Goal: Information Seeking & Learning: Learn about a topic

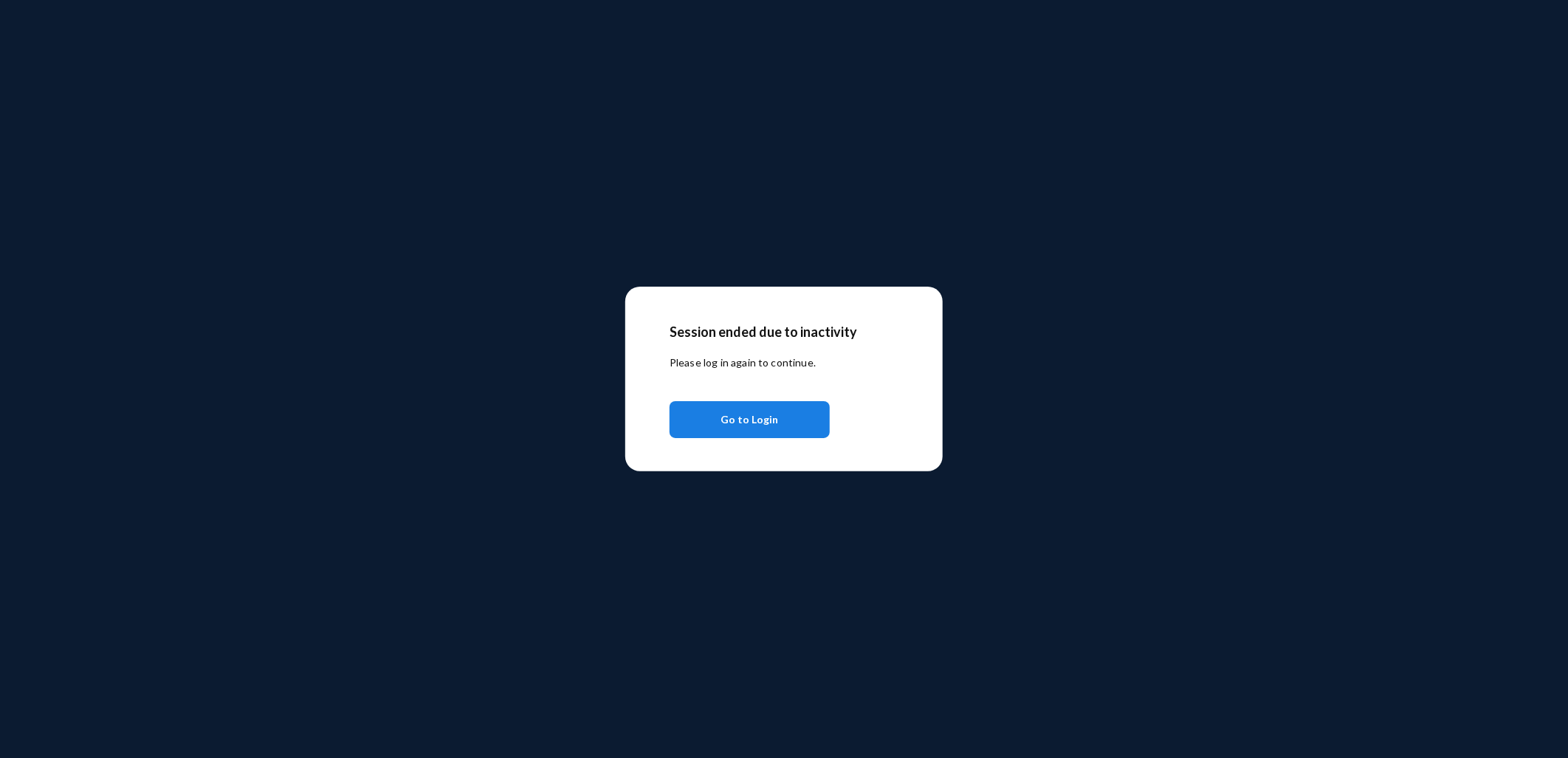
click at [731, 430] on span "Go to Login" at bounding box center [750, 419] width 57 height 27
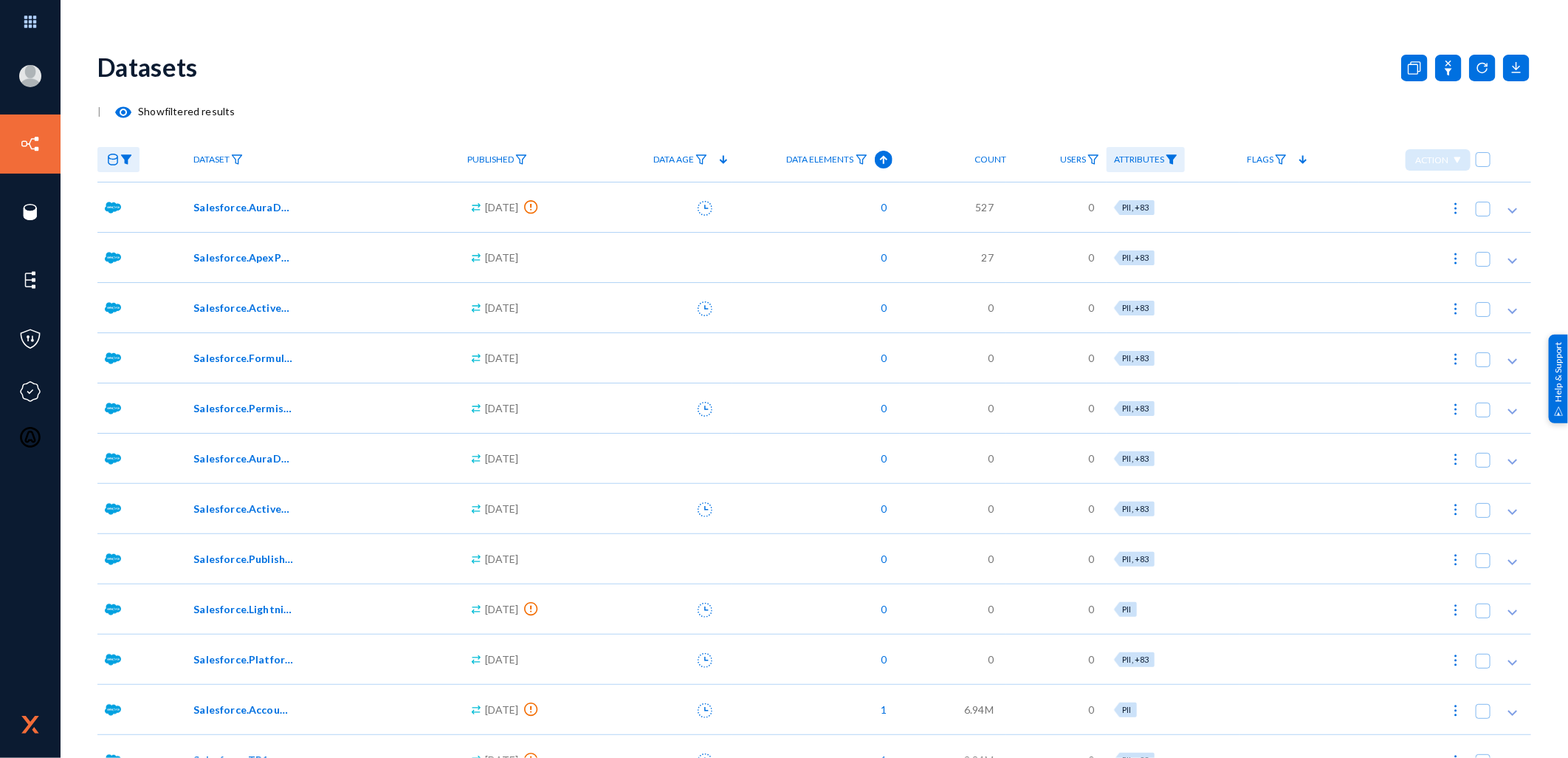
click at [792, 373] on div "0" at bounding box center [816, 357] width 167 height 50
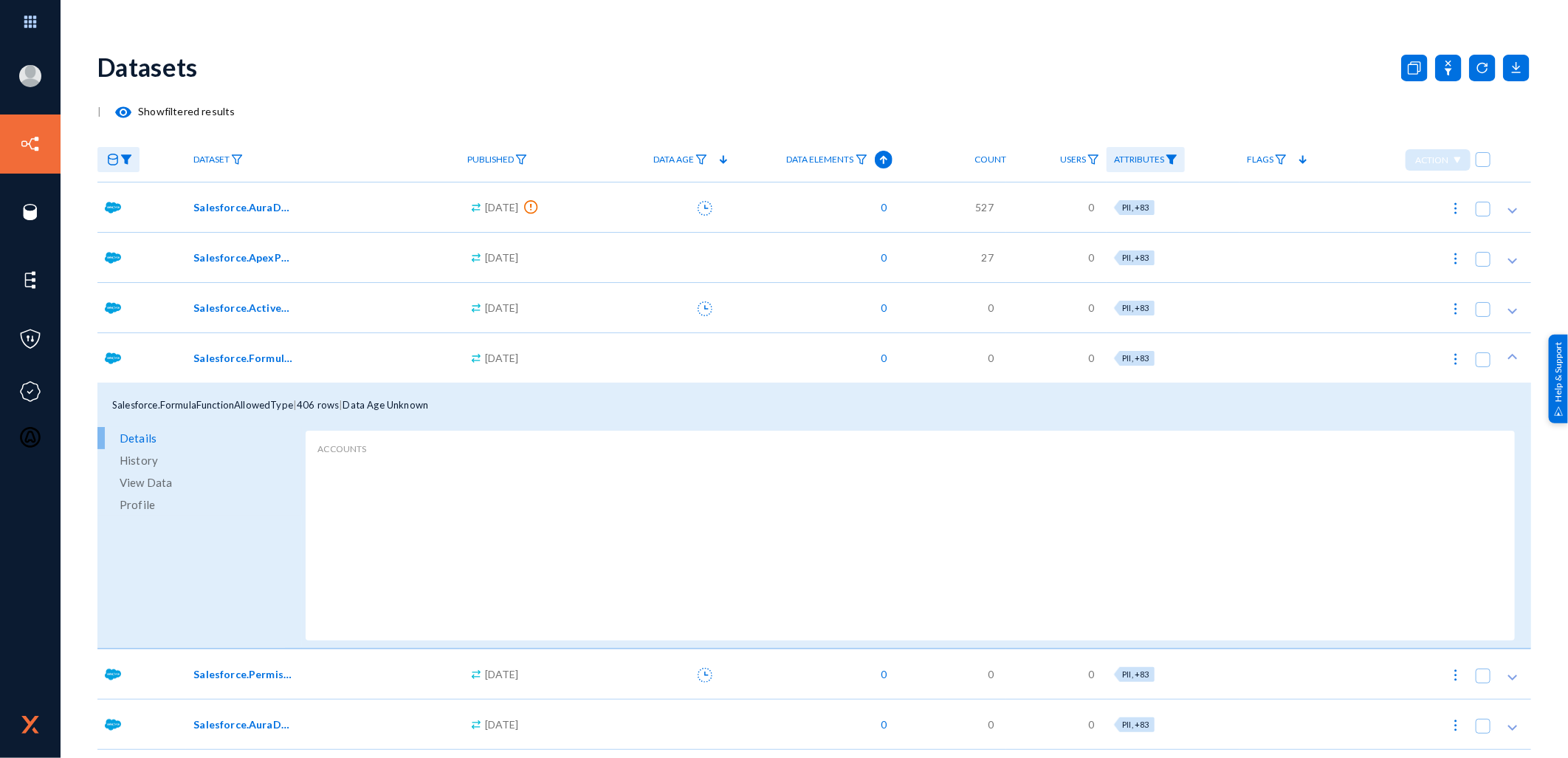
click at [161, 482] on span "View Data" at bounding box center [145, 482] width 53 height 22
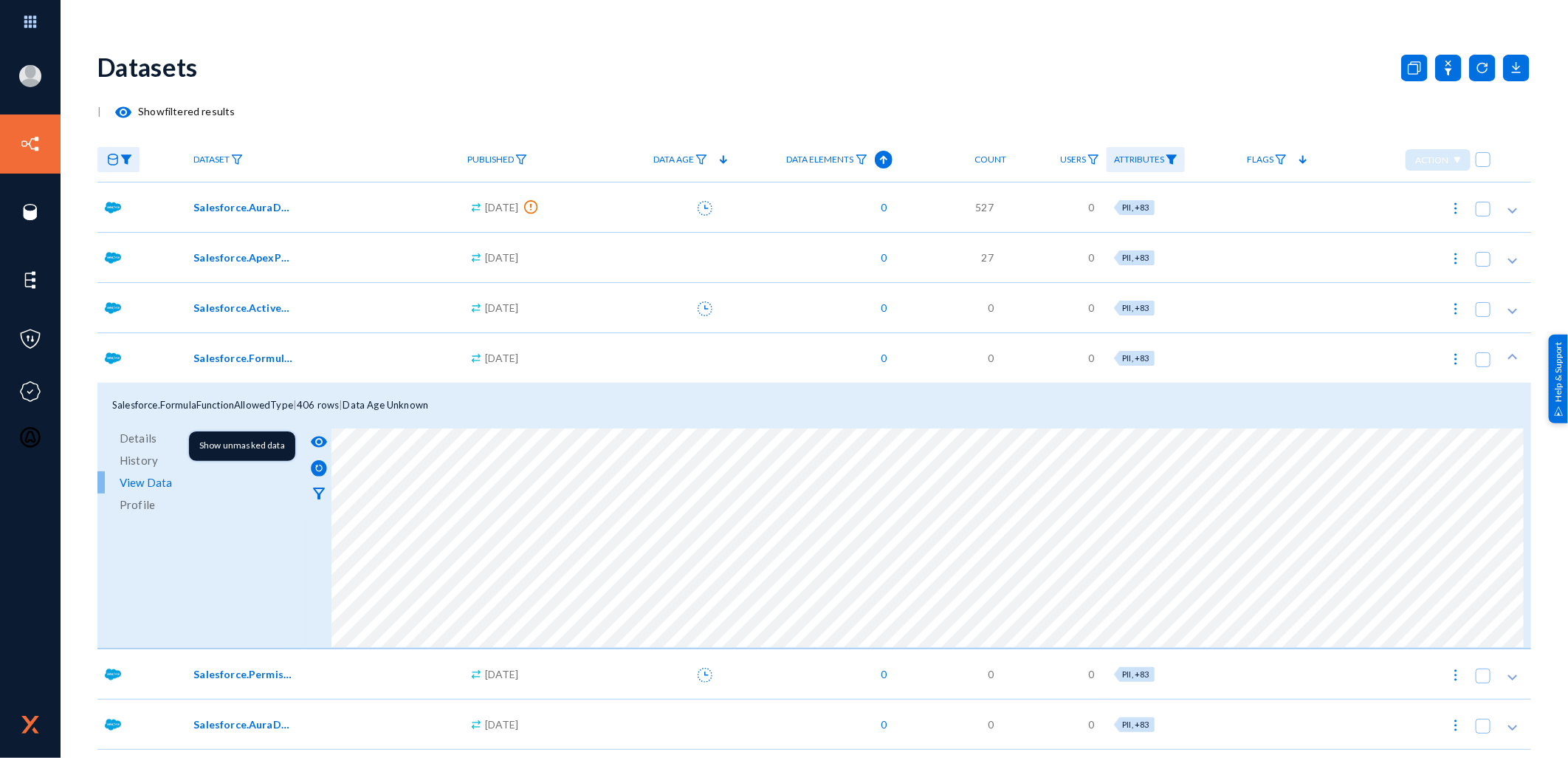
click at [318, 438] on mat-icon "visibility" at bounding box center [319, 441] width 18 height 18
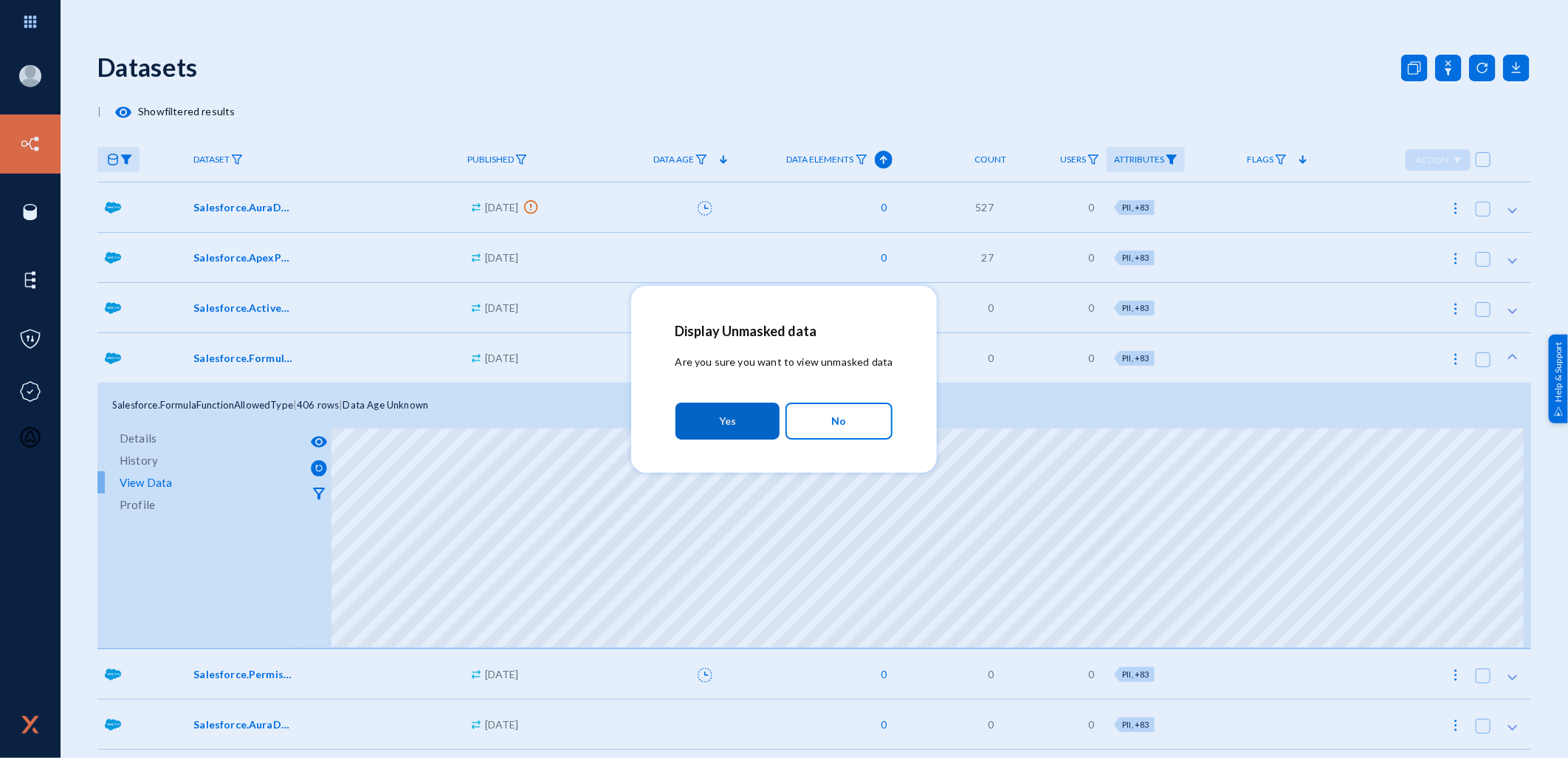
drag, startPoint x: 756, startPoint y: 419, endPoint x: 749, endPoint y: 423, distance: 8.1
click at [755, 419] on button "Yes" at bounding box center [727, 421] width 104 height 37
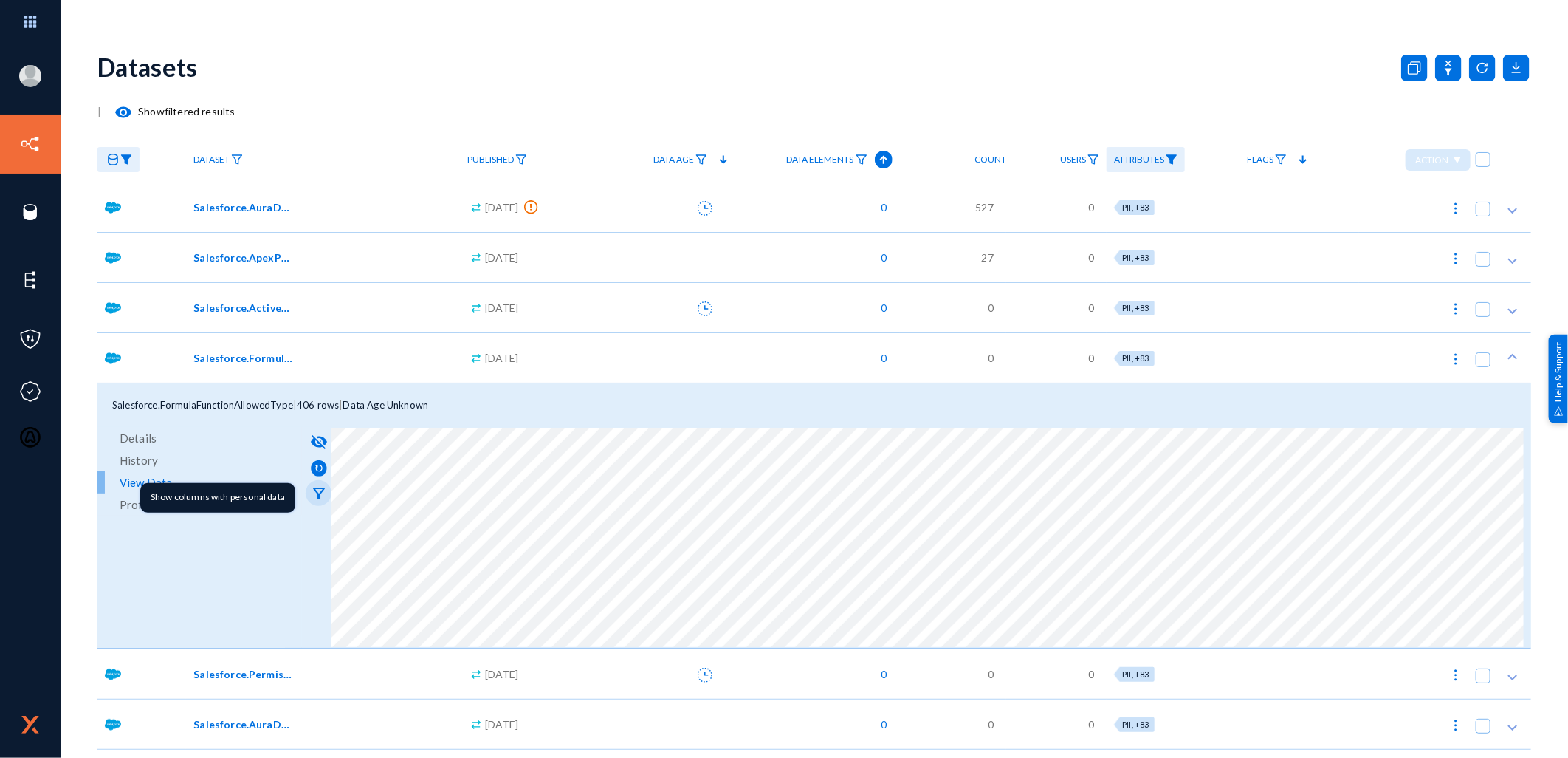
click at [320, 489] on mat-icon "filter_alt" at bounding box center [319, 493] width 18 height 18
click at [1509, 356] on icon at bounding box center [1512, 357] width 15 height 15
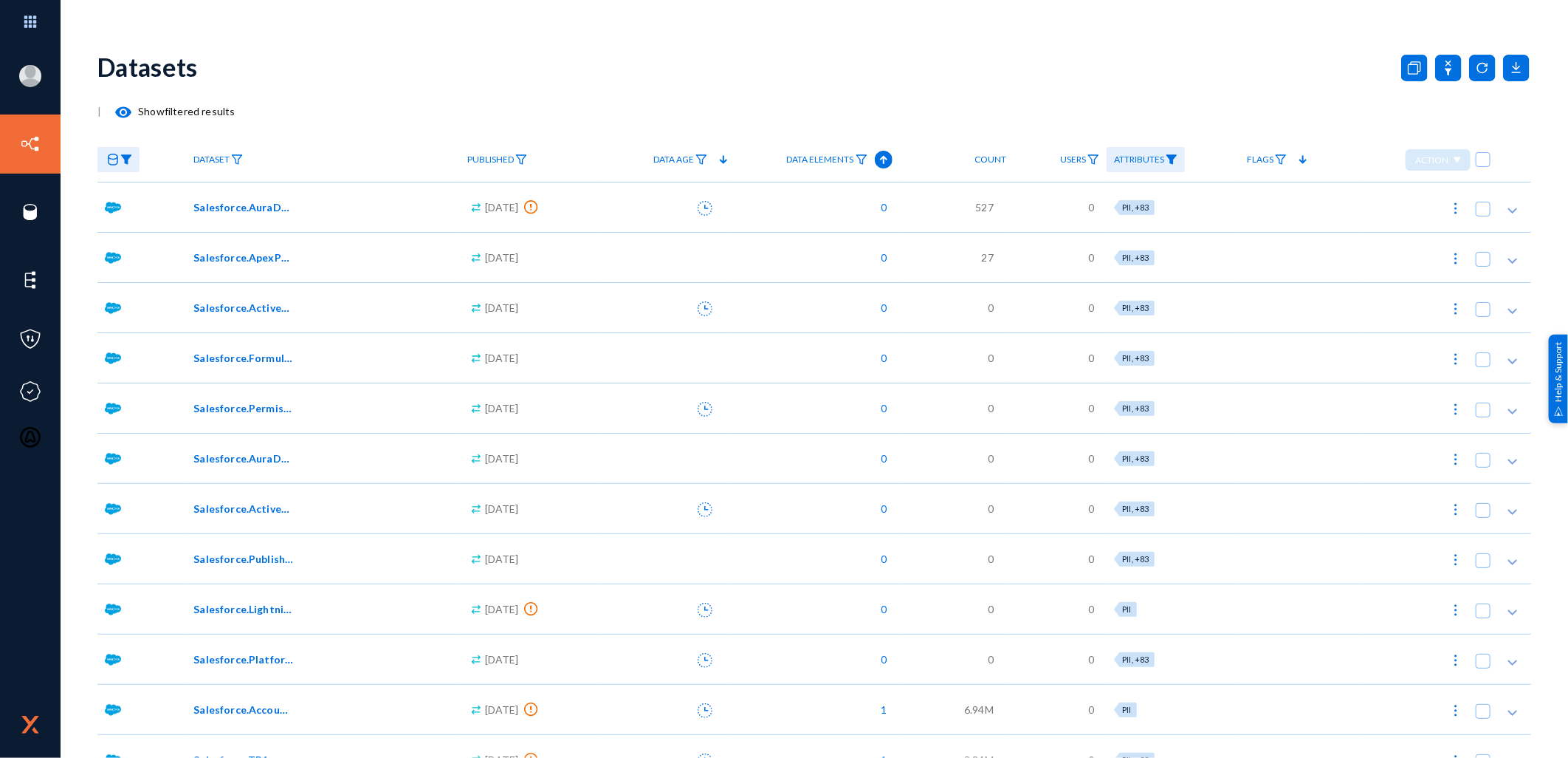
scroll to position [3241, 0]
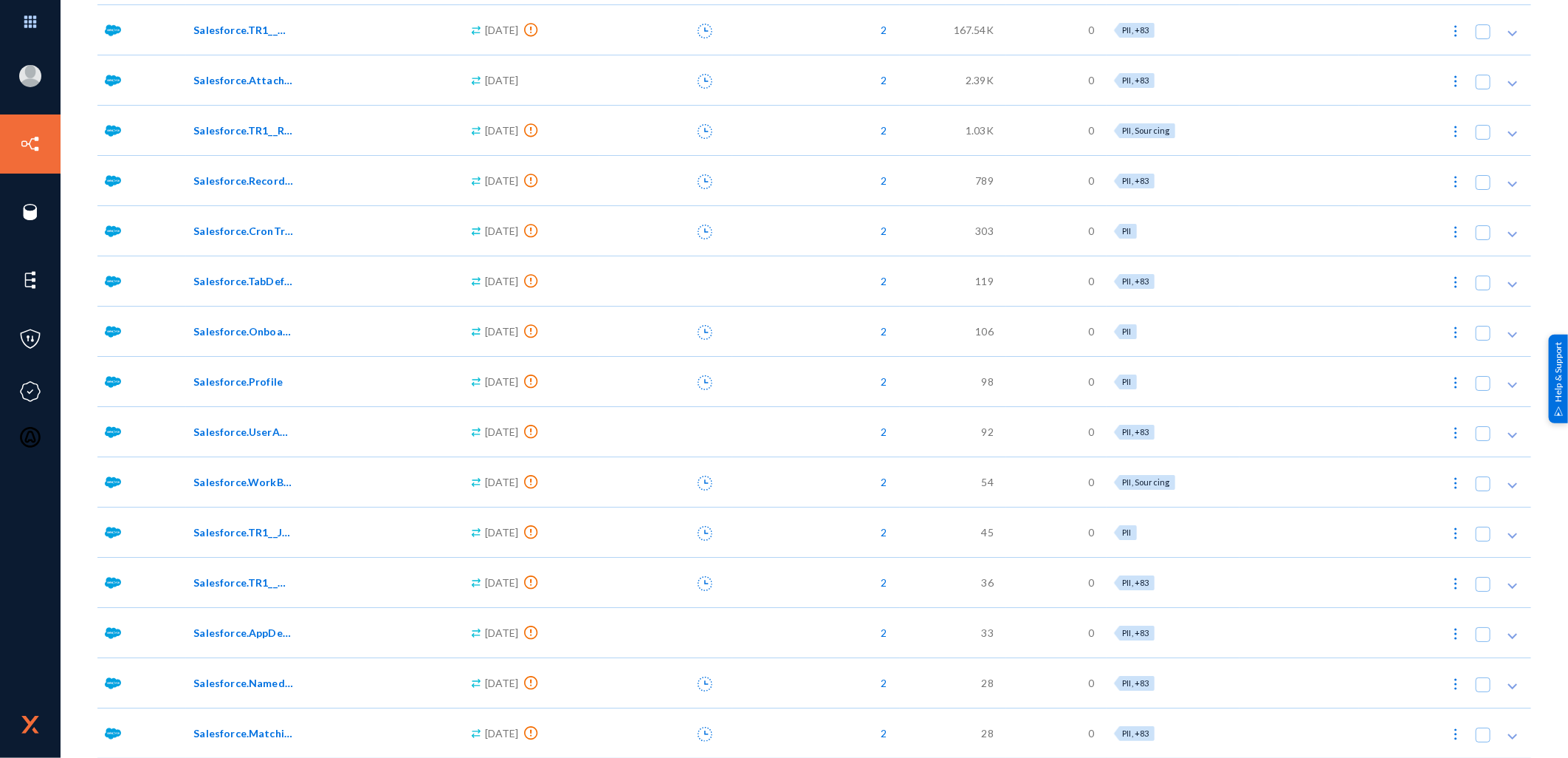
click at [199, 378] on span "Salesforce.Profile" at bounding box center [238, 382] width 90 height 16
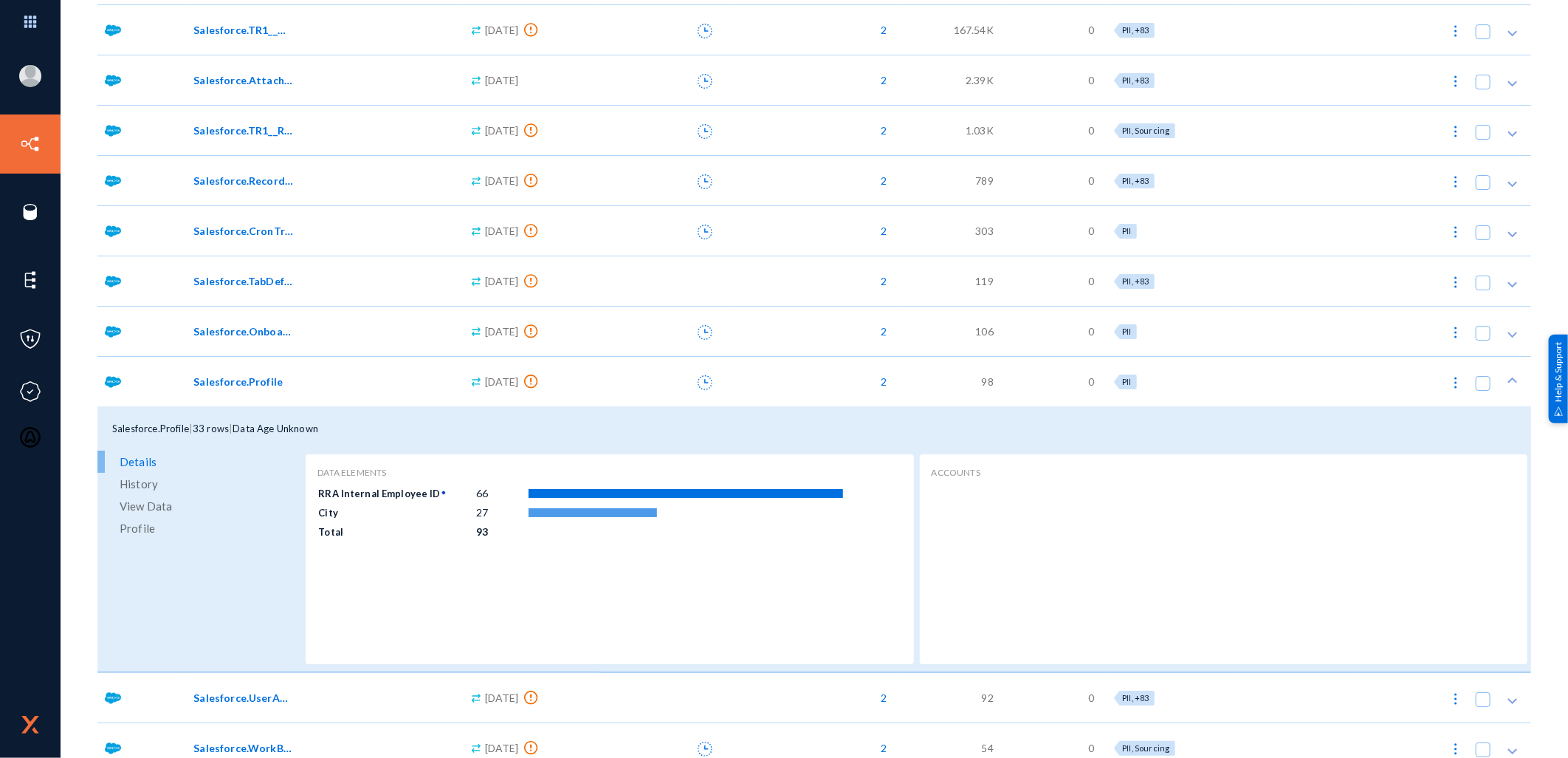
click at [148, 505] on span "View Data" at bounding box center [145, 506] width 53 height 22
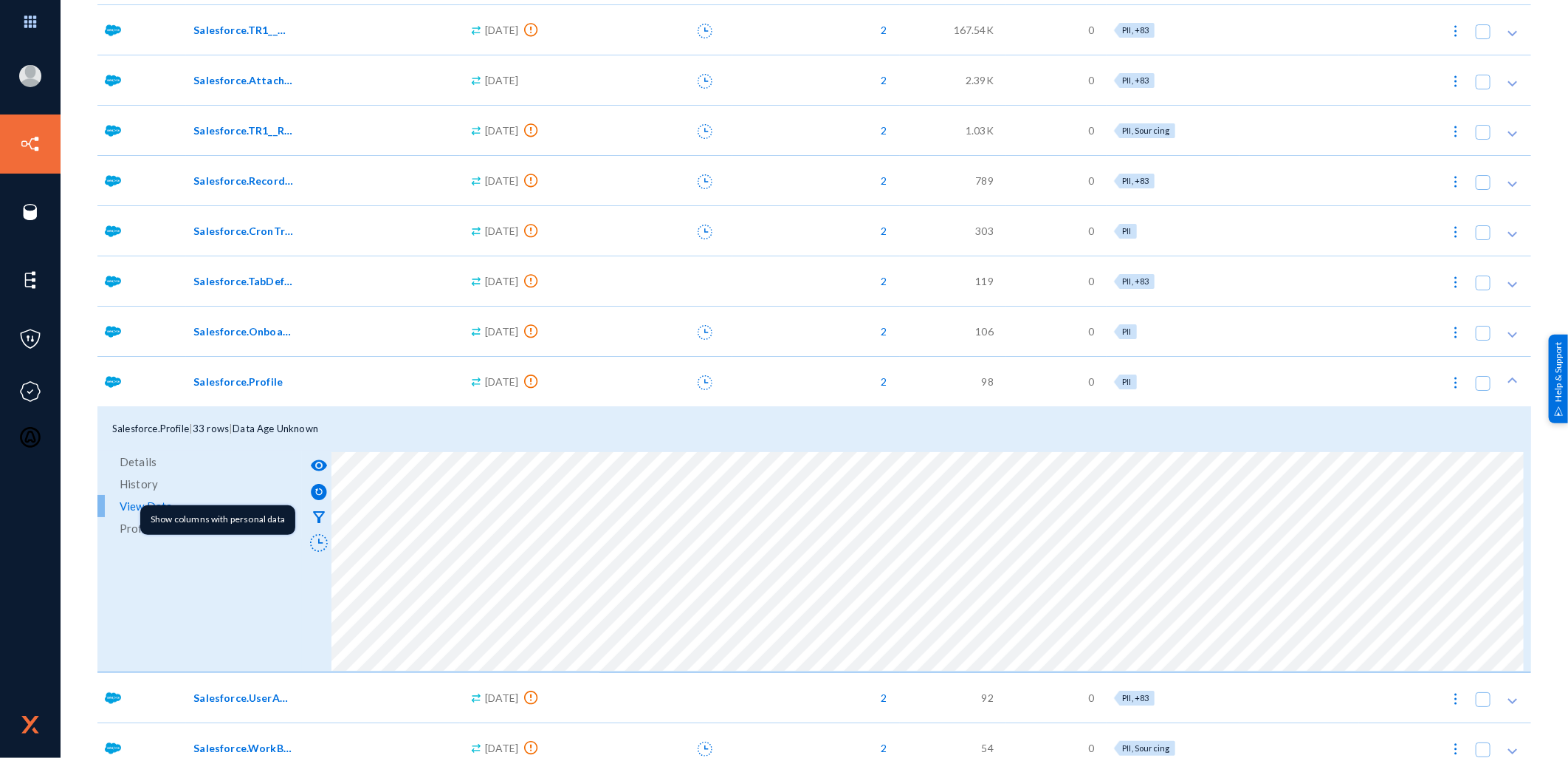
click at [318, 514] on mat-icon "filter_alt" at bounding box center [319, 517] width 18 height 18
click at [320, 459] on mat-icon "visibility" at bounding box center [319, 465] width 18 height 18
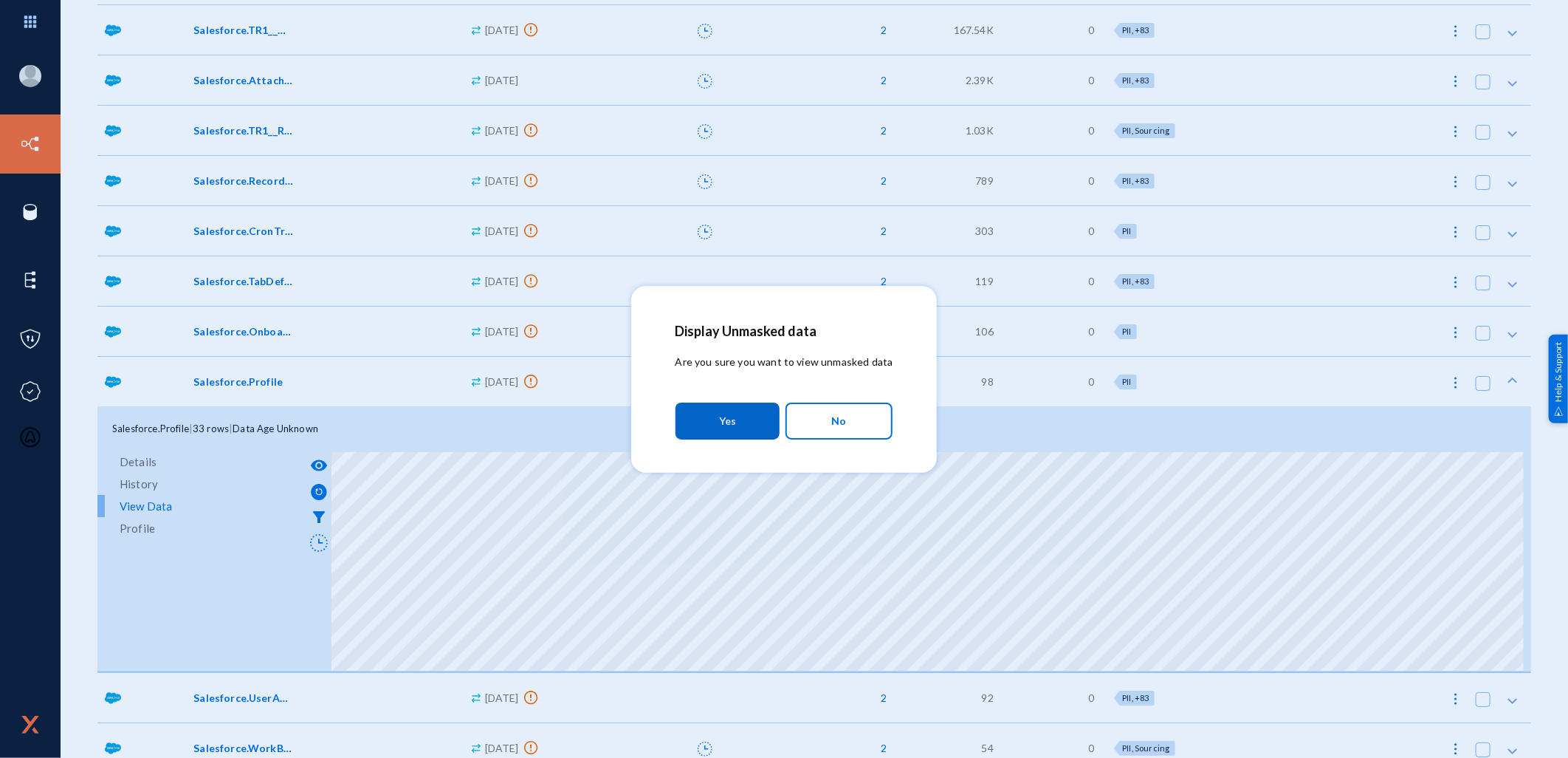
click at [720, 419] on button "Yes" at bounding box center [727, 421] width 104 height 37
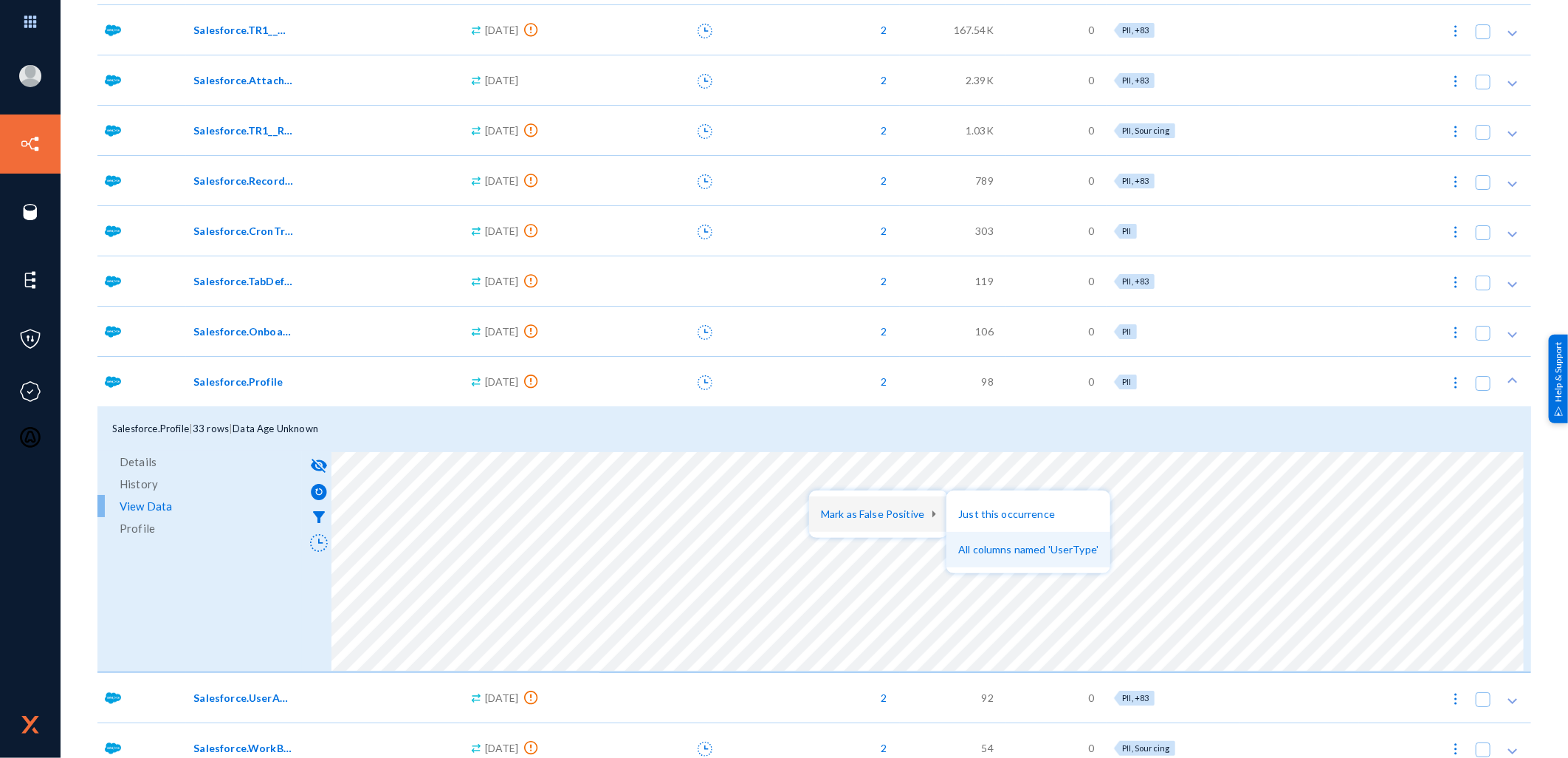
click at [1006, 545] on button "All columns named 'UserType'" at bounding box center [1029, 549] width 164 height 35
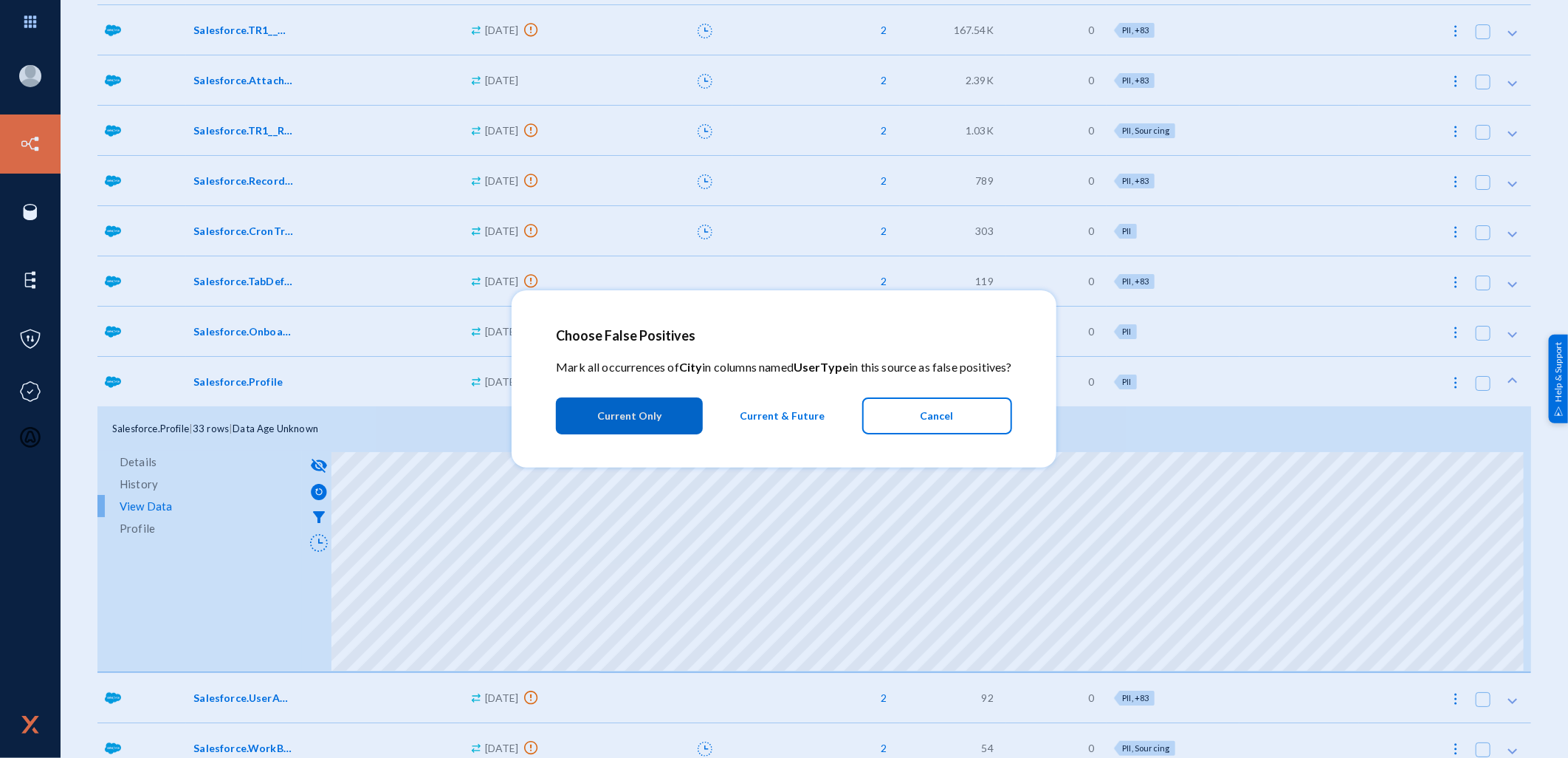
click at [784, 416] on span "Current & Future" at bounding box center [782, 416] width 85 height 27
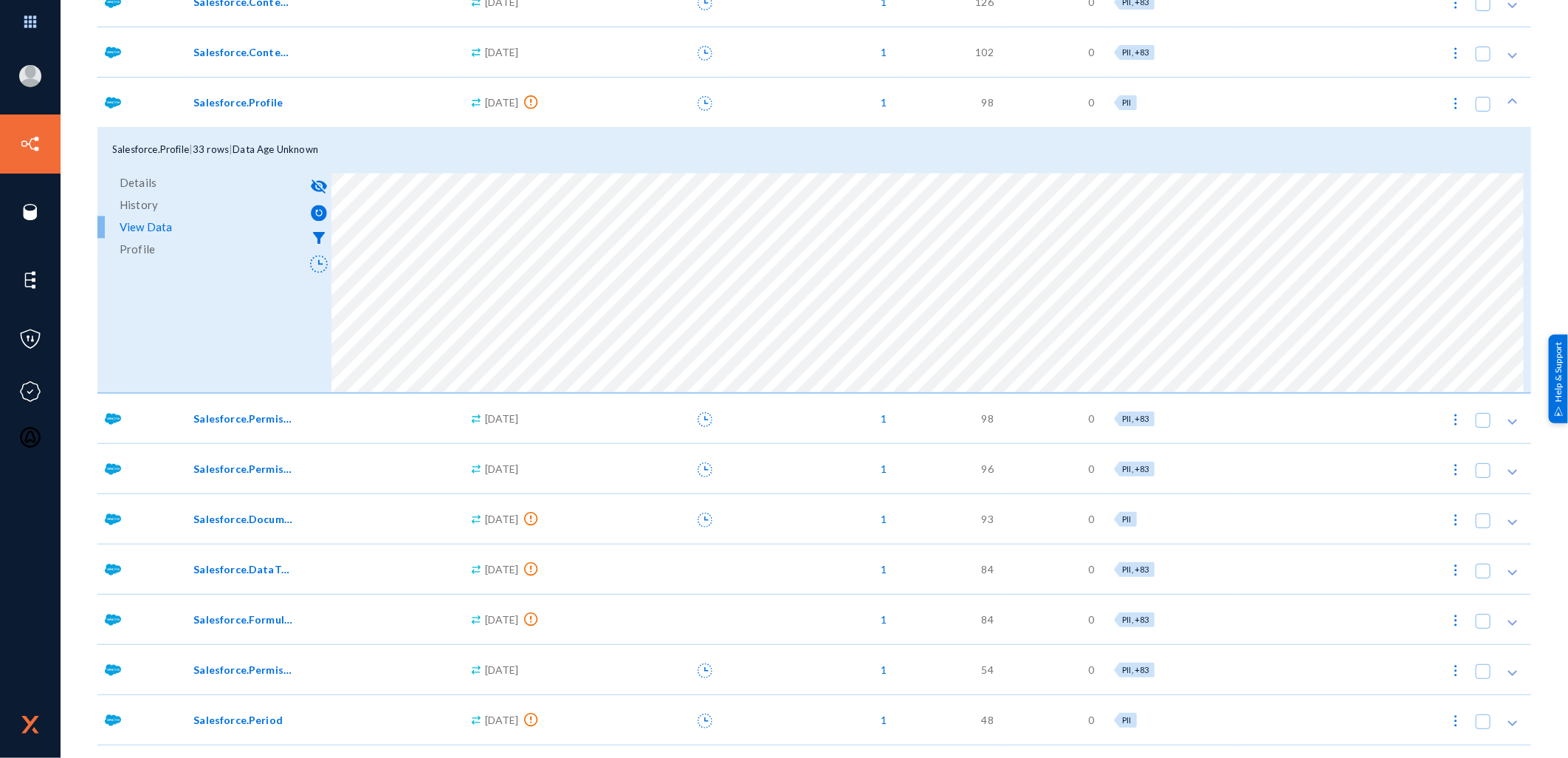
scroll to position [1592, 0]
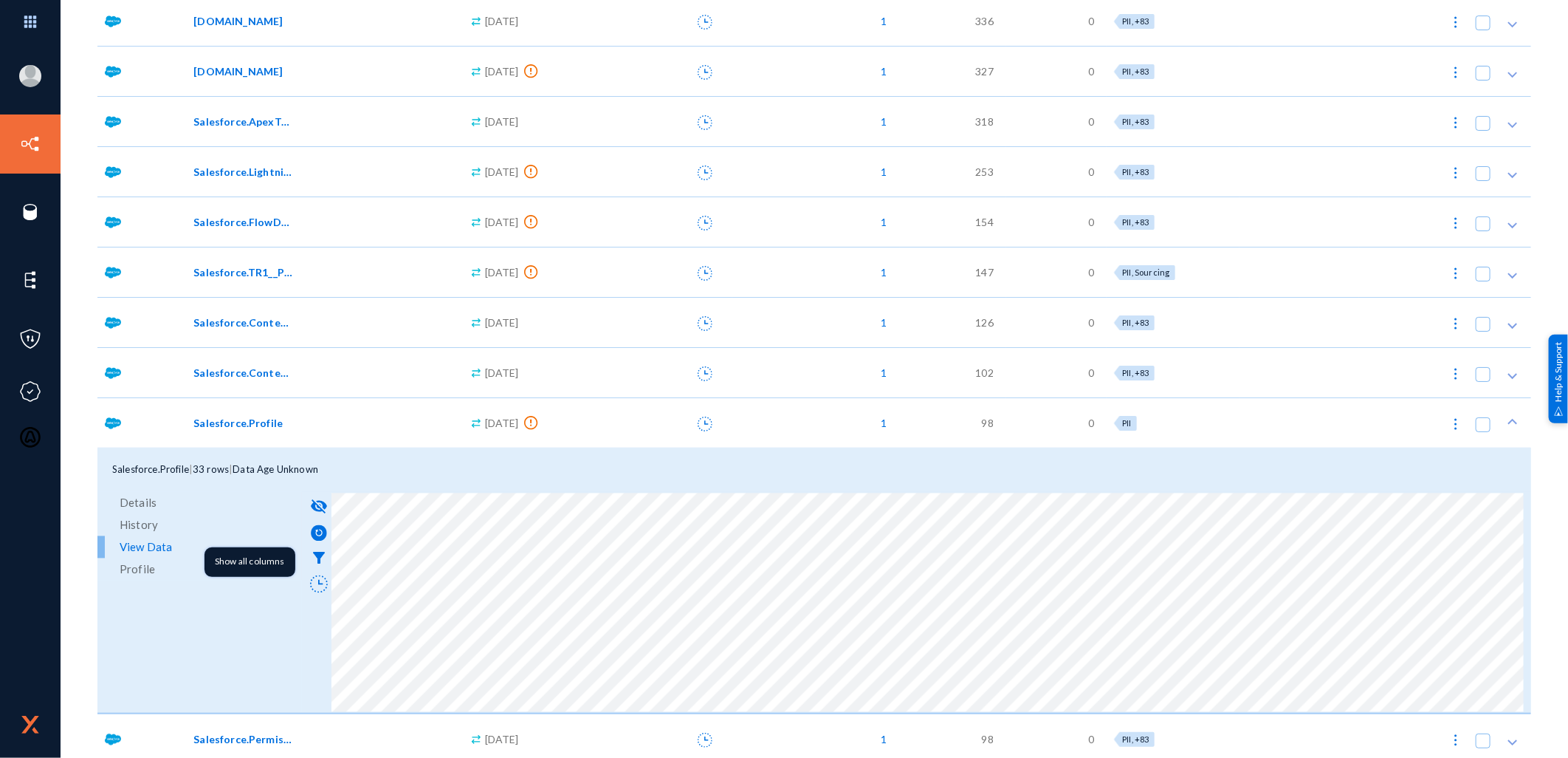
click at [315, 552] on mat-icon "filter_alt" at bounding box center [319, 558] width 18 height 18
click at [1505, 416] on icon at bounding box center [1512, 422] width 15 height 15
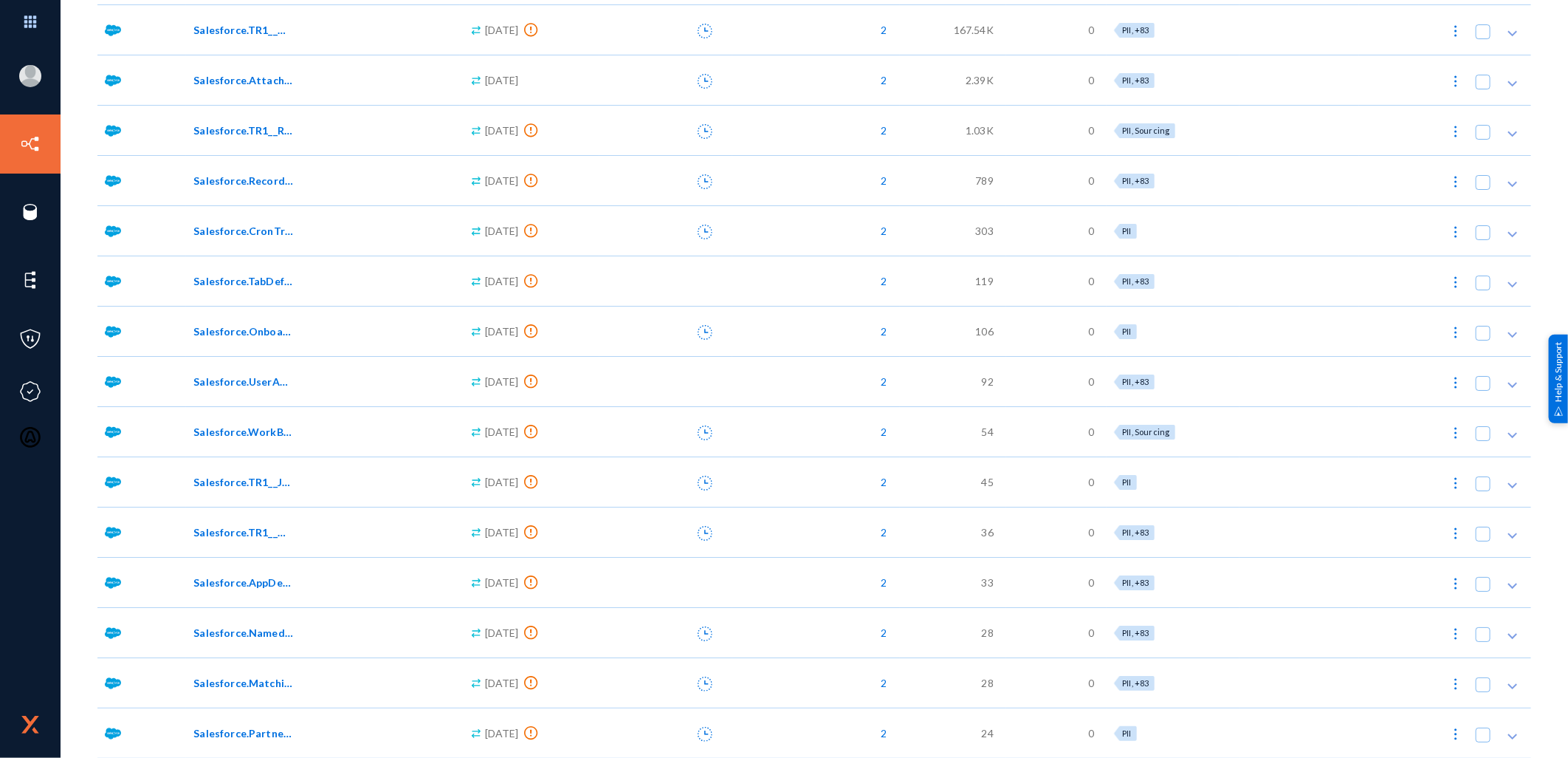
scroll to position [4246, 0]
click at [305, 386] on div "Salesforce.AppMenuItem" at bounding box center [320, 382] width 254 height 16
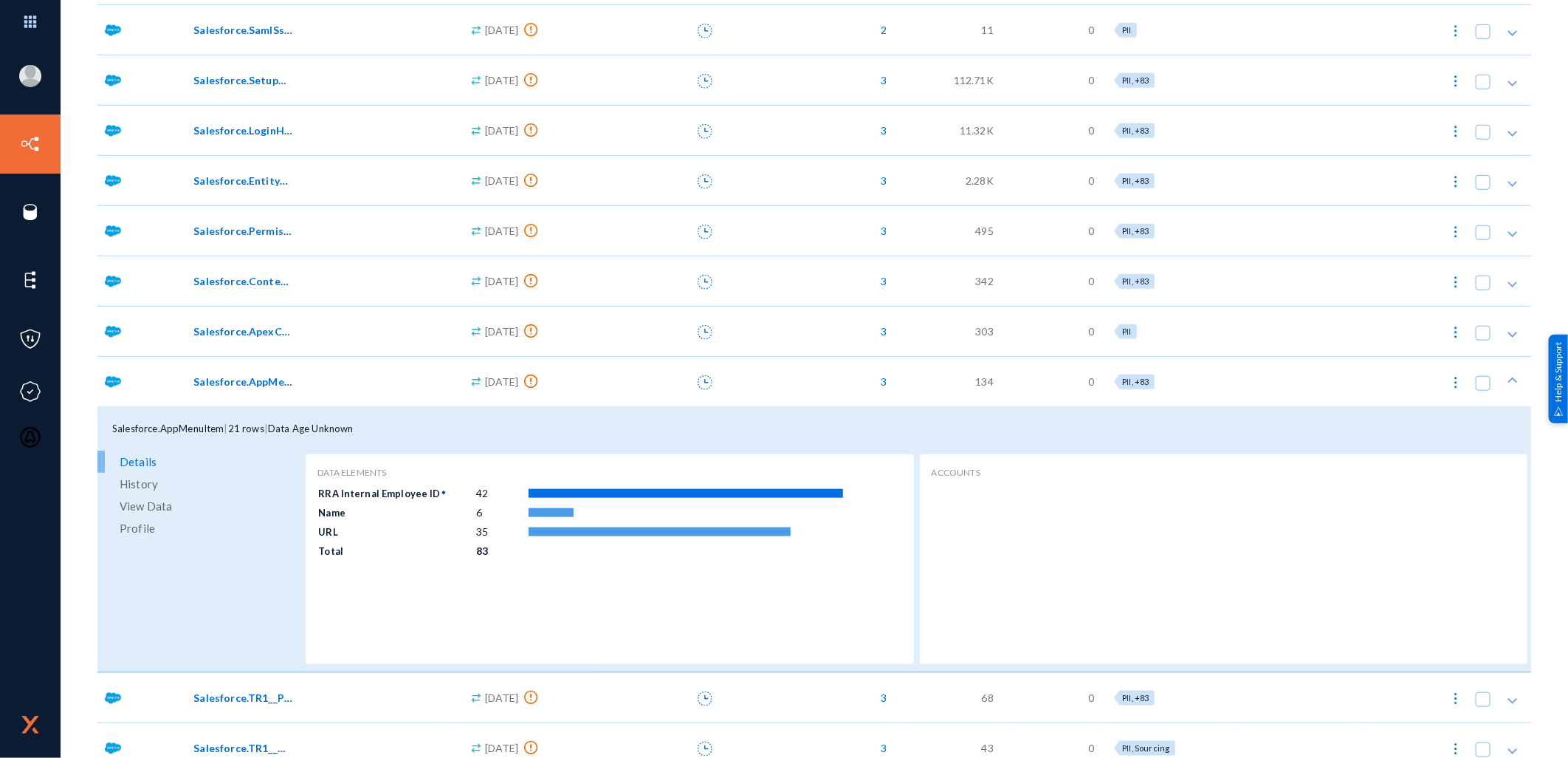
click at [155, 501] on span "View Data" at bounding box center [145, 506] width 53 height 22
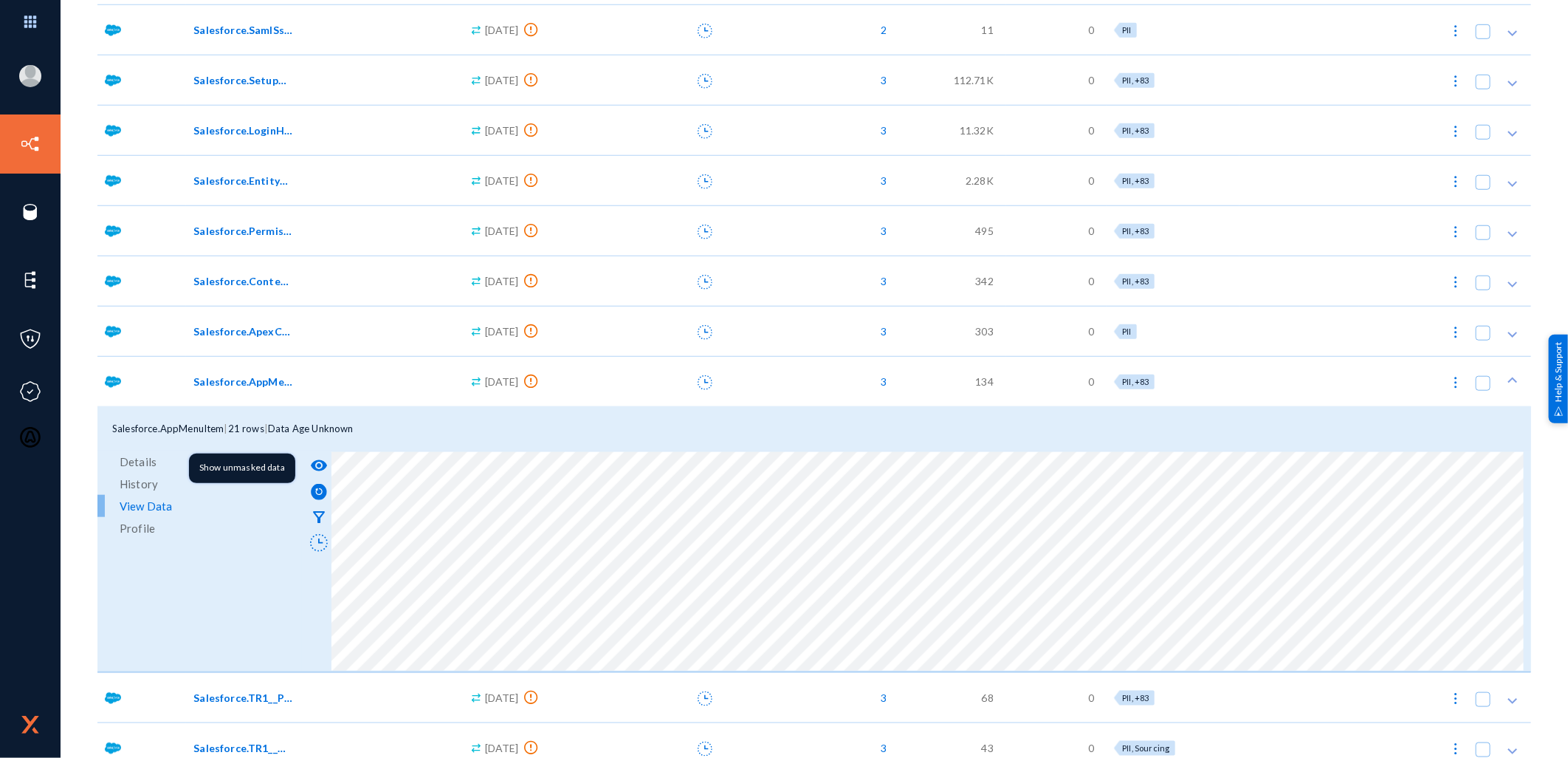
click at [320, 460] on mat-icon "visibility" at bounding box center [319, 465] width 18 height 18
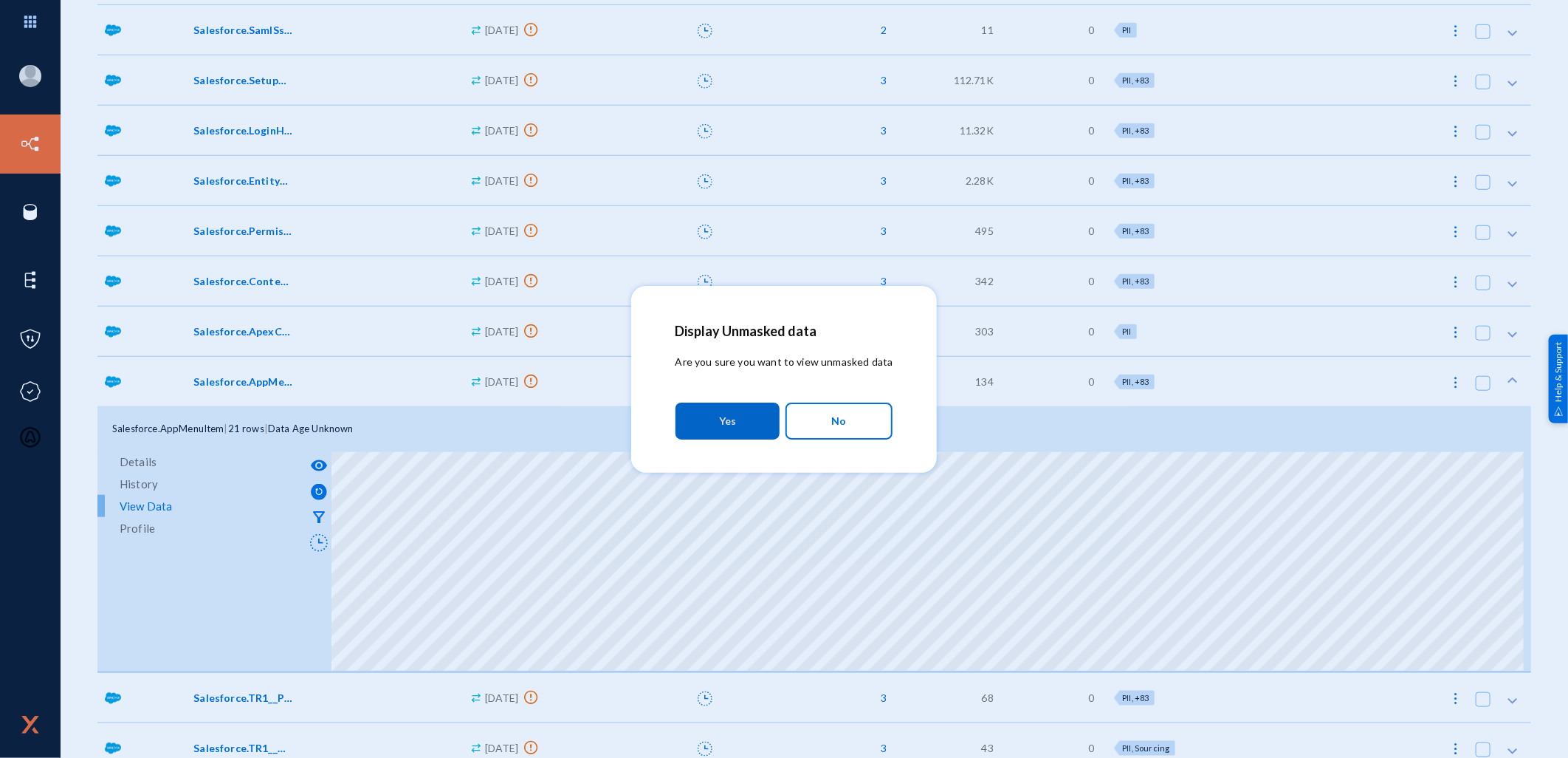
click at [705, 423] on button "Yes" at bounding box center [727, 421] width 104 height 37
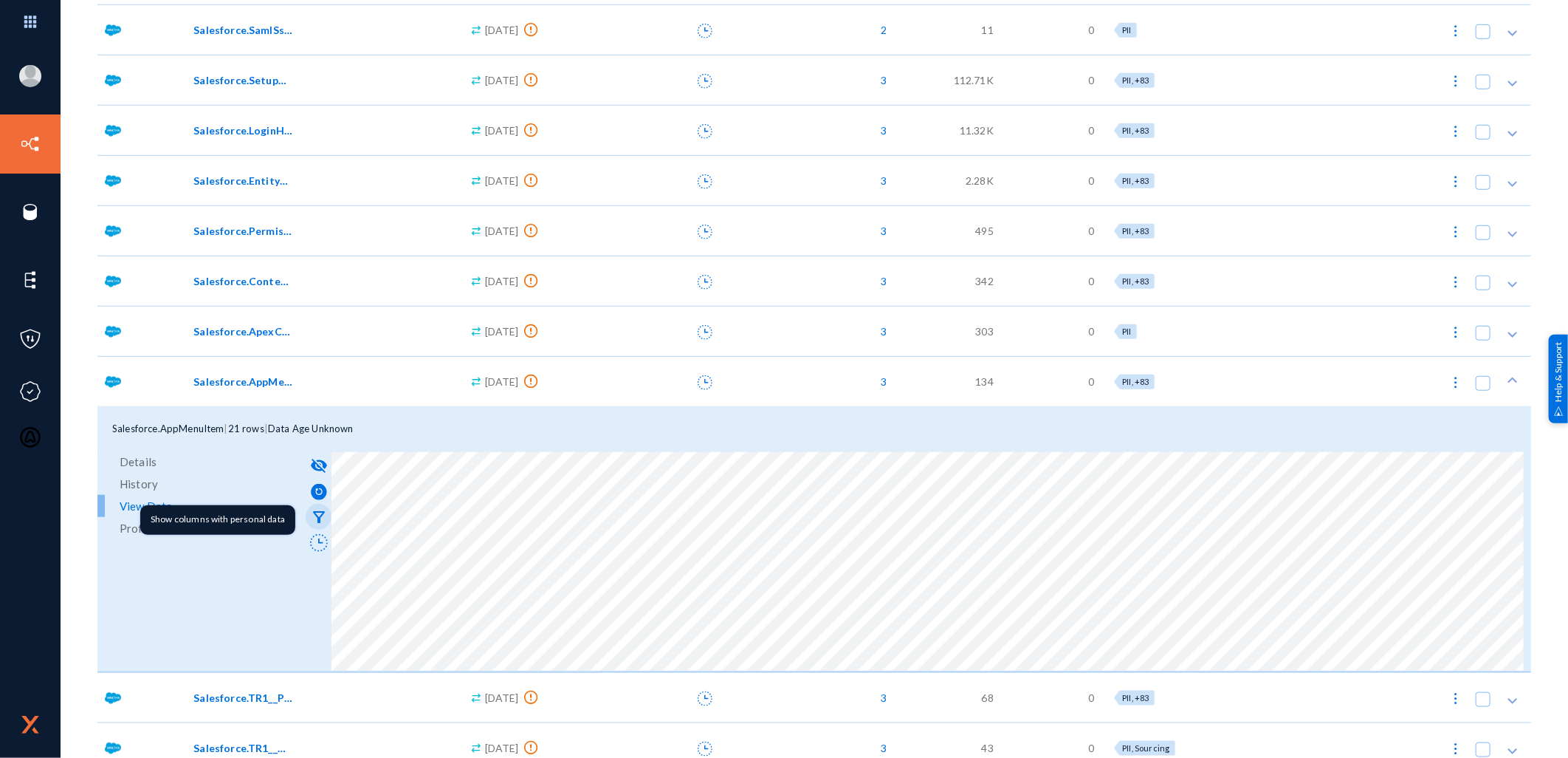
click at [320, 511] on mat-icon "filter_alt" at bounding box center [319, 517] width 18 height 18
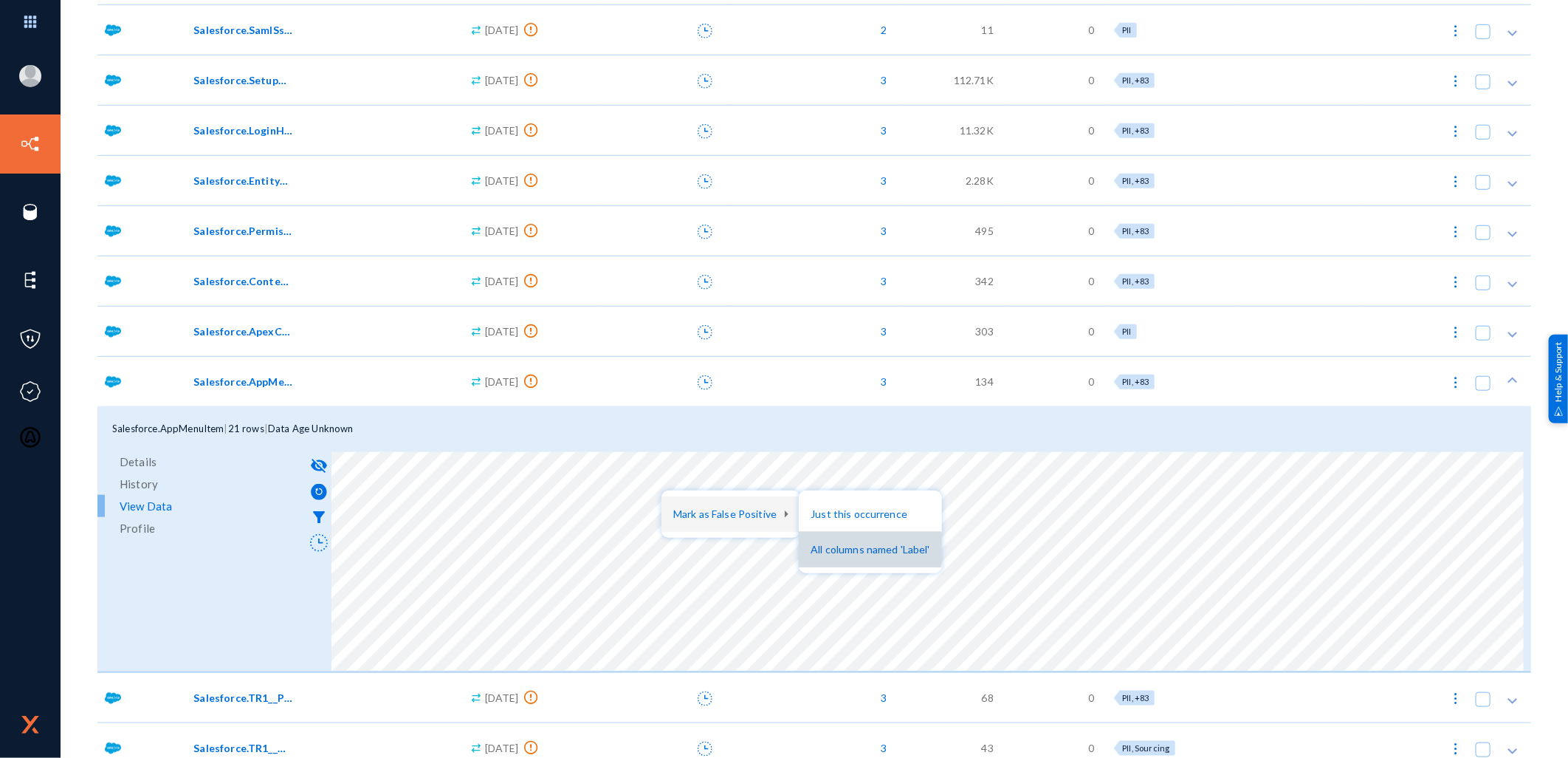
click at [868, 548] on button "All columns named 'Label'" at bounding box center [870, 549] width 143 height 35
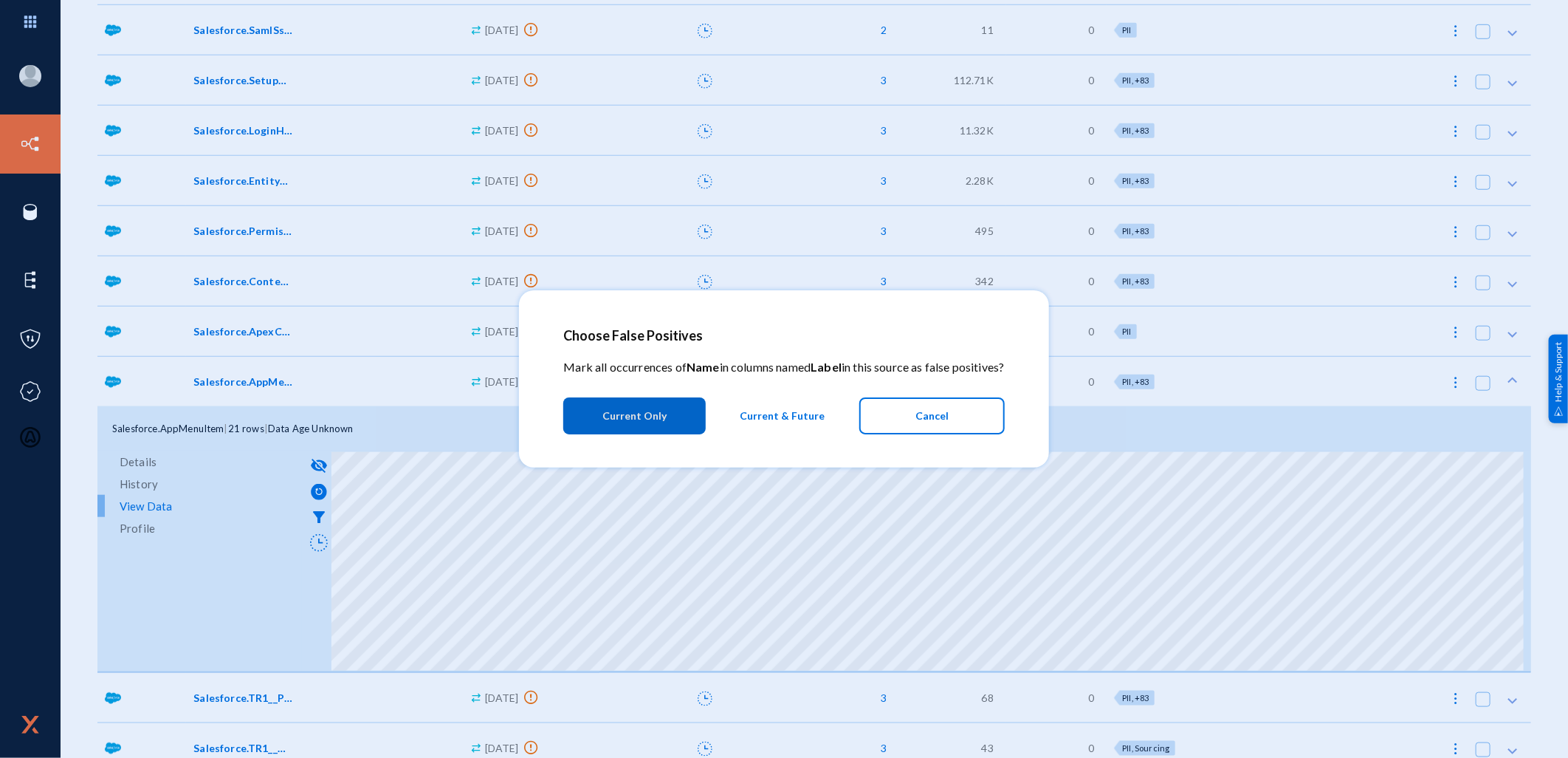
click at [768, 412] on span "Current & Future" at bounding box center [783, 416] width 85 height 27
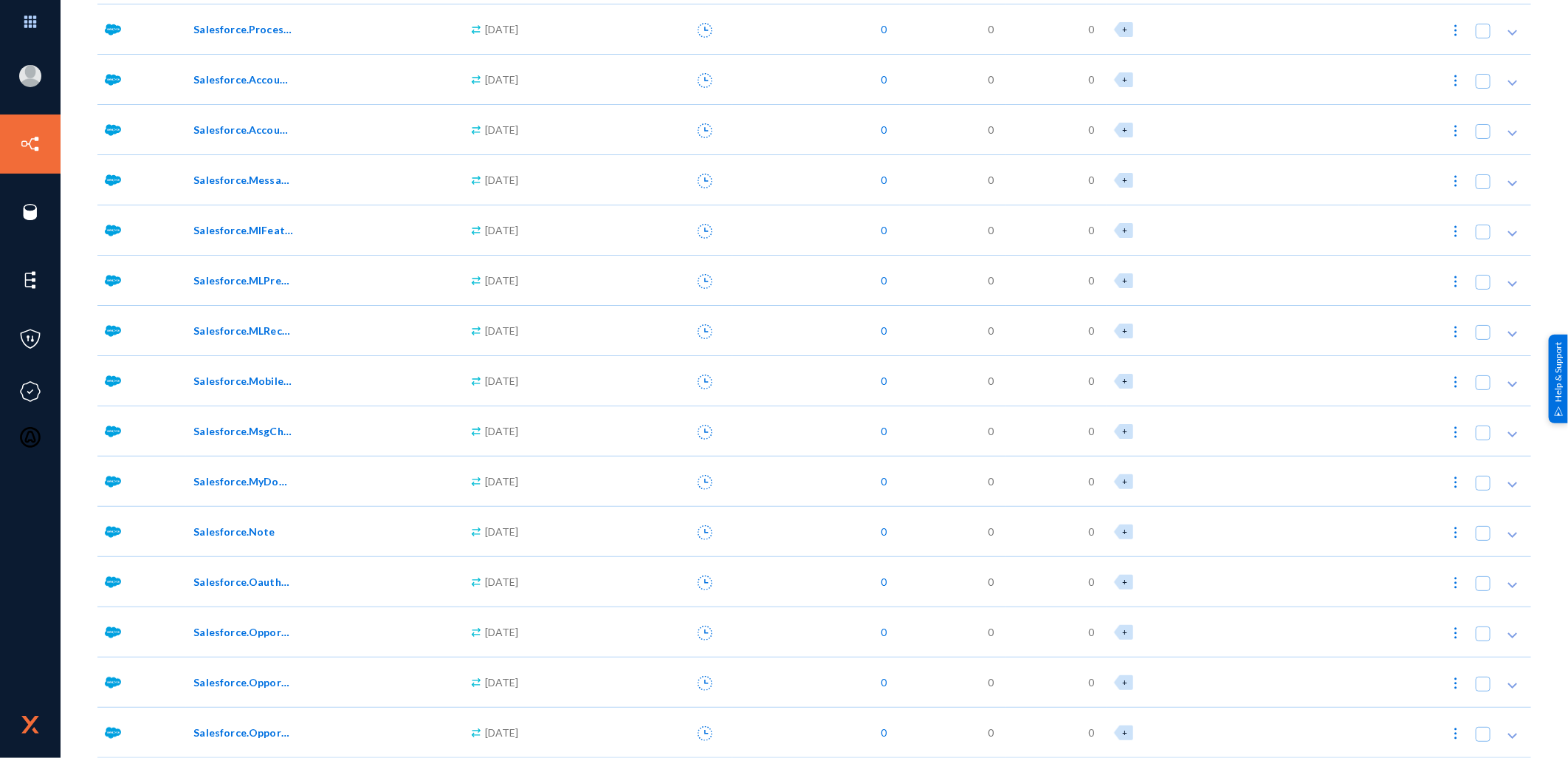
scroll to position [24283, 0]
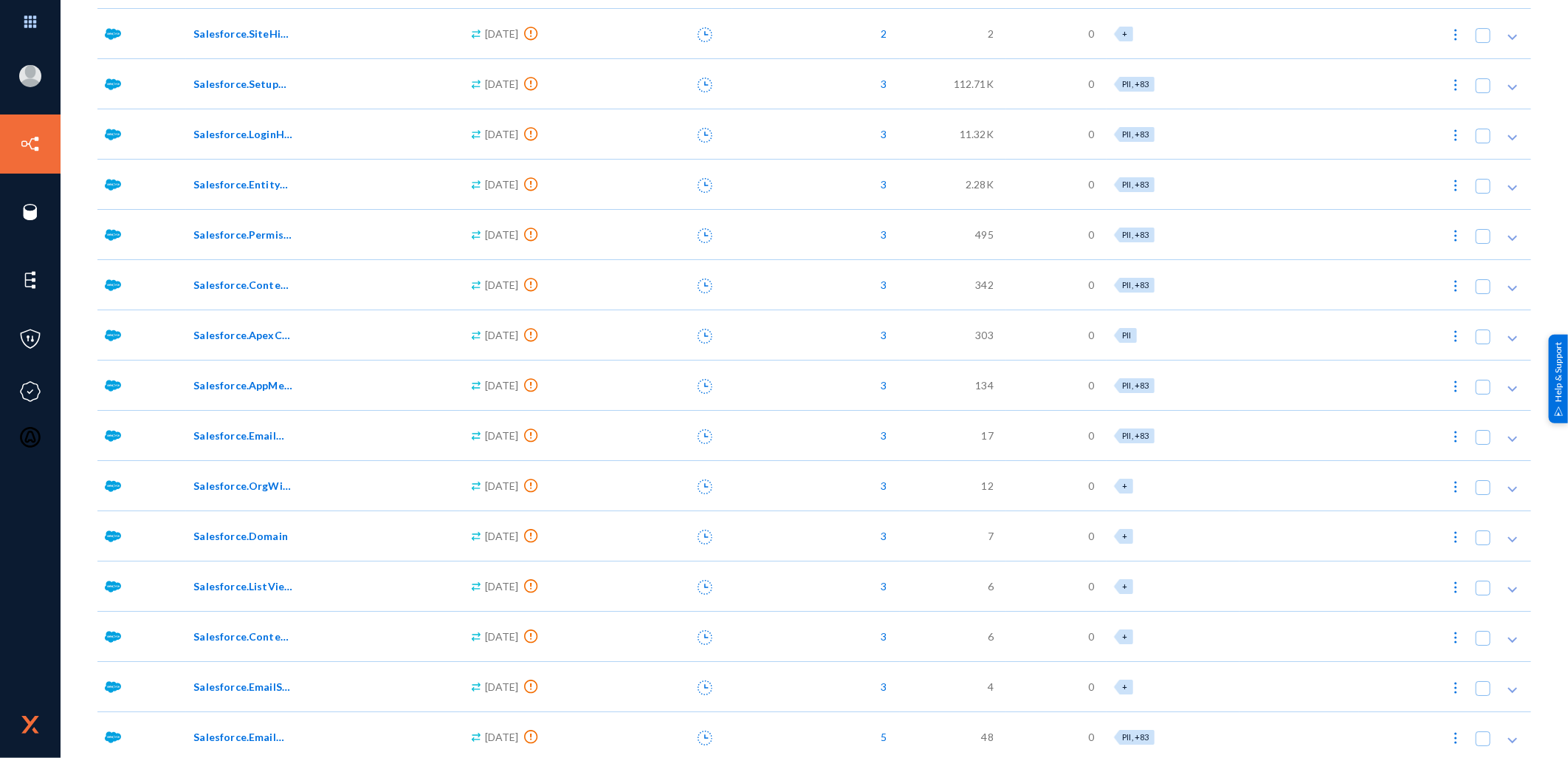
click at [275, 380] on span "Salesforce.AppMenuItem" at bounding box center [243, 386] width 100 height 16
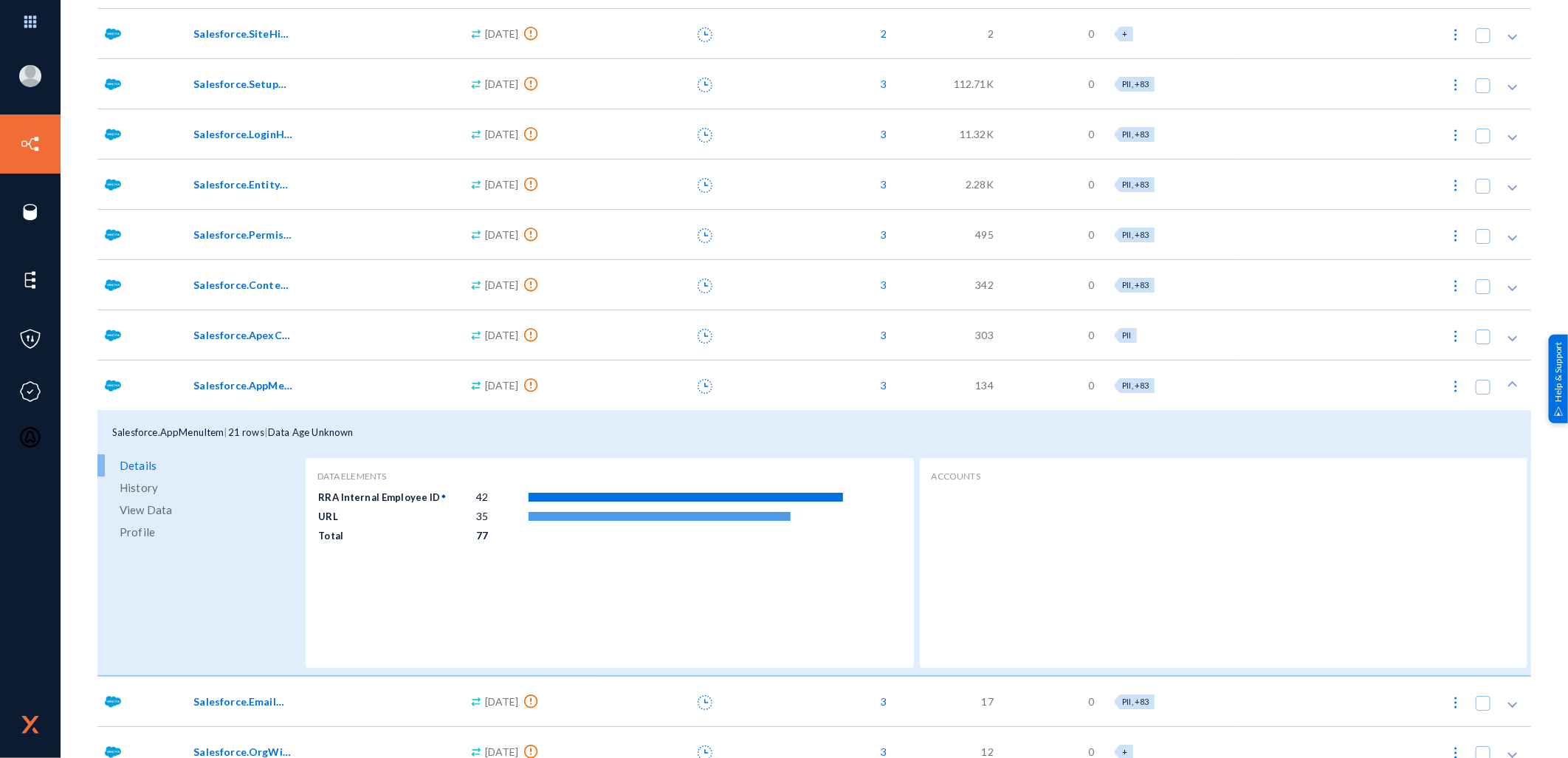
click at [158, 507] on span "View Data" at bounding box center [145, 510] width 53 height 22
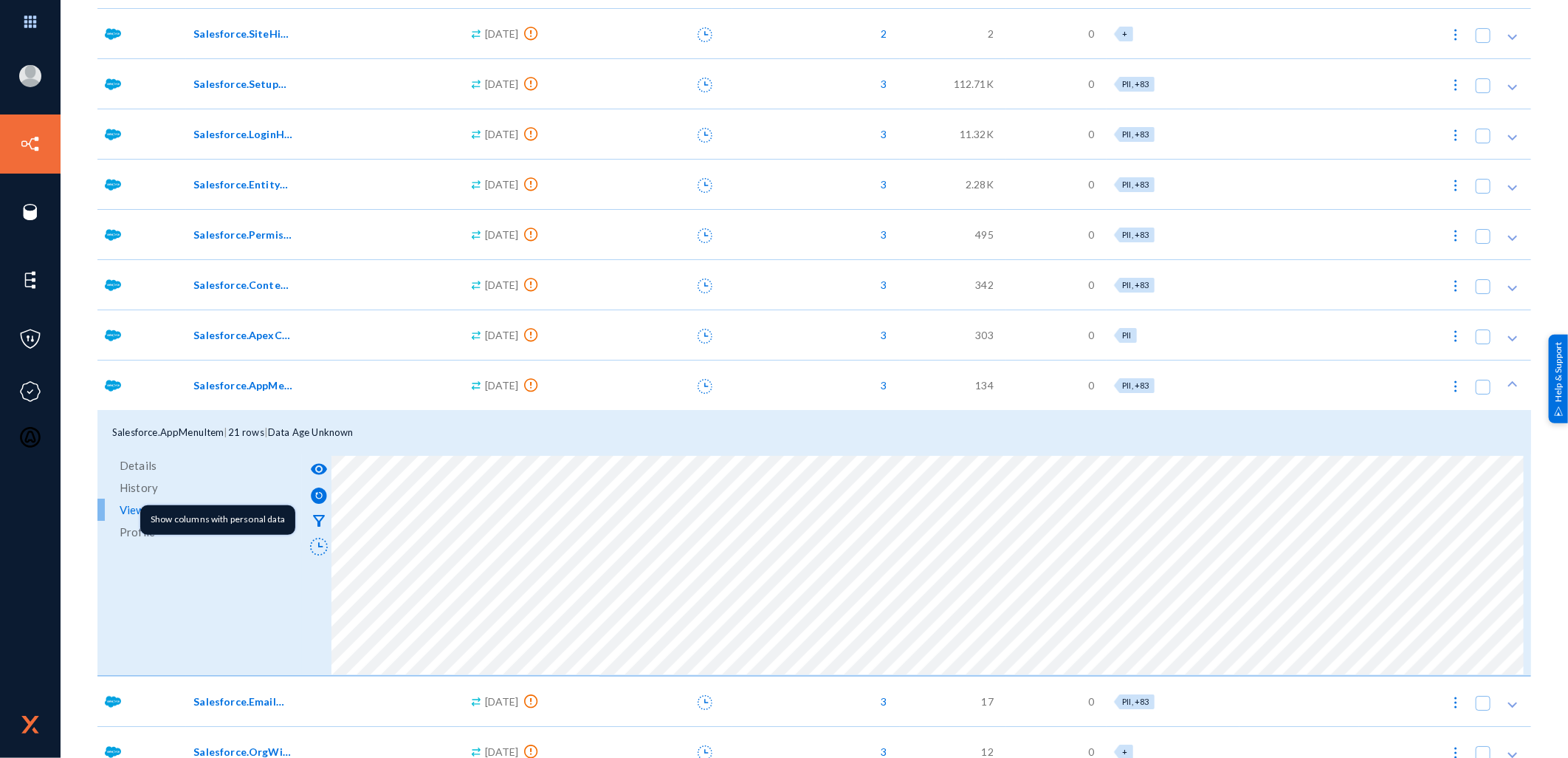
click at [316, 512] on mat-icon "filter_alt" at bounding box center [319, 521] width 18 height 18
click at [318, 461] on mat-icon "visibility" at bounding box center [319, 469] width 18 height 18
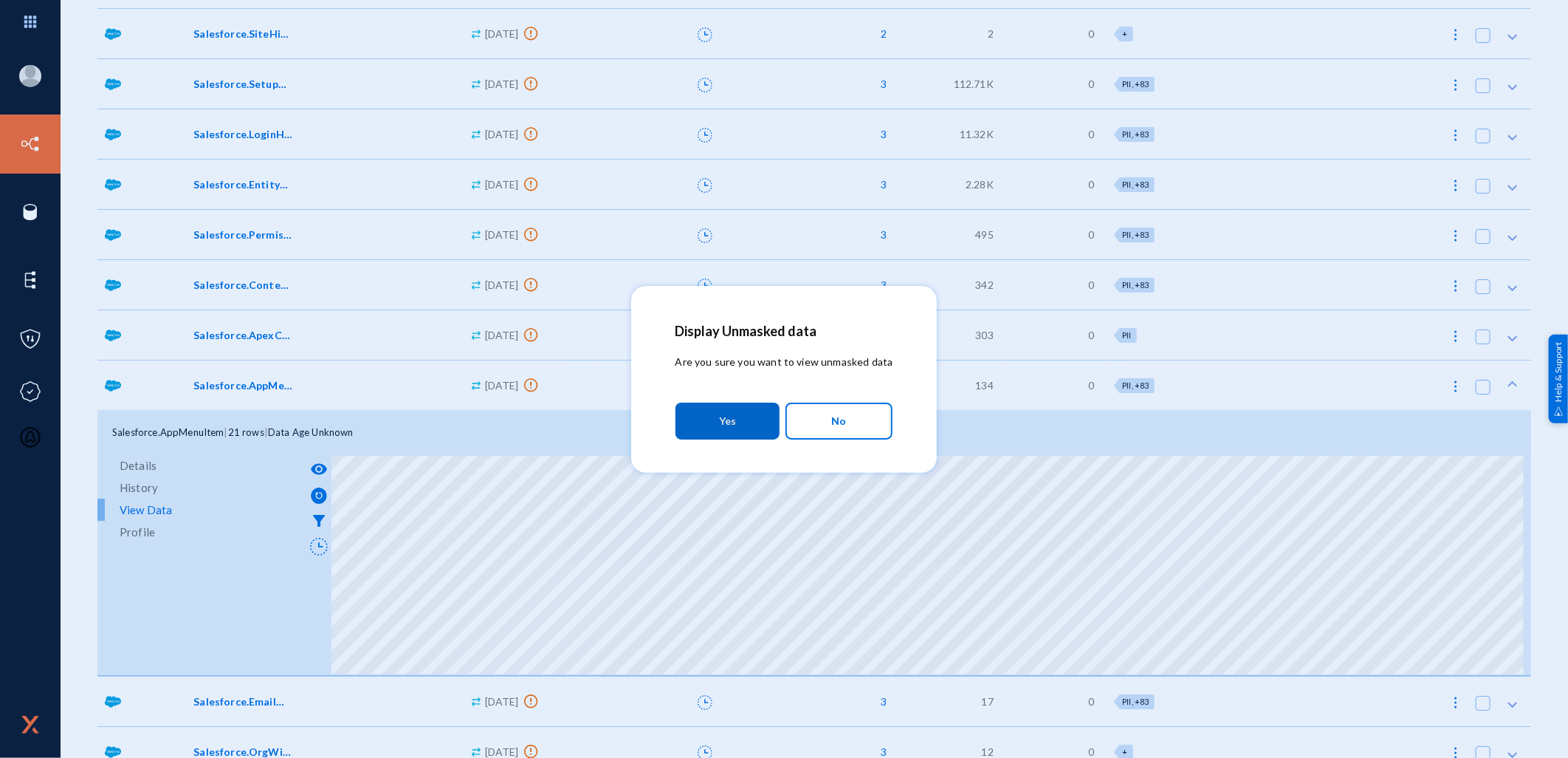
click at [742, 419] on button "Yes" at bounding box center [727, 421] width 104 height 37
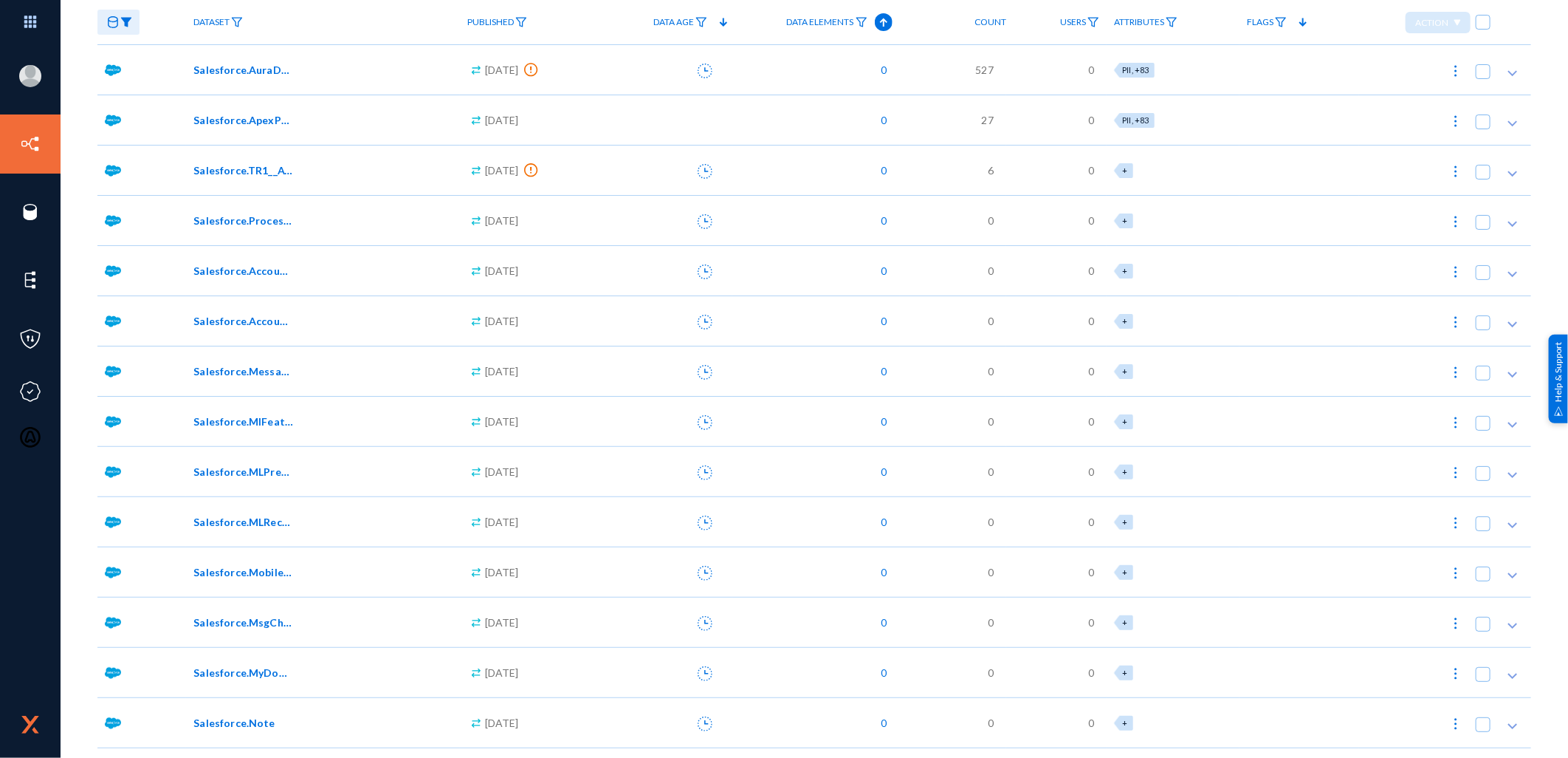
scroll to position [0, 0]
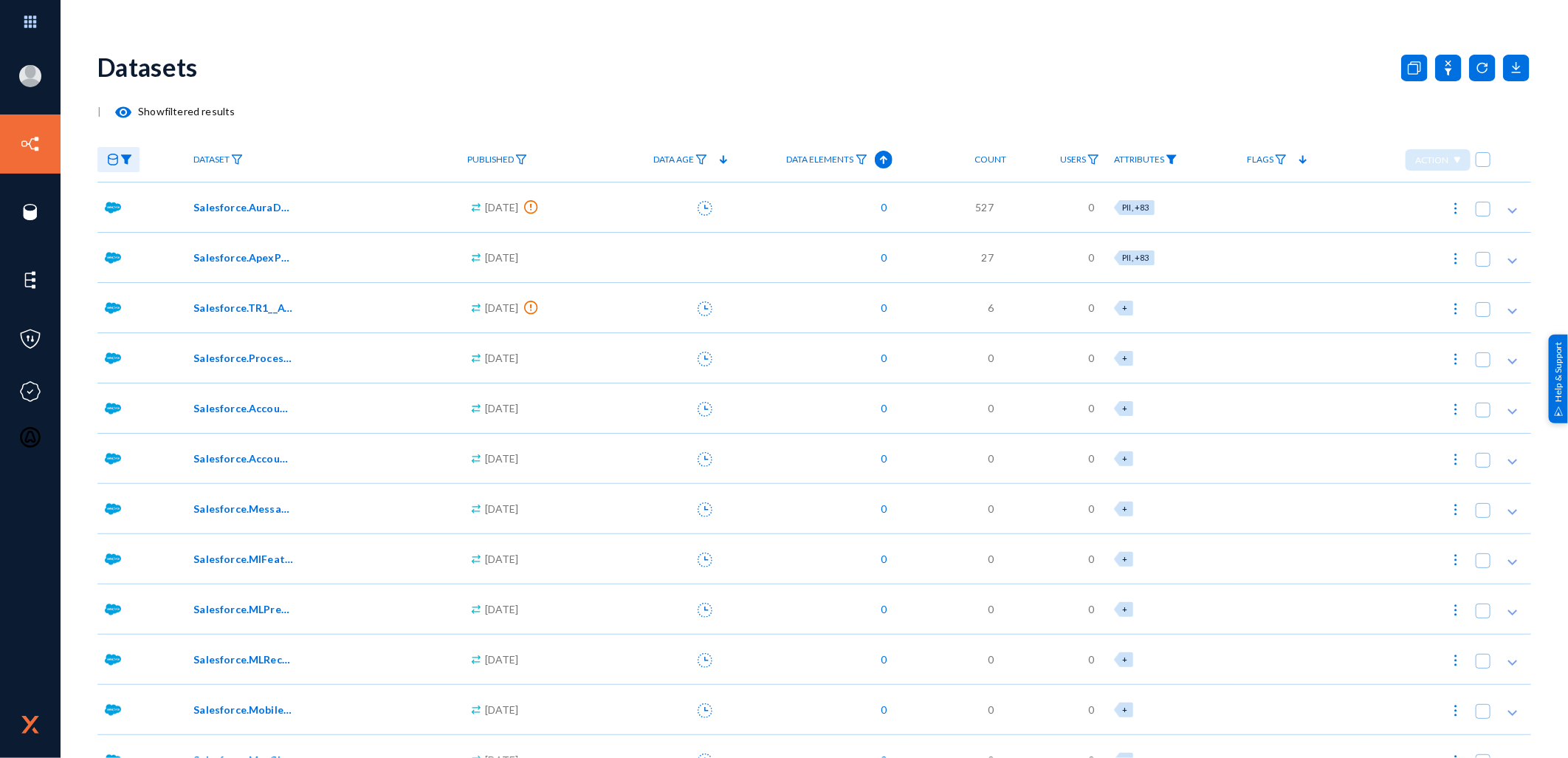
click at [1171, 159] on img at bounding box center [1171, 159] width 12 height 10
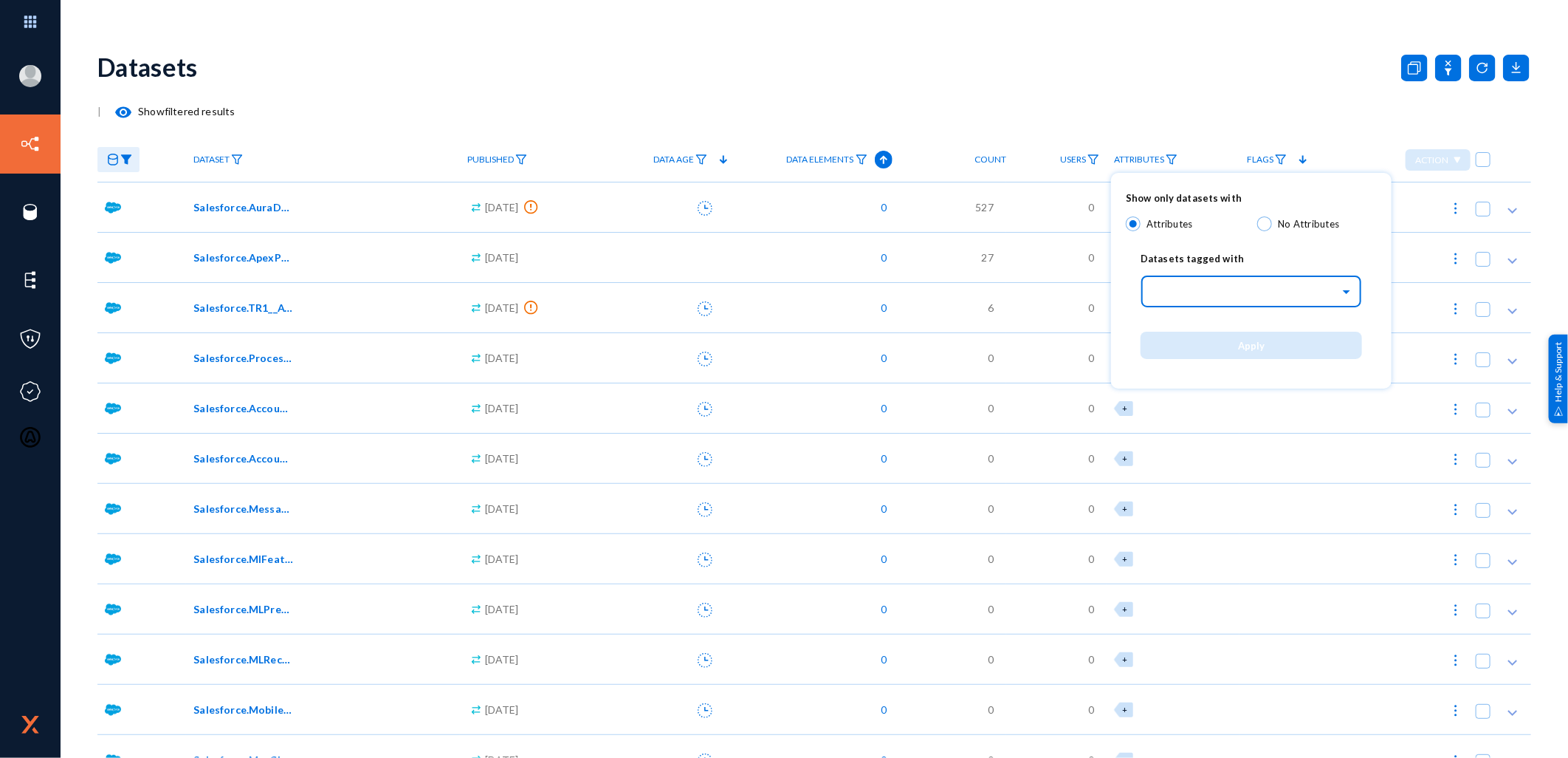
click at [1172, 284] on input "text" at bounding box center [1259, 291] width 207 height 25
click at [1197, 378] on div "Data Classification" at bounding box center [1252, 385] width 221 height 31
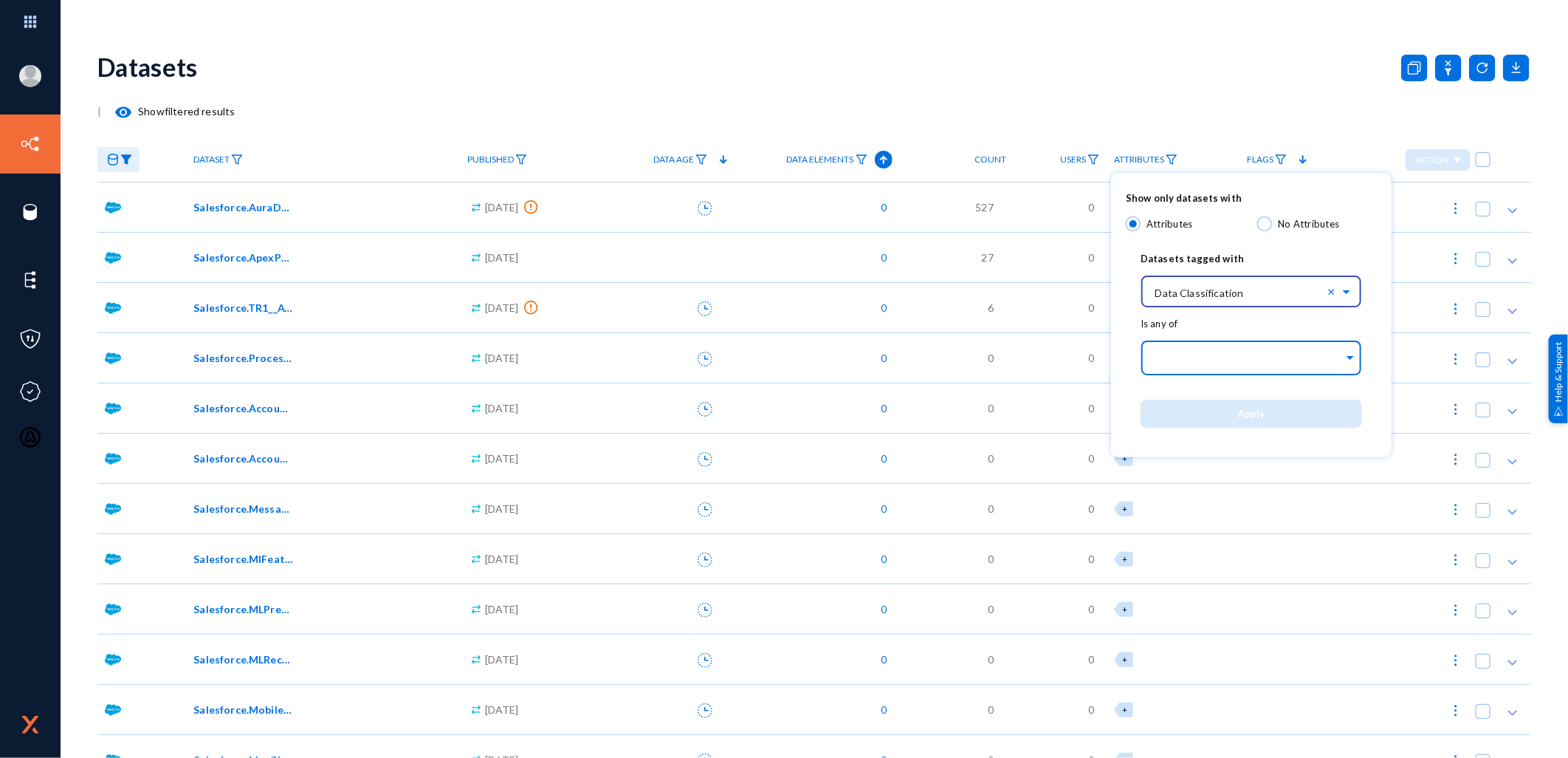
click at [1201, 358] on input "text" at bounding box center [1248, 361] width 192 height 14
click at [1172, 424] on div "PII" at bounding box center [1252, 422] width 221 height 31
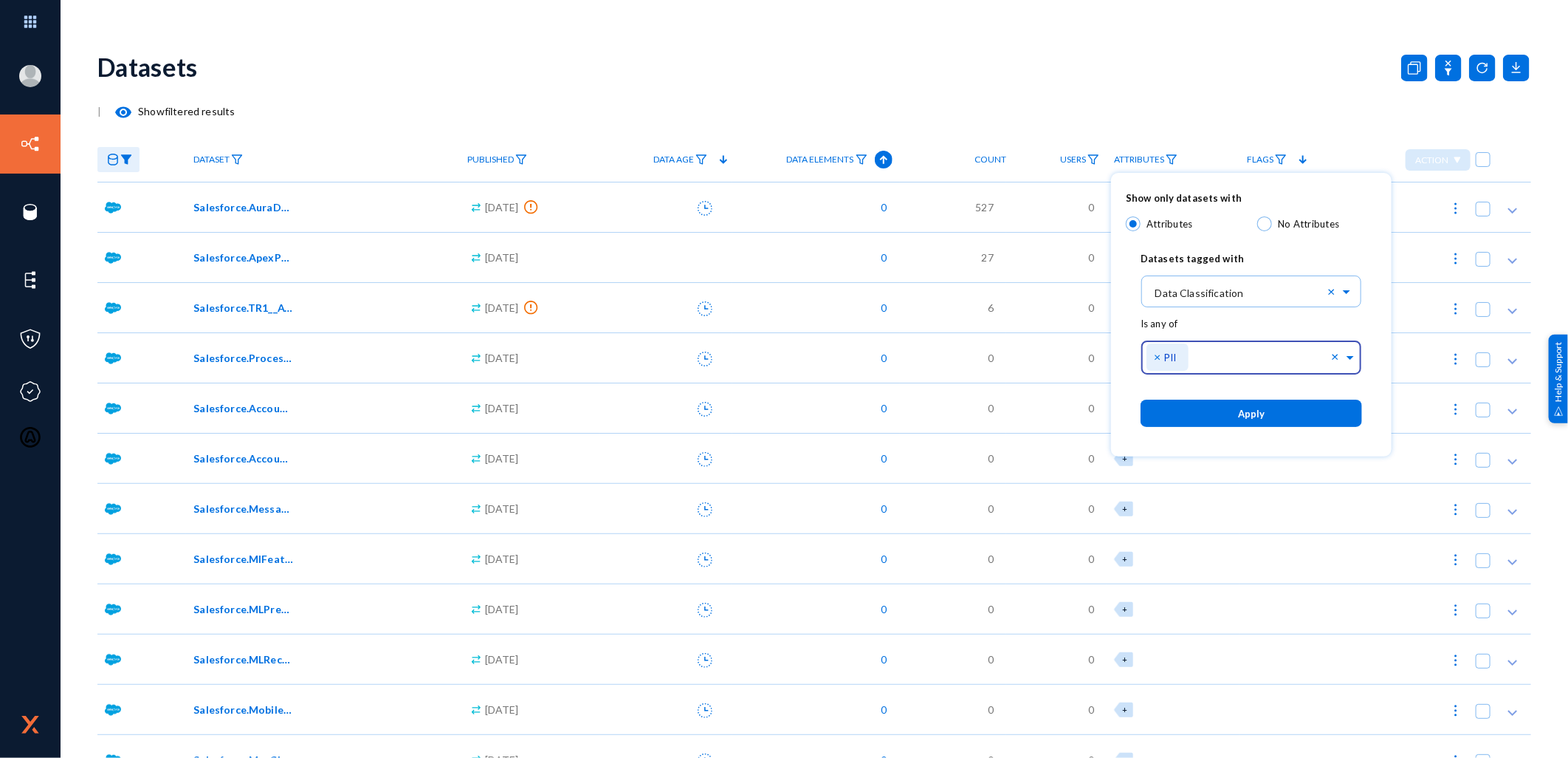
click at [1199, 419] on button "Apply" at bounding box center [1252, 413] width 221 height 27
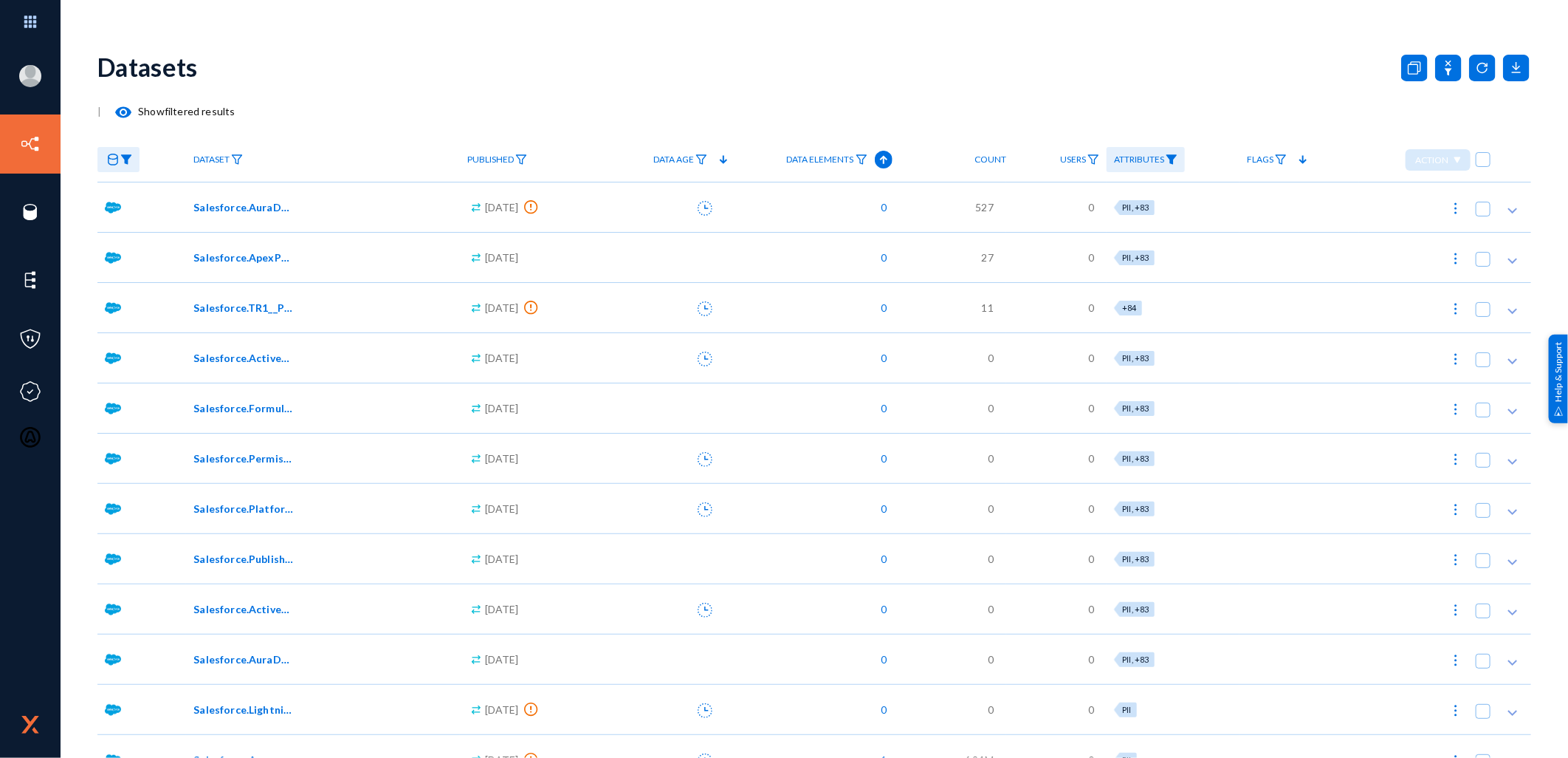
click at [204, 159] on span "Dataset" at bounding box center [211, 159] width 36 height 10
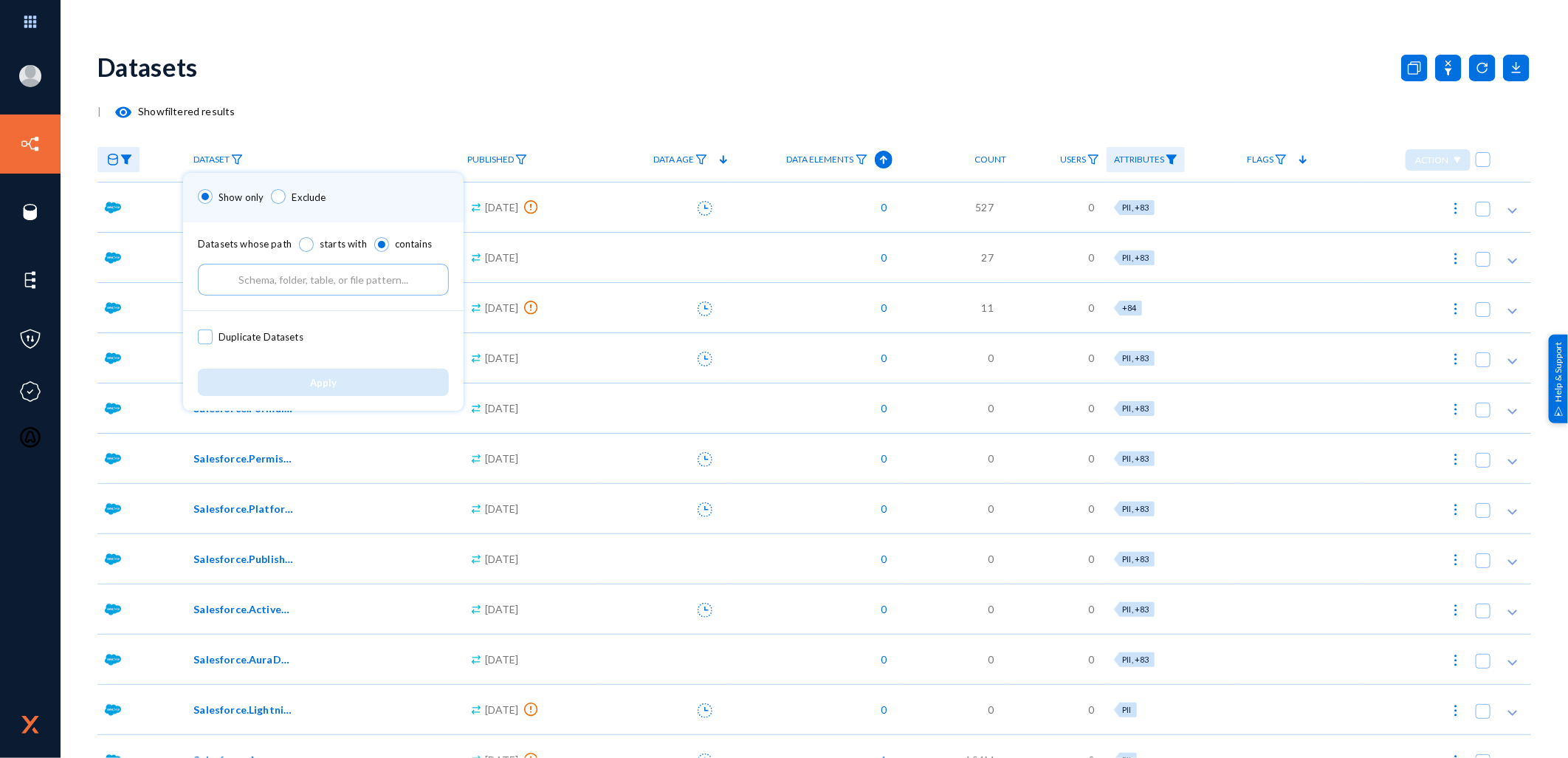
click at [335, 112] on div at bounding box center [784, 379] width 1568 height 758
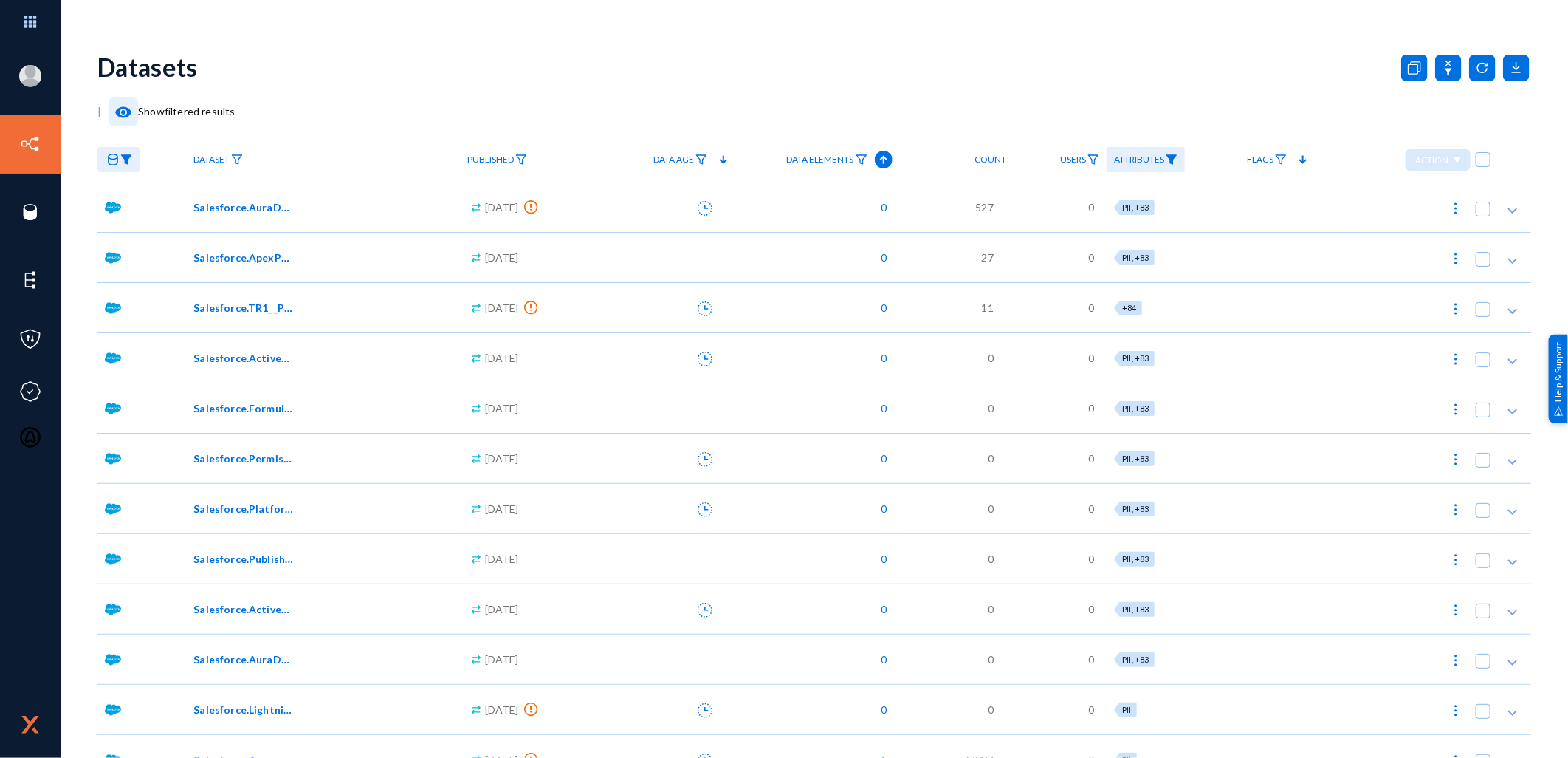
click at [124, 116] on mat-icon "visibility" at bounding box center [123, 112] width 18 height 18
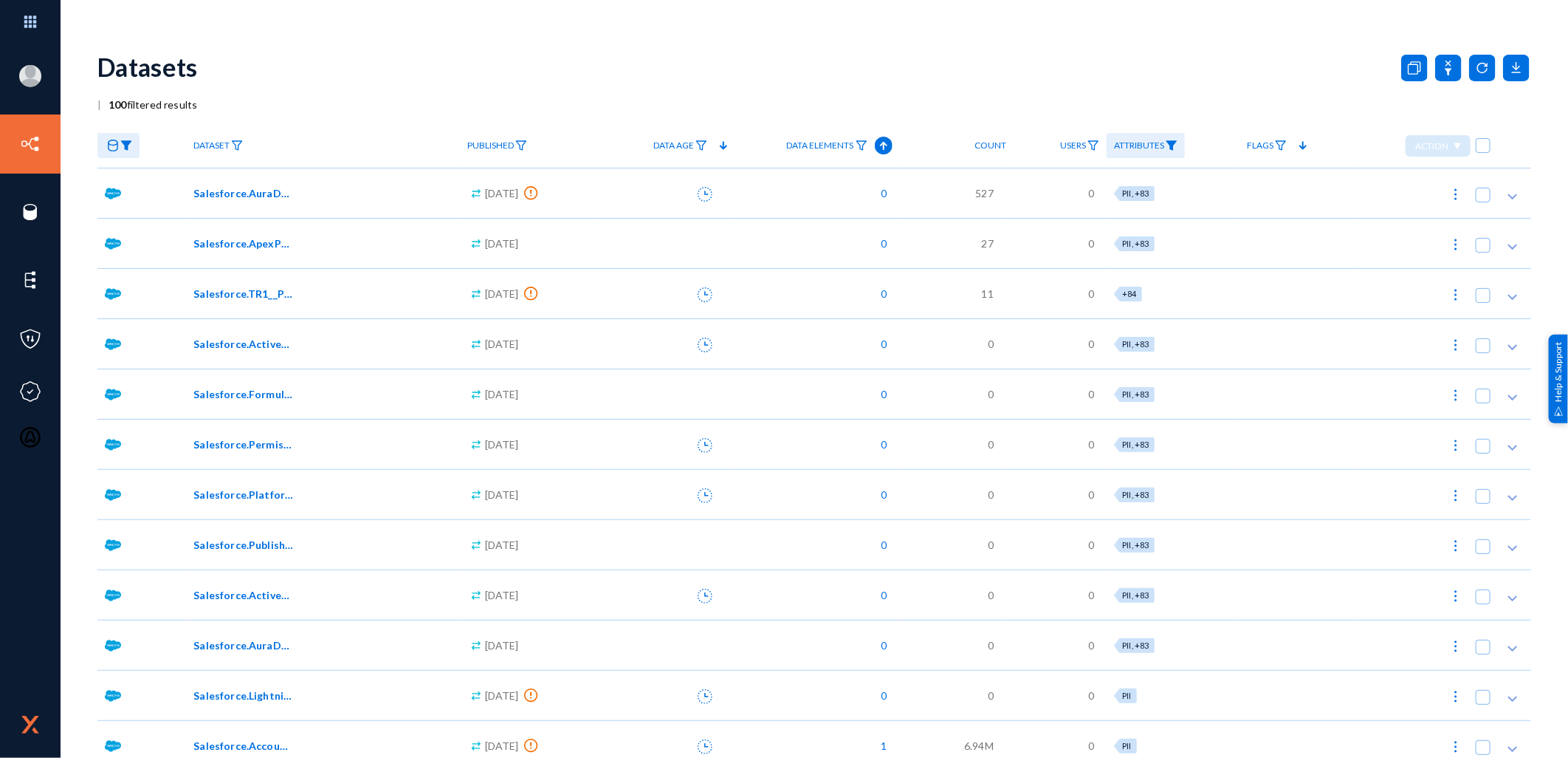
click at [350, 279] on div "Salesforce.TR1__Power_Notes_Reference_Config__mdt" at bounding box center [323, 293] width 273 height 50
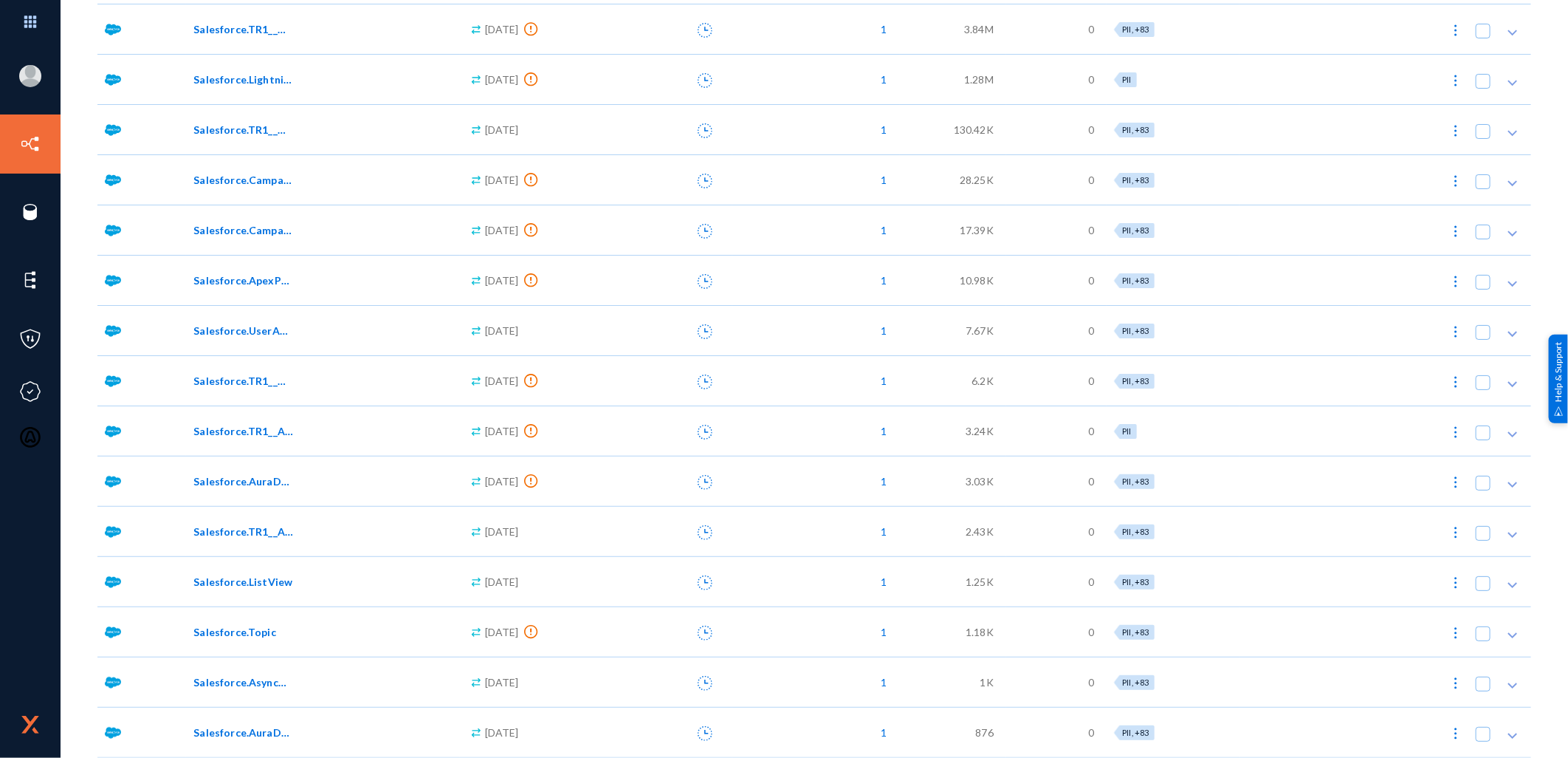
scroll to position [1836, 0]
click at [239, 474] on span "Salesforce.ContentAsset" at bounding box center [243, 482] width 100 height 16
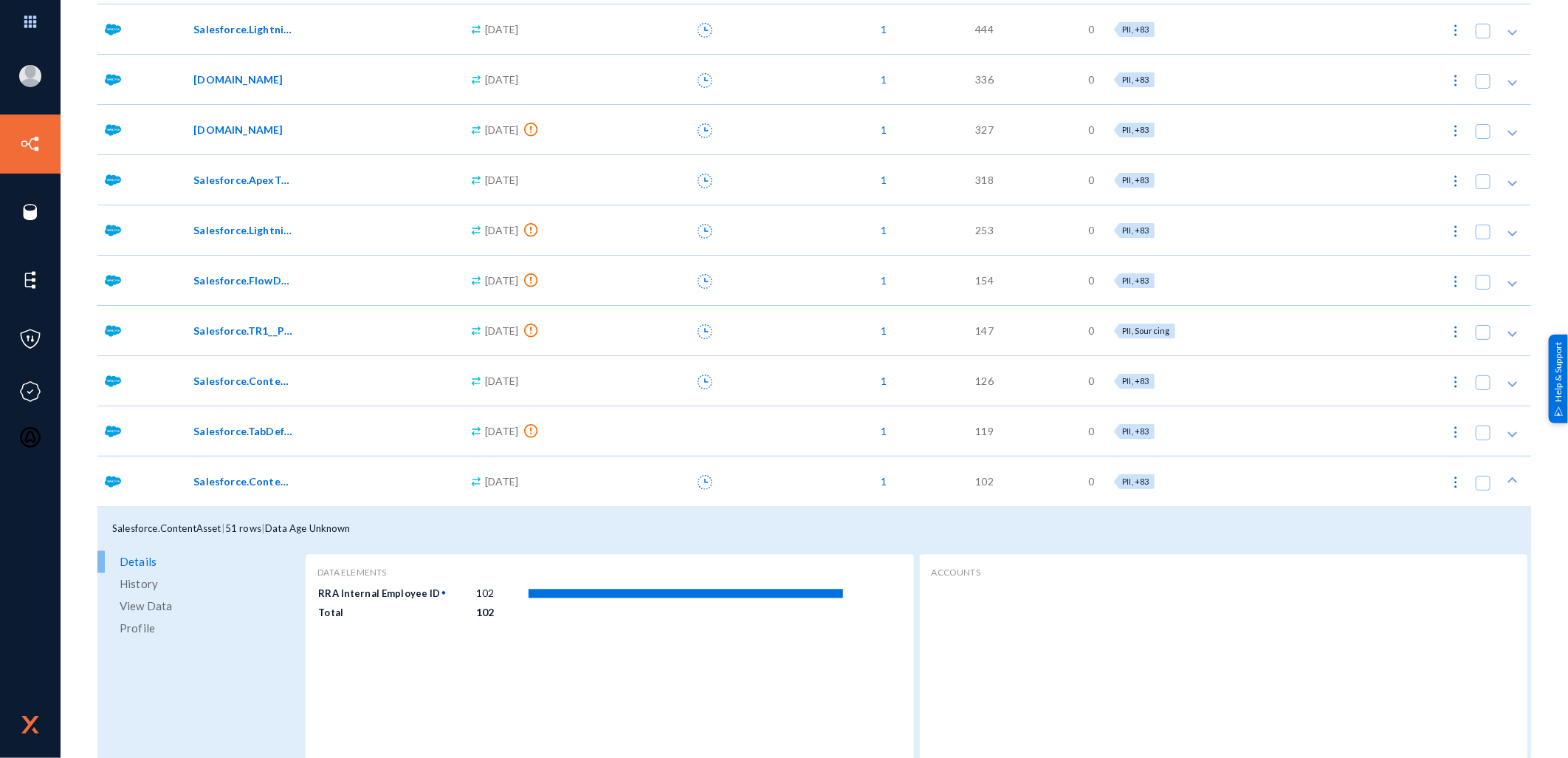
click at [231, 391] on div "Salesforce.ContentDocument" at bounding box center [323, 380] width 273 height 50
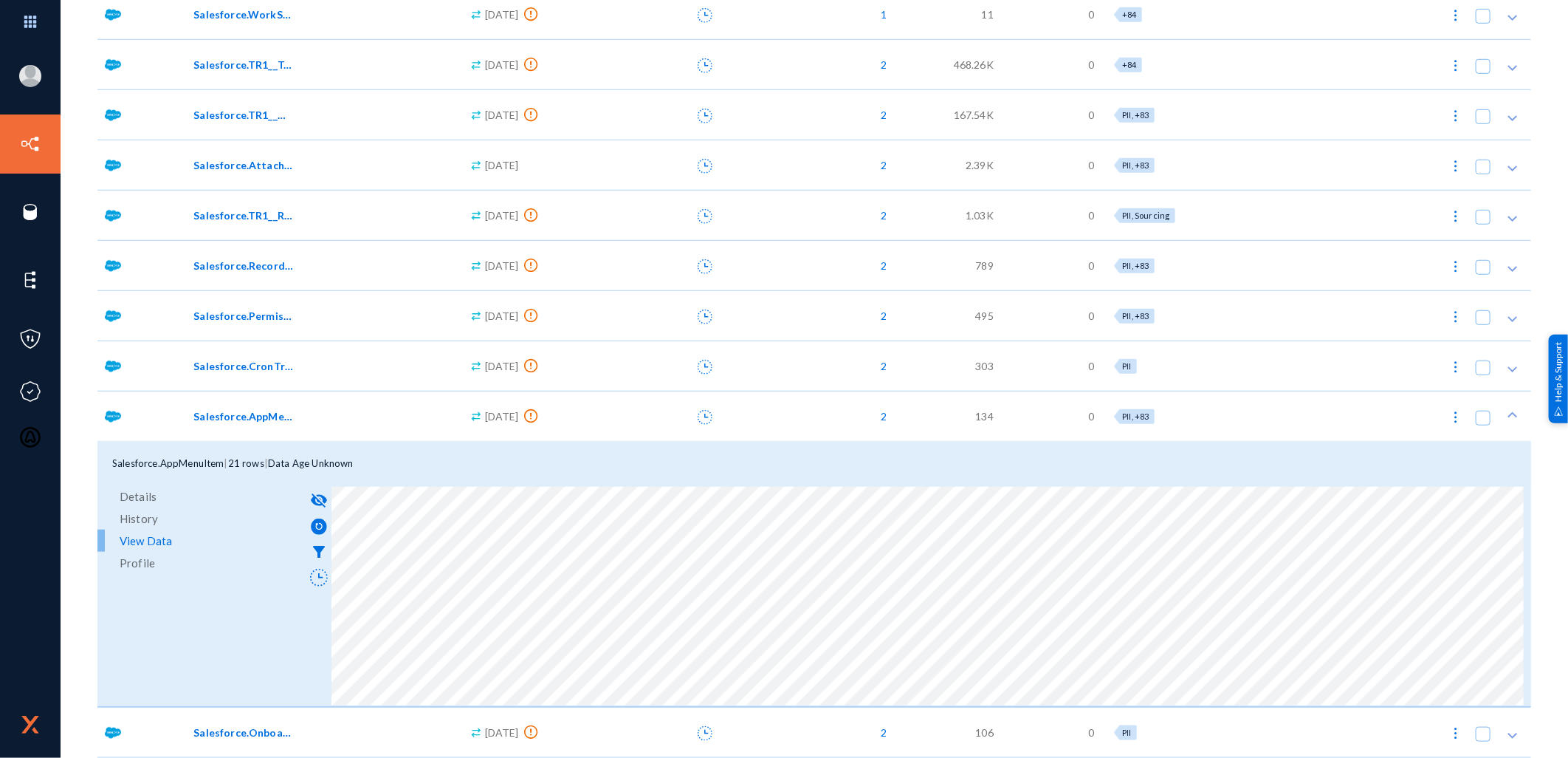
scroll to position [4134, 0]
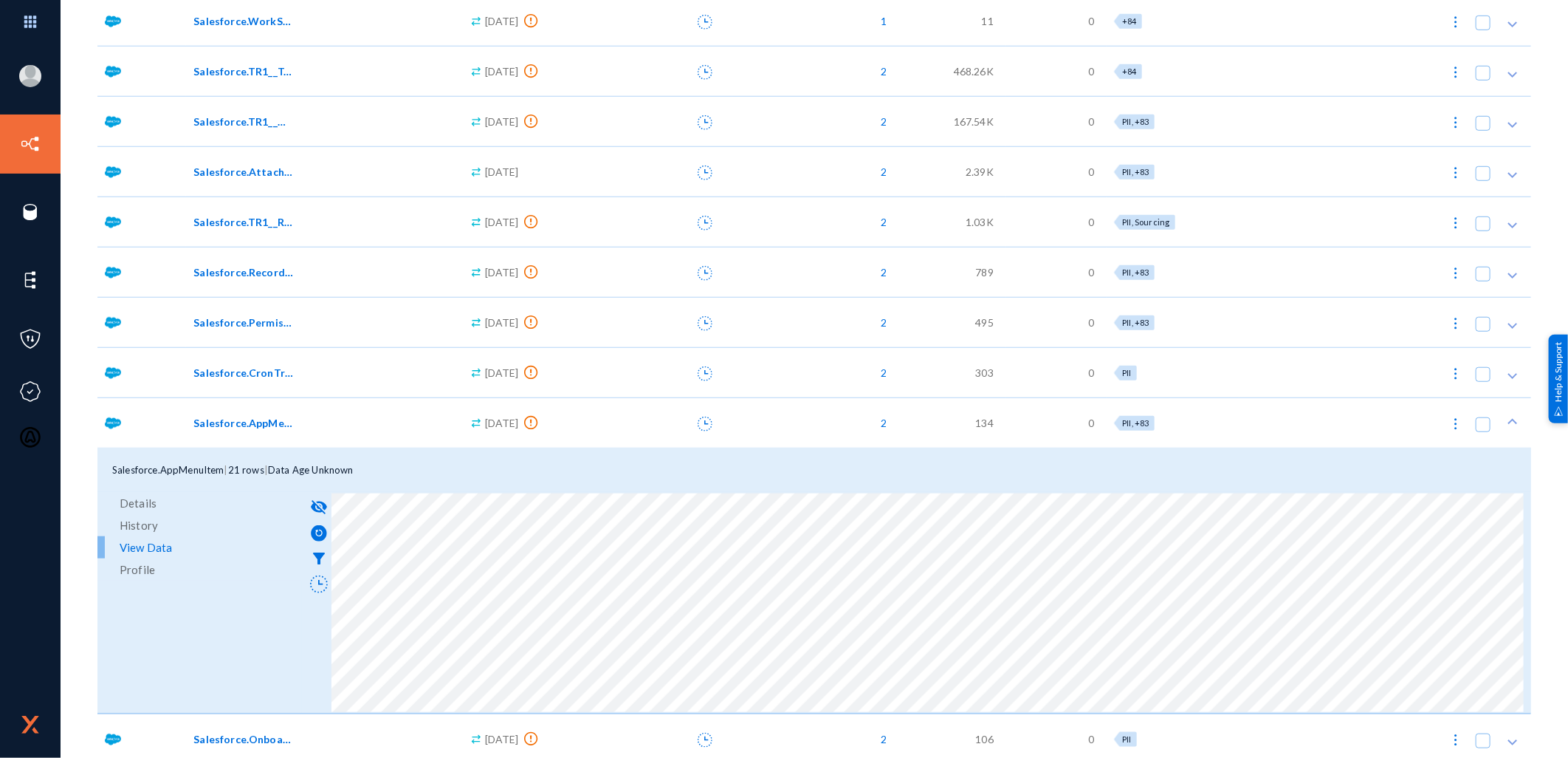
click at [1508, 419] on icon at bounding box center [1512, 422] width 15 height 15
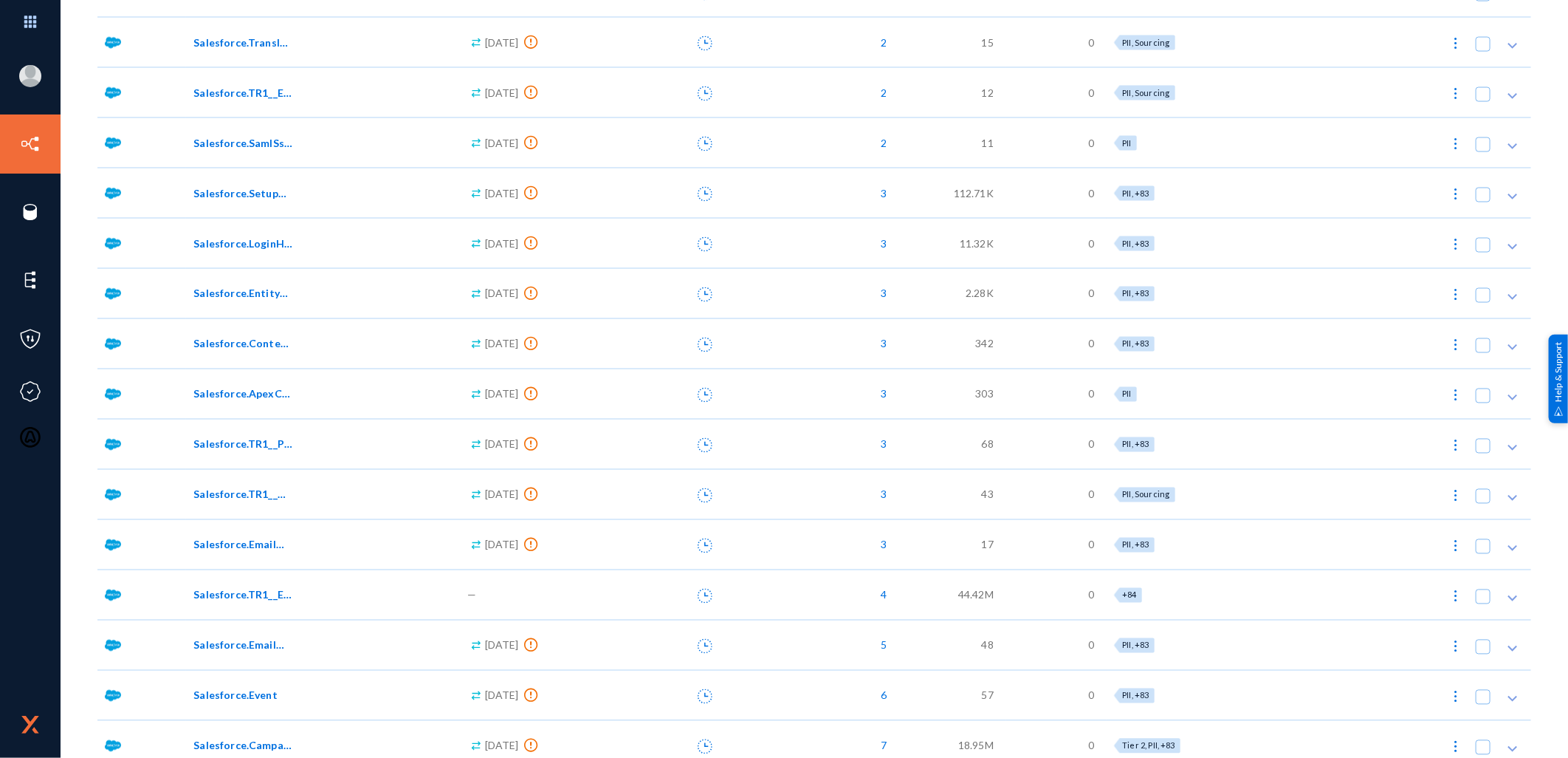
scroll to position [5120, 0]
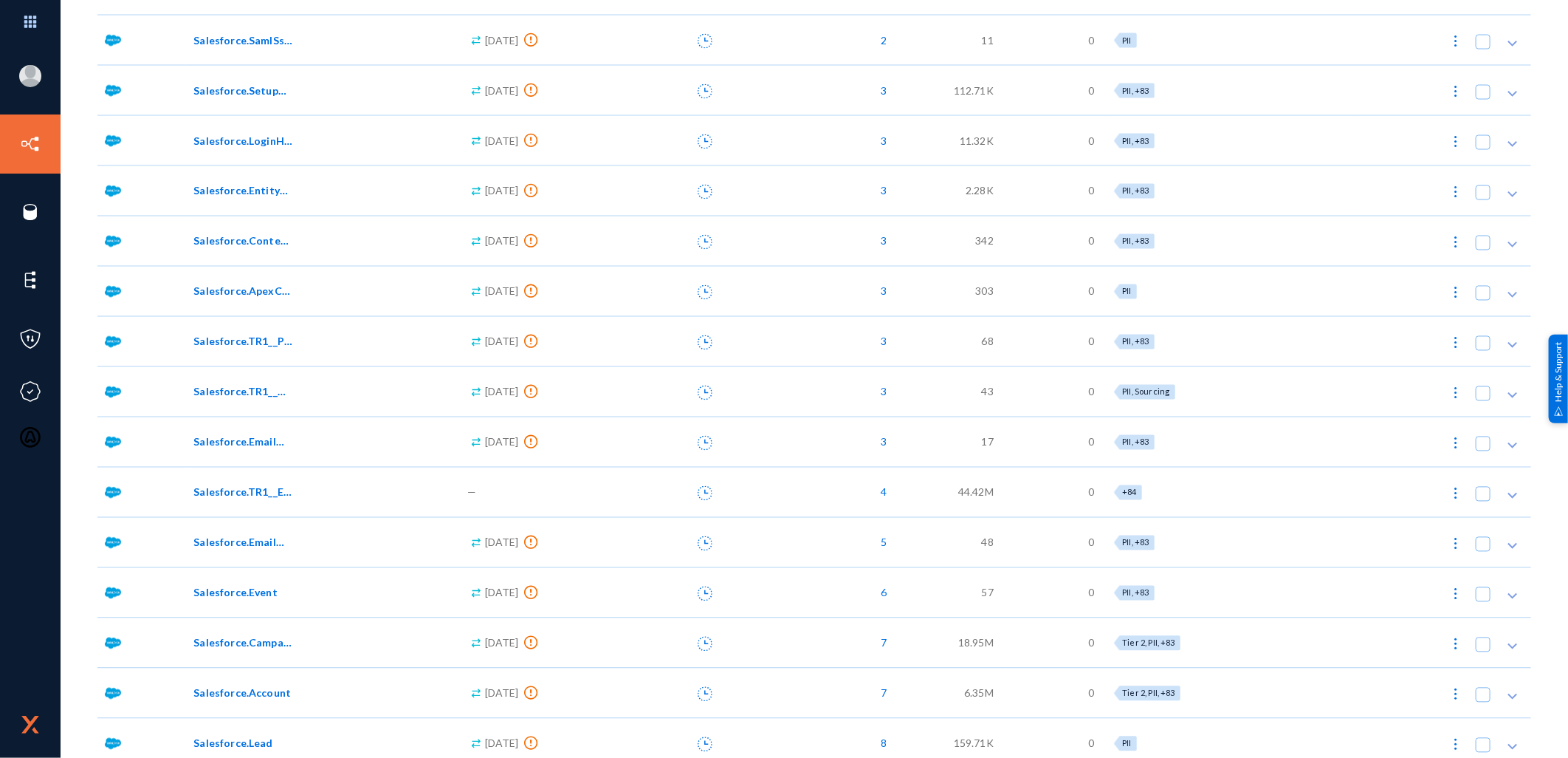
click at [303, 238] on div "Salesforce.ContentVersion" at bounding box center [320, 241] width 254 height 16
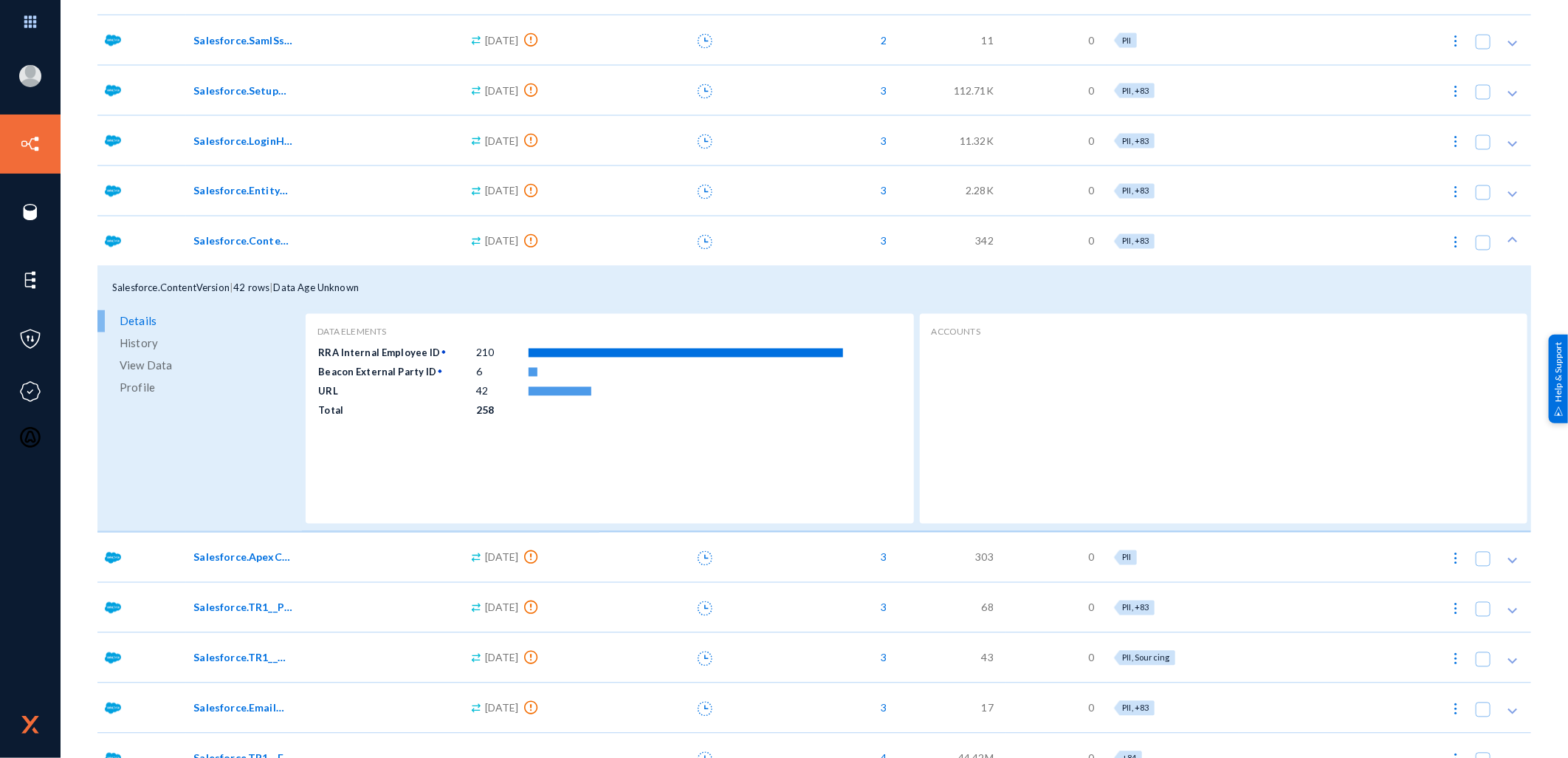
click at [141, 364] on span "View Data" at bounding box center [145, 365] width 53 height 22
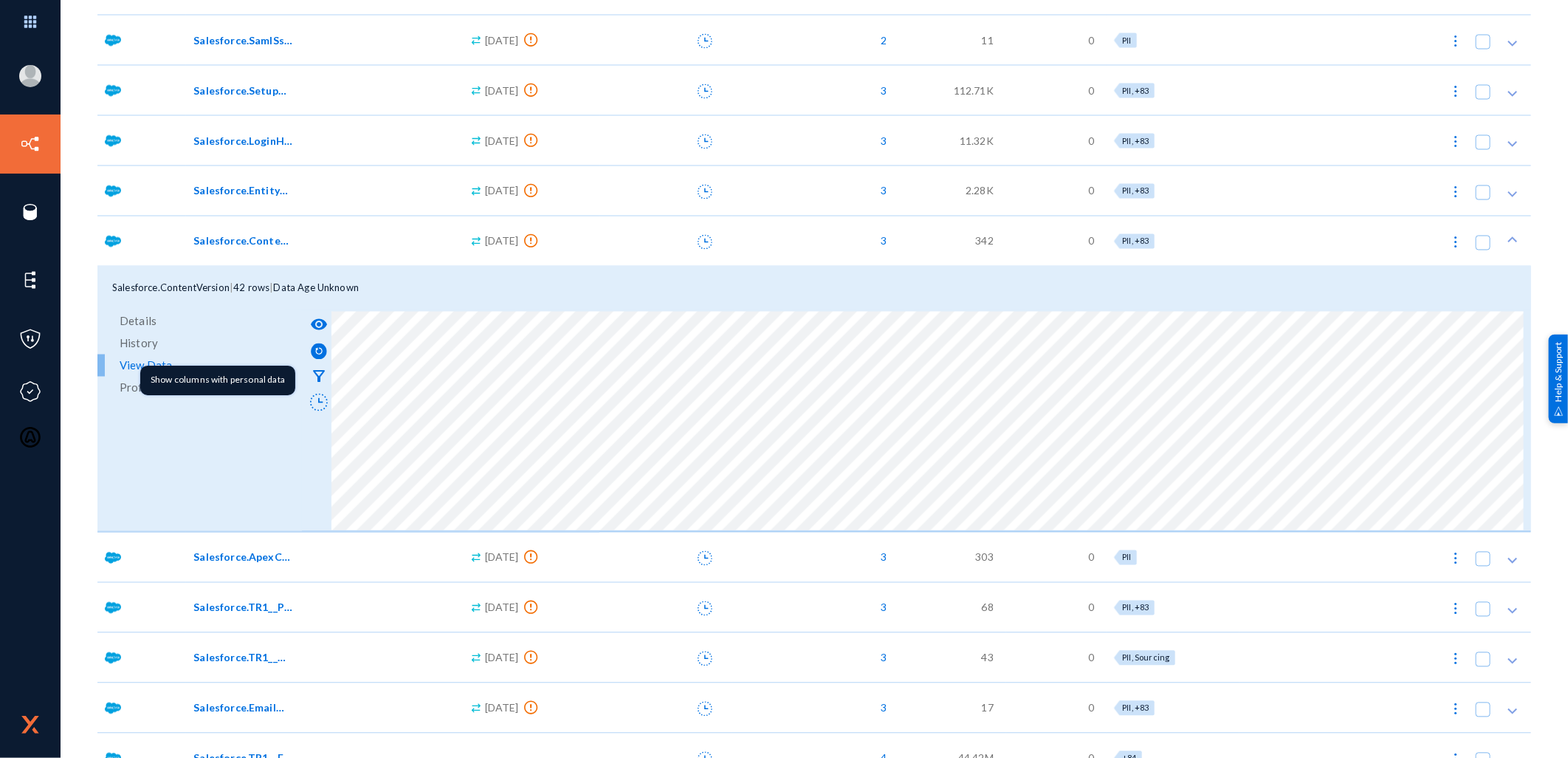
click at [320, 372] on mat-icon "filter_alt" at bounding box center [319, 376] width 18 height 18
click at [318, 328] on mat-icon "visibility" at bounding box center [319, 324] width 18 height 18
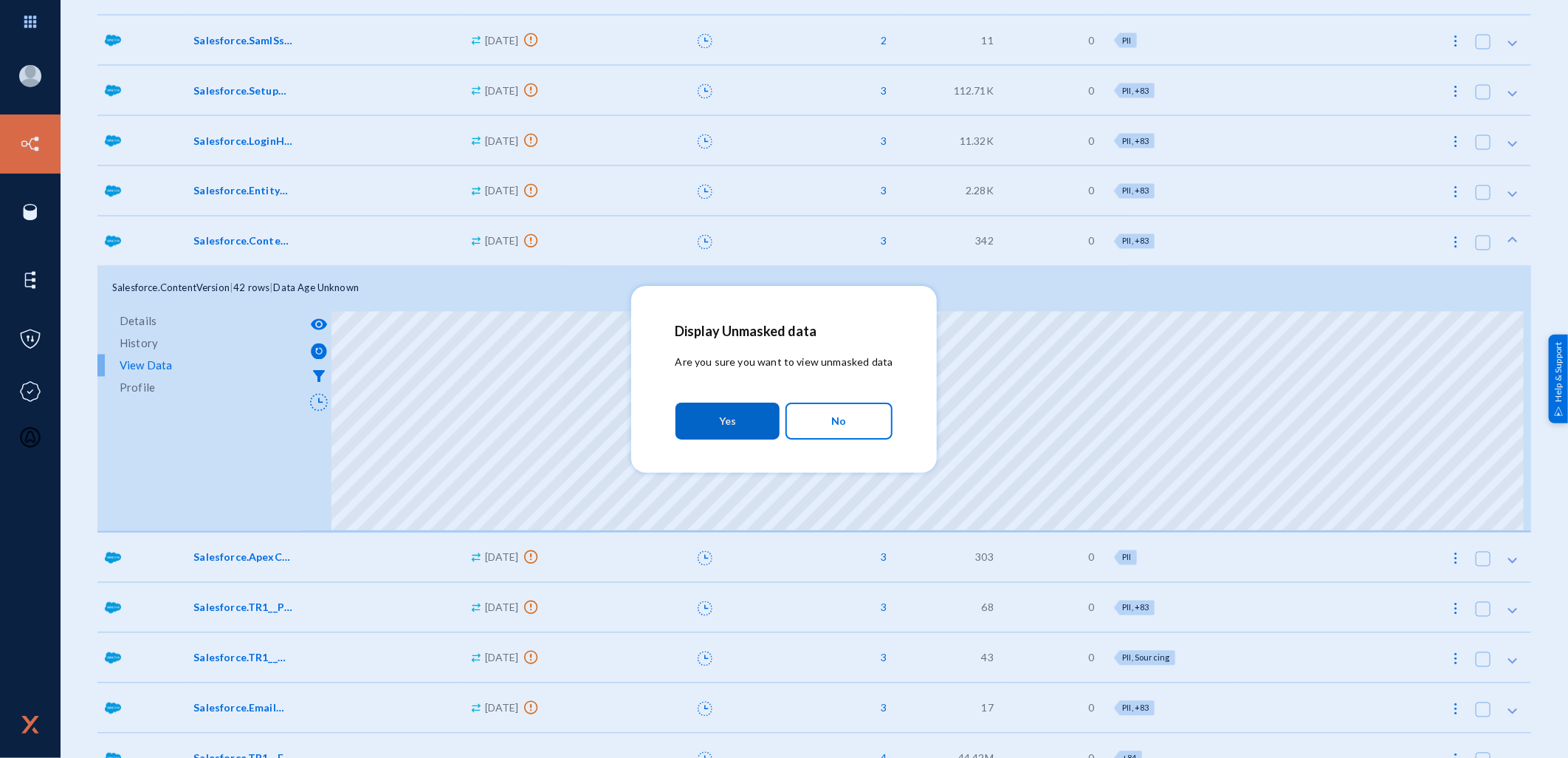
click at [704, 410] on button "Yes" at bounding box center [727, 421] width 104 height 37
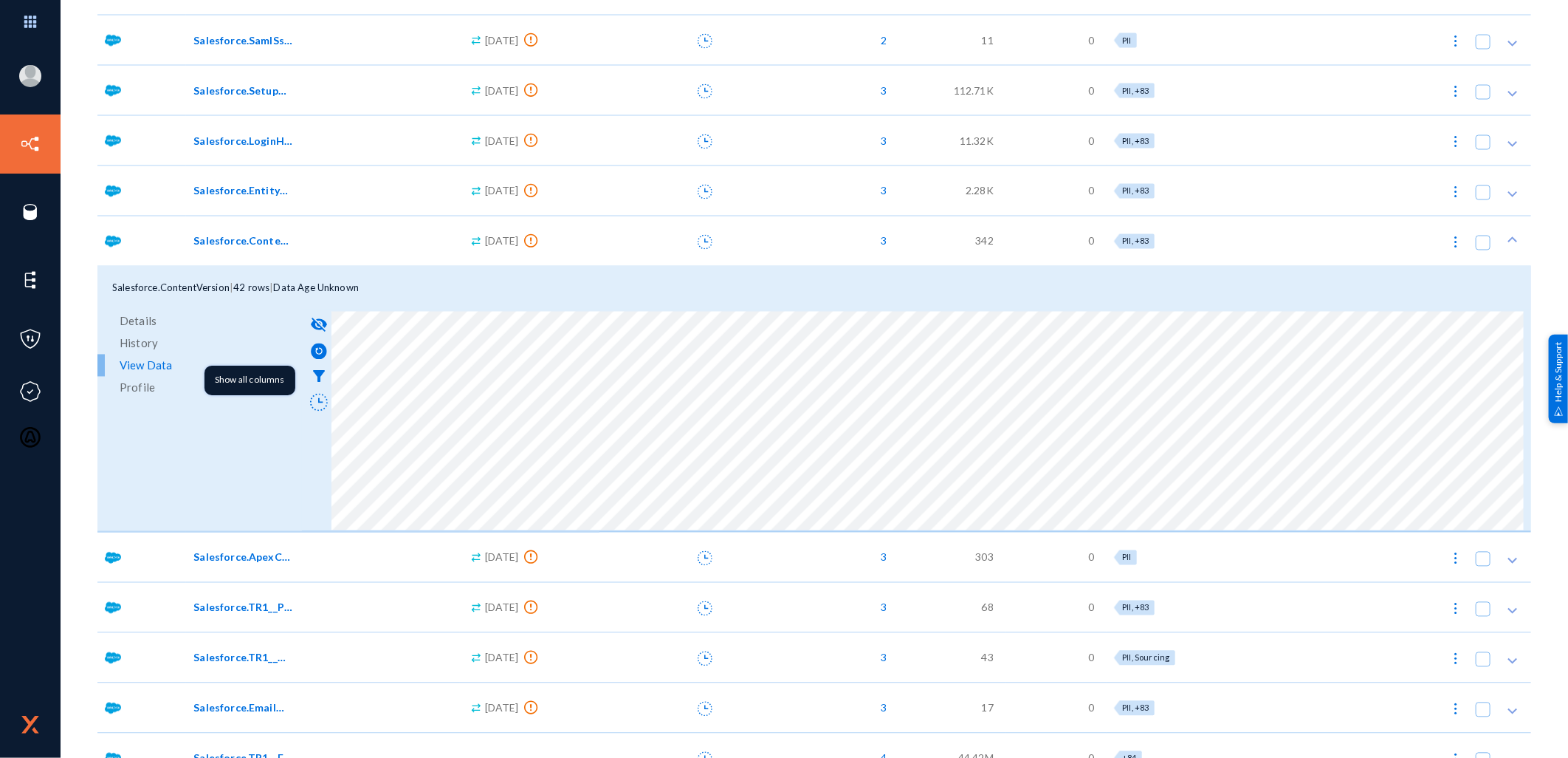
click at [317, 375] on mat-icon "filter_alt" at bounding box center [319, 376] width 18 height 18
click at [1508, 242] on icon at bounding box center [1512, 240] width 15 height 15
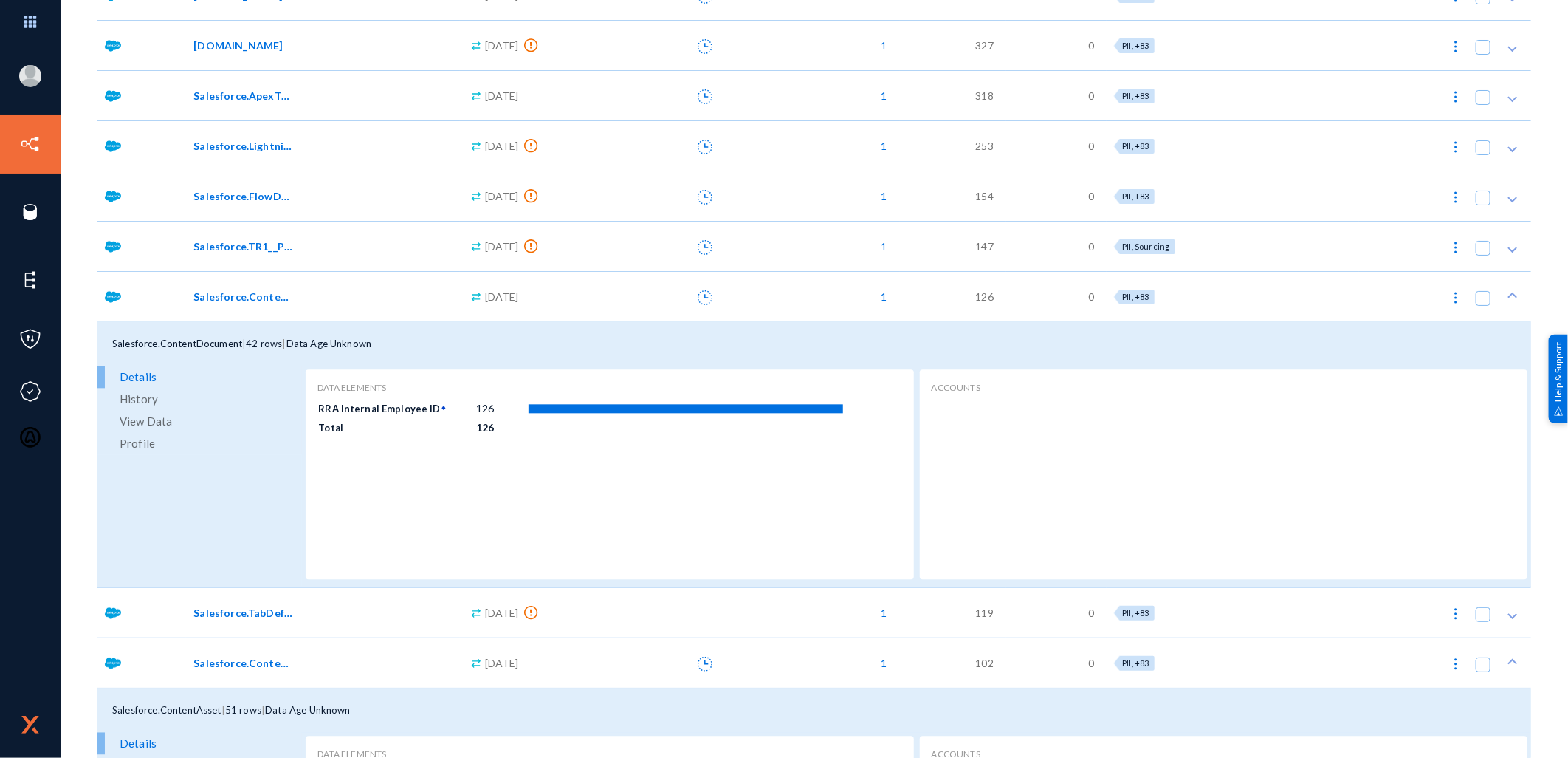
scroll to position [1918, 0]
click at [153, 421] on span "View Data" at bounding box center [145, 423] width 53 height 22
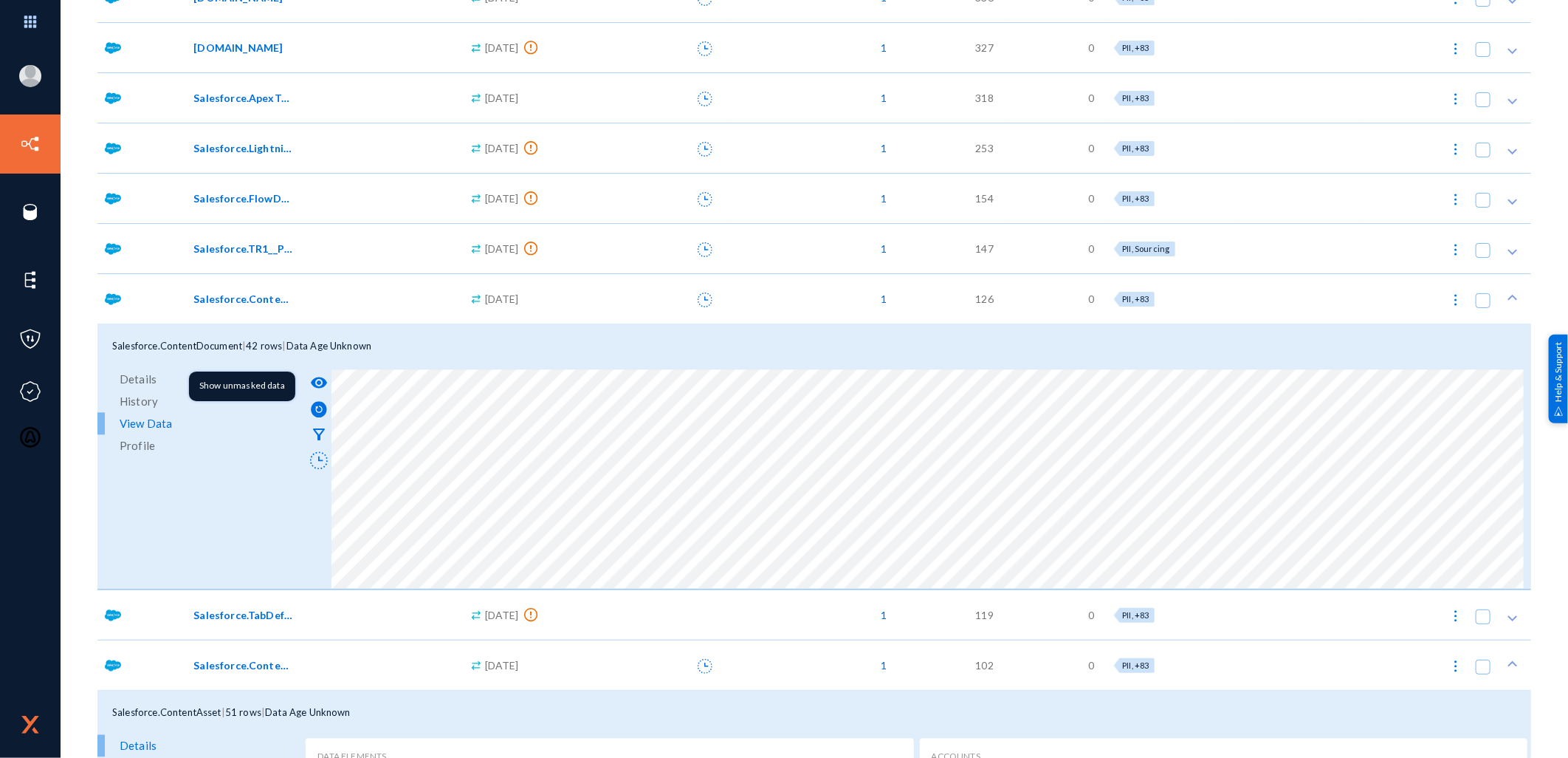
click at [322, 374] on mat-icon "visibility" at bounding box center [319, 383] width 18 height 18
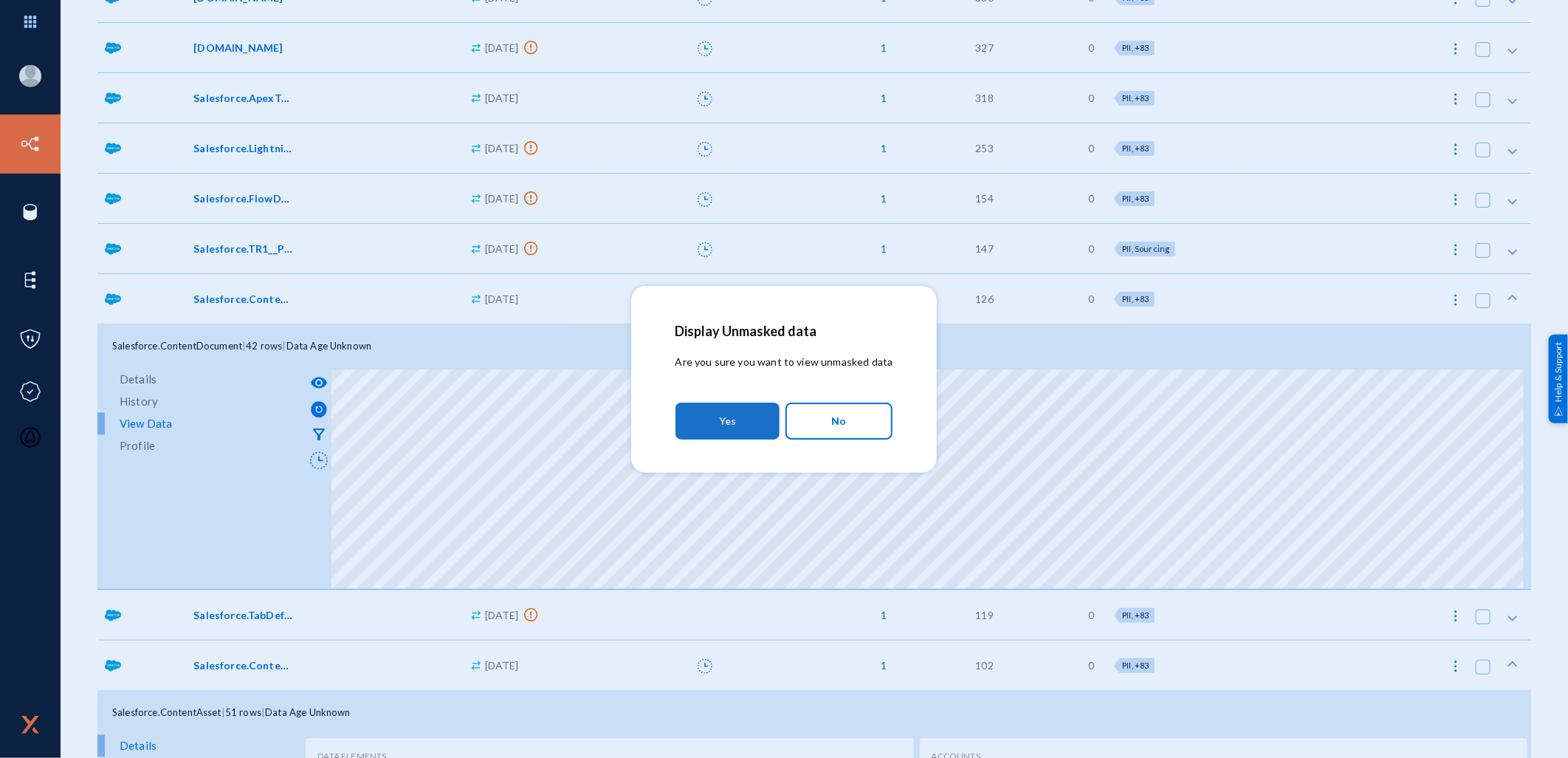
click at [726, 412] on span "Yes" at bounding box center [728, 421] width 17 height 27
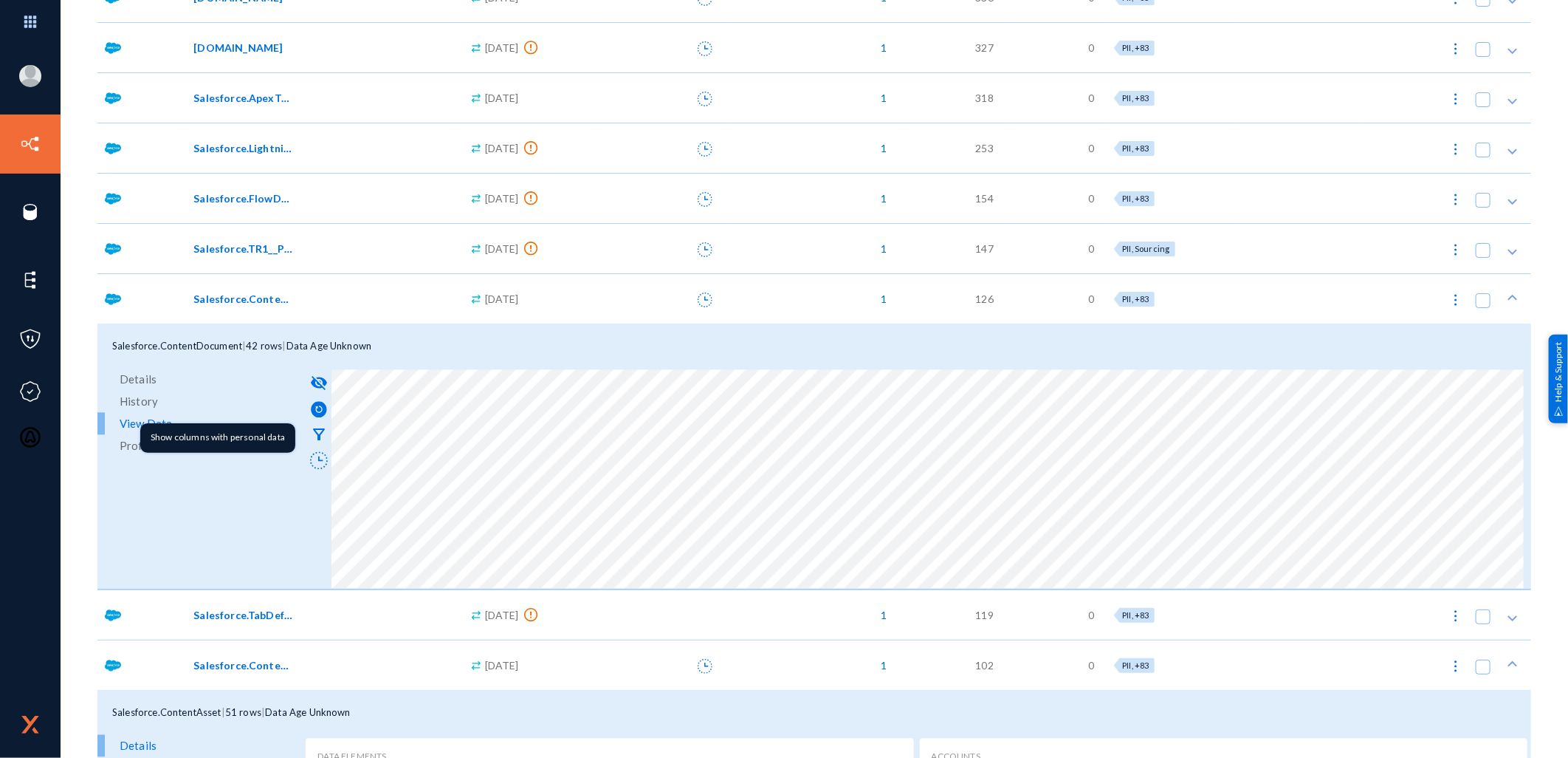
click at [320, 430] on mat-icon "filter_alt" at bounding box center [319, 434] width 18 height 18
click at [318, 434] on mat-icon "filter_alt" at bounding box center [319, 434] width 18 height 18
click at [1509, 295] on icon at bounding box center [1512, 298] width 15 height 15
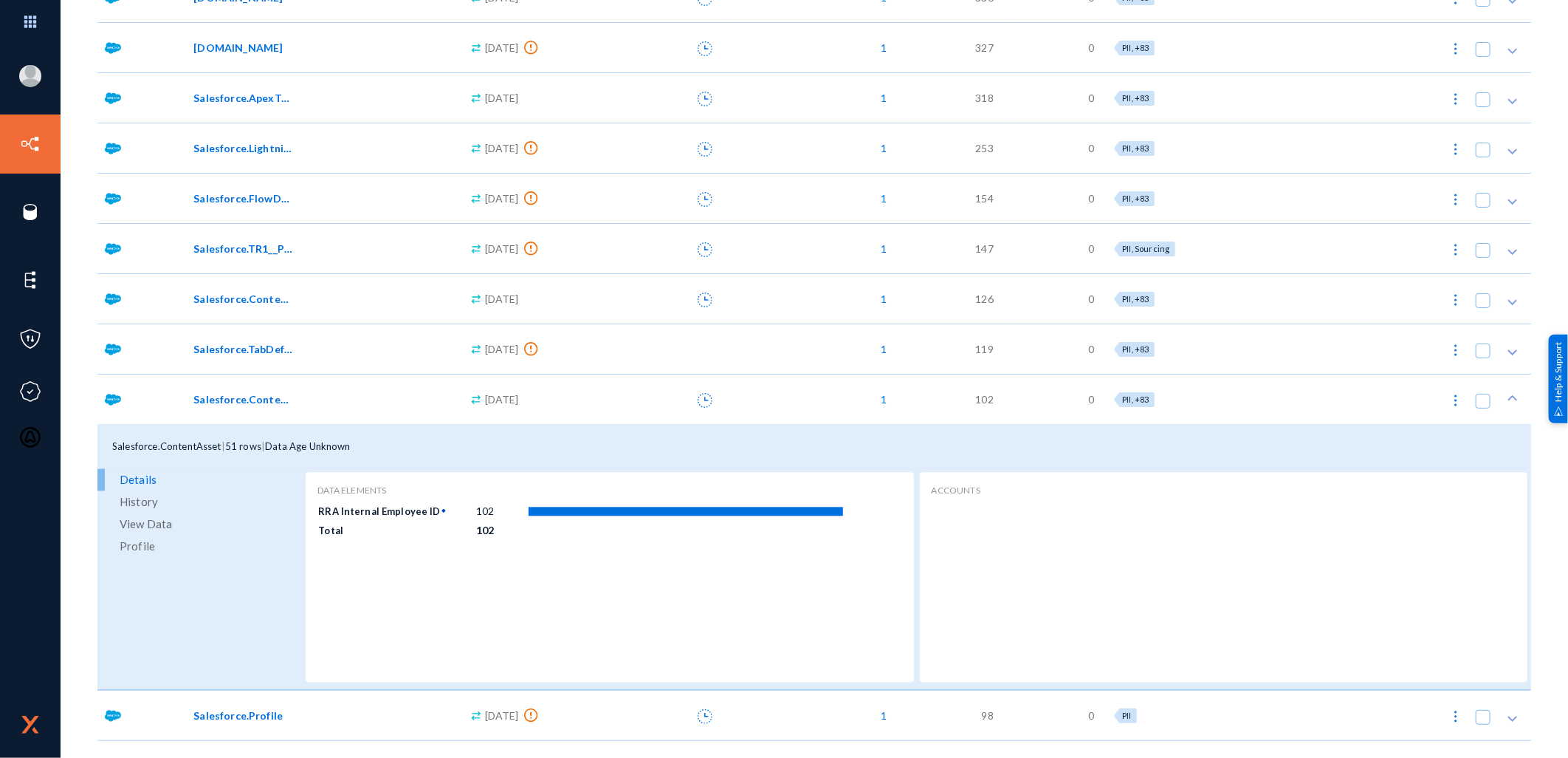
click at [146, 519] on span "View Data" at bounding box center [145, 524] width 53 height 22
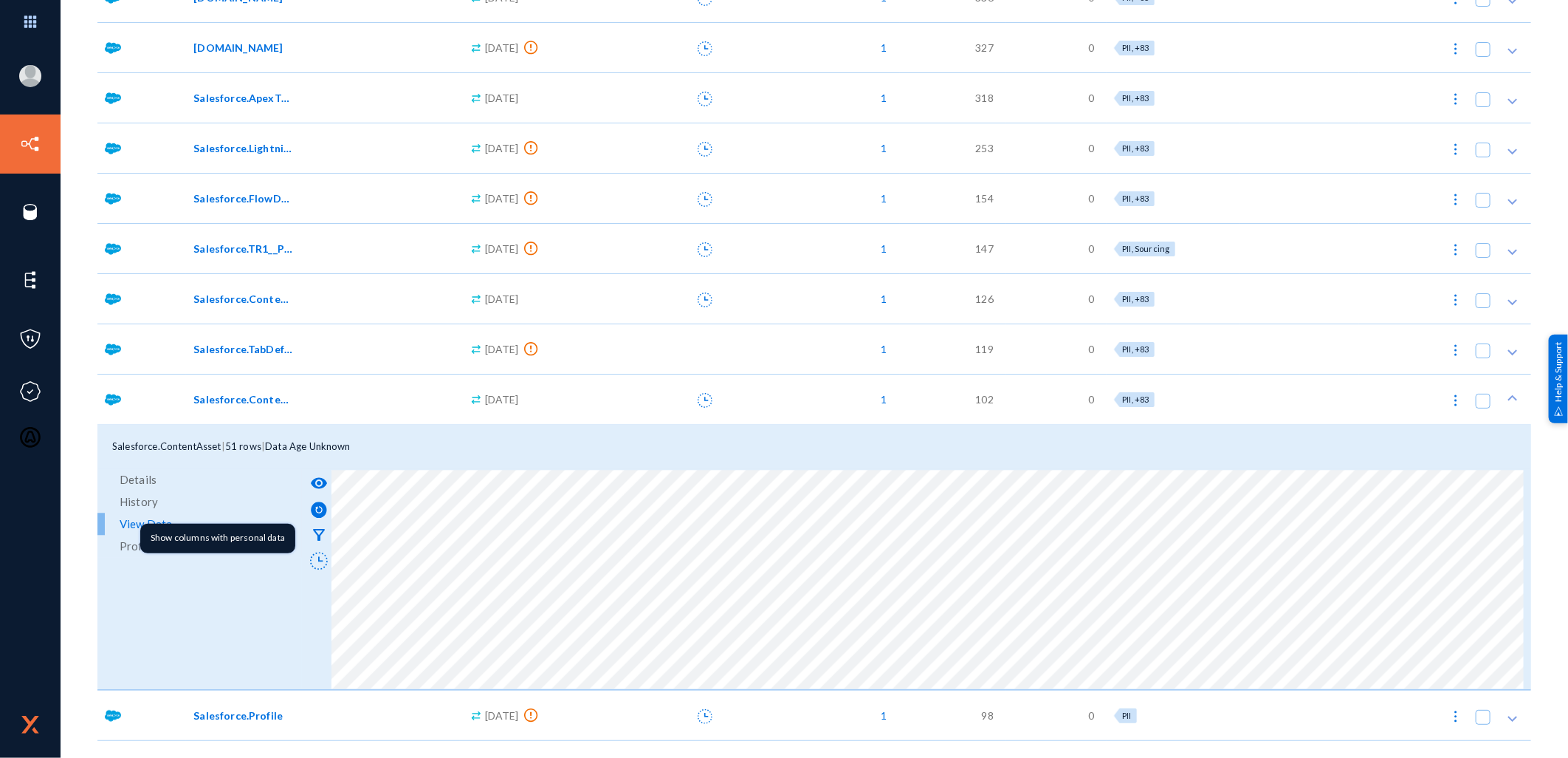
click at [321, 529] on mat-icon "filter_alt" at bounding box center [319, 535] width 18 height 18
click at [318, 532] on mat-icon "filter_alt" at bounding box center [319, 535] width 18 height 18
click at [1508, 395] on polygon at bounding box center [1513, 397] width 9 height 6
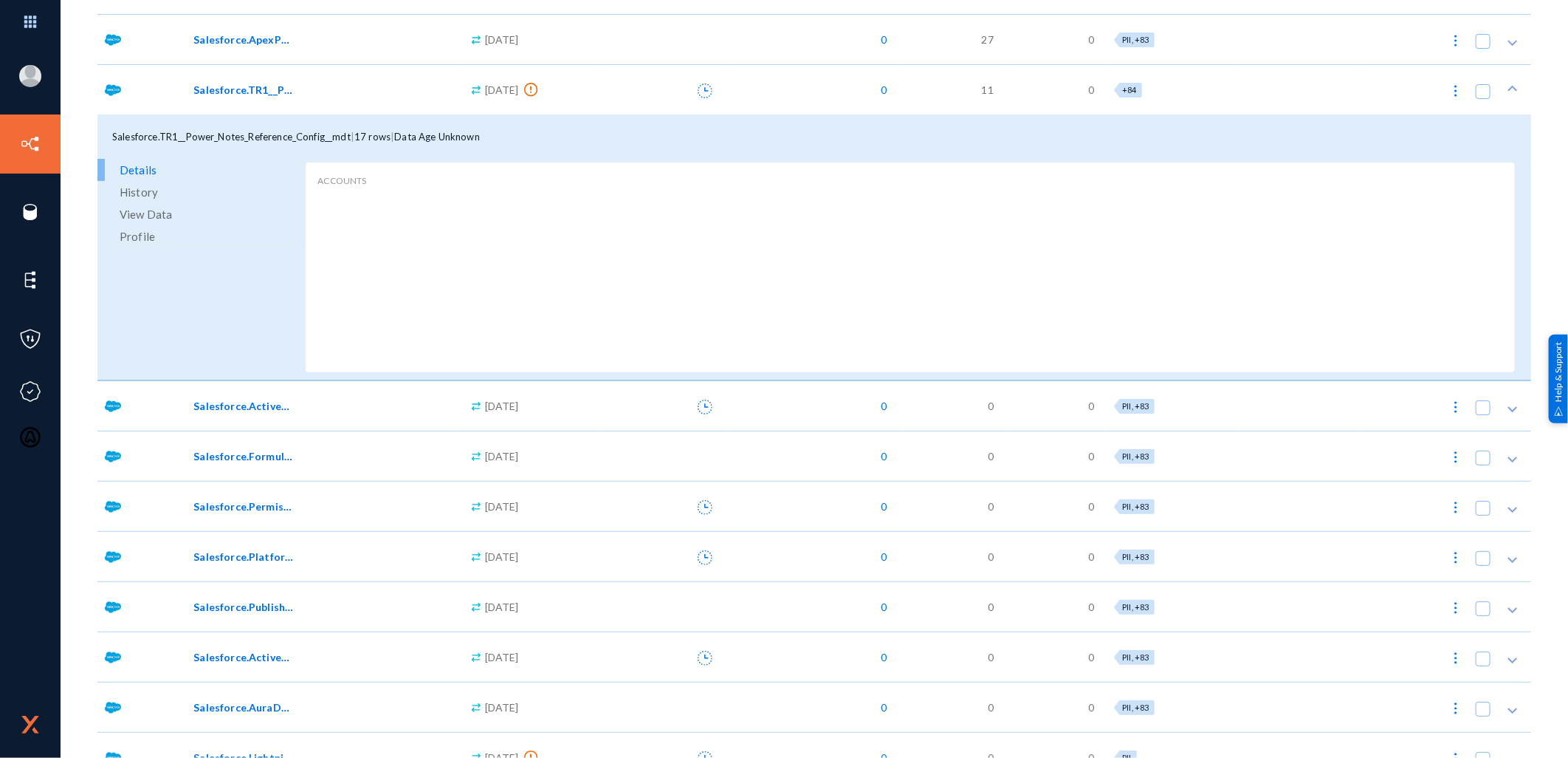
scroll to position [31, 0]
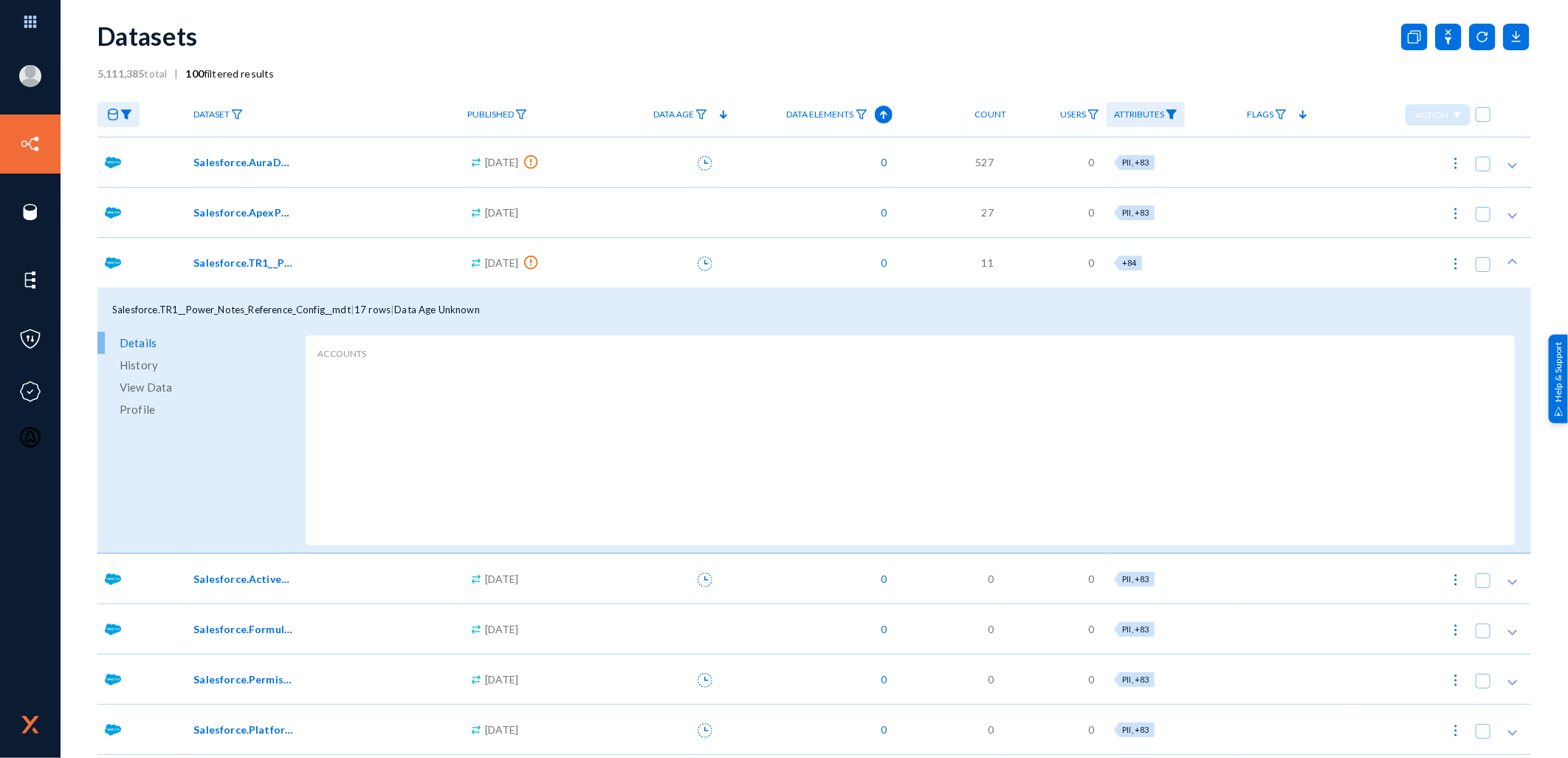
click at [217, 679] on span "Salesforce.PermissionSetTabSetting" at bounding box center [243, 679] width 100 height 16
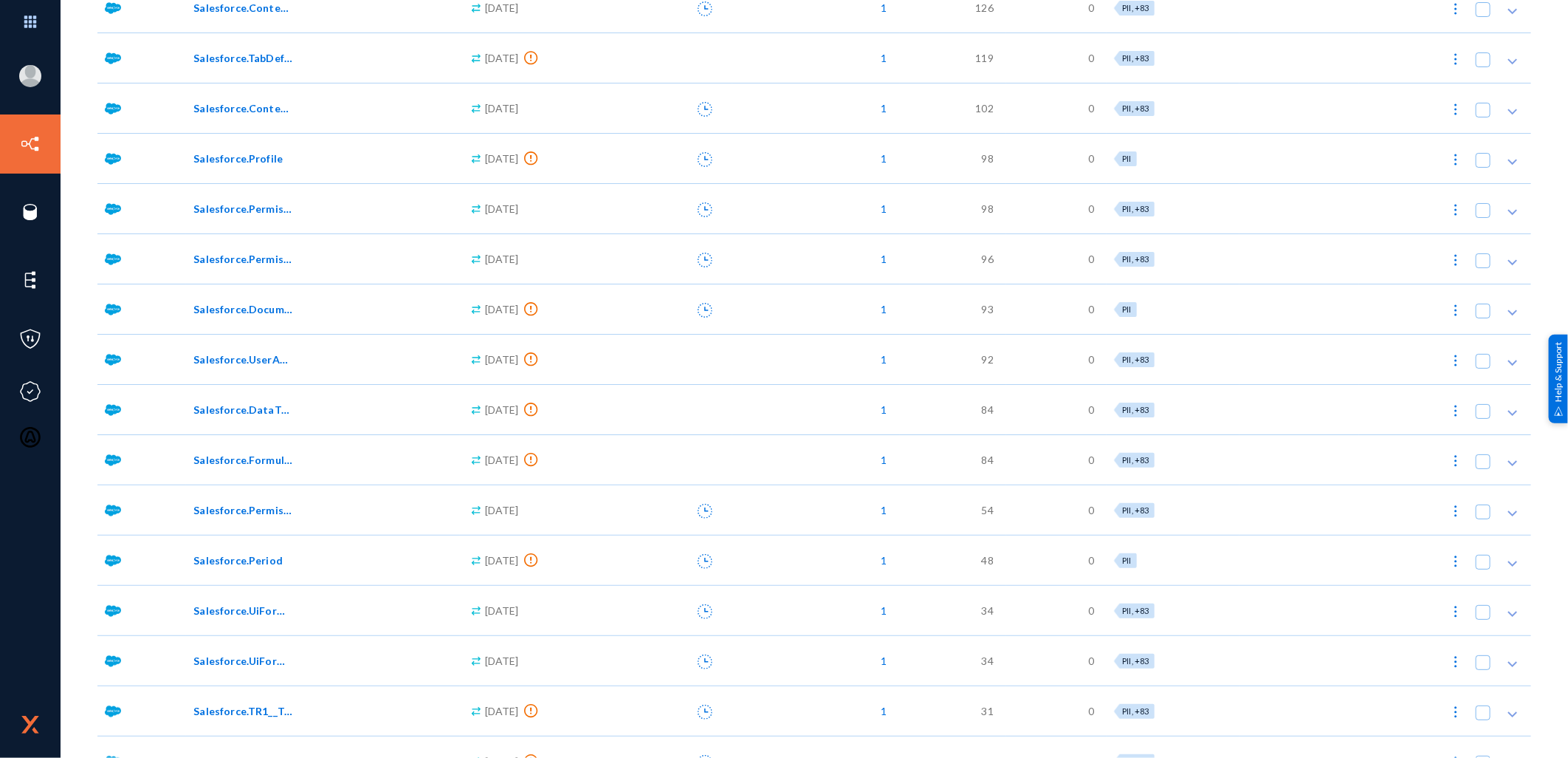
scroll to position [2329, 0]
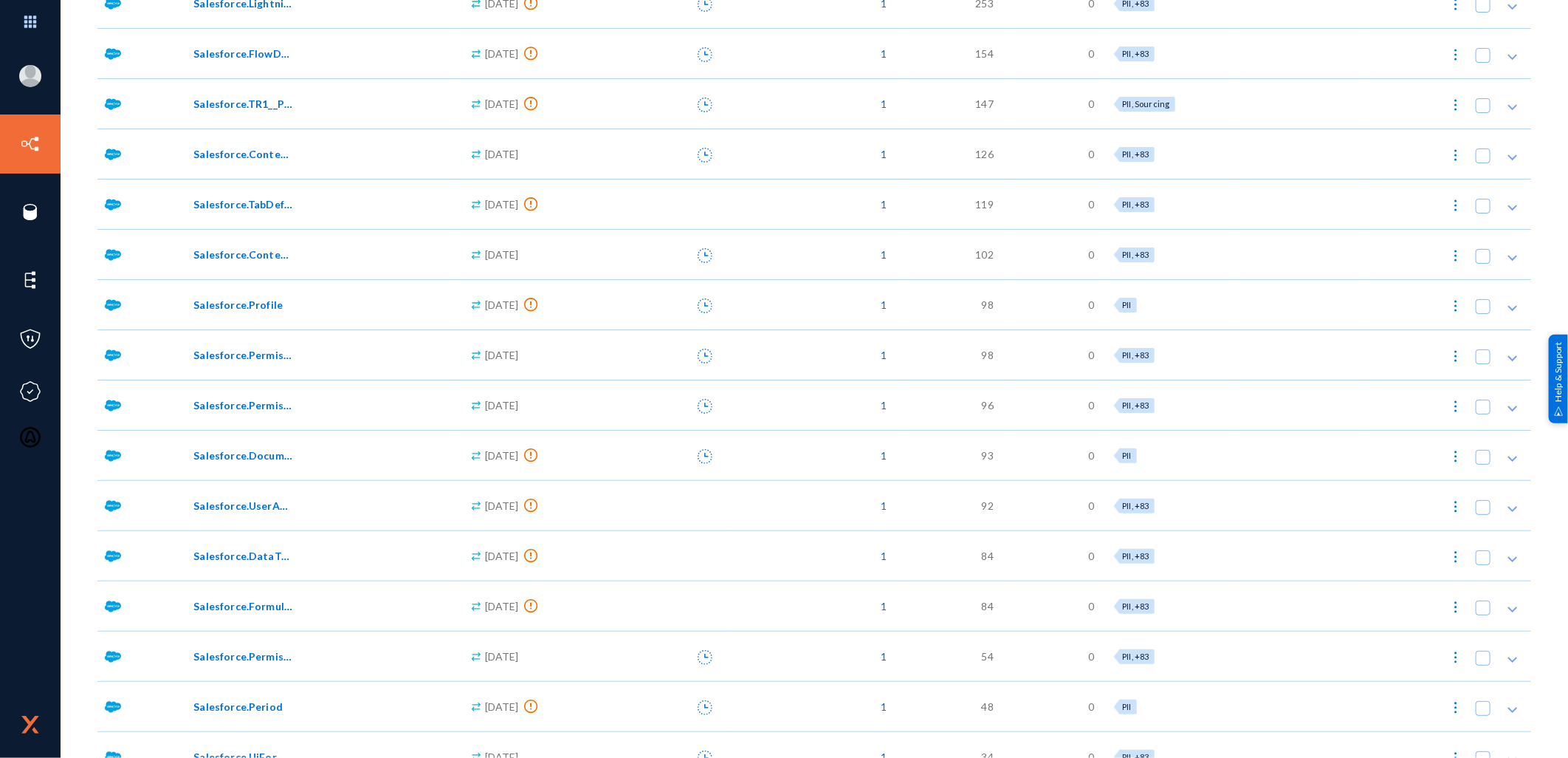
click at [269, 669] on div "Salesforce.PermissionSetLicenseAssign" at bounding box center [323, 656] width 273 height 50
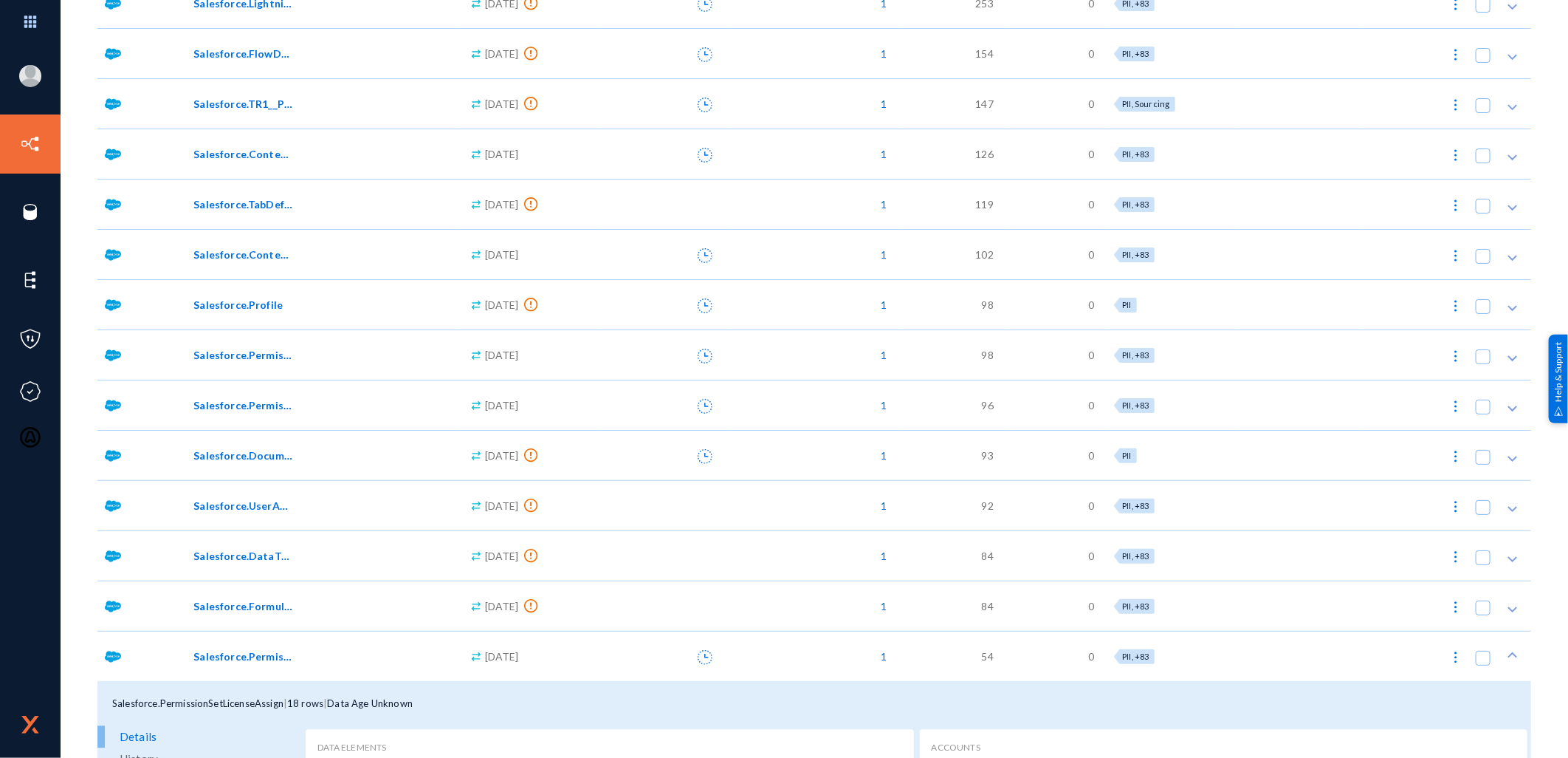
scroll to position [2493, 0]
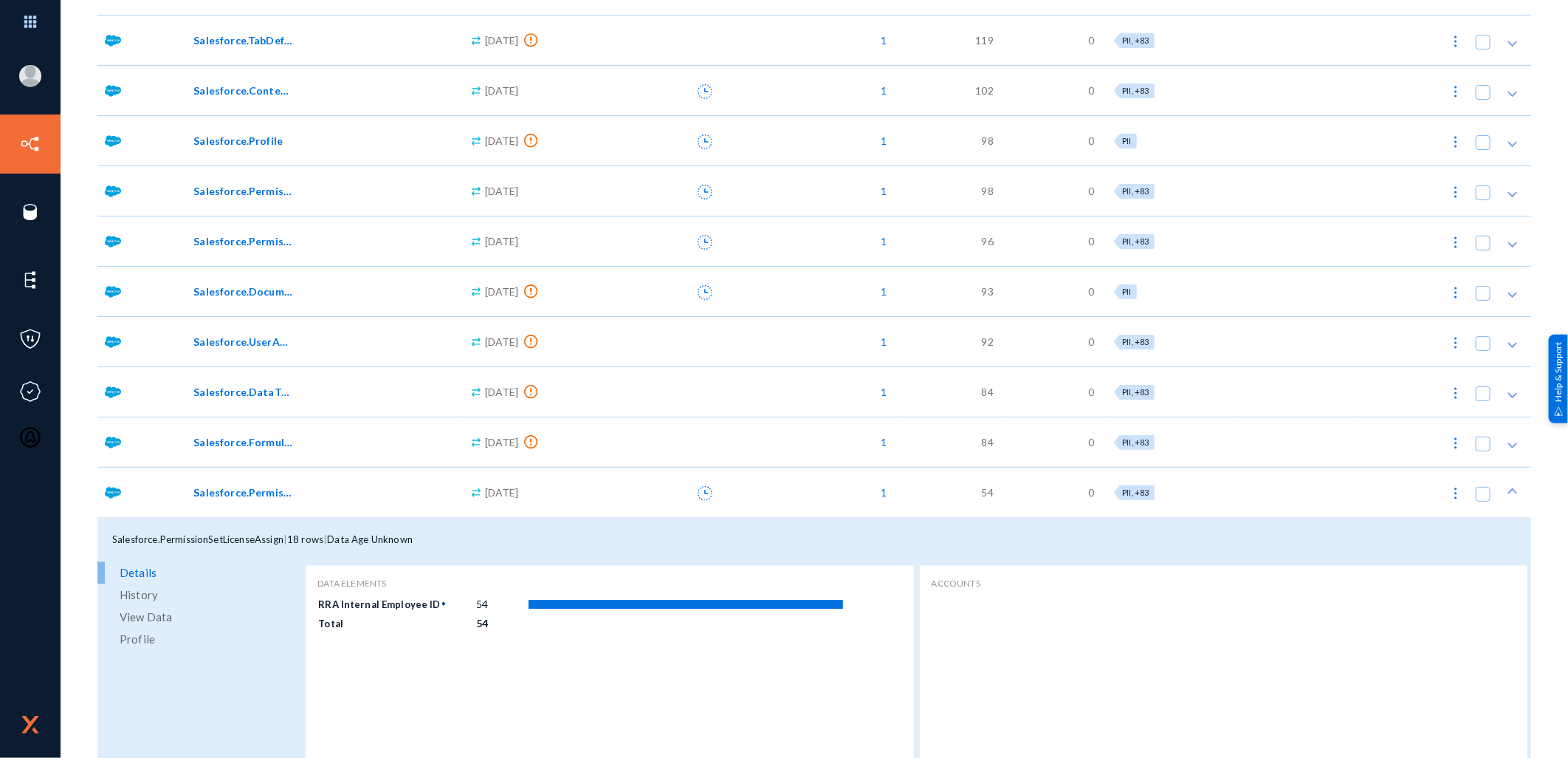
click at [271, 256] on div "Salesforce.PermissionSetGroupComponent" at bounding box center [323, 241] width 273 height 50
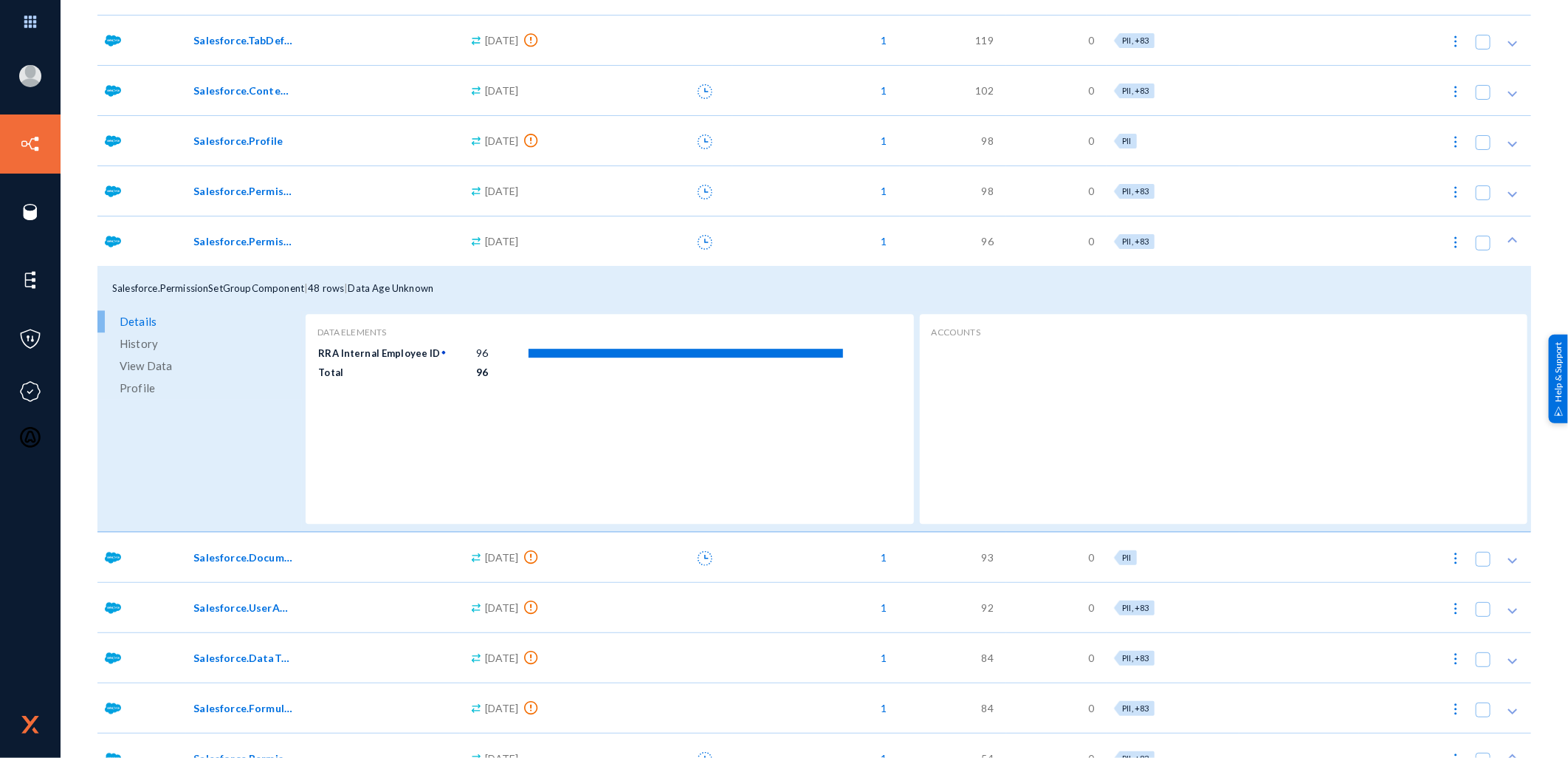
click at [300, 197] on div "Salesforce.PermissionSetLicense" at bounding box center [320, 191] width 254 height 16
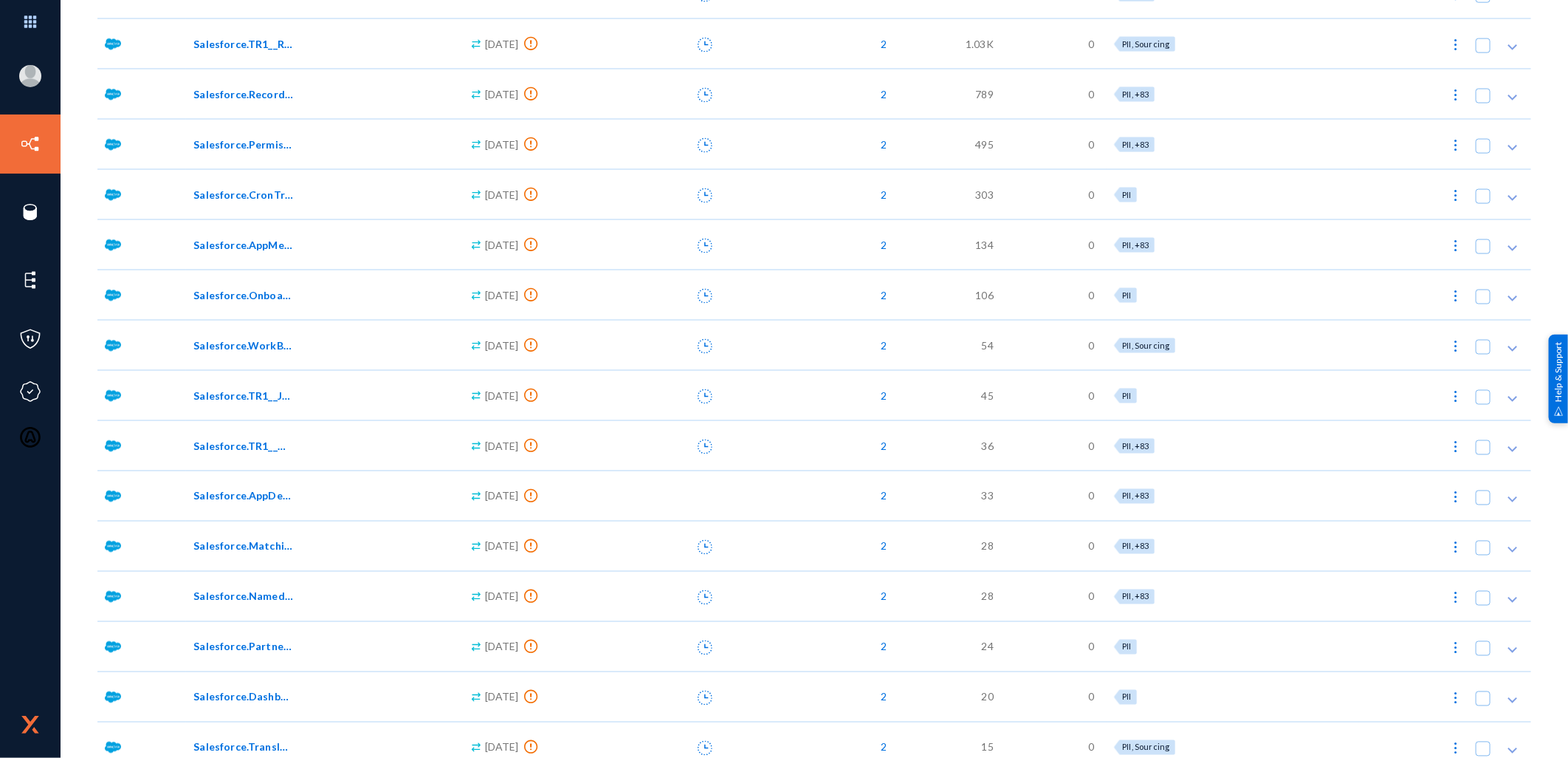
scroll to position [4709, 0]
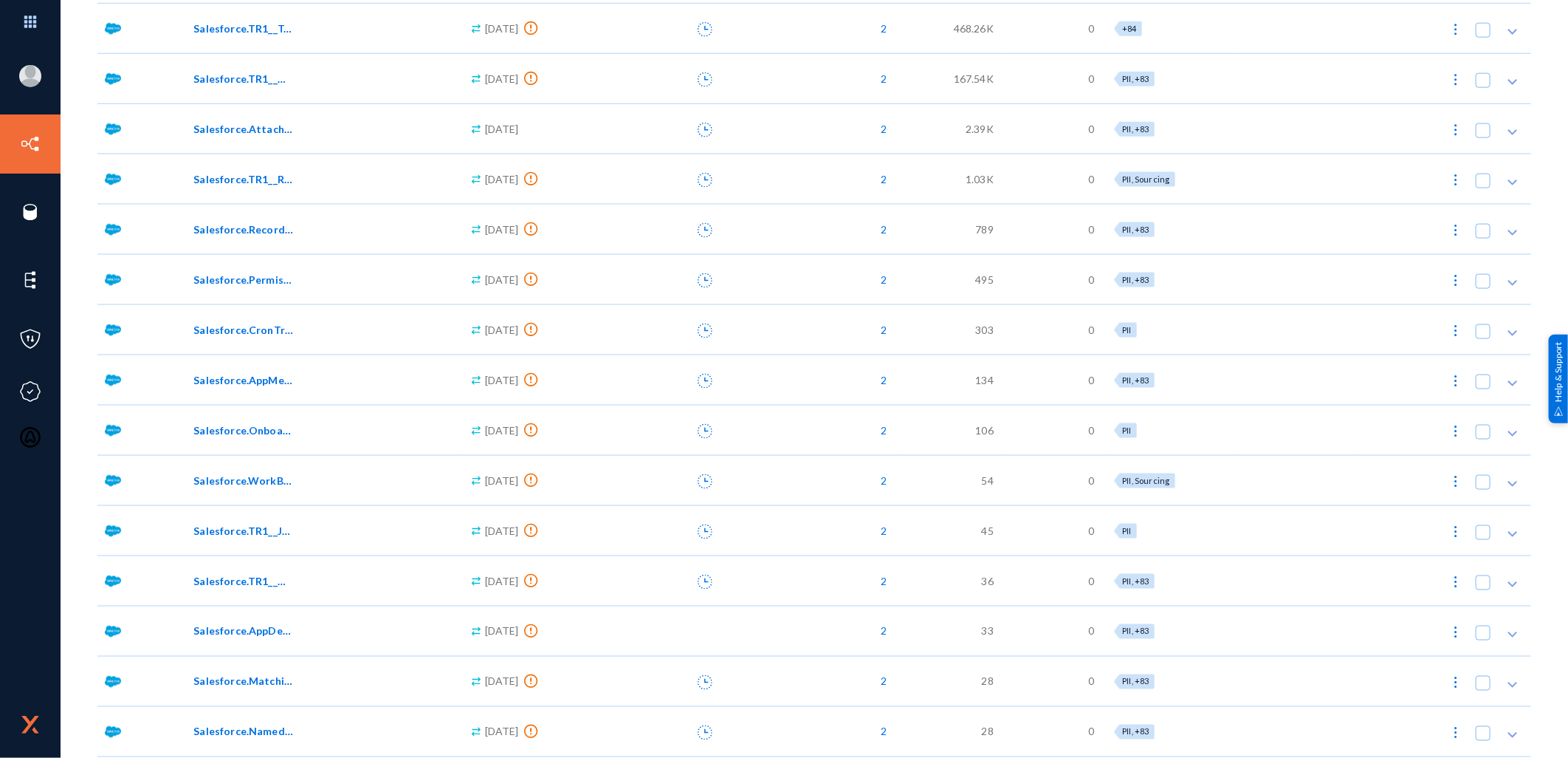
click at [308, 280] on div "Salesforce.PermissionSet" at bounding box center [320, 280] width 254 height 16
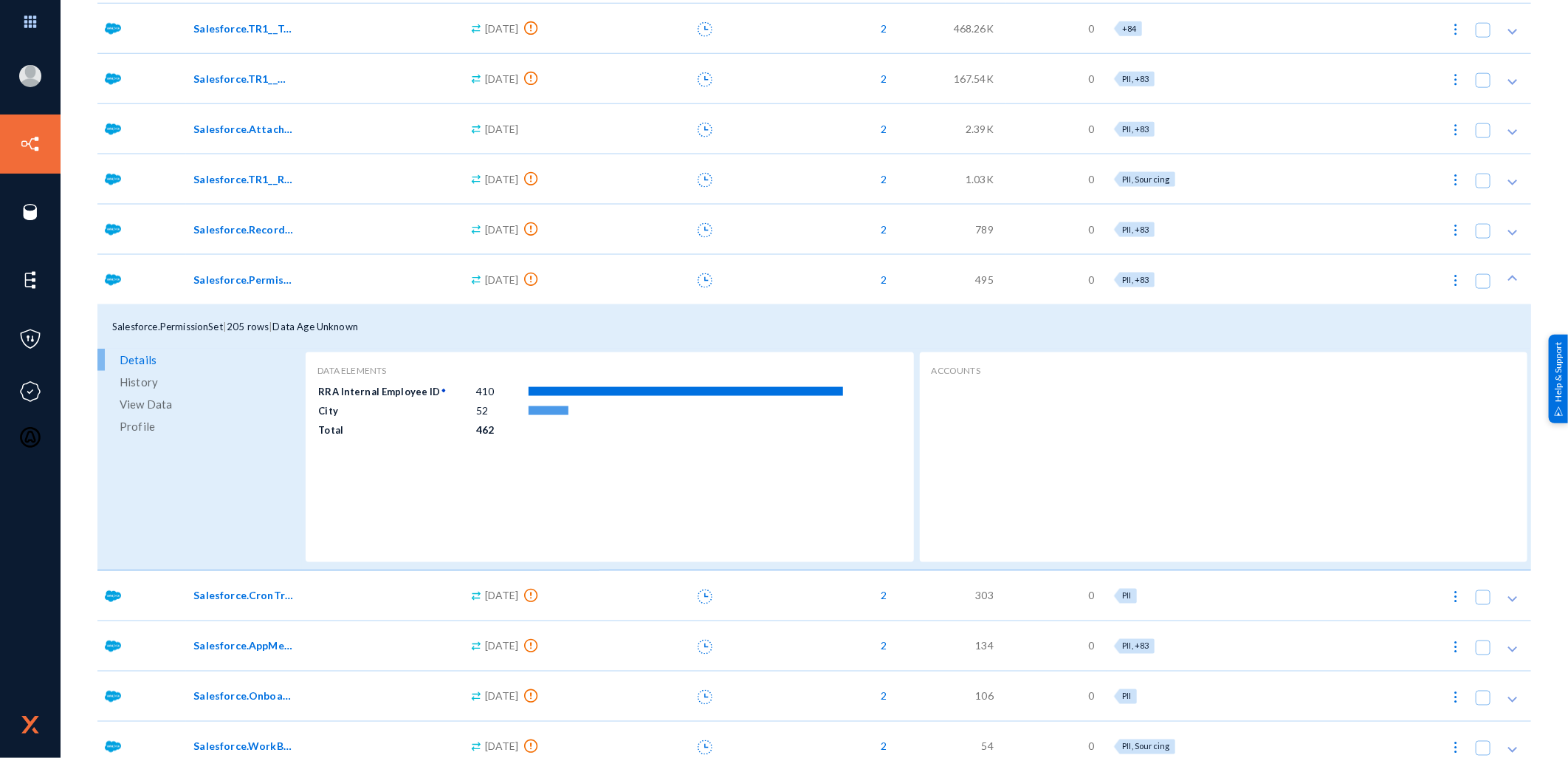
click at [153, 408] on span "View Data" at bounding box center [145, 404] width 53 height 22
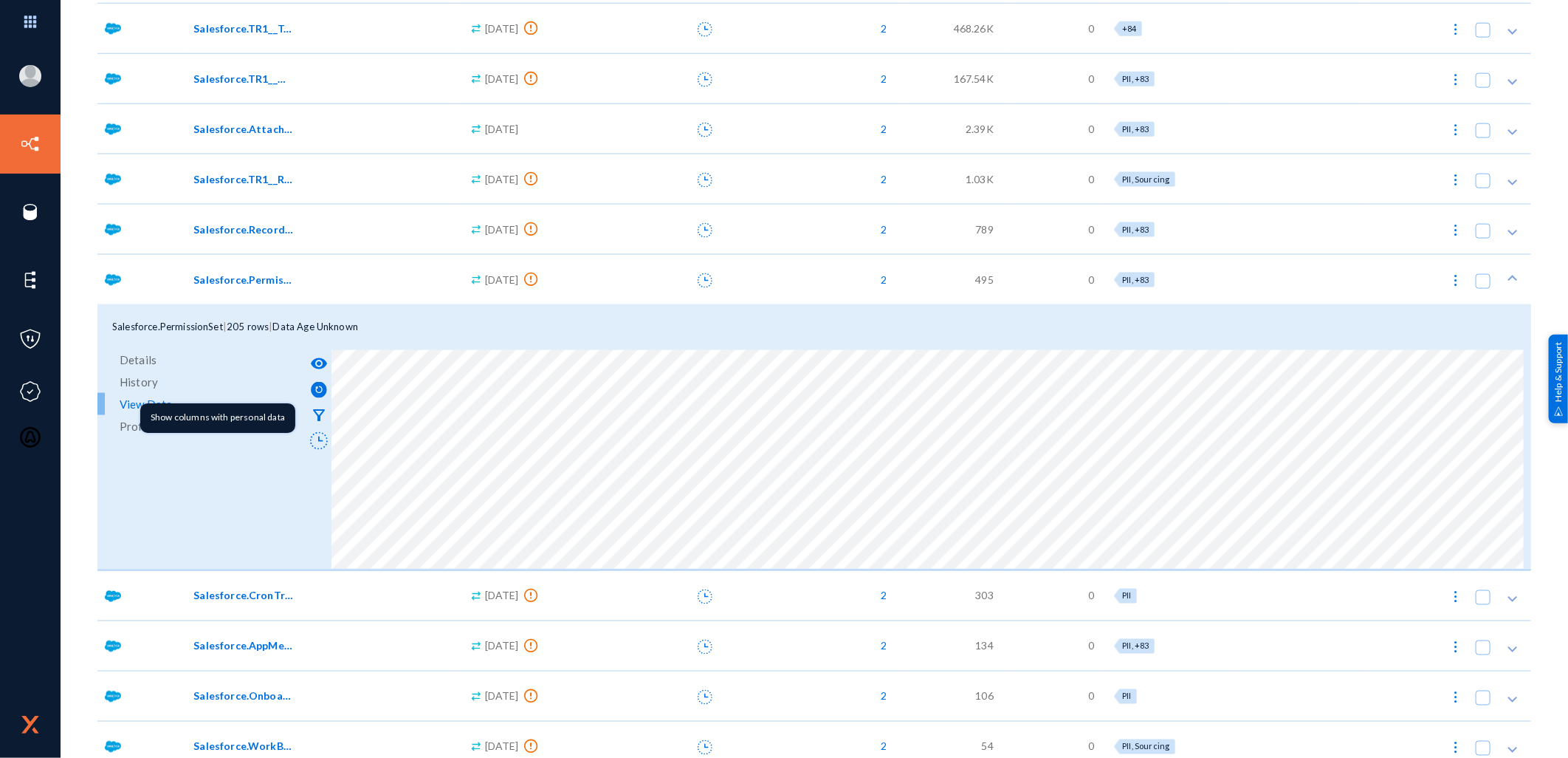
click at [310, 409] on mat-icon "filter_alt" at bounding box center [319, 415] width 18 height 18
click at [317, 363] on mat-icon "visibility" at bounding box center [319, 363] width 18 height 18
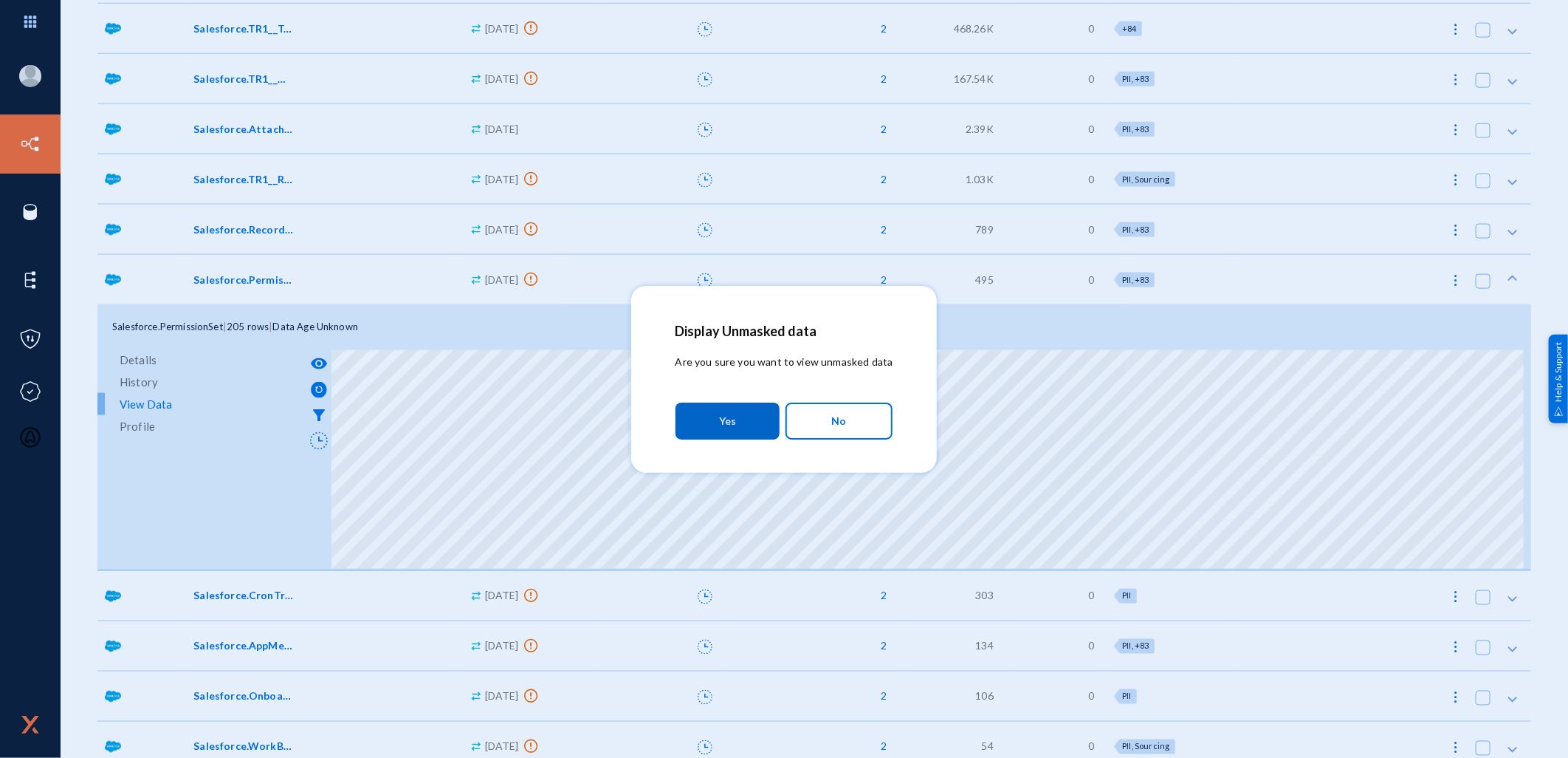
click at [731, 415] on span "Yes" at bounding box center [728, 421] width 17 height 27
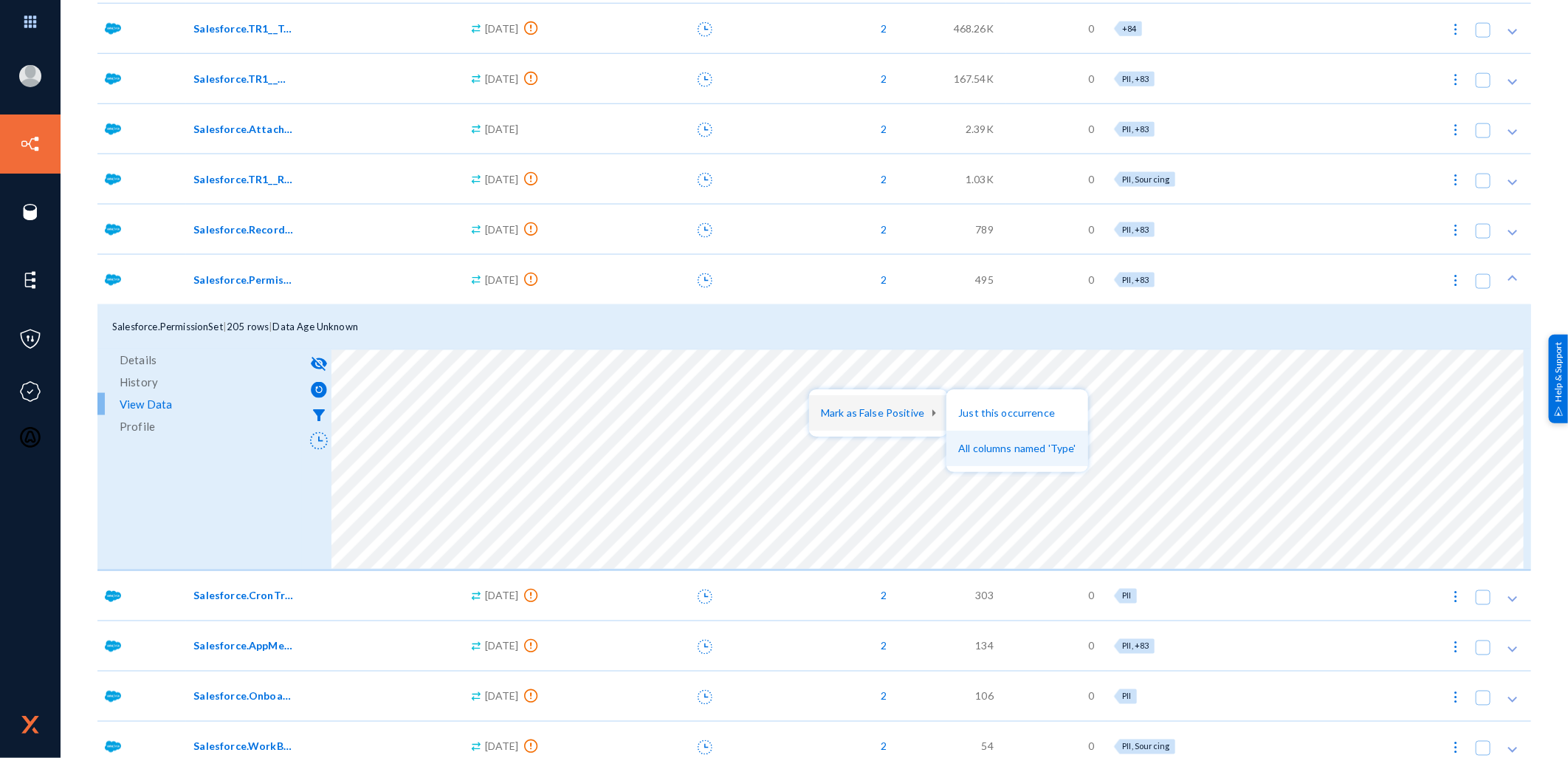
click at [999, 446] on button "All columns named 'Type'" at bounding box center [1018, 448] width 141 height 35
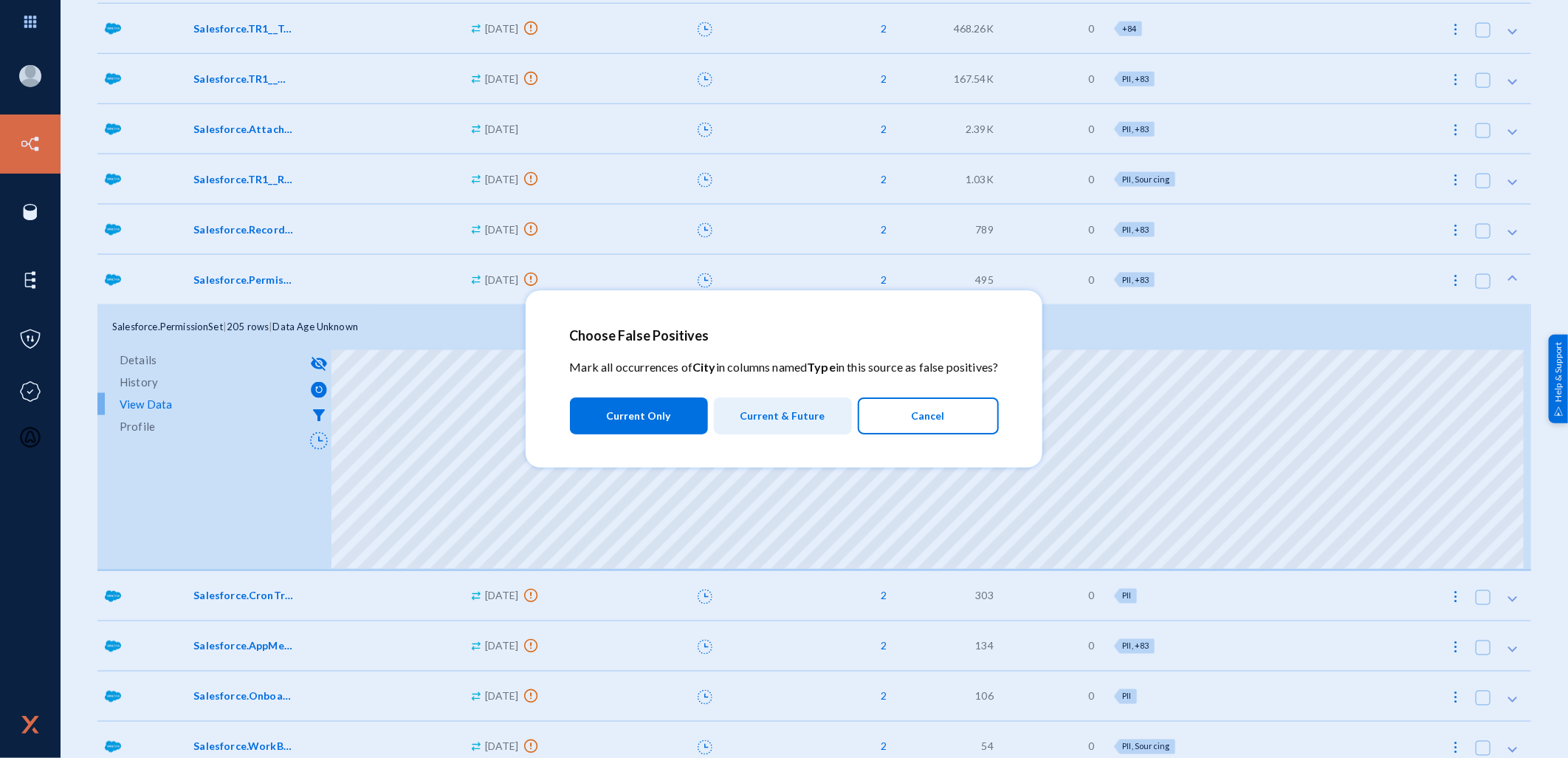
click at [785, 412] on span "Current & Future" at bounding box center [783, 416] width 85 height 27
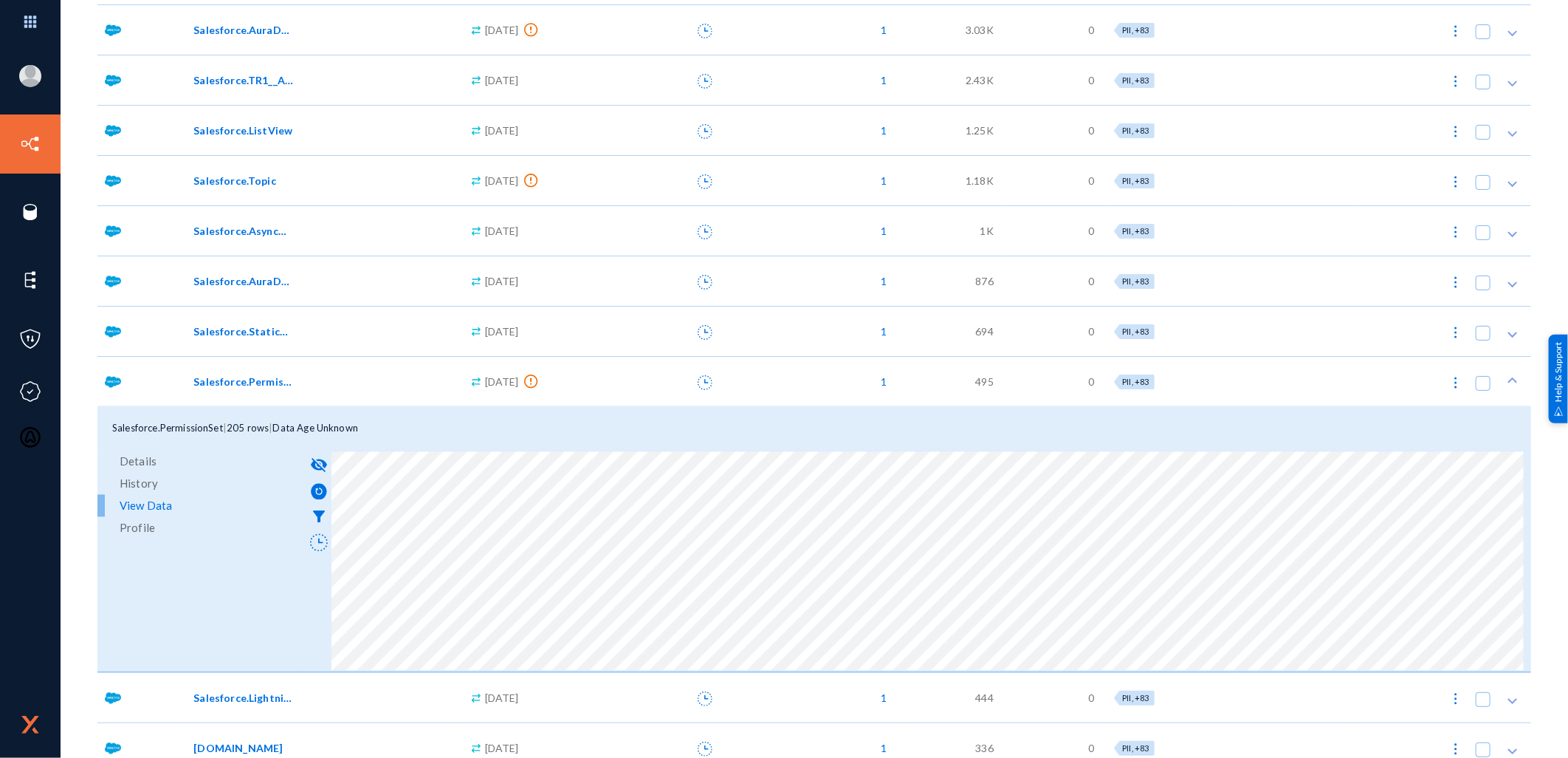
scroll to position [1774, 0]
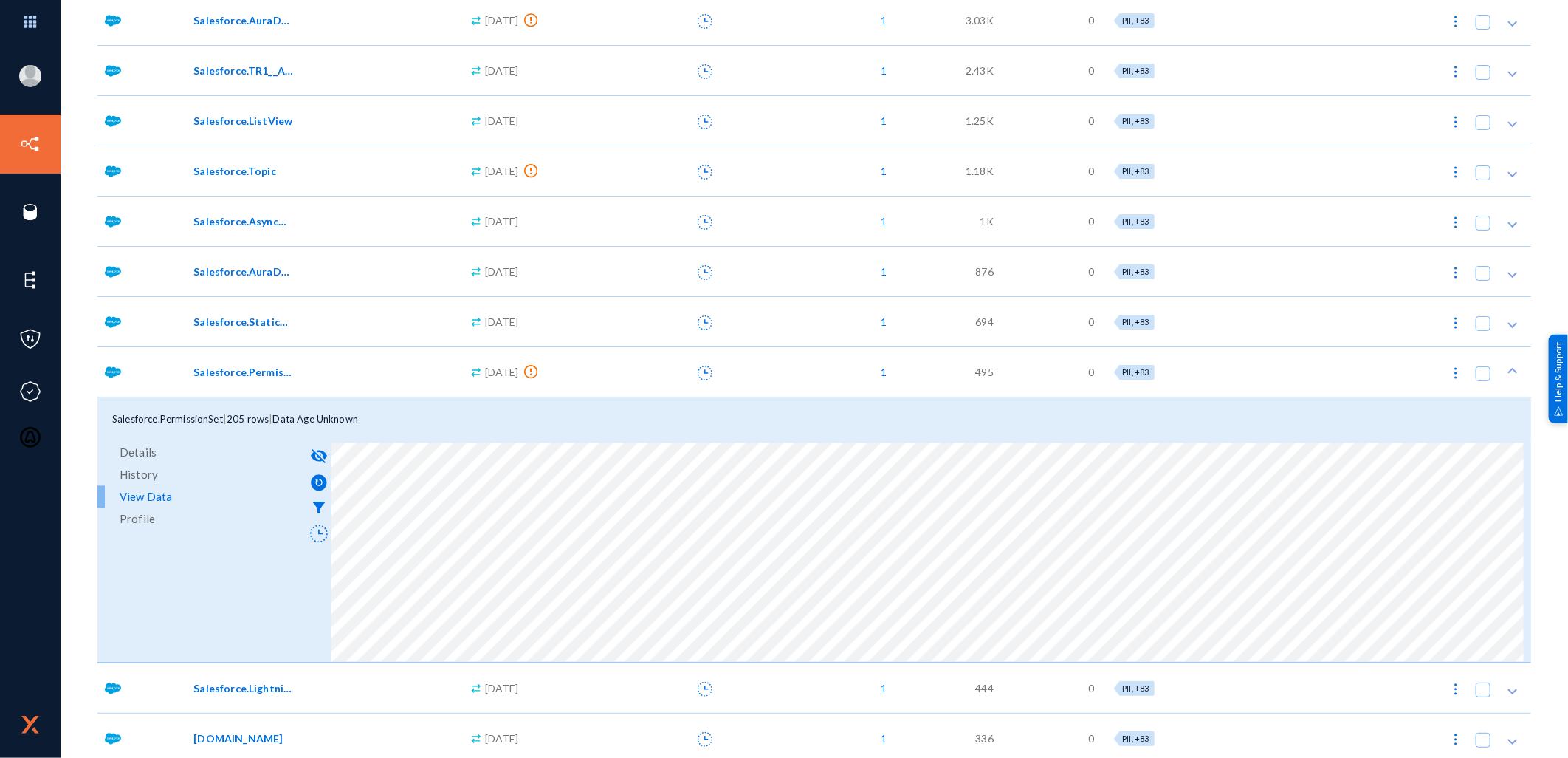
click at [1505, 370] on icon at bounding box center [1512, 371] width 15 height 15
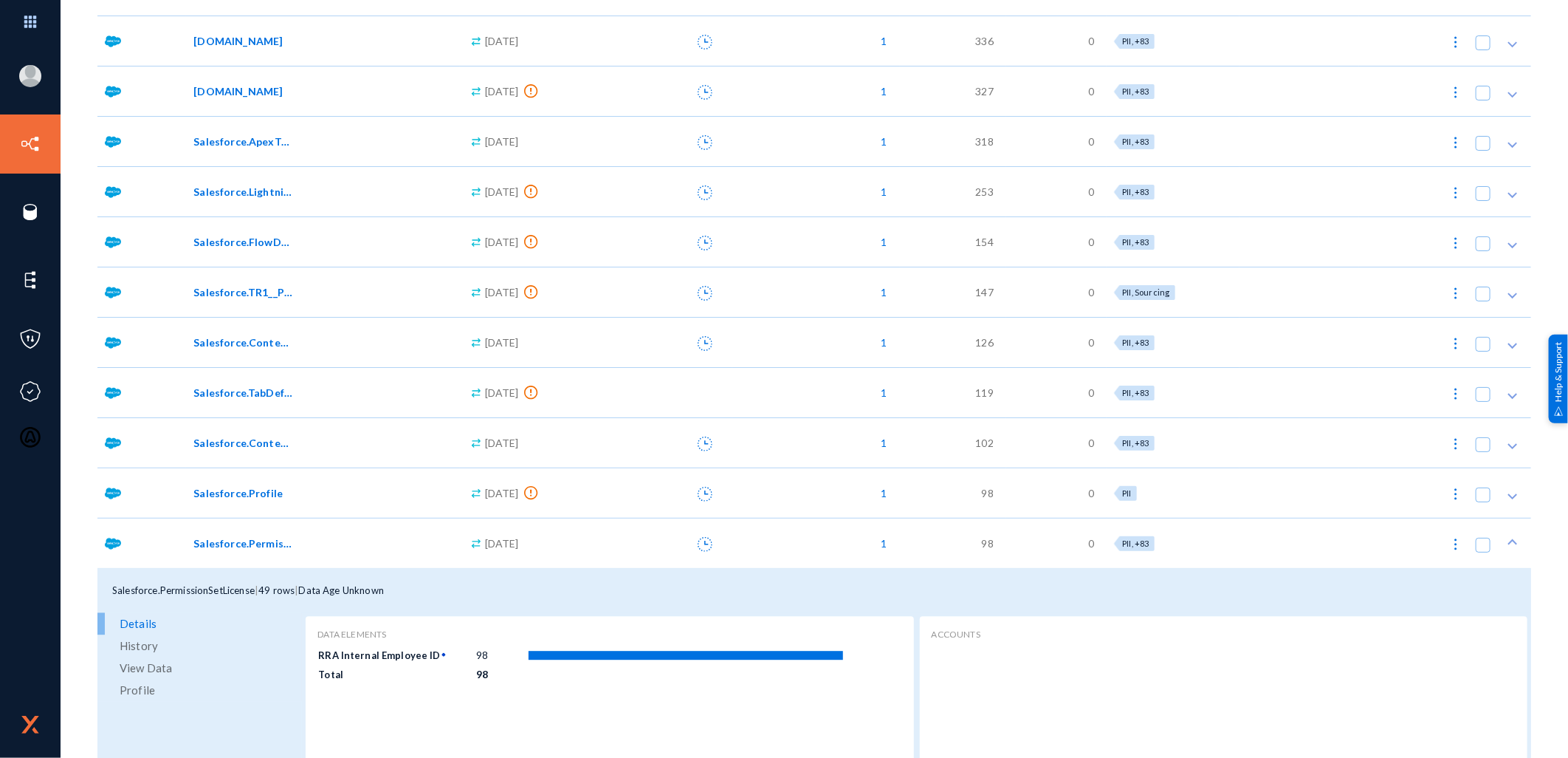
scroll to position [2348, 0]
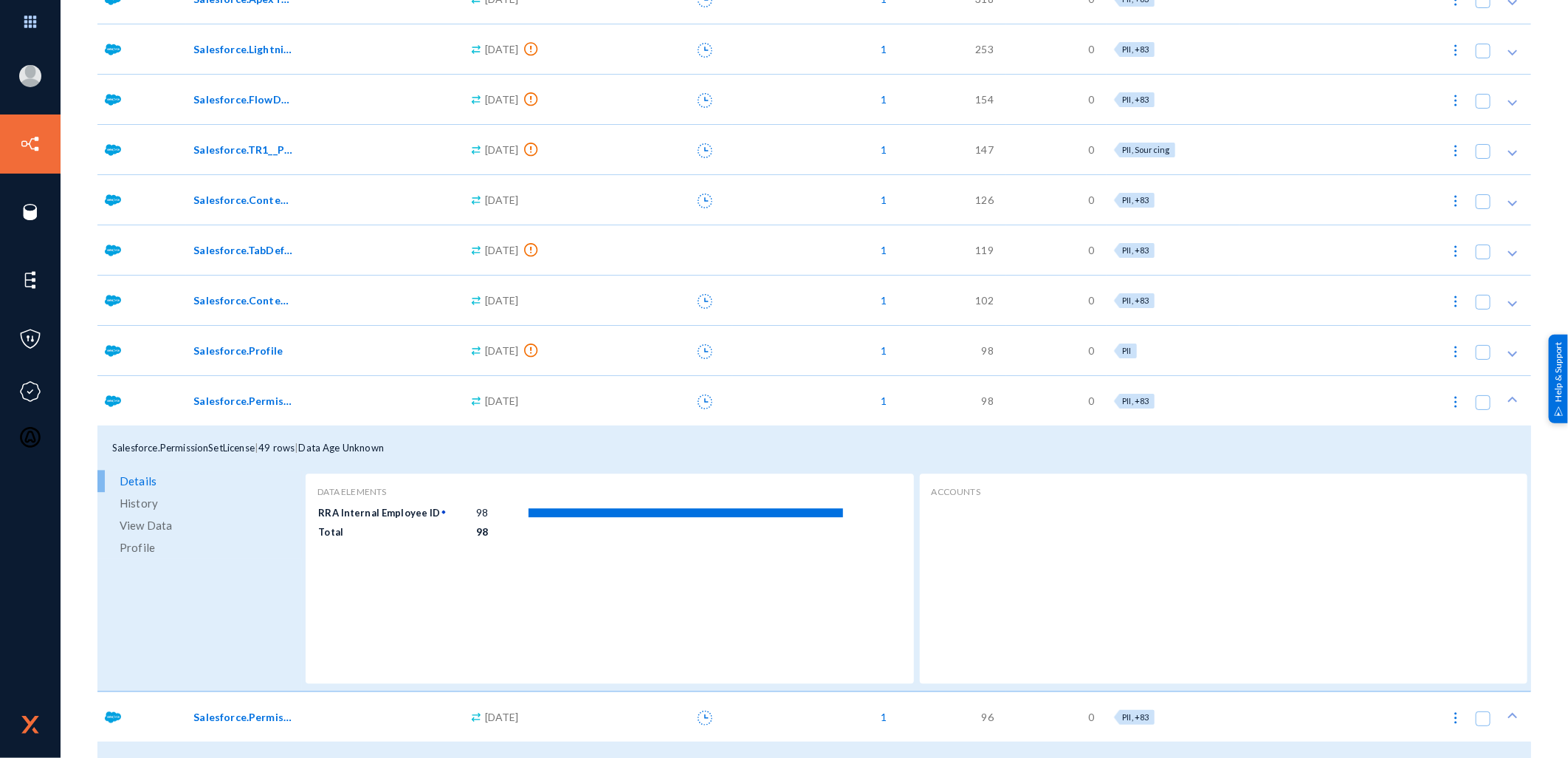
click at [156, 526] on span "View Data" at bounding box center [145, 525] width 53 height 22
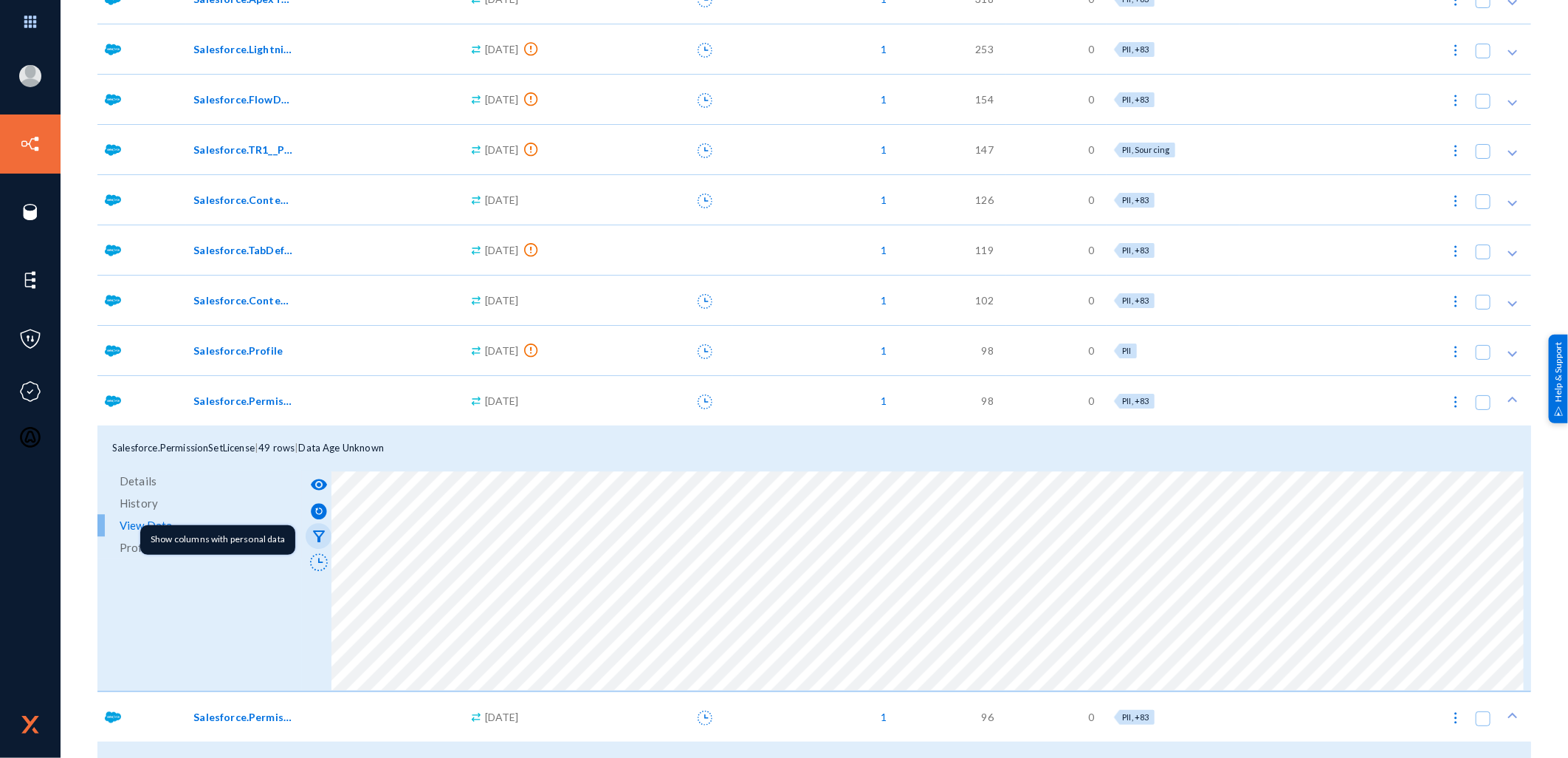
click at [321, 535] on mat-icon "filter_alt" at bounding box center [319, 536] width 18 height 18
click at [1505, 401] on icon at bounding box center [1512, 399] width 15 height 15
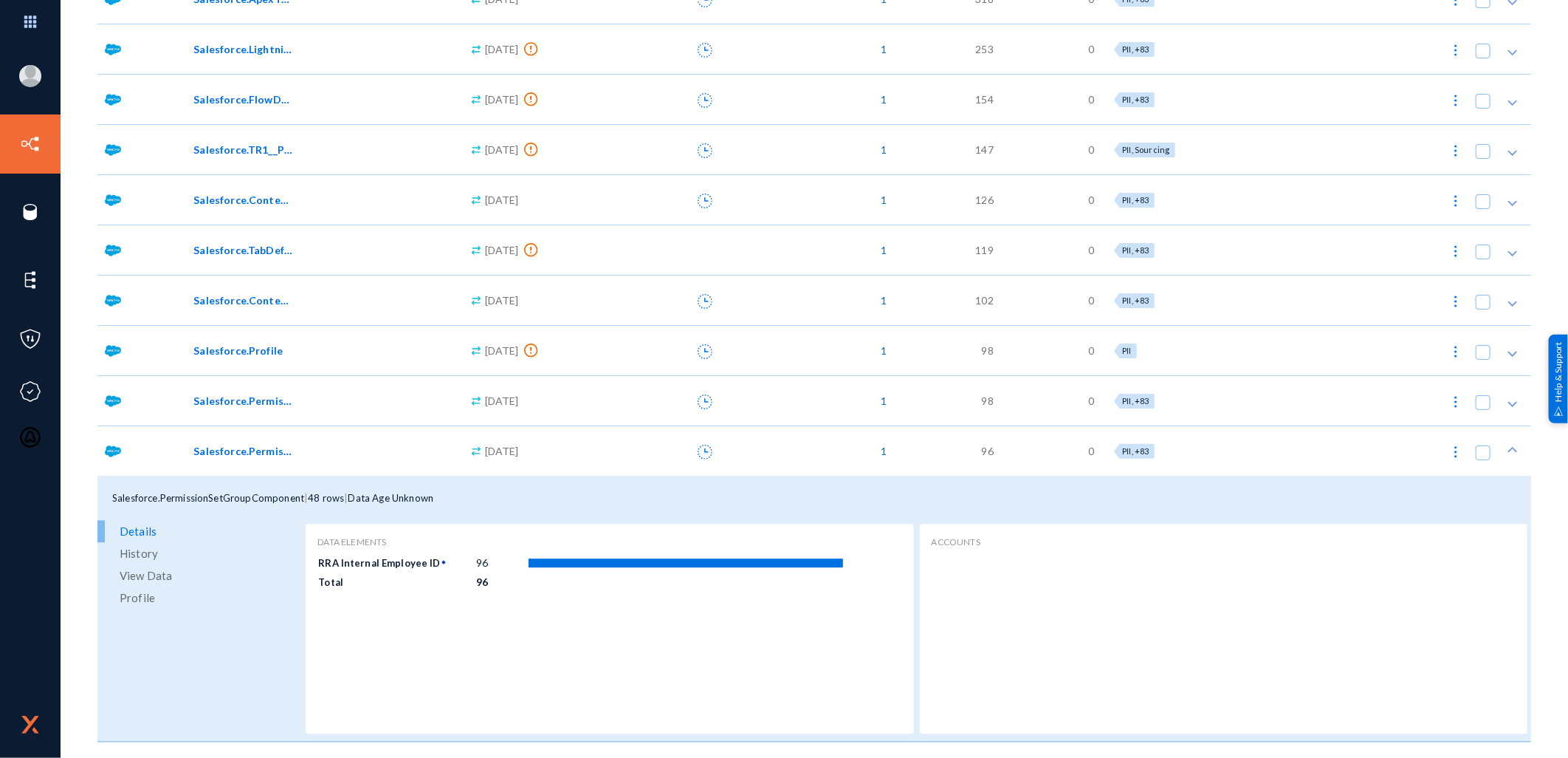
click at [159, 575] on span "View Data" at bounding box center [145, 575] width 53 height 22
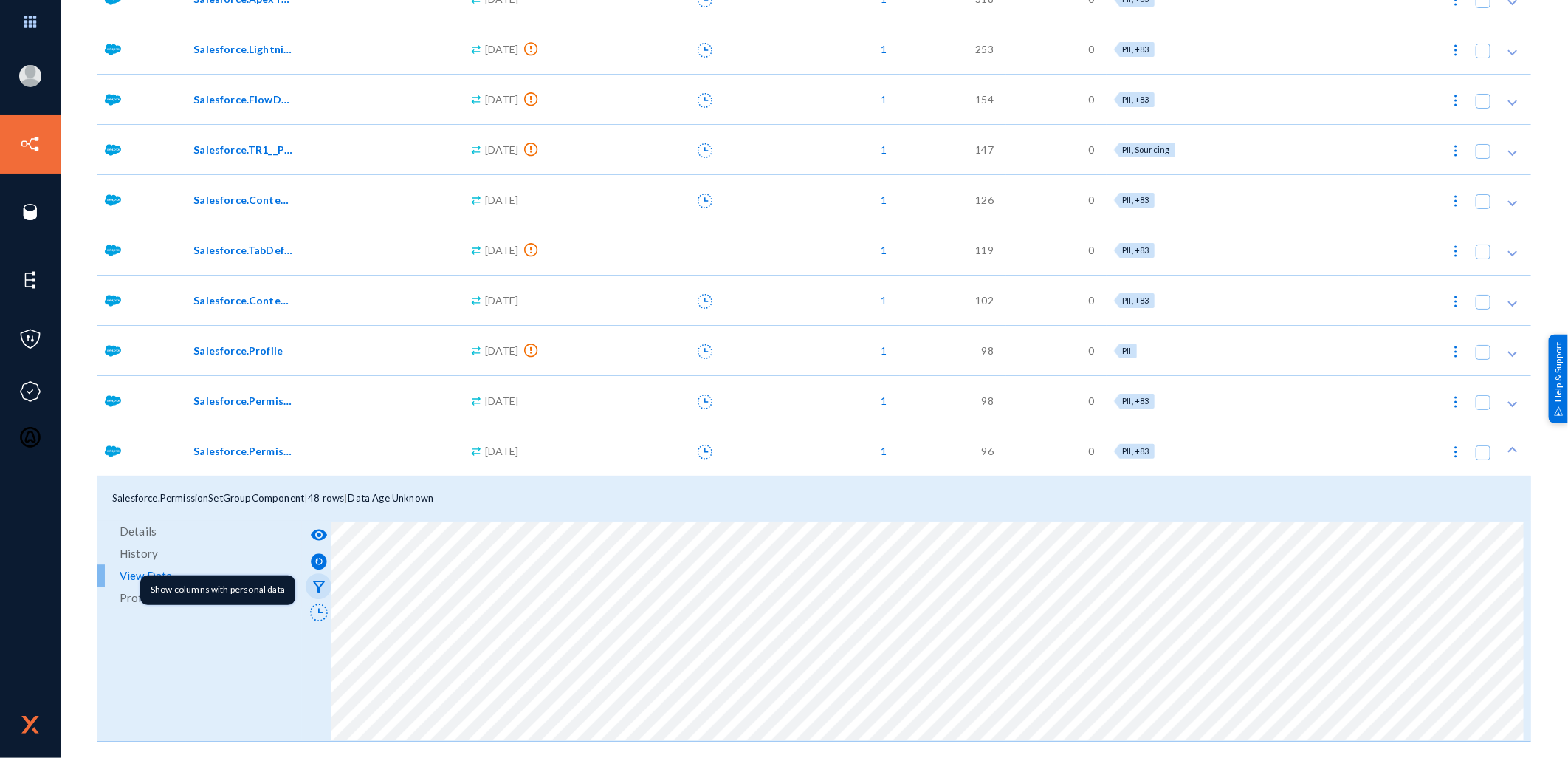
click at [317, 582] on mat-icon "filter_alt" at bounding box center [319, 586] width 18 height 18
click at [1508, 446] on icon at bounding box center [1512, 449] width 15 height 15
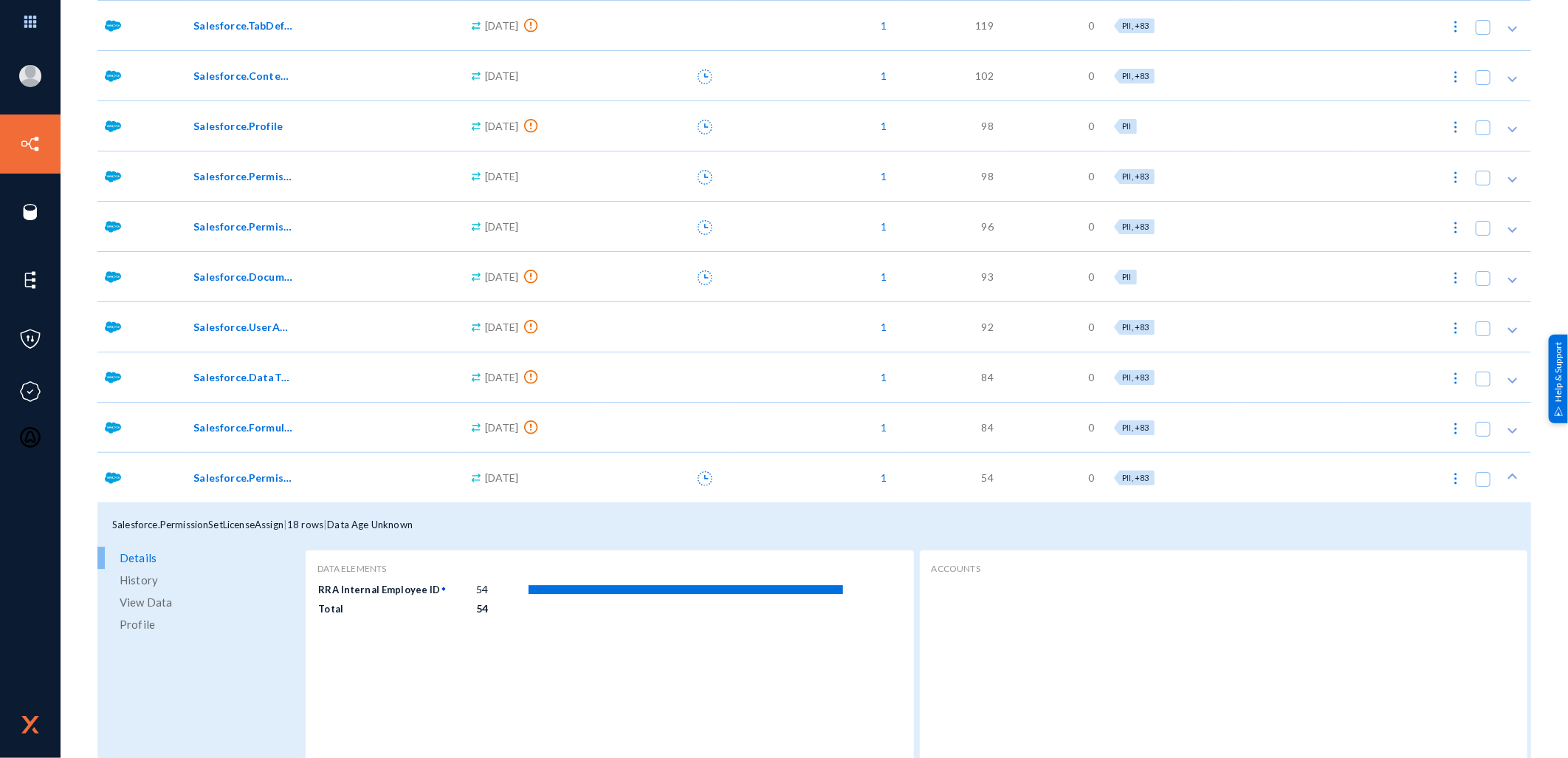
scroll to position [2594, 0]
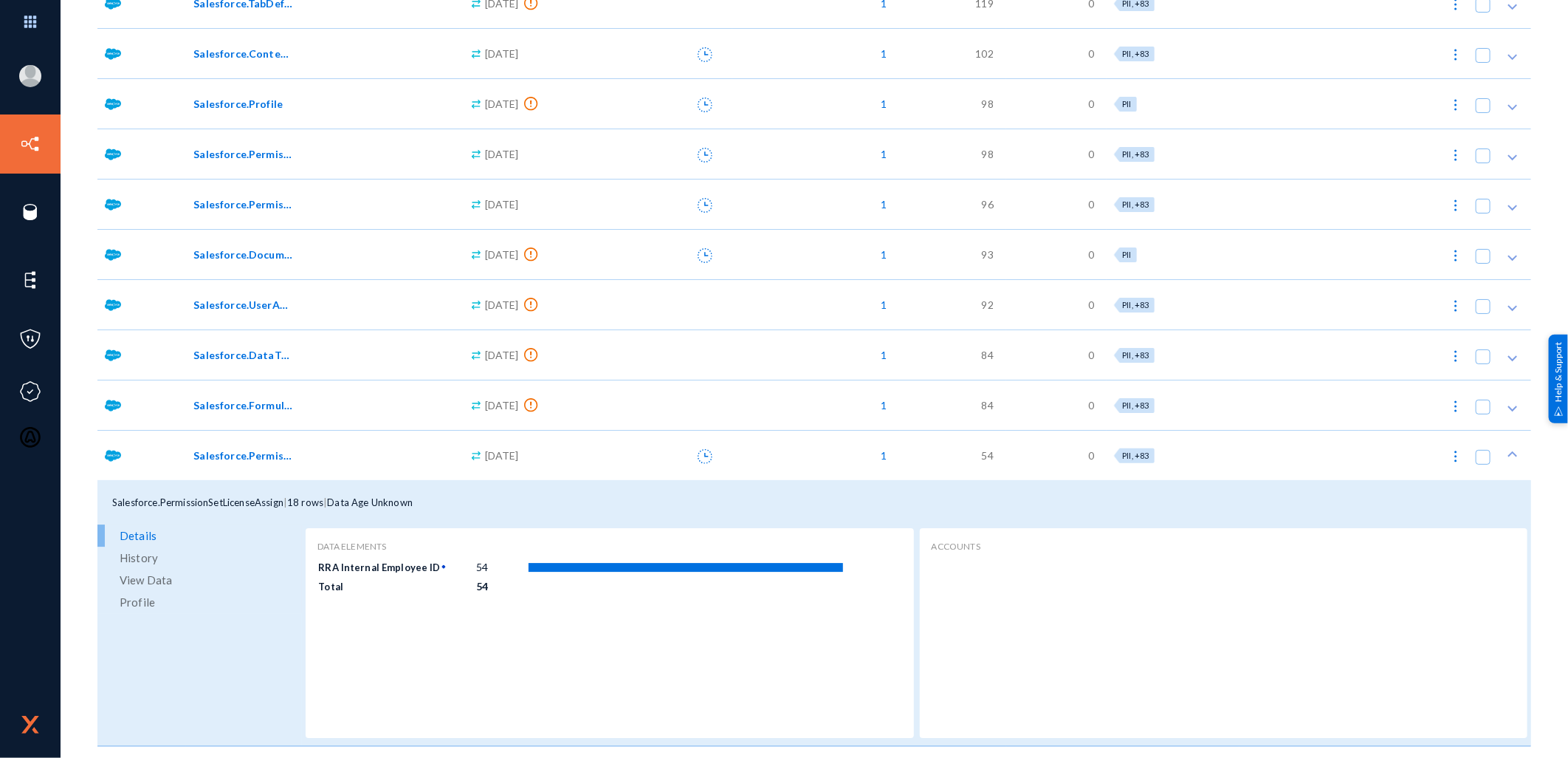
drag, startPoint x: 156, startPoint y: 584, endPoint x: 150, endPoint y: 580, distance: 7.2
click at [155, 582] on span "View Data" at bounding box center [145, 580] width 53 height 22
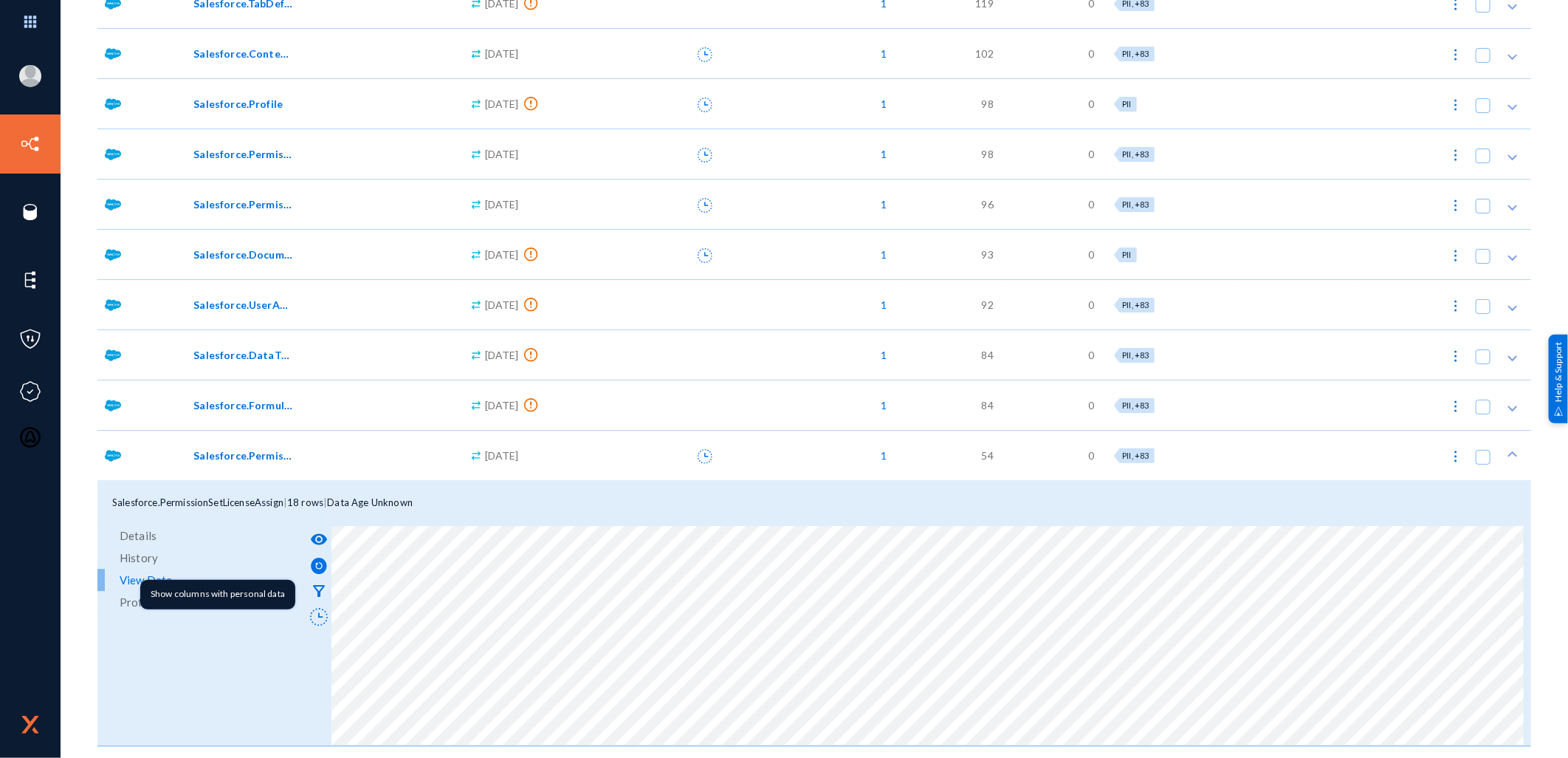
click at [320, 588] on mat-icon "filter_alt" at bounding box center [319, 591] width 18 height 18
click at [1511, 454] on icon at bounding box center [1512, 454] width 15 height 15
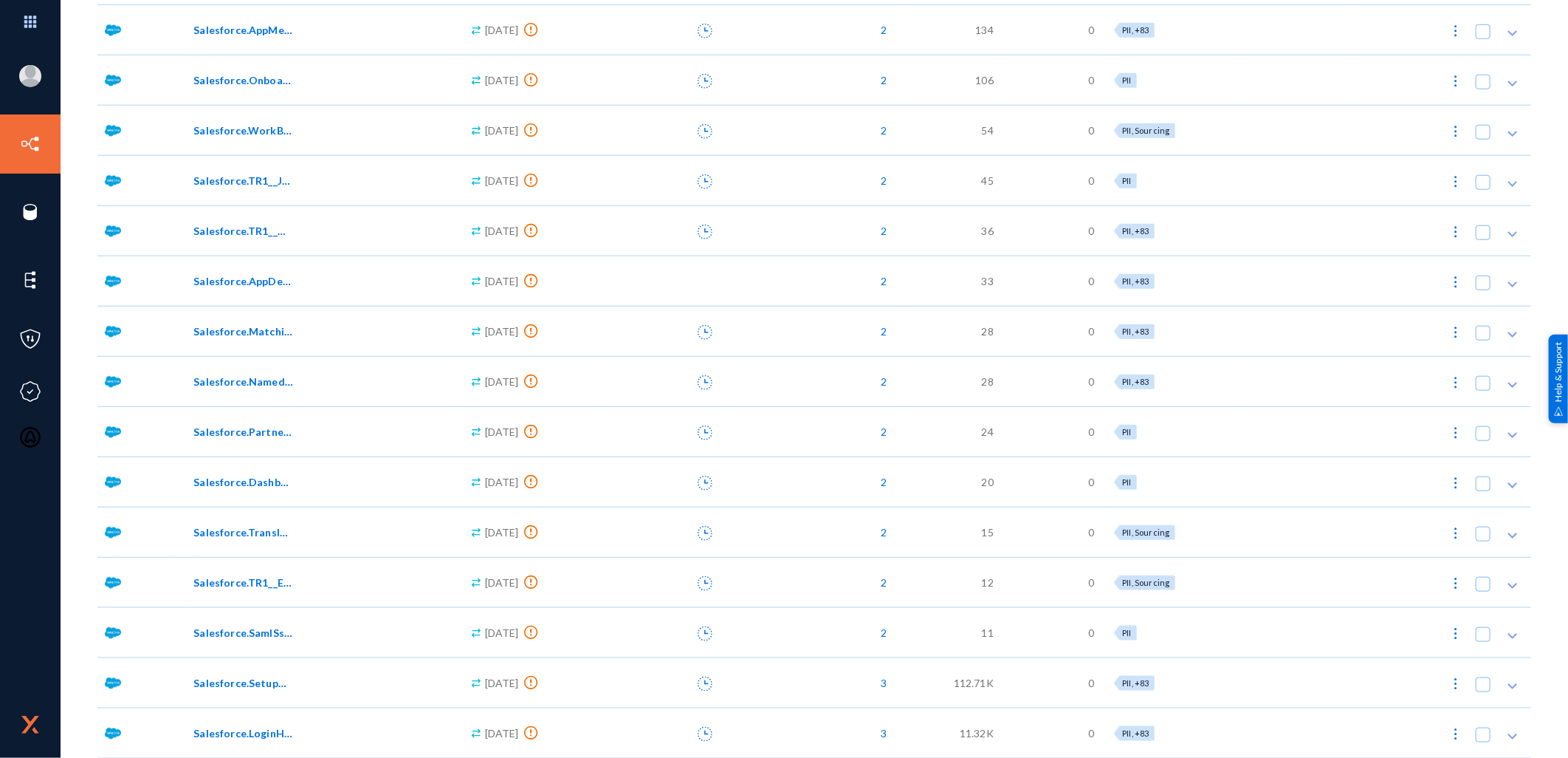
scroll to position [4678, 0]
click at [299, 382] on div "Salesforce.EntityDefinition" at bounding box center [320, 381] width 254 height 16
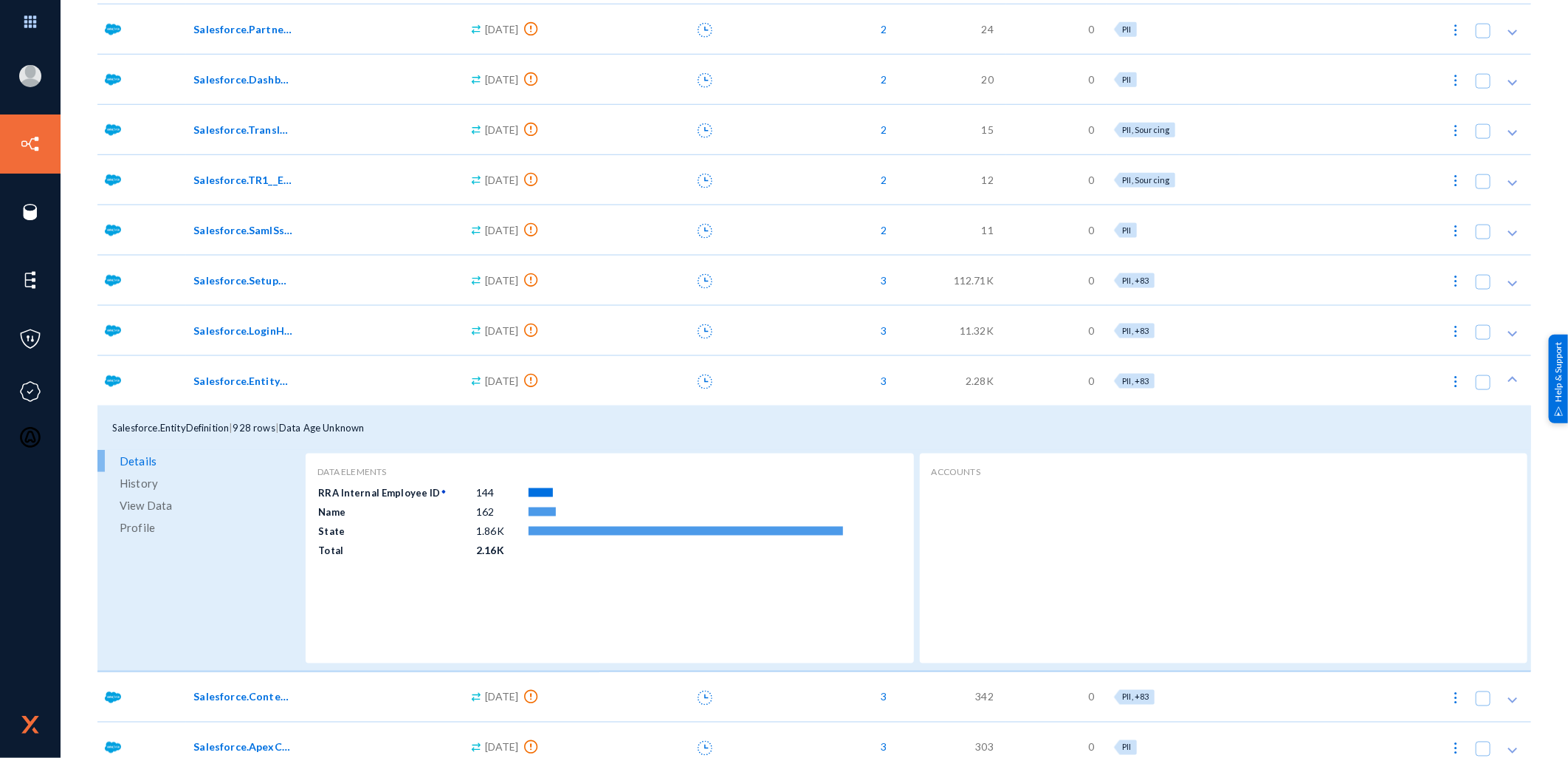
click at [150, 503] on span "View Data" at bounding box center [145, 505] width 53 height 22
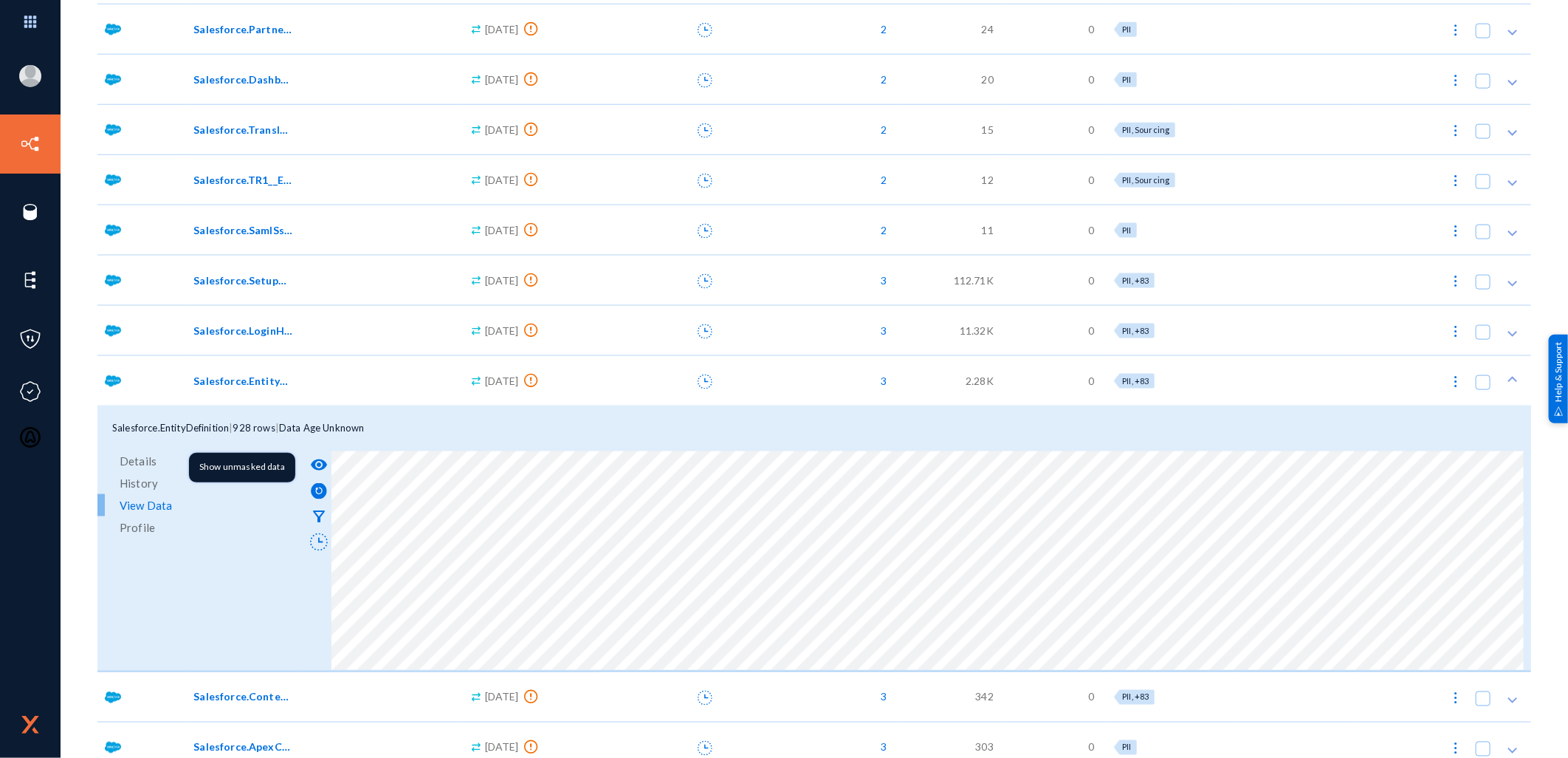
click at [313, 459] on mat-icon "visibility" at bounding box center [319, 464] width 18 height 18
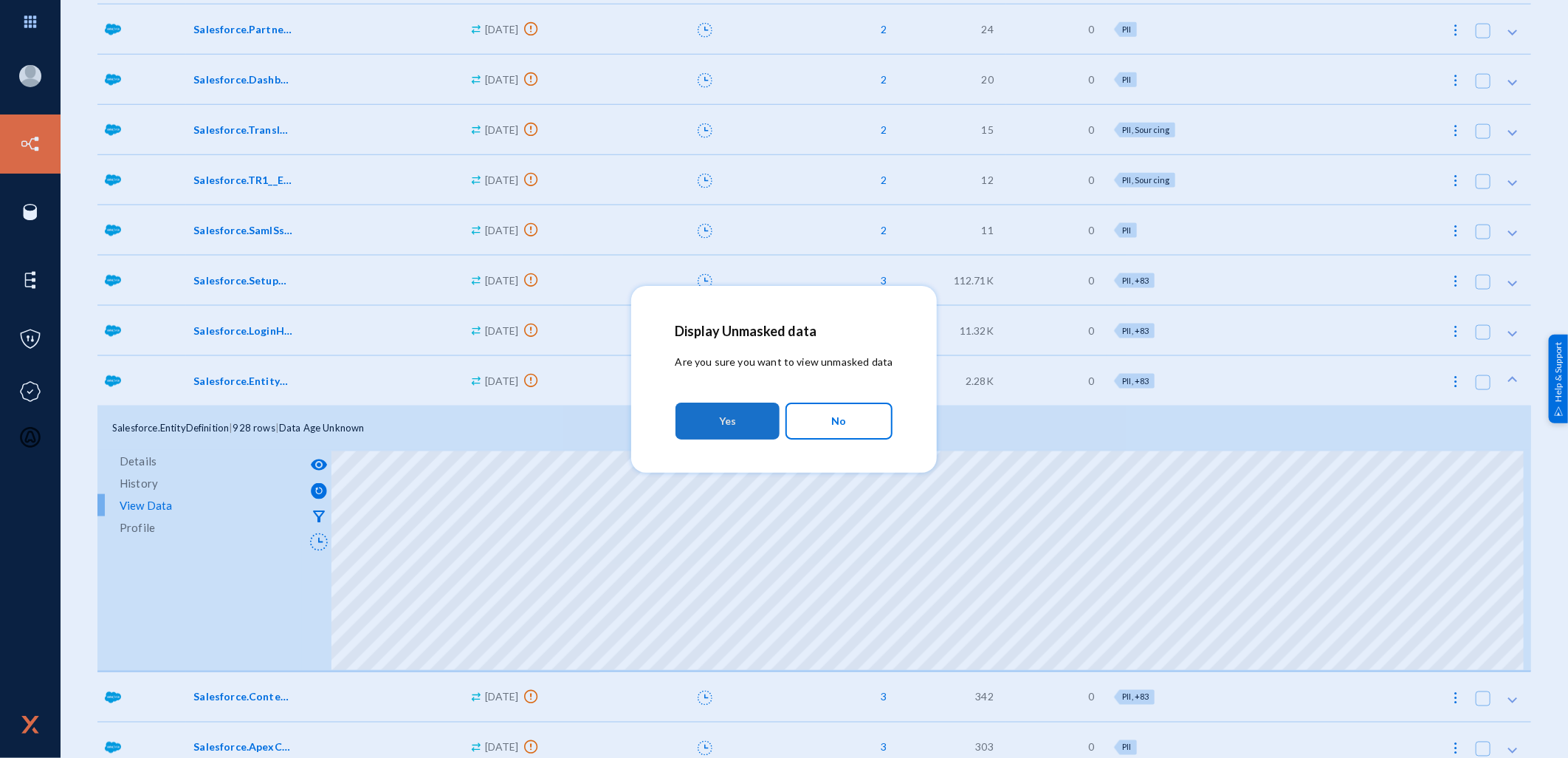
click at [731, 410] on span "Yes" at bounding box center [728, 421] width 17 height 27
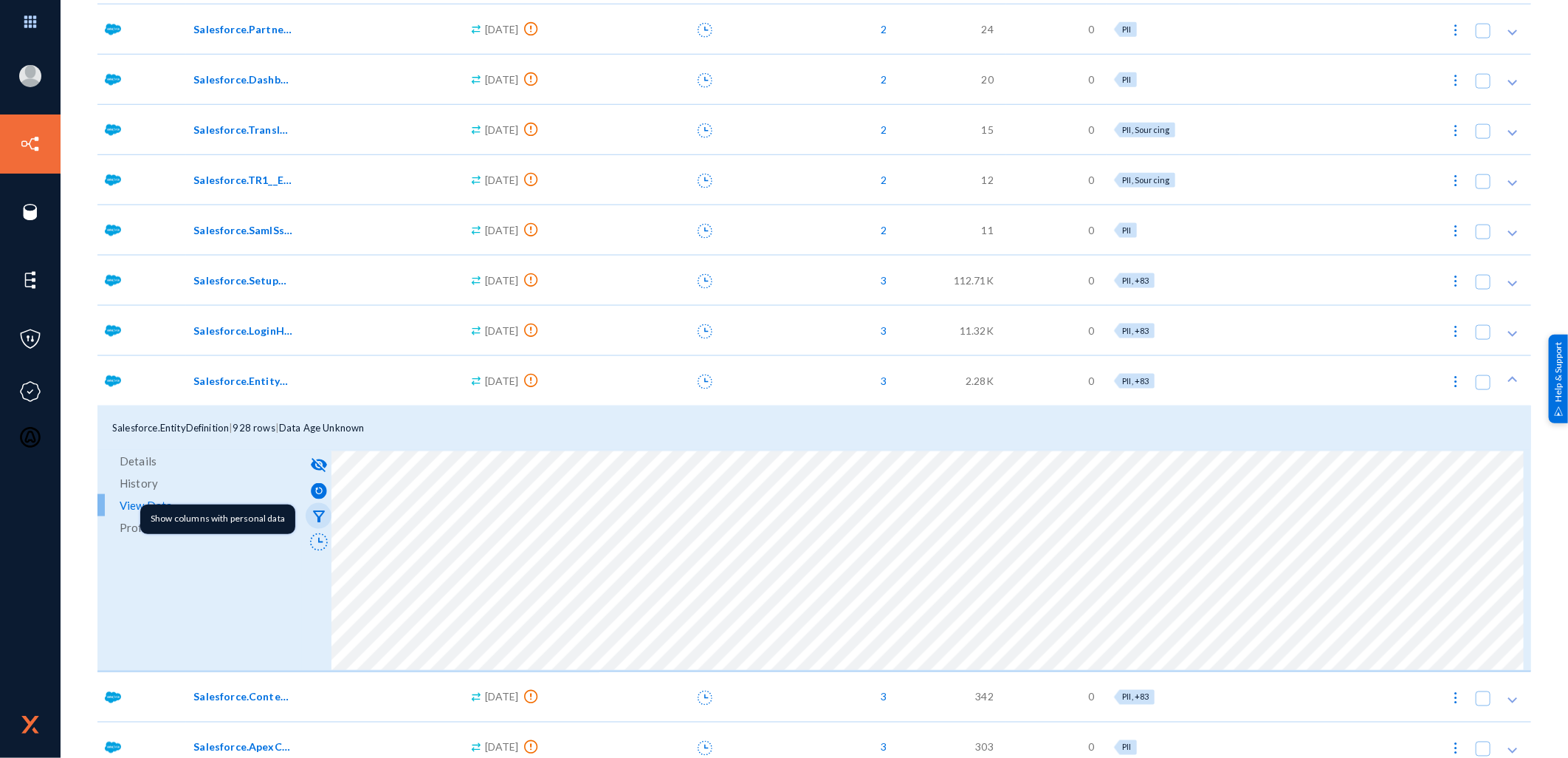
click at [319, 511] on mat-icon "filter_alt" at bounding box center [319, 516] width 18 height 18
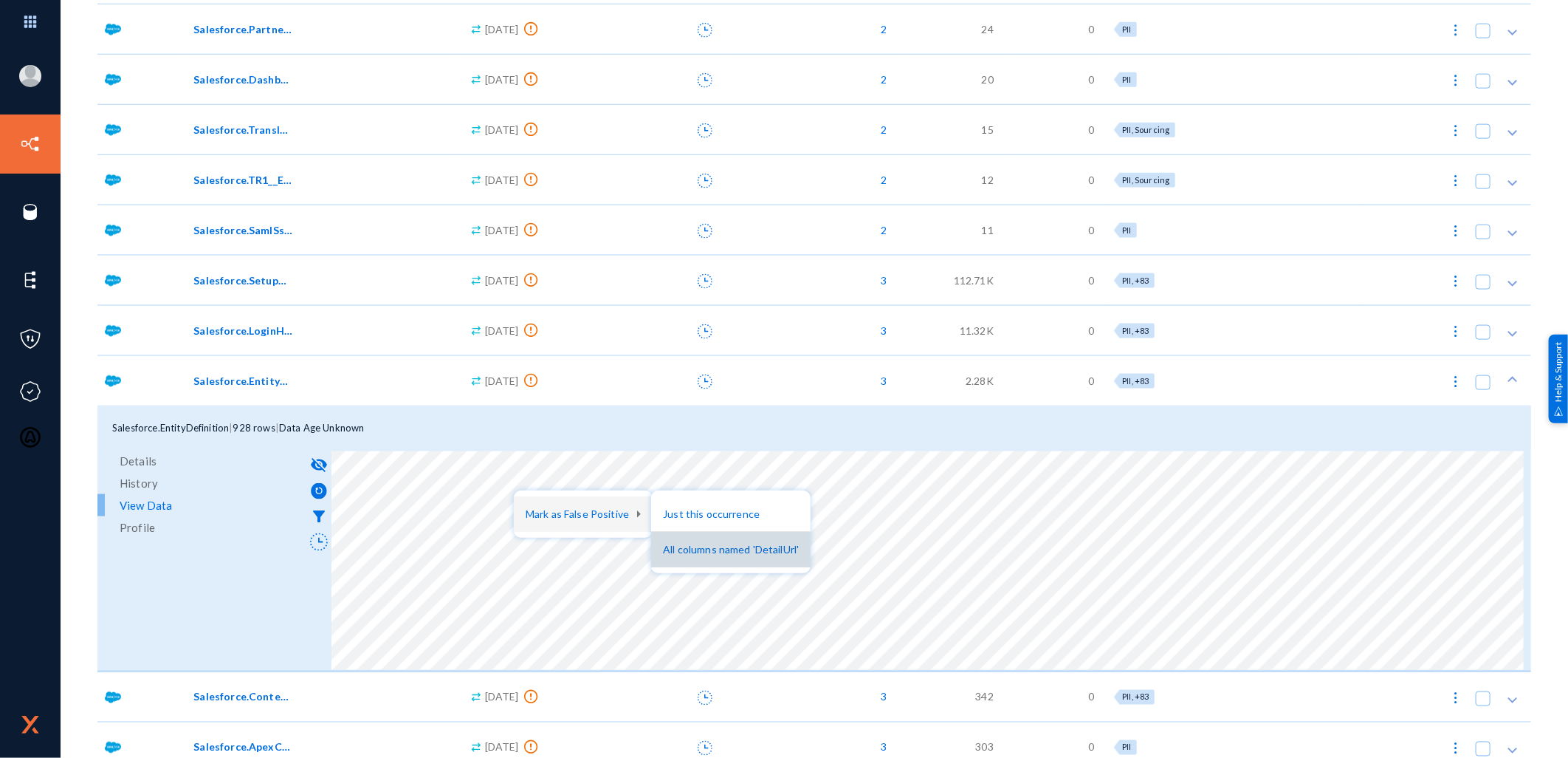
click at [696, 552] on button "All columns named 'DetailUrl'" at bounding box center [730, 549] width 159 height 35
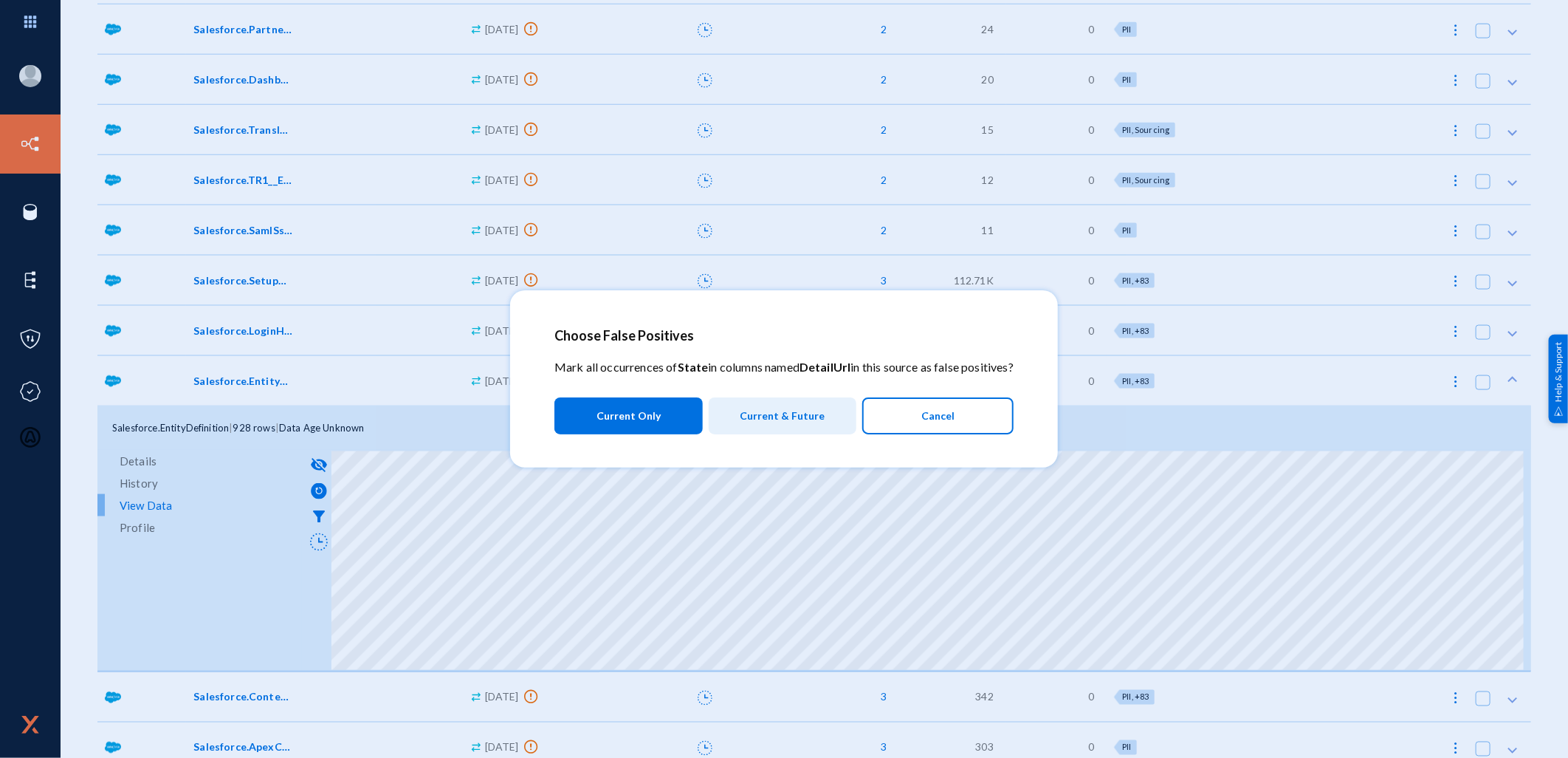
click at [758, 418] on span "Current & Future" at bounding box center [783, 416] width 85 height 27
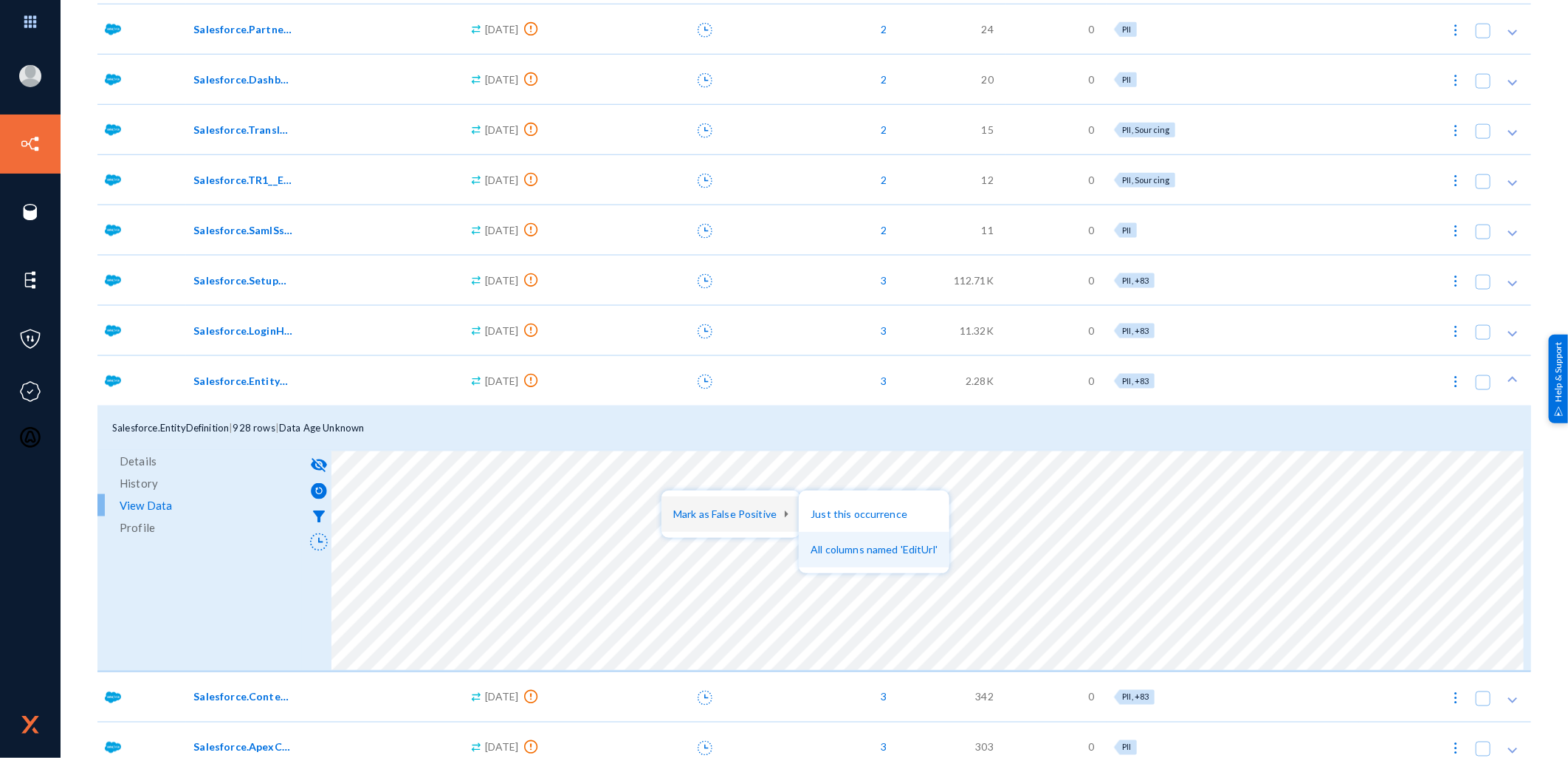
click at [824, 544] on button "All columns named 'EditUrl'" at bounding box center [874, 549] width 151 height 35
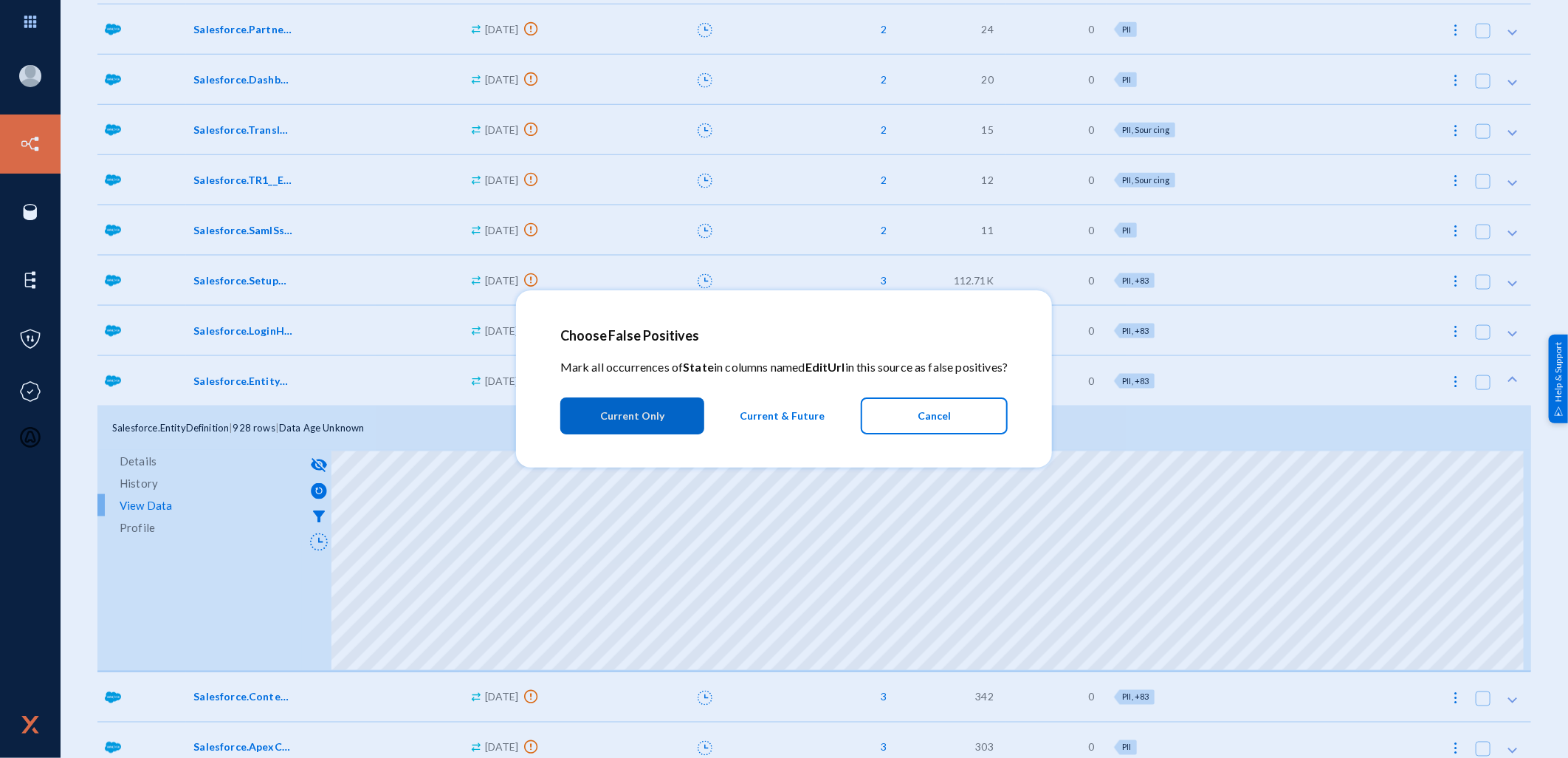
click at [791, 423] on span "Current & Future" at bounding box center [782, 416] width 85 height 27
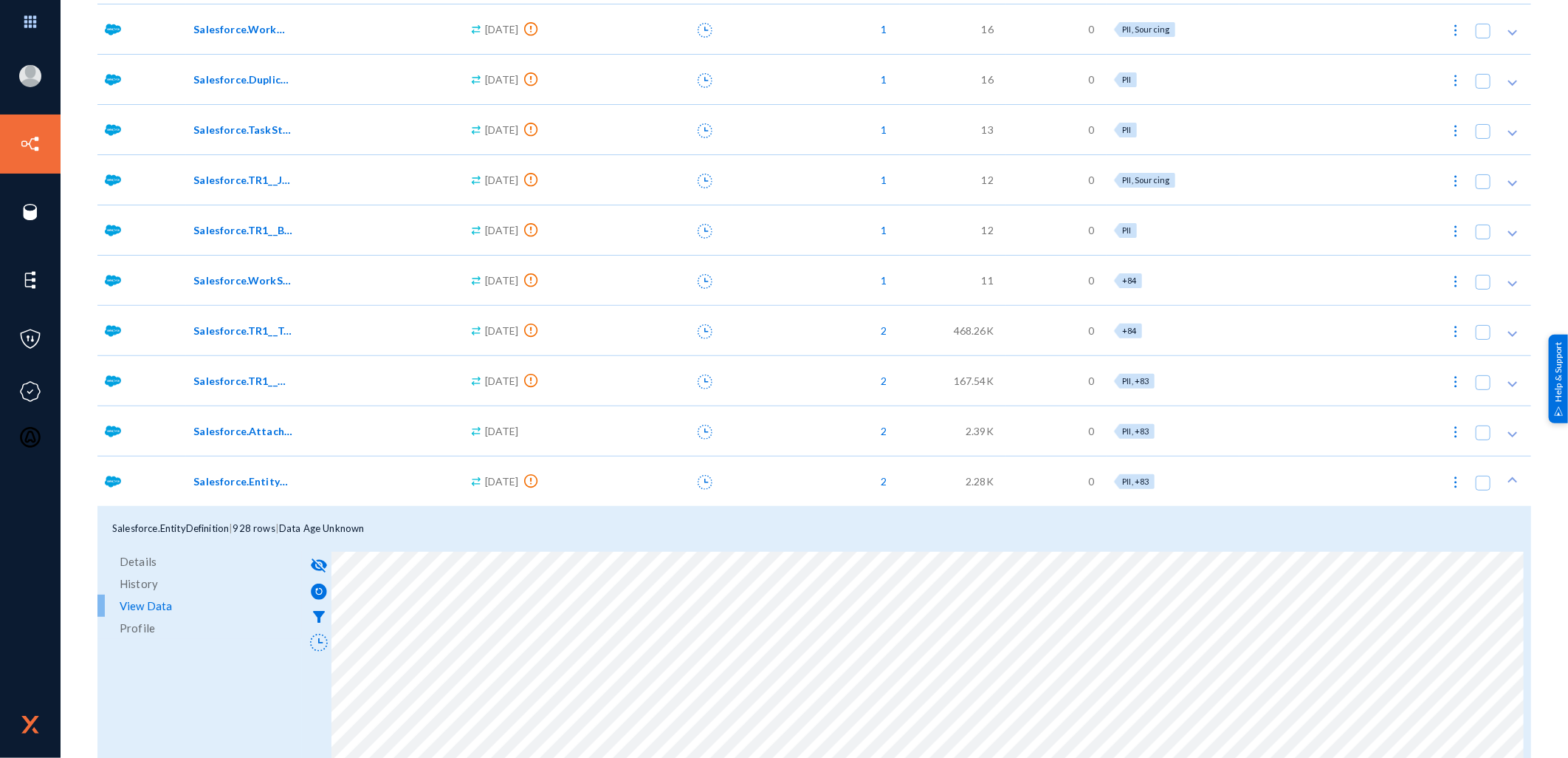
scroll to position [3848, 0]
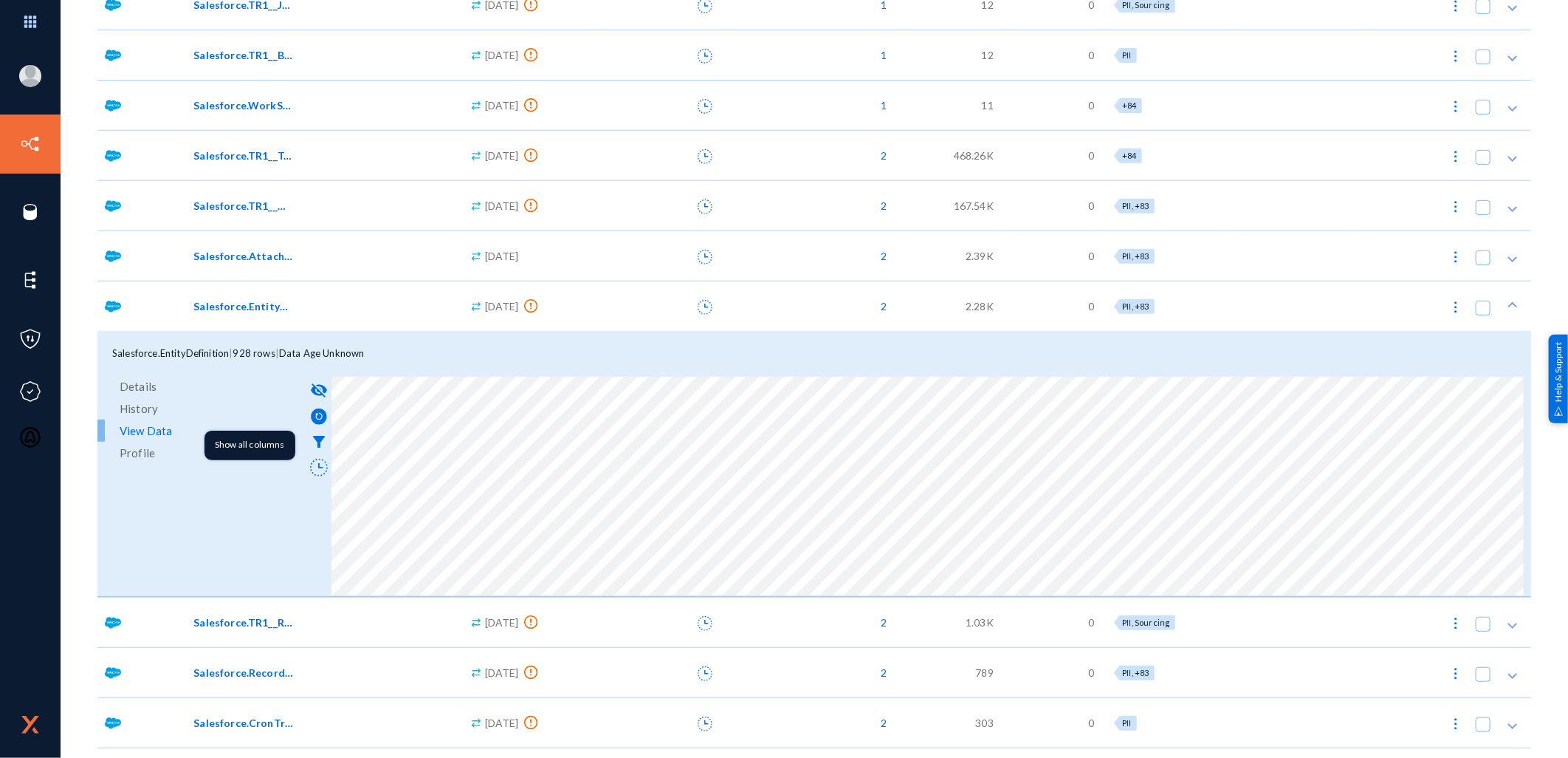
click at [316, 443] on mat-icon "filter_alt" at bounding box center [319, 441] width 18 height 18
click at [316, 436] on mat-icon "filter_alt" at bounding box center [319, 441] width 18 height 18
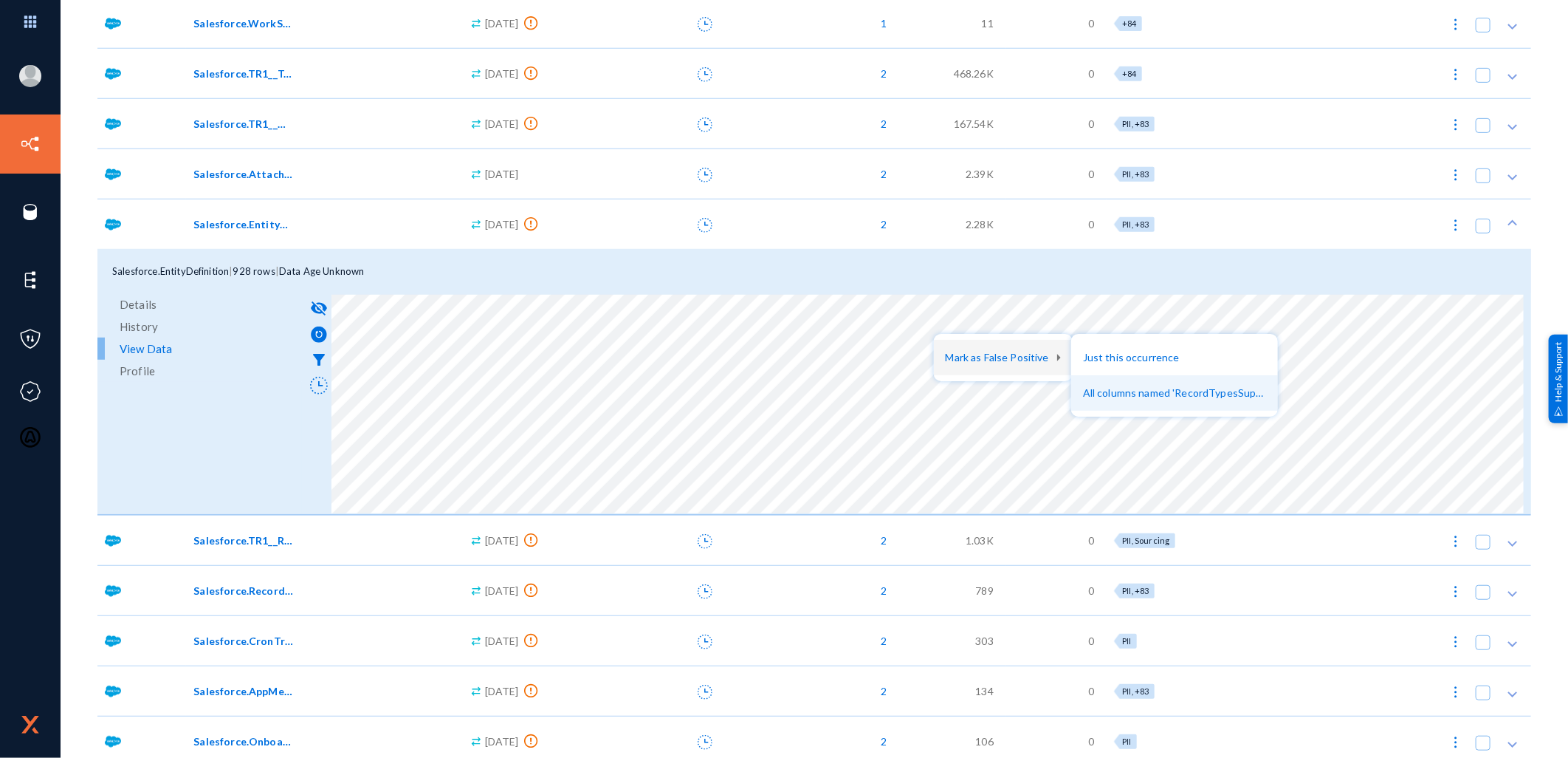
click at [1111, 393] on button "All columns named 'RecordTypesSupported'" at bounding box center [1174, 393] width 207 height 35
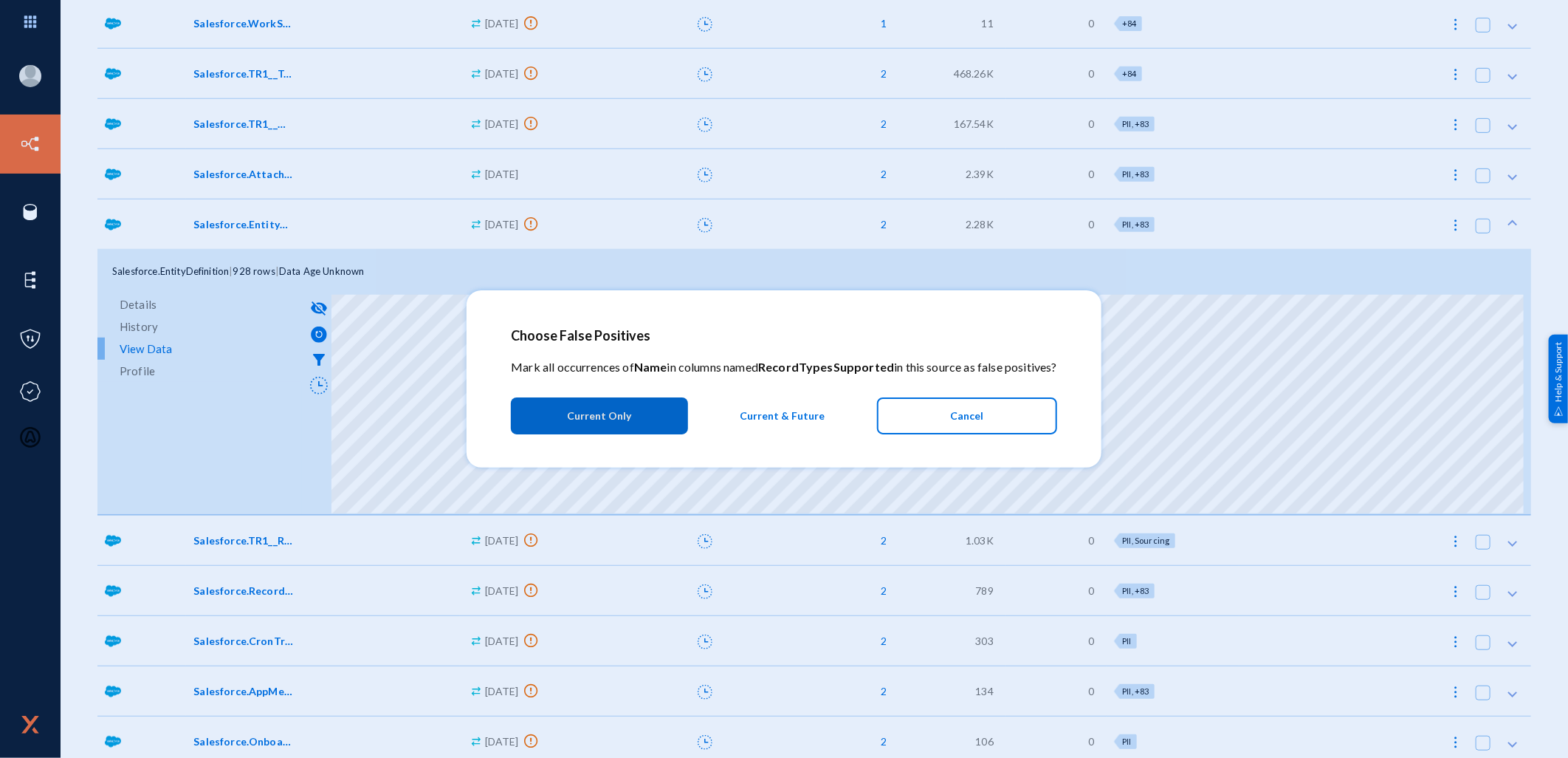
click at [798, 417] on span "Current & Future" at bounding box center [782, 416] width 85 height 27
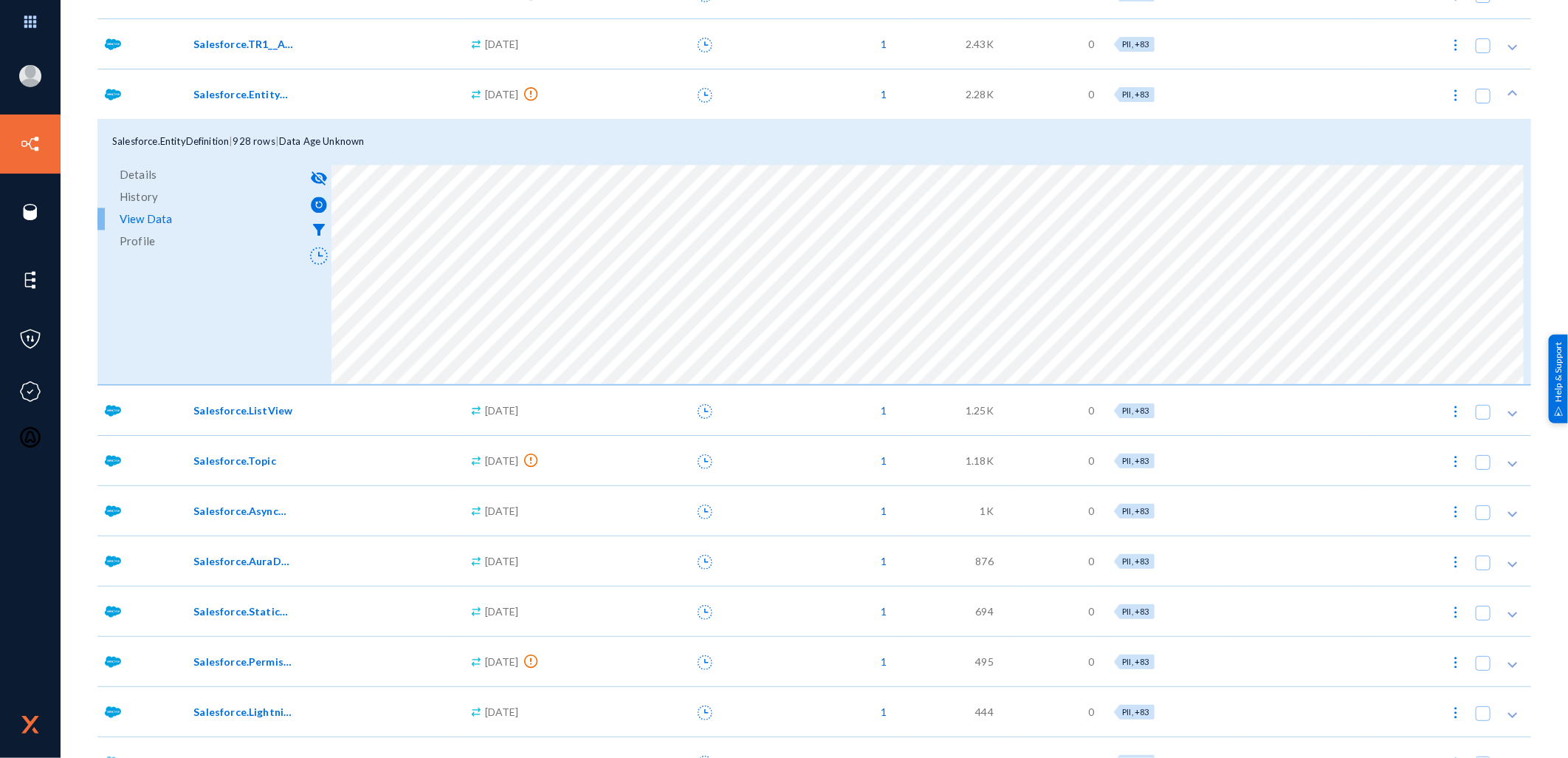
scroll to position [1632, 0]
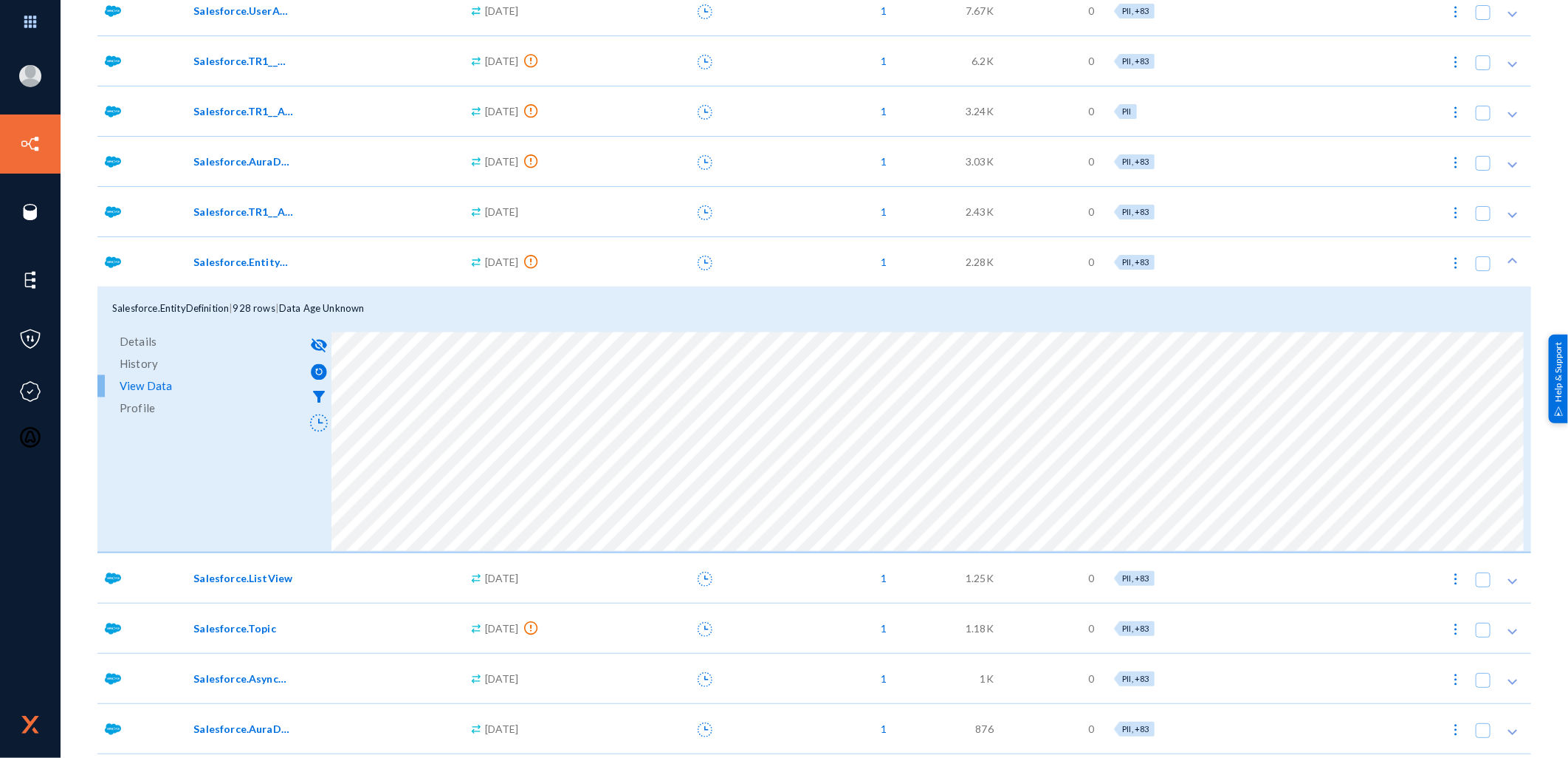
click at [1506, 255] on icon at bounding box center [1512, 261] width 15 height 15
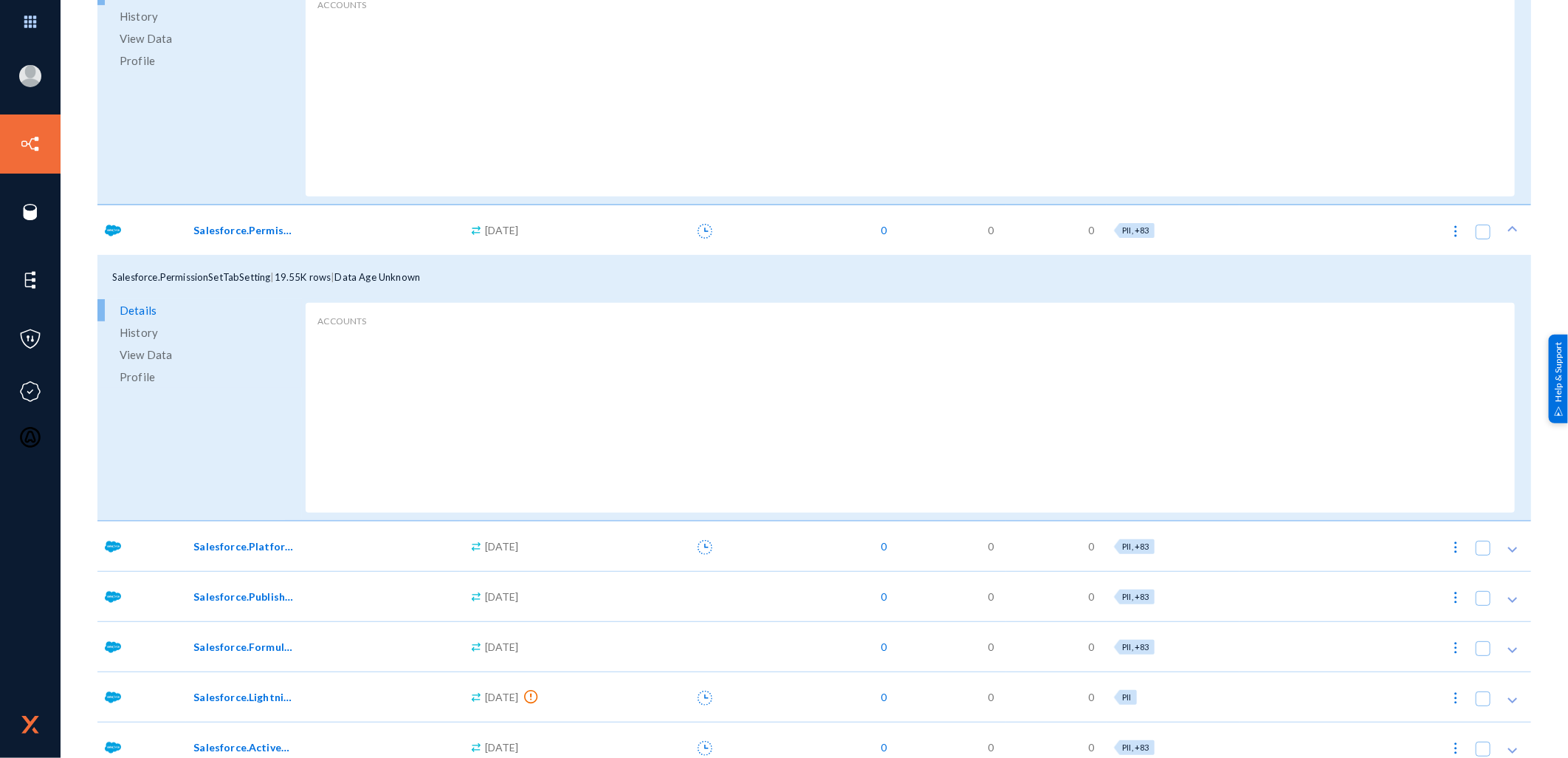
scroll to position [155, 0]
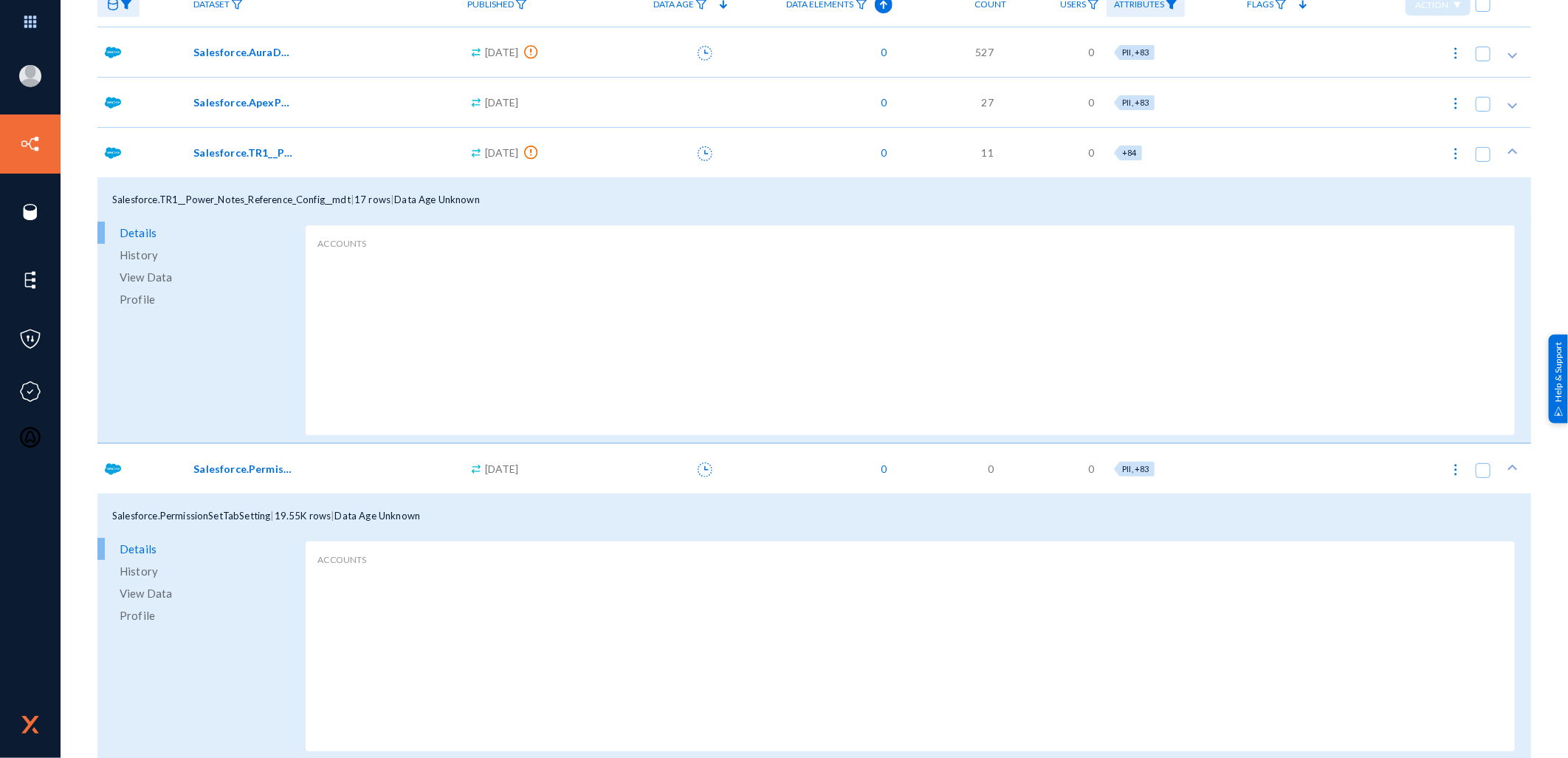
click at [1505, 463] on icon at bounding box center [1512, 467] width 15 height 15
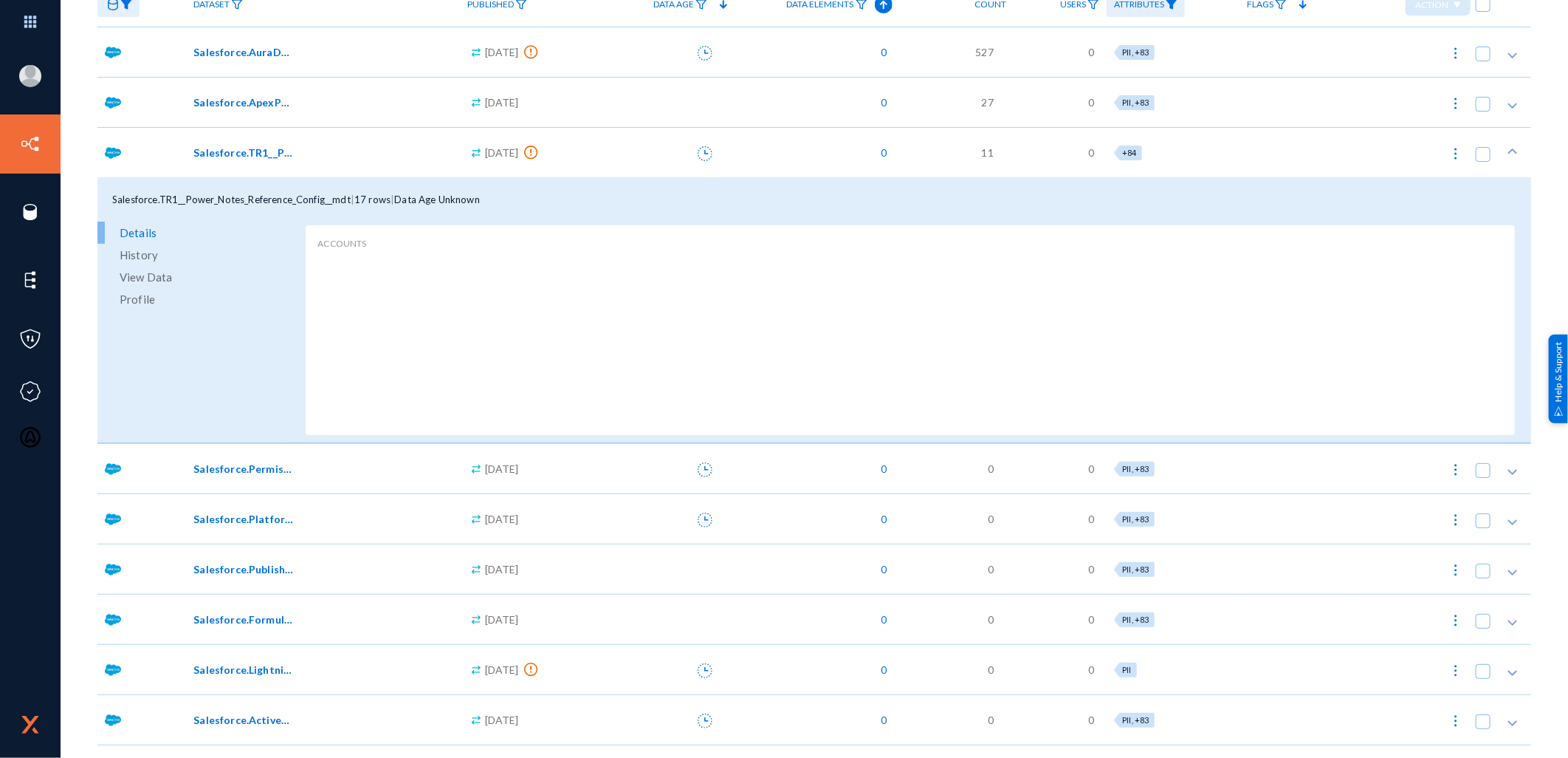
click at [1506, 156] on icon at bounding box center [1512, 151] width 15 height 15
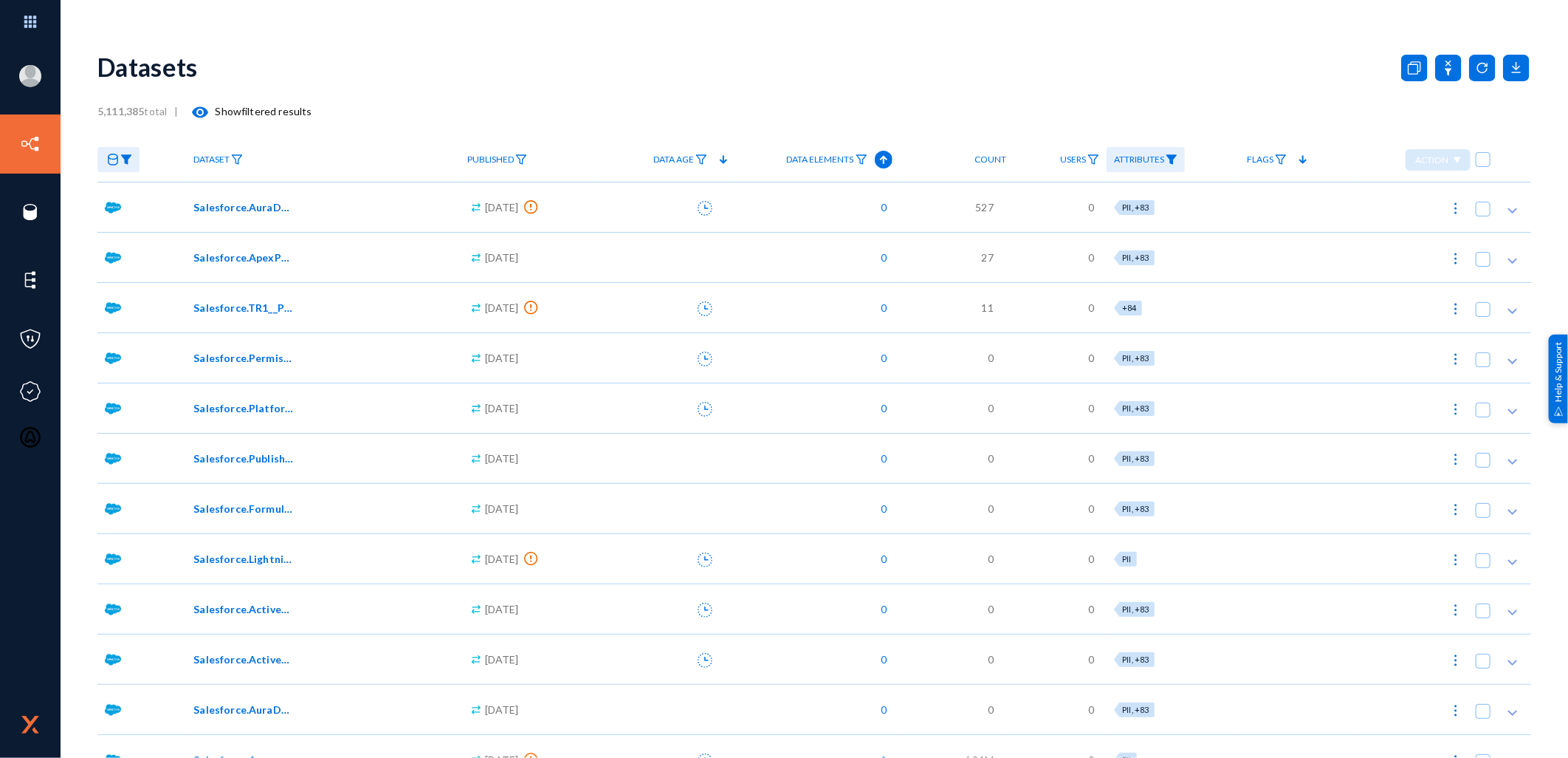
scroll to position [4146, 0]
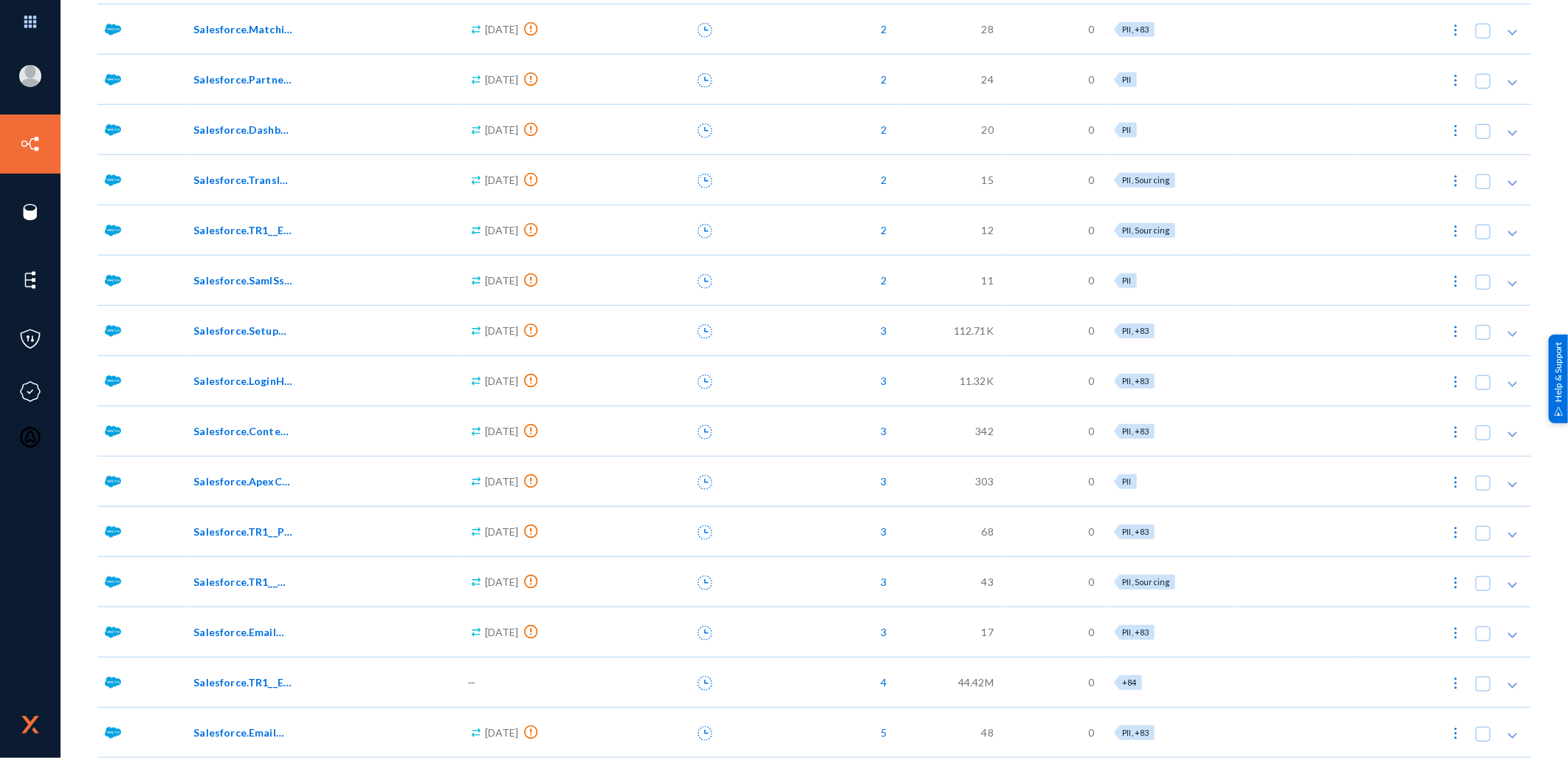
click at [295, 380] on div "Salesforce.LoginHistory" at bounding box center [320, 381] width 254 height 16
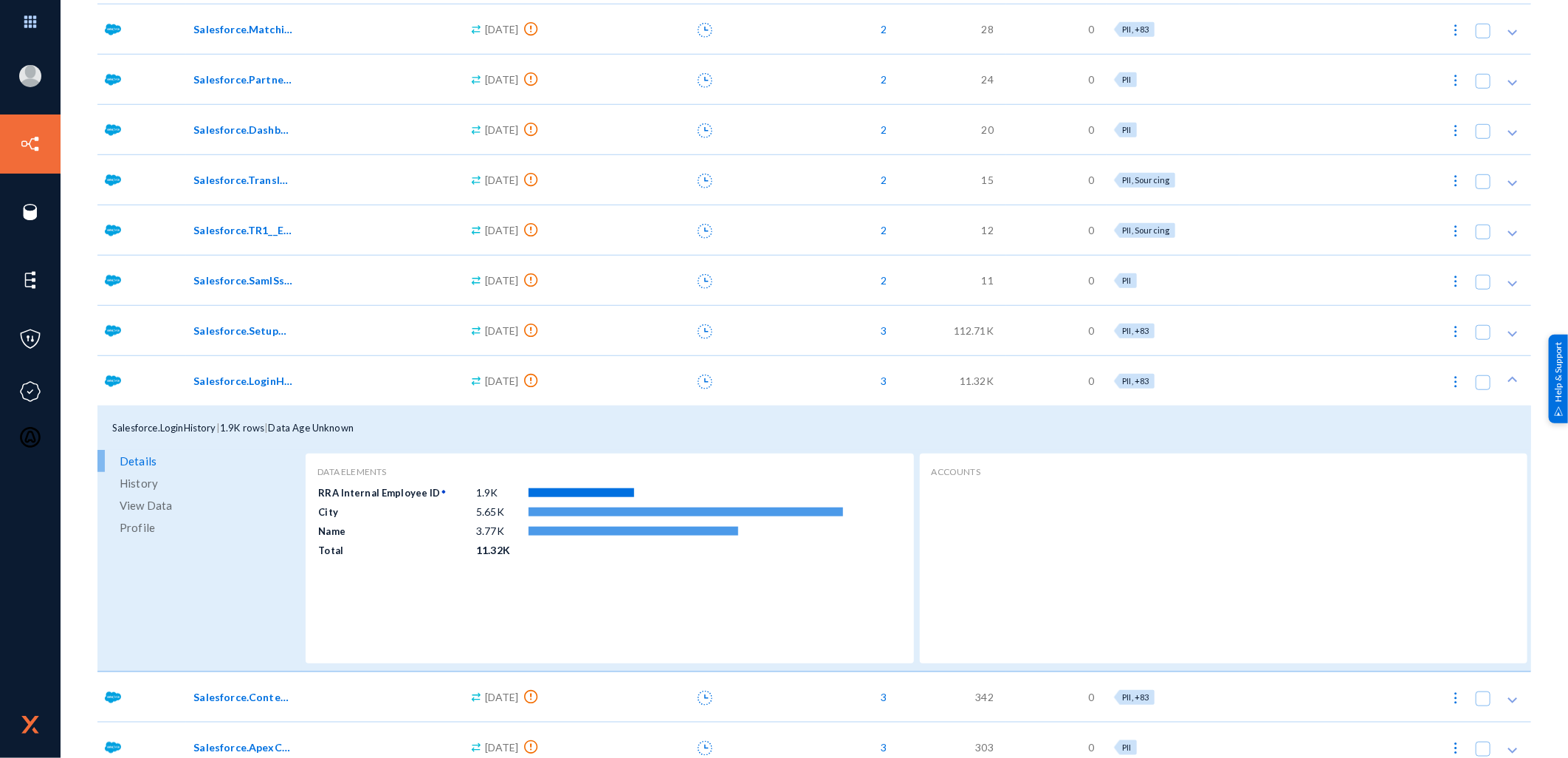
click at [151, 505] on span "View Data" at bounding box center [145, 505] width 53 height 22
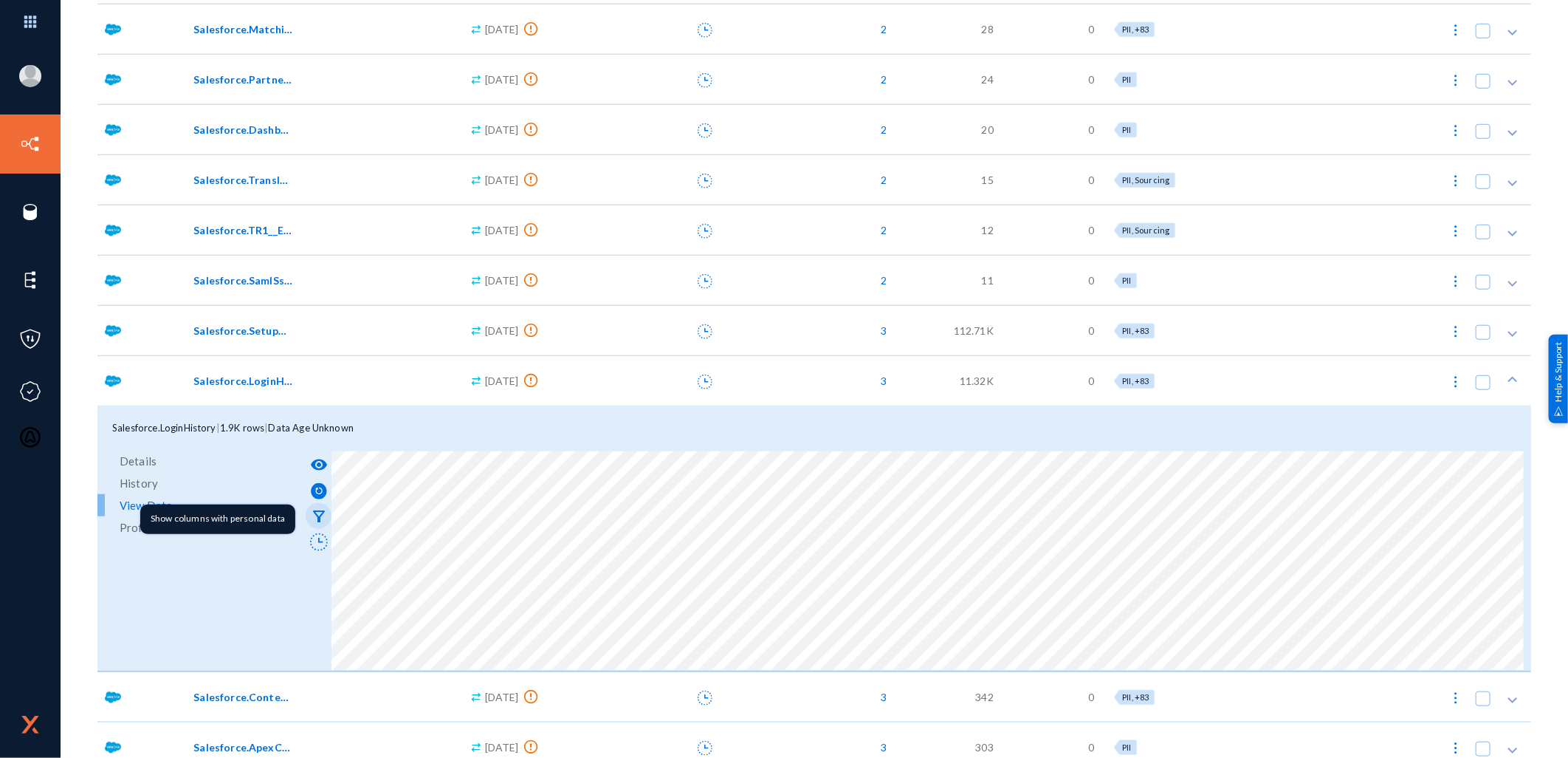
click at [316, 514] on mat-icon "filter_alt" at bounding box center [319, 516] width 18 height 18
click at [320, 458] on mat-icon "visibility" at bounding box center [319, 464] width 18 height 18
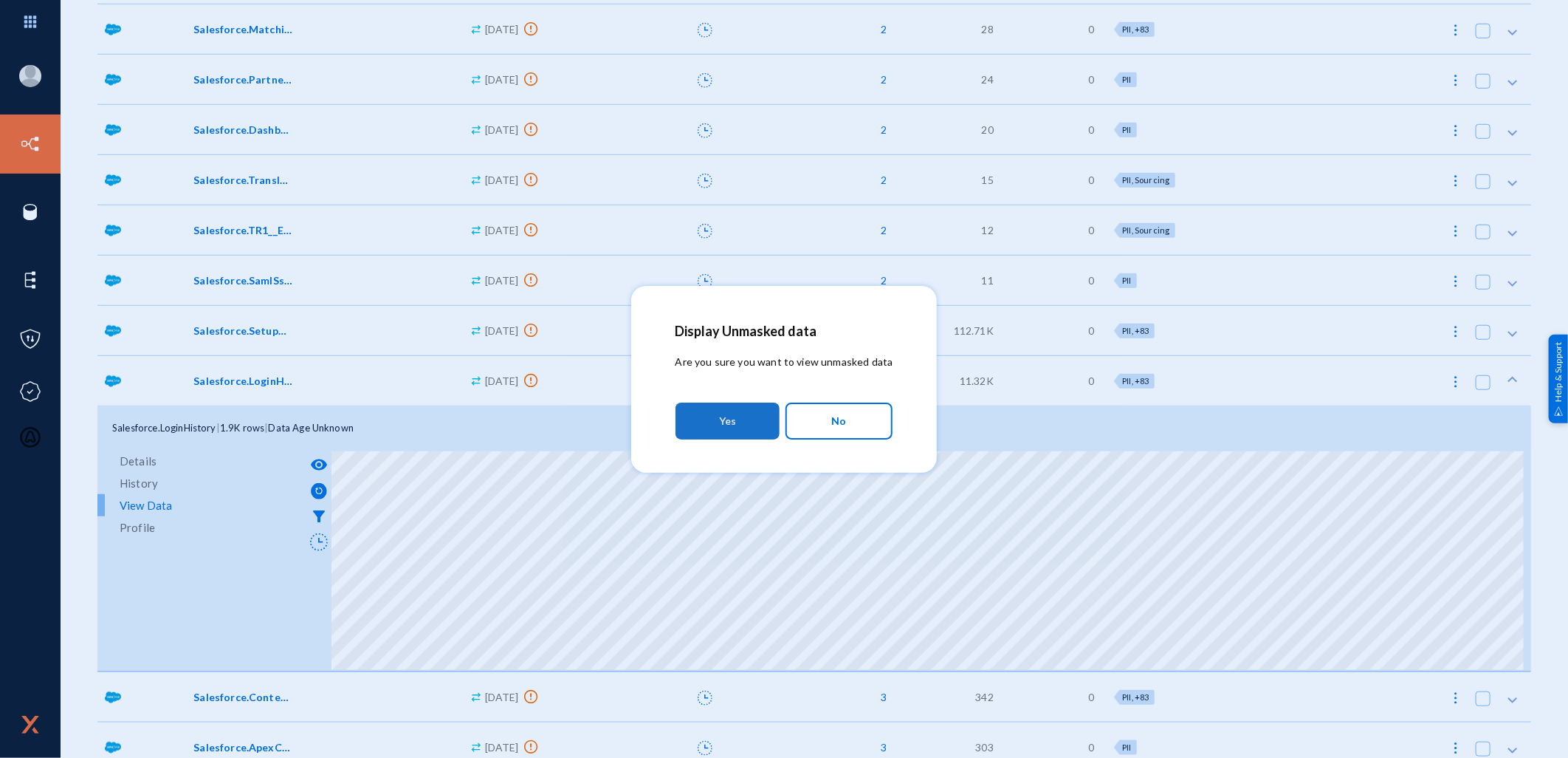
click at [731, 416] on span "Yes" at bounding box center [728, 421] width 17 height 27
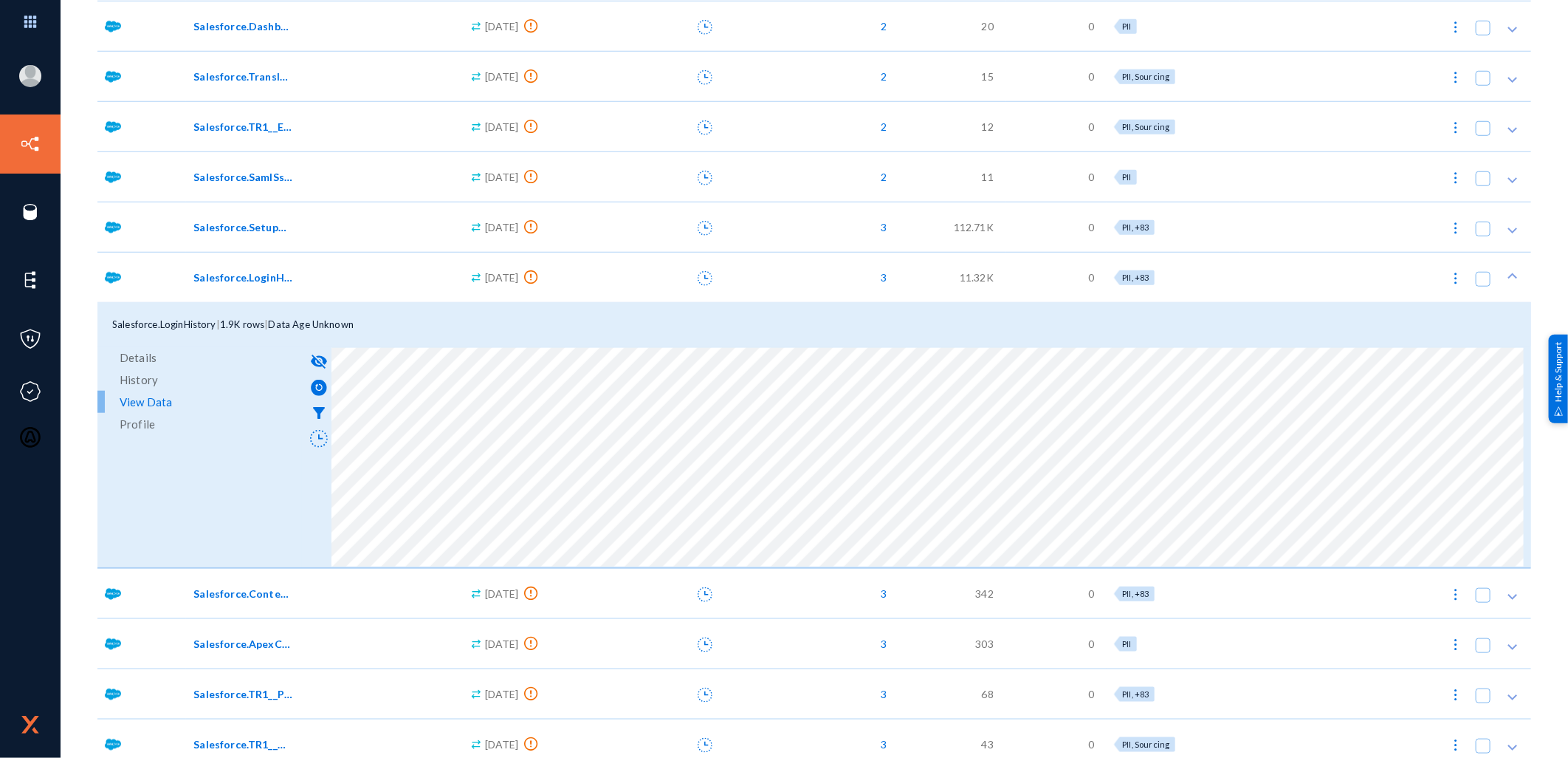
scroll to position [4228, 0]
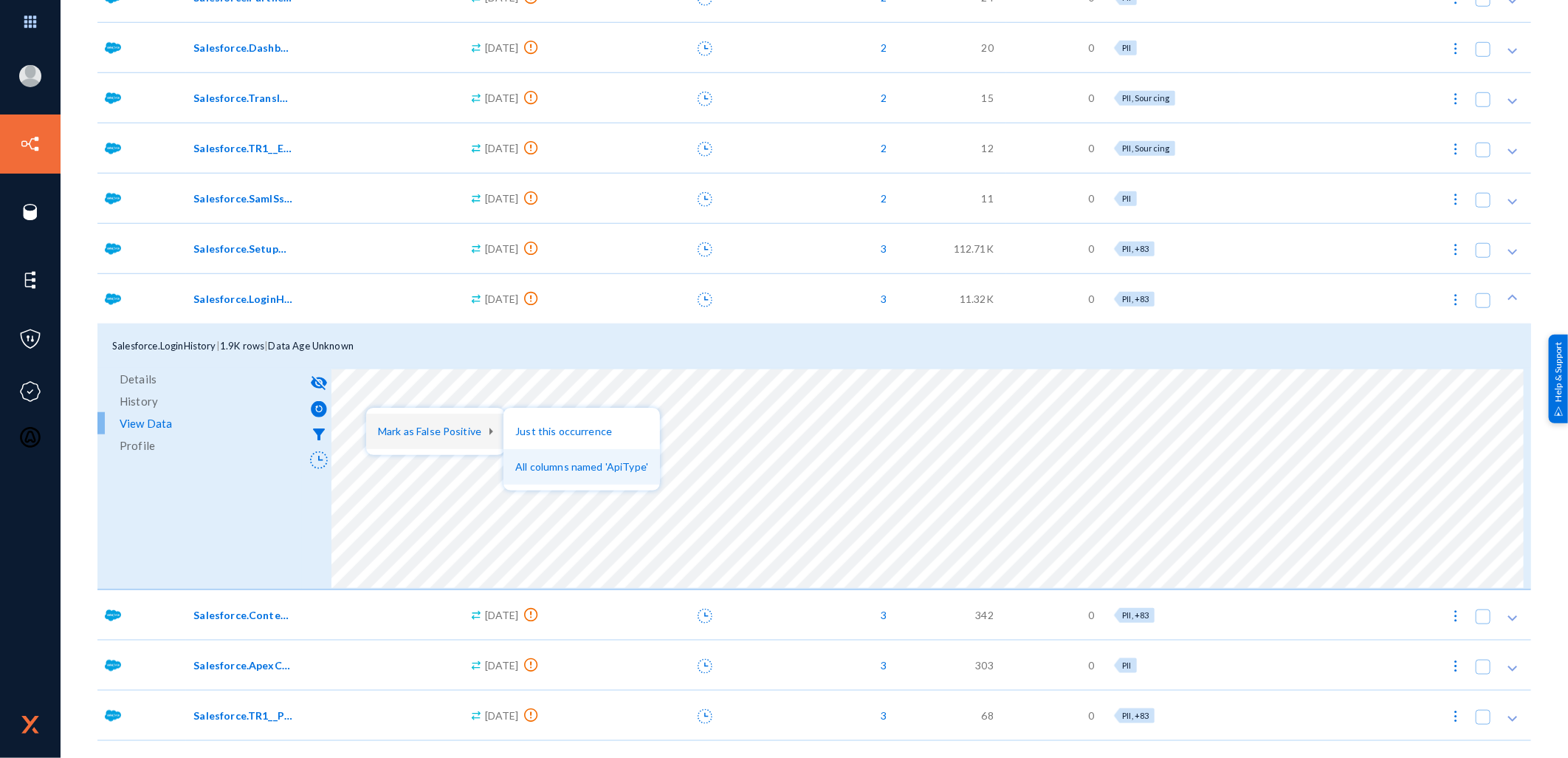
click at [582, 467] on button "All columns named 'ApiType'" at bounding box center [581, 467] width 156 height 35
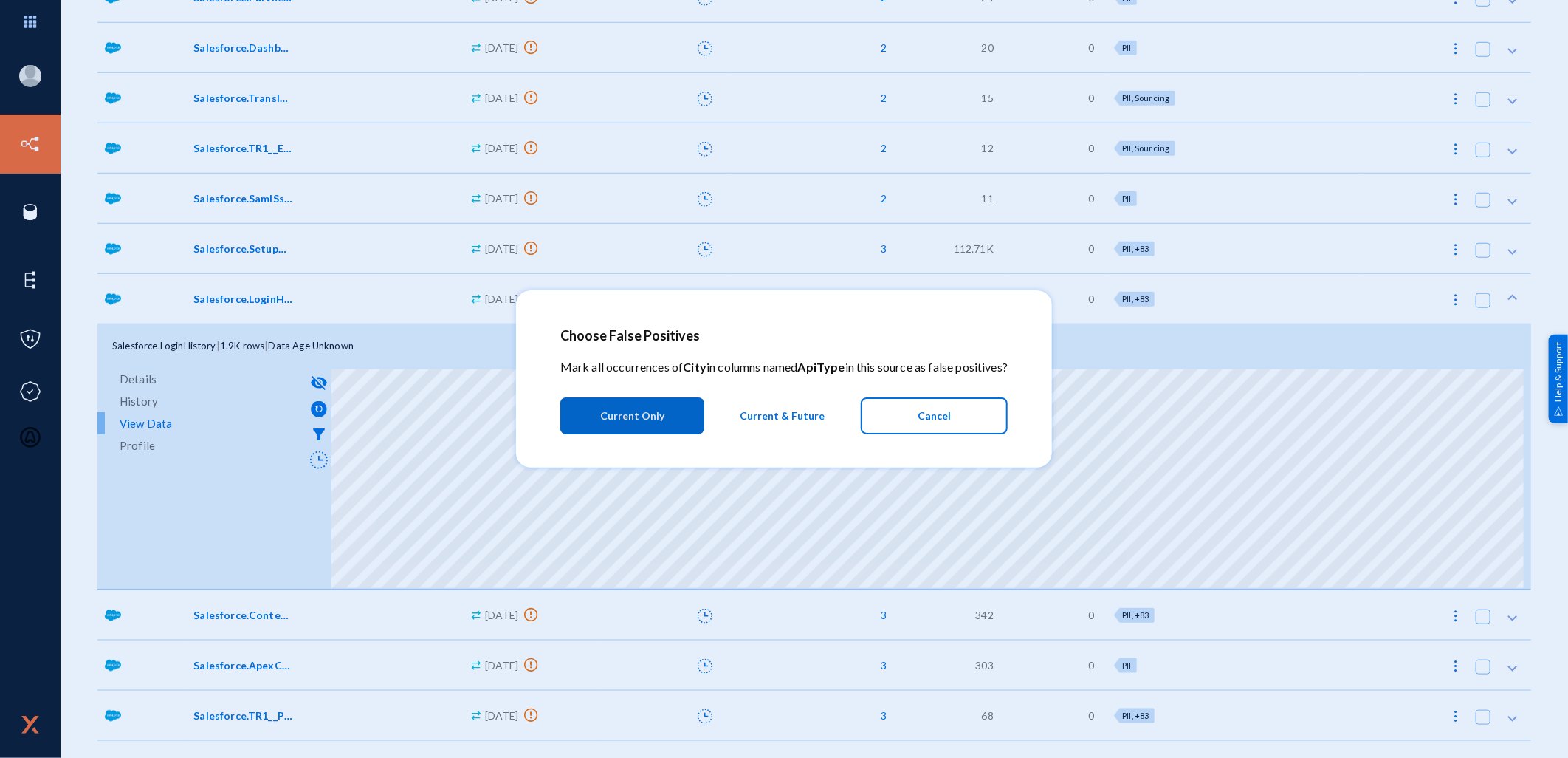
click at [763, 417] on span "Current & Future" at bounding box center [782, 416] width 85 height 27
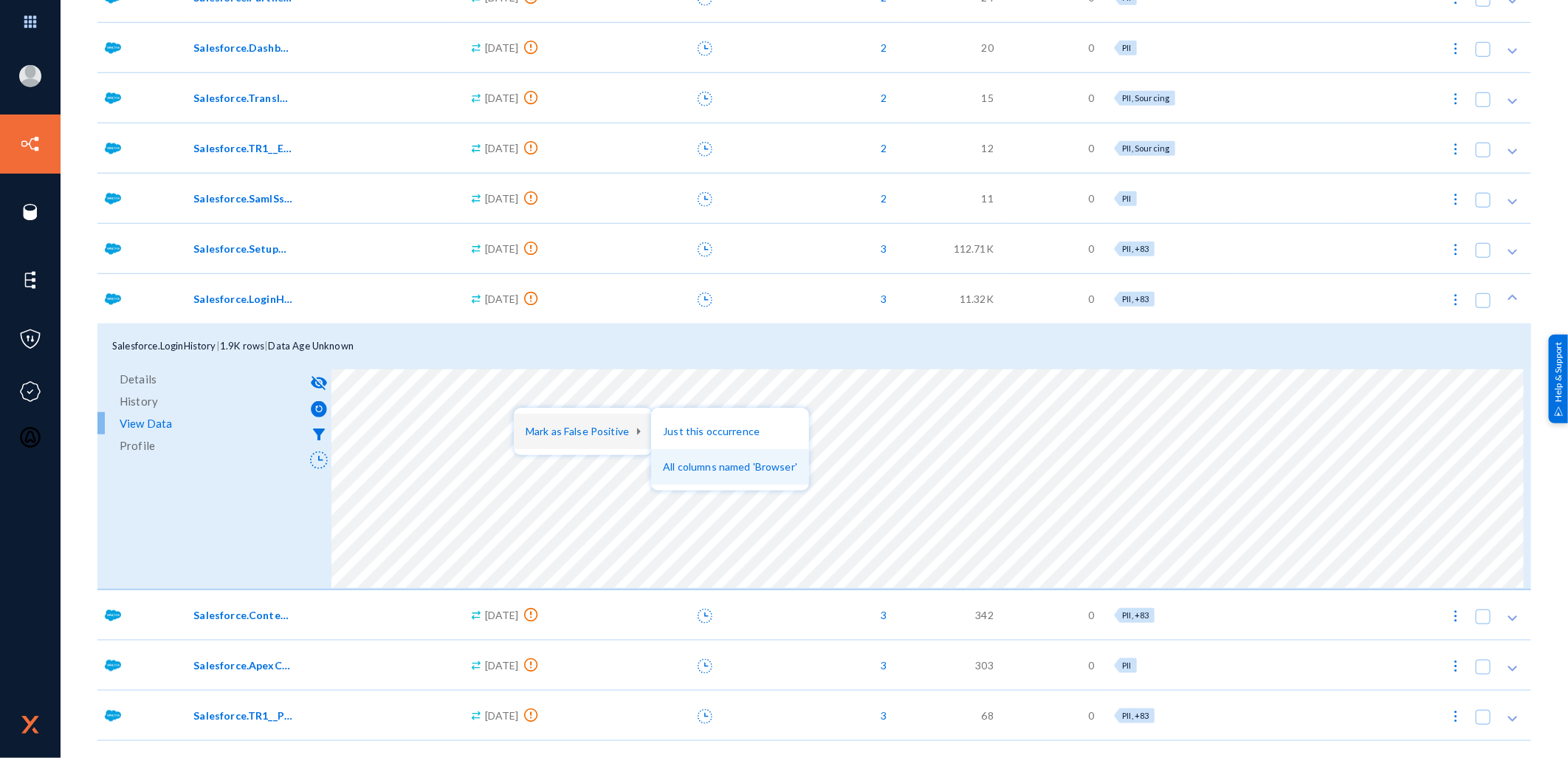
click at [695, 467] on button "All columns named 'Browser'" at bounding box center [729, 467] width 158 height 35
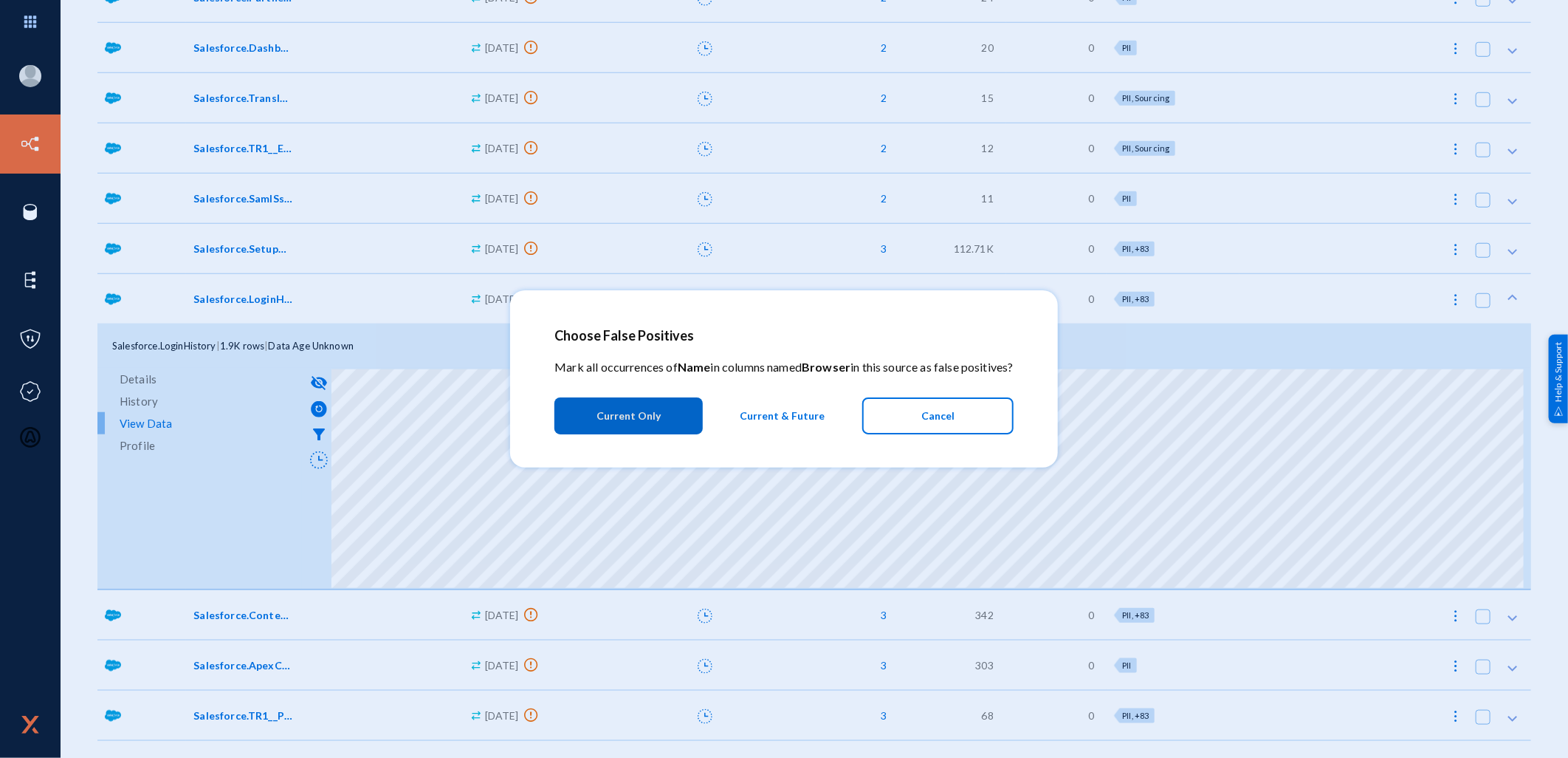
click at [791, 418] on span "Current & Future" at bounding box center [782, 416] width 85 height 27
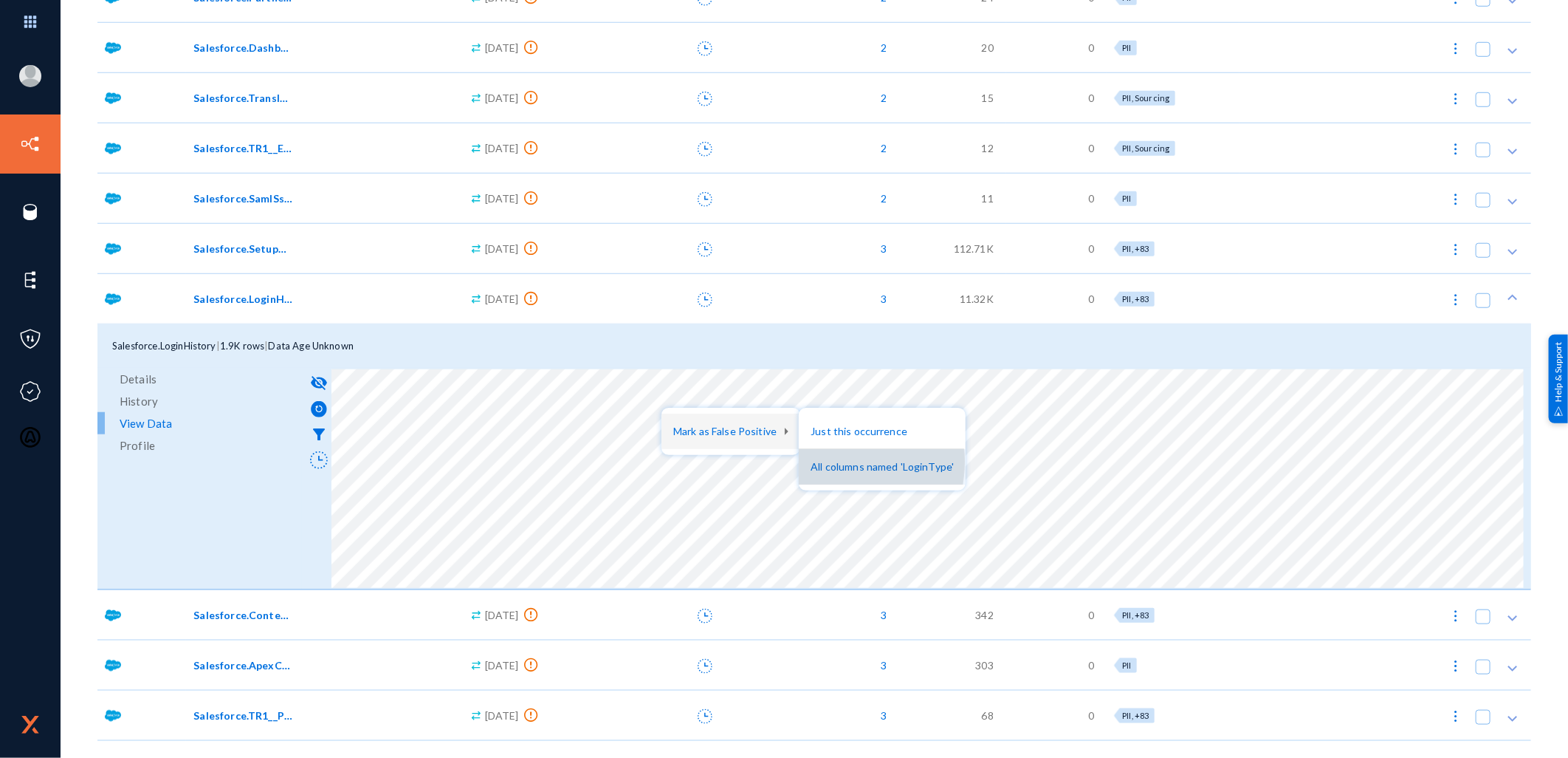
click at [822, 462] on button "All columns named 'LoginType'" at bounding box center [882, 467] width 167 height 35
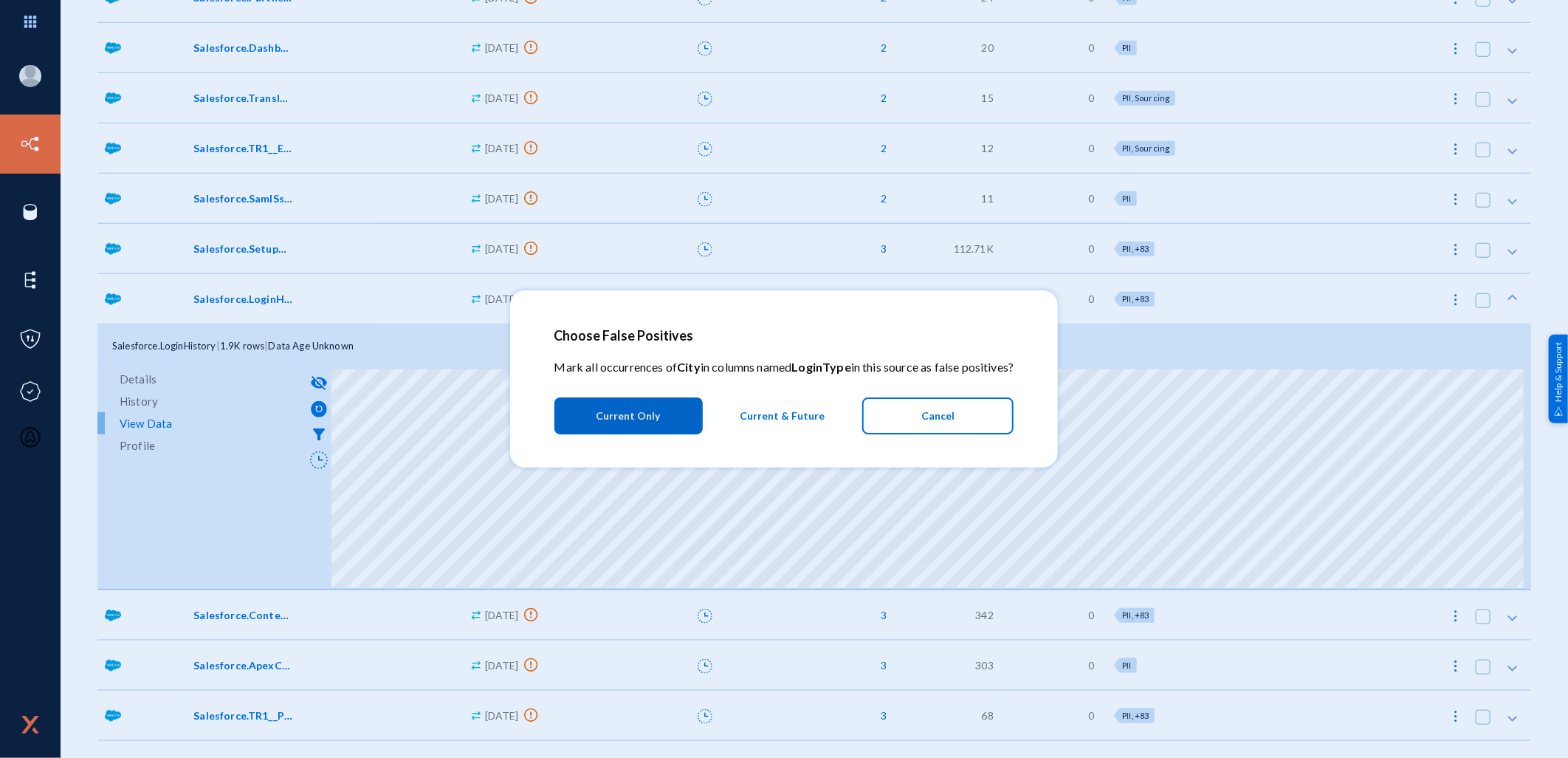
click at [811, 428] on span "Current & Future" at bounding box center [783, 416] width 85 height 27
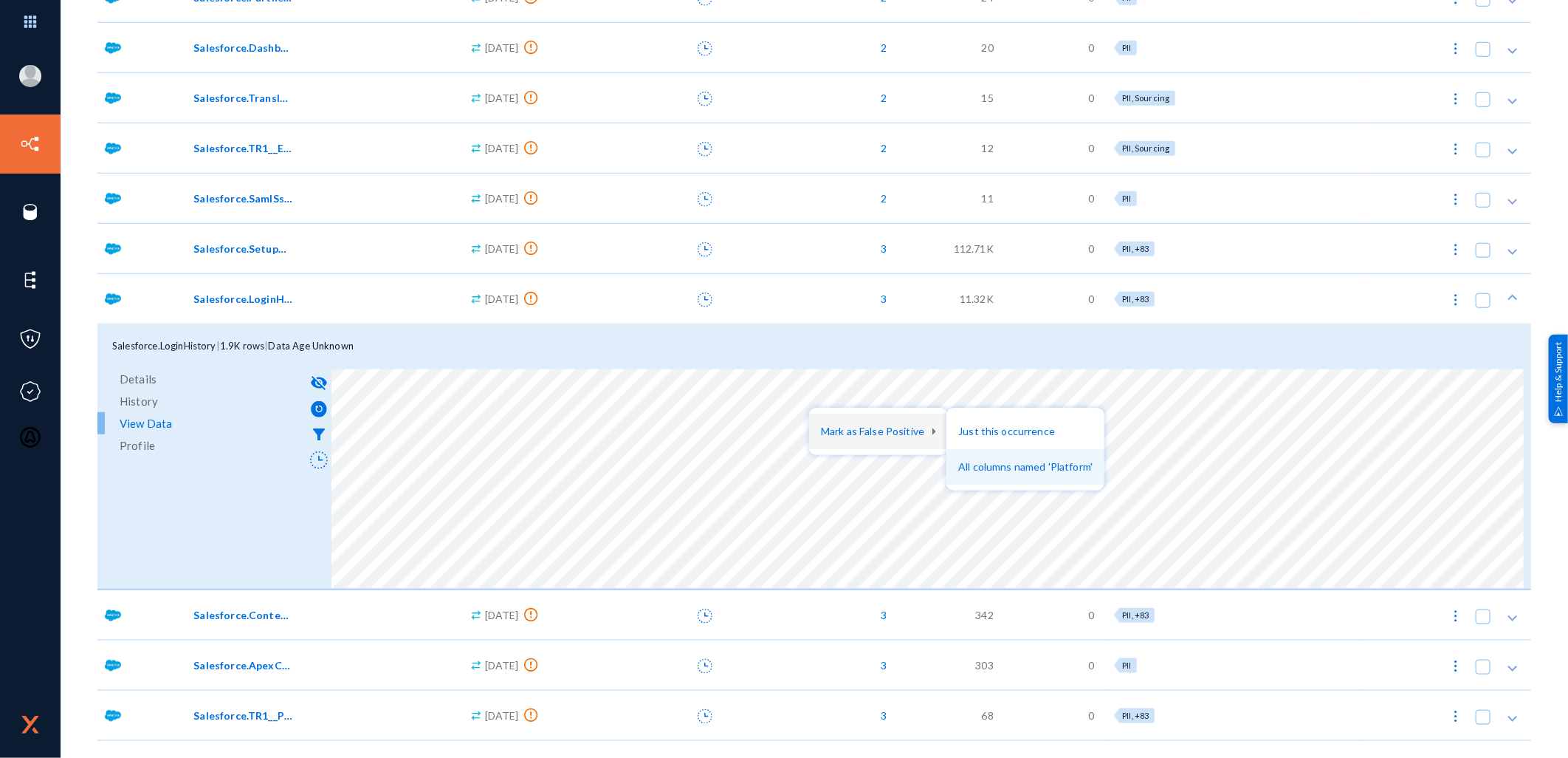
click at [968, 456] on button "All columns named 'Platform'" at bounding box center [1025, 467] width 158 height 35
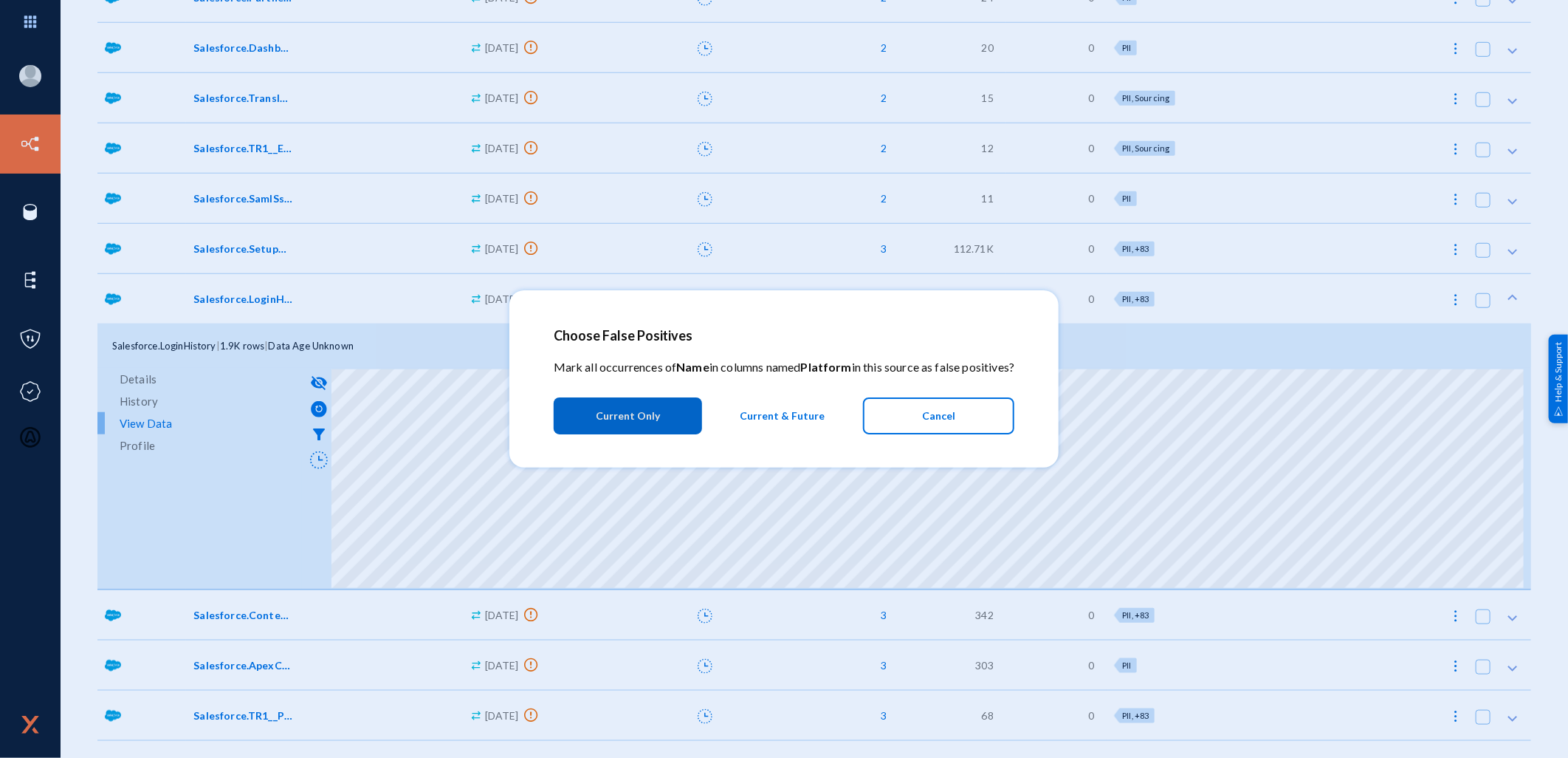
click at [800, 406] on span "Current & Future" at bounding box center [783, 416] width 85 height 27
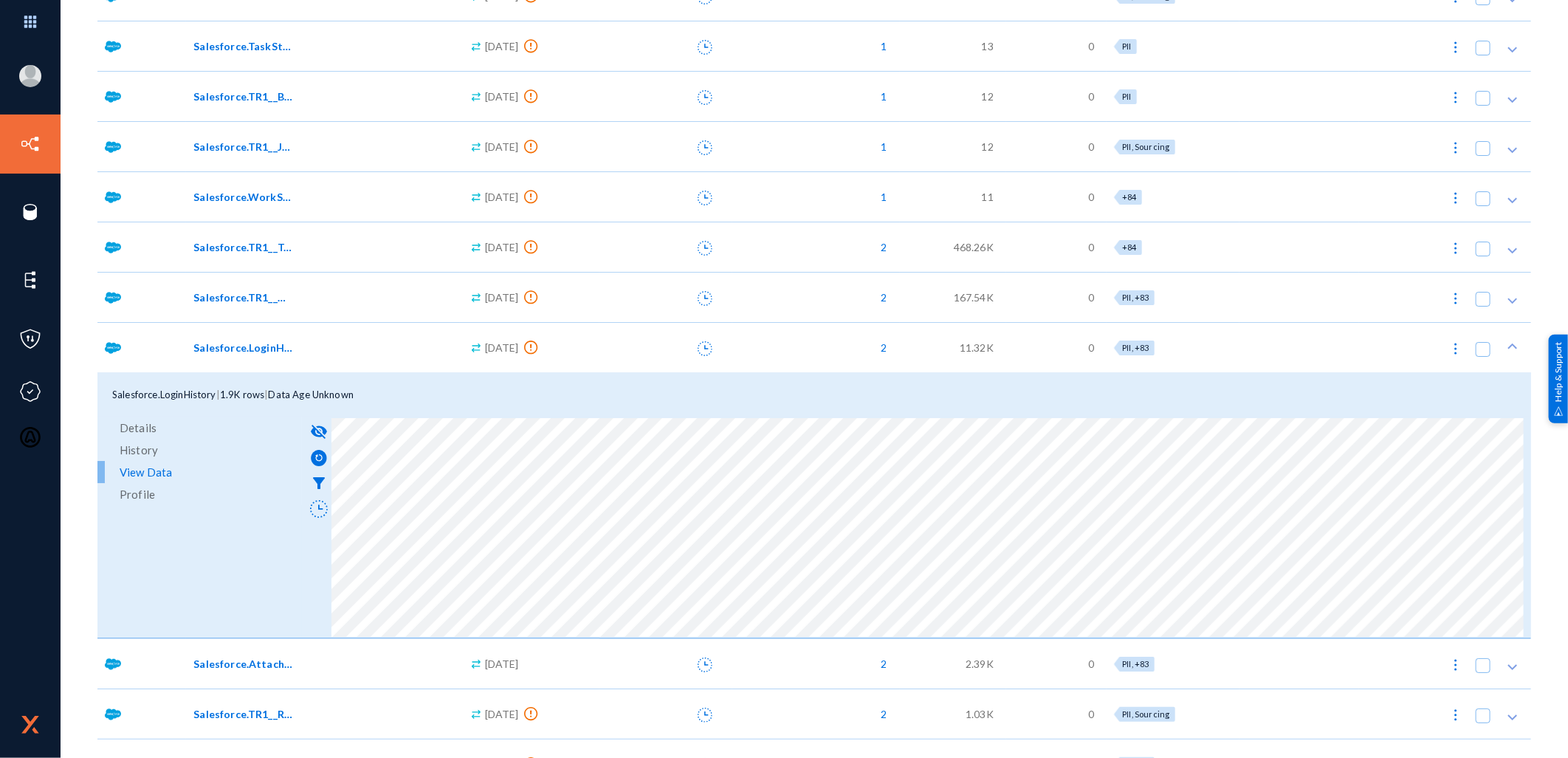
scroll to position [3326, 0]
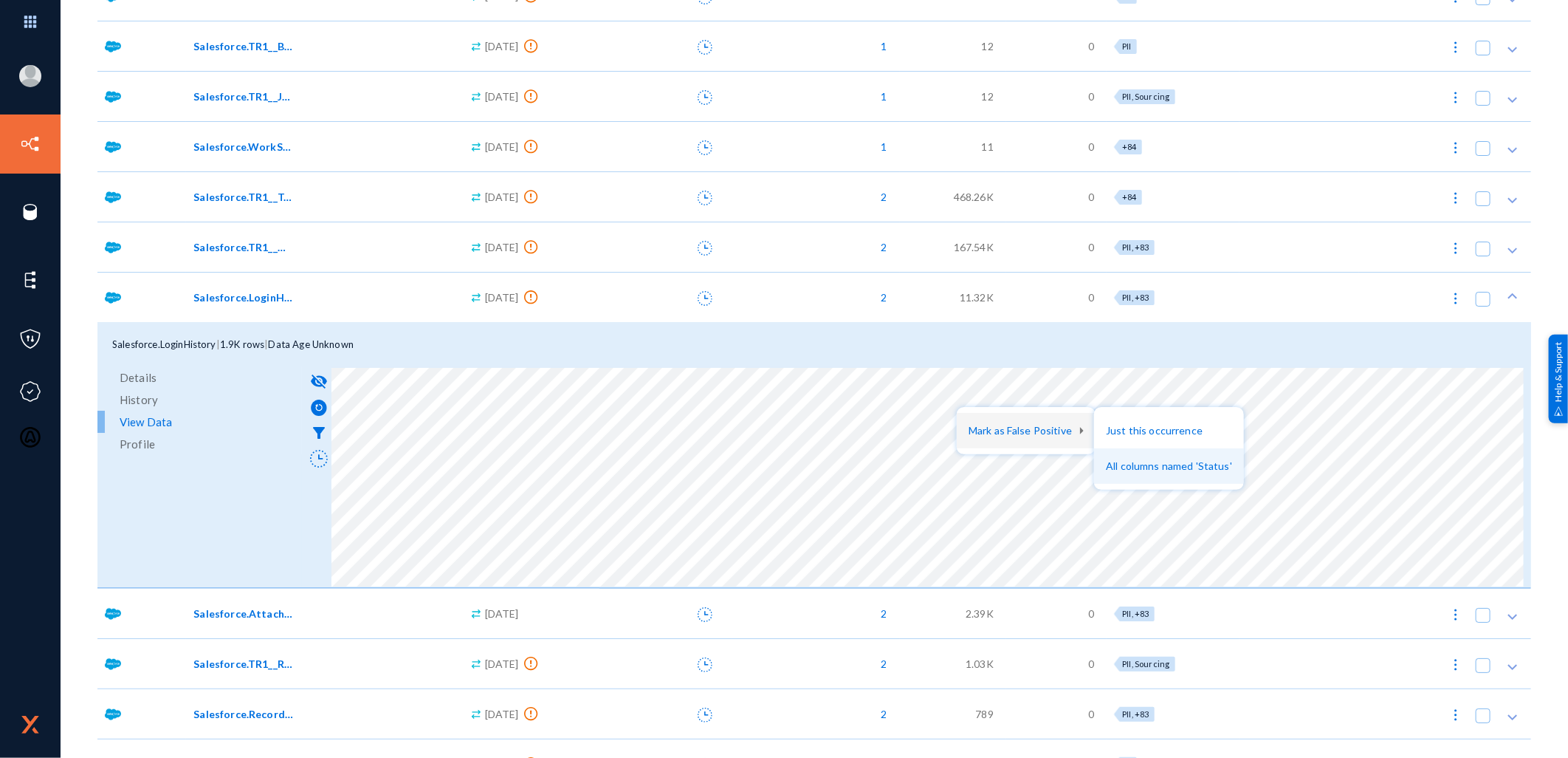
click at [1131, 459] on button "All columns named 'Status'" at bounding box center [1169, 466] width 150 height 35
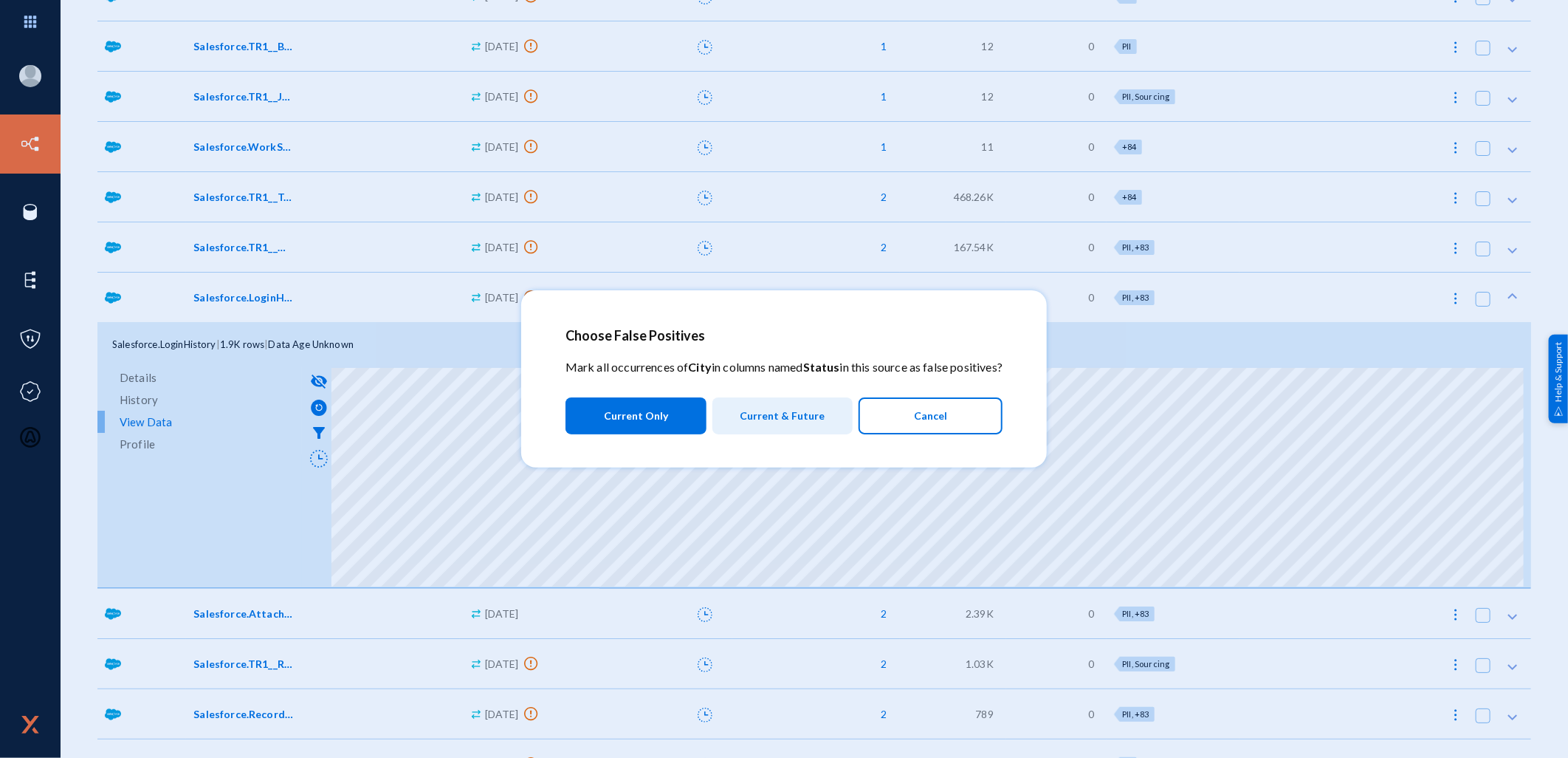
click at [809, 417] on span "Current & Future" at bounding box center [782, 416] width 85 height 27
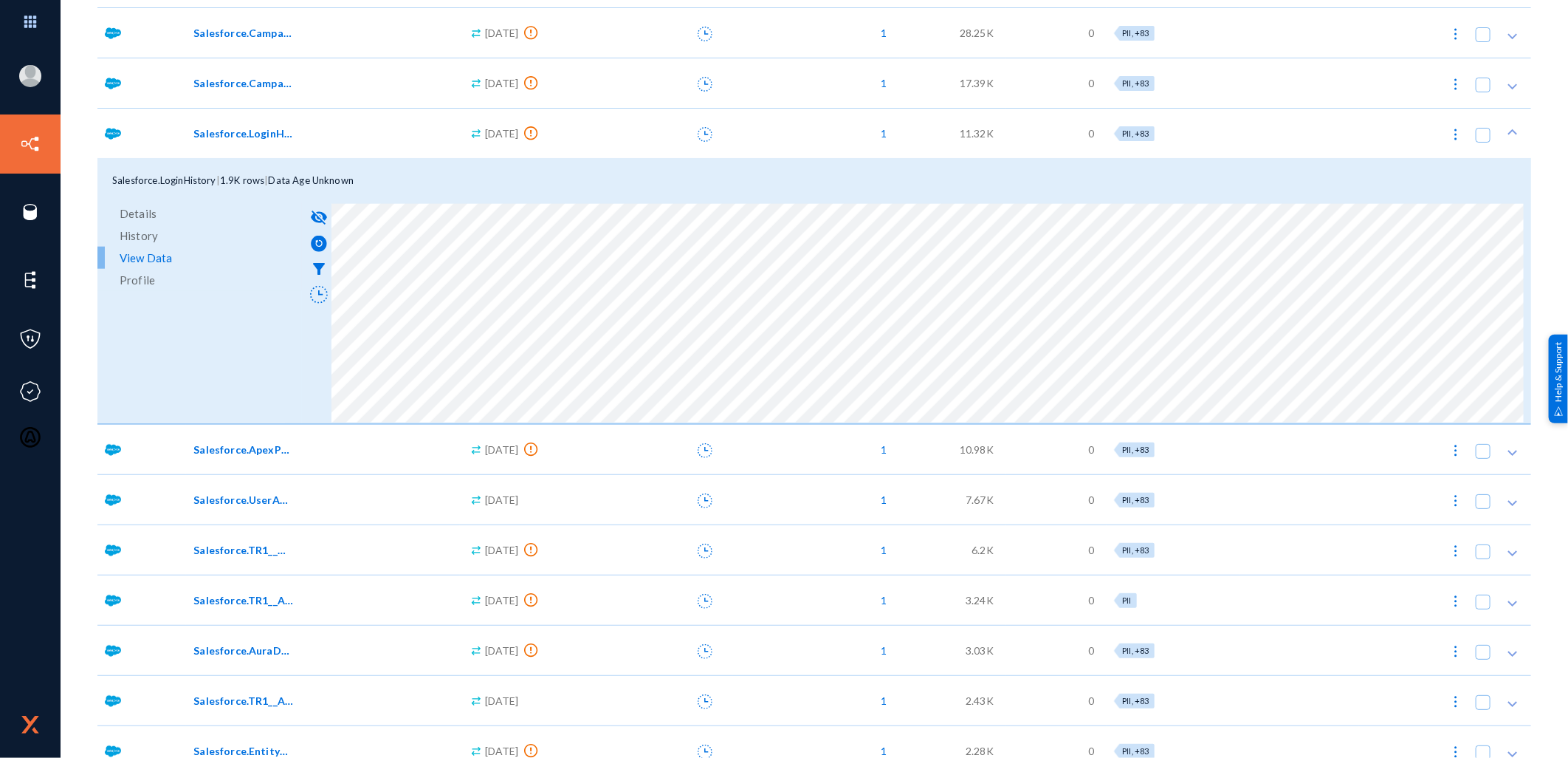
scroll to position [699, 0]
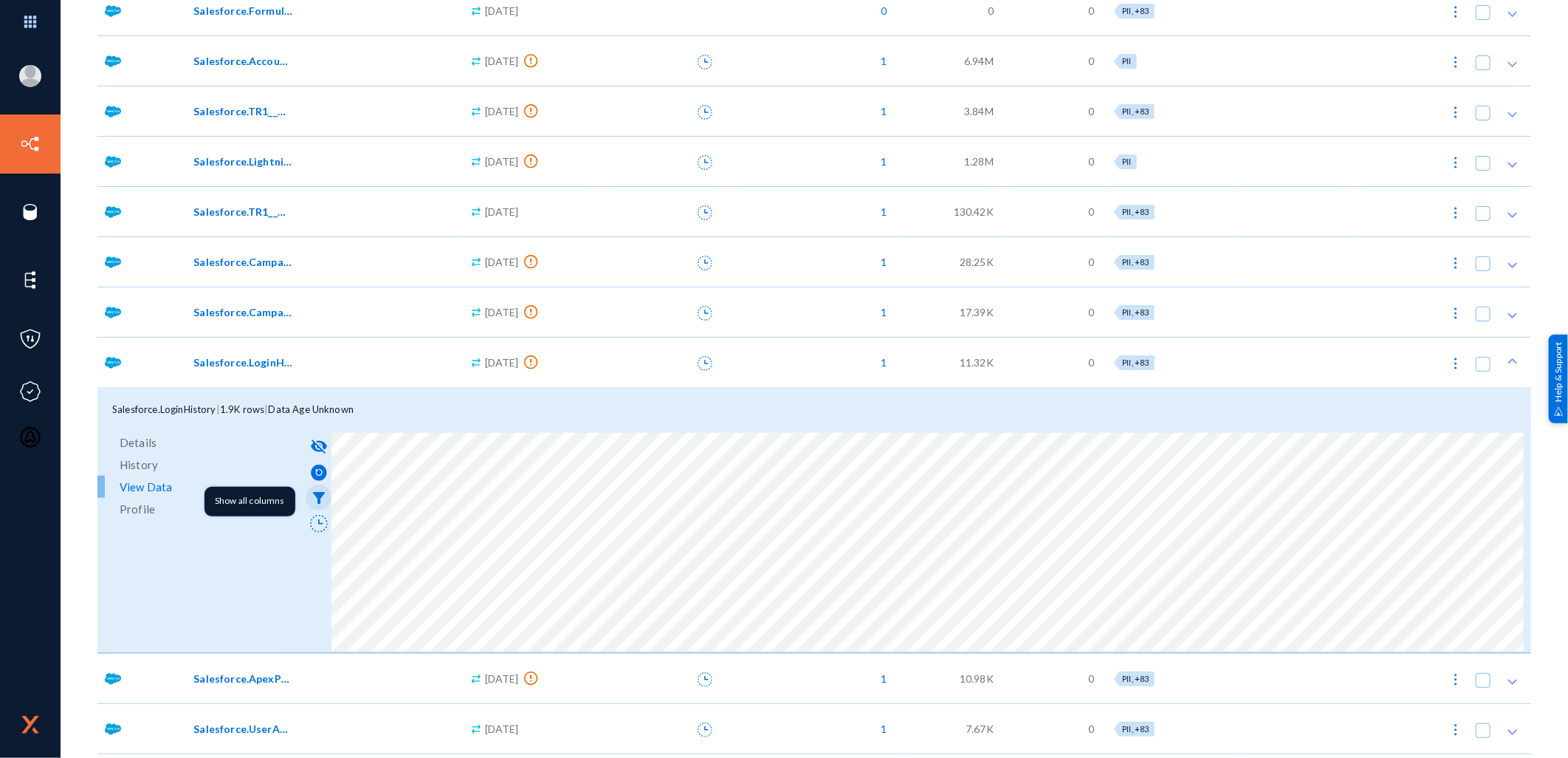
click at [321, 490] on mat-icon "filter_alt" at bounding box center [319, 498] width 18 height 18
click at [1505, 362] on icon at bounding box center [1512, 361] width 15 height 15
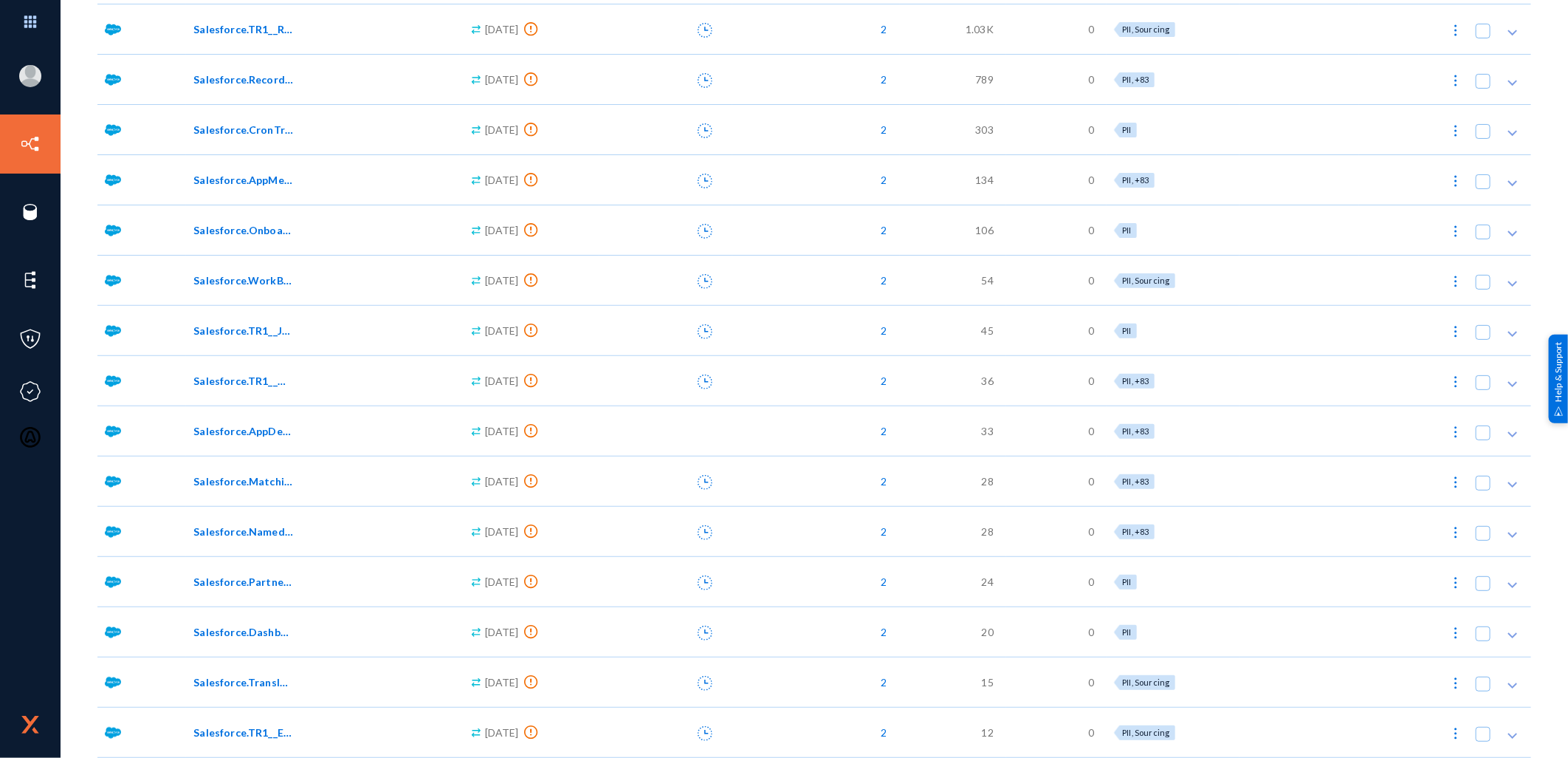
scroll to position [4146, 0]
click at [295, 387] on div "Salesforce.SetupAuditTrail" at bounding box center [320, 381] width 254 height 16
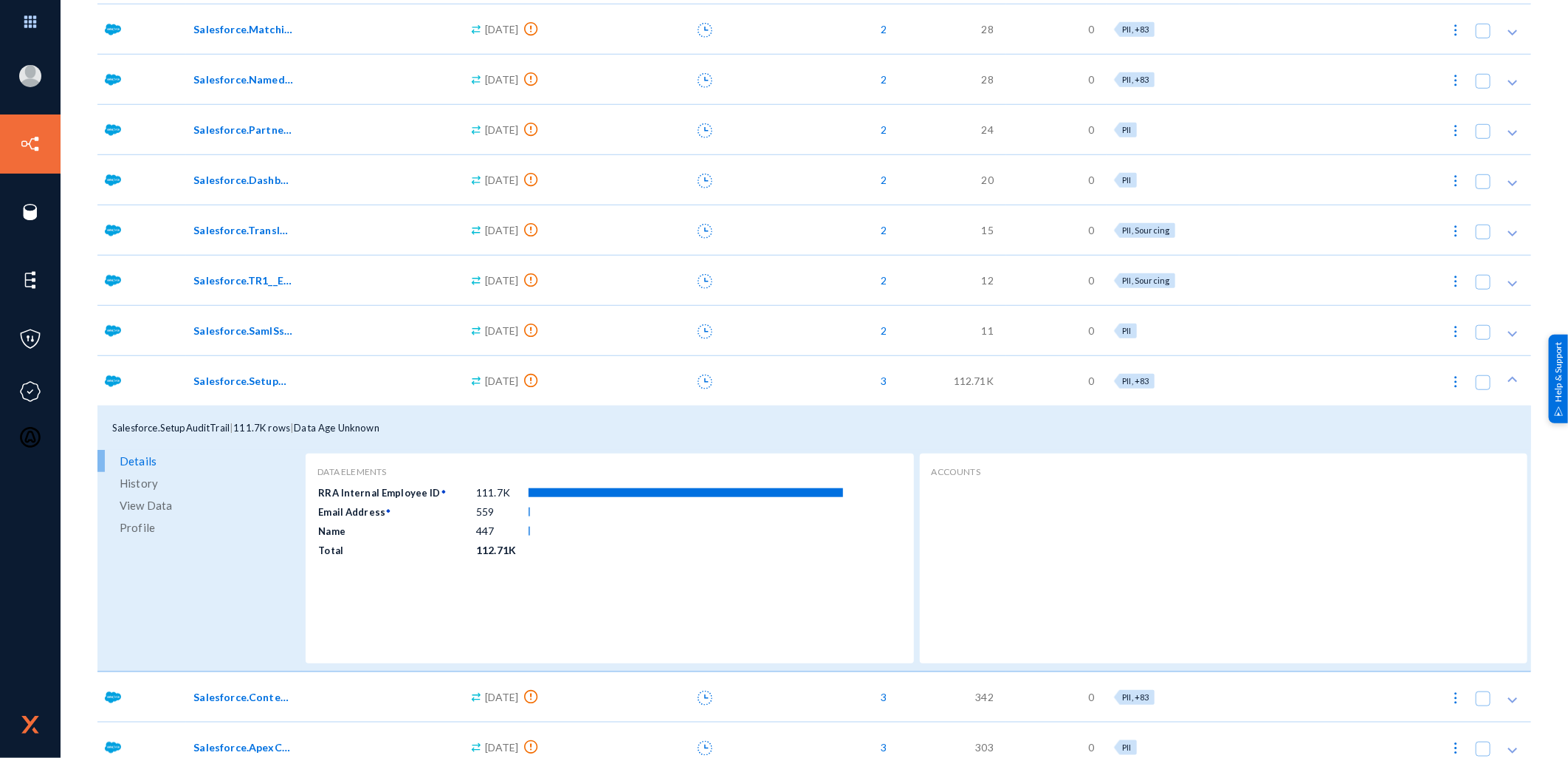
click at [167, 504] on span "View Data" at bounding box center [145, 505] width 53 height 22
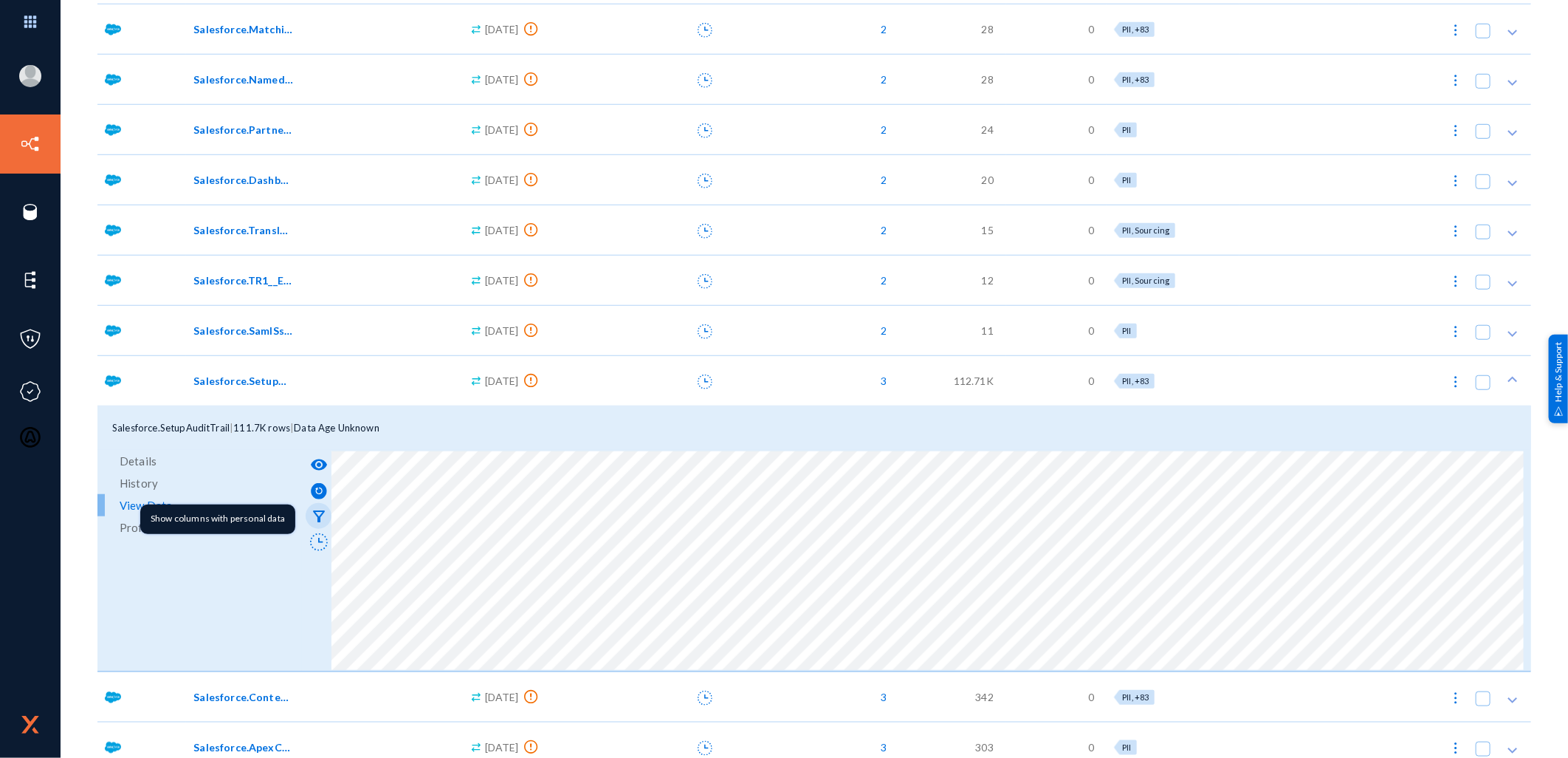
click at [320, 514] on mat-icon "filter_alt" at bounding box center [319, 516] width 18 height 18
click at [320, 467] on mat-icon "visibility" at bounding box center [319, 464] width 18 height 18
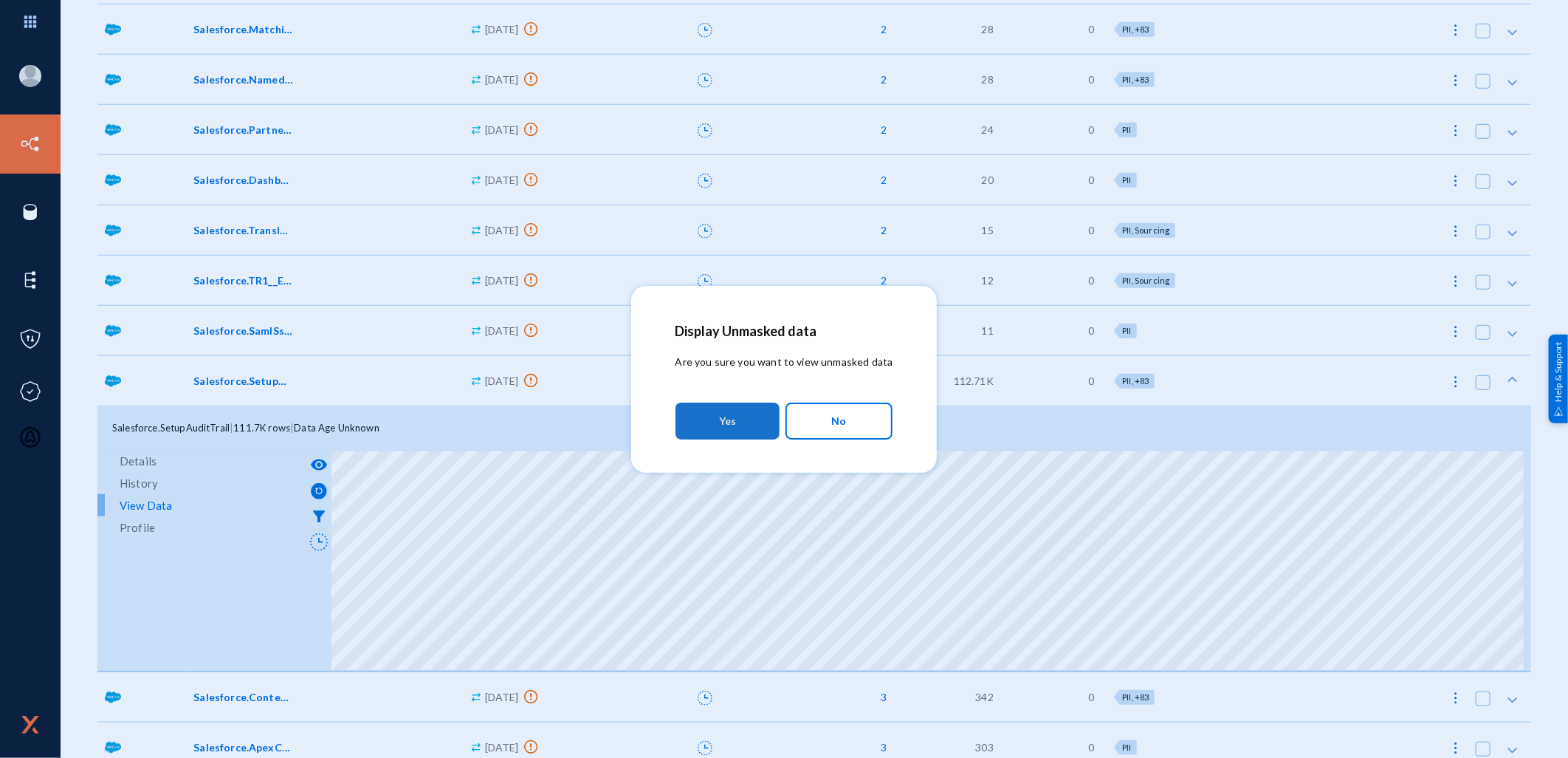
click at [766, 425] on button "Yes" at bounding box center [727, 421] width 104 height 37
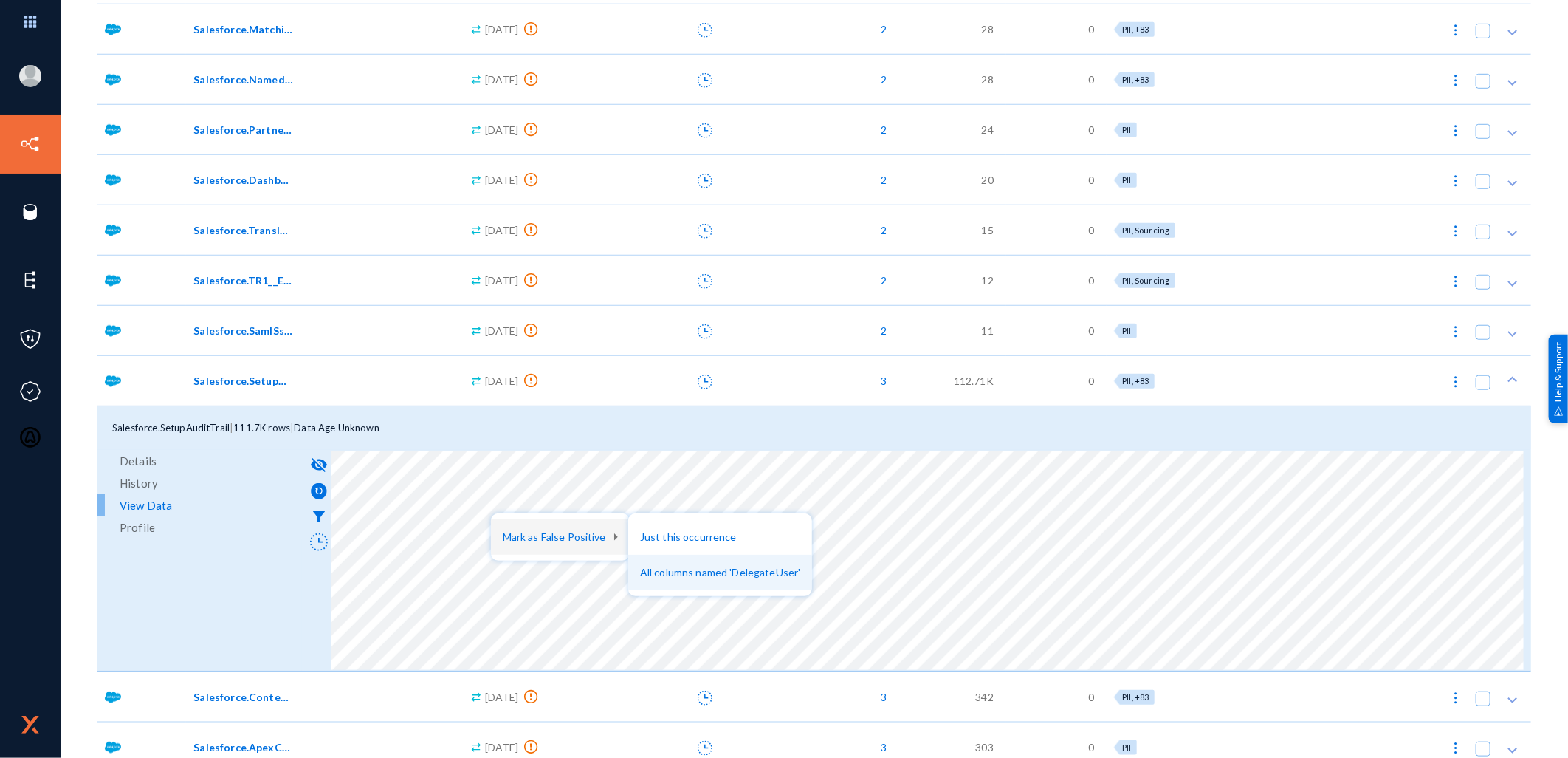
click at [663, 567] on button "All columns named 'DelegateUser'" at bounding box center [720, 572] width 184 height 35
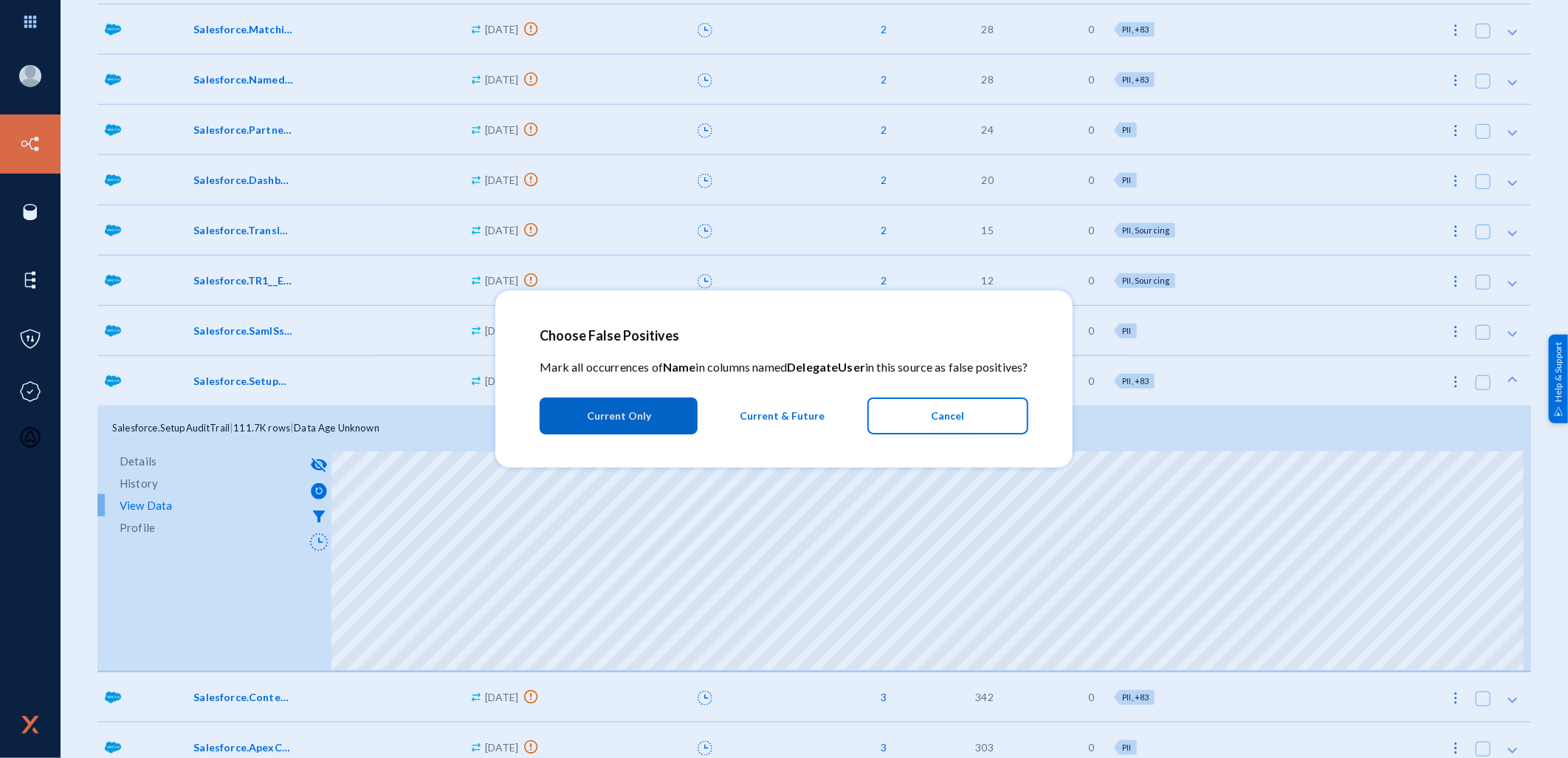
click at [755, 418] on span "Current & Future" at bounding box center [782, 416] width 85 height 27
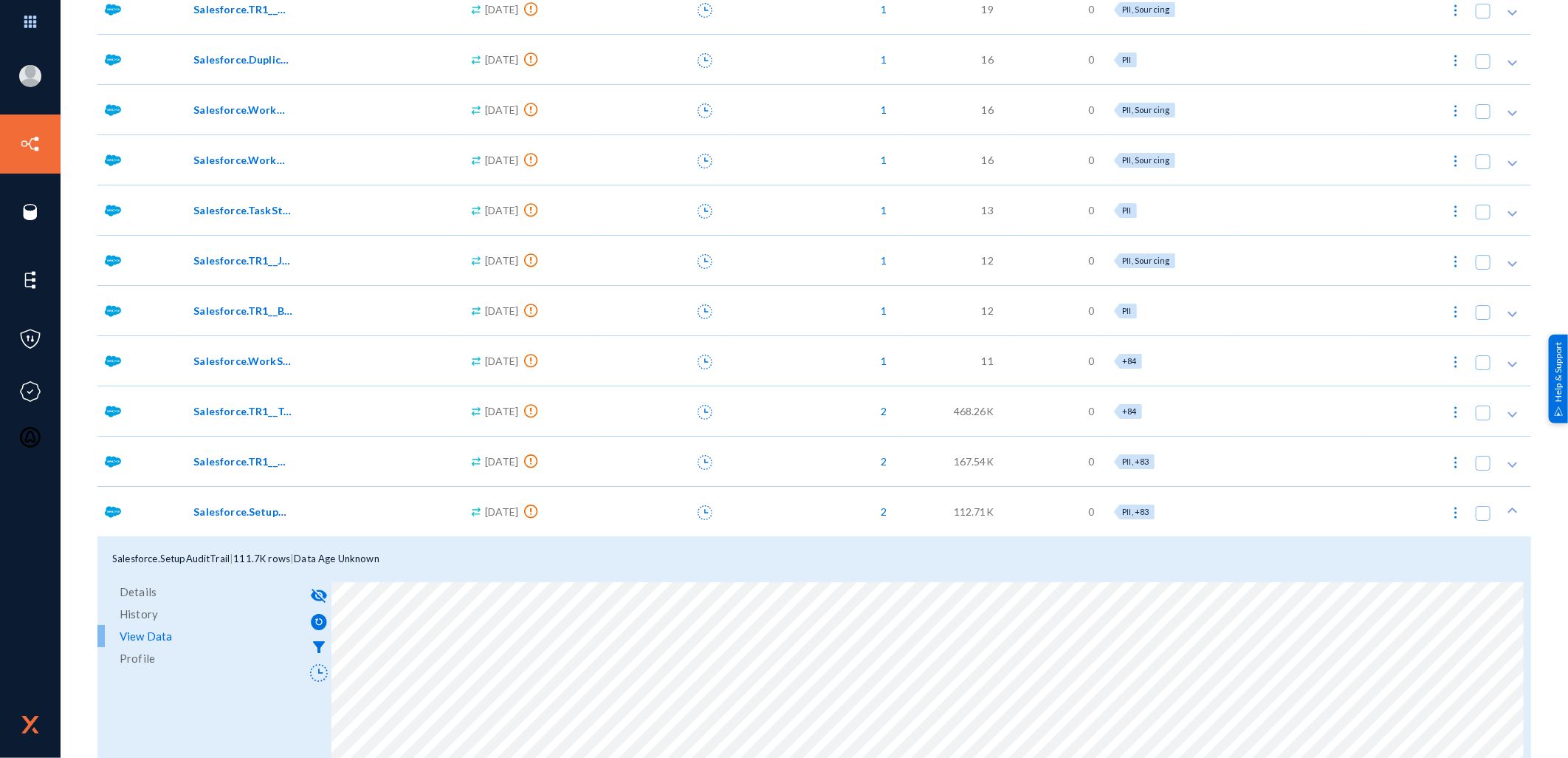
scroll to position [3407, 0]
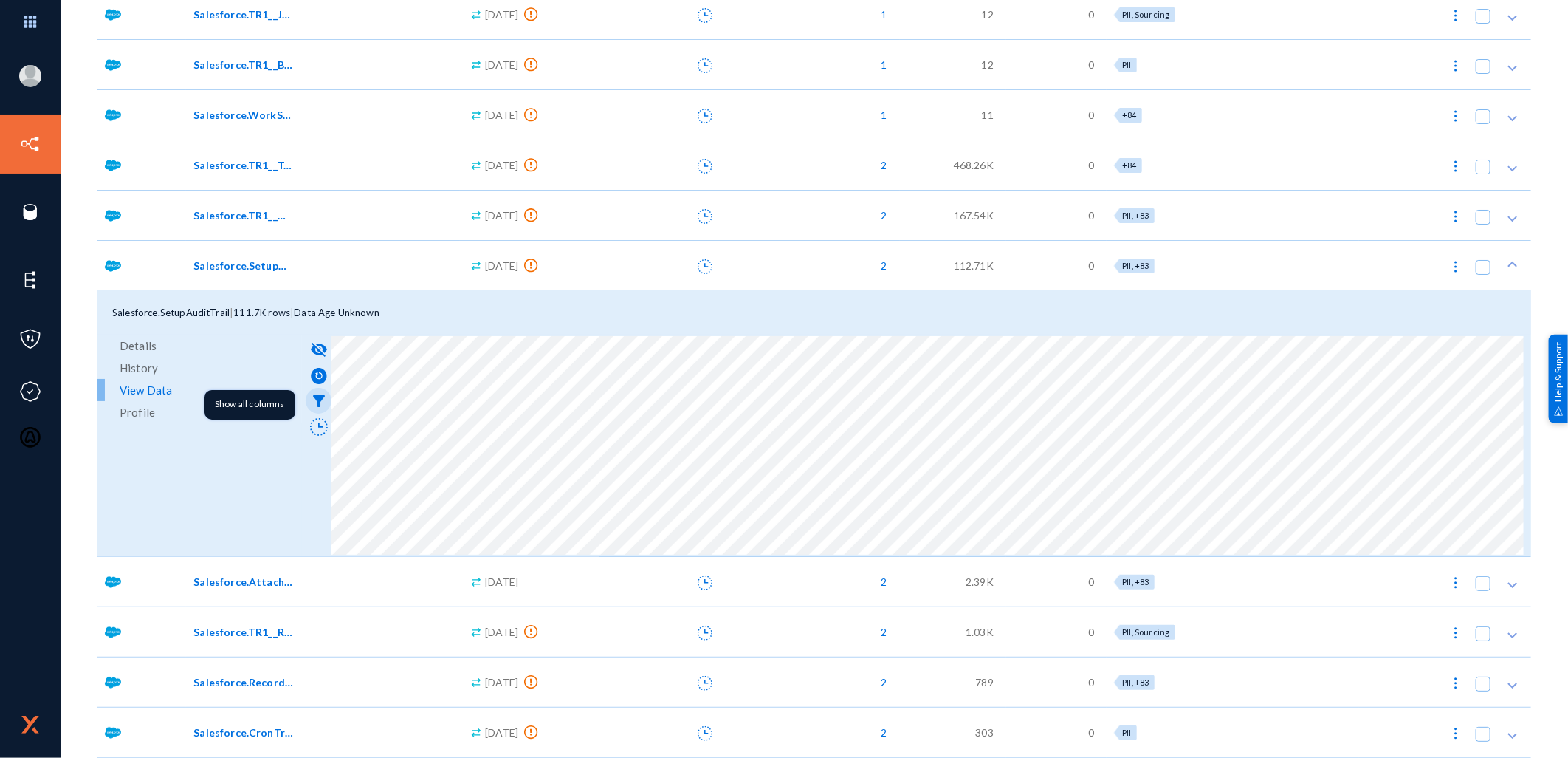
click at [320, 396] on mat-icon "filter_alt" at bounding box center [319, 401] width 18 height 18
click at [1508, 264] on polygon at bounding box center [1513, 264] width 9 height 6
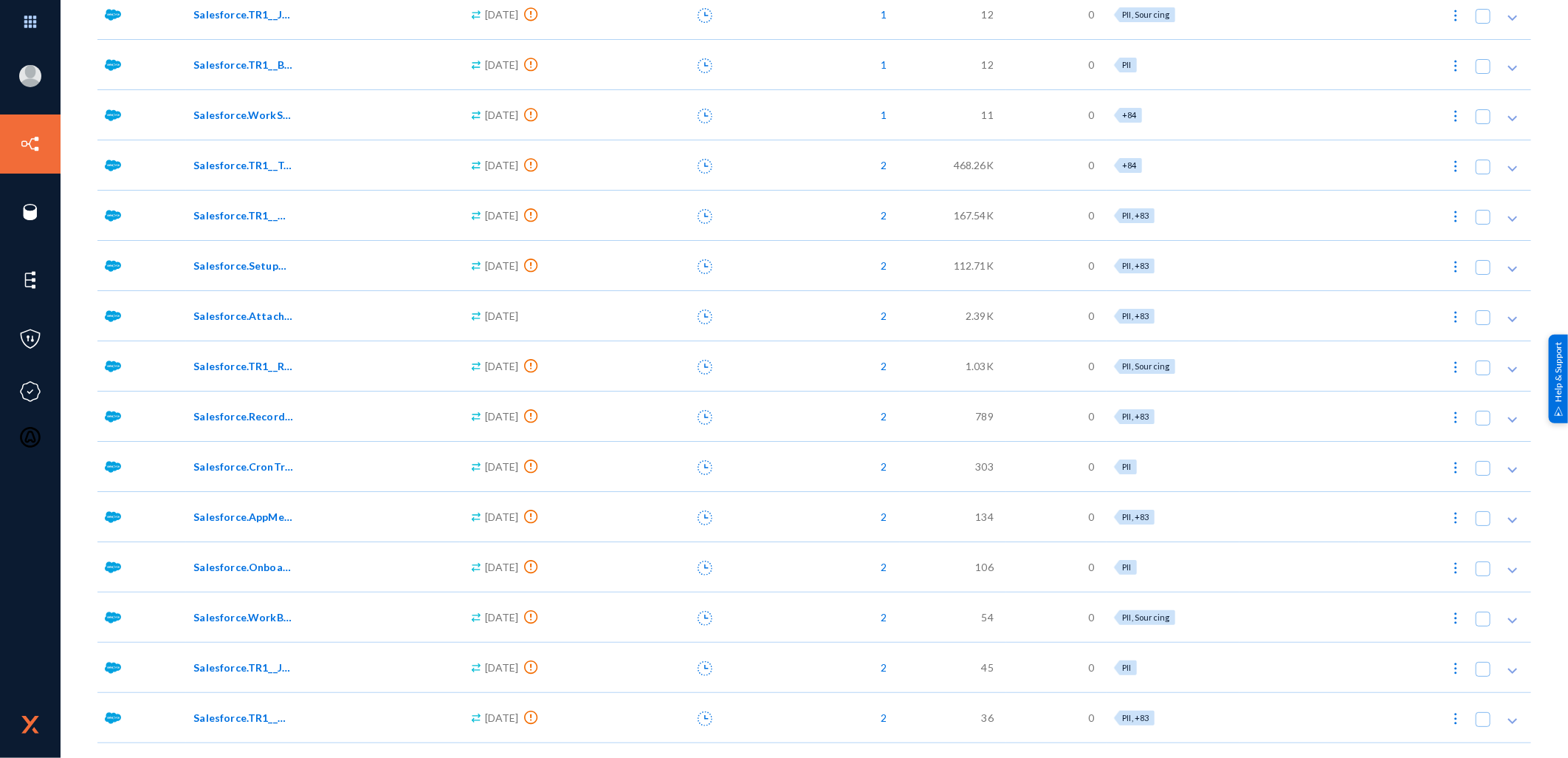
scroll to position [2891, 0]
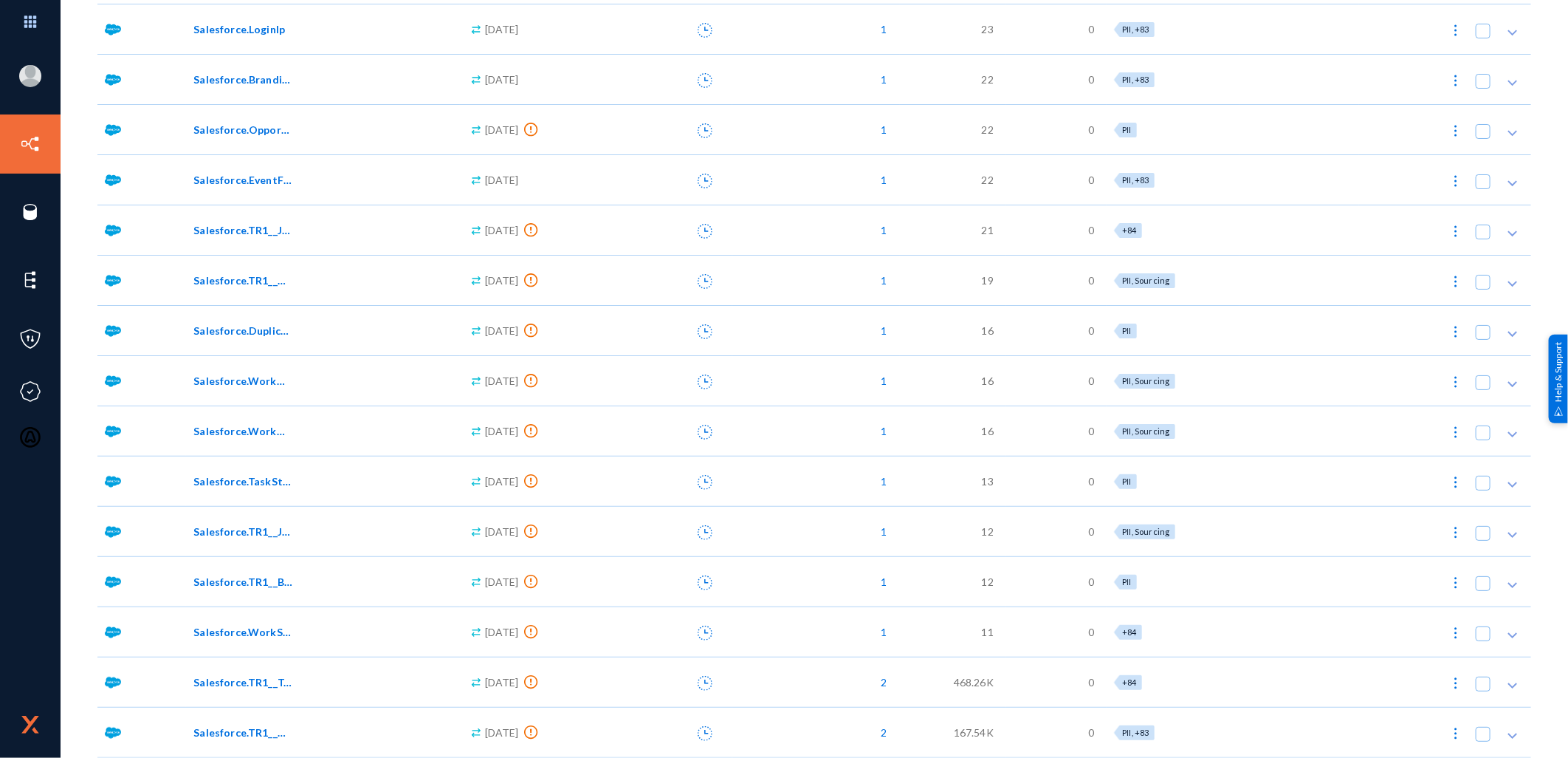
click at [301, 626] on div "Salesforce.WorkStepStatus" at bounding box center [320, 632] width 254 height 16
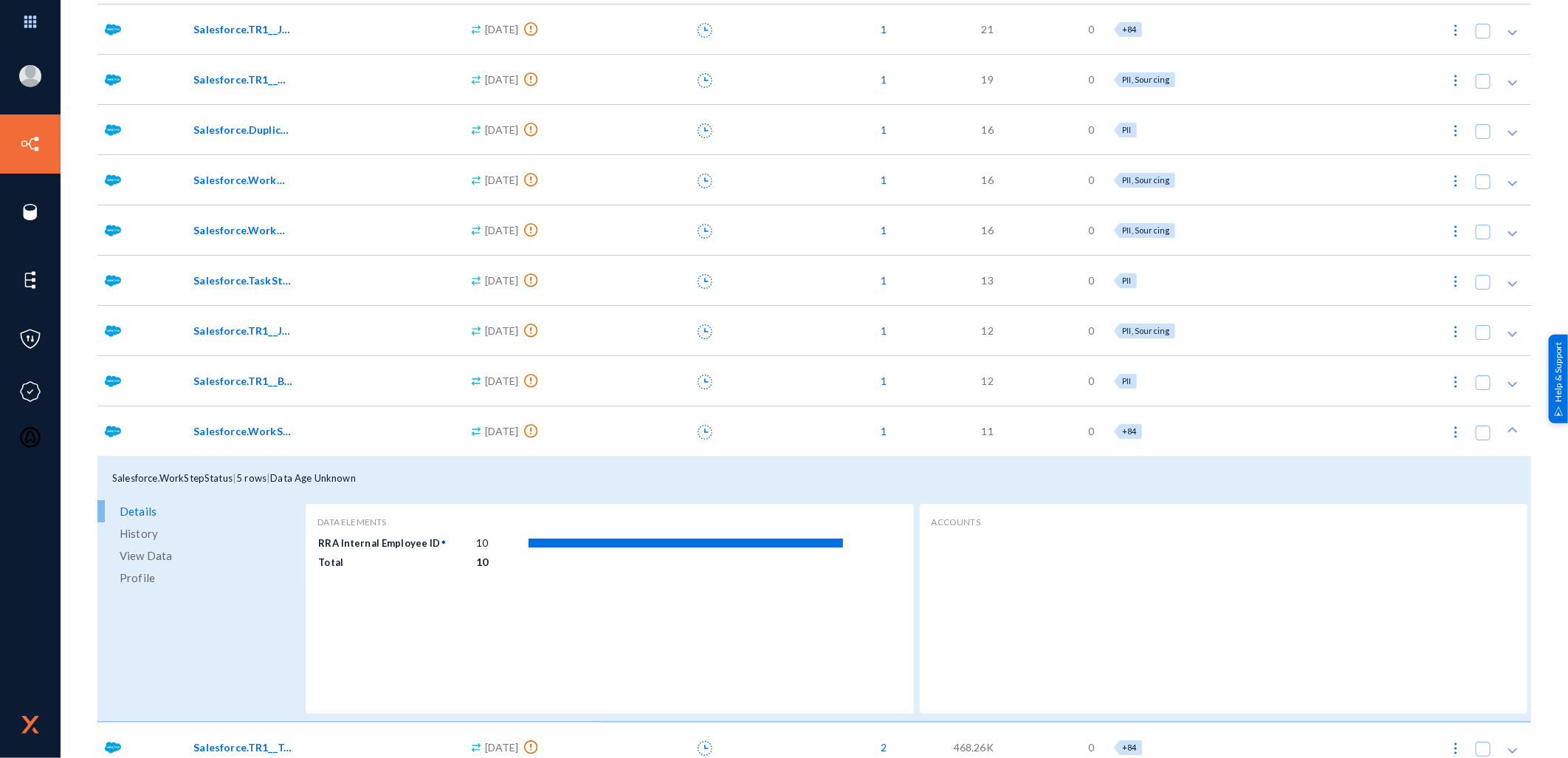
scroll to position [3136, 0]
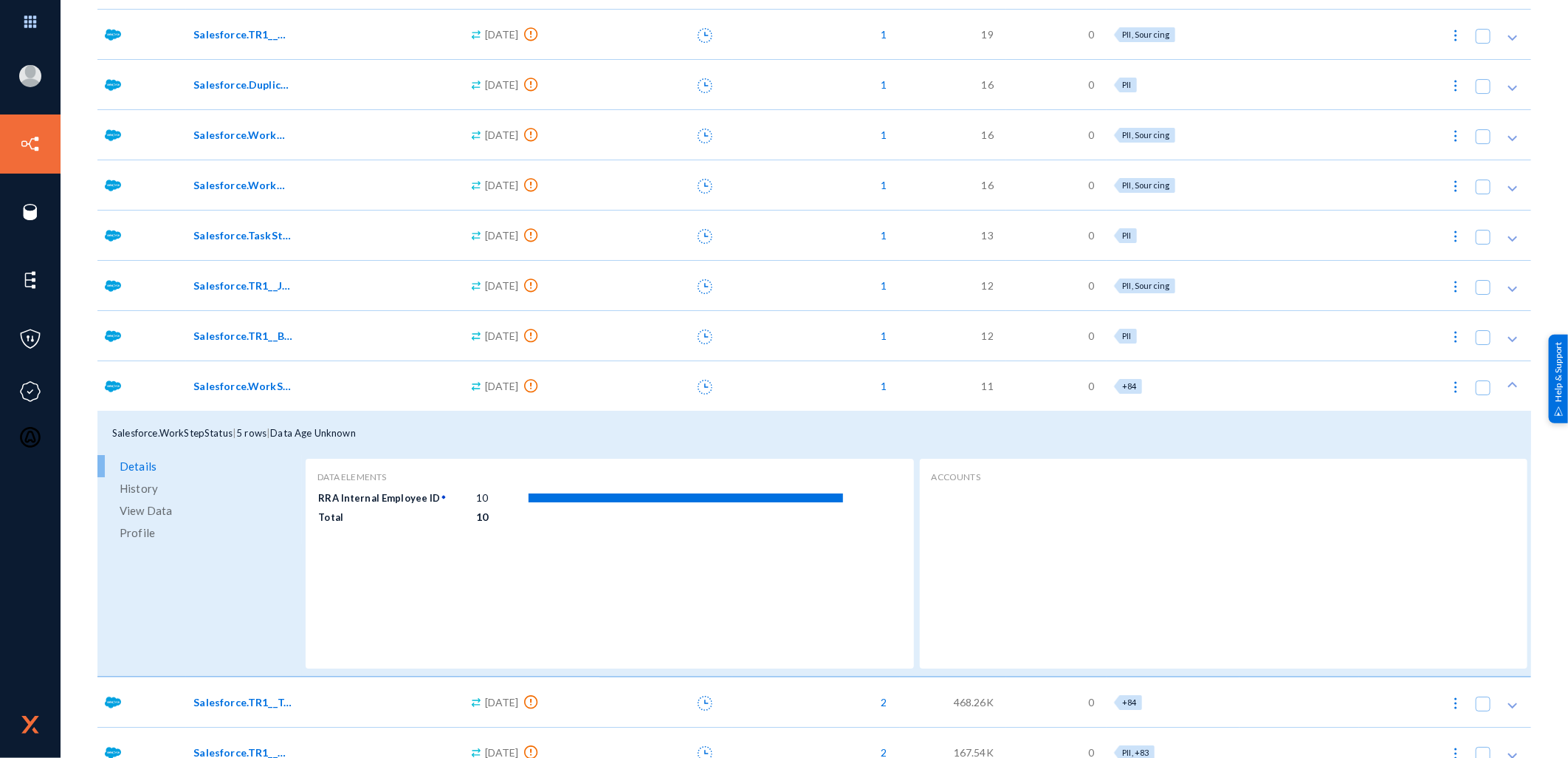
click at [167, 506] on span "View Data" at bounding box center [145, 511] width 53 height 22
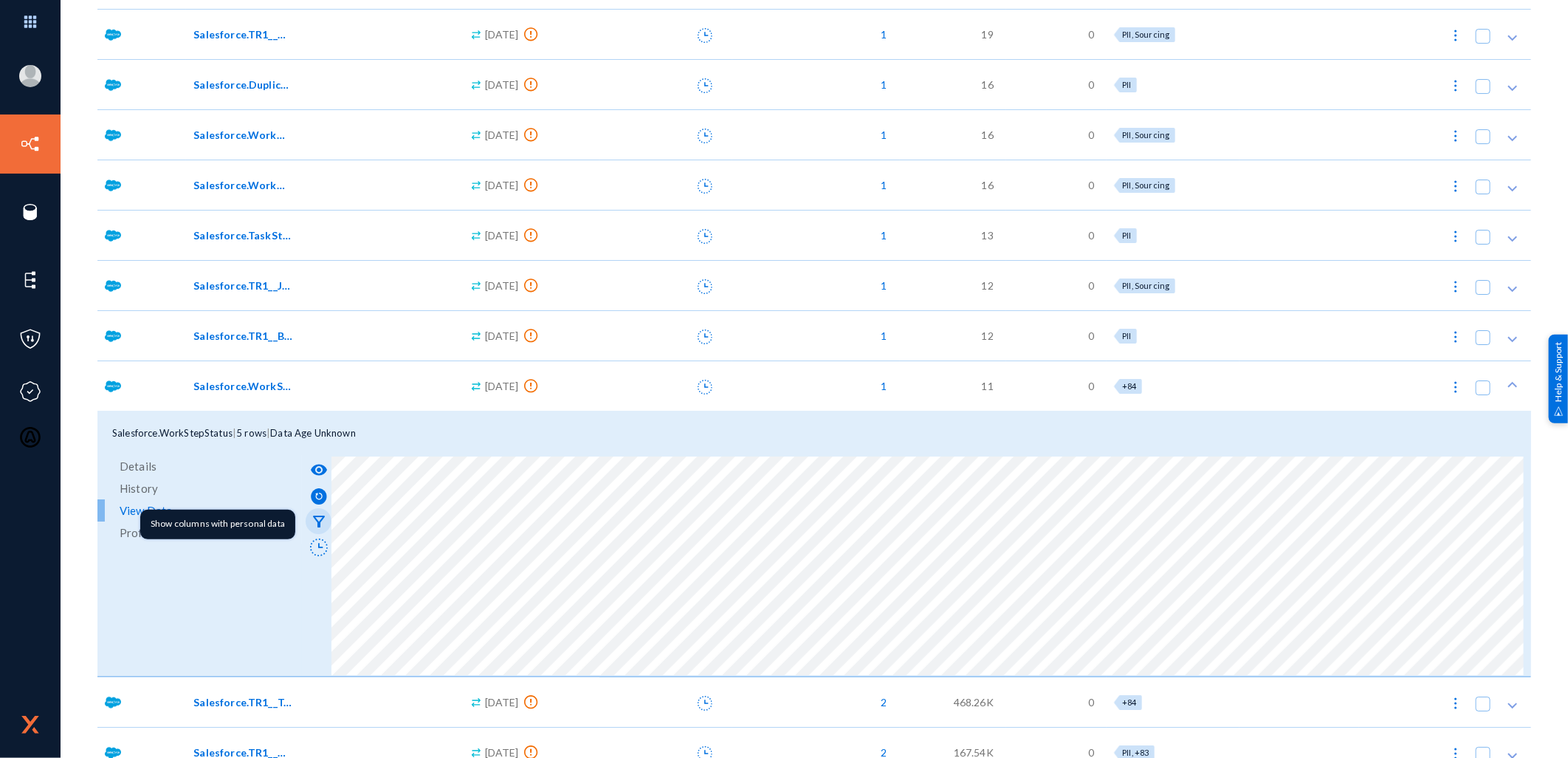
click at [314, 517] on mat-icon "filter_alt" at bounding box center [319, 522] width 18 height 18
click at [316, 467] on mat-icon "visibility" at bounding box center [319, 470] width 18 height 18
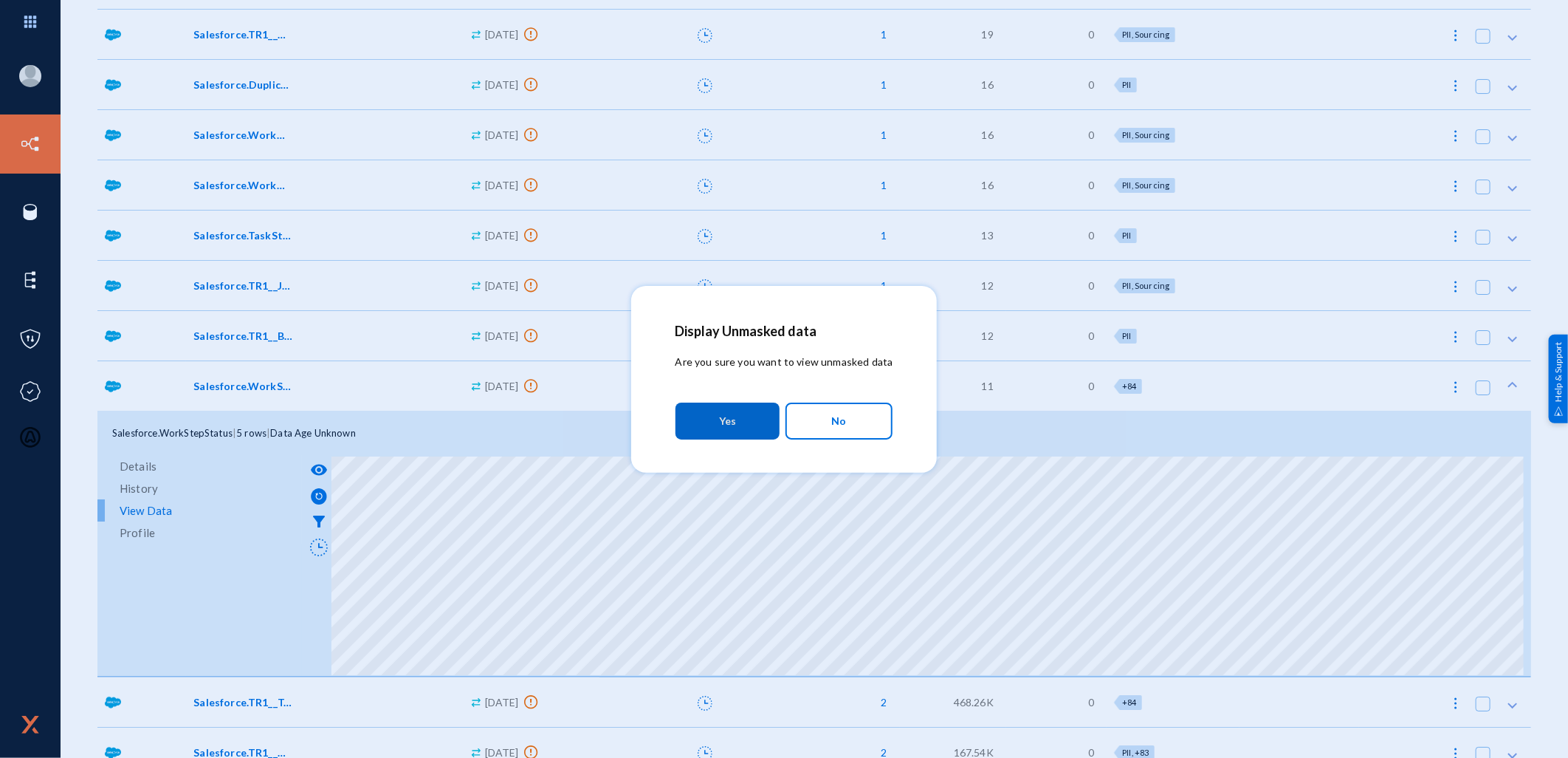
click at [750, 426] on button "Yes" at bounding box center [727, 421] width 104 height 37
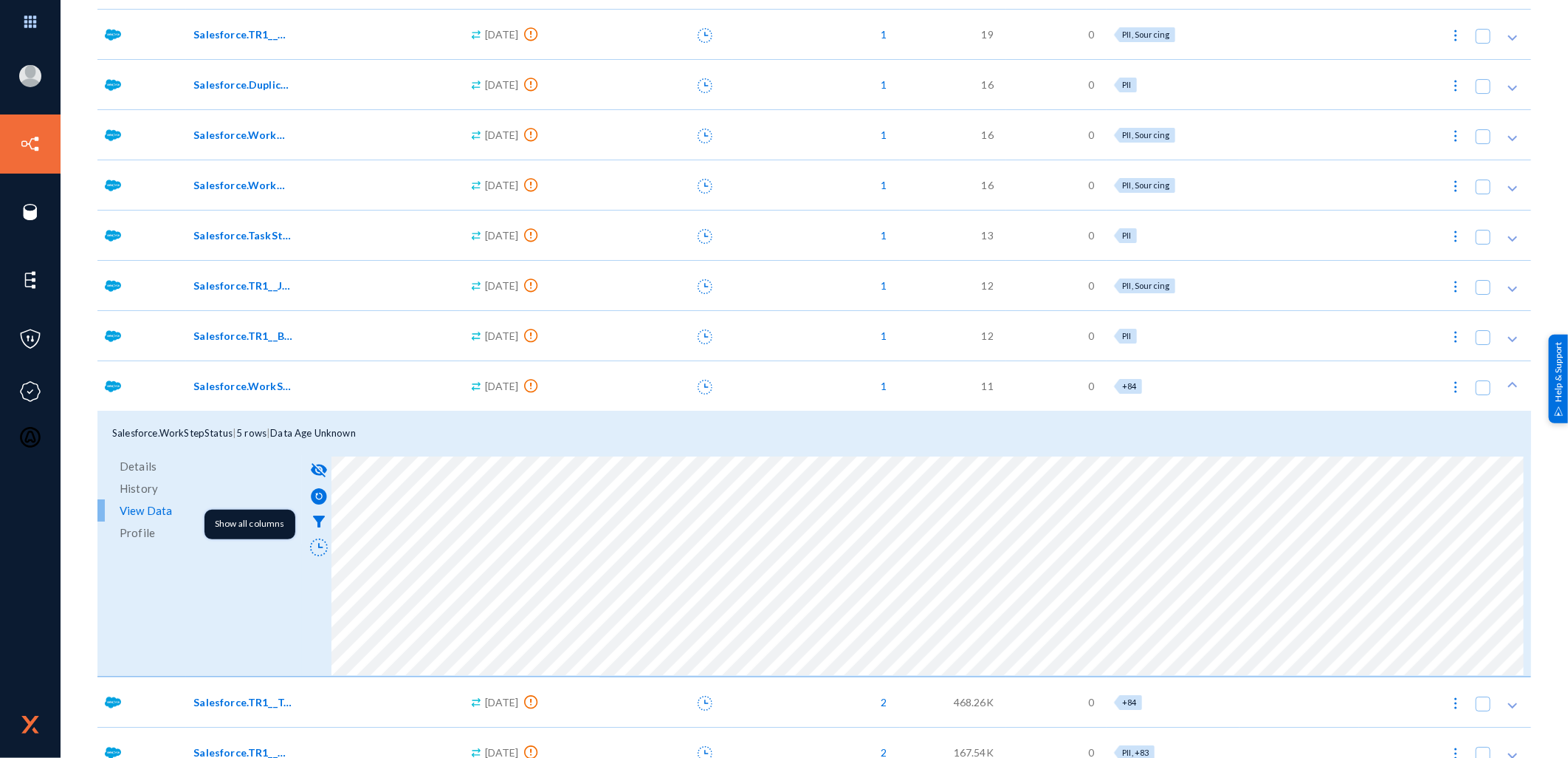
click at [320, 514] on mat-icon "filter_alt" at bounding box center [319, 522] width 18 height 18
click at [1507, 384] on icon at bounding box center [1512, 385] width 15 height 15
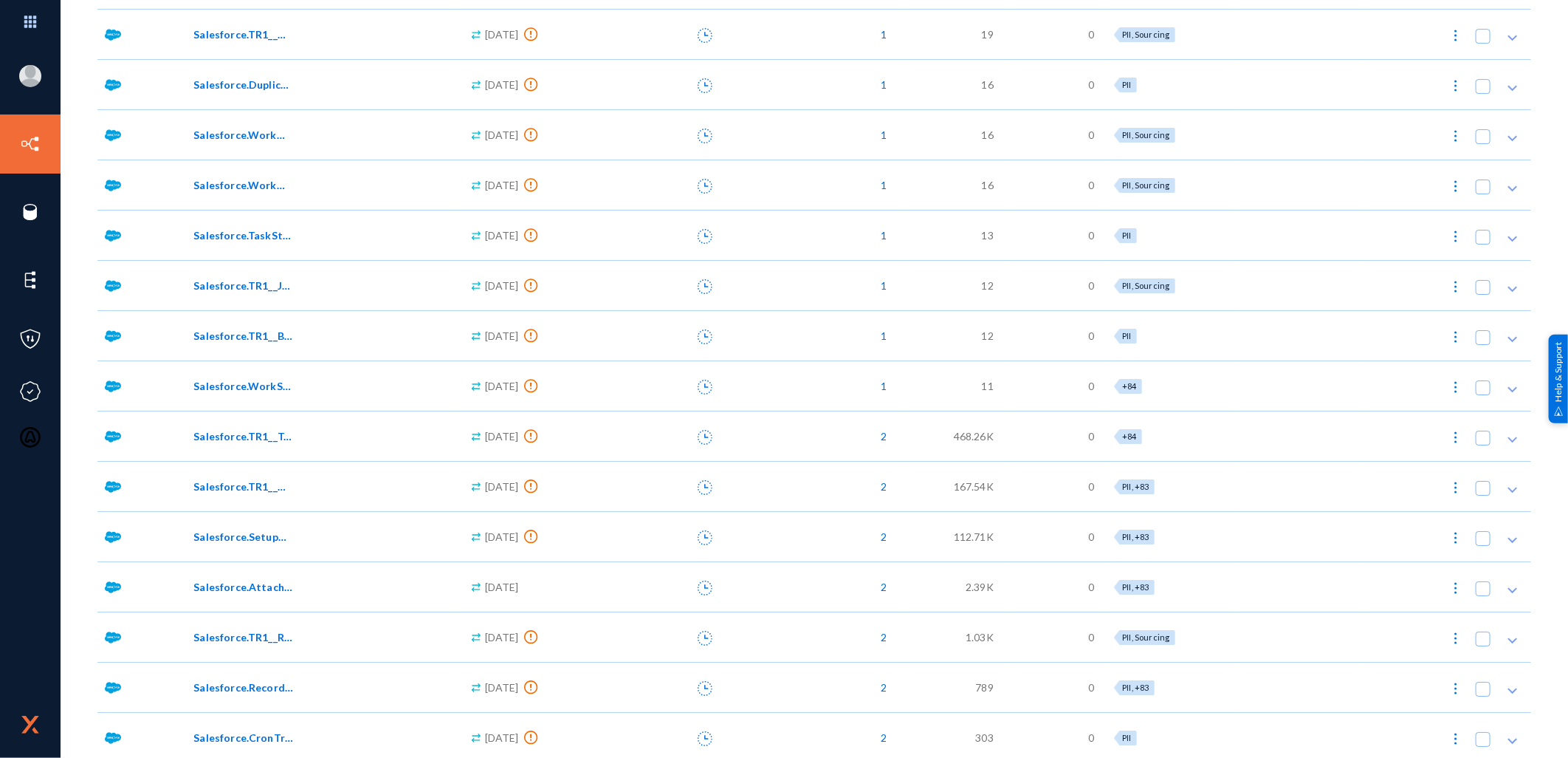
click at [291, 341] on div "Salesforce.TR1__BHTK_Portal_Configuration__mdt" at bounding box center [320, 336] width 254 height 16
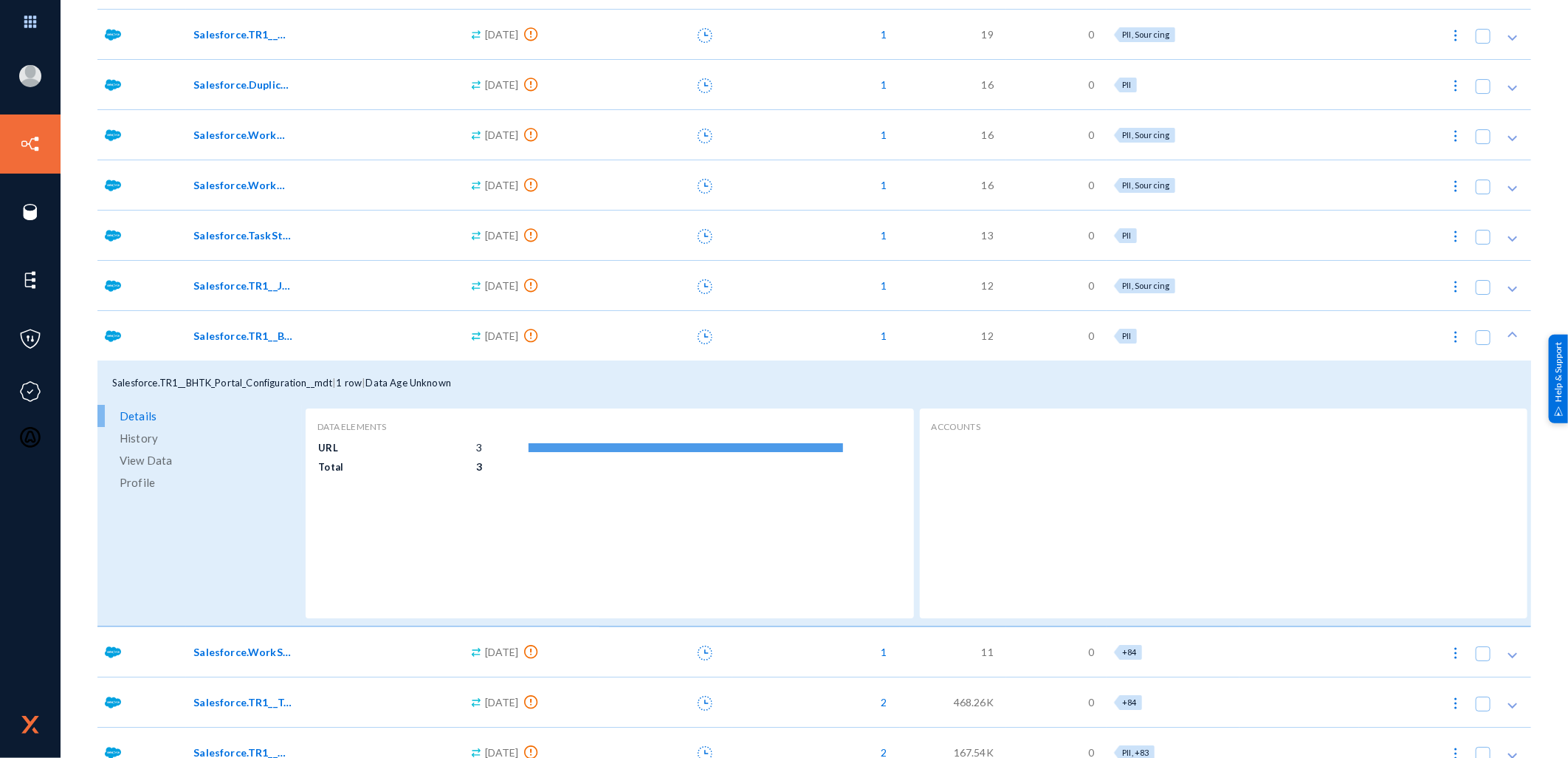
click at [290, 298] on div "Salesforce.TR1__Job_Search_User_Settings__c" at bounding box center [323, 285] width 273 height 50
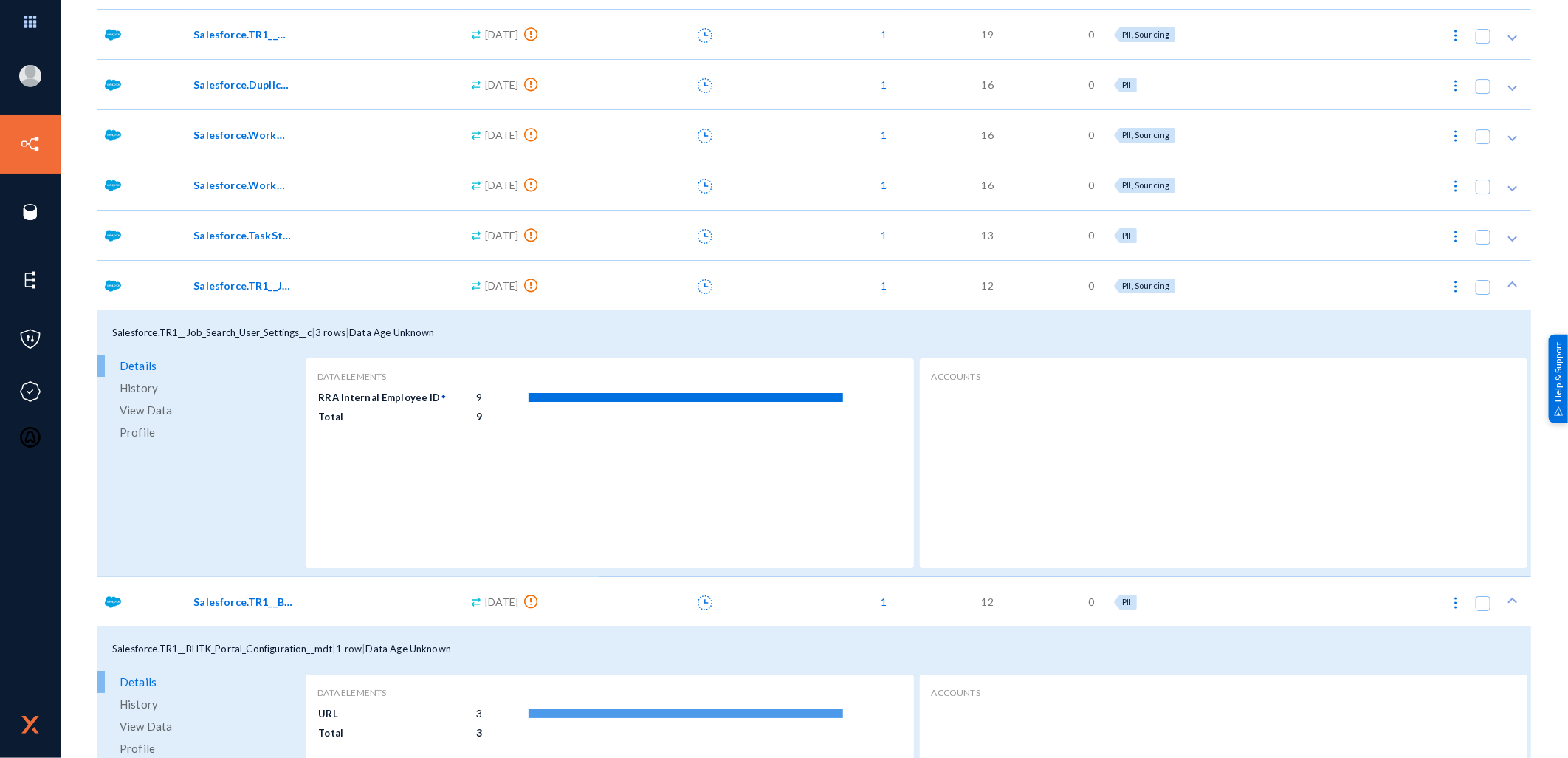
click at [160, 407] on span "View Data" at bounding box center [145, 410] width 53 height 22
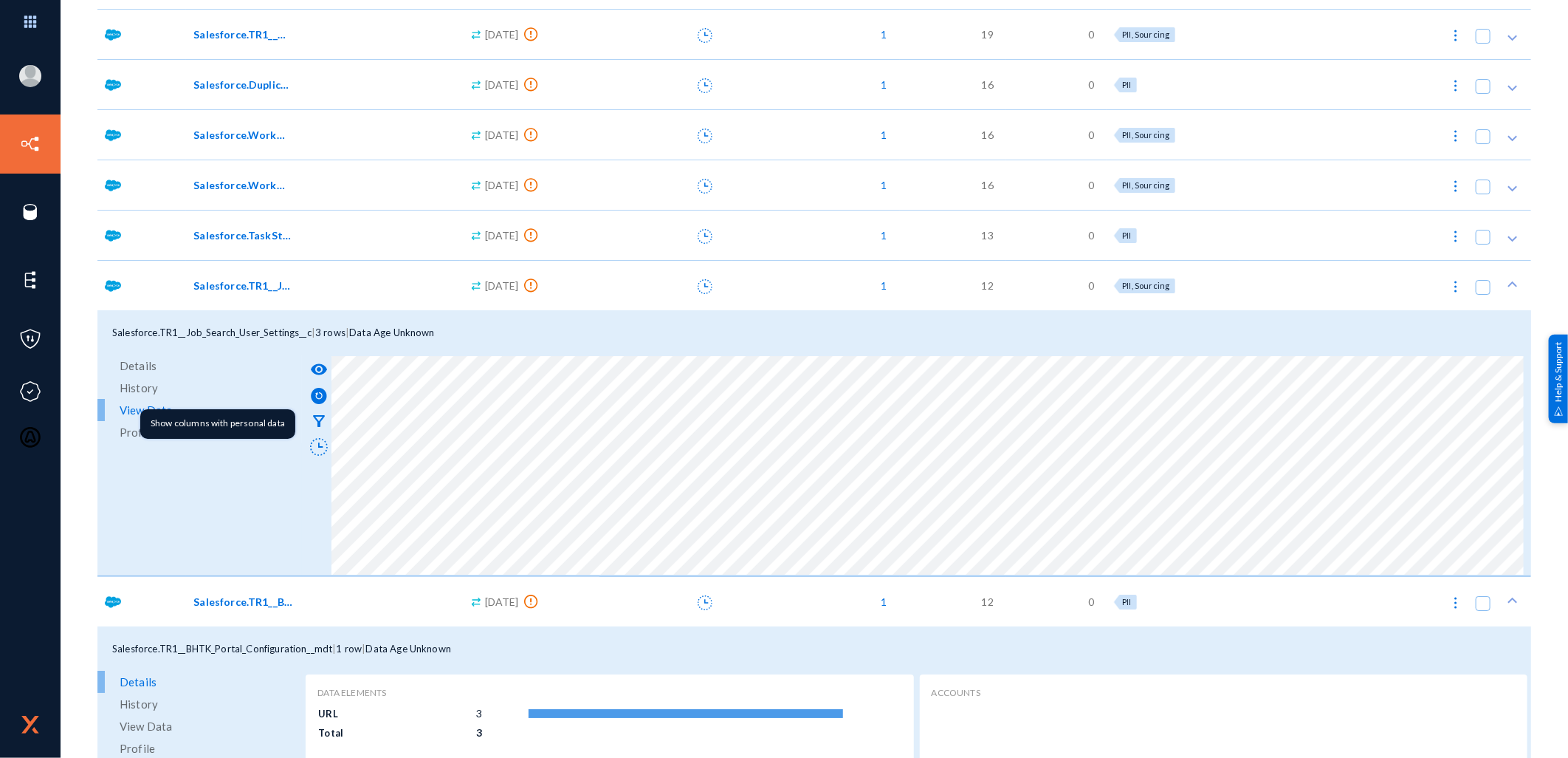
click at [316, 423] on mat-icon "filter_alt" at bounding box center [319, 421] width 18 height 18
click at [320, 362] on mat-icon "visibility" at bounding box center [319, 369] width 18 height 18
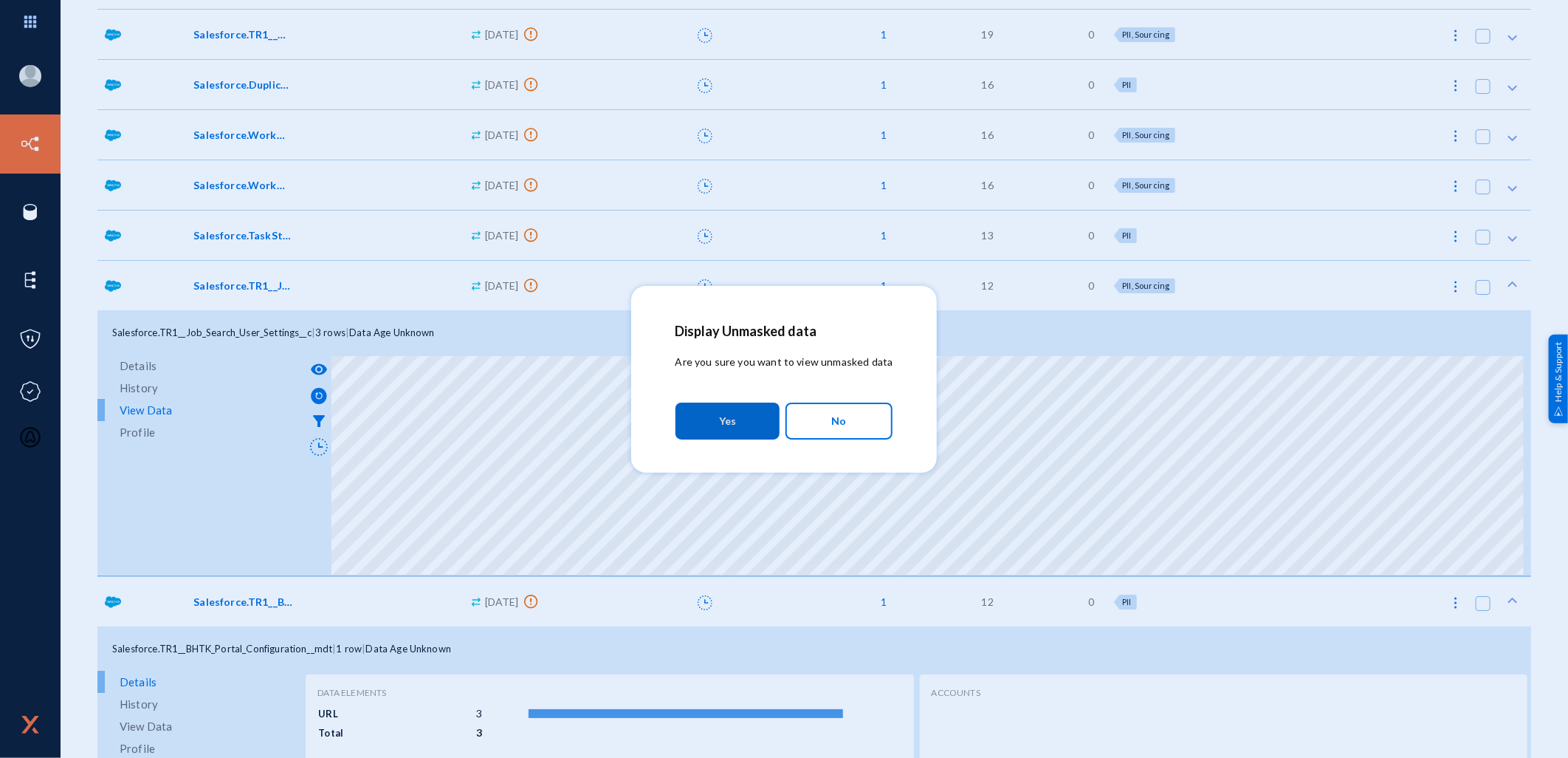
click at [733, 425] on span "Yes" at bounding box center [728, 421] width 17 height 27
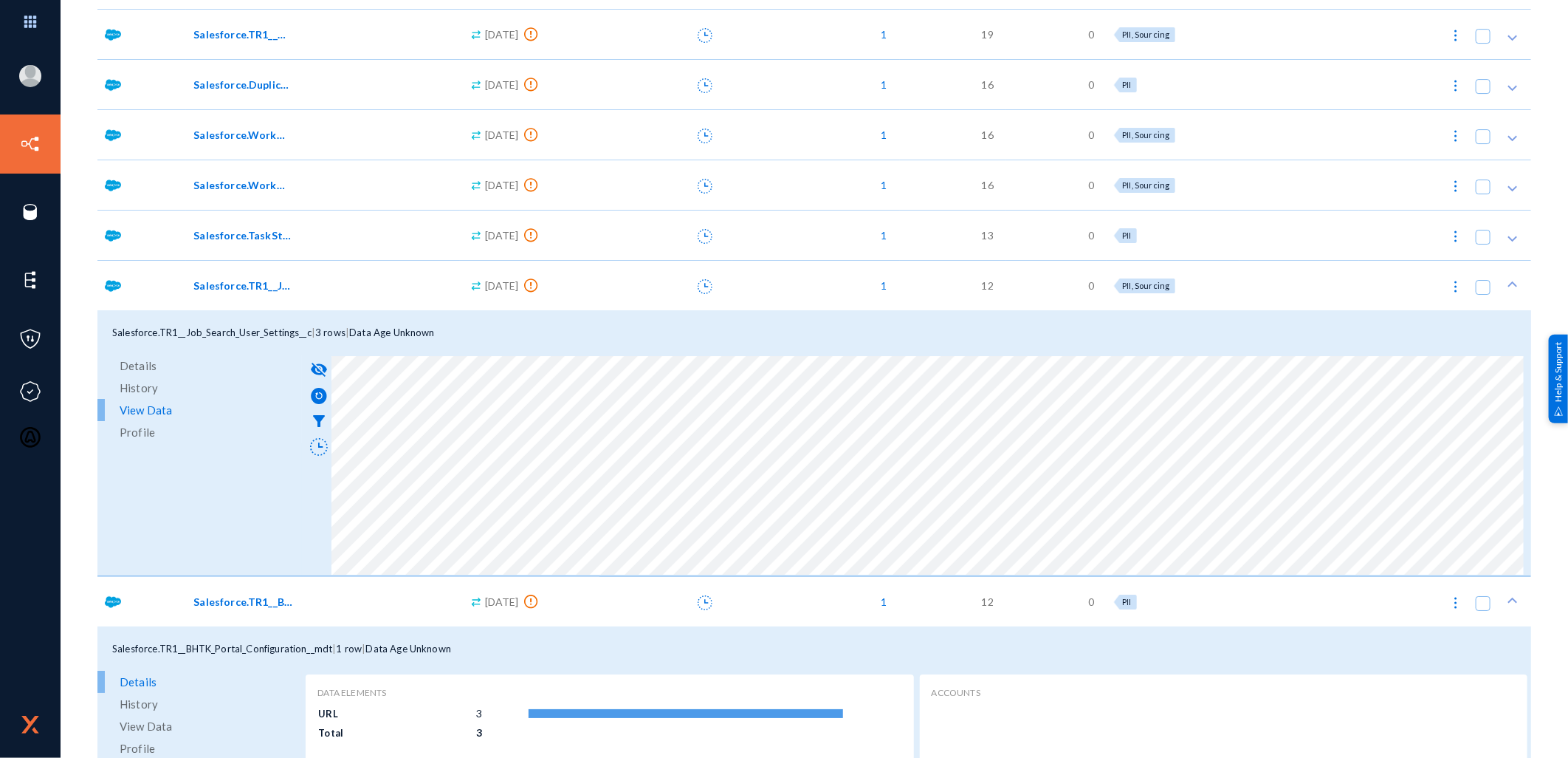
click at [1508, 278] on icon at bounding box center [1512, 284] width 15 height 15
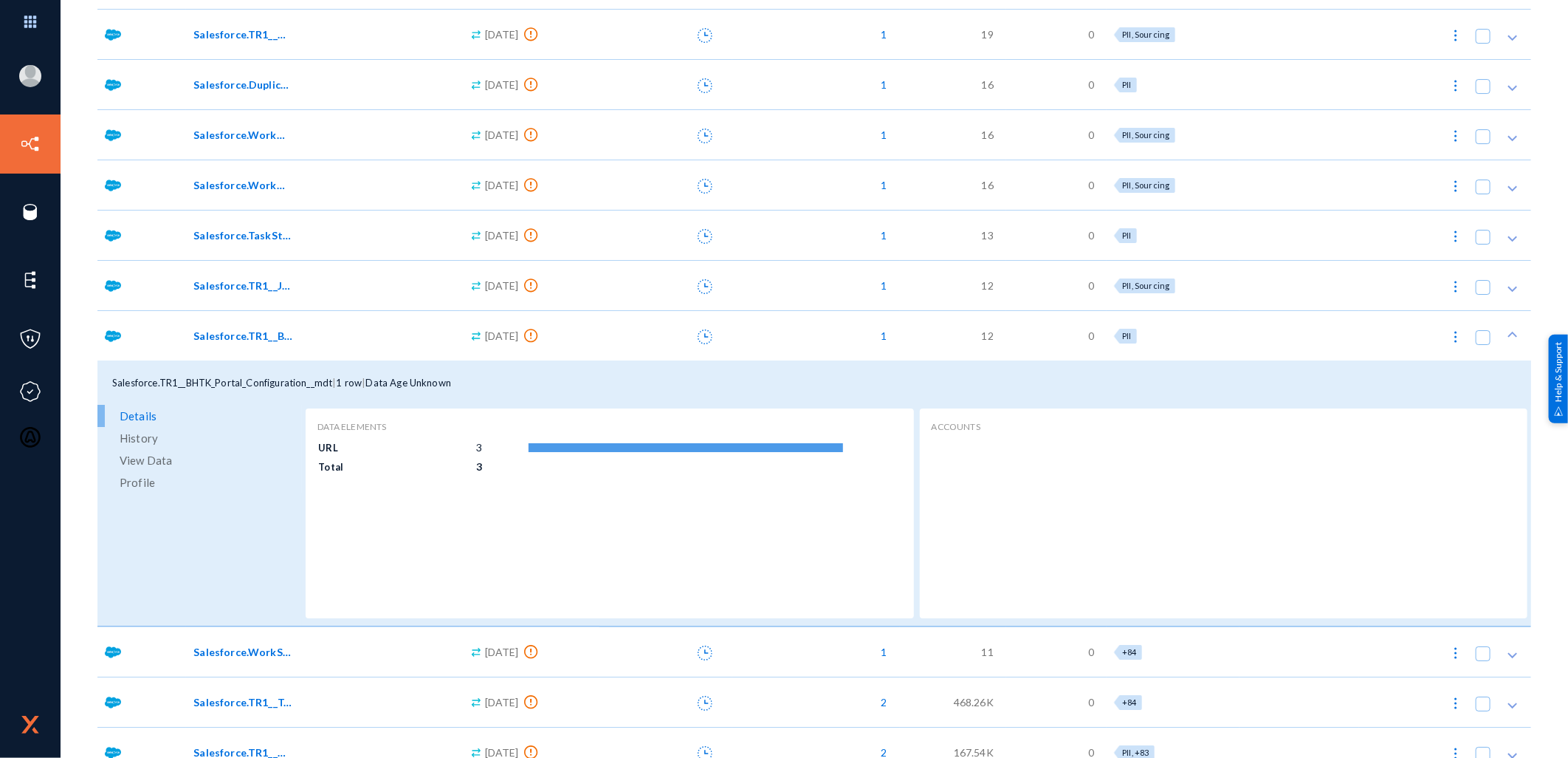
click at [277, 291] on div "Salesforce.TR1__Job_Search_User_Settings__c" at bounding box center [323, 285] width 273 height 50
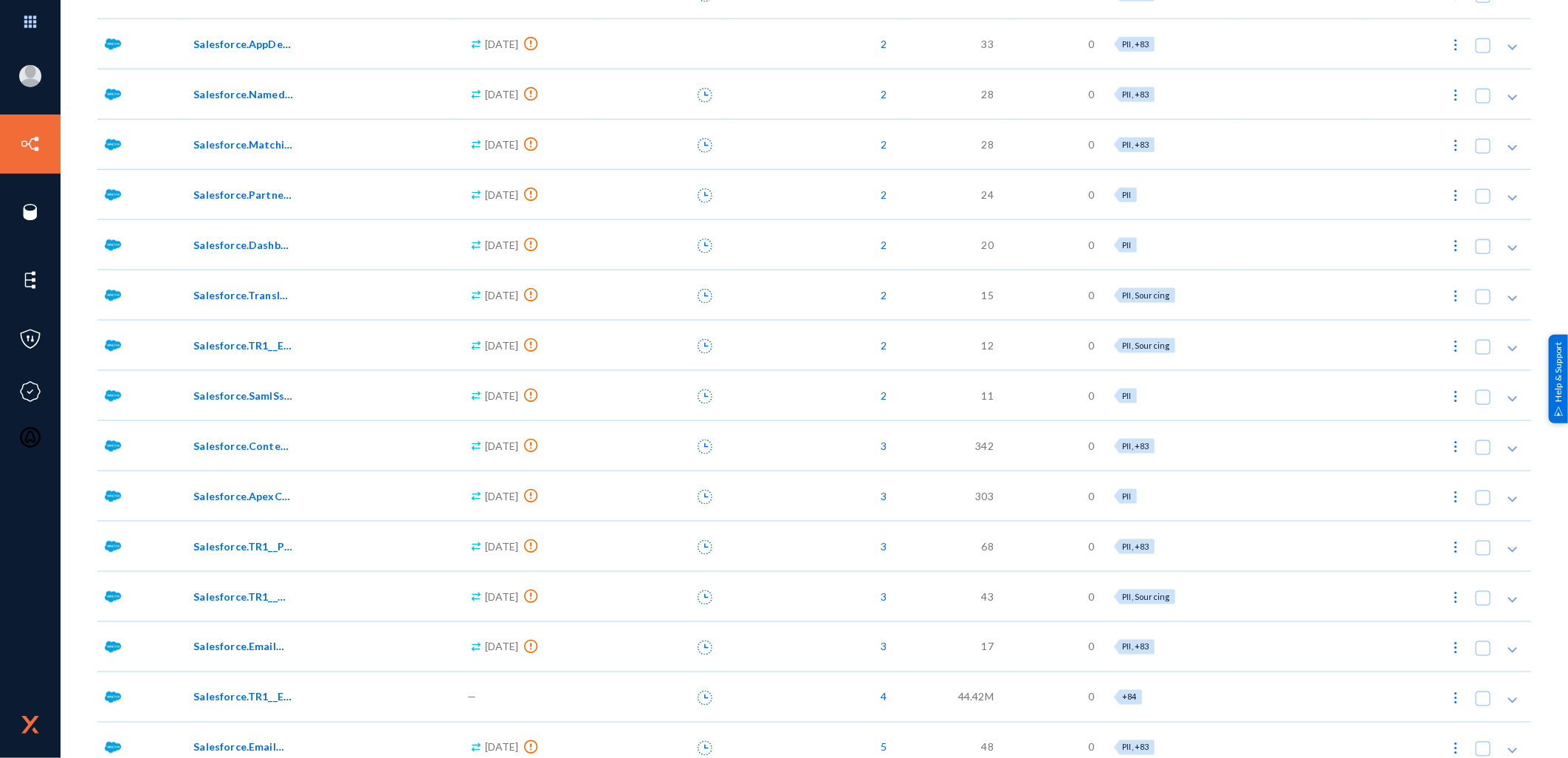
scroll to position [4649, 0]
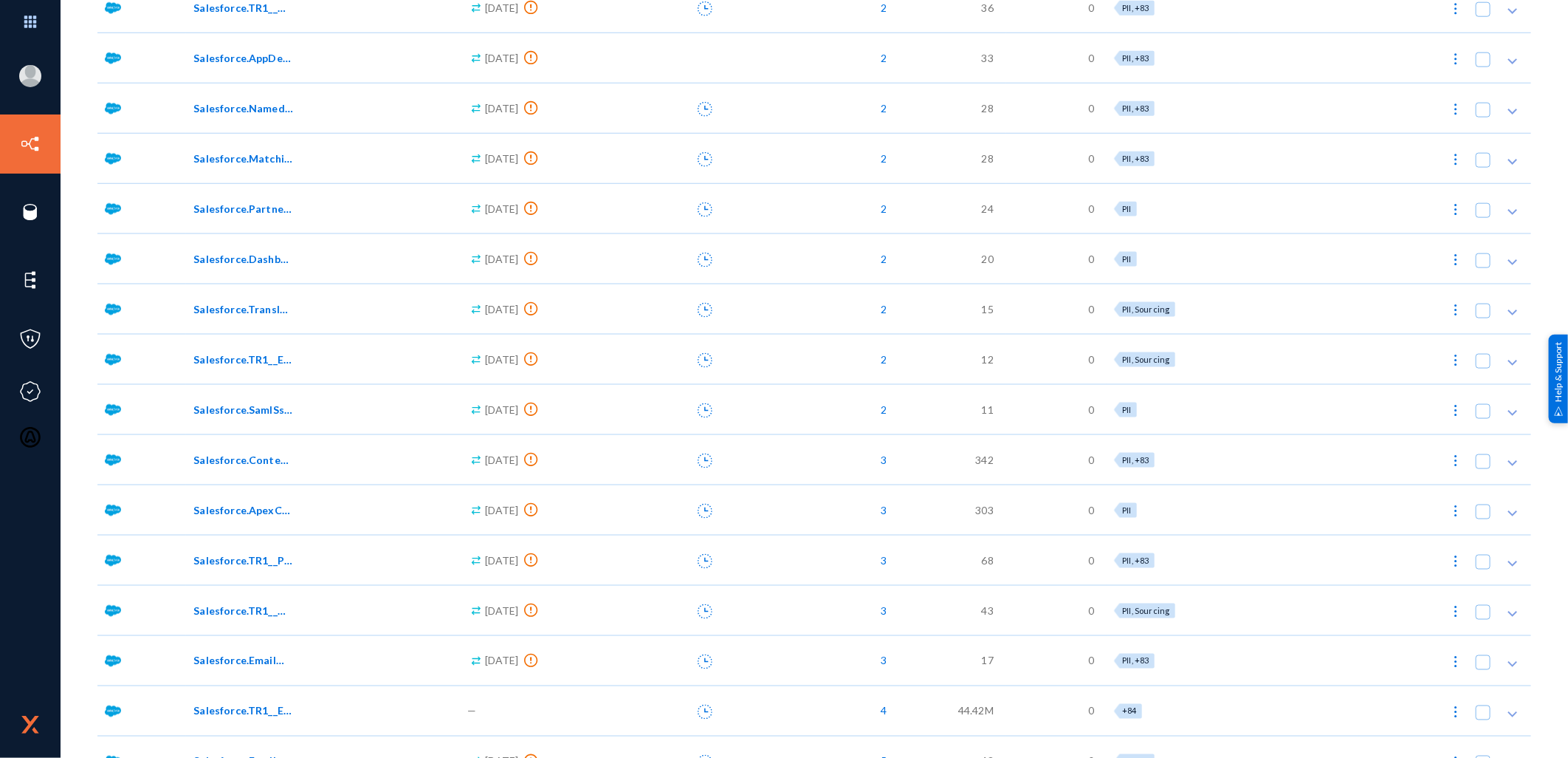
click at [235, 357] on span "Salesforce.TR1__EmailActivityConfig__c" at bounding box center [243, 360] width 100 height 16
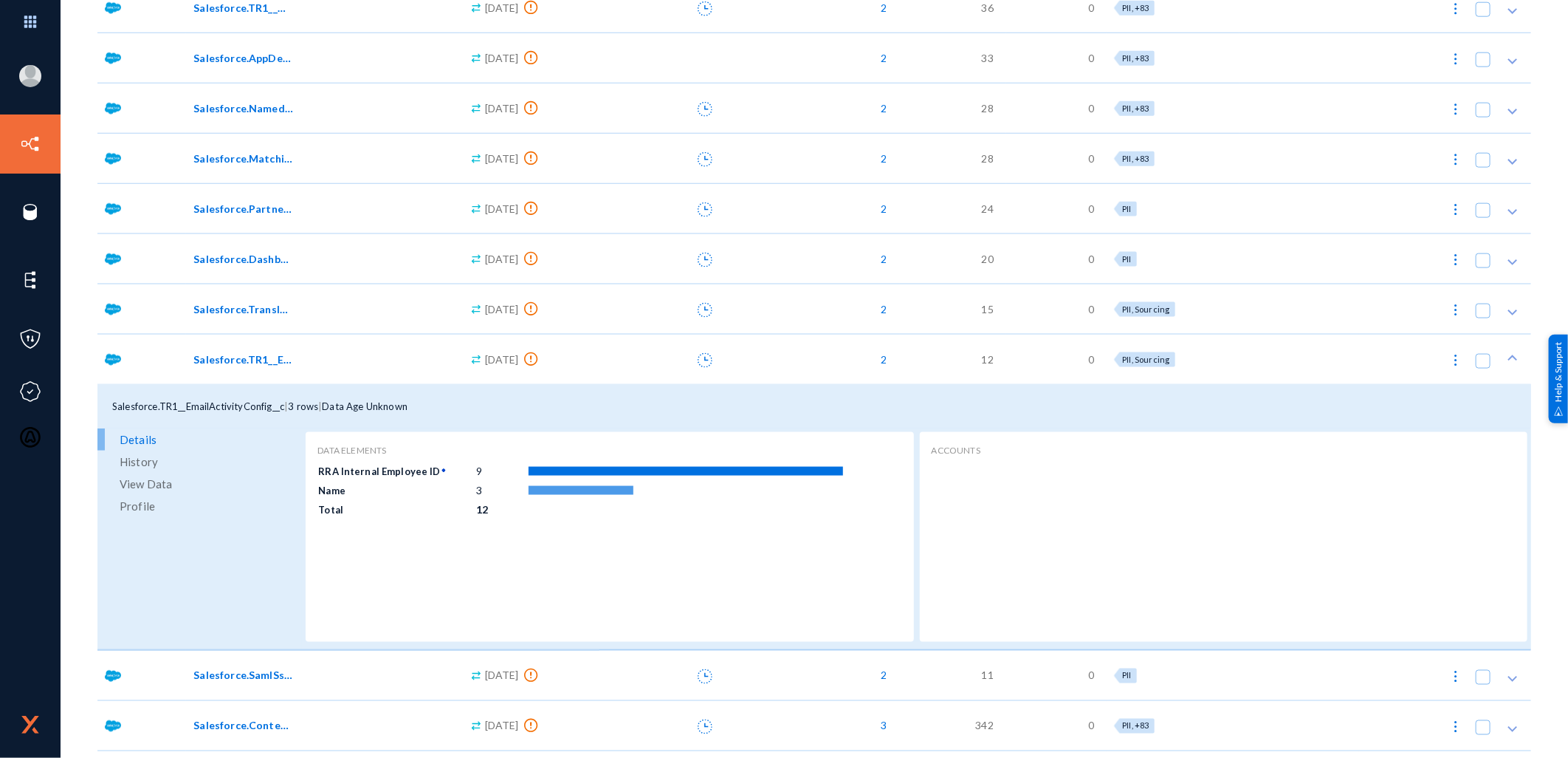
click at [159, 482] on span "View Data" at bounding box center [145, 484] width 53 height 22
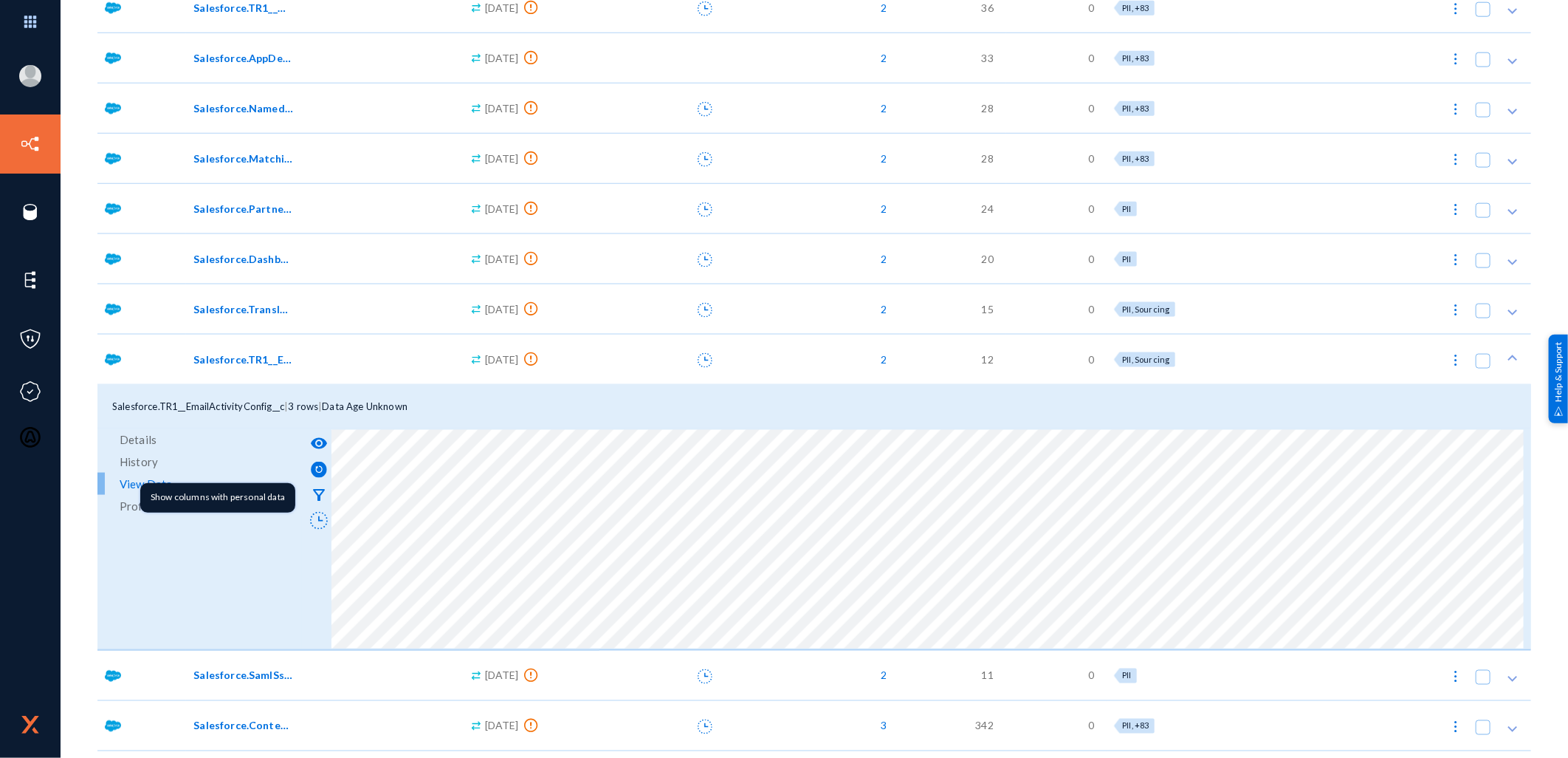
click at [319, 489] on mat-icon "filter_alt" at bounding box center [319, 495] width 18 height 18
click at [321, 436] on mat-icon "visibility" at bounding box center [319, 443] width 18 height 18
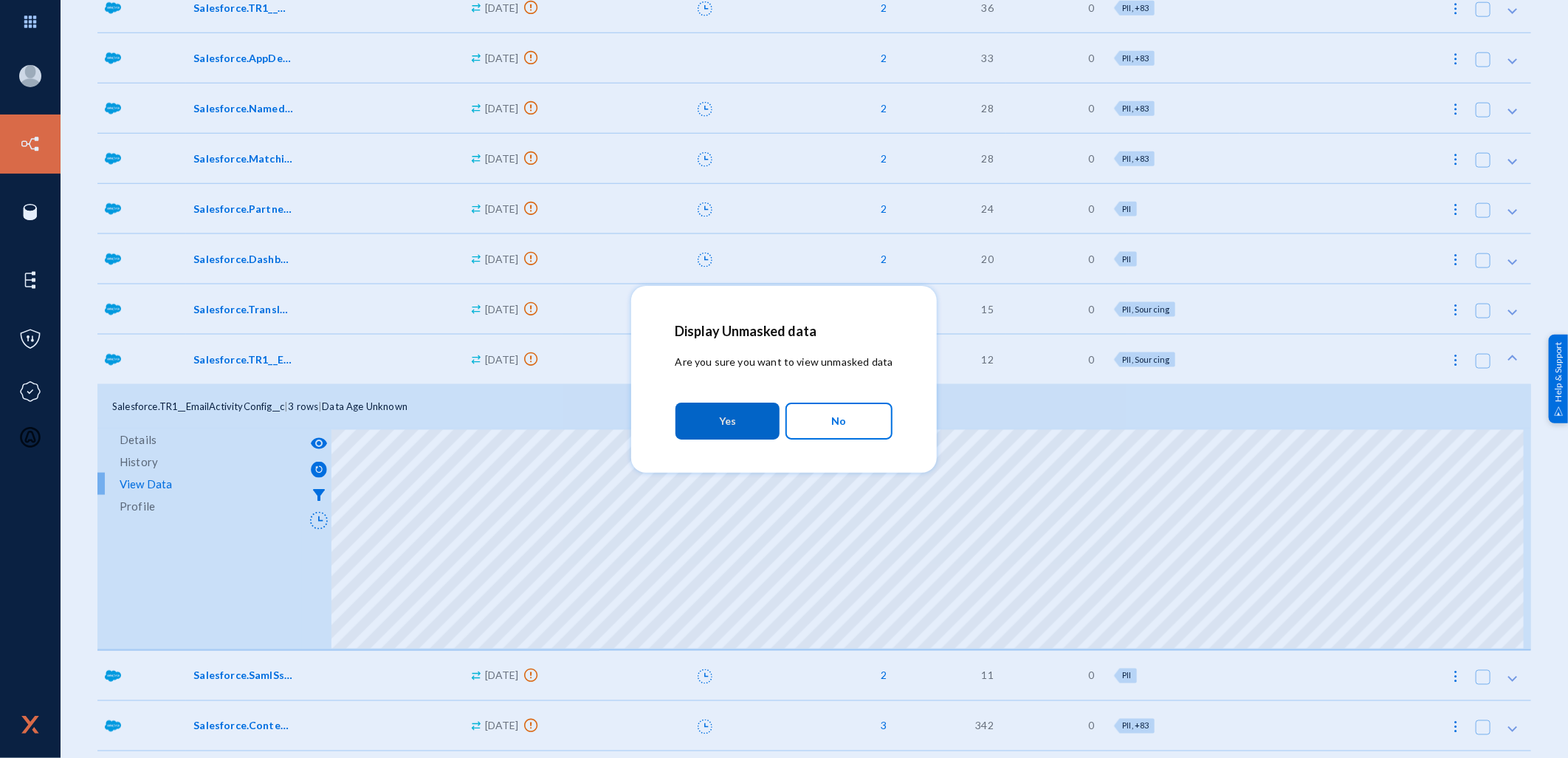
click at [757, 419] on button "Yes" at bounding box center [727, 421] width 104 height 37
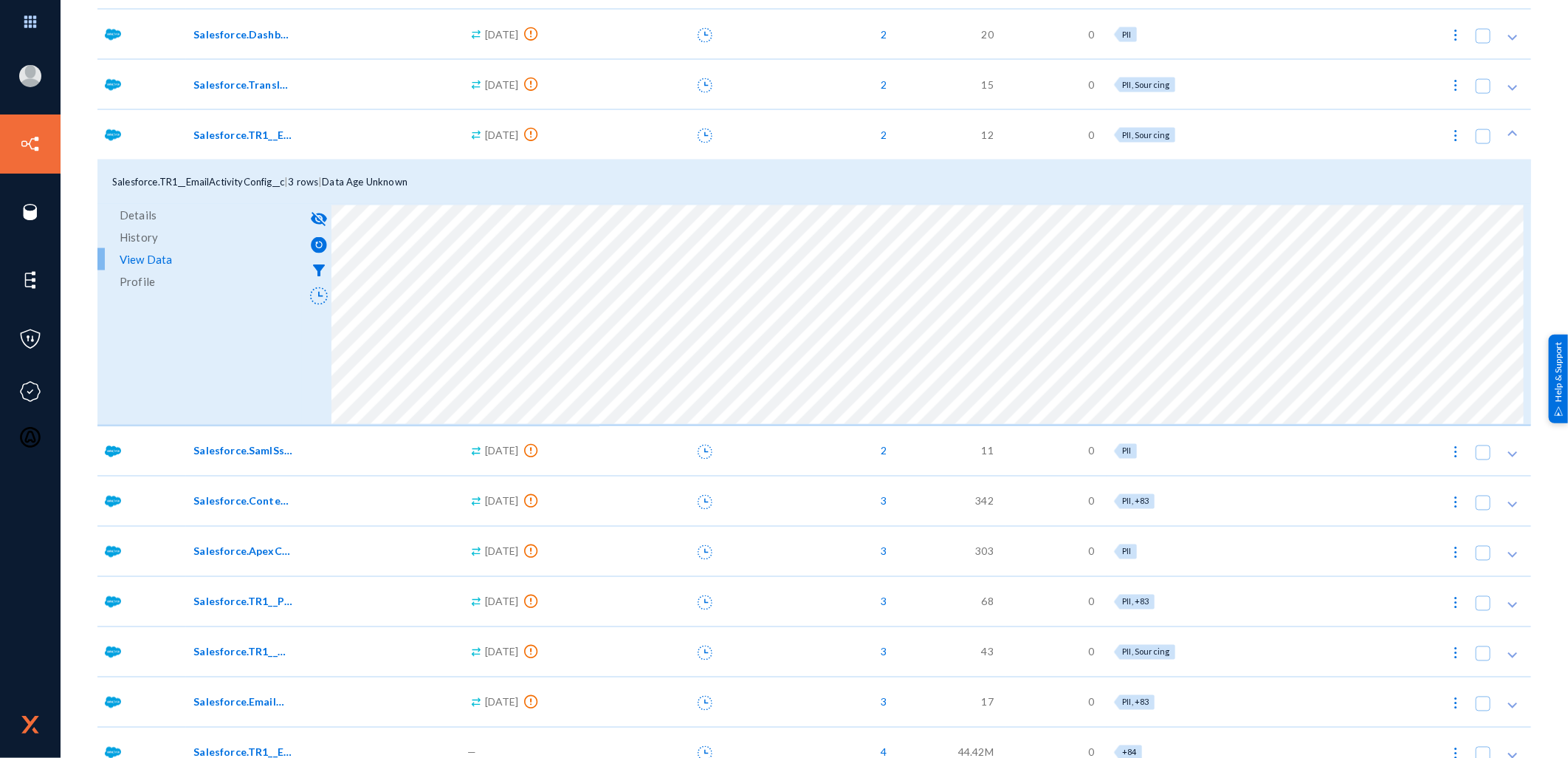
scroll to position [4813, 0]
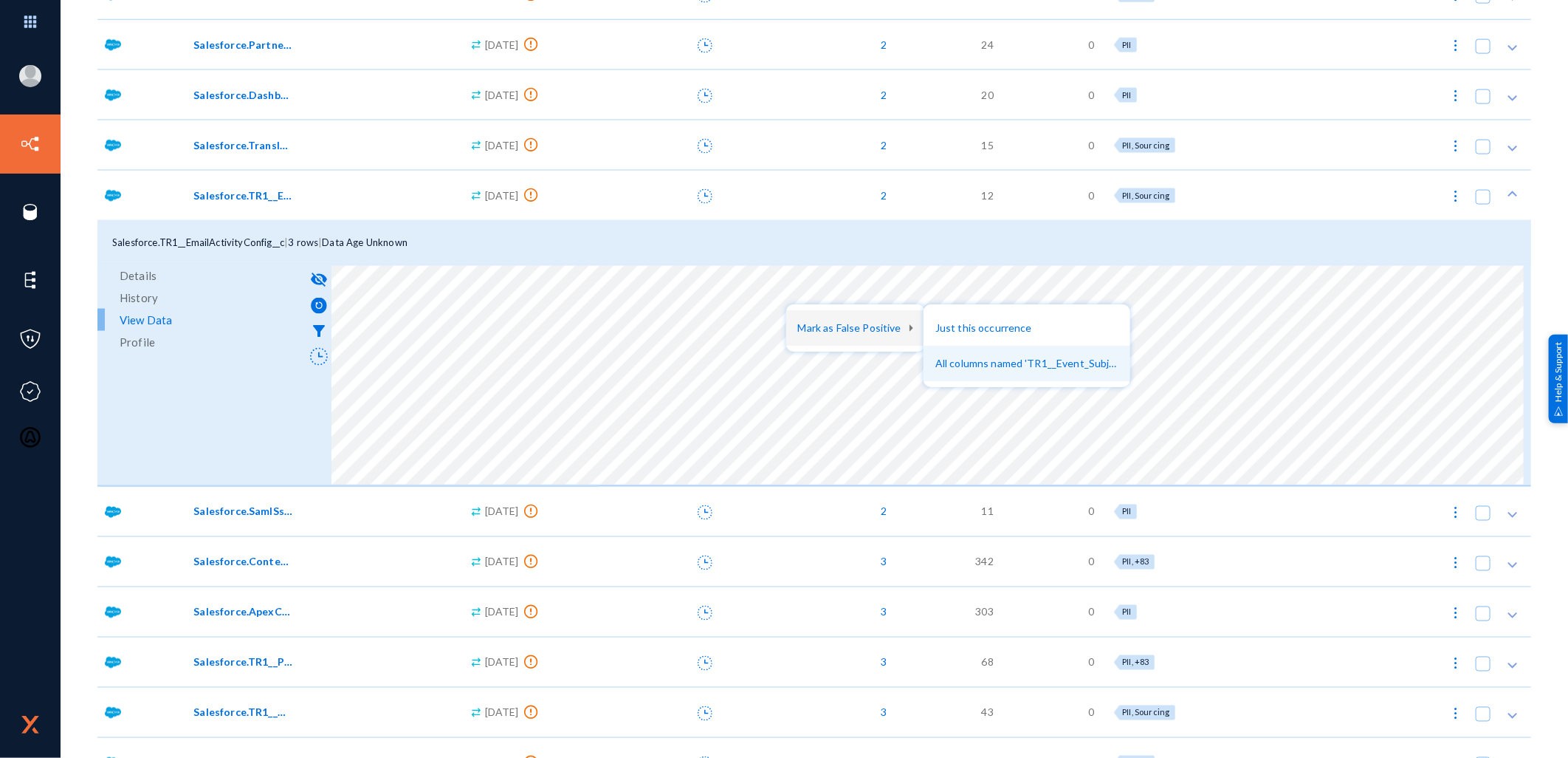
click at [985, 365] on button "All columns named 'TR1__Event_Subject_Fields__c'" at bounding box center [1026, 363] width 207 height 35
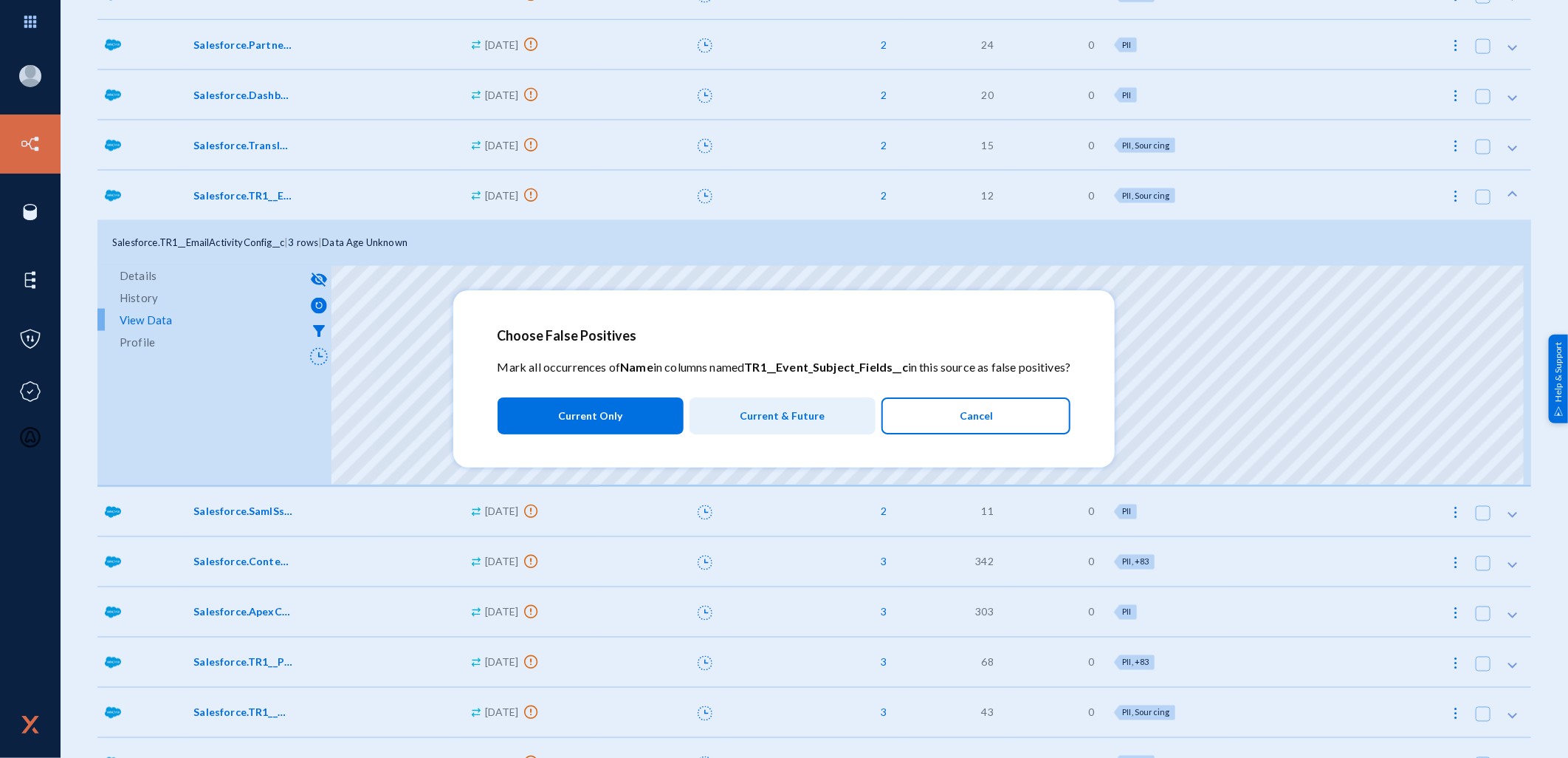
click at [814, 406] on span "Current & Future" at bounding box center [783, 416] width 85 height 27
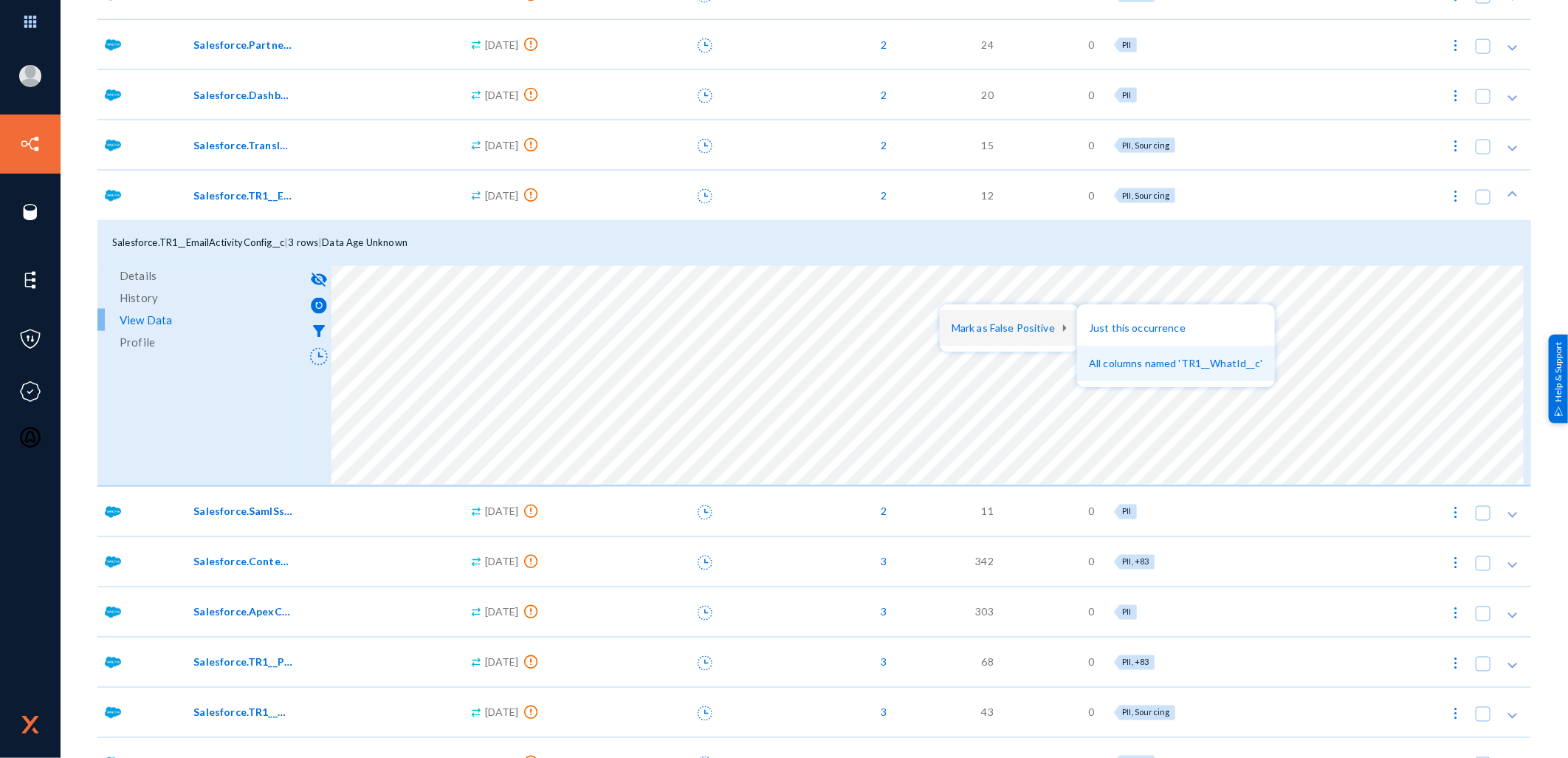
click at [1195, 365] on button "All columns named 'TR1__WhatId__c'" at bounding box center [1176, 363] width 198 height 35
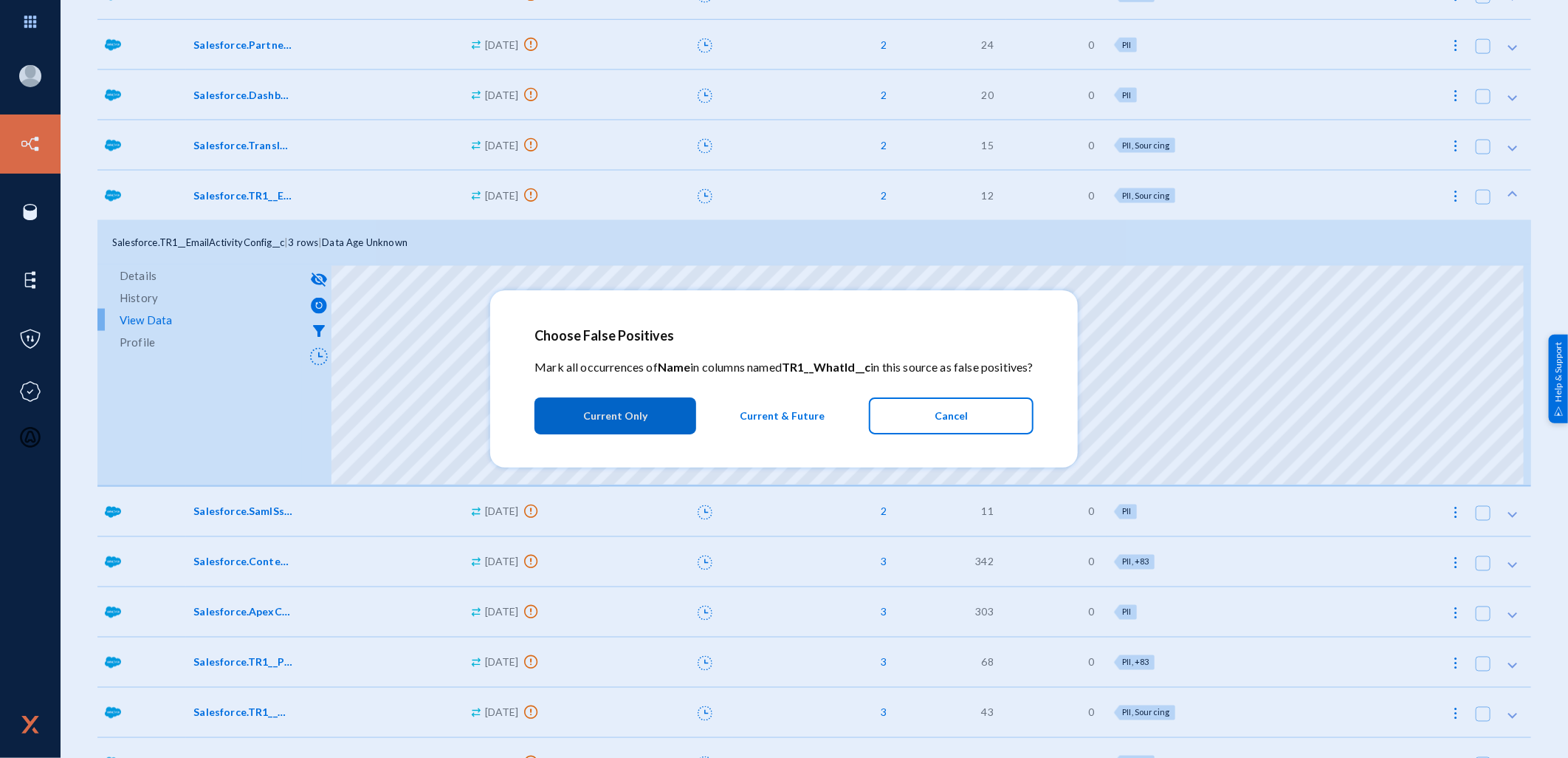
click at [820, 423] on span "Current & Future" at bounding box center [783, 416] width 85 height 27
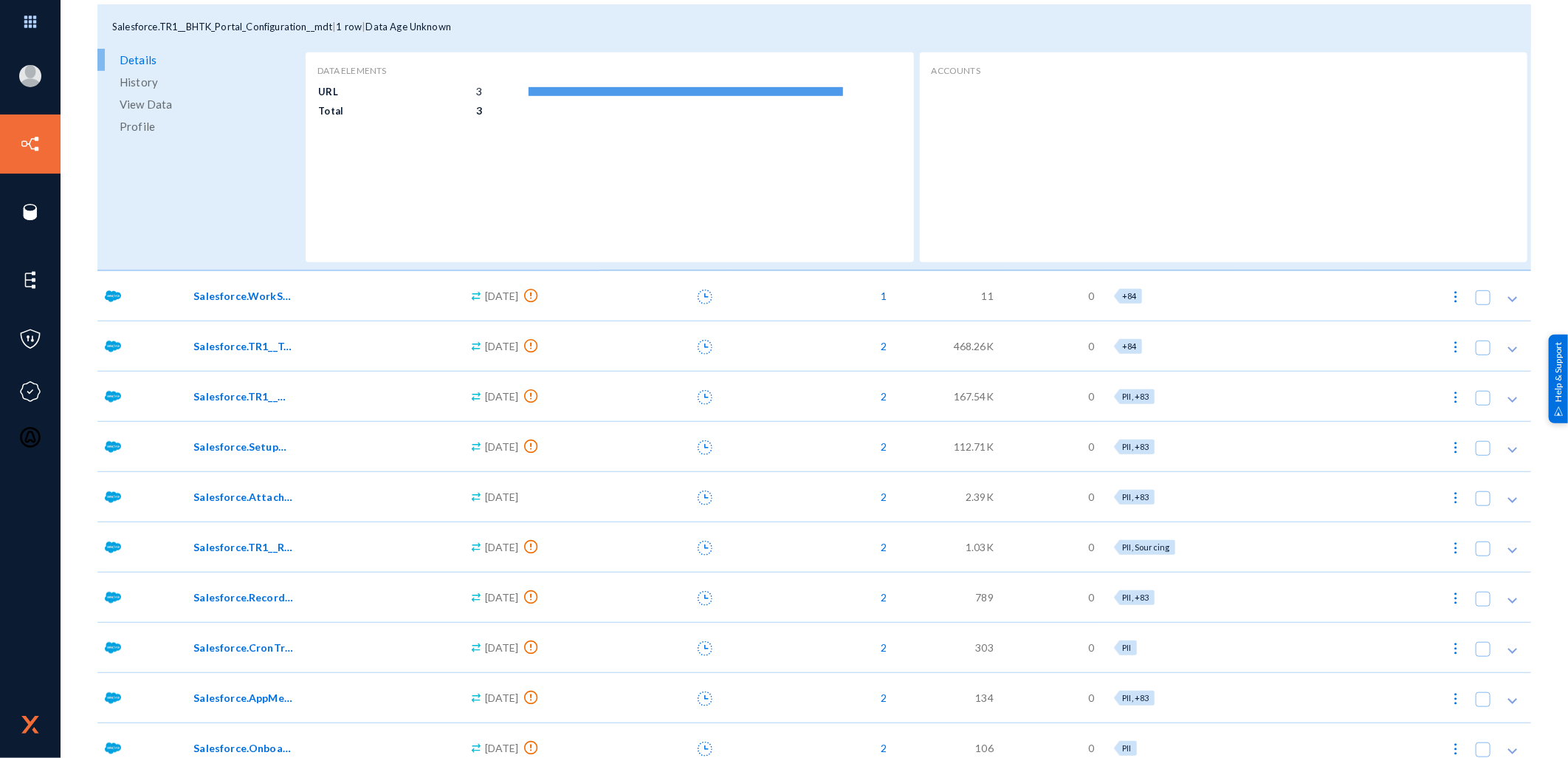
scroll to position [3583, 0]
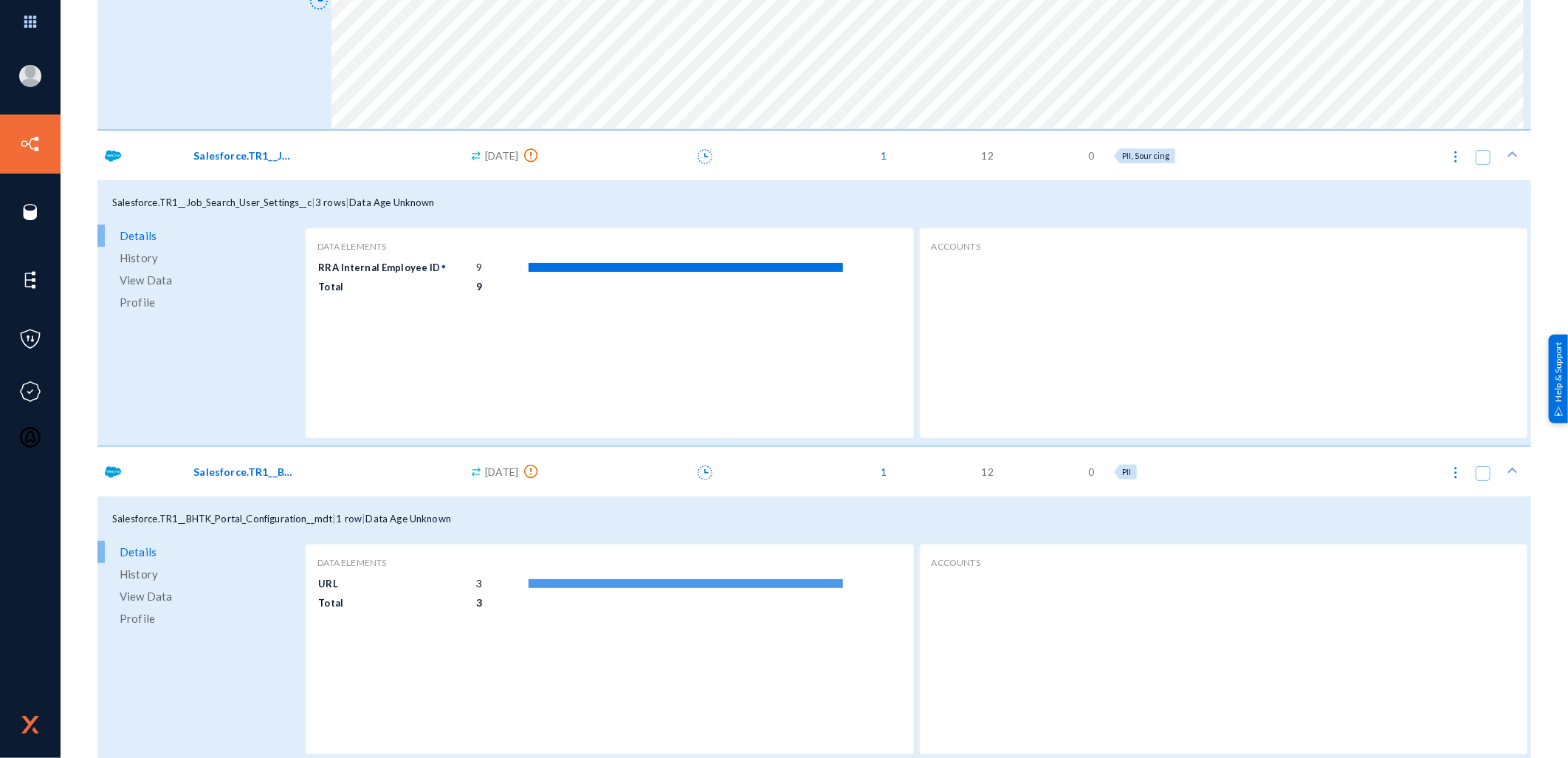
click at [1508, 151] on polygon at bounding box center [1513, 154] width 9 height 6
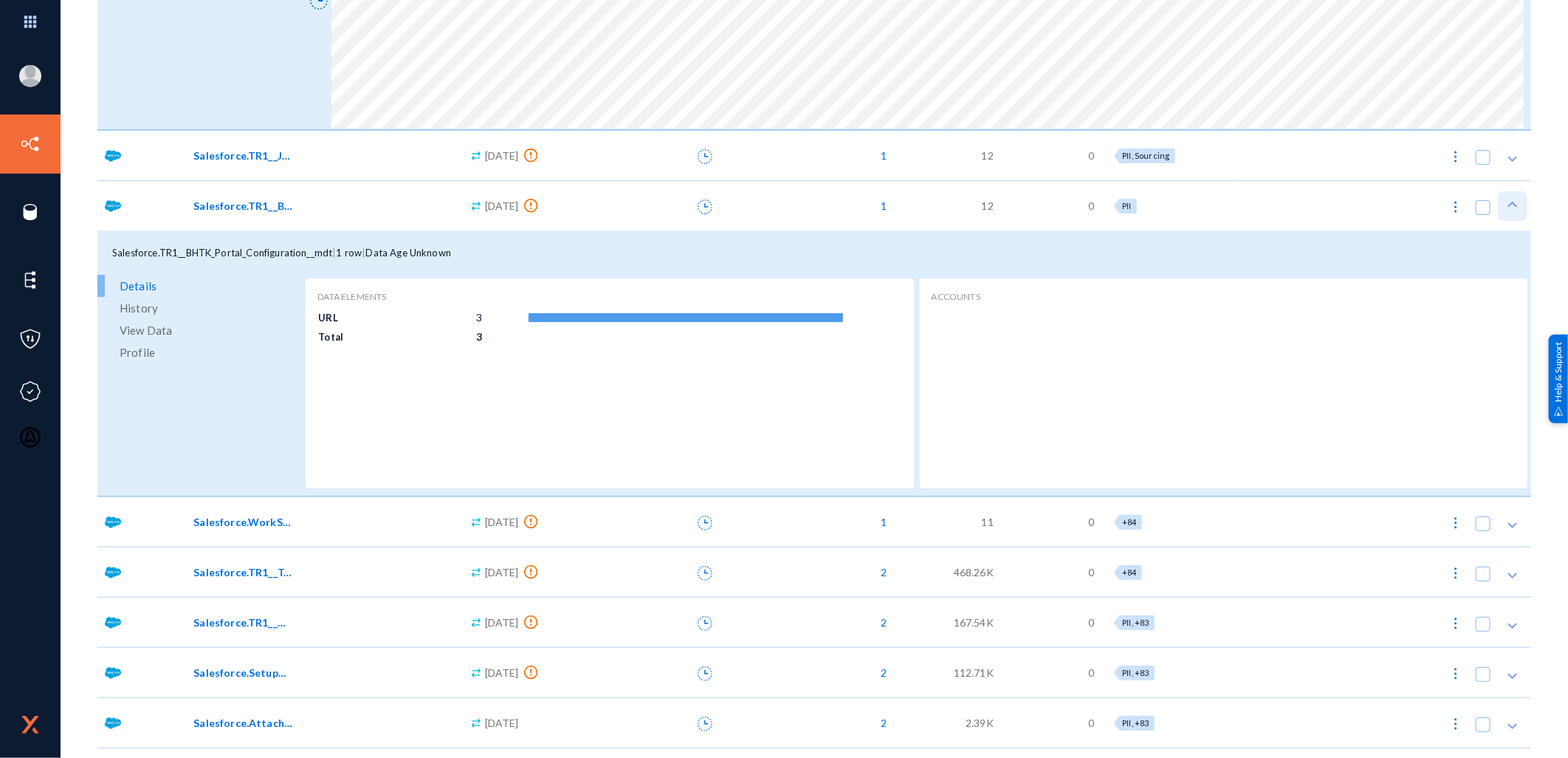
click at [1505, 200] on icon at bounding box center [1512, 204] width 15 height 15
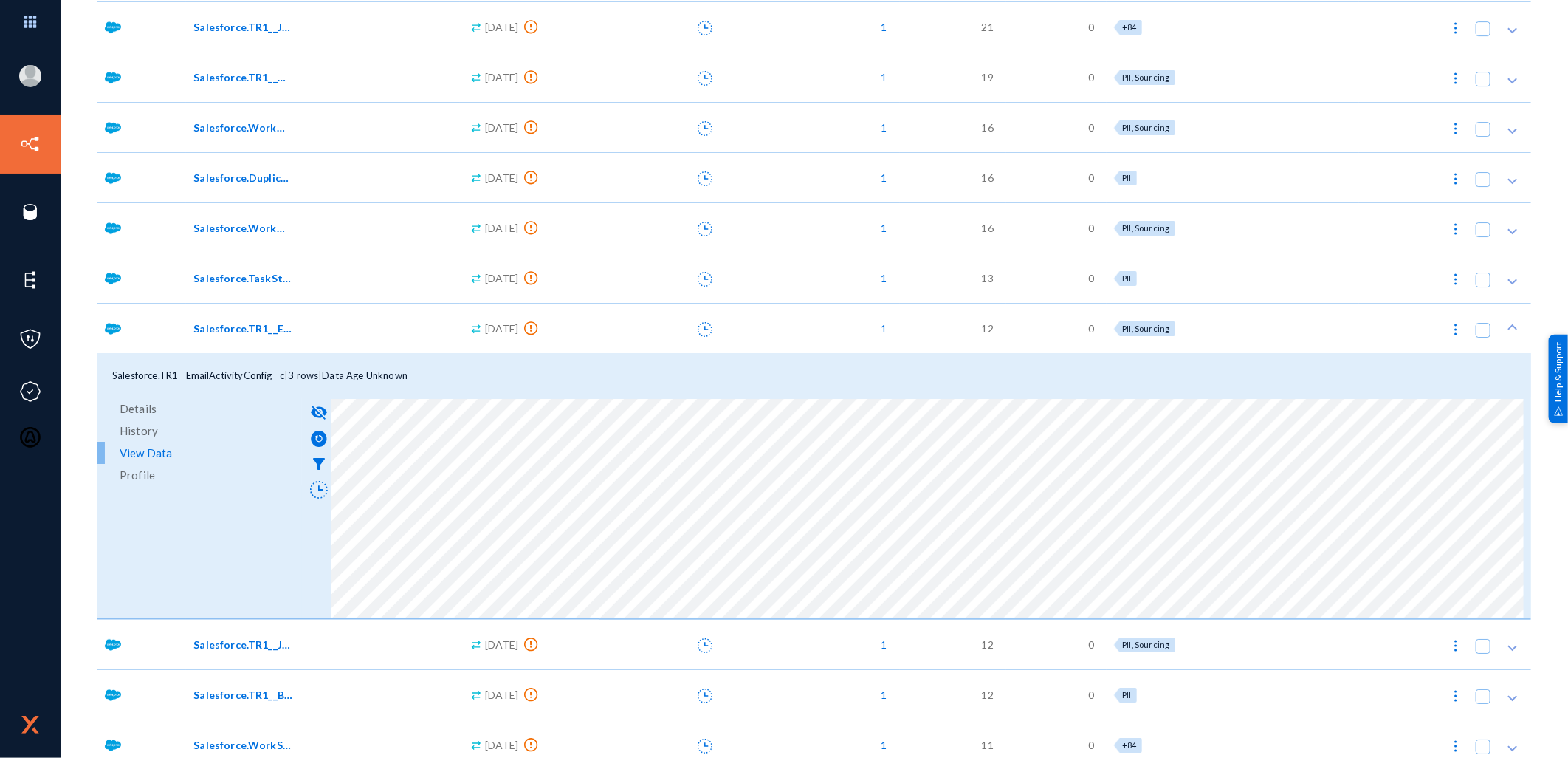
scroll to position [3056, 0]
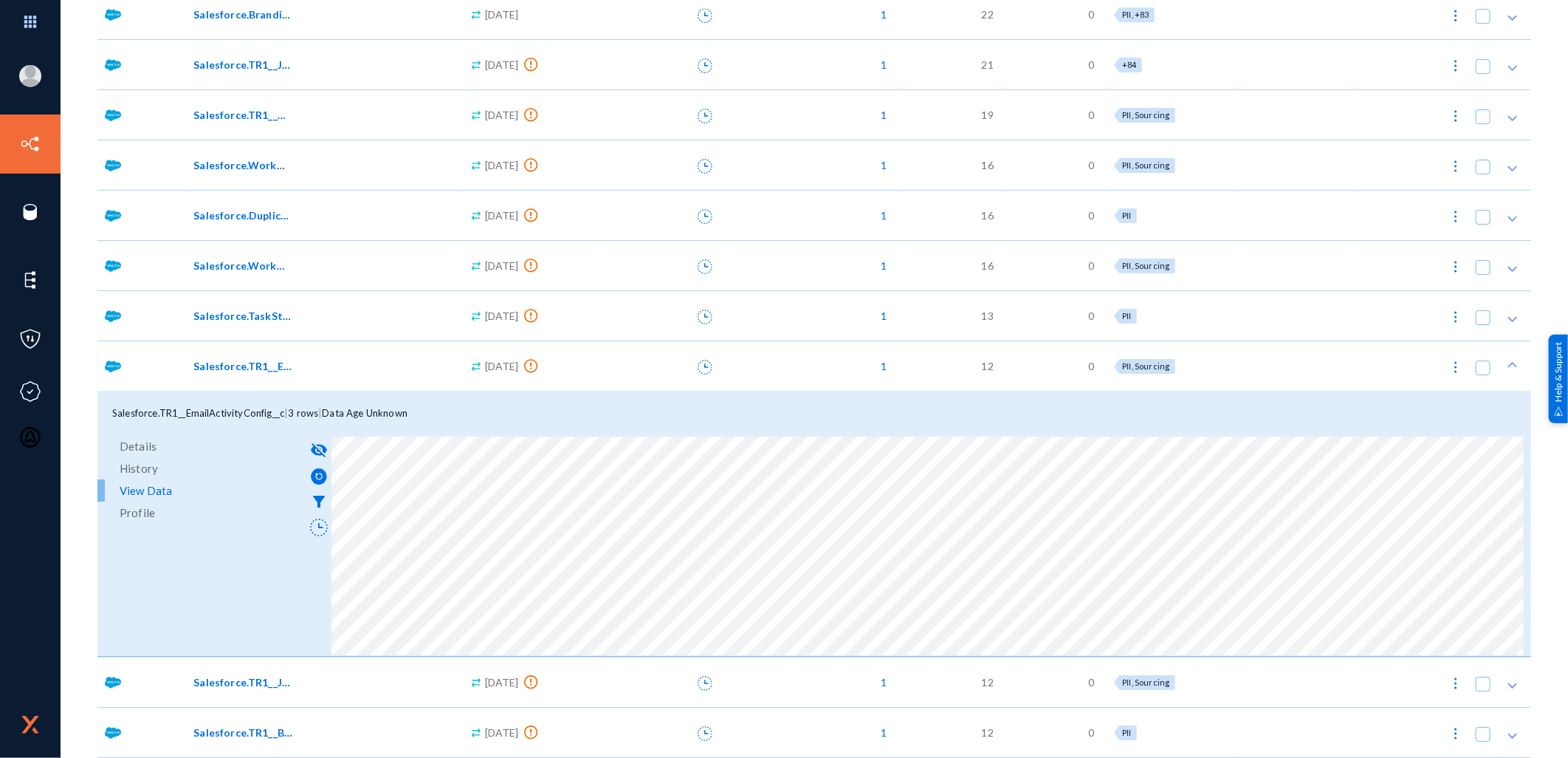
click at [1508, 365] on icon at bounding box center [1512, 364] width 15 height 15
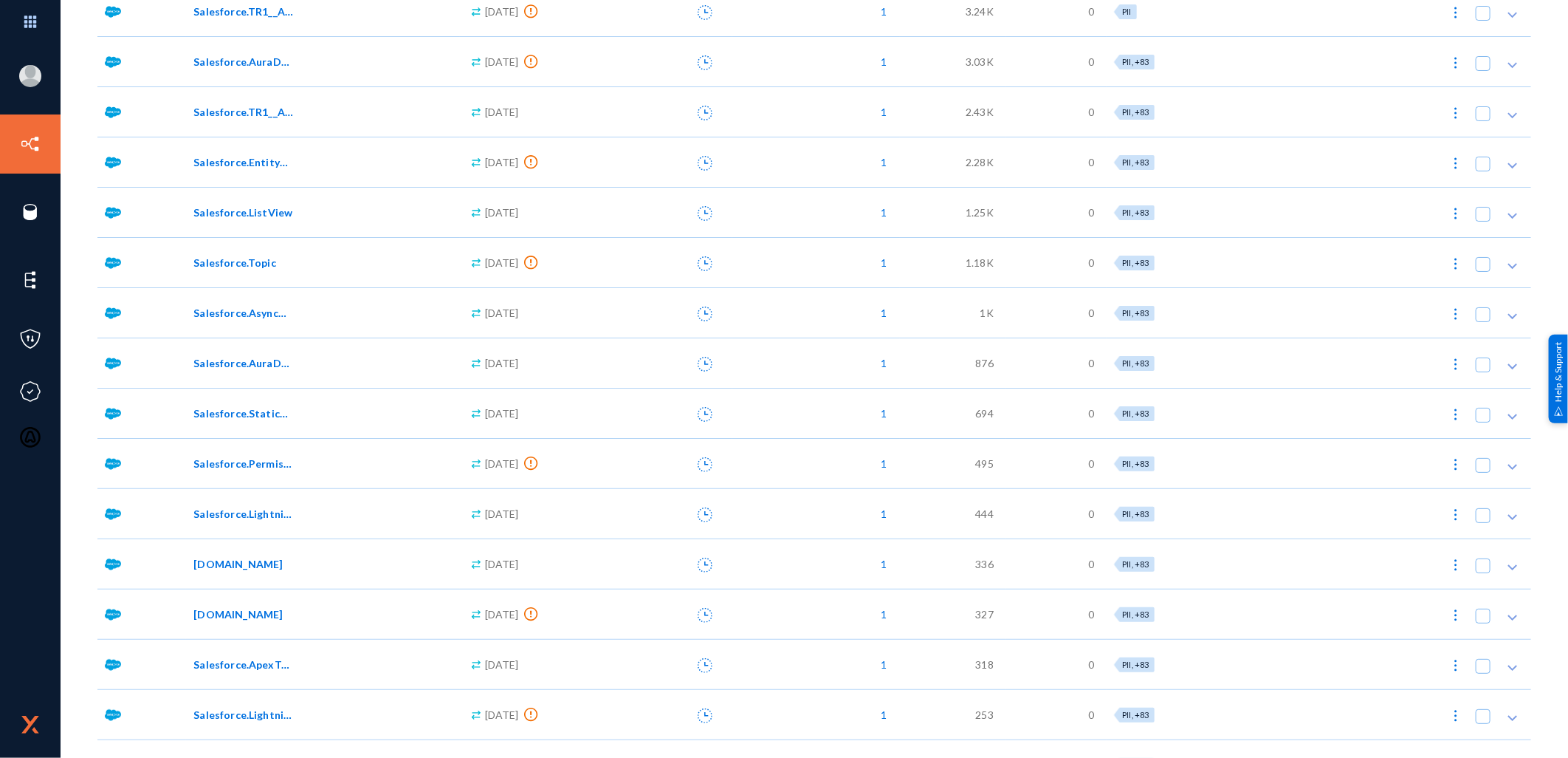
scroll to position [4095, 0]
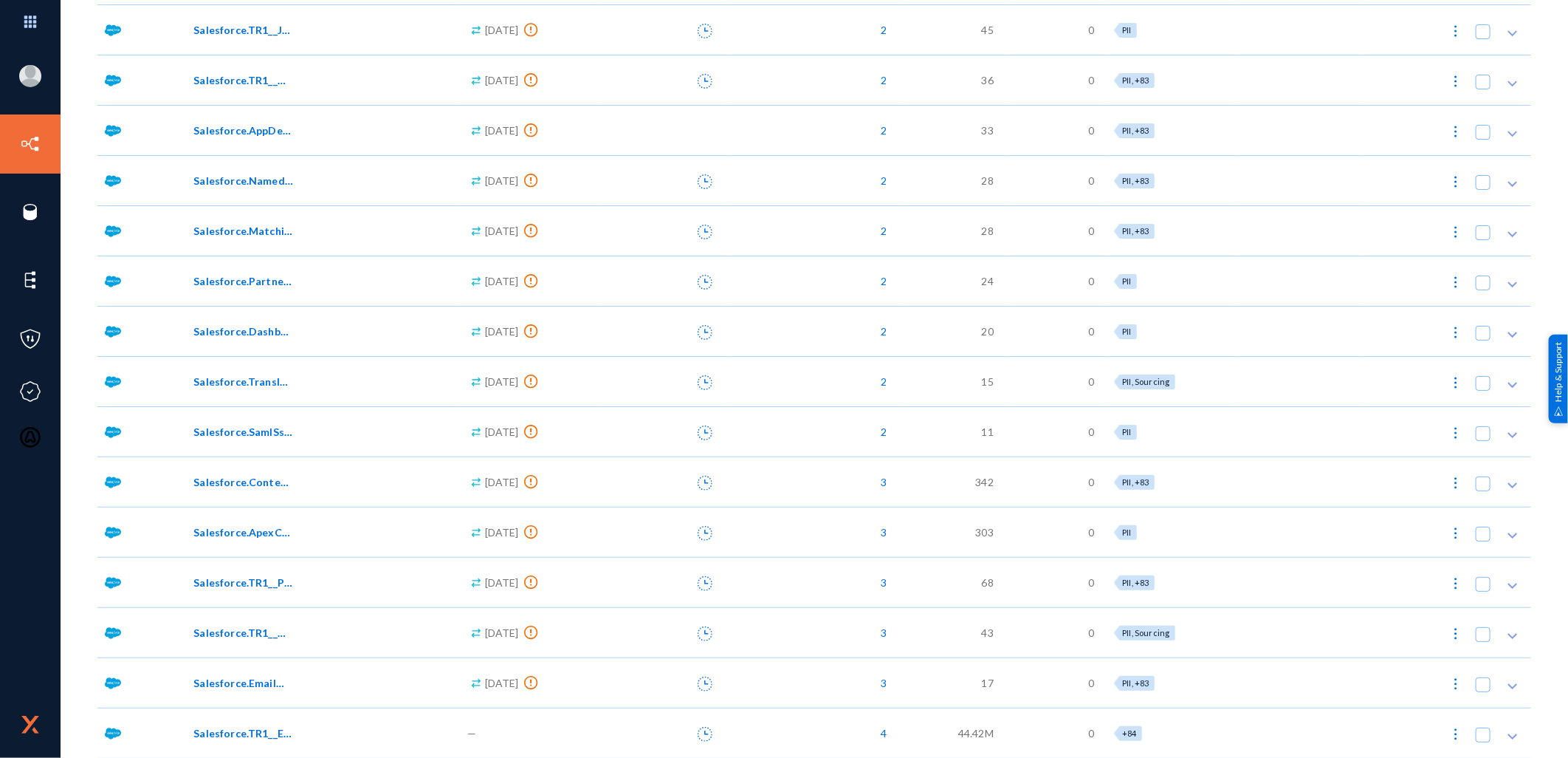
click at [279, 385] on span "Salesforce.Translation" at bounding box center [243, 382] width 100 height 16
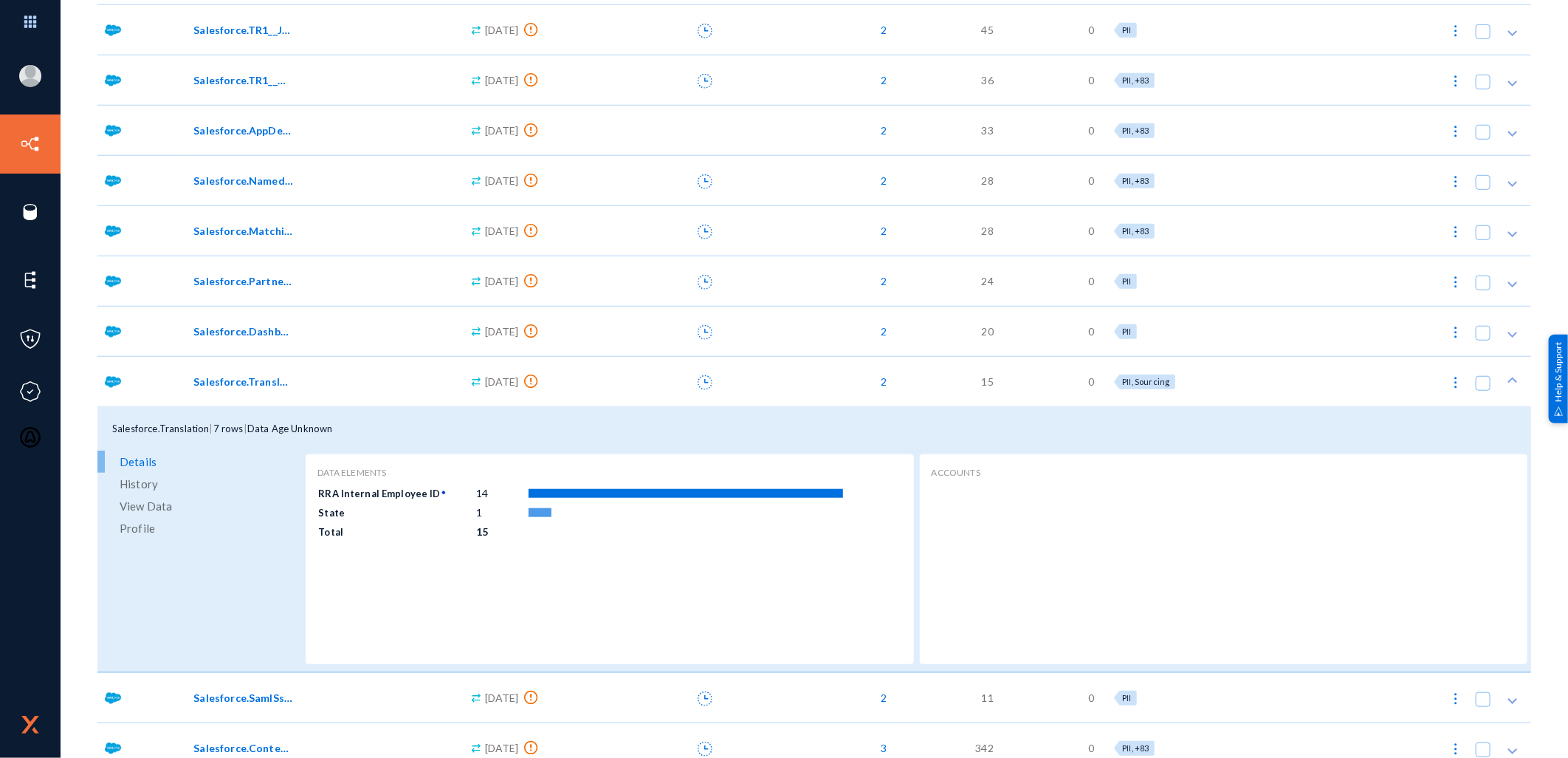
click at [142, 504] on span "View Data" at bounding box center [145, 506] width 53 height 22
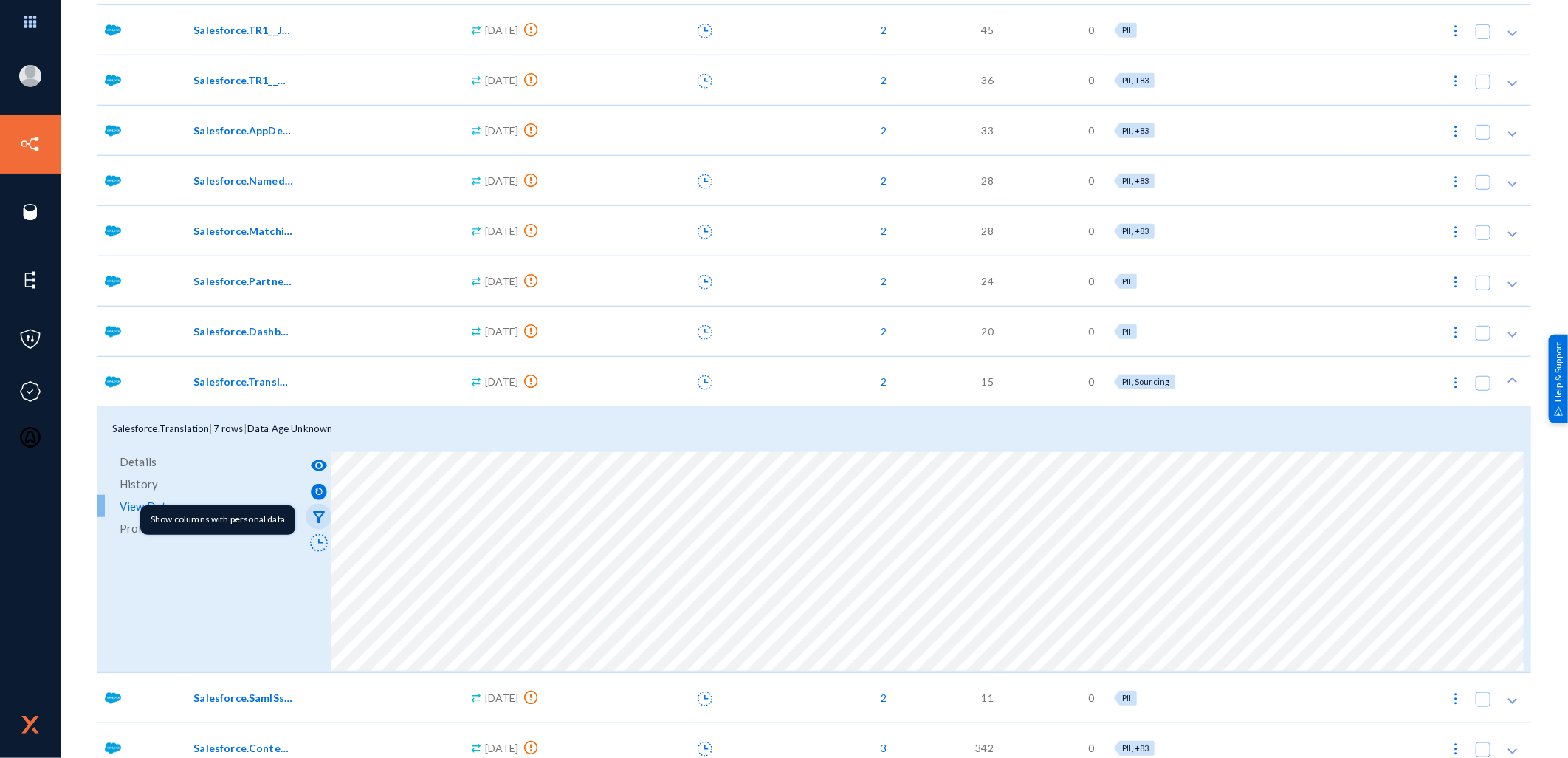
click at [316, 513] on mat-icon "filter_alt" at bounding box center [319, 517] width 18 height 18
click at [320, 456] on mat-icon "visibility" at bounding box center [319, 465] width 18 height 18
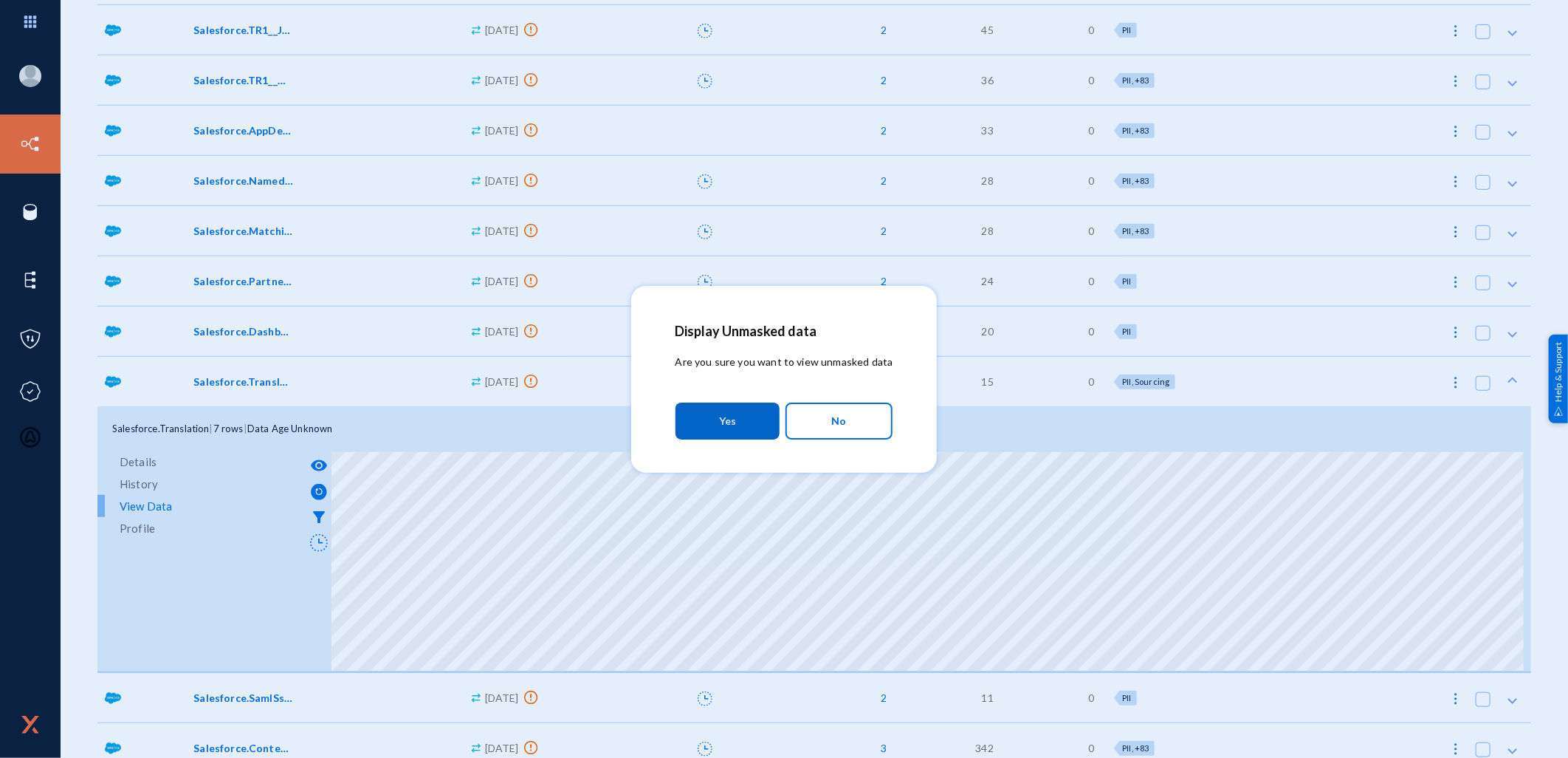
click at [749, 415] on button "Yes" at bounding box center [727, 421] width 104 height 37
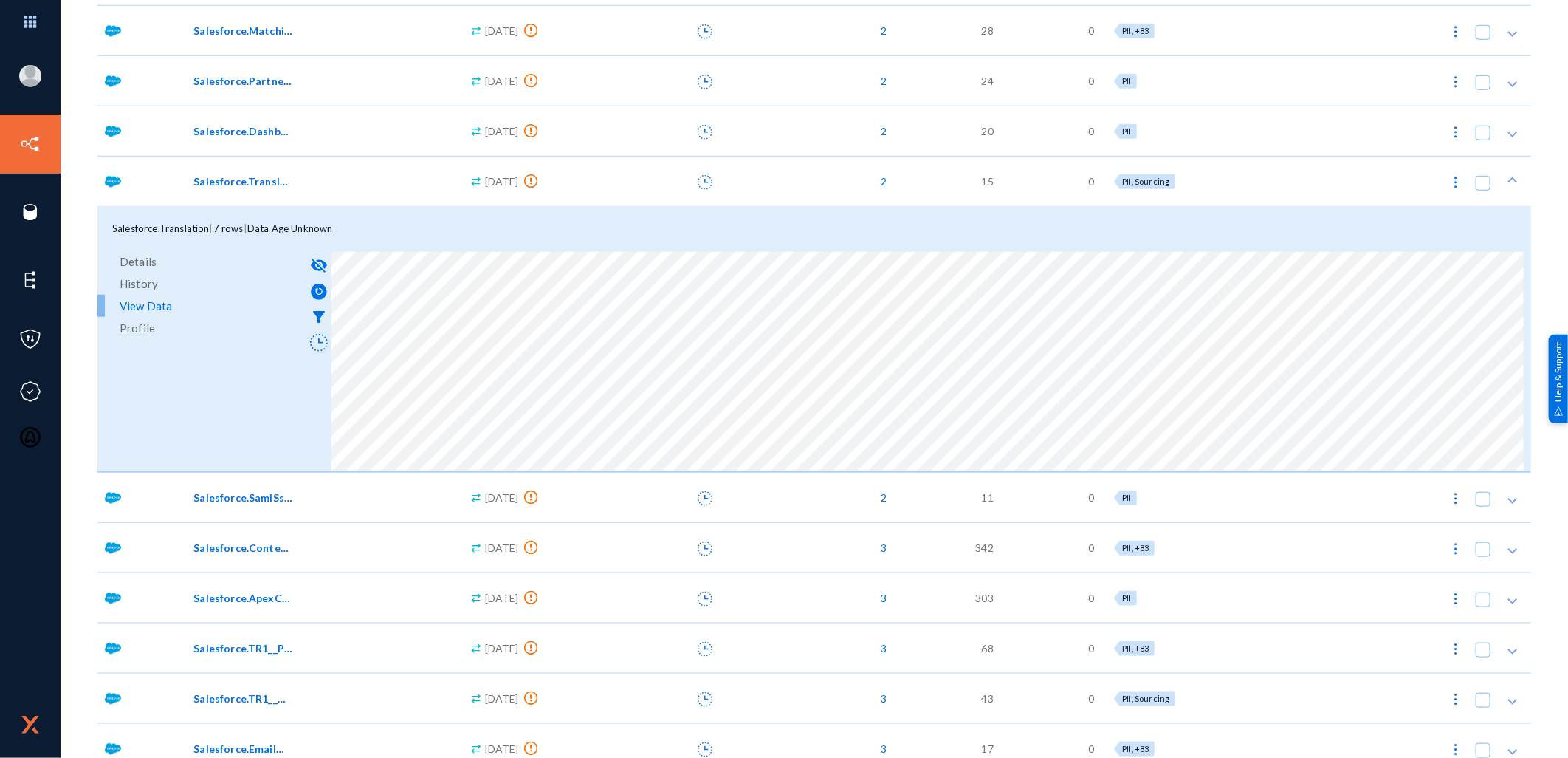
scroll to position [4259, 0]
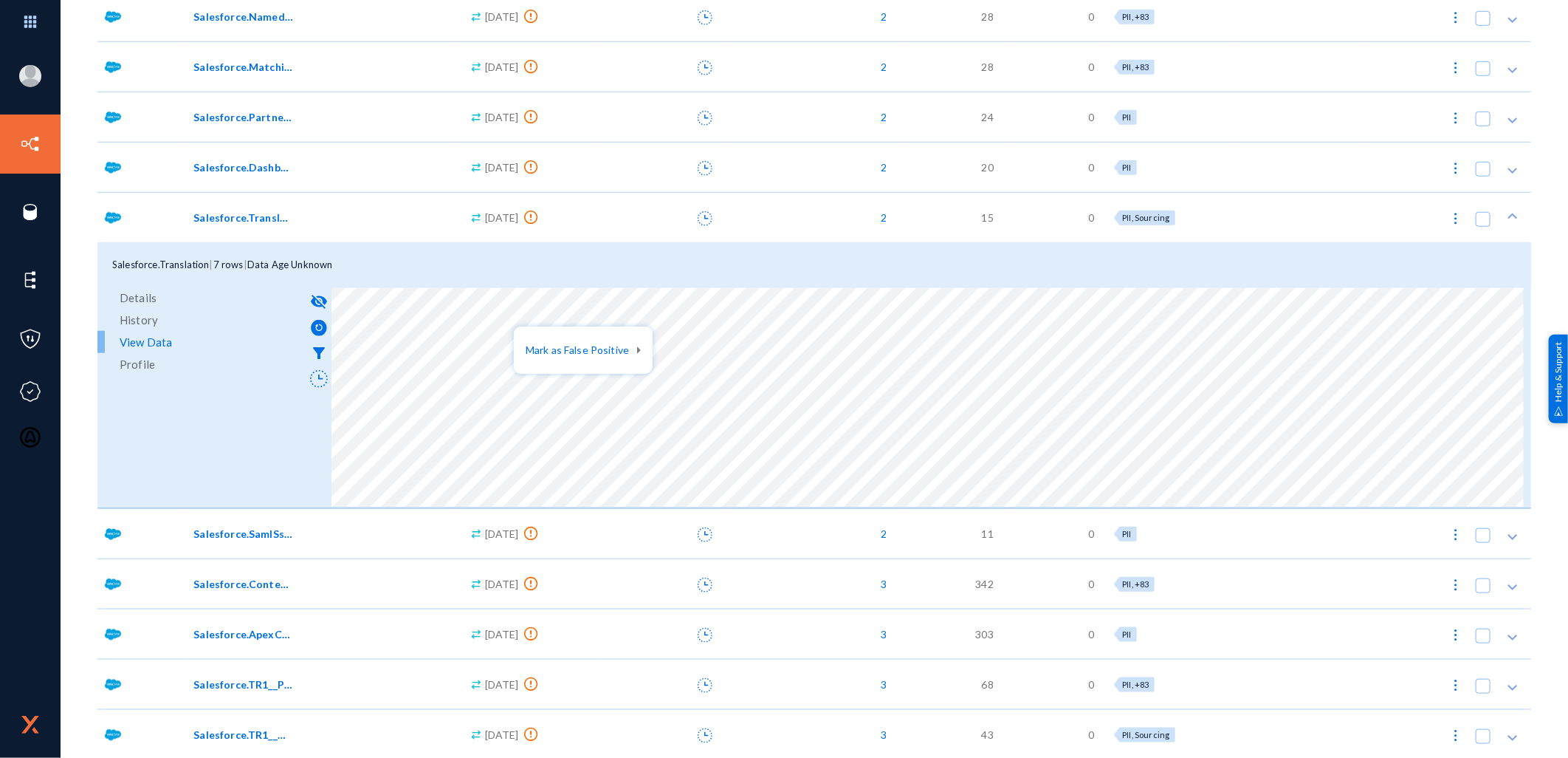
click at [552, 320] on div at bounding box center [784, 379] width 1568 height 758
click at [749, 386] on button "All columns named 'Language'" at bounding box center [733, 385] width 163 height 35
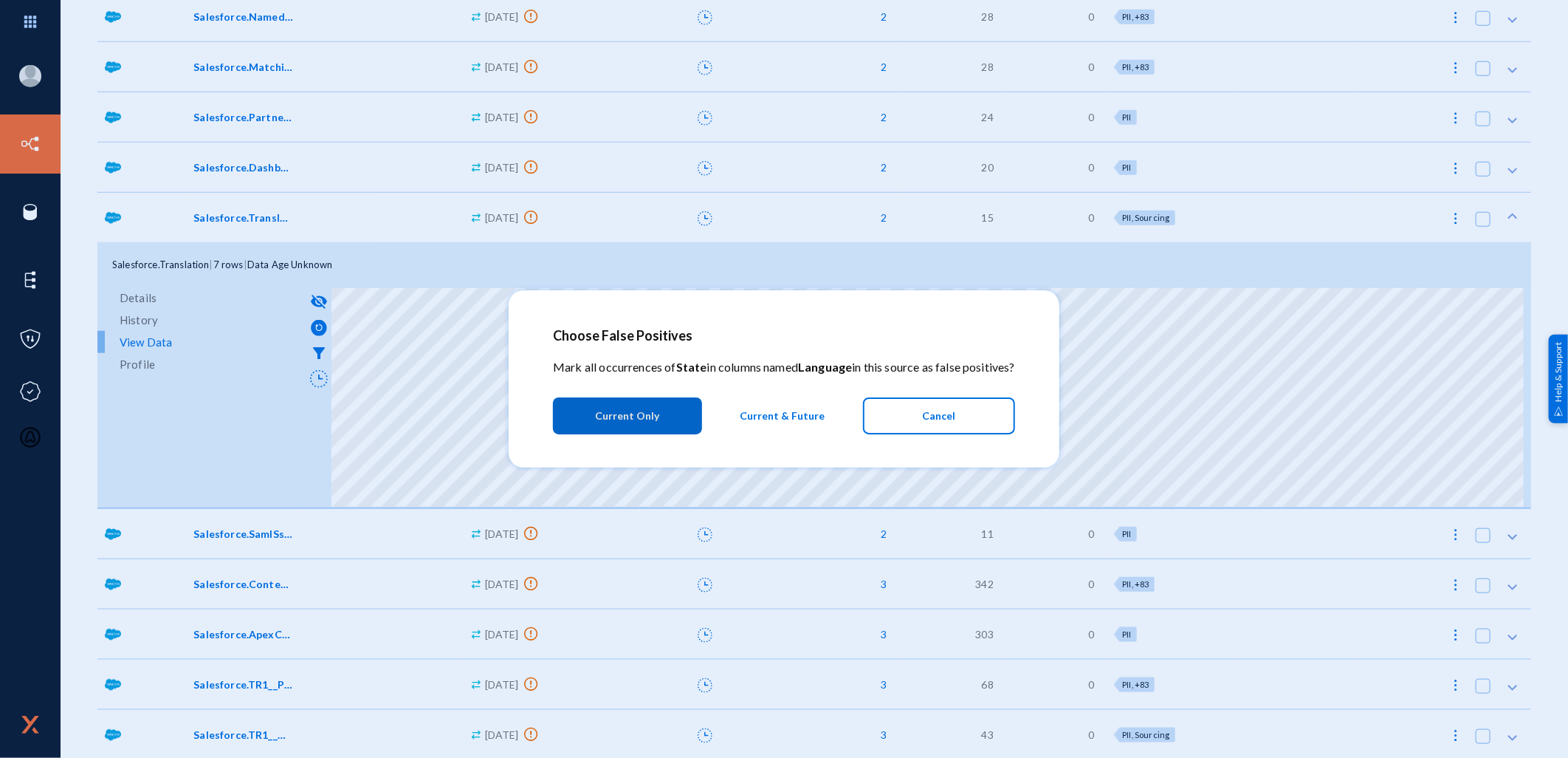
click at [756, 415] on span "Current & Future" at bounding box center [783, 416] width 85 height 27
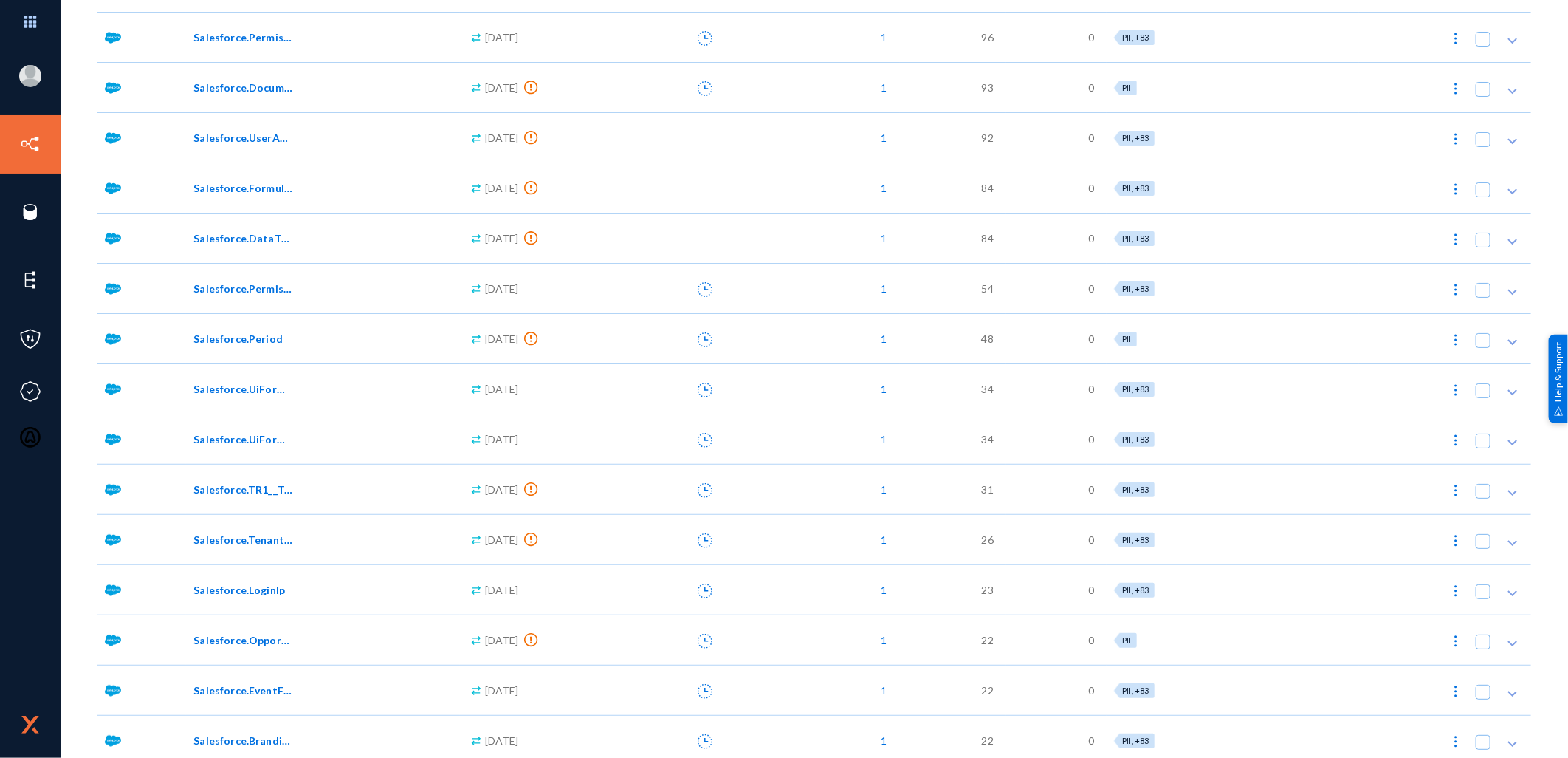
scroll to position [2891, 0]
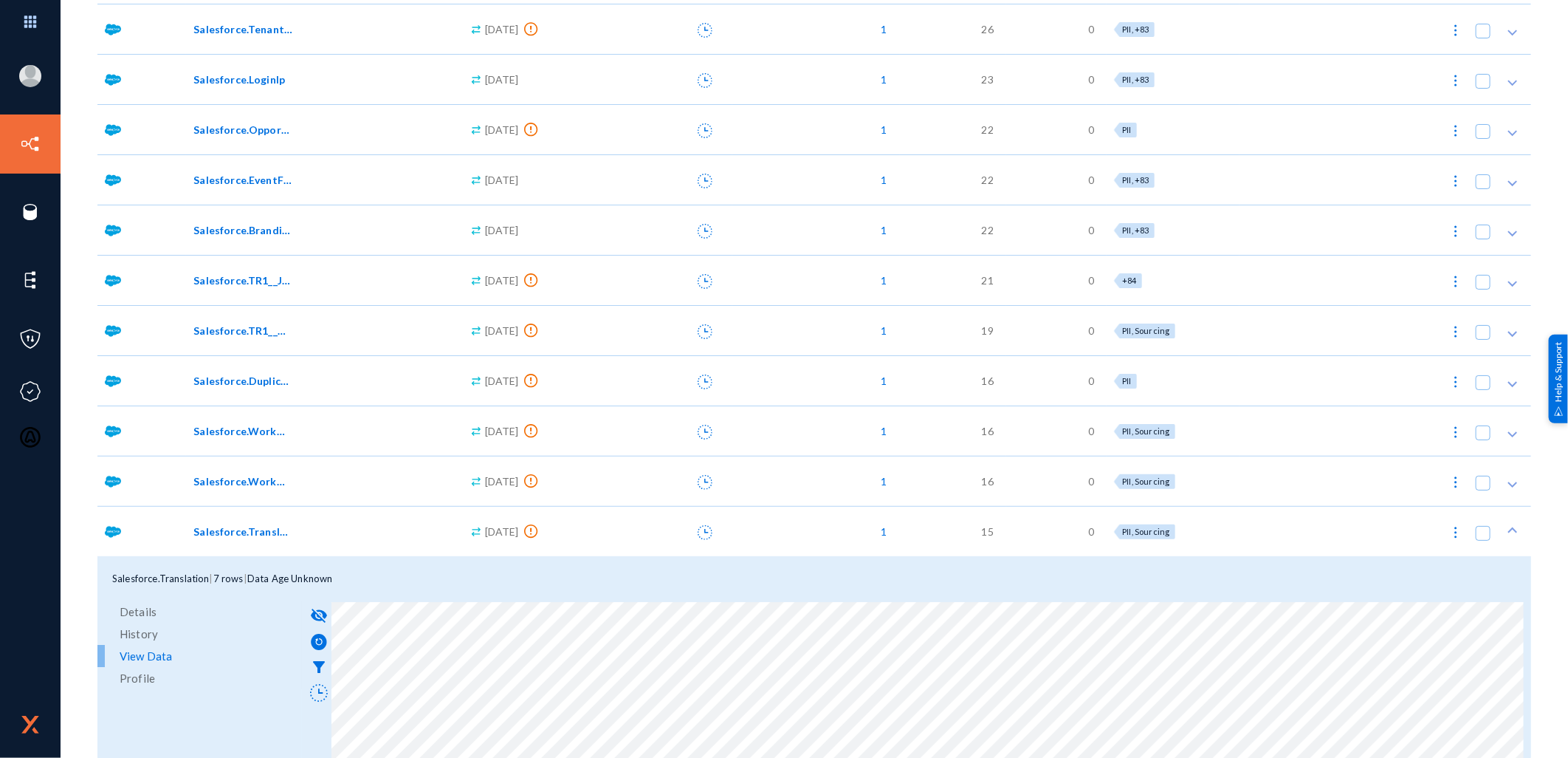
click at [273, 387] on div "Salesforce.DuplicateRule" at bounding box center [323, 380] width 273 height 50
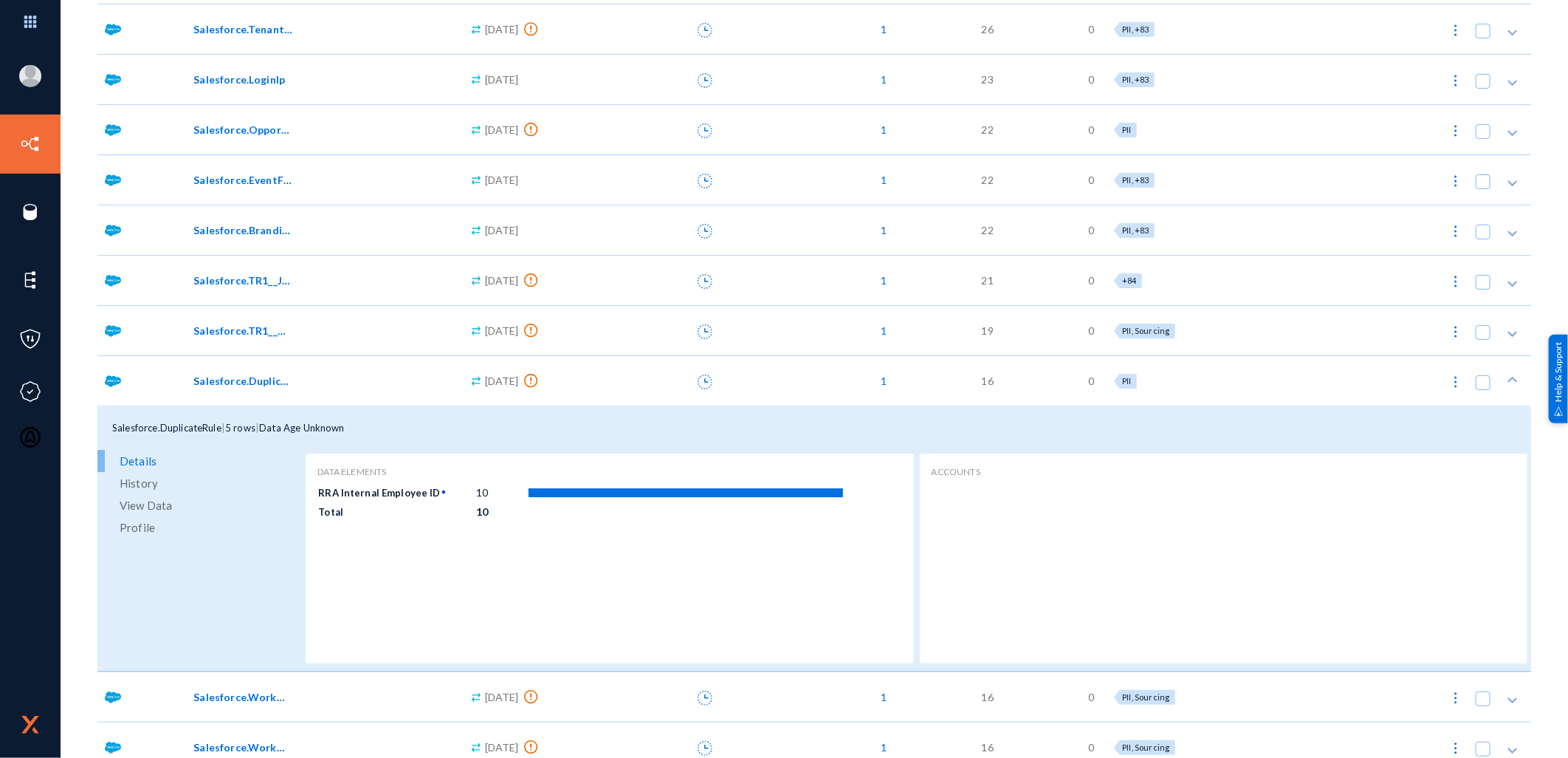
click at [156, 499] on span "View Data" at bounding box center [145, 505] width 53 height 22
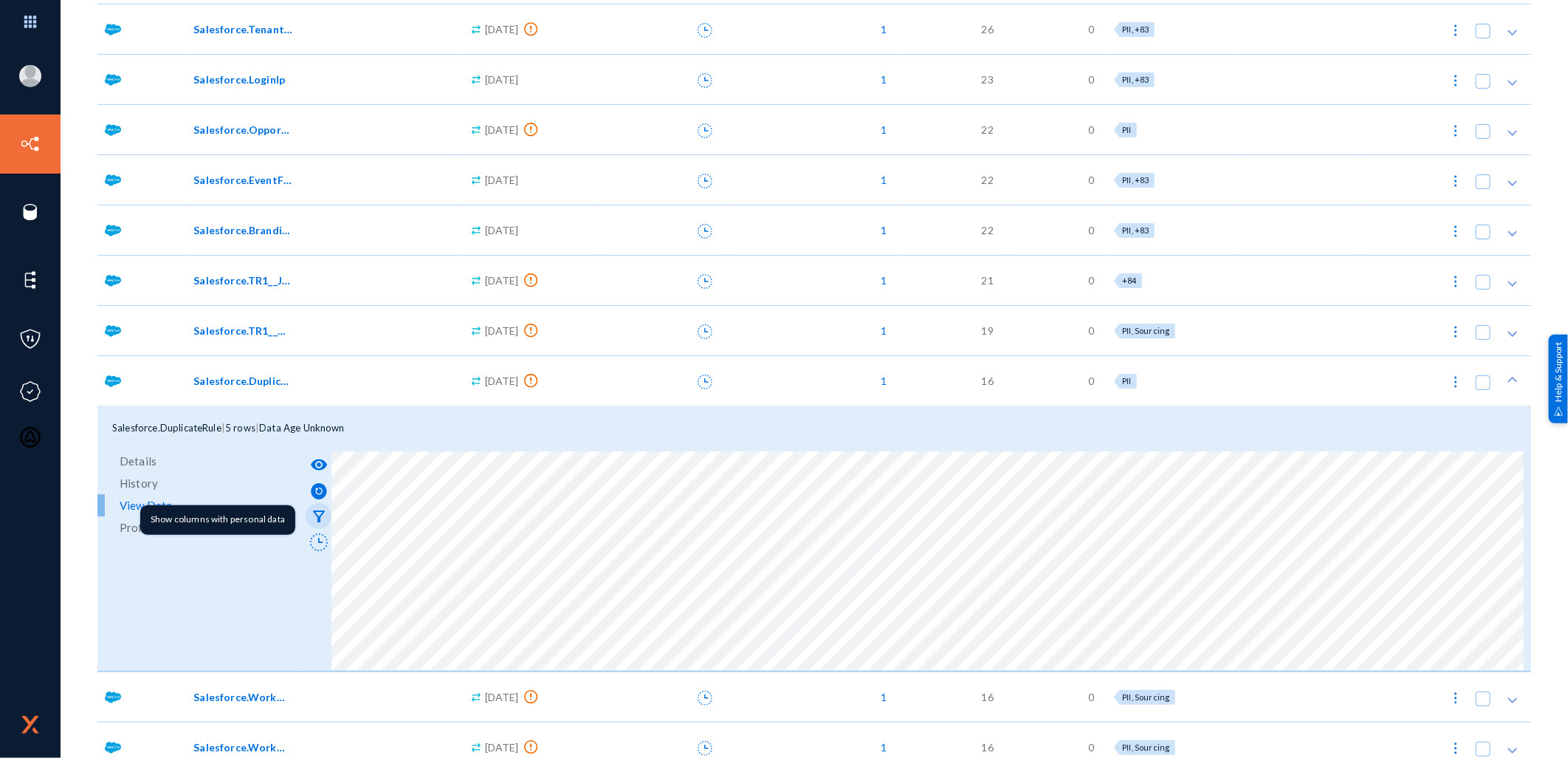
click at [320, 513] on mat-icon "filter_alt" at bounding box center [319, 516] width 18 height 18
click at [286, 335] on span "Salesforce.TR1__GenericLookupFieldsets__mdt" at bounding box center [243, 331] width 100 height 16
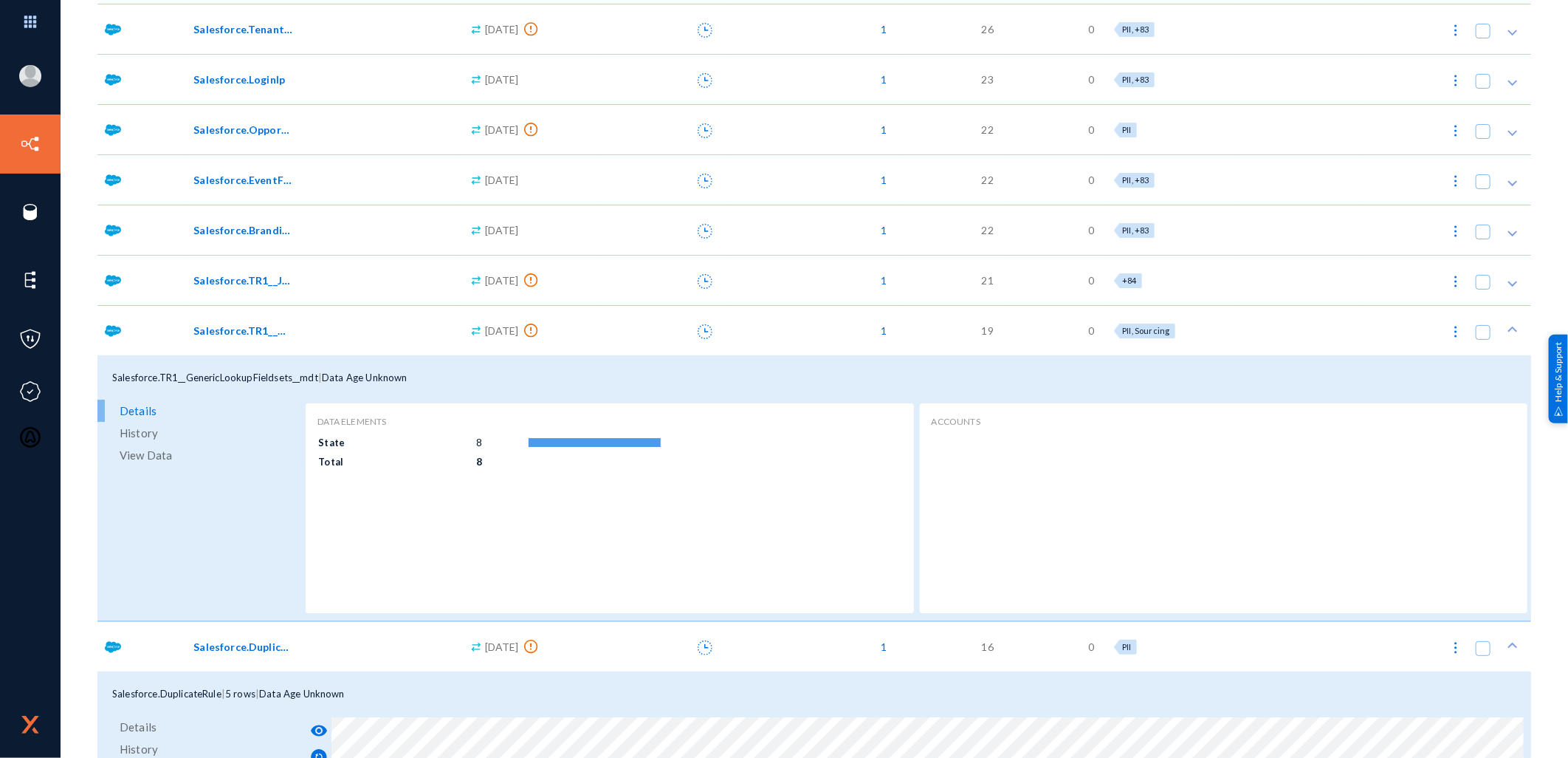
scroll to position [3156, 0]
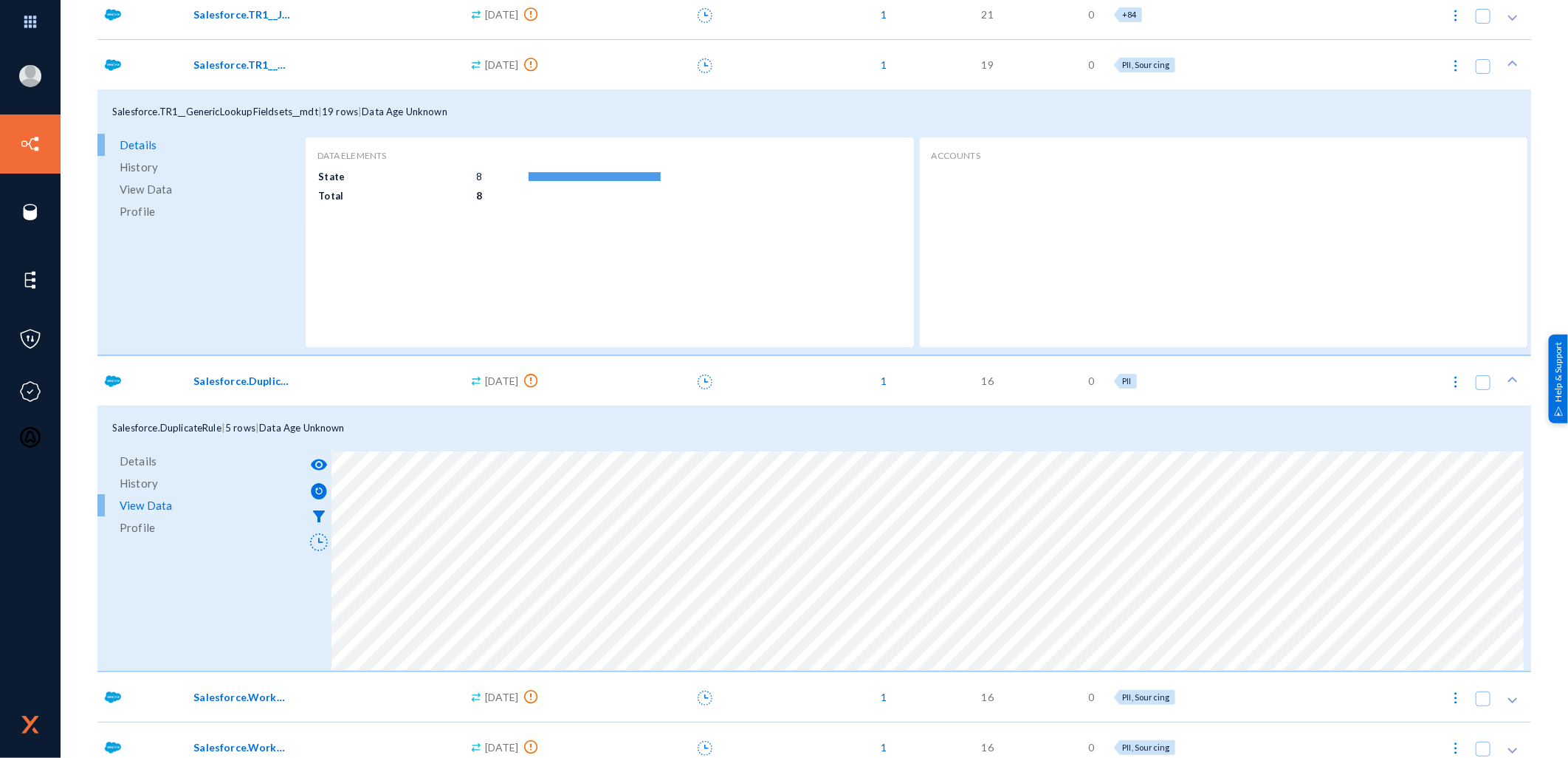
click at [157, 188] on span "View Data" at bounding box center [145, 189] width 53 height 22
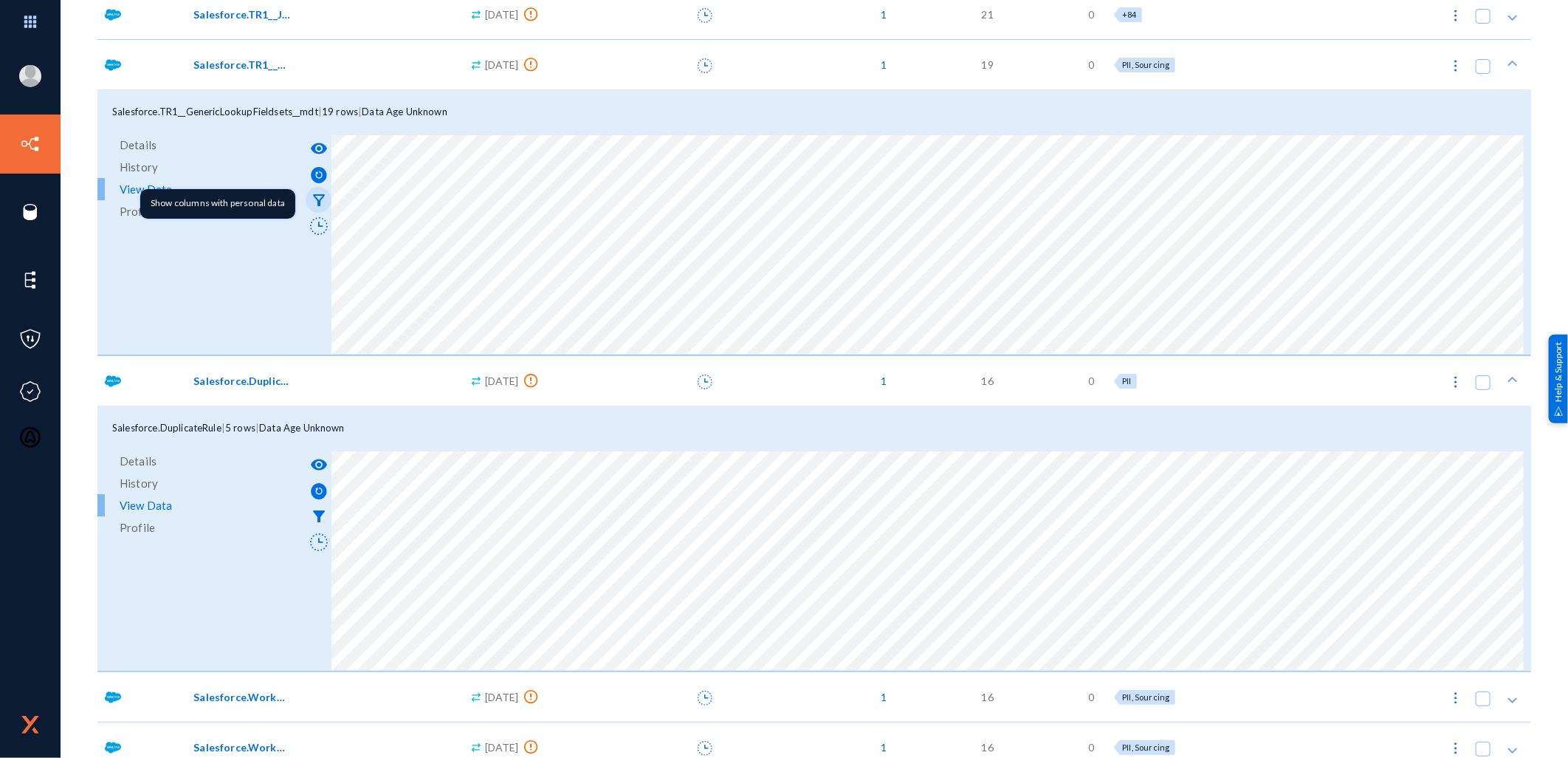
click at [319, 194] on mat-icon "filter_alt" at bounding box center [319, 200] width 18 height 18
click at [326, 149] on mat-icon "visibility" at bounding box center [319, 148] width 18 height 18
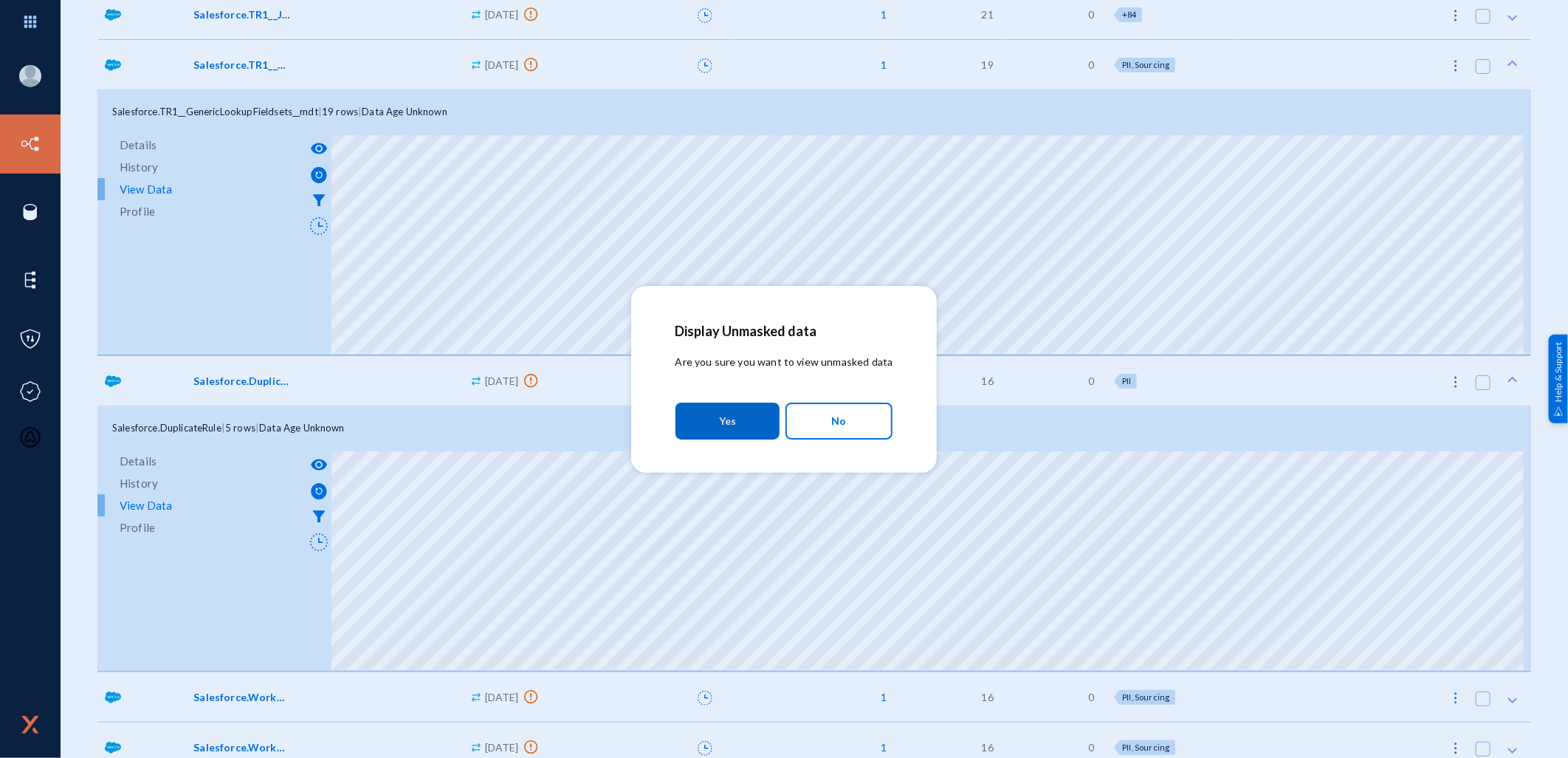
click at [740, 422] on button "Yes" at bounding box center [727, 421] width 104 height 37
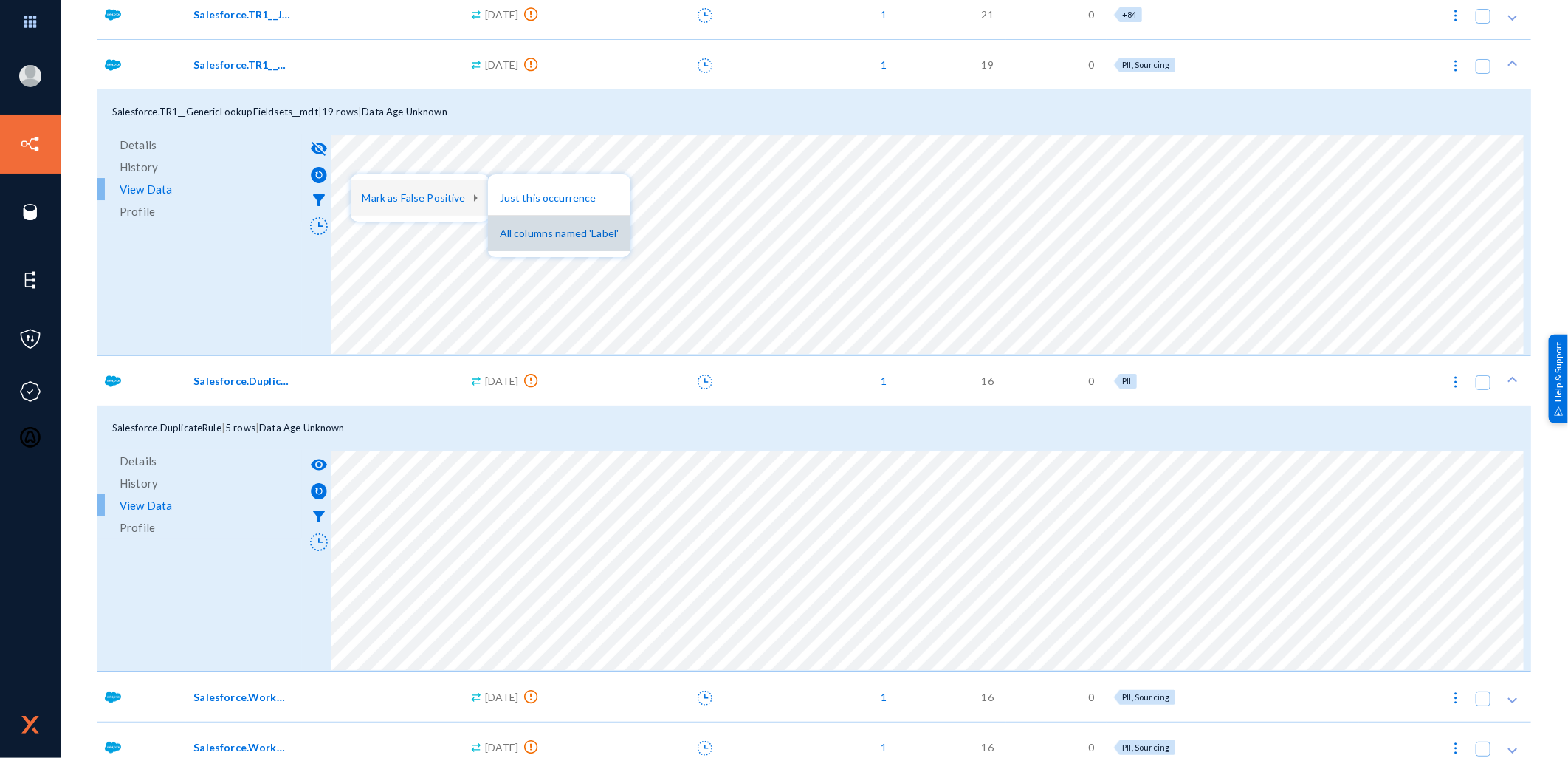
click at [568, 233] on button "All columns named 'Label'" at bounding box center [560, 233] width 143 height 35
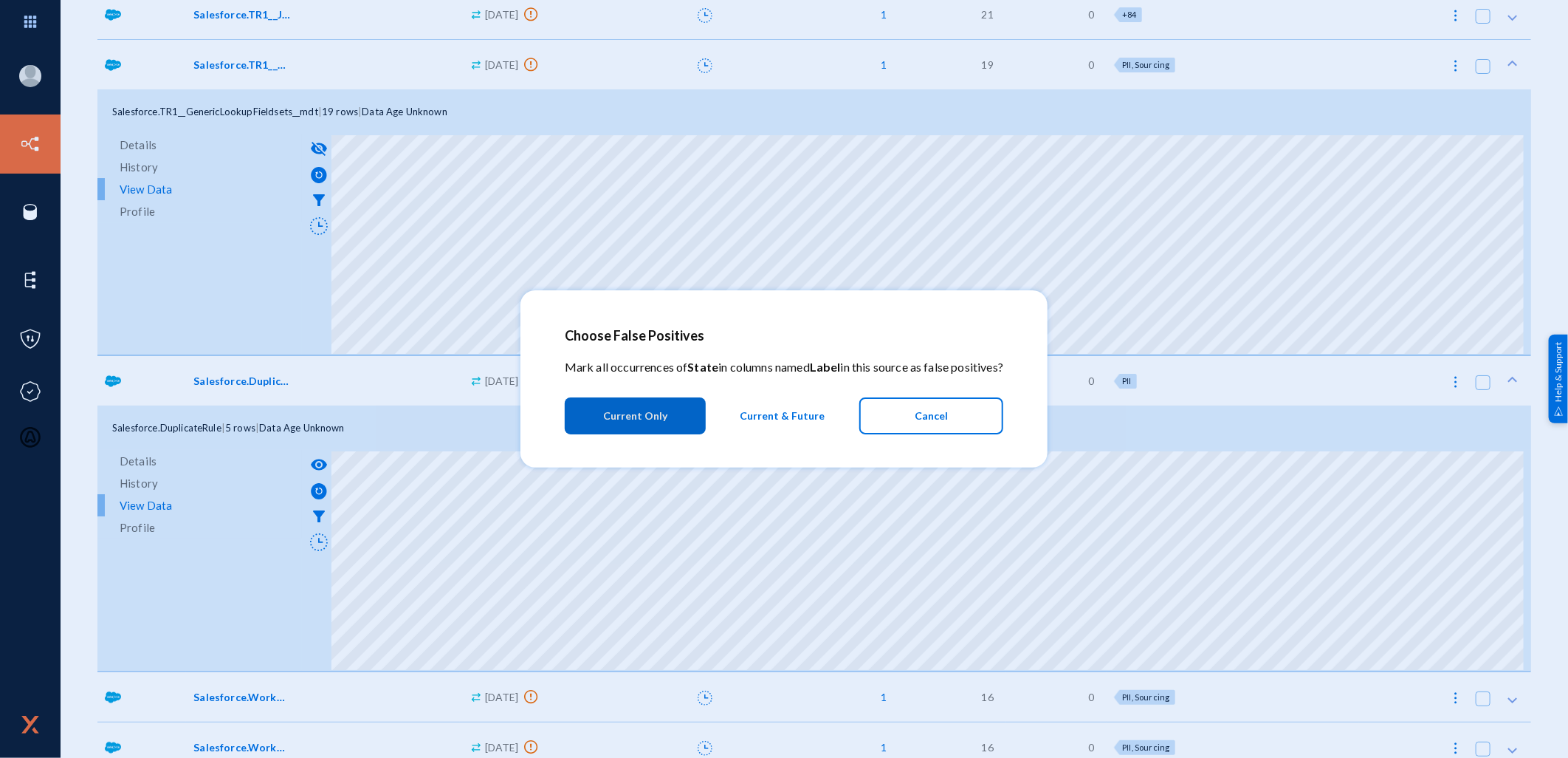
click at [765, 408] on span "Current & Future" at bounding box center [782, 416] width 85 height 27
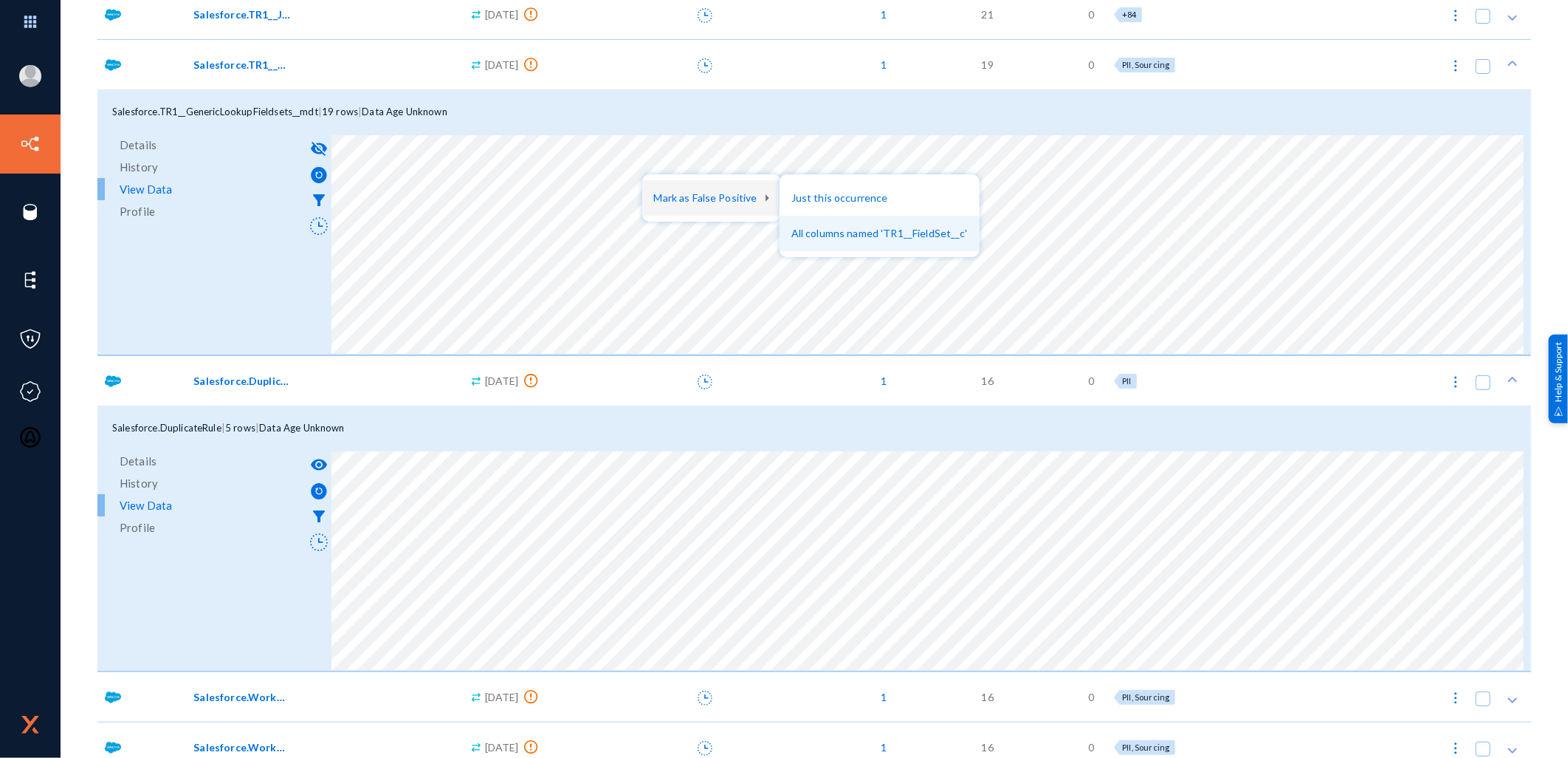
click at [864, 242] on button "All columns named 'TR1__FieldSet__c'" at bounding box center [879, 233] width 200 height 35
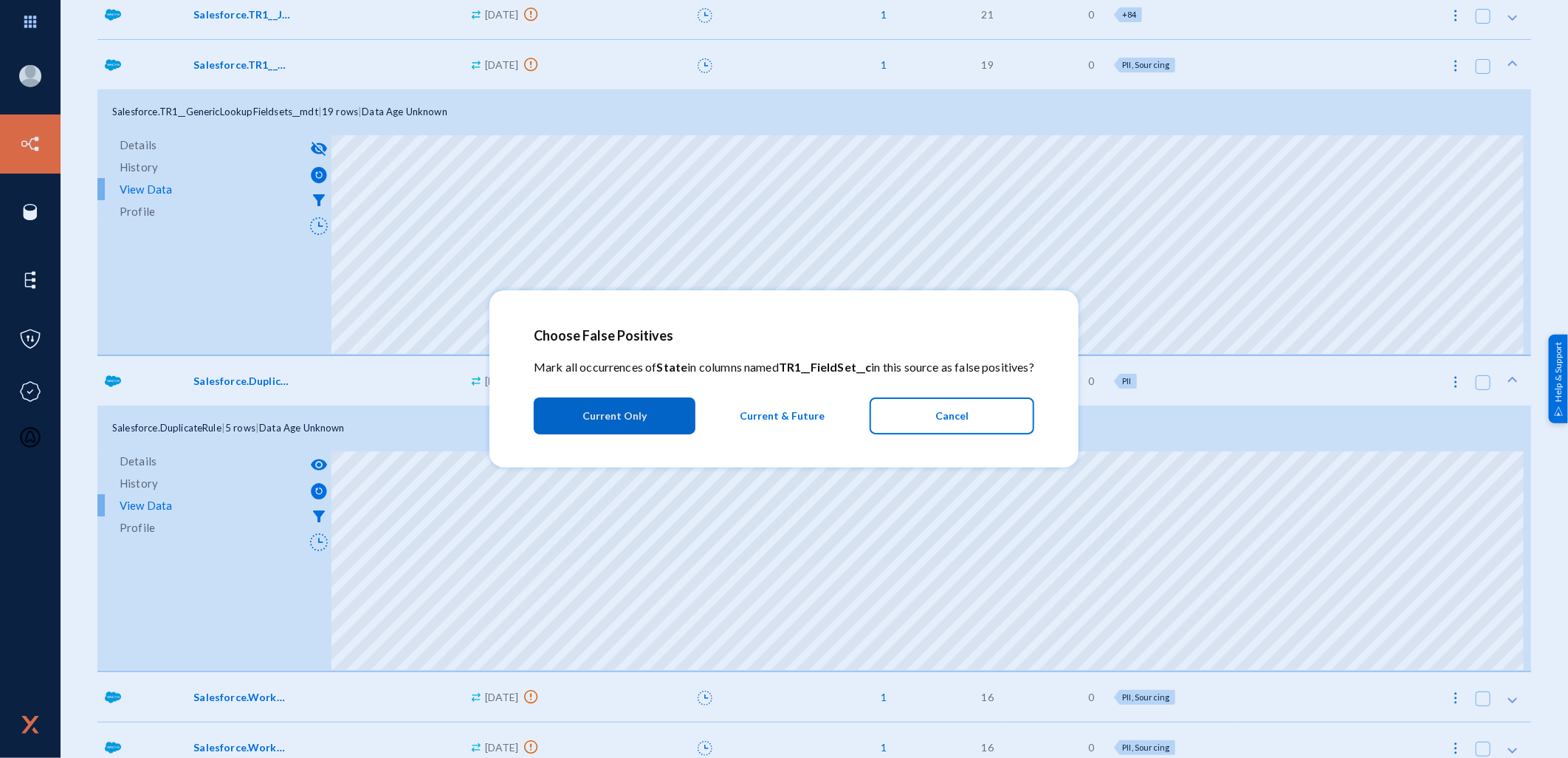
click at [784, 406] on span "Current & Future" at bounding box center [782, 416] width 85 height 27
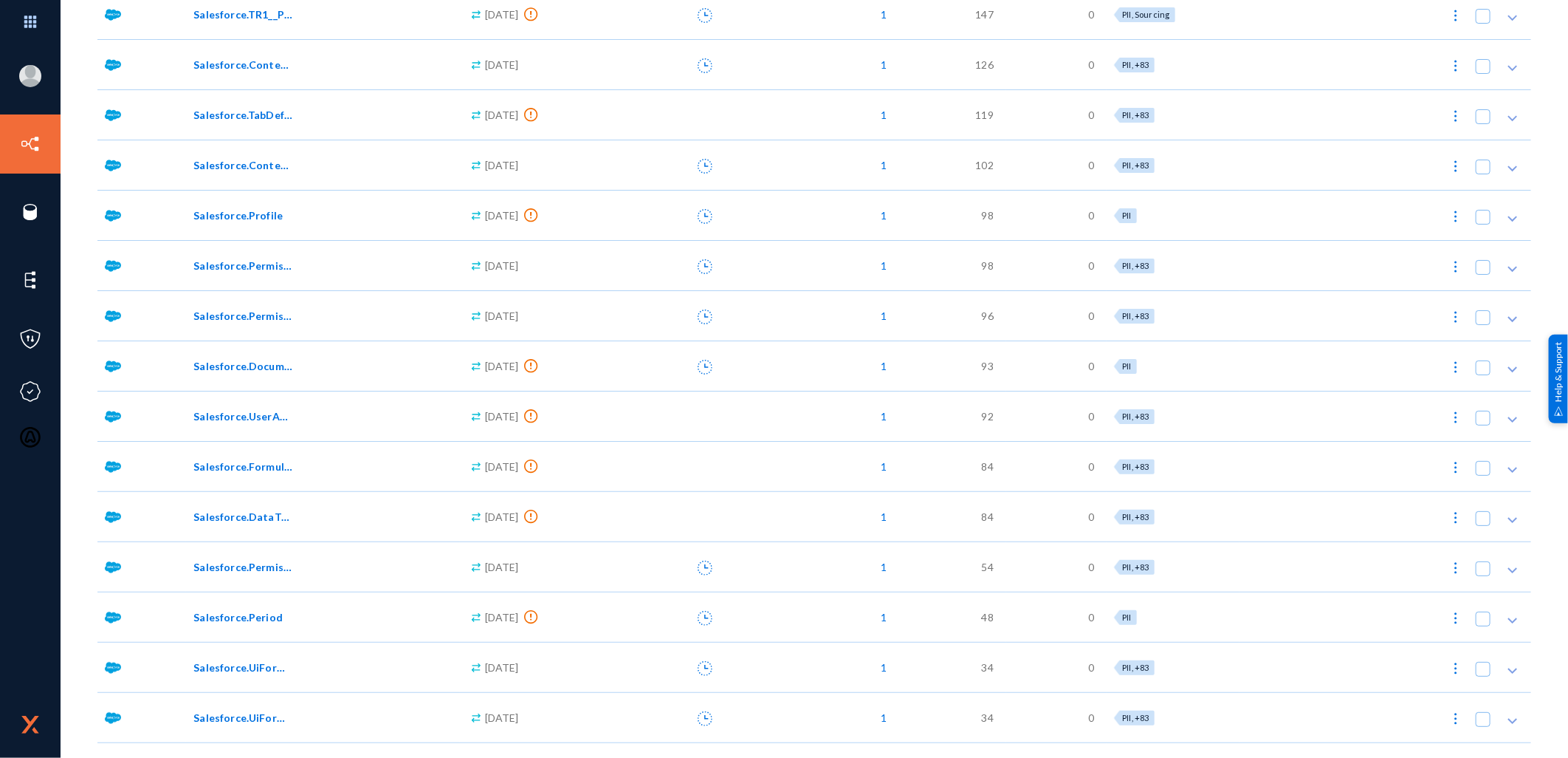
scroll to position [4893, 0]
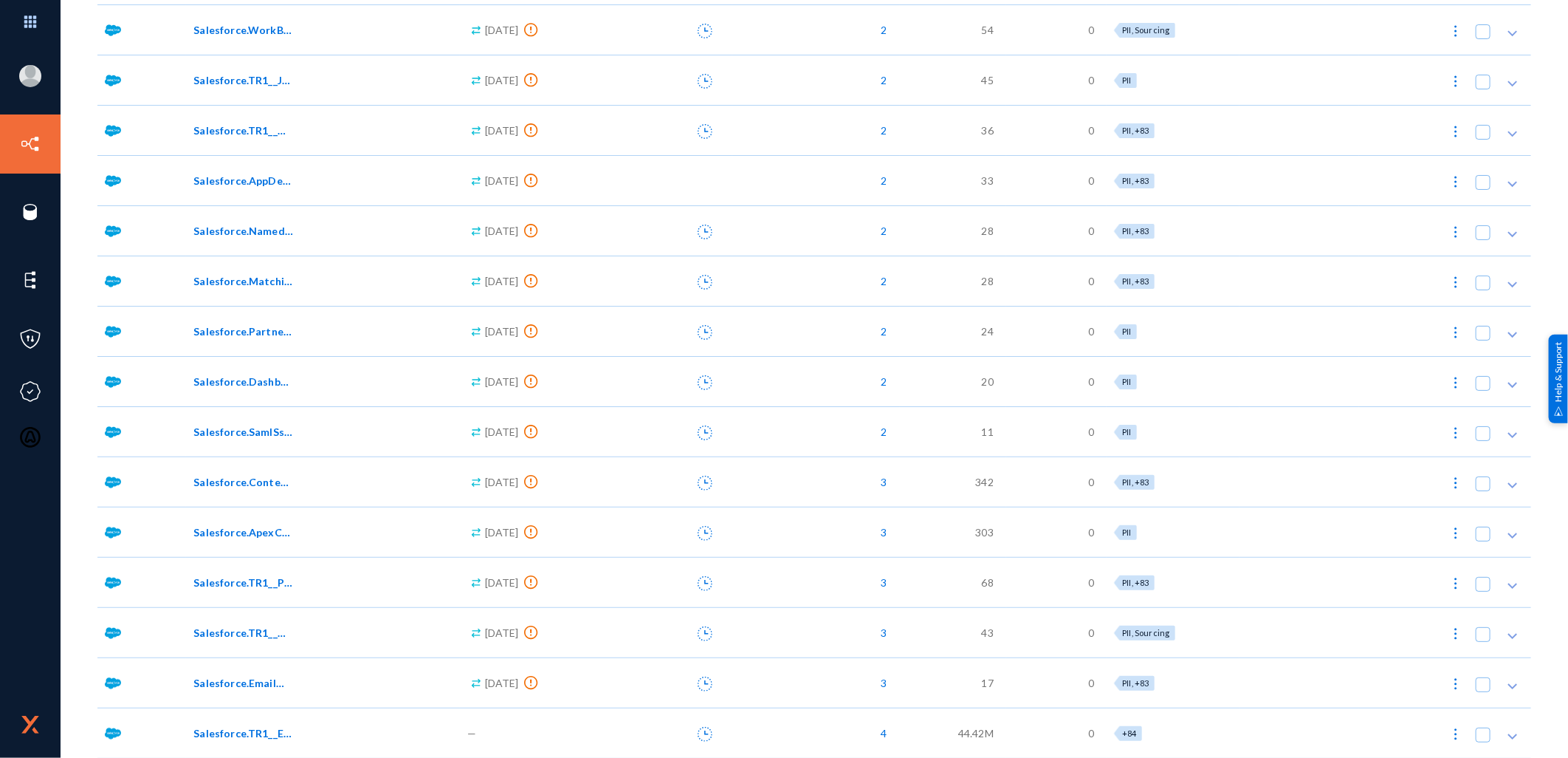
click at [310, 383] on div "Salesforce.Dashboard" at bounding box center [320, 382] width 254 height 16
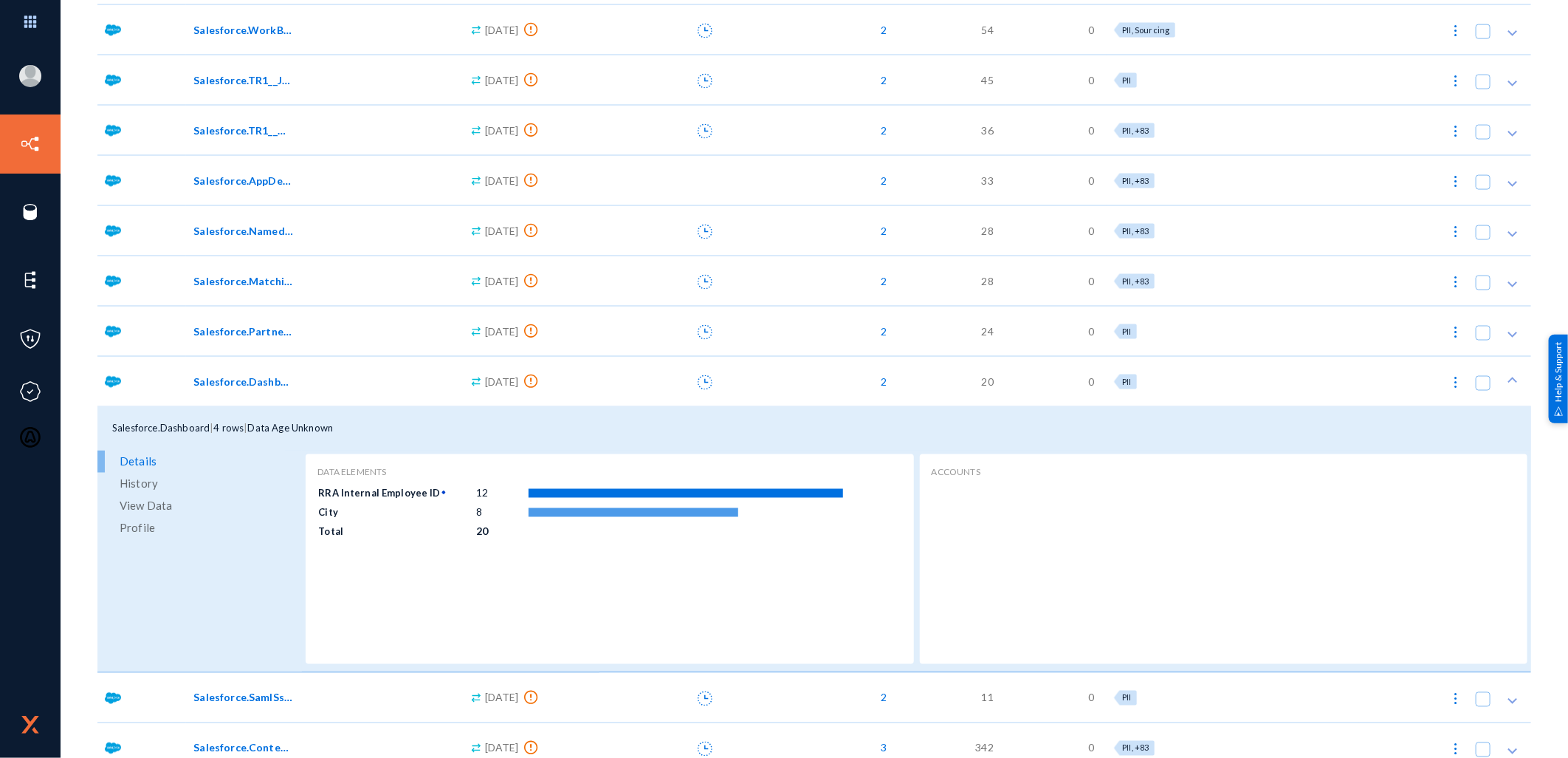
click at [160, 501] on span "View Data" at bounding box center [145, 506] width 53 height 22
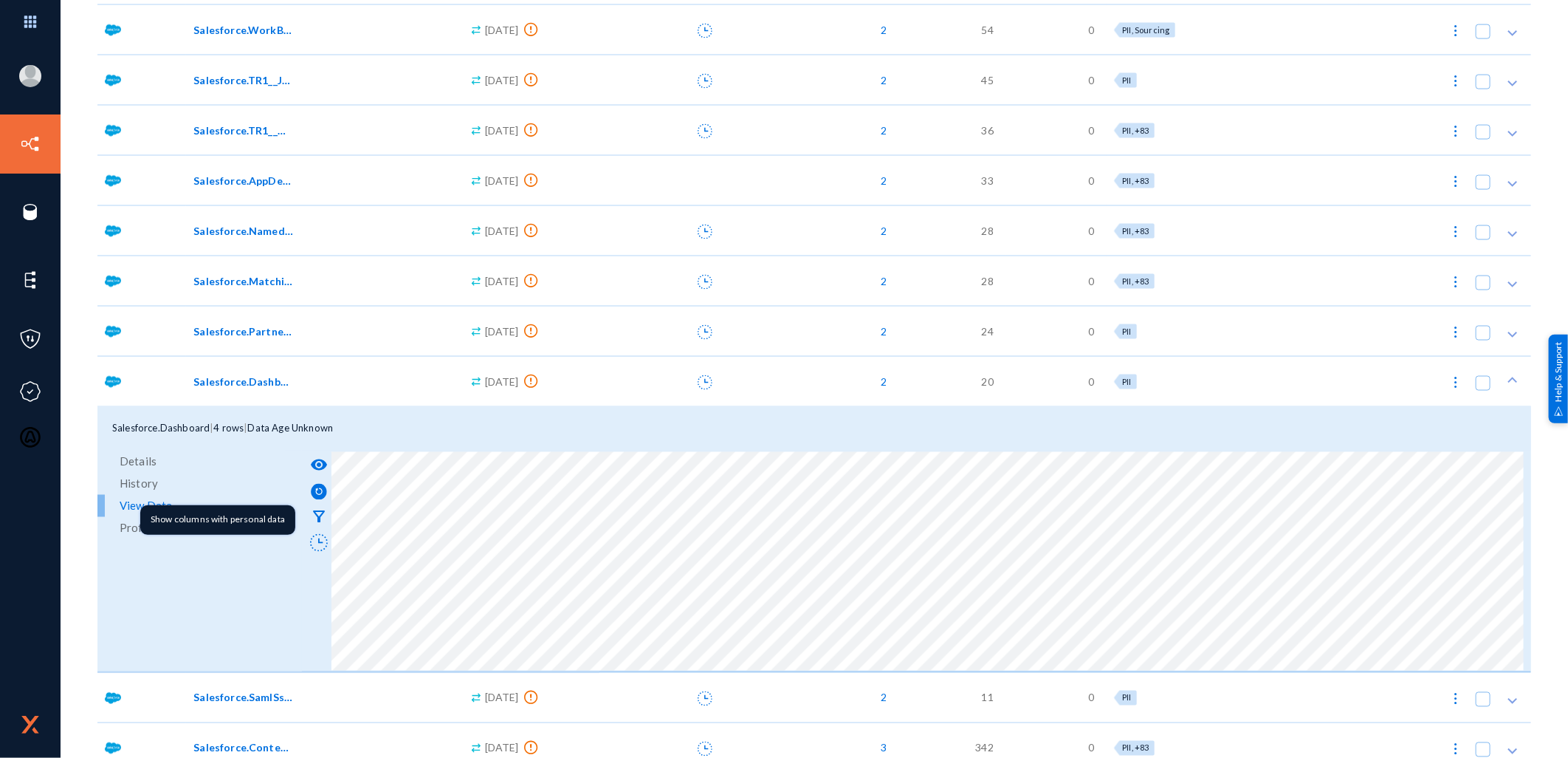
click at [315, 514] on mat-icon "filter_alt" at bounding box center [319, 517] width 18 height 18
click at [313, 460] on mat-icon "visibility" at bounding box center [319, 465] width 18 height 18
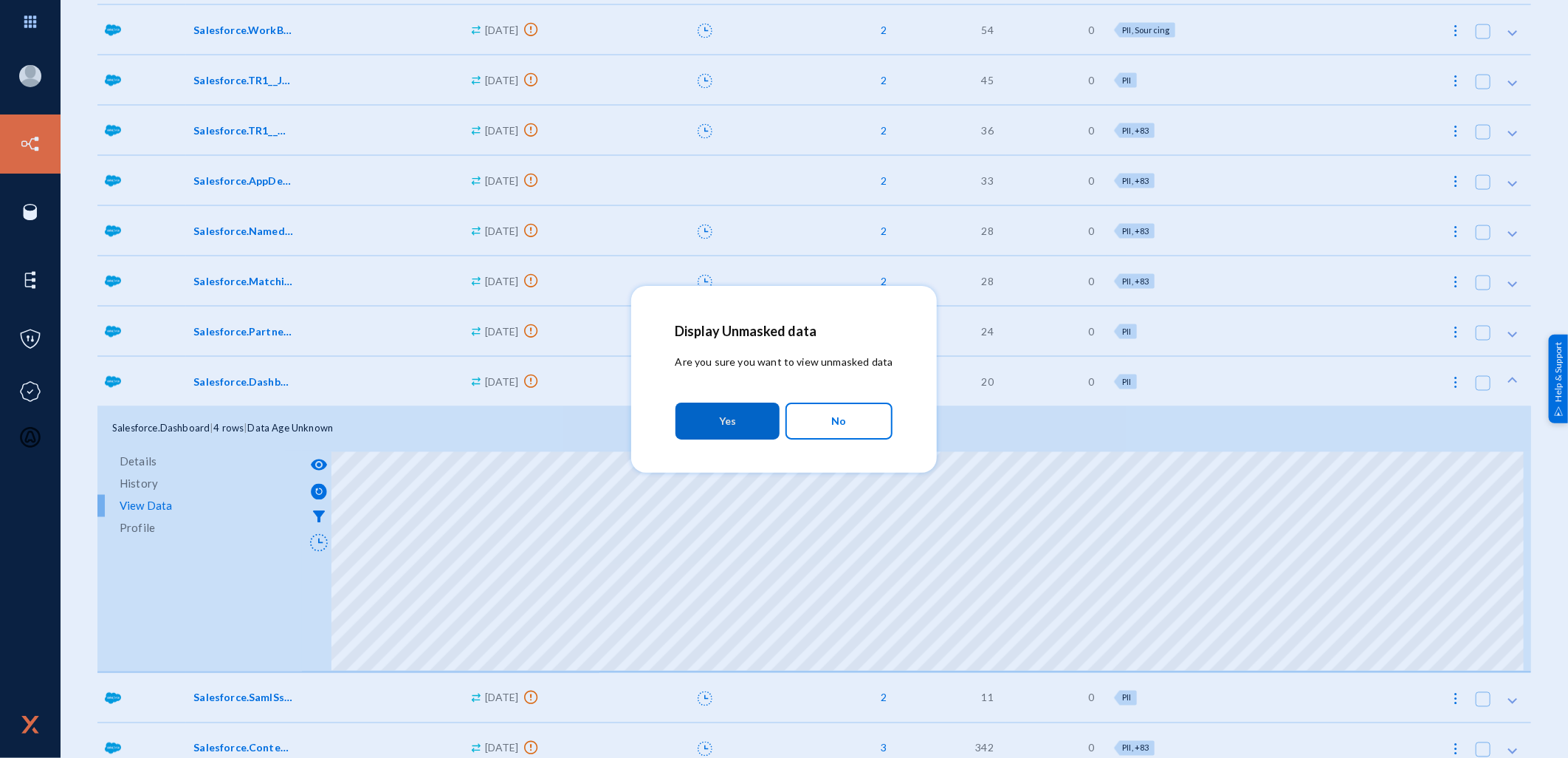
click at [747, 423] on button "Yes" at bounding box center [727, 421] width 104 height 37
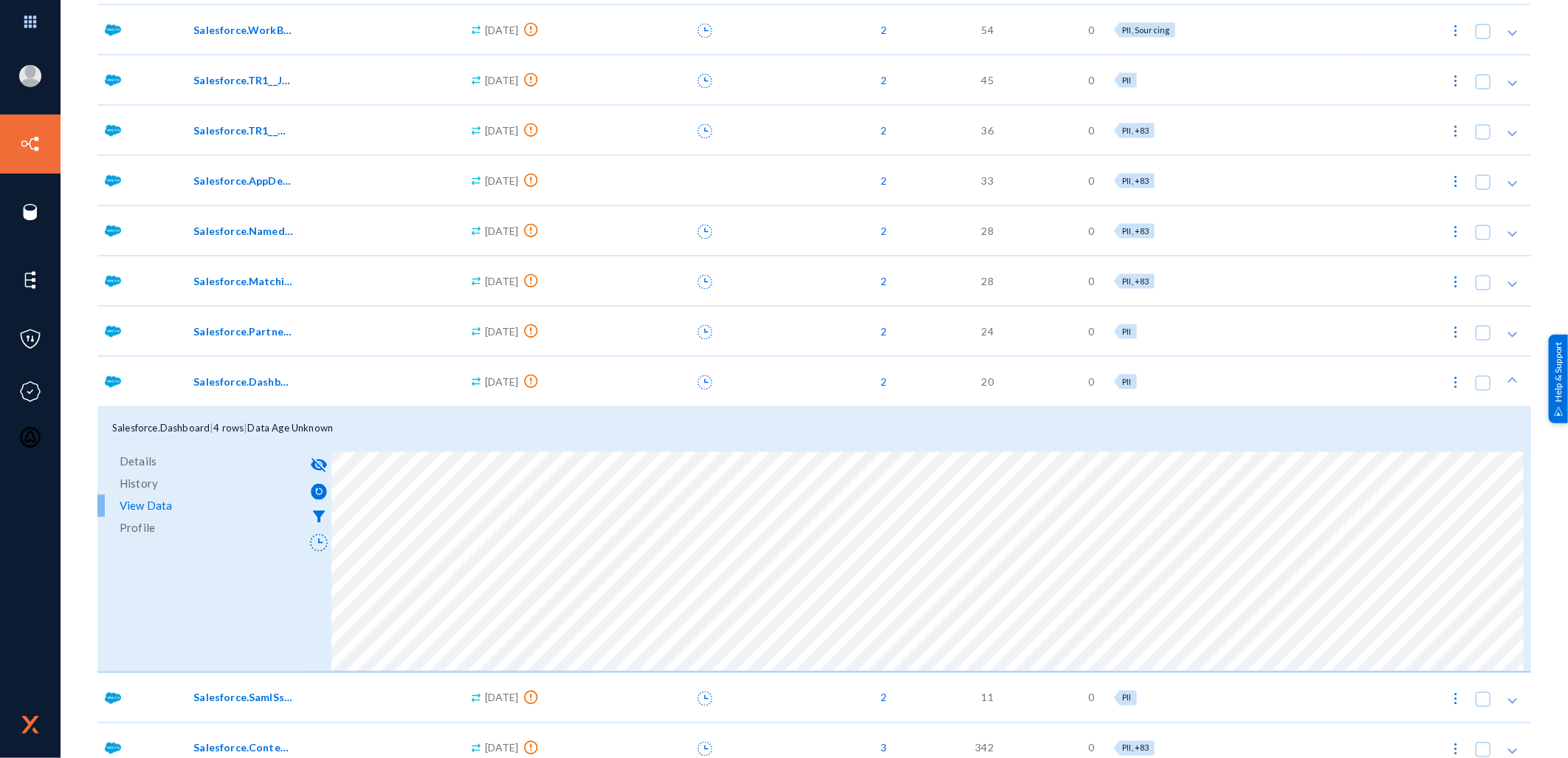
scroll to position [4975, 0]
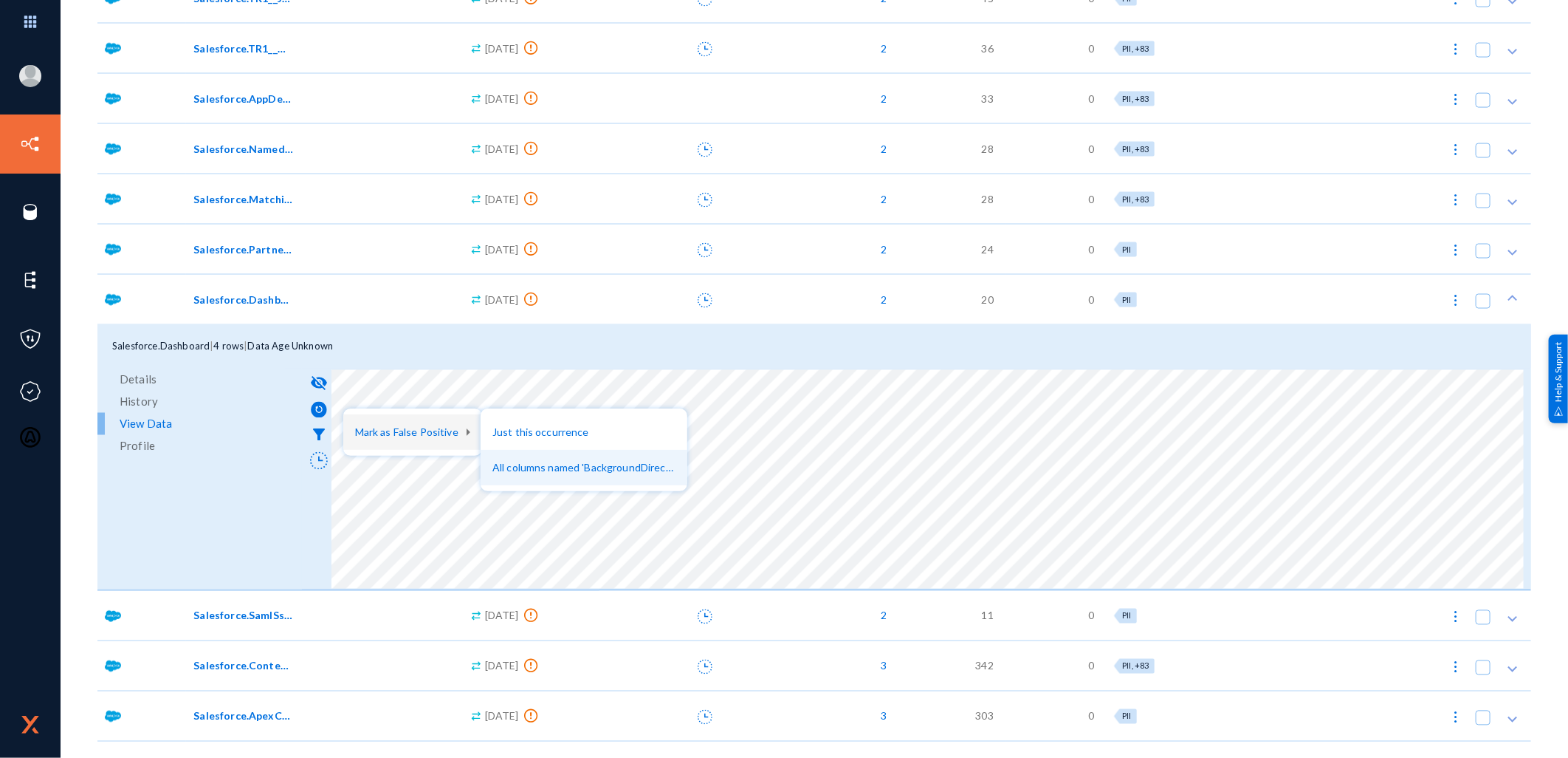
click at [584, 470] on button "All columns named 'BackgroundDirection'" at bounding box center [583, 467] width 207 height 35
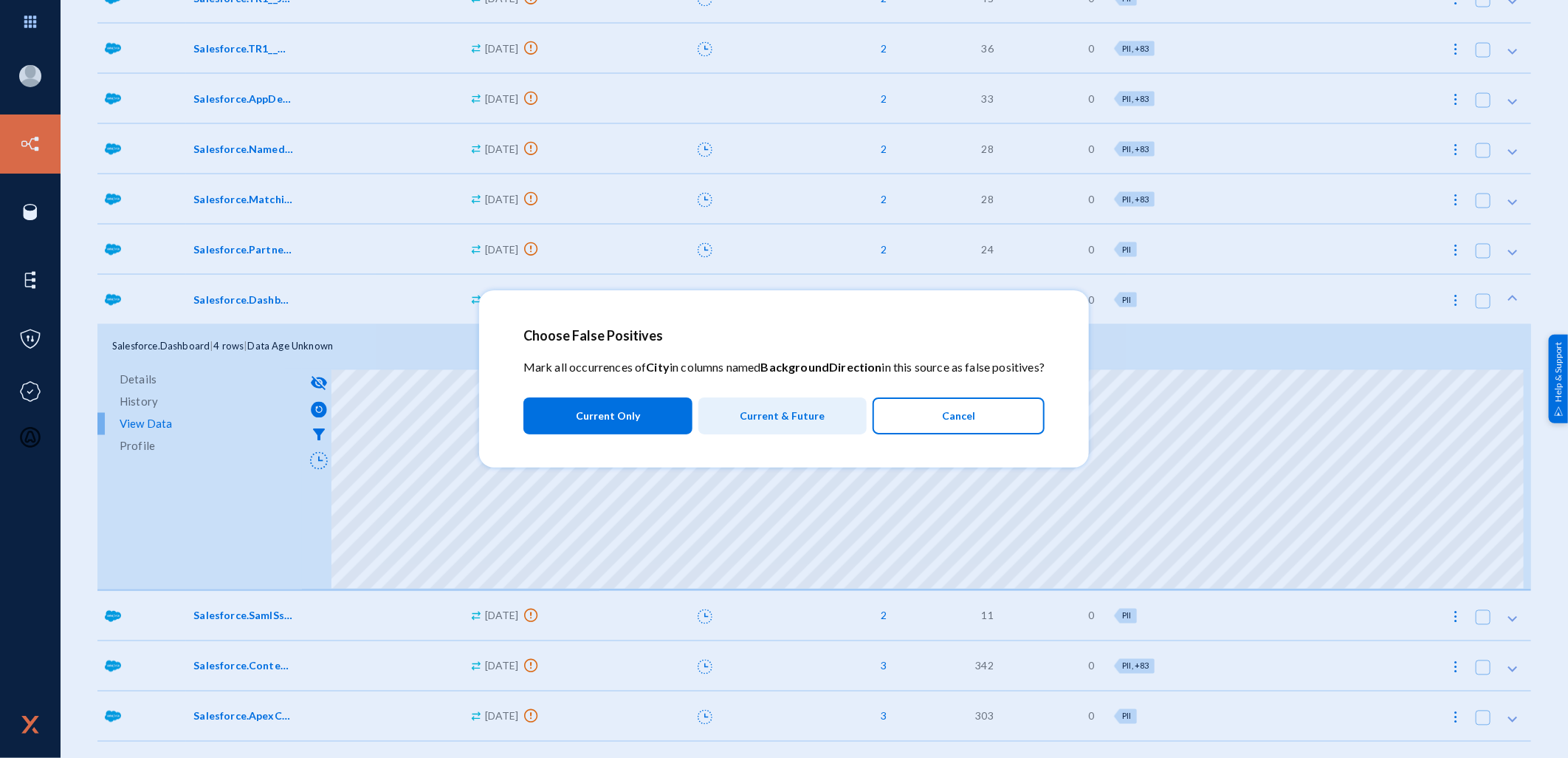
click at [810, 422] on span "Current & Future" at bounding box center [782, 416] width 85 height 27
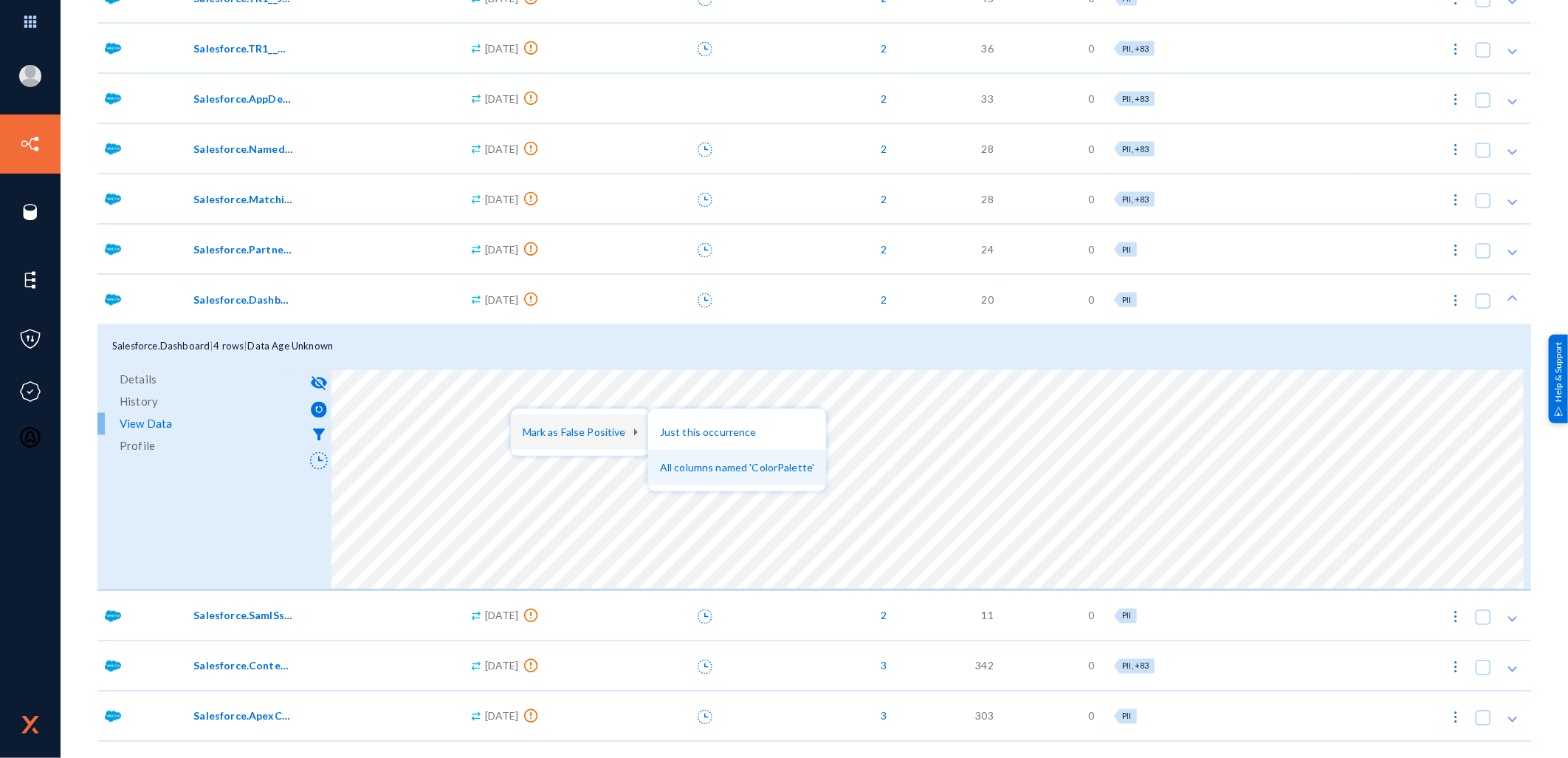
click at [699, 463] on button "All columns named 'ColorPalette'" at bounding box center [737, 467] width 178 height 35
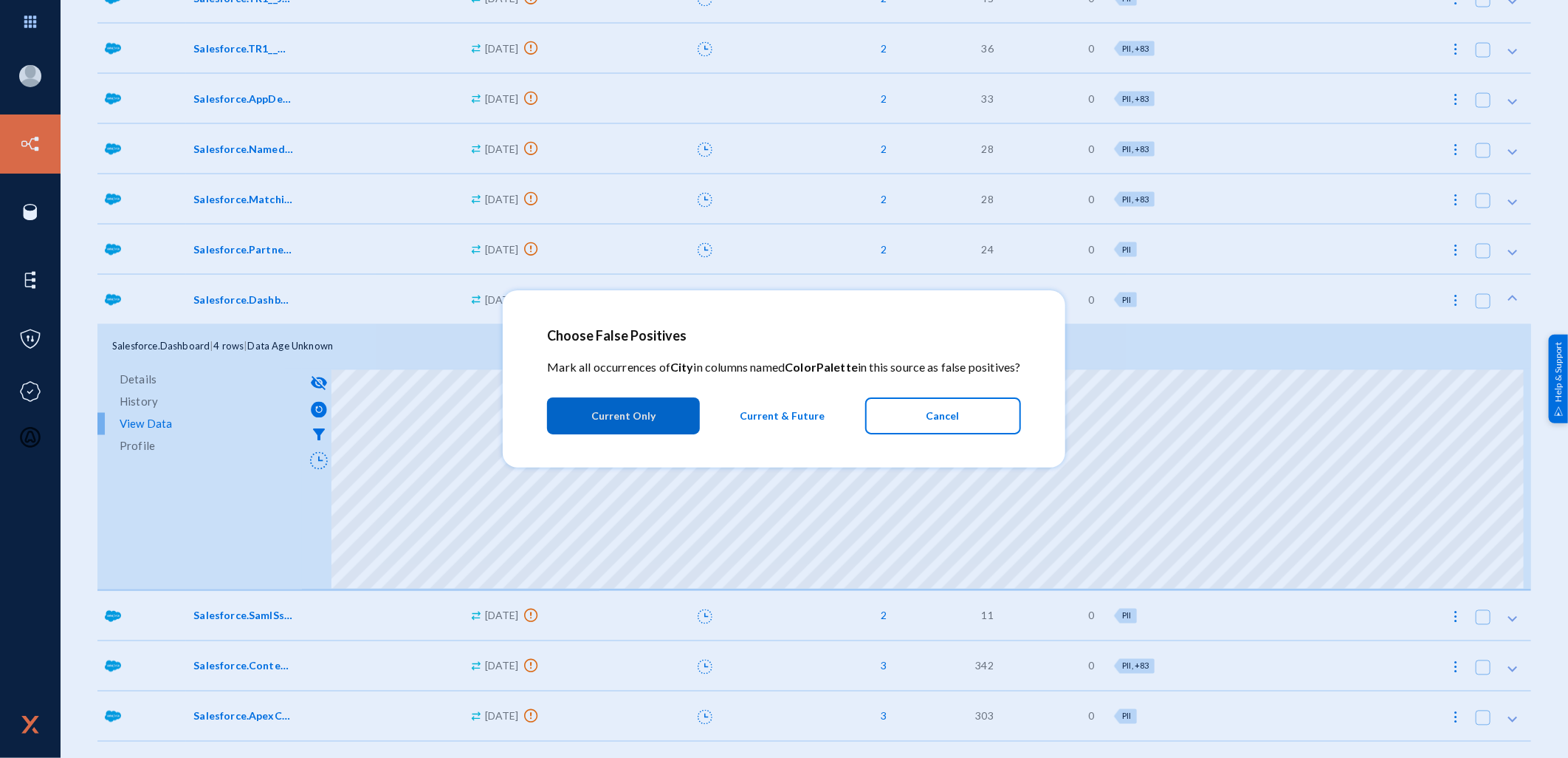
click at [779, 416] on span "Current & Future" at bounding box center [783, 416] width 85 height 27
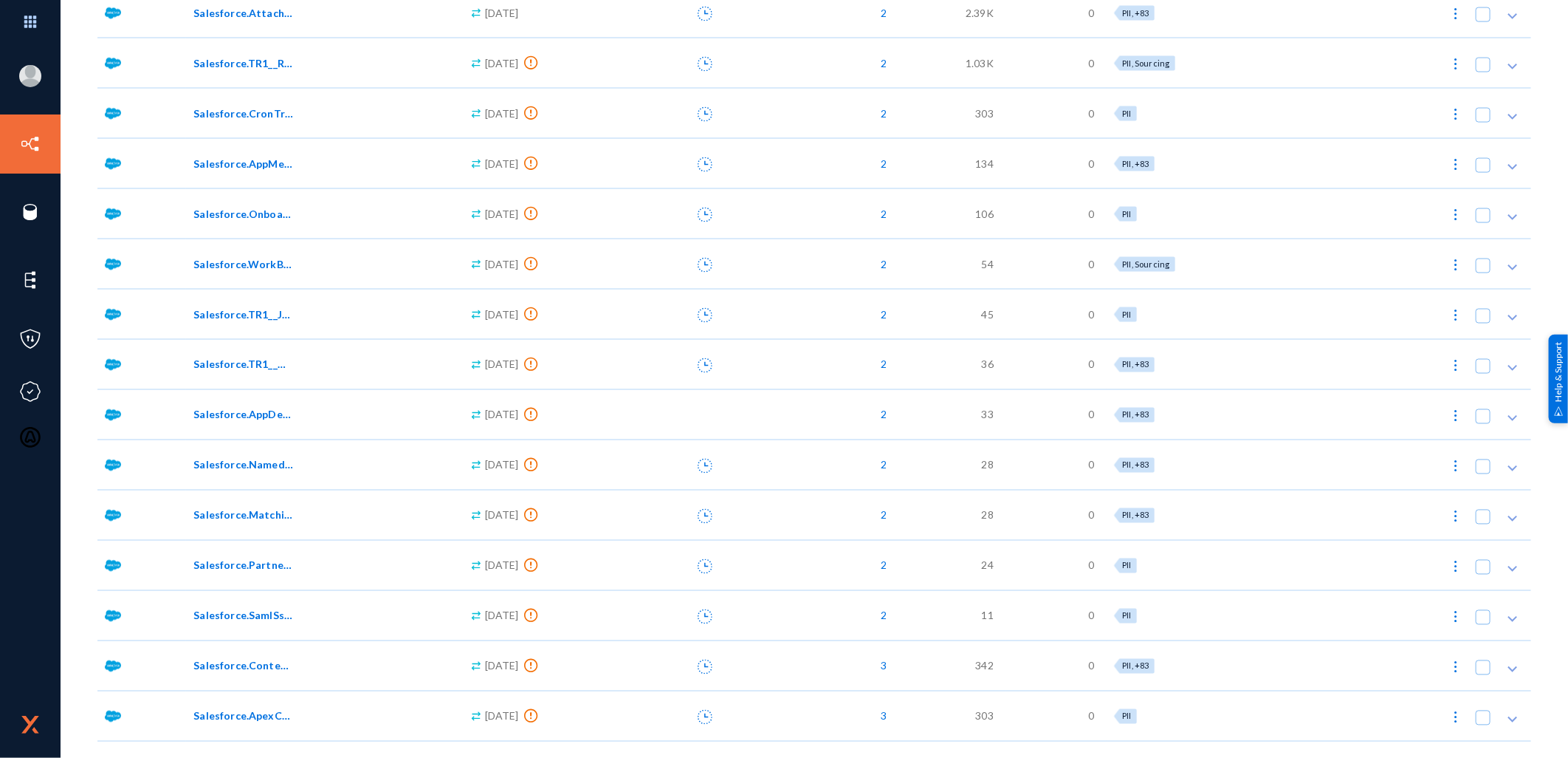
click at [288, 572] on div "Salesforce.PartnerRole" at bounding box center [323, 565] width 273 height 50
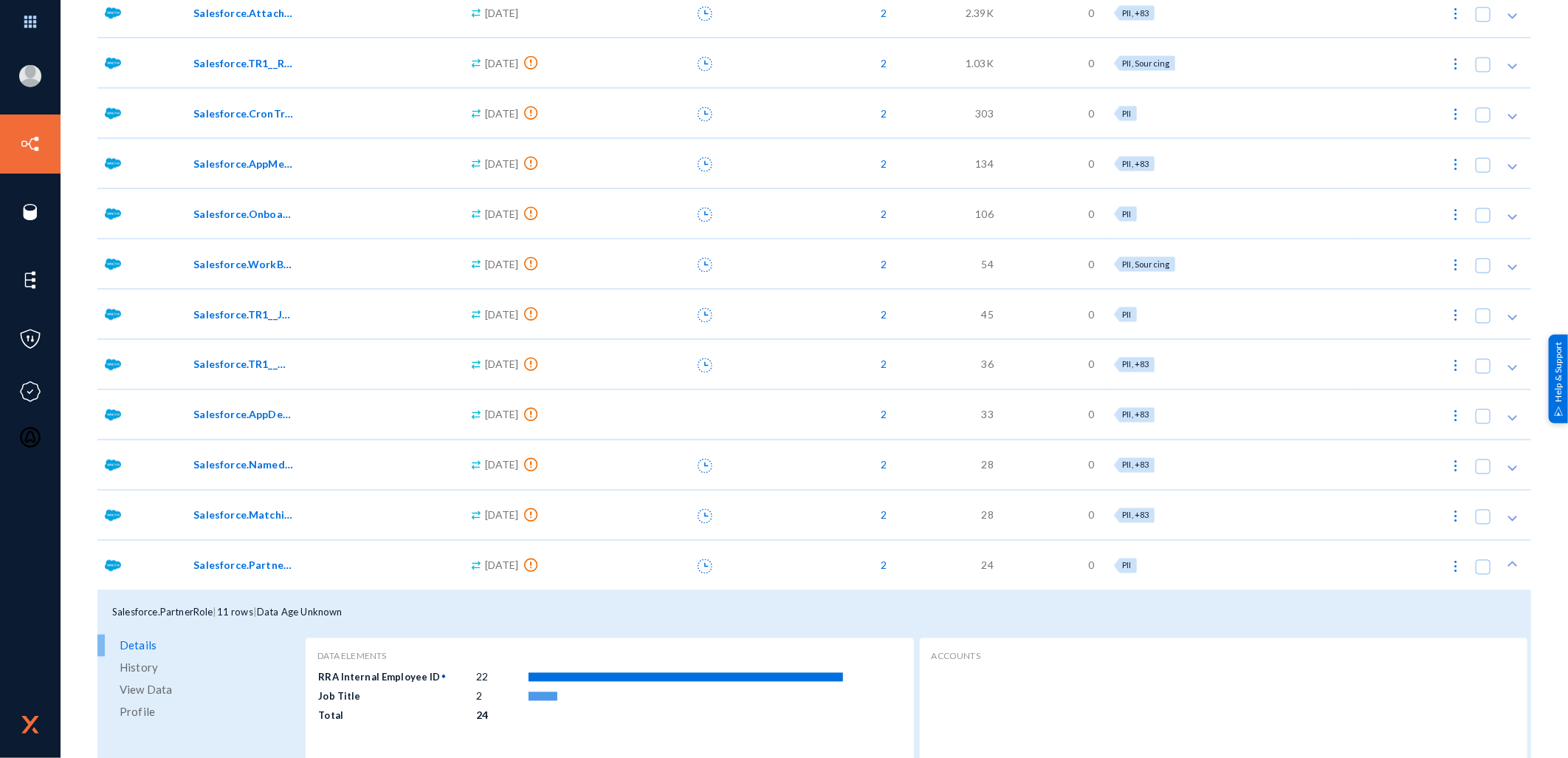
click at [157, 683] on span "View Data" at bounding box center [145, 690] width 53 height 22
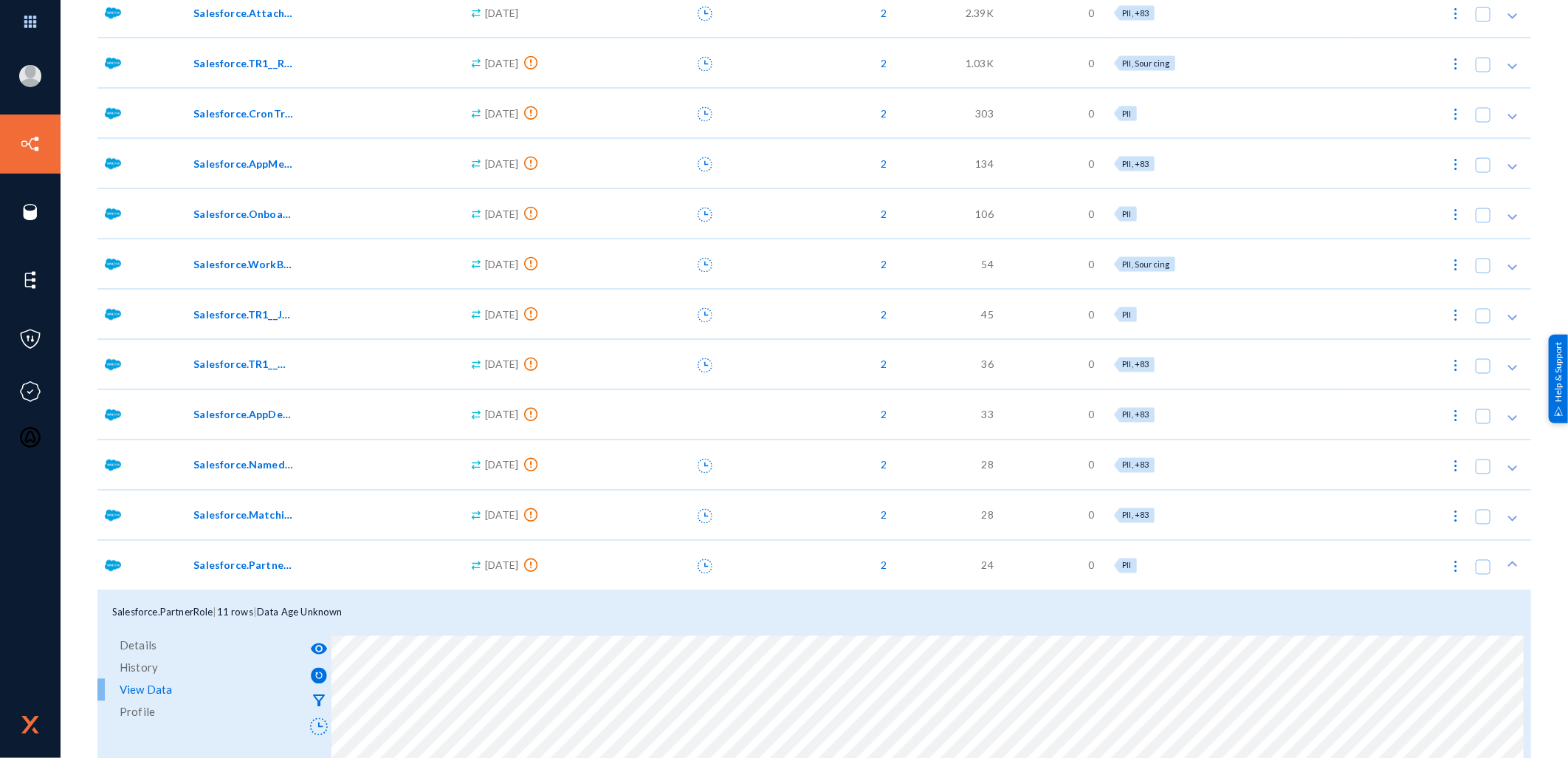
scroll to position [5221, 0]
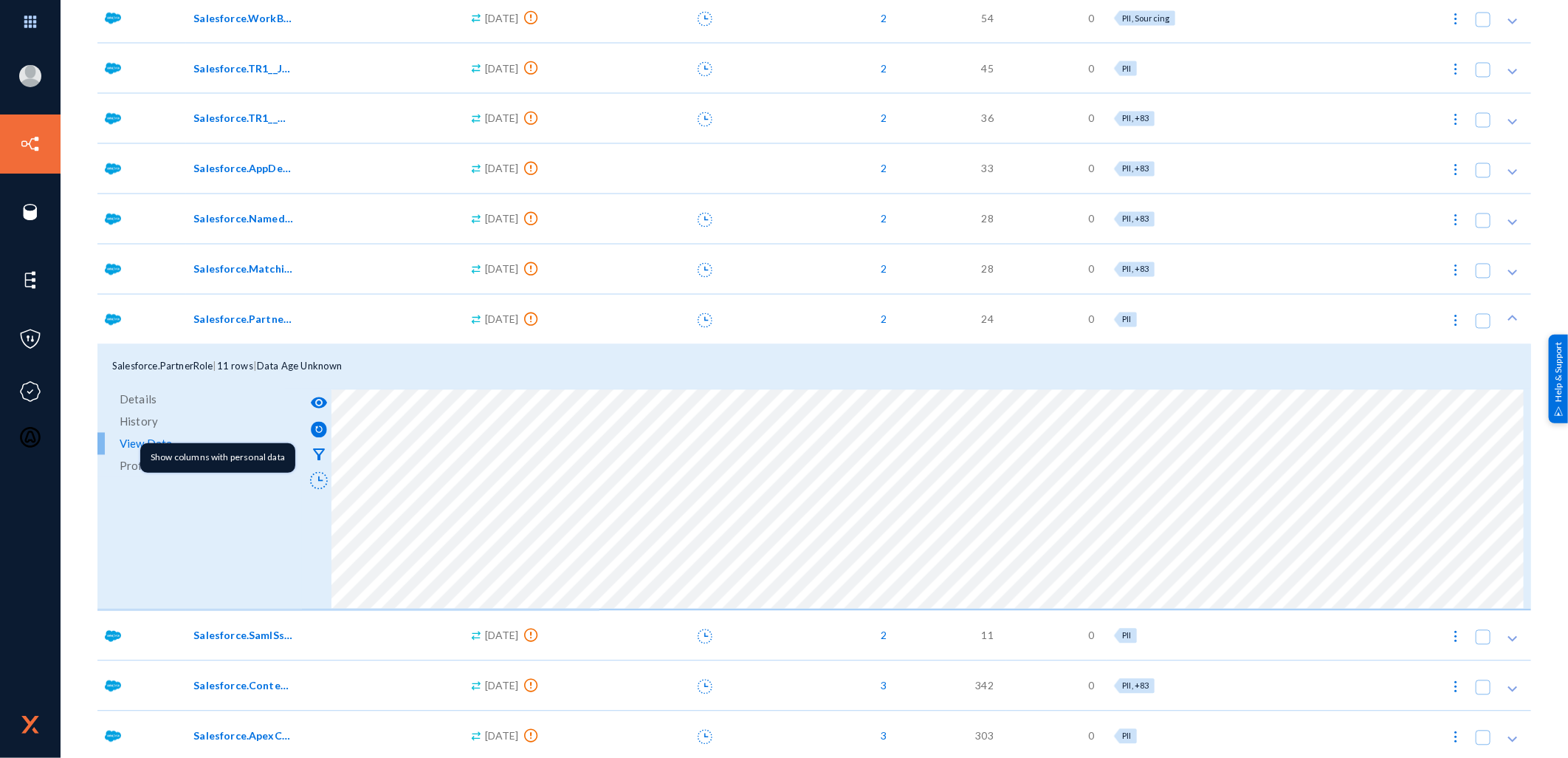
click at [315, 452] on mat-icon "filter_alt" at bounding box center [319, 455] width 18 height 18
click at [320, 399] on mat-icon "visibility" at bounding box center [319, 403] width 18 height 18
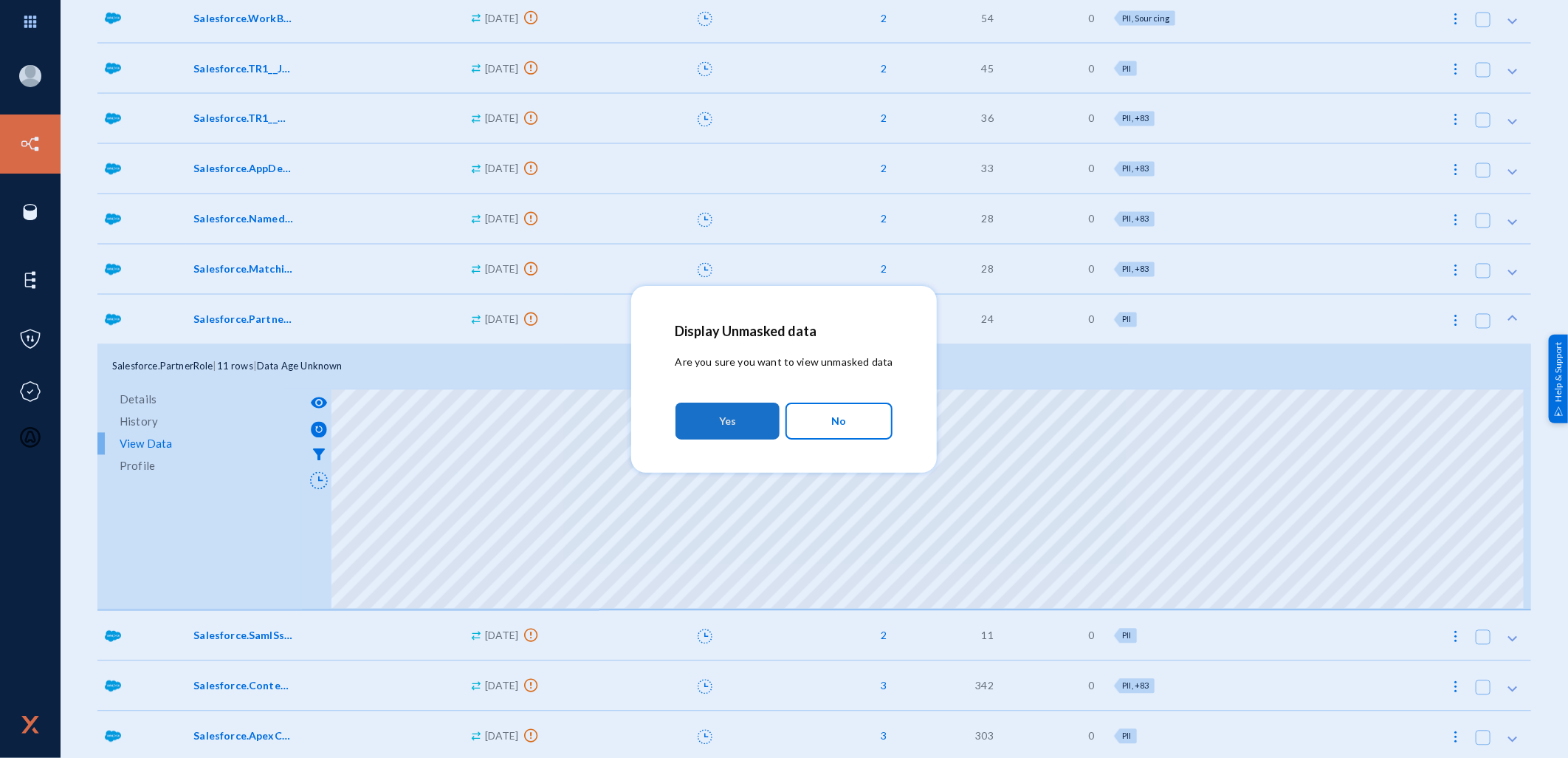
click at [747, 419] on button "Yes" at bounding box center [727, 421] width 104 height 37
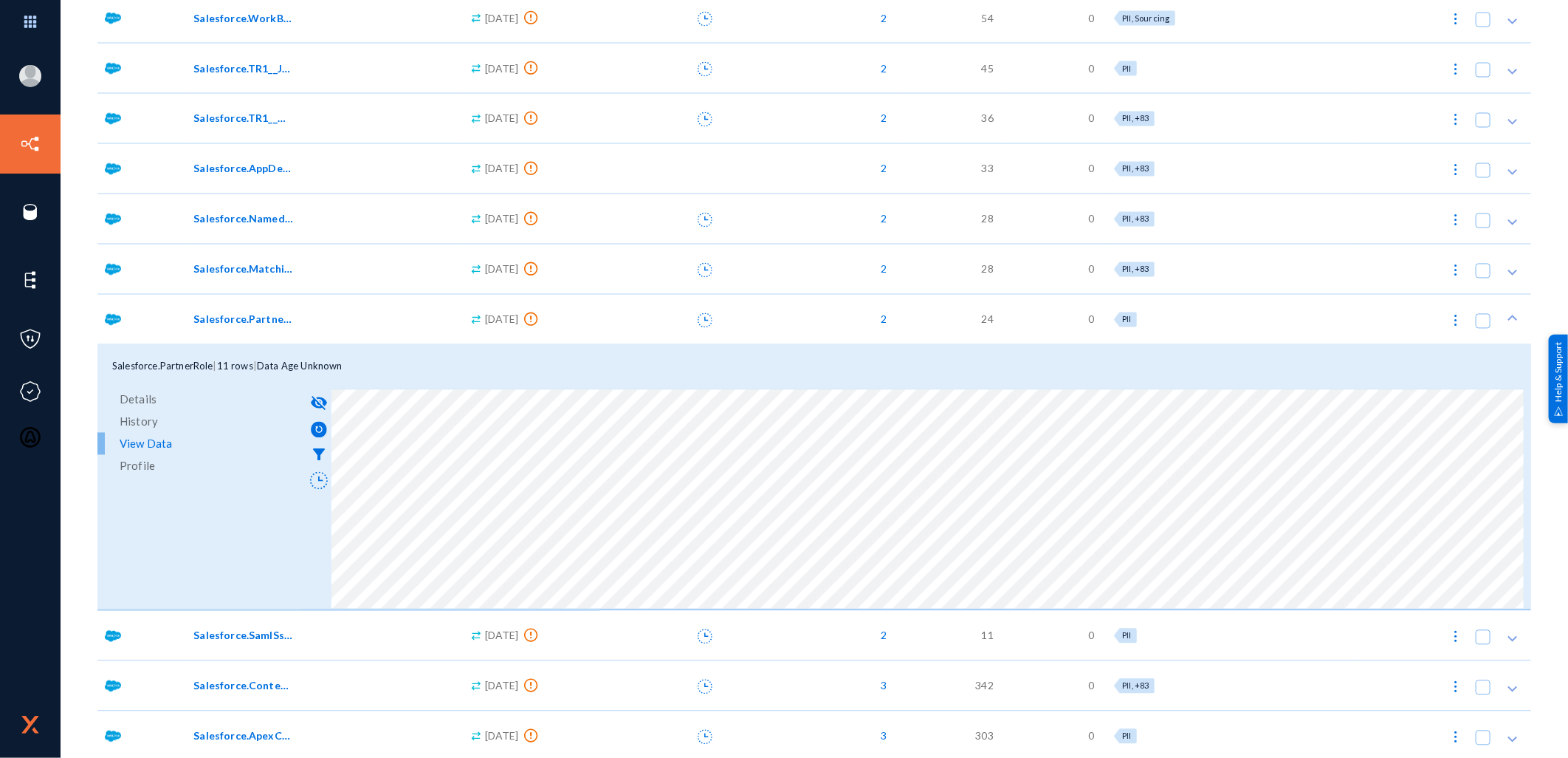
scroll to position [5304, 0]
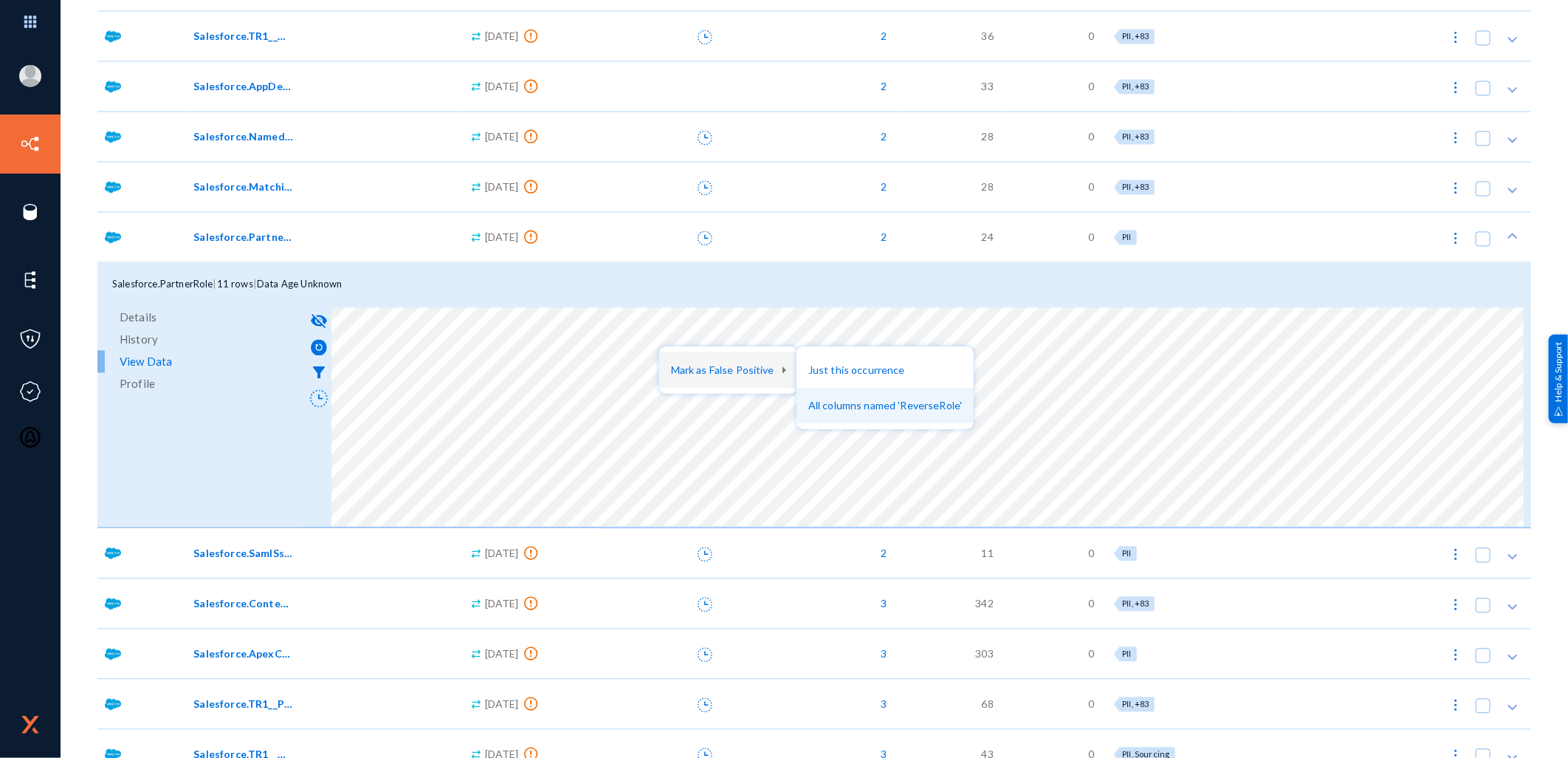
click at [879, 403] on button "All columns named 'ReverseRole'" at bounding box center [886, 405] width 177 height 35
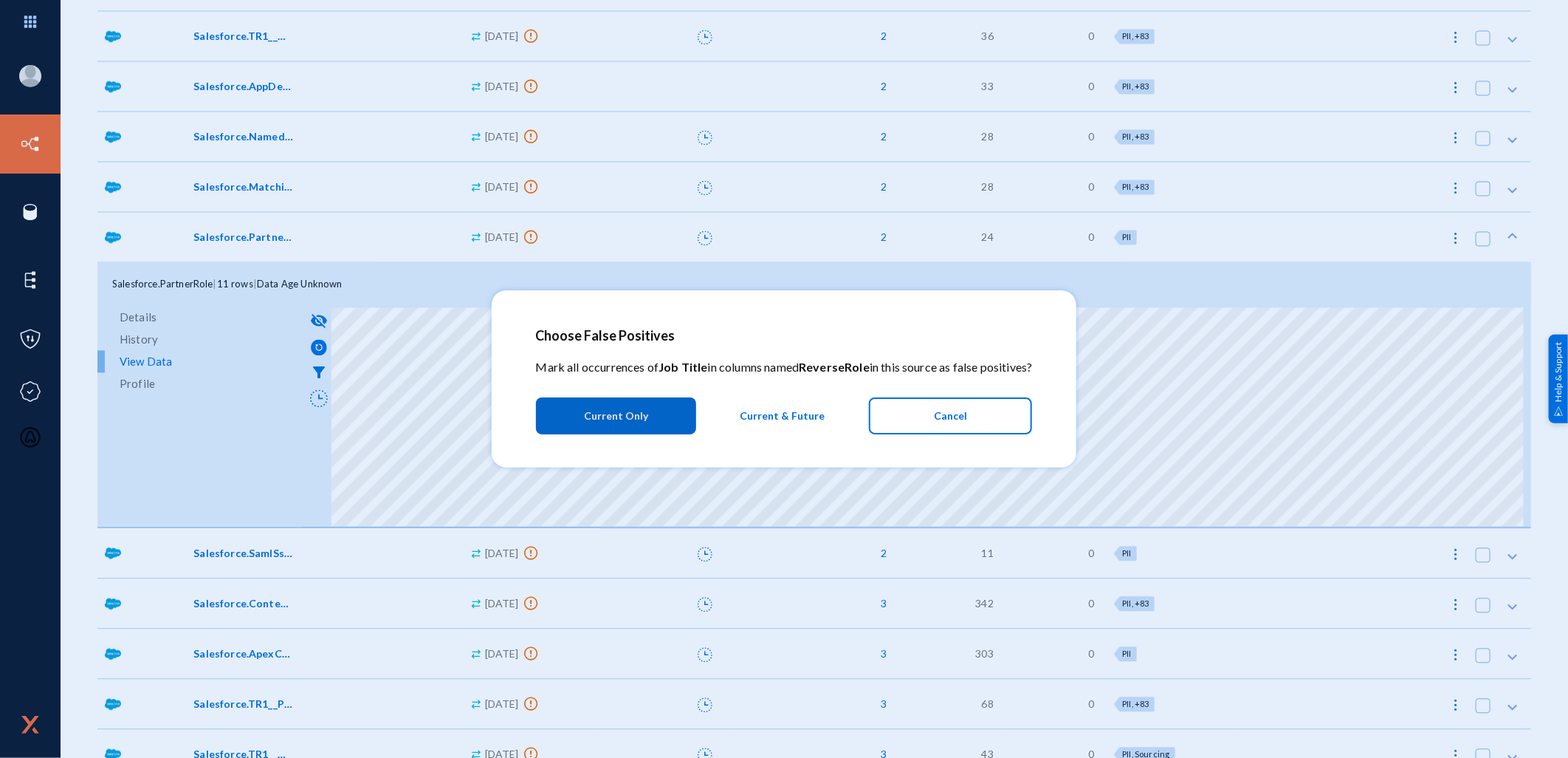
click at [799, 416] on span "Current & Future" at bounding box center [782, 416] width 85 height 27
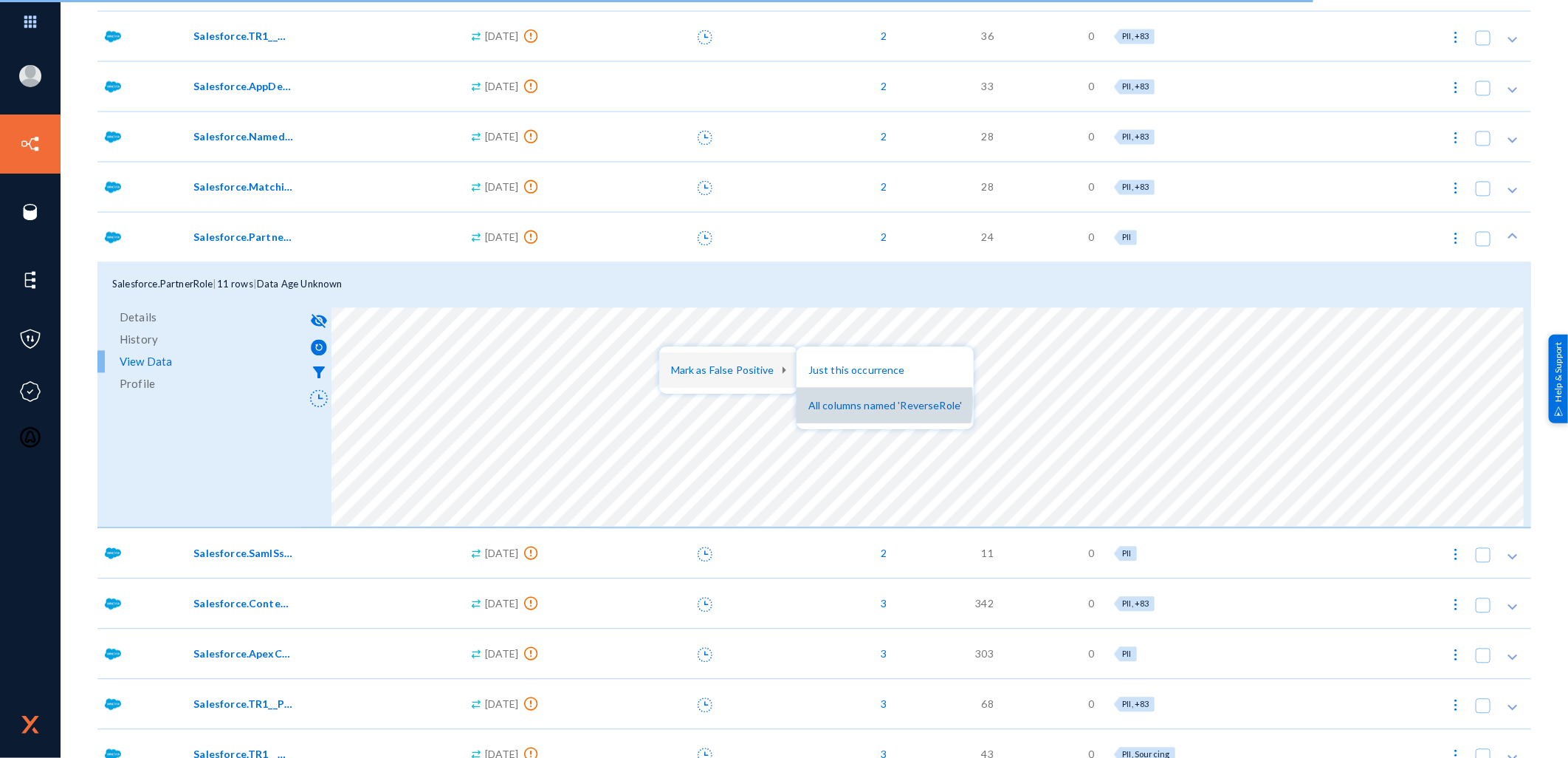
click at [839, 401] on button "All columns named 'ReverseRole'" at bounding box center [886, 405] width 177 height 35
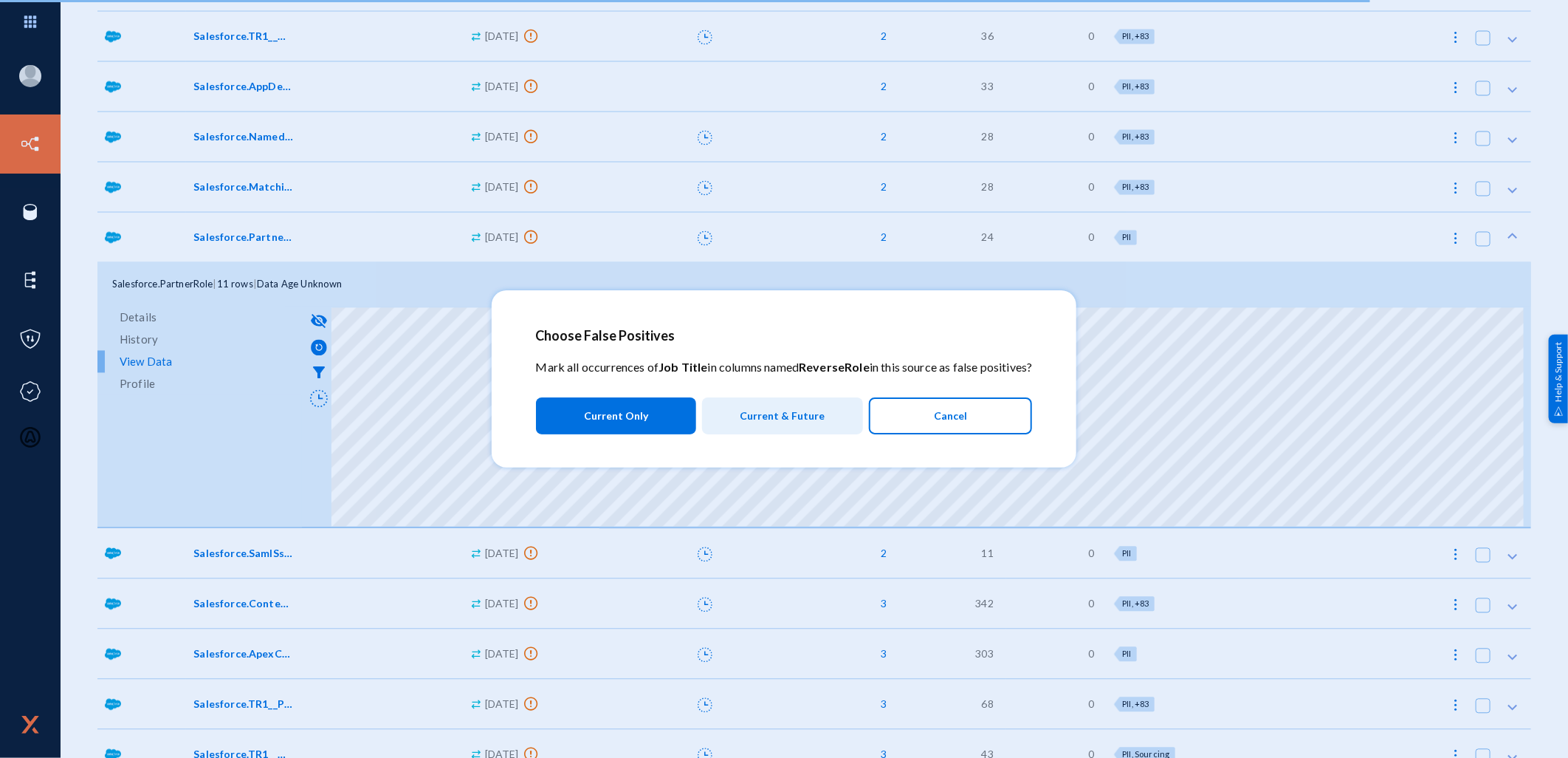
click at [796, 410] on span "Current & Future" at bounding box center [782, 416] width 85 height 27
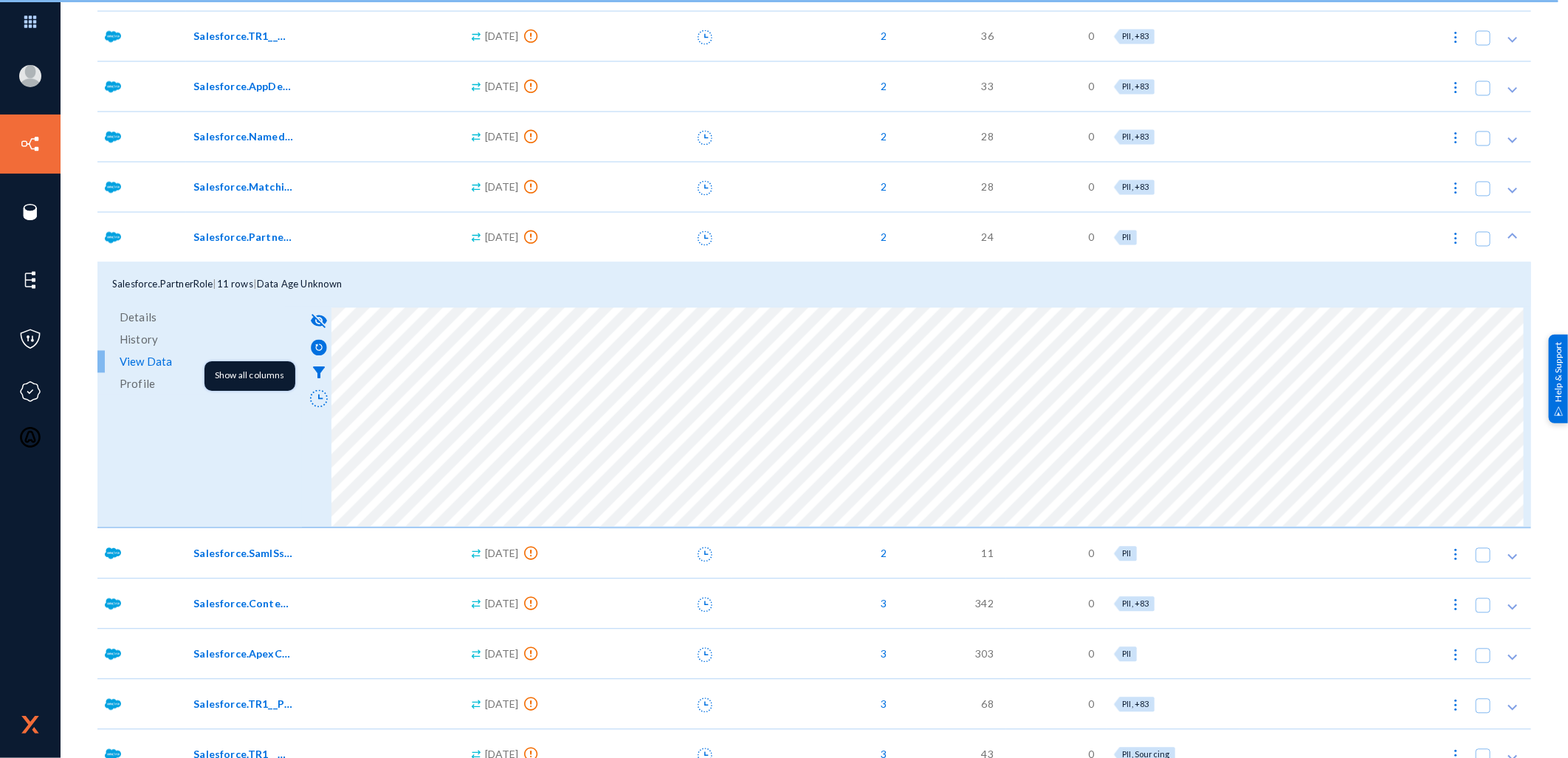
click at [315, 365] on mat-icon "filter_alt" at bounding box center [319, 372] width 18 height 18
click at [320, 371] on mat-icon "filter_alt" at bounding box center [319, 372] width 18 height 18
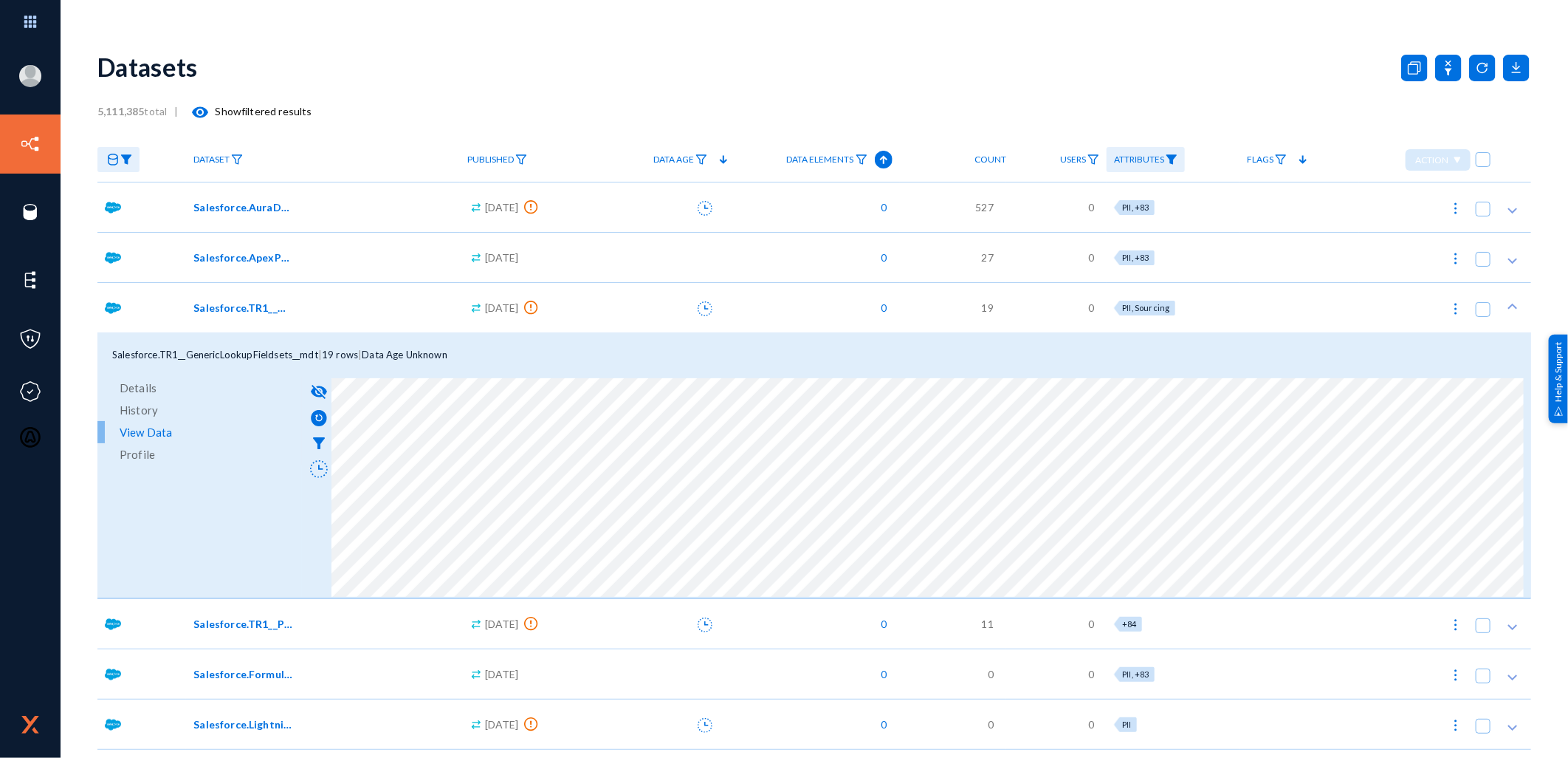
click at [1508, 303] on icon at bounding box center [1512, 306] width 15 height 15
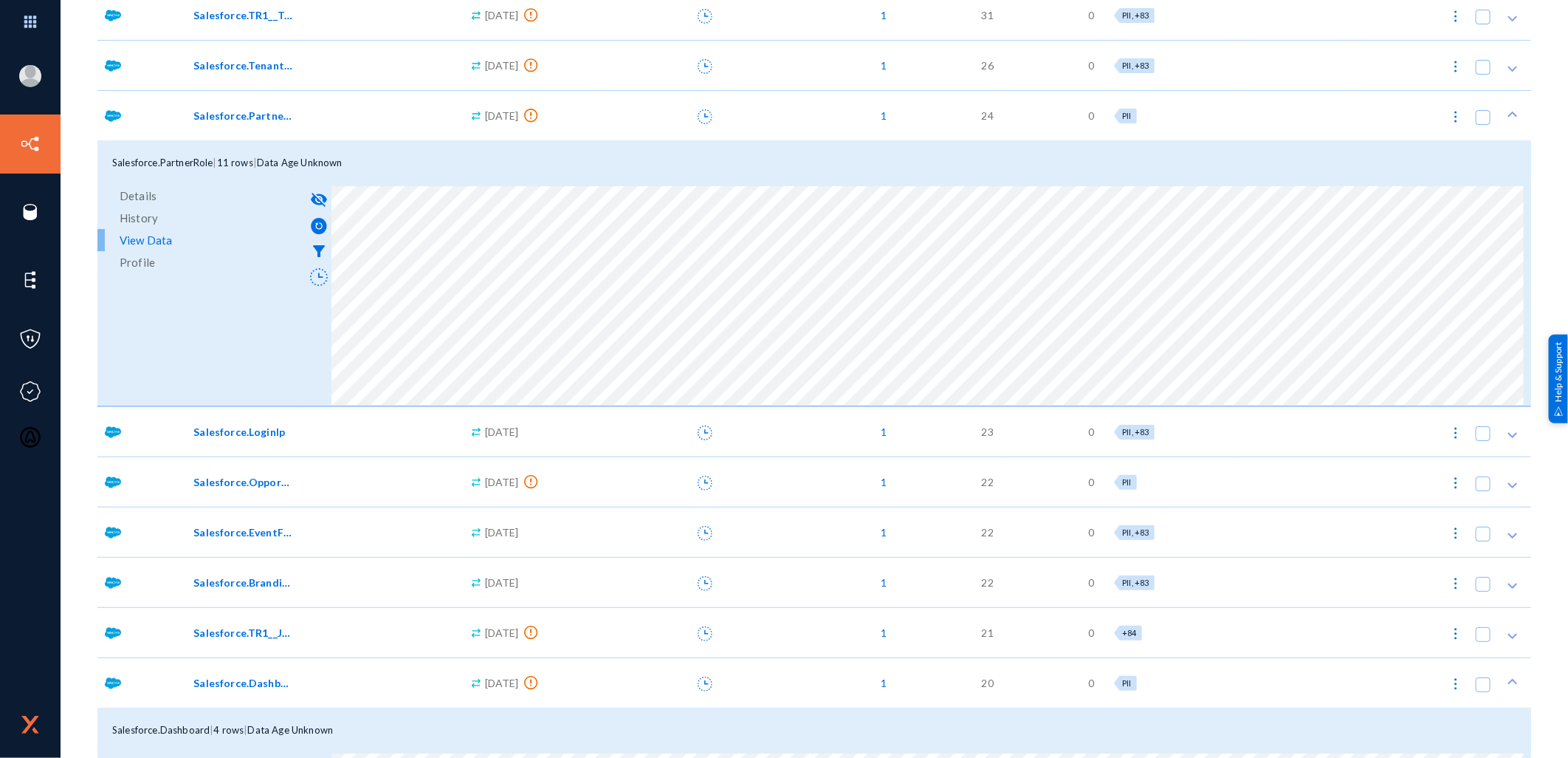
scroll to position [2790, 0]
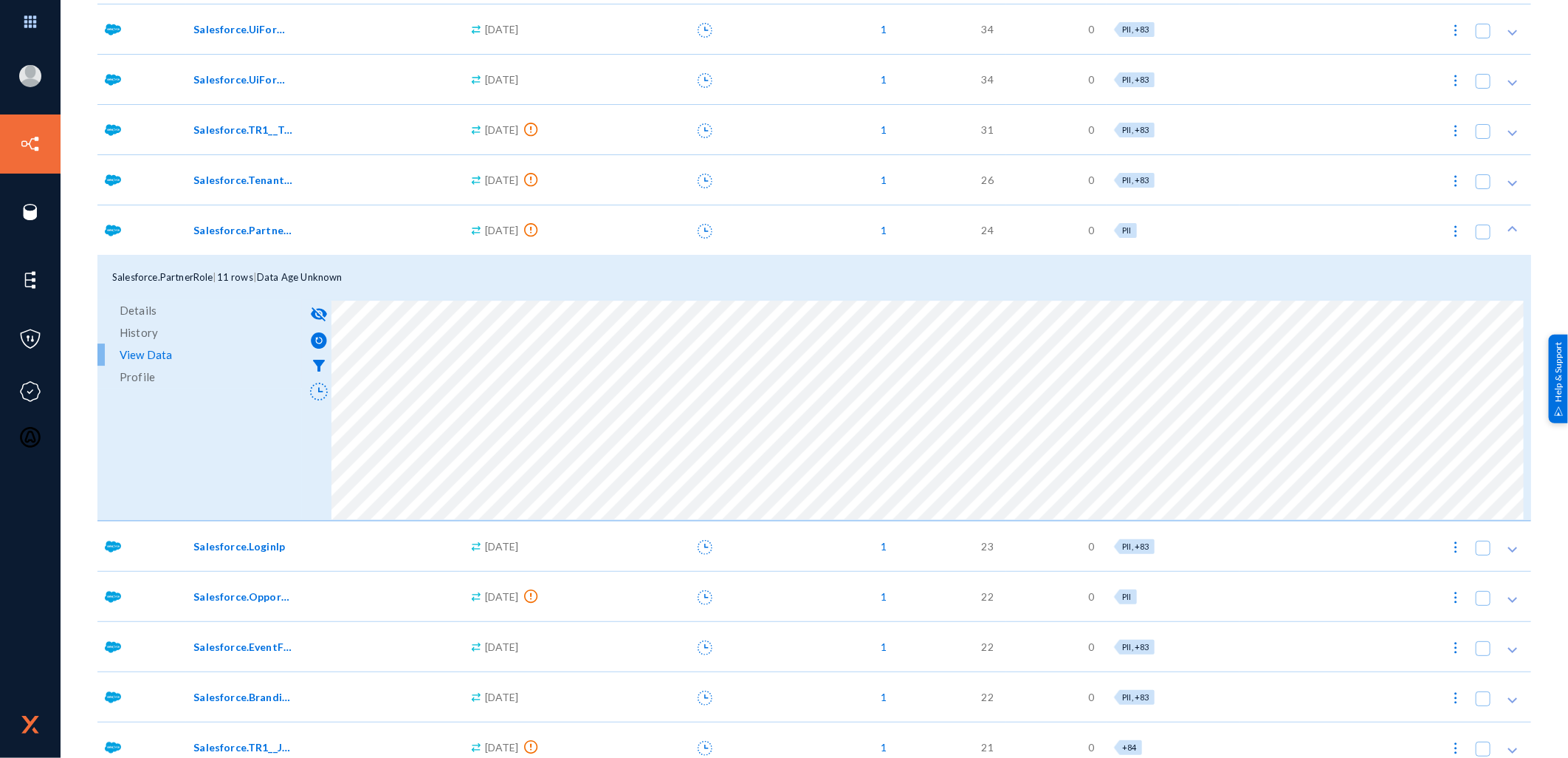
click at [1508, 229] on icon at bounding box center [1512, 229] width 15 height 15
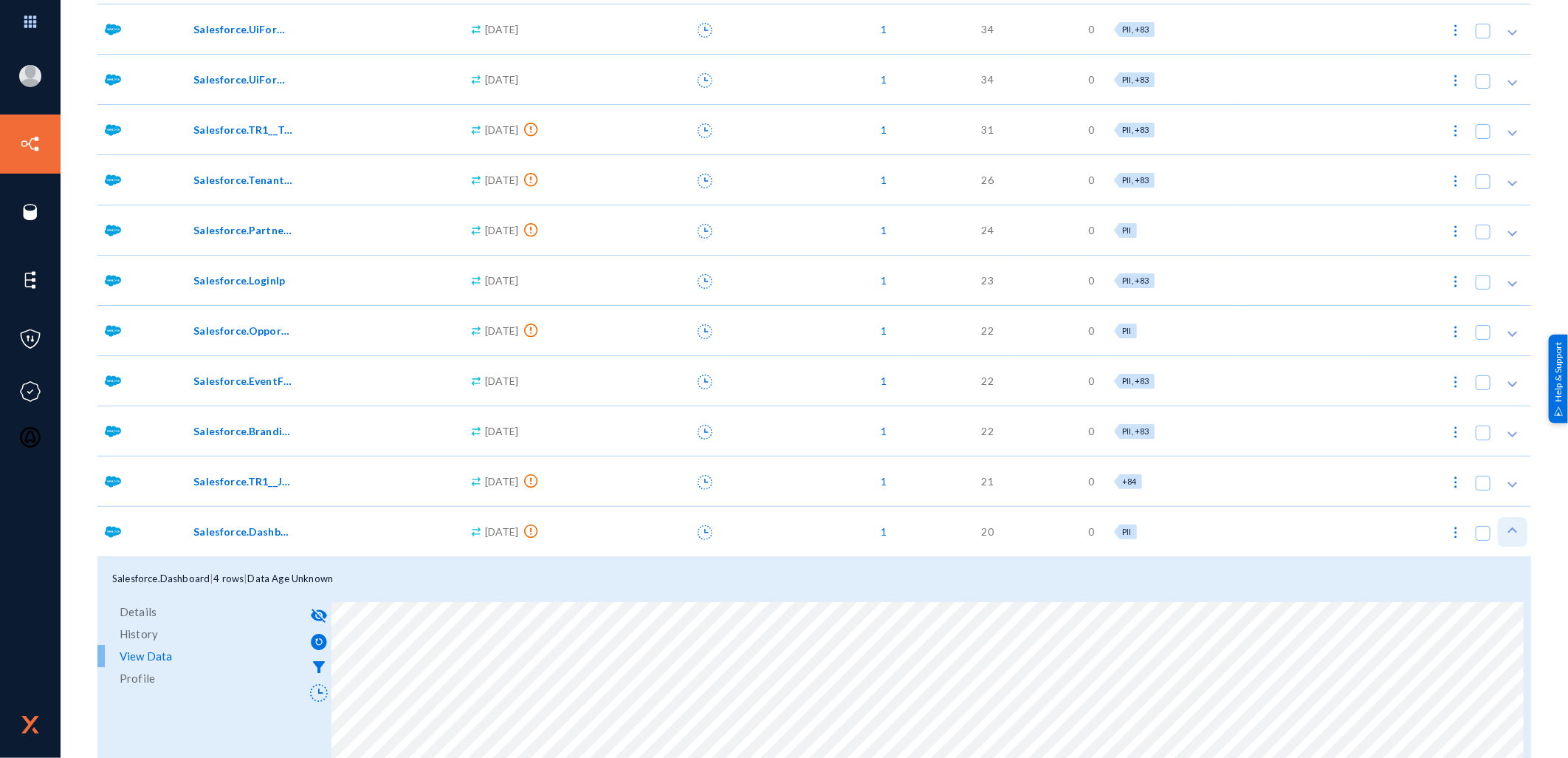
click at [1508, 525] on icon at bounding box center [1512, 530] width 15 height 15
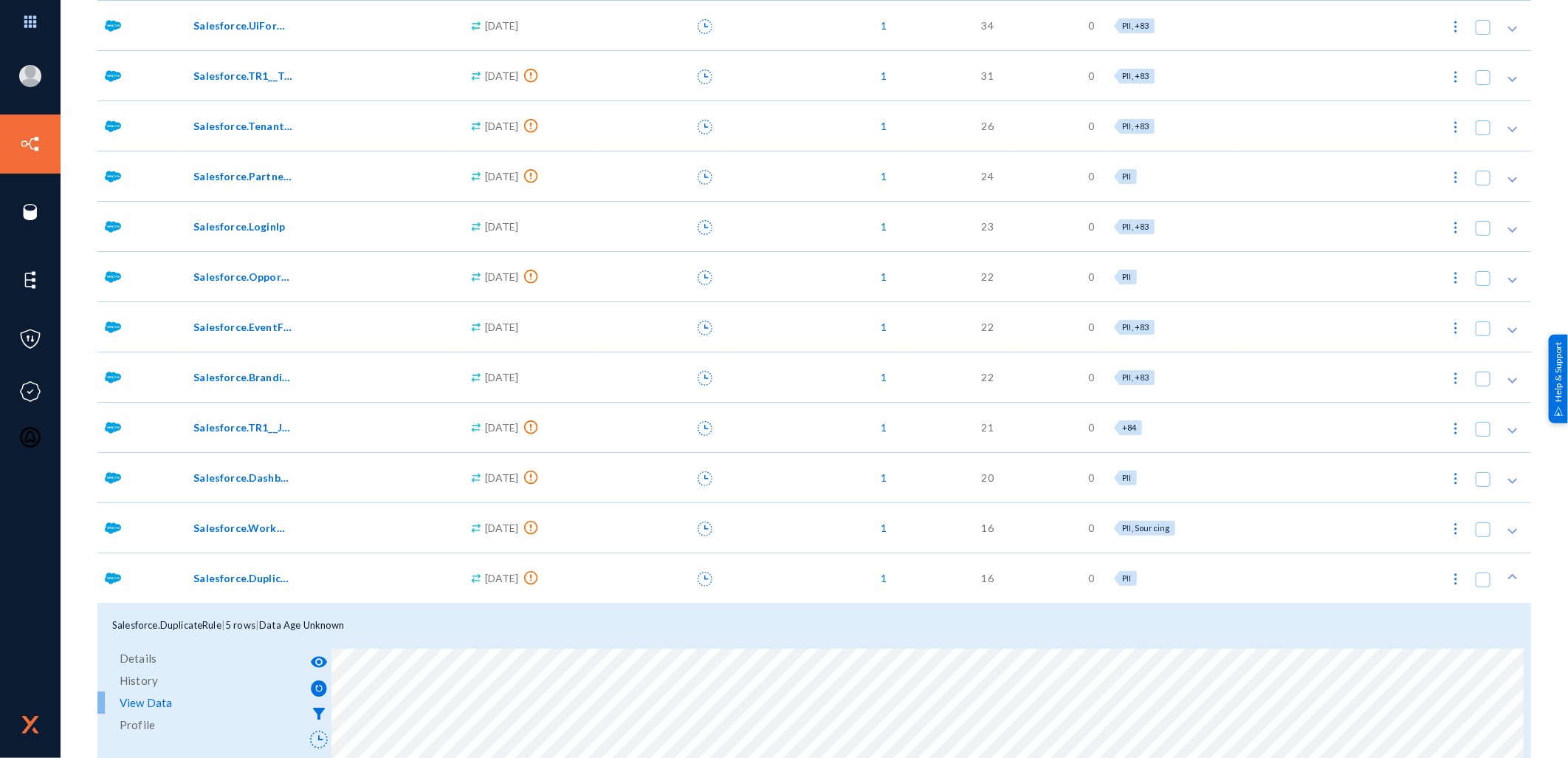
scroll to position [2955, 0]
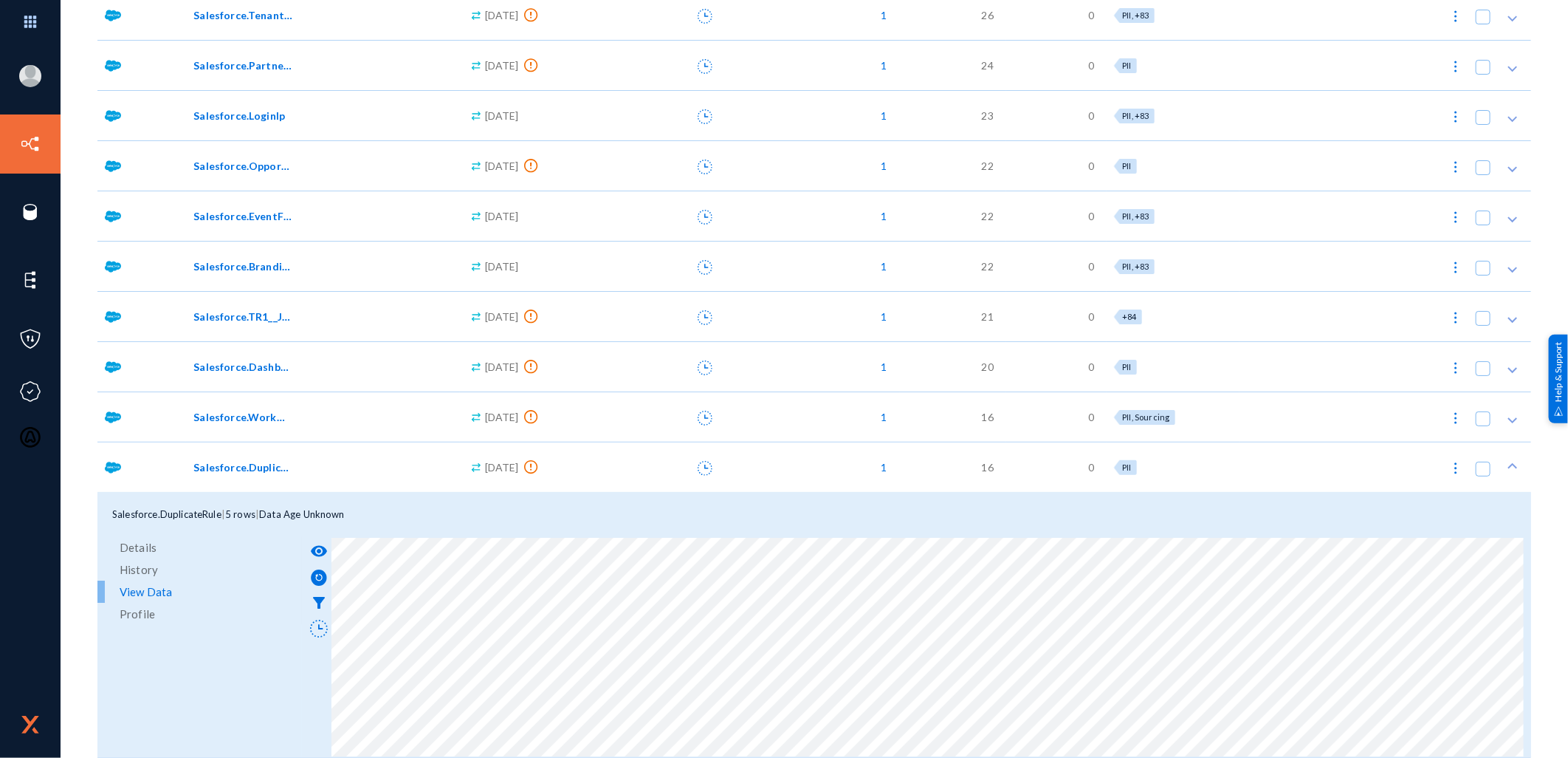
click at [1500, 454] on button at bounding box center [1513, 467] width 30 height 30
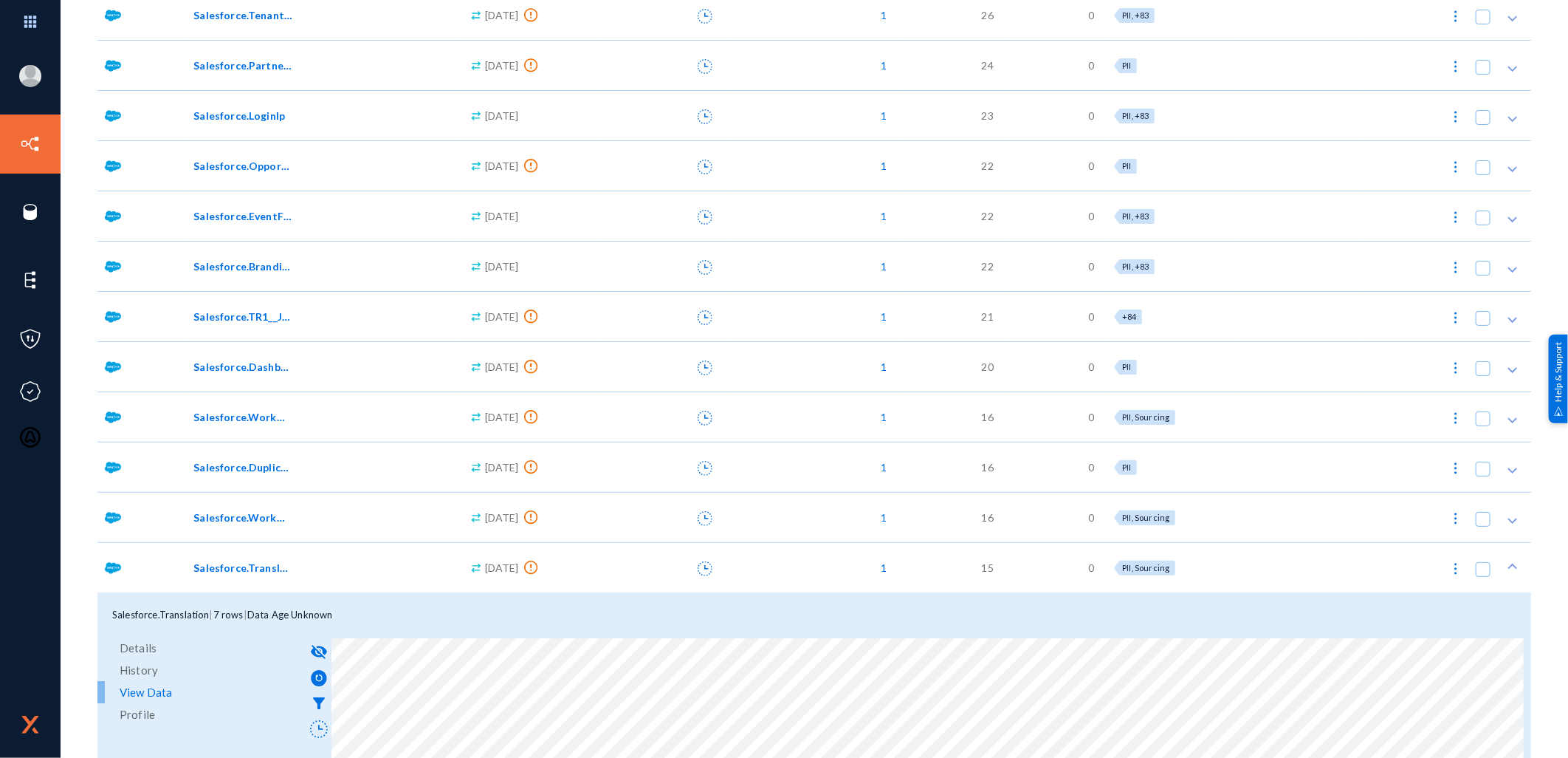
click at [1511, 562] on icon at bounding box center [1512, 566] width 15 height 15
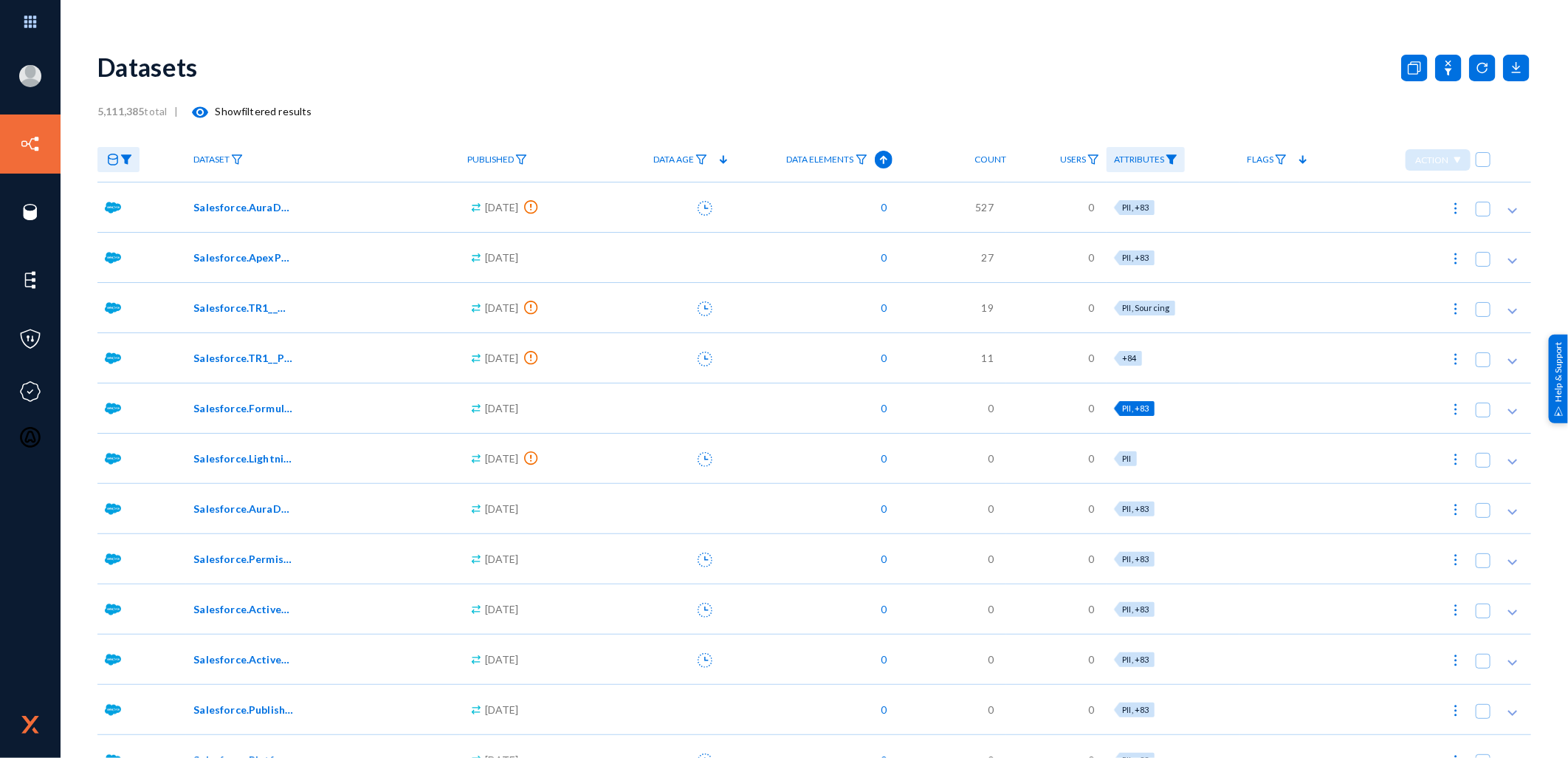
scroll to position [3895, 0]
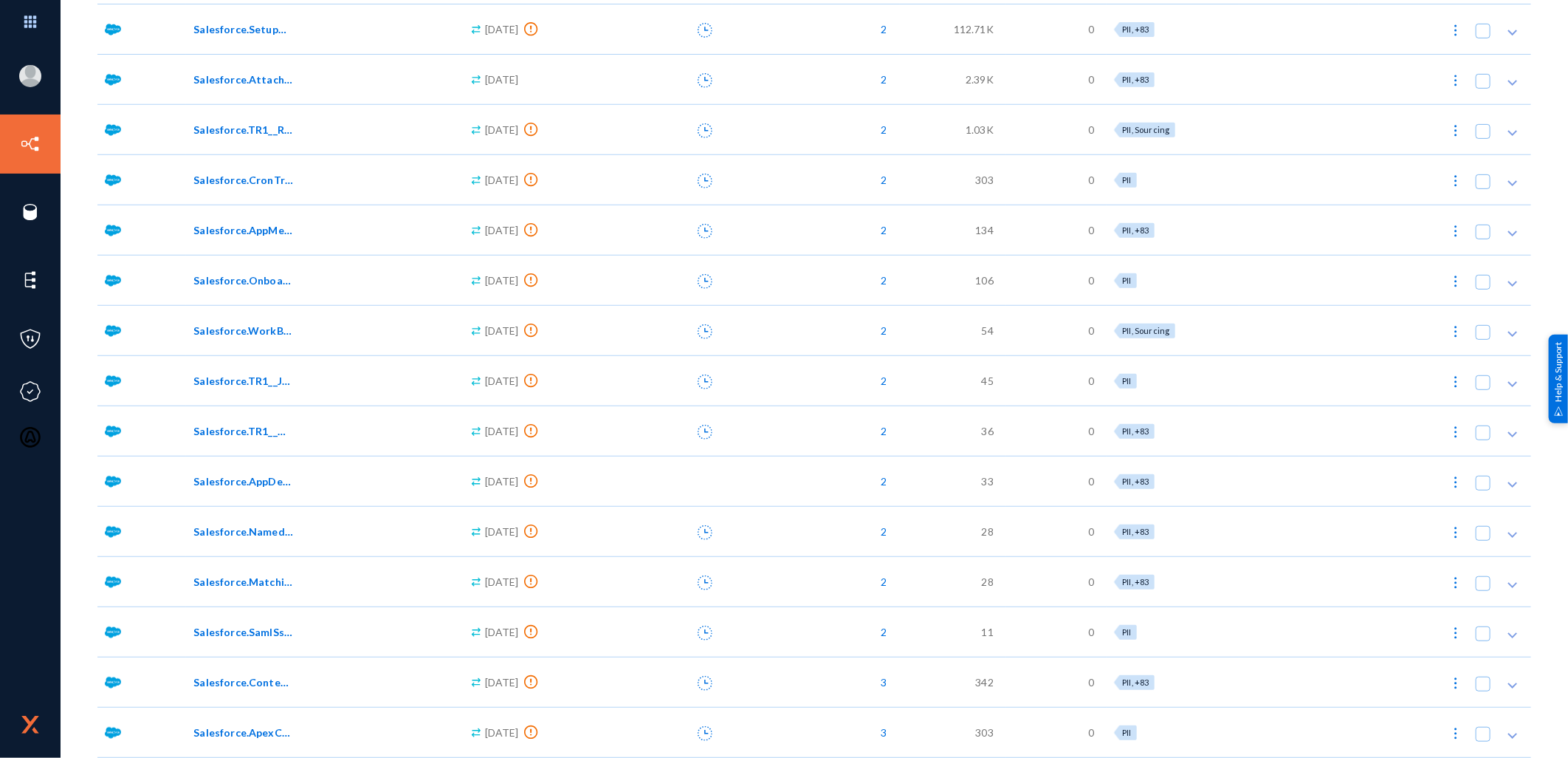
click at [196, 496] on div "Salesforce.AppDefinition" at bounding box center [323, 481] width 273 height 50
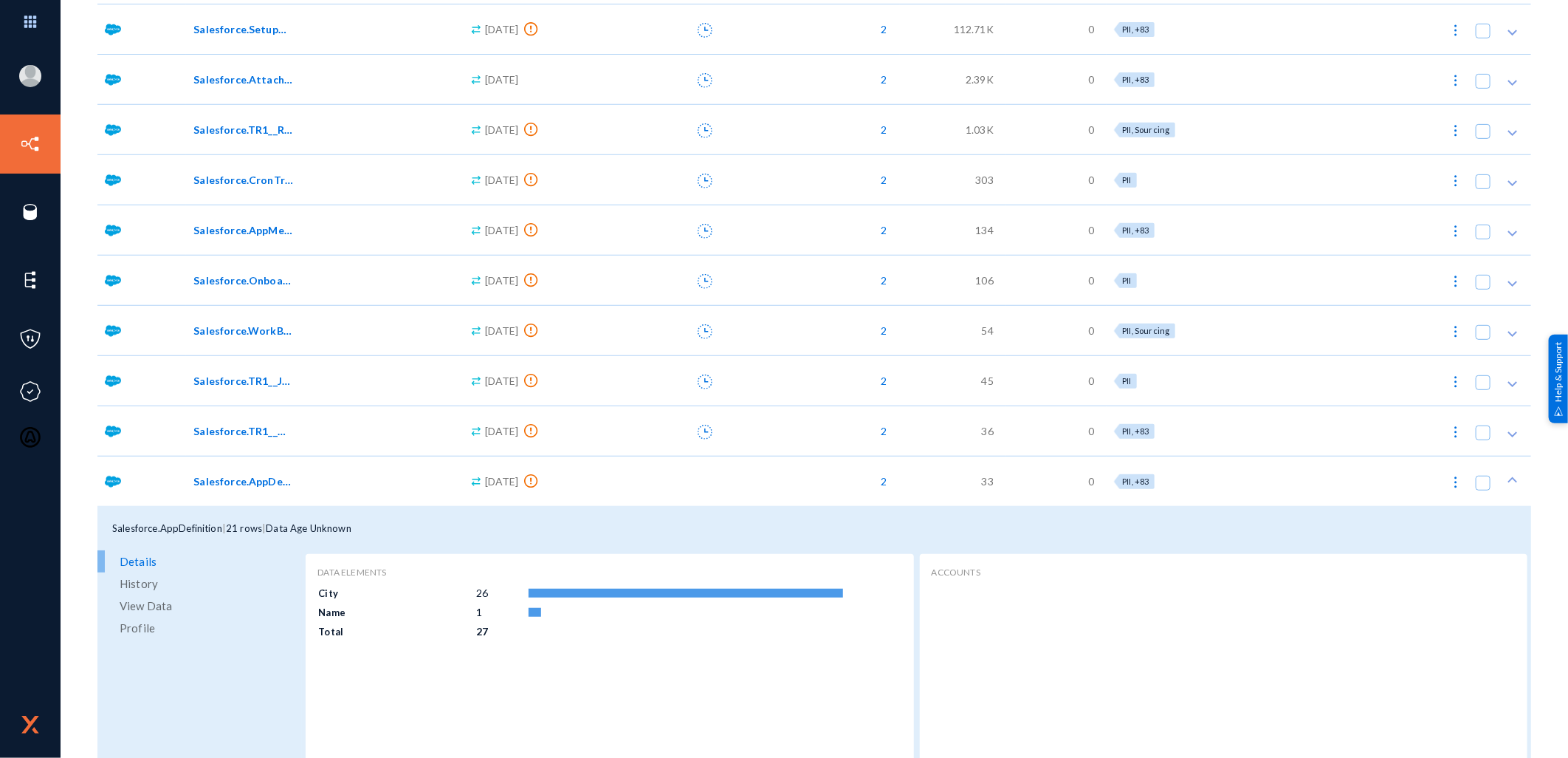
click at [165, 602] on span "View Data" at bounding box center [145, 606] width 53 height 22
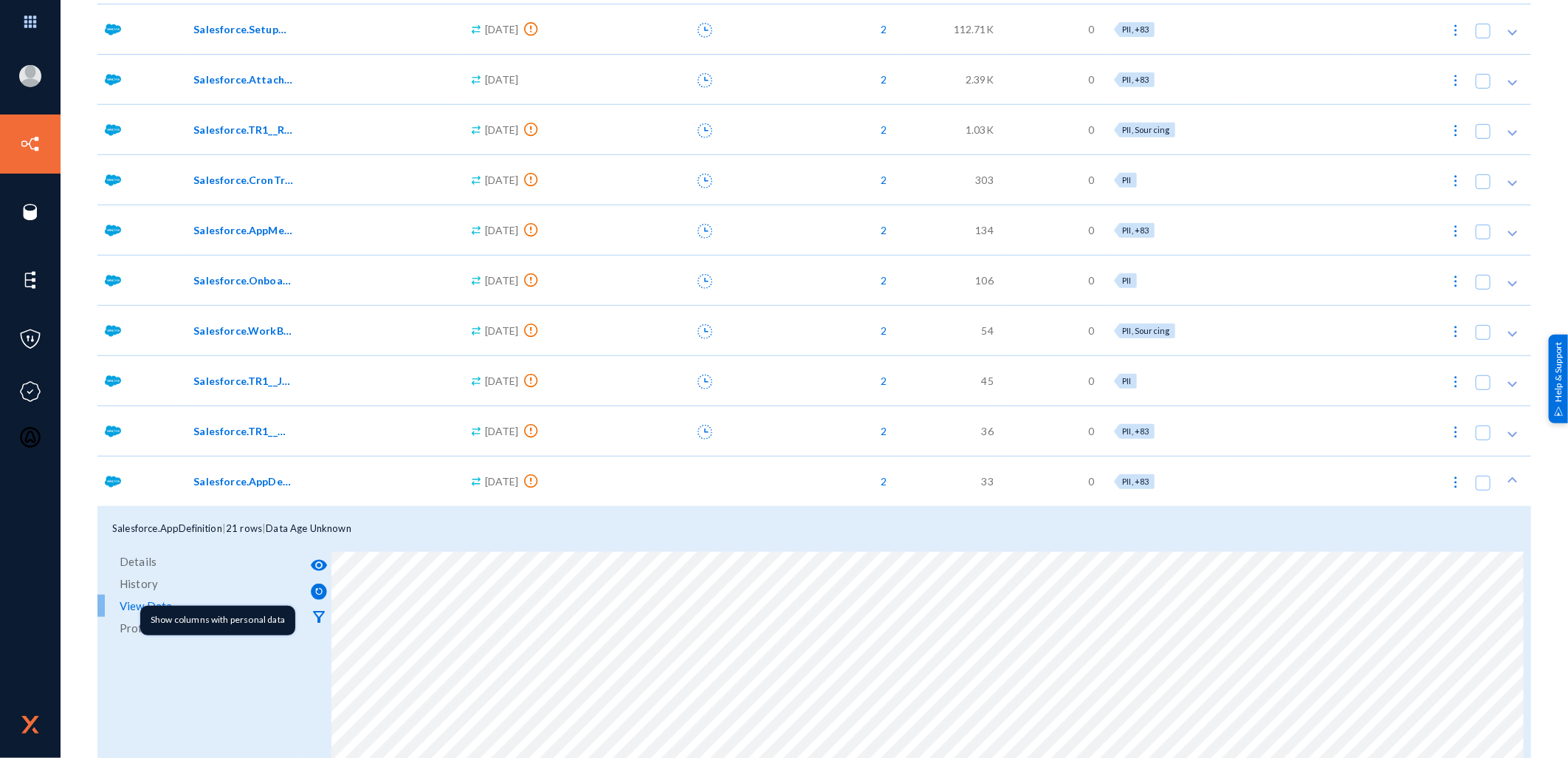
click at [315, 612] on mat-icon "filter_alt" at bounding box center [319, 617] width 18 height 18
click at [317, 563] on mat-icon "visibility" at bounding box center [319, 565] width 18 height 18
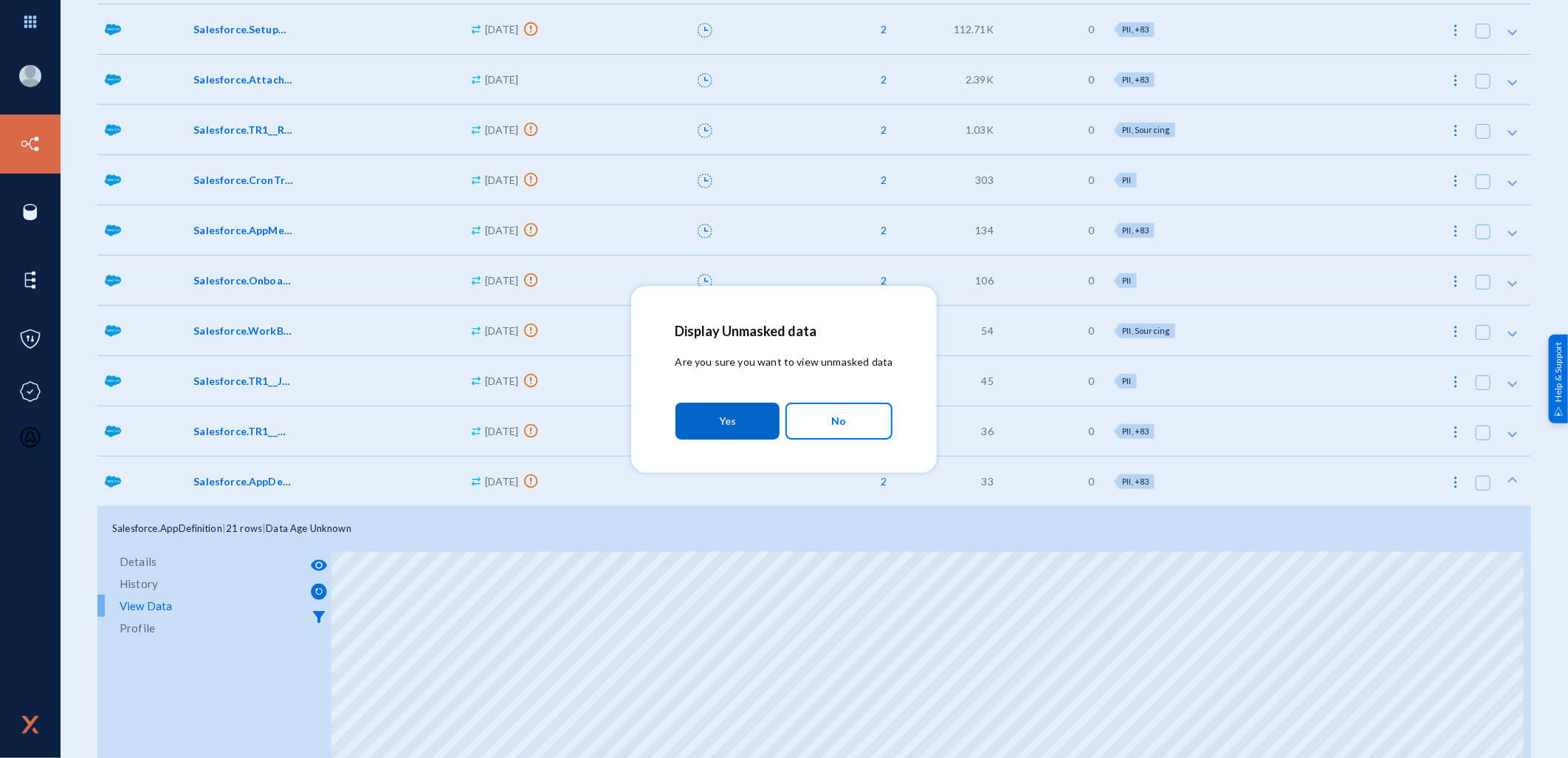
click at [748, 419] on button "Yes" at bounding box center [727, 421] width 104 height 37
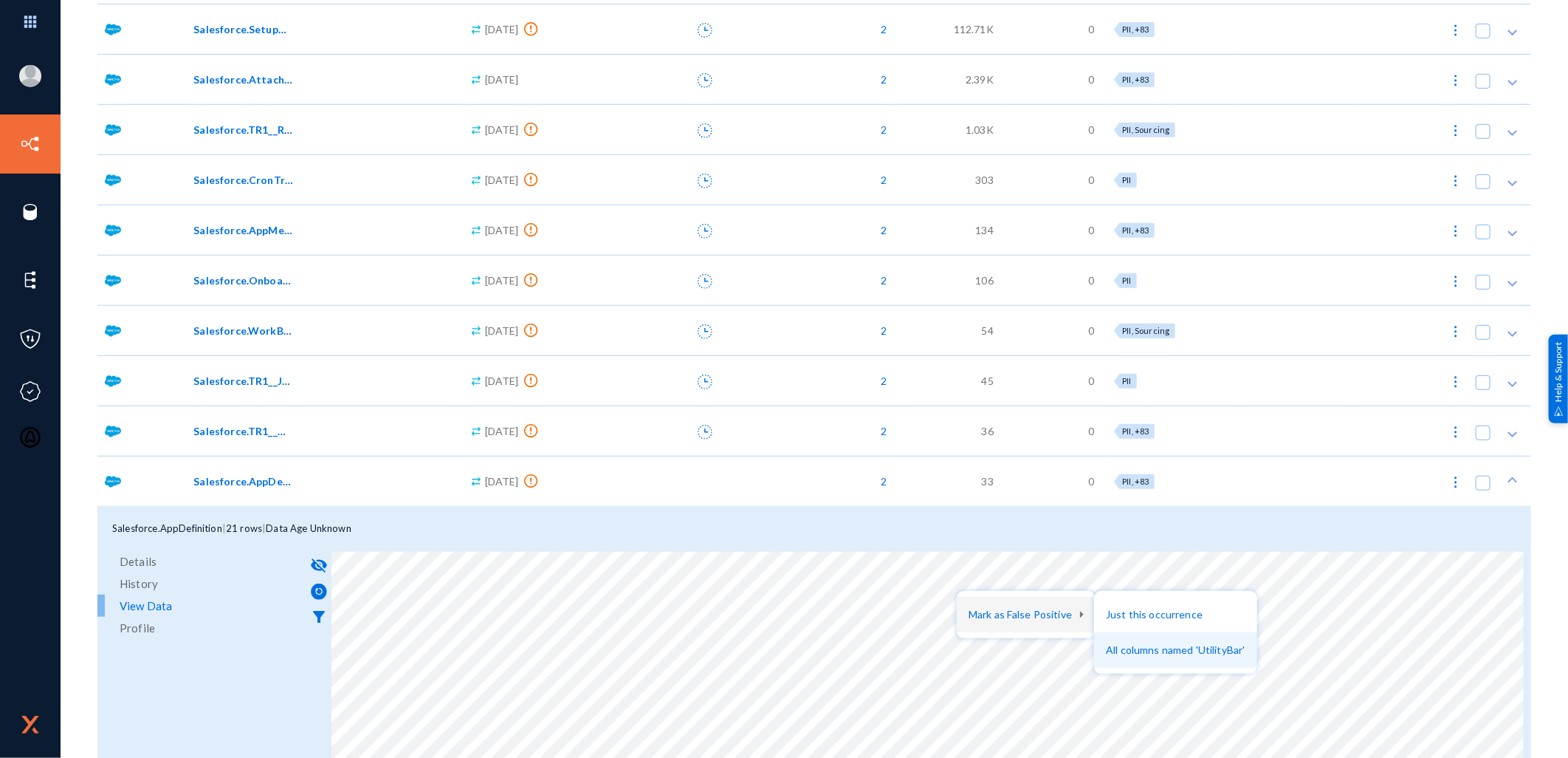
click at [1179, 654] on button "All columns named 'UtilityBar'" at bounding box center [1175, 650] width 163 height 35
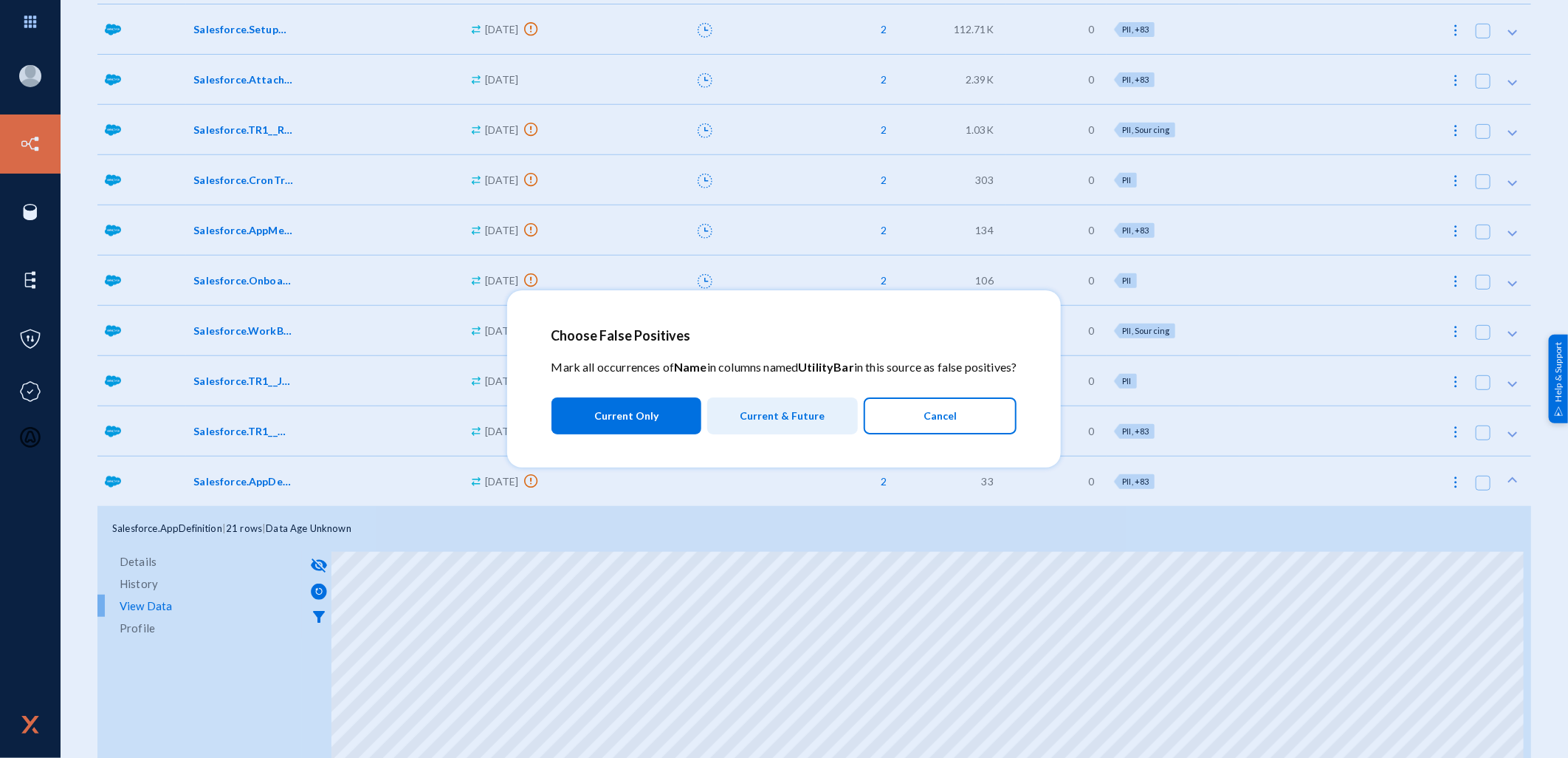
click at [810, 407] on span "Current & Future" at bounding box center [783, 416] width 85 height 27
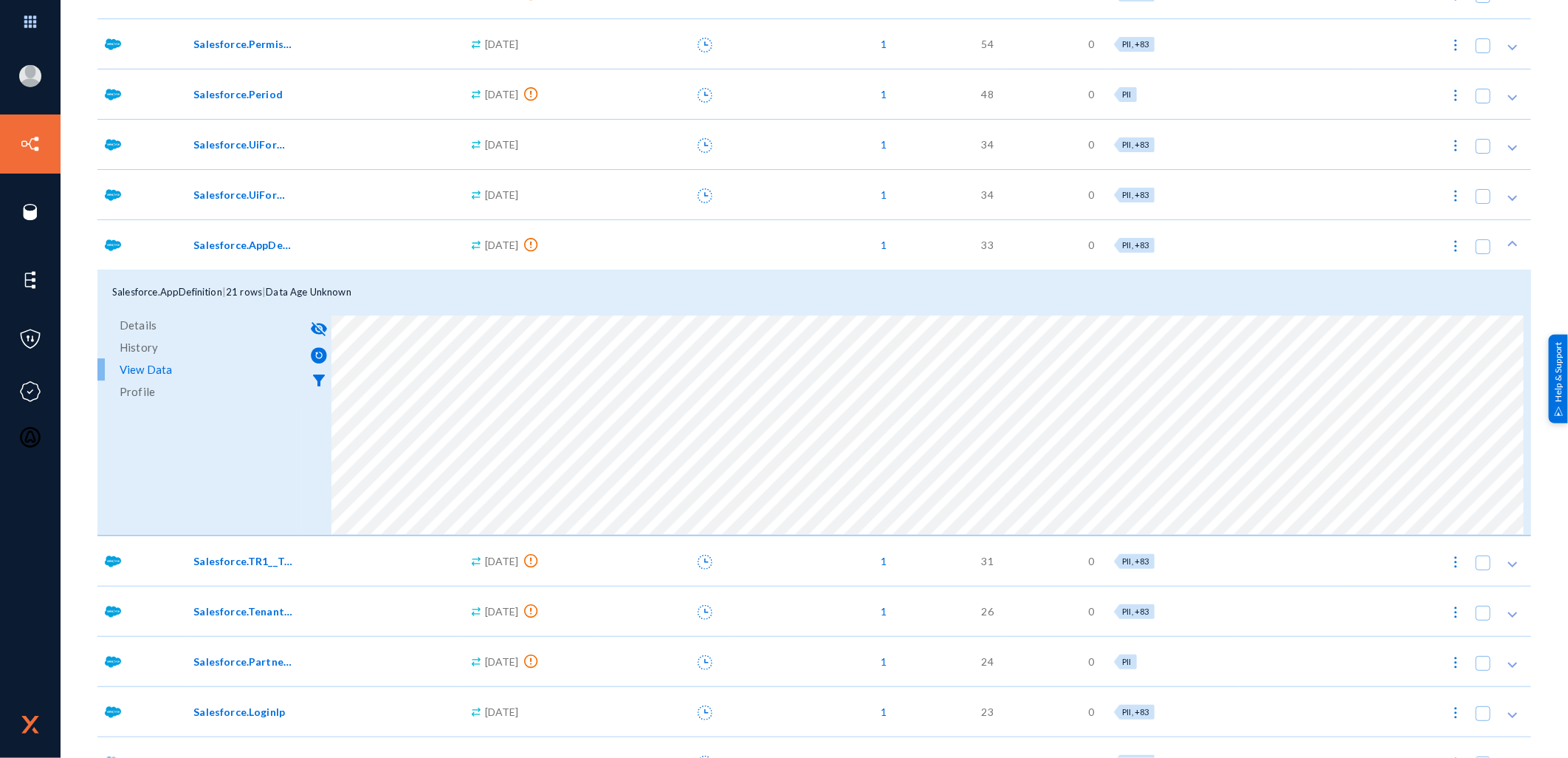
scroll to position [2529, 0]
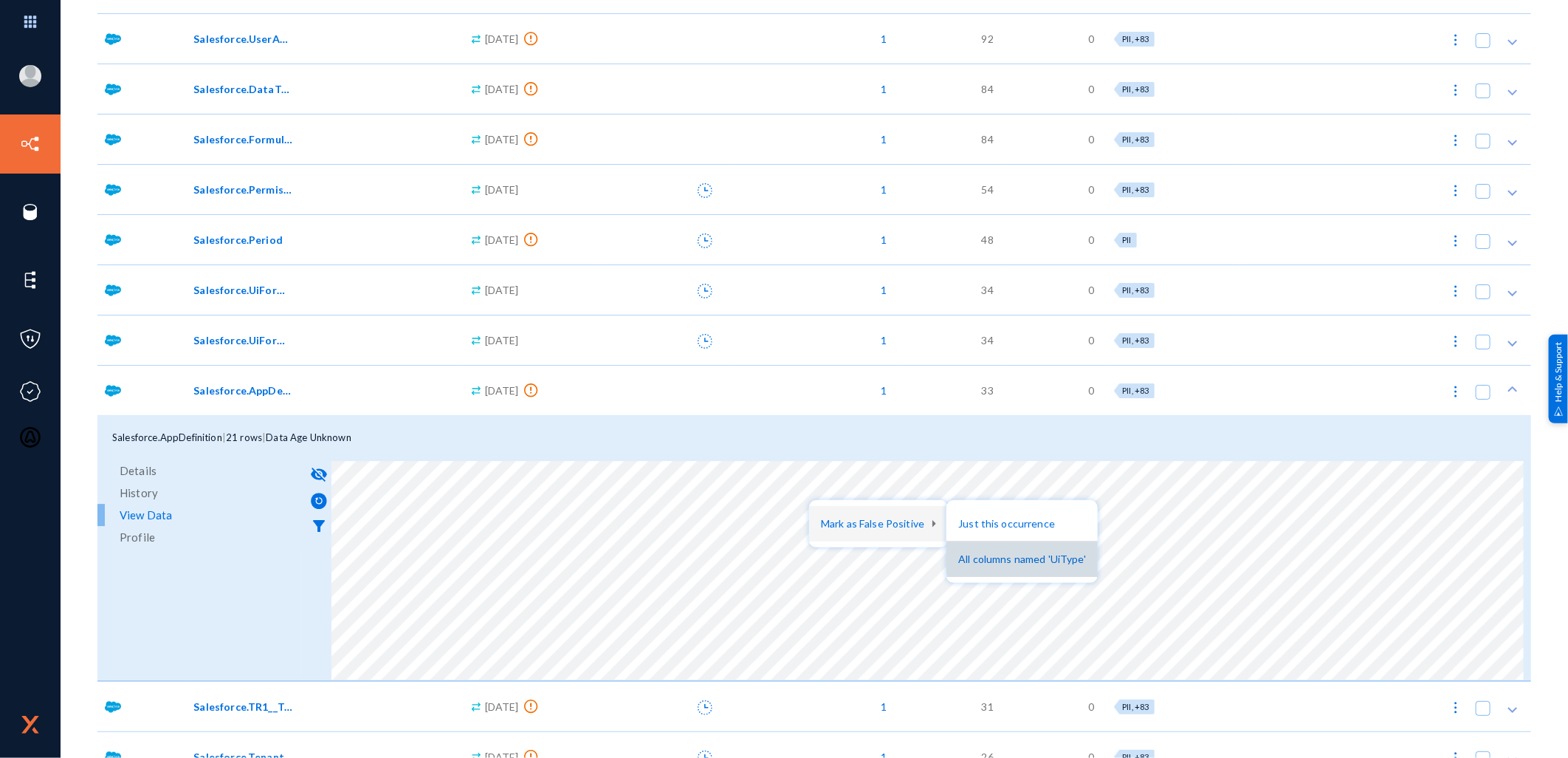
click at [1047, 556] on button "All columns named 'UiType'" at bounding box center [1022, 558] width 152 height 35
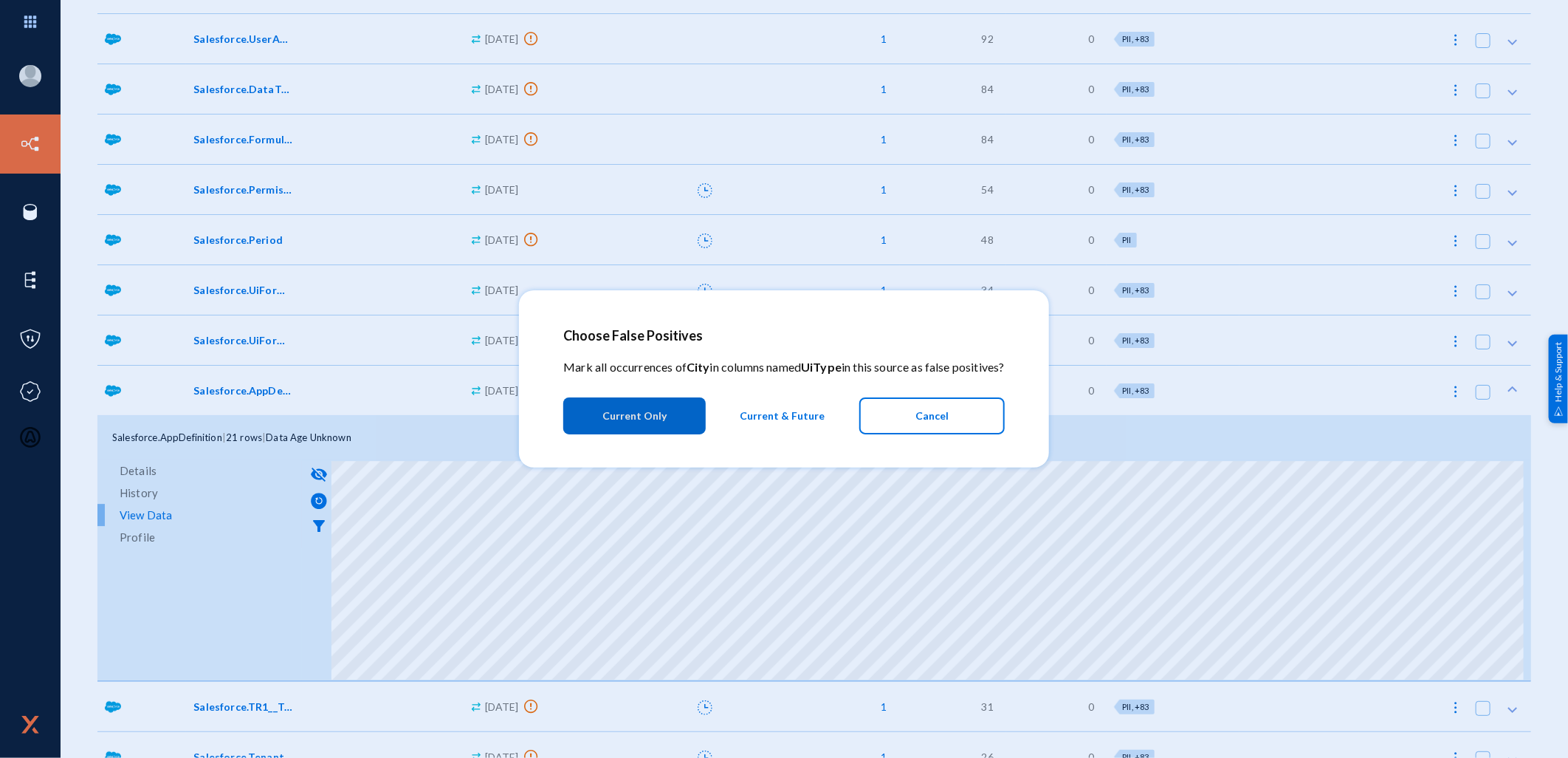
click at [779, 423] on span "Current & Future" at bounding box center [783, 416] width 85 height 27
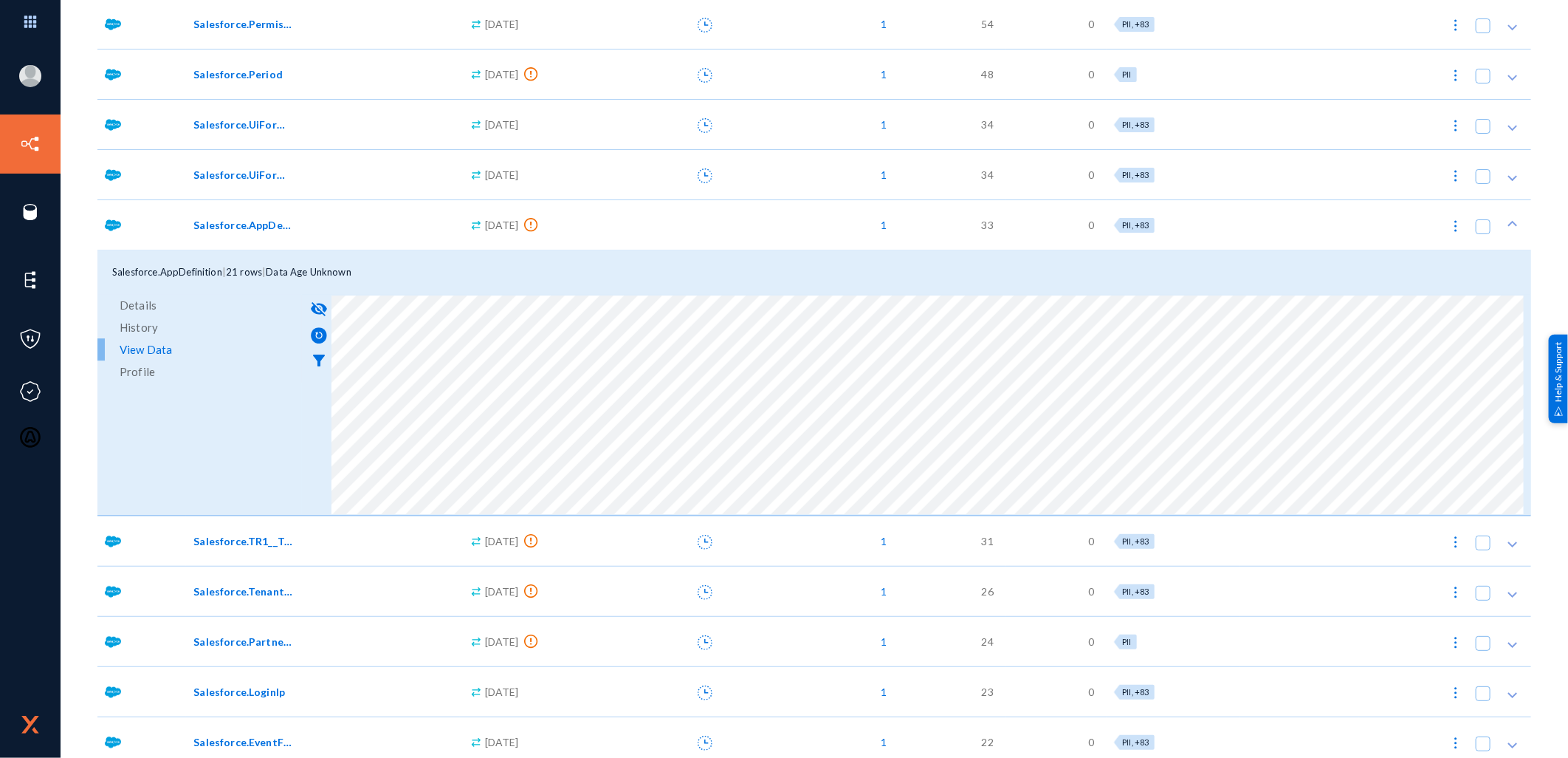
scroll to position [2693, 0]
click at [869, 394] on button "All columns named 'NavType'" at bounding box center [878, 395] width 159 height 35
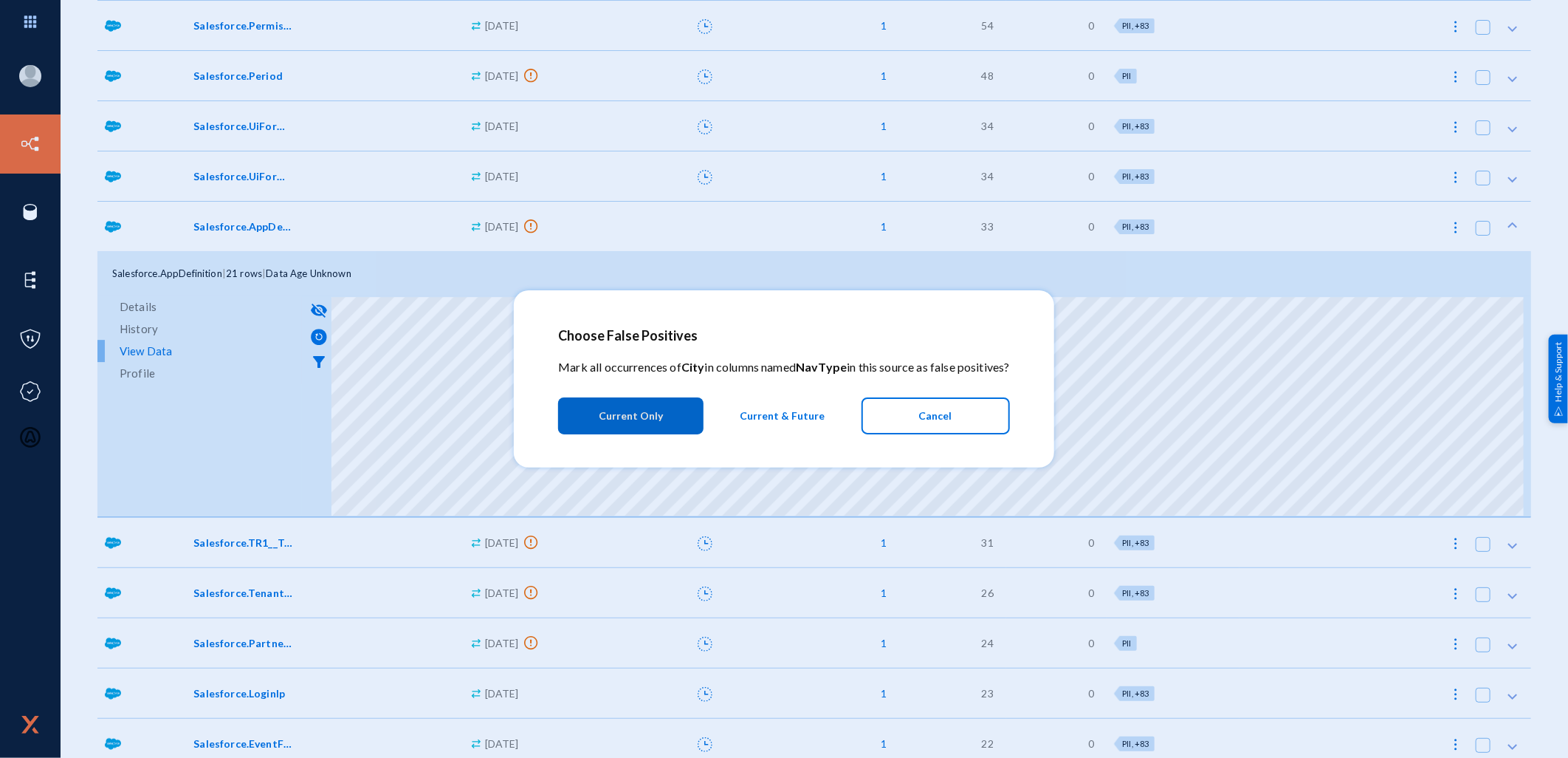
click at [786, 414] on span "Current & Future" at bounding box center [783, 416] width 85 height 27
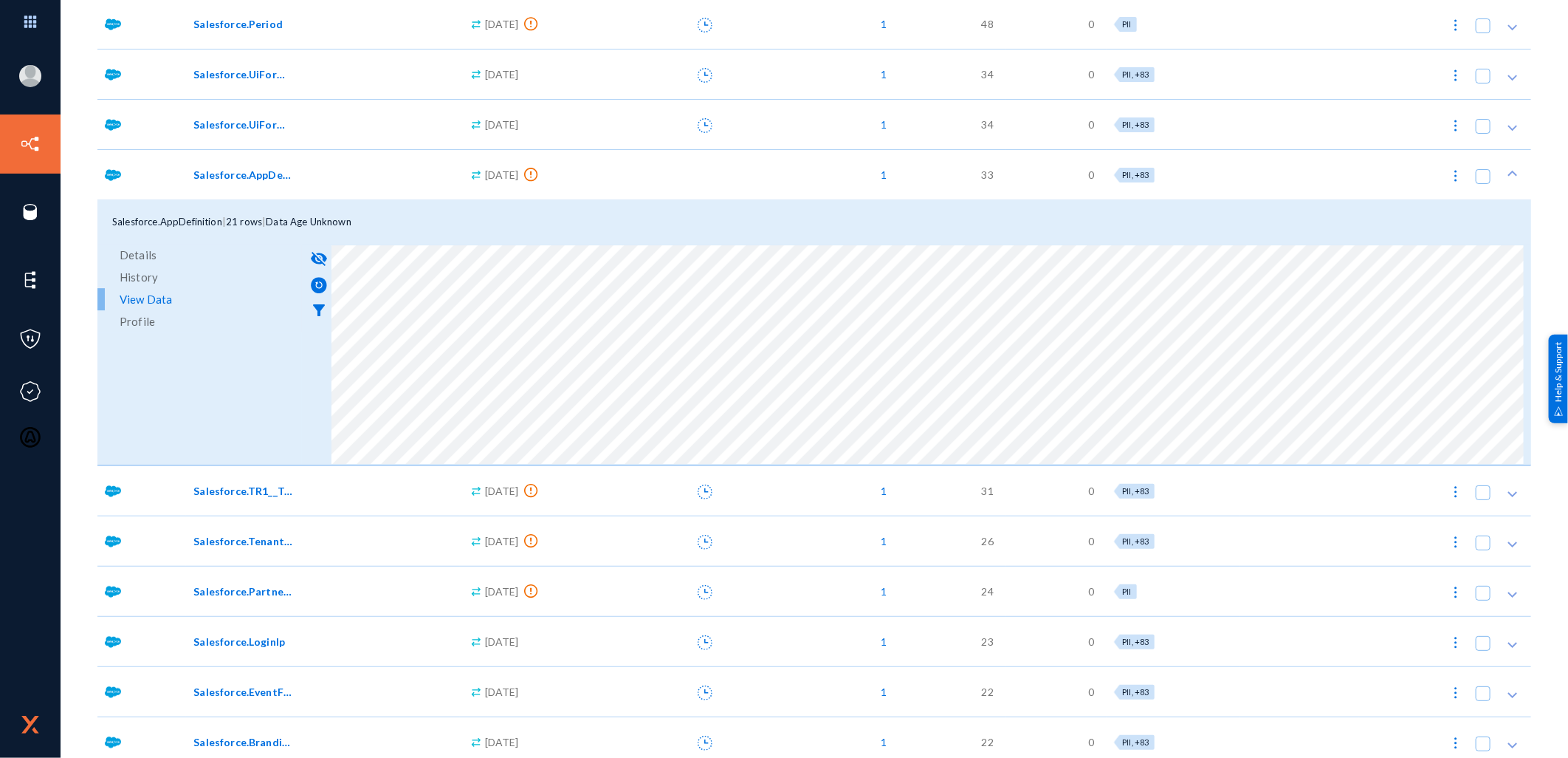
scroll to position [2775, 0]
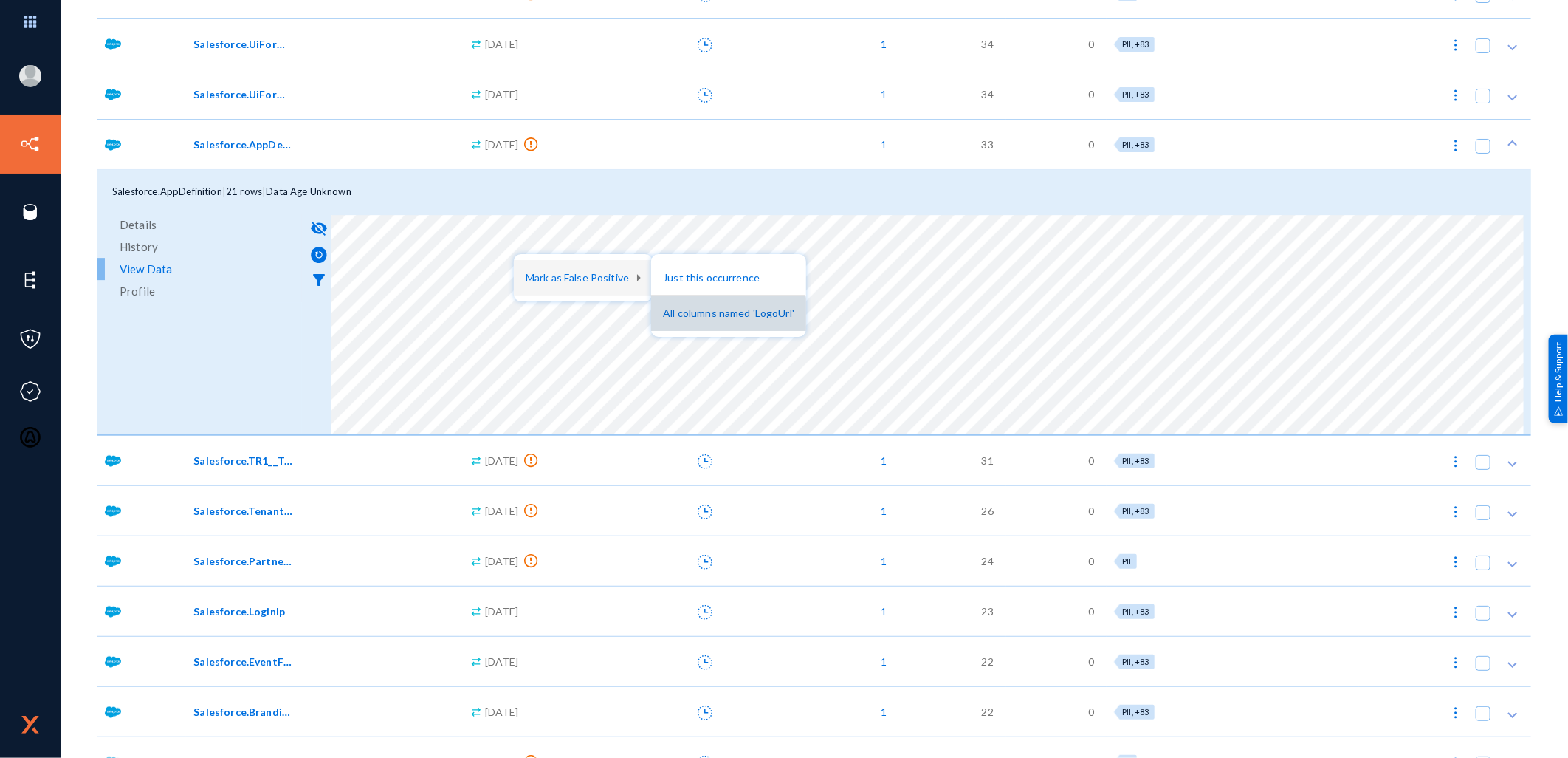
click at [724, 314] on button "All columns named 'LogoUrl'" at bounding box center [728, 313] width 155 height 35
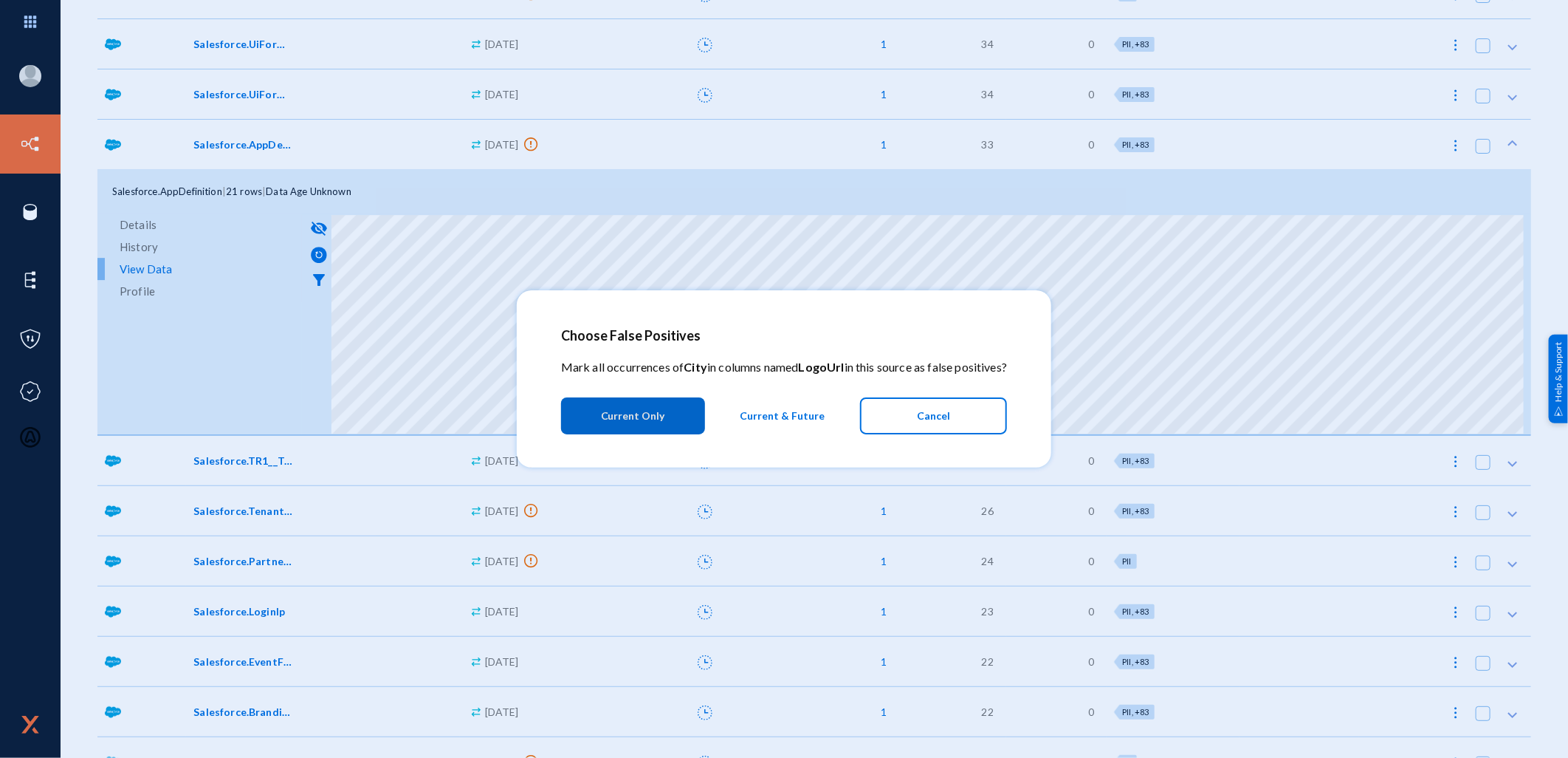
click at [786, 421] on span "Current & Future" at bounding box center [783, 416] width 85 height 27
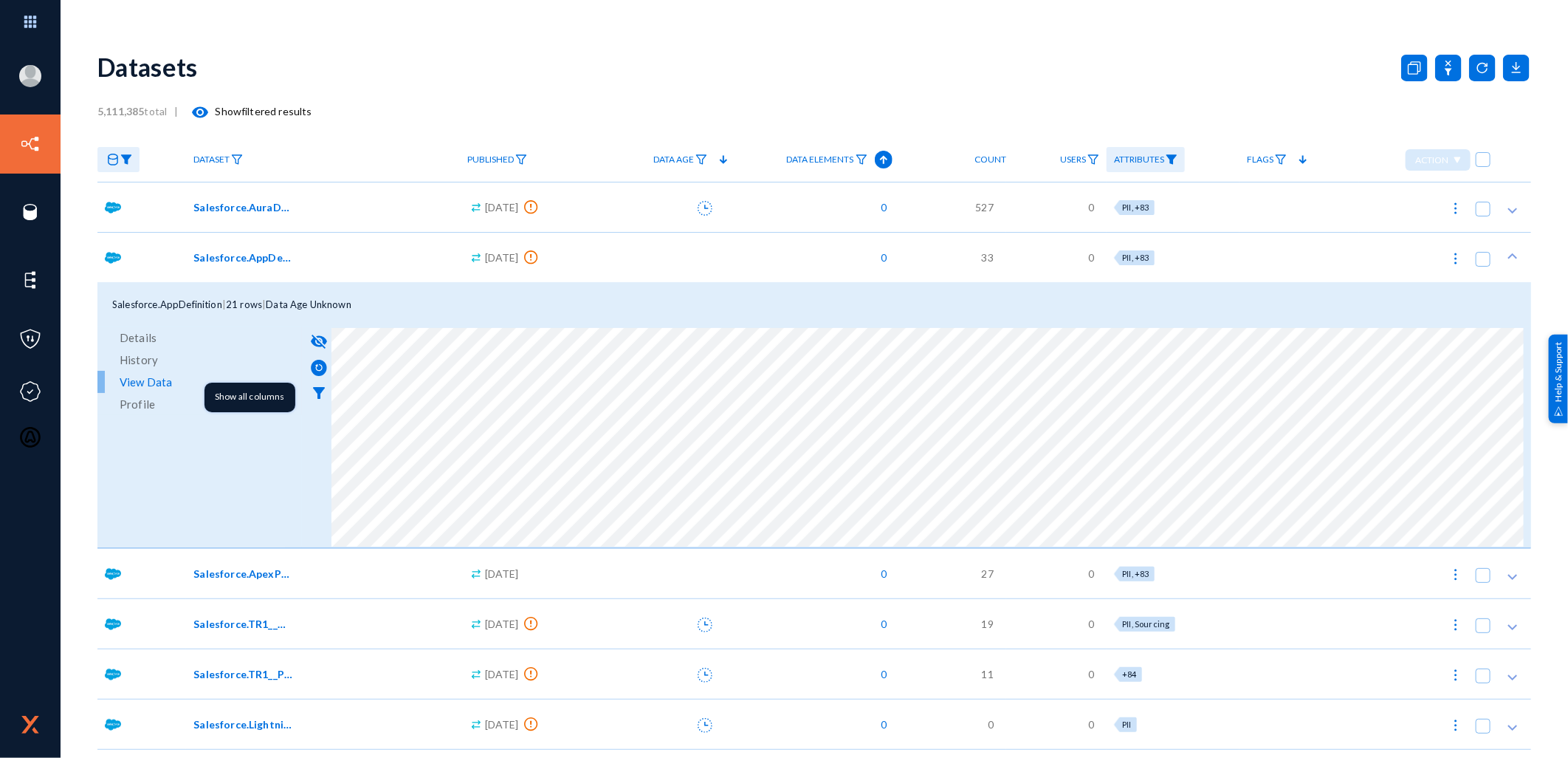
click at [317, 390] on mat-icon "filter_alt" at bounding box center [319, 393] width 18 height 18
click at [1515, 254] on icon at bounding box center [1512, 256] width 15 height 15
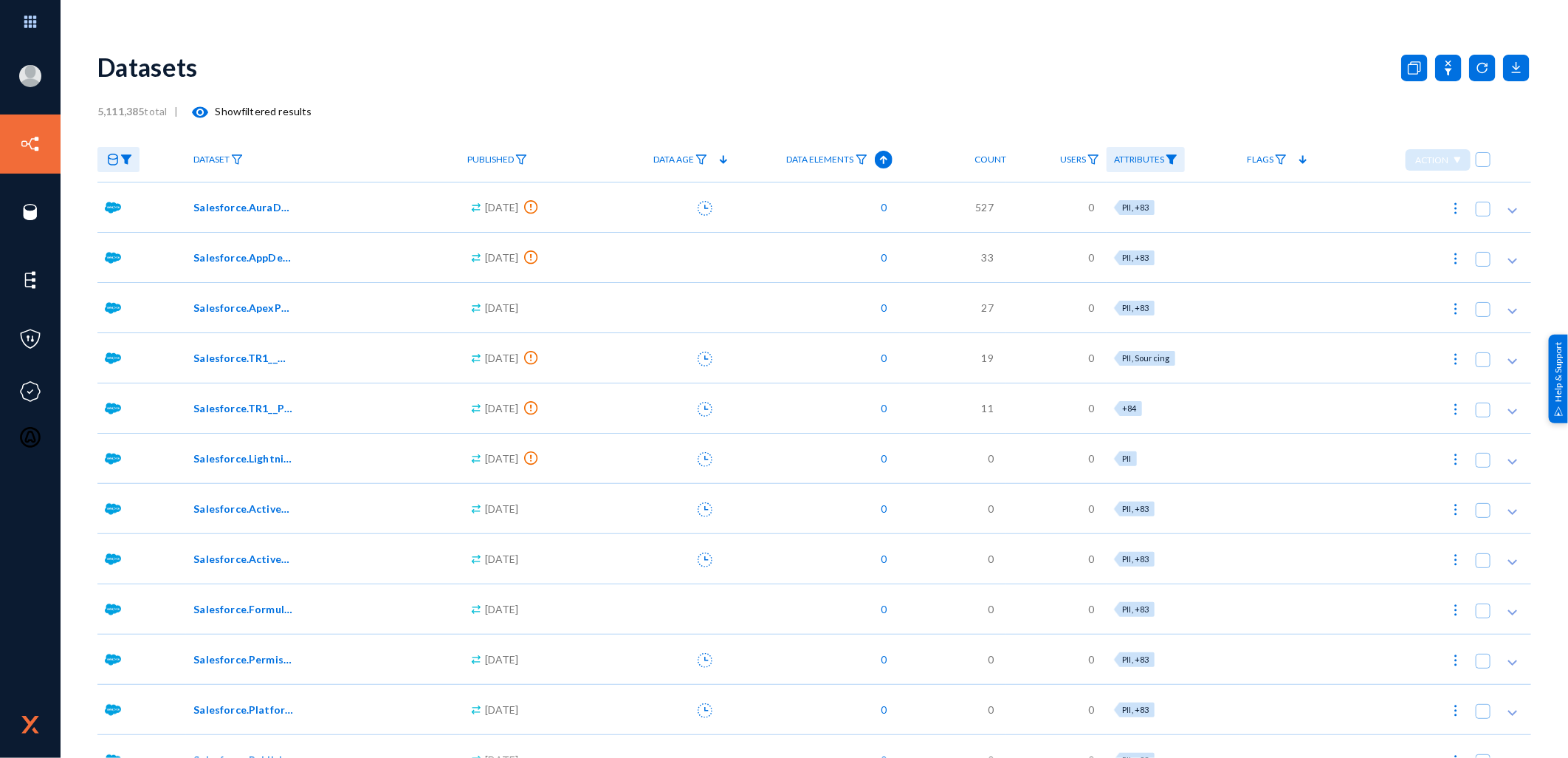
click at [297, 359] on div "Salesforce.TR1__GenericLookupFieldsets__mdt" at bounding box center [320, 358] width 254 height 16
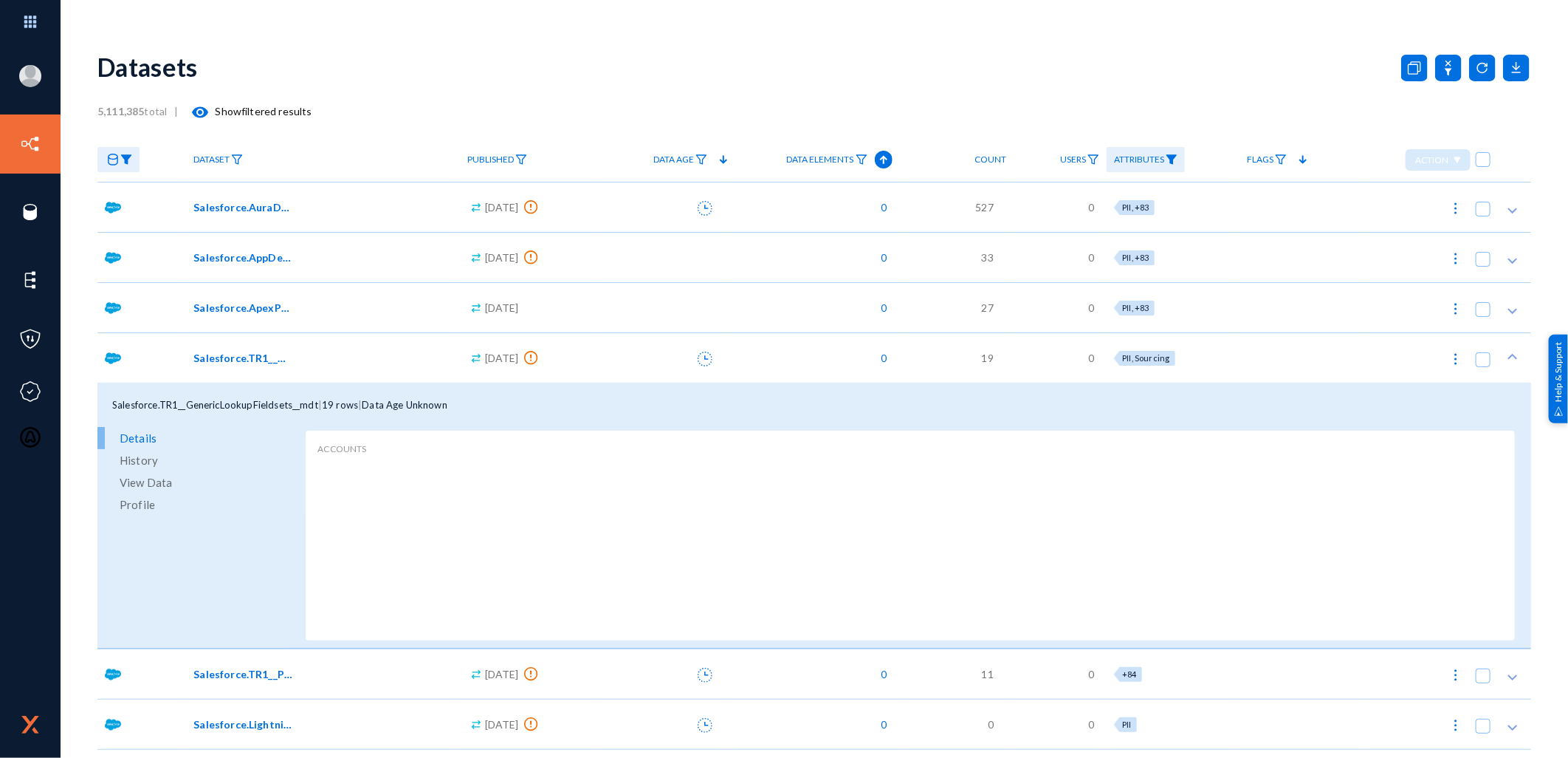
click at [153, 482] on span "View Data" at bounding box center [145, 482] width 53 height 22
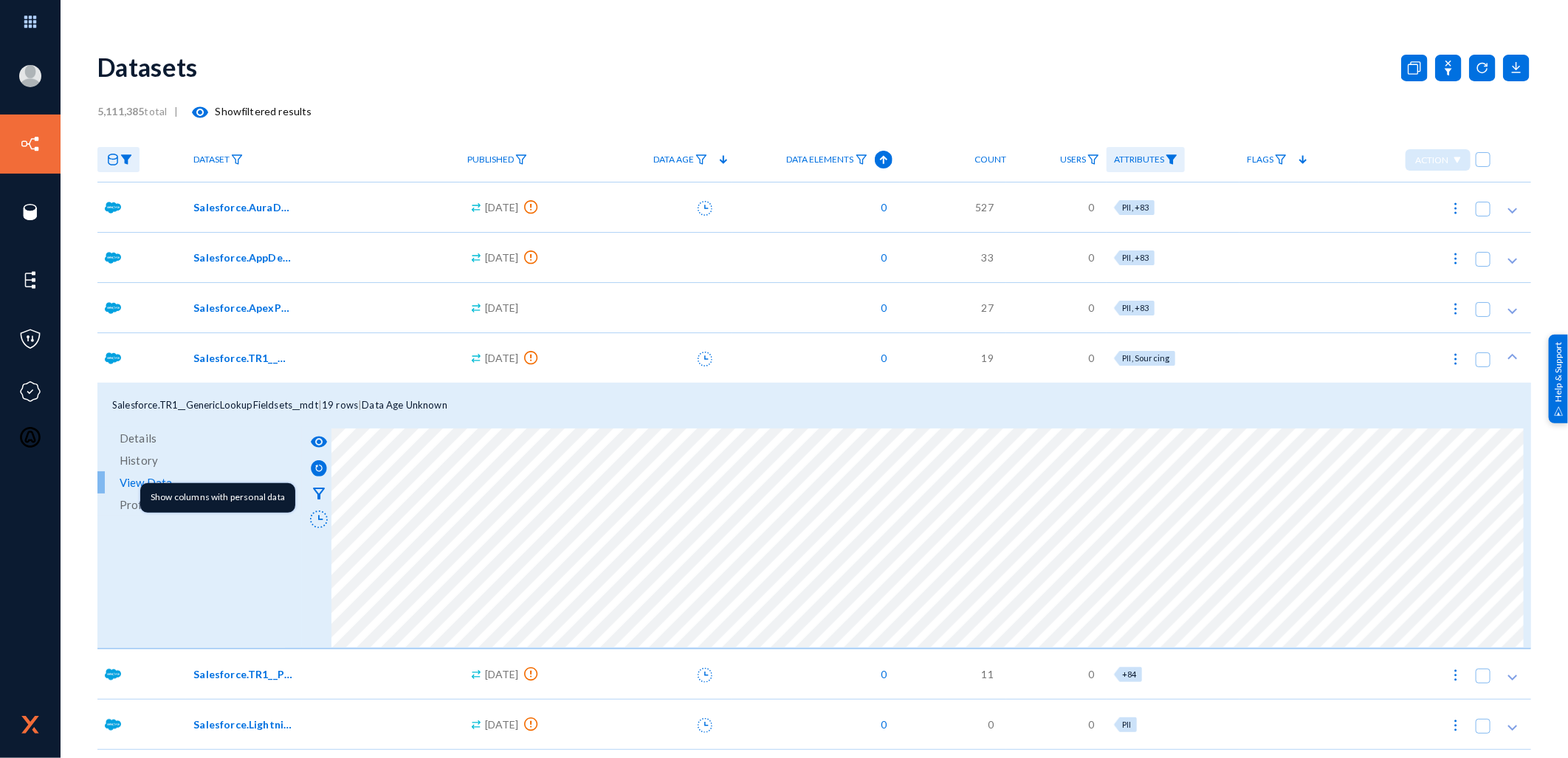
click at [322, 493] on mat-icon "filter_alt" at bounding box center [319, 493] width 18 height 18
click at [323, 440] on mat-icon "visibility" at bounding box center [319, 441] width 18 height 18
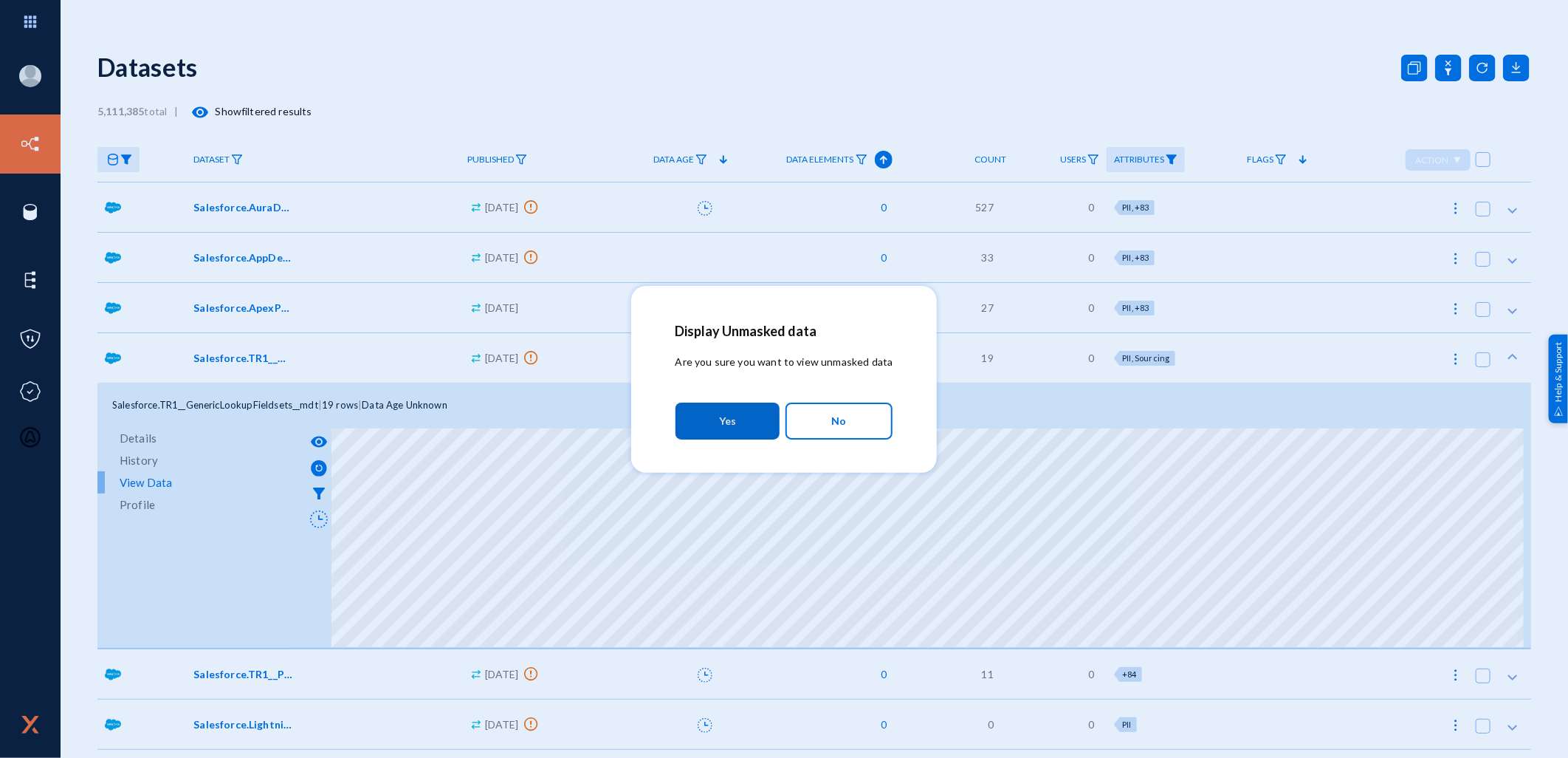
click at [712, 445] on mat-dialog-actions "Yes No" at bounding box center [784, 421] width 217 height 50
click at [727, 427] on span "Yes" at bounding box center [728, 421] width 17 height 27
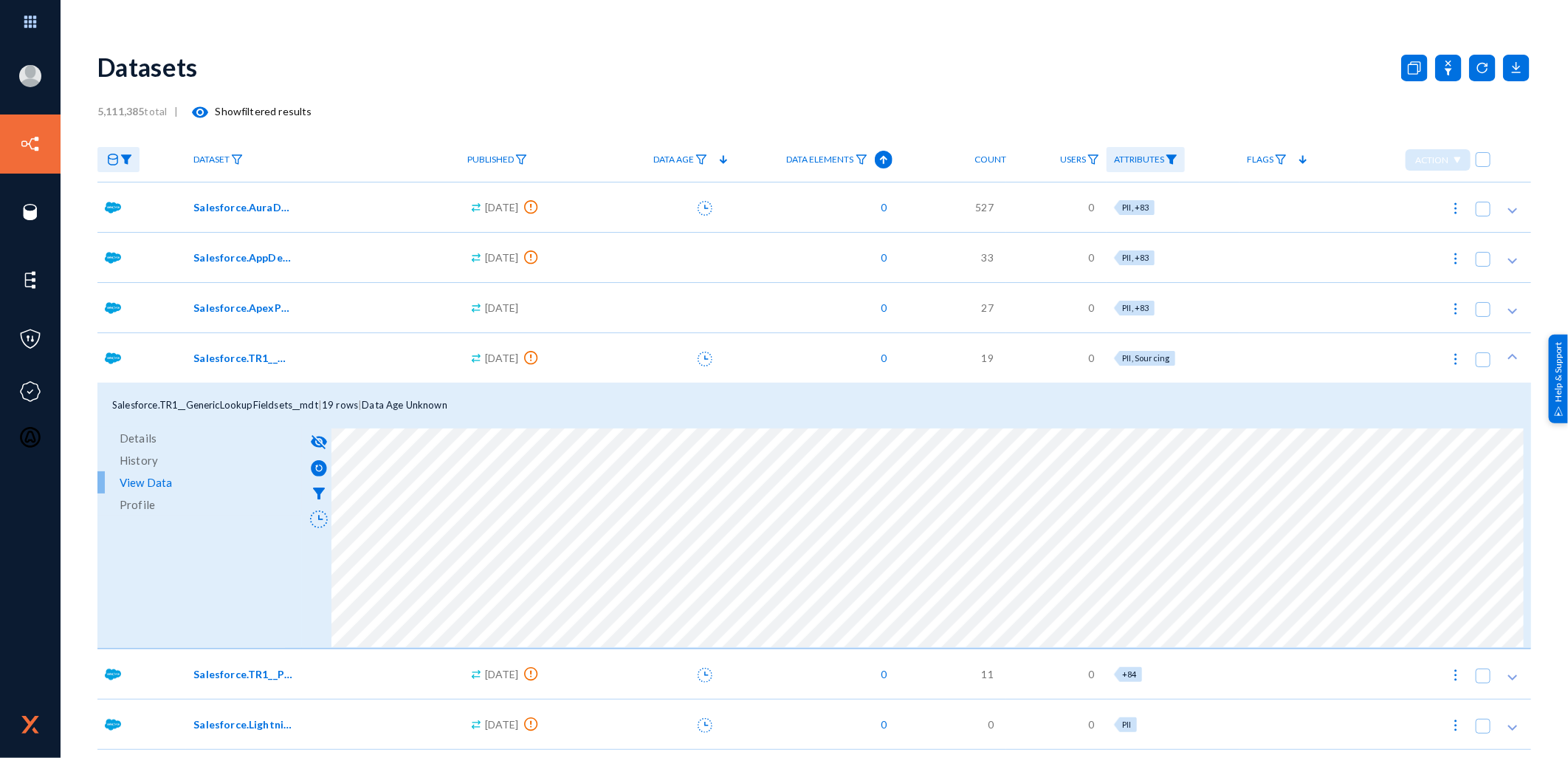
click at [1511, 358] on icon at bounding box center [1512, 357] width 15 height 15
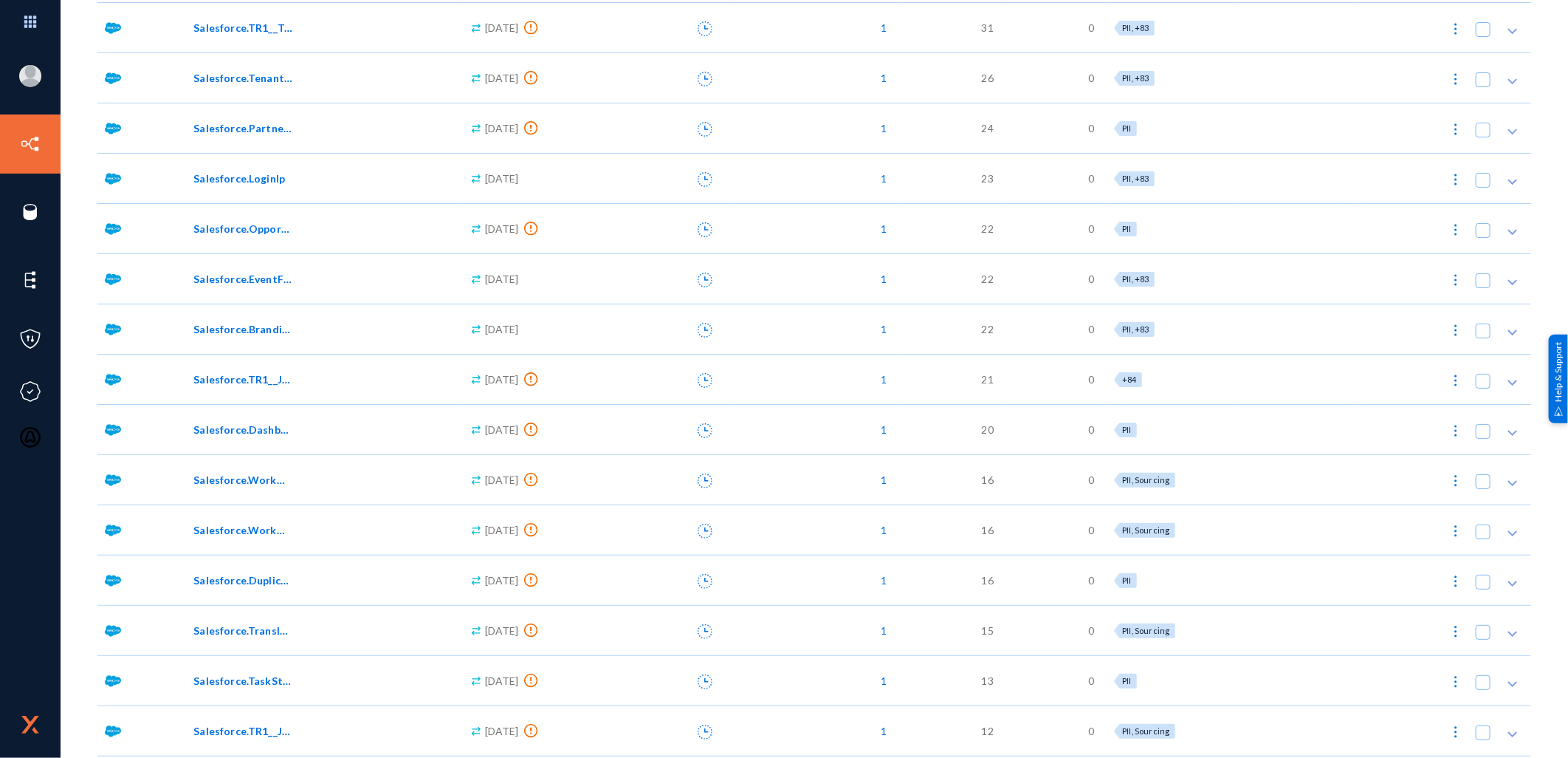
scroll to position [2955, 0]
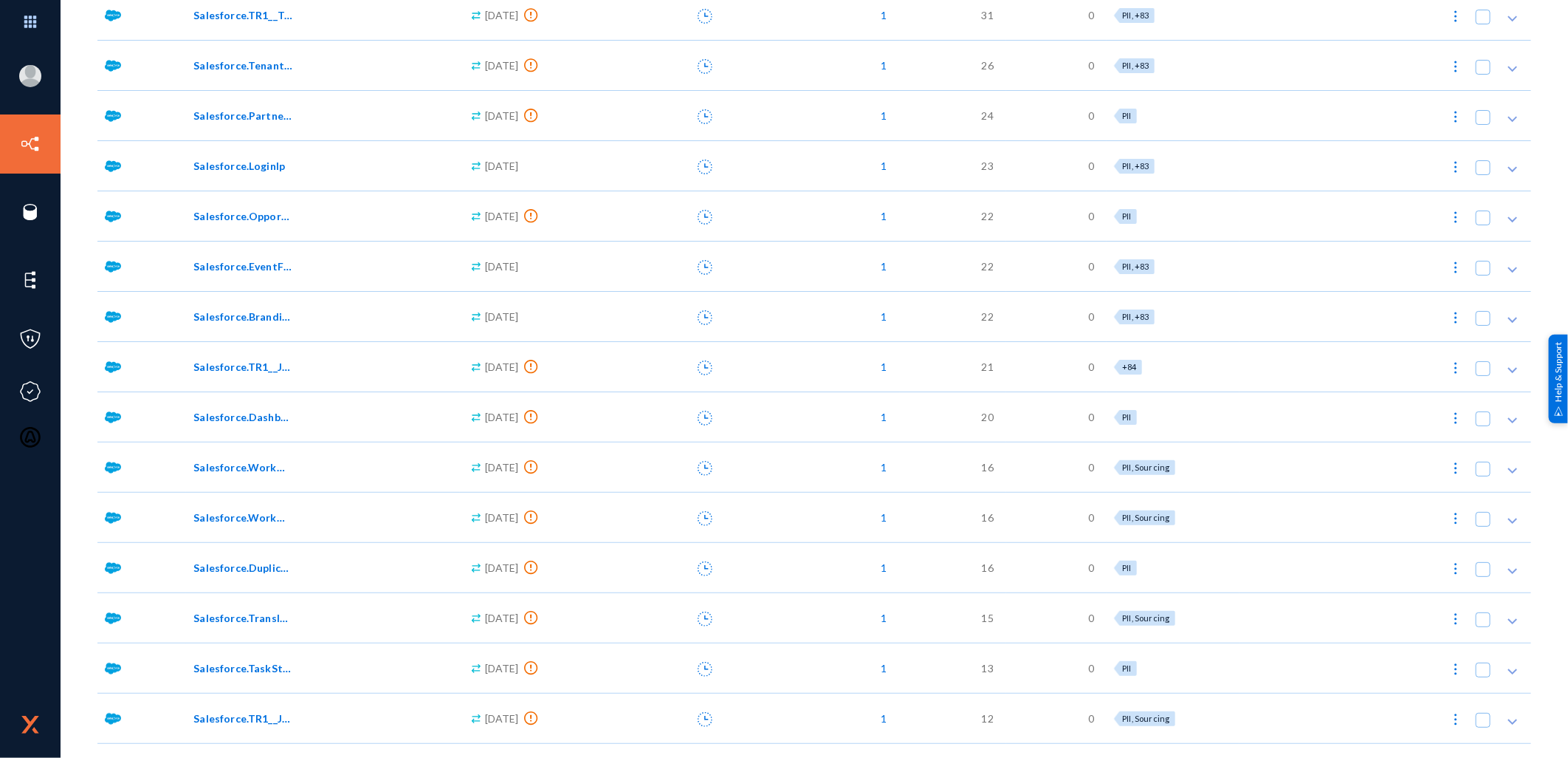
click at [296, 380] on div "Salesforce.TR1__JobSearchActionSetting__mdt" at bounding box center [323, 366] width 273 height 50
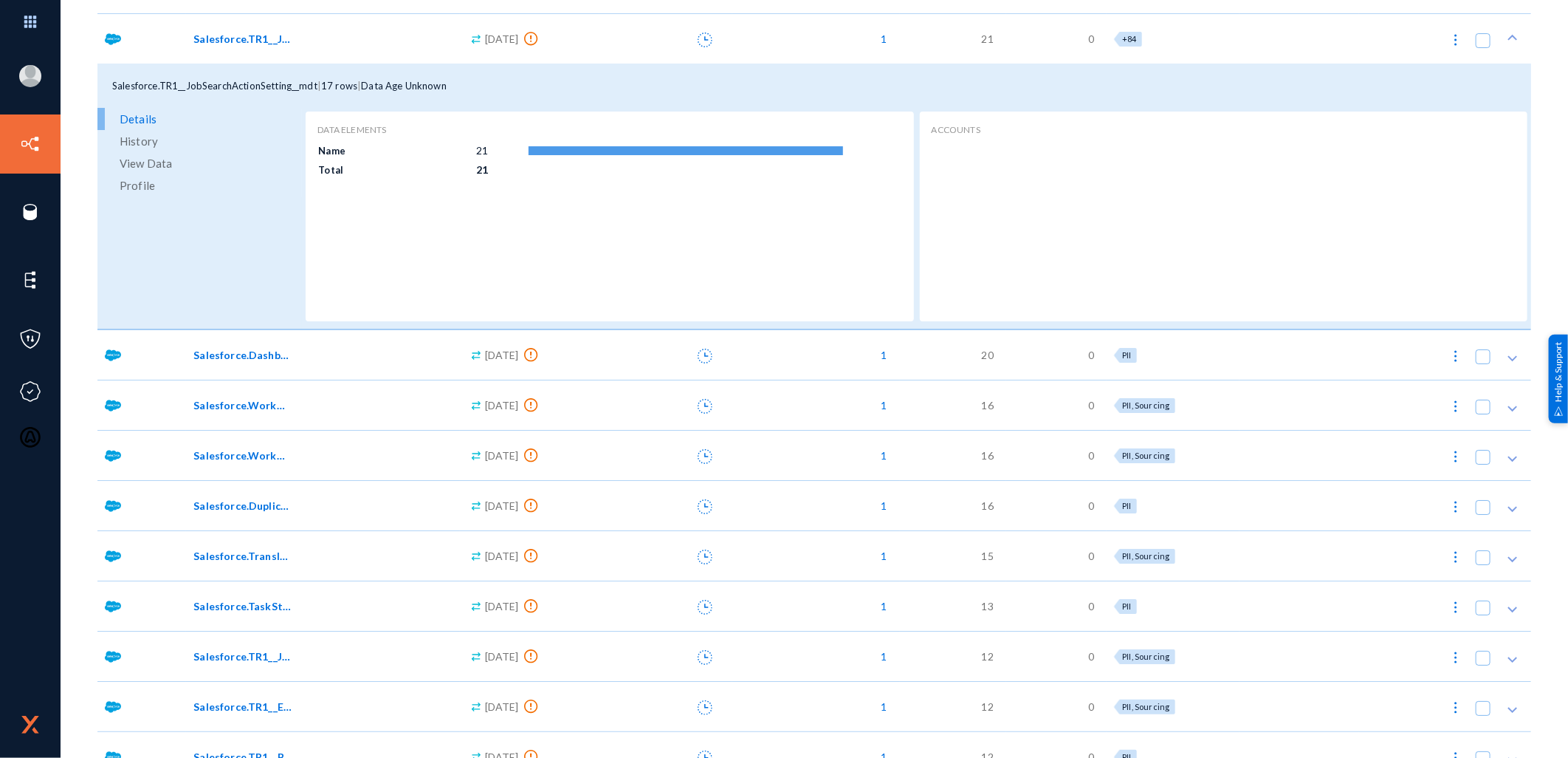
scroll to position [3528, 0]
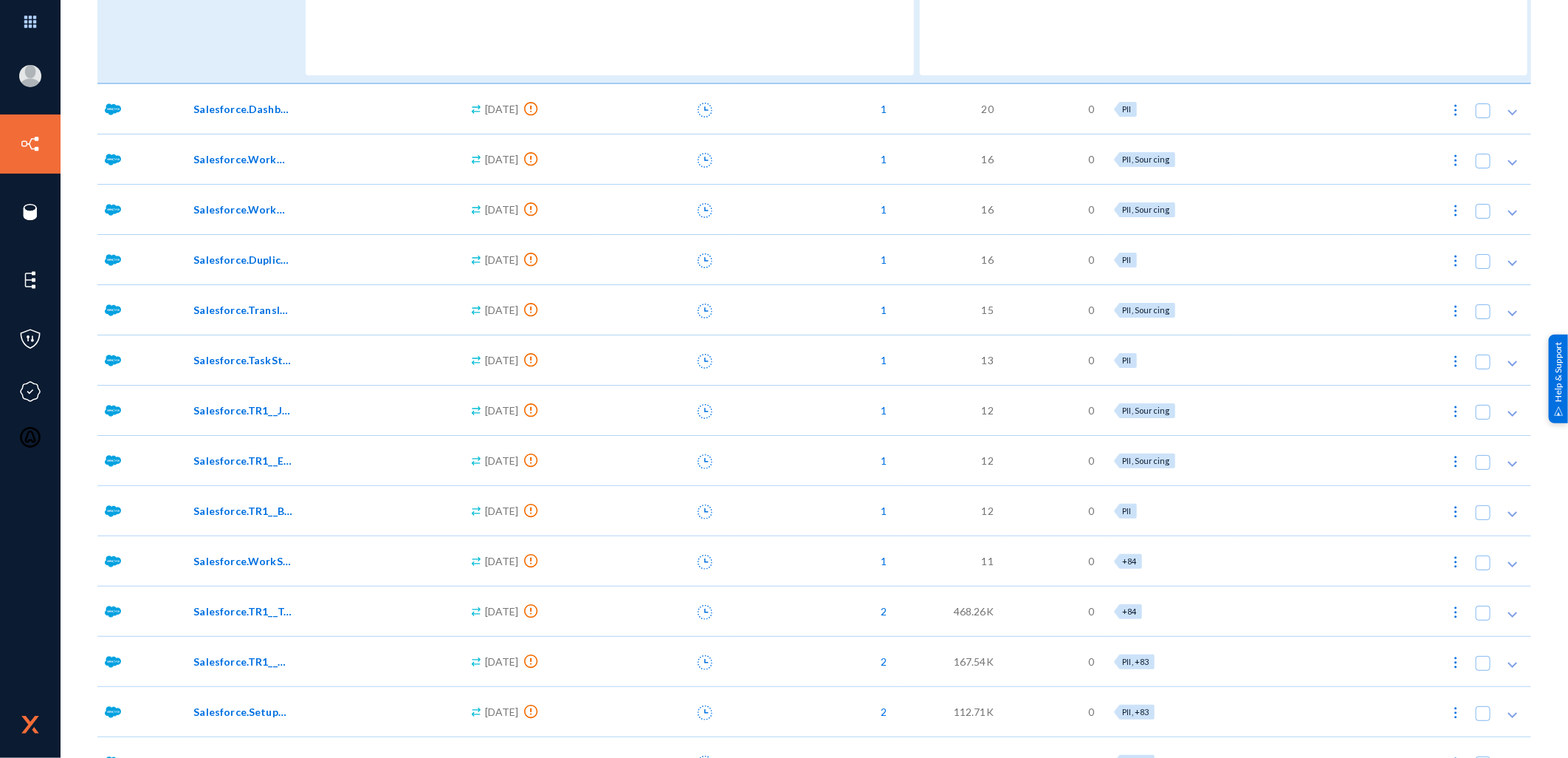
click at [293, 414] on div "Salesforce.TR1__Job_Search_User_Settings__c" at bounding box center [320, 411] width 254 height 16
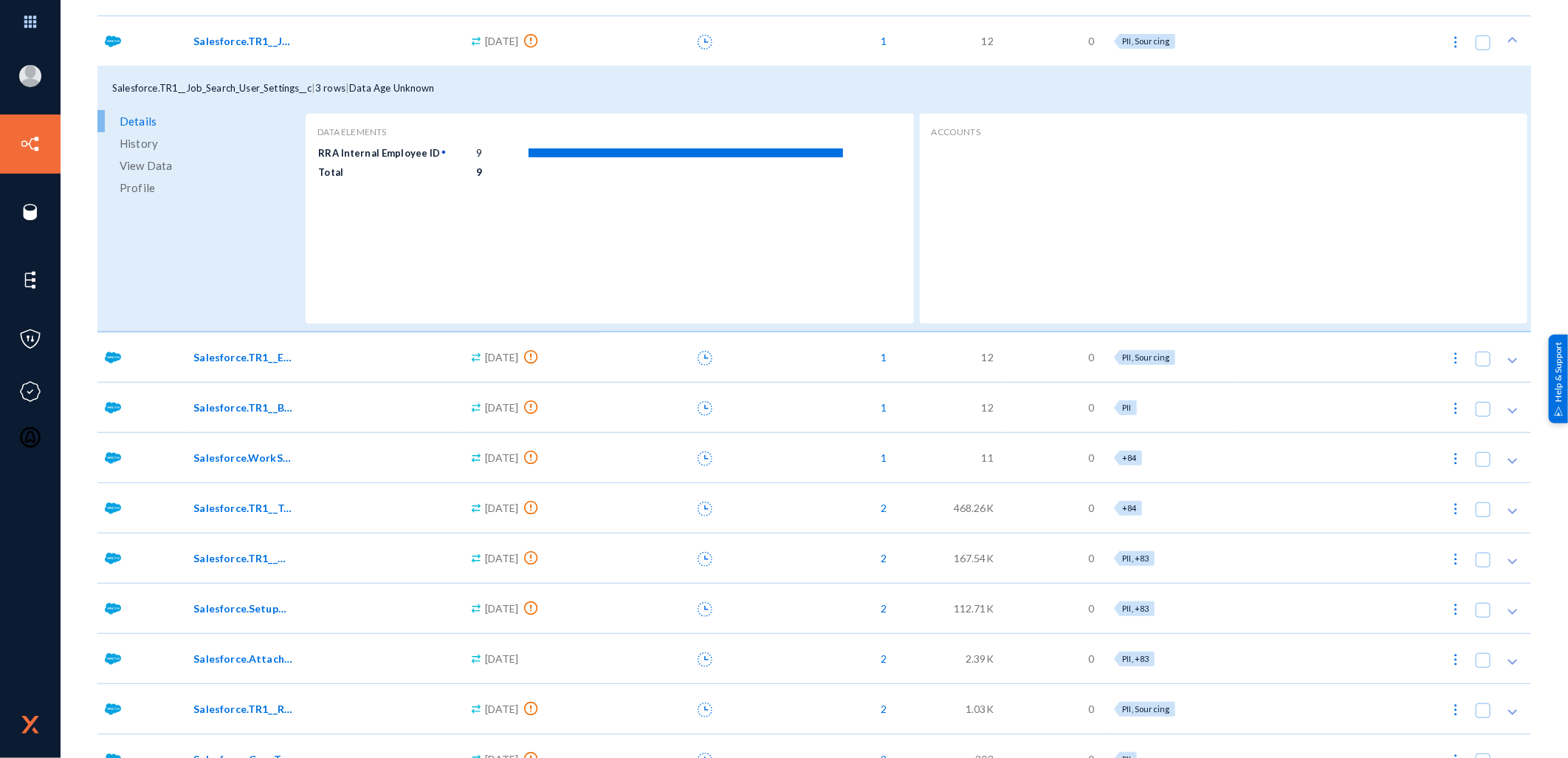
scroll to position [3939, 0]
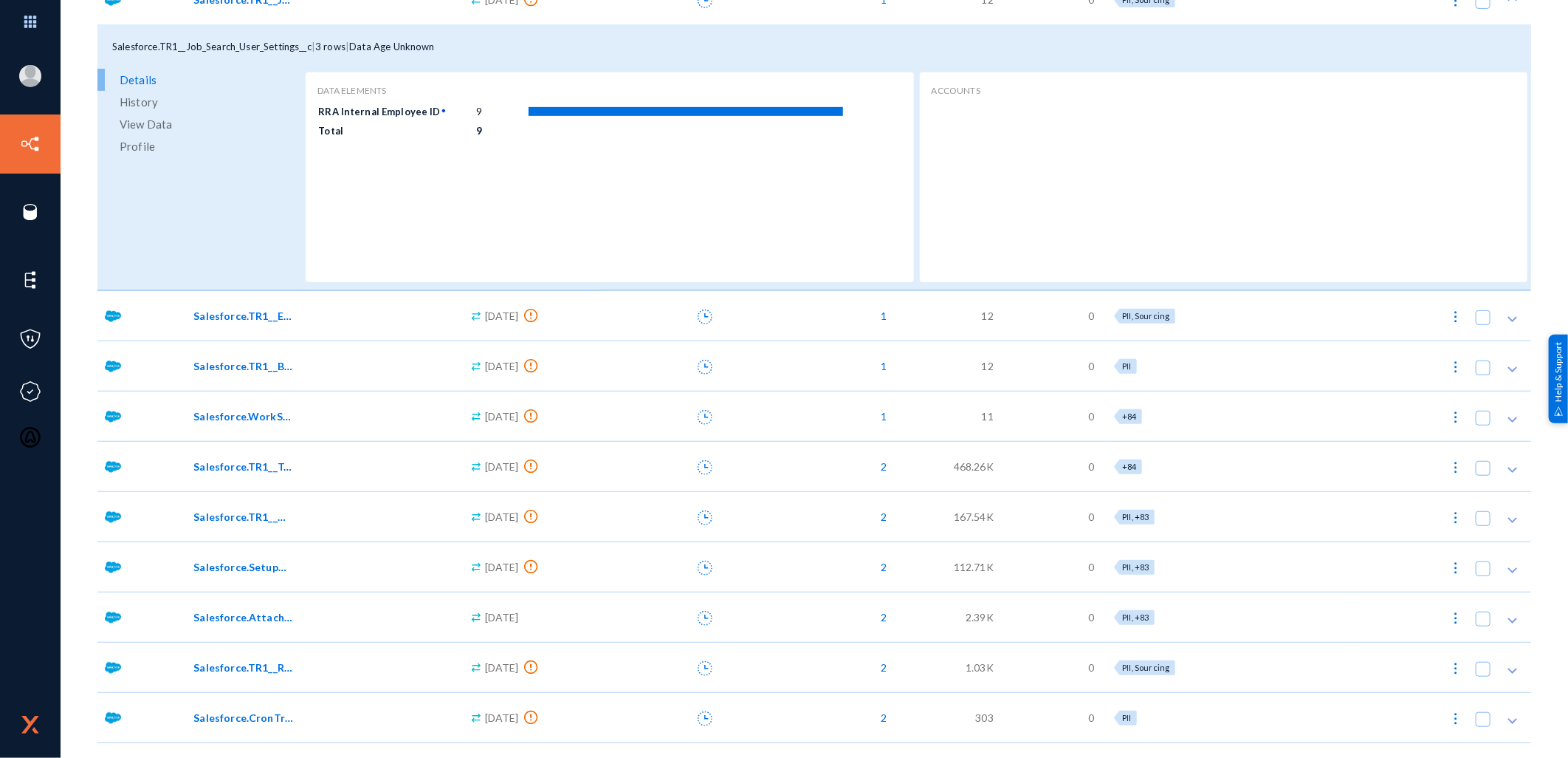
click at [300, 317] on div "Salesforce.TR1__EmailActivityConfig__c" at bounding box center [320, 316] width 254 height 16
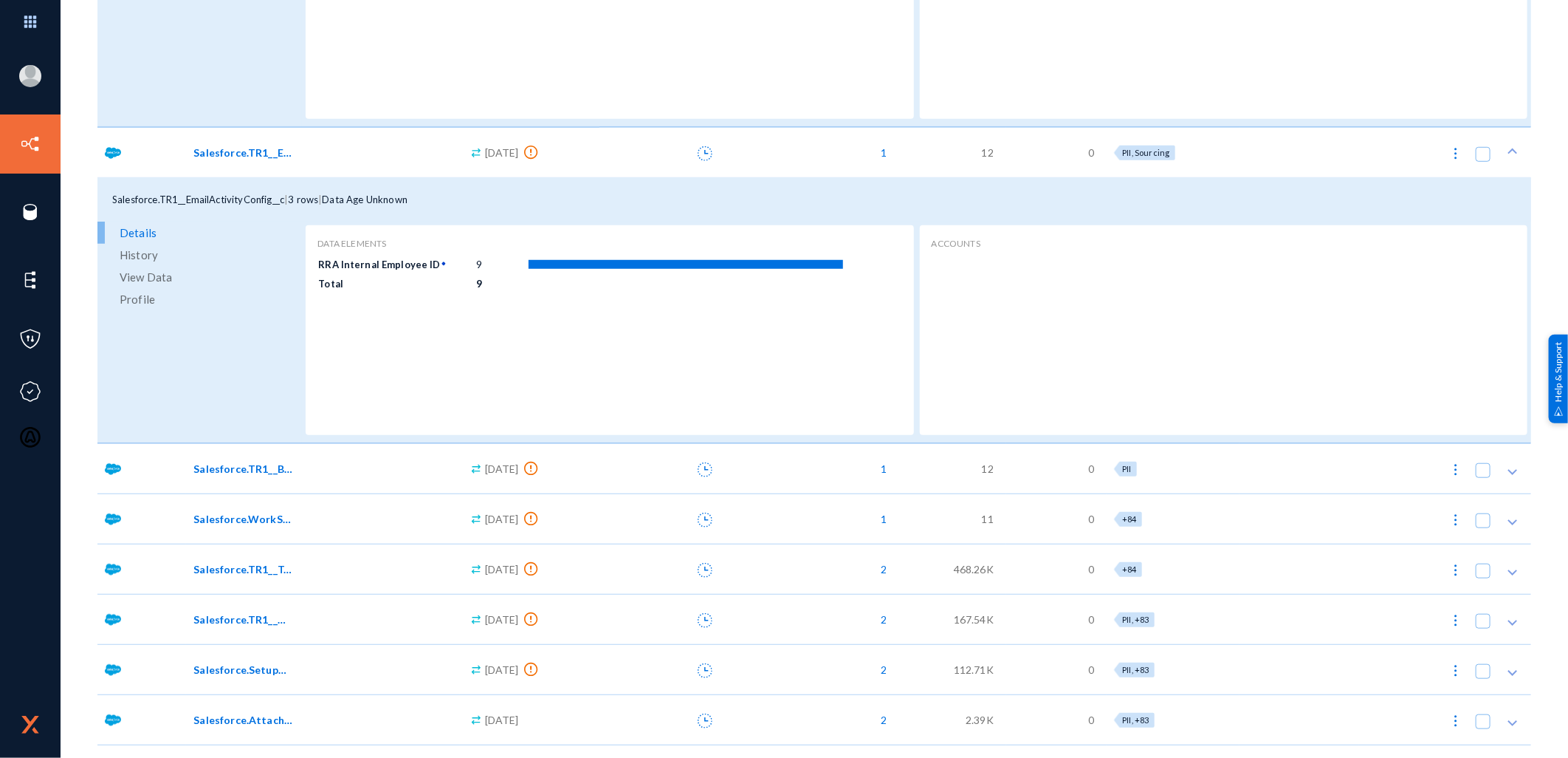
scroll to position [4103, 0]
click at [297, 467] on div "Salesforce.TR1__BHTK_Portal_Configuration__mdt" at bounding box center [320, 468] width 254 height 16
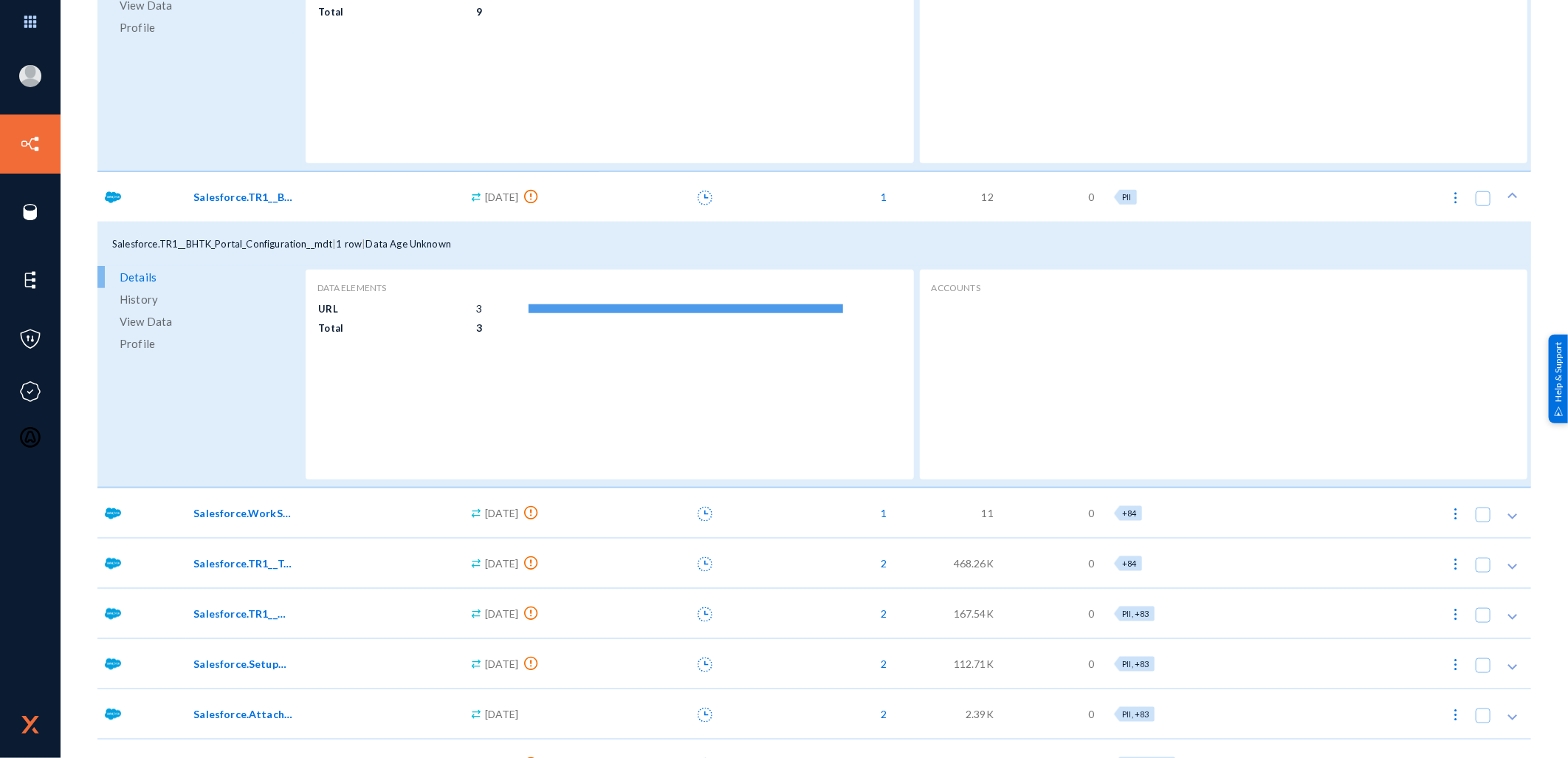
scroll to position [4432, 0]
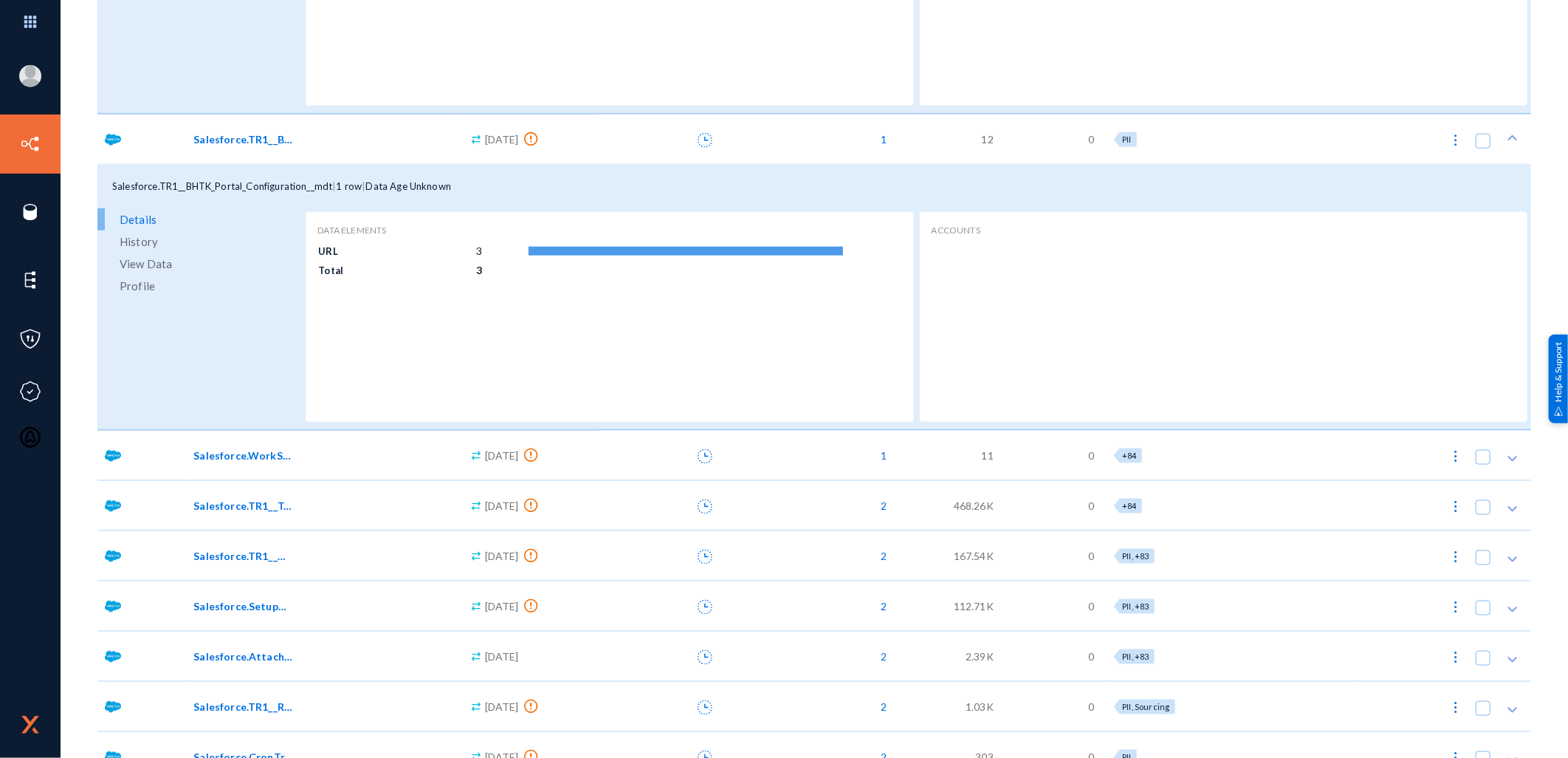
click at [304, 513] on div "Salesforce.TR1__Target_Account__c" at bounding box center [323, 505] width 273 height 50
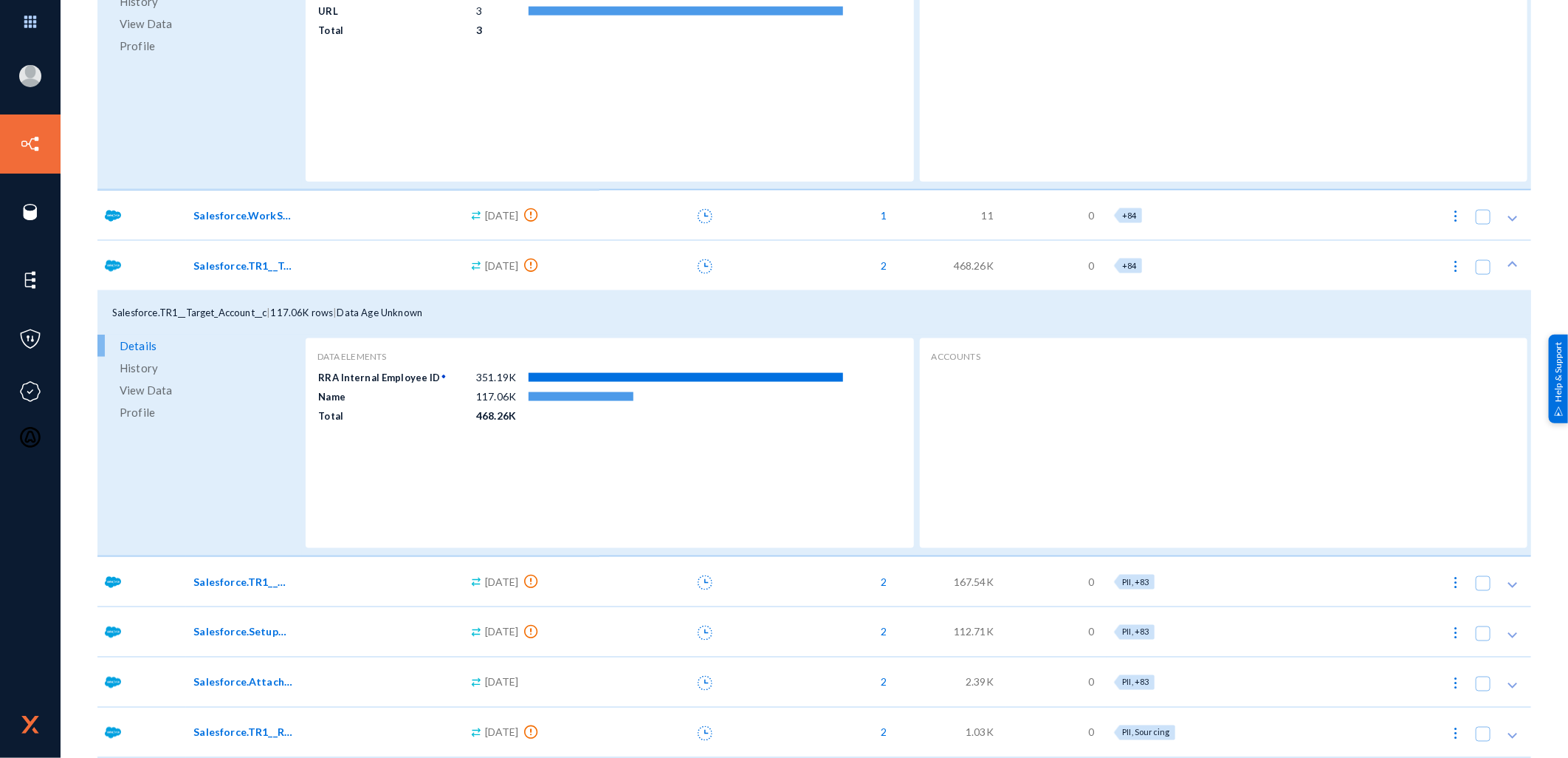
scroll to position [4760, 0]
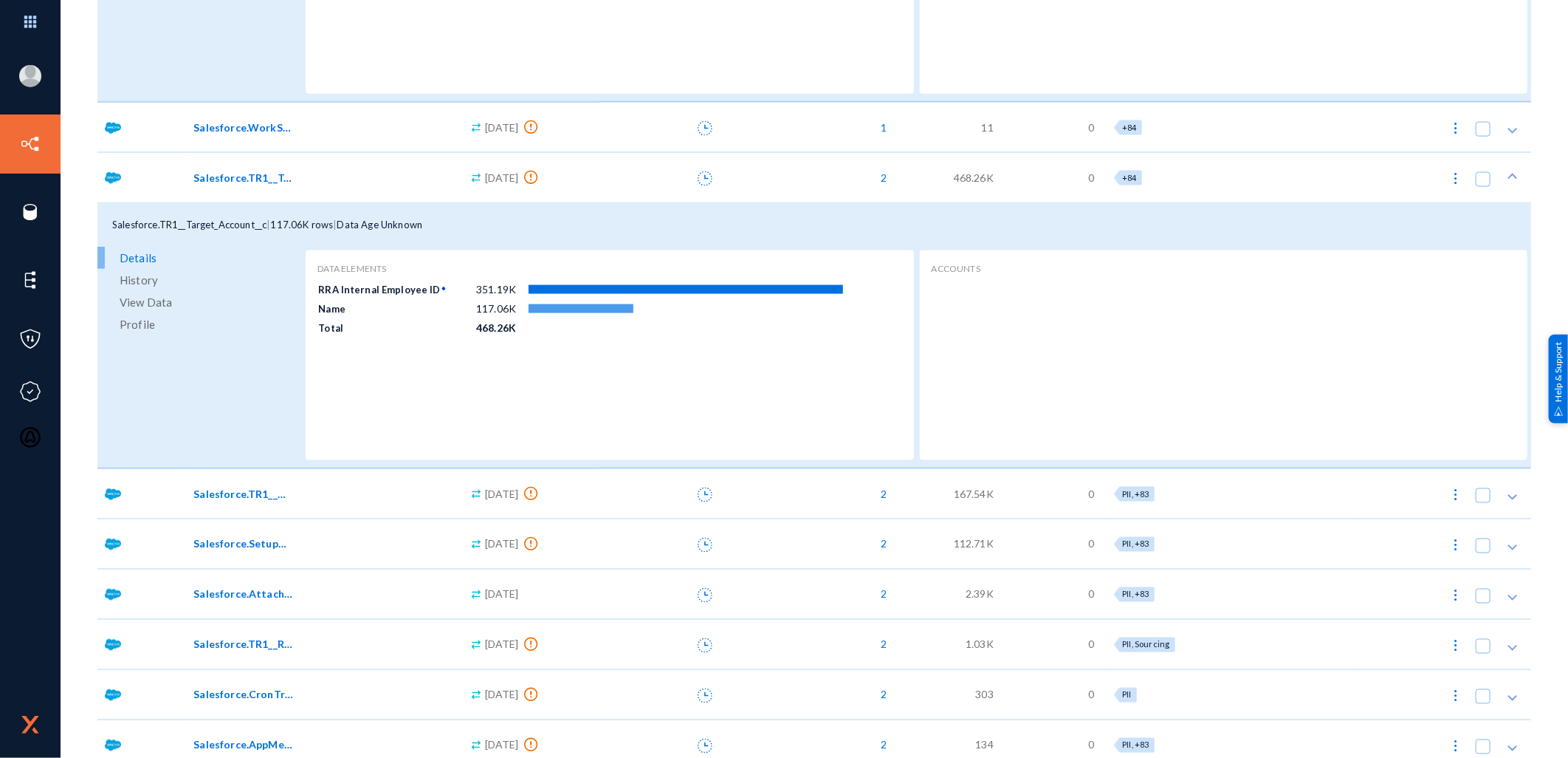
click at [320, 492] on div "Salesforce.TR1__Off_Limit_Policy__c" at bounding box center [320, 494] width 254 height 16
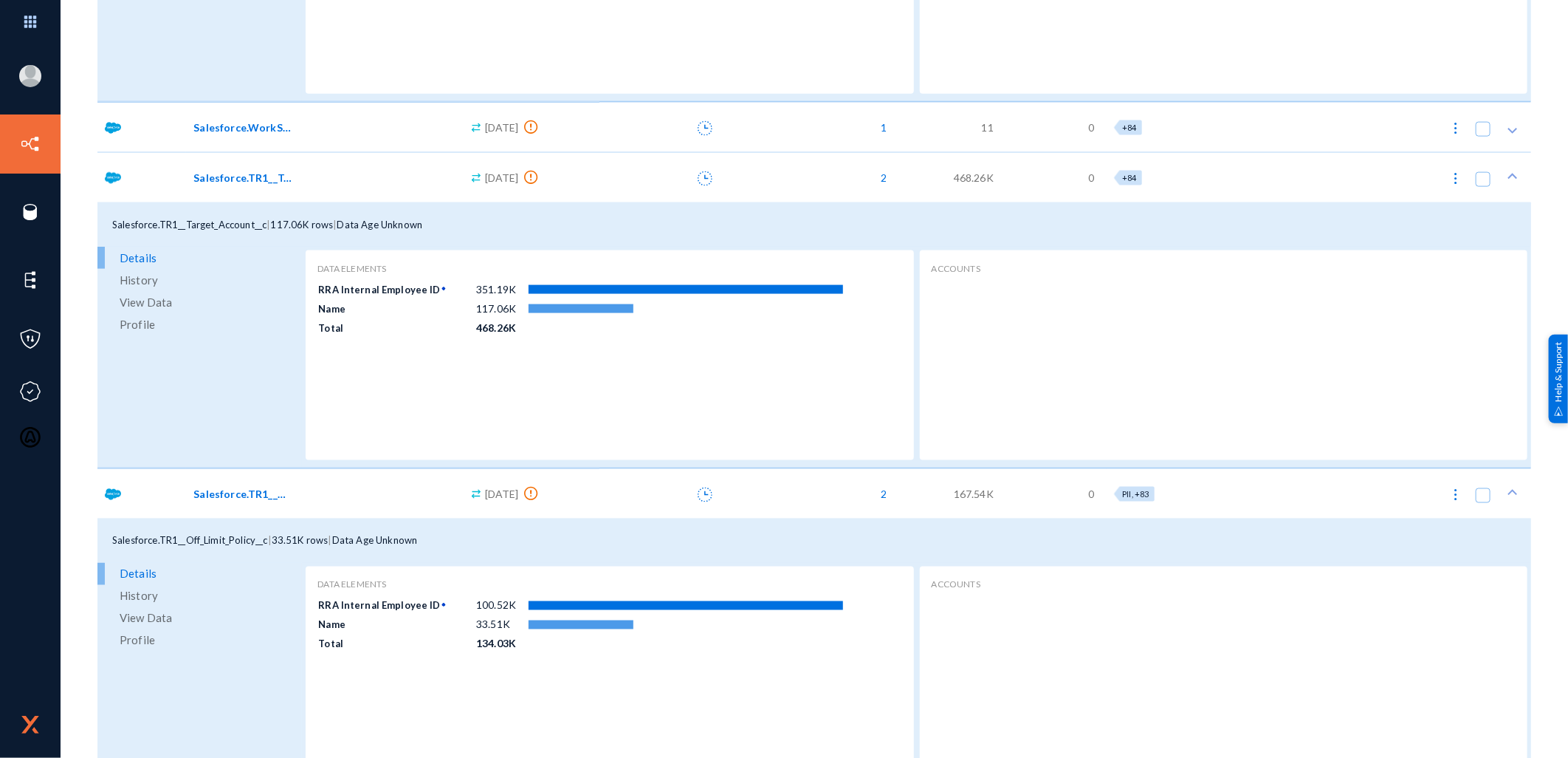
scroll to position [5088, 0]
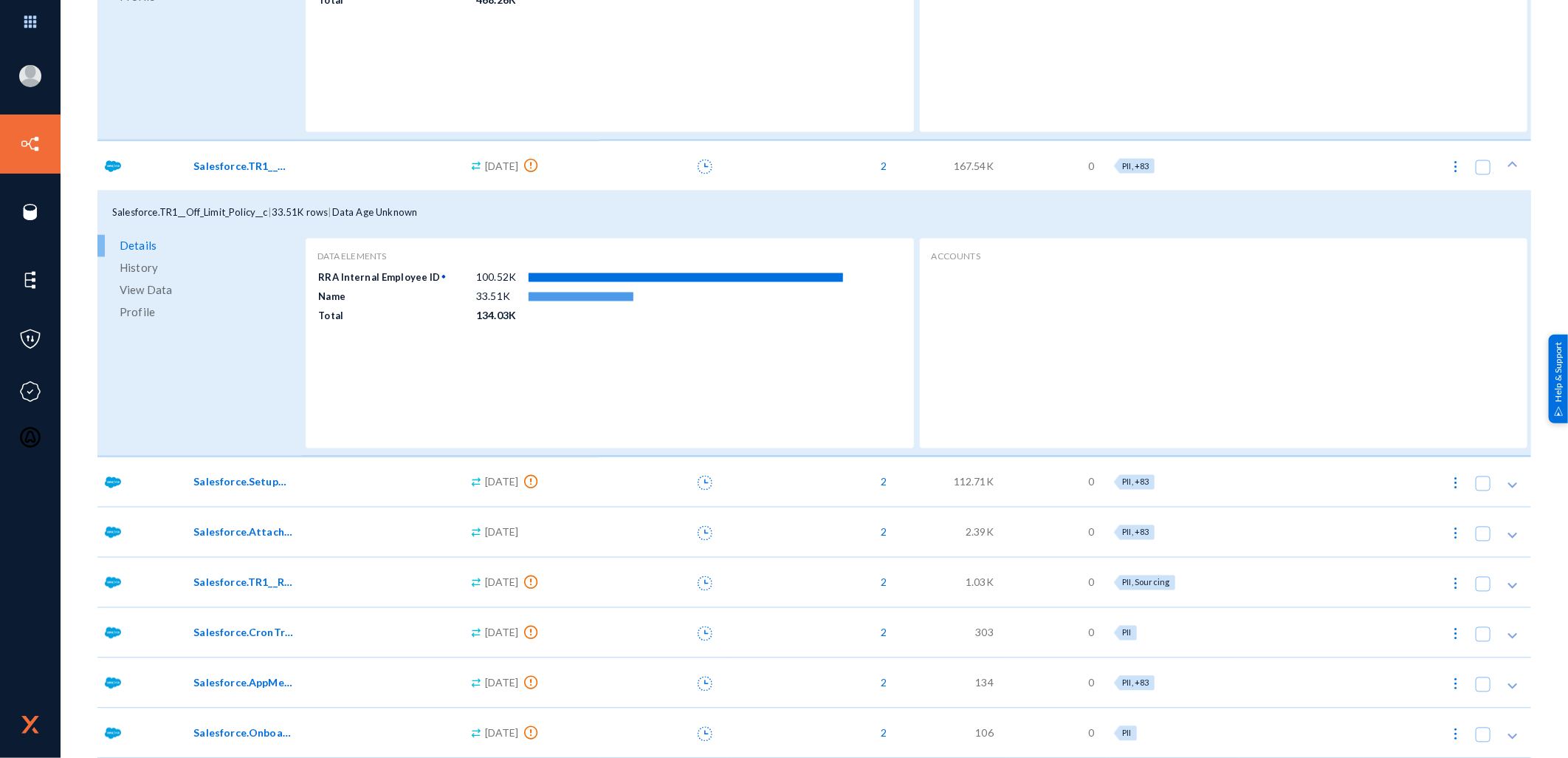
click at [305, 566] on div "Salesforce.TR1__Related_Job__c" at bounding box center [323, 582] width 273 height 50
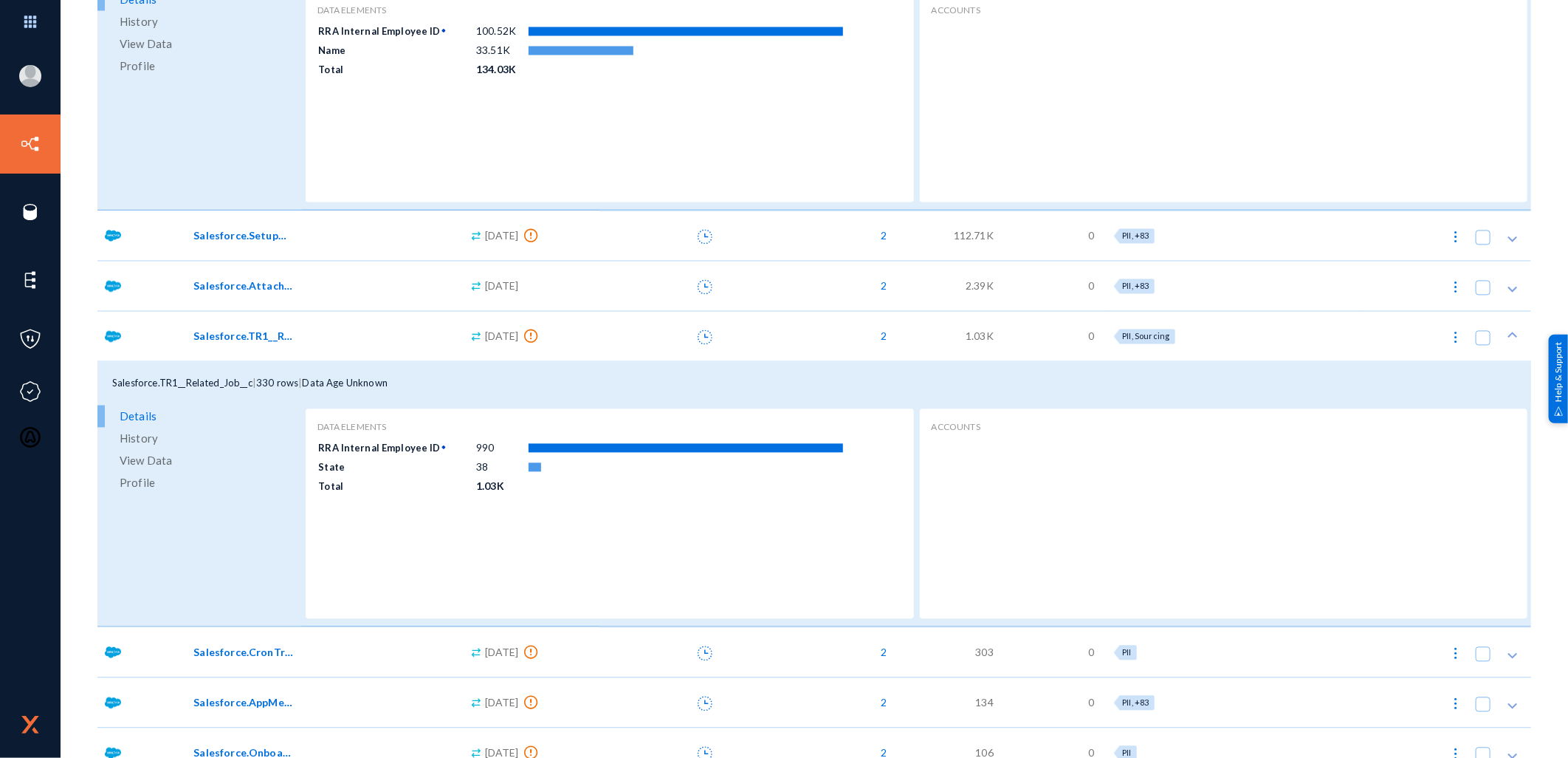
scroll to position [5827, 0]
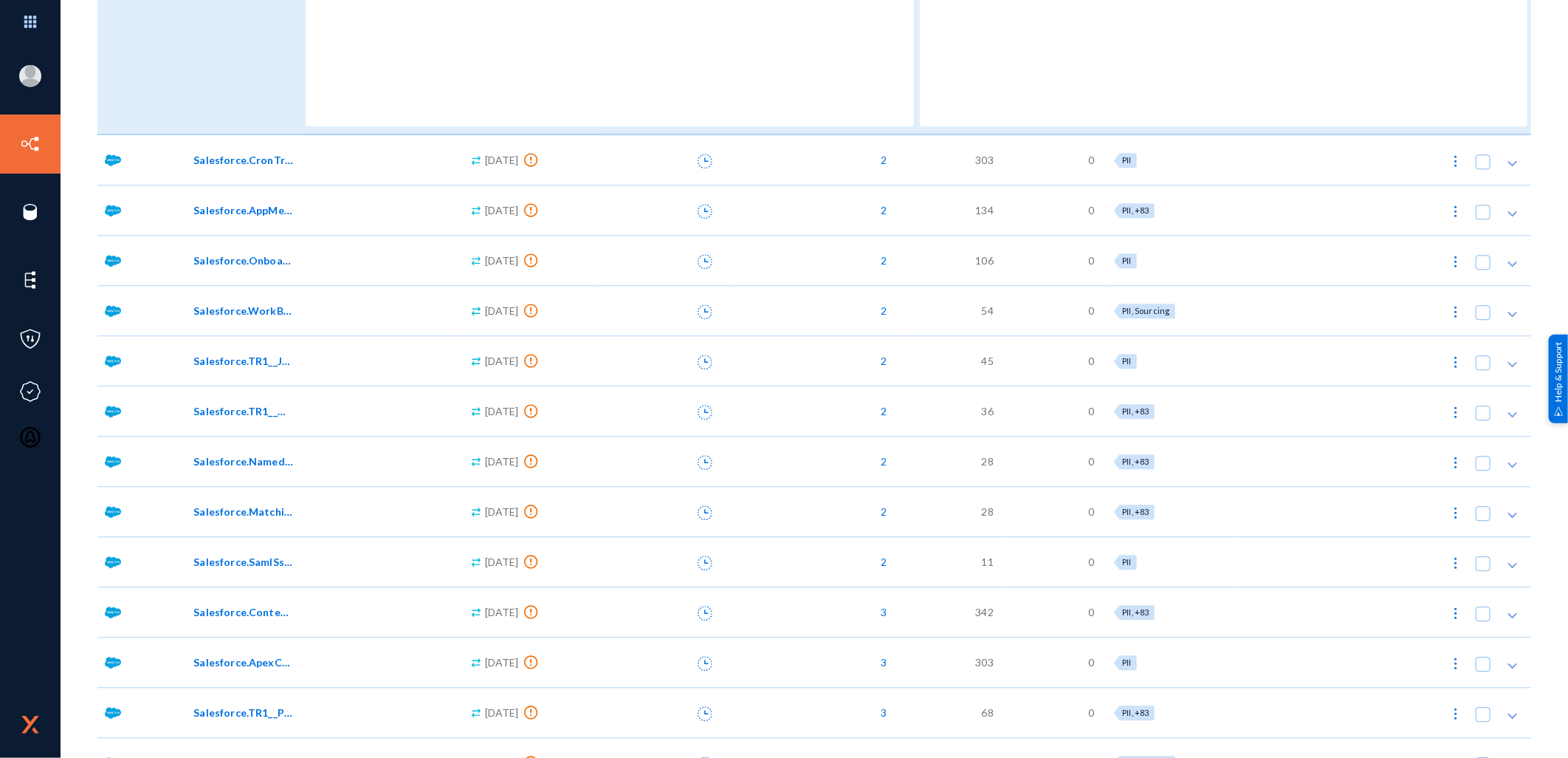
click at [313, 363] on div "Salesforce.TR1__Job_Mapping__mdt" at bounding box center [320, 361] width 254 height 16
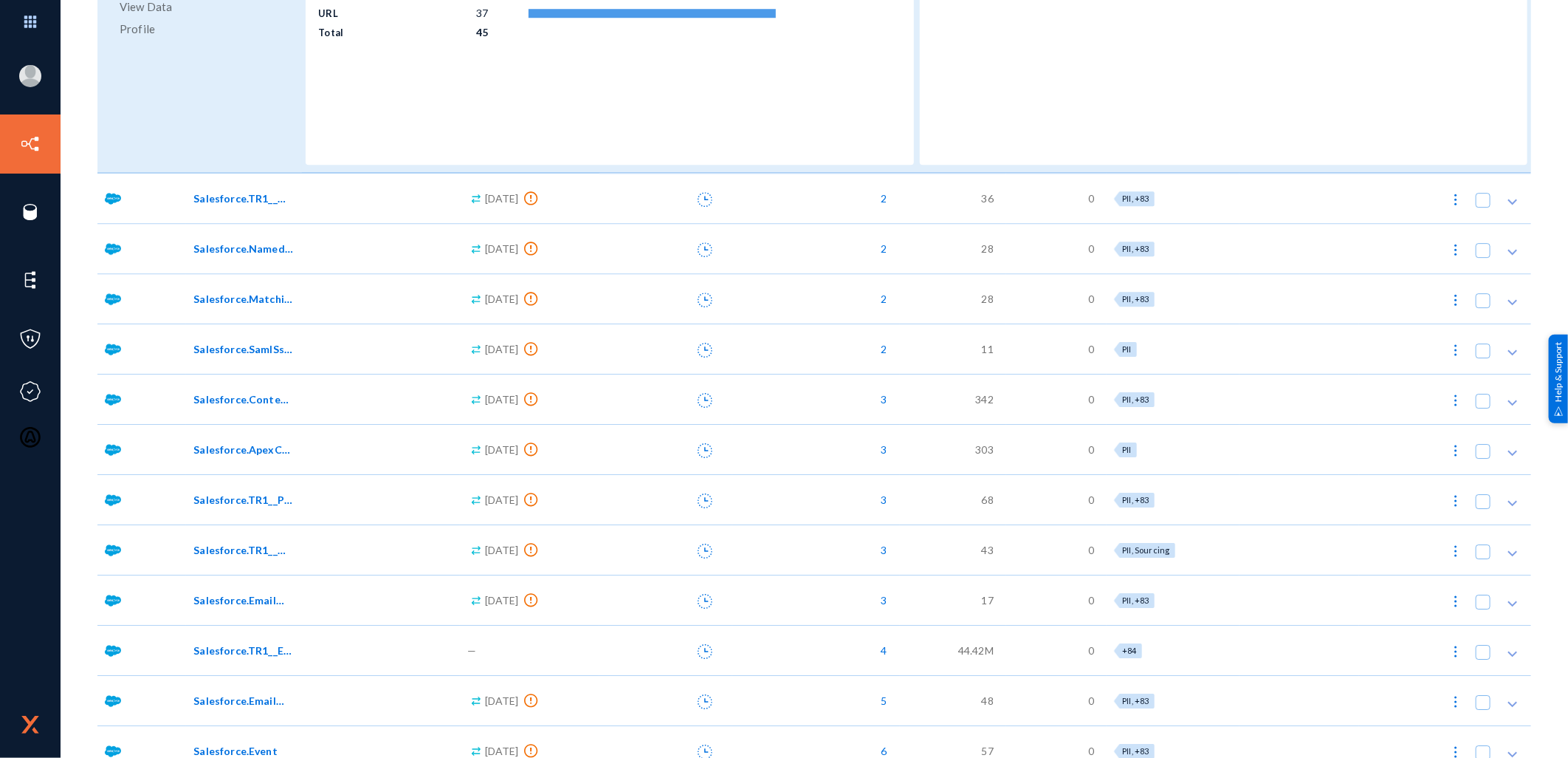
scroll to position [6319, 0]
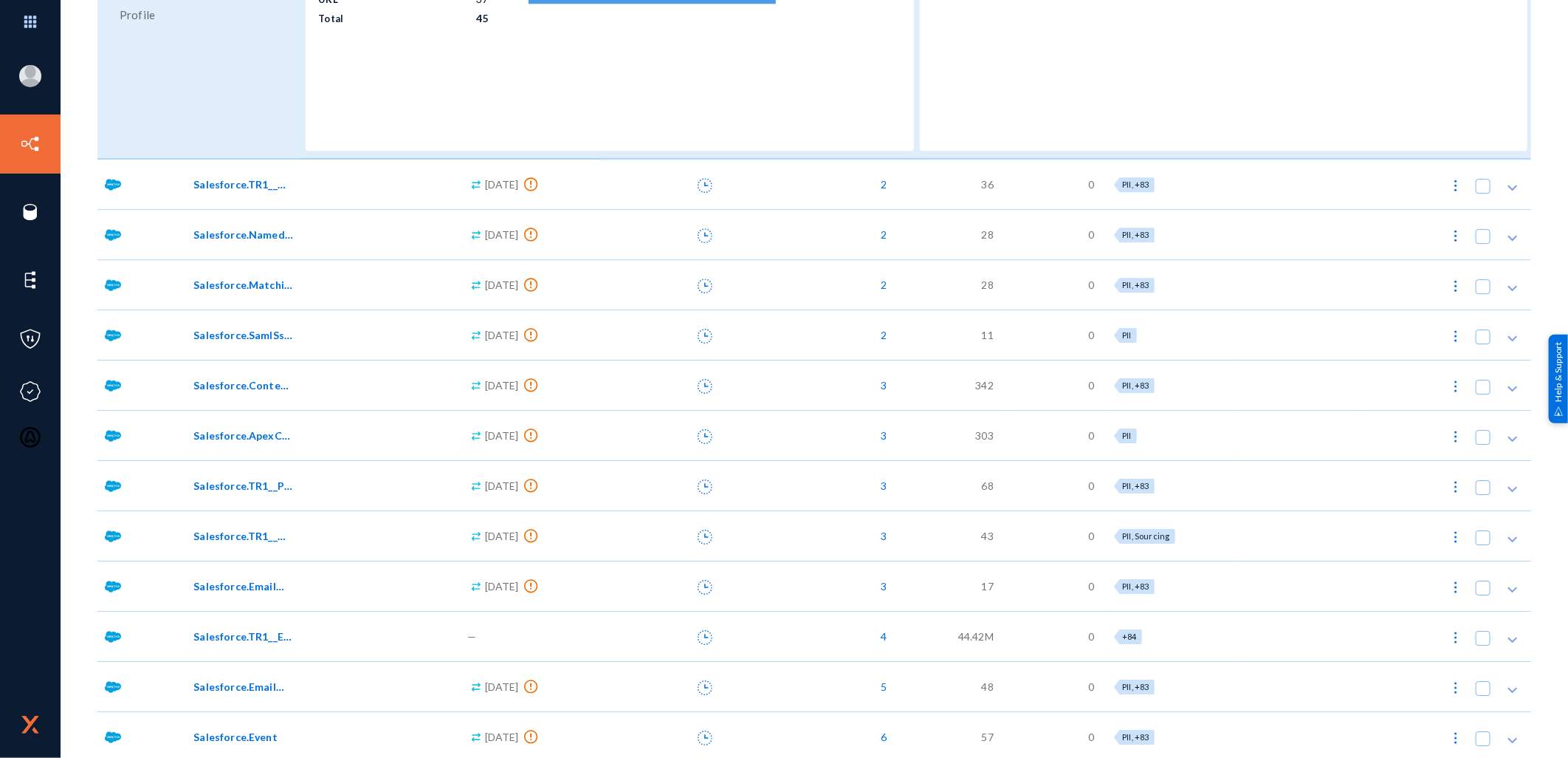
click at [318, 485] on div "Salesforce.TR1__Power_Notes_Subject_Configuration__c" at bounding box center [320, 485] width 254 height 16
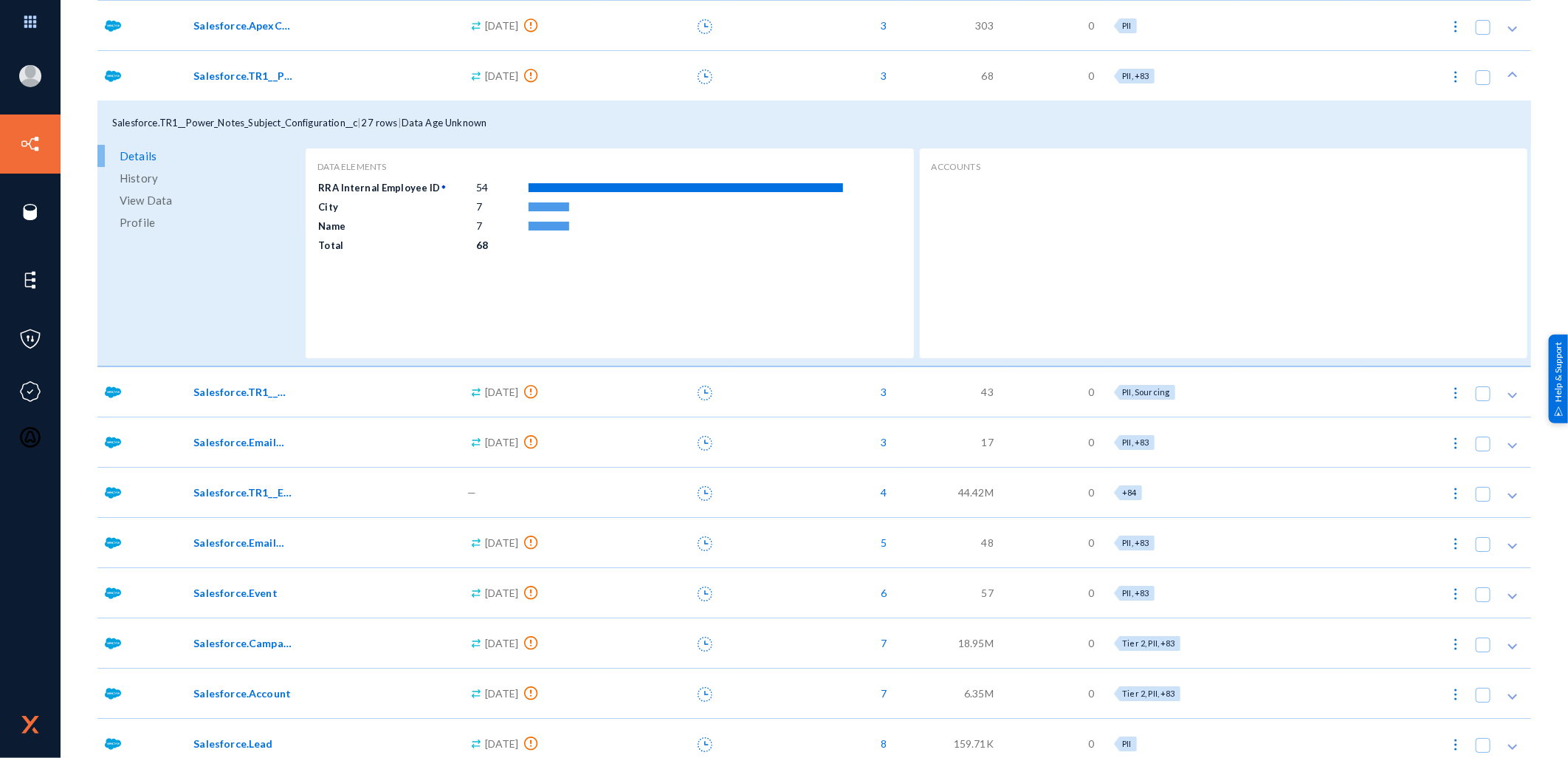
scroll to position [6730, 0]
click at [328, 396] on div "Salesforce.TR1__Milestone__c" at bounding box center [320, 391] width 254 height 16
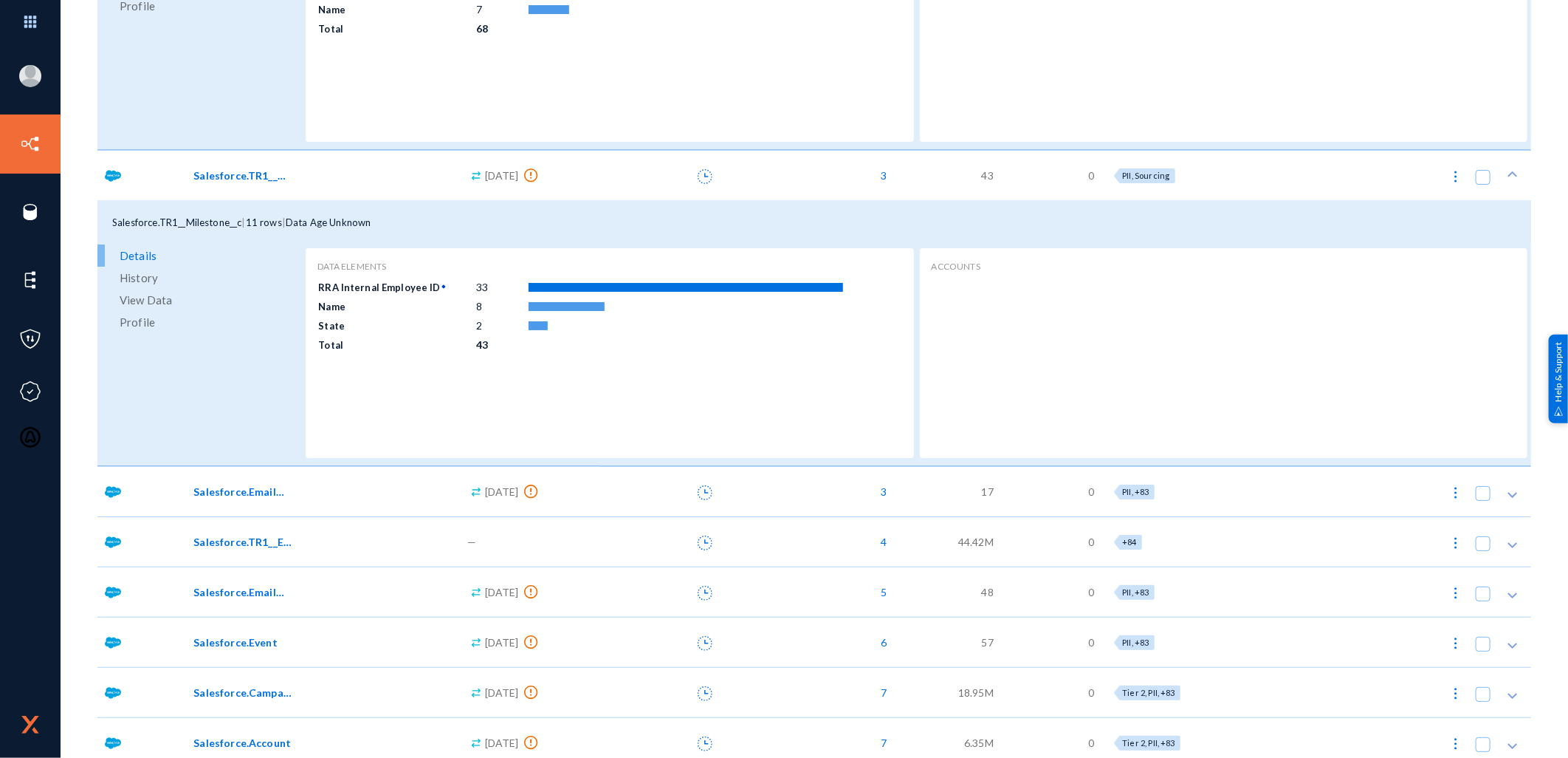
scroll to position [6941, 0]
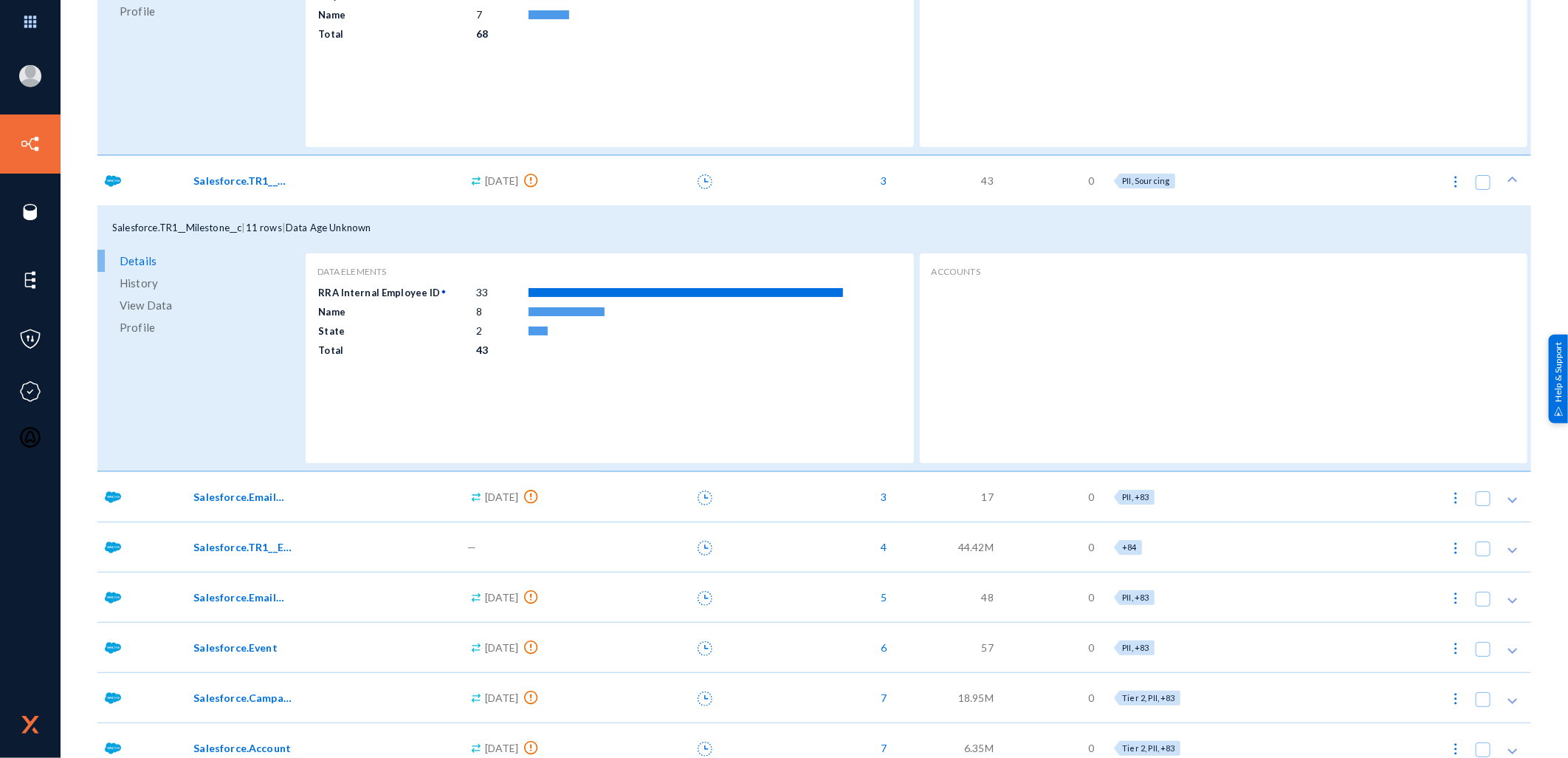
click at [312, 558] on div "Salesforce.TR1__EducationHistory__c" at bounding box center [323, 547] width 273 height 50
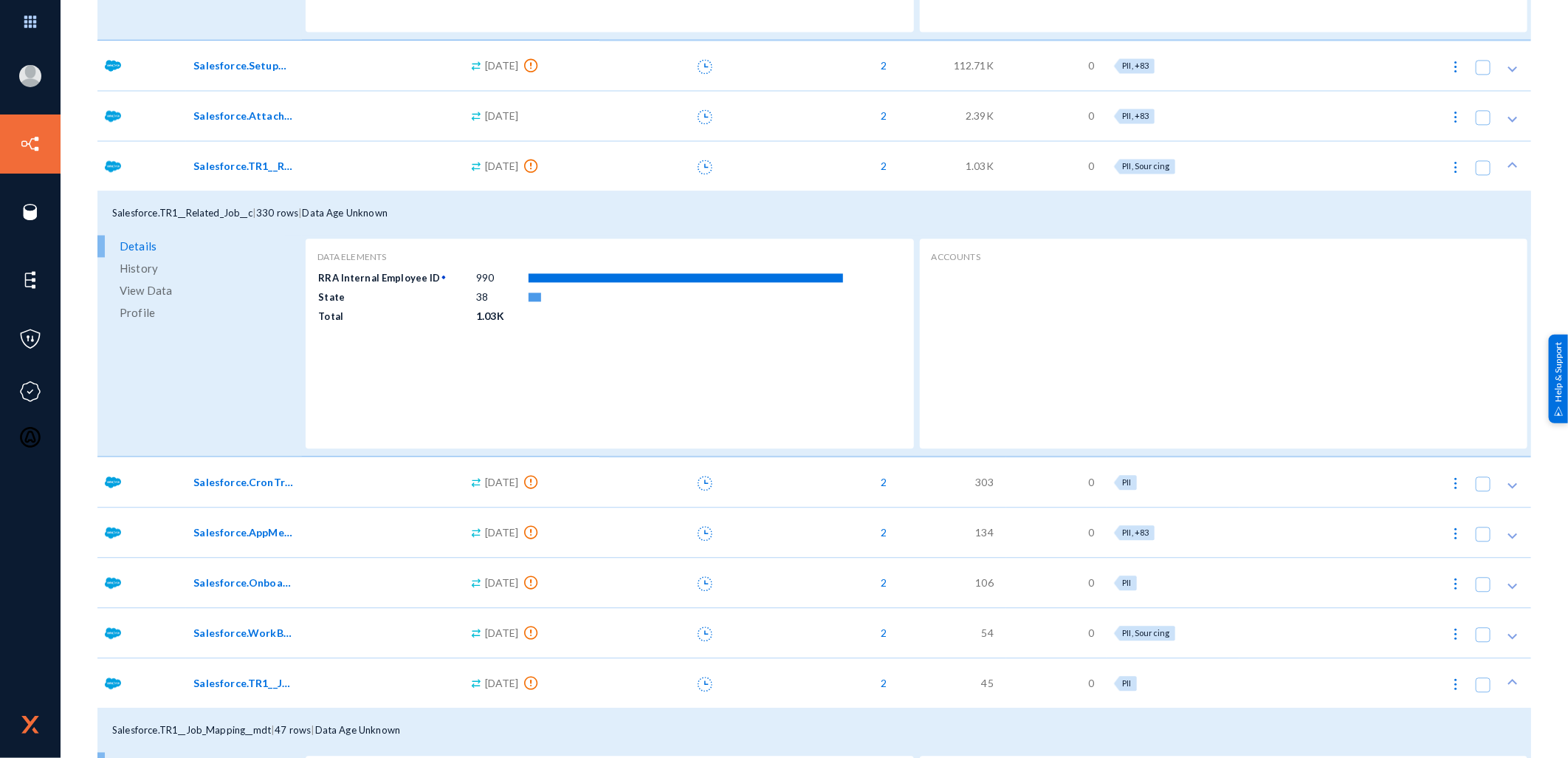
scroll to position [5710, 0]
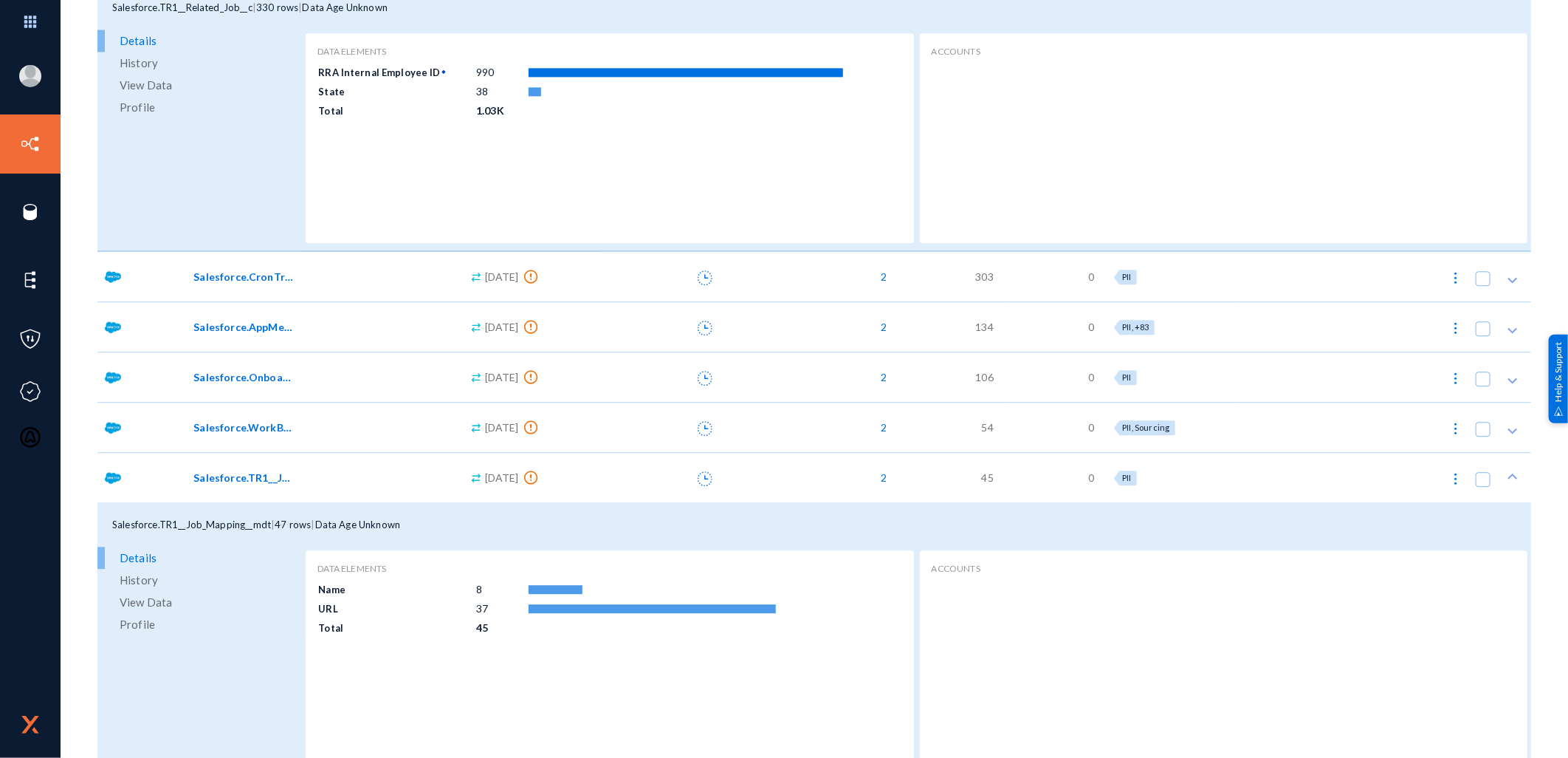
click at [299, 463] on div "Salesforce.TR1__Job_Mapping__mdt" at bounding box center [323, 478] width 273 height 50
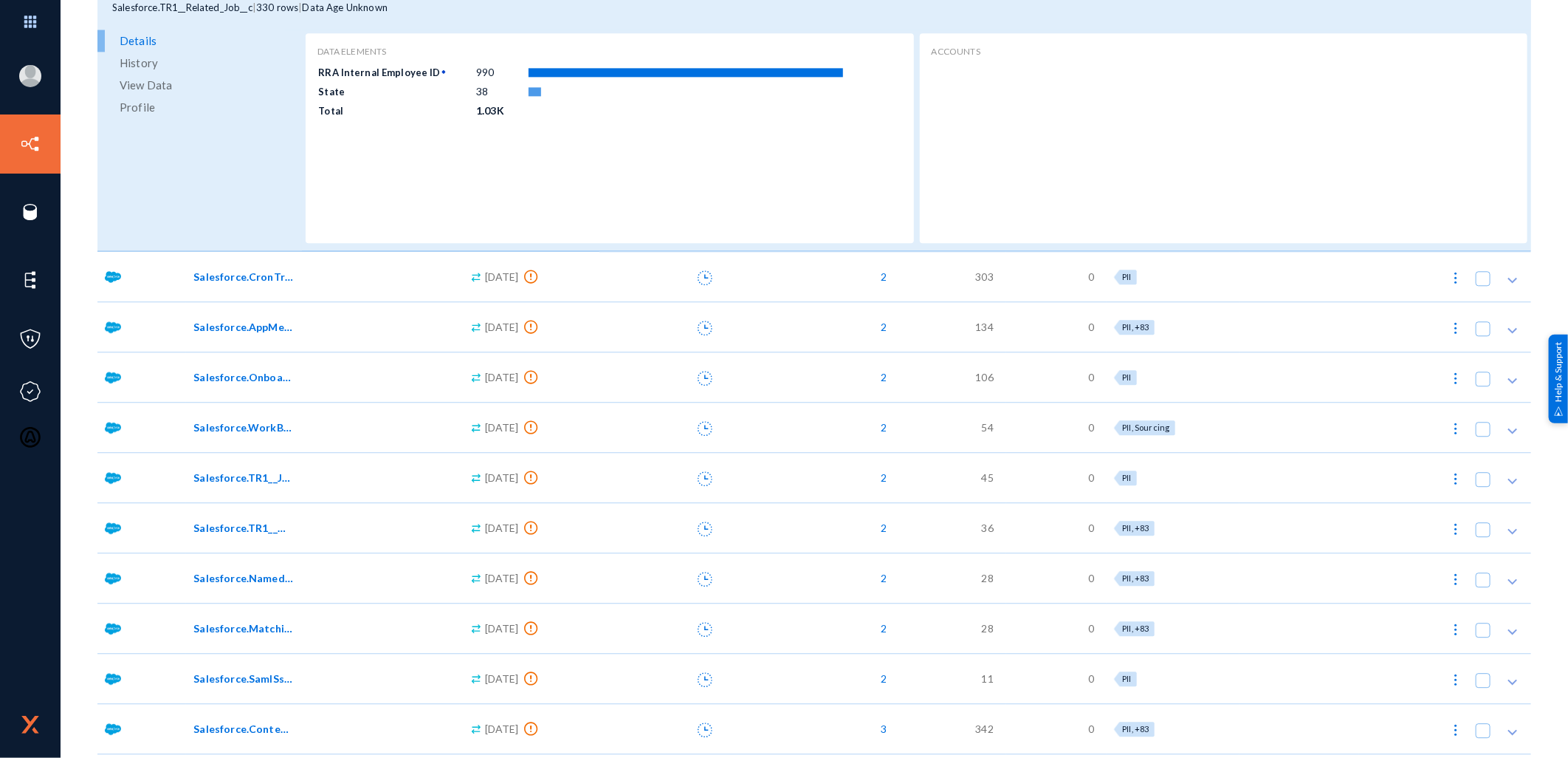
click at [317, 471] on div "Salesforce.TR1__Job_Mapping__mdt" at bounding box center [320, 478] width 254 height 16
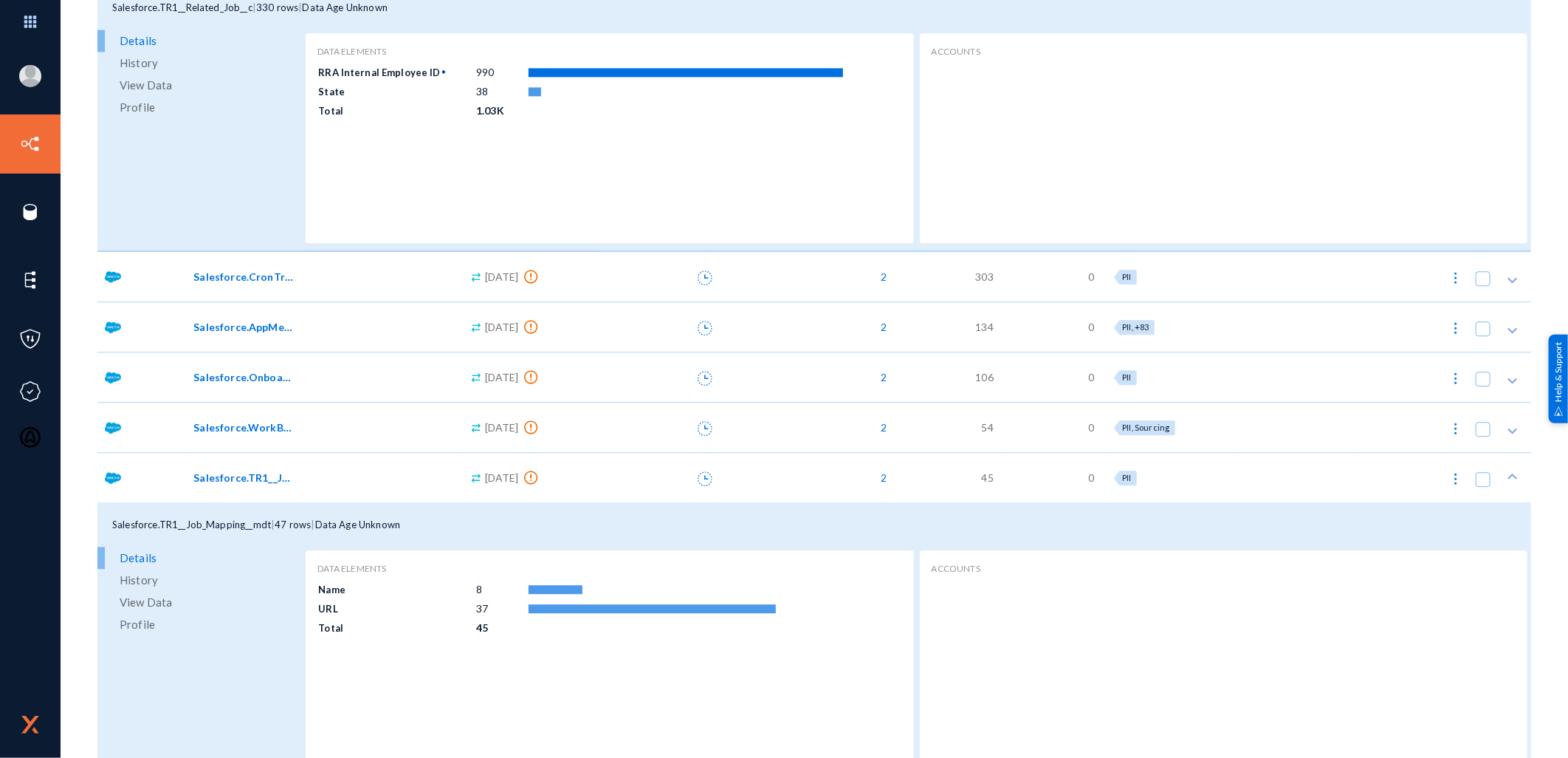
click at [154, 602] on span "View Data" at bounding box center [145, 602] width 53 height 22
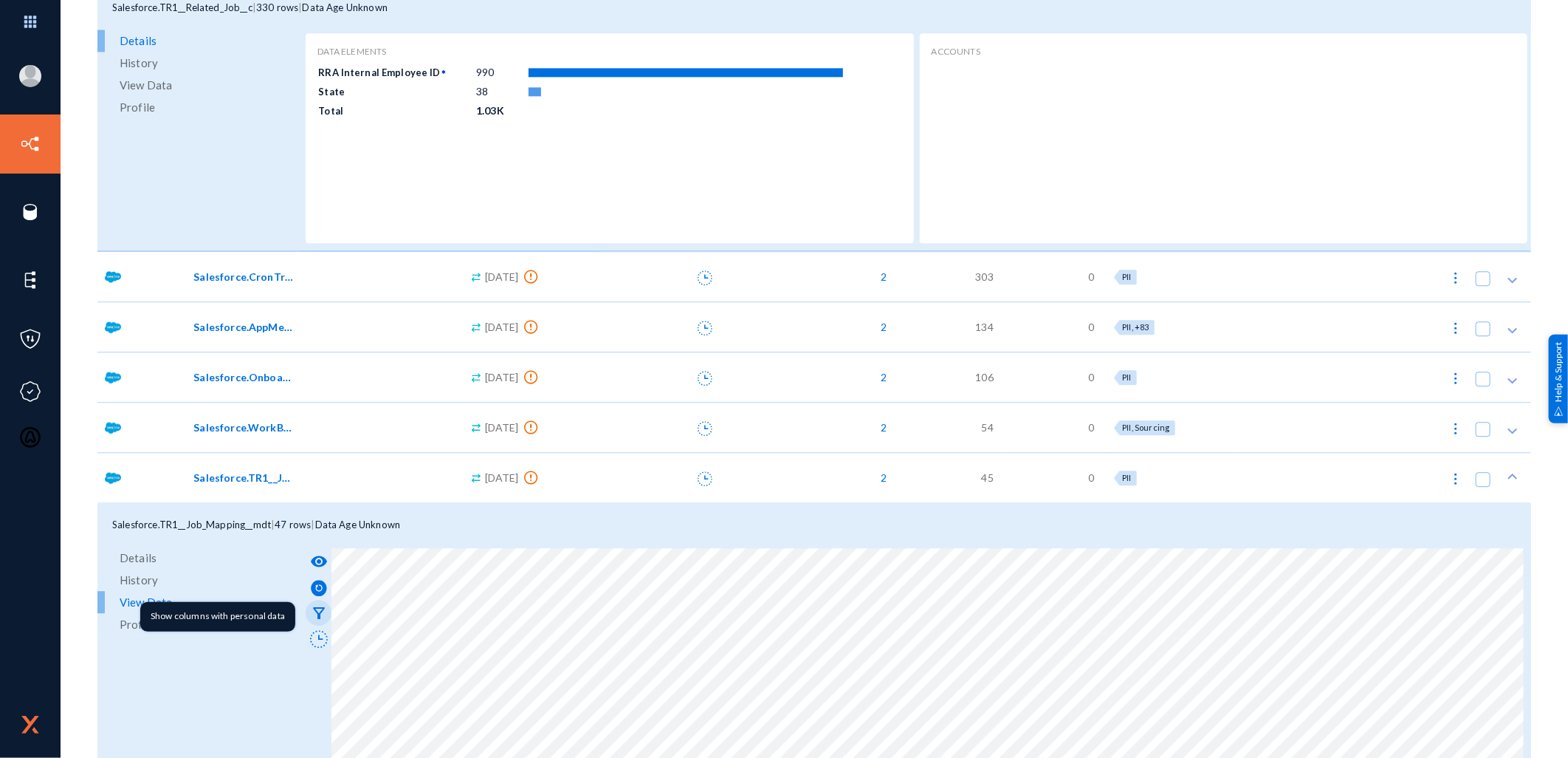
click at [322, 615] on mat-icon "filter_alt" at bounding box center [319, 613] width 18 height 18
click at [317, 560] on mat-icon "visibility" at bounding box center [319, 561] width 18 height 18
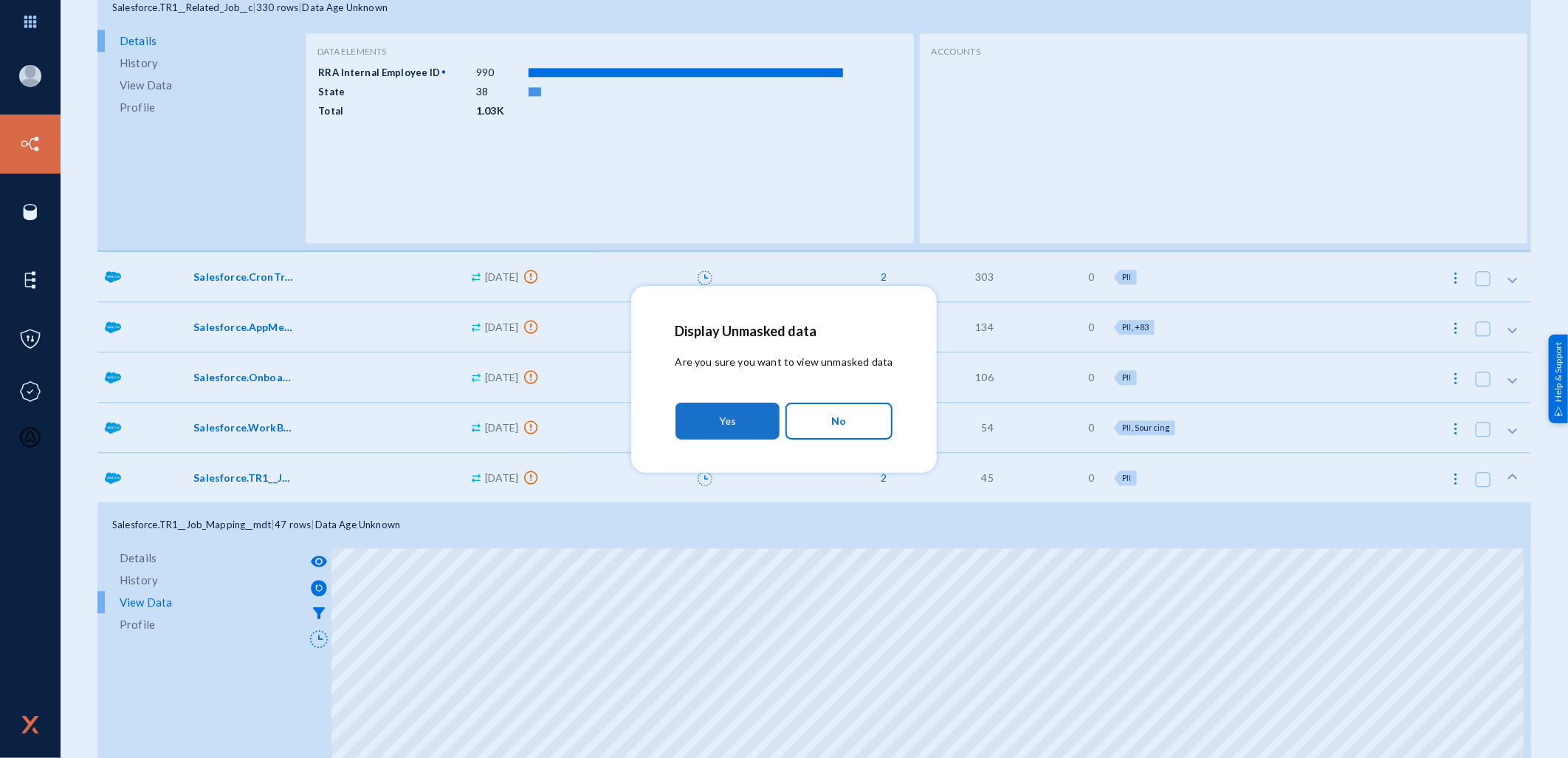
click at [718, 426] on button "Yes" at bounding box center [727, 421] width 104 height 37
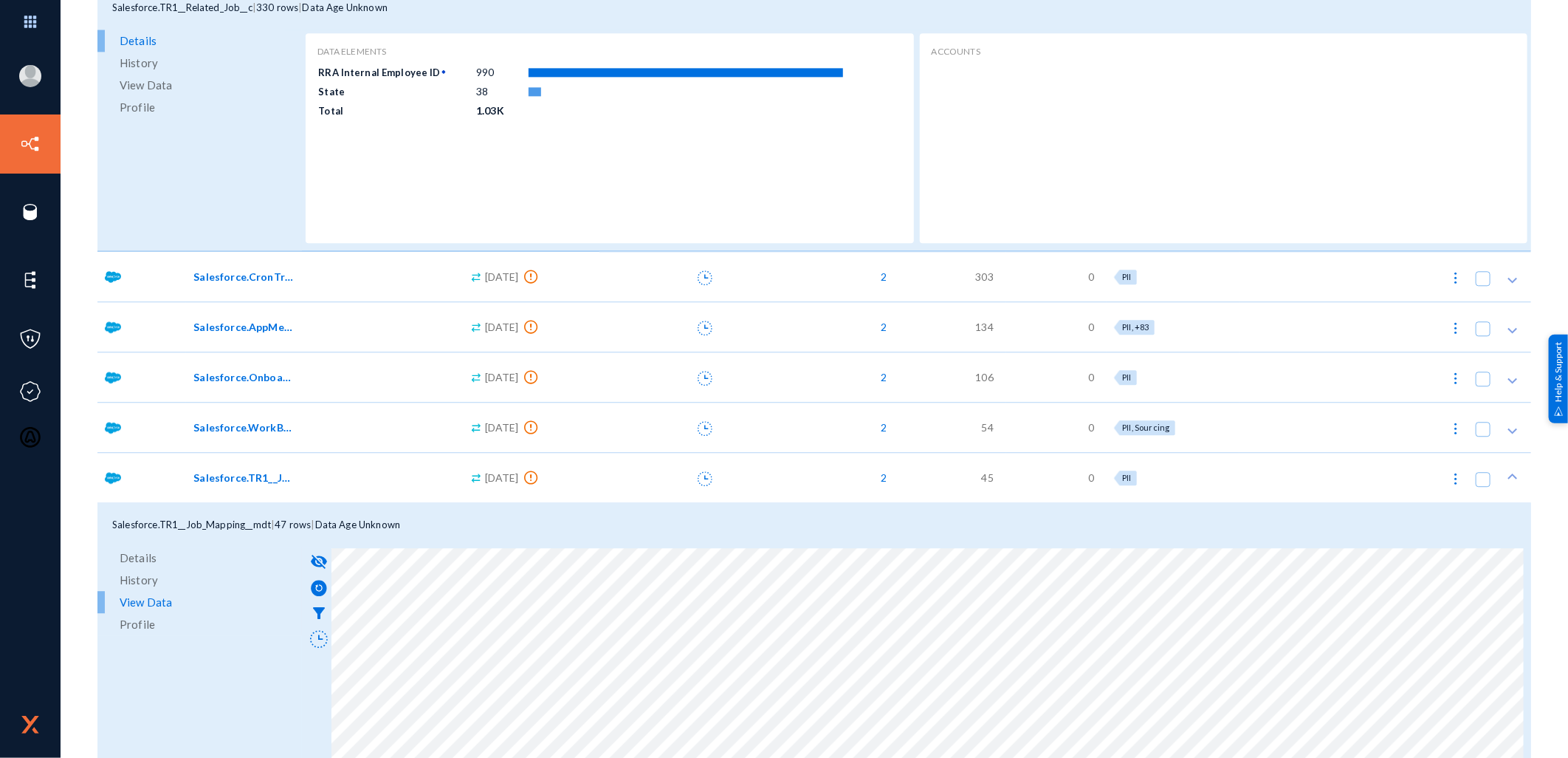
click at [302, 471] on div "Salesforce.TR1__Job_Mapping__mdt" at bounding box center [320, 478] width 254 height 16
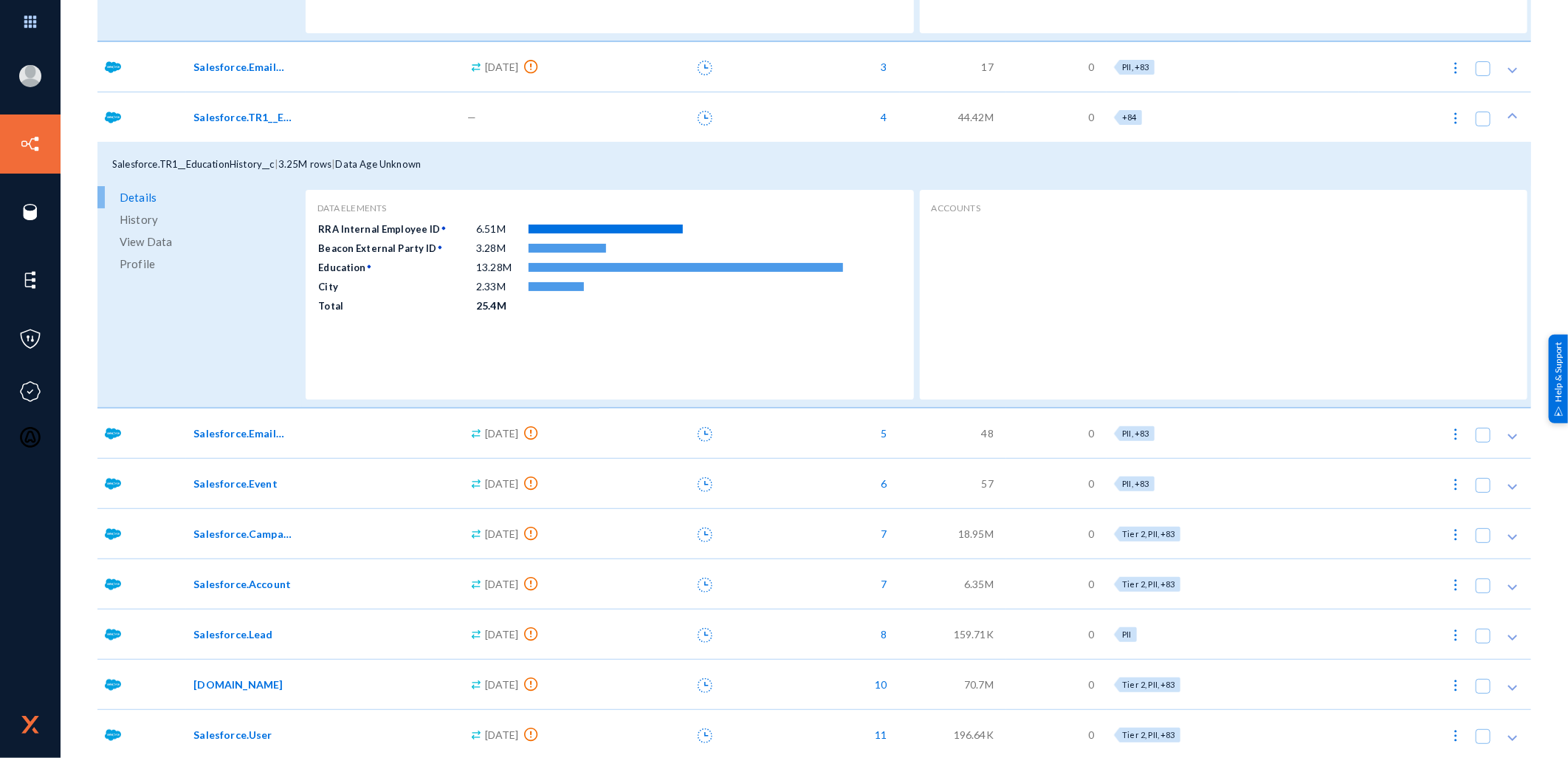
scroll to position [881, 0]
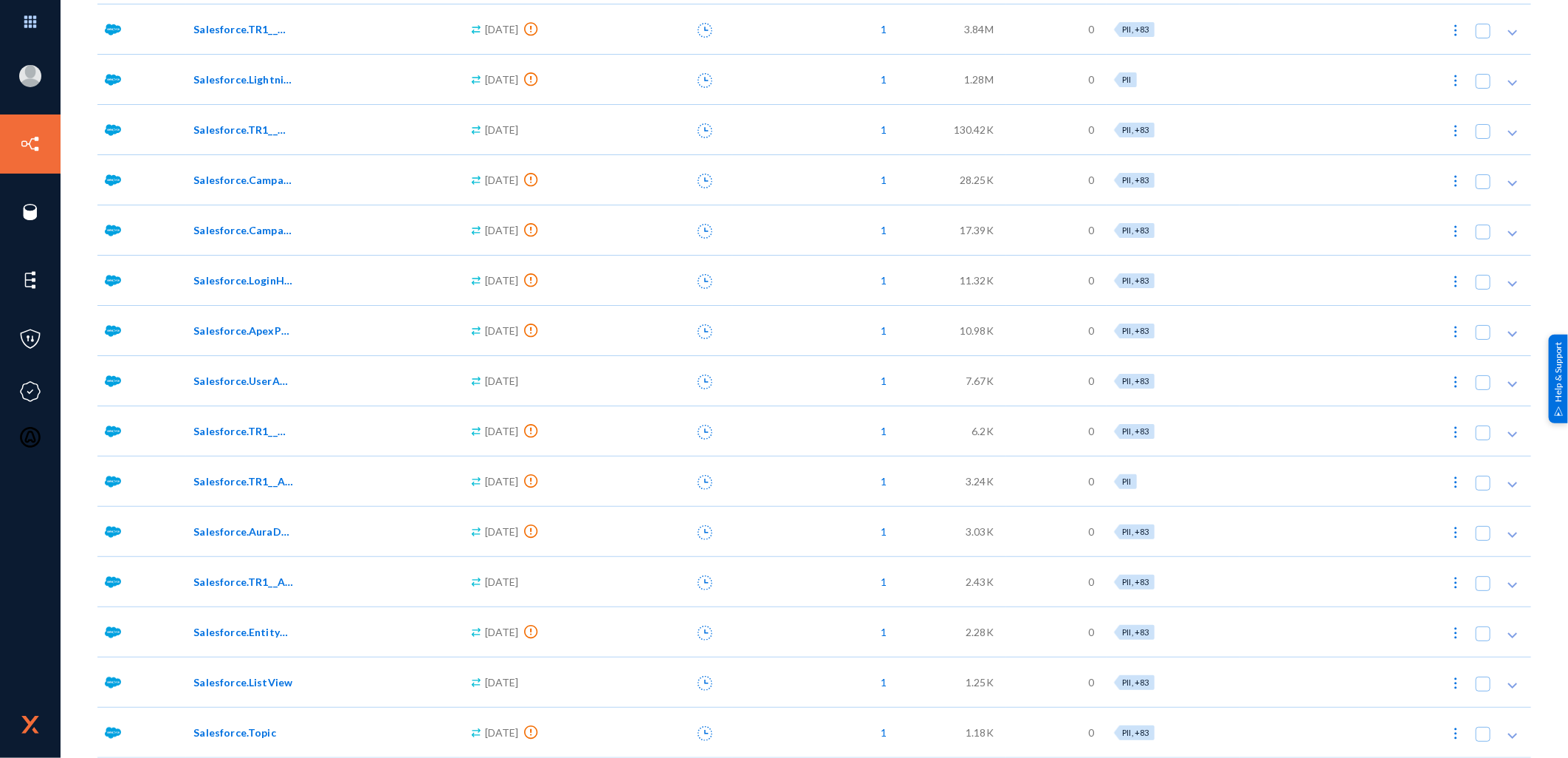
click at [281, 387] on span "Salesforce.UserAppInfo" at bounding box center [243, 381] width 100 height 16
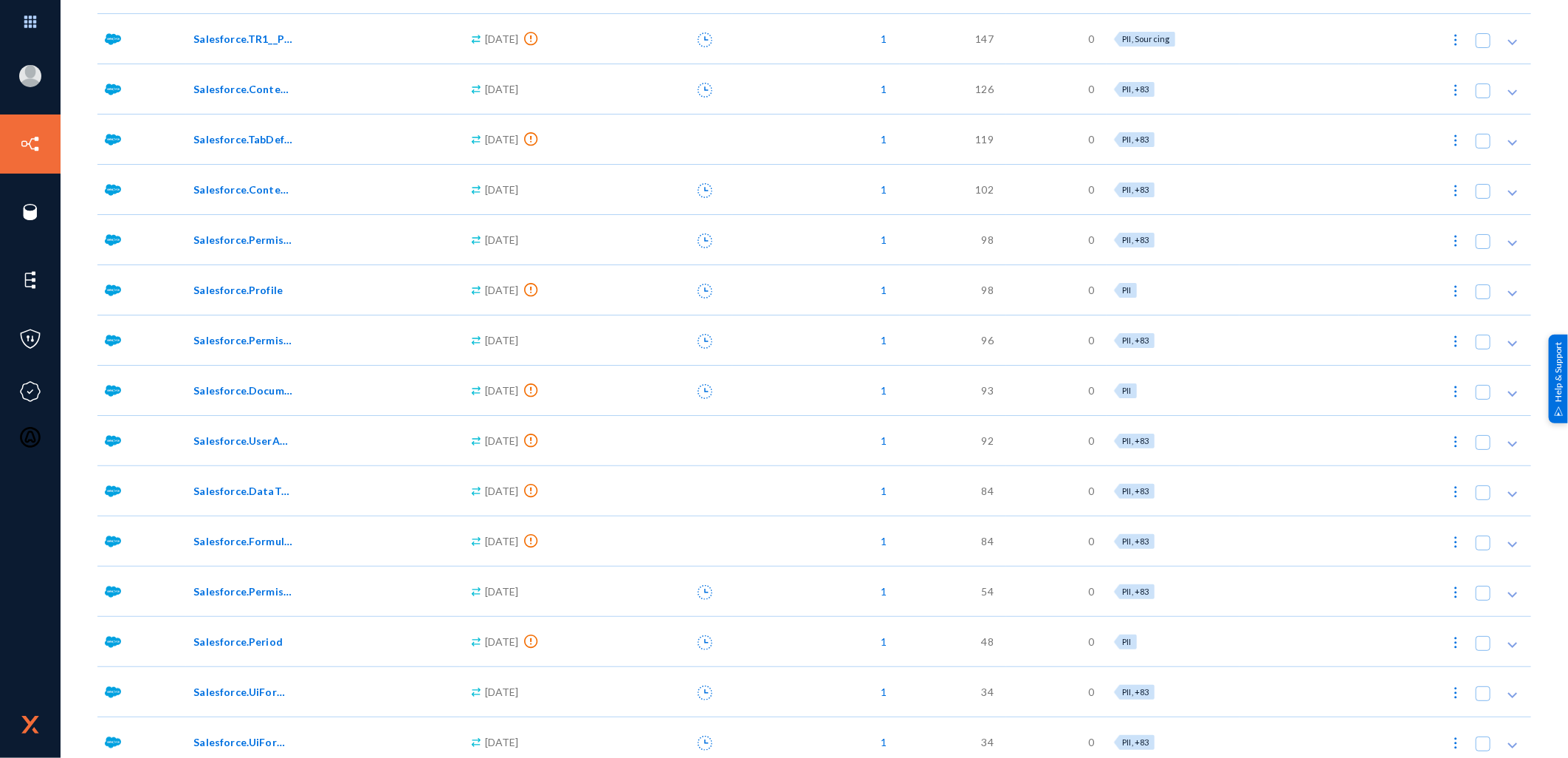
scroll to position [2441, 0]
click at [287, 452] on div "Salesforce.UserAppMenuItem" at bounding box center [323, 443] width 273 height 50
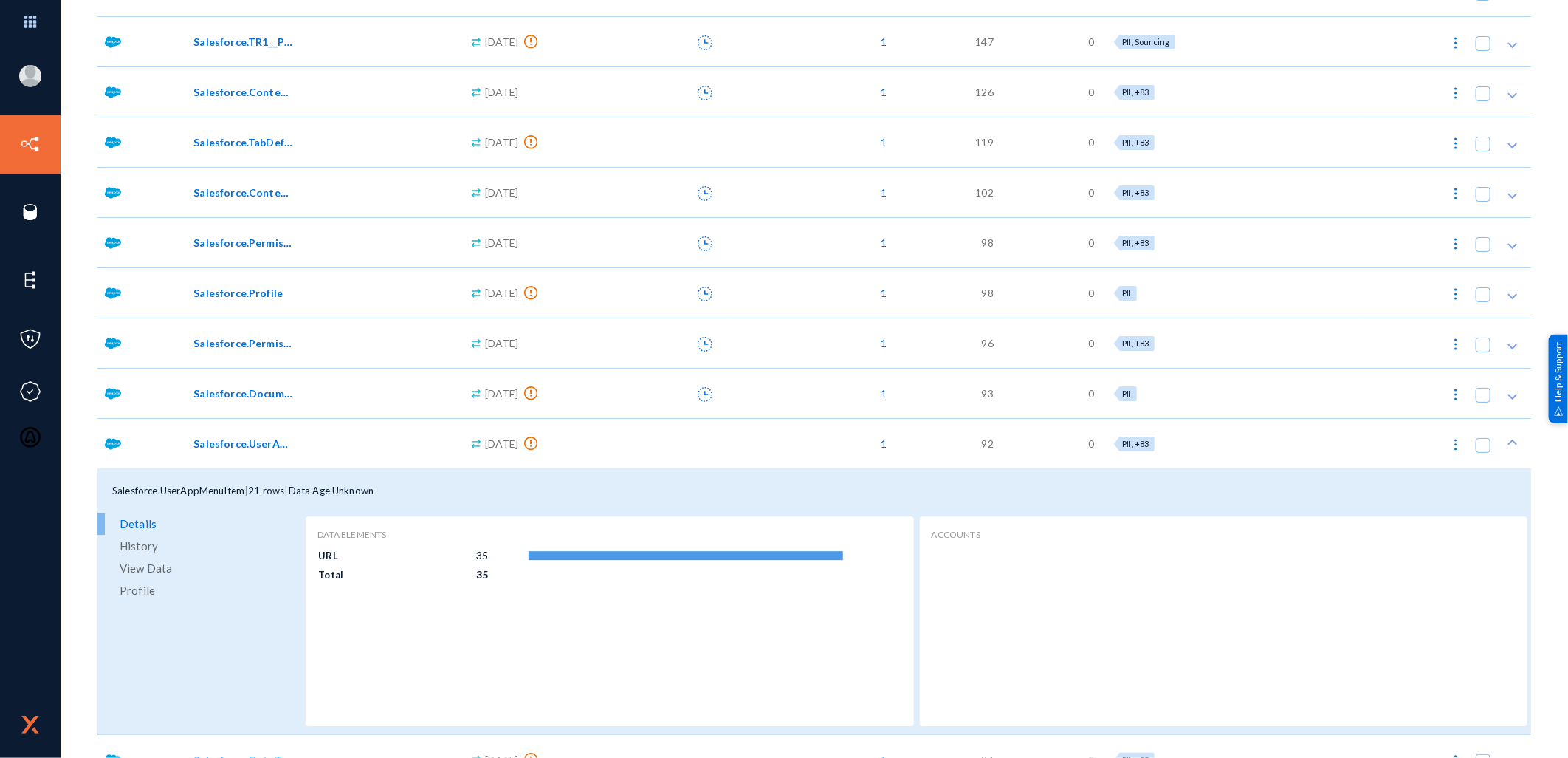
click at [144, 559] on span "View Data" at bounding box center [145, 568] width 53 height 22
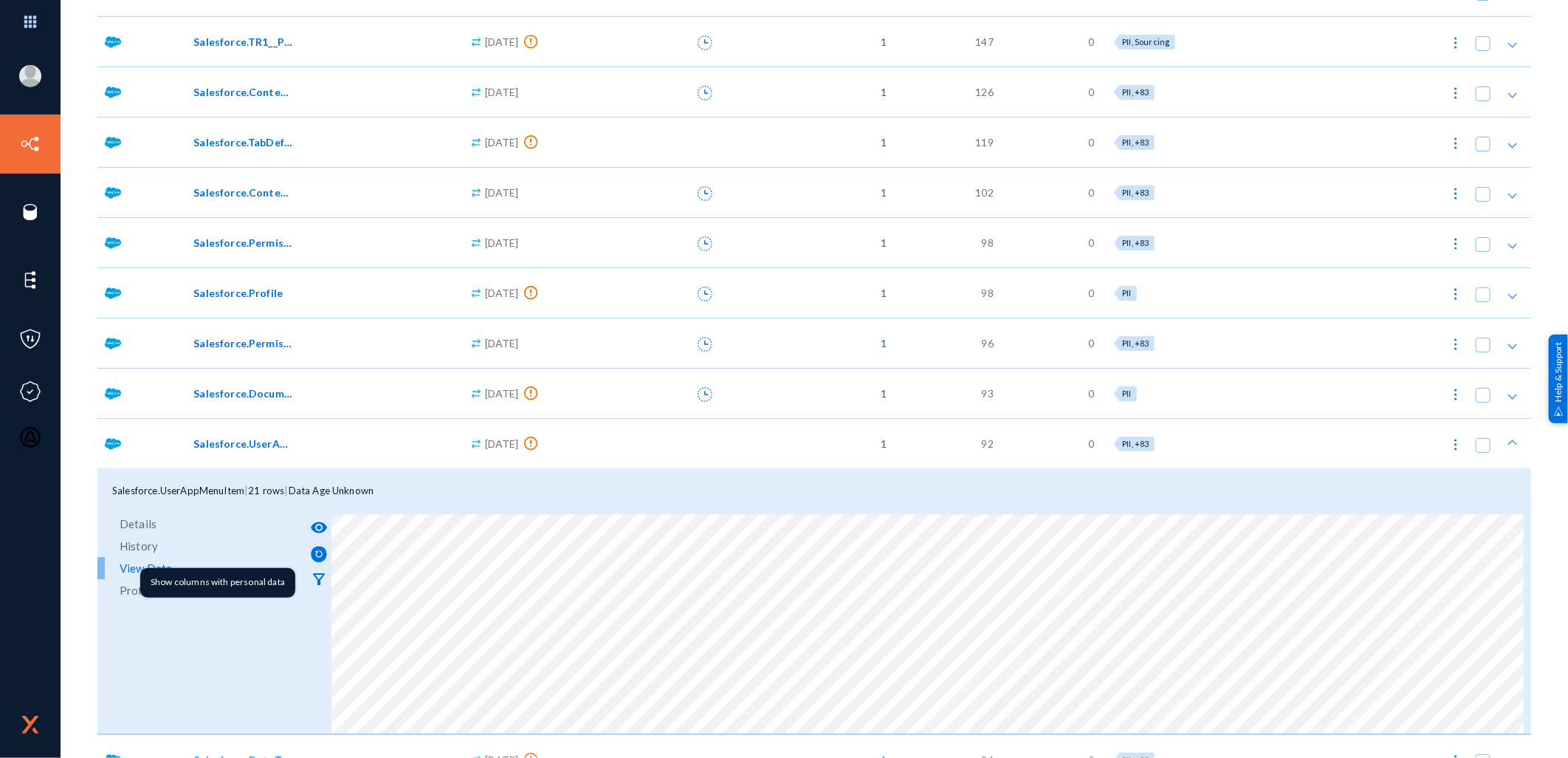
click at [317, 573] on mat-icon "filter_alt" at bounding box center [319, 579] width 18 height 18
click at [321, 526] on mat-icon "visibility" at bounding box center [319, 527] width 18 height 18
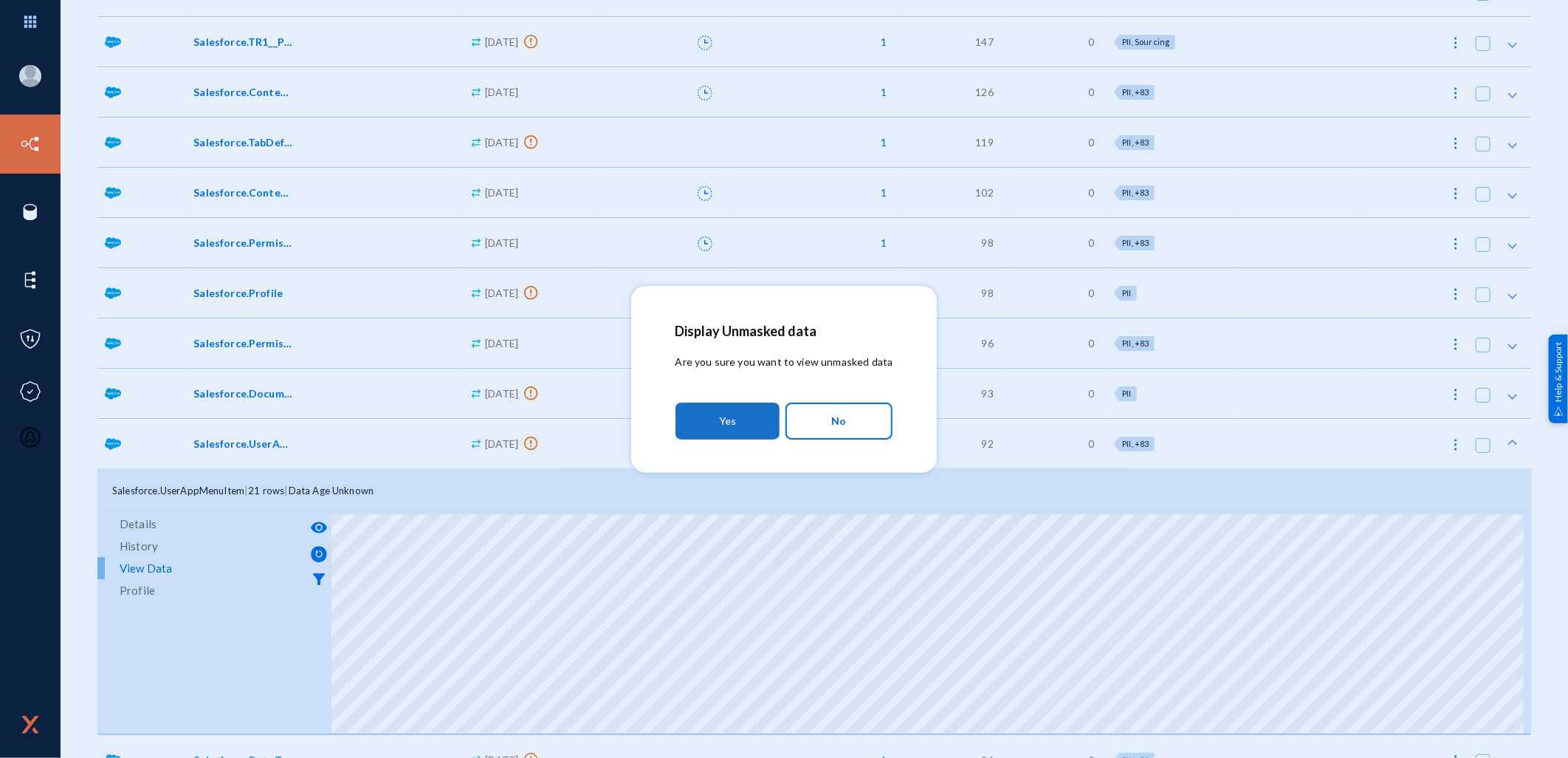
click at [722, 422] on span "Yes" at bounding box center [728, 421] width 17 height 27
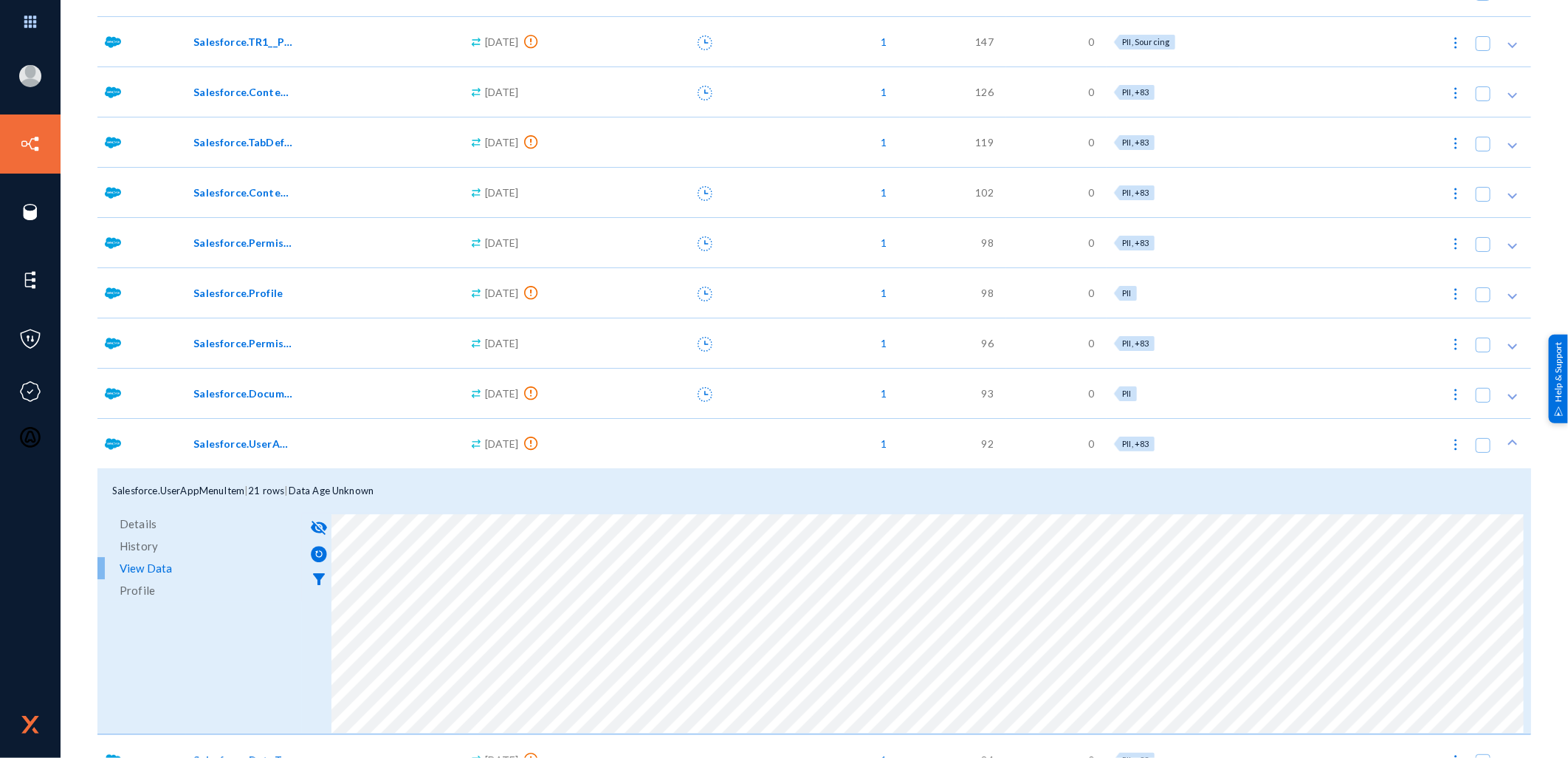
click at [1511, 439] on icon at bounding box center [1512, 442] width 15 height 15
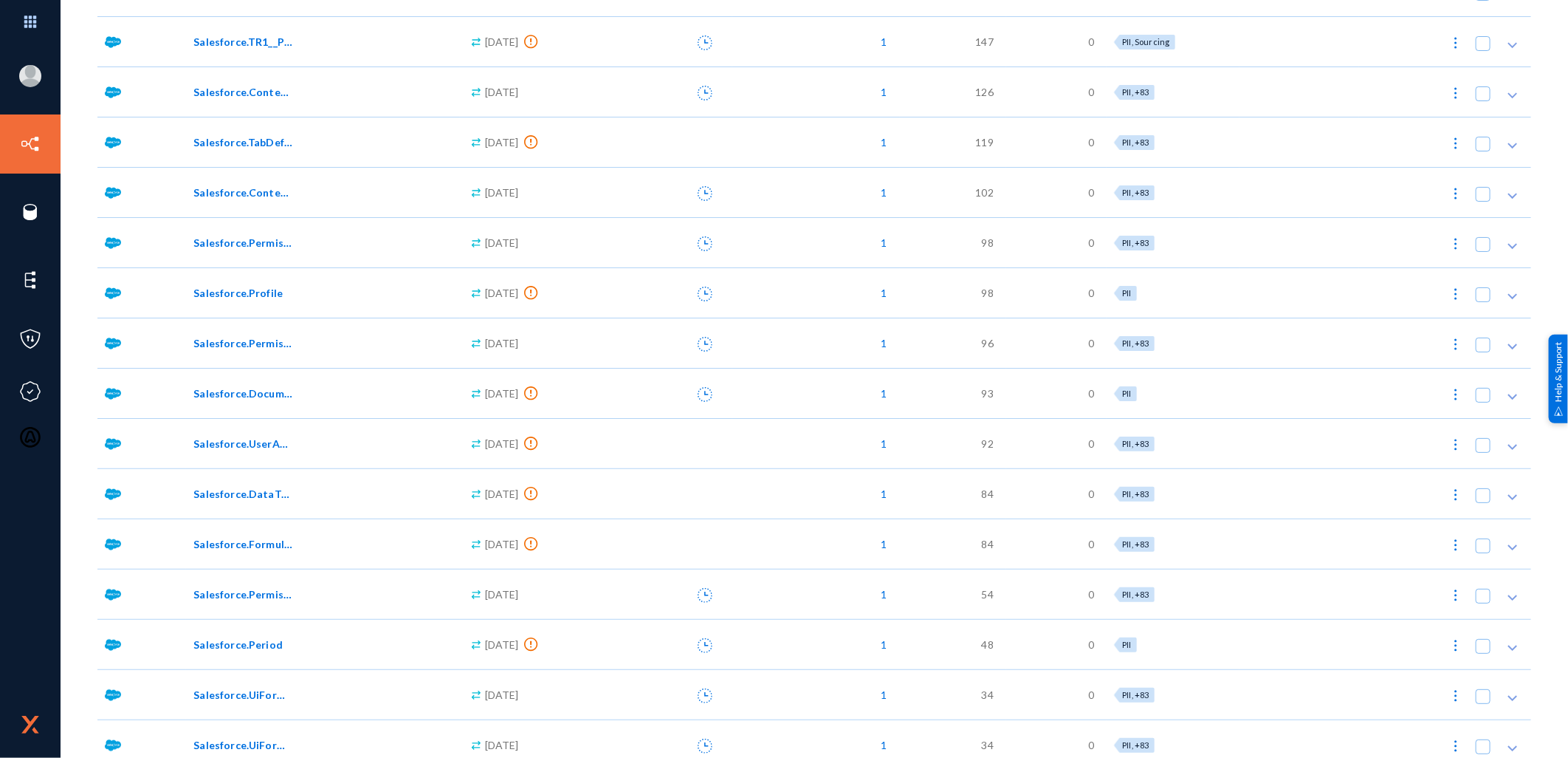
click at [281, 397] on span "Salesforce.Document" at bounding box center [243, 394] width 100 height 16
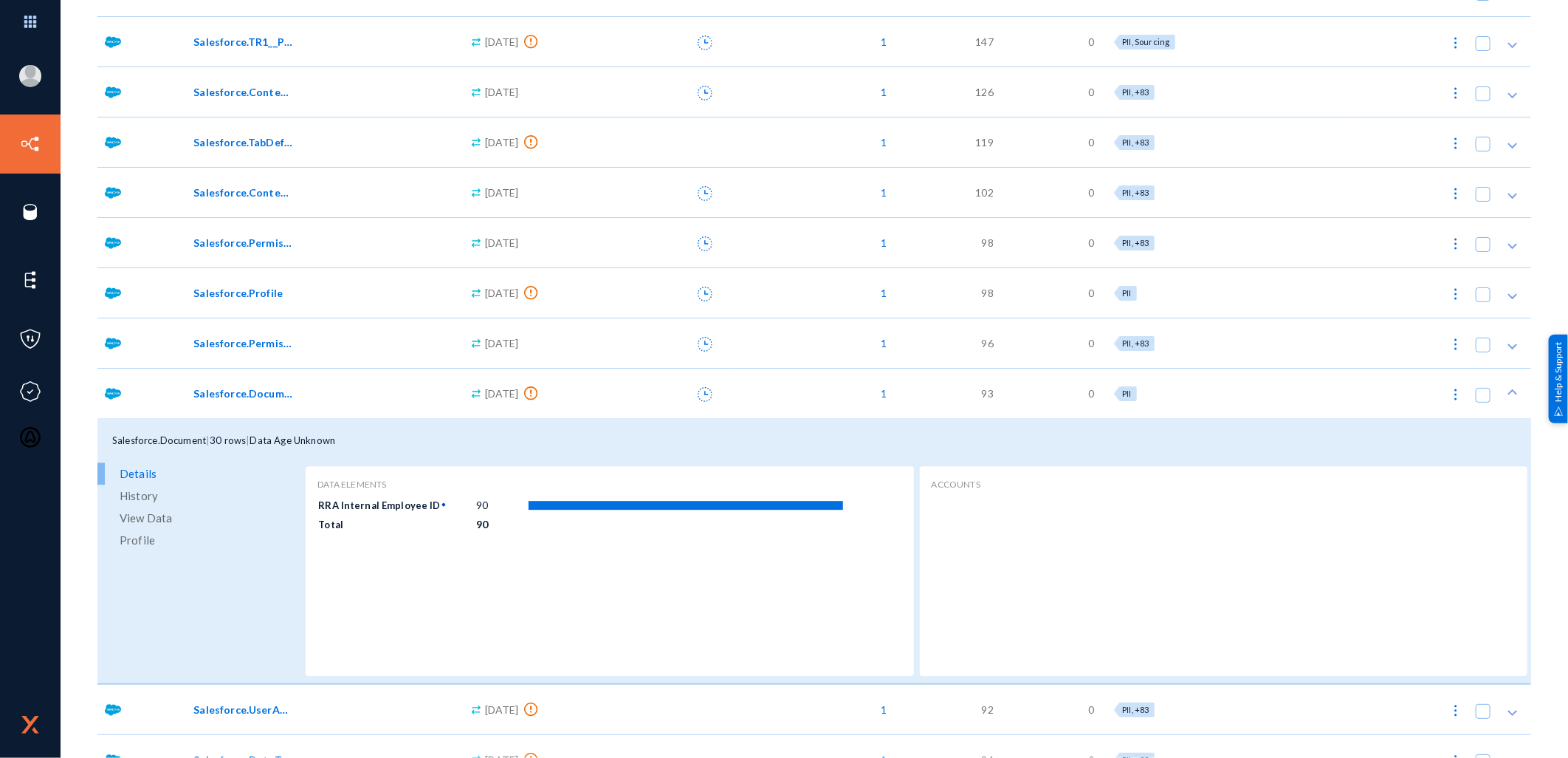
click at [139, 515] on span "View Data" at bounding box center [145, 518] width 53 height 22
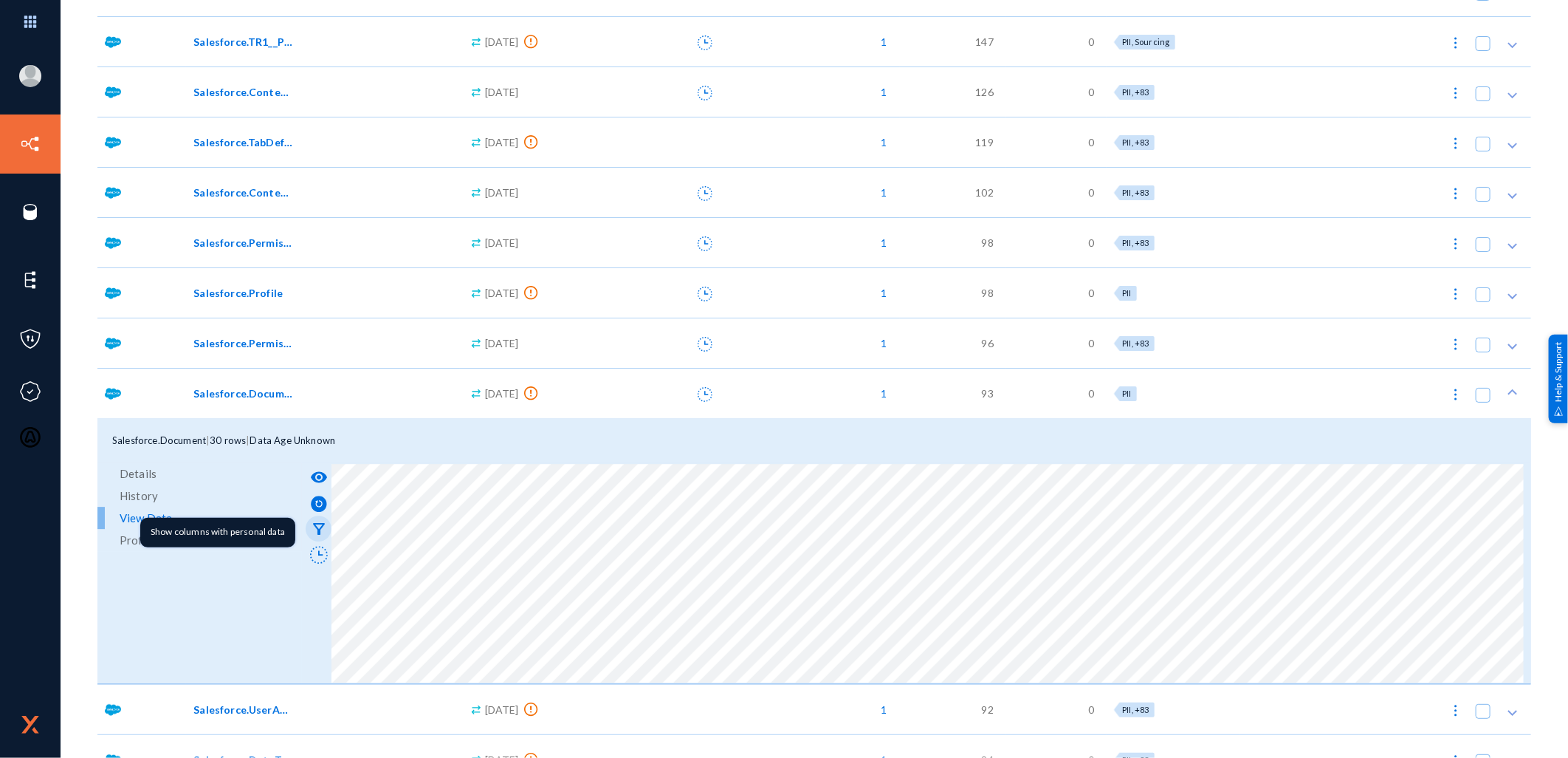
click at [313, 528] on mat-icon "filter_alt" at bounding box center [319, 529] width 18 height 18
click at [317, 477] on mat-icon "visibility" at bounding box center [319, 477] width 18 height 18
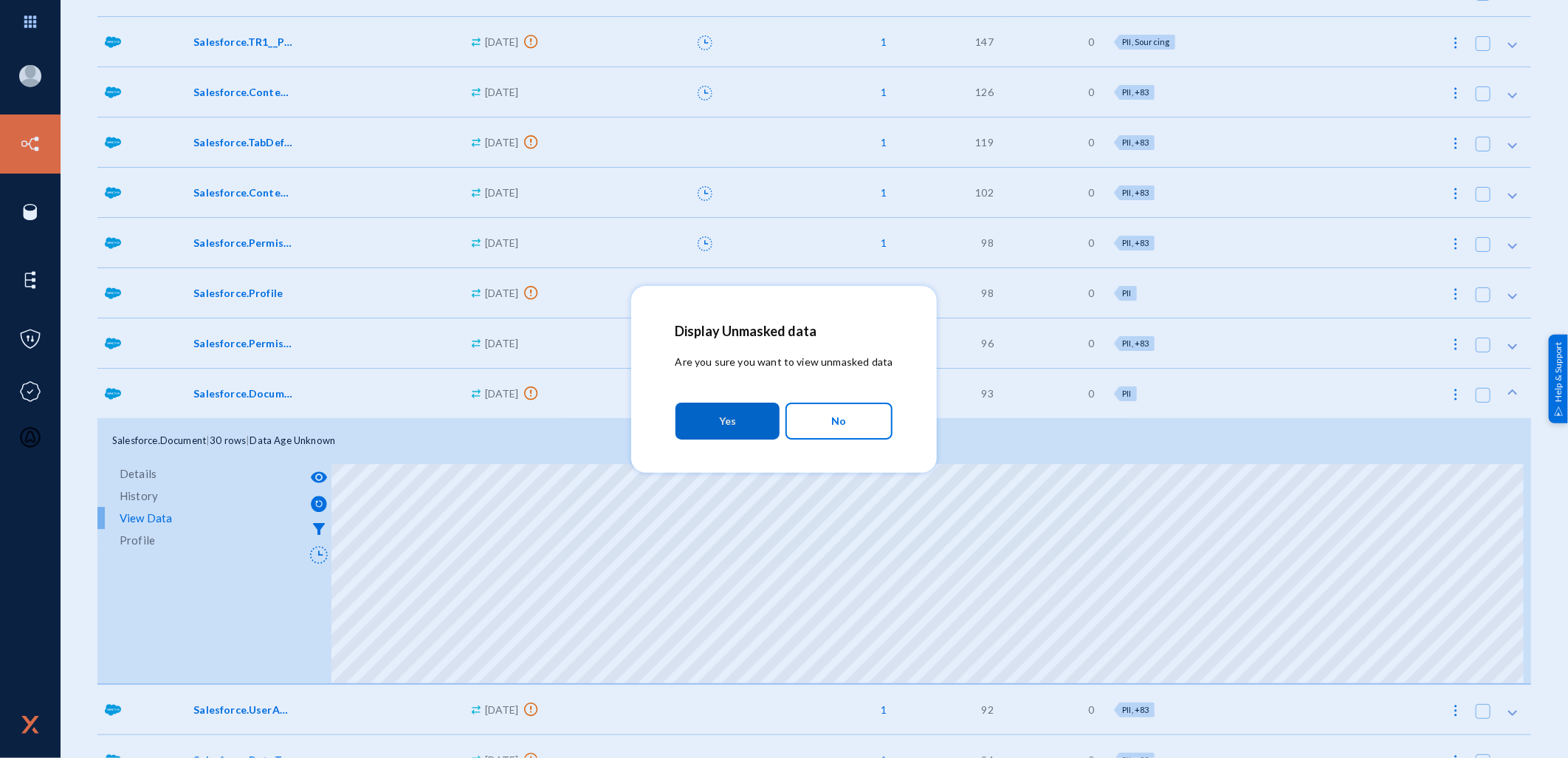
click at [733, 415] on span "Yes" at bounding box center [728, 421] width 17 height 27
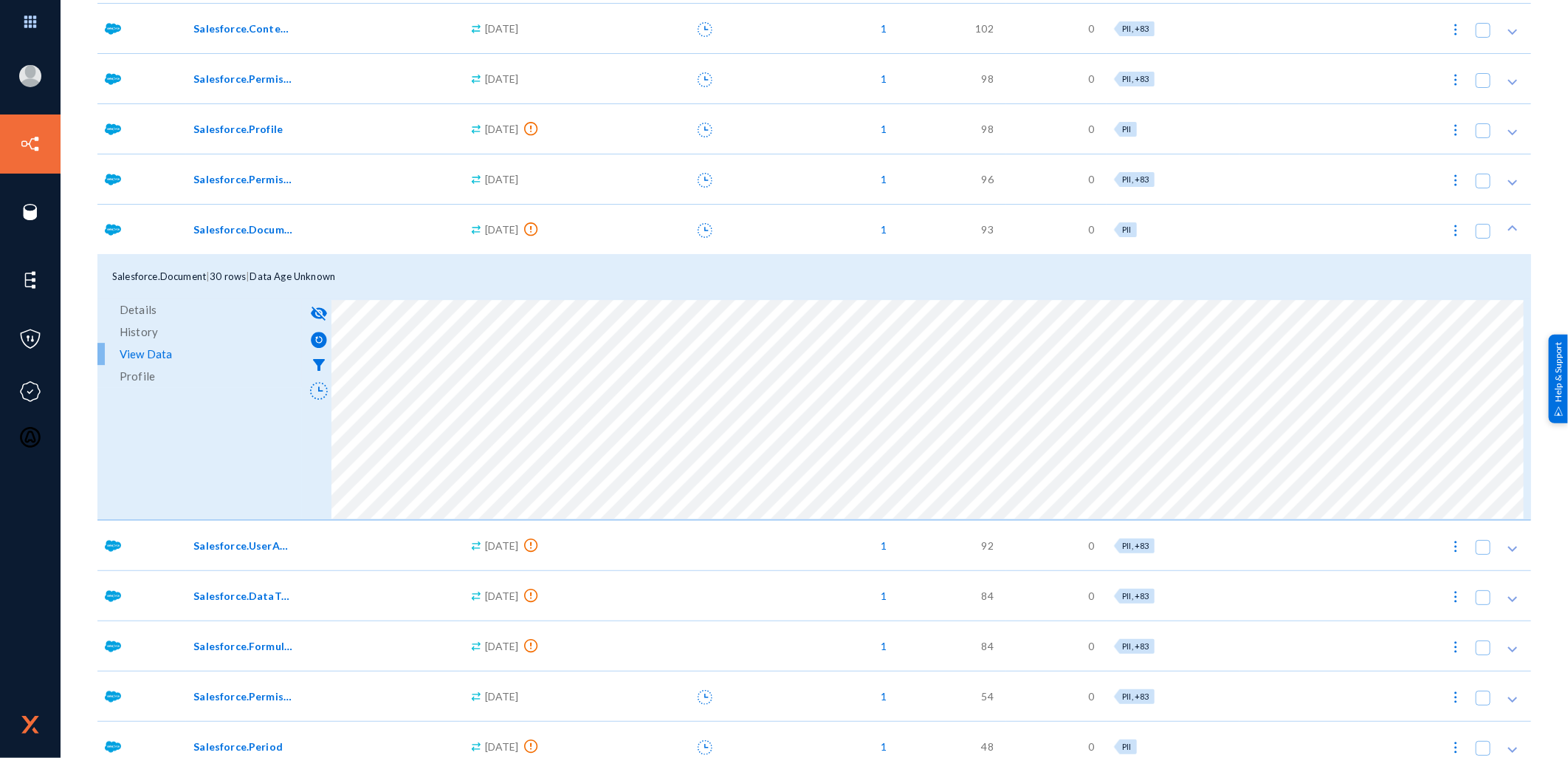
scroll to position [2522, 0]
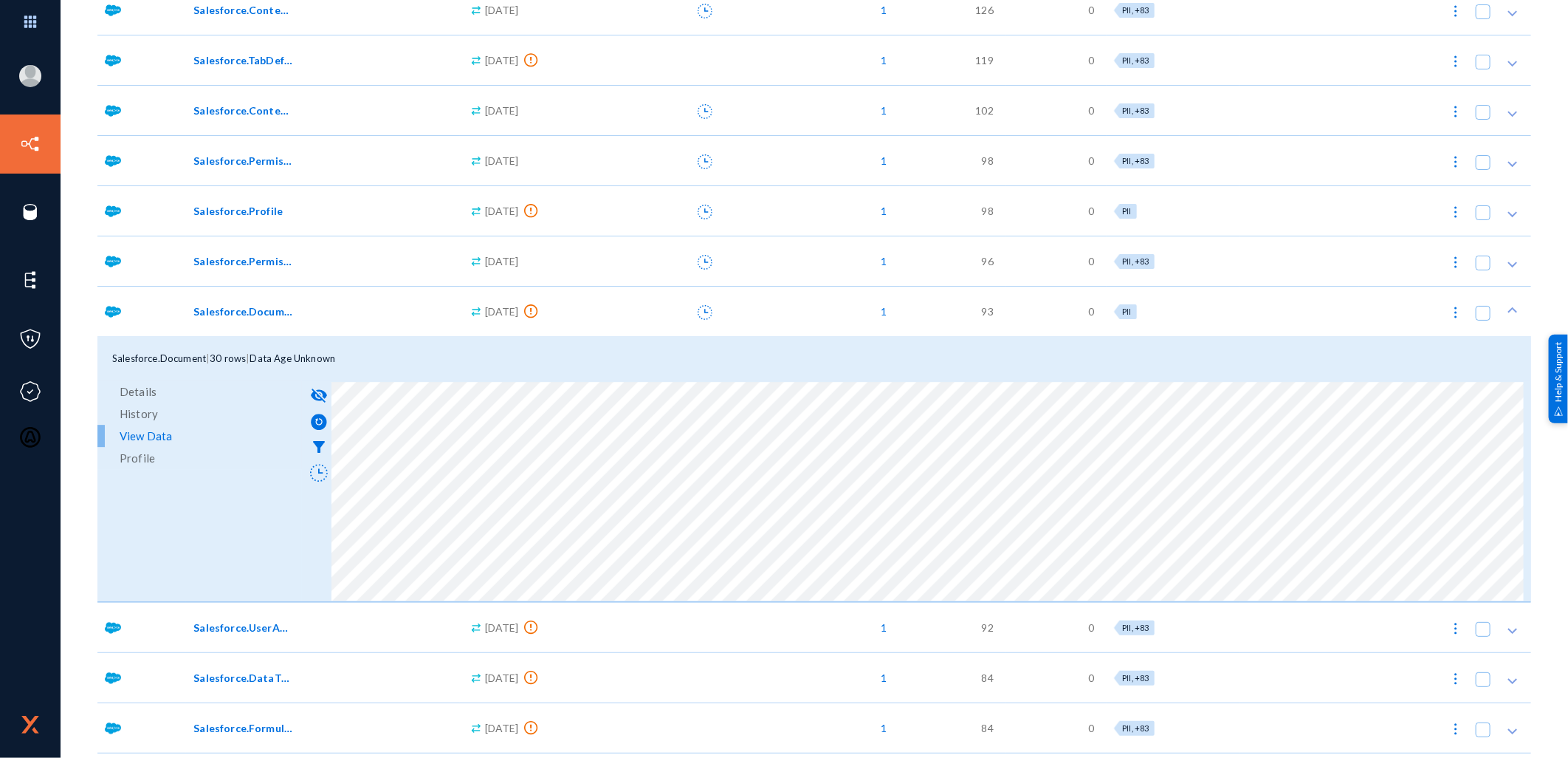
click at [1505, 307] on icon at bounding box center [1512, 310] width 15 height 15
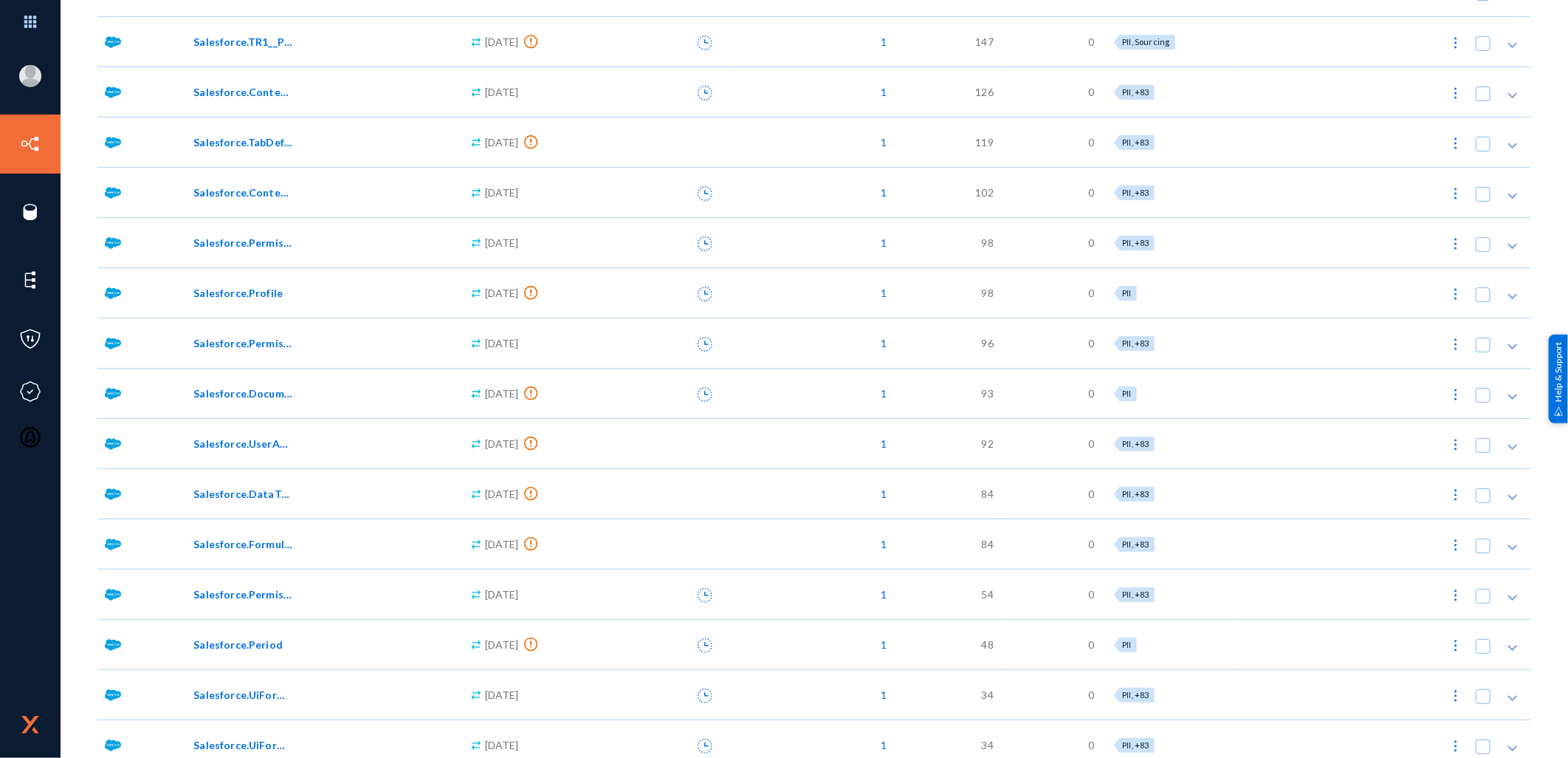
scroll to position [5972, 0]
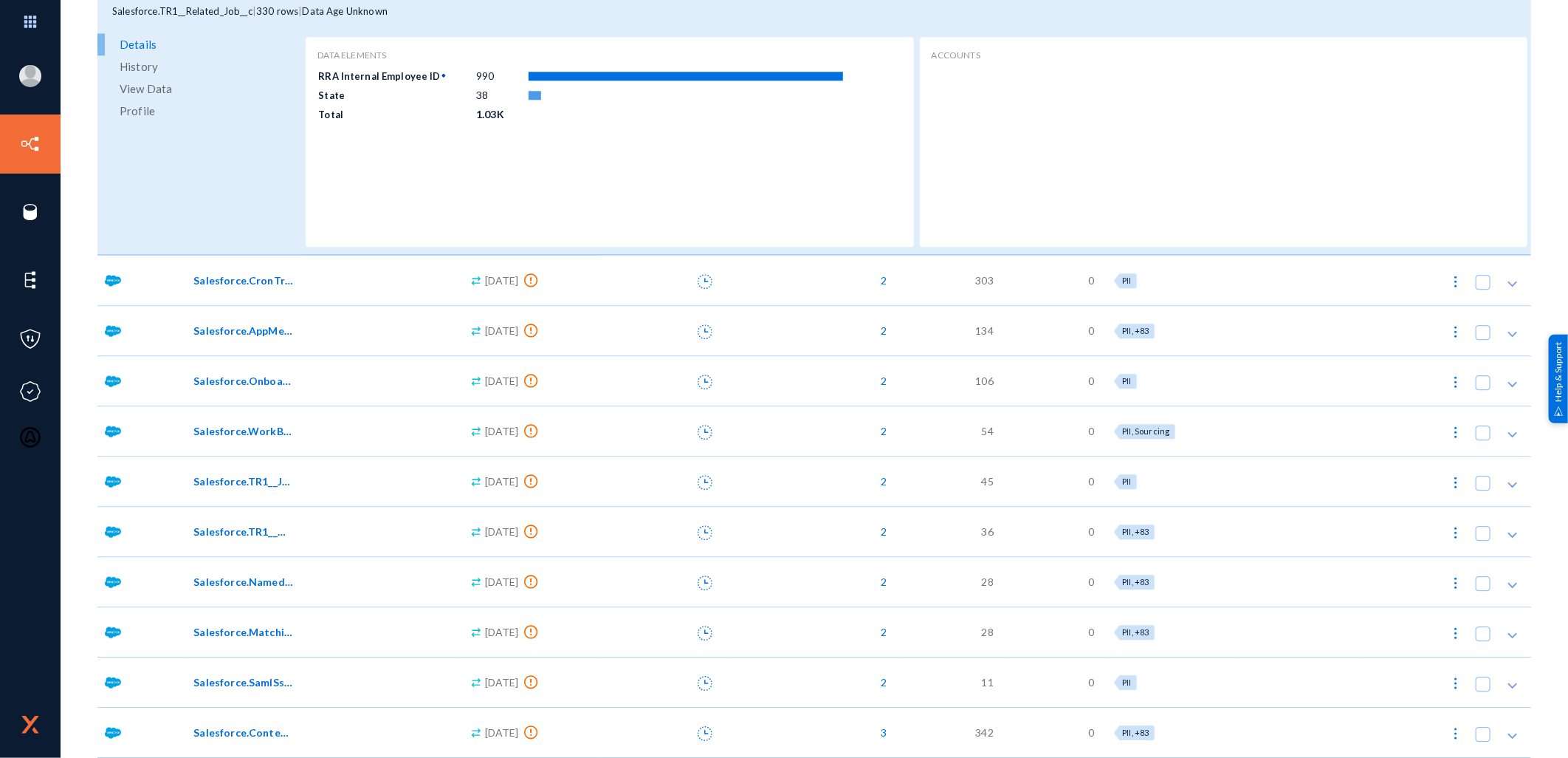
click at [290, 386] on span "Salesforce.OnboardingMetrics" at bounding box center [243, 381] width 100 height 16
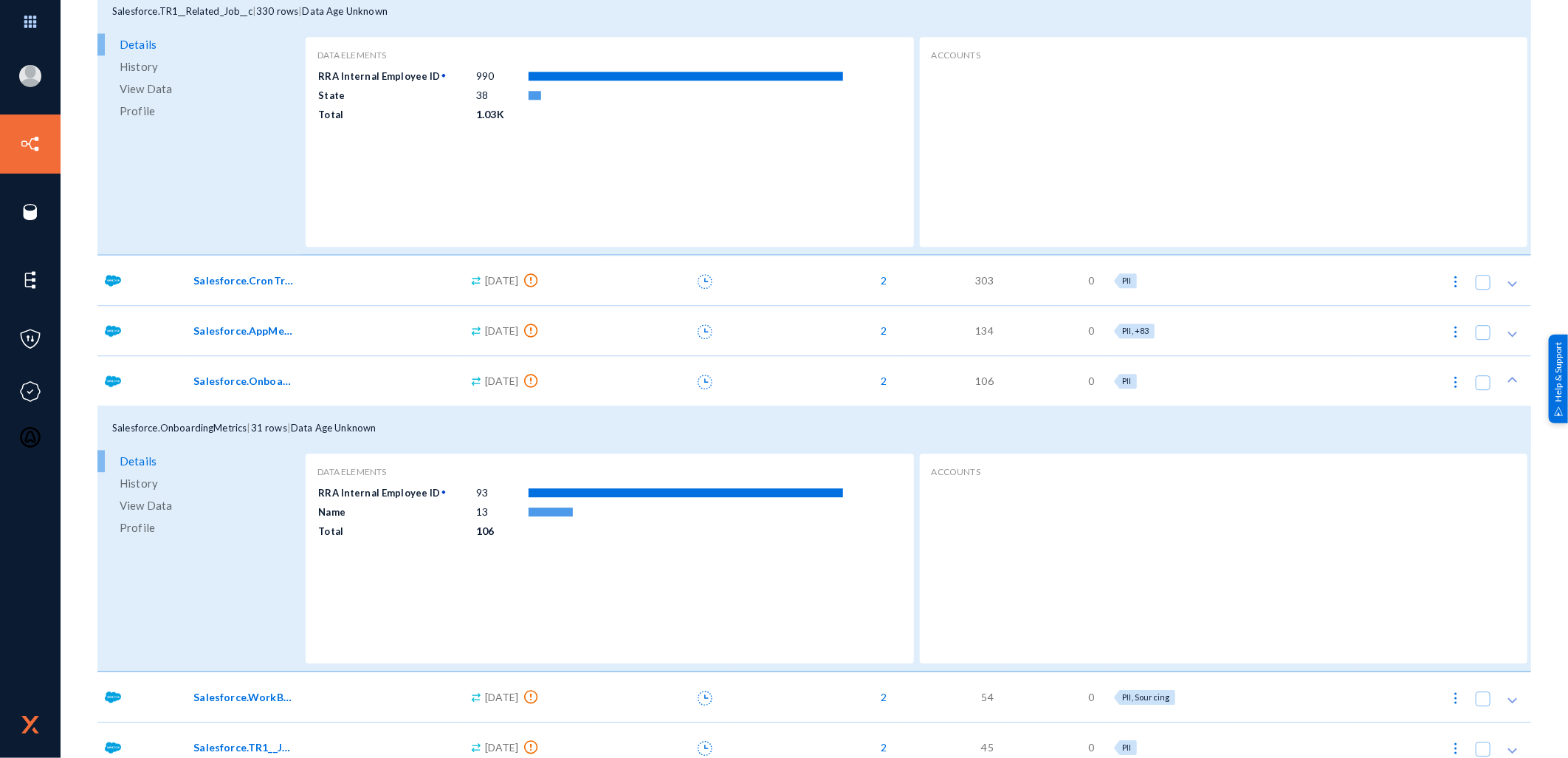
click at [154, 500] on span "View Data" at bounding box center [145, 505] width 53 height 22
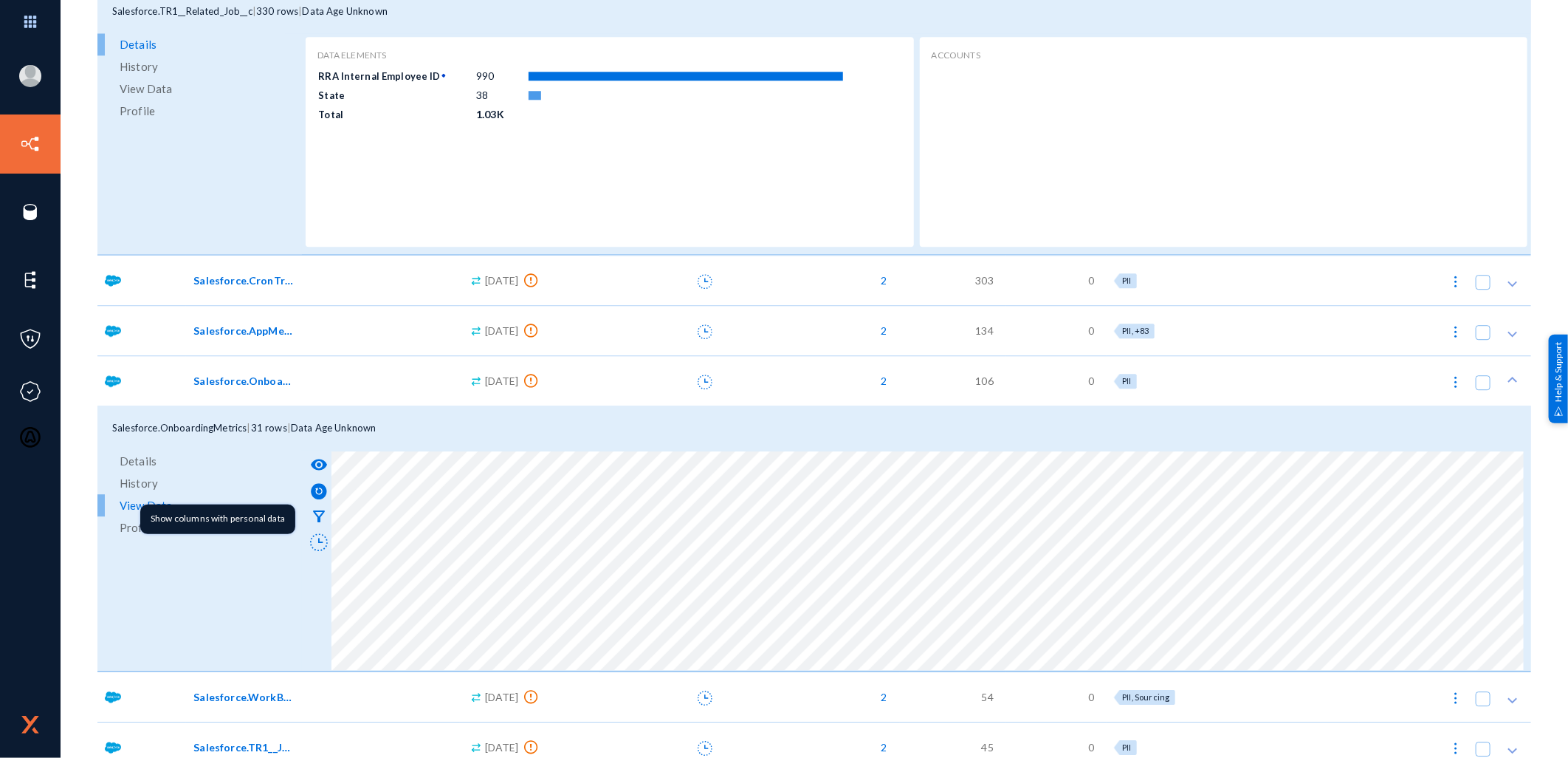
click at [321, 513] on mat-icon "filter_alt" at bounding box center [319, 516] width 18 height 18
click at [320, 456] on mat-icon "visibility" at bounding box center [319, 464] width 18 height 18
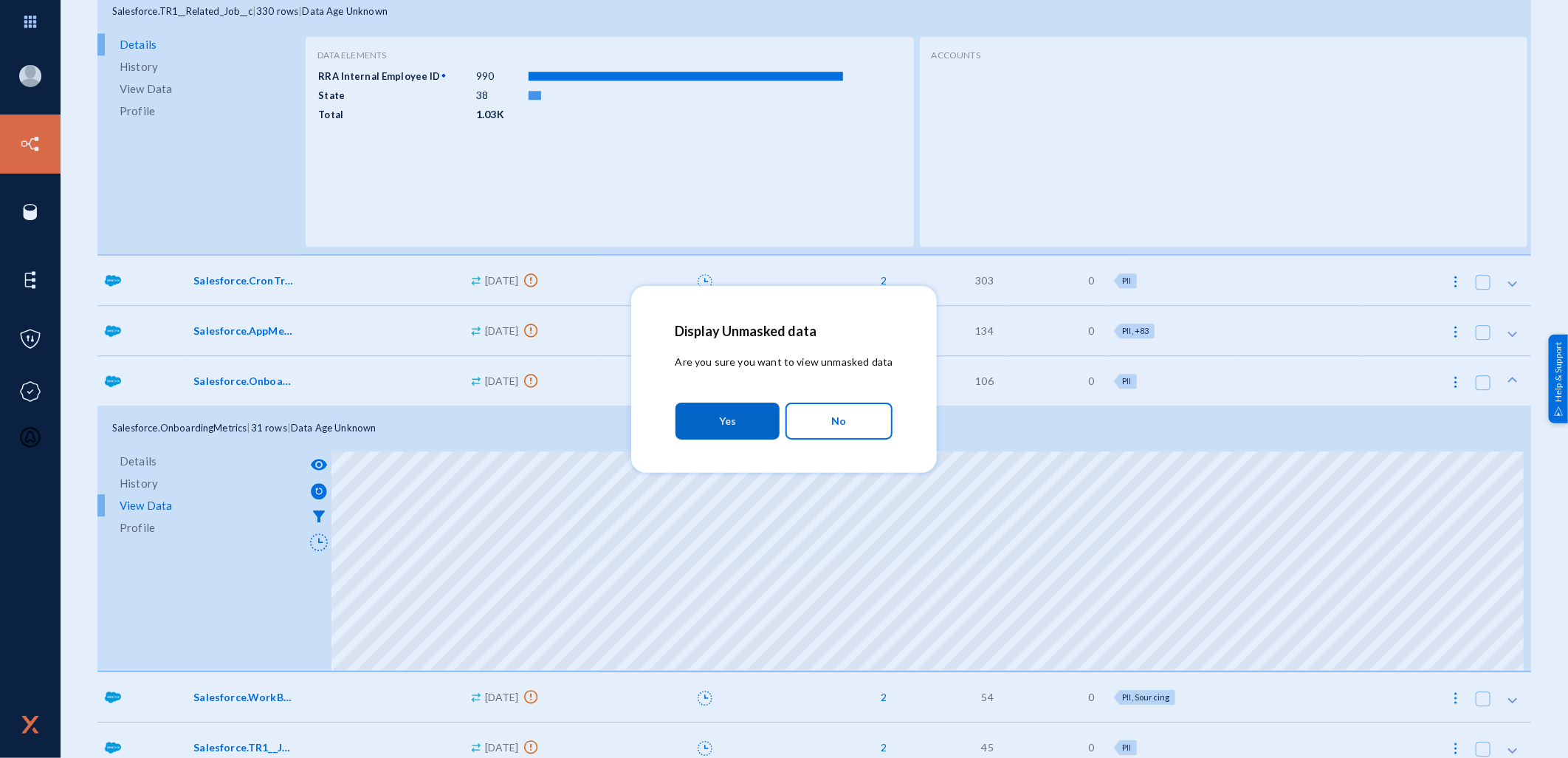
click at [725, 427] on span "Yes" at bounding box center [728, 421] width 17 height 27
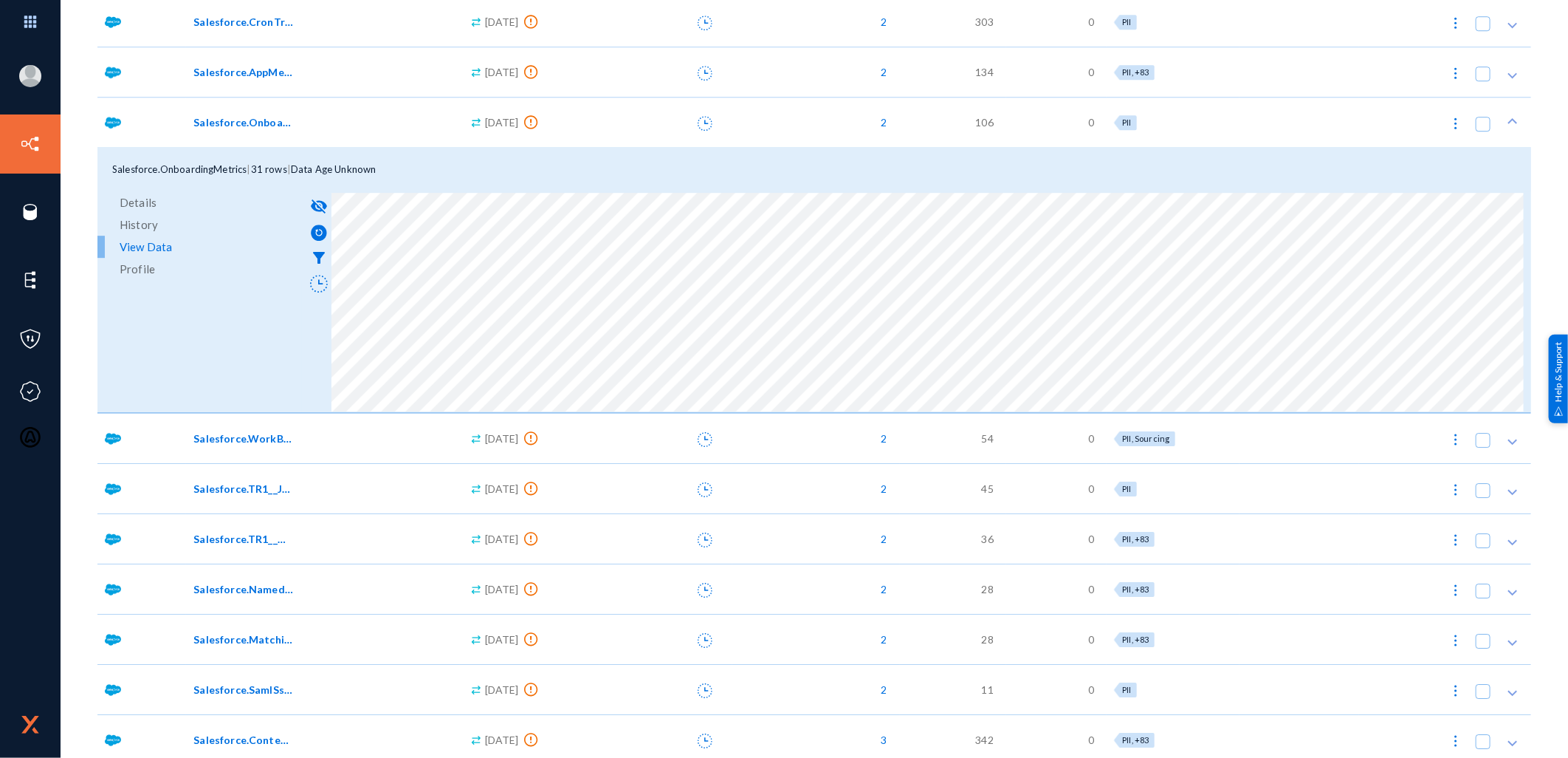
scroll to position [6054, 0]
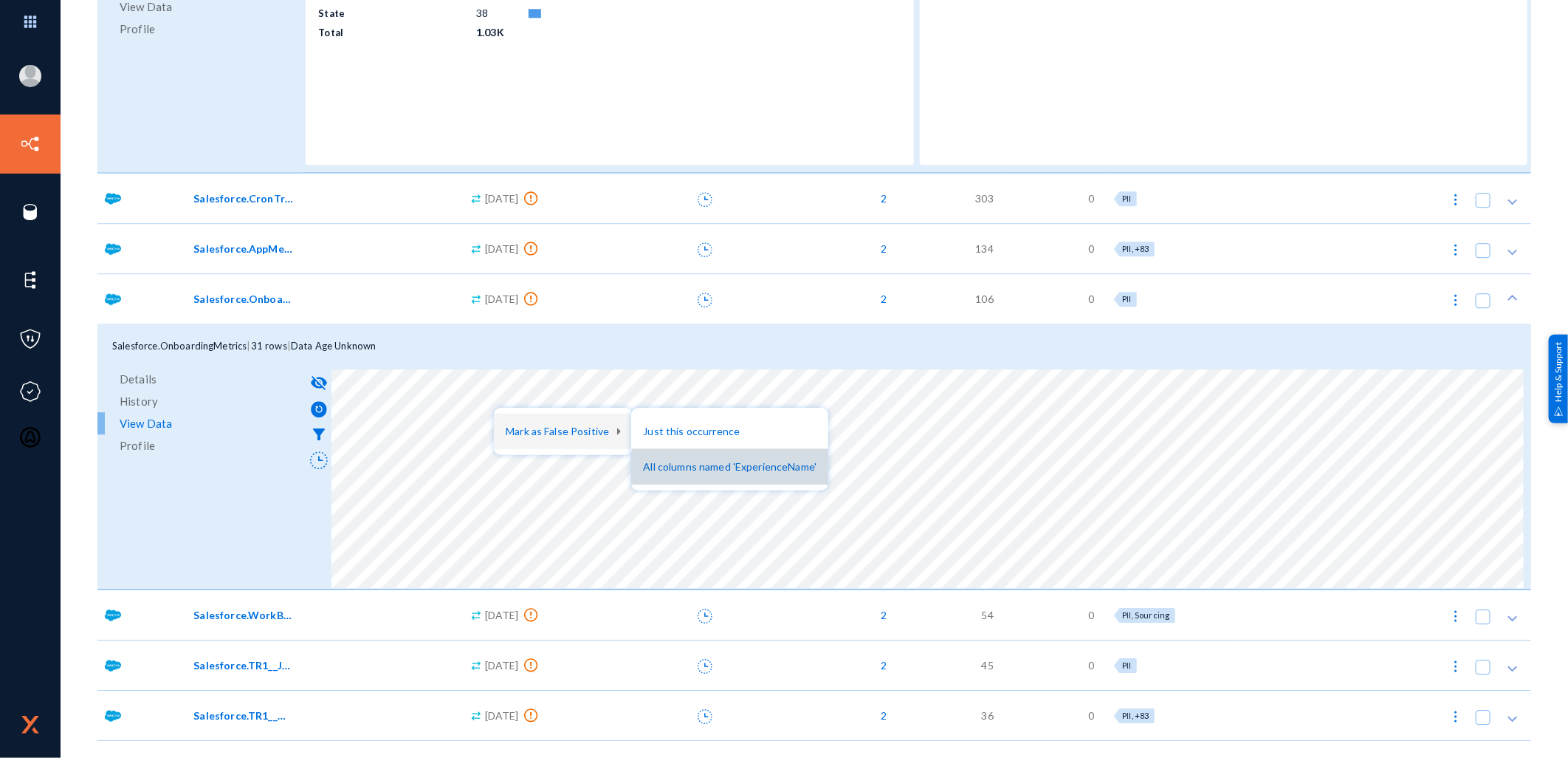
click at [733, 470] on button "All columns named 'ExperienceName'" at bounding box center [729, 467] width 197 height 35
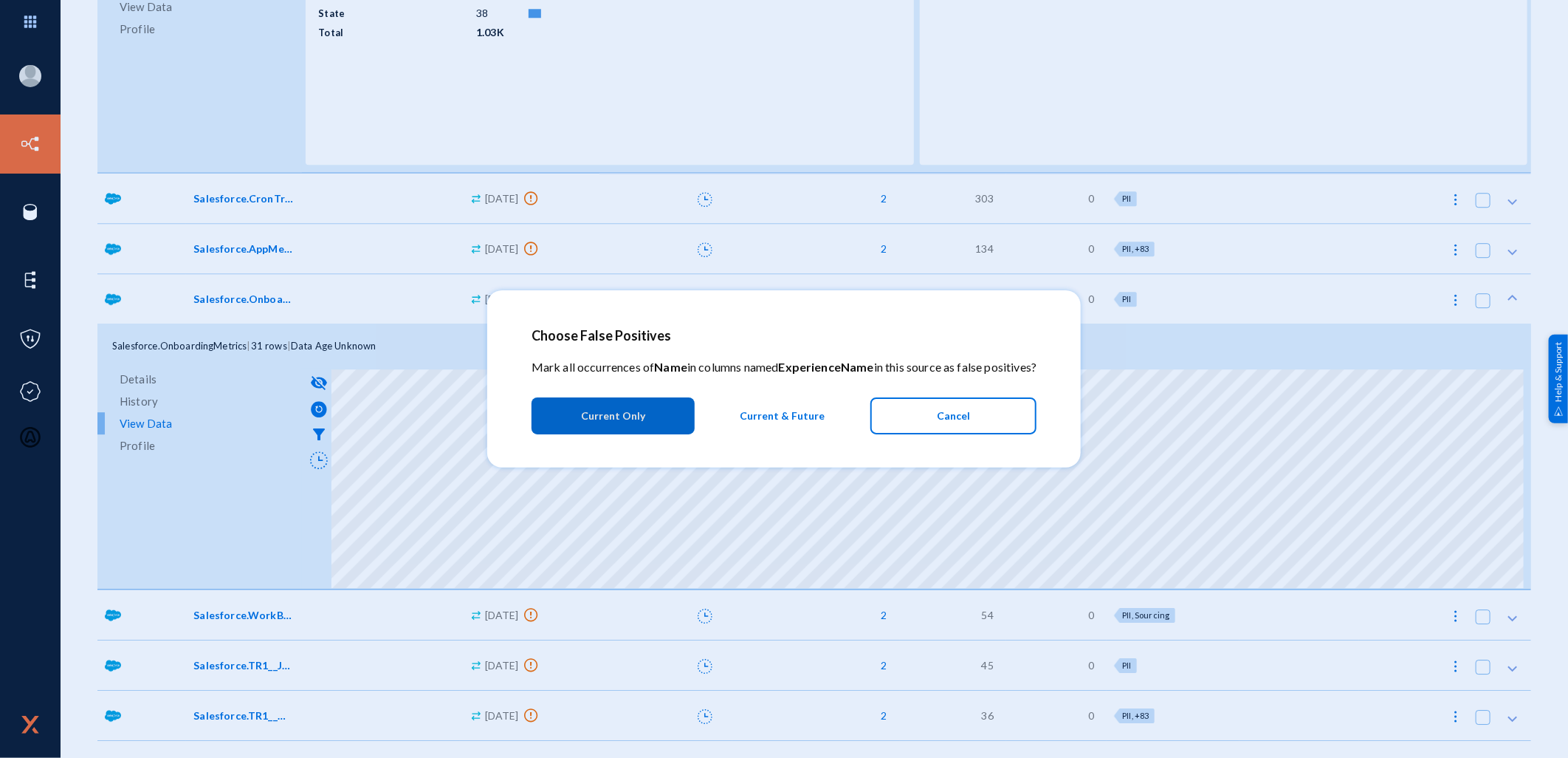
click at [771, 414] on span "Current & Future" at bounding box center [783, 416] width 85 height 27
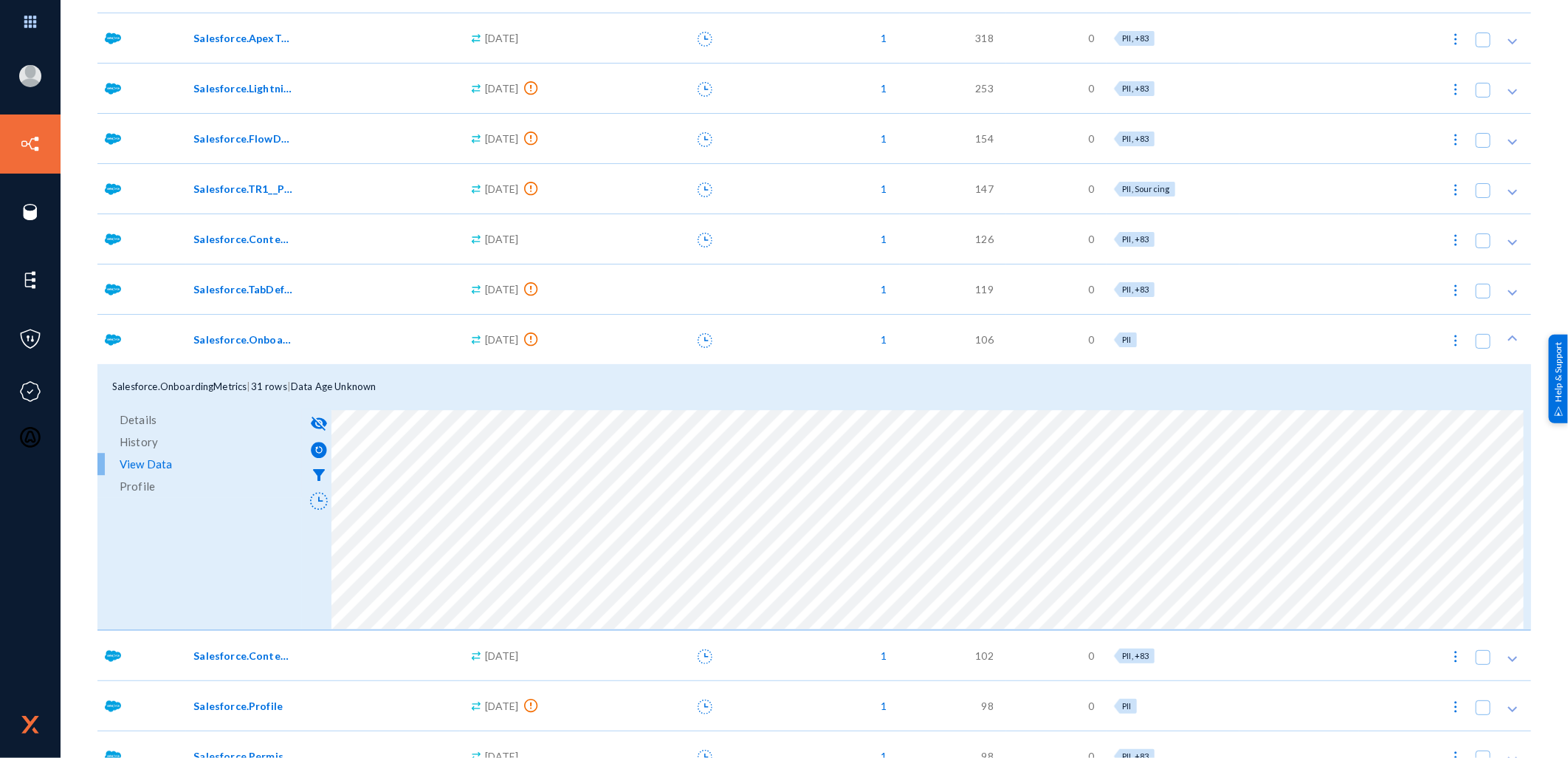
scroll to position [2360, 0]
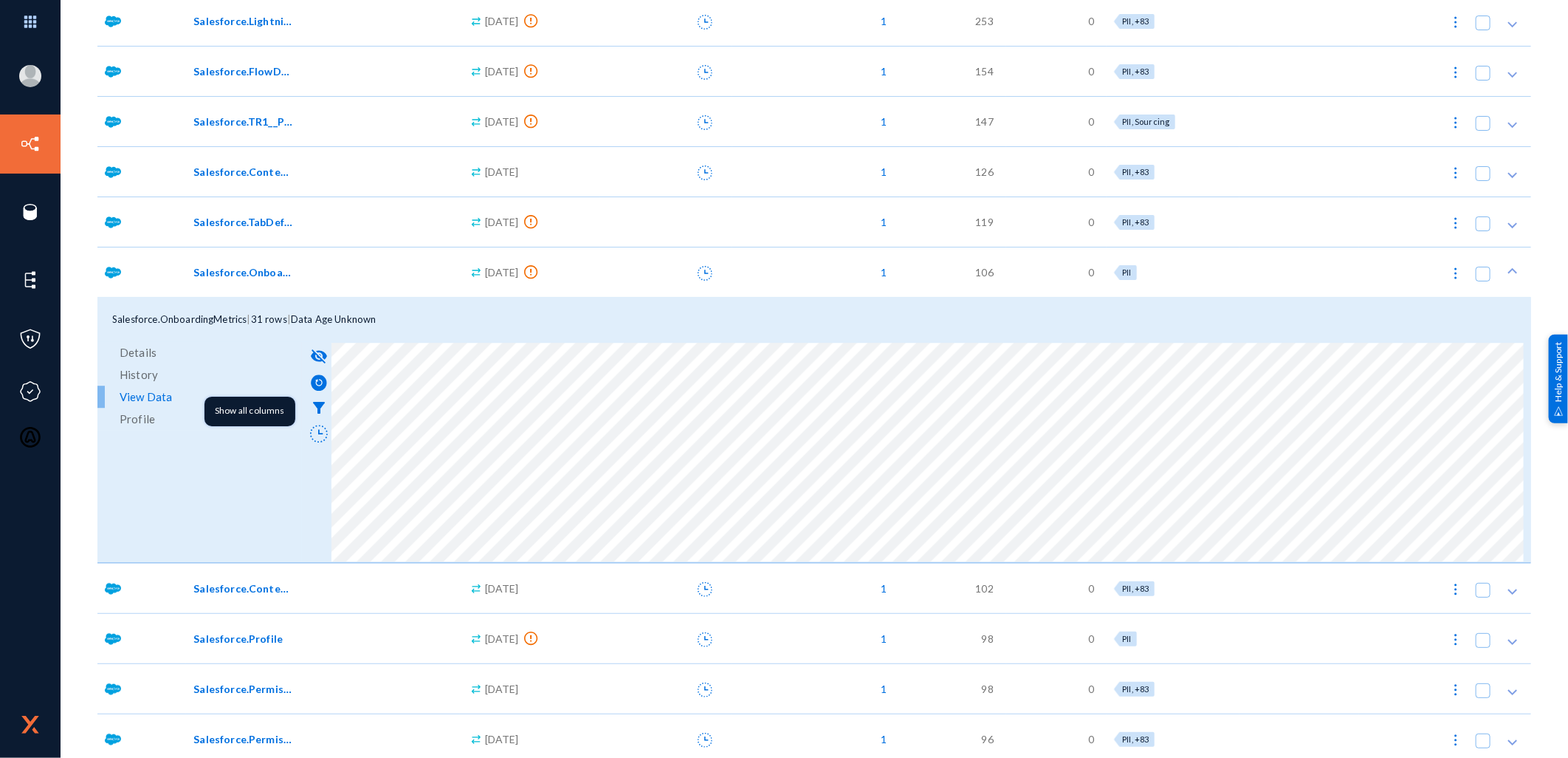
click at [320, 399] on mat-icon "filter_alt" at bounding box center [319, 408] width 18 height 18
click at [316, 406] on mat-icon "filter_alt" at bounding box center [319, 408] width 18 height 18
click at [320, 404] on mat-icon "filter_alt" at bounding box center [319, 408] width 18 height 18
click at [317, 409] on mat-icon "filter_alt" at bounding box center [319, 408] width 18 height 18
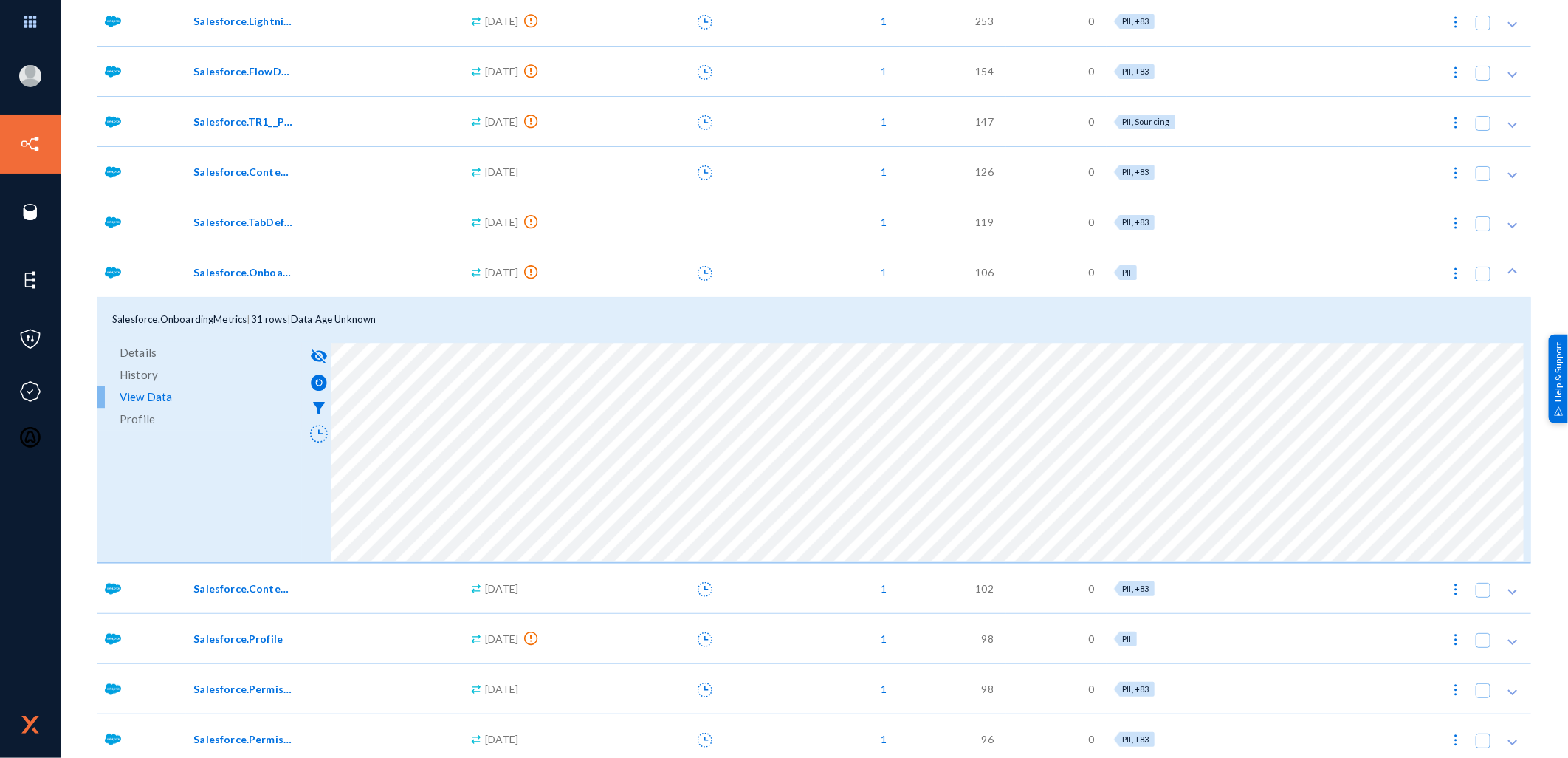
click at [1511, 260] on button at bounding box center [1513, 273] width 30 height 30
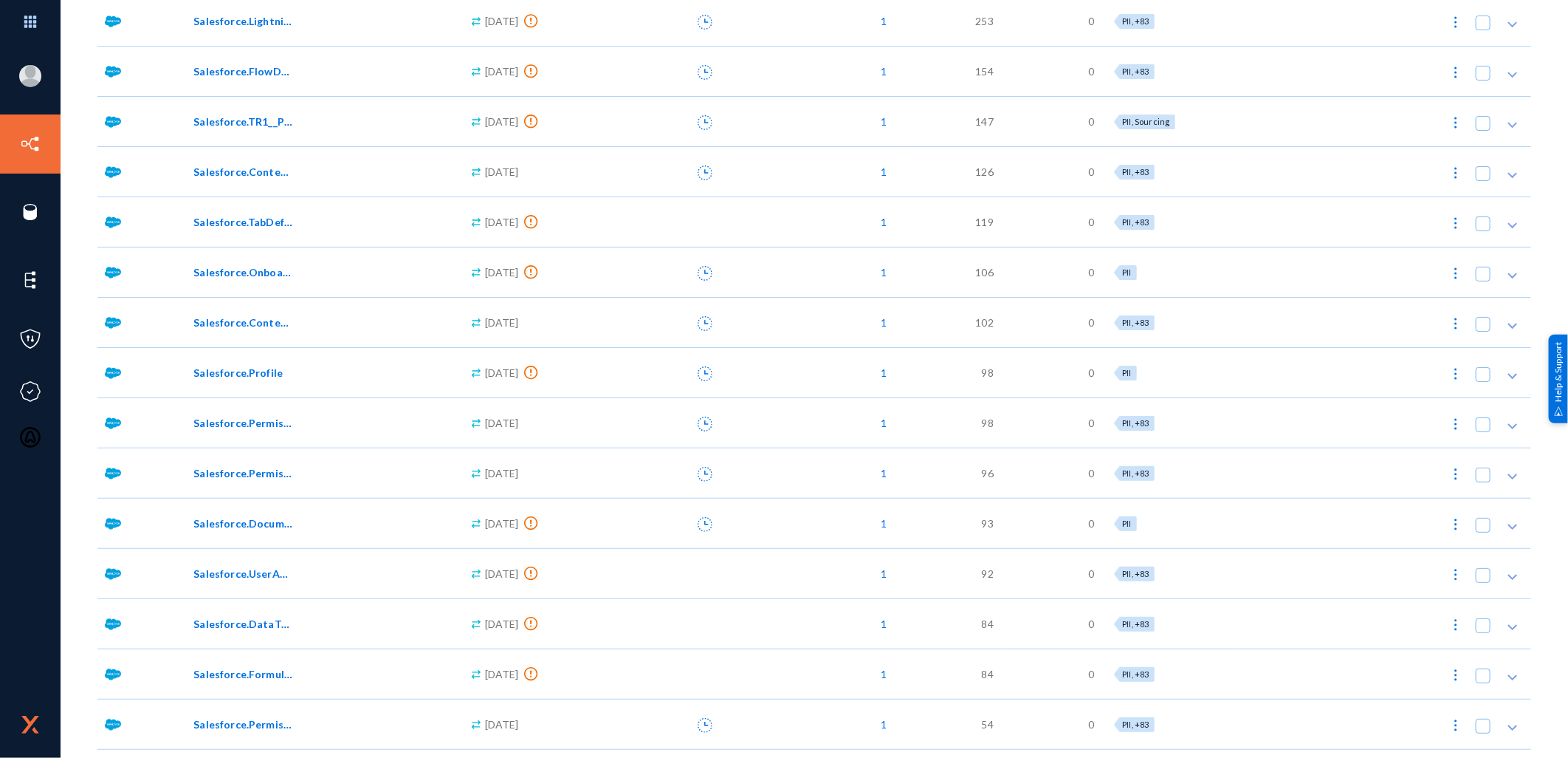
click at [305, 228] on div "Salesforce.TabDefinition" at bounding box center [320, 222] width 254 height 16
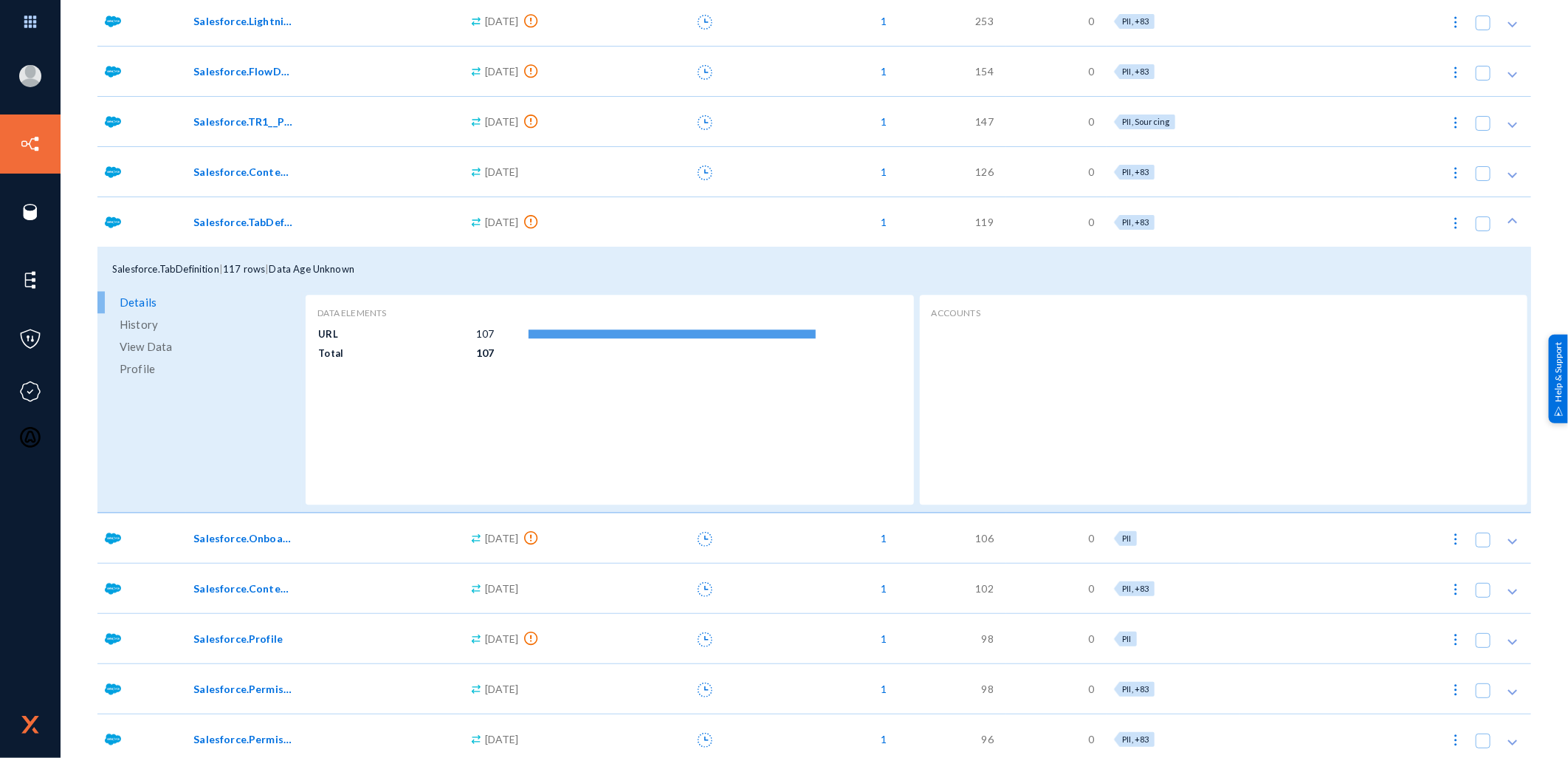
click at [170, 341] on span "View Data" at bounding box center [145, 346] width 53 height 22
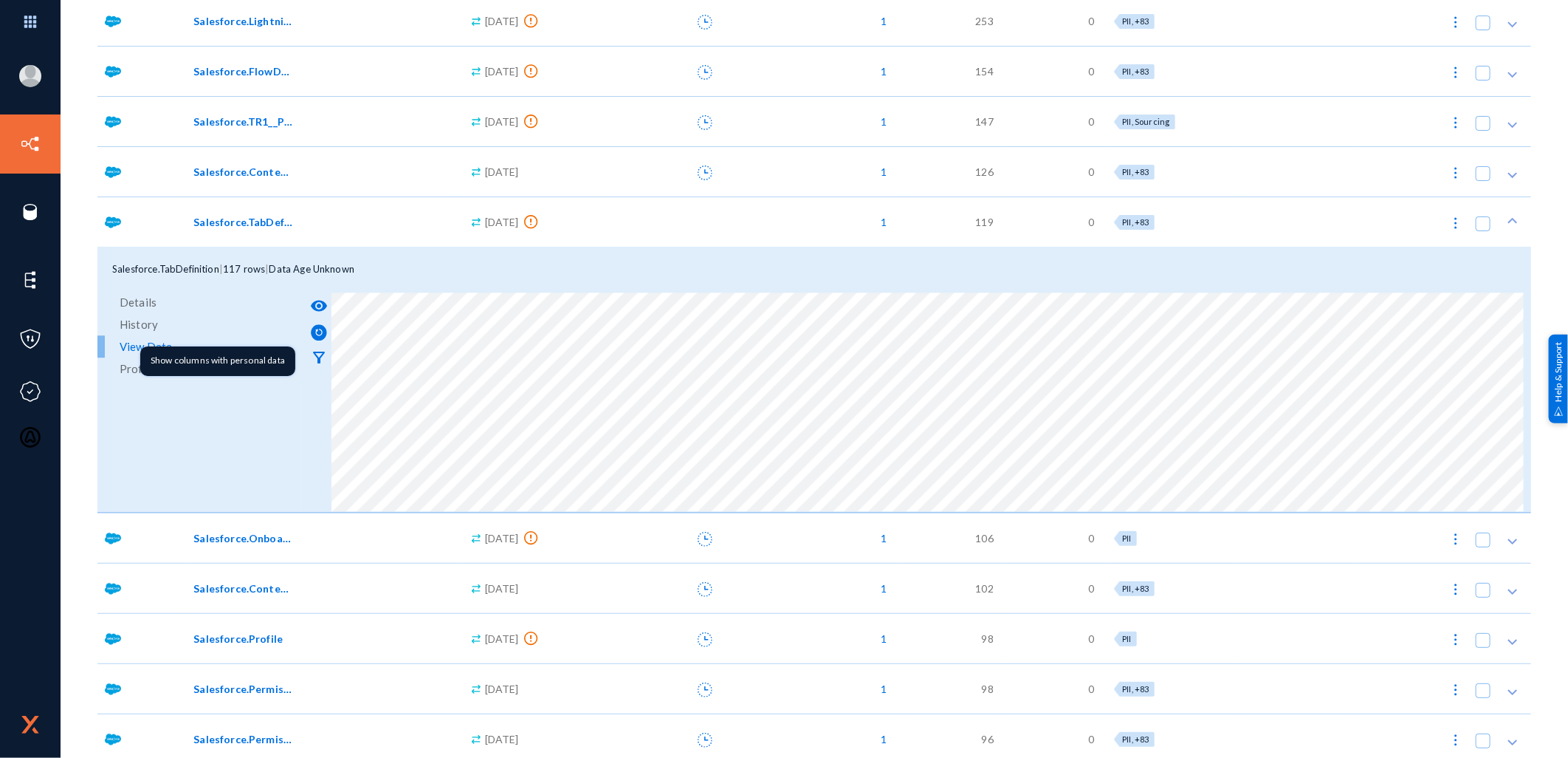
click at [320, 358] on mat-icon "filter_alt" at bounding box center [319, 357] width 18 height 18
click at [314, 303] on mat-icon "visibility" at bounding box center [319, 306] width 18 height 18
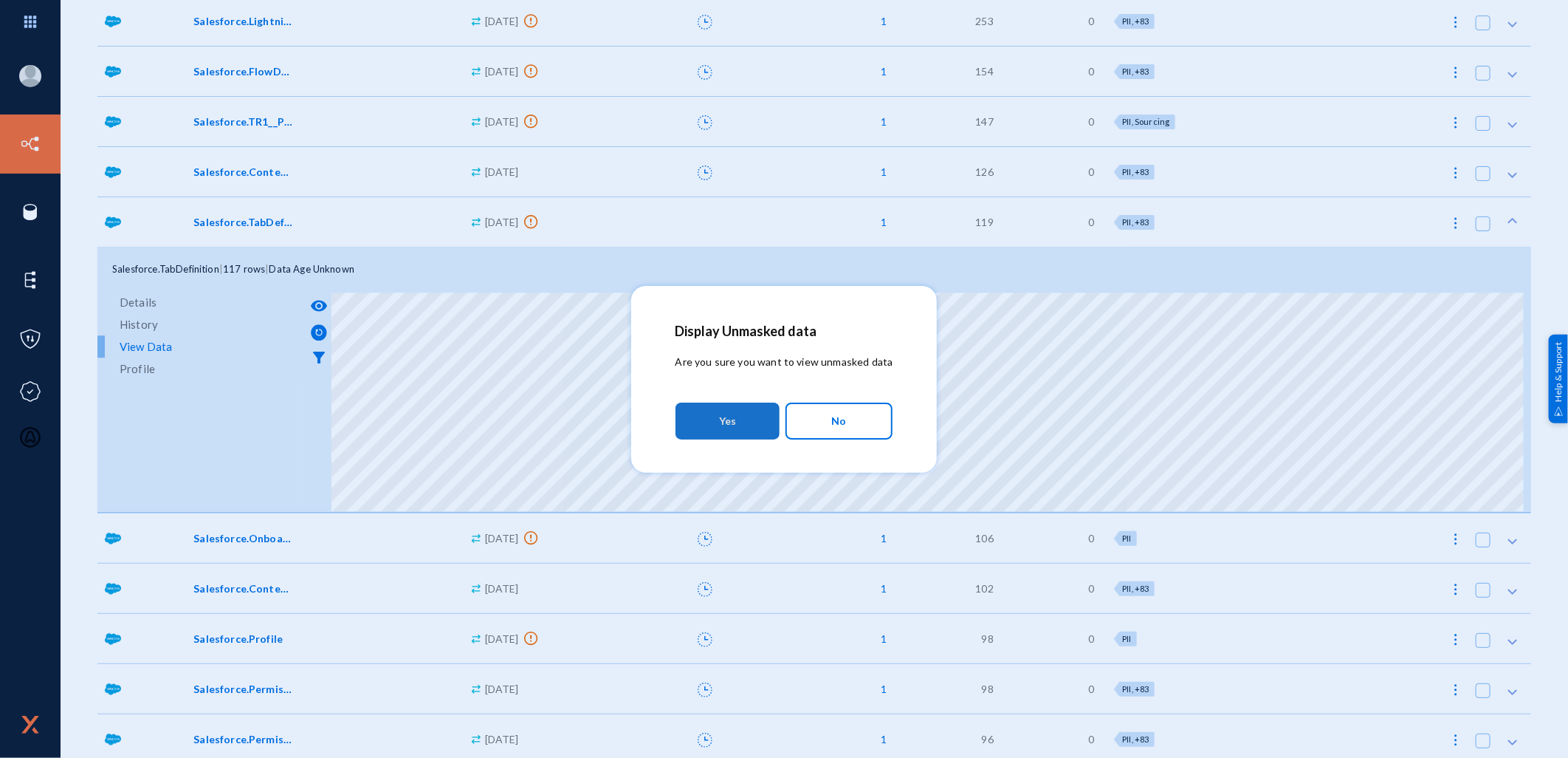
click at [729, 412] on span "Yes" at bounding box center [728, 421] width 17 height 27
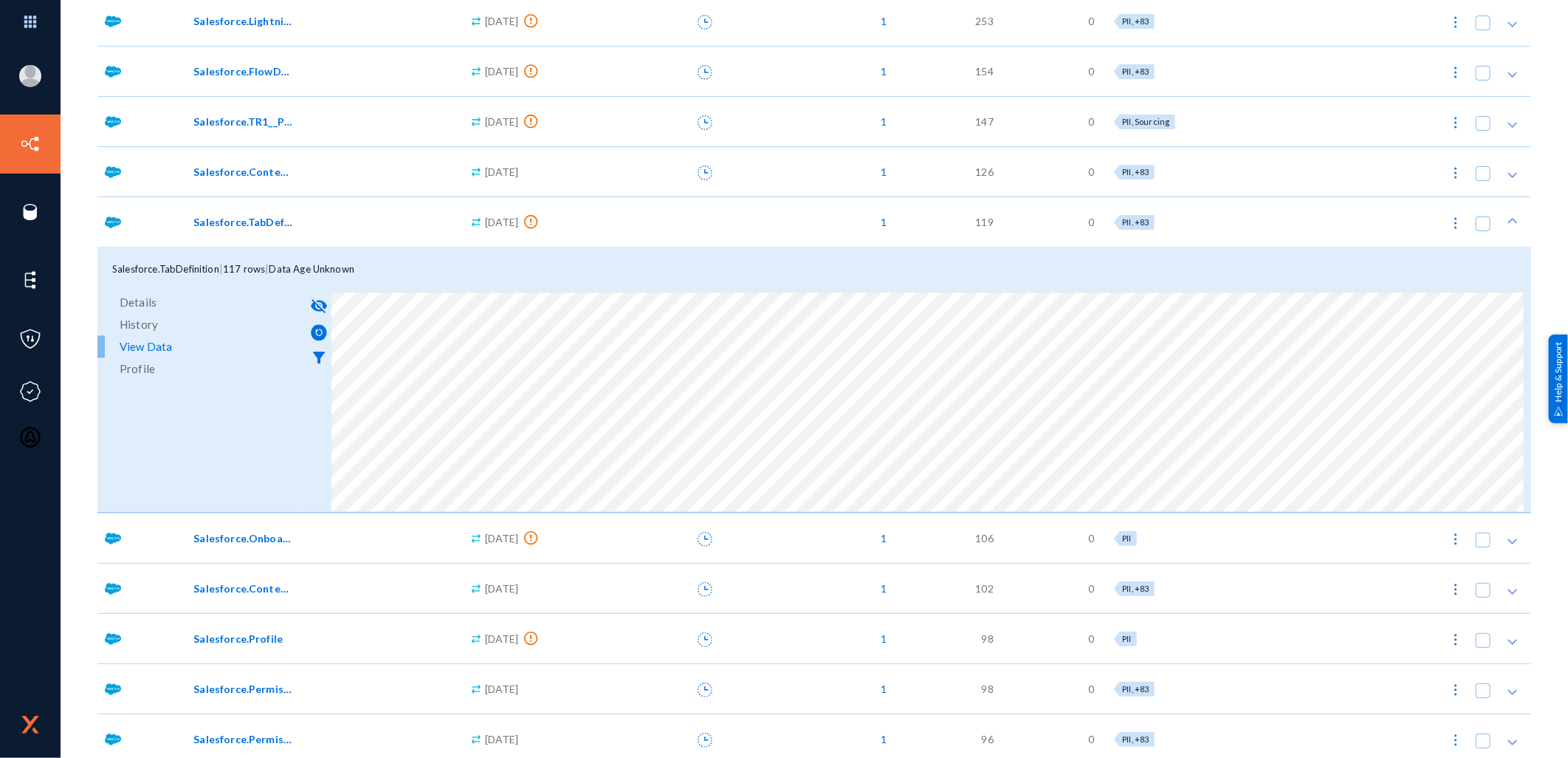
click at [283, 179] on div "Salesforce.ContentDocument" at bounding box center [323, 171] width 273 height 50
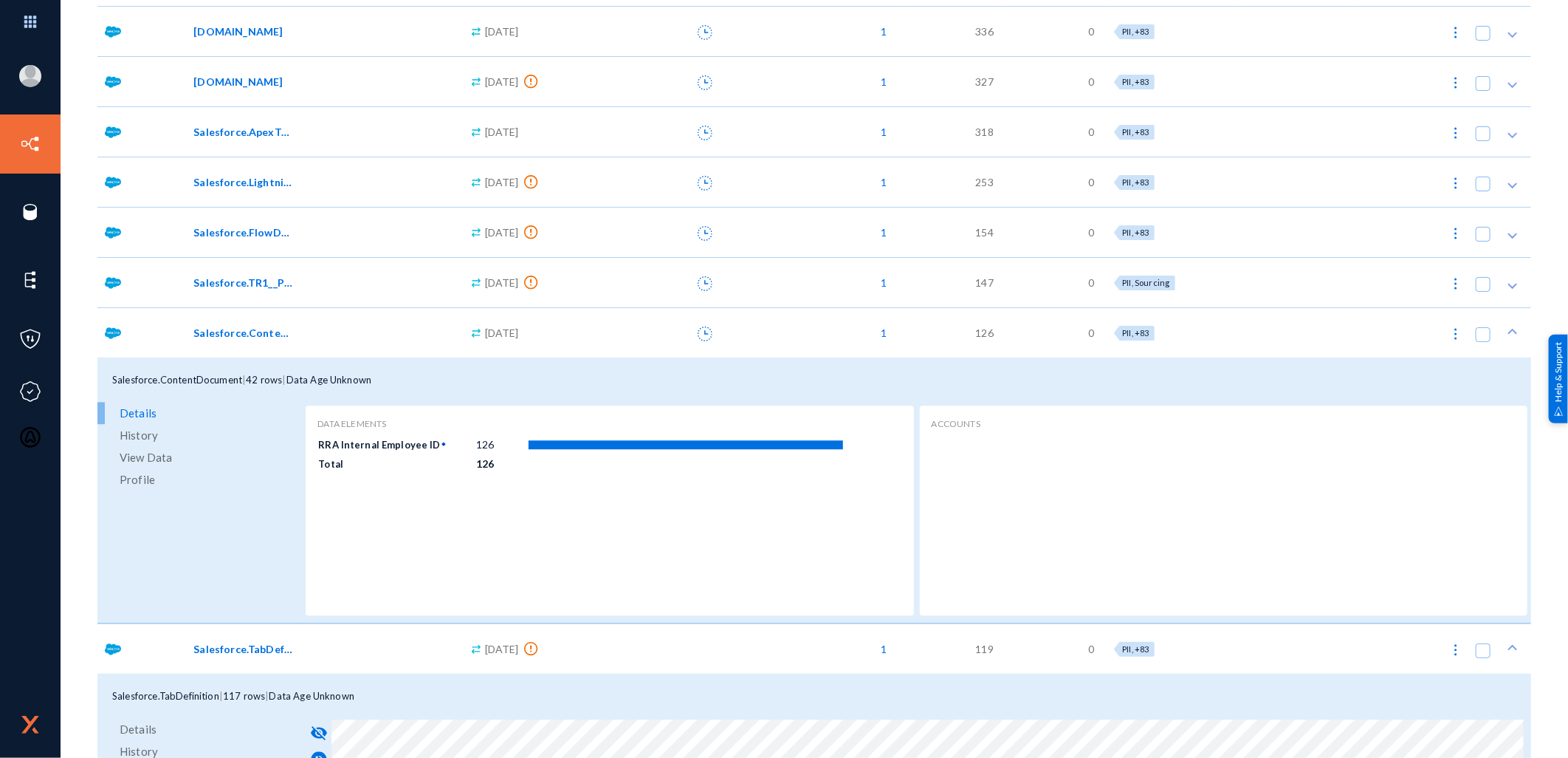
scroll to position [6453, 0]
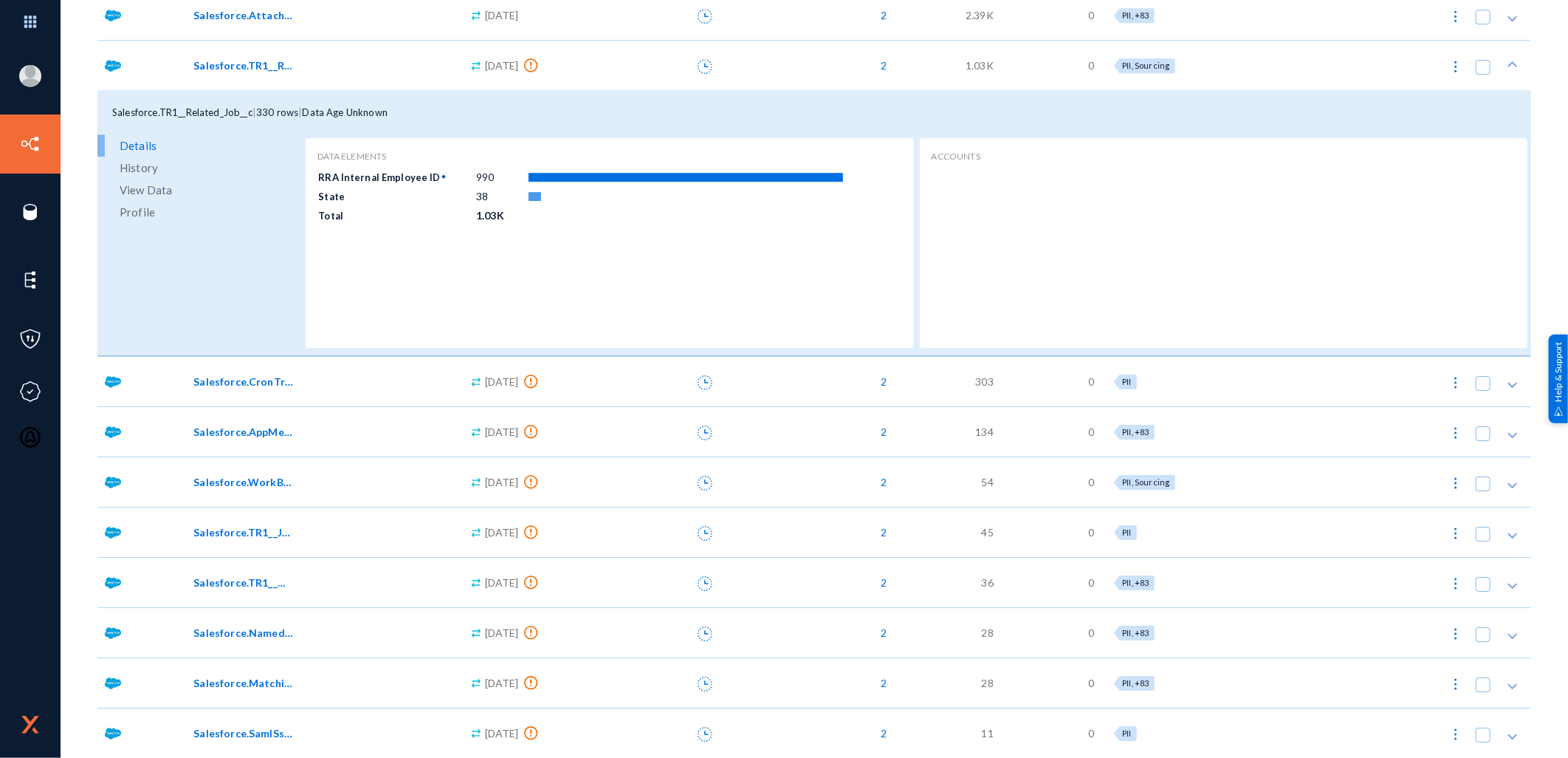
click at [295, 386] on div "Salesforce.CronTrigger" at bounding box center [320, 382] width 254 height 16
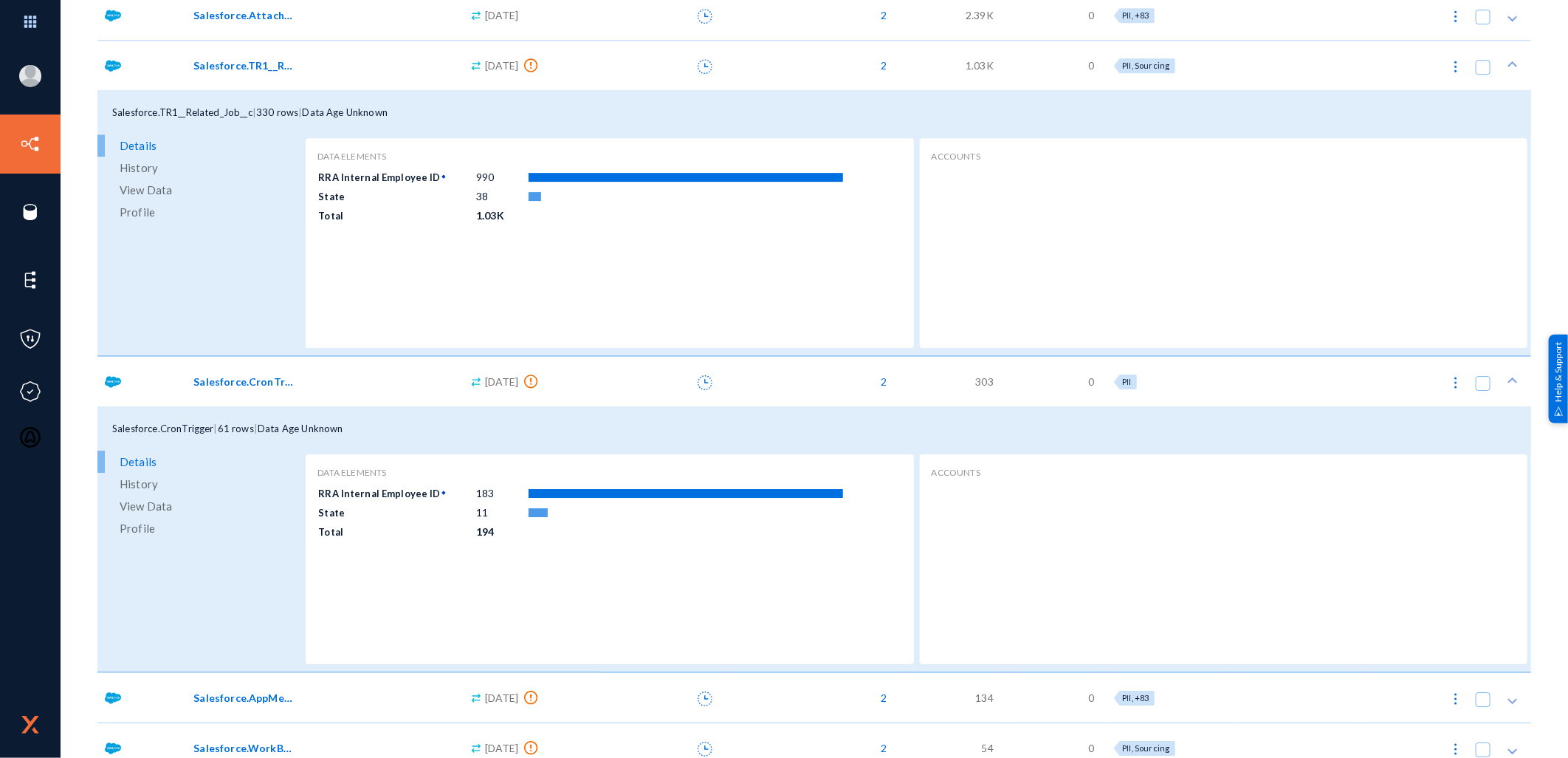
click at [157, 507] on span "View Data" at bounding box center [145, 506] width 53 height 22
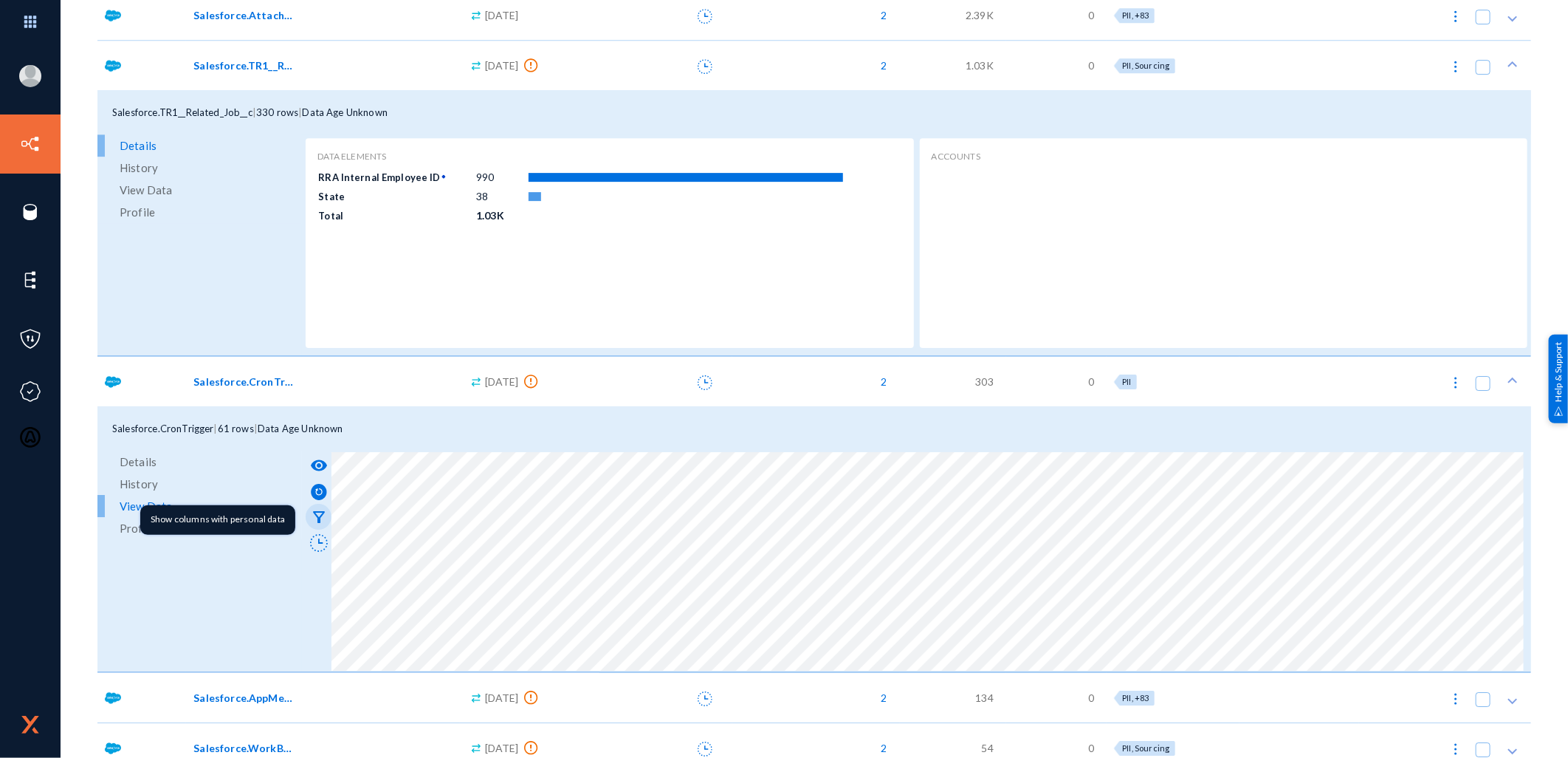
click at [314, 514] on mat-icon "filter_alt" at bounding box center [319, 517] width 18 height 18
click at [317, 458] on mat-icon "visibility" at bounding box center [319, 465] width 18 height 18
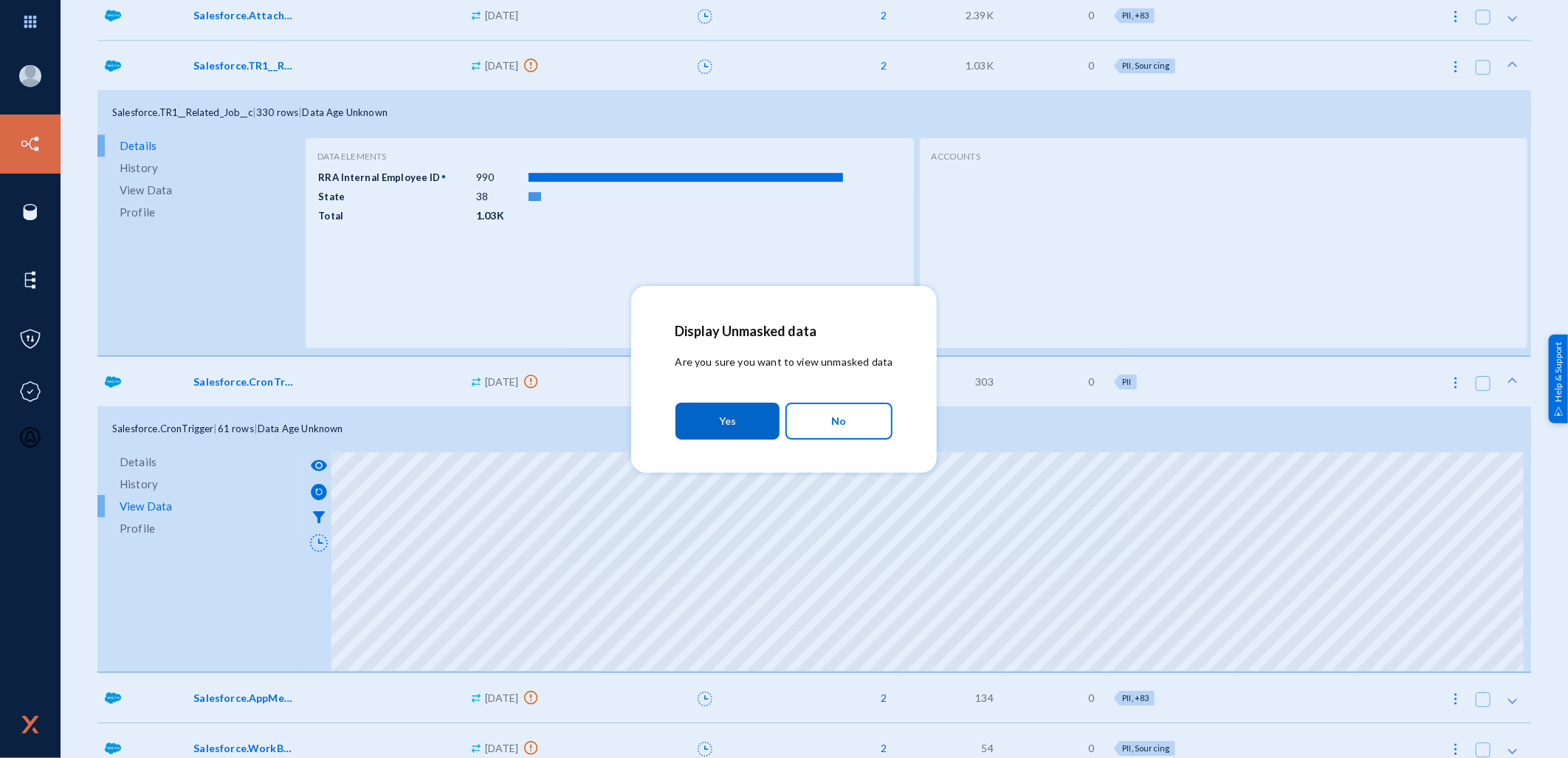
click at [711, 427] on button "Yes" at bounding box center [727, 421] width 104 height 37
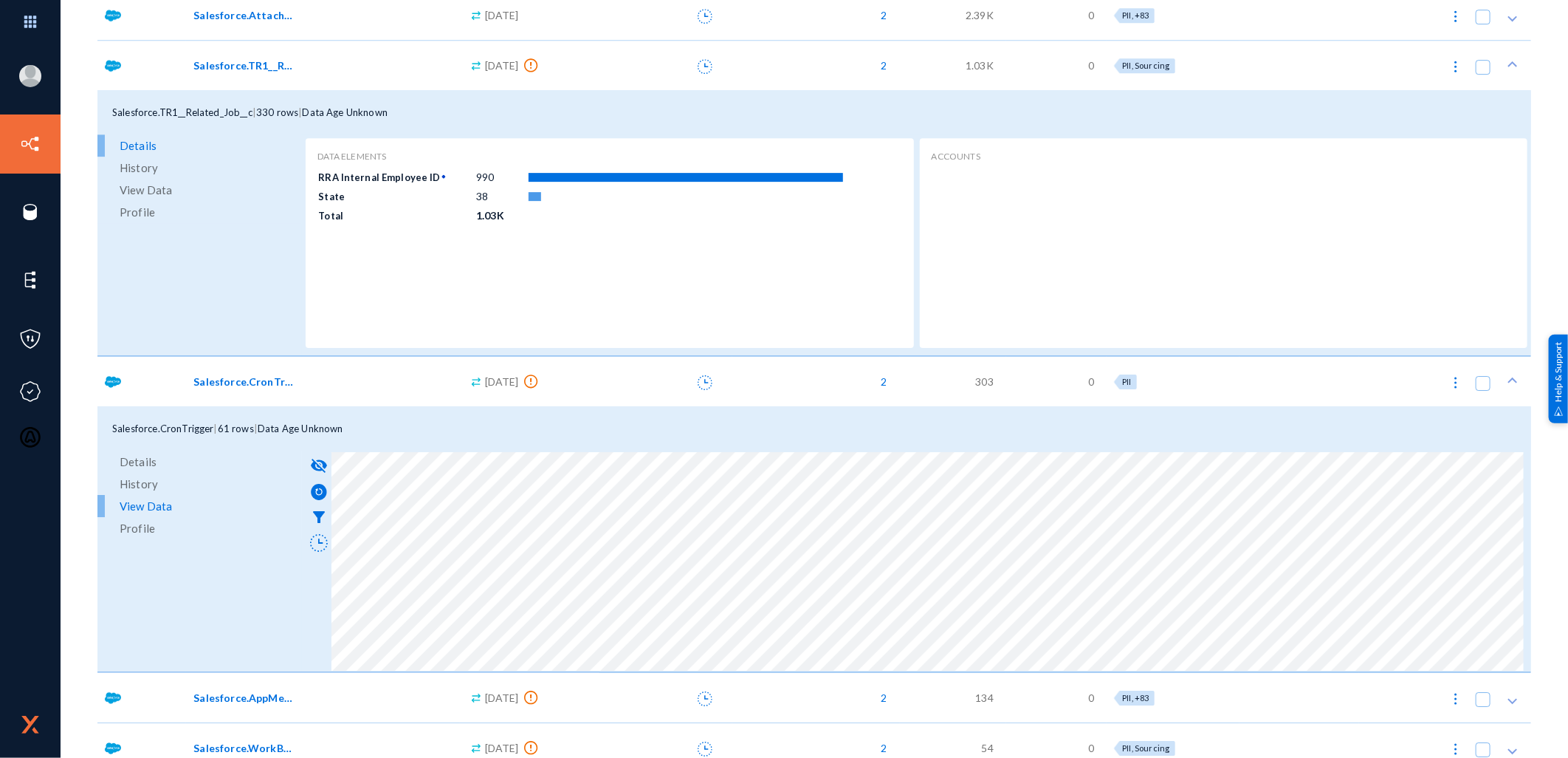
click at [1515, 380] on icon at bounding box center [1512, 380] width 15 height 15
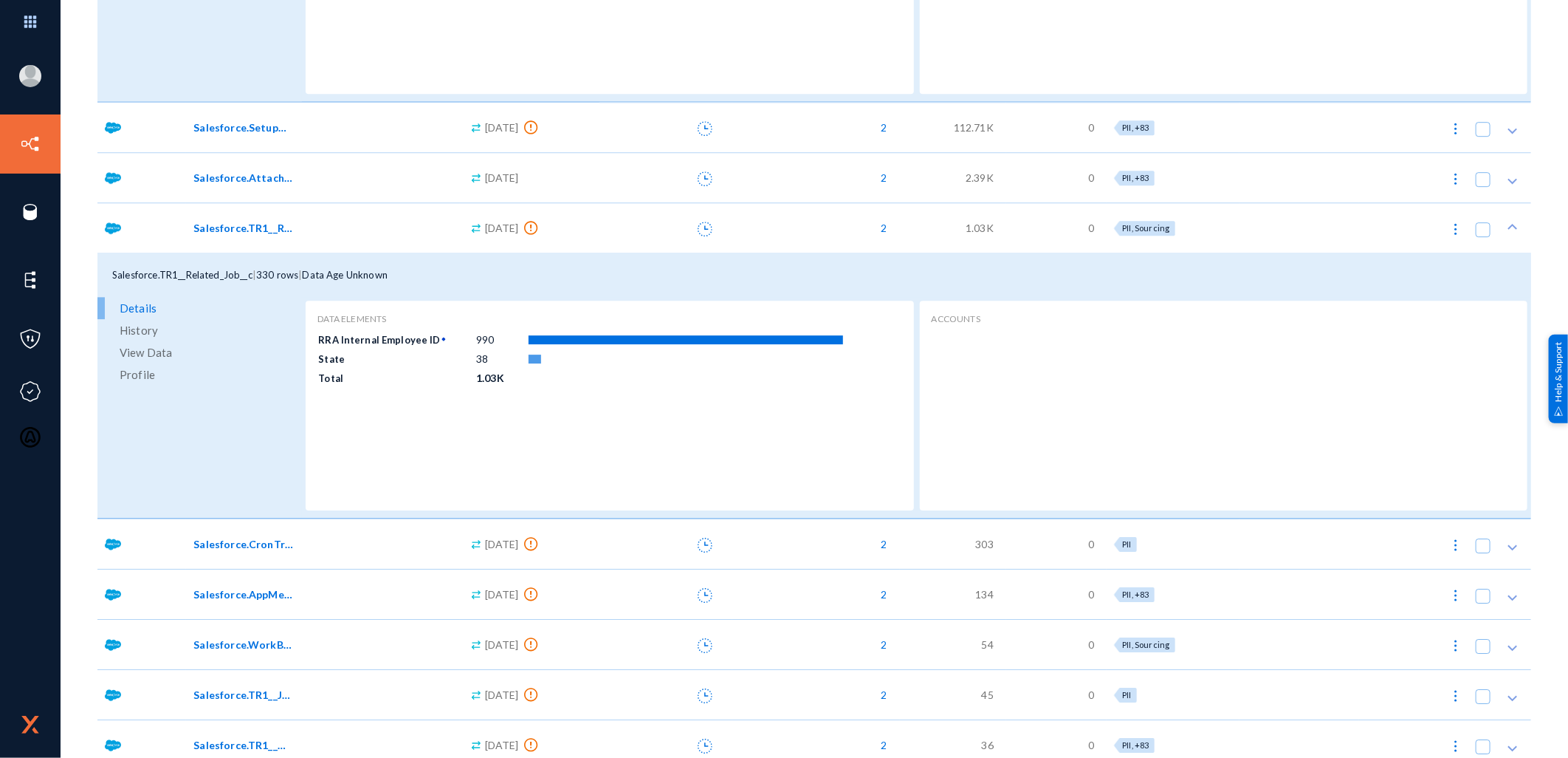
scroll to position [6125, 0]
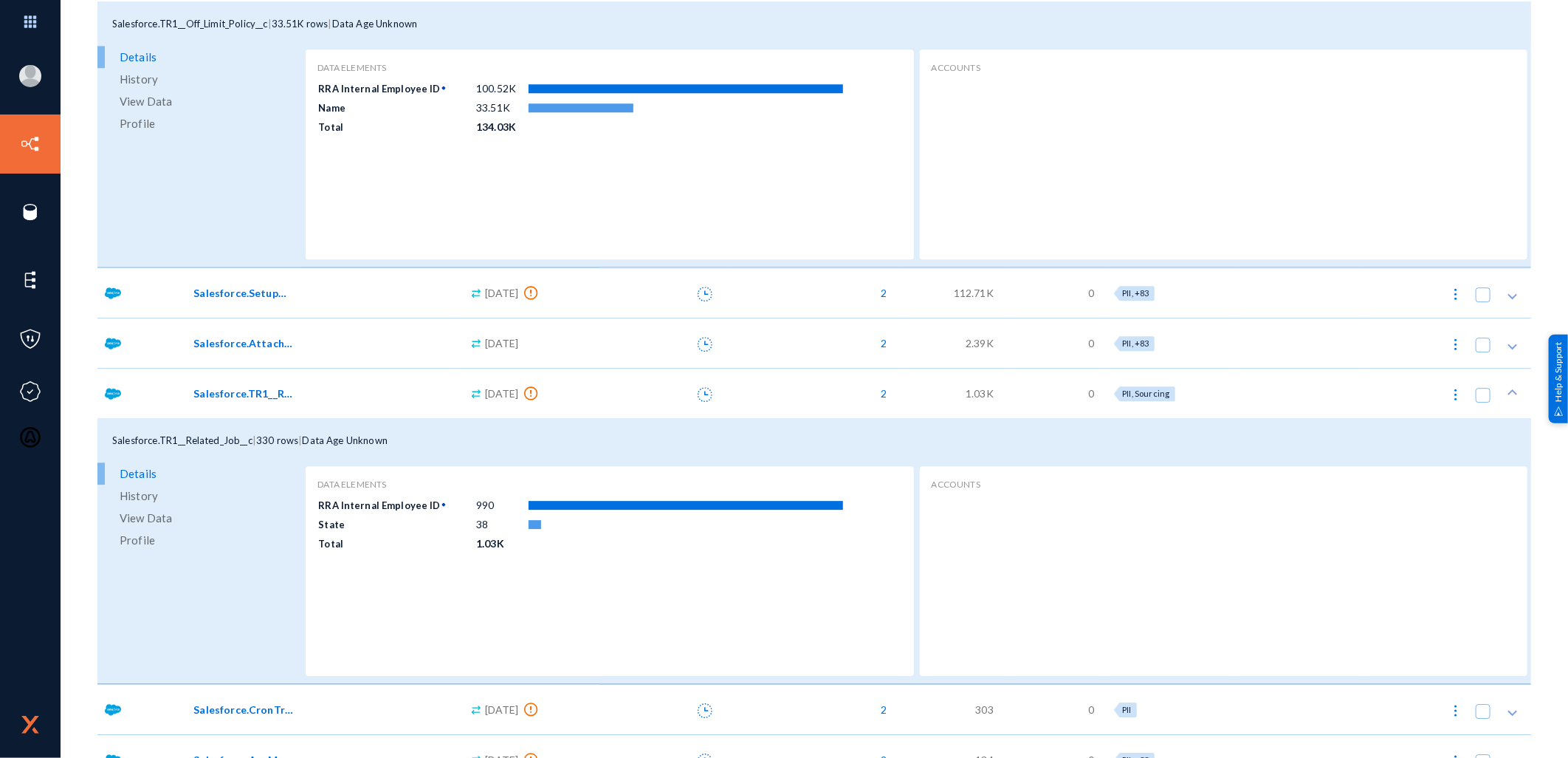
click at [1504, 384] on button at bounding box center [1513, 394] width 30 height 30
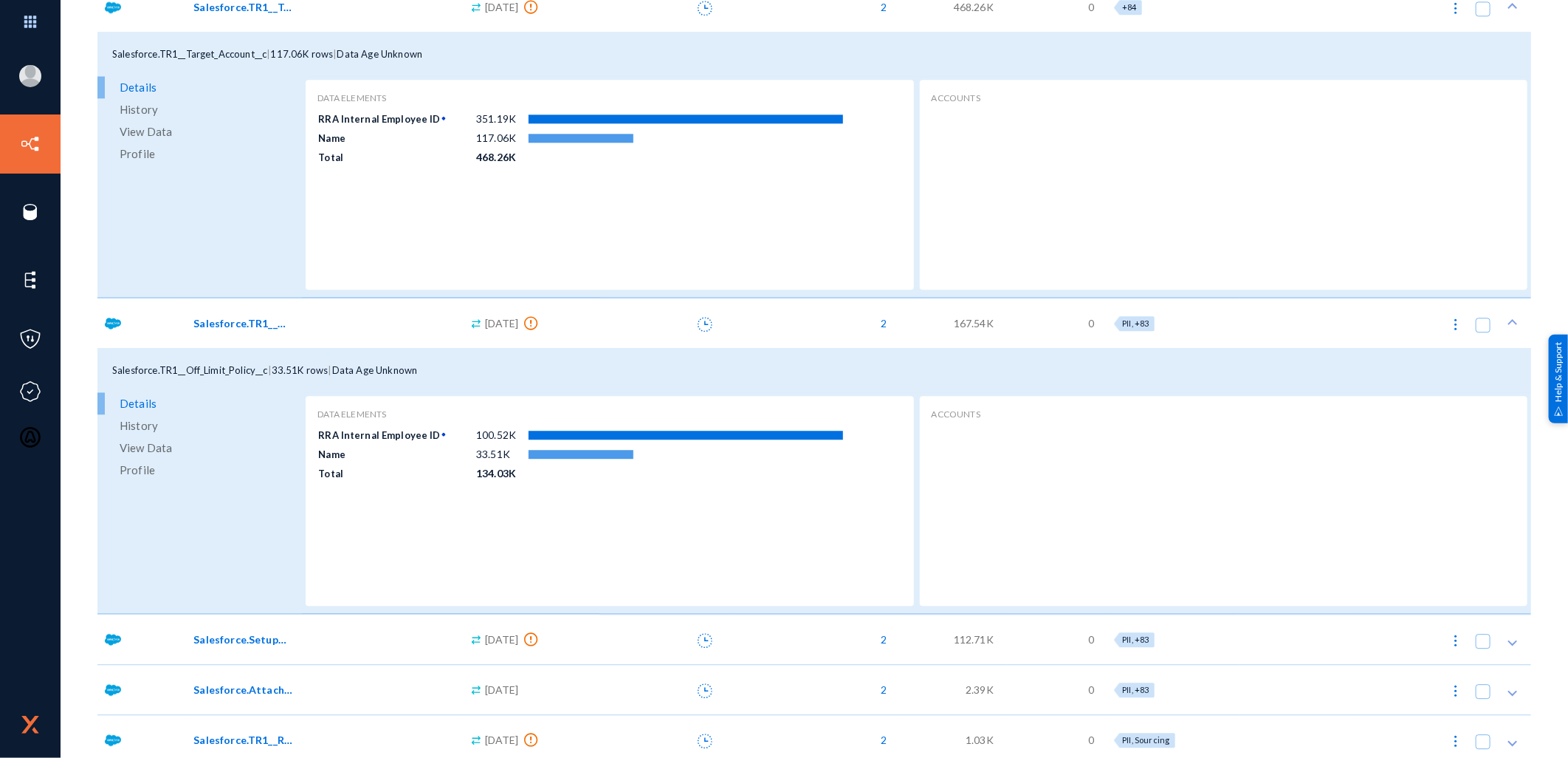
scroll to position [5777, 0]
click at [1506, 320] on icon at bounding box center [1512, 323] width 15 height 15
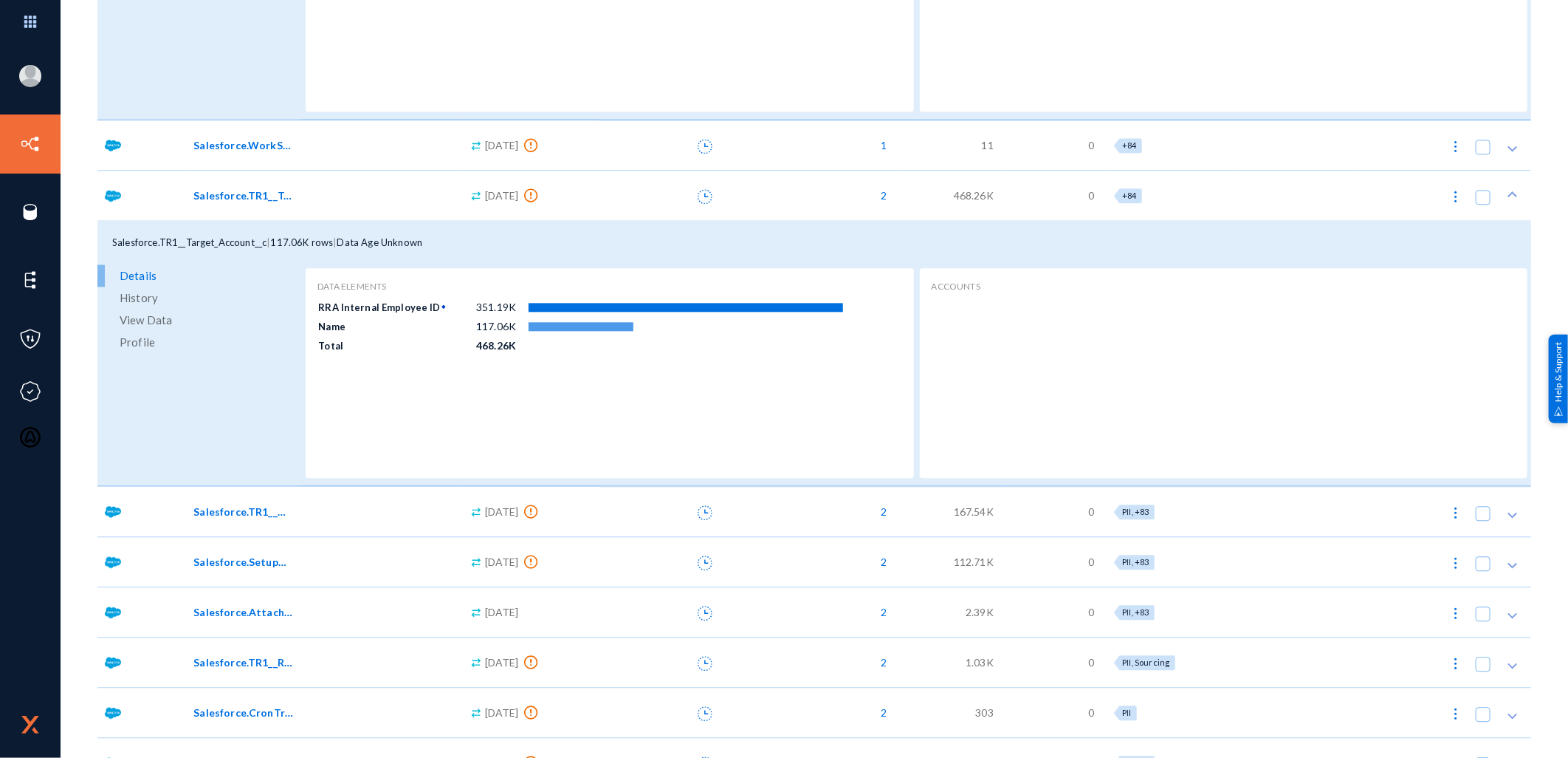
scroll to position [5448, 0]
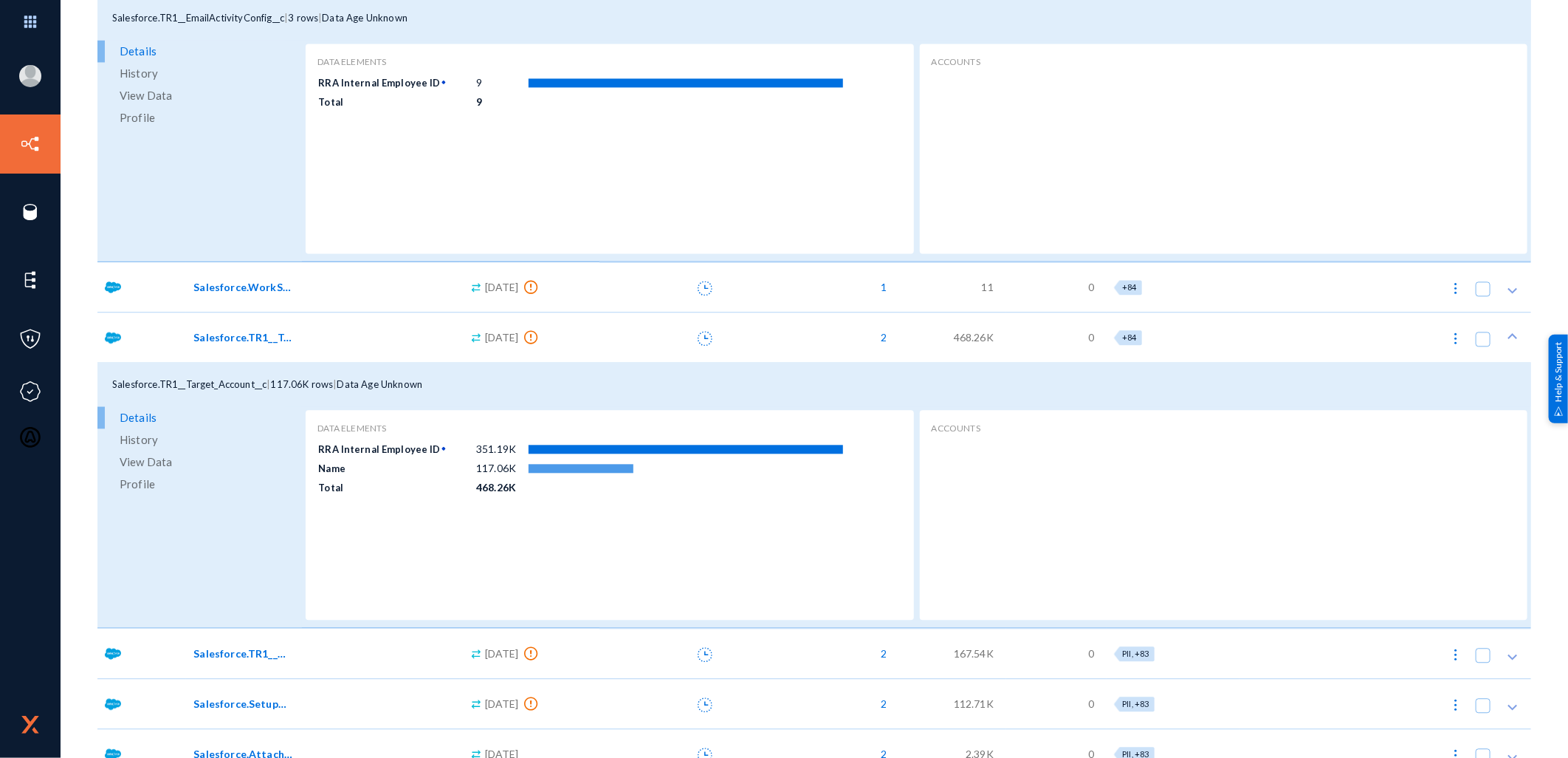
click at [1505, 340] on icon at bounding box center [1512, 335] width 15 height 15
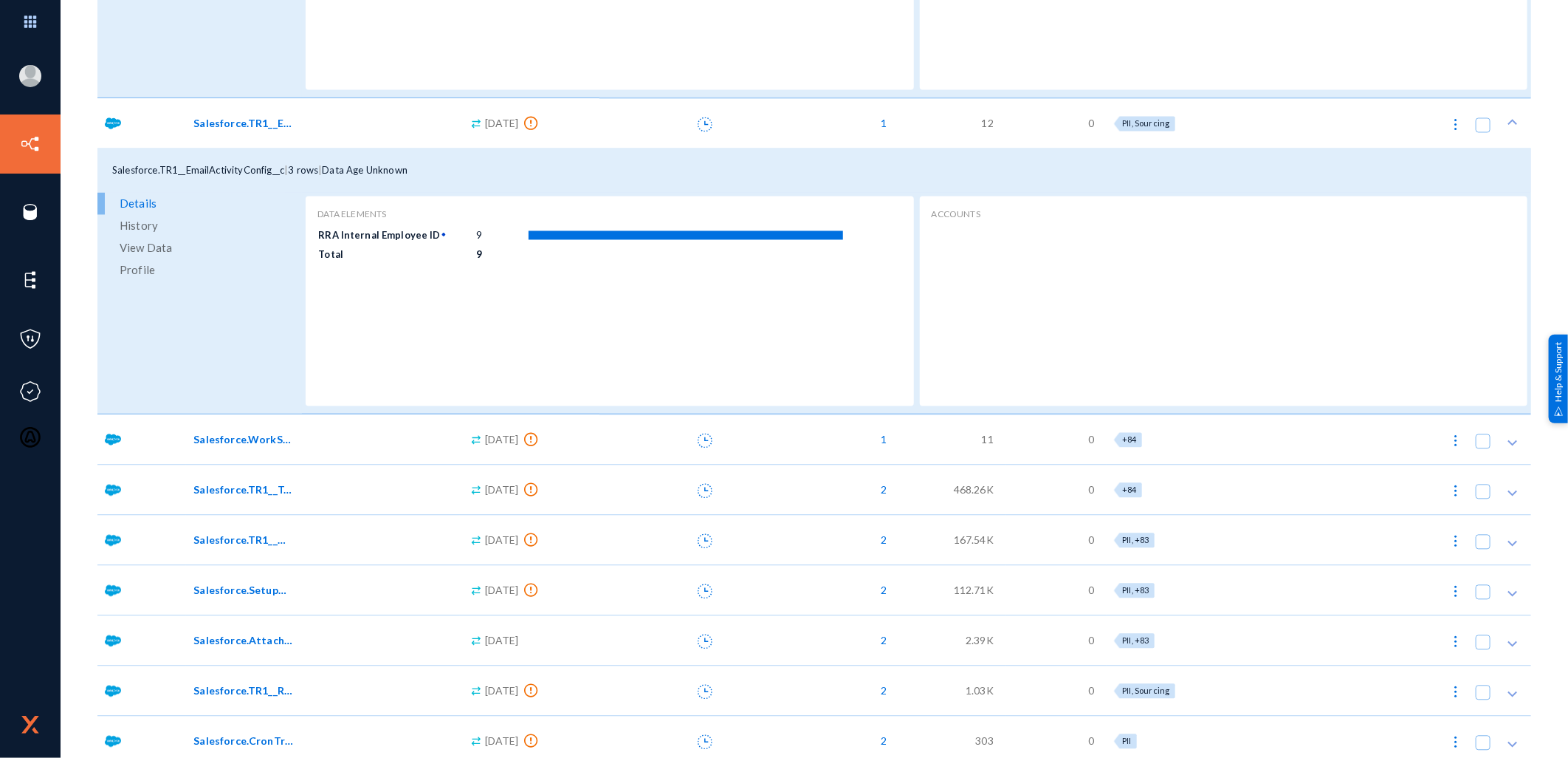
scroll to position [5121, 0]
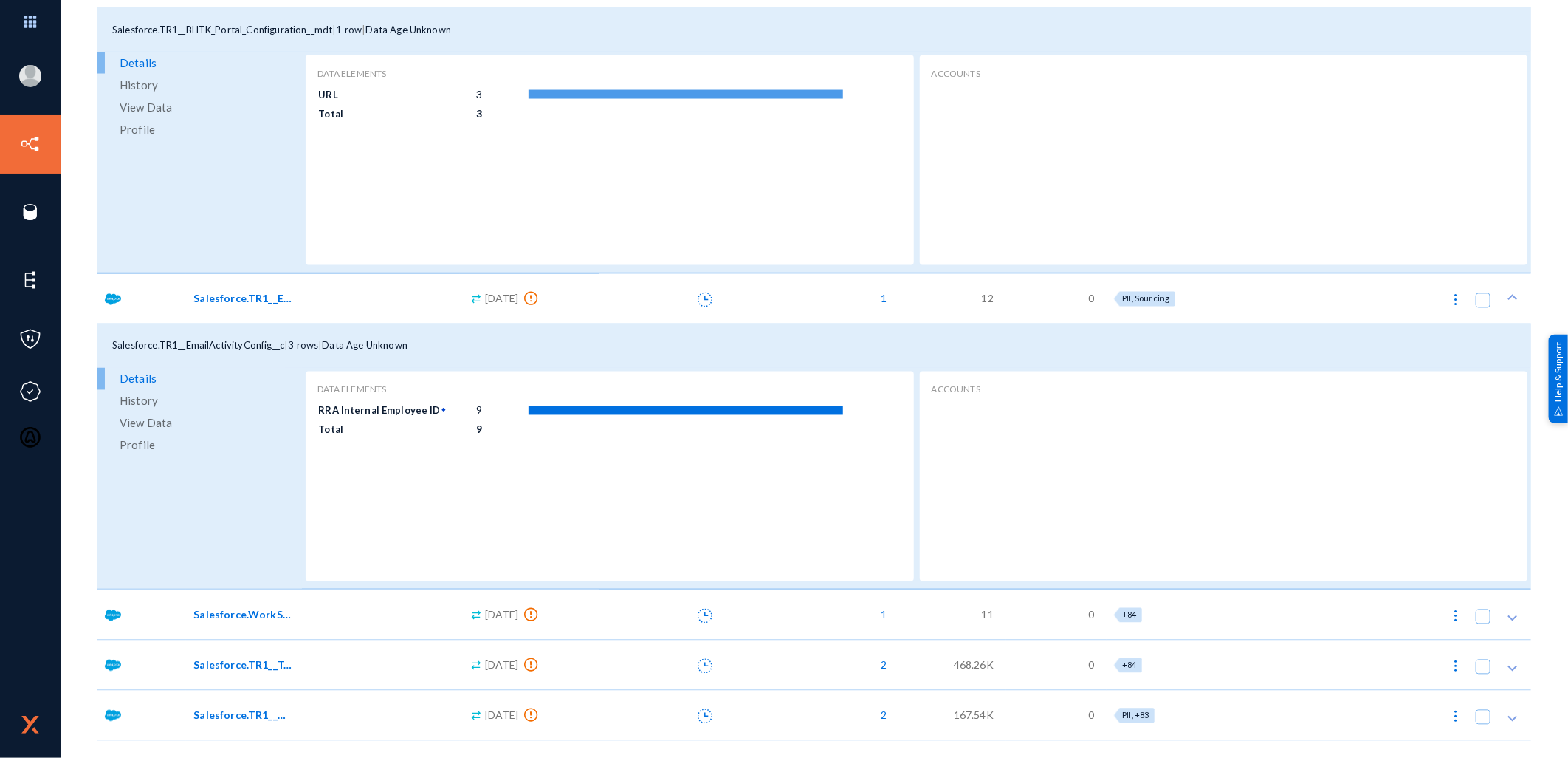
click at [1515, 303] on icon at bounding box center [1512, 298] width 15 height 15
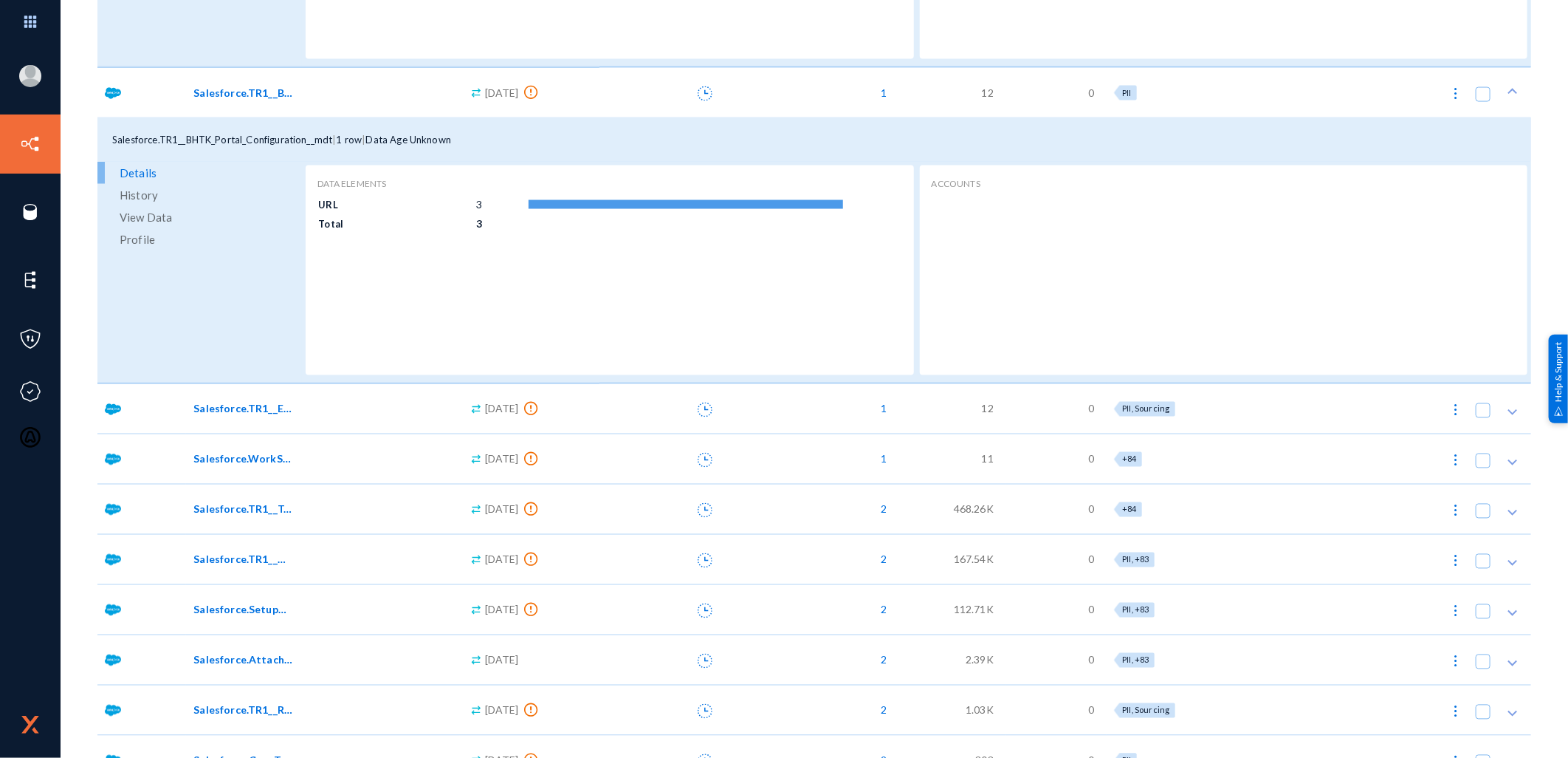
scroll to position [4792, 0]
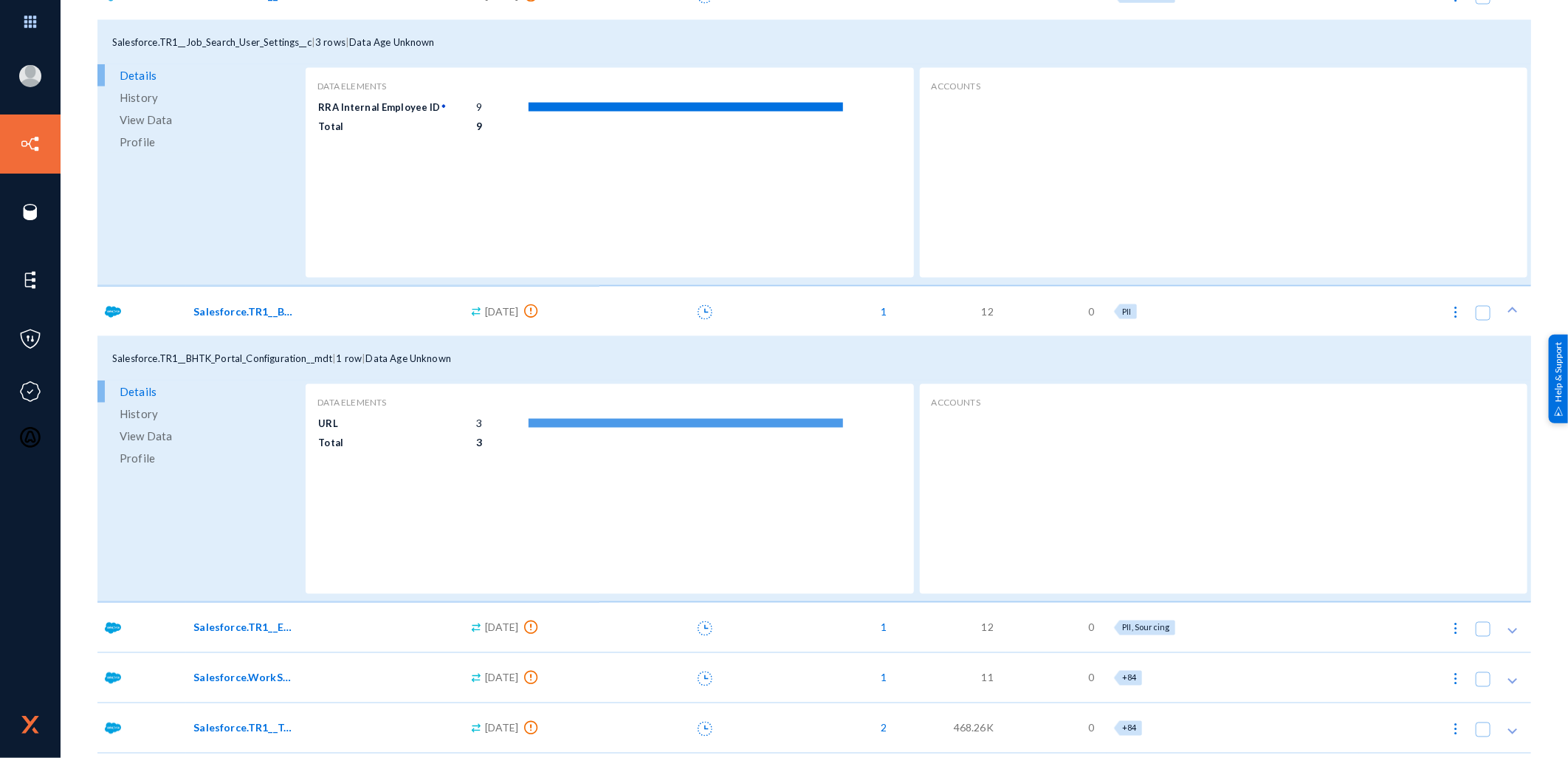
click at [1508, 311] on icon at bounding box center [1512, 310] width 15 height 15
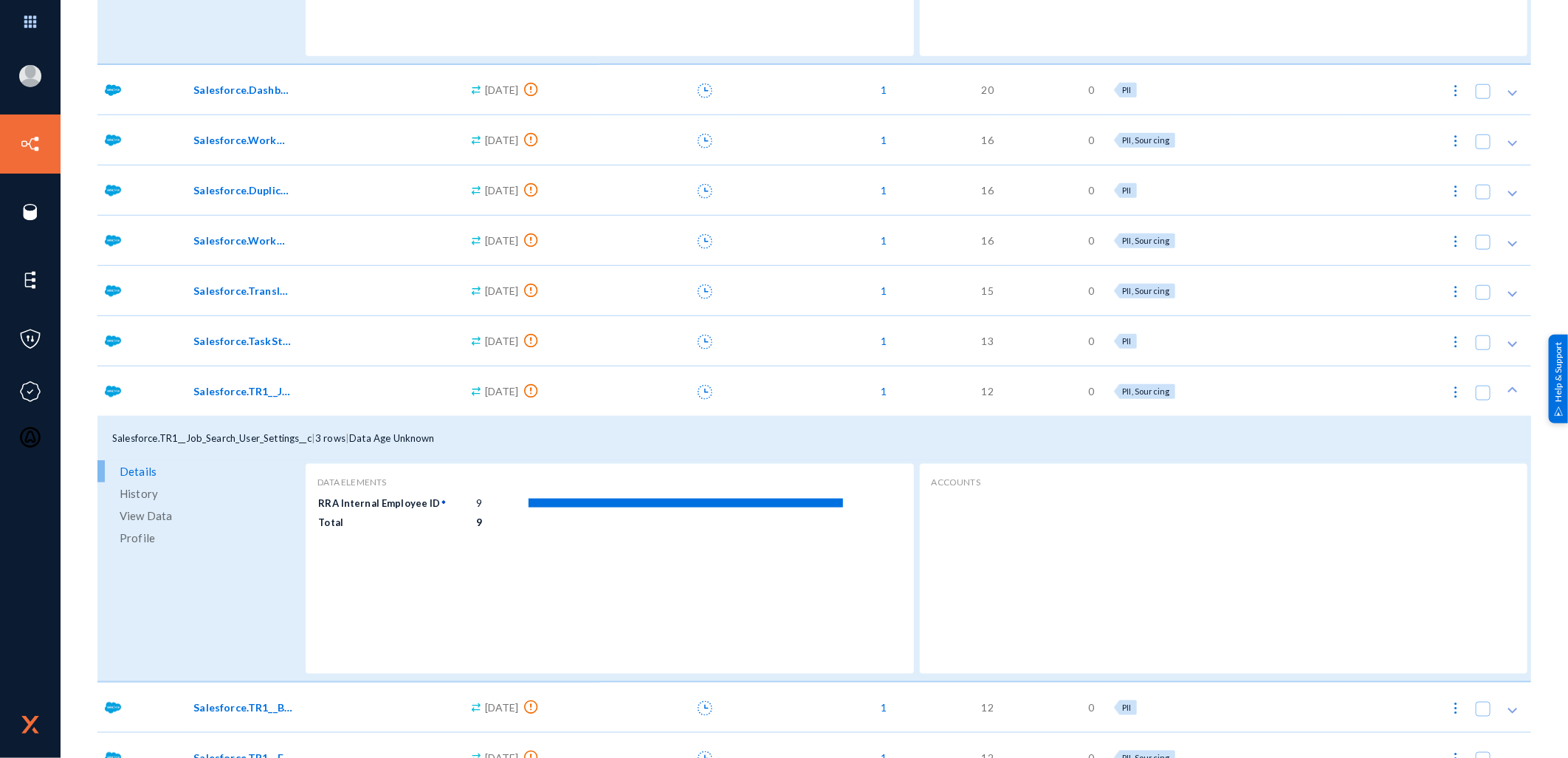
scroll to position [4381, 0]
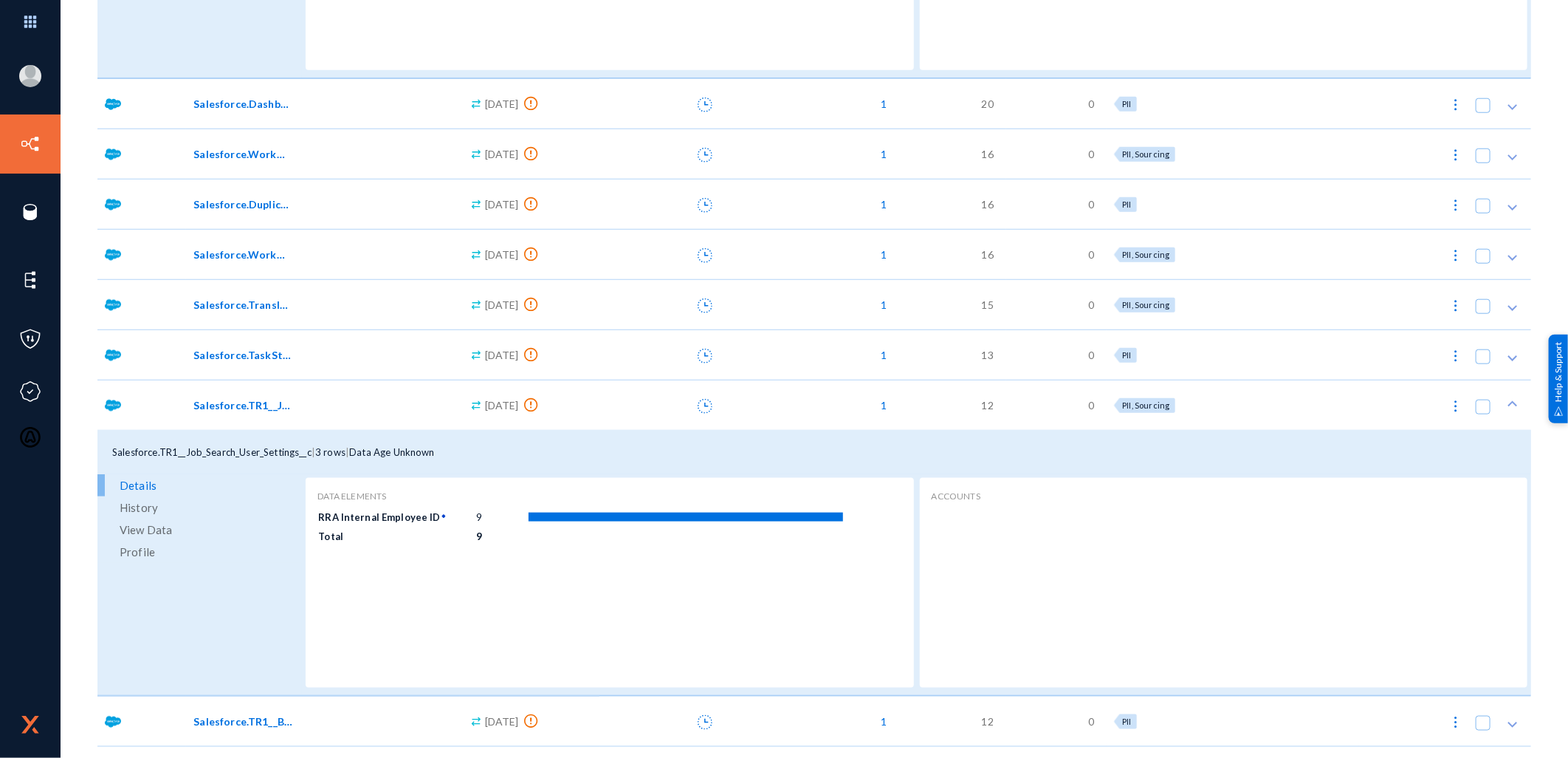
click at [1515, 395] on button at bounding box center [1513, 405] width 30 height 30
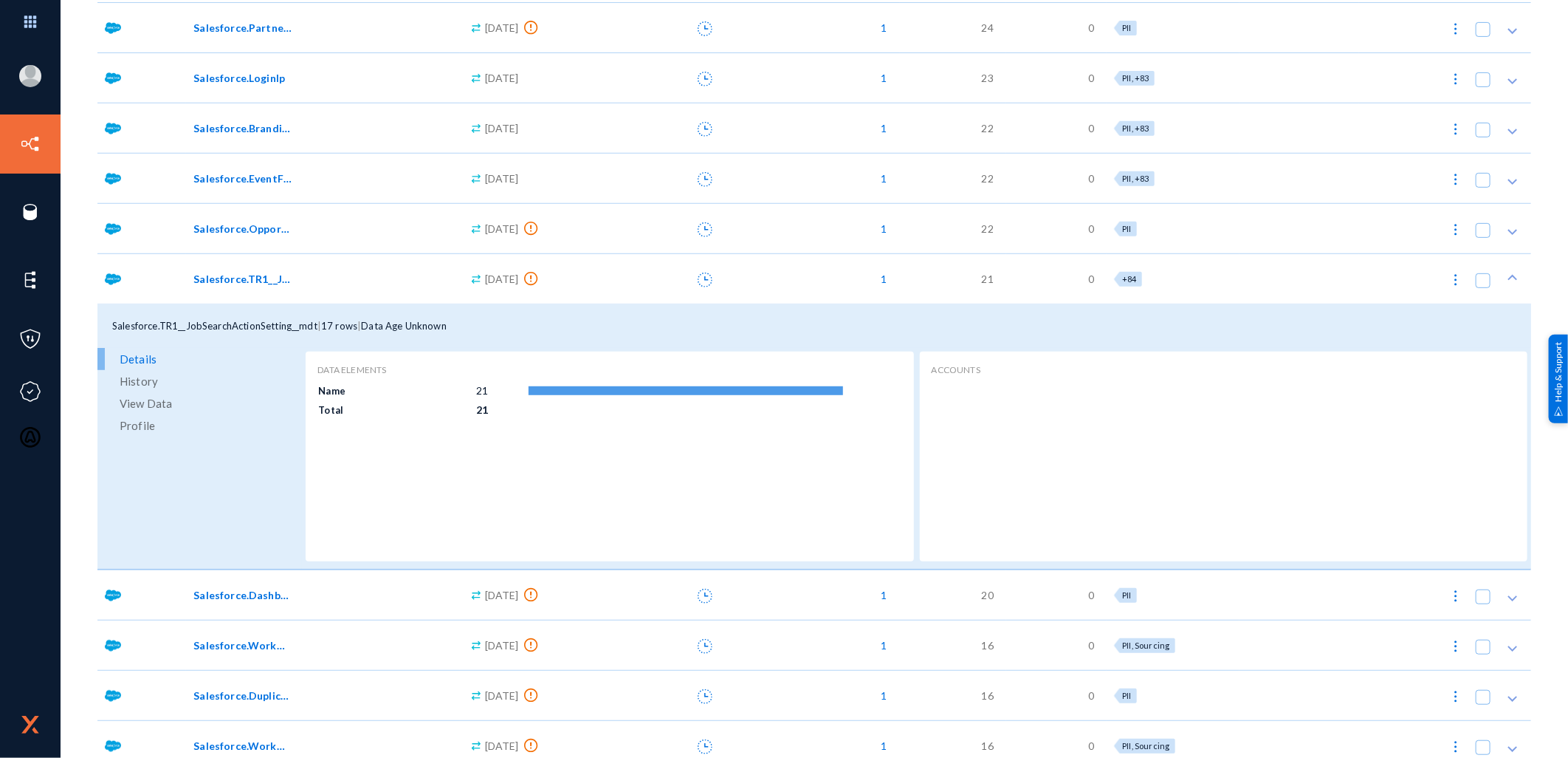
scroll to position [3889, 0]
click at [1510, 272] on icon at bounding box center [1512, 279] width 15 height 15
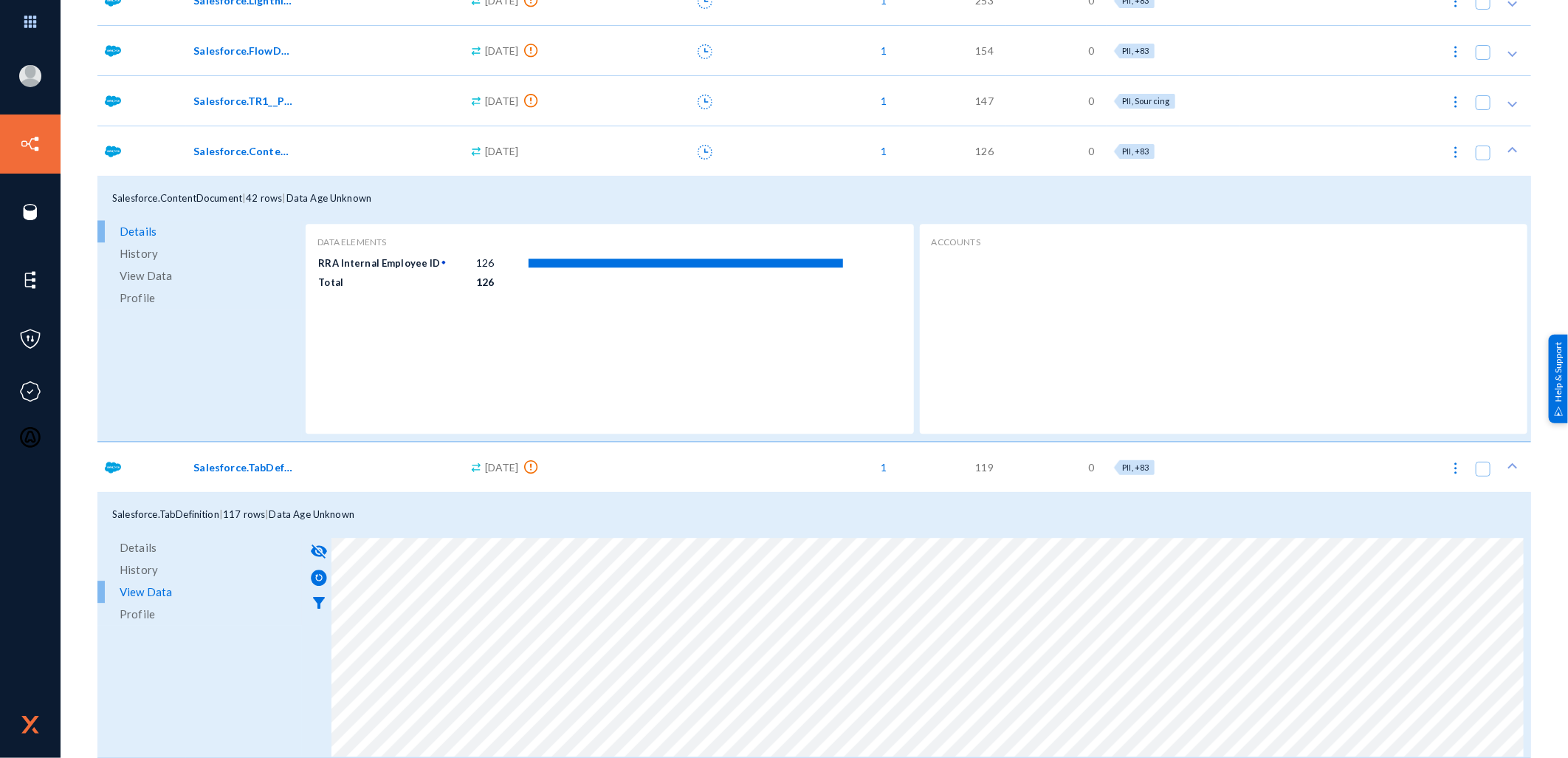
scroll to position [2248, 0]
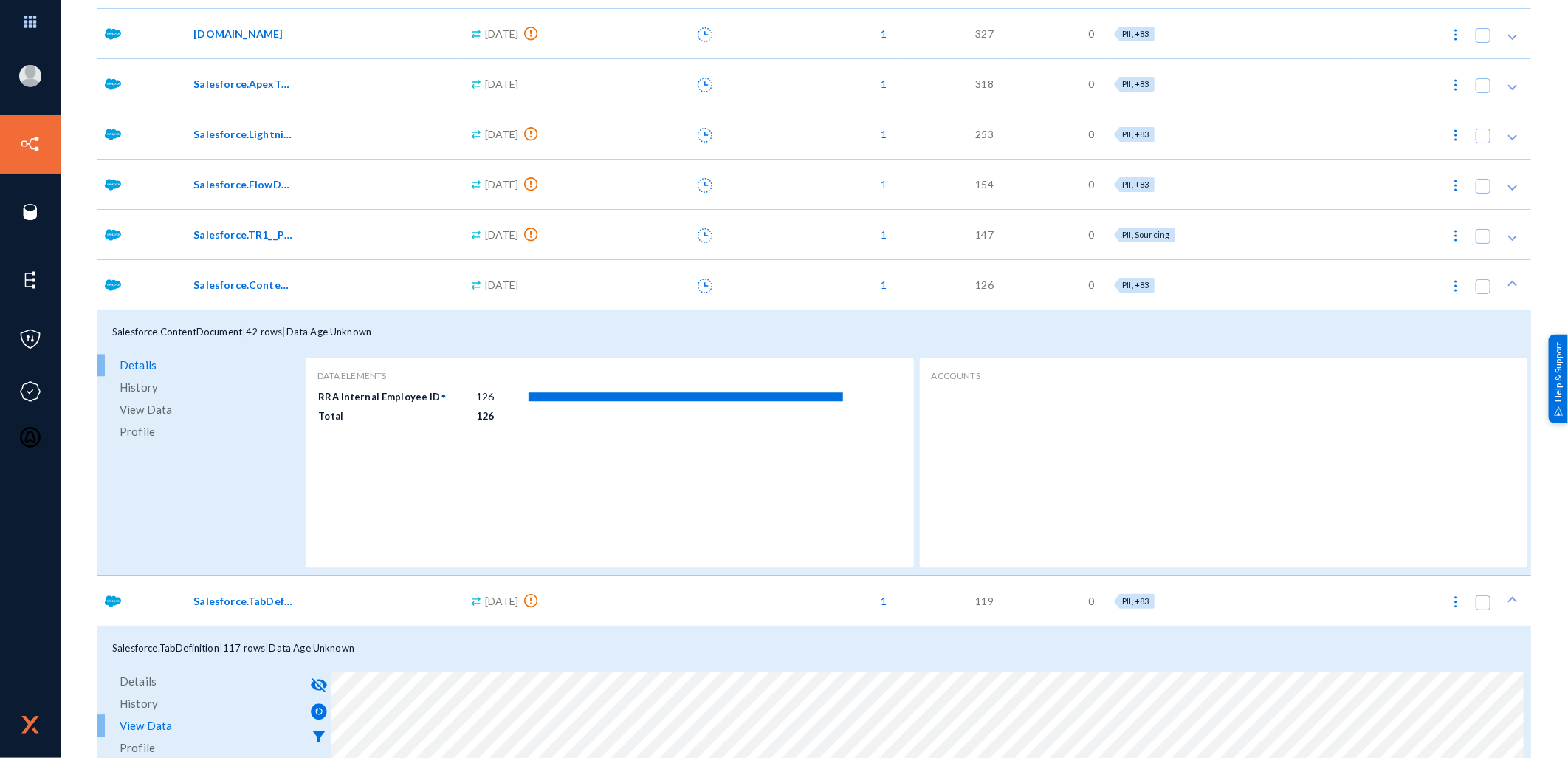
click at [1515, 592] on button at bounding box center [1513, 602] width 30 height 30
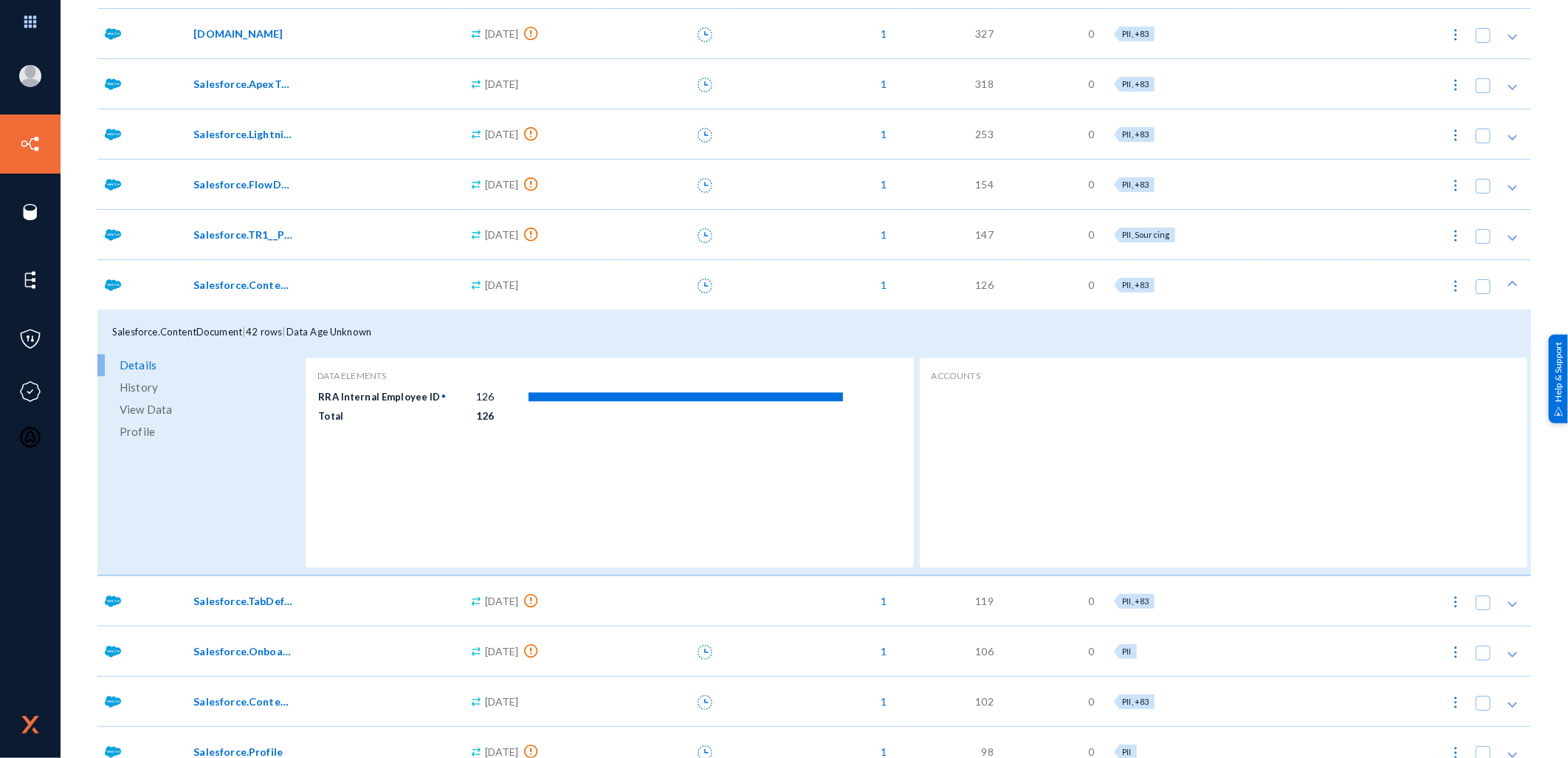
click at [1511, 282] on icon at bounding box center [1512, 284] width 15 height 15
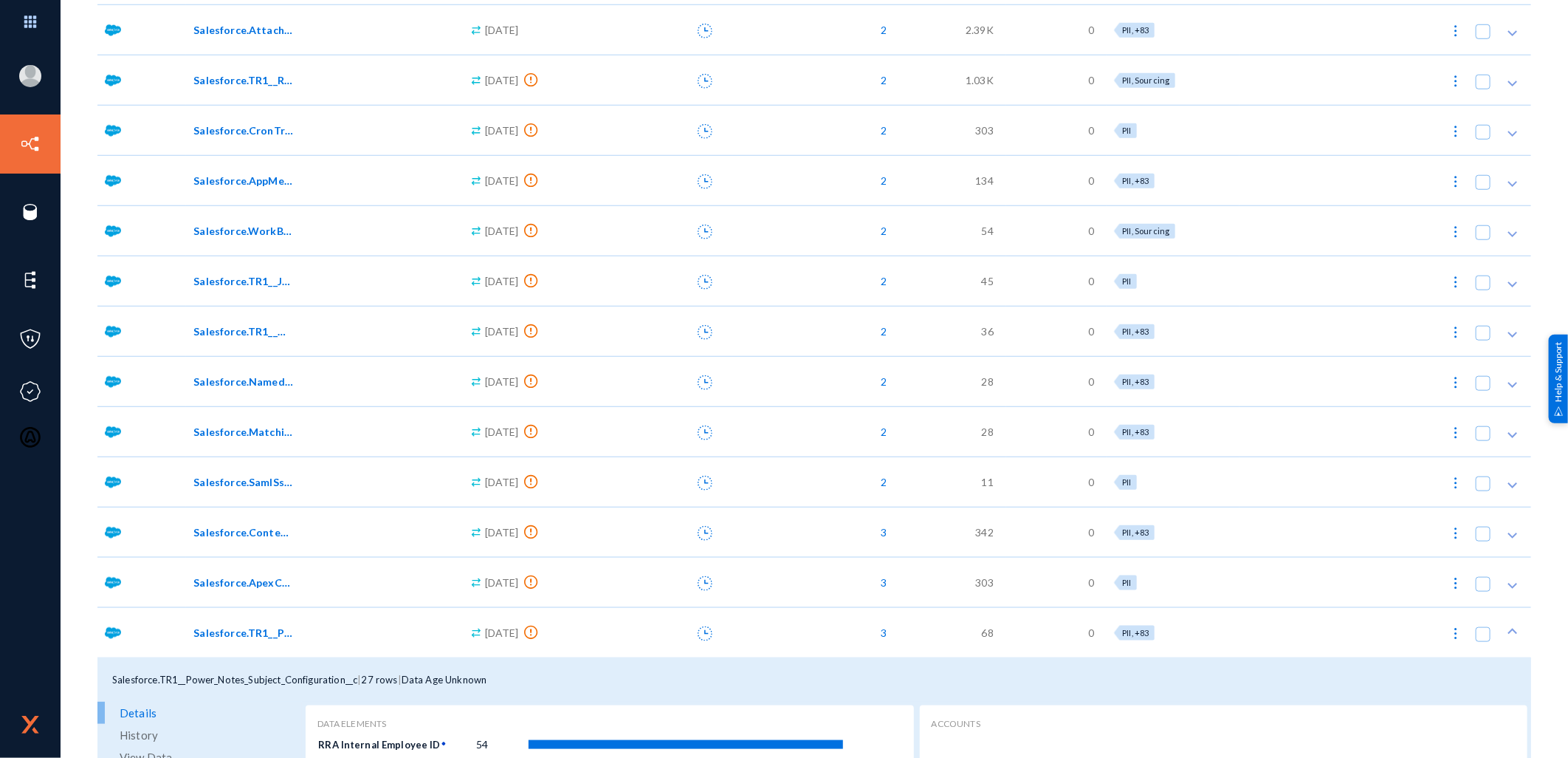
scroll to position [1650, 0]
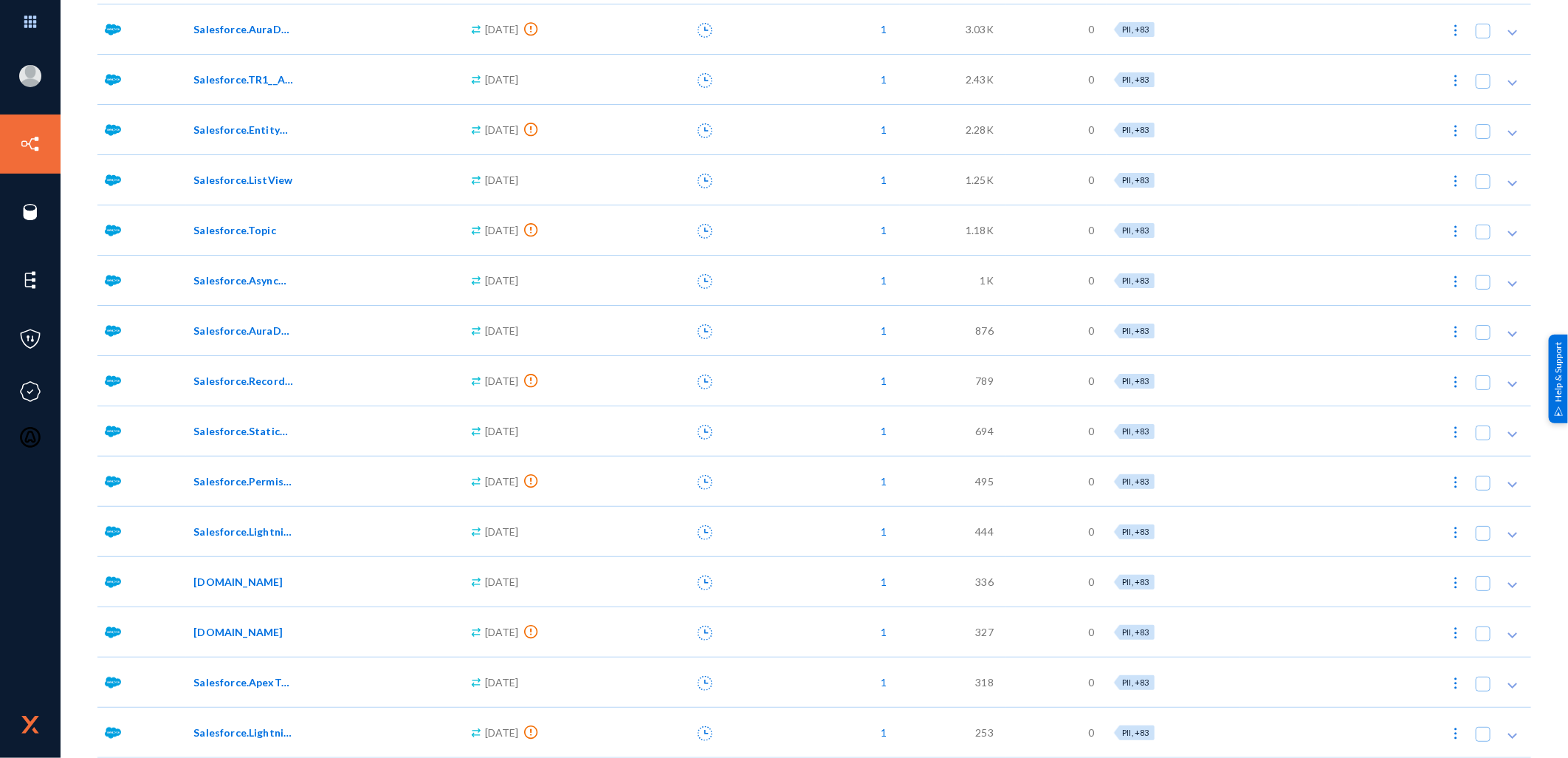
click at [295, 389] on div "Salesforce.RecordTypeLocalization" at bounding box center [323, 380] width 273 height 50
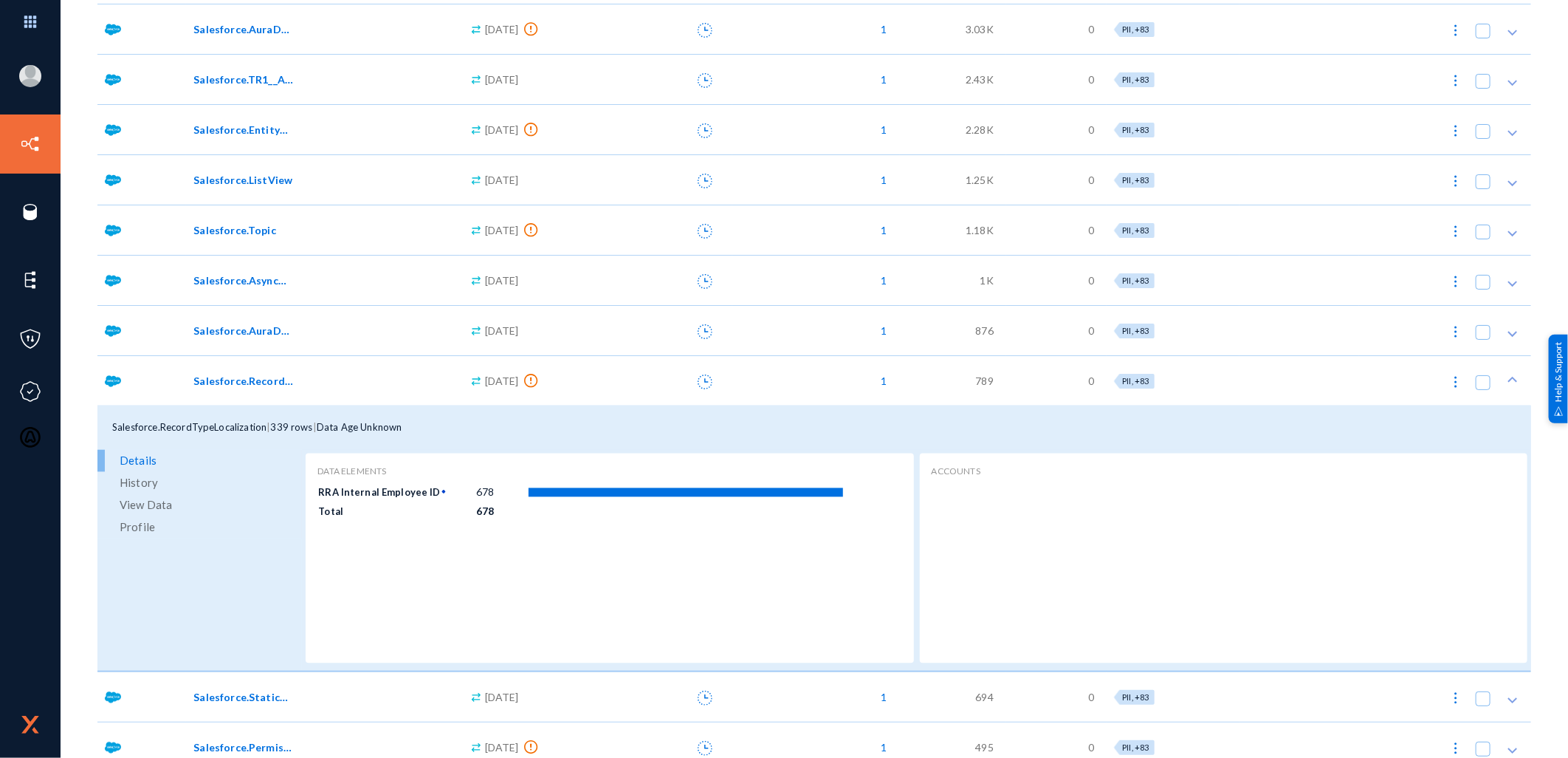
click at [172, 502] on link "View Data" at bounding box center [199, 505] width 204 height 22
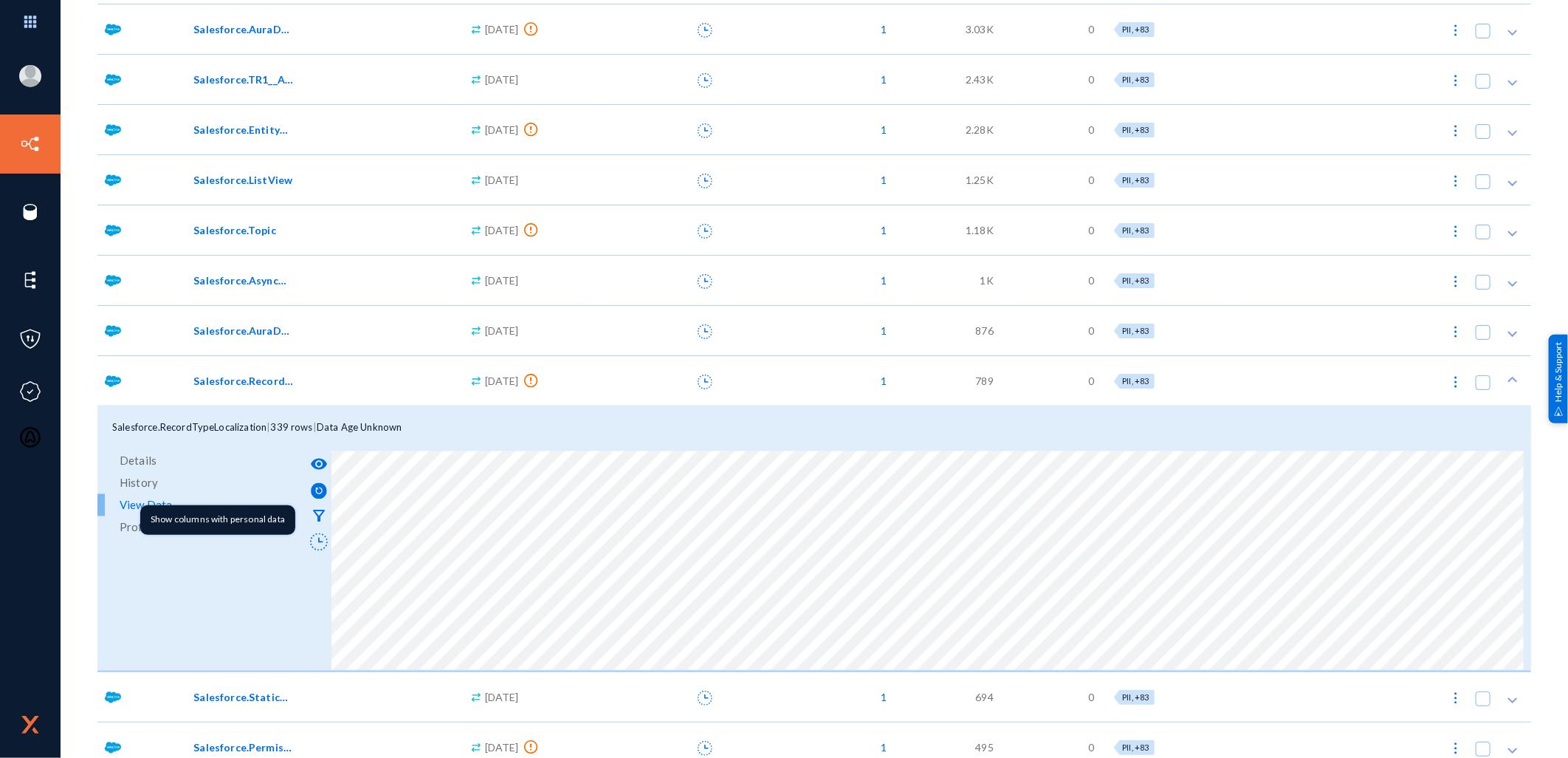
click at [321, 511] on mat-icon "filter_alt" at bounding box center [319, 516] width 18 height 18
click at [316, 447] on div "Salesforce.RecordTypeLocalization | 339 rows | Data Age Unknown" at bounding box center [814, 427] width 1434 height 44
click at [314, 462] on mat-icon "visibility" at bounding box center [319, 464] width 18 height 18
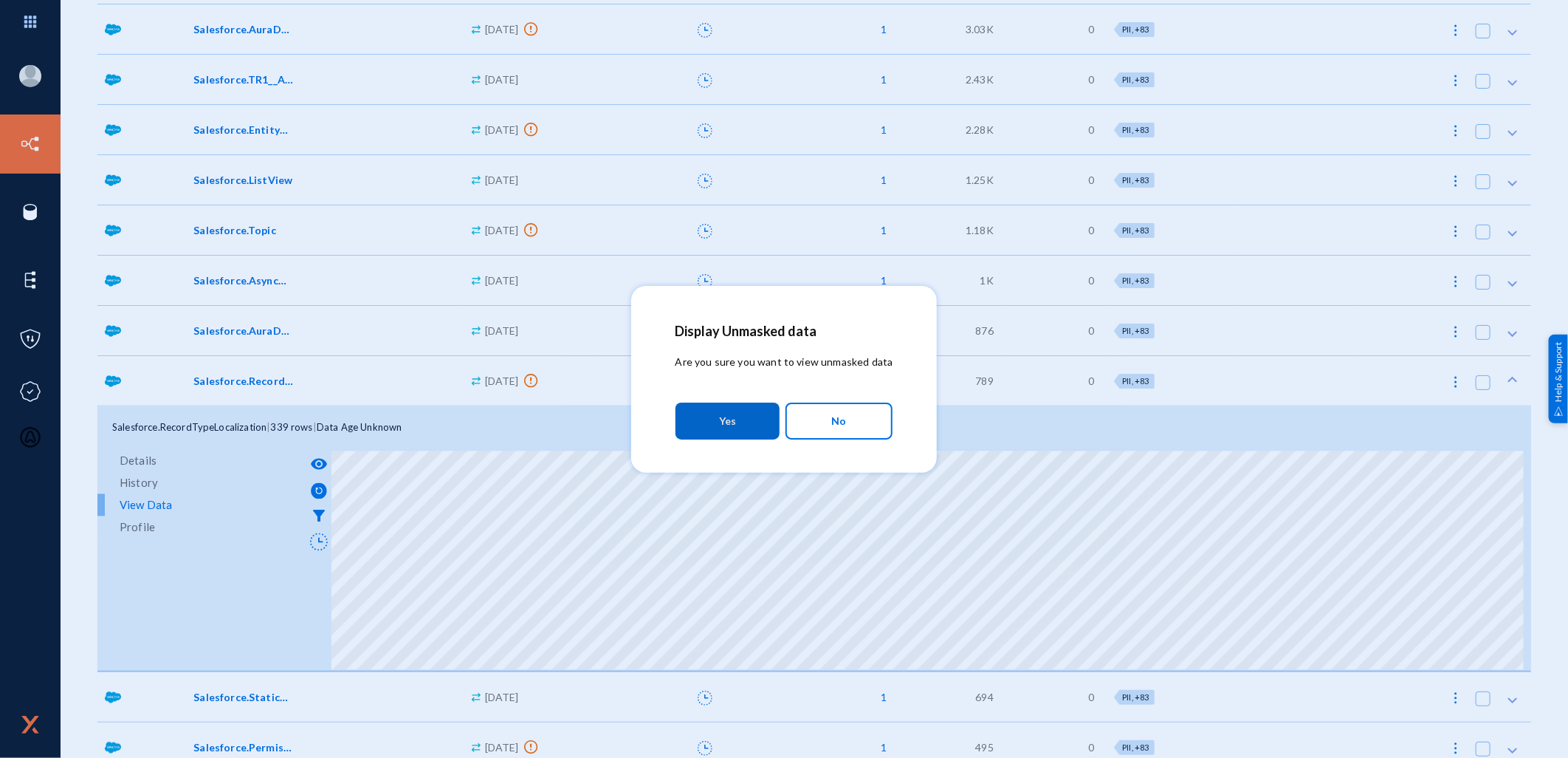
click at [738, 415] on button "Yes" at bounding box center [727, 421] width 104 height 37
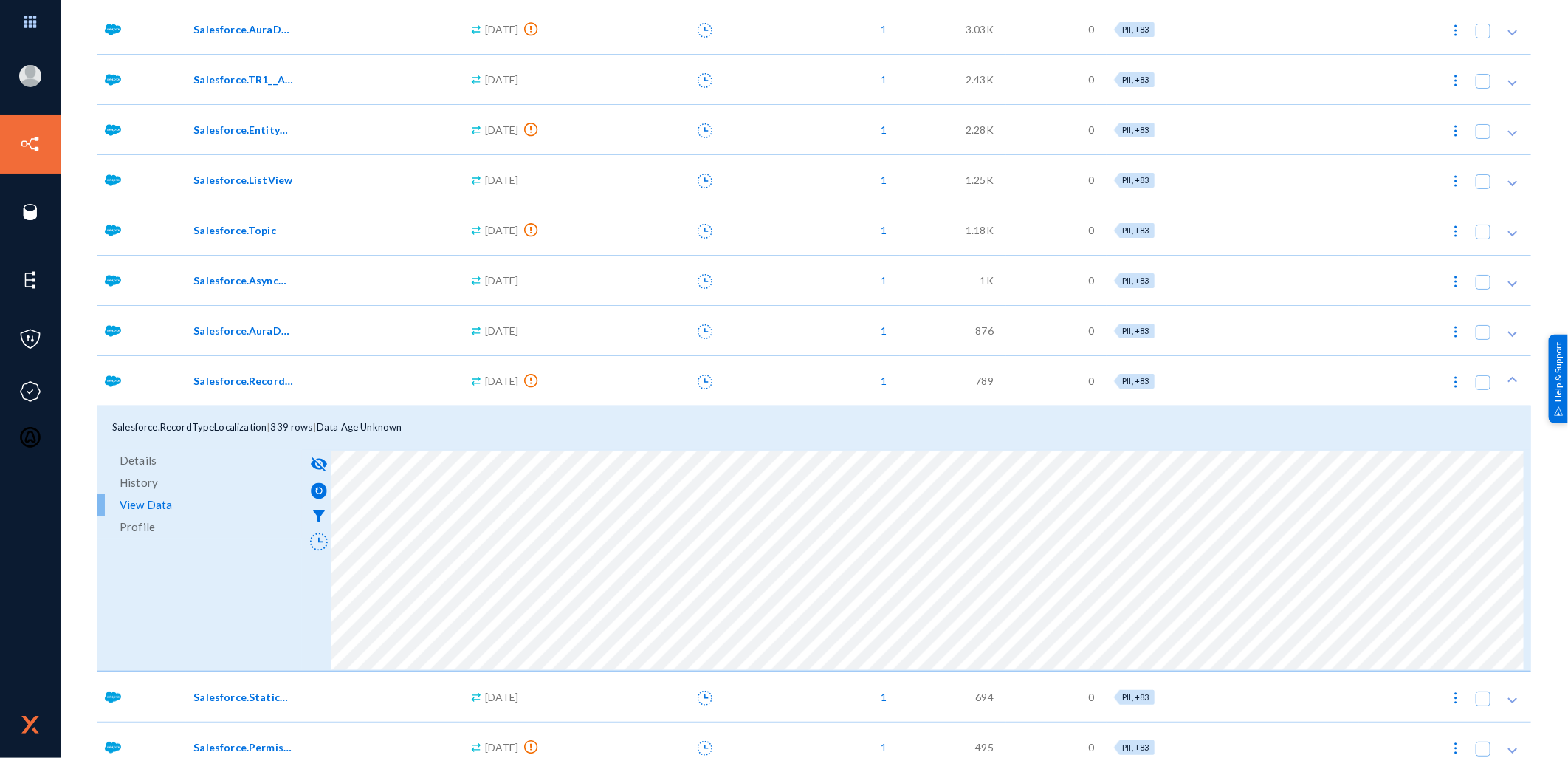
click at [1516, 378] on button at bounding box center [1513, 381] width 30 height 30
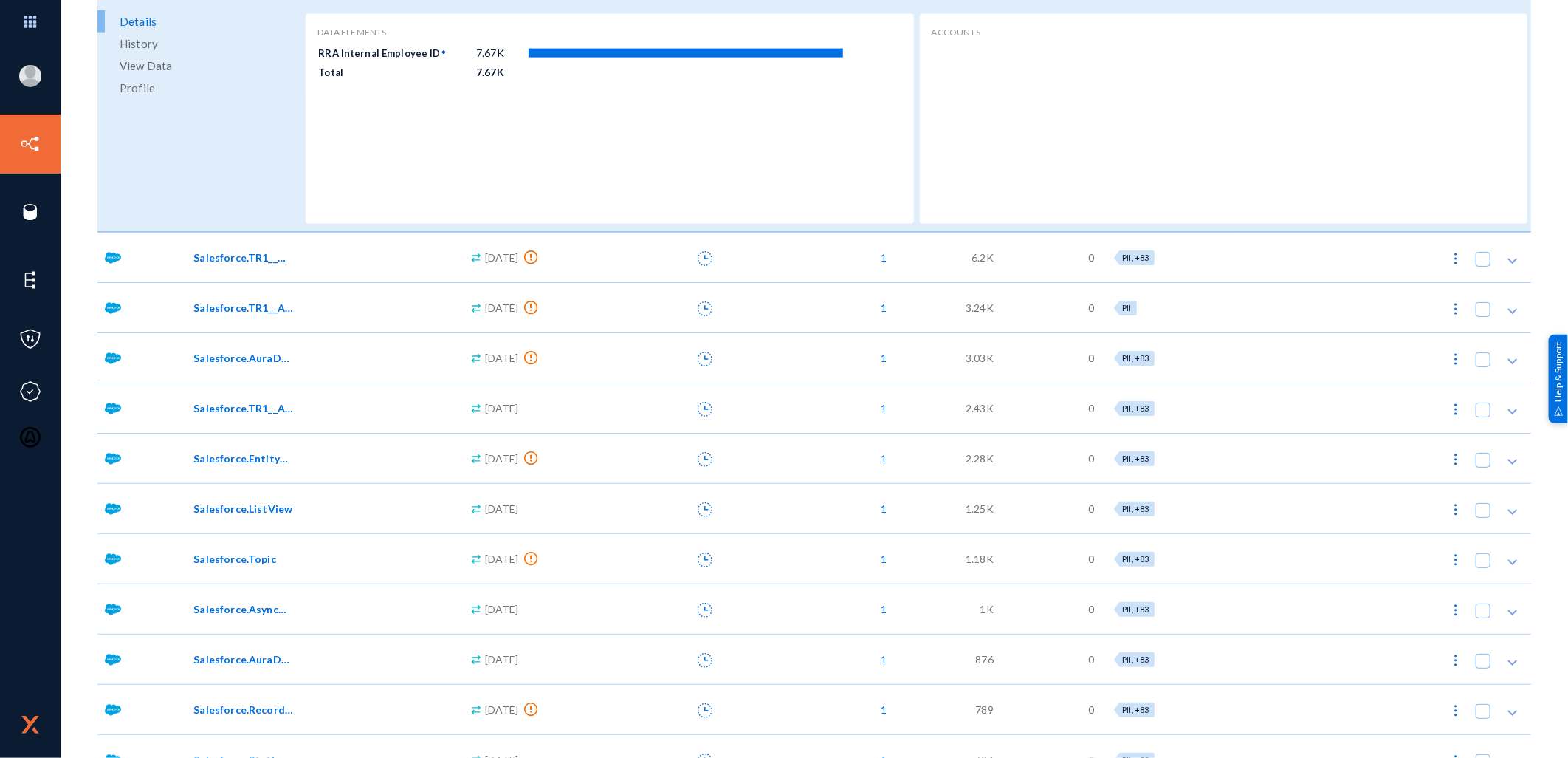
scroll to position [993, 0]
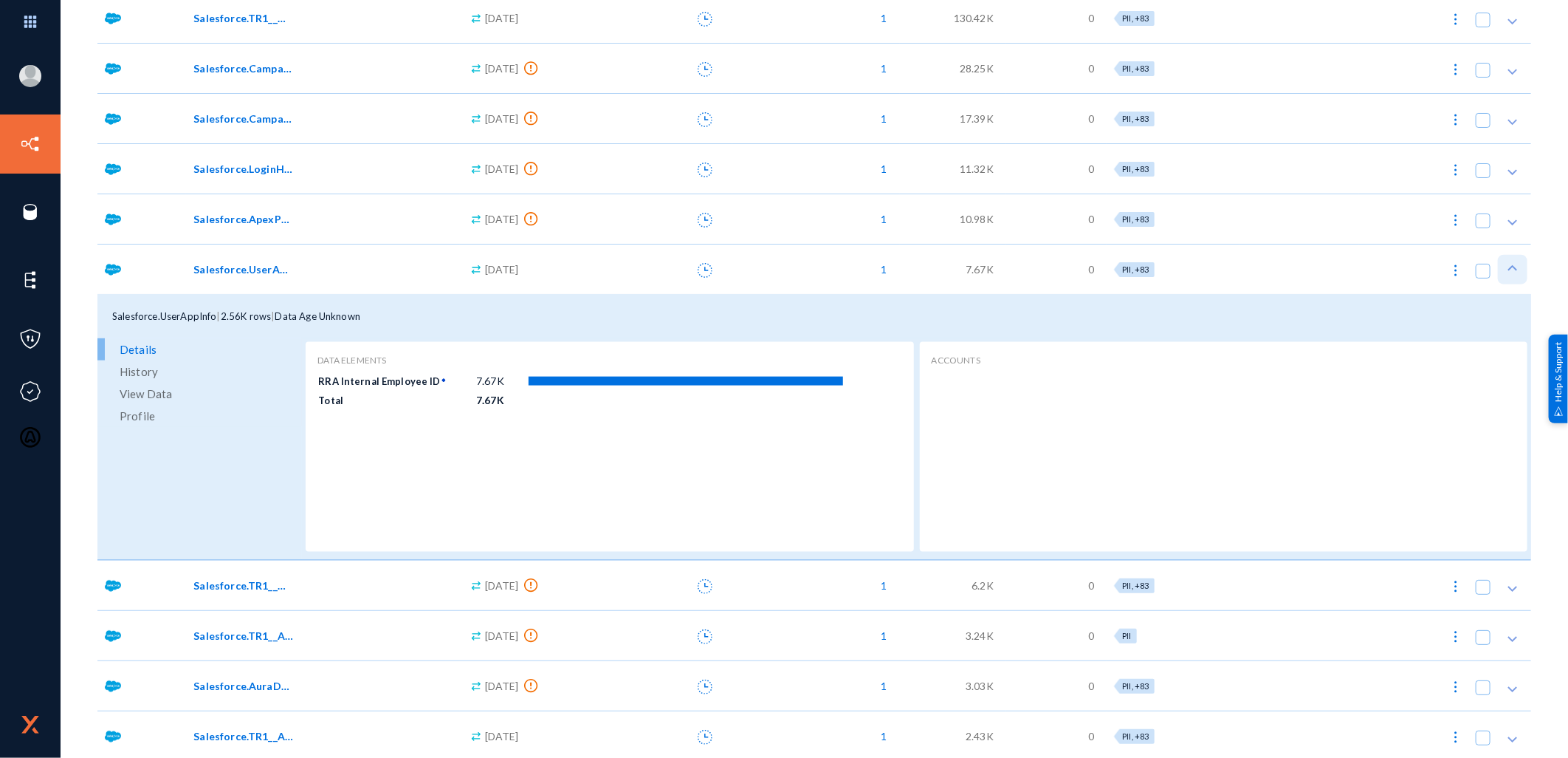
click at [1511, 268] on polygon at bounding box center [1513, 268] width 9 height 6
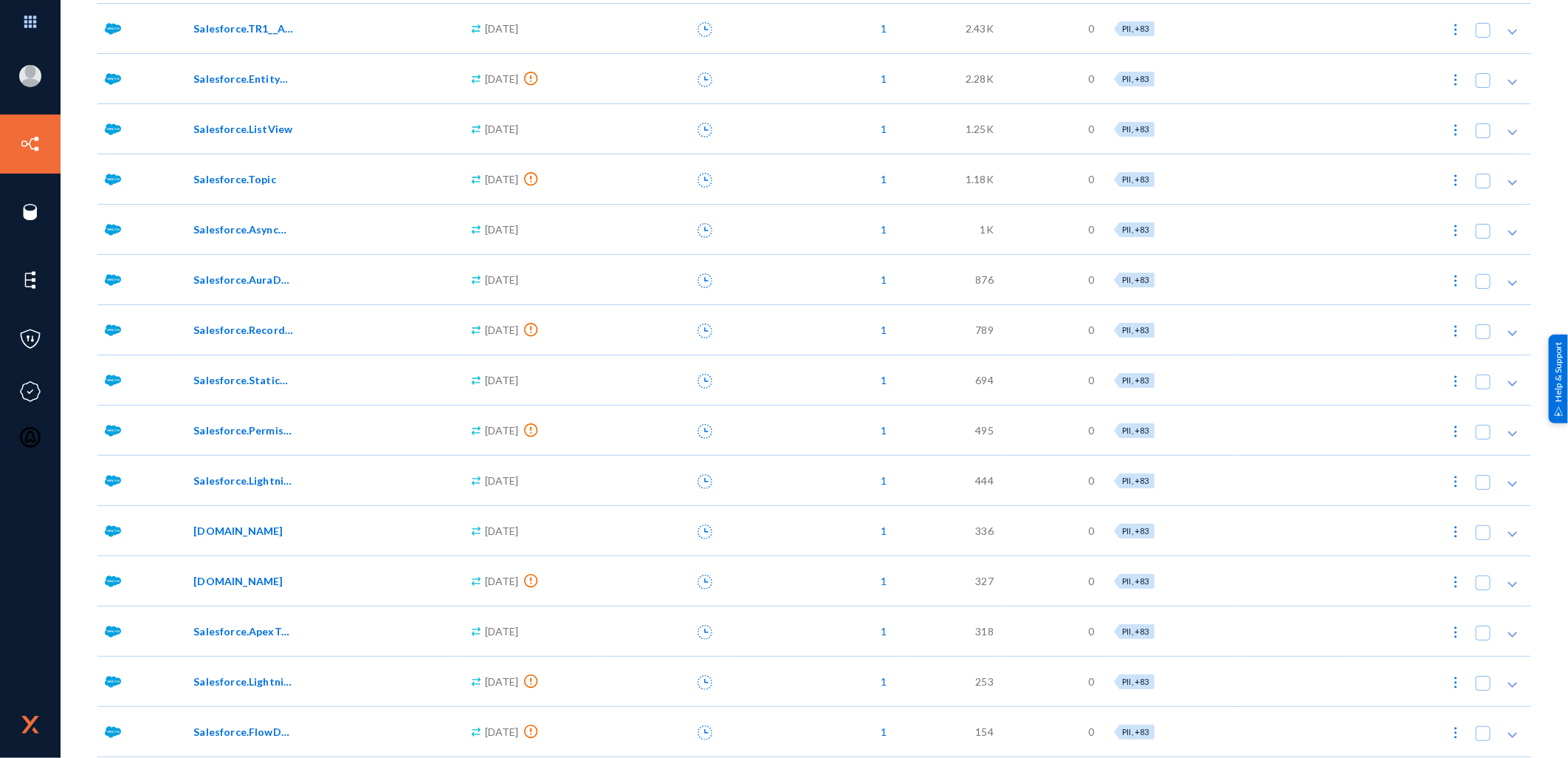
scroll to position [1836, 0]
click at [301, 387] on div "Salesforce.TR1__Power_Notes_Subject__c" at bounding box center [320, 381] width 254 height 16
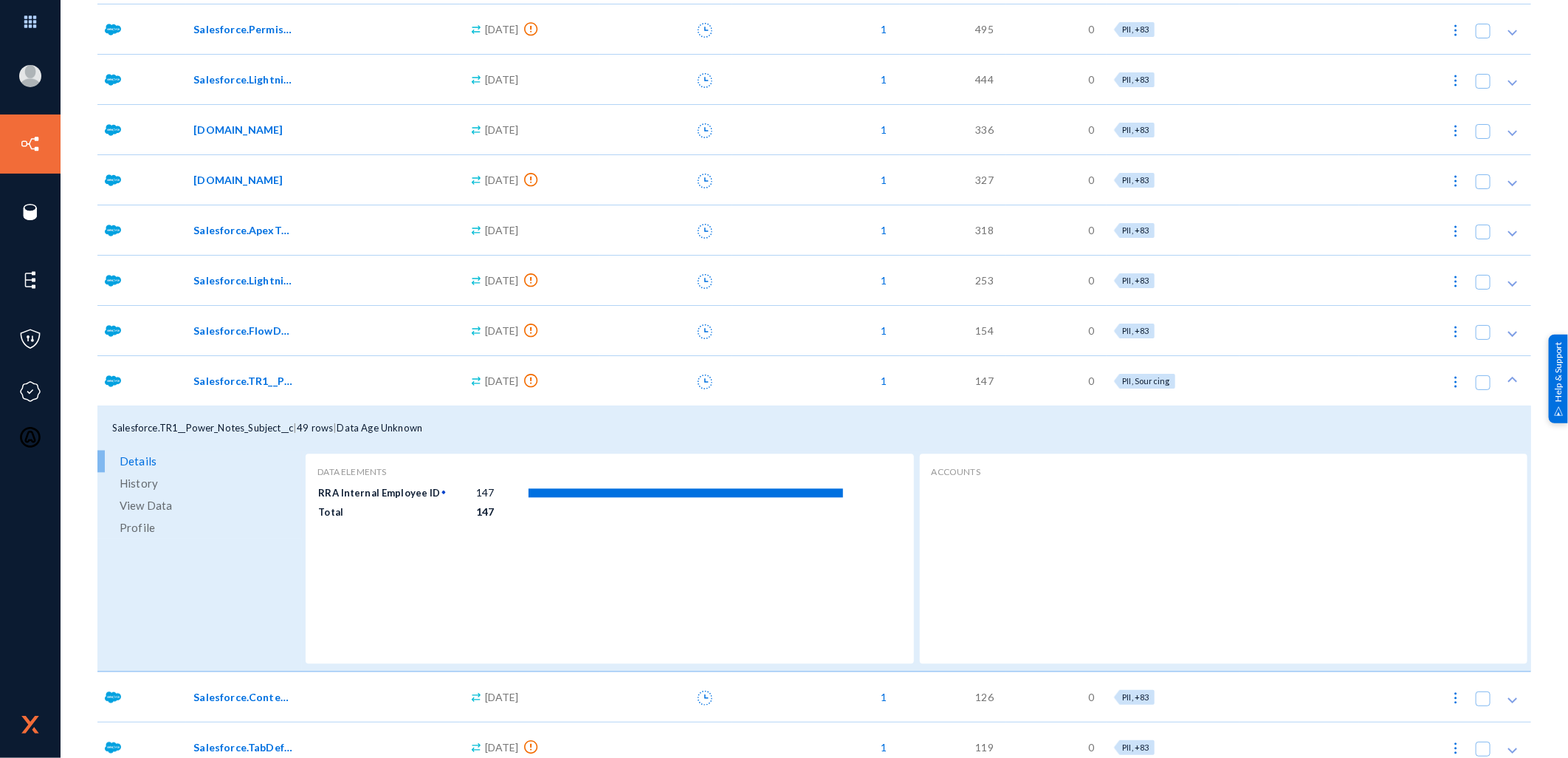
click at [163, 500] on span "View Data" at bounding box center [145, 505] width 53 height 22
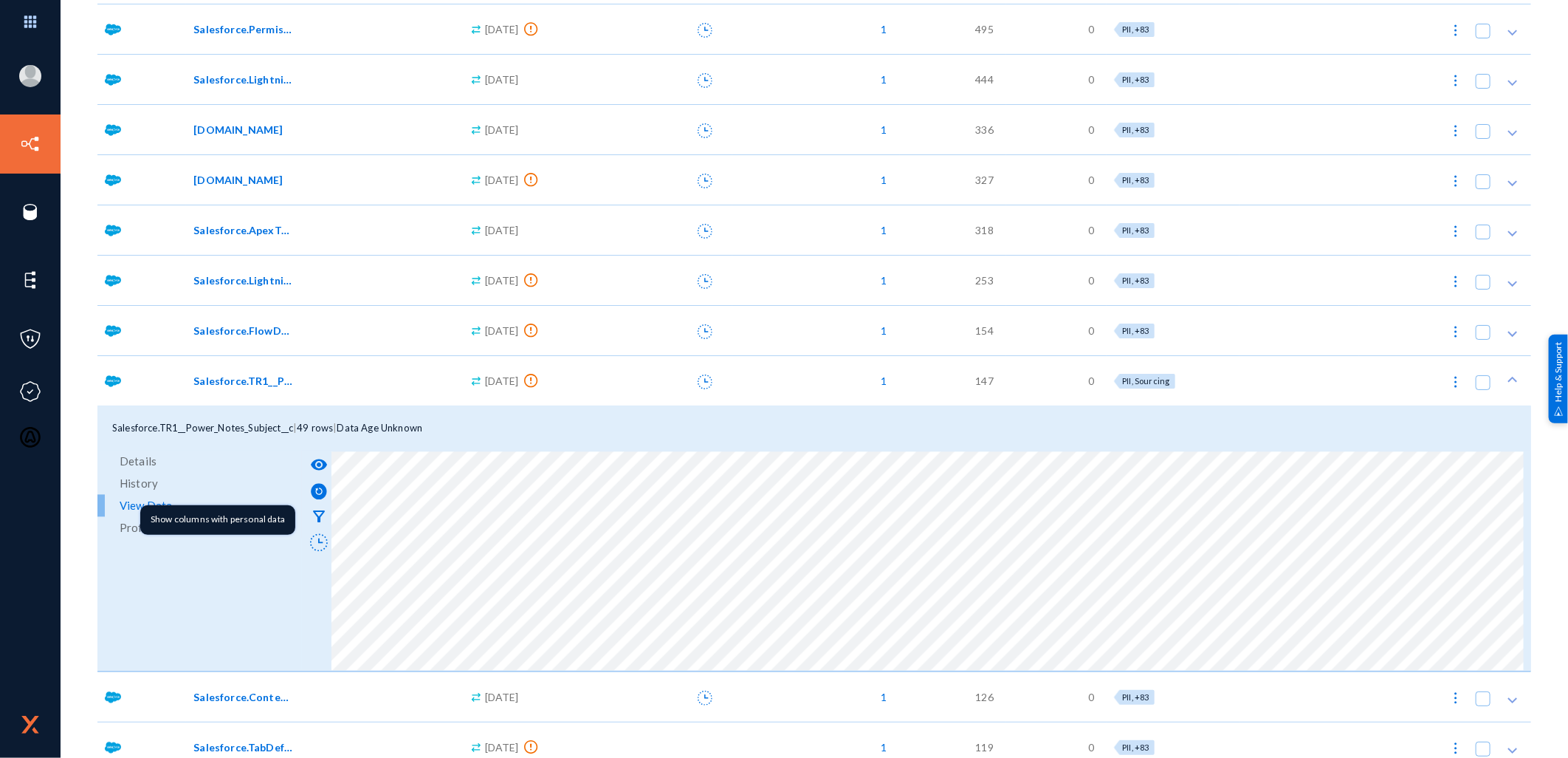
click at [318, 513] on mat-icon "filter_alt" at bounding box center [319, 516] width 18 height 18
click at [1508, 378] on polygon at bounding box center [1513, 379] width 9 height 6
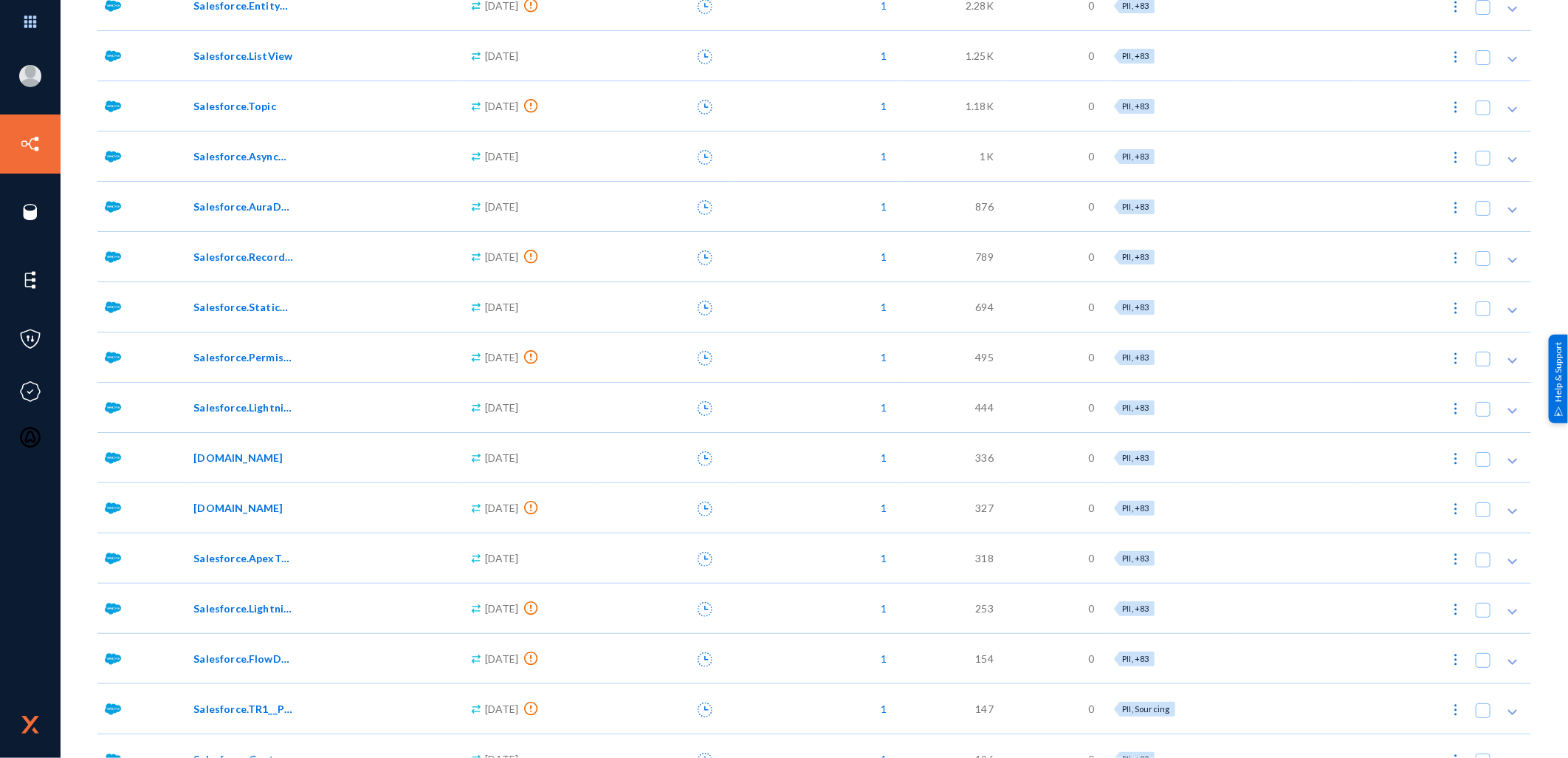
scroll to position [3694, 0]
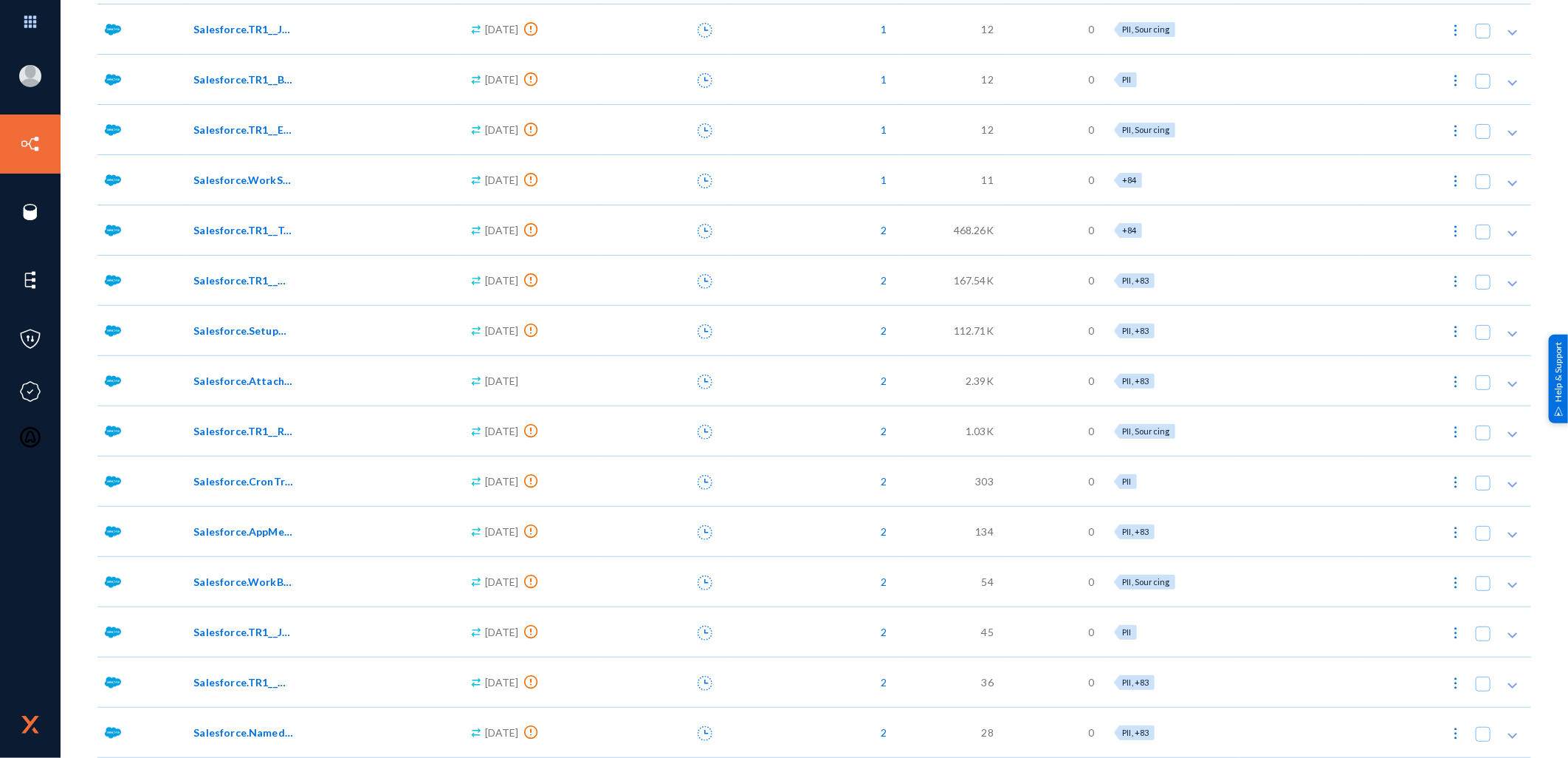
click at [305, 373] on div "Salesforce.Attachment" at bounding box center [320, 381] width 254 height 16
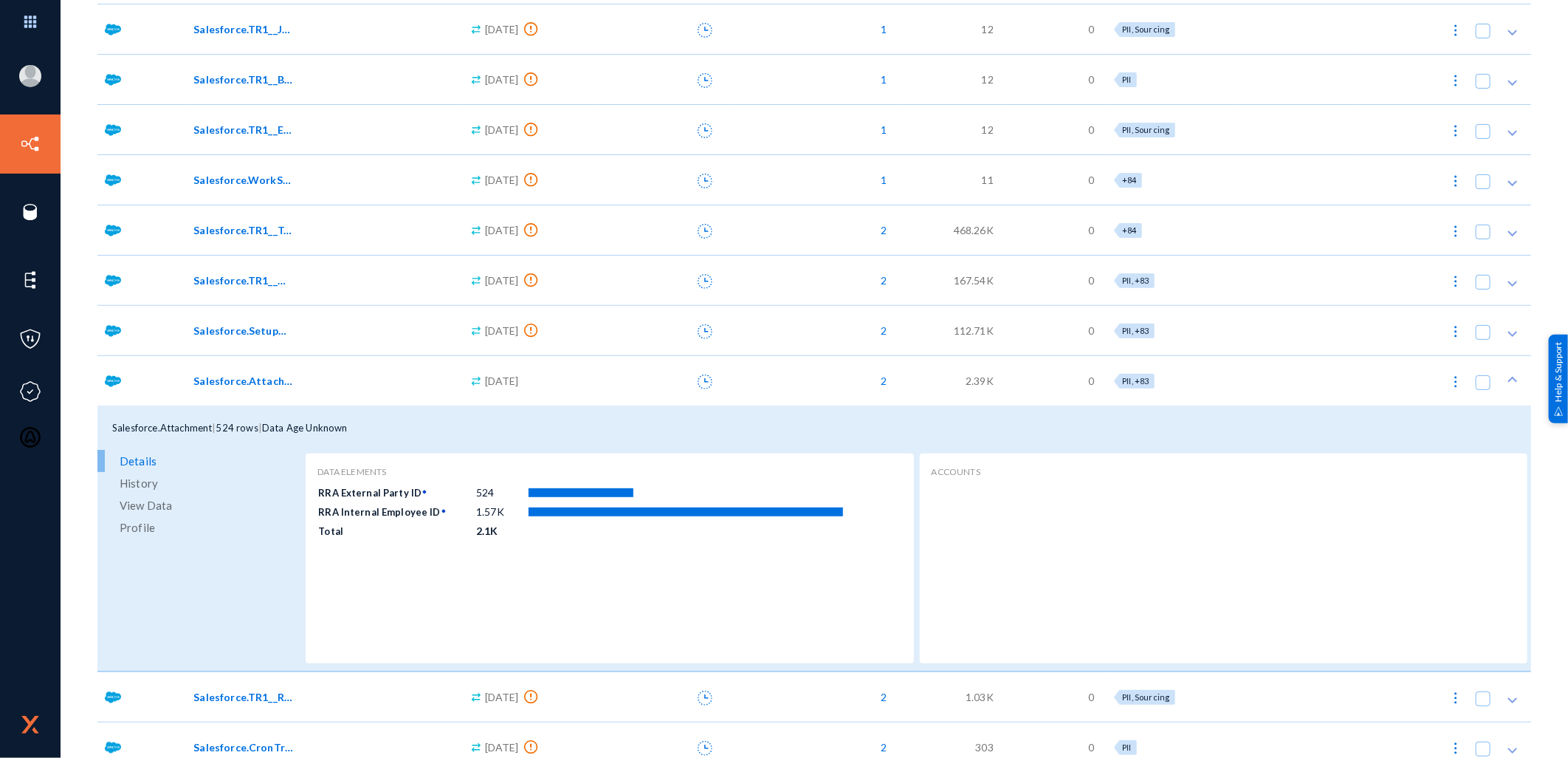
click at [155, 503] on span "View Data" at bounding box center [145, 505] width 53 height 22
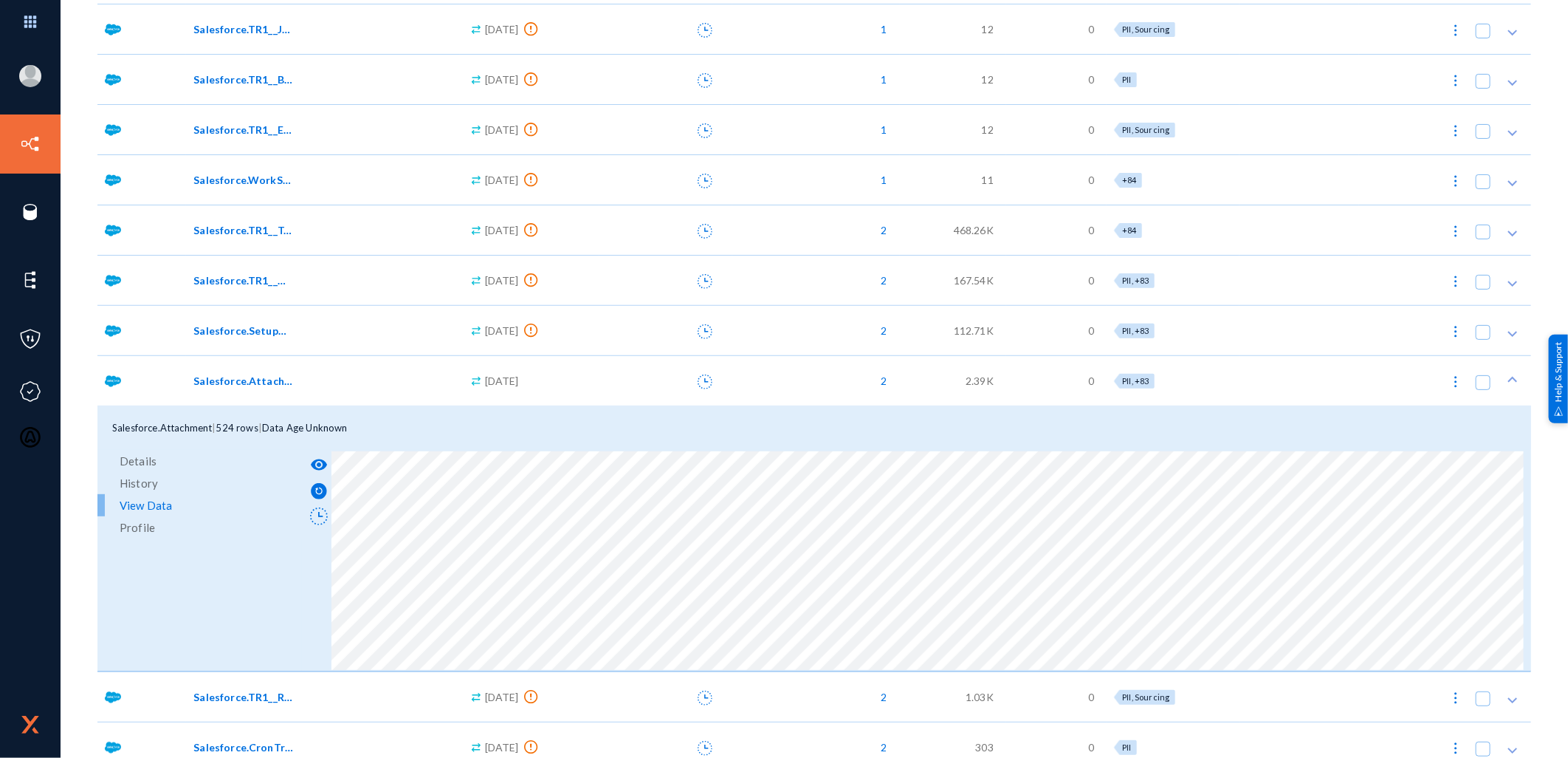
click at [152, 503] on span "View Data" at bounding box center [145, 505] width 53 height 22
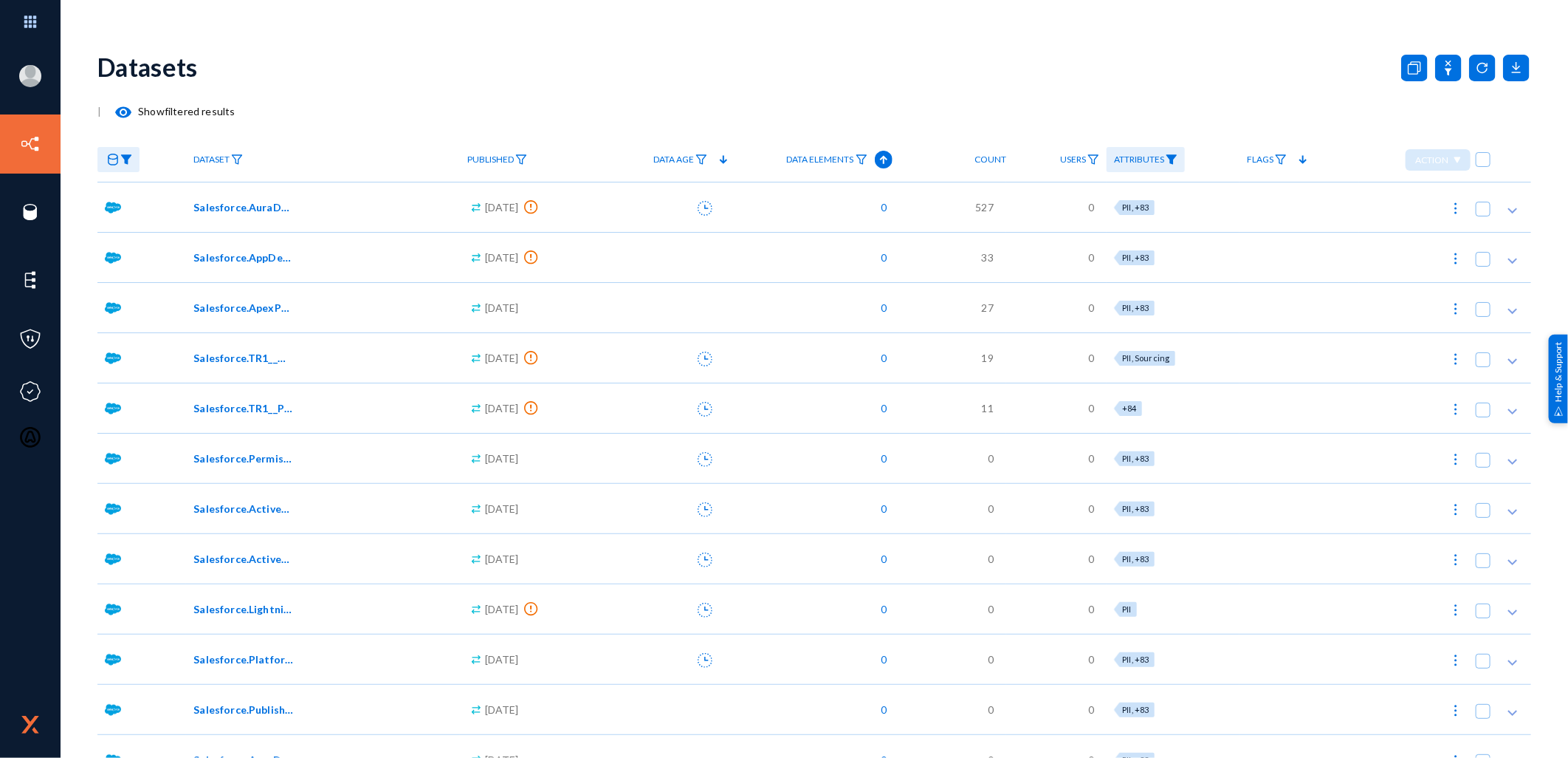
scroll to position [3694, 0]
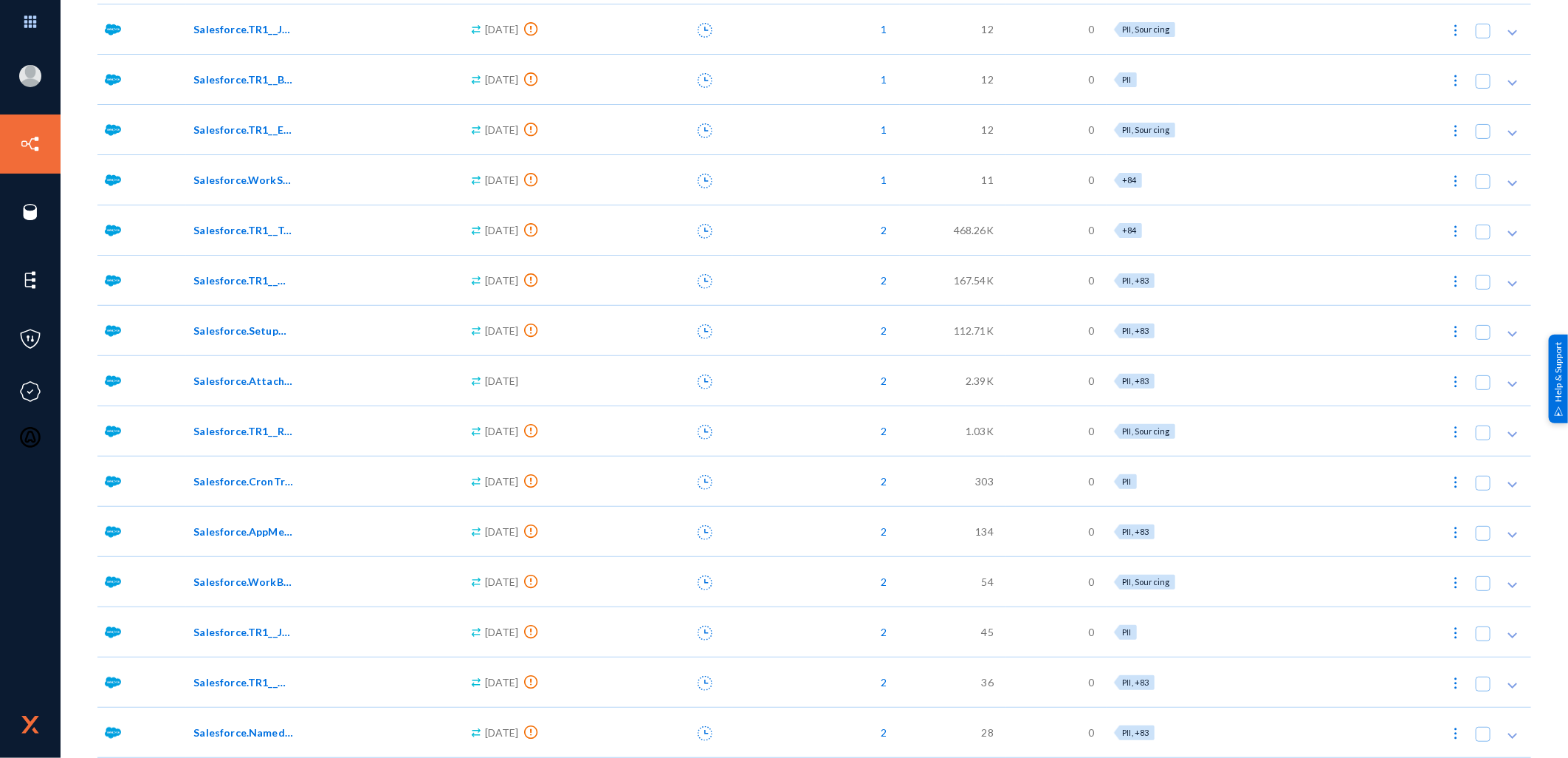
click at [231, 389] on div "Salesforce.Attachment" at bounding box center [323, 380] width 273 height 50
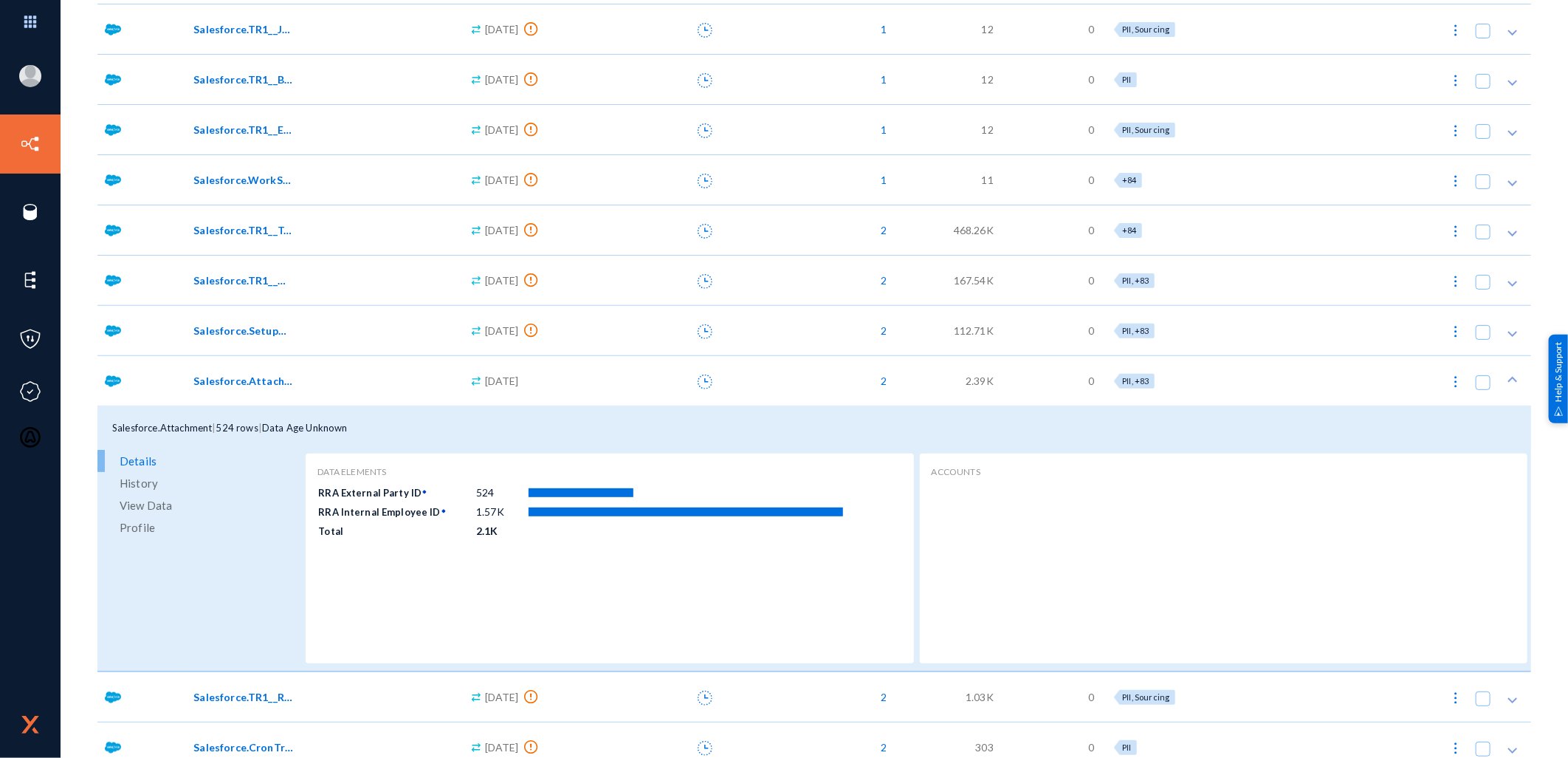
click at [157, 506] on span "View Data" at bounding box center [145, 505] width 53 height 22
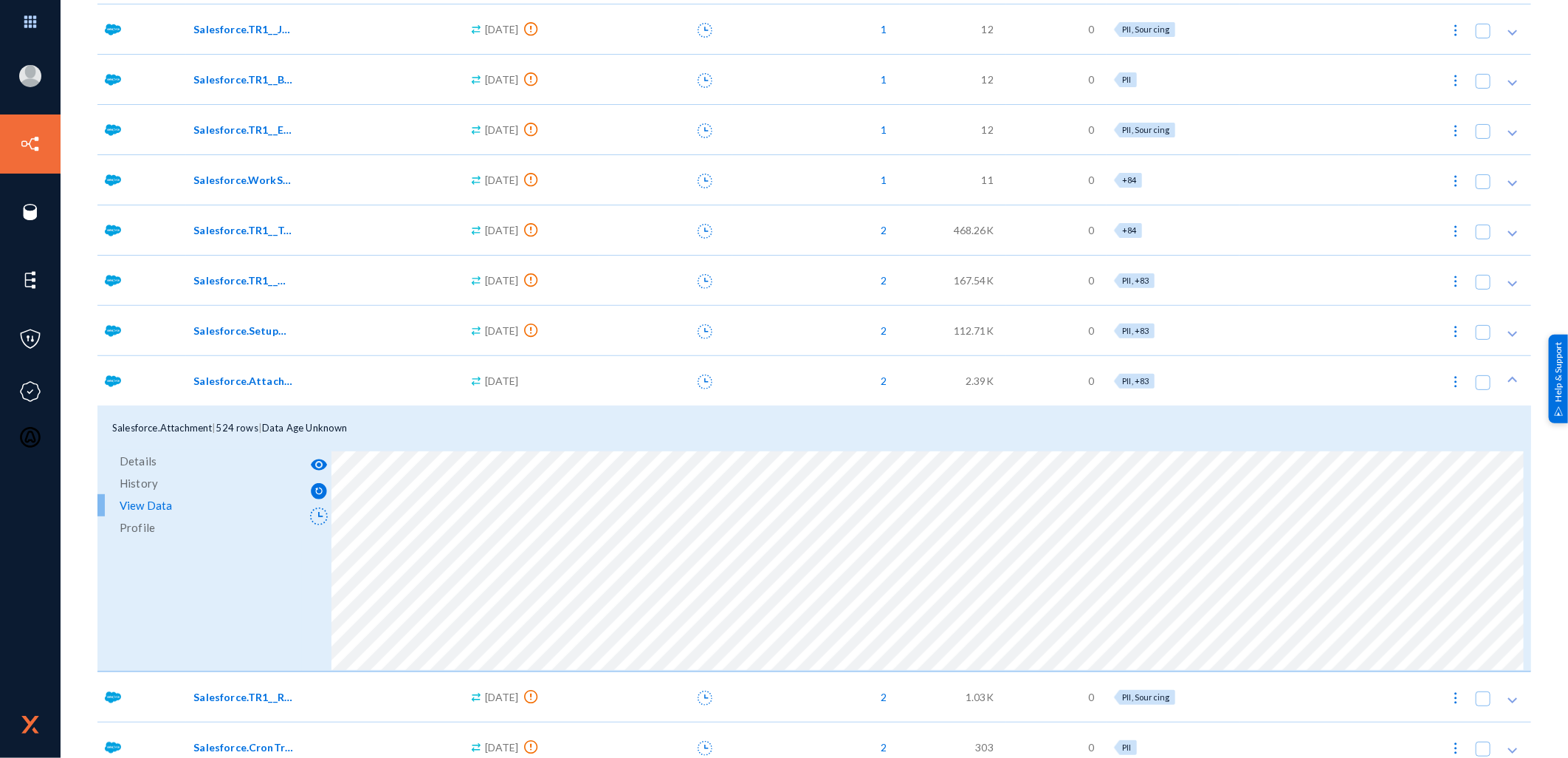
click at [1505, 375] on icon at bounding box center [1512, 379] width 15 height 15
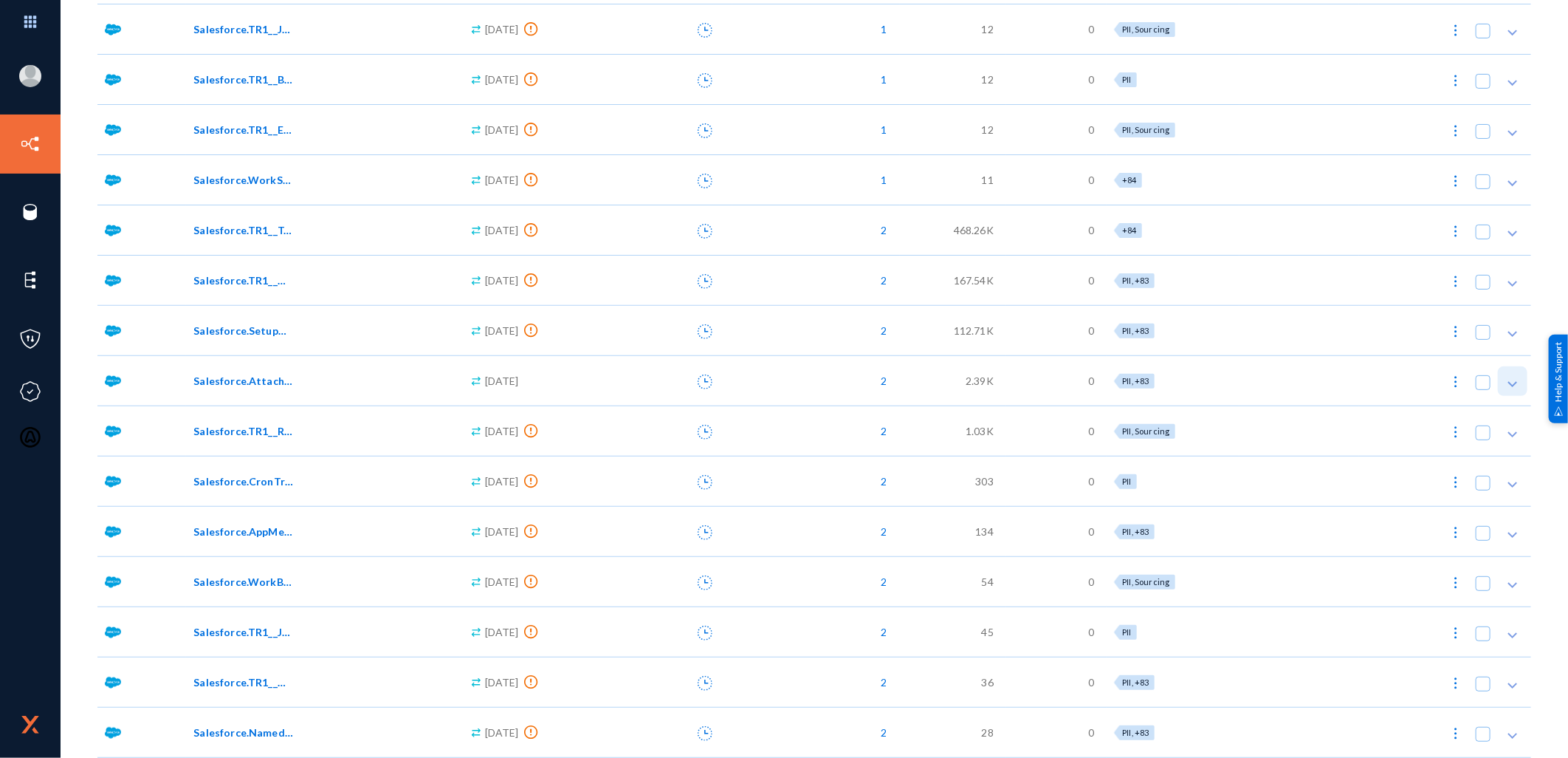
click at [1508, 384] on polygon at bounding box center [1513, 385] width 9 height 6
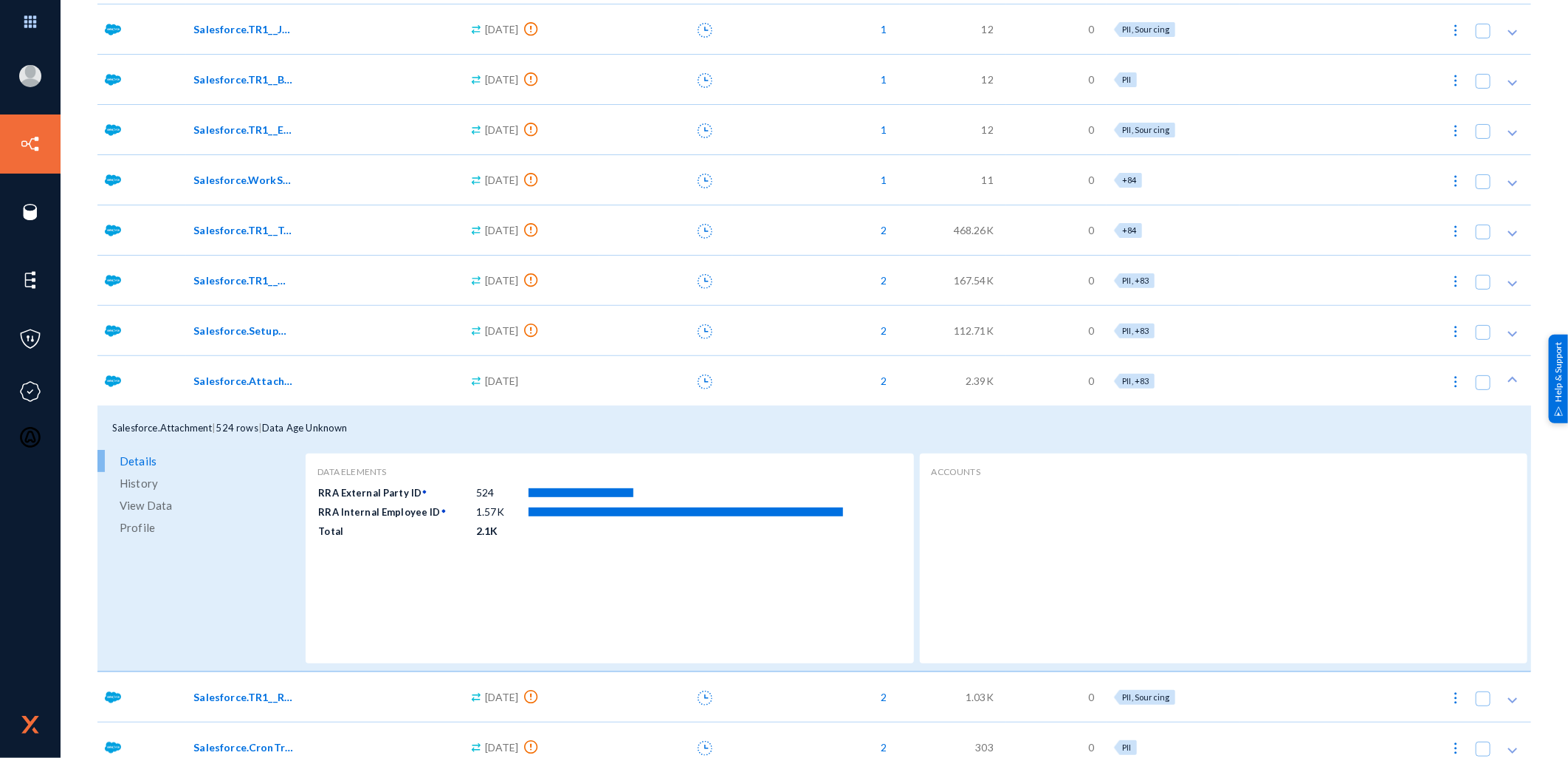
click at [1509, 373] on icon at bounding box center [1512, 379] width 15 height 15
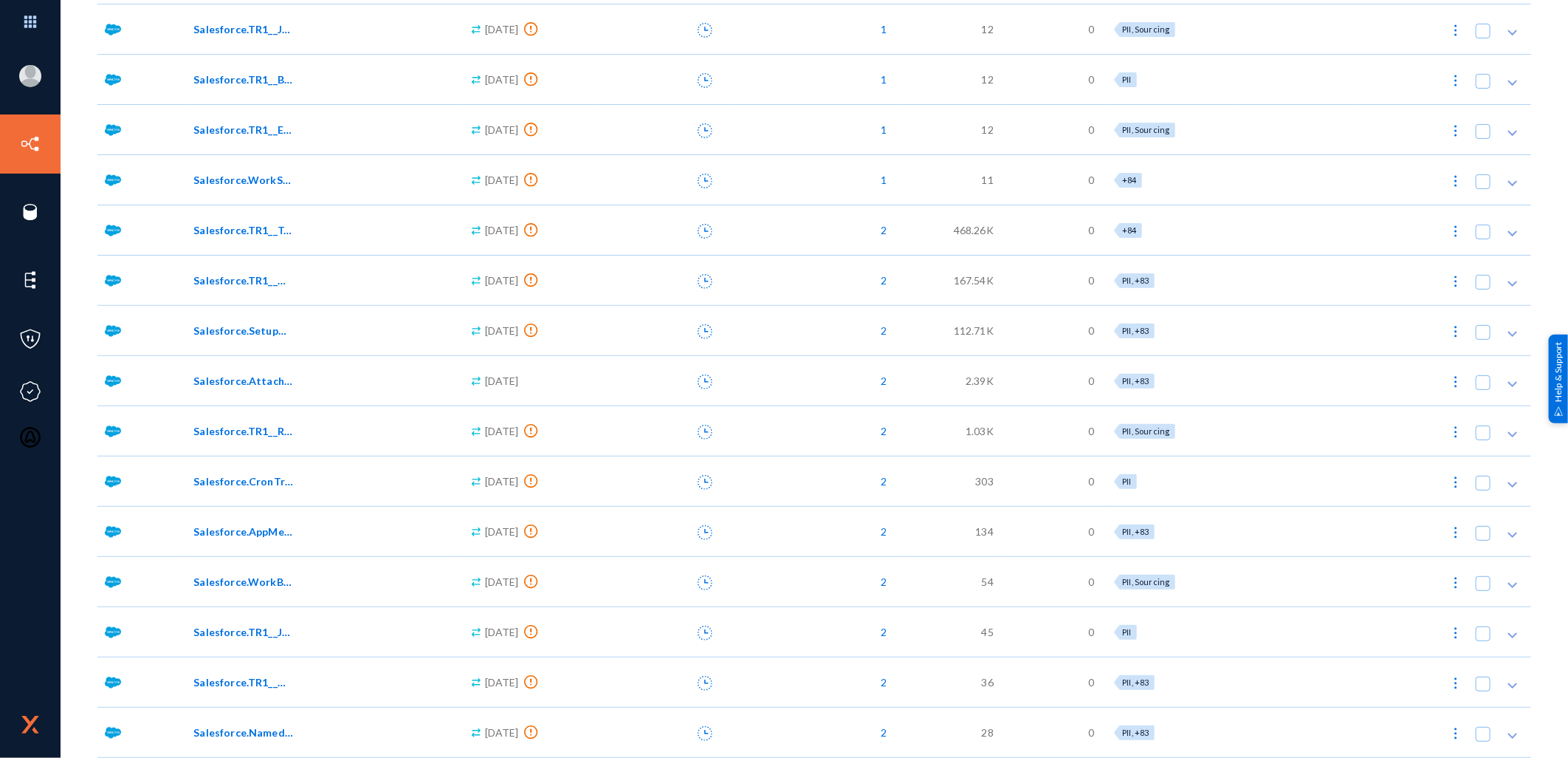
click at [298, 379] on div "Salesforce.Attachment" at bounding box center [320, 381] width 254 height 16
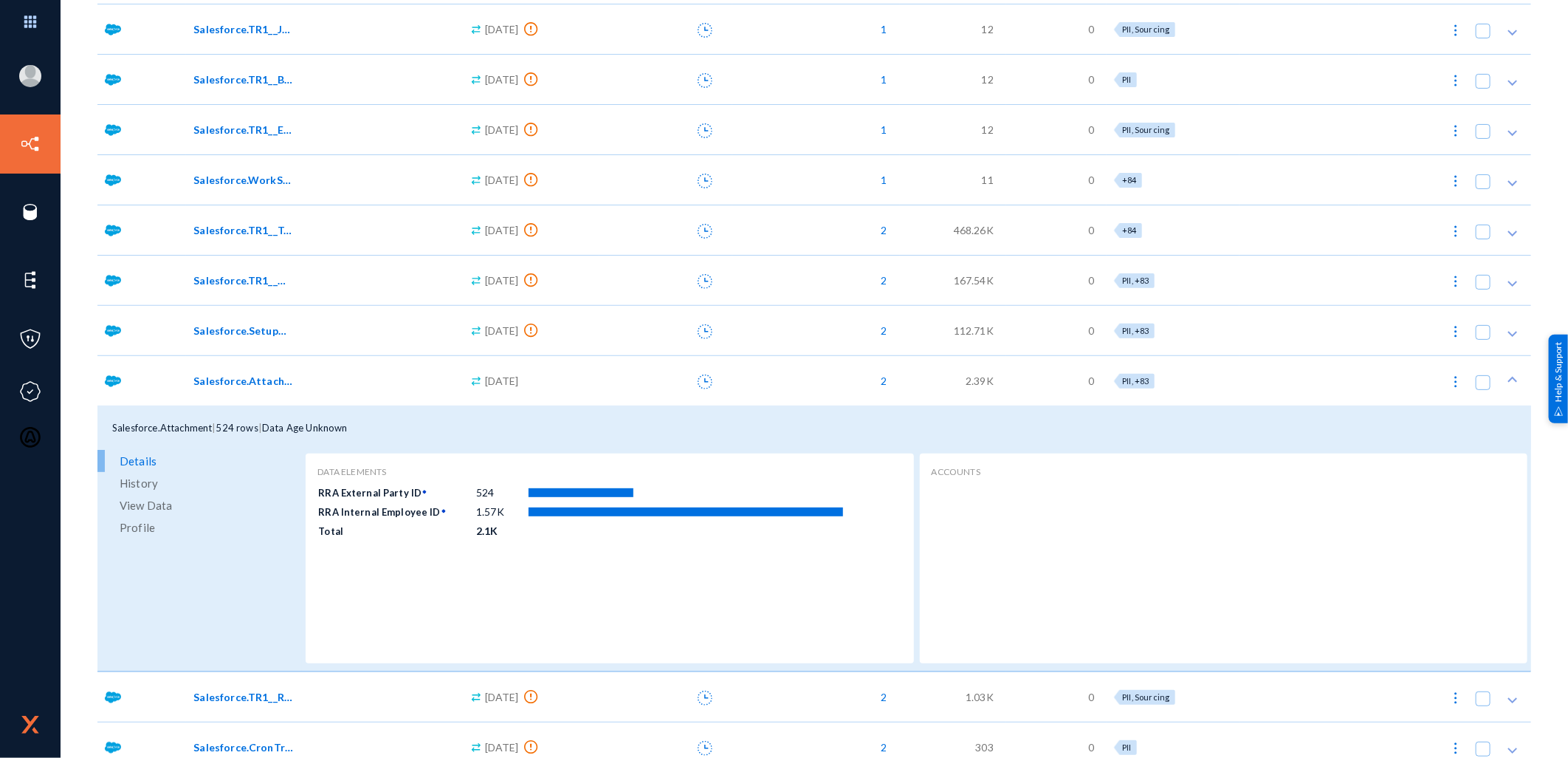
click at [154, 508] on span "View Data" at bounding box center [145, 505] width 53 height 22
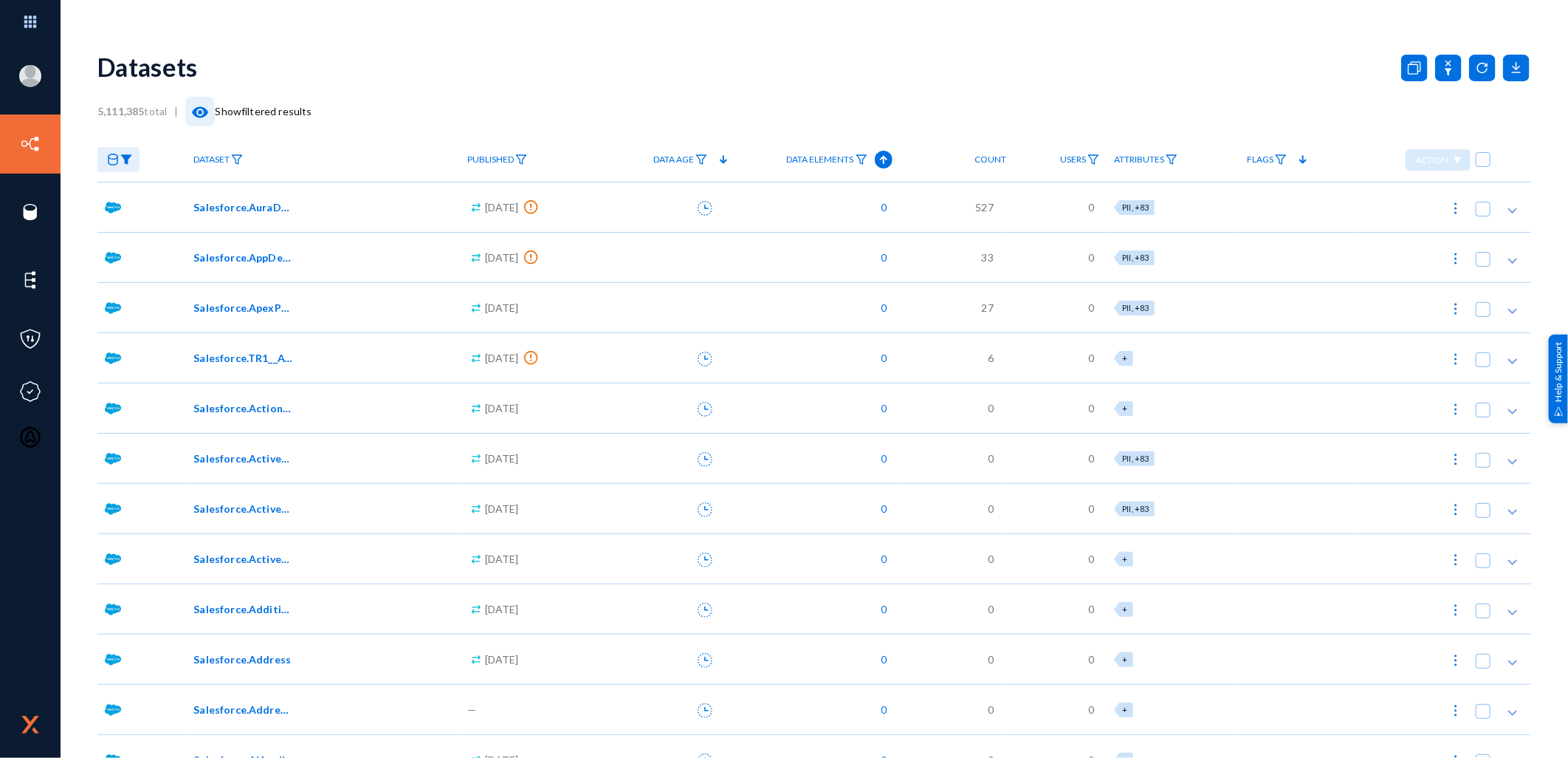
click at [202, 108] on mat-icon "visibility" at bounding box center [200, 112] width 18 height 18
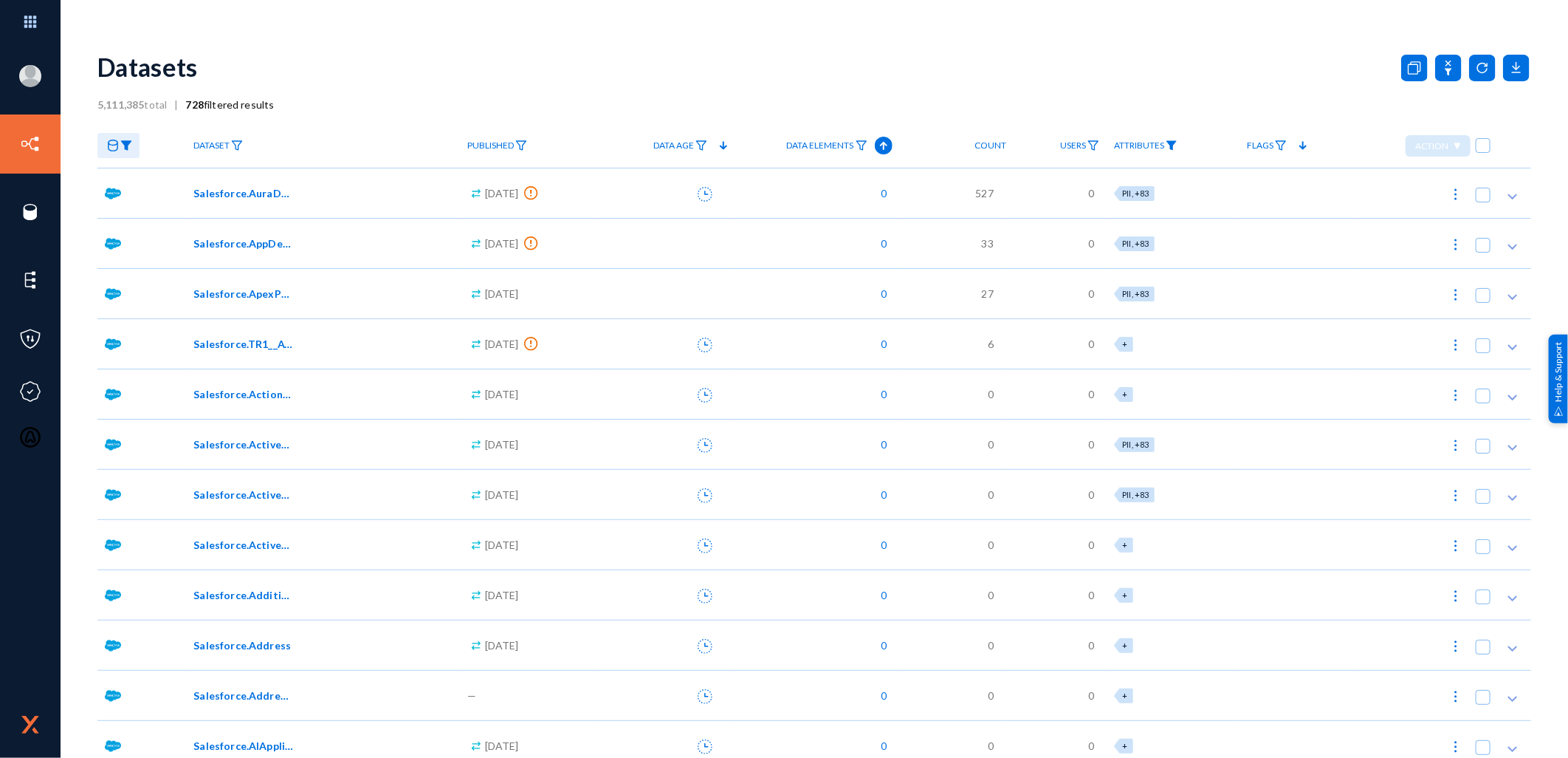
click at [1171, 146] on img at bounding box center [1171, 145] width 12 height 10
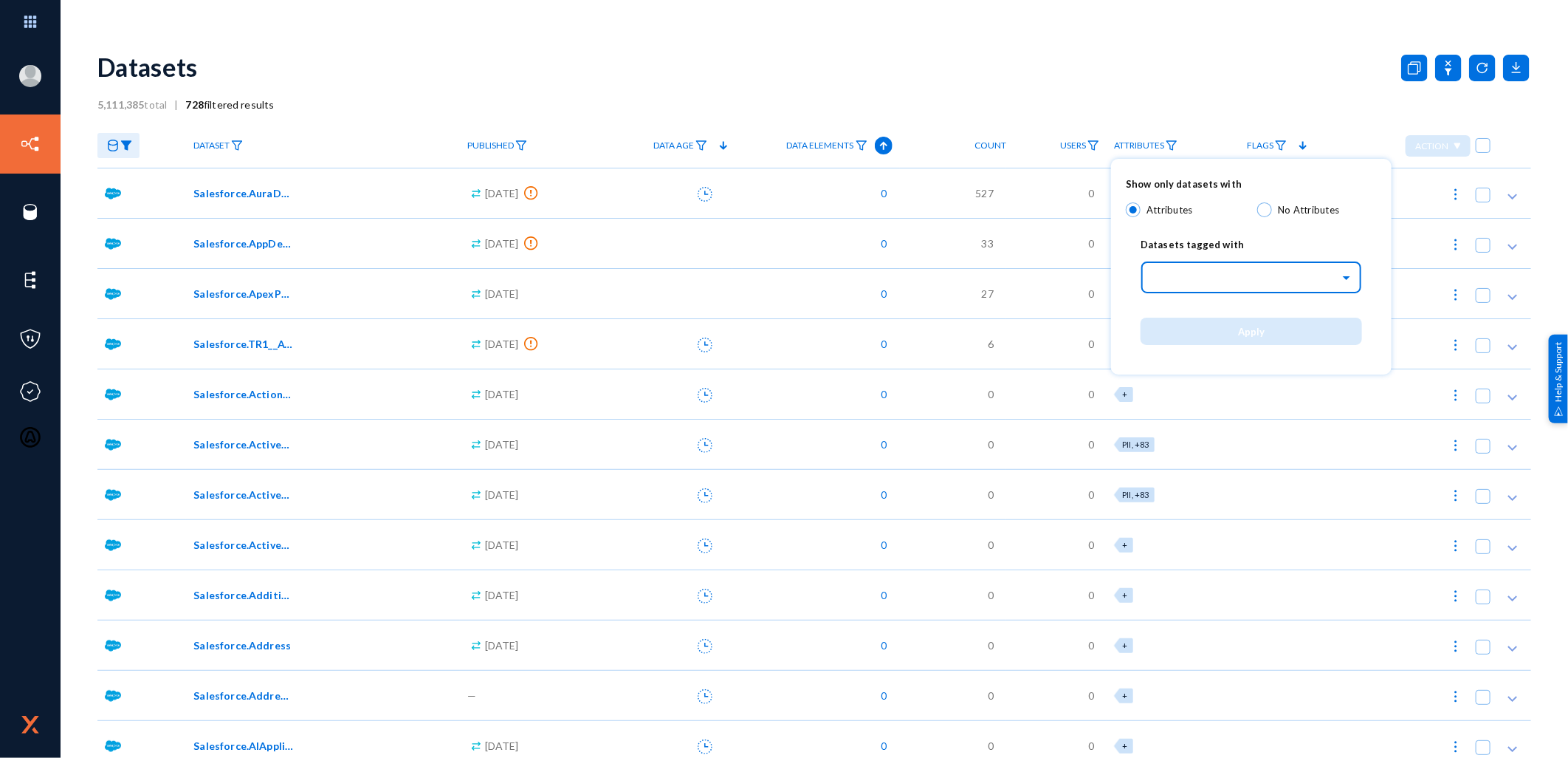
click at [1205, 280] on input "text" at bounding box center [1259, 276] width 207 height 25
click at [1213, 370] on span "Data Classification" at bounding box center [1197, 372] width 89 height 13
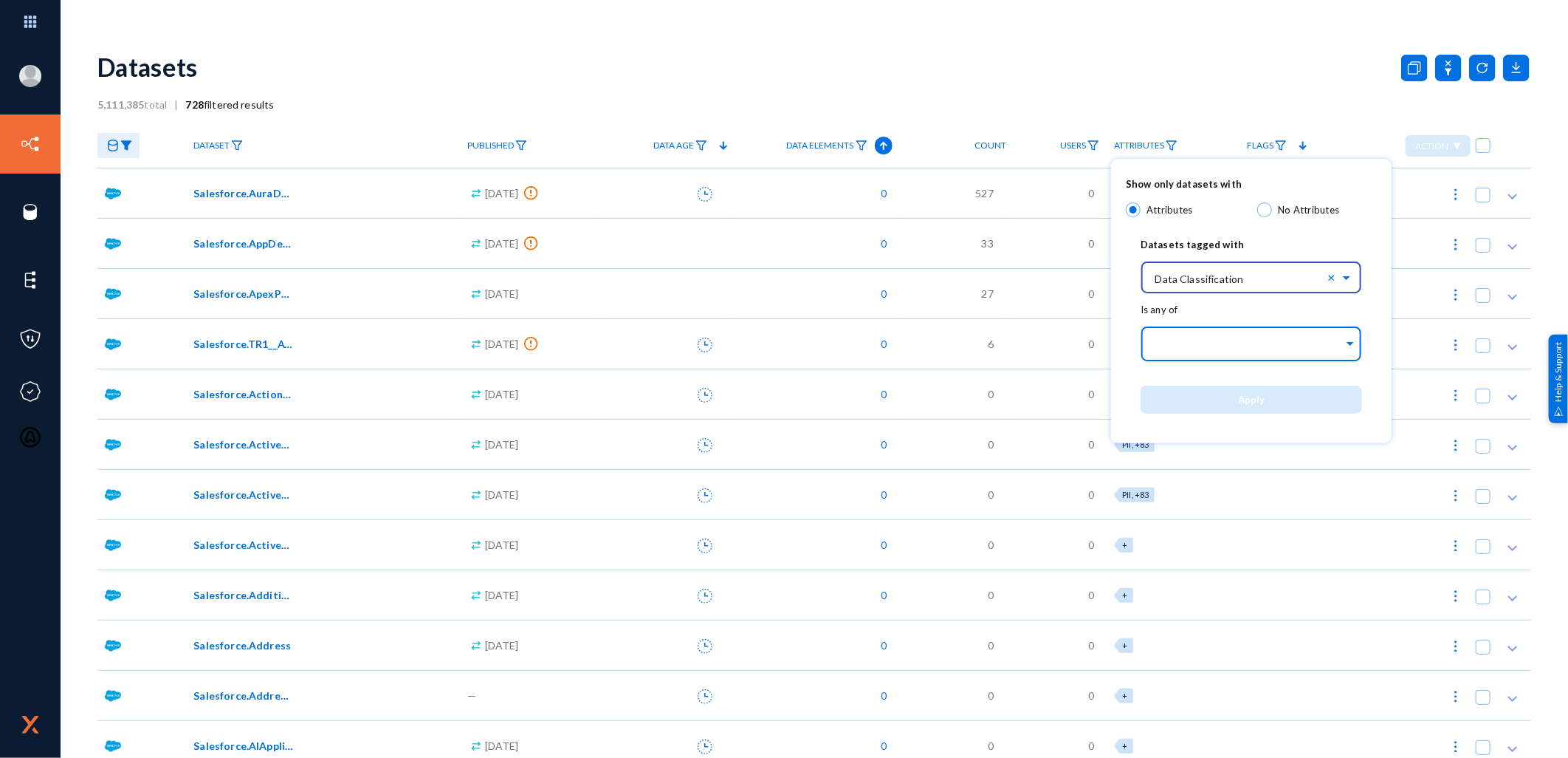
click at [1186, 328] on div "Select..." at bounding box center [1248, 341] width 192 height 42
click at [1175, 414] on div "PII" at bounding box center [1252, 408] width 221 height 31
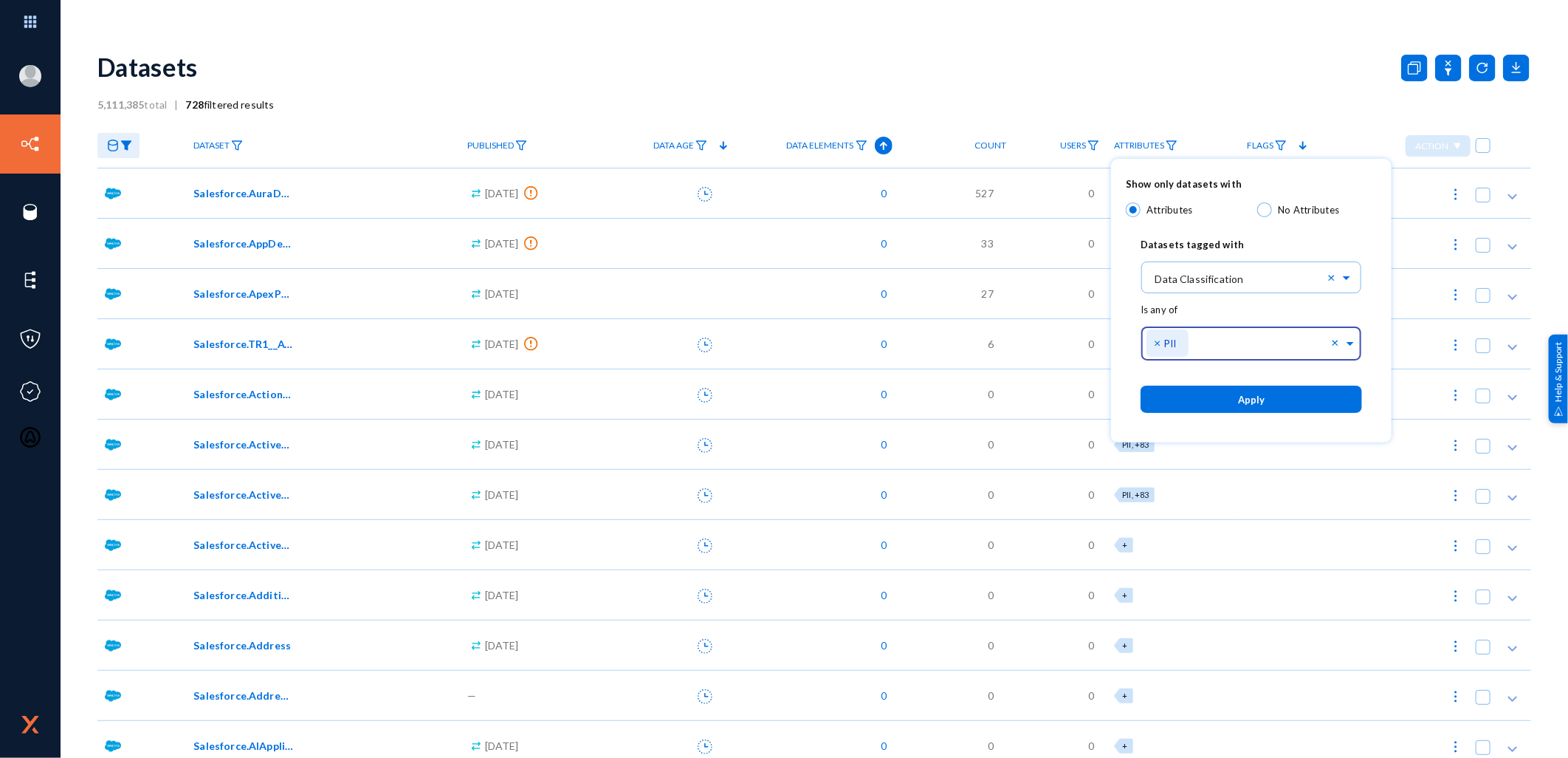
click at [1190, 407] on button "Apply" at bounding box center [1252, 399] width 221 height 27
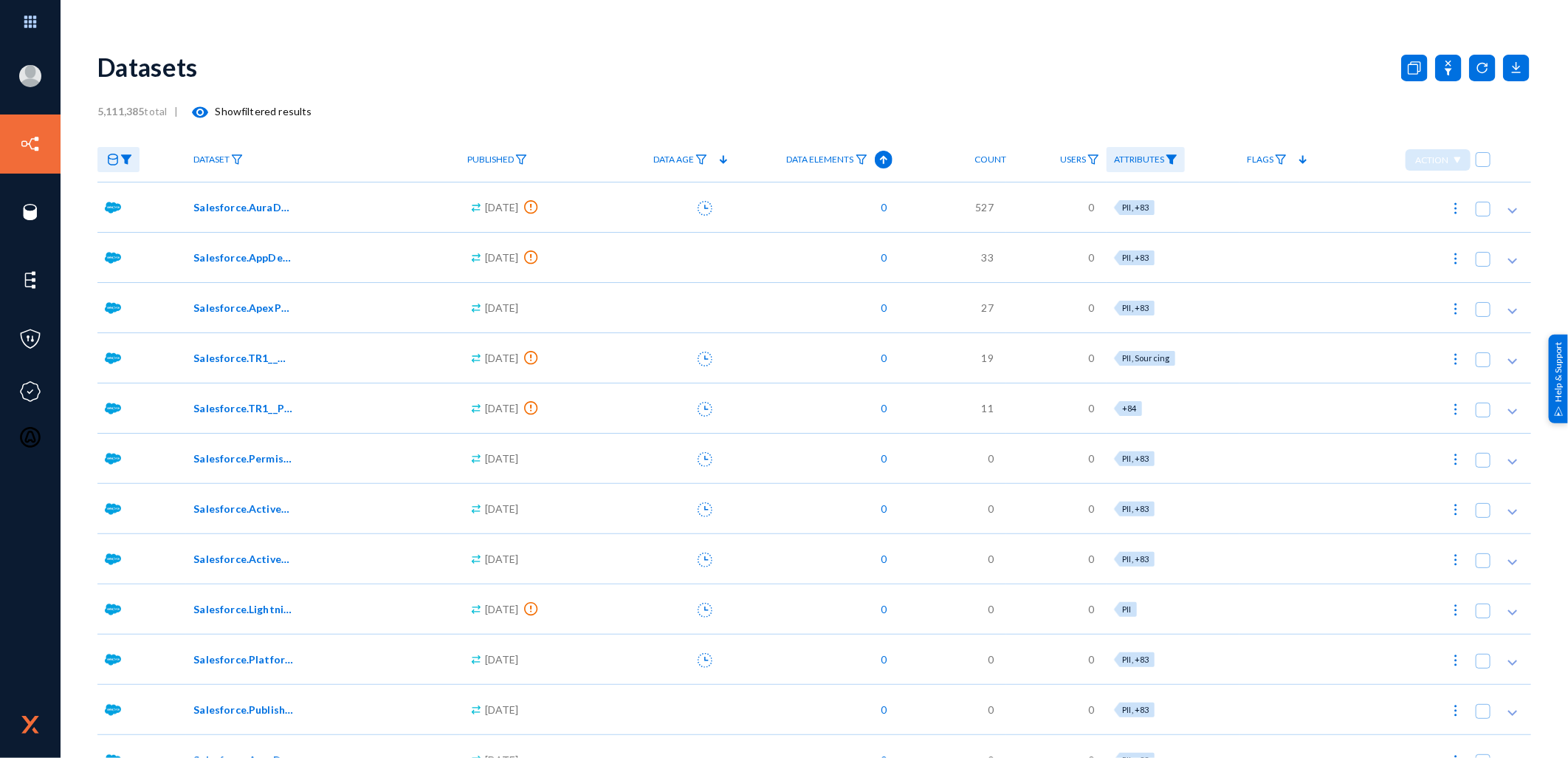
scroll to position [3694, 0]
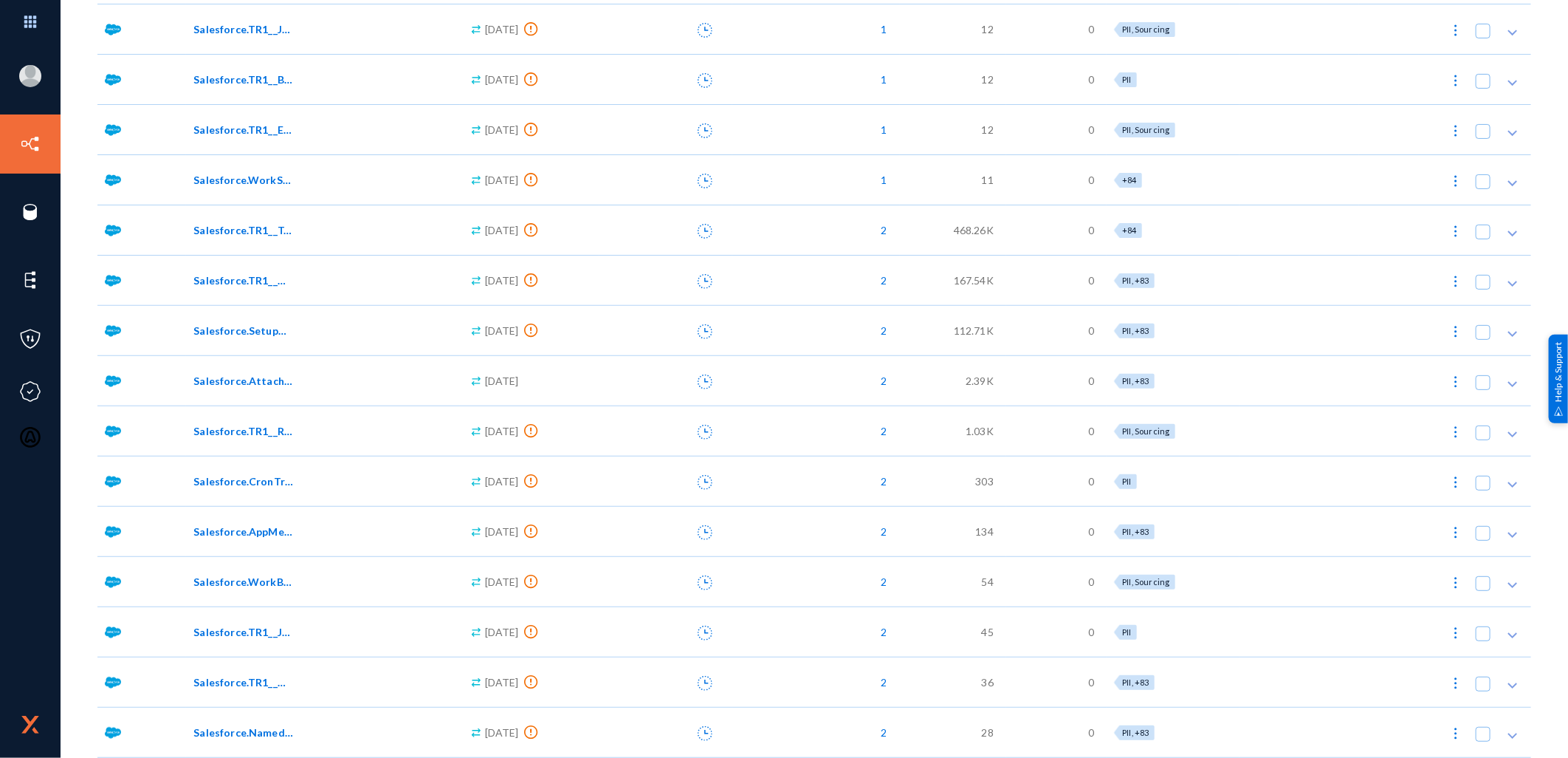
click at [230, 390] on div "Salesforce.Attachment" at bounding box center [323, 380] width 273 height 50
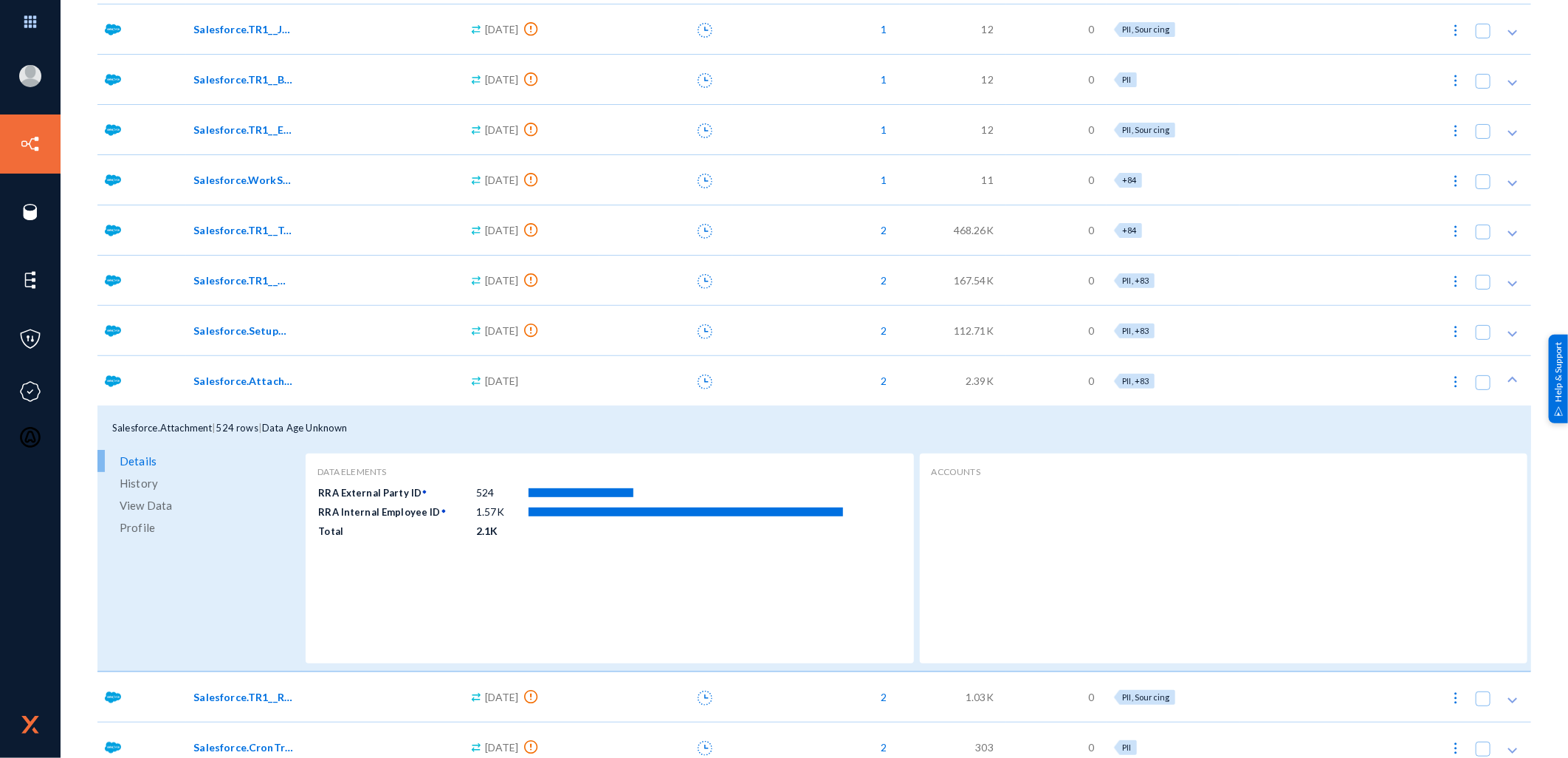
click at [148, 505] on span "View Data" at bounding box center [145, 505] width 53 height 22
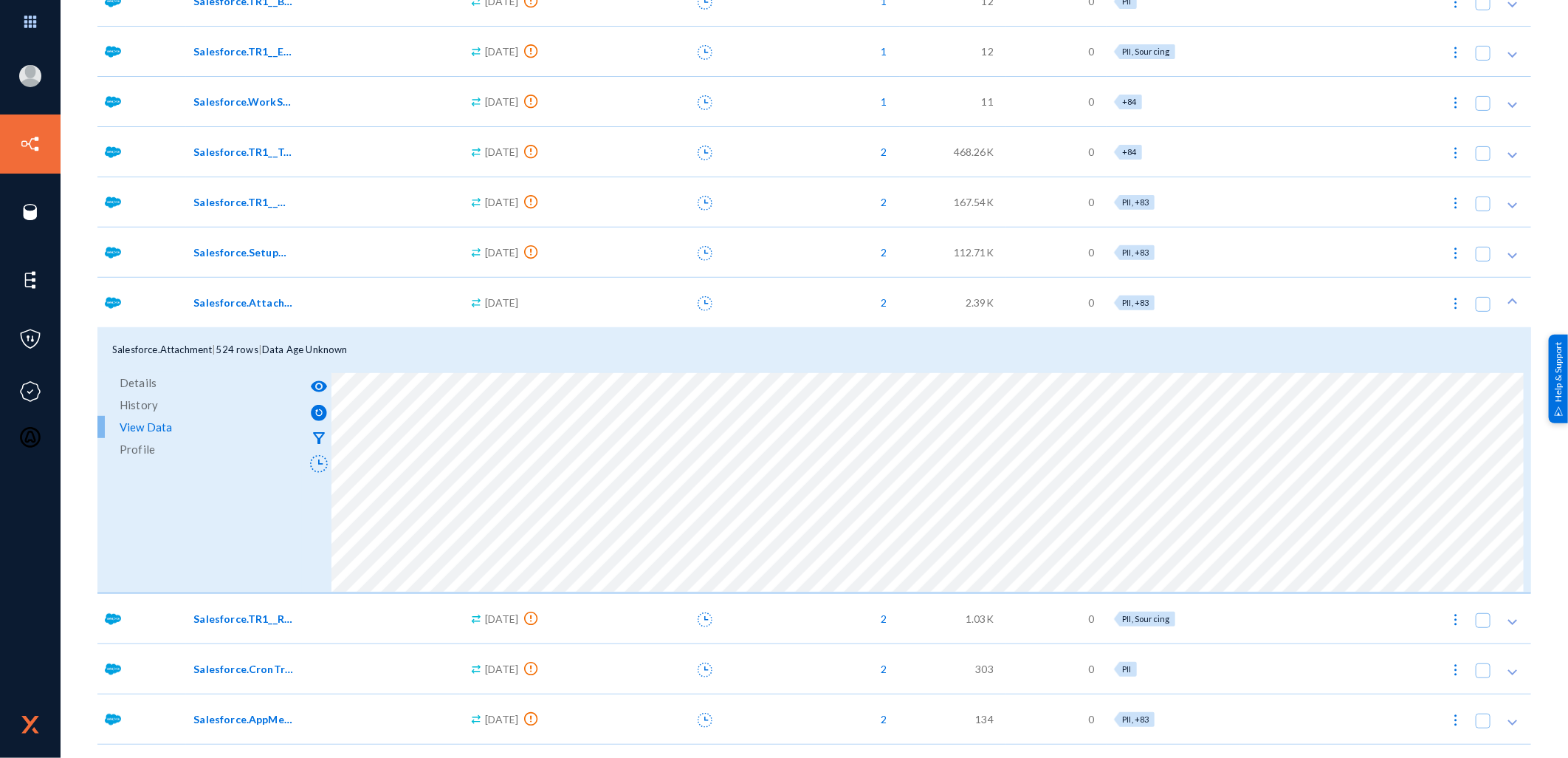
scroll to position [3776, 0]
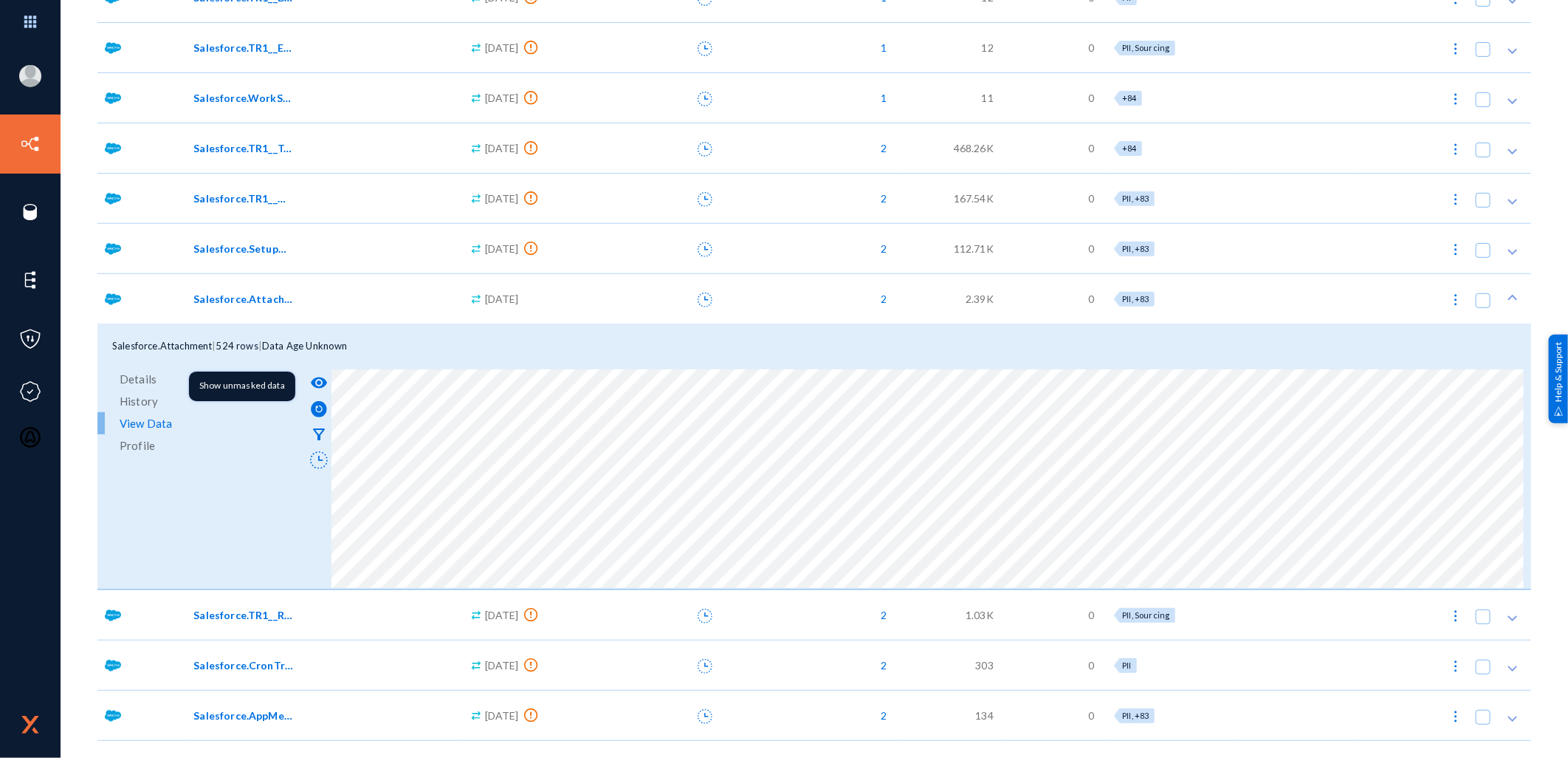
click at [320, 377] on mat-icon "visibility" at bounding box center [319, 383] width 18 height 18
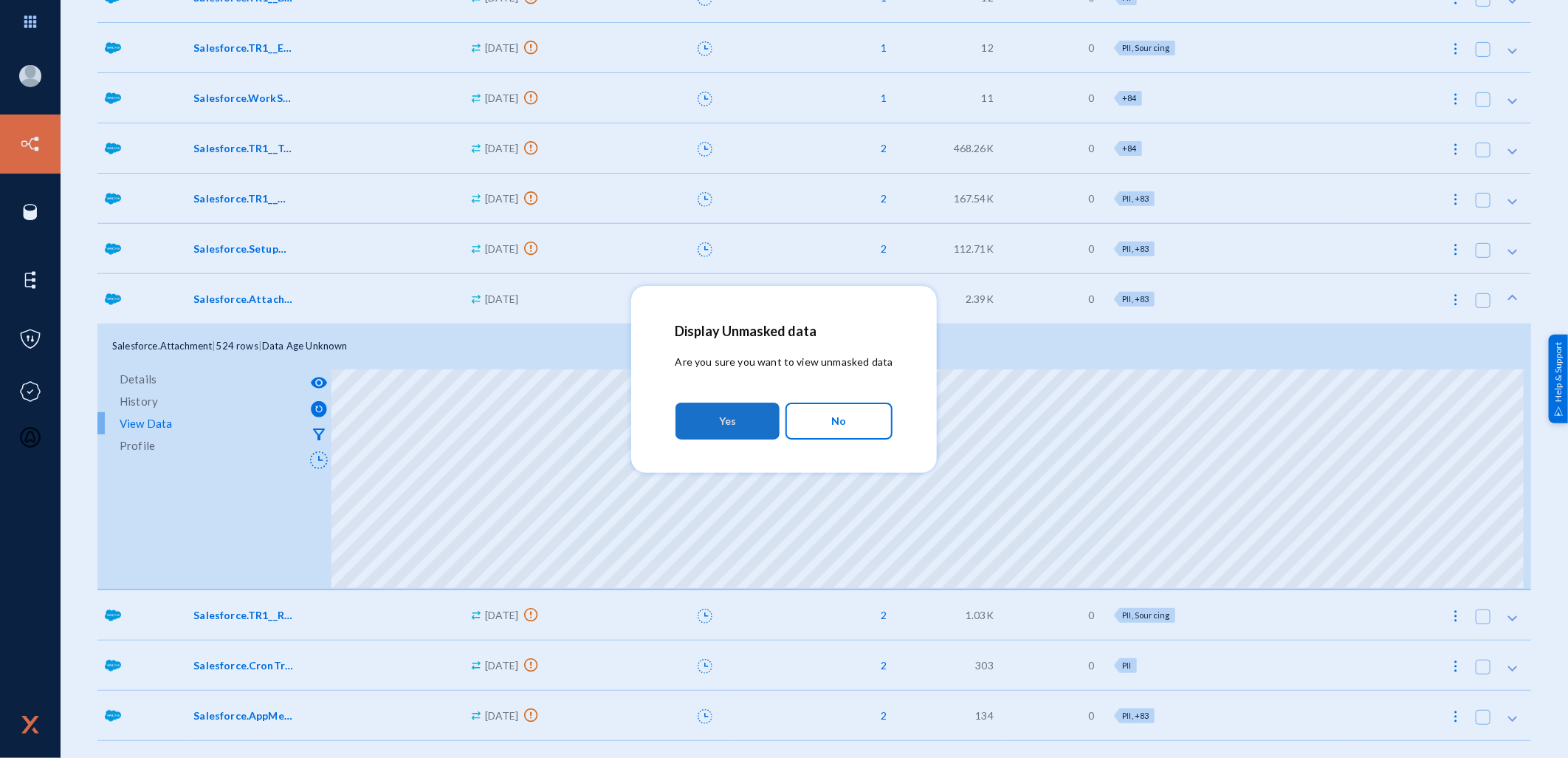
click at [719, 416] on button "Yes" at bounding box center [727, 421] width 104 height 37
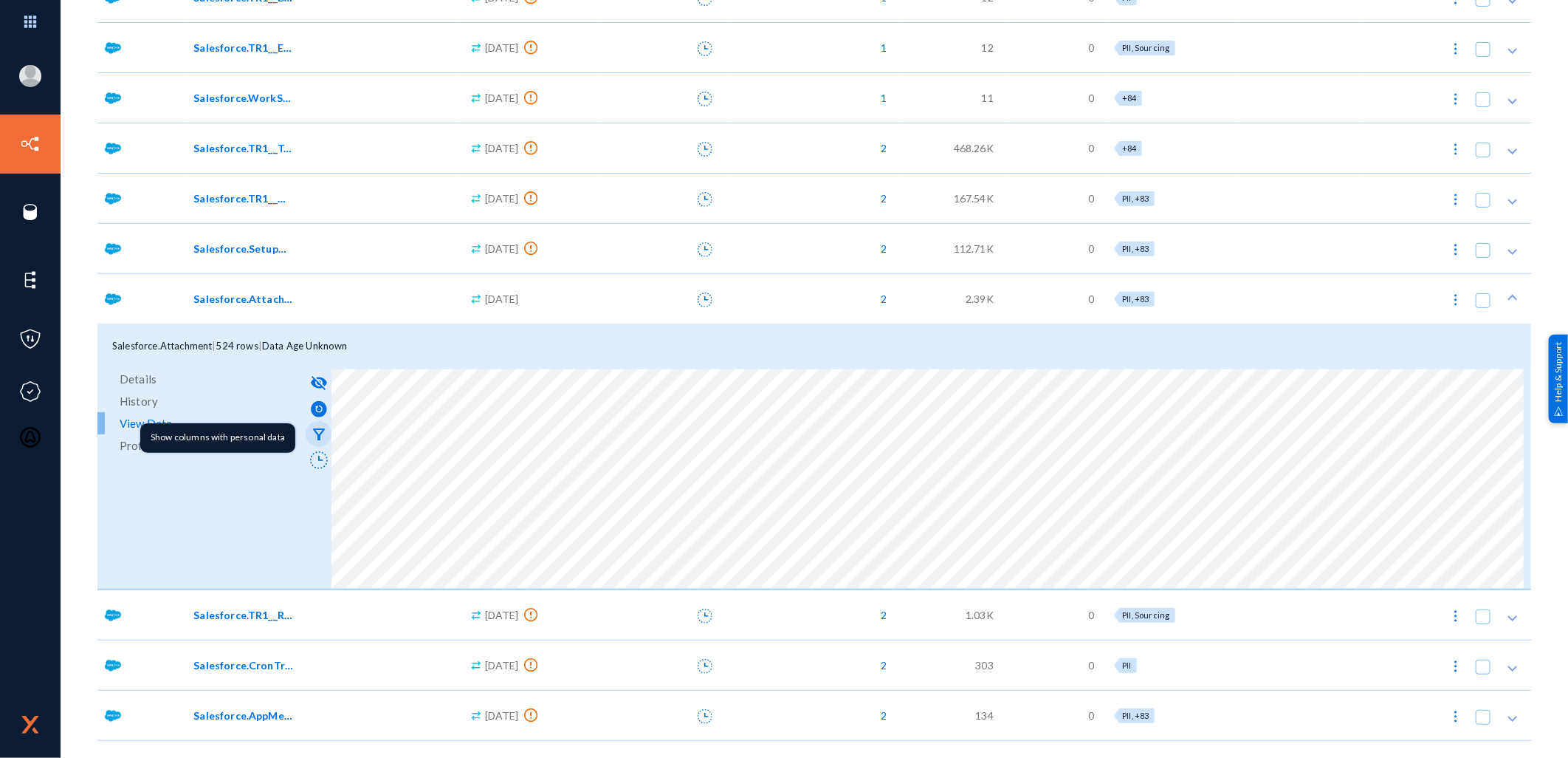
click at [318, 434] on mat-icon "filter_alt" at bounding box center [319, 434] width 18 height 18
click at [719, 433] on button "Unmark False Positive" at bounding box center [726, 432] width 127 height 35
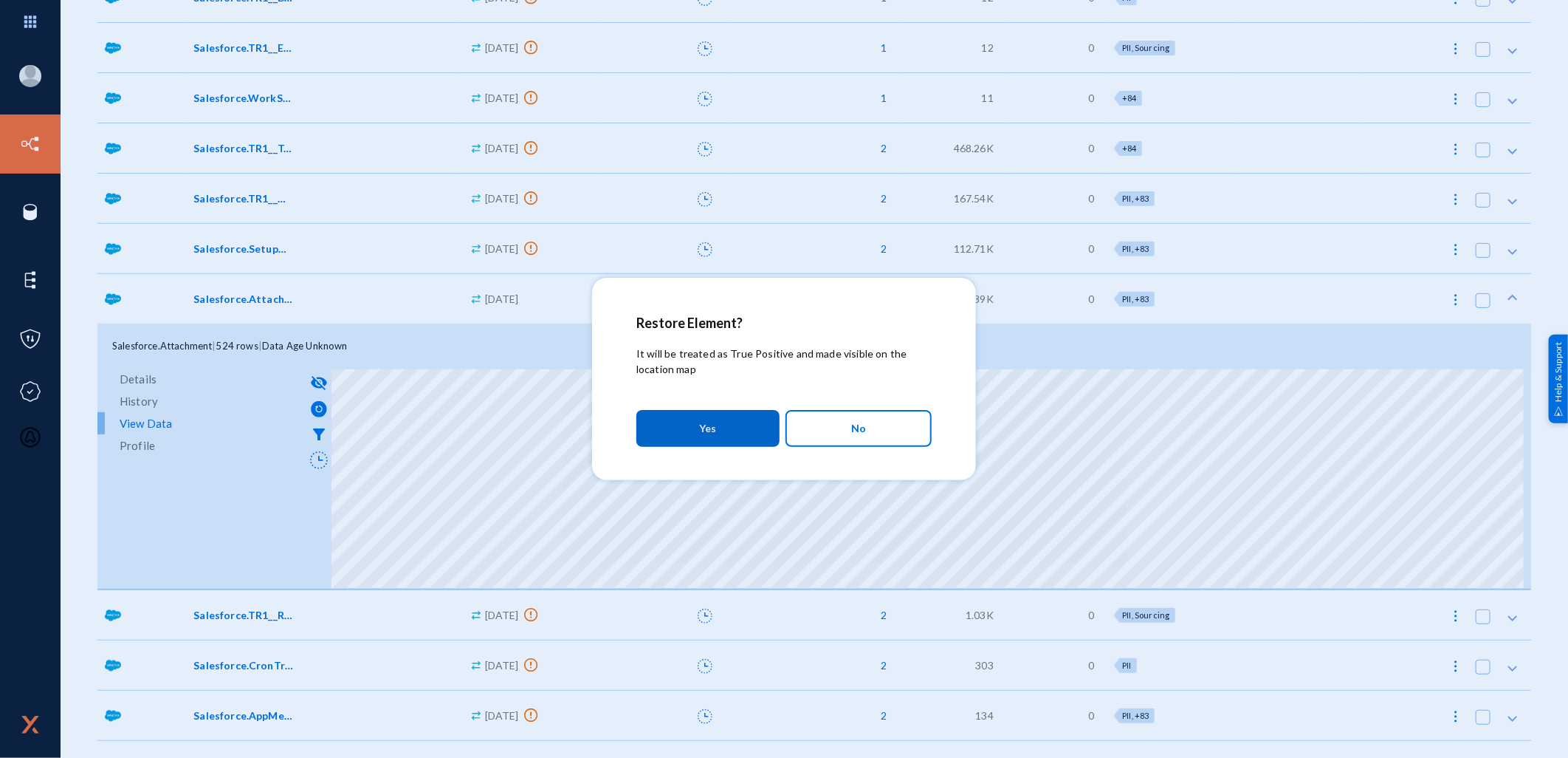
click at [737, 434] on button "Yes" at bounding box center [708, 428] width 143 height 37
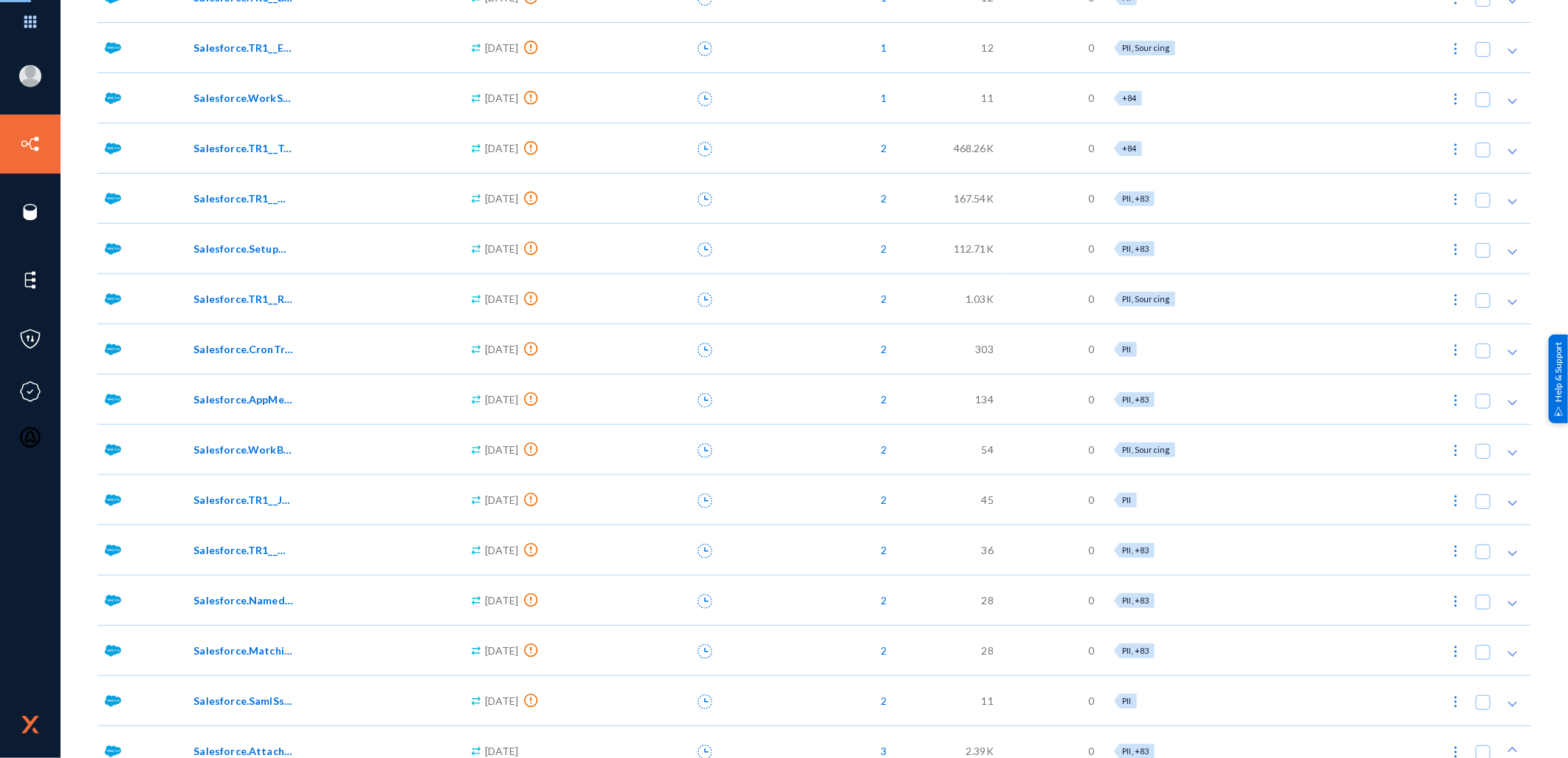
scroll to position [4228, 0]
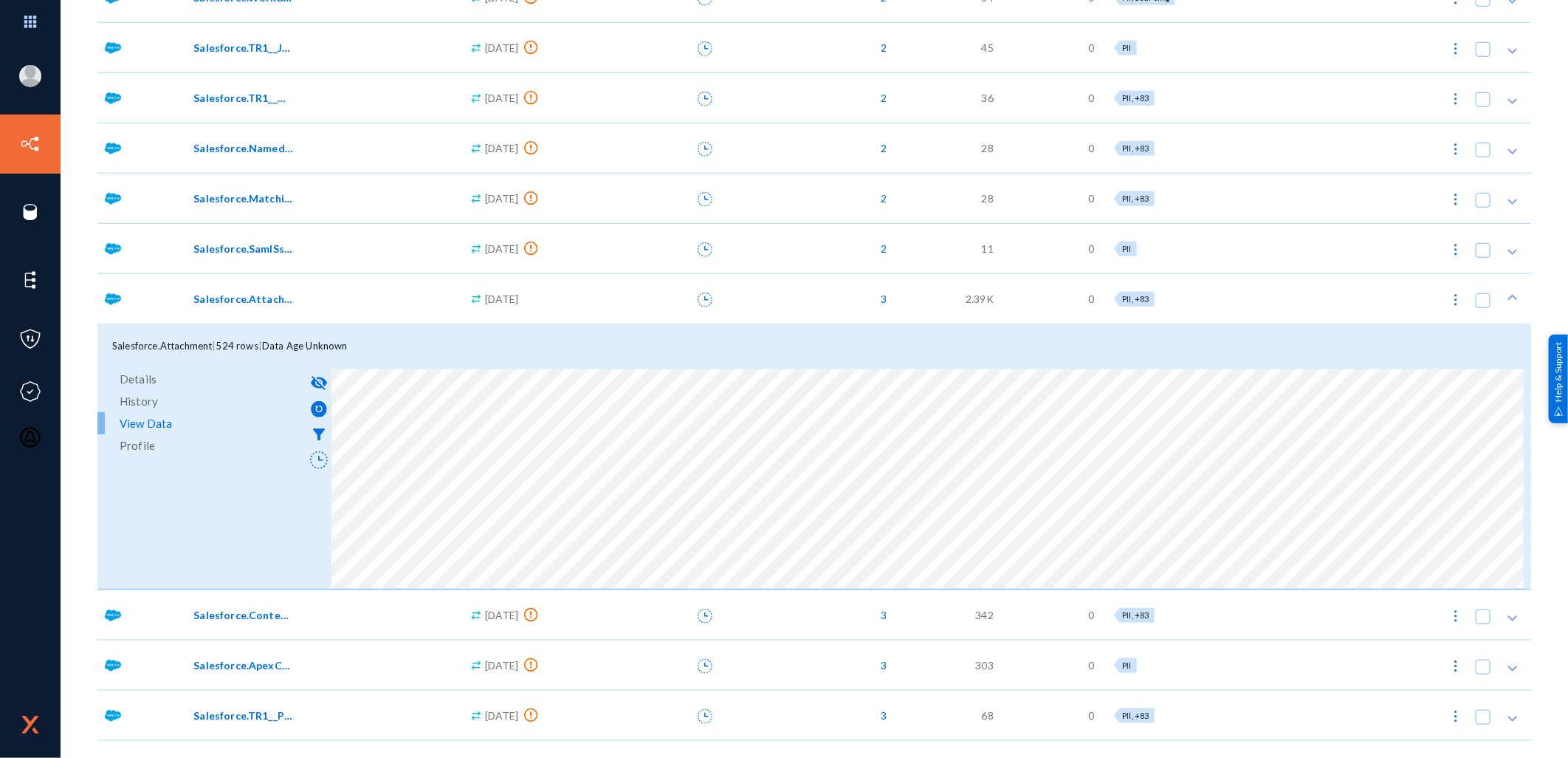
click at [1512, 296] on icon at bounding box center [1512, 298] width 15 height 15
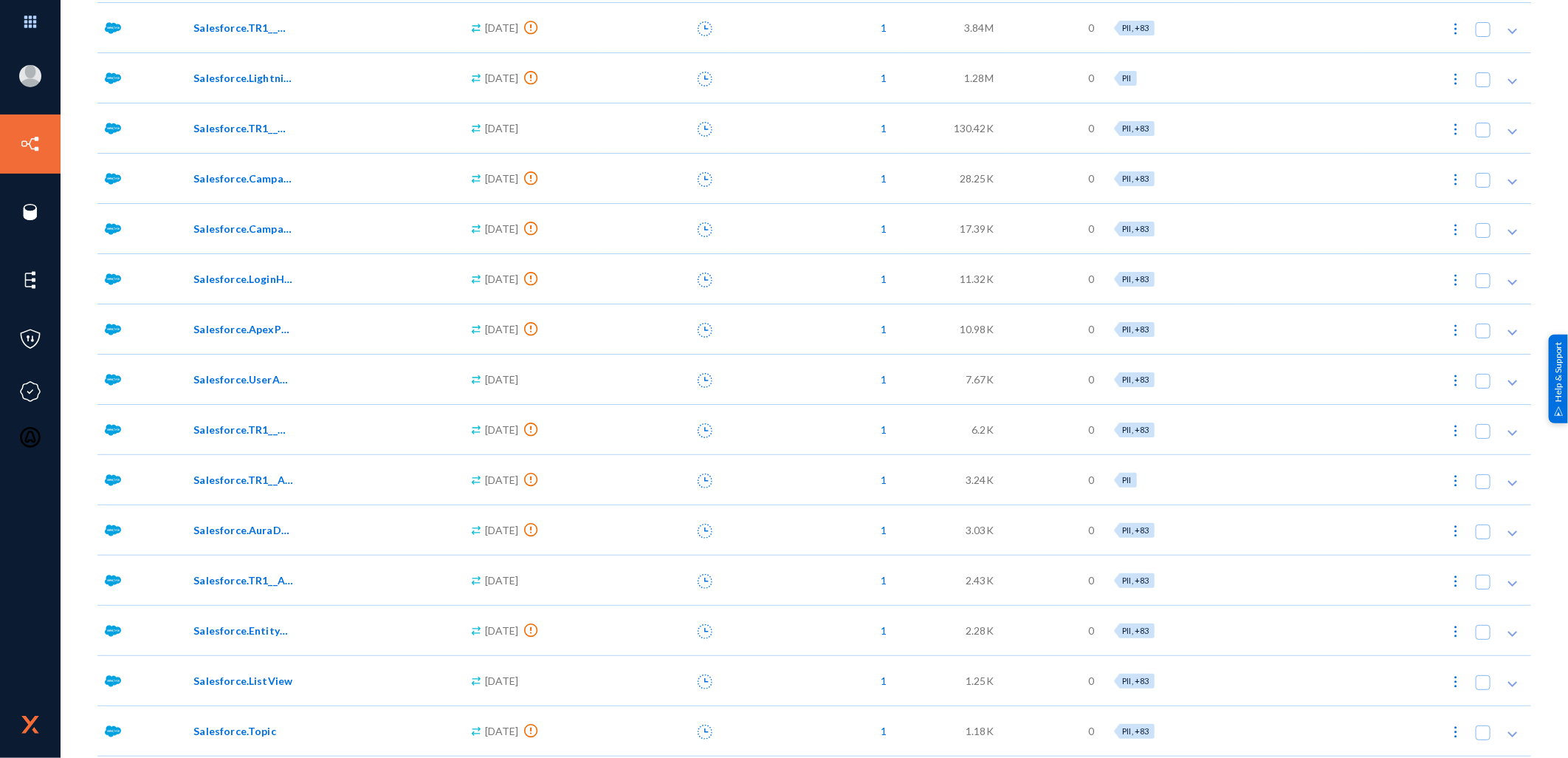
scroll to position [1027, 0]
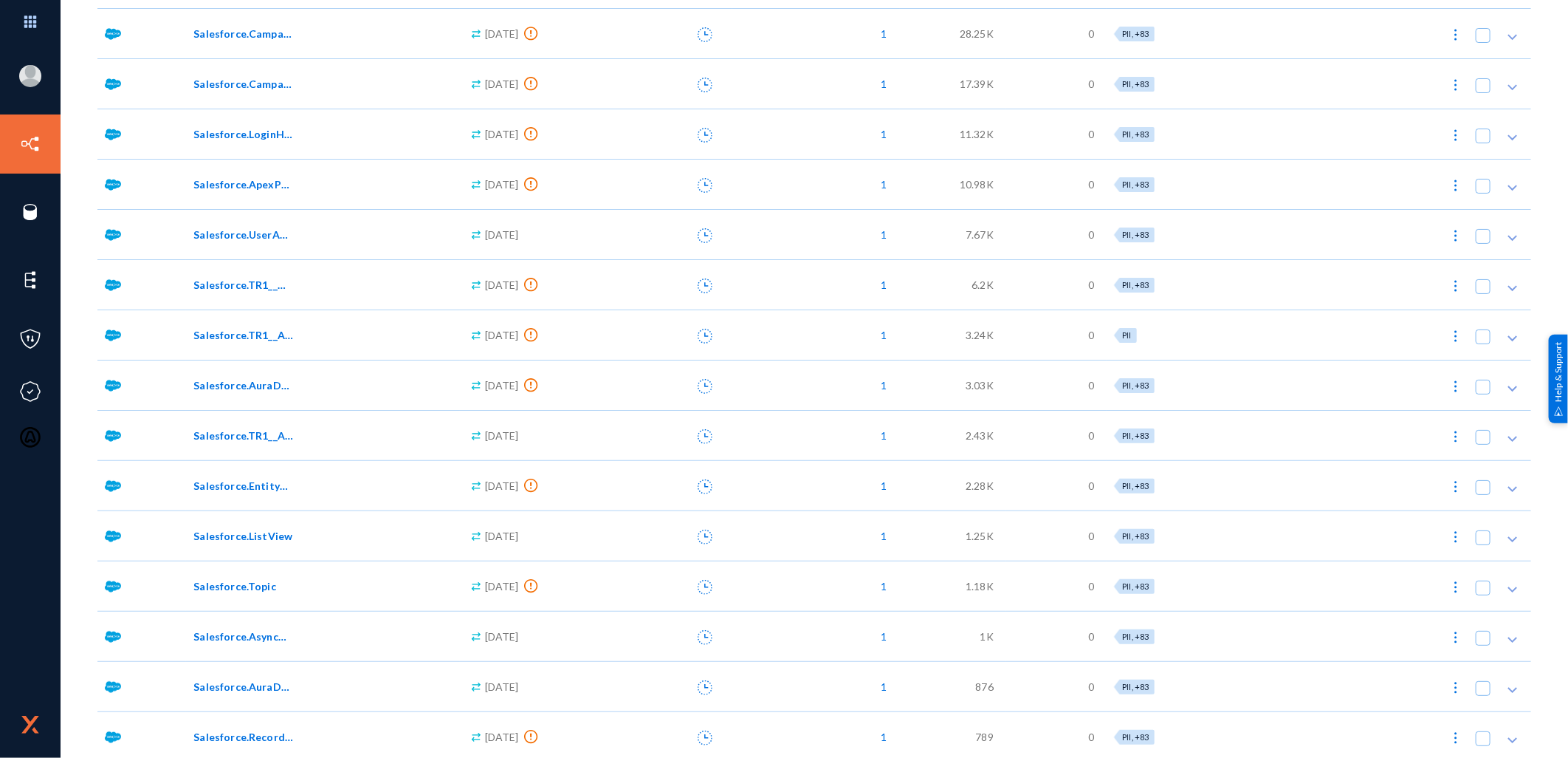
click at [327, 378] on div "Salesforce.AuraDefinition" at bounding box center [320, 386] width 254 height 16
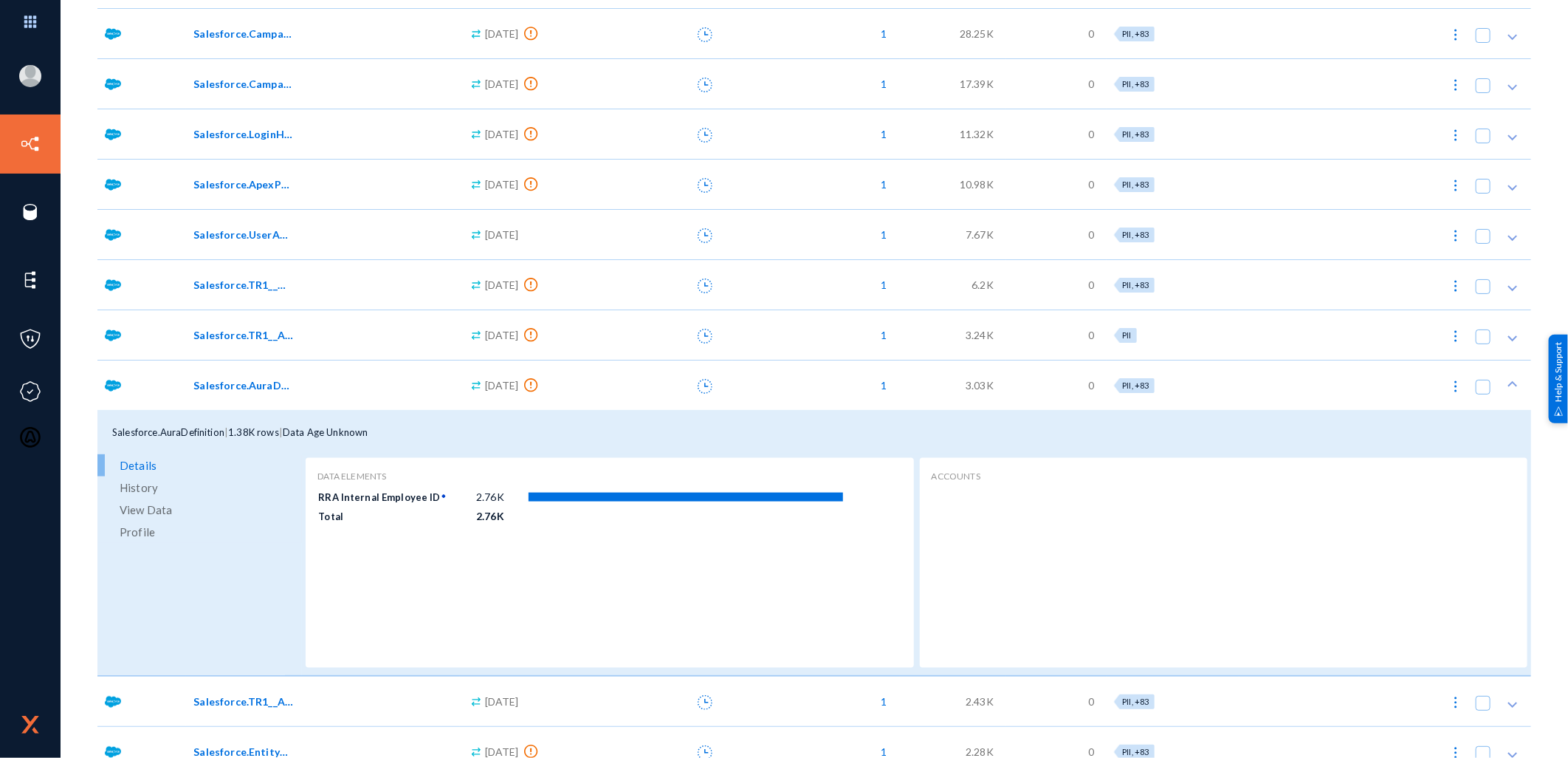
click at [144, 507] on span "View Data" at bounding box center [145, 510] width 53 height 22
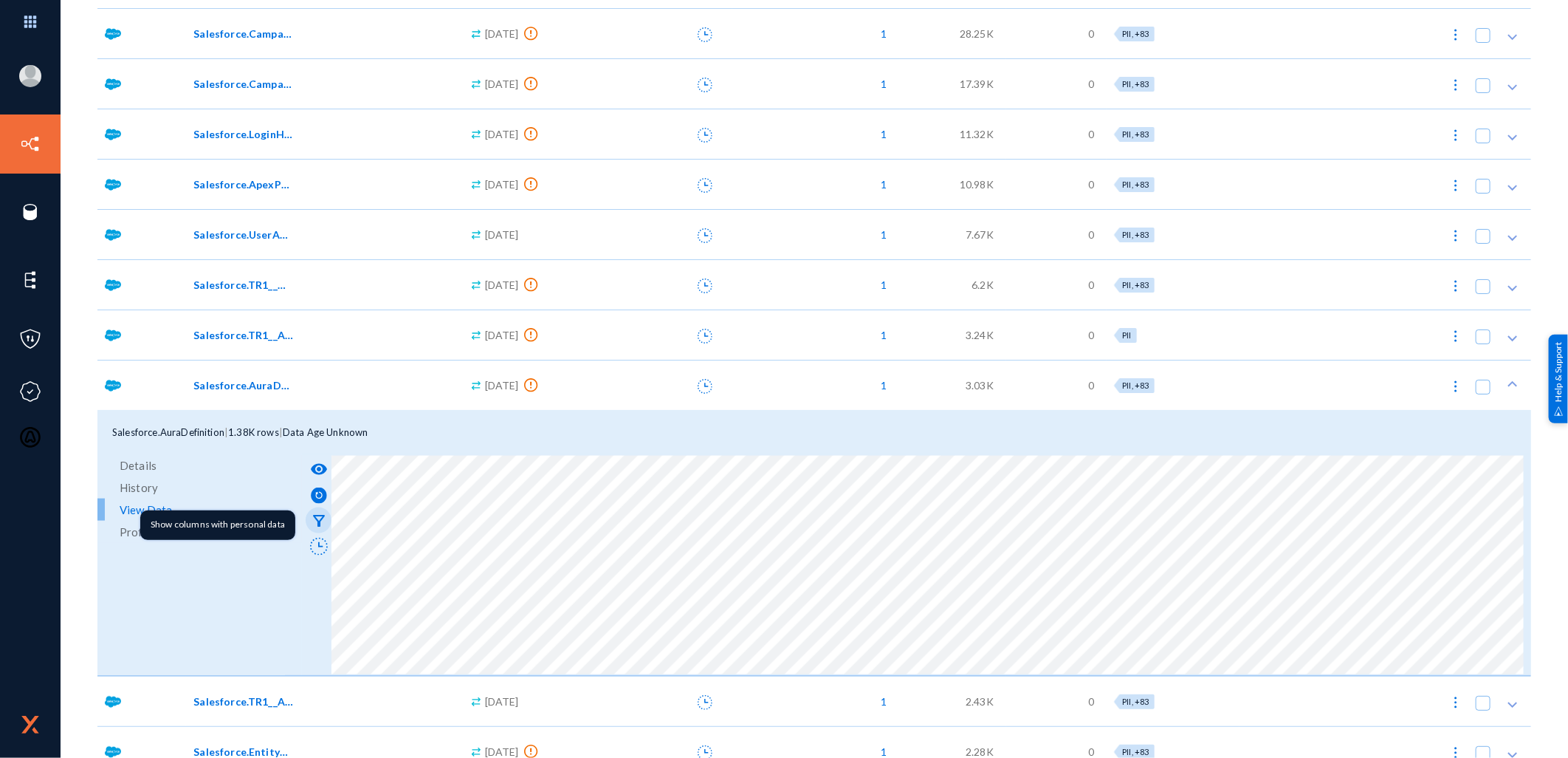
click at [319, 514] on mat-icon "filter_alt" at bounding box center [319, 521] width 18 height 18
click at [316, 463] on mat-icon "visibility" at bounding box center [319, 469] width 18 height 18
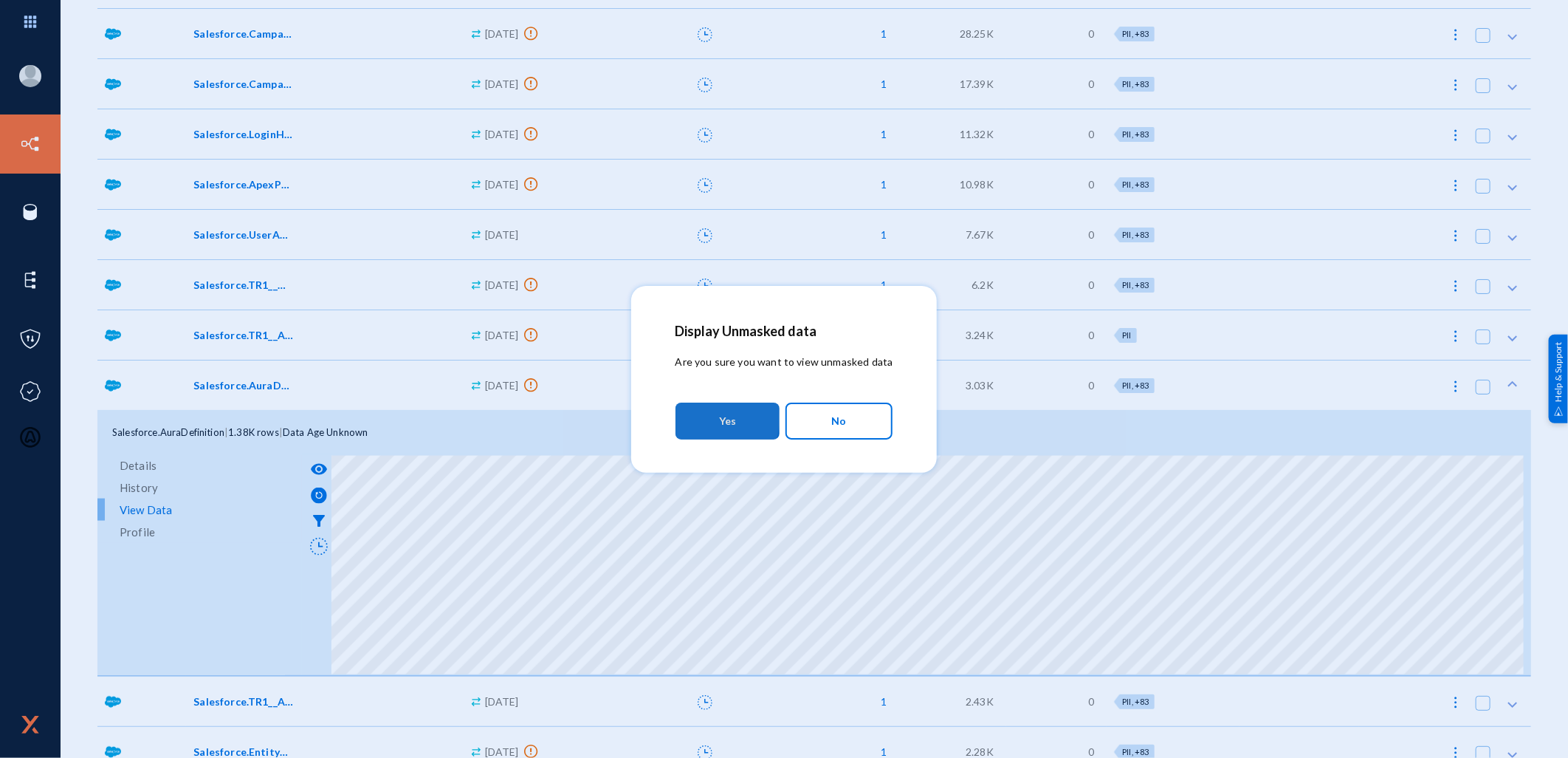
click at [695, 418] on button "Yes" at bounding box center [727, 421] width 104 height 37
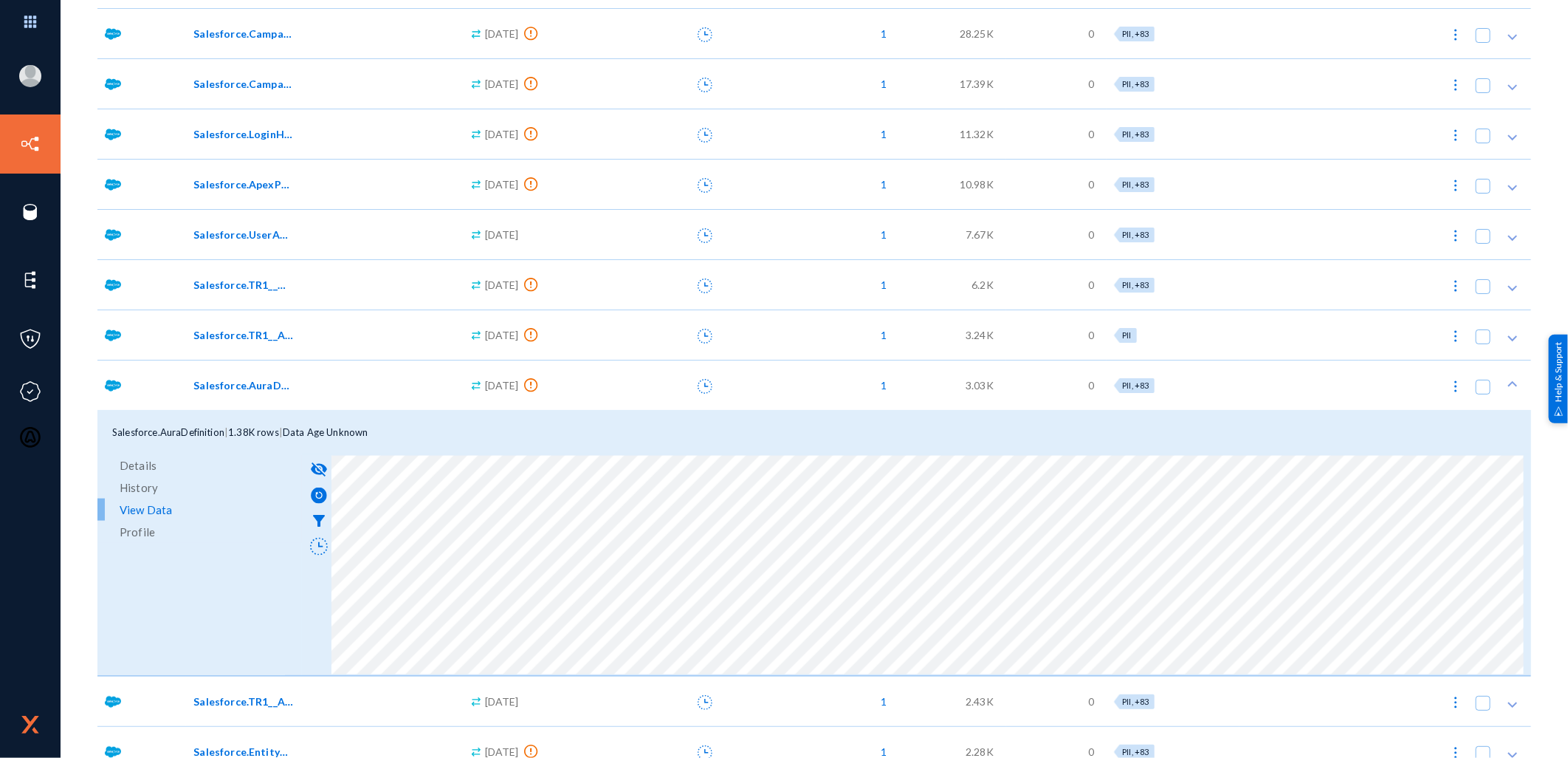
click at [1511, 381] on icon at bounding box center [1512, 384] width 15 height 15
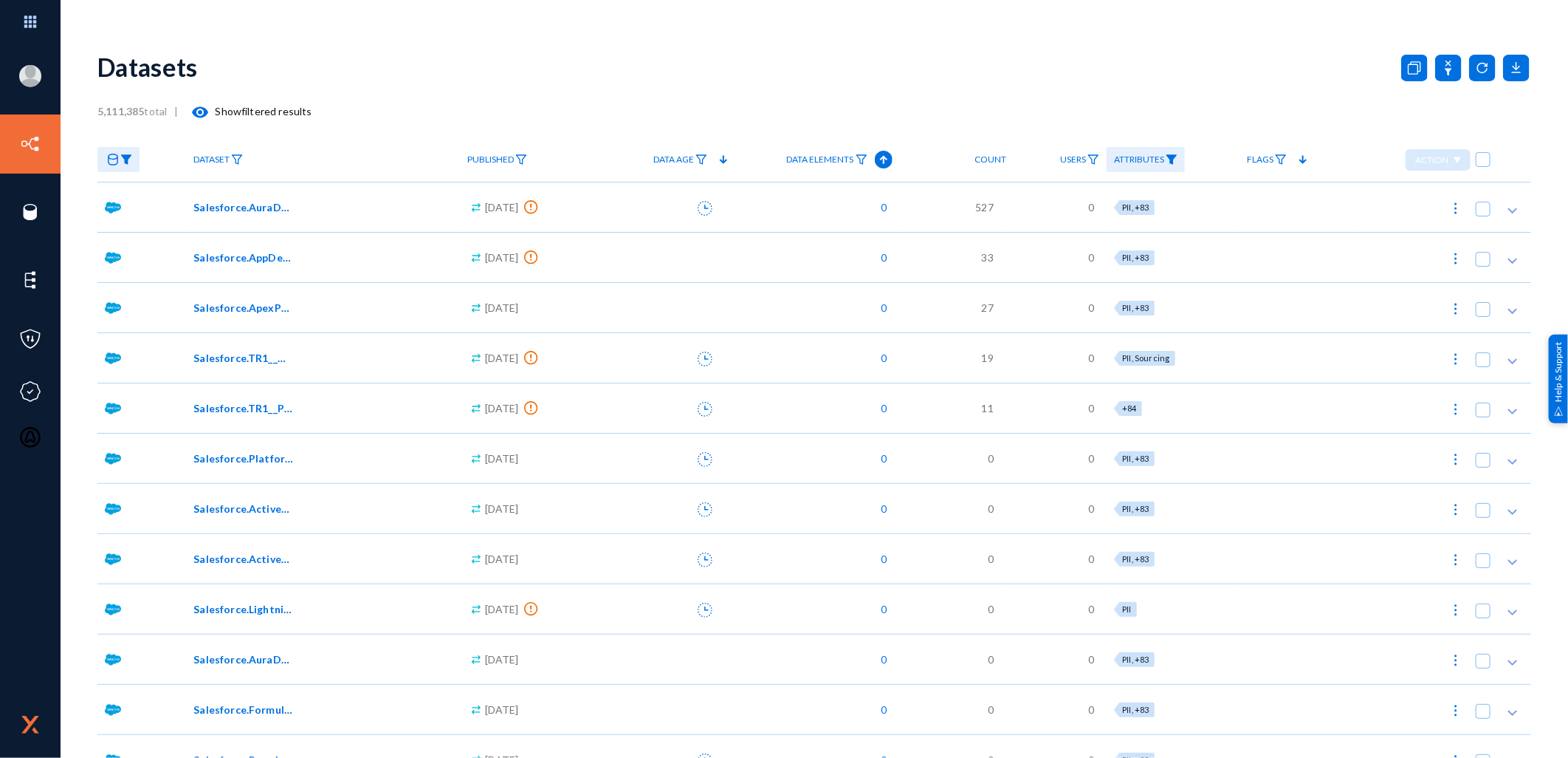
scroll to position [2990, 0]
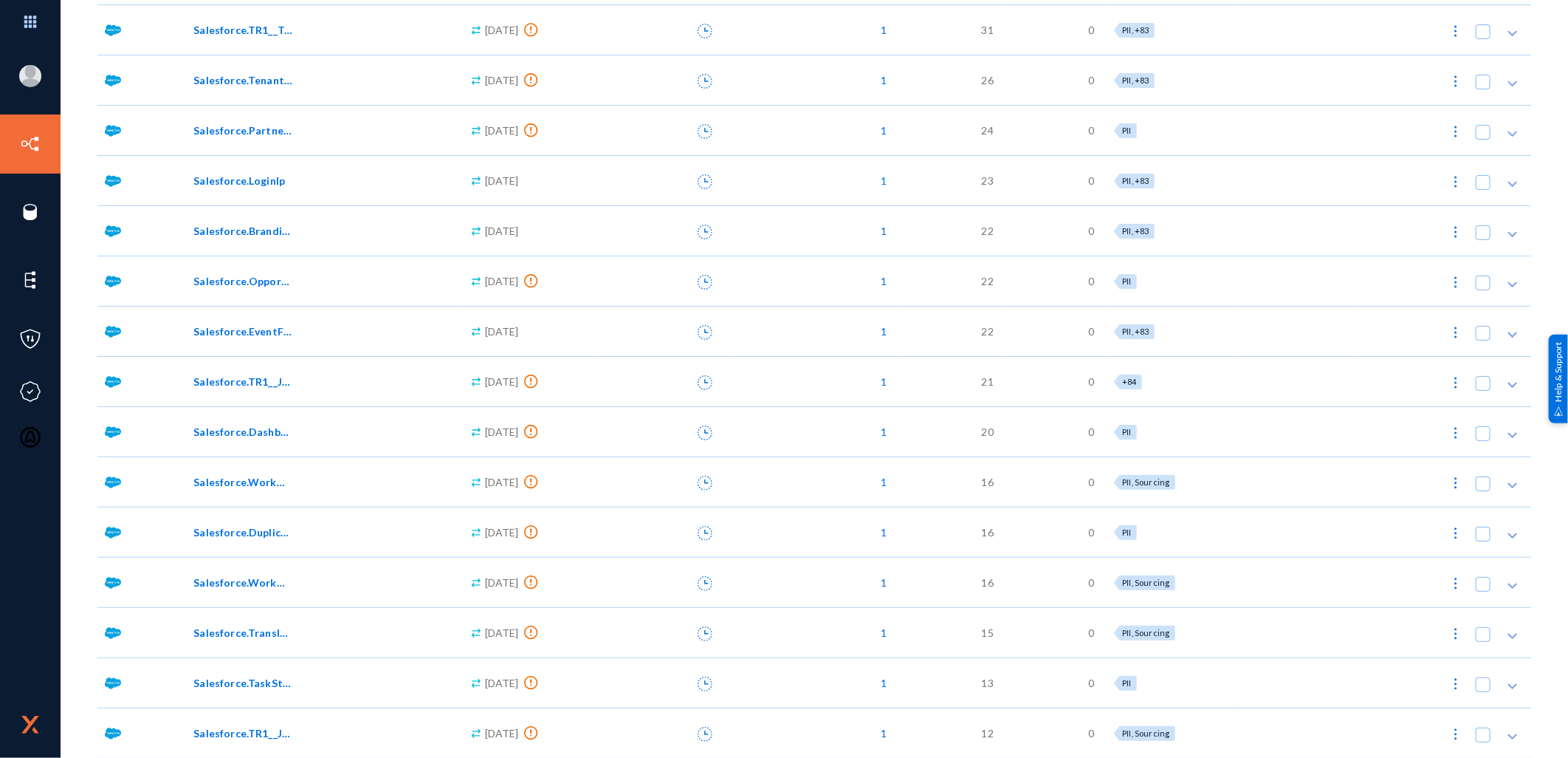
click at [298, 382] on div "Salesforce.TR1__JobSearchActionSetting__mdt" at bounding box center [320, 382] width 254 height 16
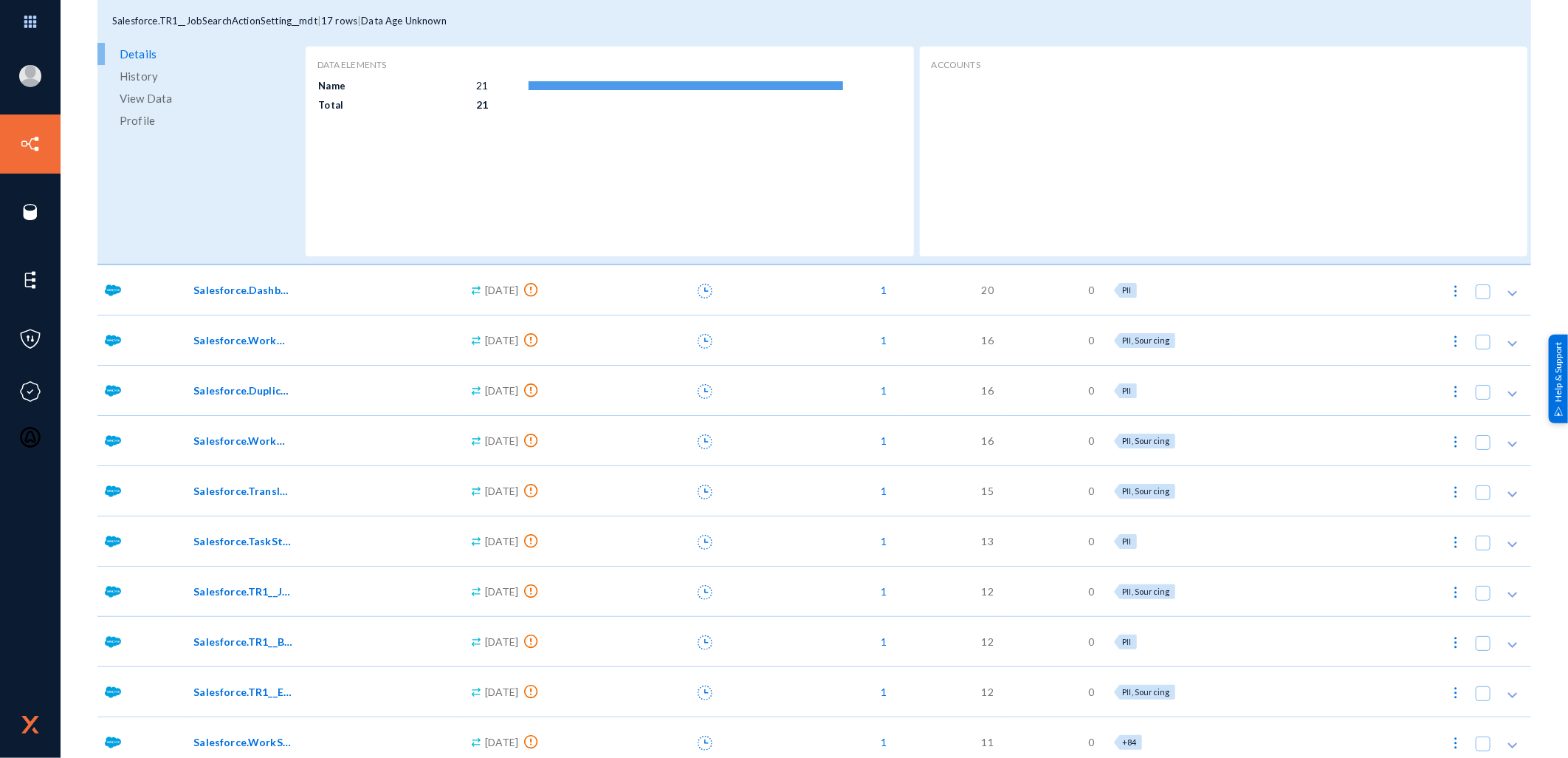
scroll to position [3401, 0]
click at [305, 597] on div "Salesforce.TR1__Job_Search_User_Settings__c" at bounding box center [323, 588] width 273 height 50
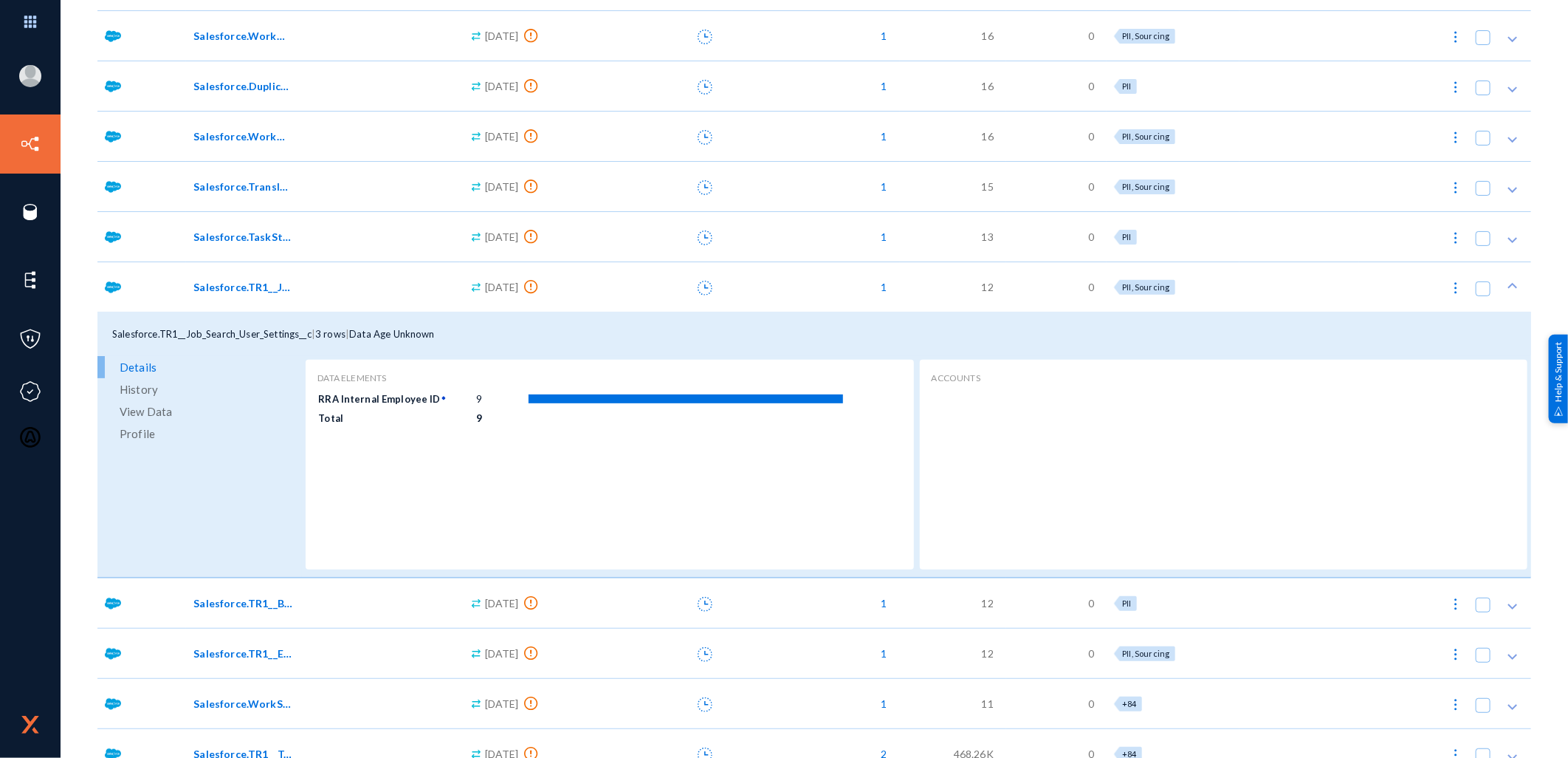
scroll to position [3729, 0]
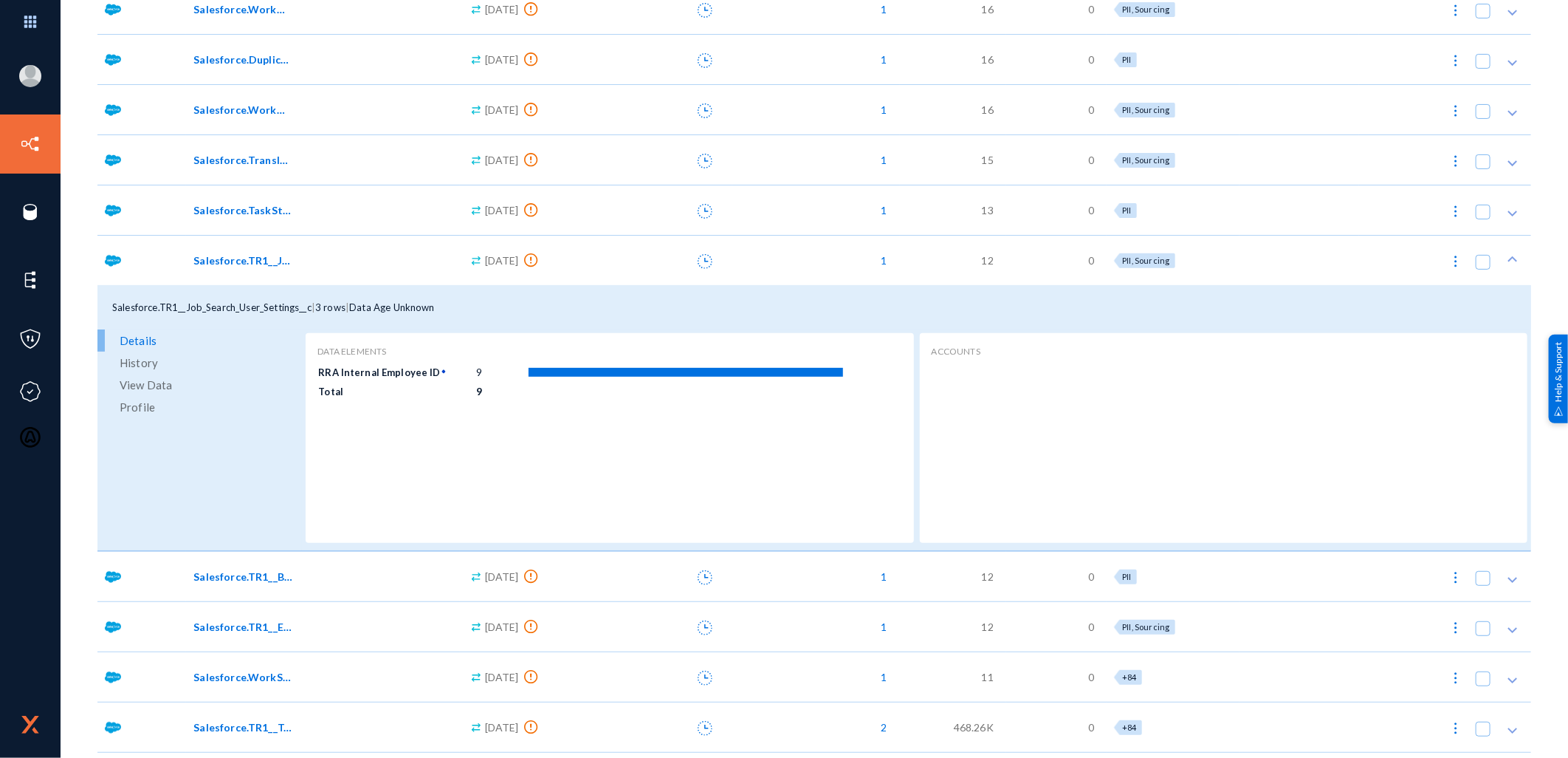
click at [327, 588] on div "Salesforce.TR1__BHTK_Portal_Configuration__mdt" at bounding box center [323, 577] width 273 height 50
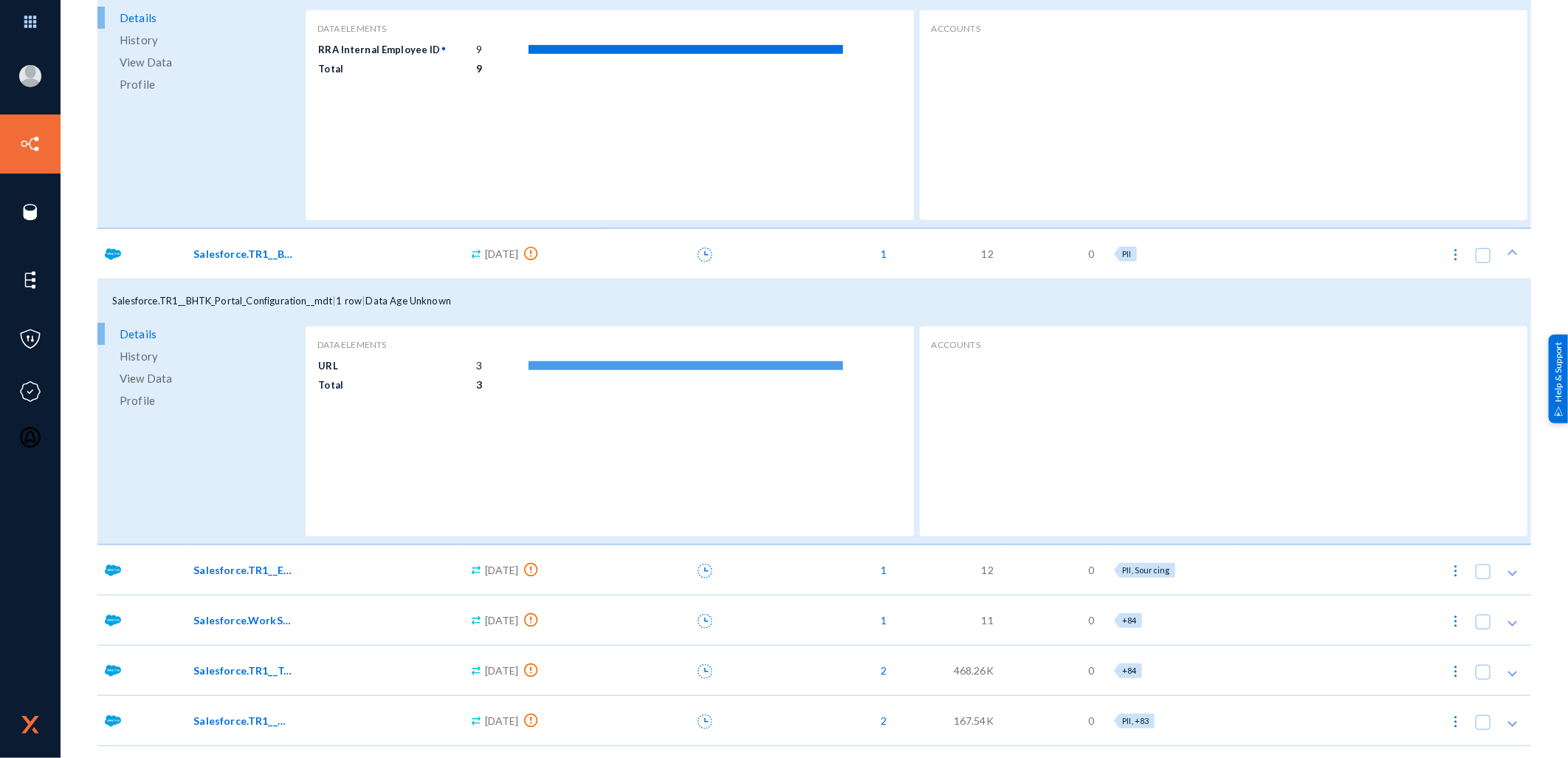
scroll to position [4058, 0]
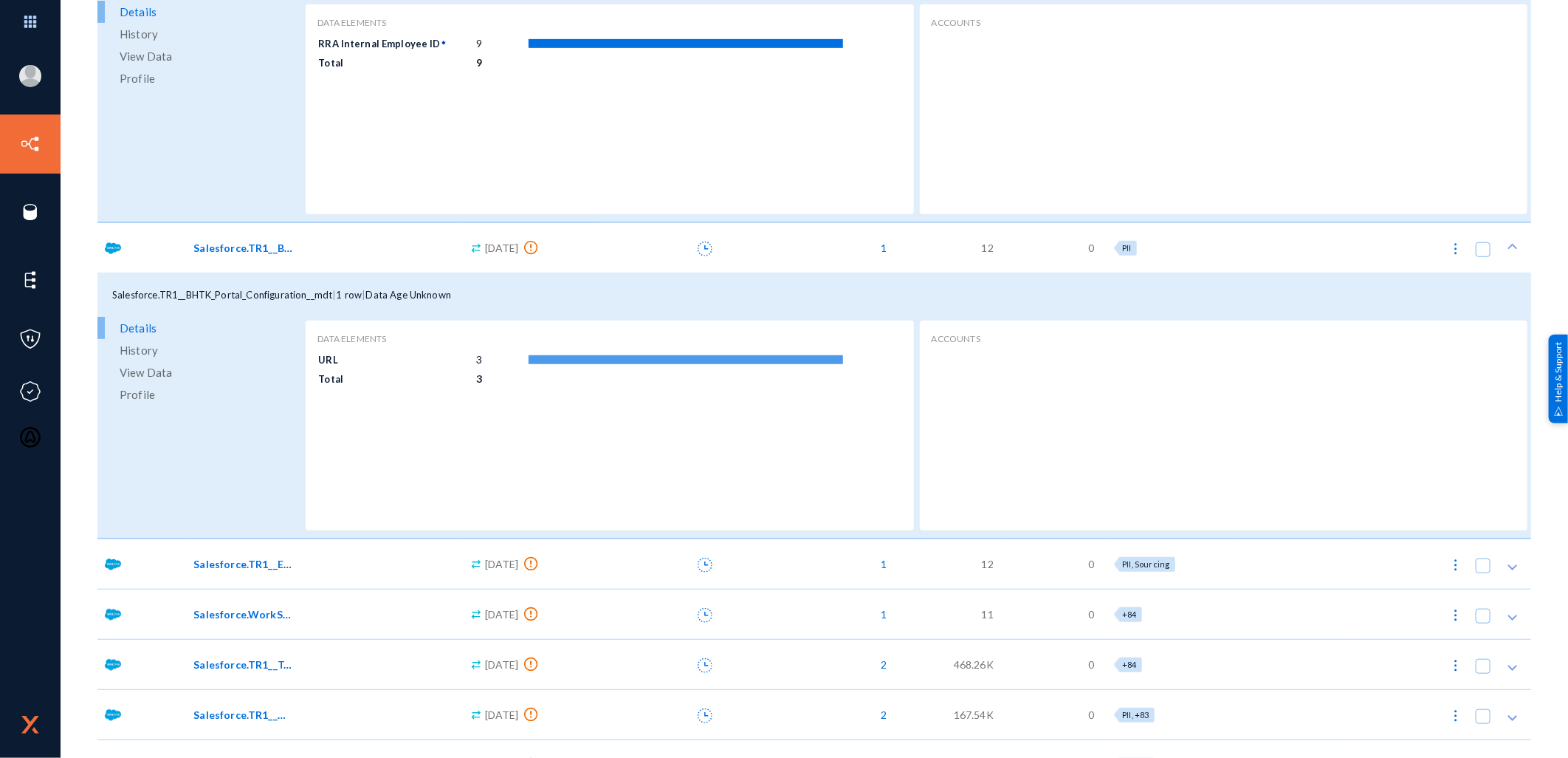
click at [328, 578] on div "Salesforce.TR1__EmailActivityConfig__c" at bounding box center [323, 564] width 273 height 50
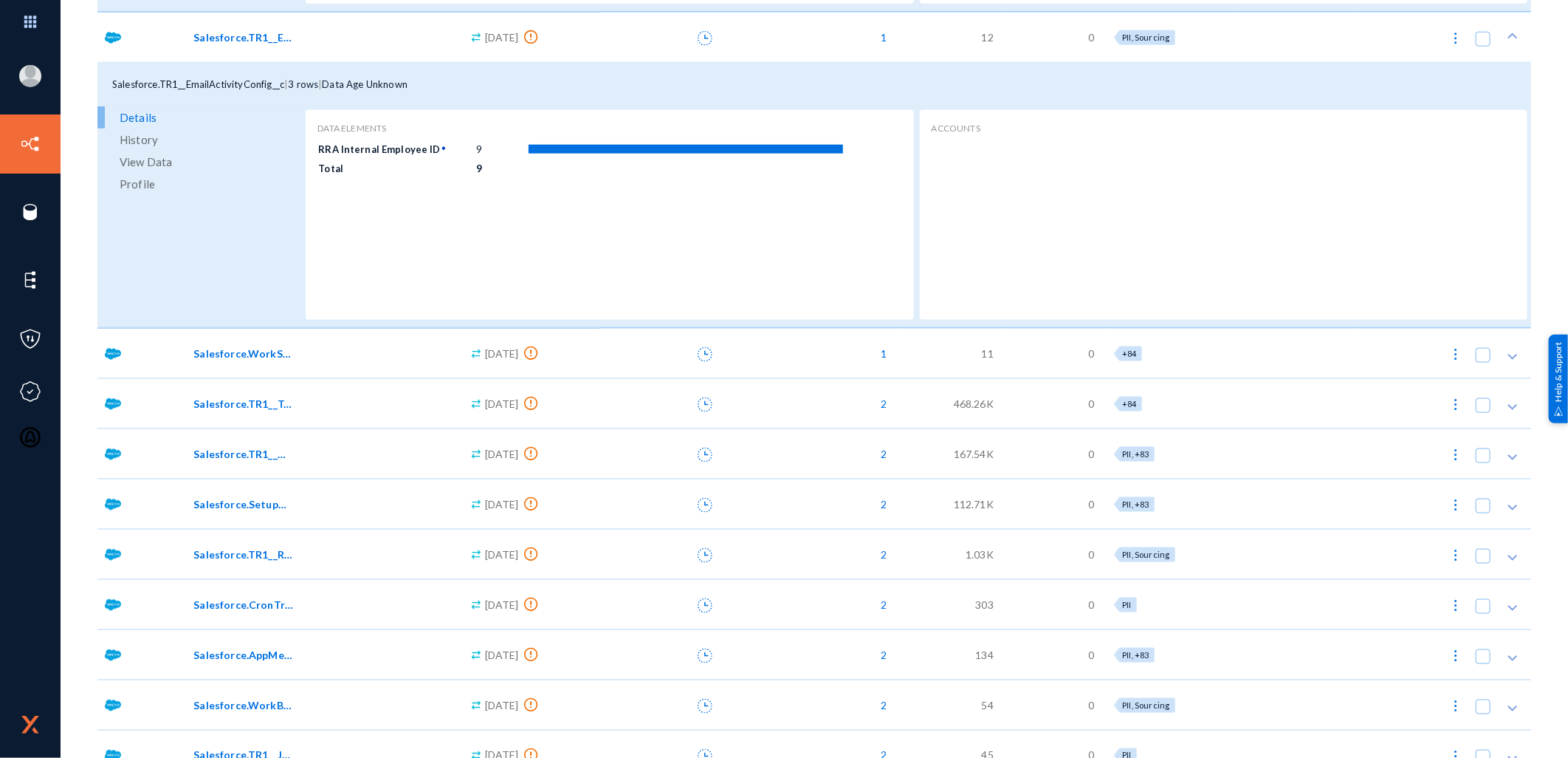
scroll to position [4632, 0]
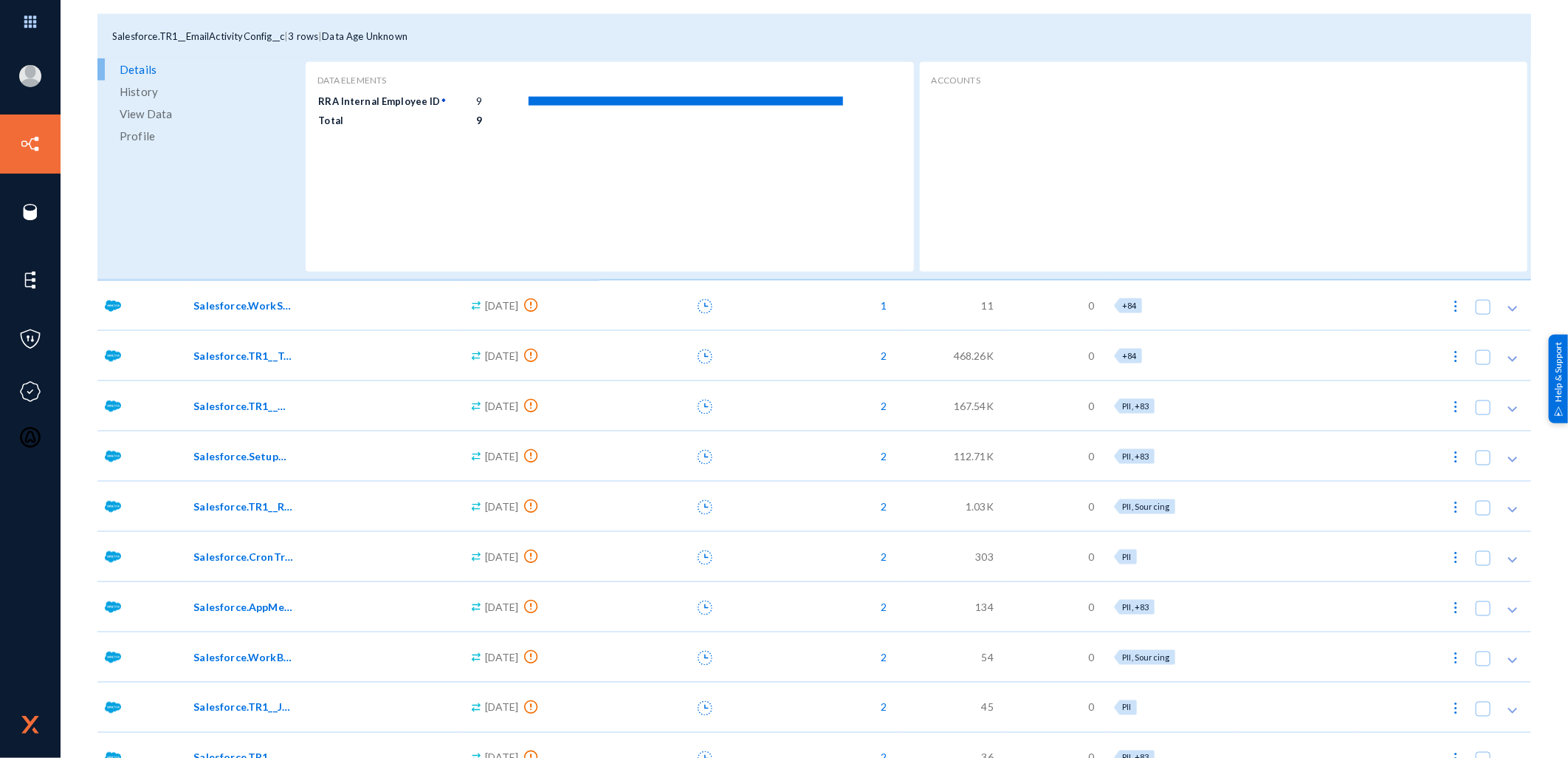
click at [305, 357] on div "Salesforce.TR1__Target_Account__c" at bounding box center [320, 356] width 254 height 16
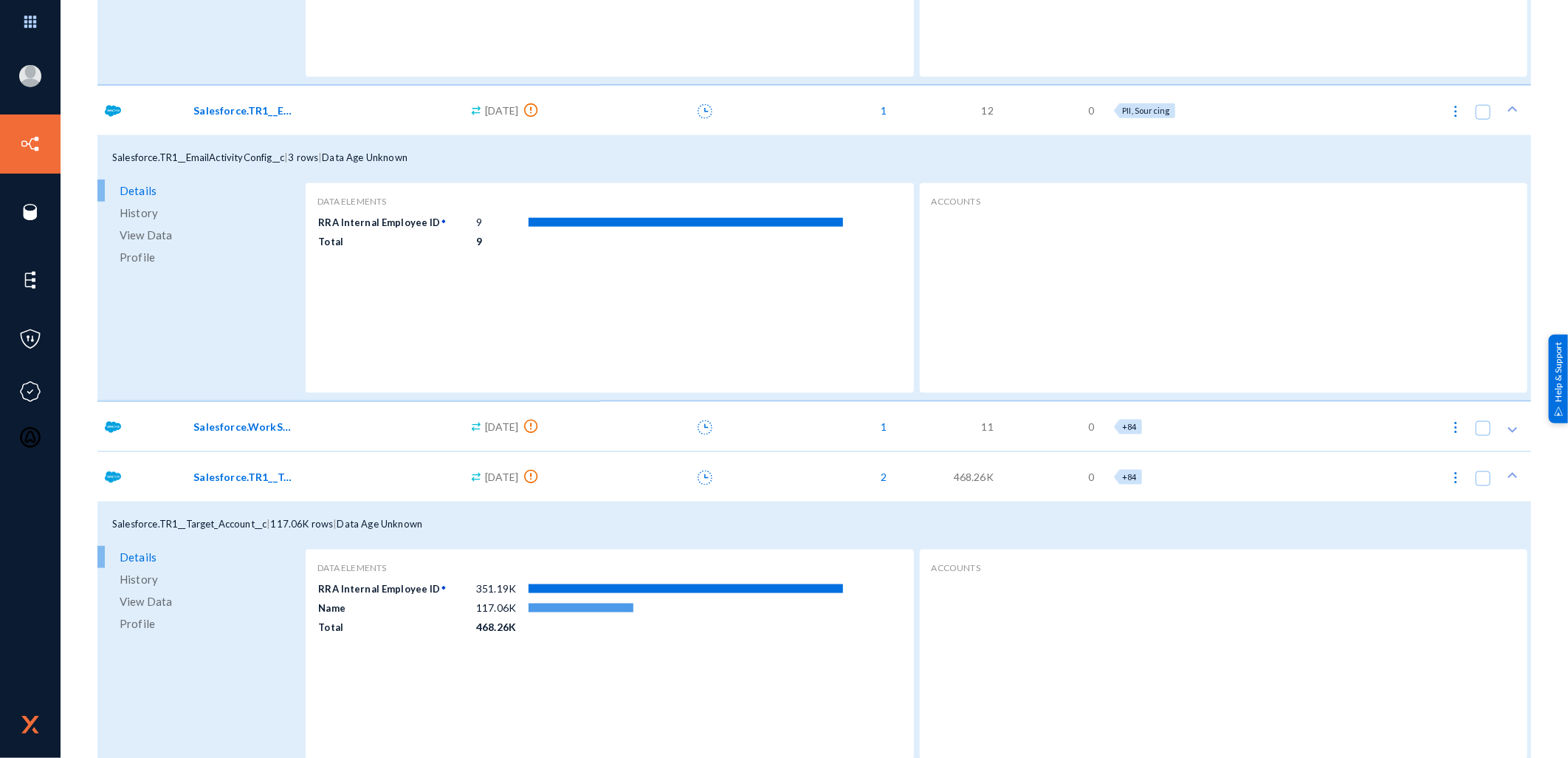
scroll to position [4304, 0]
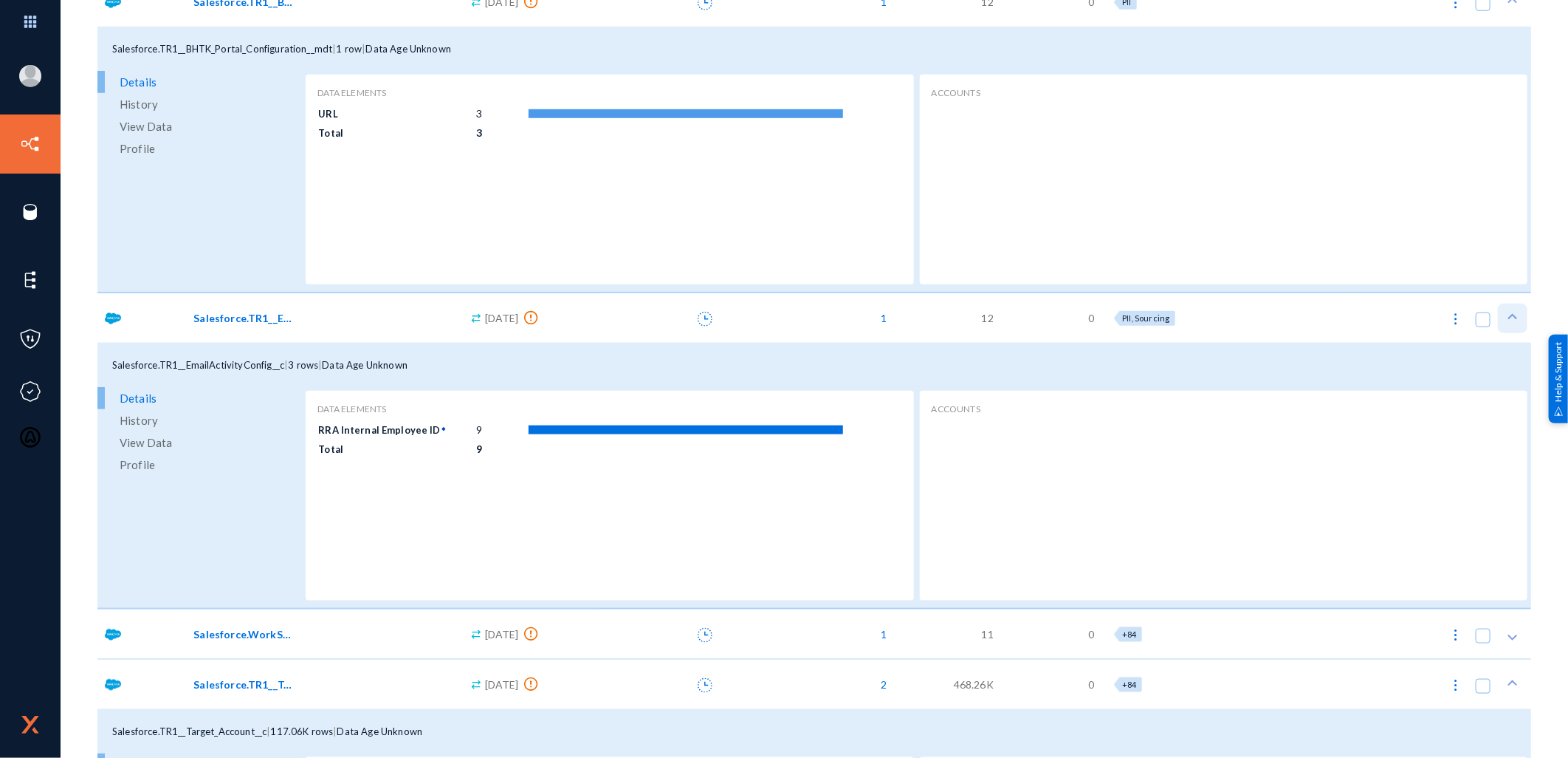
click at [1515, 313] on icon at bounding box center [1512, 317] width 15 height 15
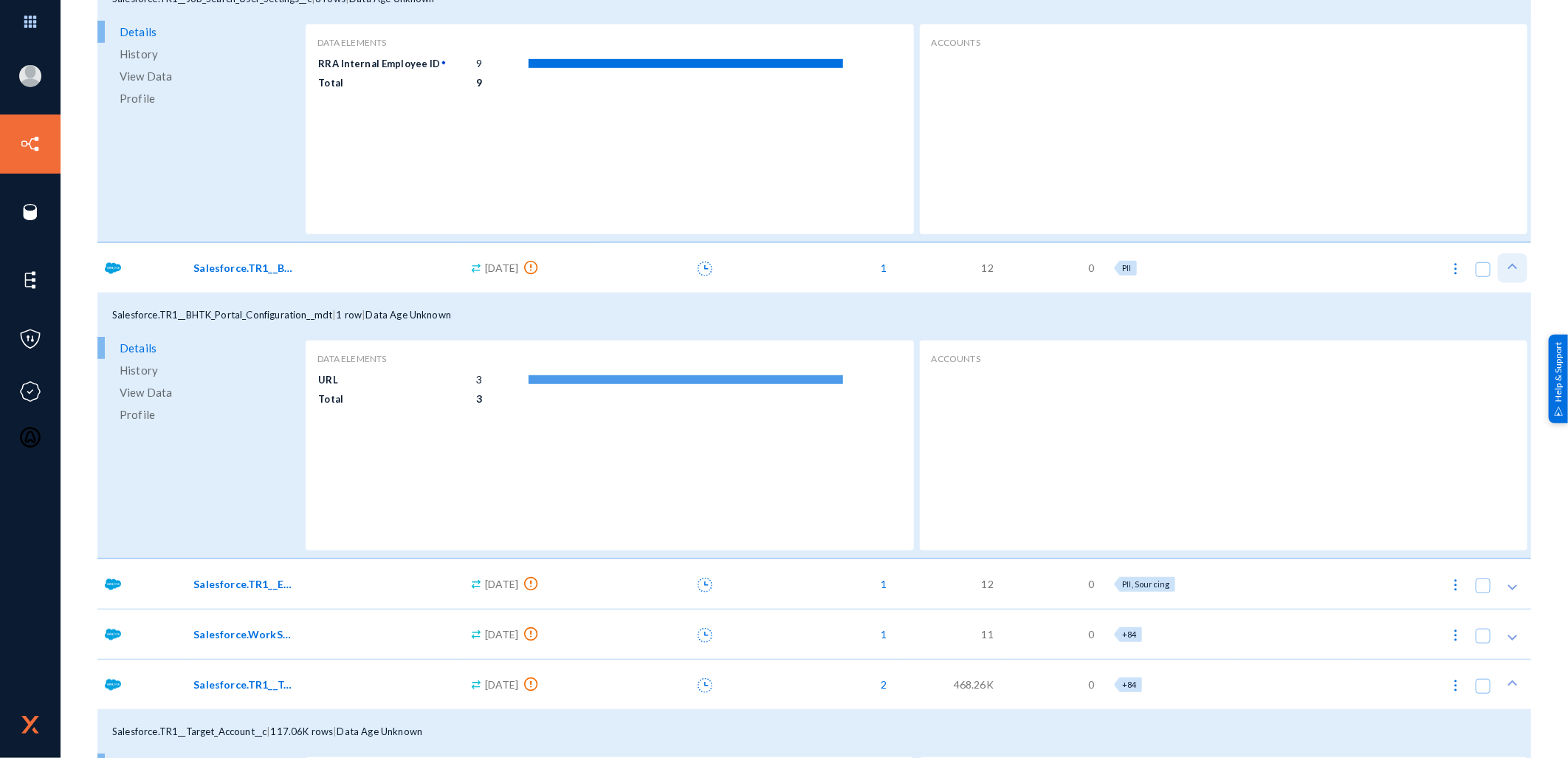
click at [1505, 262] on icon at bounding box center [1512, 266] width 15 height 15
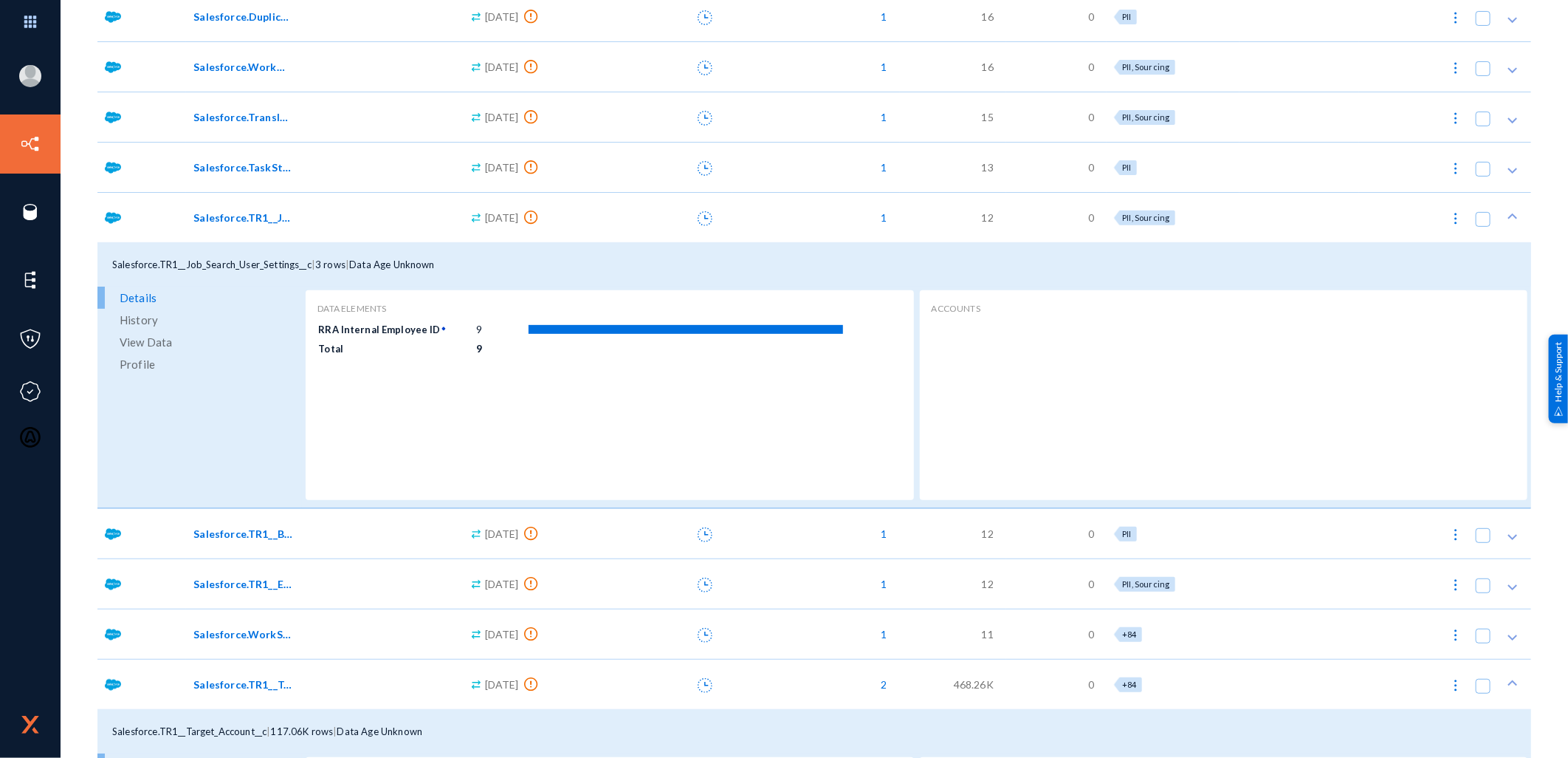
scroll to position [3525, 0]
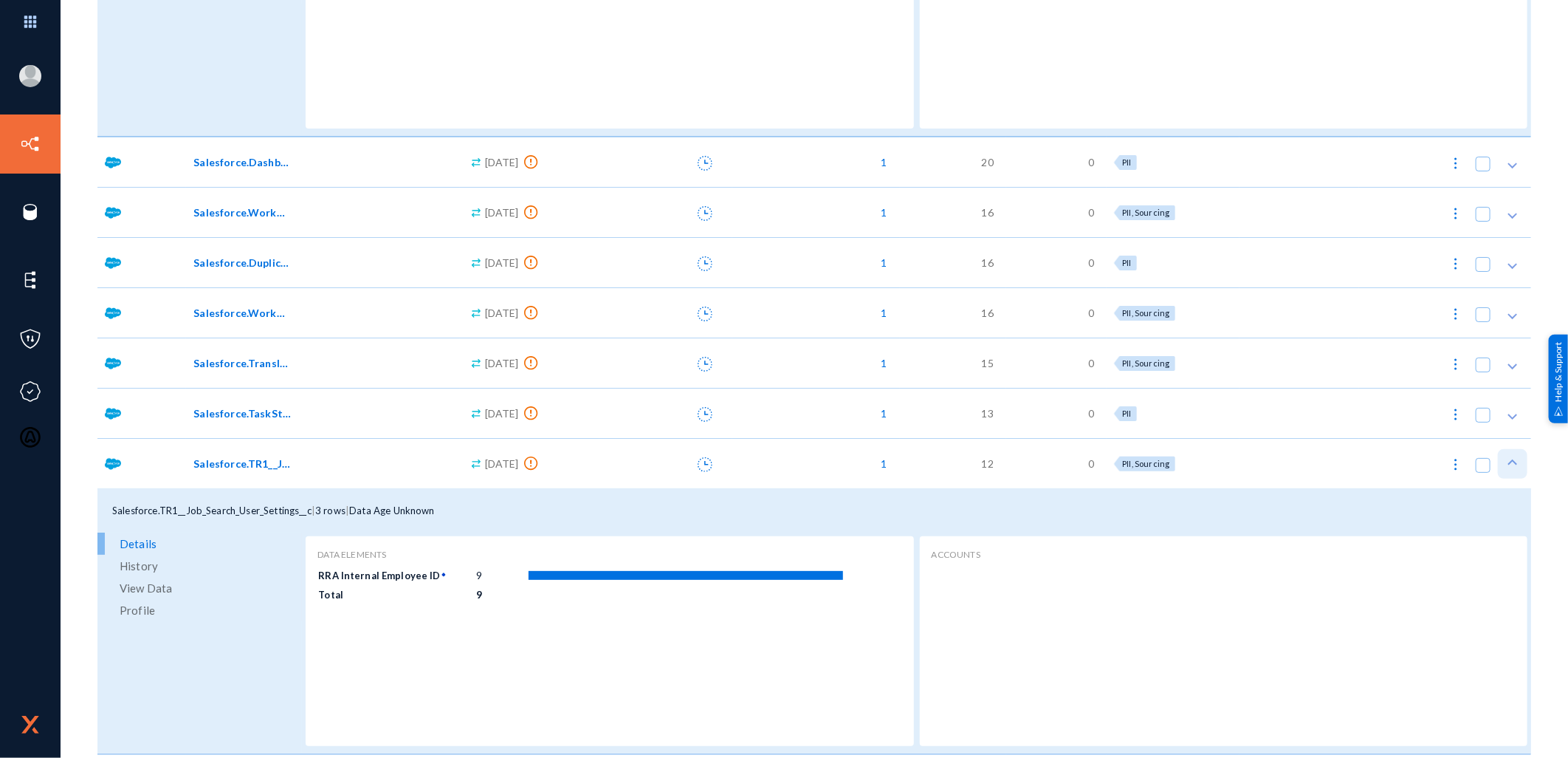
click at [1506, 449] on button at bounding box center [1513, 464] width 30 height 30
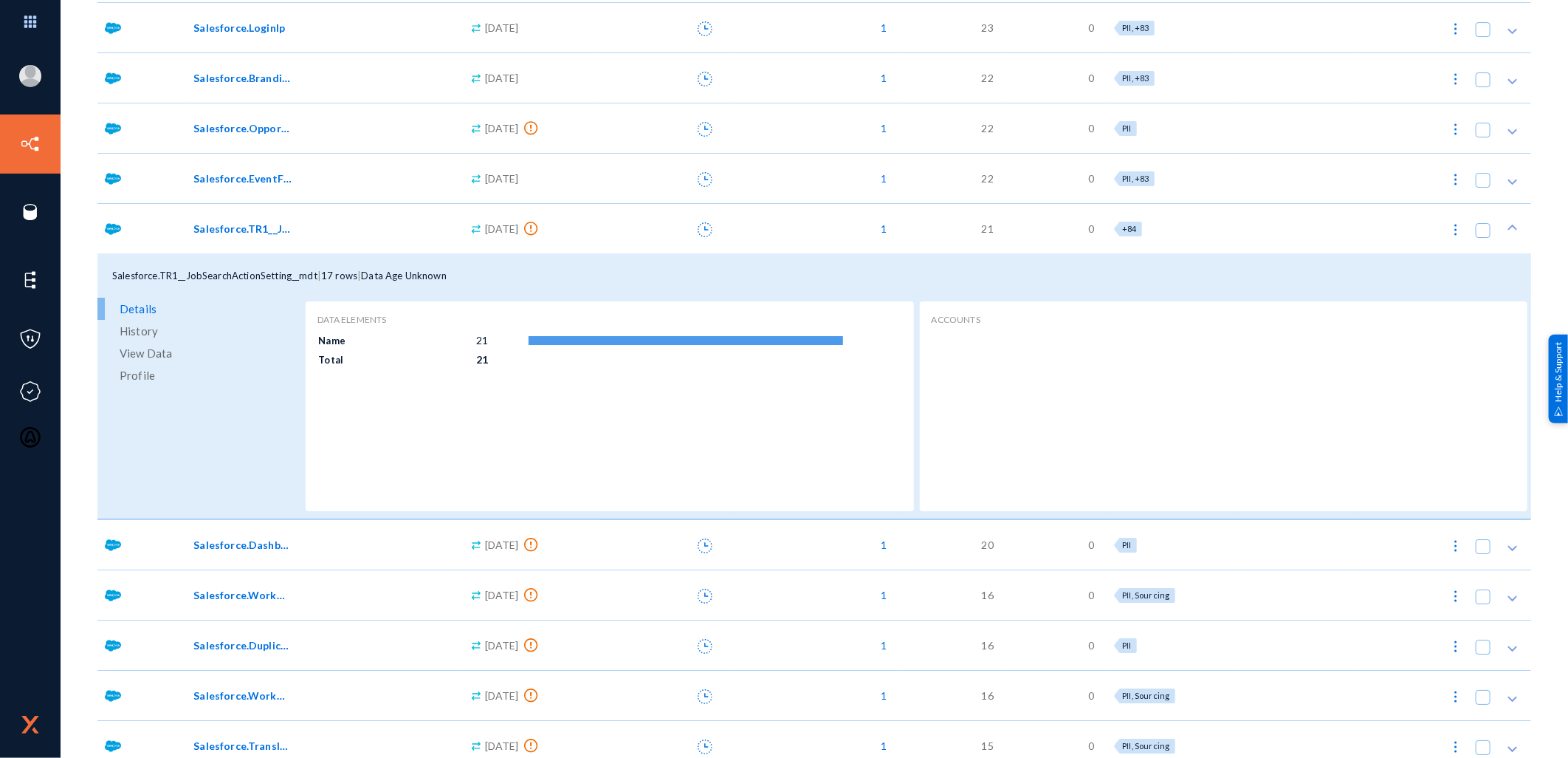
scroll to position [3115, 0]
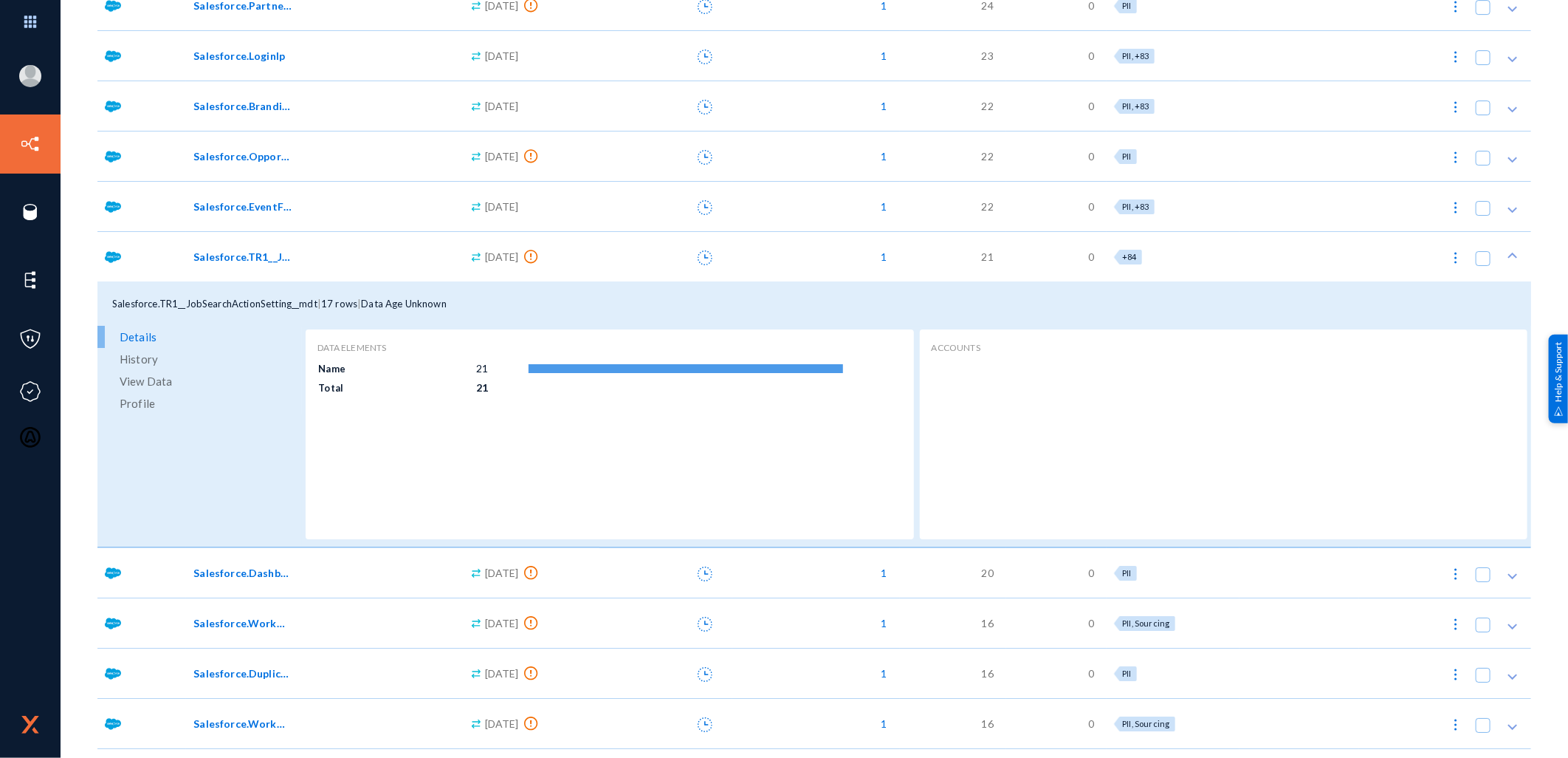
click at [1511, 253] on icon at bounding box center [1512, 255] width 15 height 15
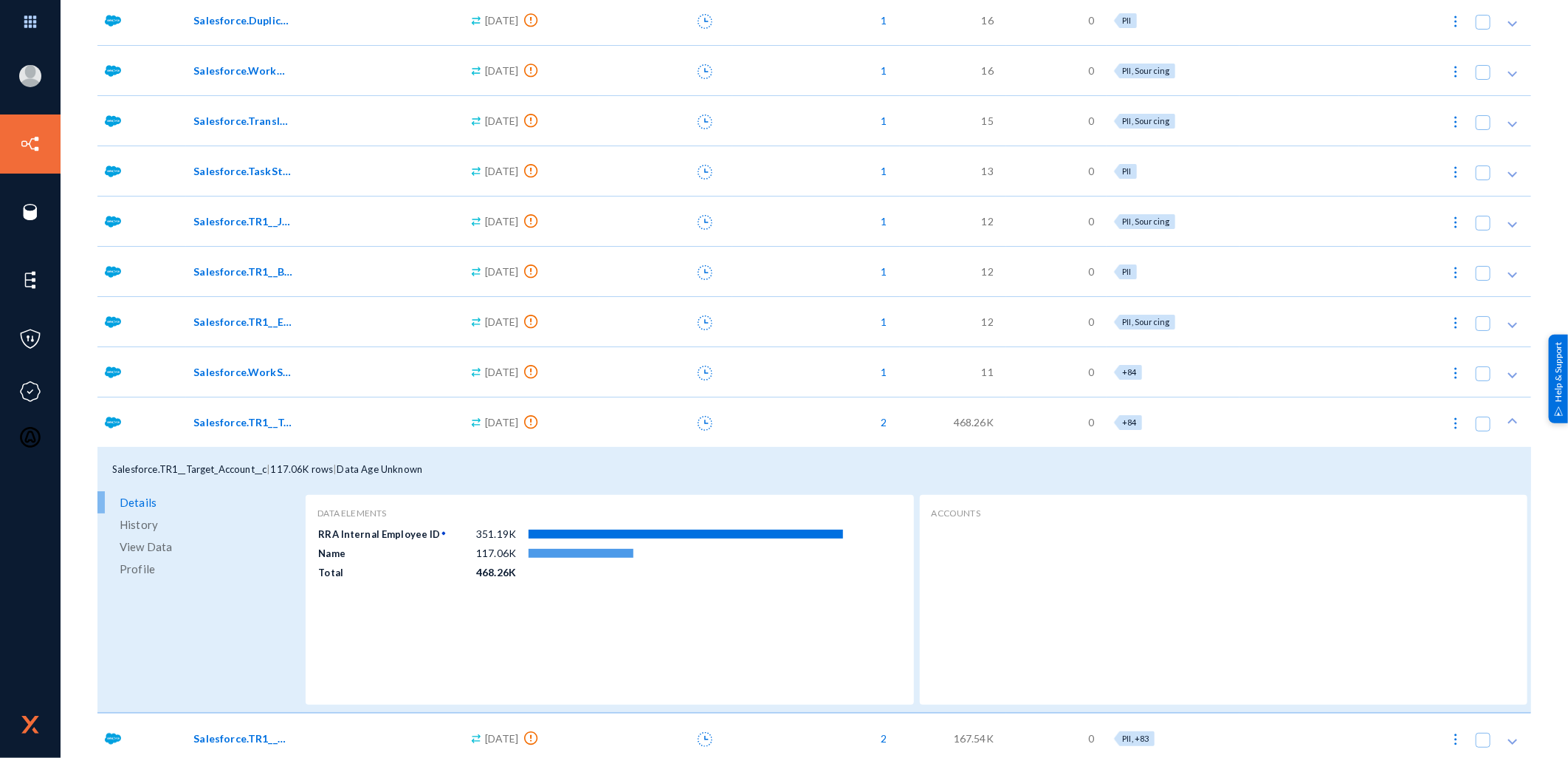
scroll to position [3525, 0]
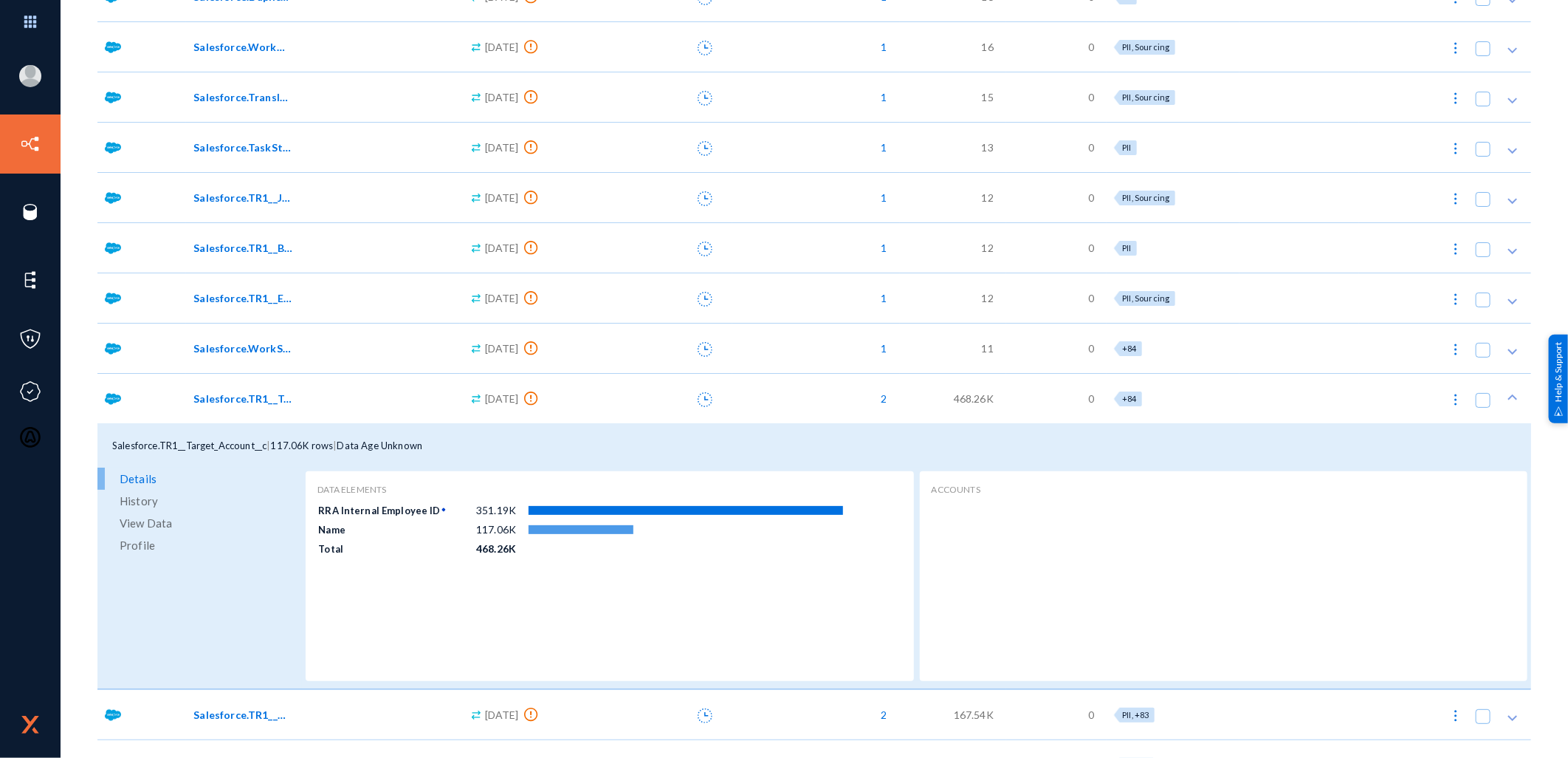
click at [1511, 390] on icon at bounding box center [1512, 397] width 15 height 15
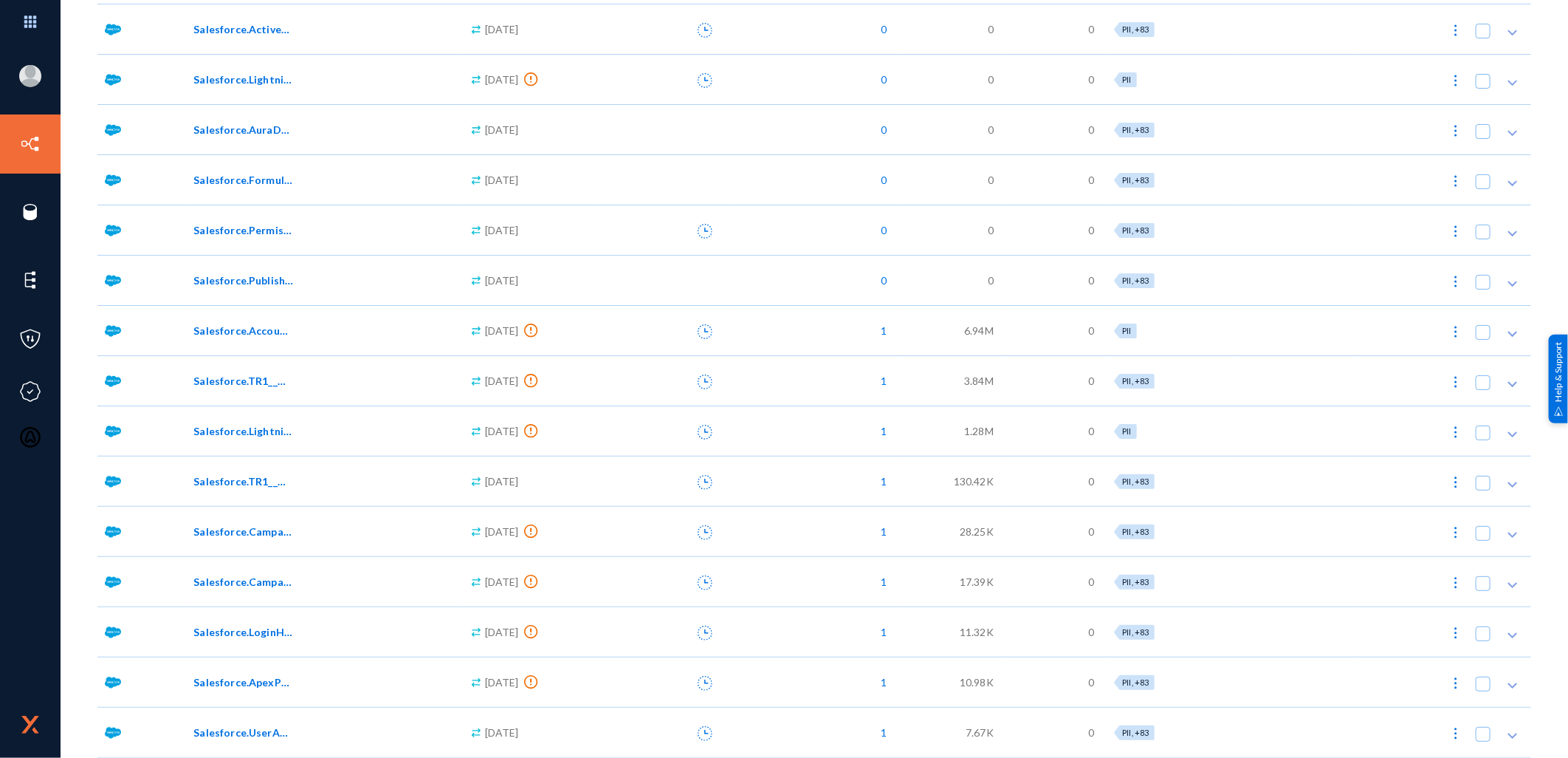
scroll to position [932, 0]
click at [269, 441] on div "Salesforce.TR1__Account_List__Share" at bounding box center [323, 430] width 273 height 50
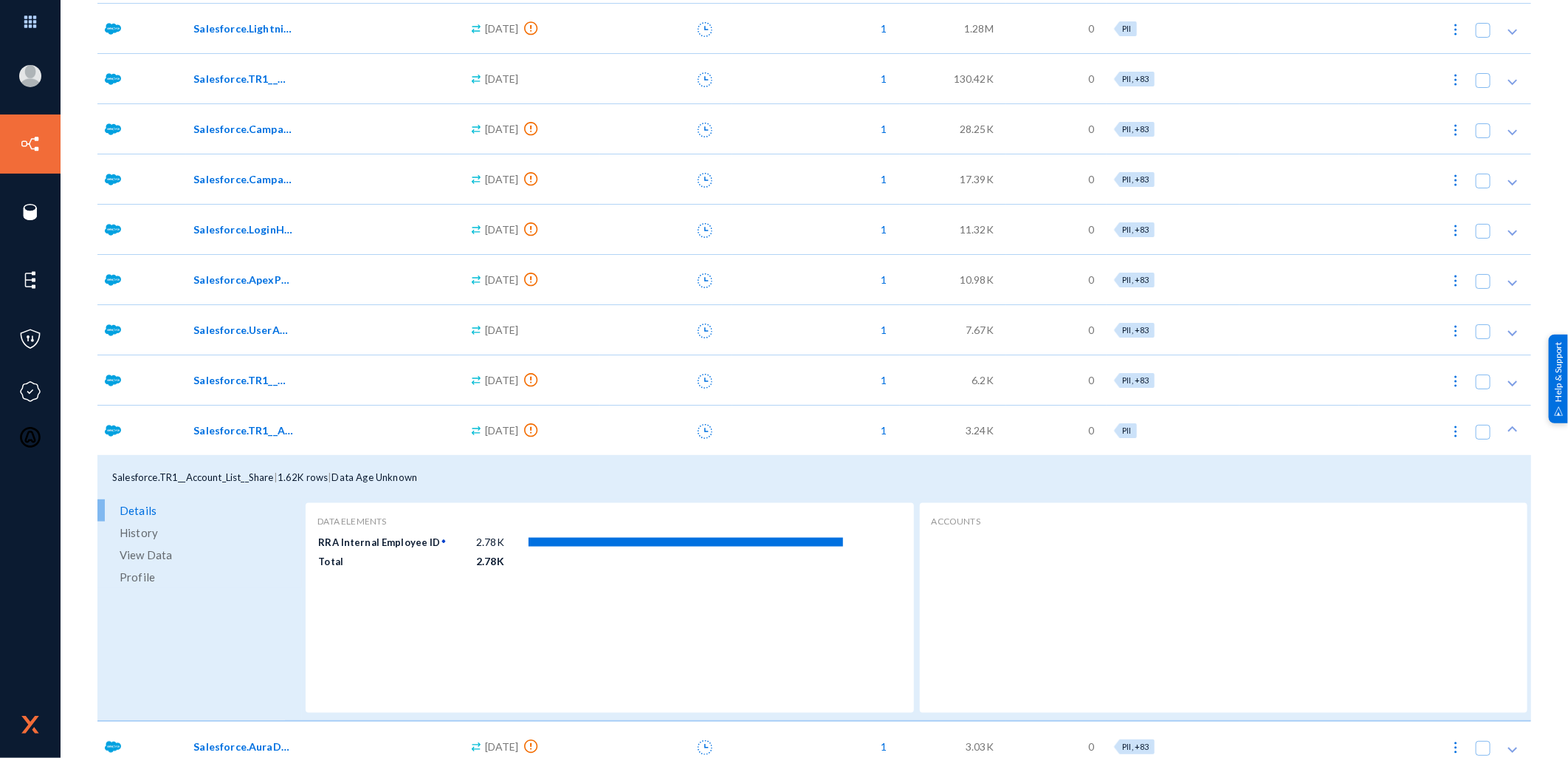
click at [135, 552] on span "View Data" at bounding box center [145, 555] width 53 height 22
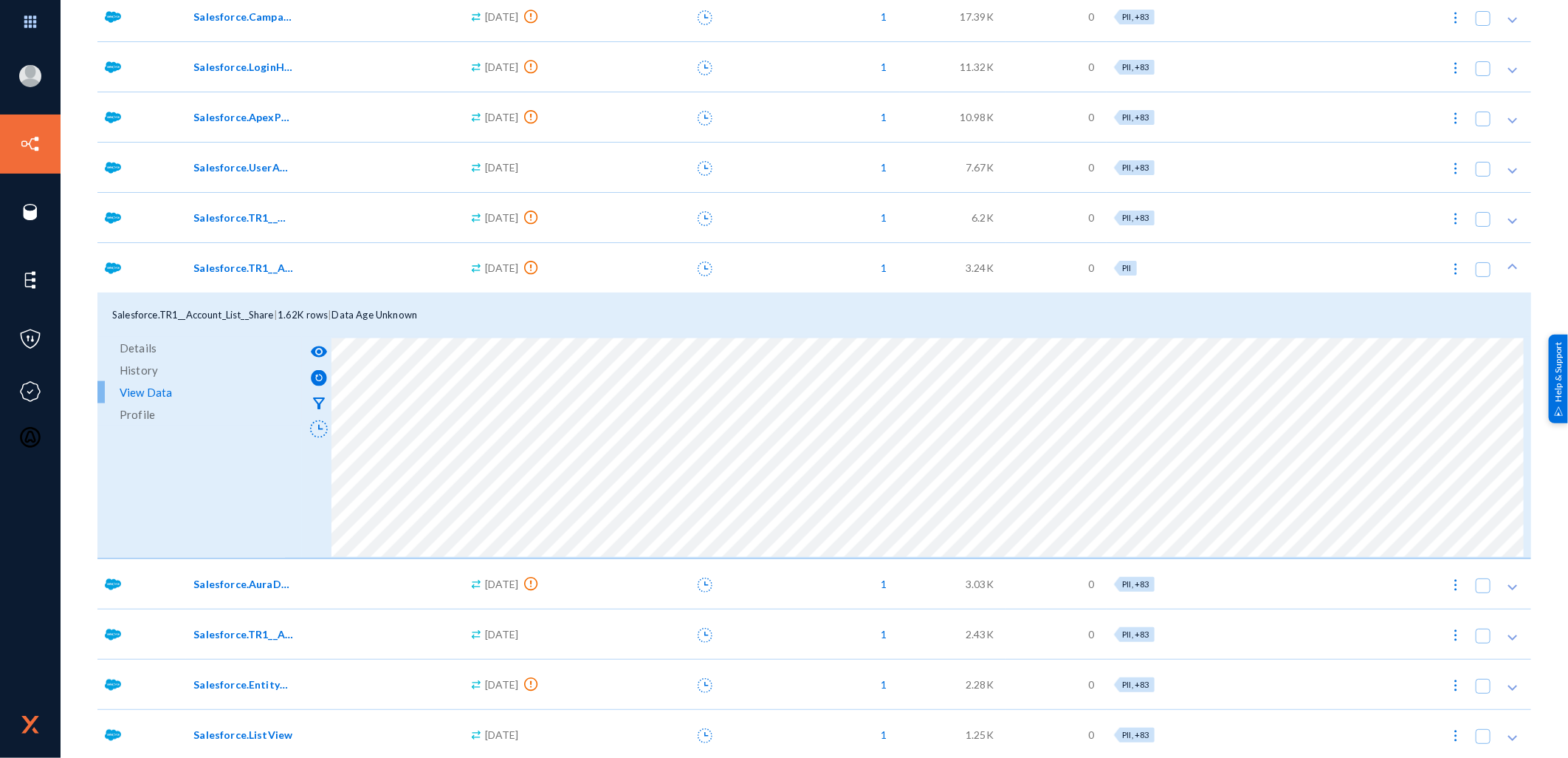
scroll to position [1097, 0]
click at [318, 399] on mat-icon "filter_alt" at bounding box center [319, 401] width 18 height 18
click at [1511, 266] on icon at bounding box center [1512, 265] width 15 height 15
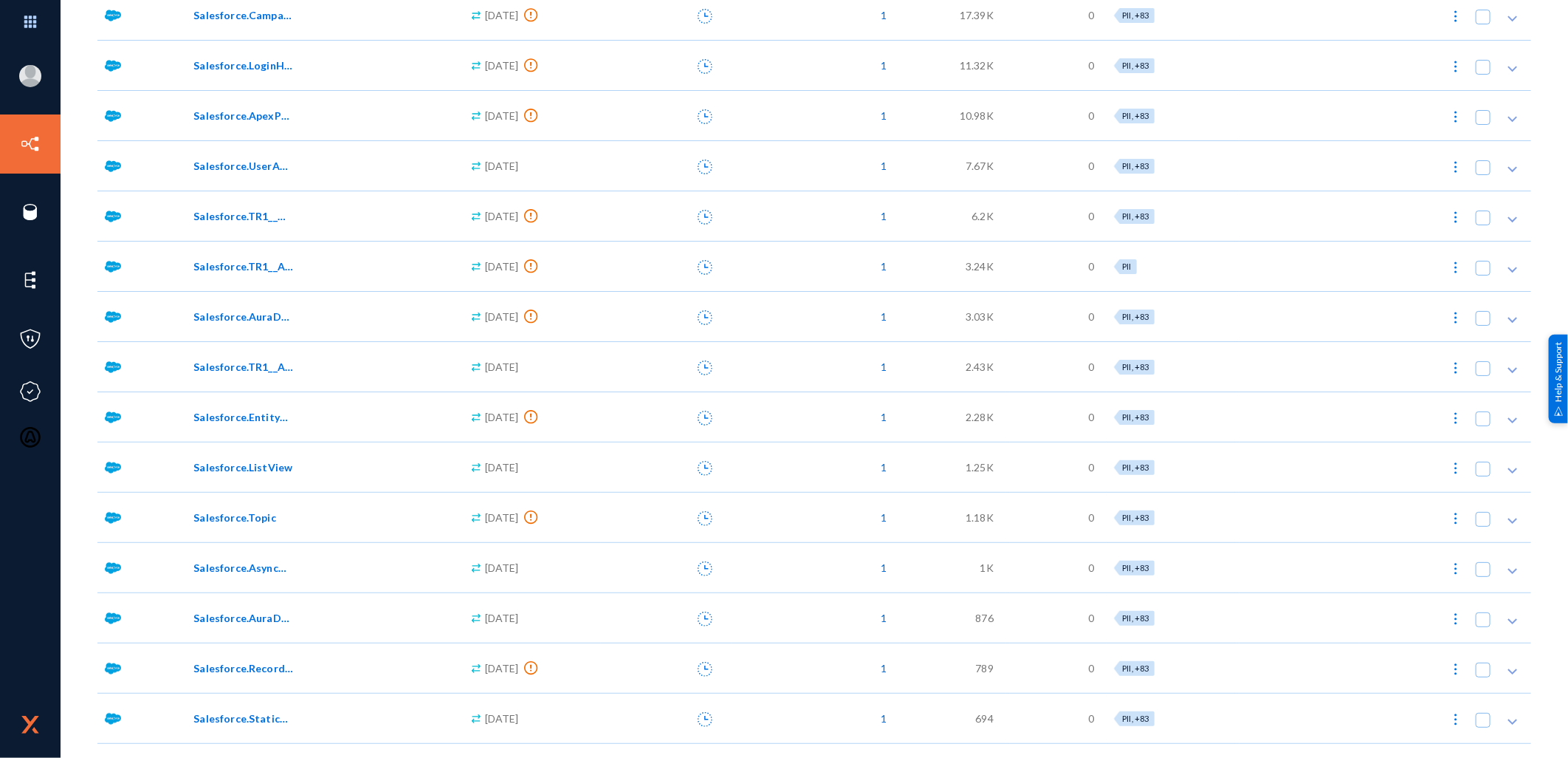
click at [307, 219] on div "Salesforce.TR1__Off_Limit_Policy_Contact__c" at bounding box center [320, 216] width 254 height 16
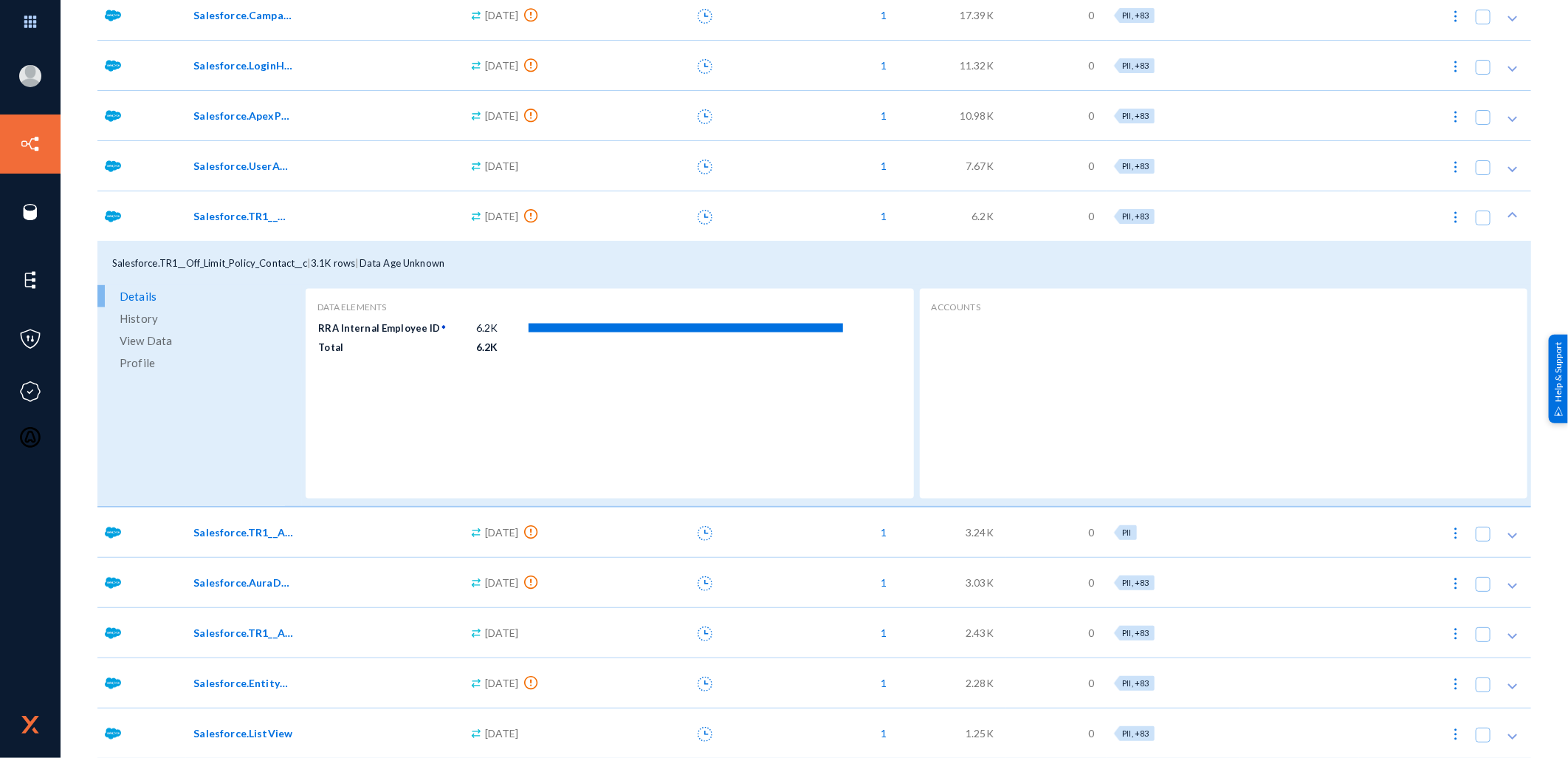
click at [308, 537] on div "Salesforce.TR1__Account_List__Share" at bounding box center [320, 533] width 254 height 16
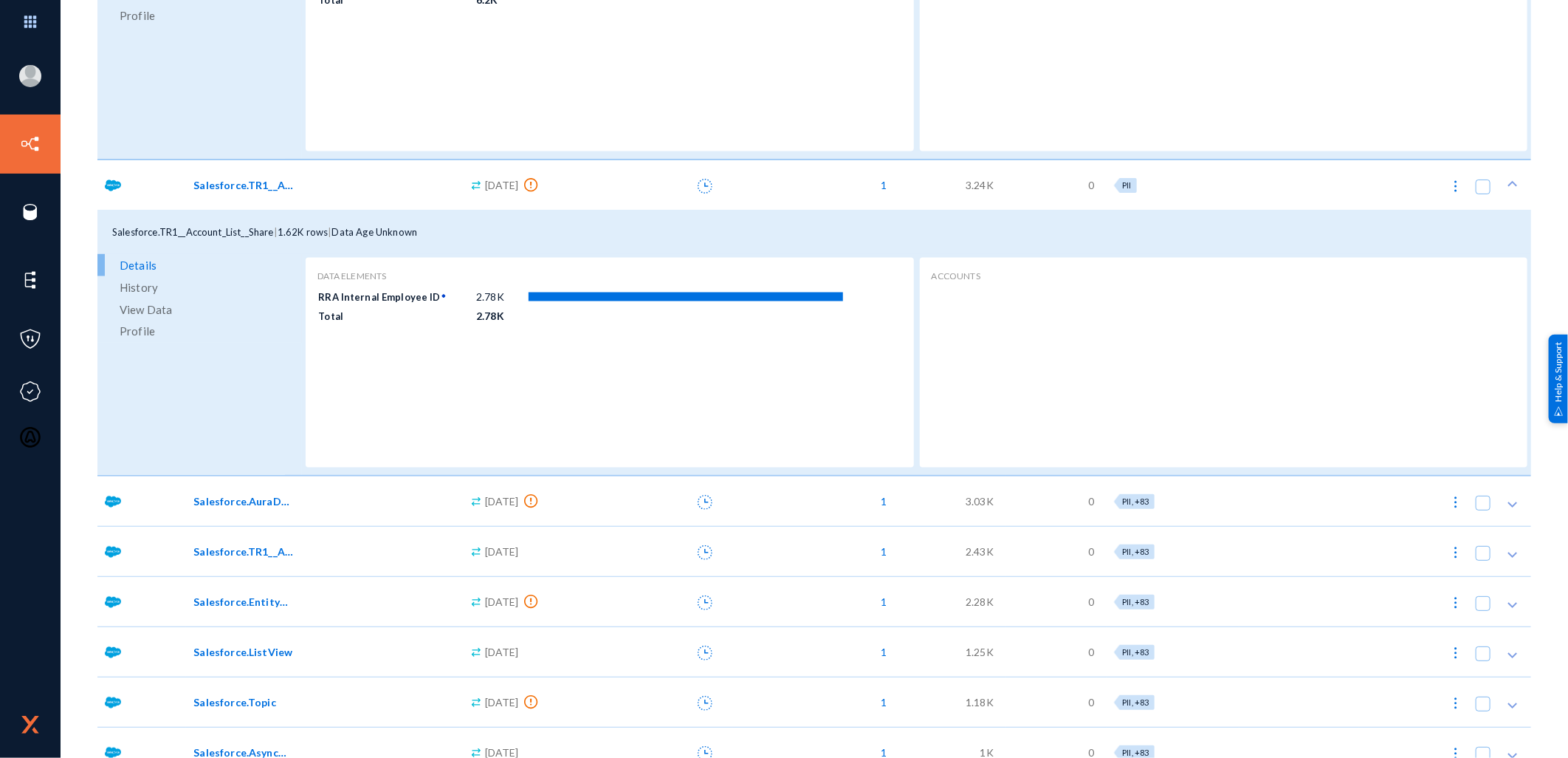
scroll to position [1507, 0]
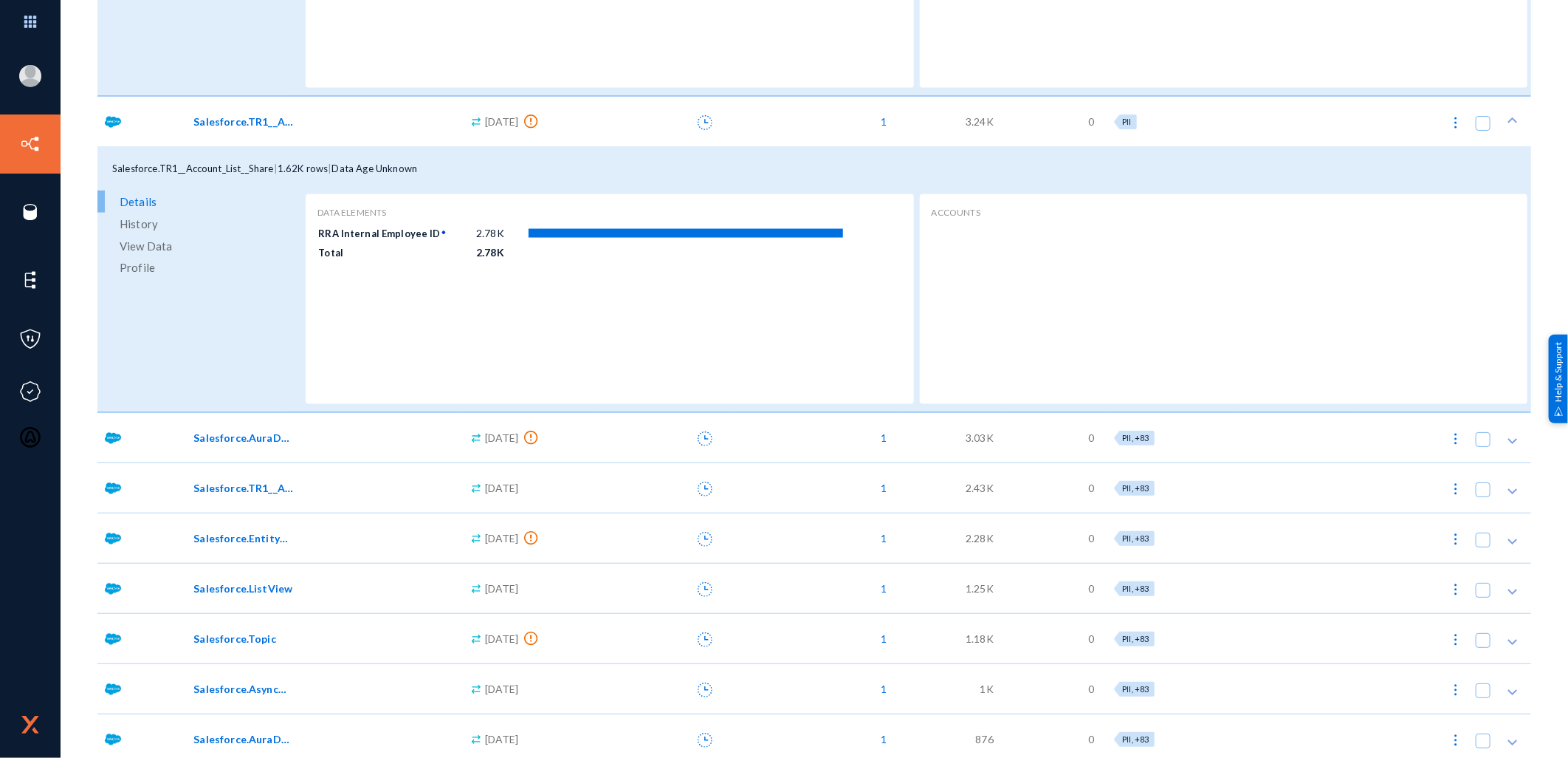
click at [319, 490] on div "Salesforce.TR1__Account_List__c" at bounding box center [320, 488] width 254 height 16
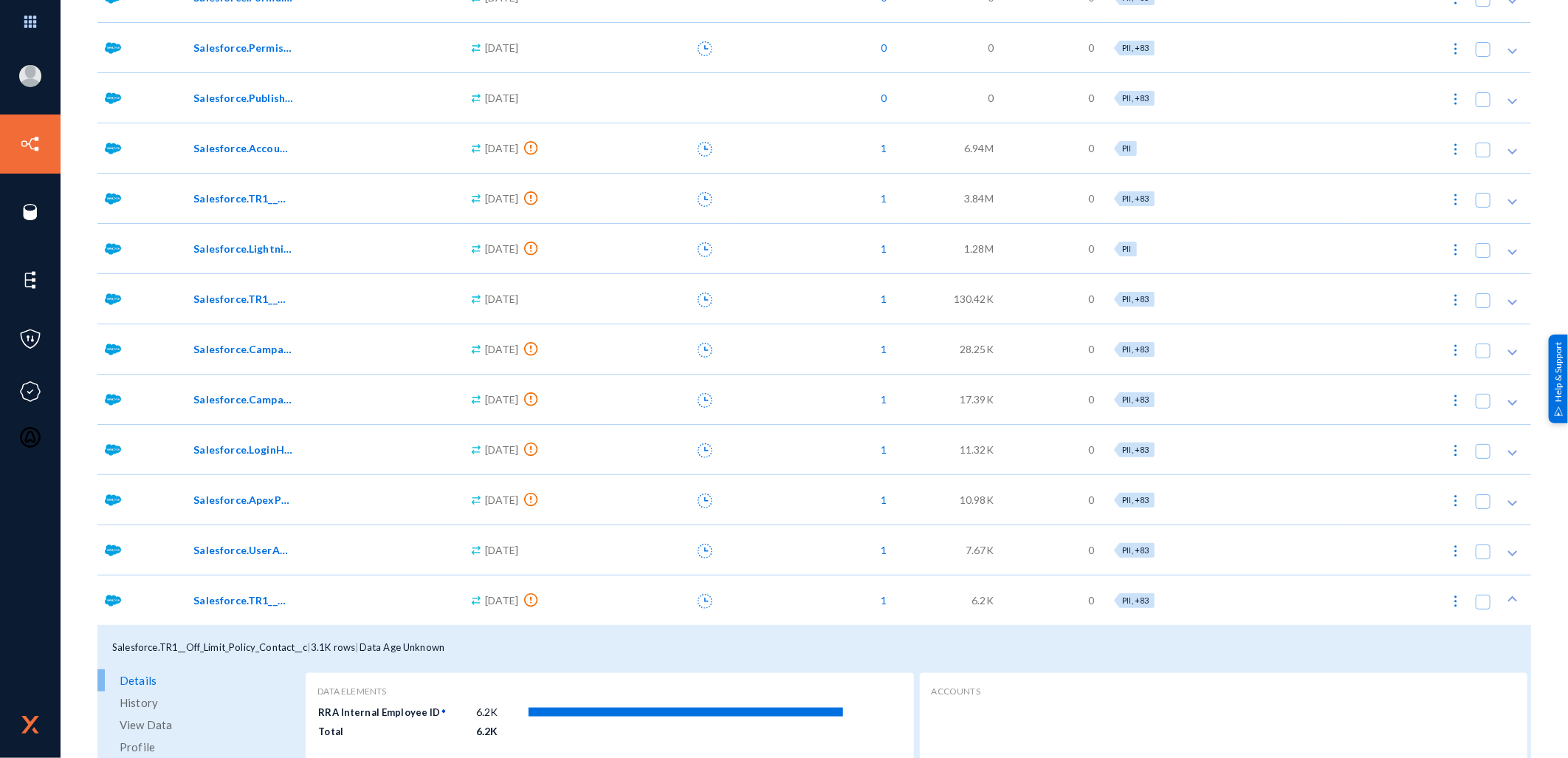
scroll to position [686, 0]
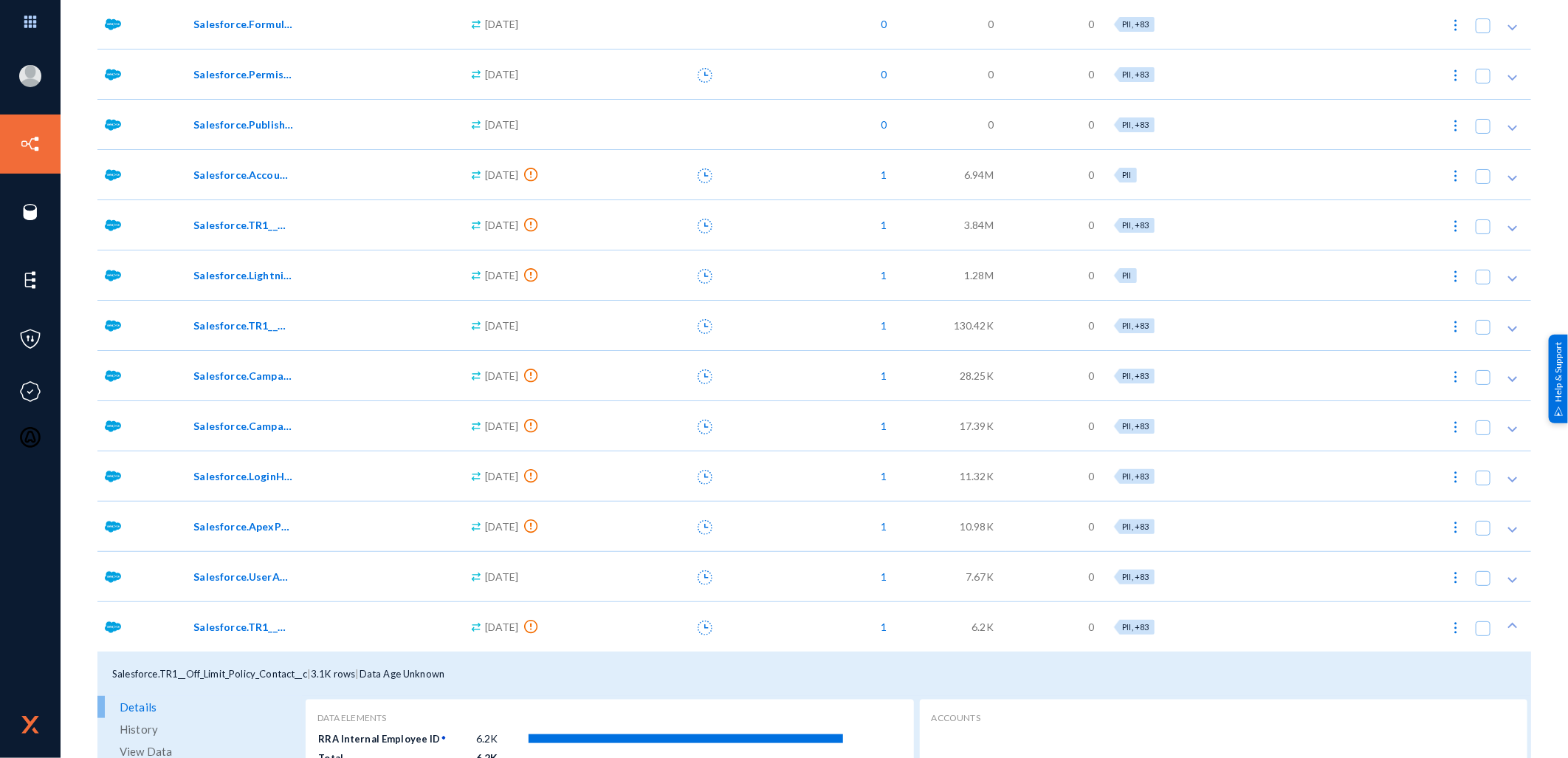
click at [326, 307] on div "Salesforce.TR1__Off_Limit_Policy_Child_Account__c" at bounding box center [323, 325] width 273 height 50
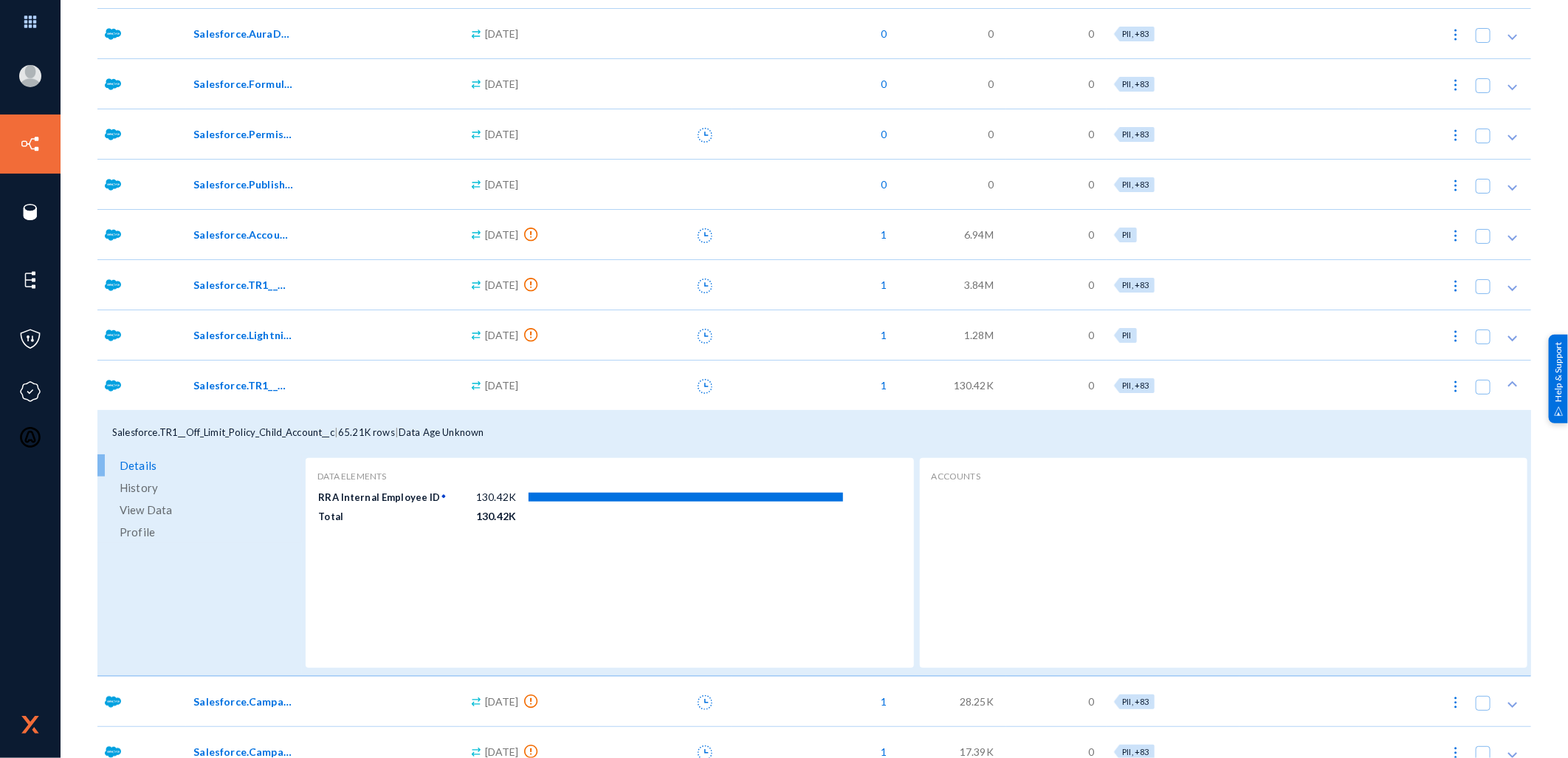
scroll to position [624, 0]
click at [299, 395] on div "Salesforce.TR1__Off_Limit_Policy_Child_Account__c" at bounding box center [323, 387] width 273 height 50
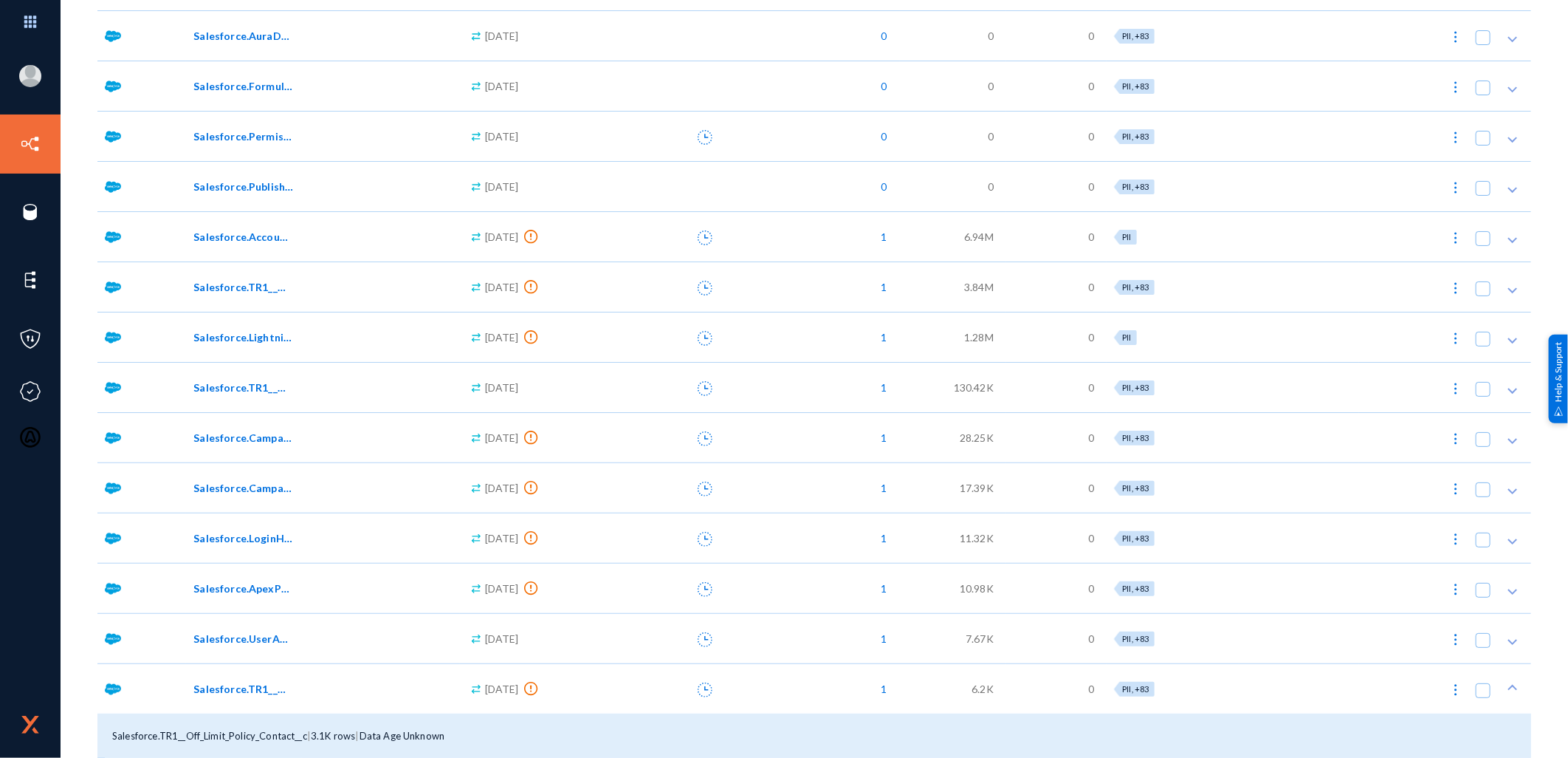
click at [299, 395] on div "Salesforce.TR1__Off_Limit_Policy_Child_Account__c" at bounding box center [323, 387] width 273 height 50
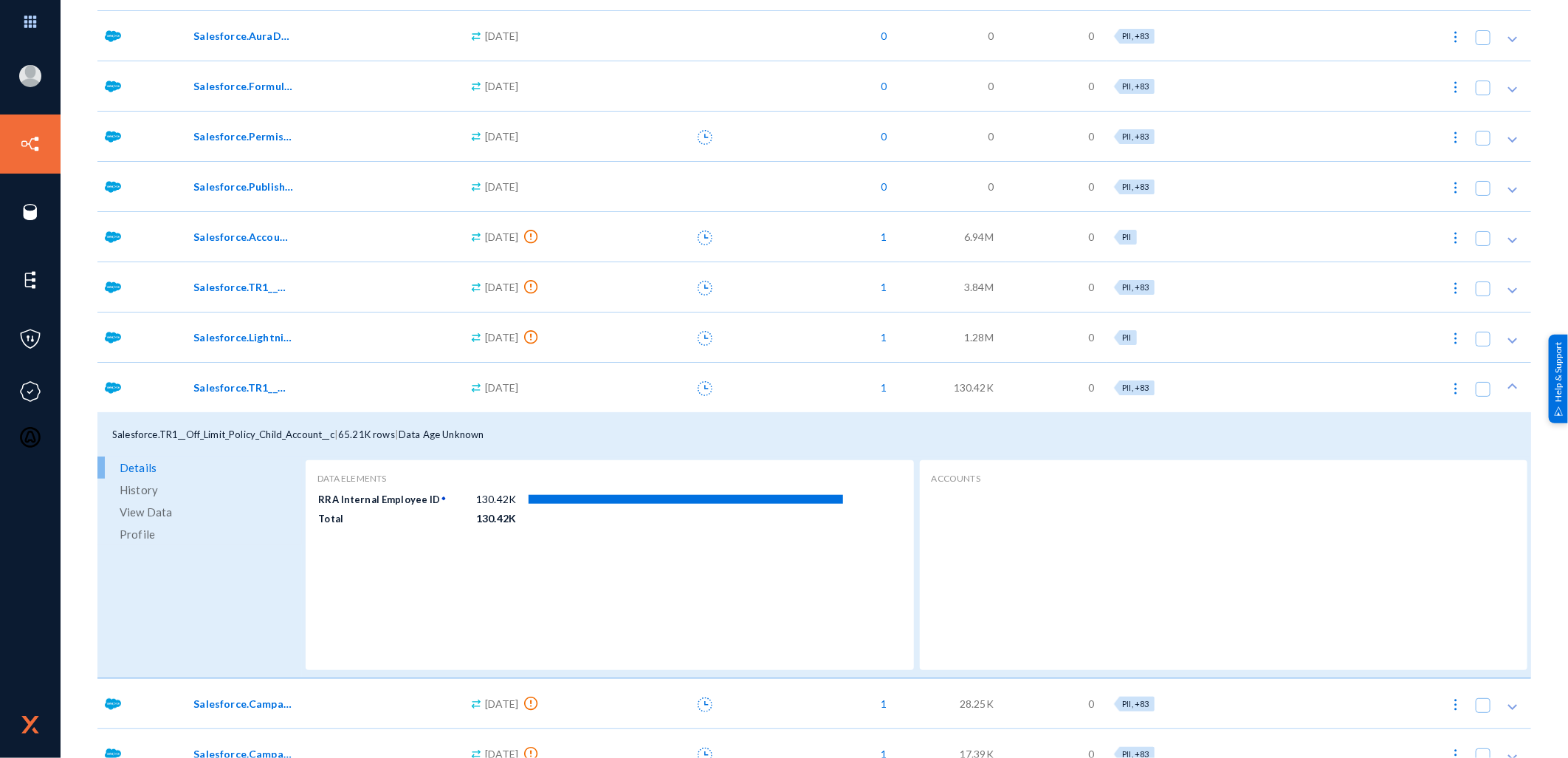
click at [311, 302] on div "Salesforce.TR1__Off_Limit_Line_Item__c" at bounding box center [323, 287] width 273 height 50
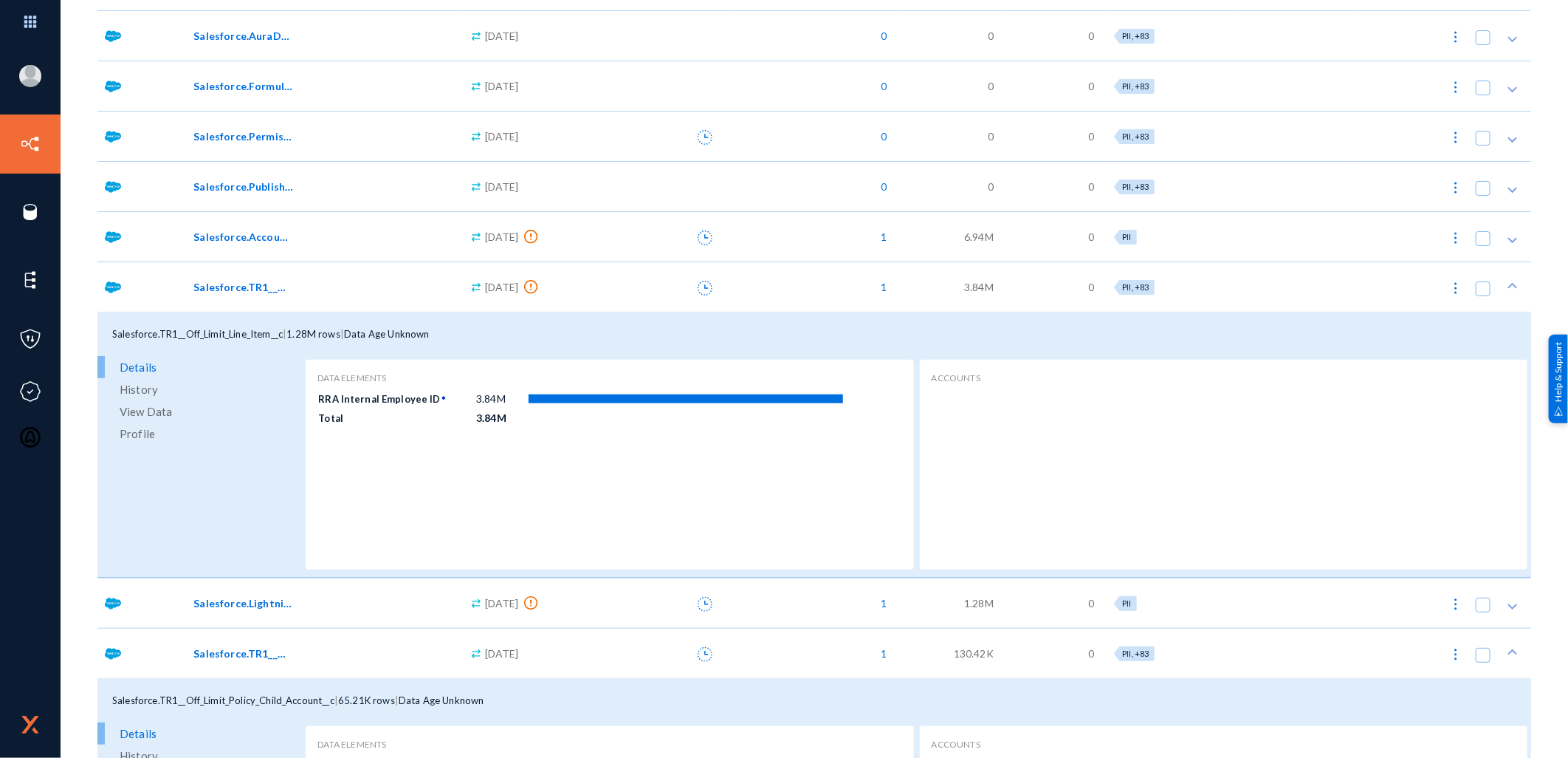
click at [133, 408] on span "View Data" at bounding box center [145, 412] width 53 height 22
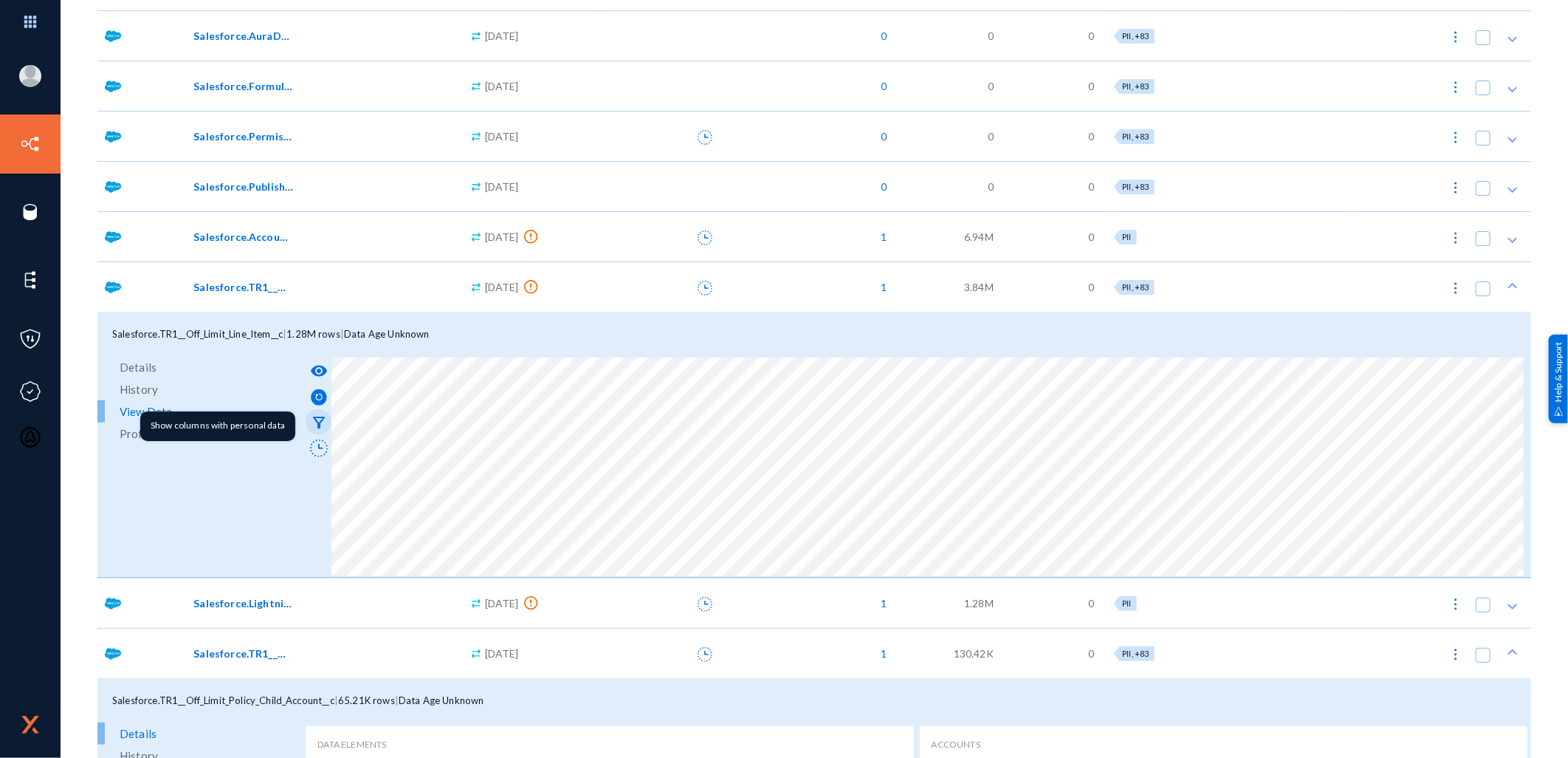
click at [316, 417] on mat-icon "filter_alt" at bounding box center [319, 423] width 18 height 18
click at [323, 419] on mat-icon "filter_alt" at bounding box center [319, 423] width 18 height 18
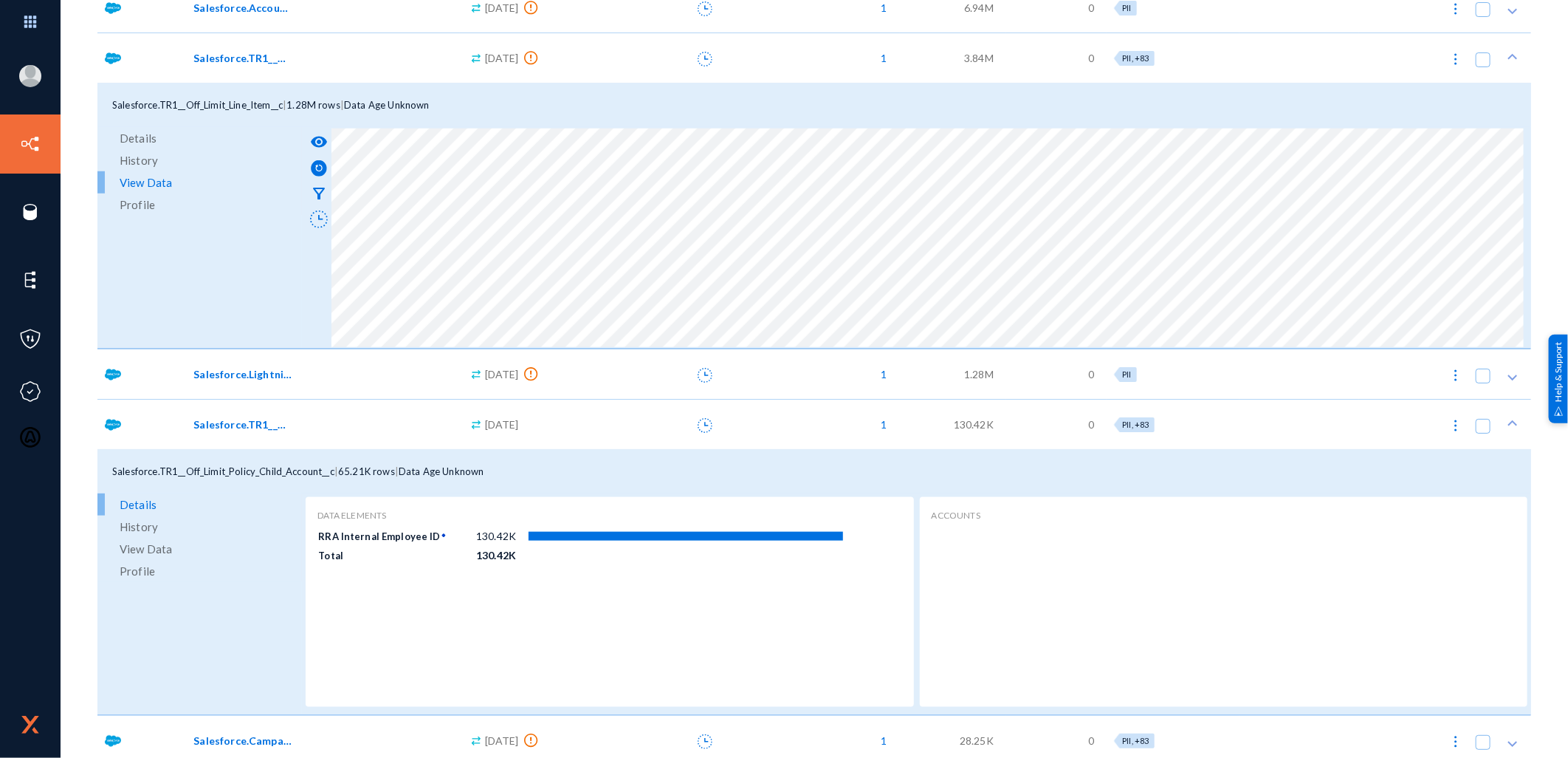
scroll to position [870, 0]
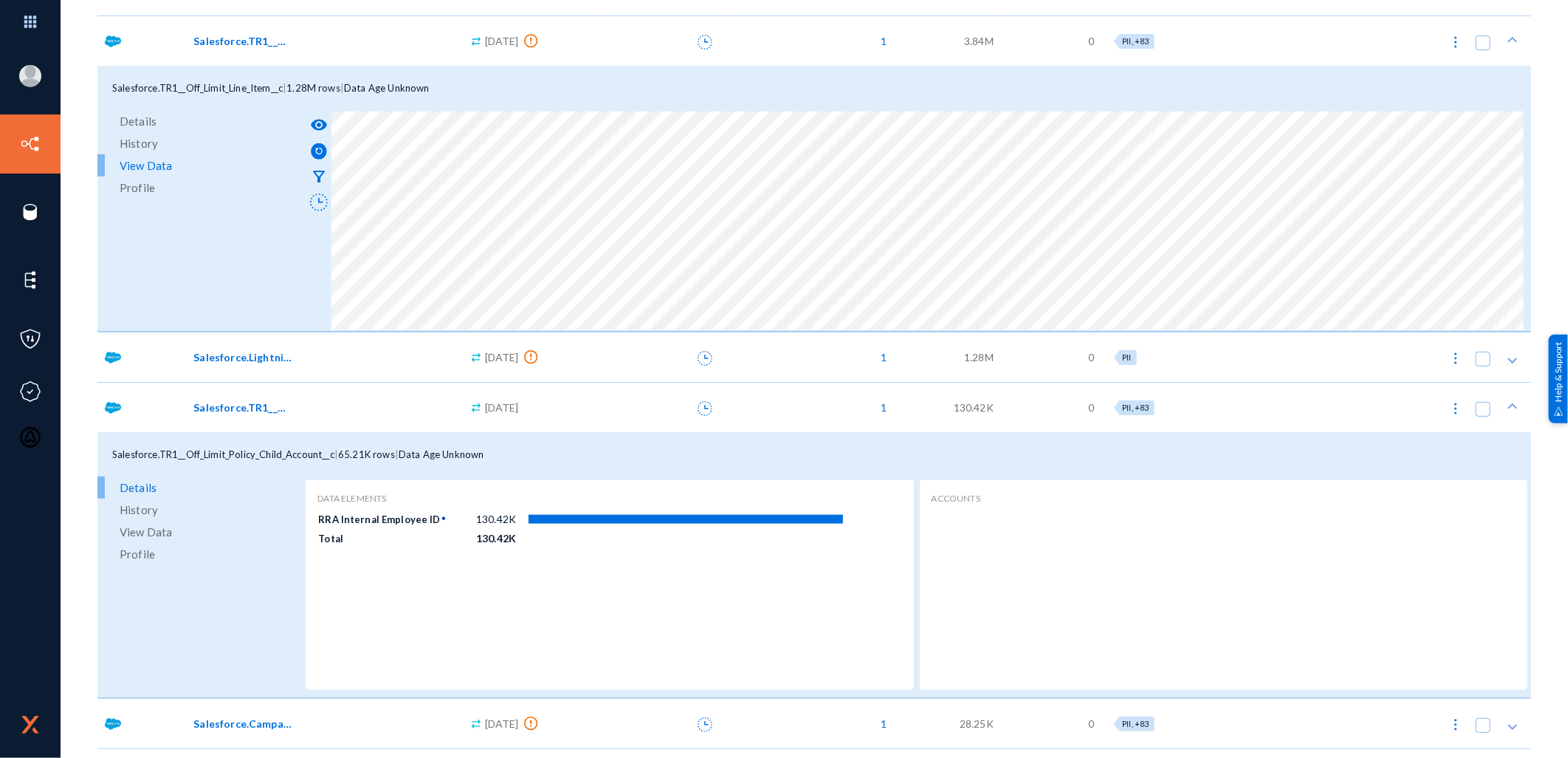
click at [338, 401] on div "Salesforce.TR1__Off_Limit_Policy_Child_Account__c" at bounding box center [320, 408] width 254 height 16
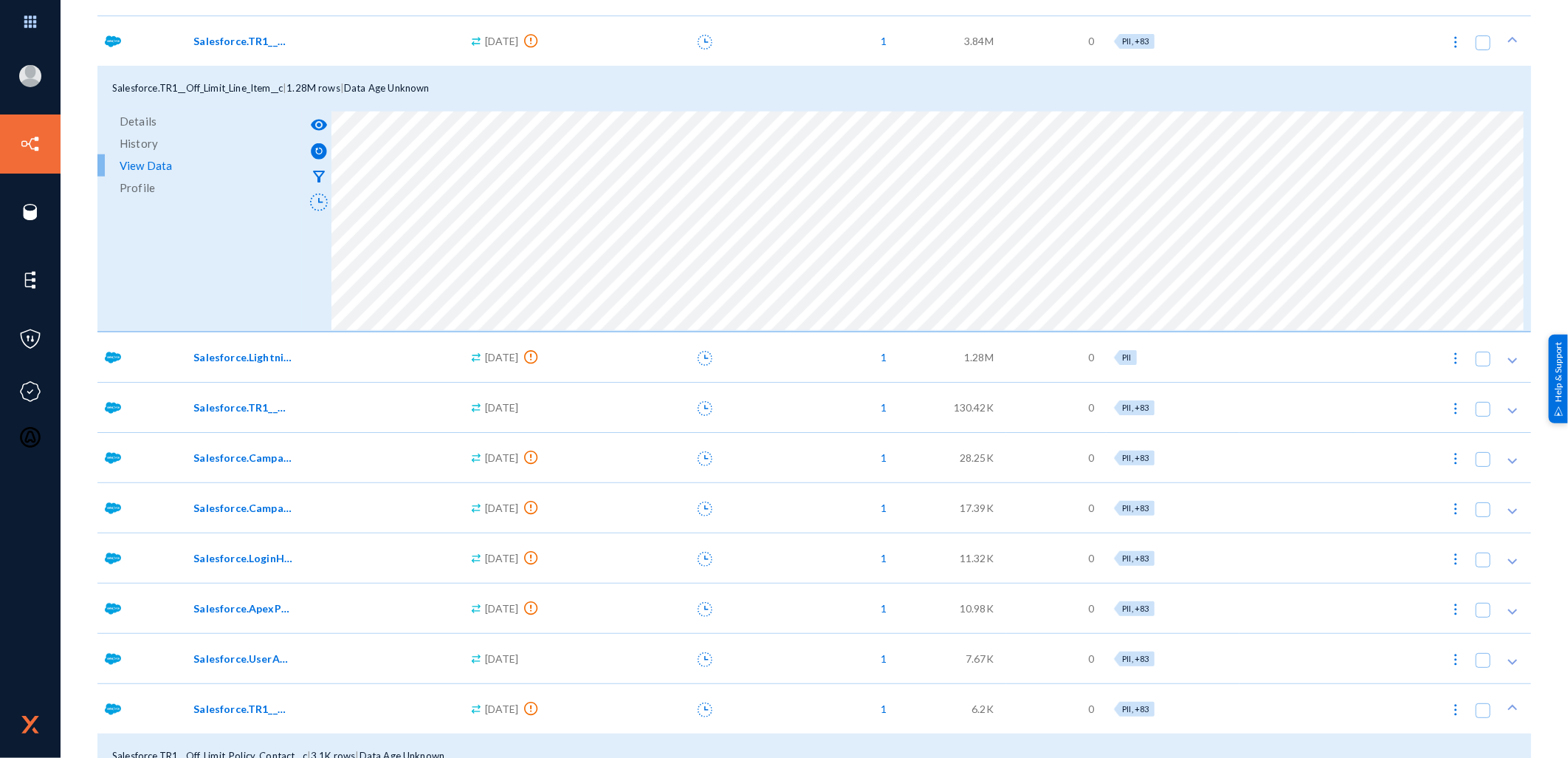
click at [337, 406] on div "Salesforce.TR1__Off_Limit_Policy_Child_Account__c" at bounding box center [320, 408] width 254 height 16
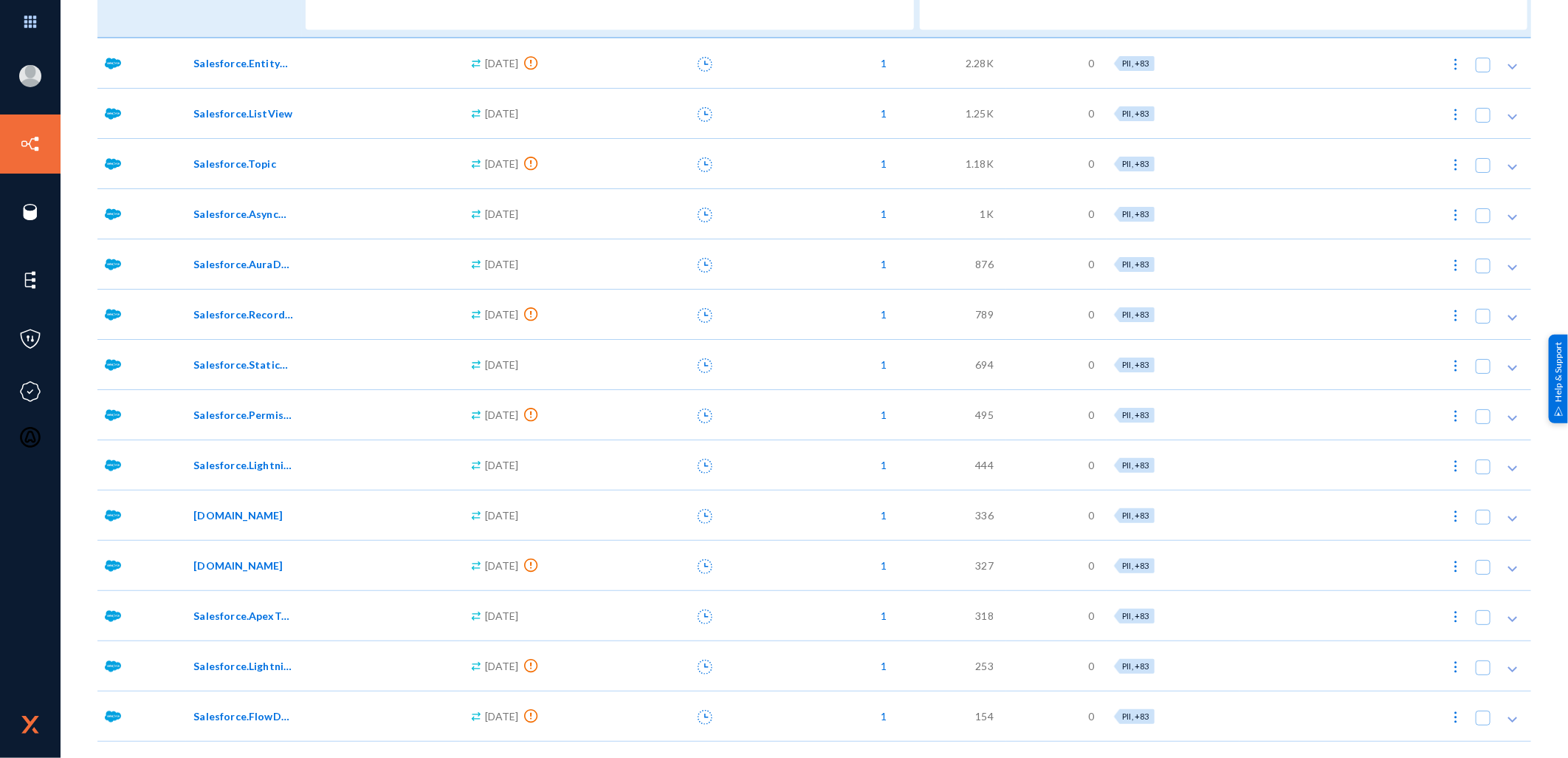
scroll to position [3004, 0]
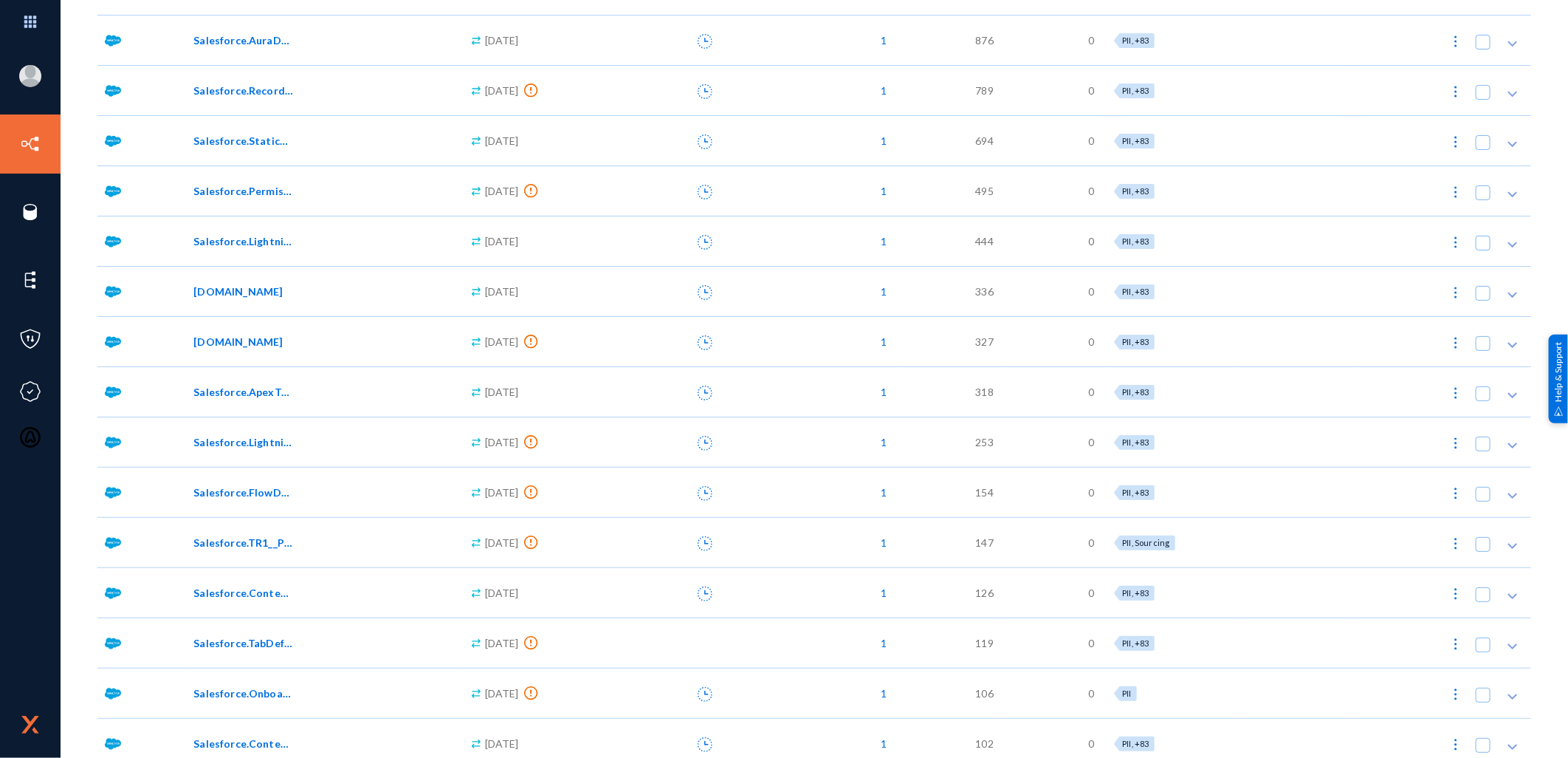
click at [299, 538] on div "Salesforce.TR1__Power_Notes_Subject__c" at bounding box center [320, 543] width 254 height 16
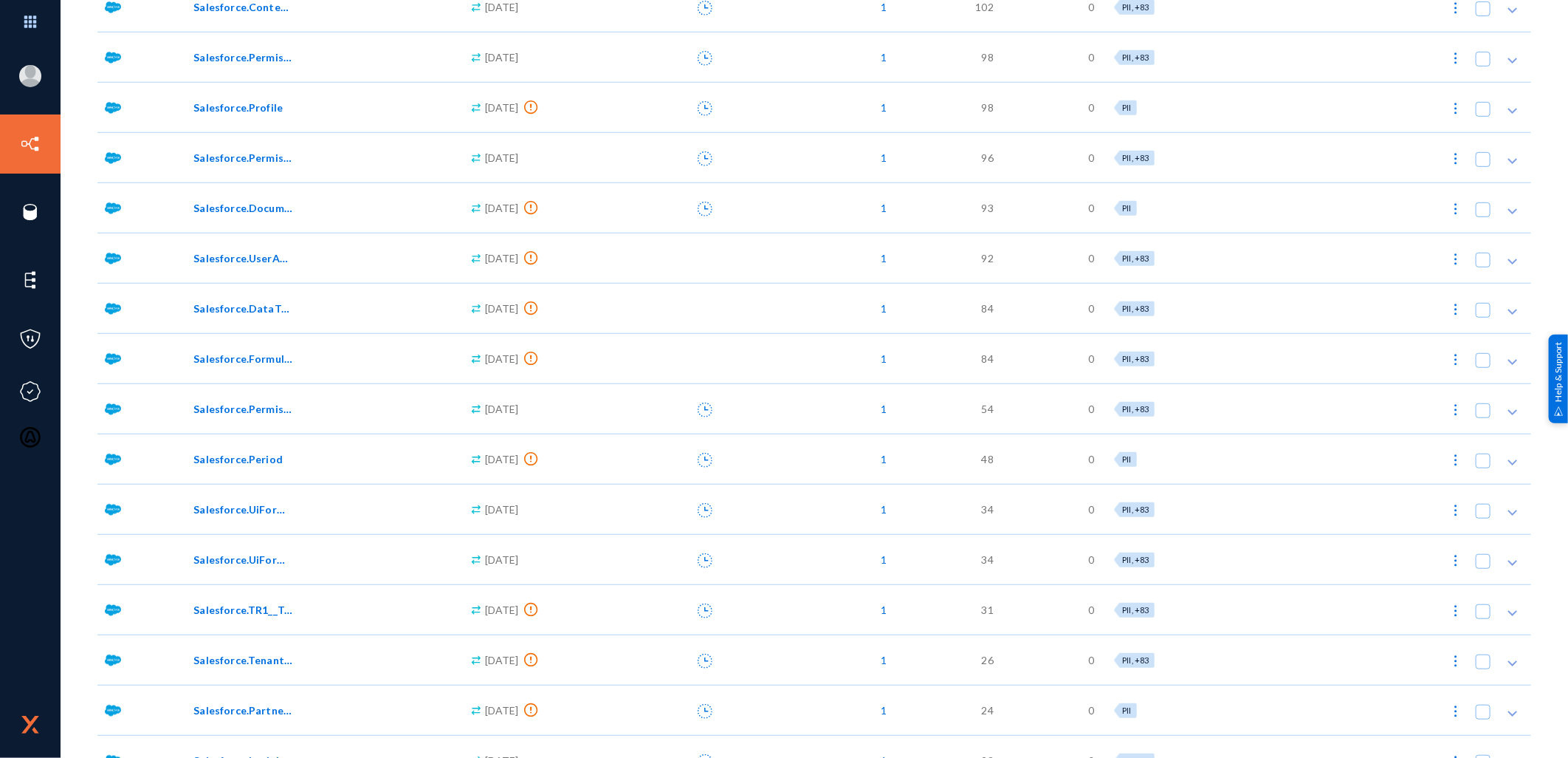
scroll to position [4317, 0]
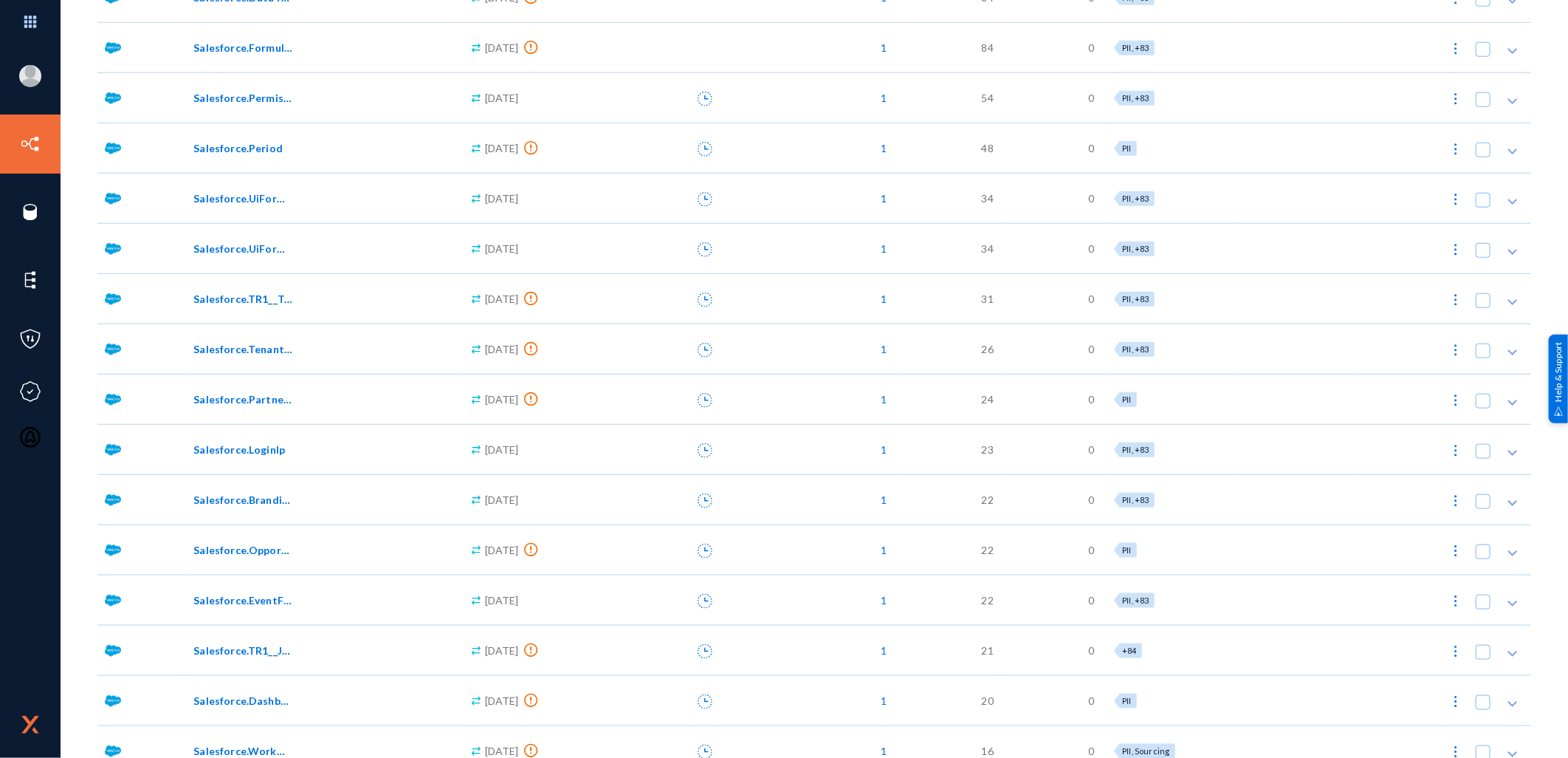
click at [300, 301] on div "Salesforce.TR1__TextKernel_Search_Field_Mapping__mdt" at bounding box center [320, 299] width 254 height 16
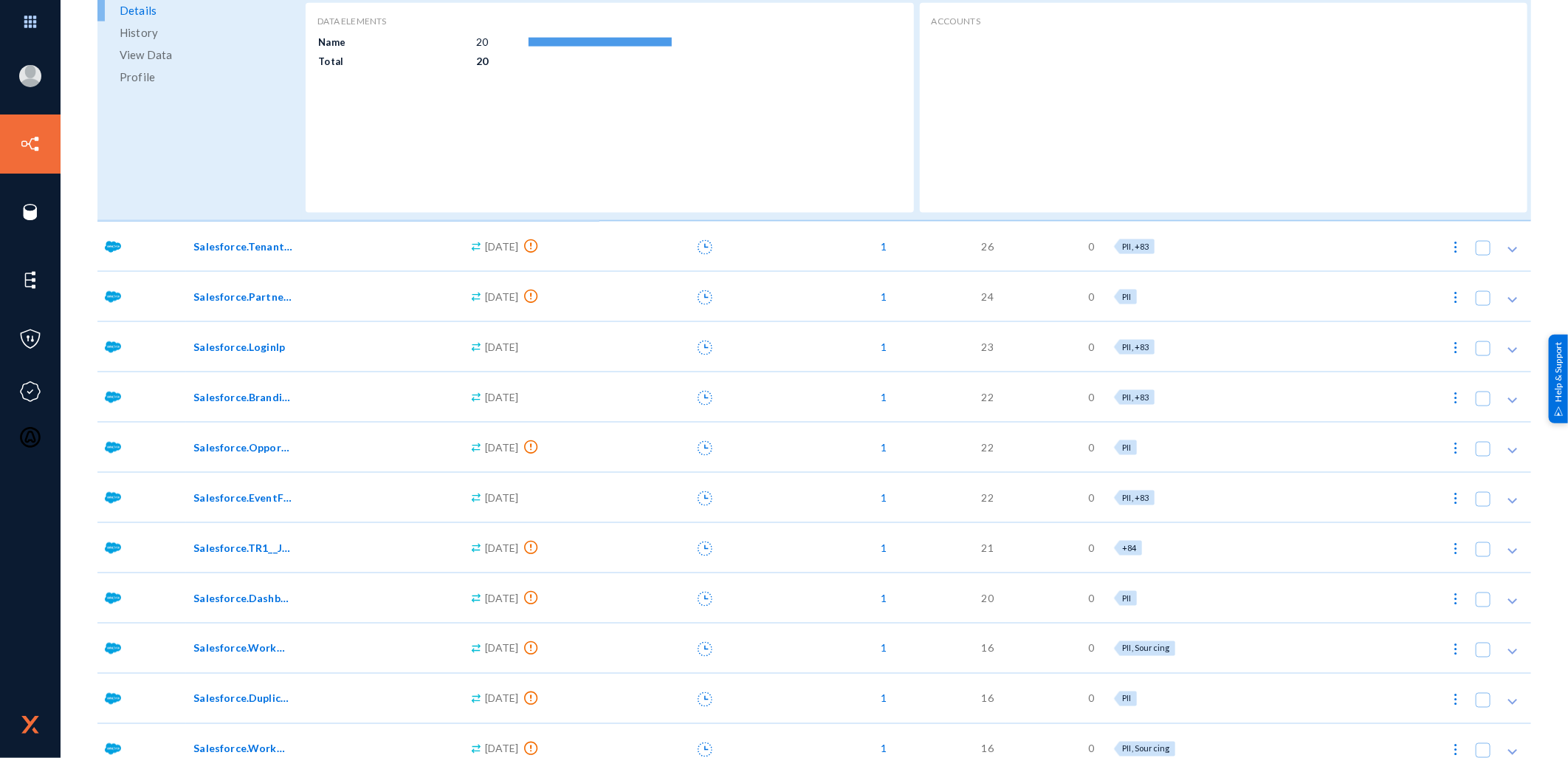
scroll to position [4727, 0]
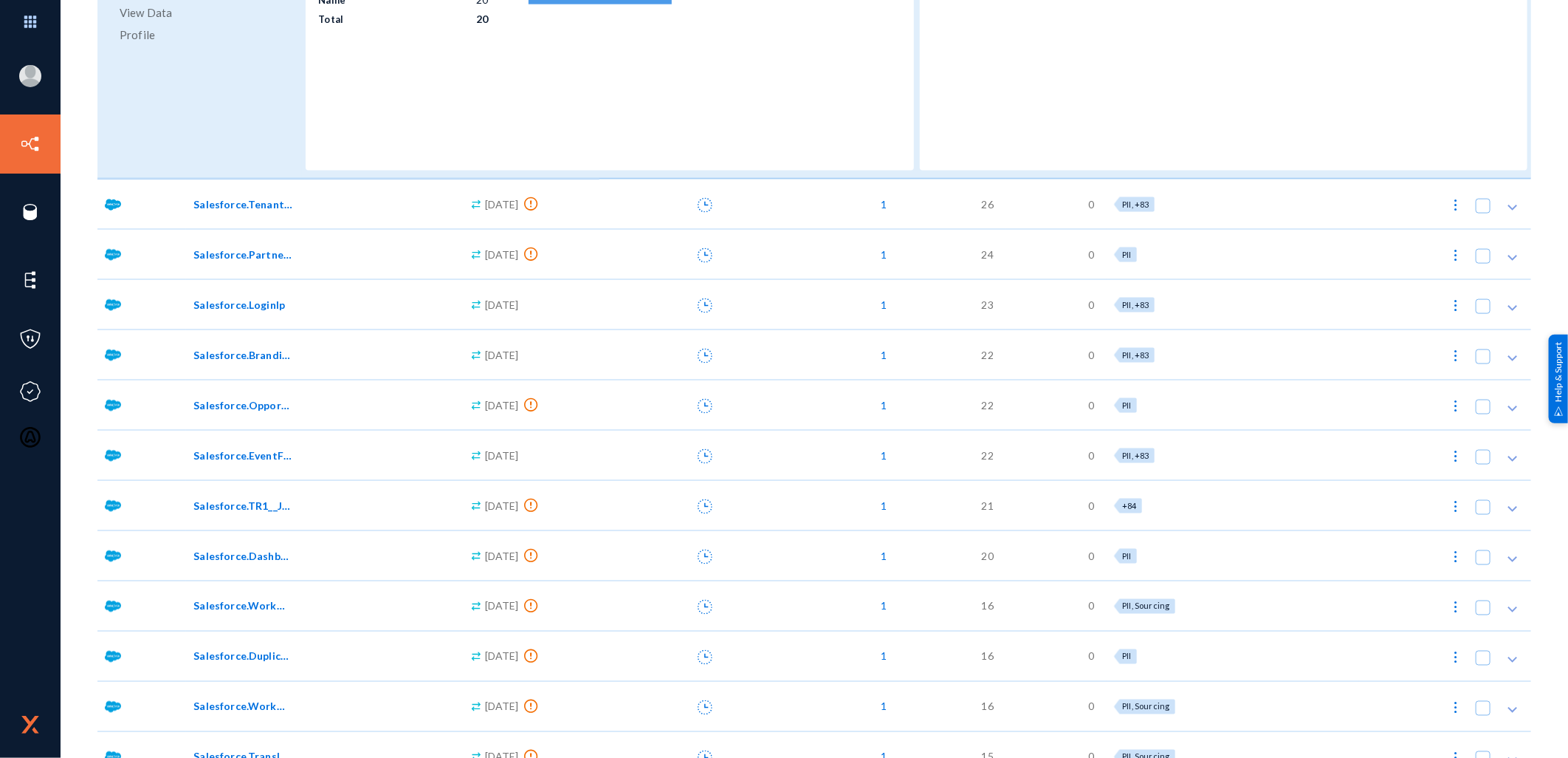
click at [299, 511] on div "Salesforce.TR1__JobSearchActionSetting__mdt" at bounding box center [320, 506] width 254 height 16
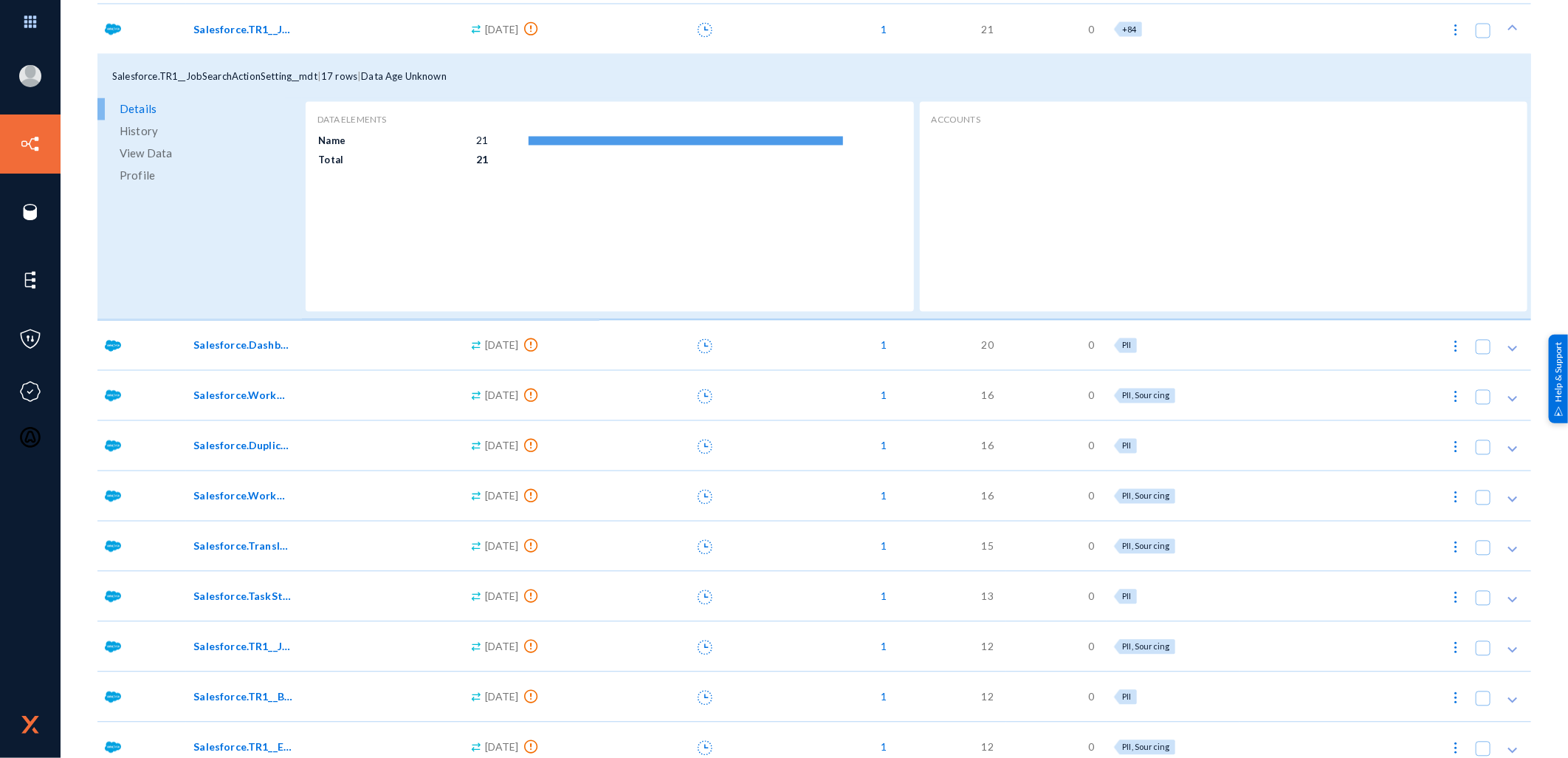
scroll to position [5301, 0]
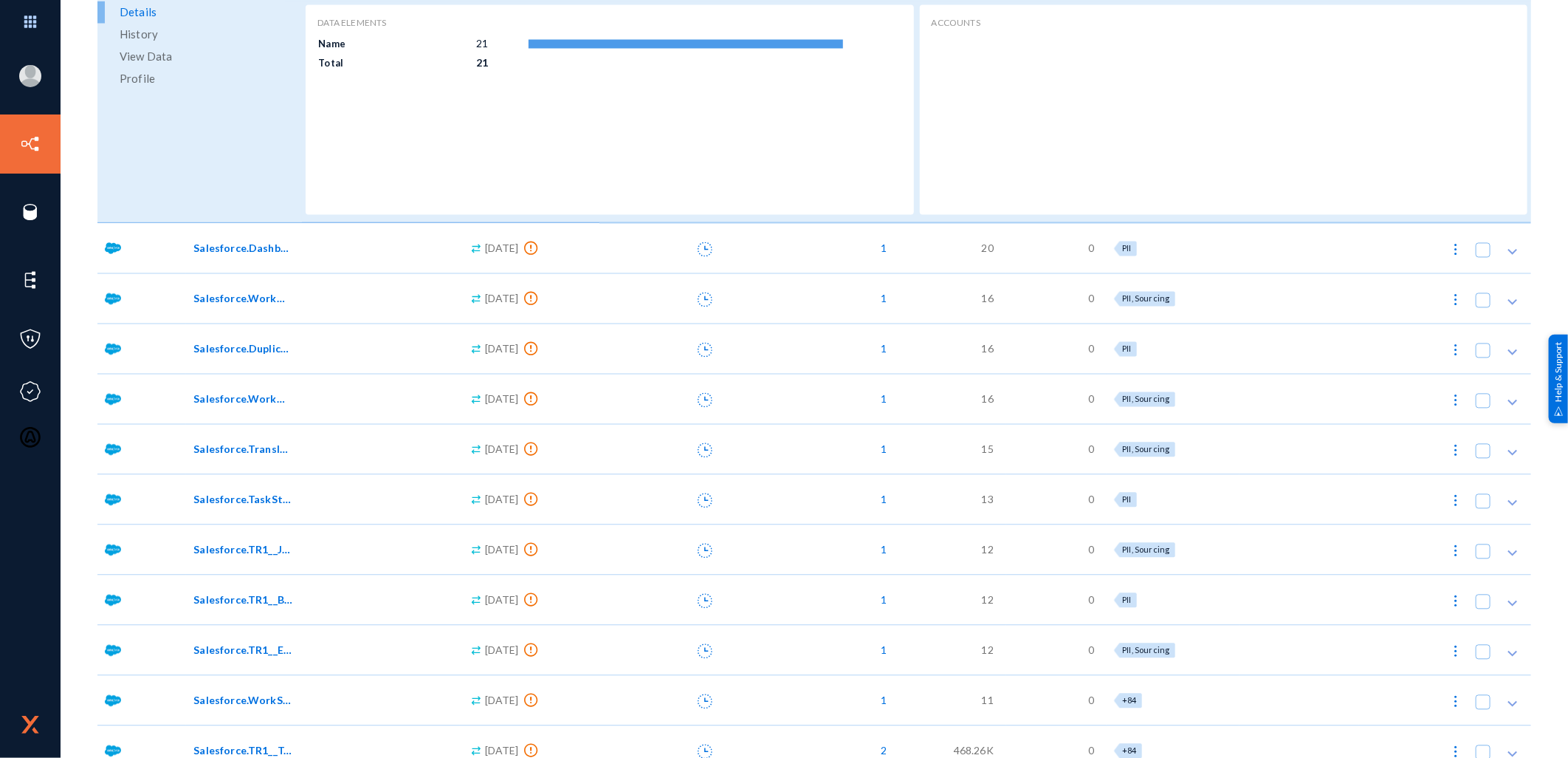
click at [320, 566] on div "Salesforce.TR1__Job_Search_User_Settings__c" at bounding box center [323, 549] width 273 height 50
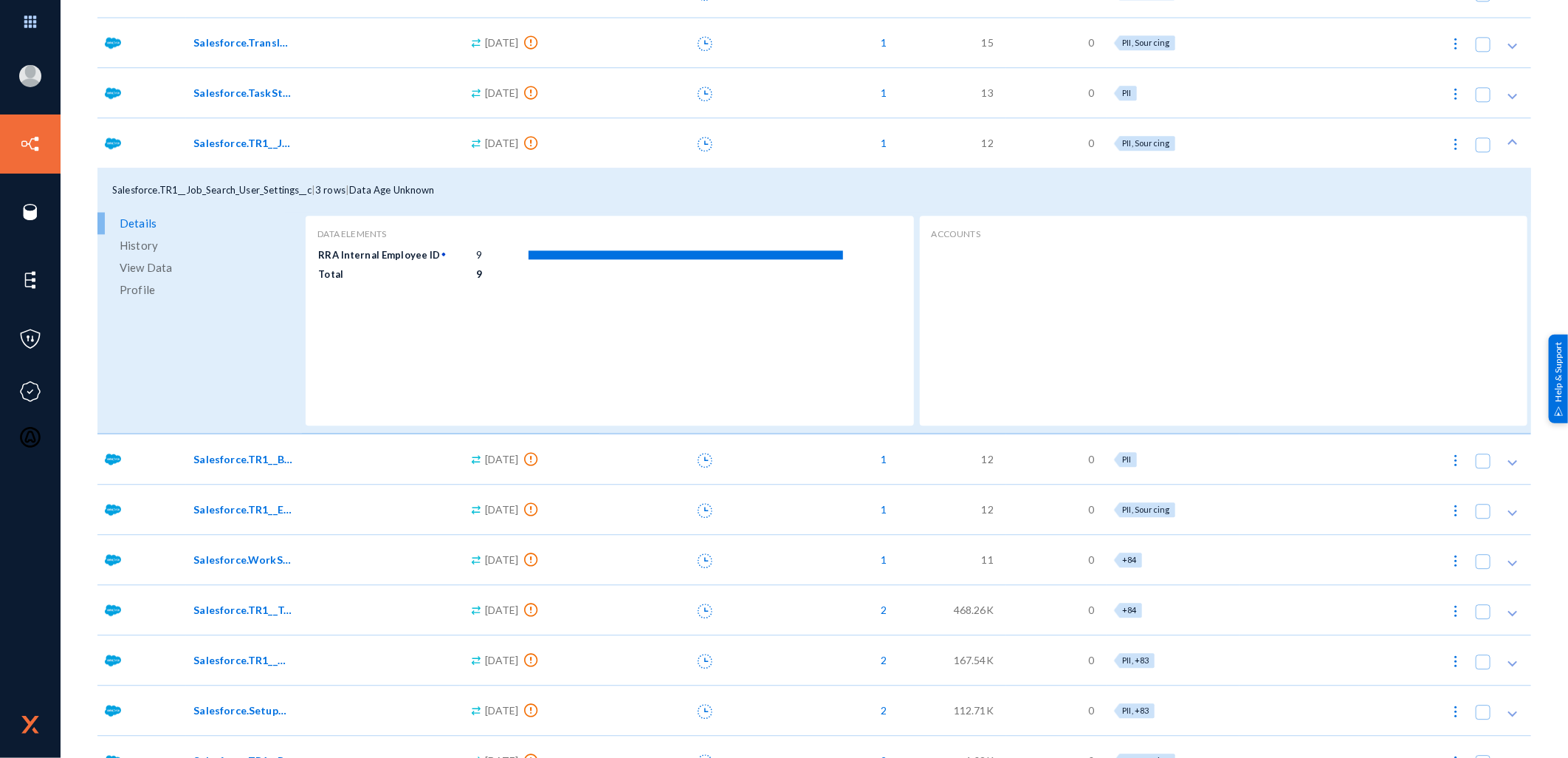
scroll to position [5712, 0]
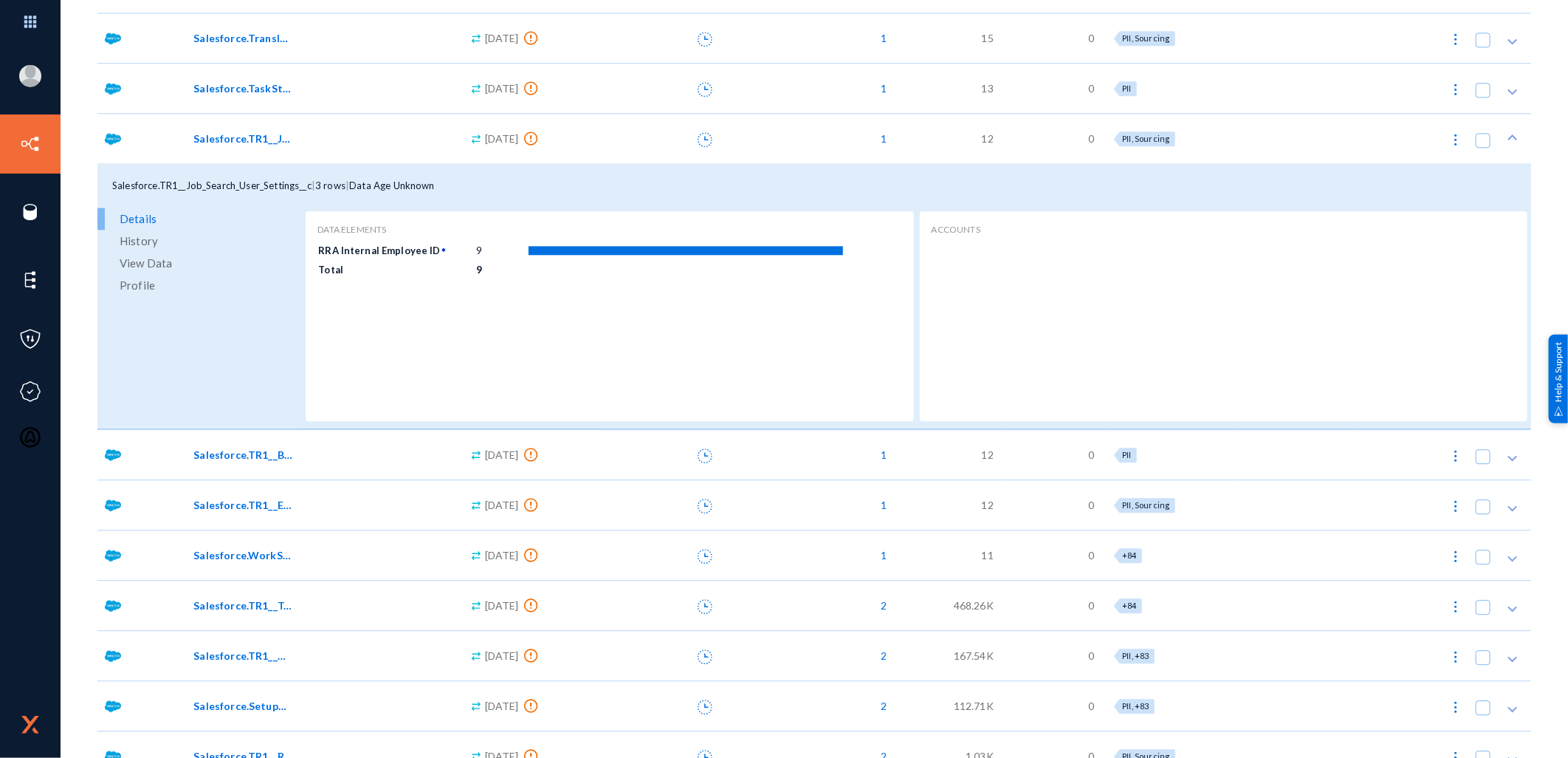
click at [286, 460] on span "Salesforce.TR1__BHTK_Portal_Configuration__mdt" at bounding box center [243, 455] width 100 height 16
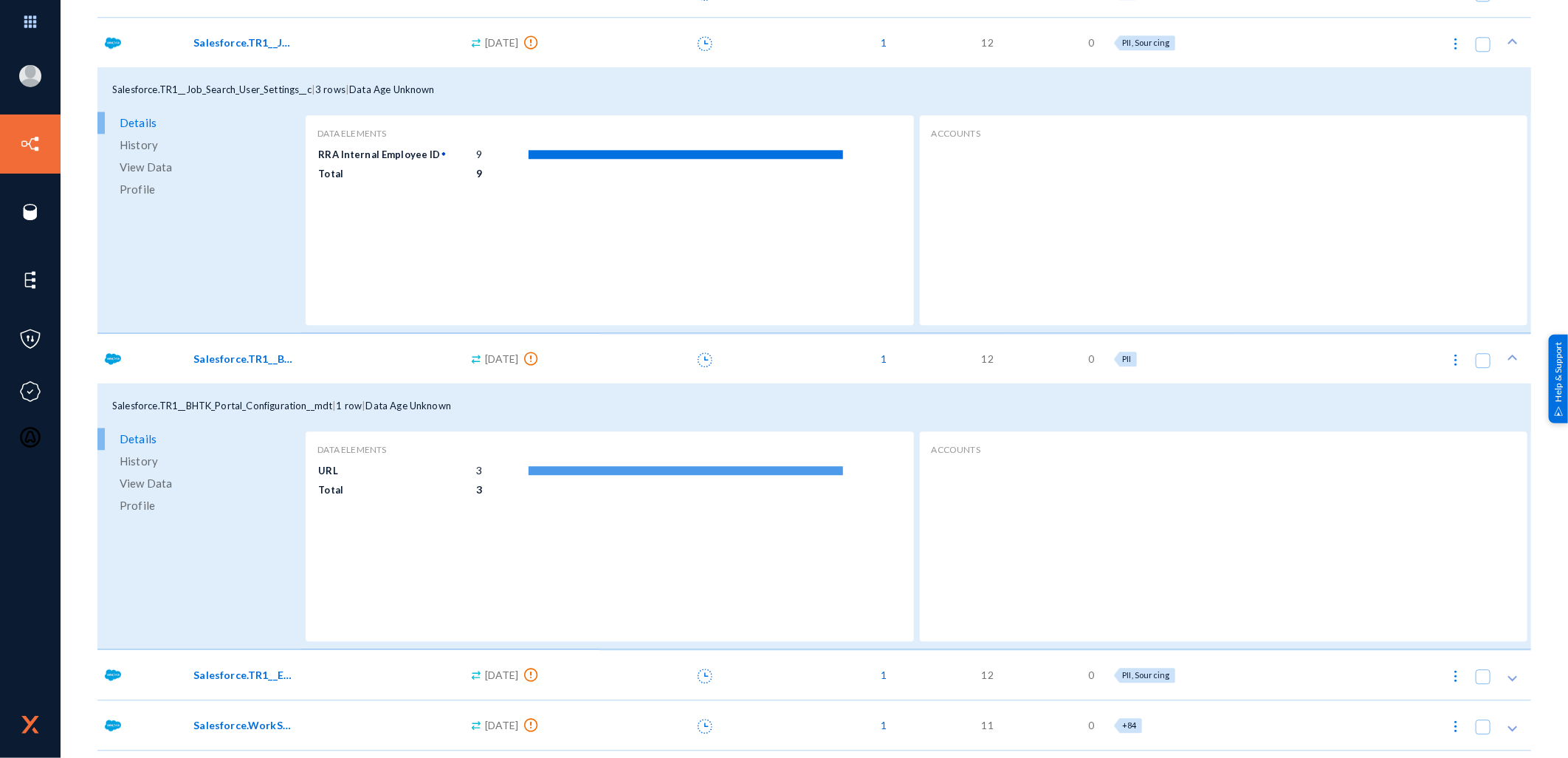
scroll to position [5958, 0]
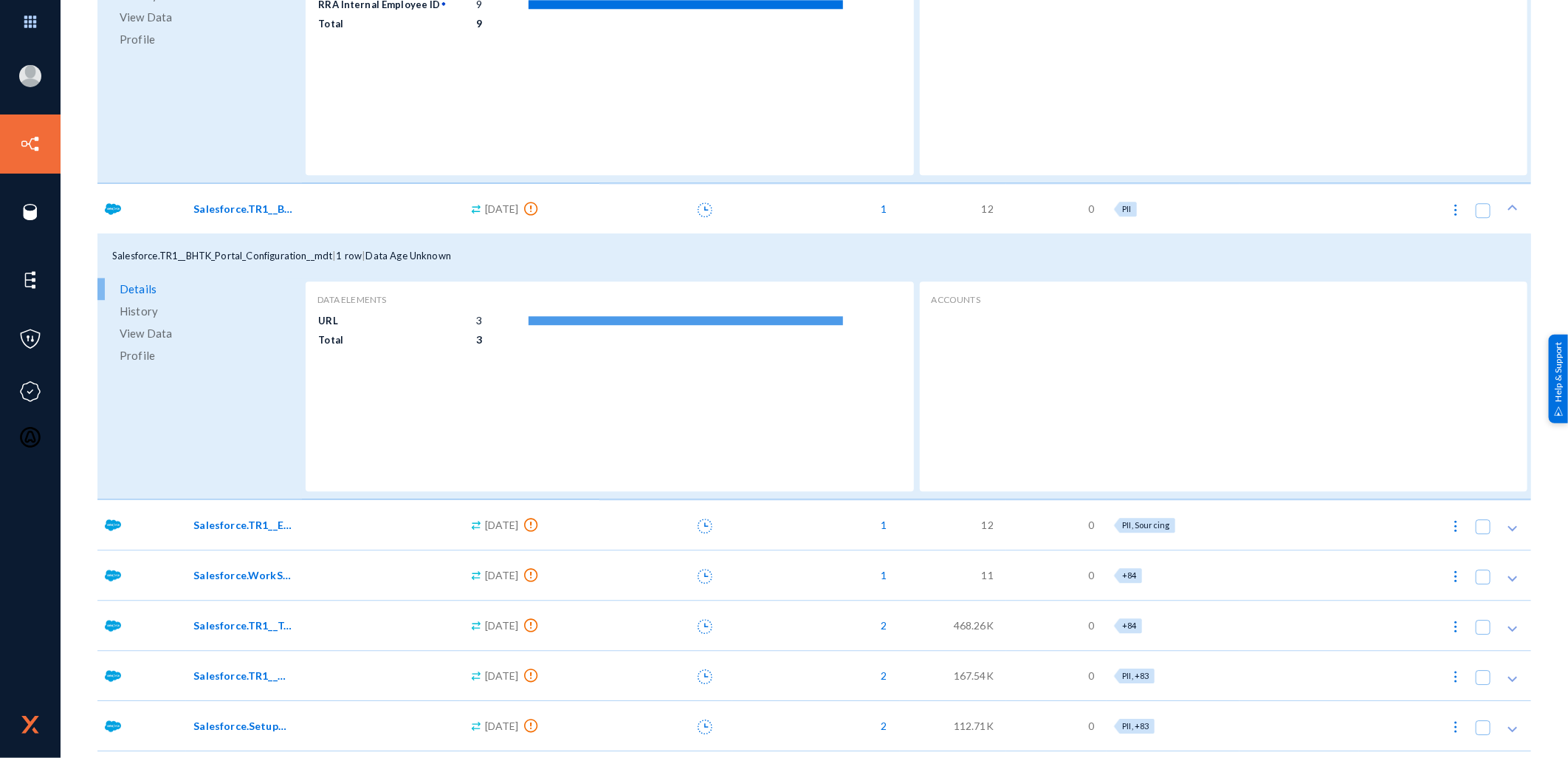
click at [292, 532] on div "Salesforce.TR1__EmailActivityConfig__c" at bounding box center [323, 525] width 273 height 50
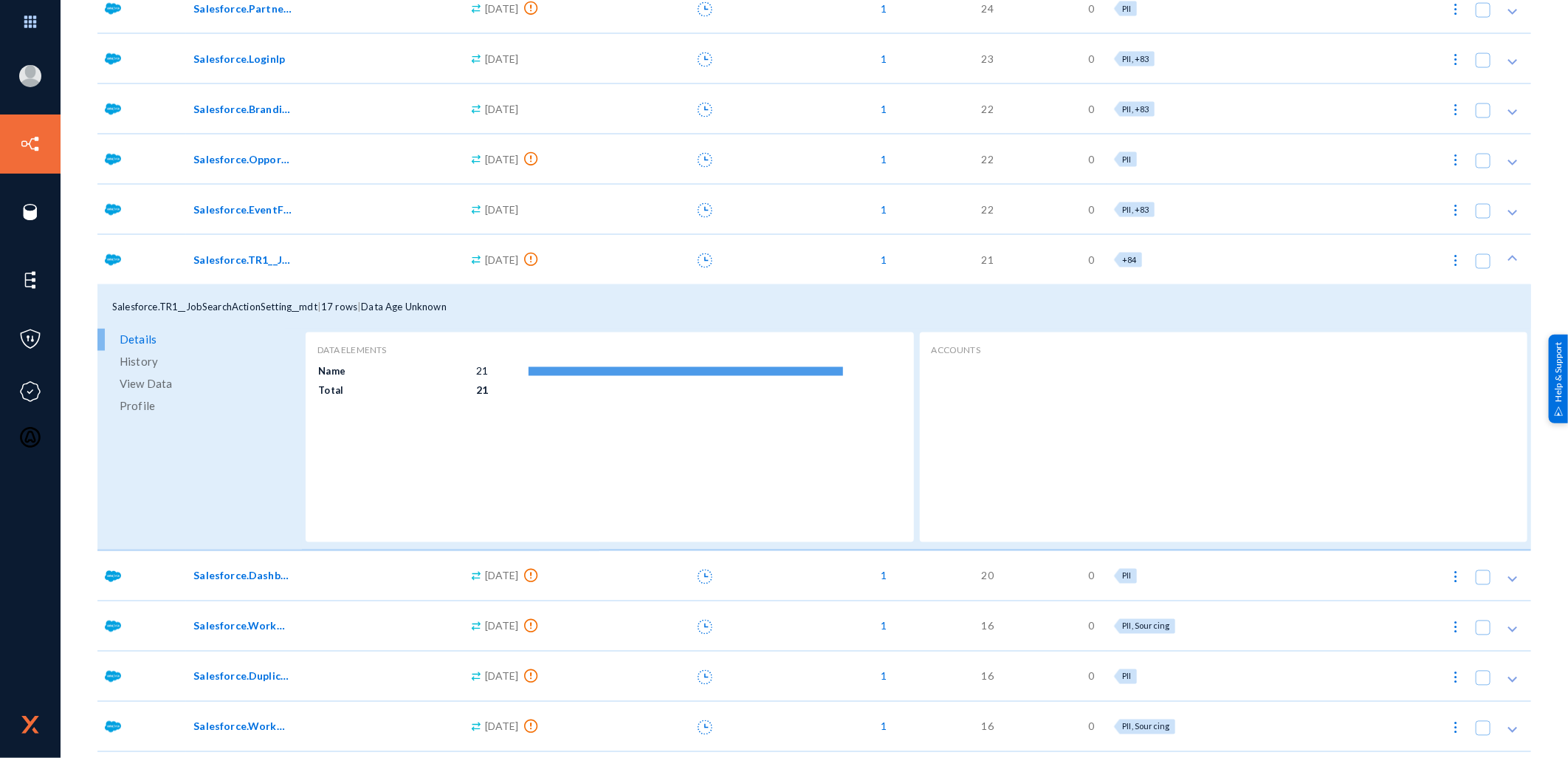
scroll to position [6150, 0]
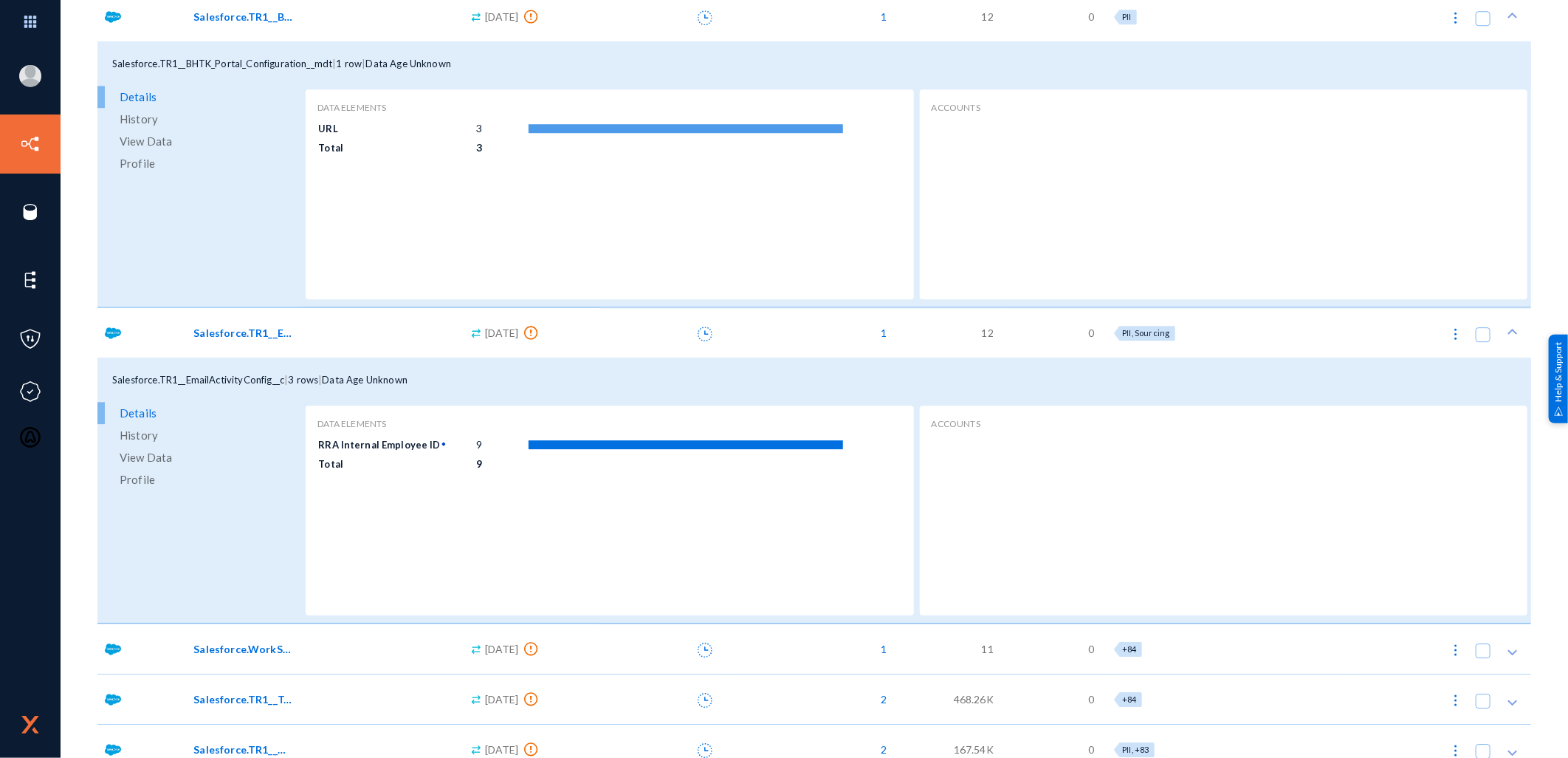
click at [302, 691] on div "Salesforce.TR1__Target_Account__c" at bounding box center [320, 699] width 254 height 16
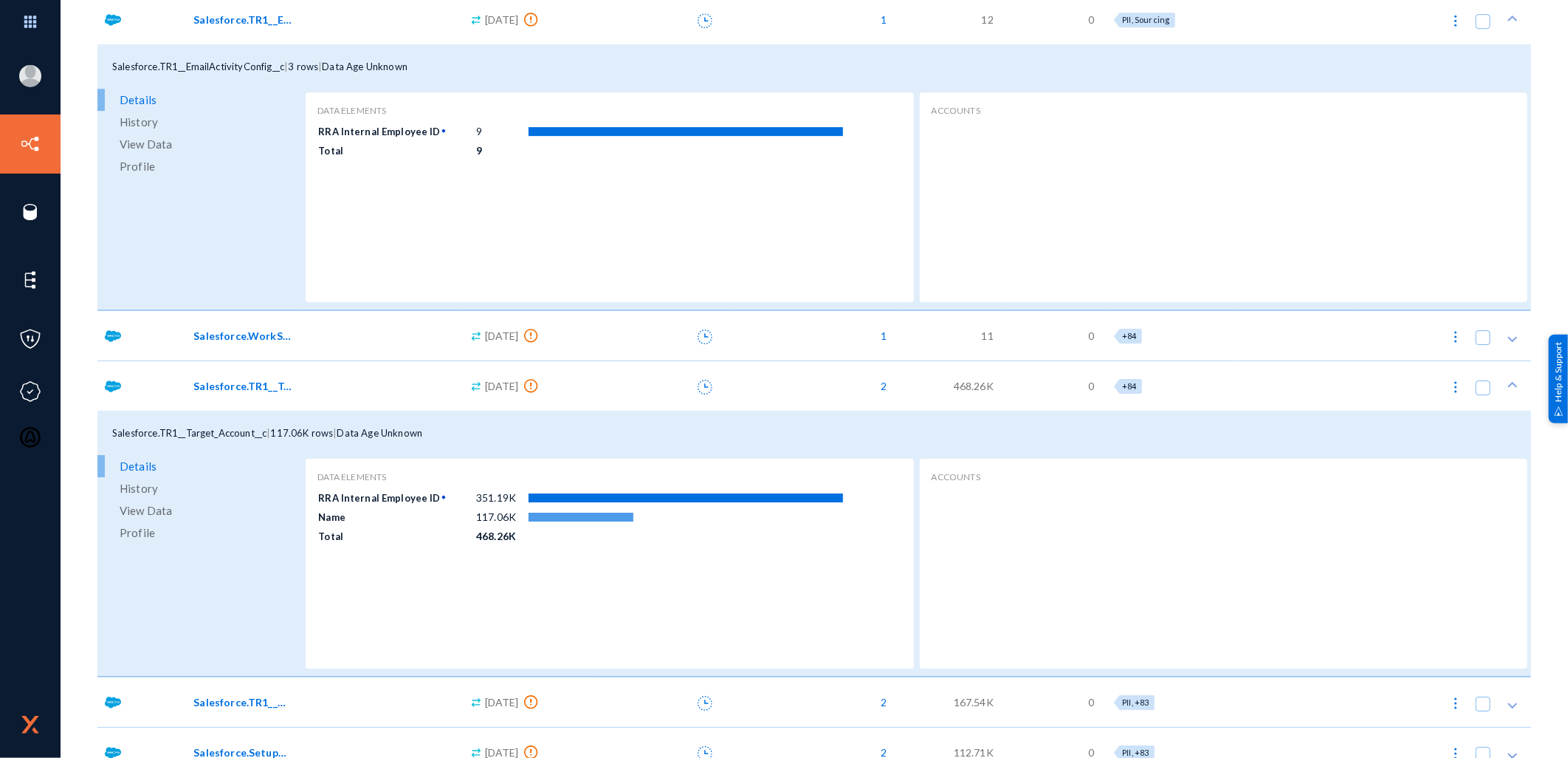
scroll to position [6479, 0]
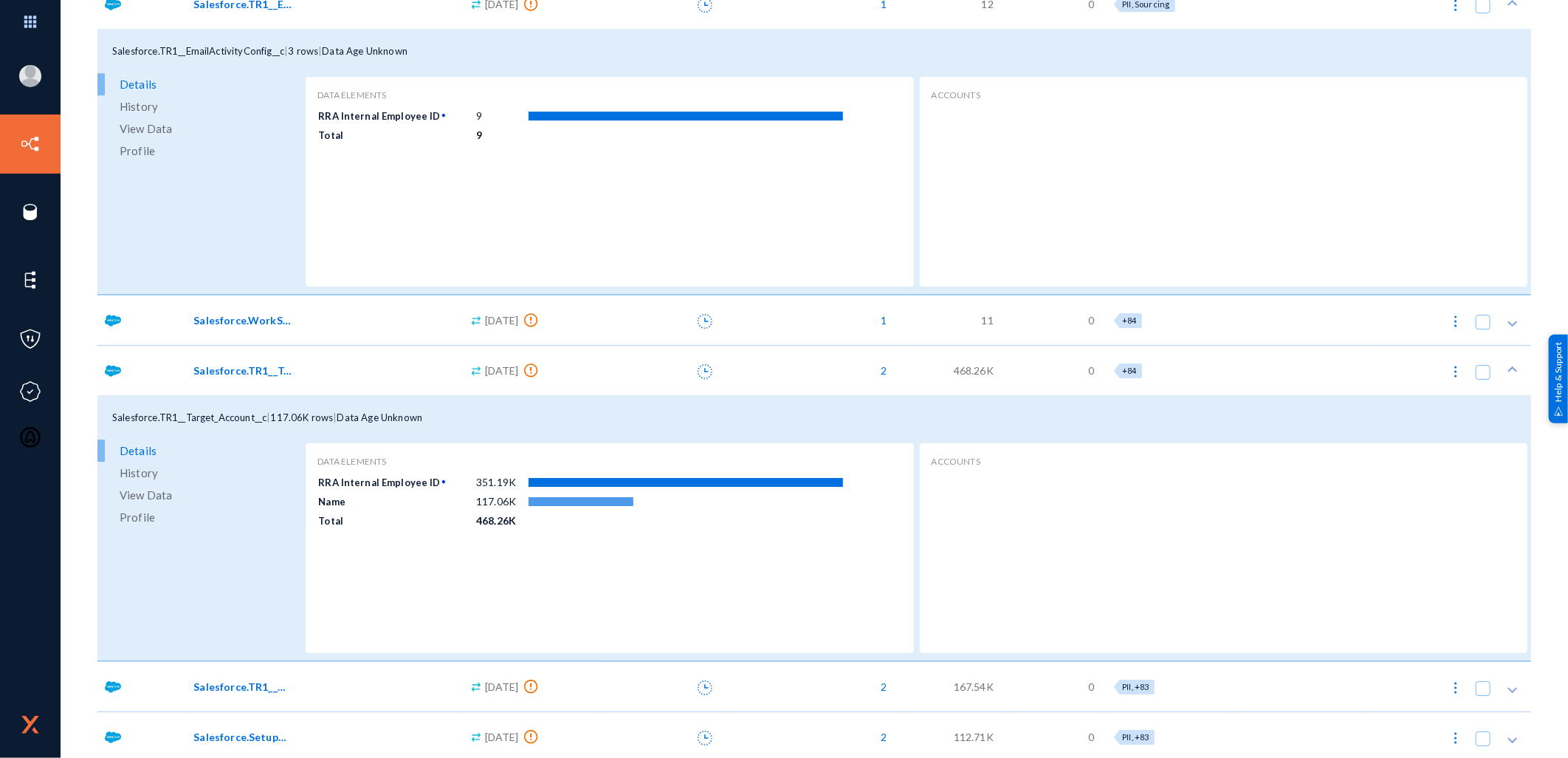
click at [156, 495] on span "View Data" at bounding box center [145, 495] width 53 height 22
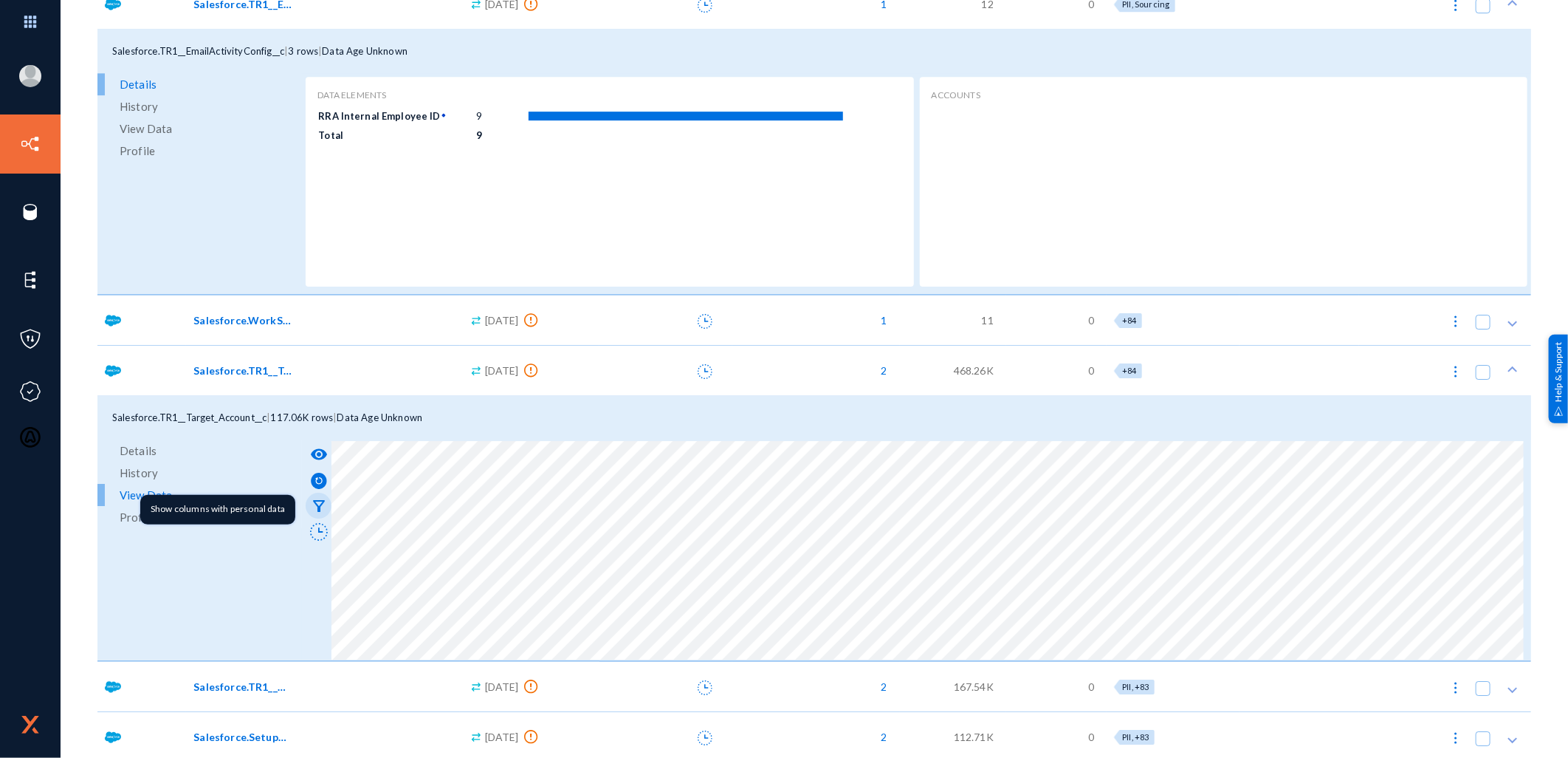
click at [320, 501] on mat-icon "filter_alt" at bounding box center [319, 506] width 18 height 18
click at [317, 452] on mat-icon "visibility" at bounding box center [319, 454] width 18 height 18
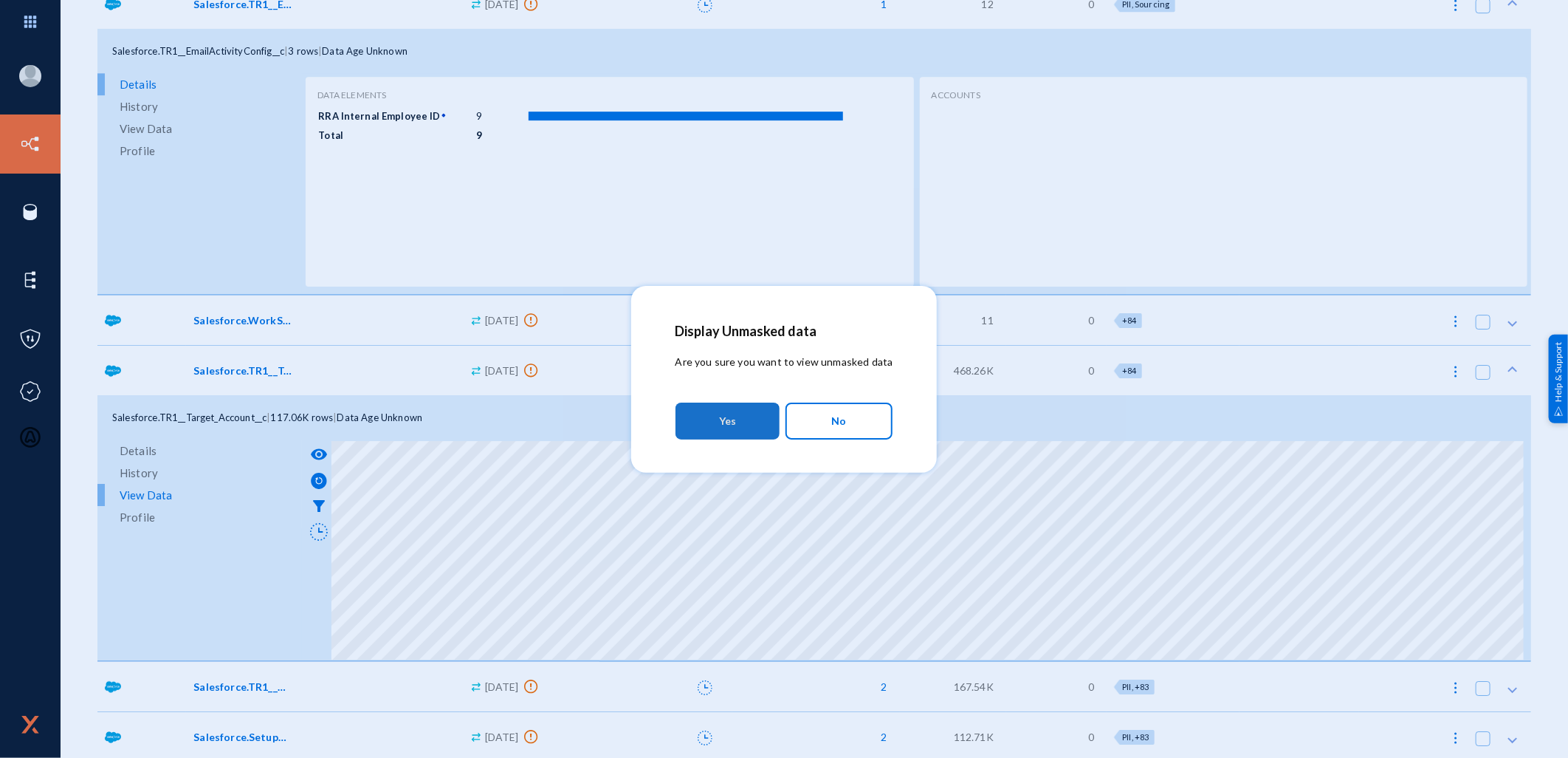
click at [728, 425] on span "Yes" at bounding box center [728, 421] width 17 height 27
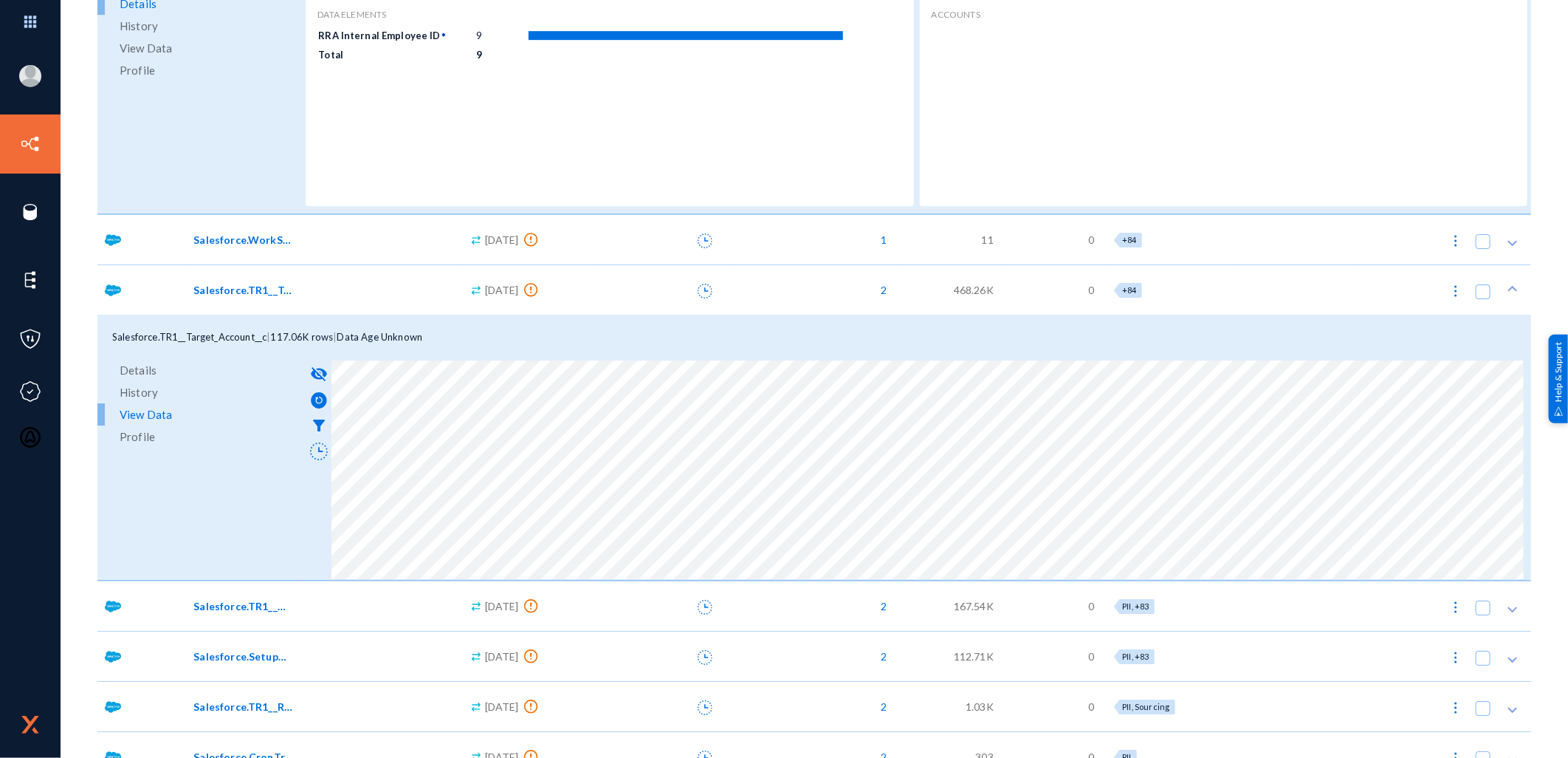
scroll to position [6560, 0]
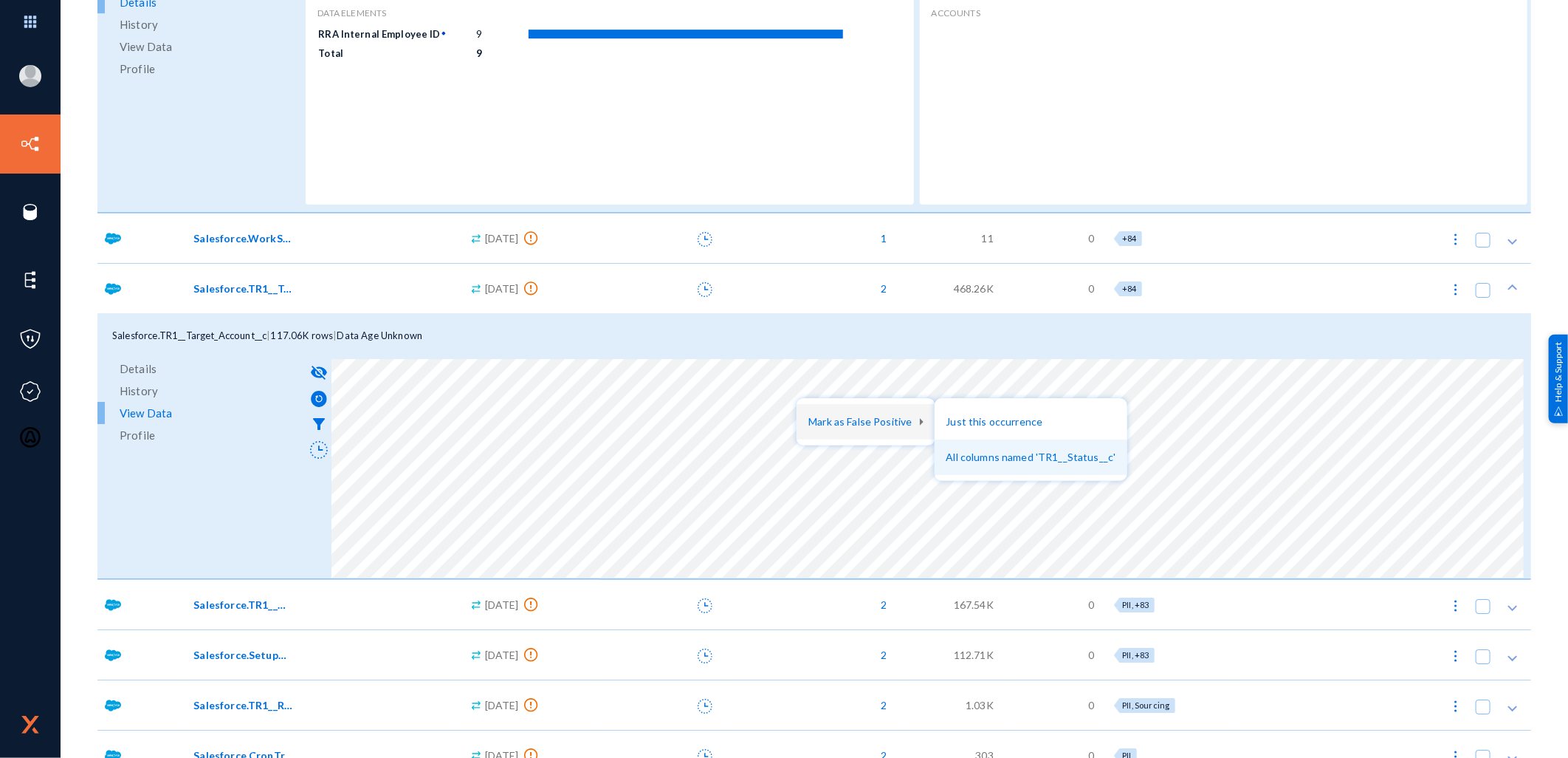
click at [992, 452] on button "All columns named 'TR1__Status__c'" at bounding box center [1032, 457] width 193 height 35
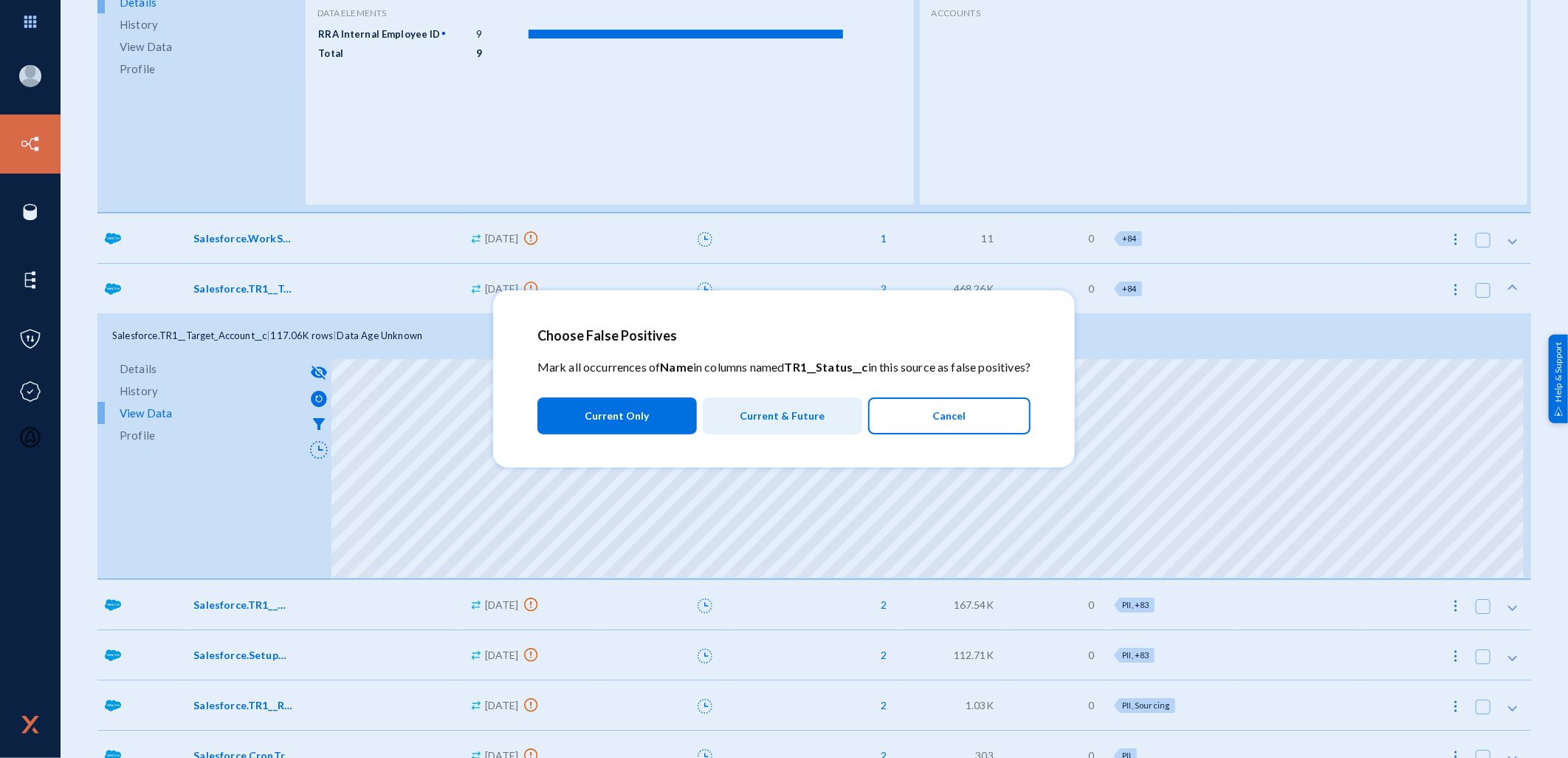
click at [800, 418] on span "Current & Future" at bounding box center [783, 416] width 85 height 27
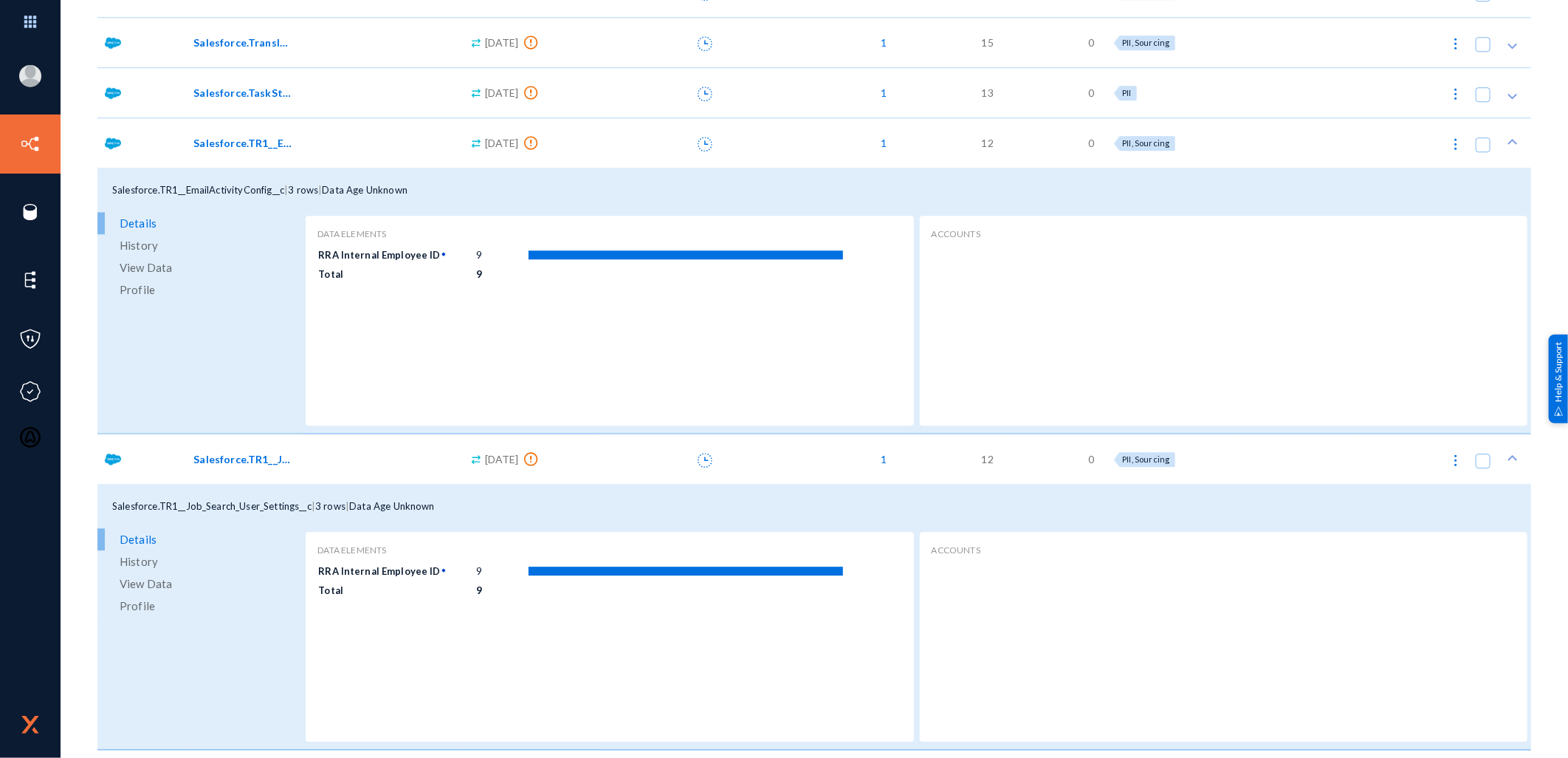
scroll to position [5822, 0]
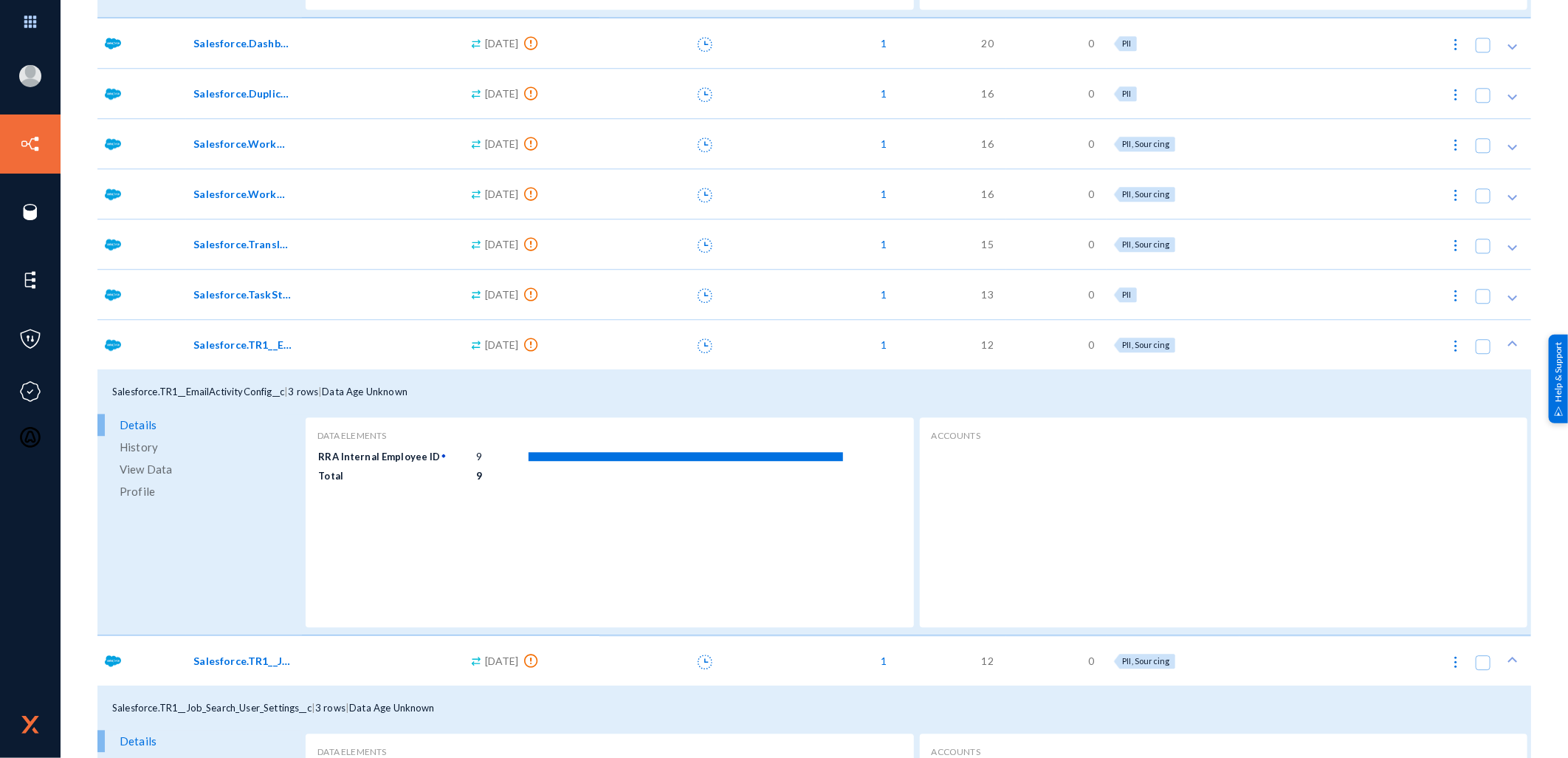
click at [1510, 341] on polygon at bounding box center [1513, 343] width 9 height 6
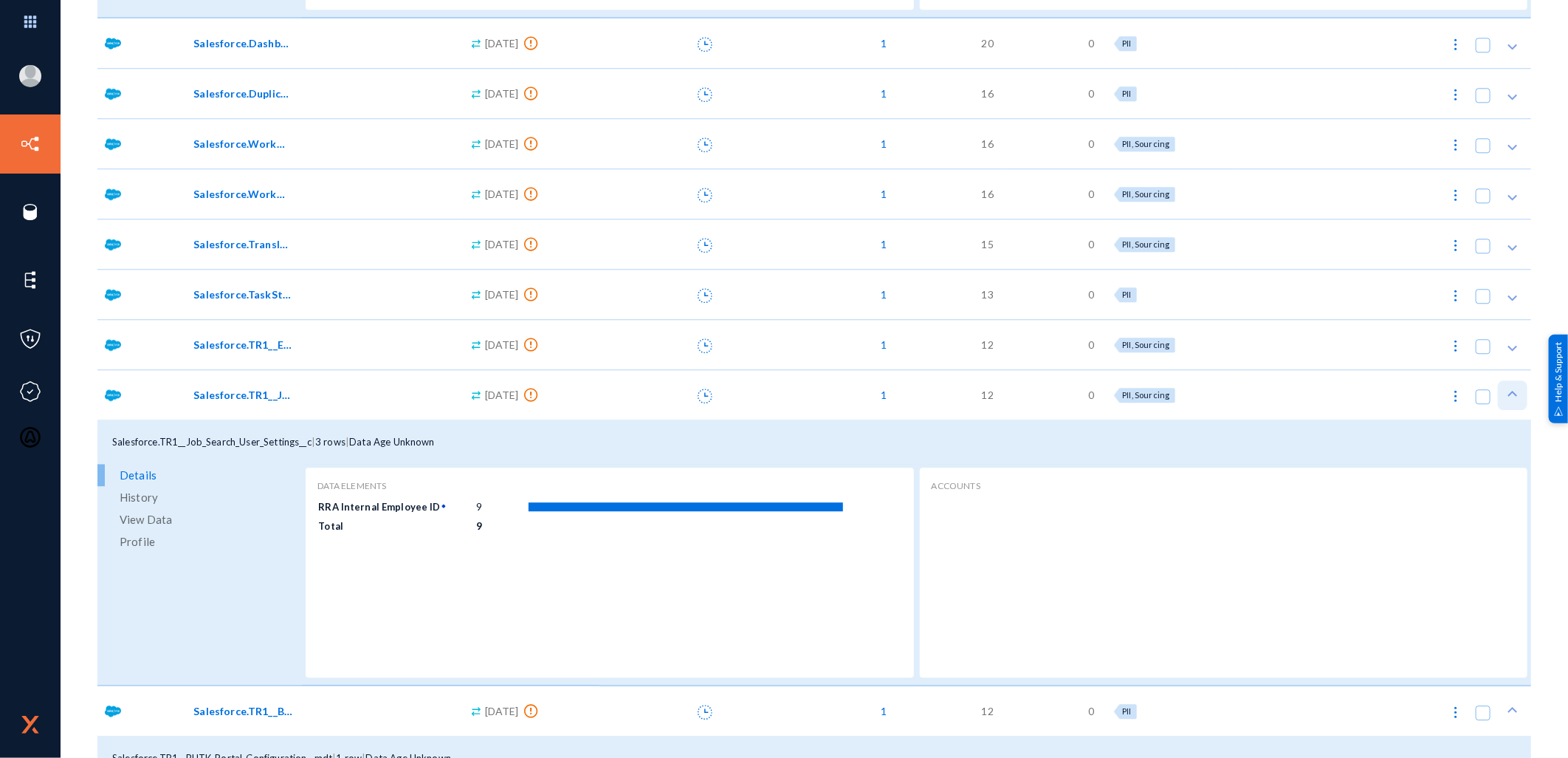
click at [1515, 390] on icon at bounding box center [1512, 394] width 15 height 15
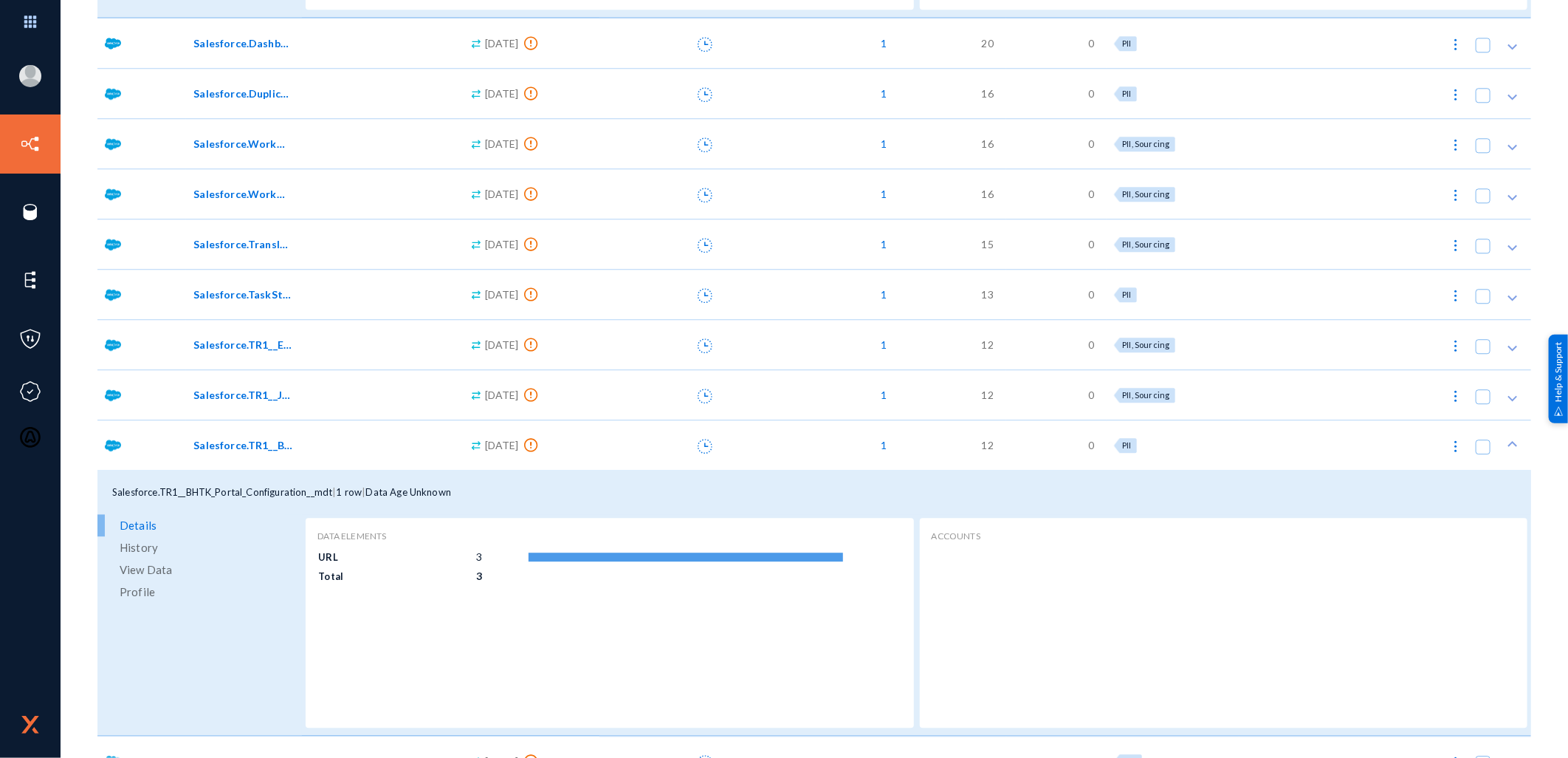
click at [1514, 432] on button at bounding box center [1513, 445] width 30 height 30
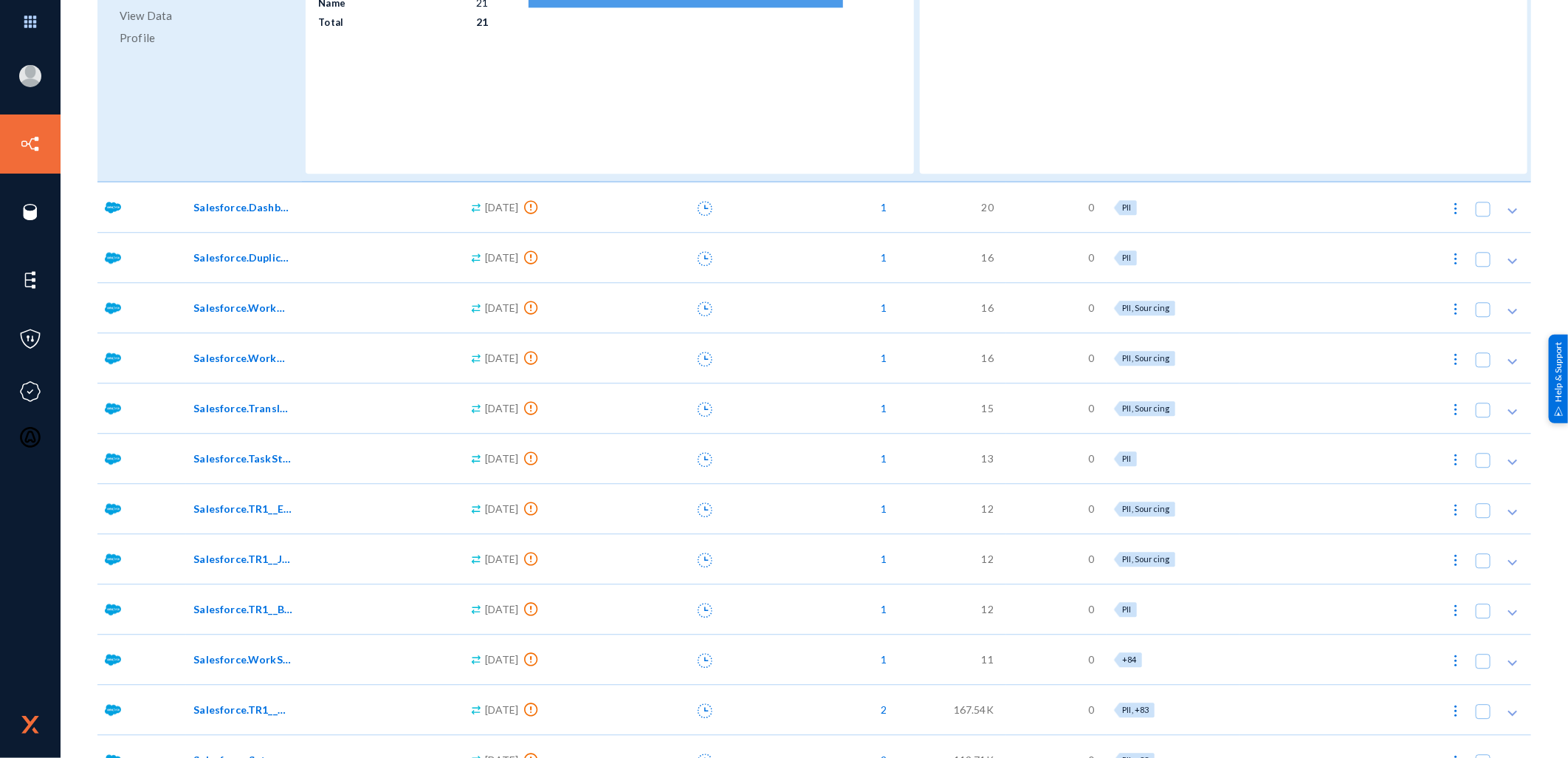
scroll to position [480, 0]
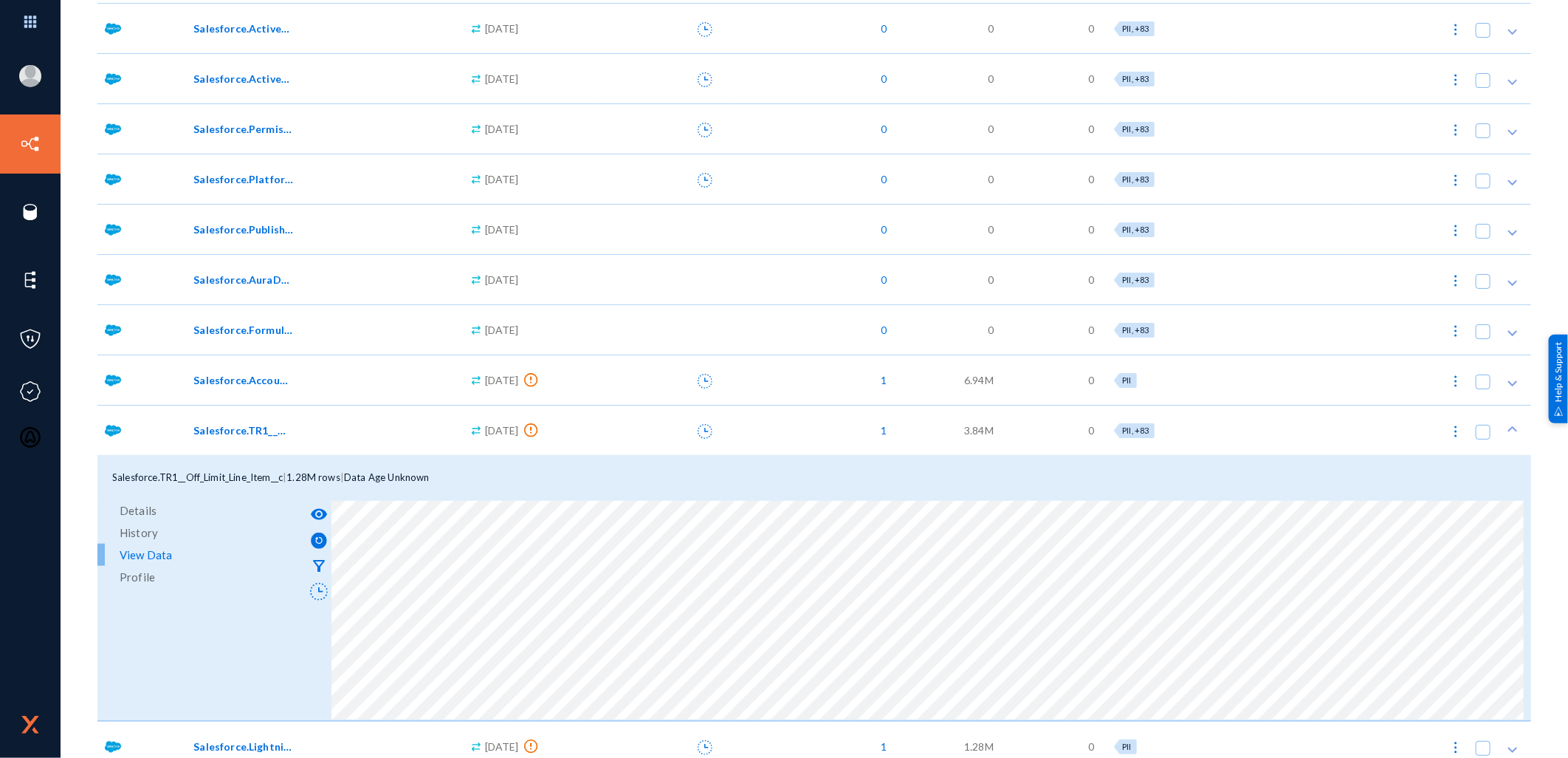
click at [303, 389] on div "Salesforce.AccountShare" at bounding box center [323, 379] width 273 height 50
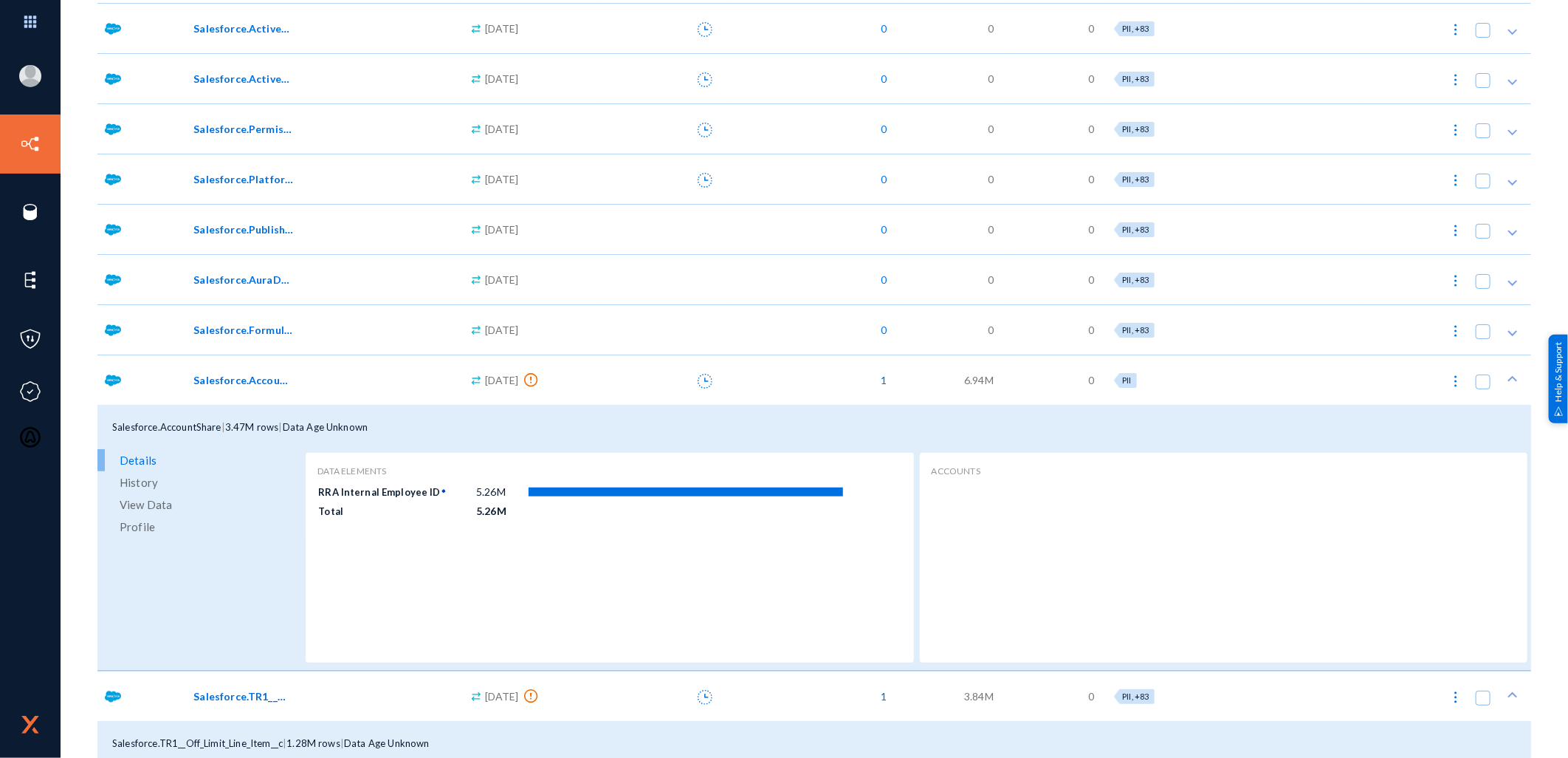
click at [161, 506] on span "View Data" at bounding box center [145, 504] width 53 height 22
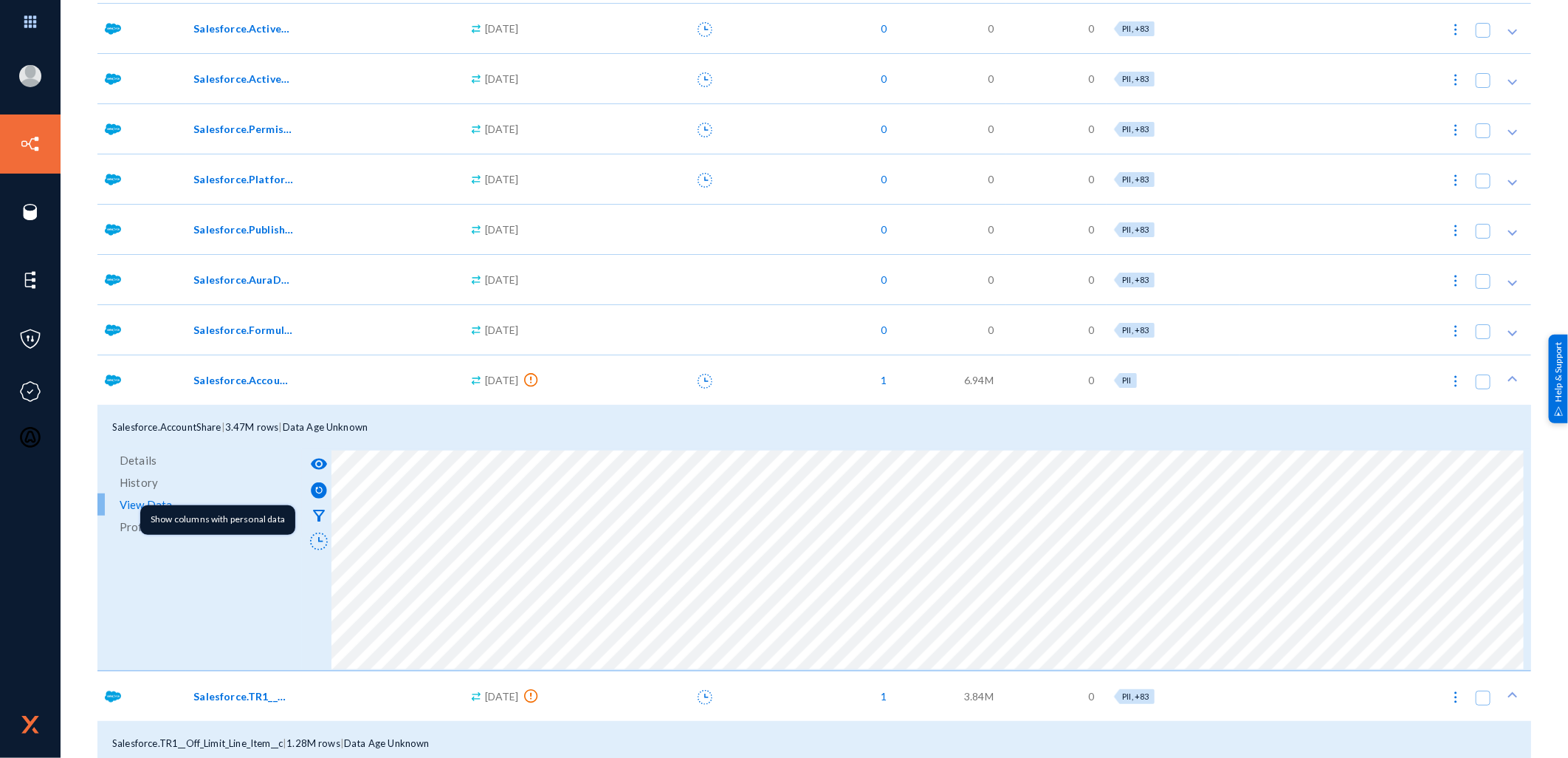
click at [322, 514] on mat-icon "filter_alt" at bounding box center [319, 515] width 18 height 18
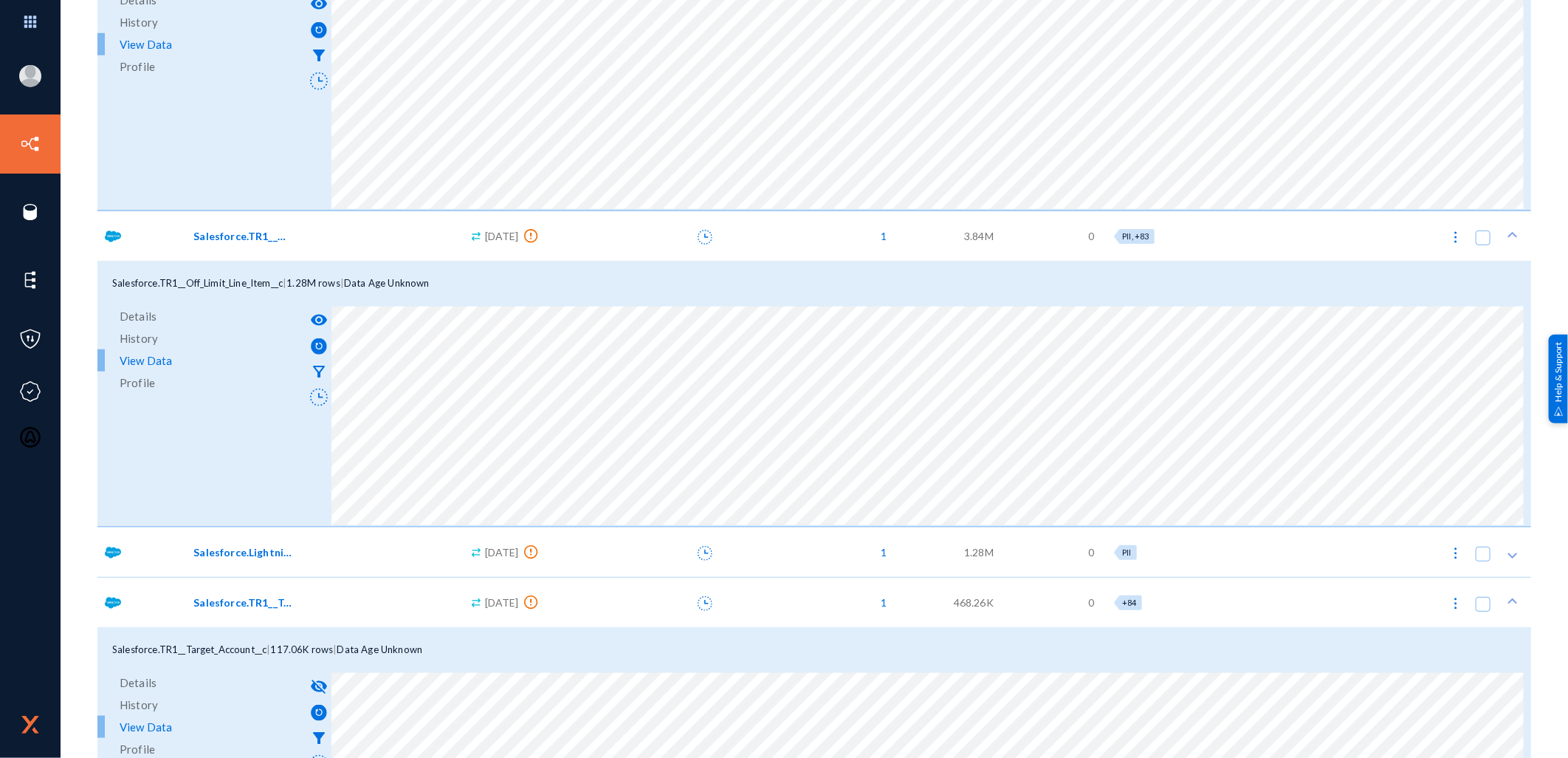
scroll to position [656, 0]
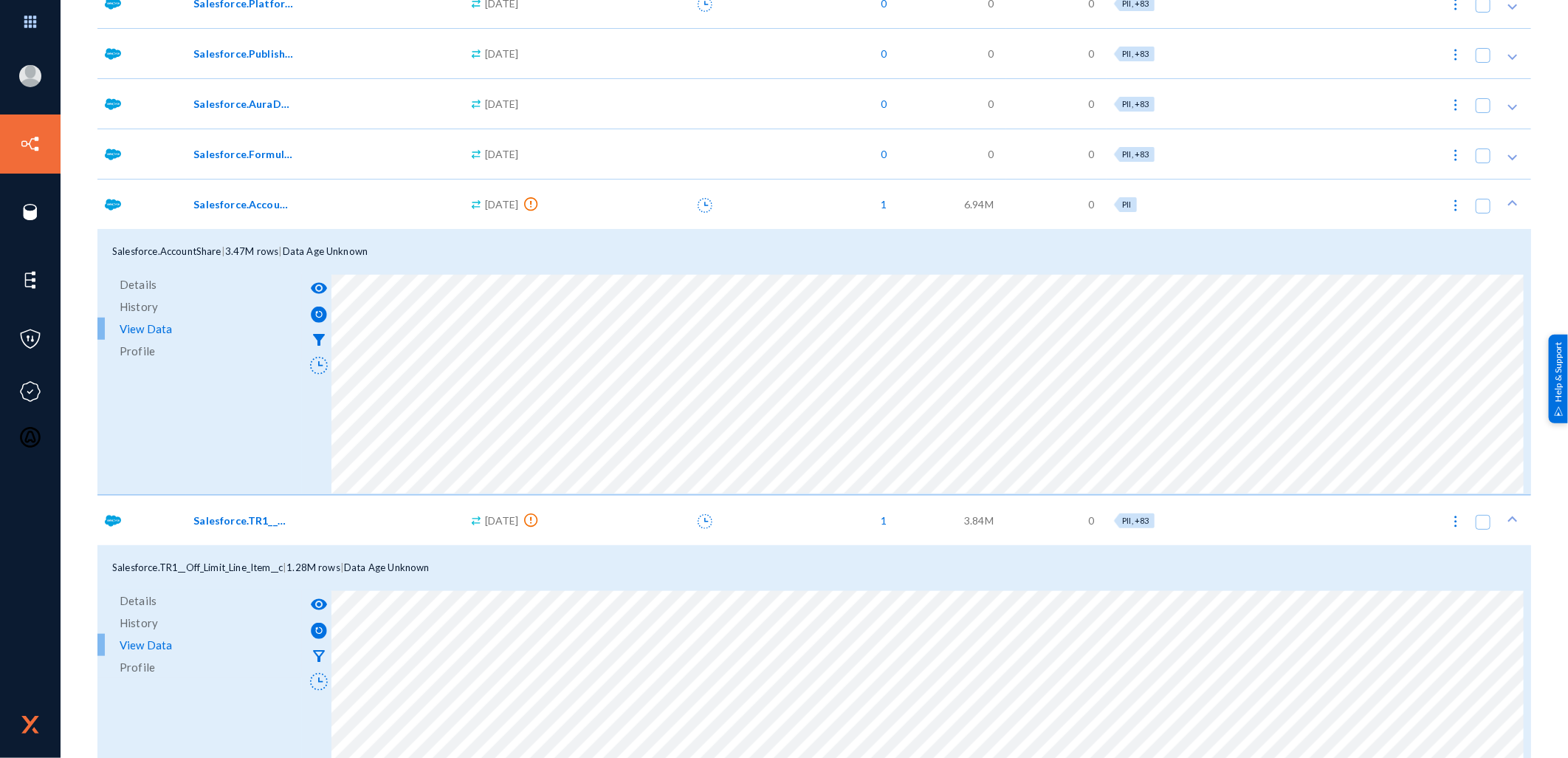
click at [1510, 203] on icon at bounding box center [1512, 203] width 15 height 15
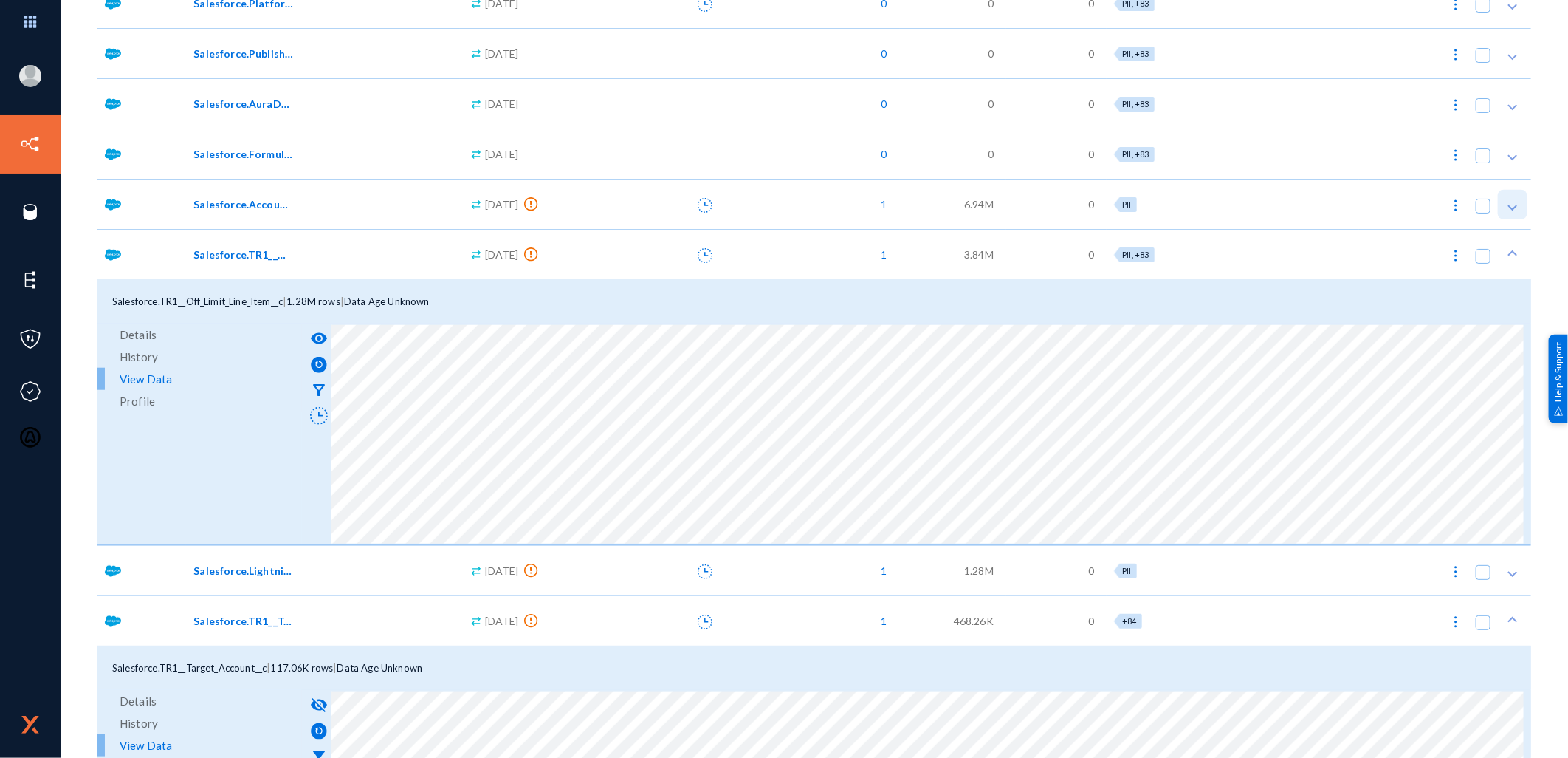
scroll to position [390, 0]
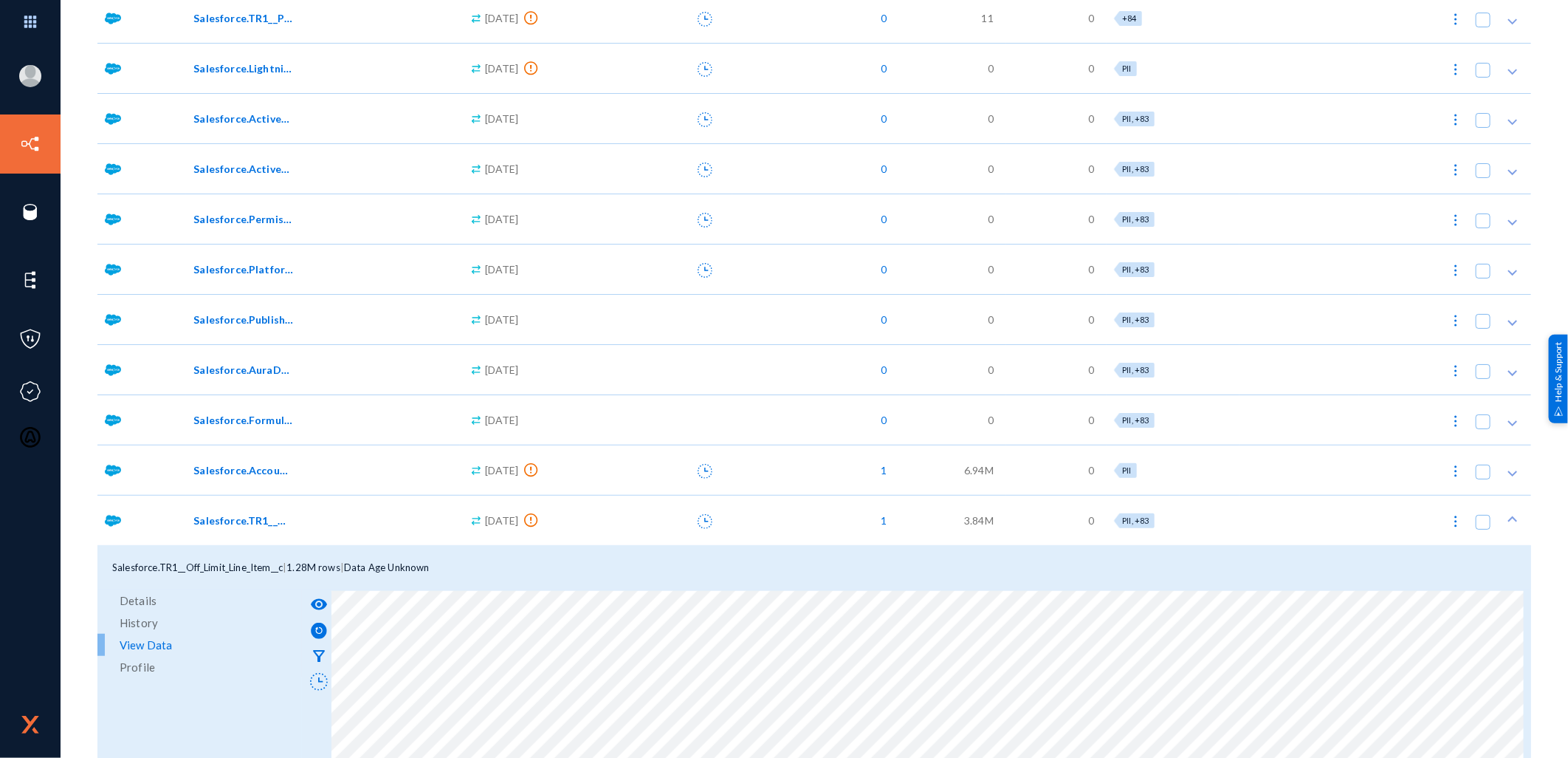
click at [1511, 508] on button at bounding box center [1513, 521] width 30 height 30
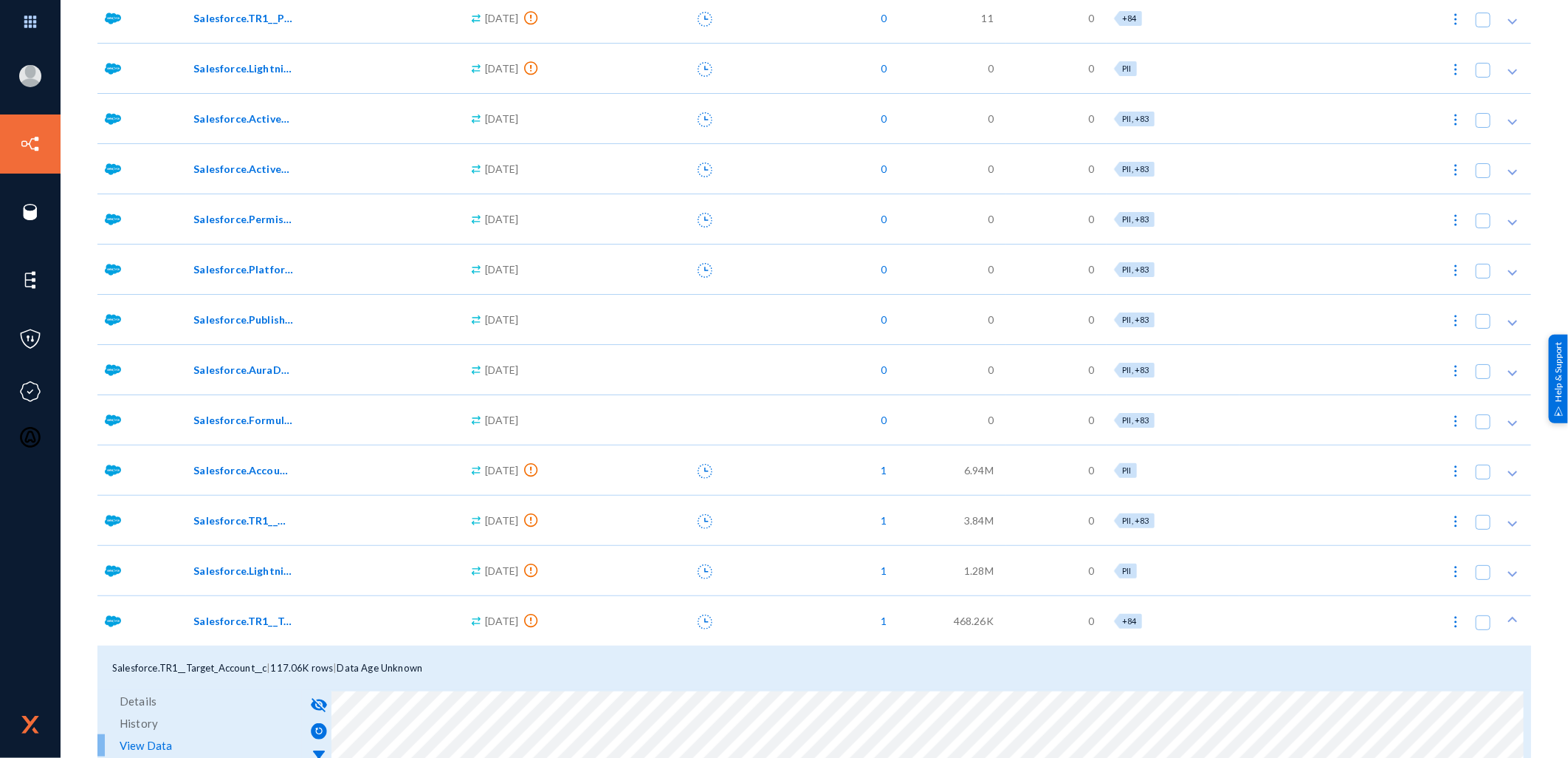
click at [1508, 616] on polygon at bounding box center [1513, 619] width 9 height 6
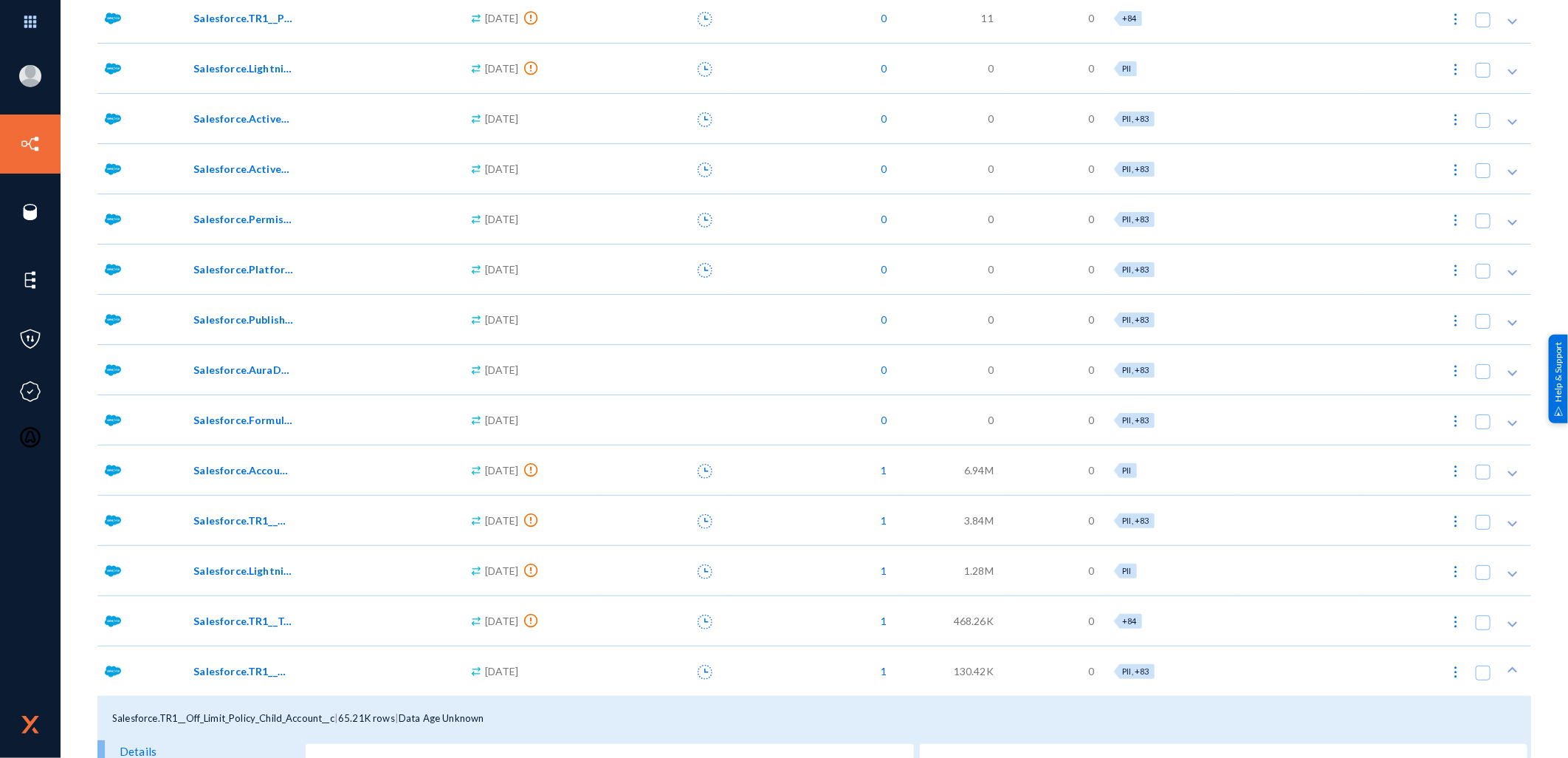
click at [1510, 668] on icon at bounding box center [1512, 670] width 15 height 15
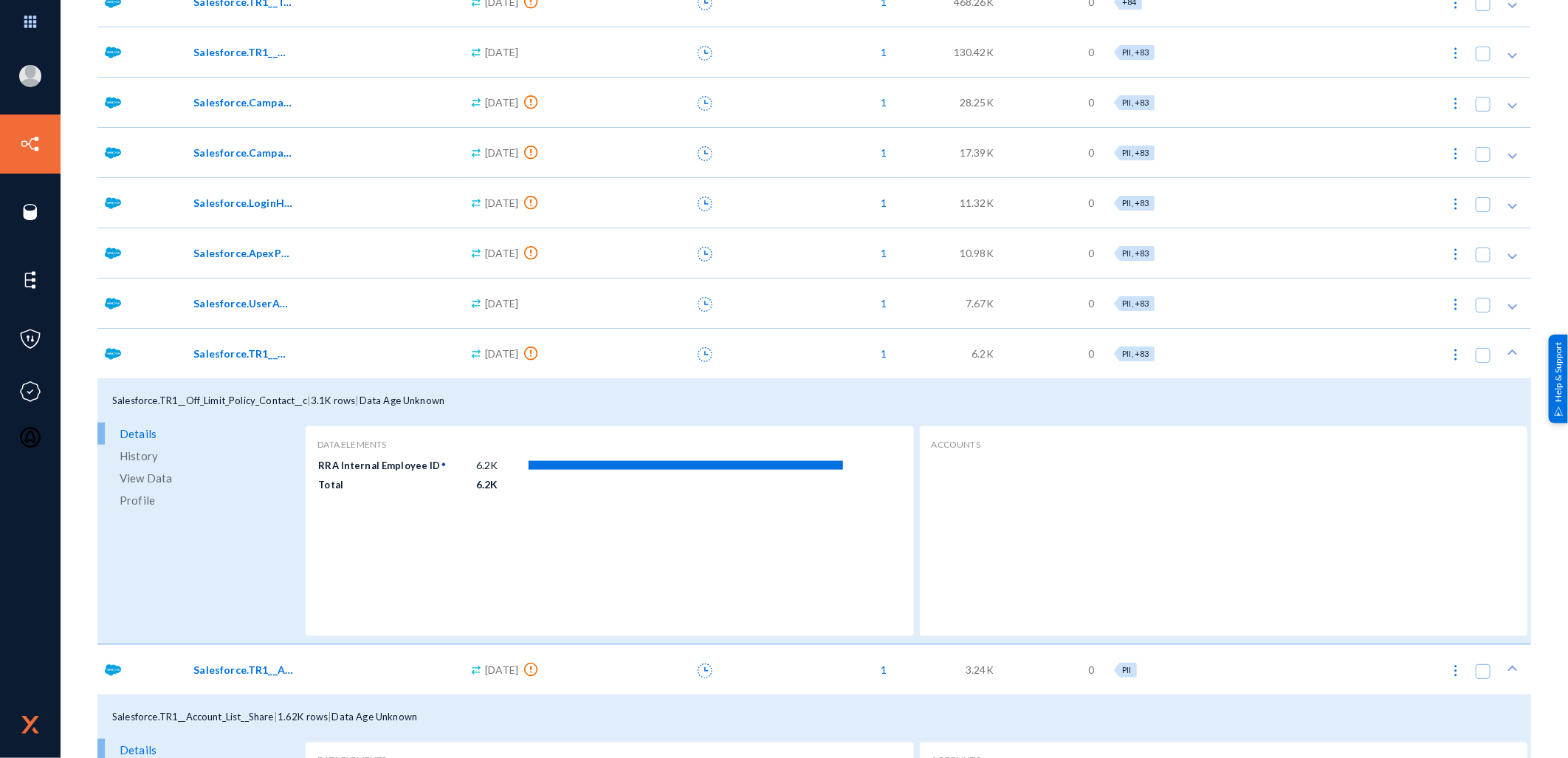
scroll to position [1294, 0]
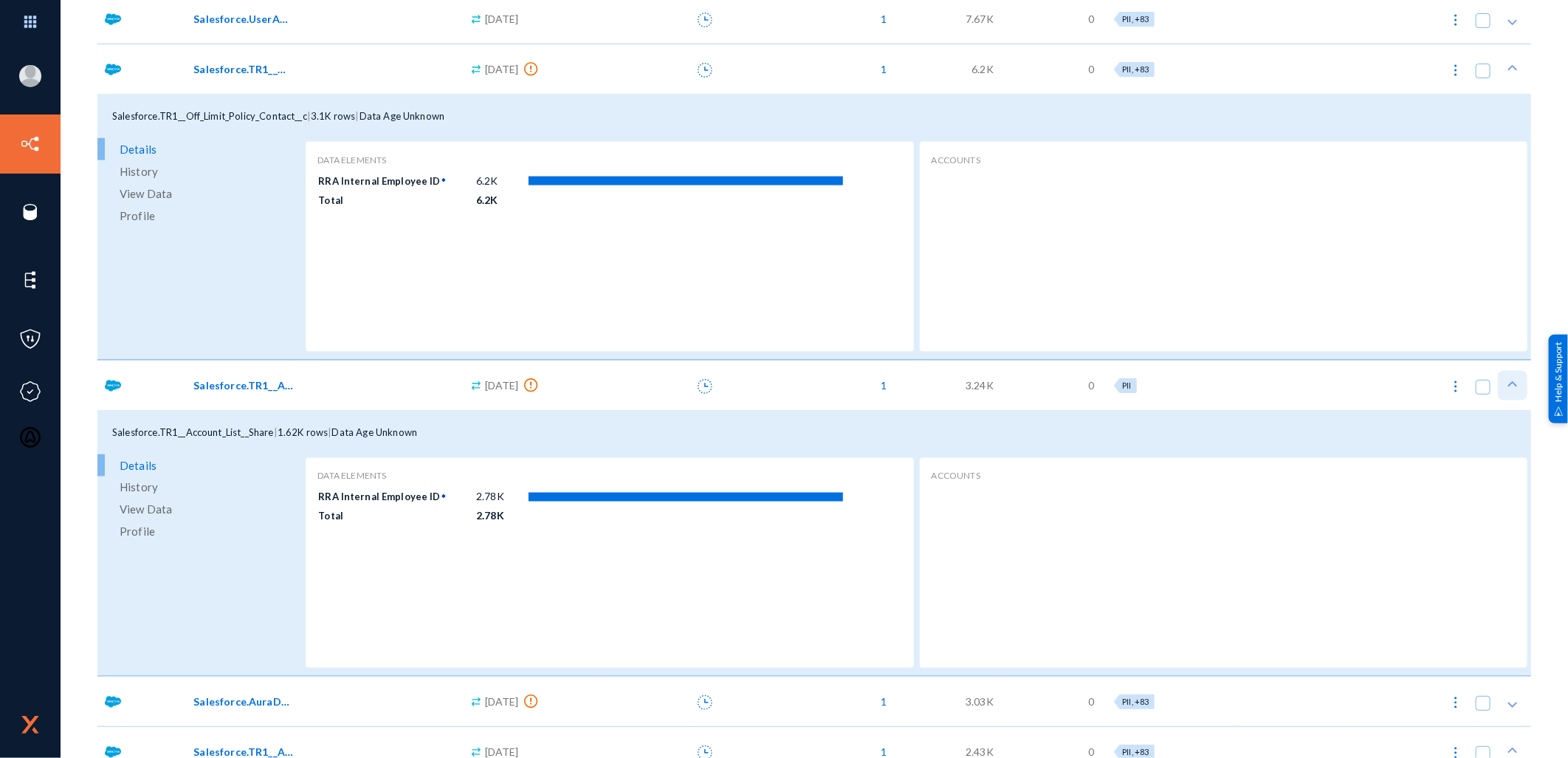
click at [1511, 381] on icon at bounding box center [1512, 384] width 15 height 15
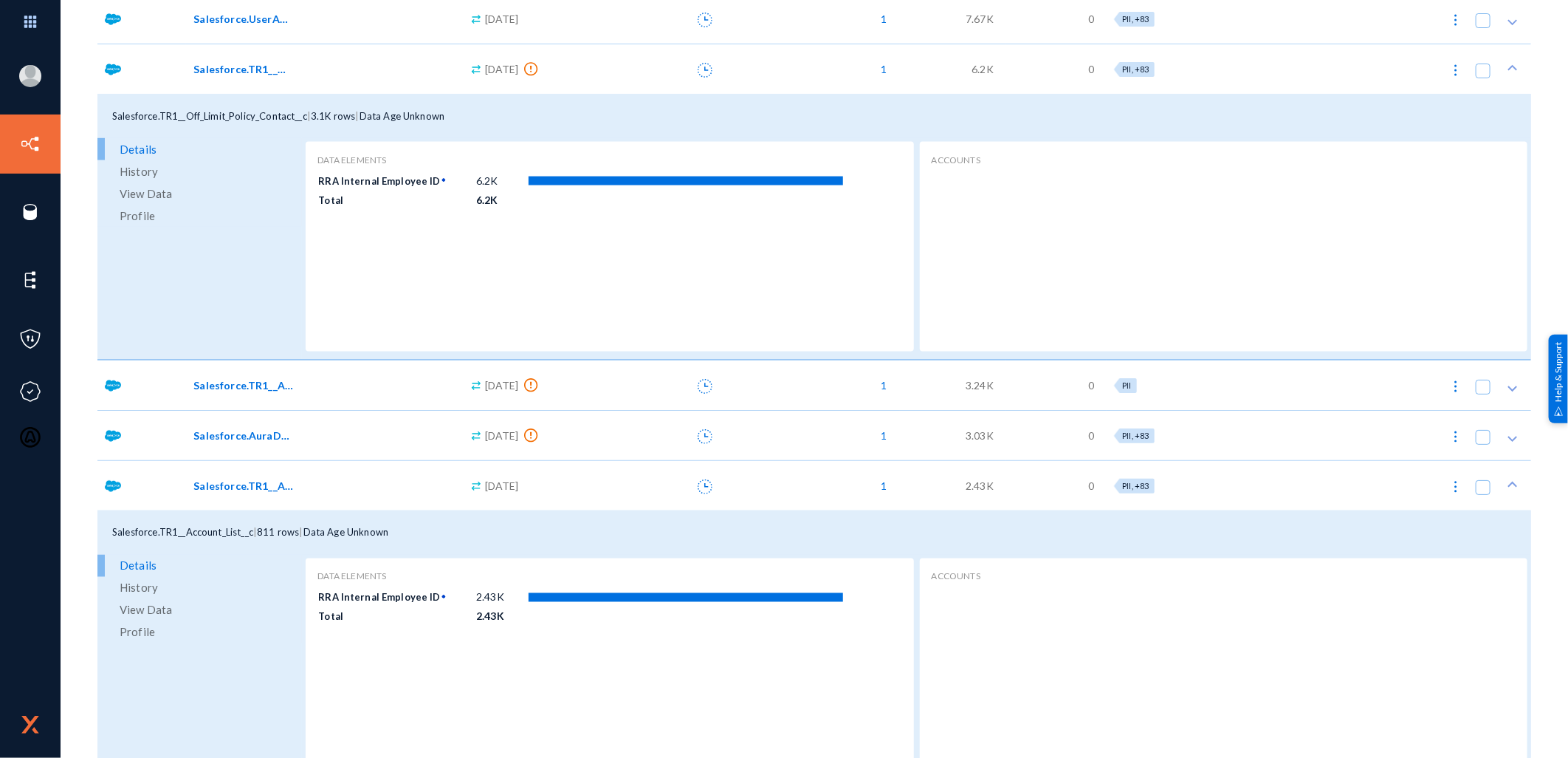
scroll to position [1047, 0]
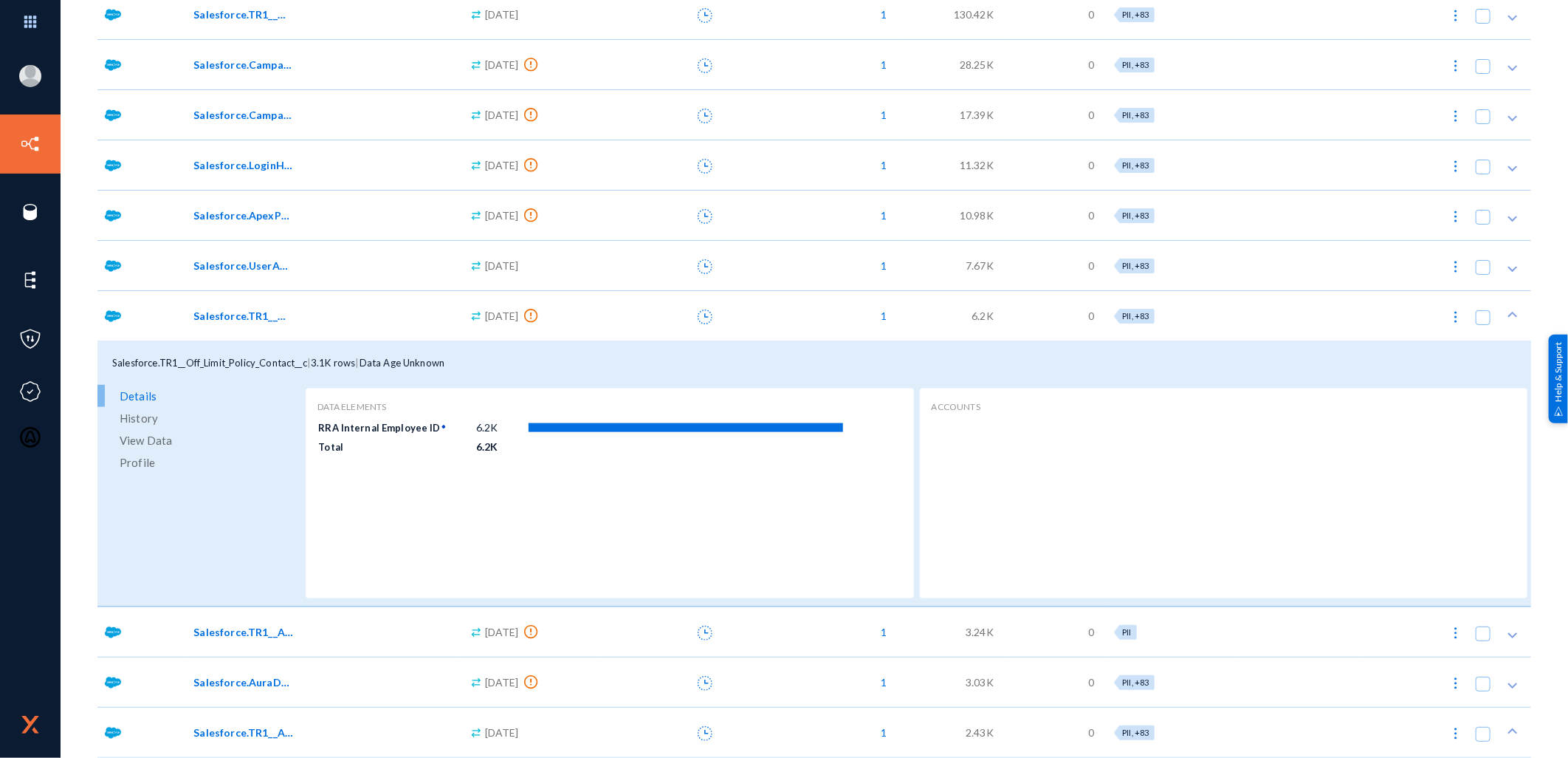
click at [1511, 306] on button at bounding box center [1513, 317] width 30 height 30
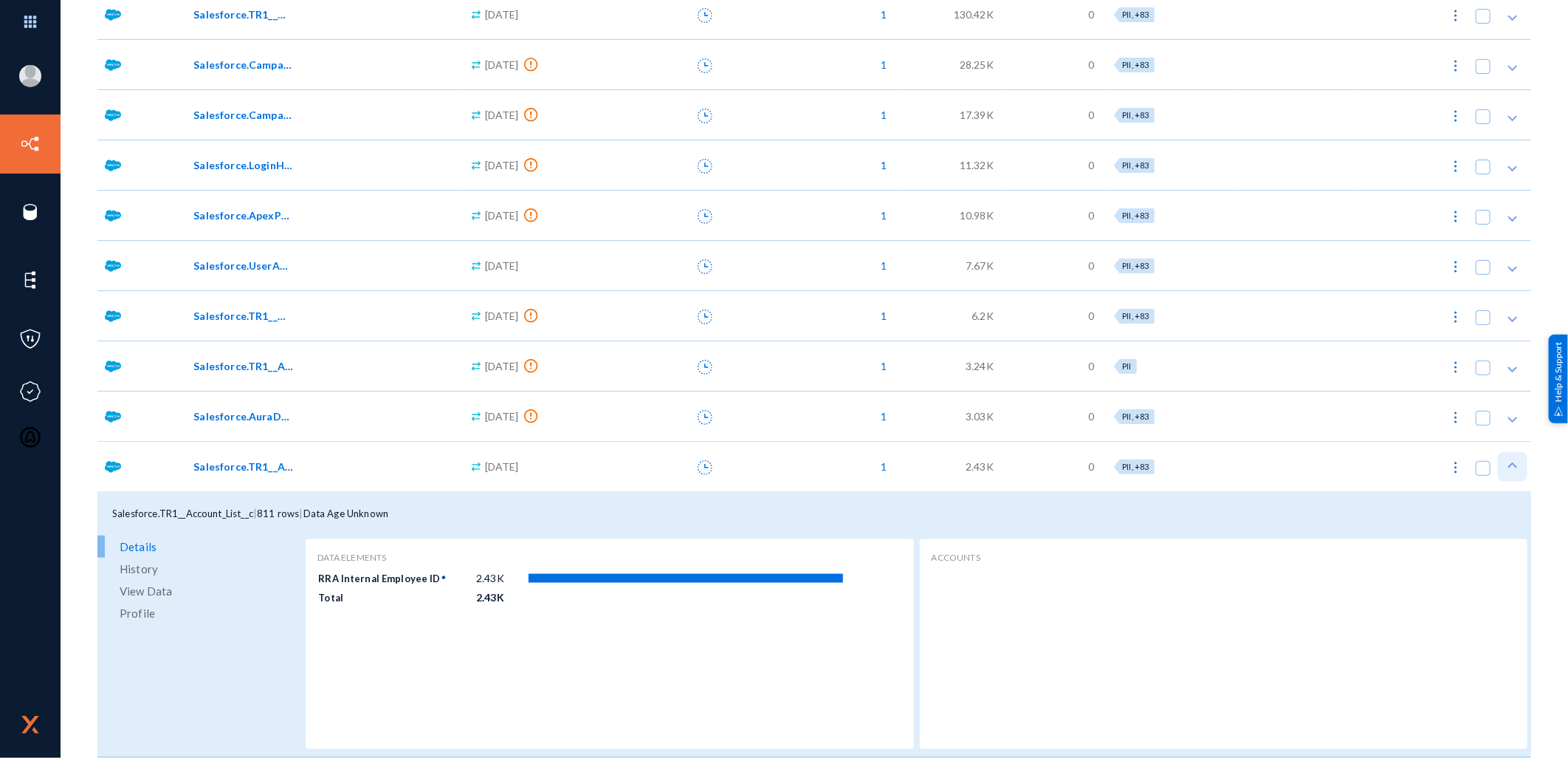
click at [1505, 462] on icon at bounding box center [1512, 465] width 15 height 15
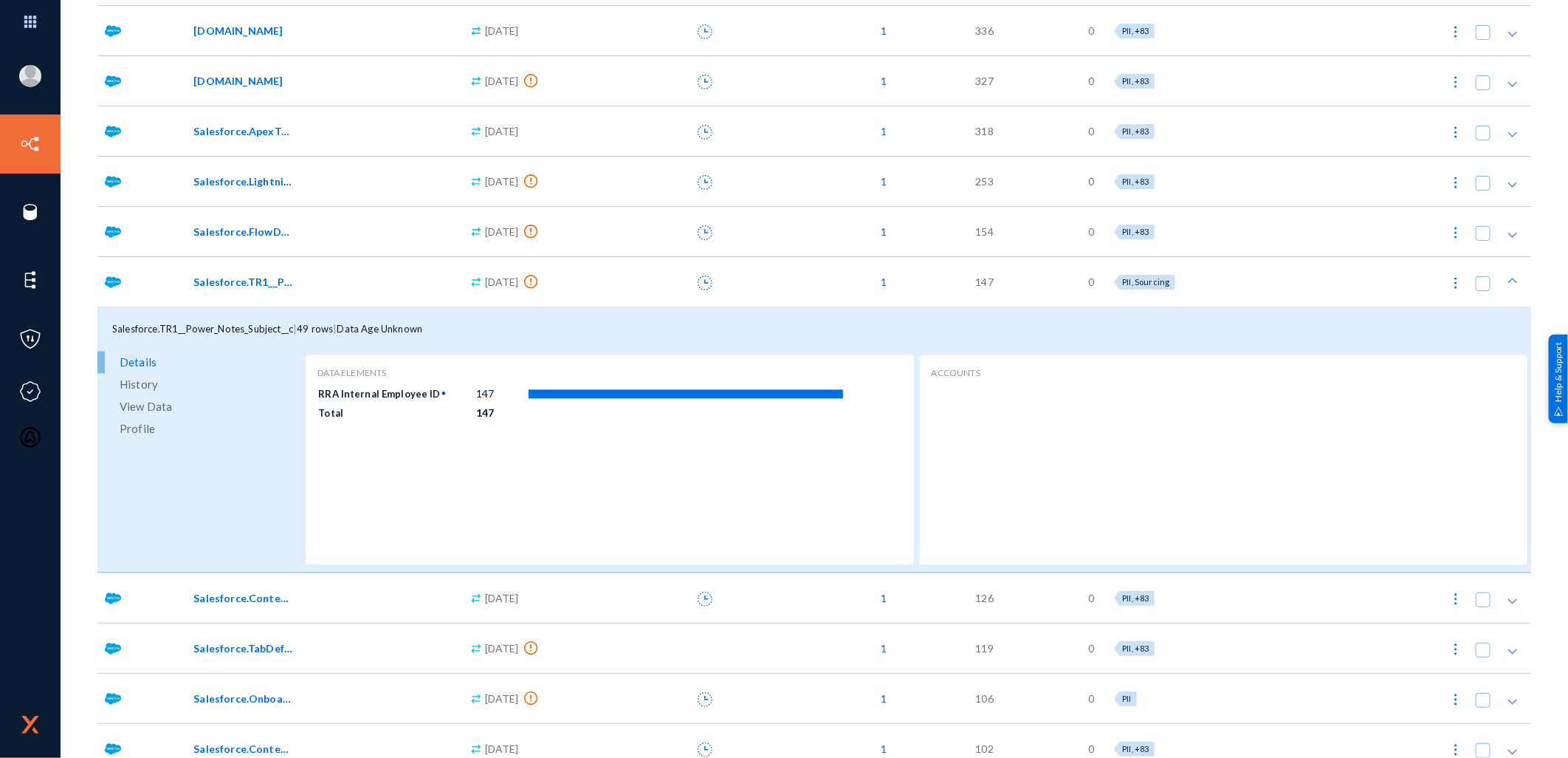
scroll to position [1785, 0]
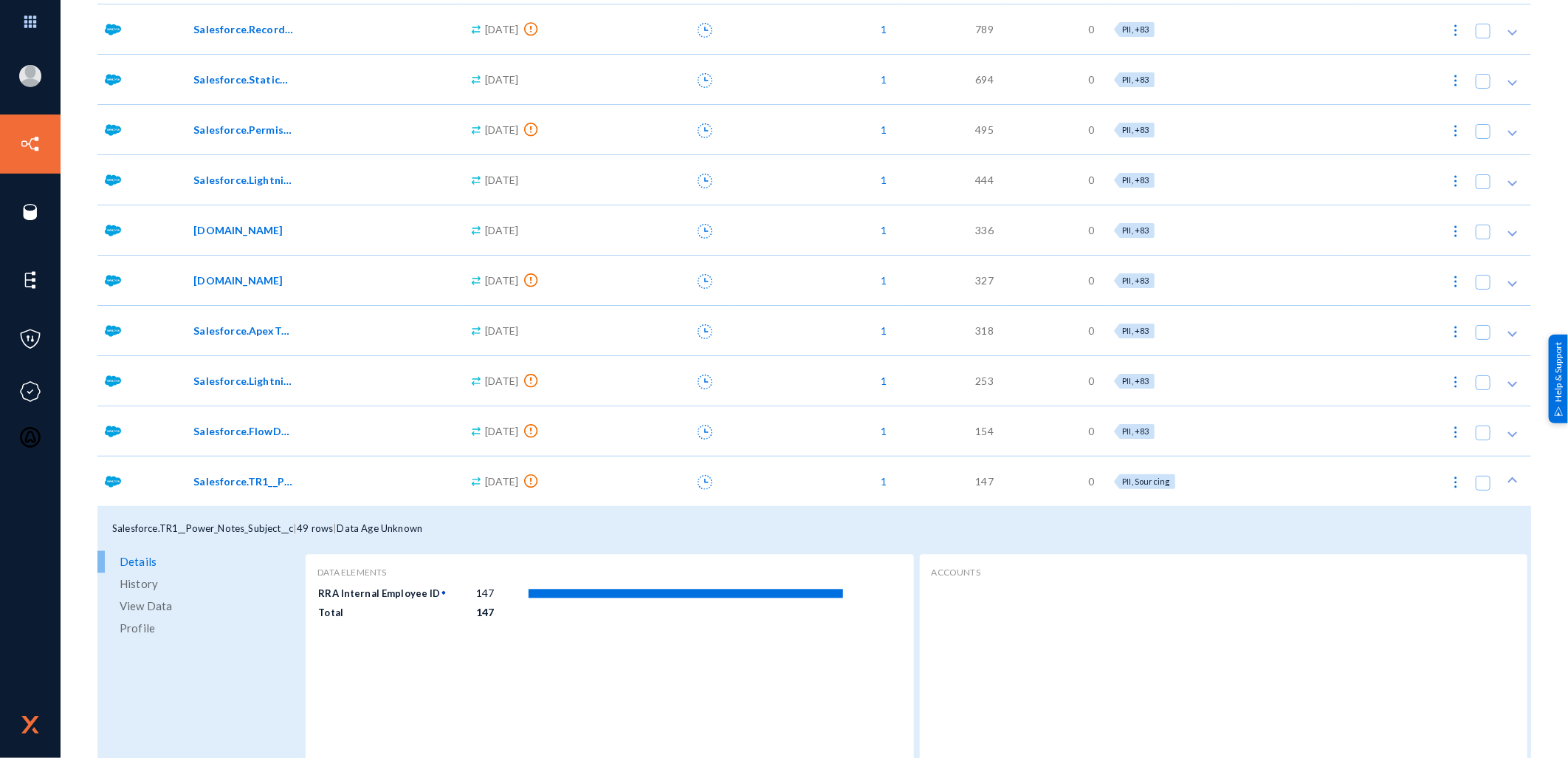
click at [1511, 477] on icon at bounding box center [1512, 480] width 15 height 15
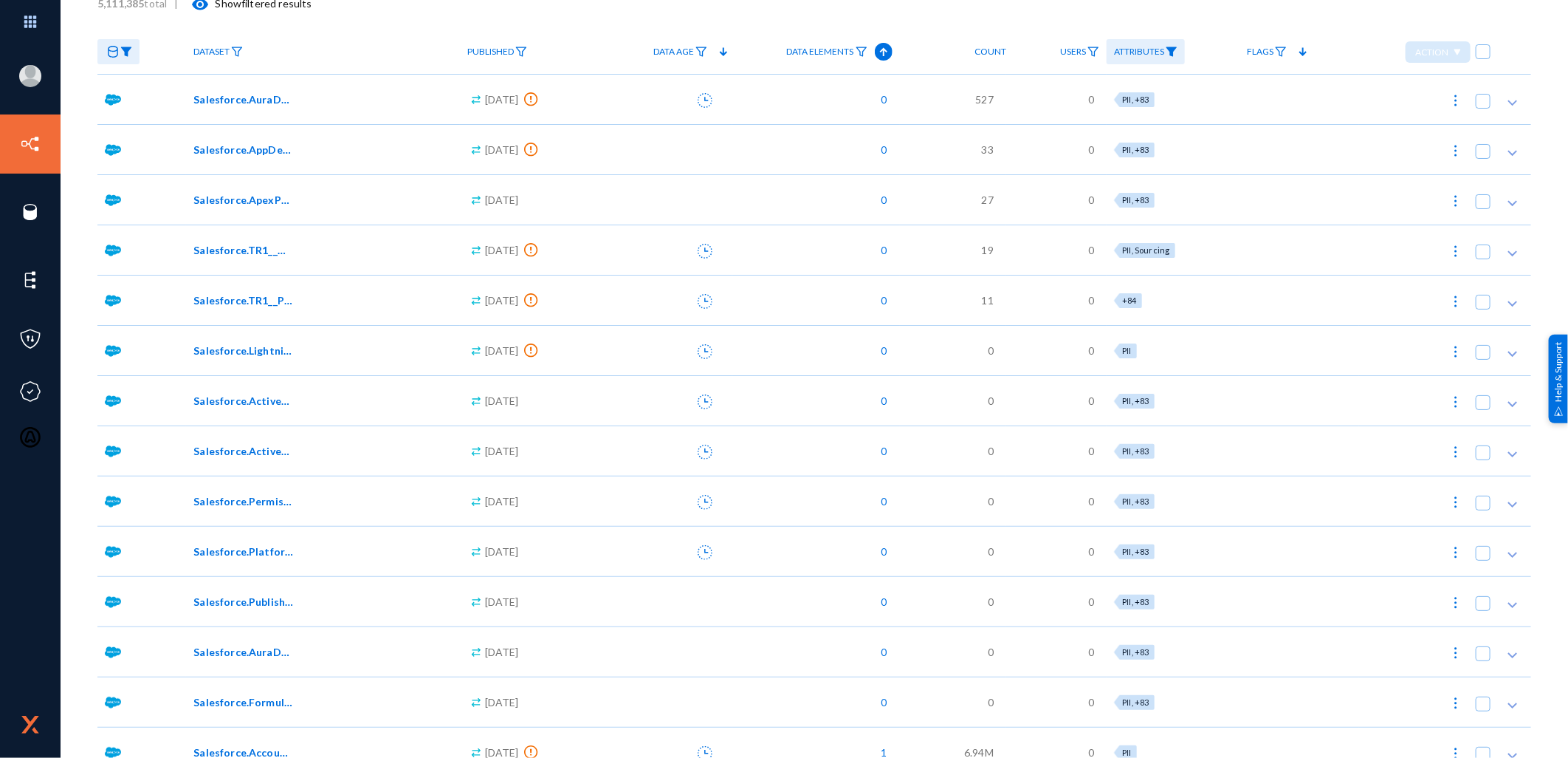
scroll to position [0, 0]
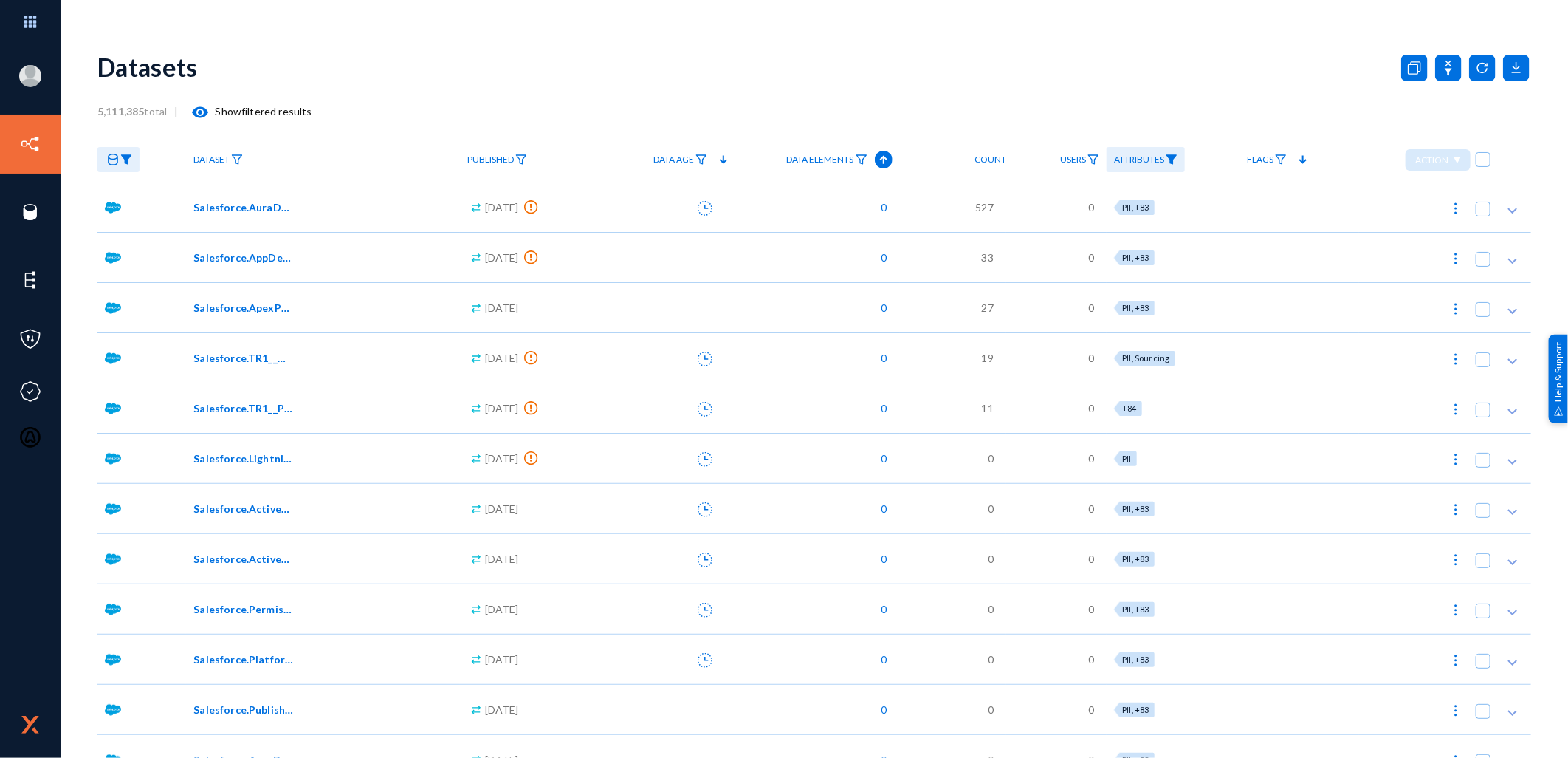
click at [279, 412] on span "Salesforce.TR1__Power_Notes_Reference_Config__mdt" at bounding box center [243, 408] width 100 height 16
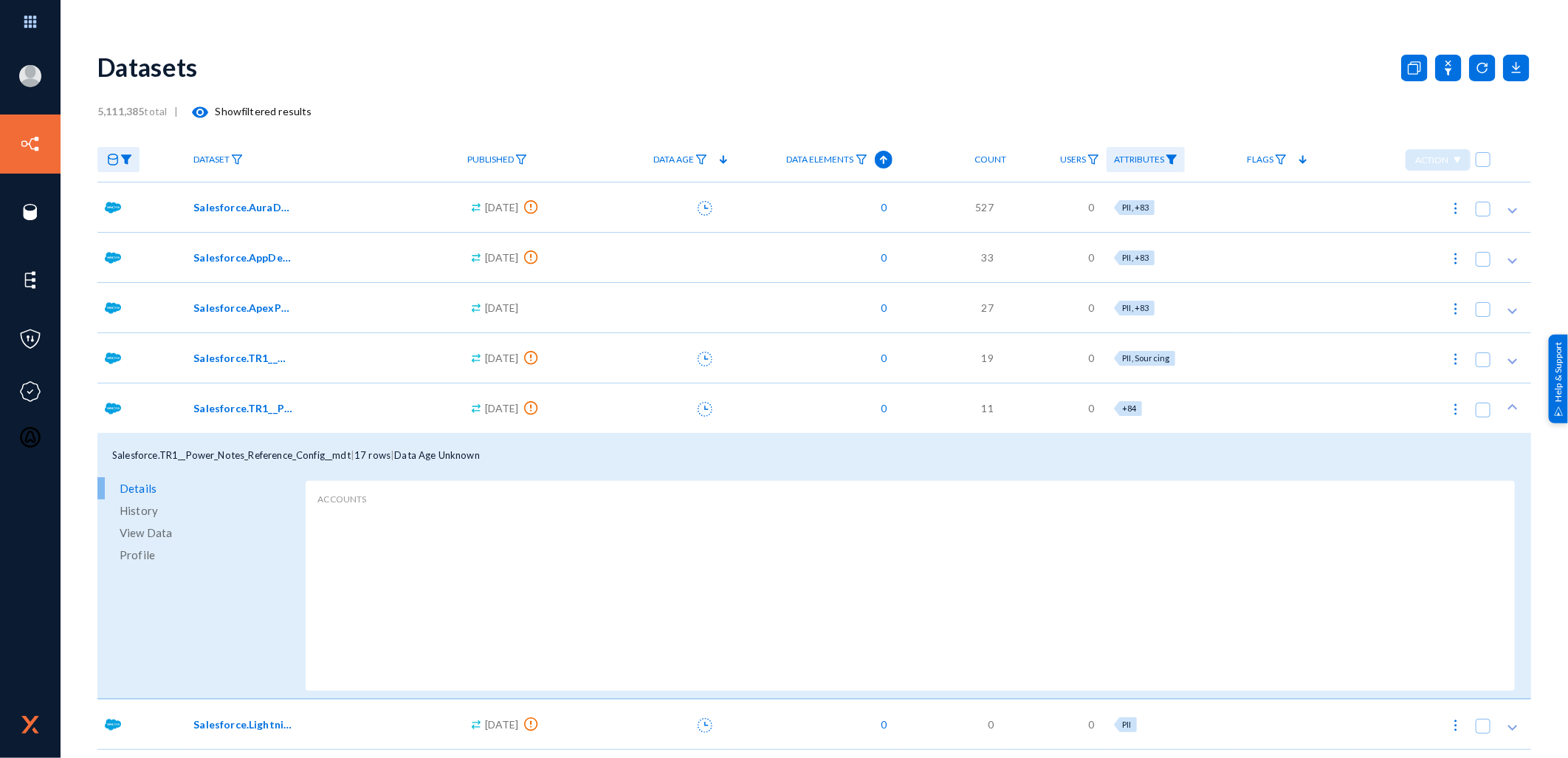
click at [161, 533] on span "View Data" at bounding box center [145, 533] width 53 height 22
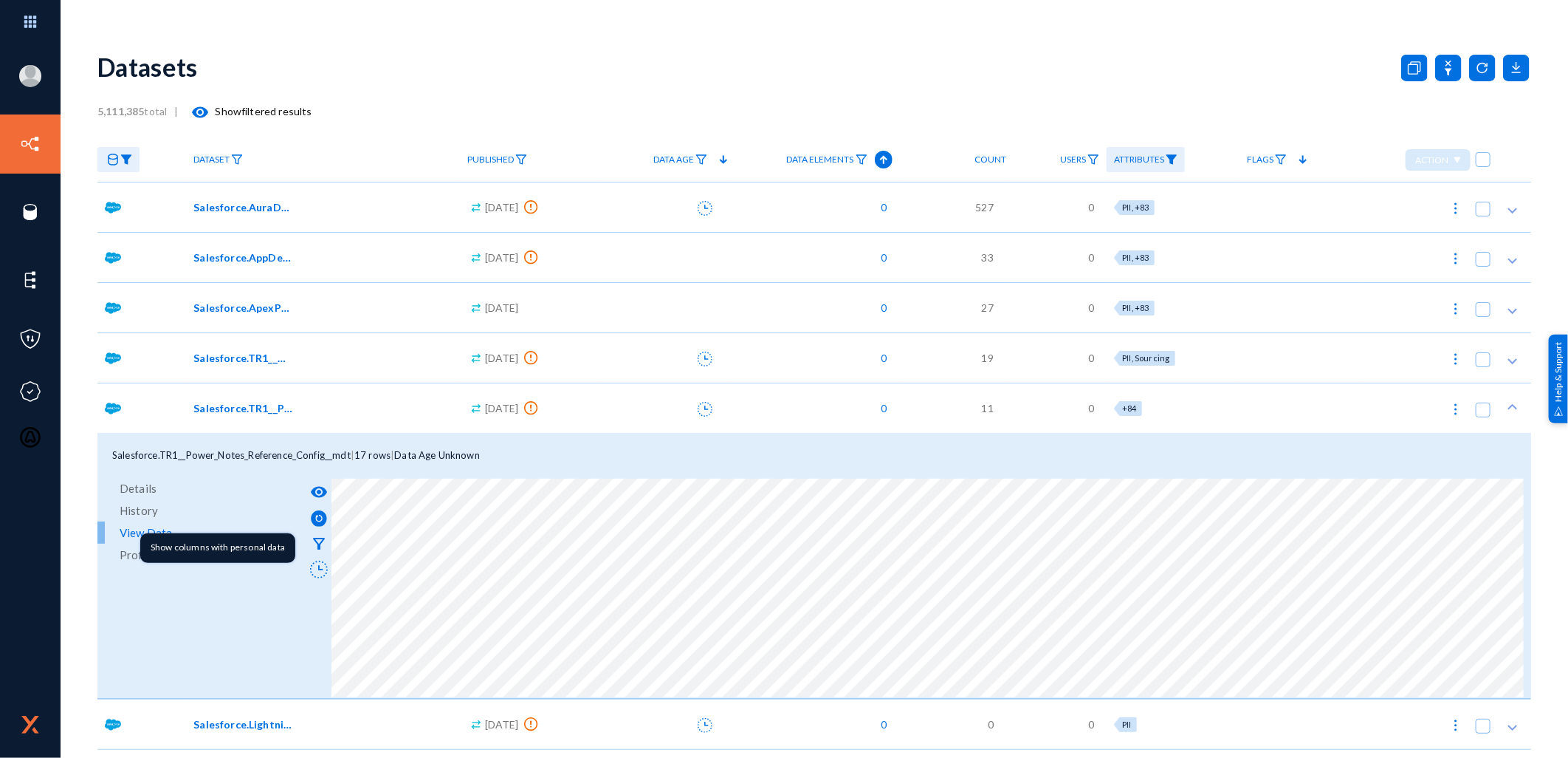
click at [319, 541] on mat-icon "filter_alt" at bounding box center [319, 544] width 18 height 18
click at [316, 490] on mat-icon "visibility" at bounding box center [319, 492] width 18 height 18
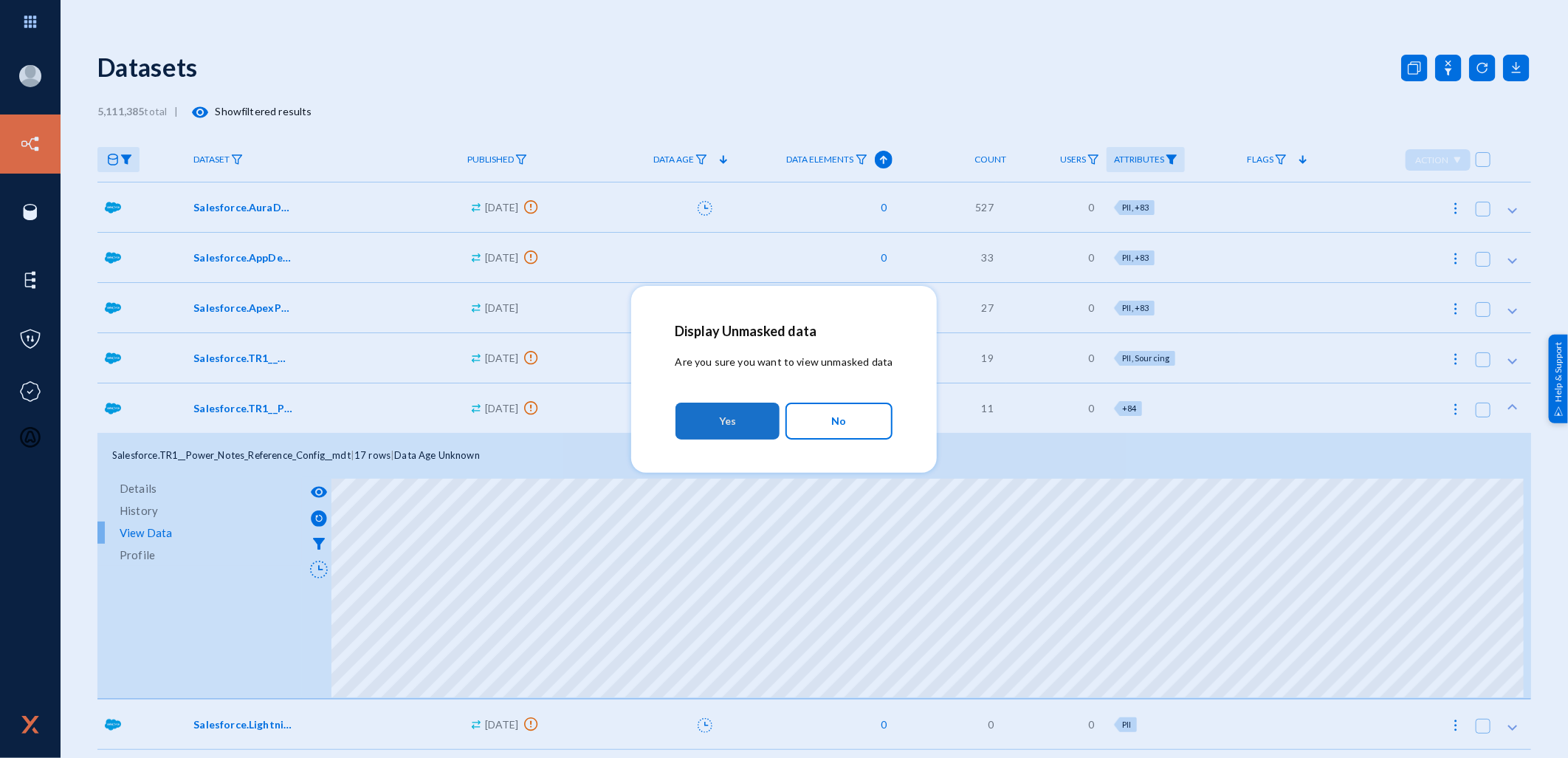
click at [737, 406] on button "Yes" at bounding box center [727, 421] width 104 height 37
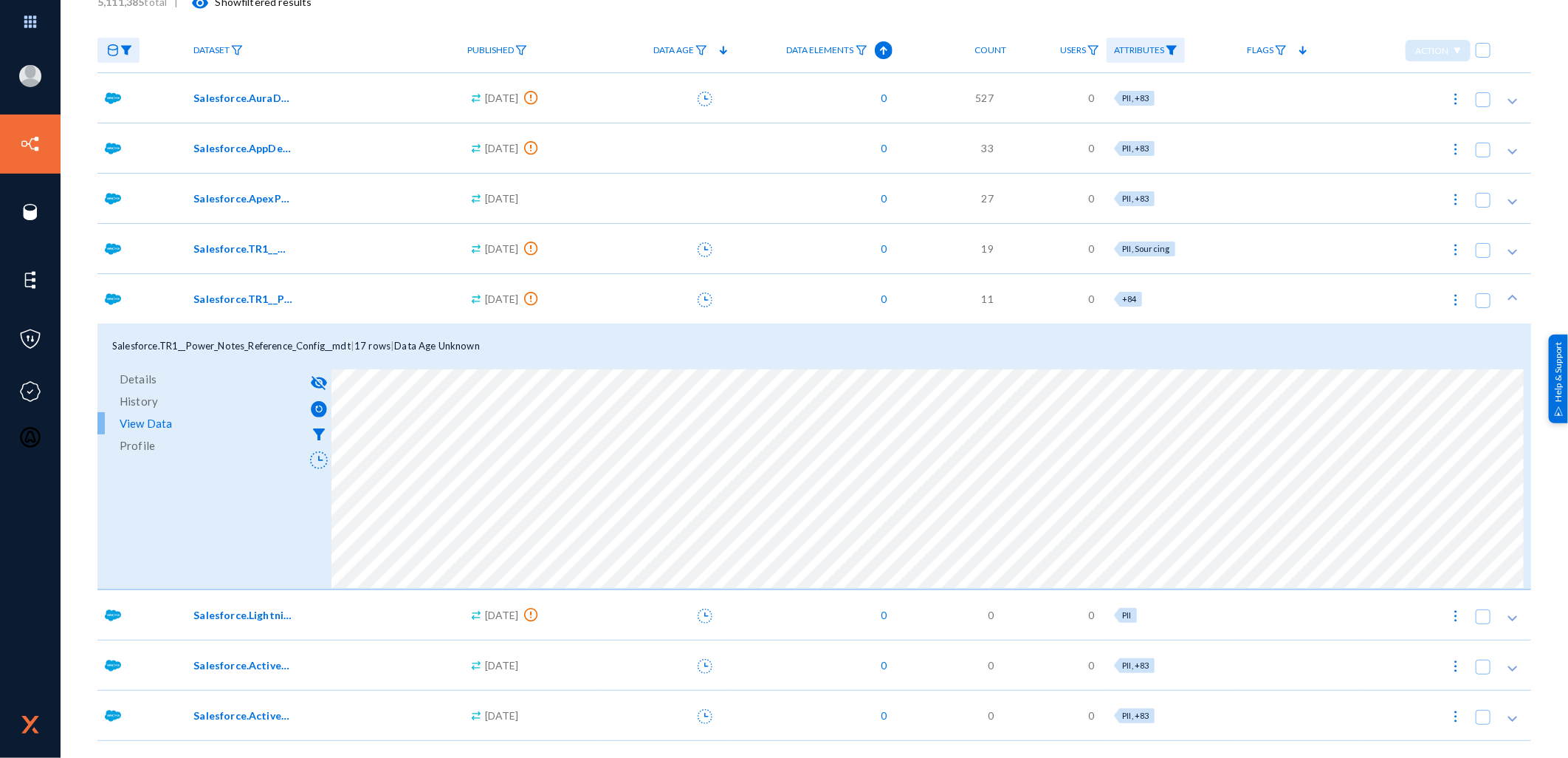
scroll to position [82, 0]
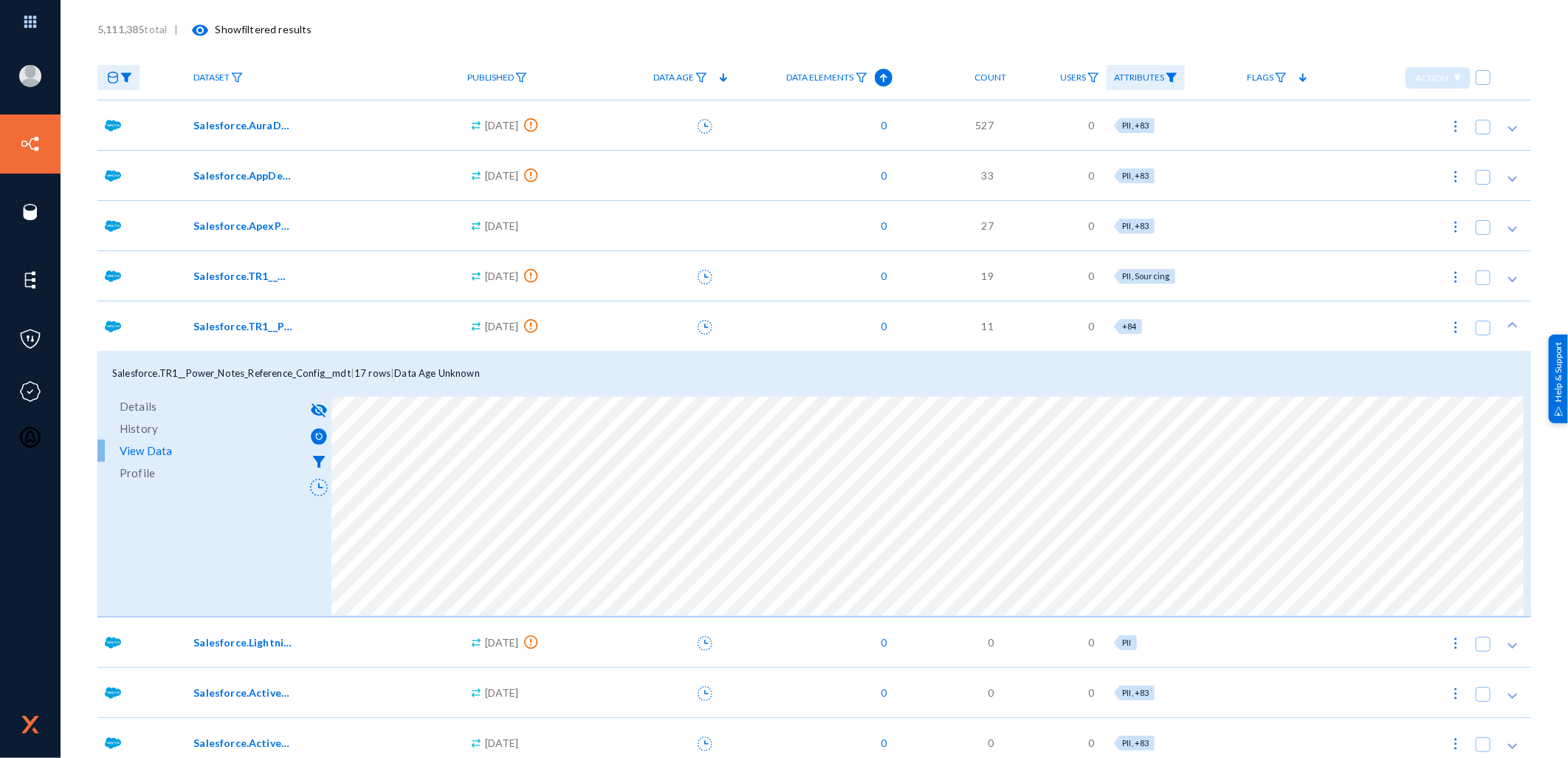
click at [1508, 324] on polygon at bounding box center [1513, 324] width 9 height 6
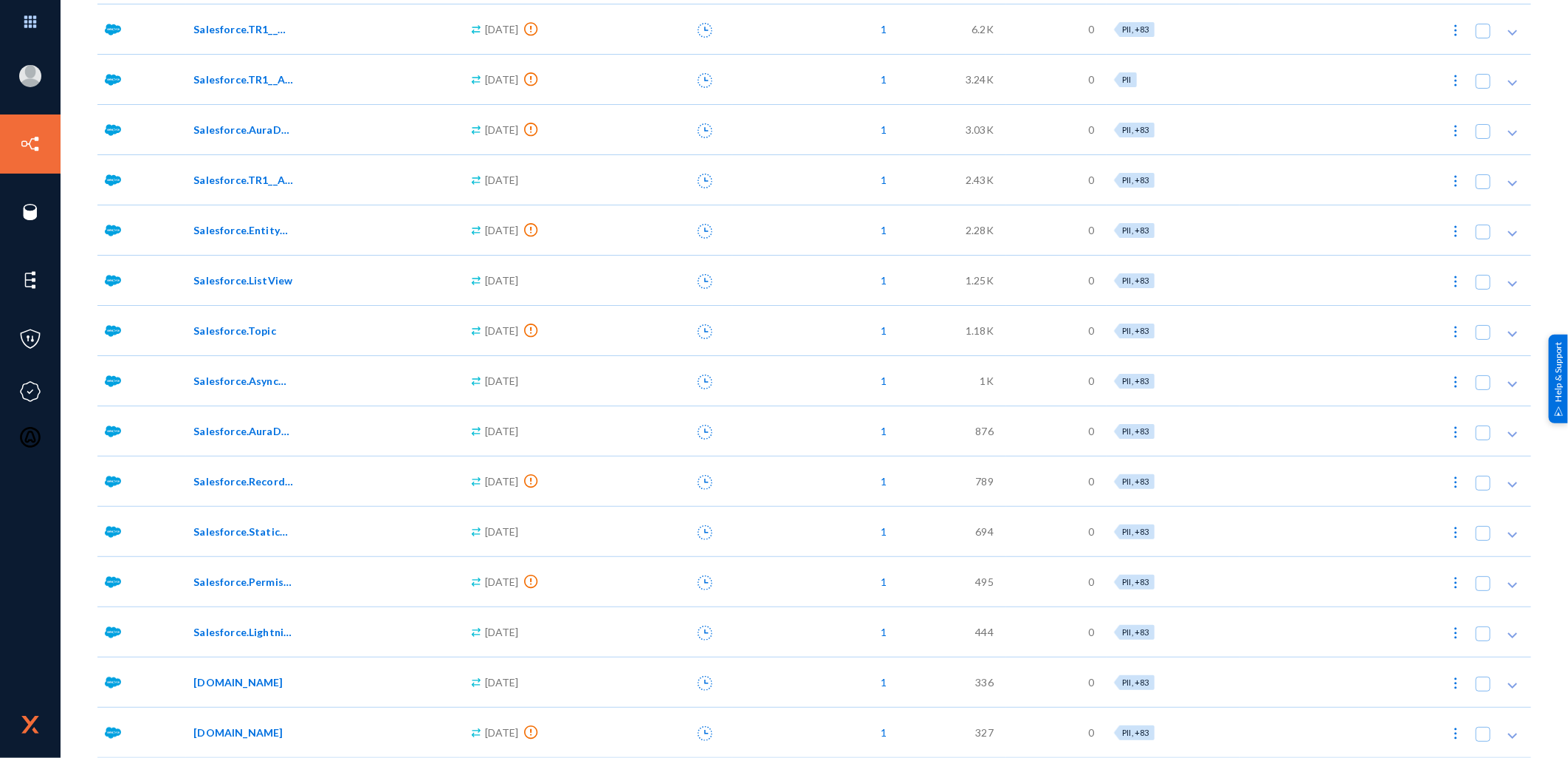
scroll to position [3307, 0]
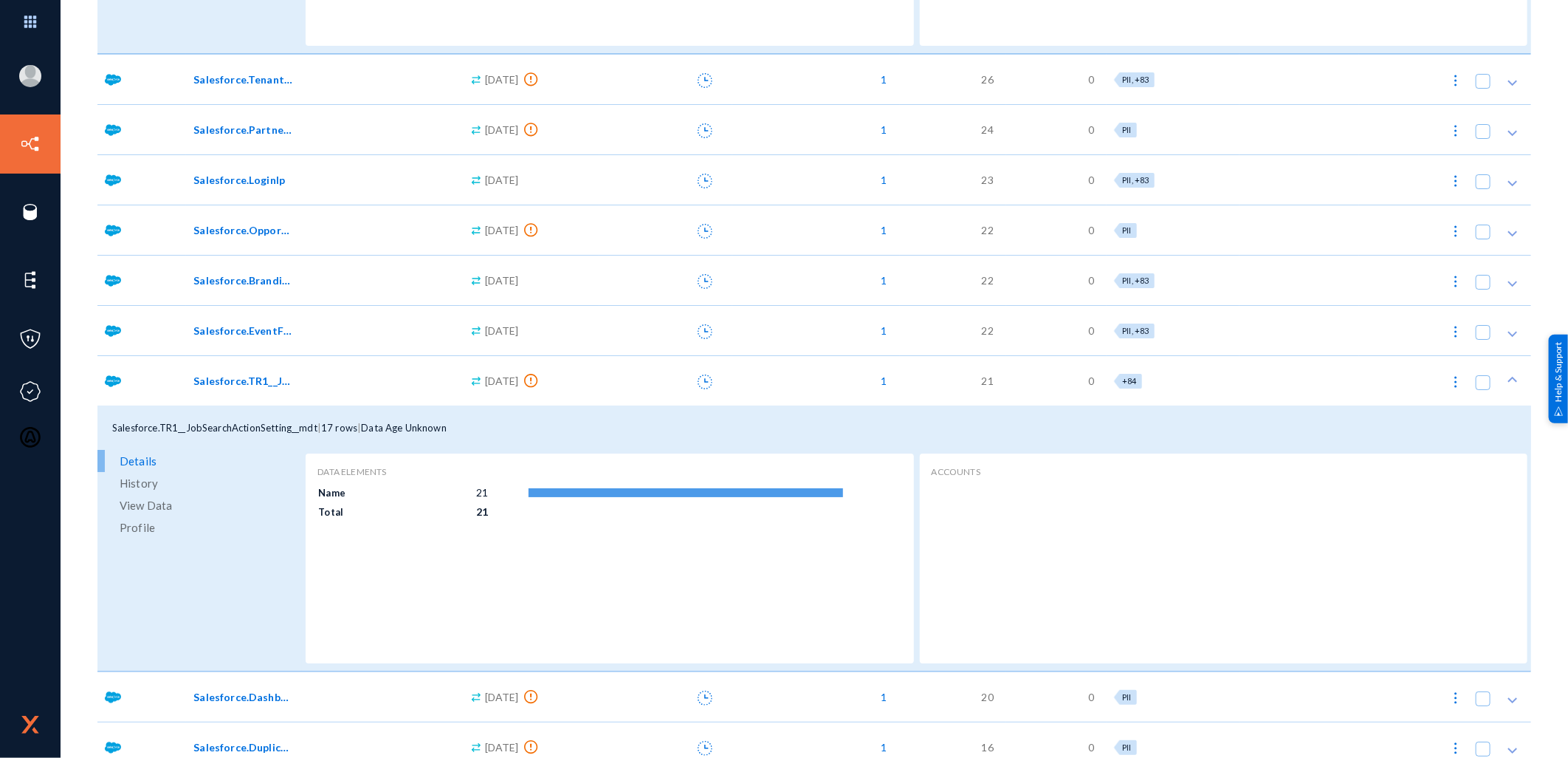
click at [320, 379] on div "Salesforce.TR1__JobSearchActionSetting__mdt" at bounding box center [320, 381] width 254 height 16
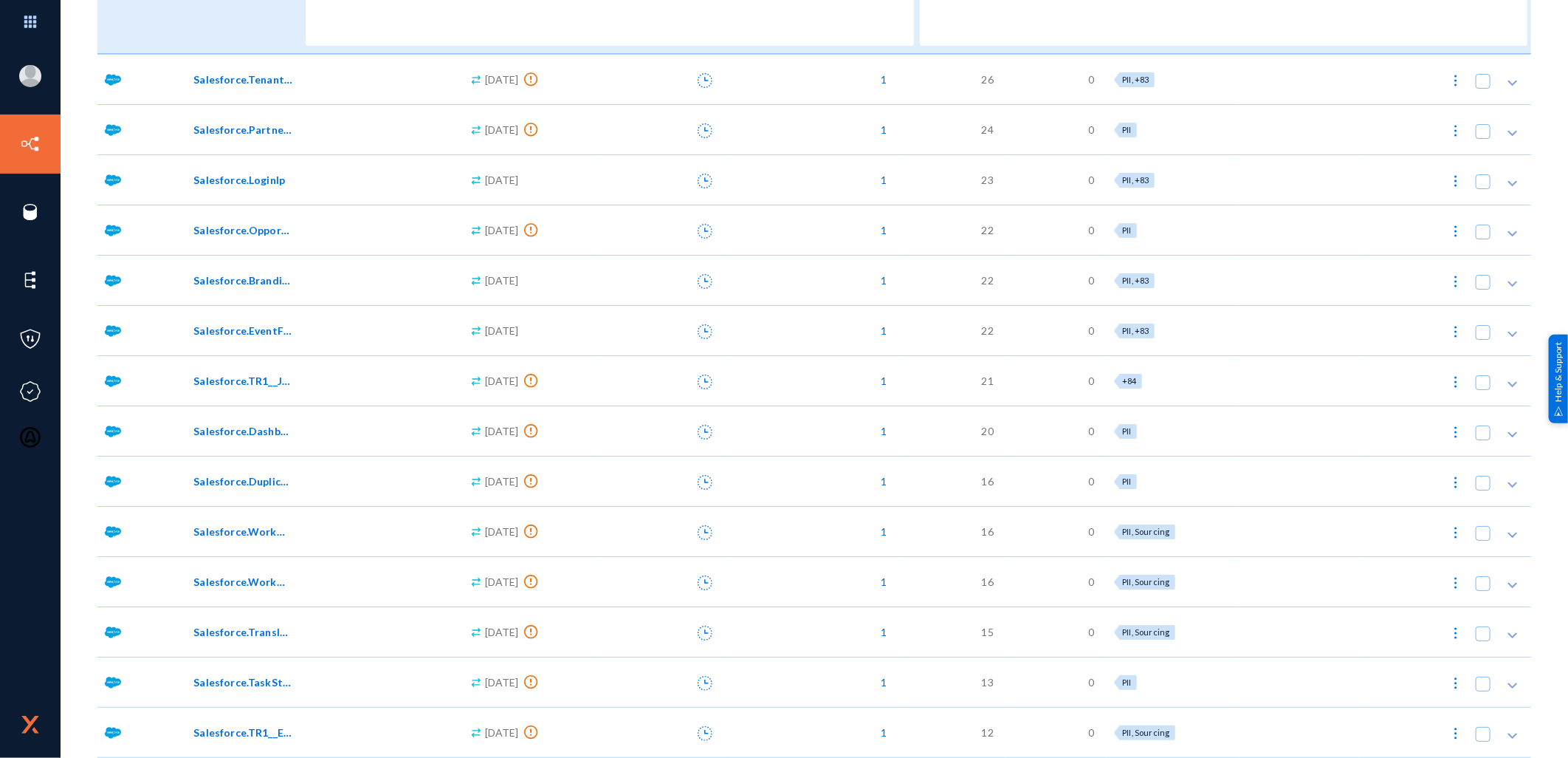
click at [318, 381] on div "Salesforce.TR1__JobSearchActionSetting__mdt" at bounding box center [320, 381] width 254 height 16
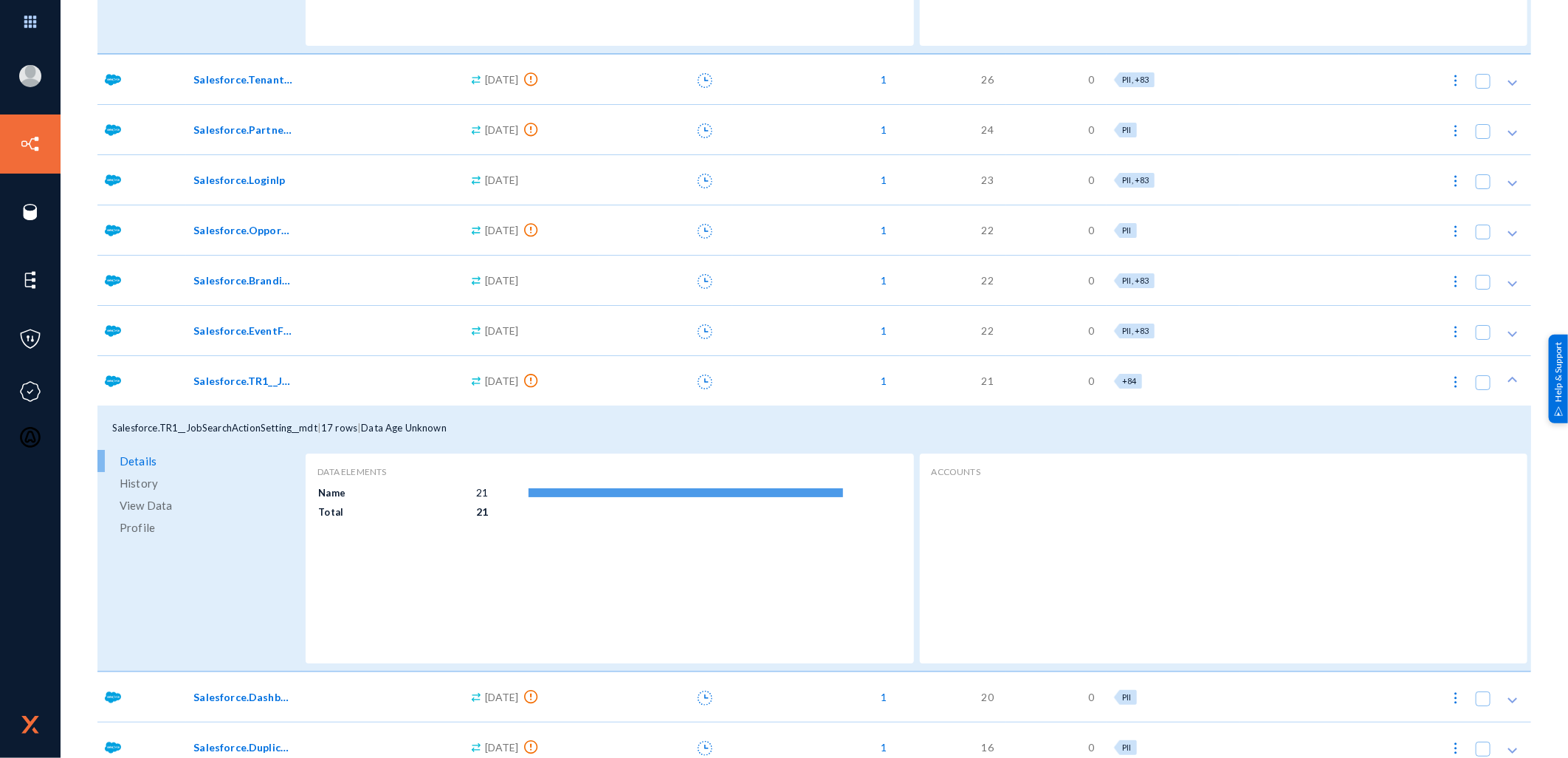
click at [167, 500] on span "View Data" at bounding box center [145, 505] width 53 height 22
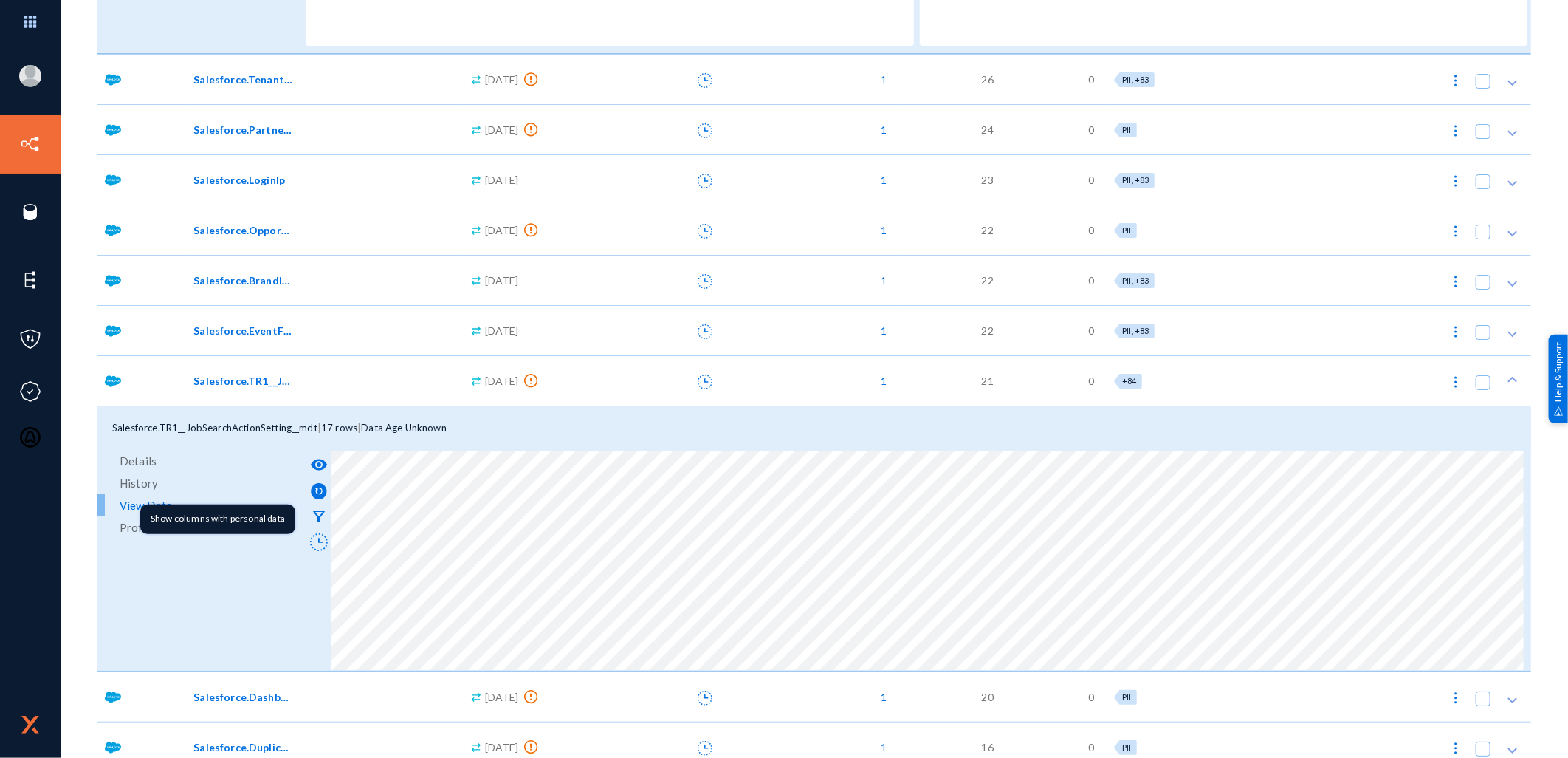
click at [320, 510] on mat-icon "filter_alt" at bounding box center [319, 516] width 18 height 18
click at [319, 456] on mat-icon "visibility" at bounding box center [319, 464] width 18 height 18
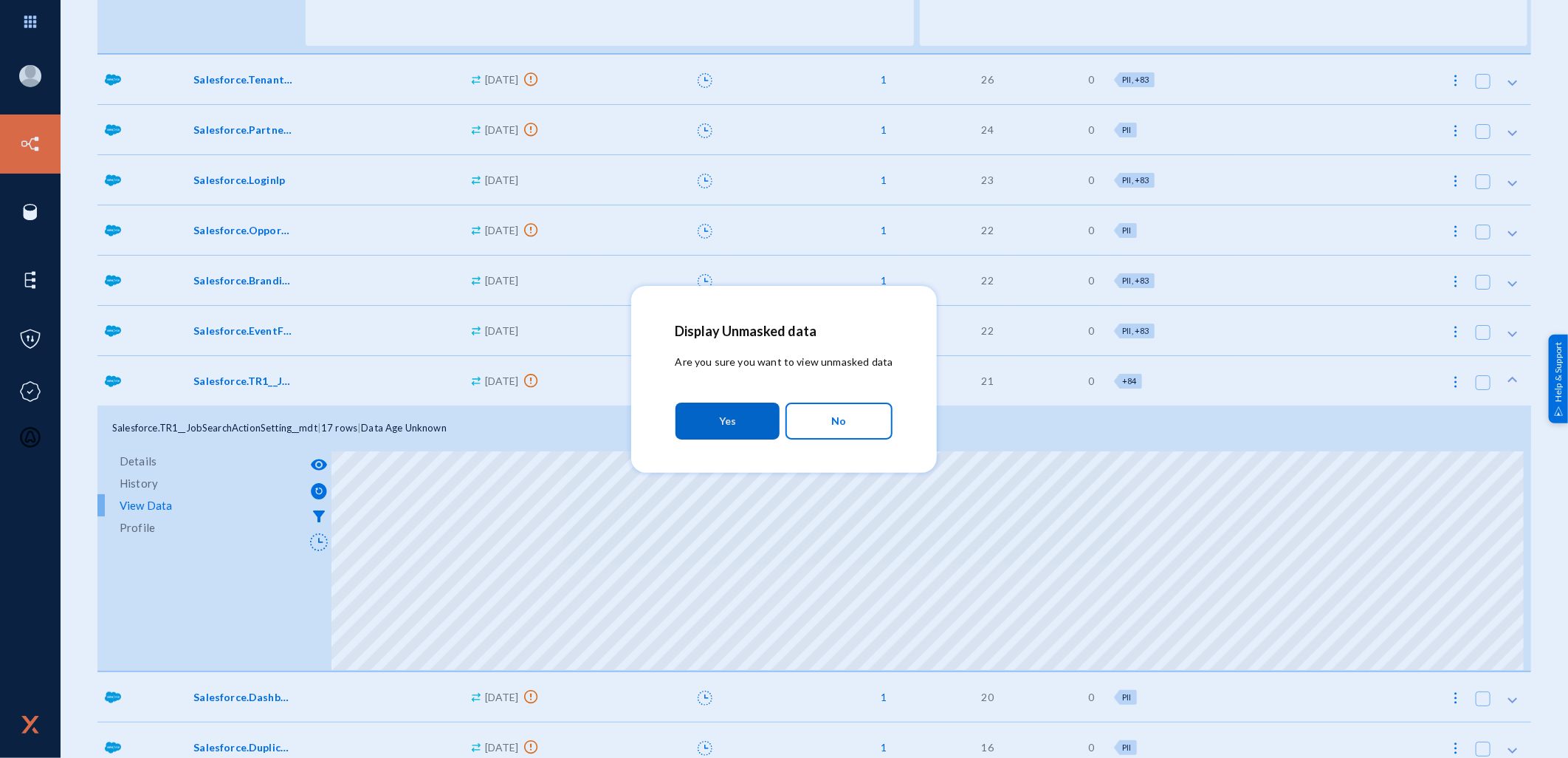
drag, startPoint x: 735, startPoint y: 423, endPoint x: 749, endPoint y: 426, distance: 14.3
click at [734, 423] on span "Yes" at bounding box center [728, 421] width 17 height 27
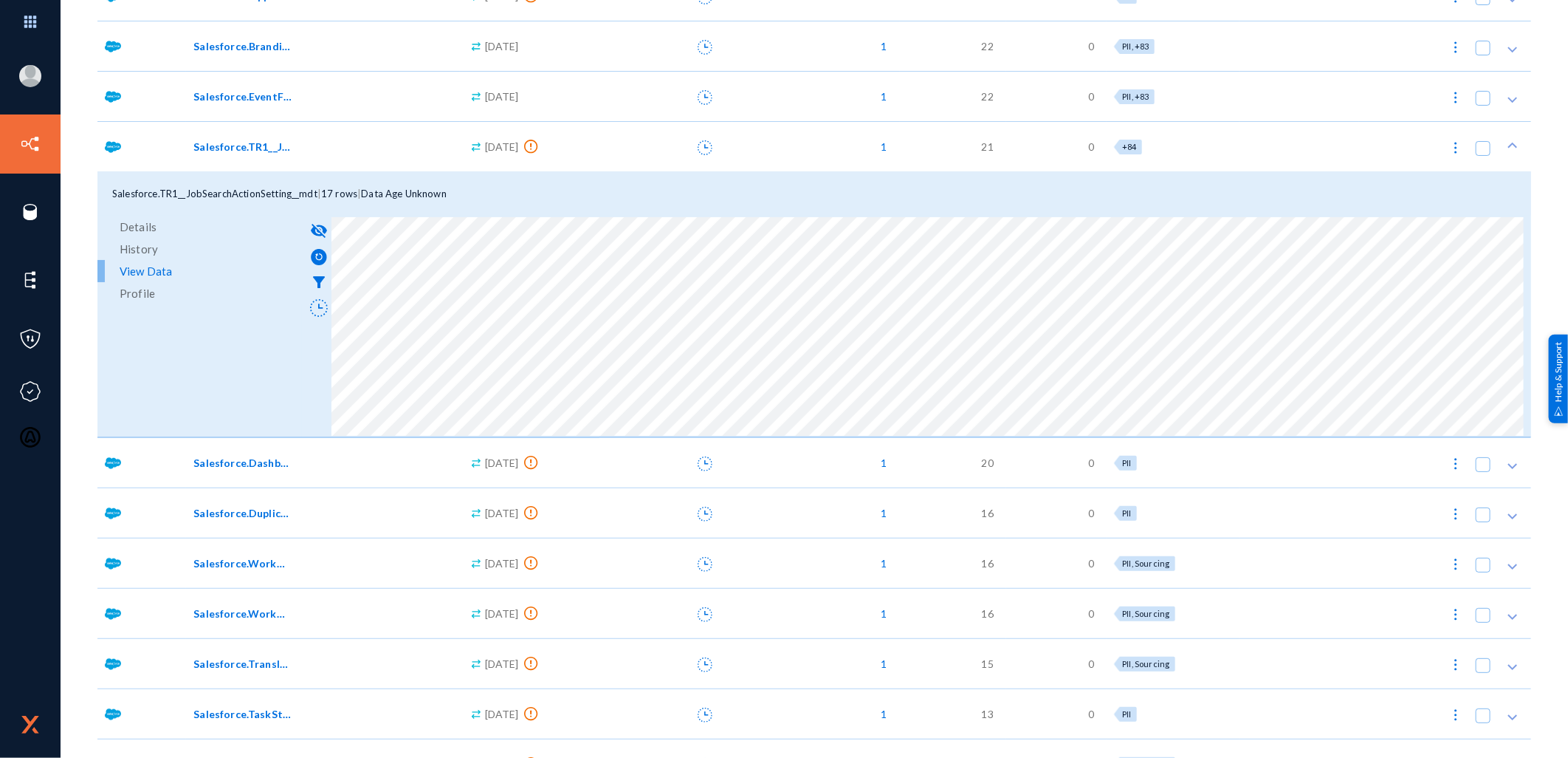
scroll to position [3554, 0]
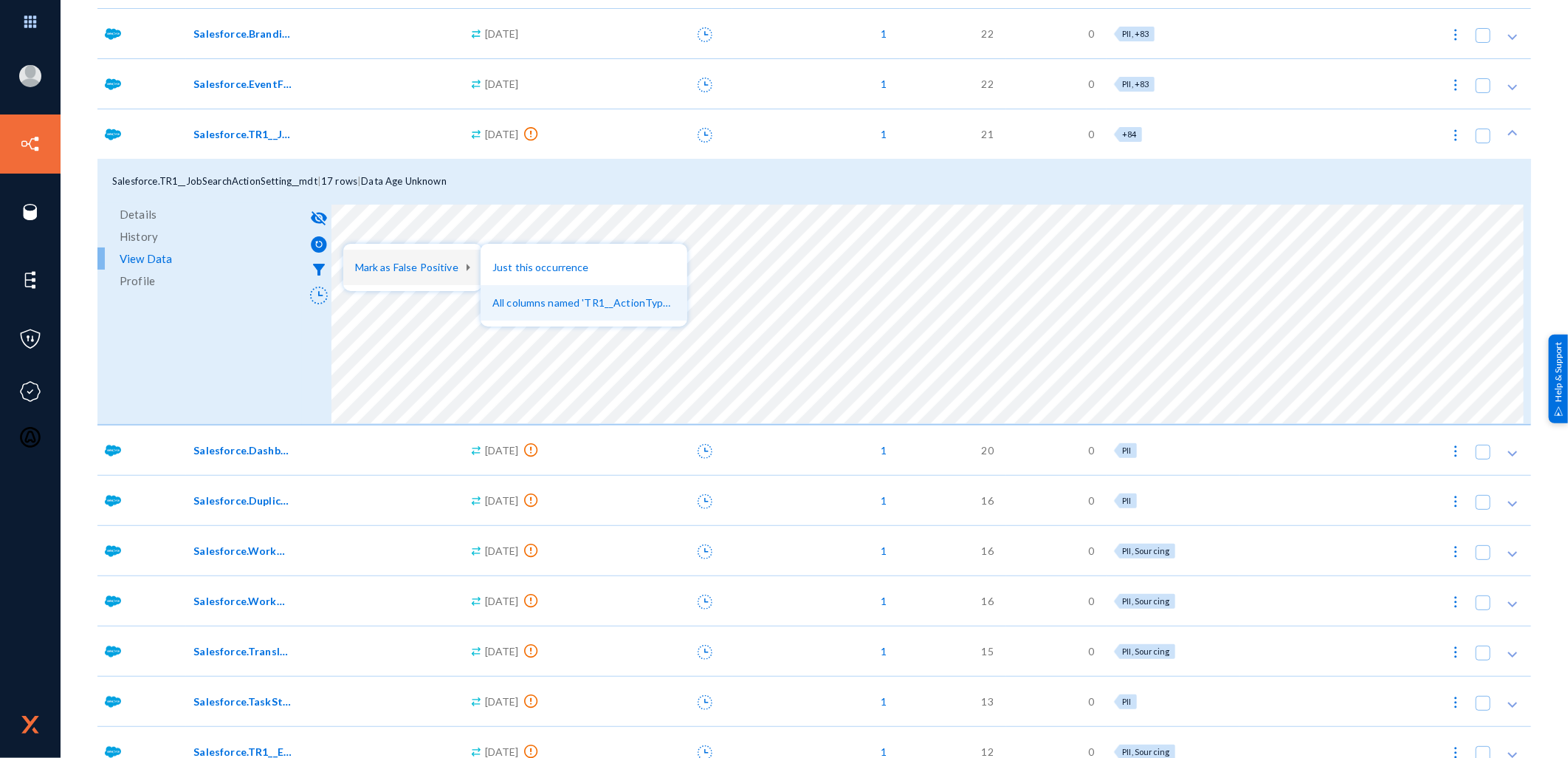
click at [537, 305] on button "All columns named 'TR1__ActionType__c'" at bounding box center [583, 302] width 207 height 35
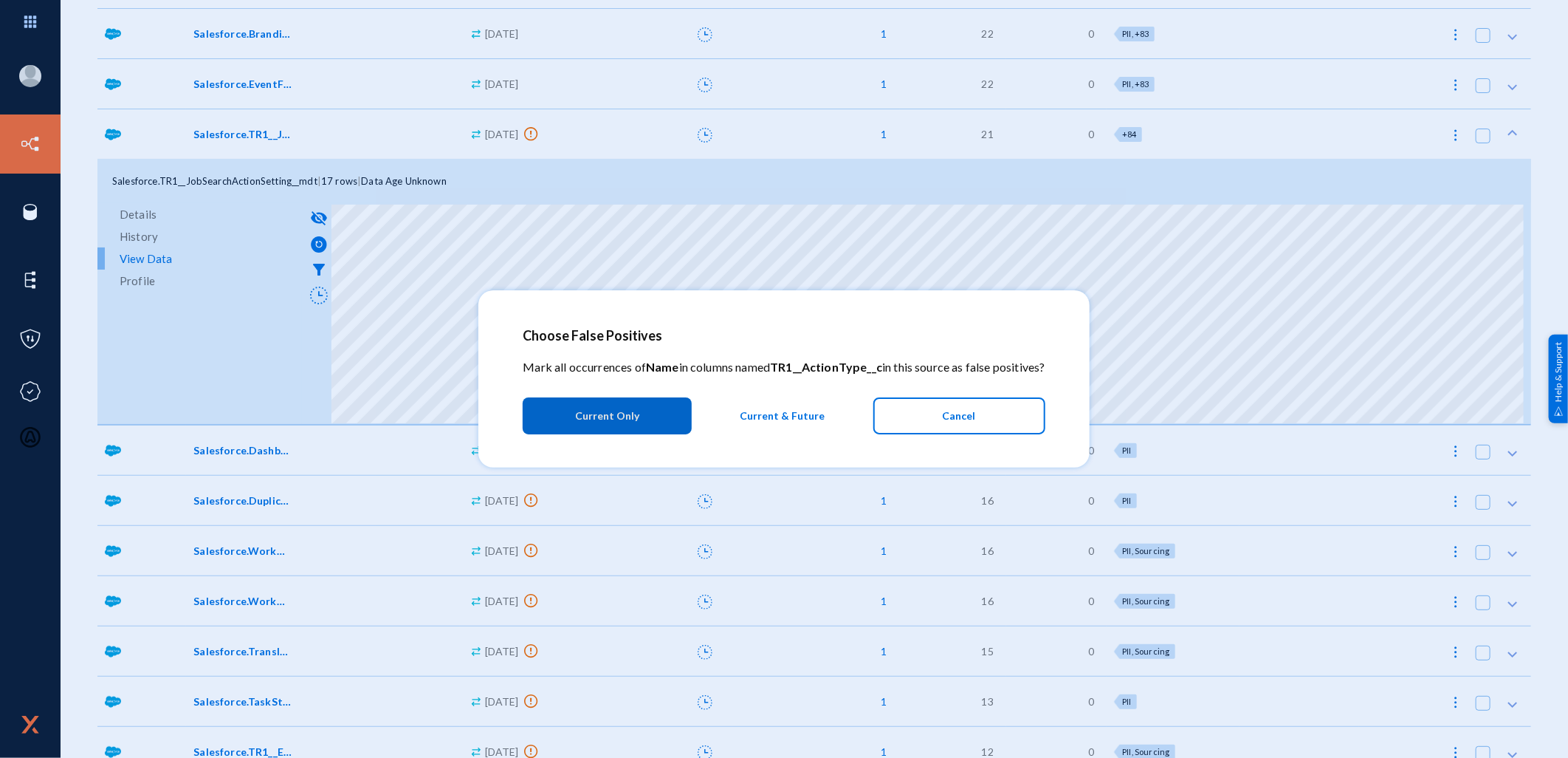
click at [810, 418] on span "Current & Future" at bounding box center [782, 416] width 85 height 27
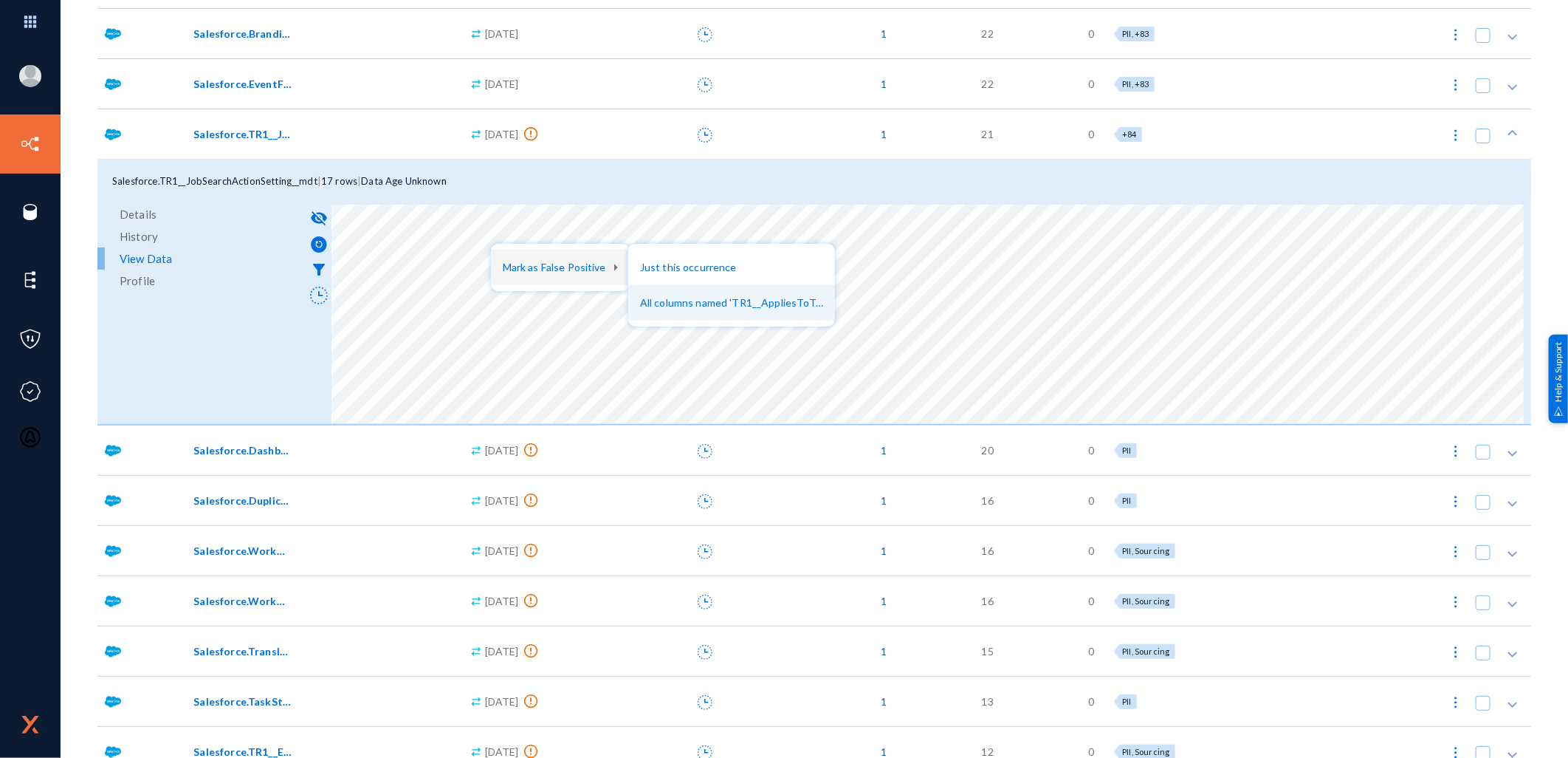
click at [700, 303] on button "All columns named 'TR1__AppliesToTabs__c'" at bounding box center [731, 302] width 207 height 35
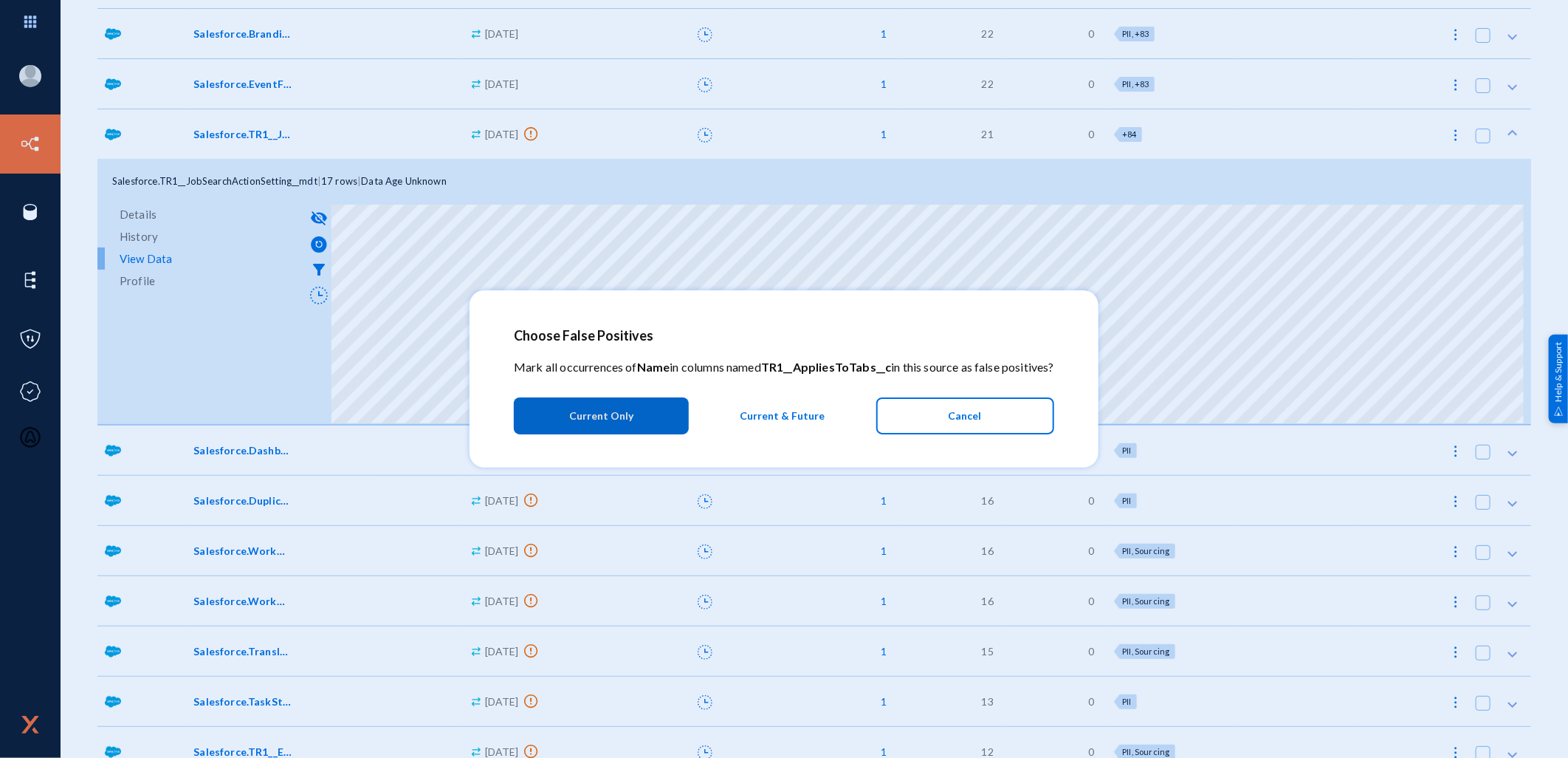
click at [808, 422] on span "Current & Future" at bounding box center [782, 416] width 85 height 27
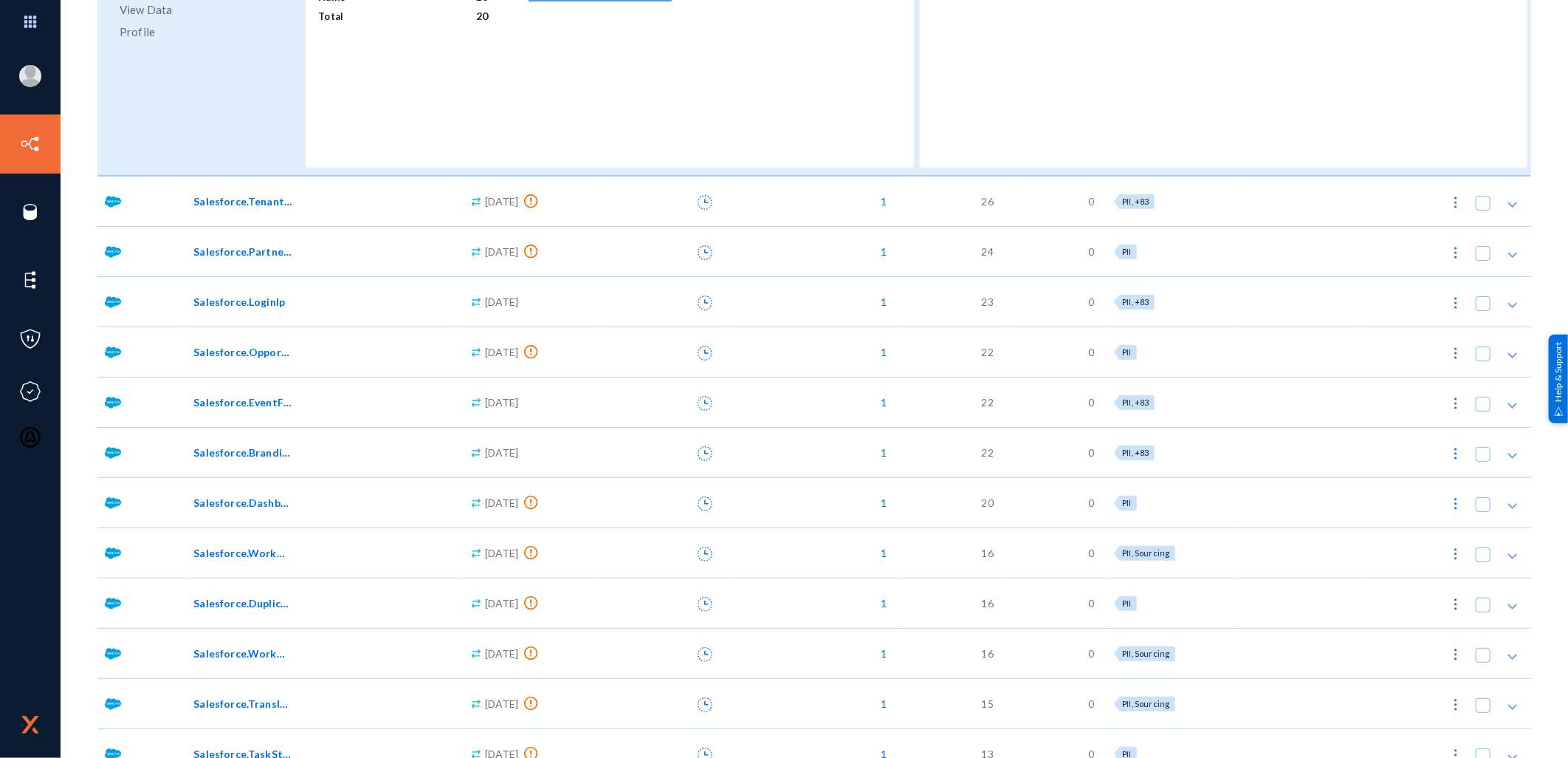
scroll to position [3472, 0]
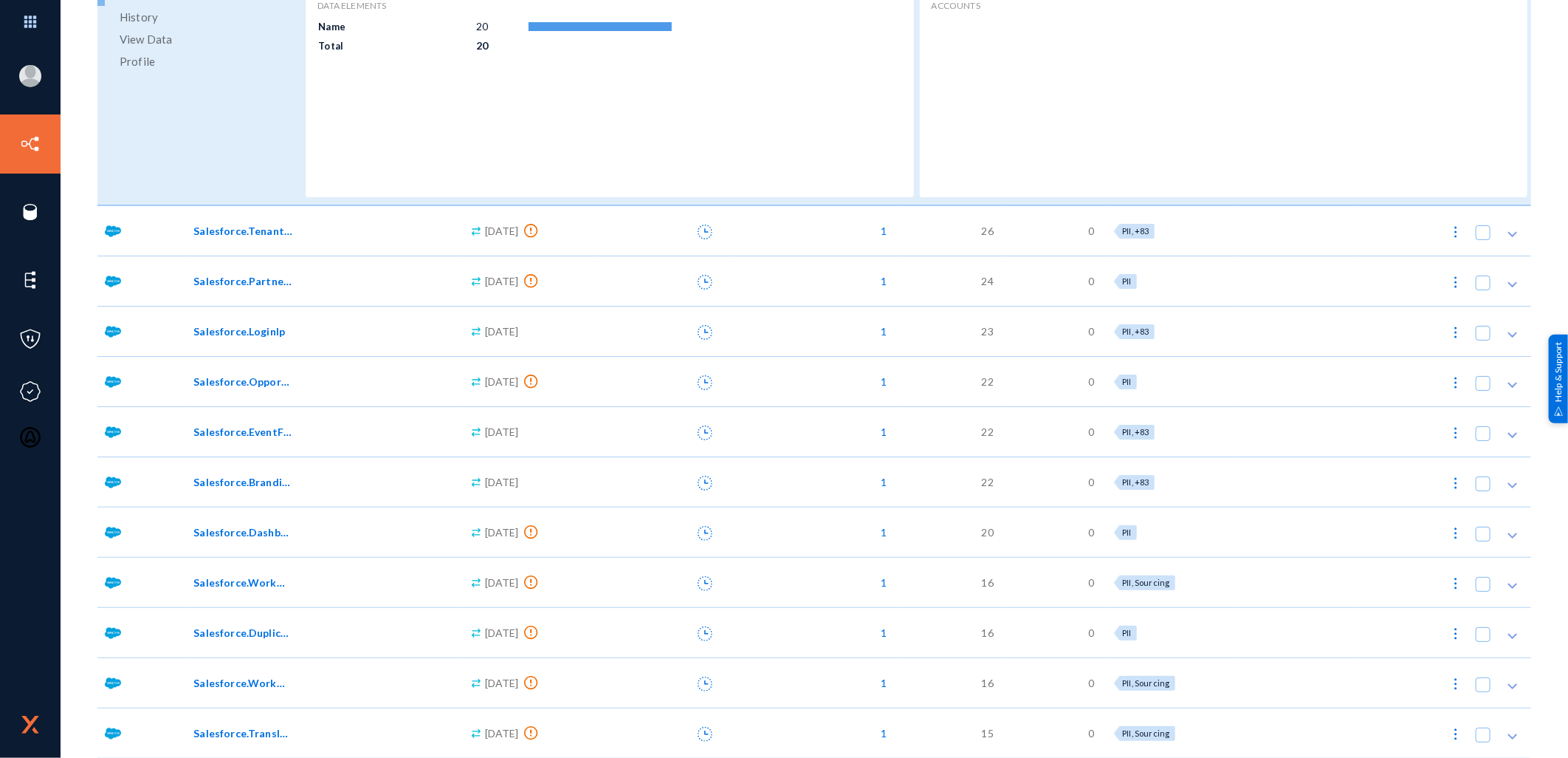
click at [276, 438] on div "Salesforce.EventFeed" at bounding box center [323, 431] width 273 height 50
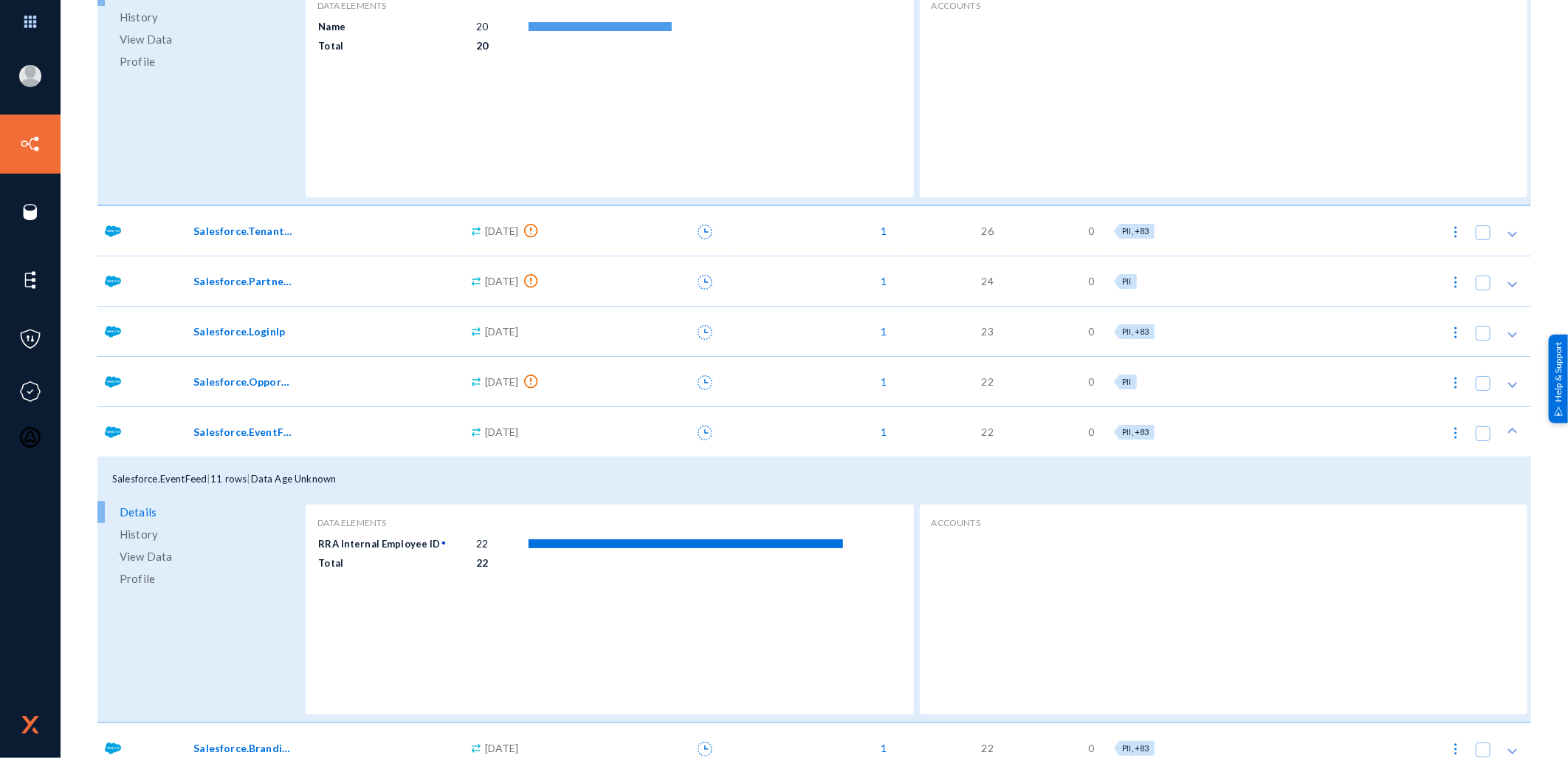
click at [159, 555] on span "View Data" at bounding box center [145, 556] width 53 height 22
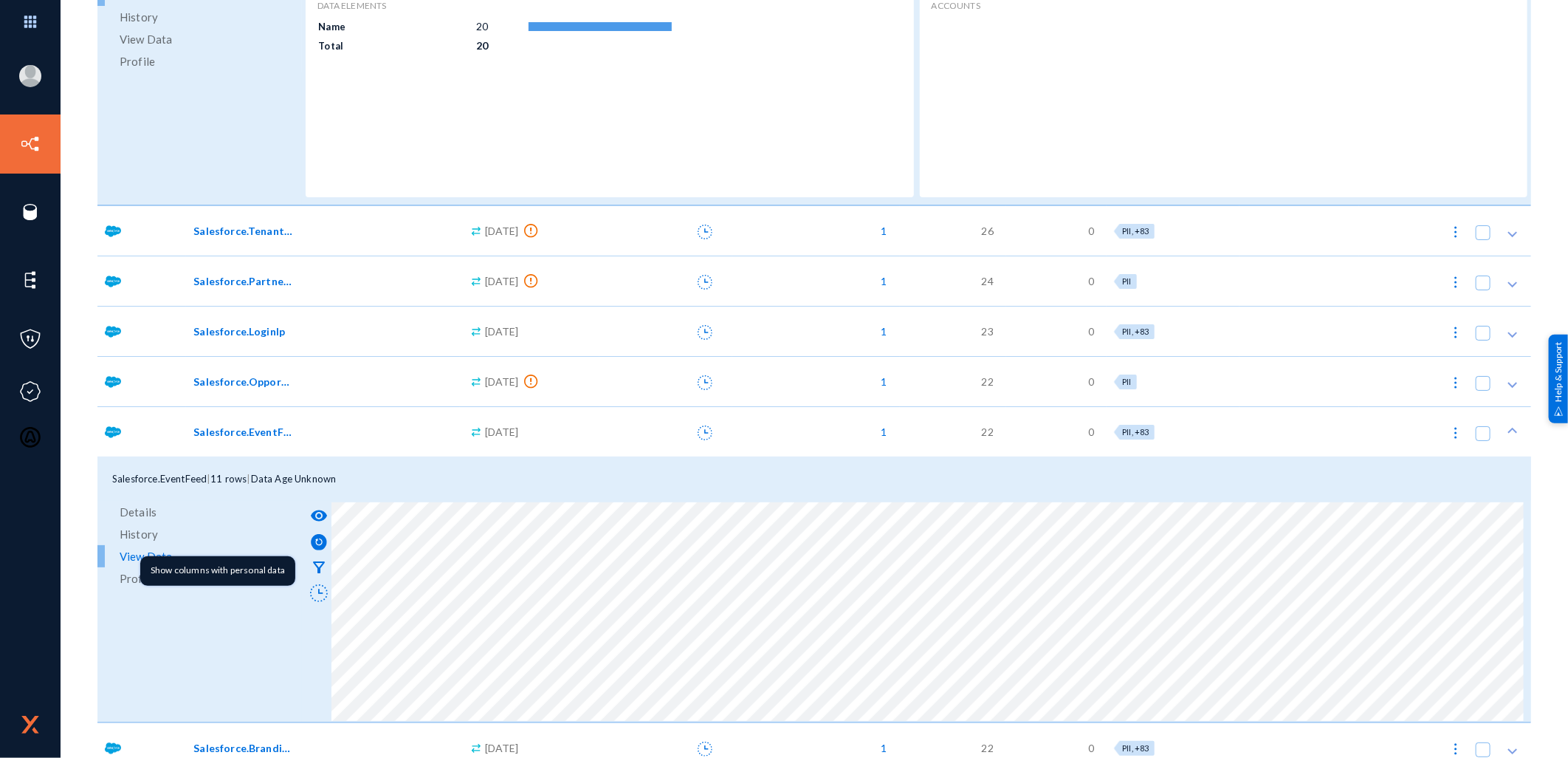
click at [321, 569] on mat-icon "filter_alt" at bounding box center [319, 567] width 18 height 18
click at [320, 428] on div "Salesforce.EventFeed" at bounding box center [320, 432] width 254 height 16
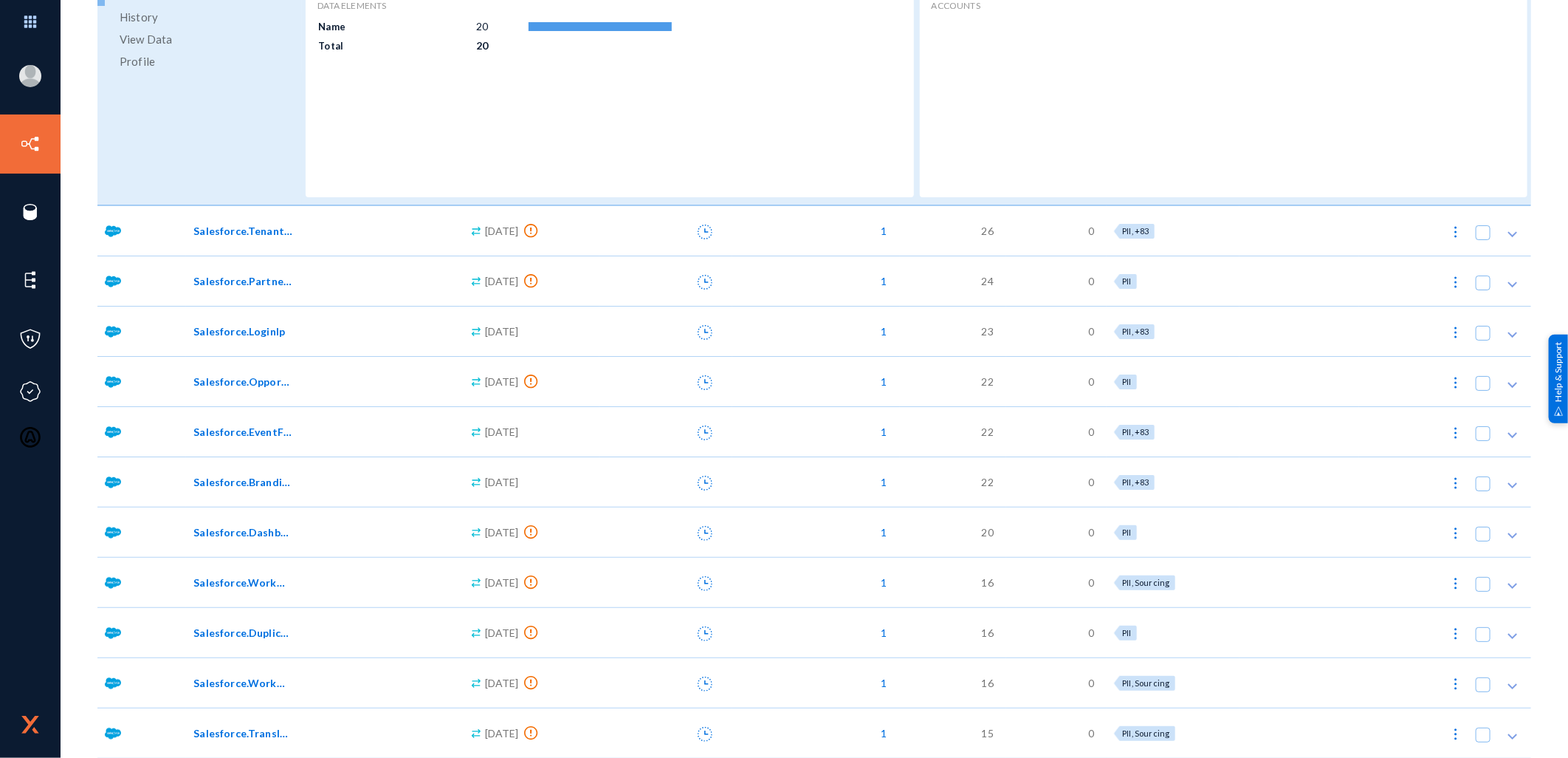
click at [301, 485] on div "Salesforce.BrandingSetProperty" at bounding box center [320, 482] width 254 height 16
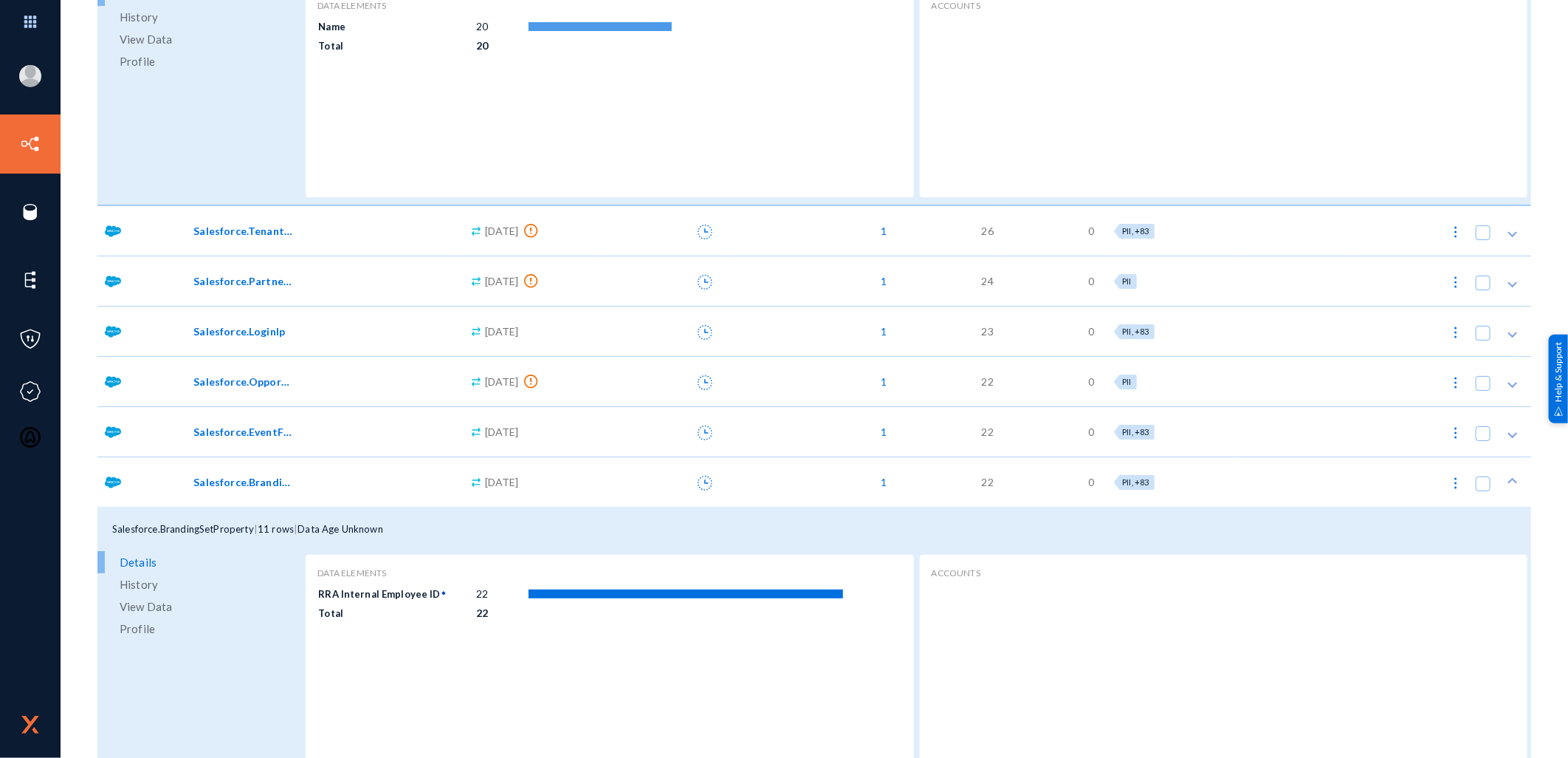
click at [152, 609] on span "View Data" at bounding box center [145, 606] width 53 height 22
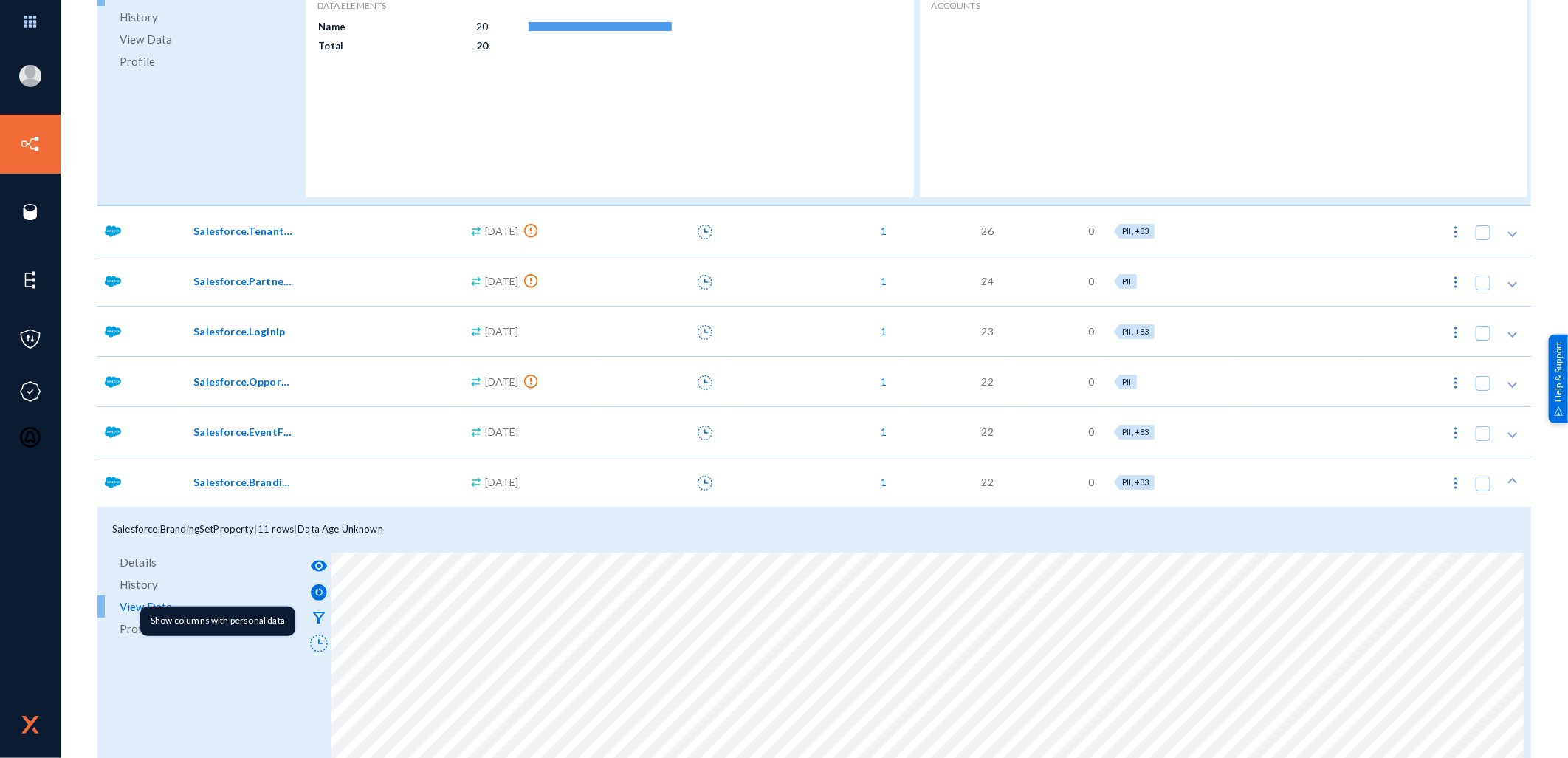
click at [318, 613] on mat-icon "filter_alt" at bounding box center [319, 617] width 18 height 18
click at [325, 483] on div "Salesforce.BrandingSetProperty" at bounding box center [320, 482] width 254 height 16
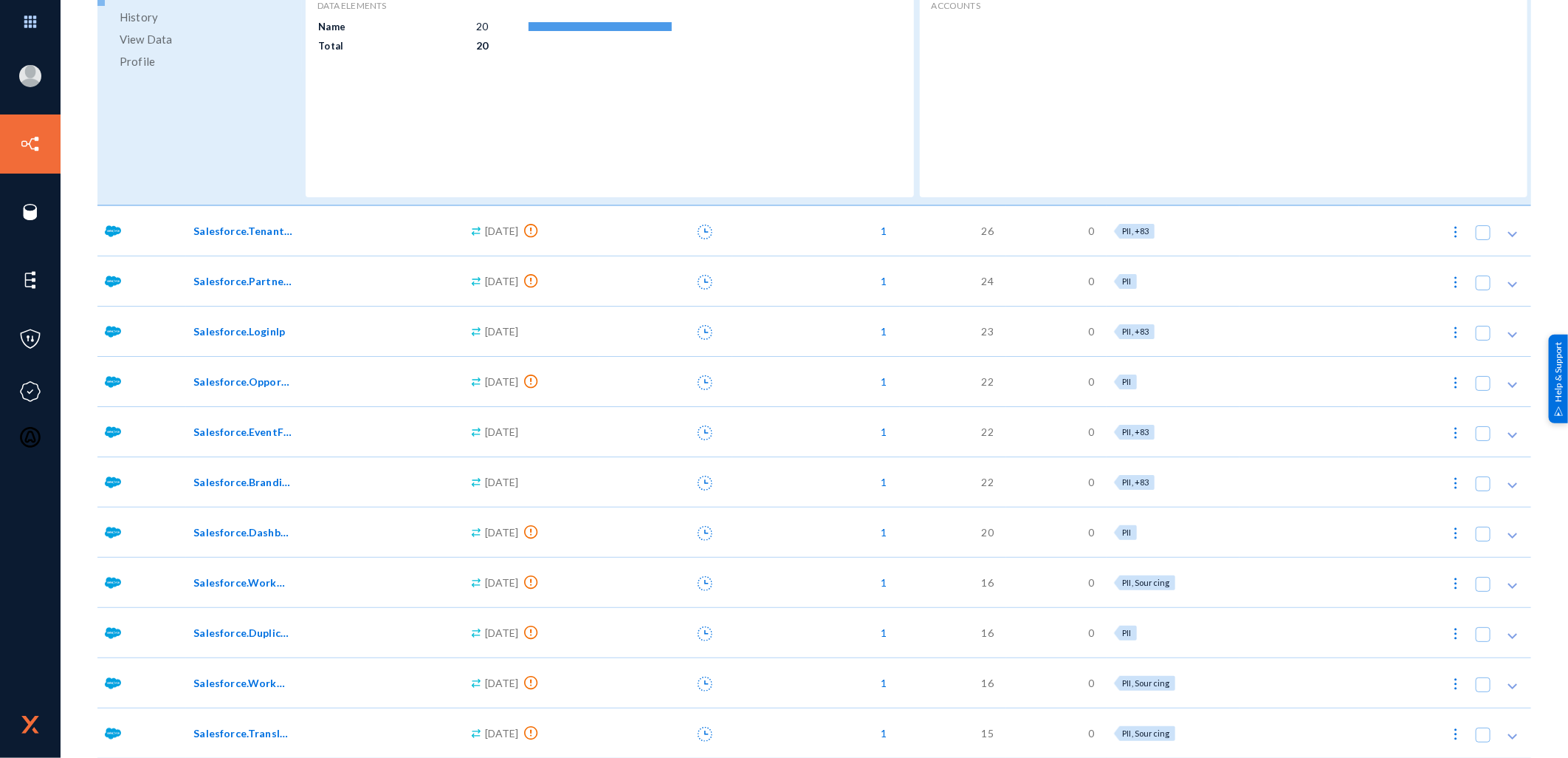
drag, startPoint x: 305, startPoint y: 336, endPoint x: 298, endPoint y: 340, distance: 8.1
click at [303, 336] on div "Salesforce.LoginIp" at bounding box center [320, 331] width 254 height 16
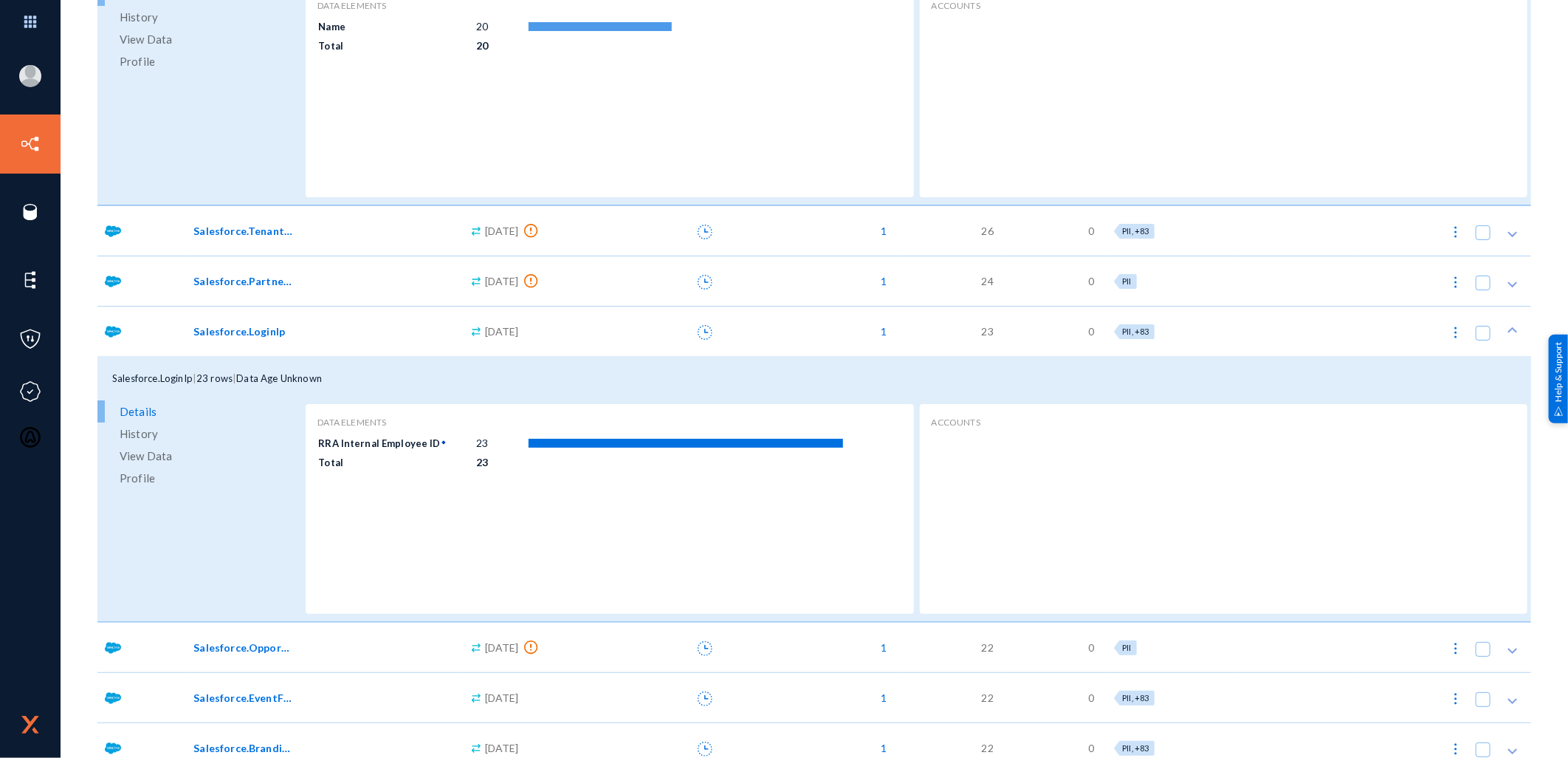
click at [146, 458] on span "View Data" at bounding box center [145, 456] width 53 height 22
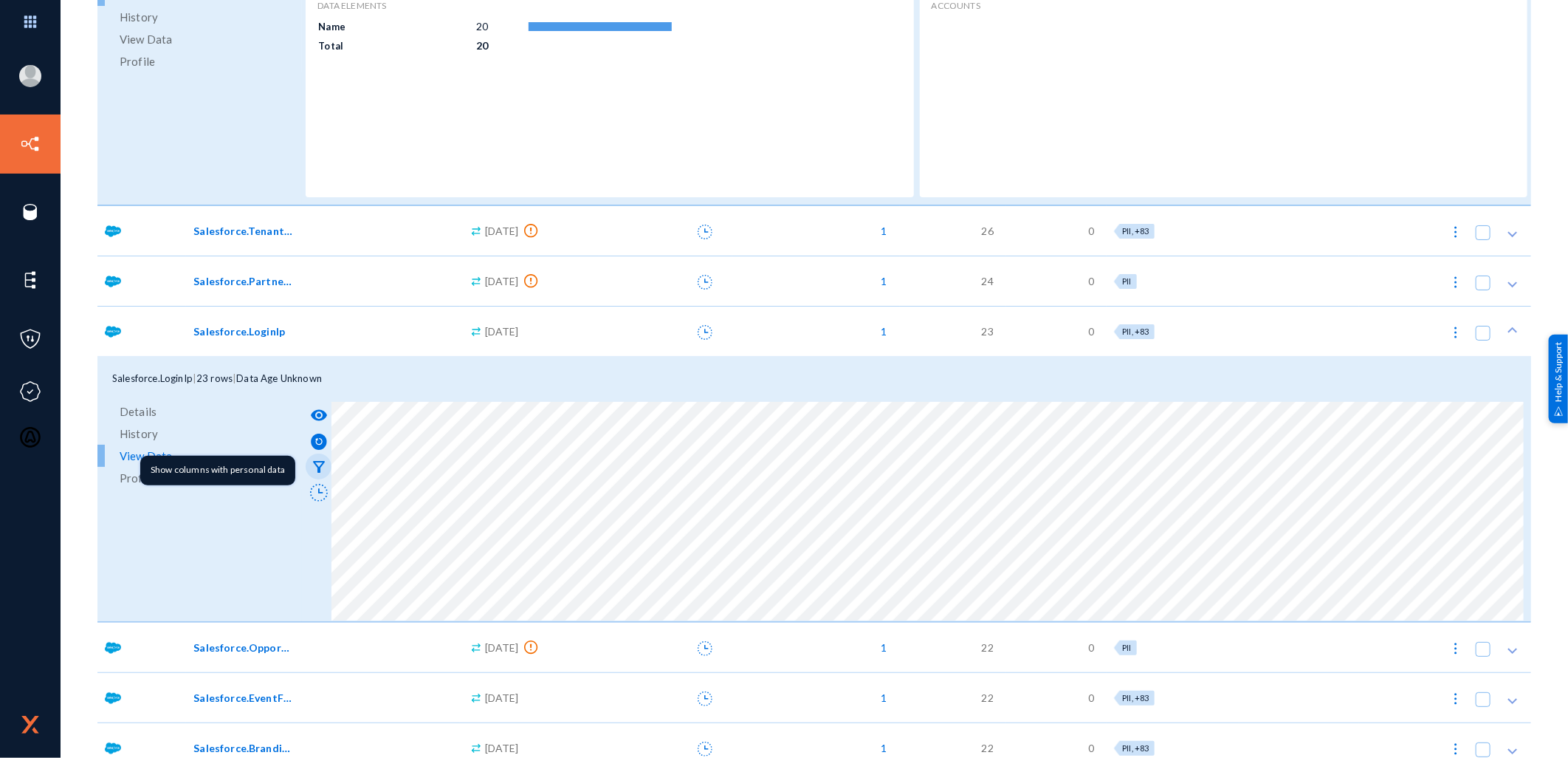
click at [320, 462] on mat-icon "filter_alt" at bounding box center [319, 467] width 18 height 18
click at [323, 465] on mat-icon "filter_alt" at bounding box center [319, 467] width 18 height 18
click at [291, 334] on div "Salesforce.LoginIp" at bounding box center [320, 331] width 254 height 16
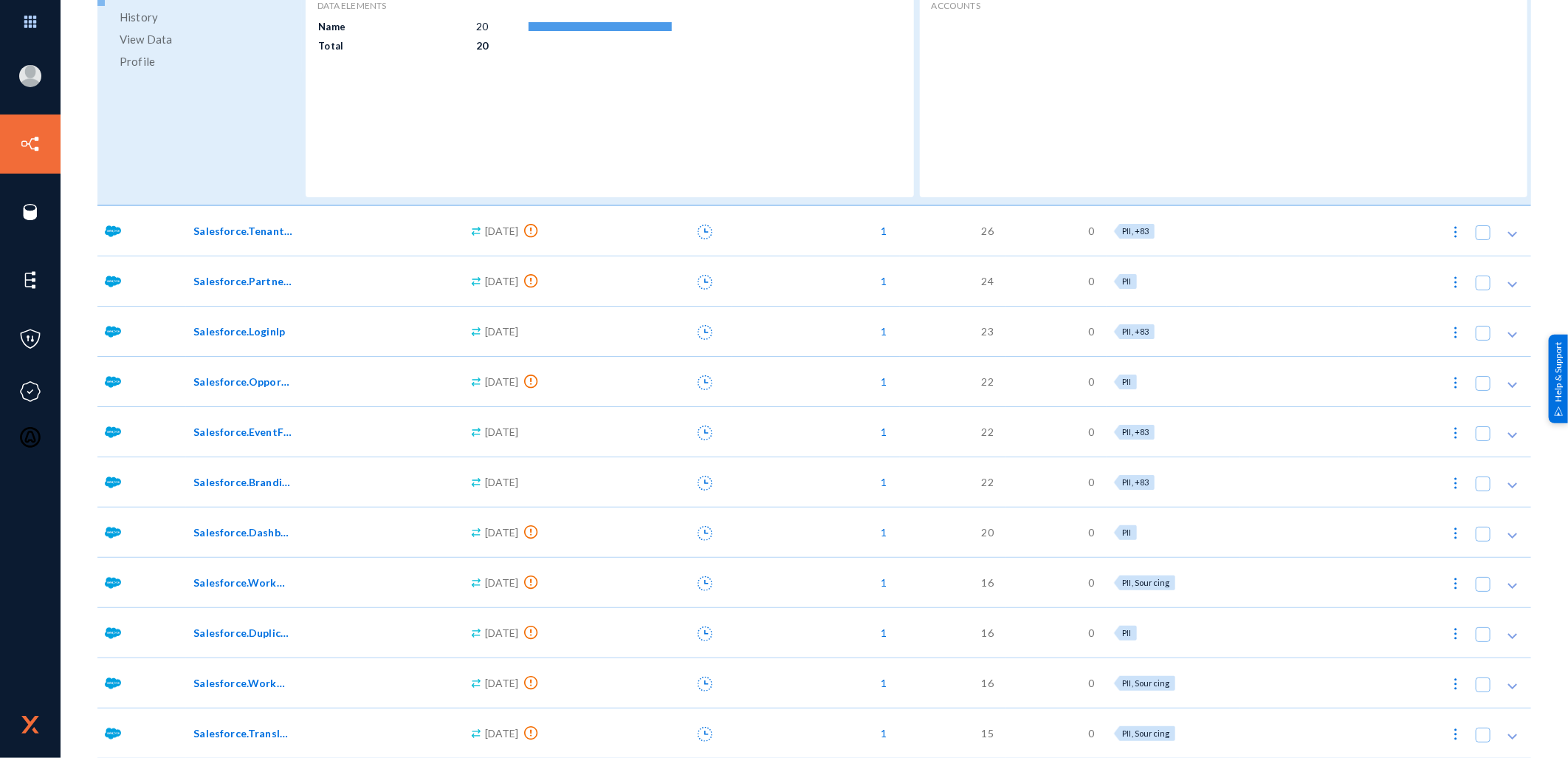
click at [316, 242] on div "Salesforce.TenantUsageEntitlement" at bounding box center [323, 230] width 273 height 50
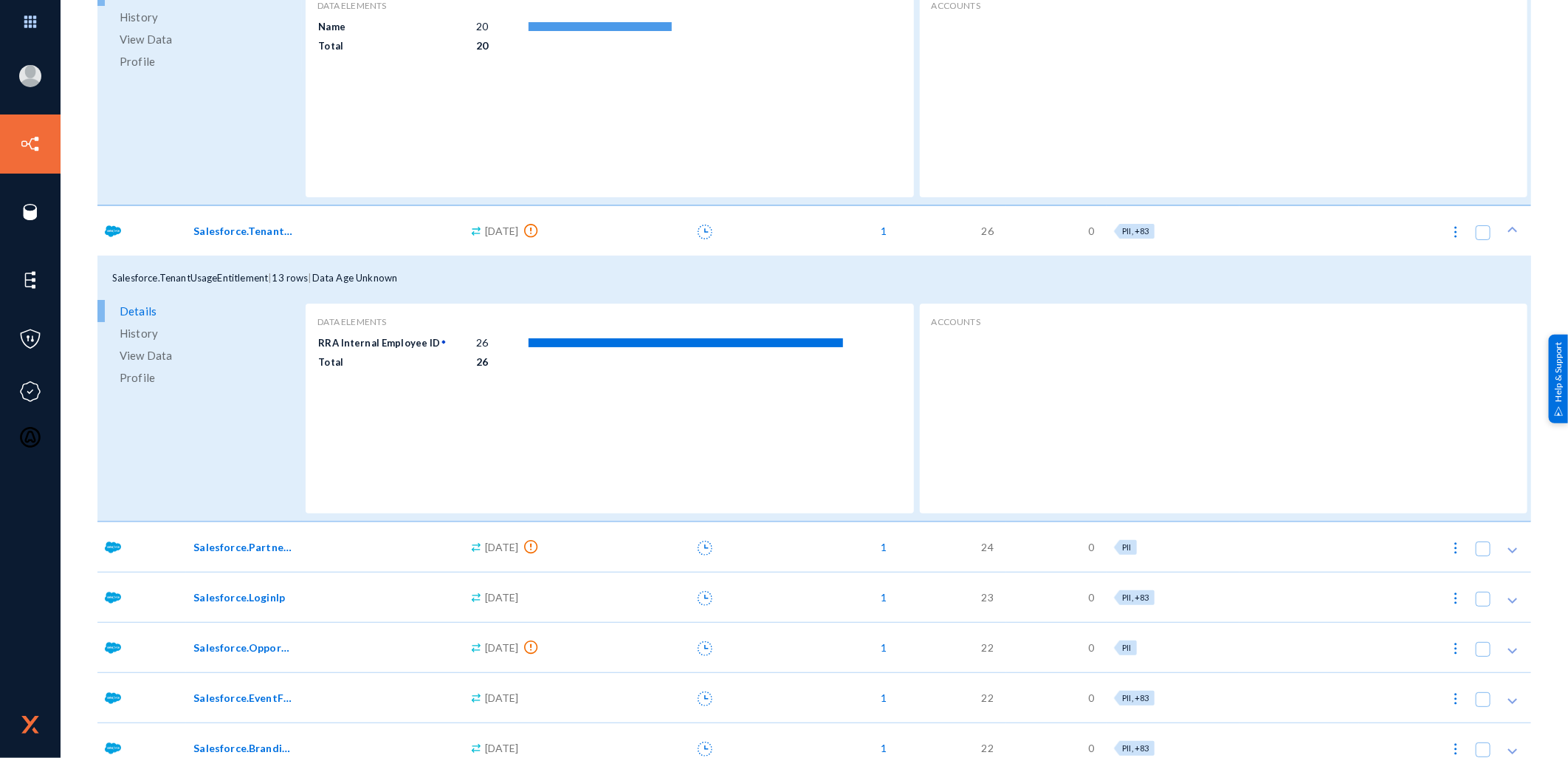
click at [156, 346] on span "View Data" at bounding box center [145, 355] width 53 height 22
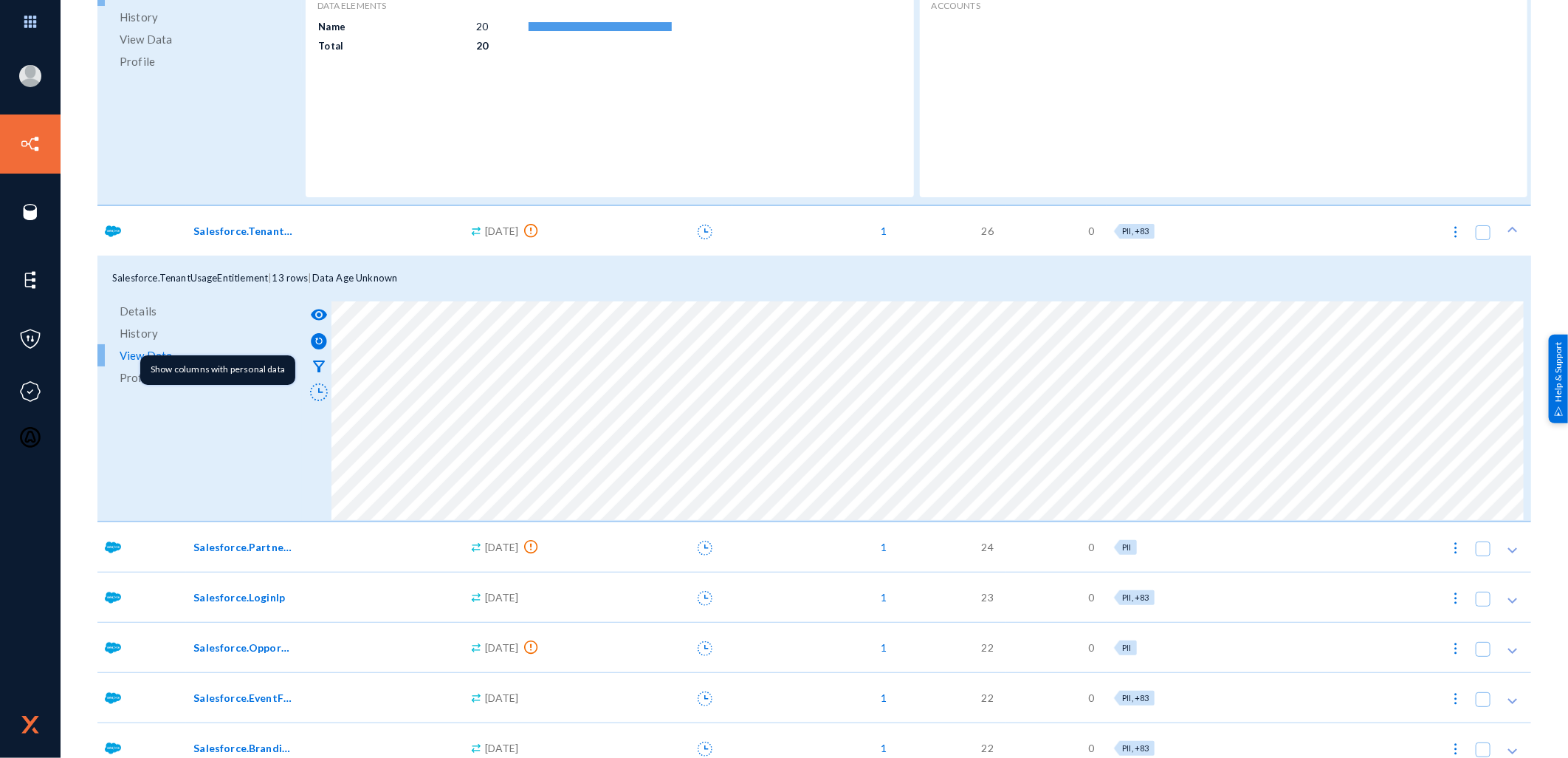
click at [313, 361] on mat-icon "filter_alt" at bounding box center [319, 366] width 18 height 18
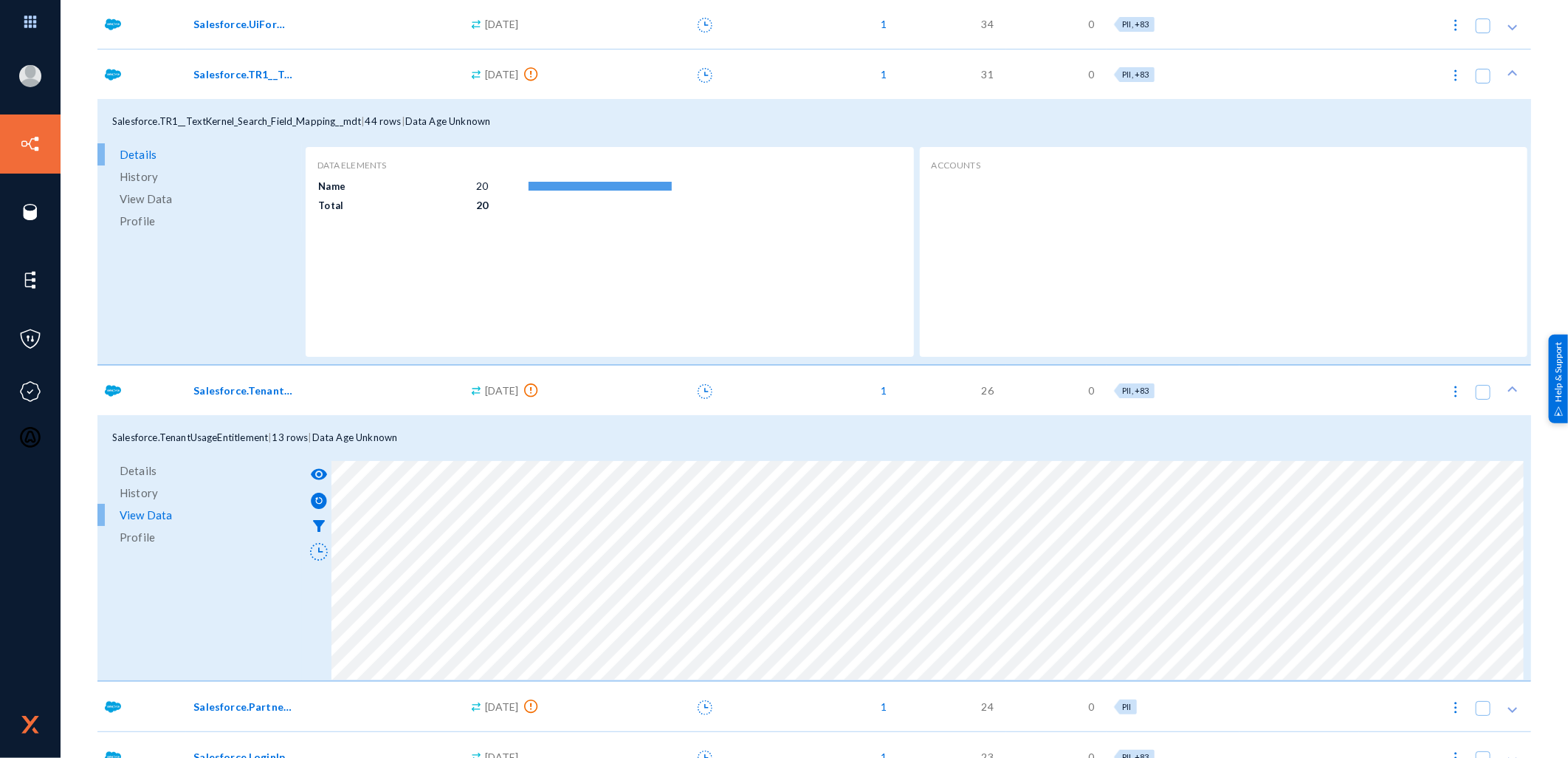
scroll to position [3225, 0]
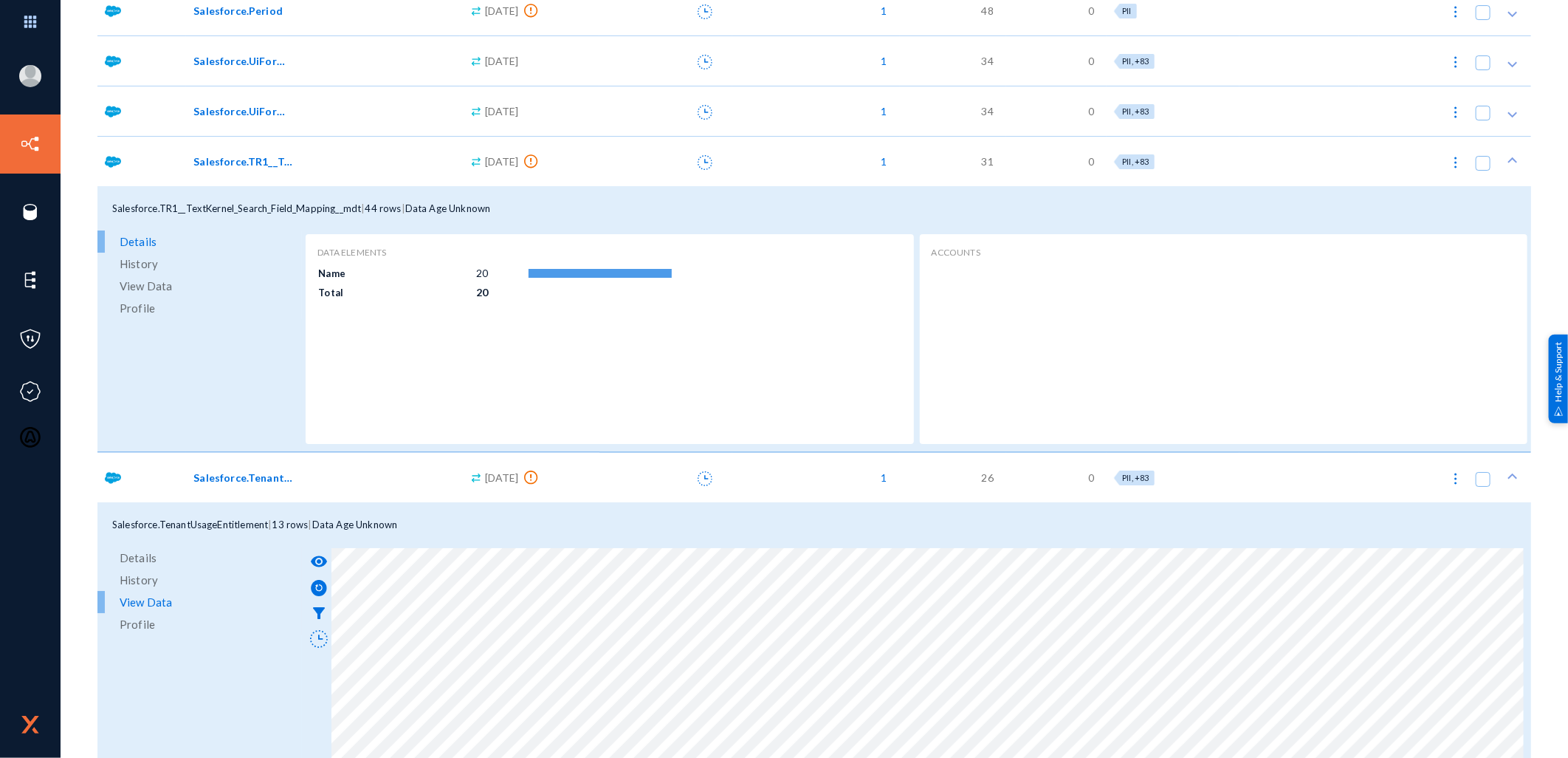
click at [1517, 480] on button at bounding box center [1513, 478] width 30 height 30
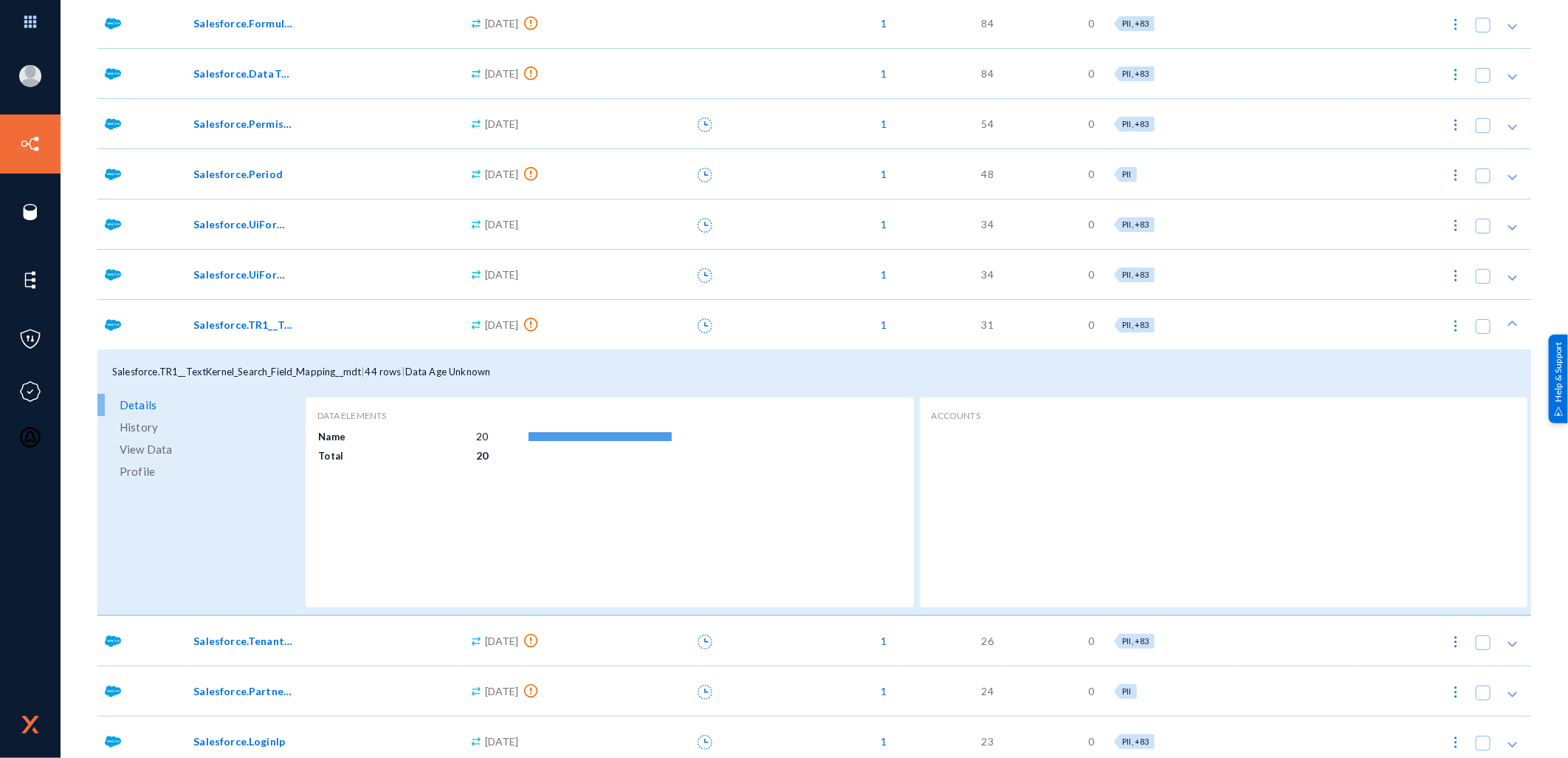
scroll to position [3061, 0]
click at [1519, 328] on button at bounding box center [1513, 326] width 30 height 30
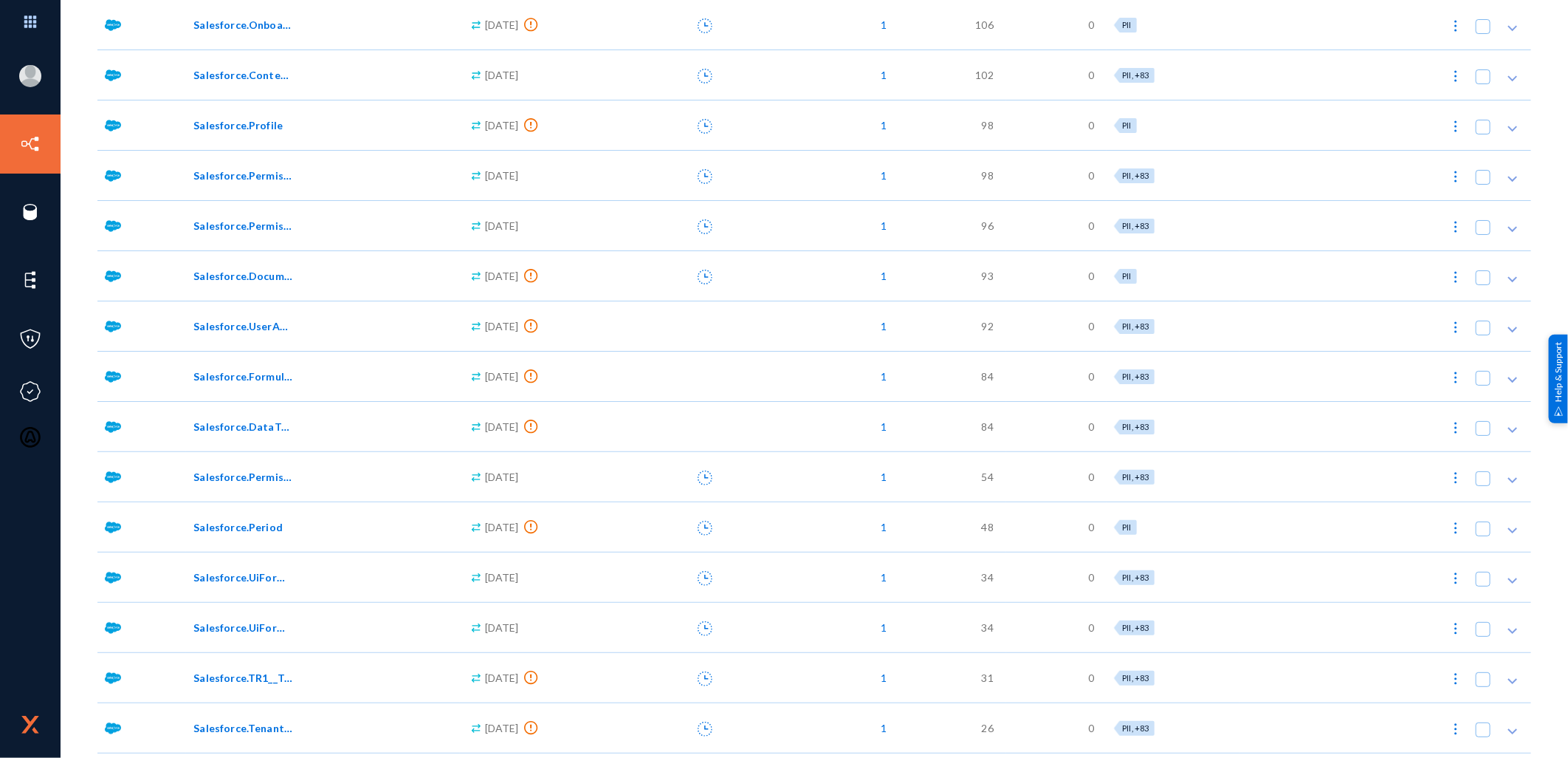
scroll to position [2660, 0]
click at [310, 727] on div "Salesforce.TR1__TextKernel_Search_Field_Mapping__mdt" at bounding box center [320, 727] width 254 height 16
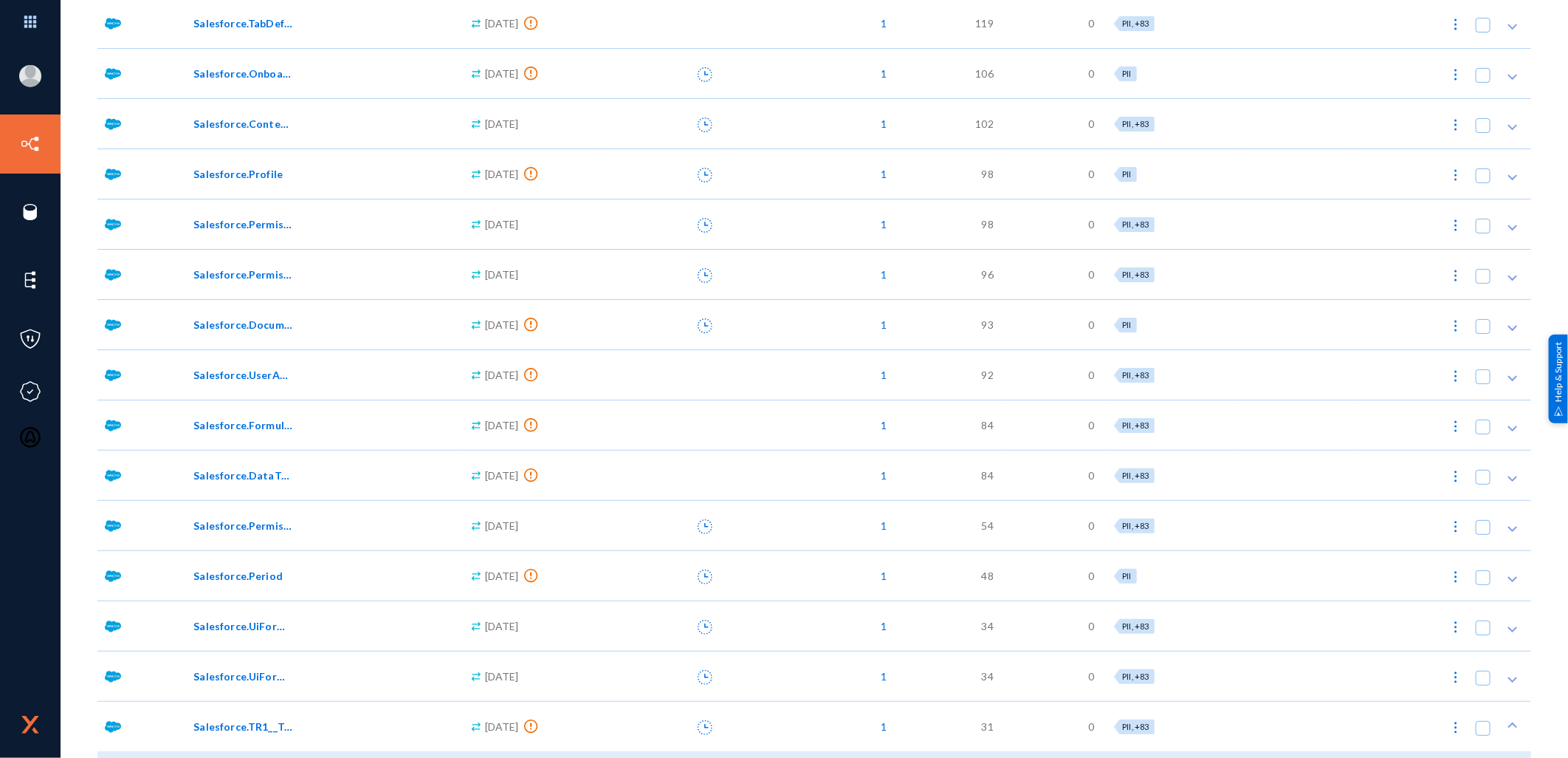
click at [303, 720] on div "Salesforce.TR1__TextKernel_Search_Field_Mapping__mdt" at bounding box center [320, 727] width 254 height 16
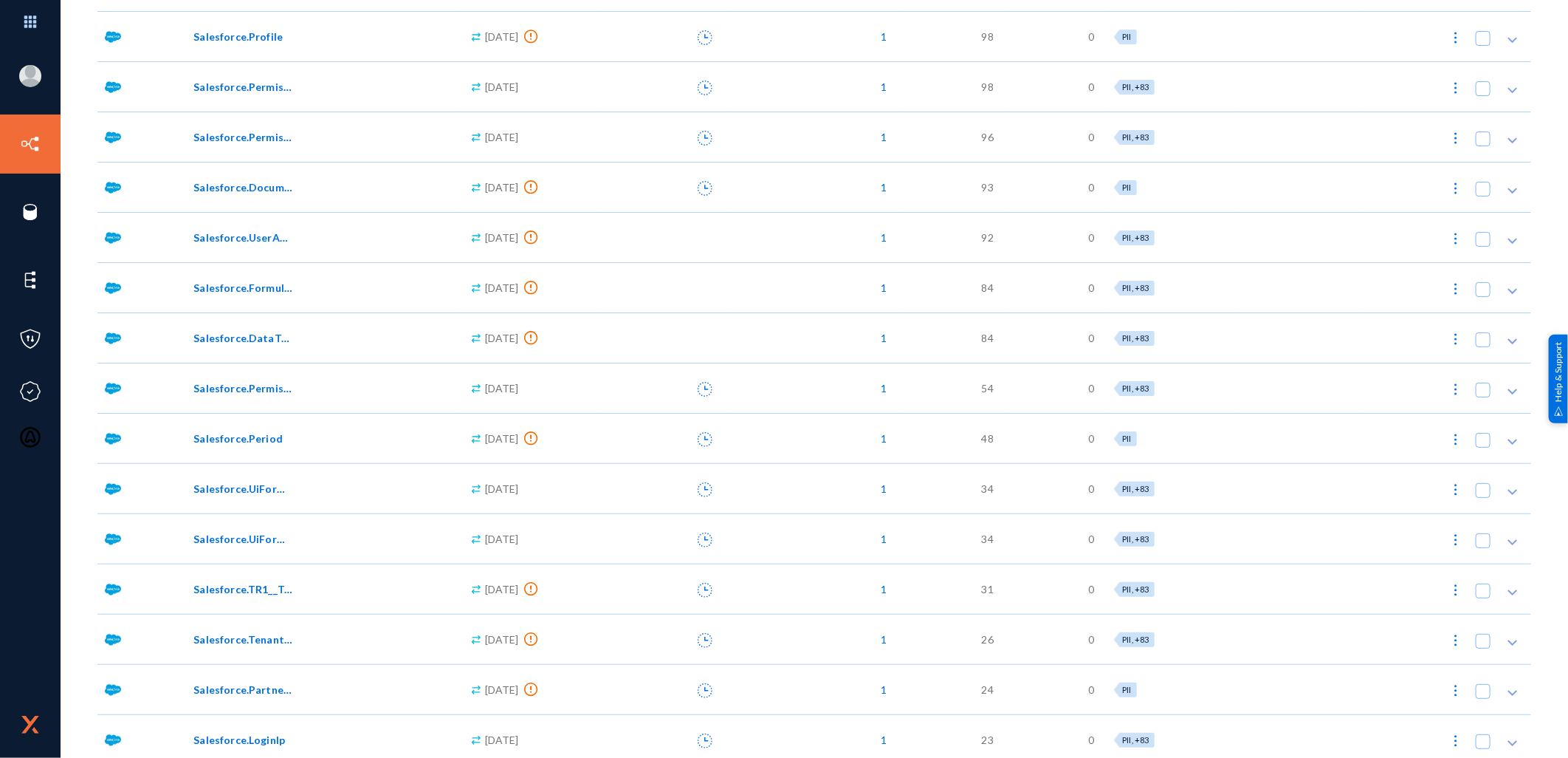
scroll to position [2988, 0]
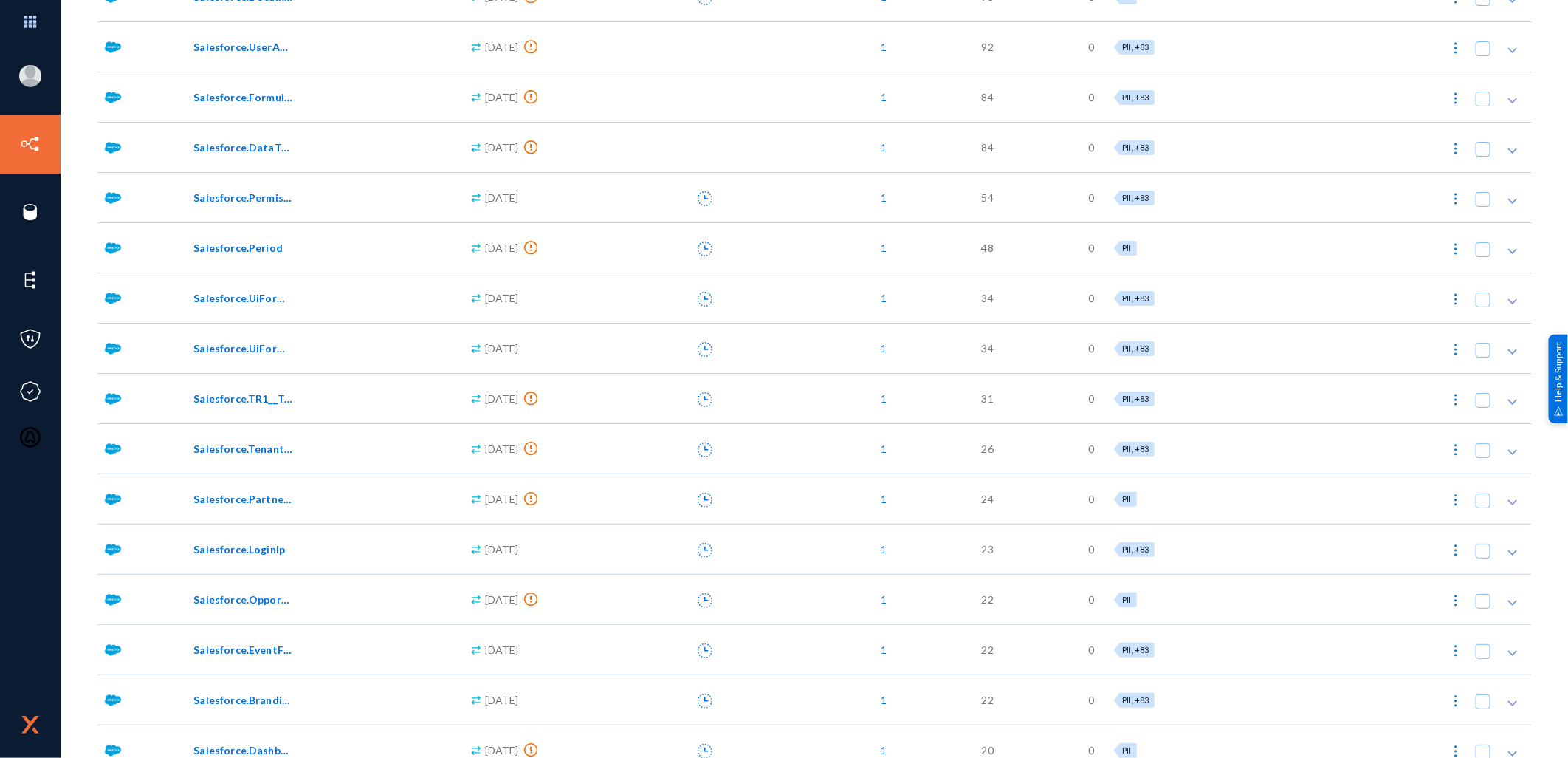
click at [296, 402] on div "Salesforce.TR1__TextKernel_Search_Field_Mapping__mdt" at bounding box center [320, 398] width 254 height 16
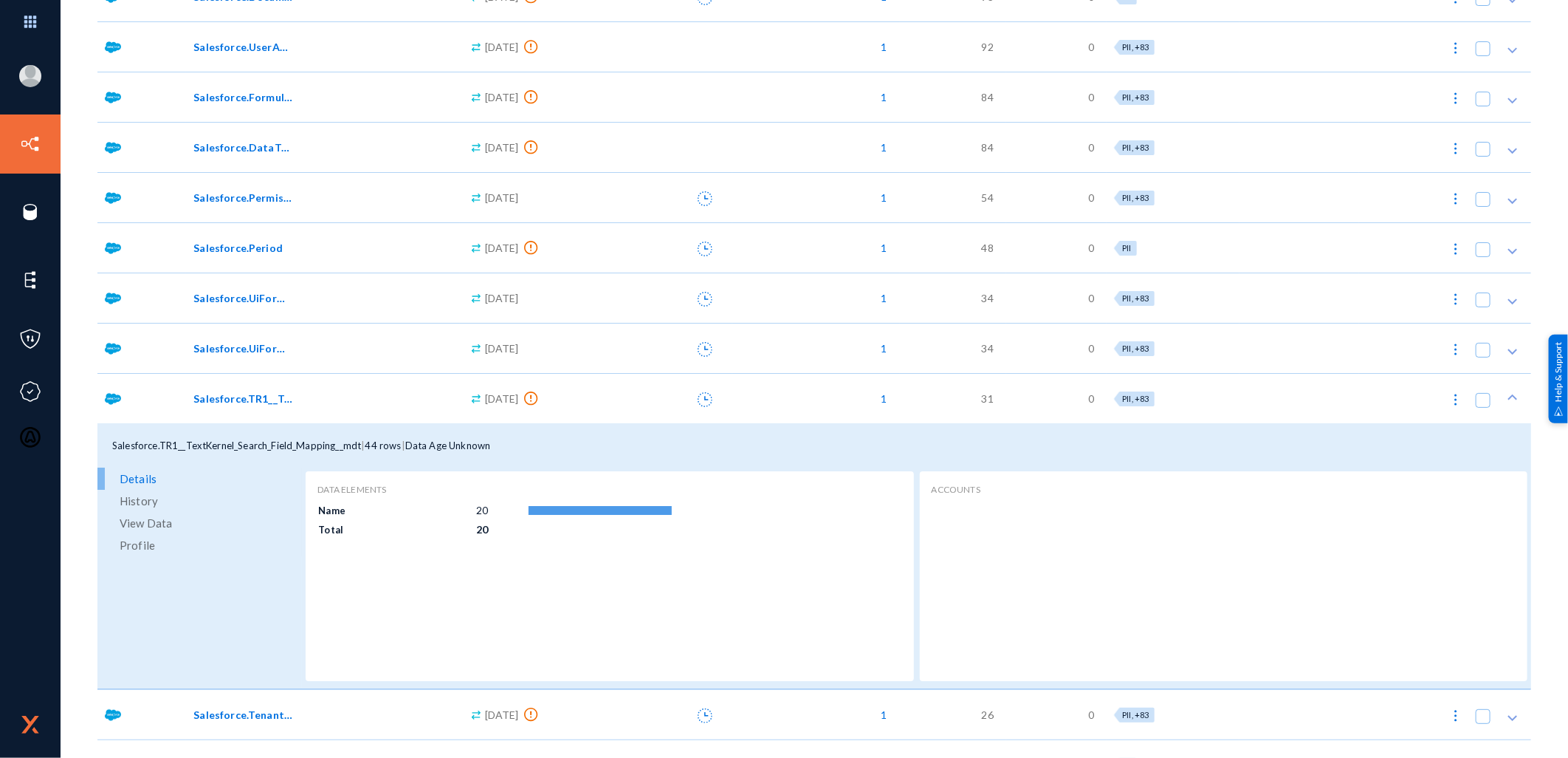
click at [164, 518] on span "View Data" at bounding box center [145, 523] width 53 height 22
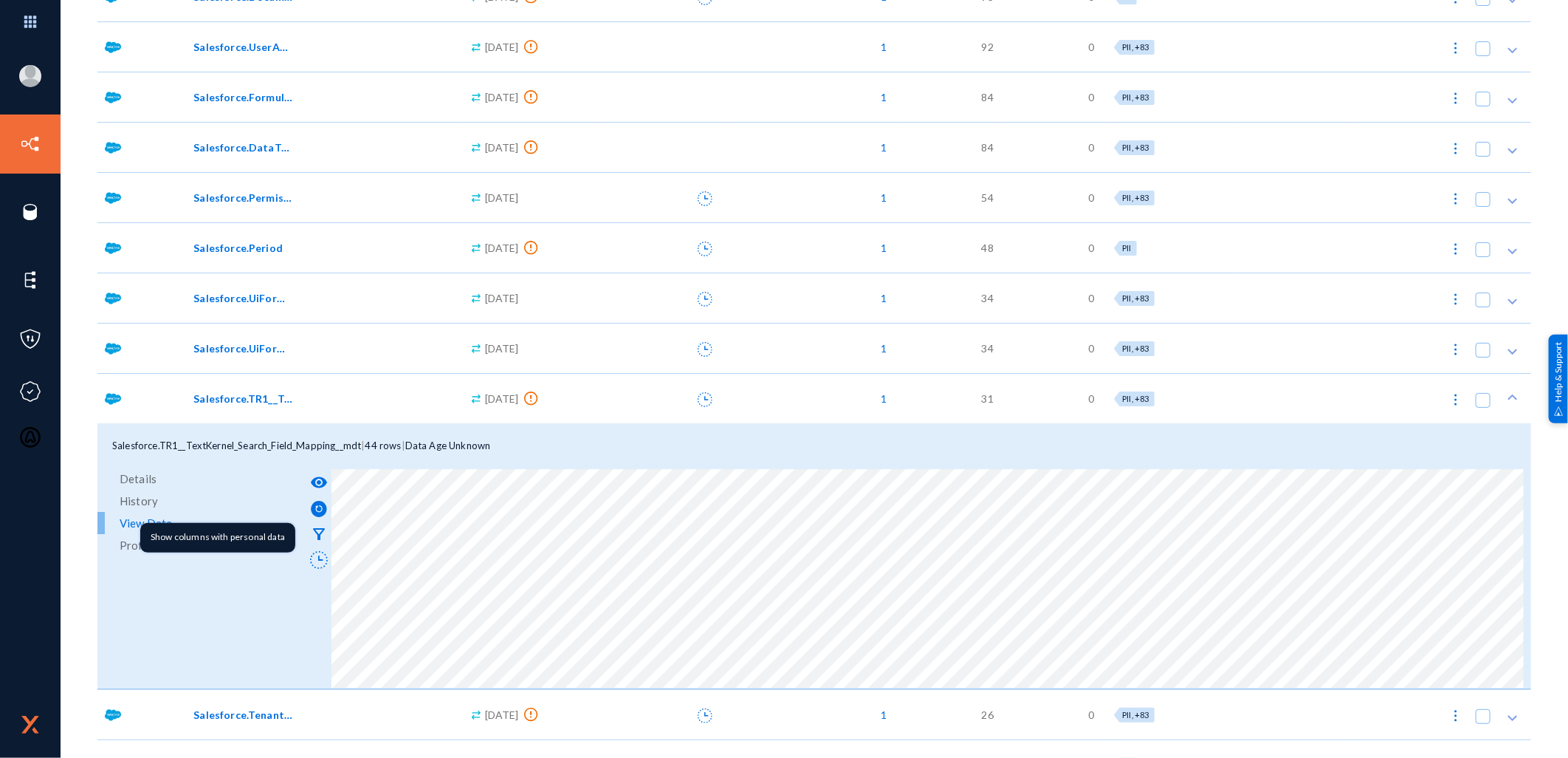
click at [323, 532] on mat-icon "filter_alt" at bounding box center [319, 534] width 18 height 18
click at [313, 474] on mat-icon "visibility" at bounding box center [319, 482] width 18 height 18
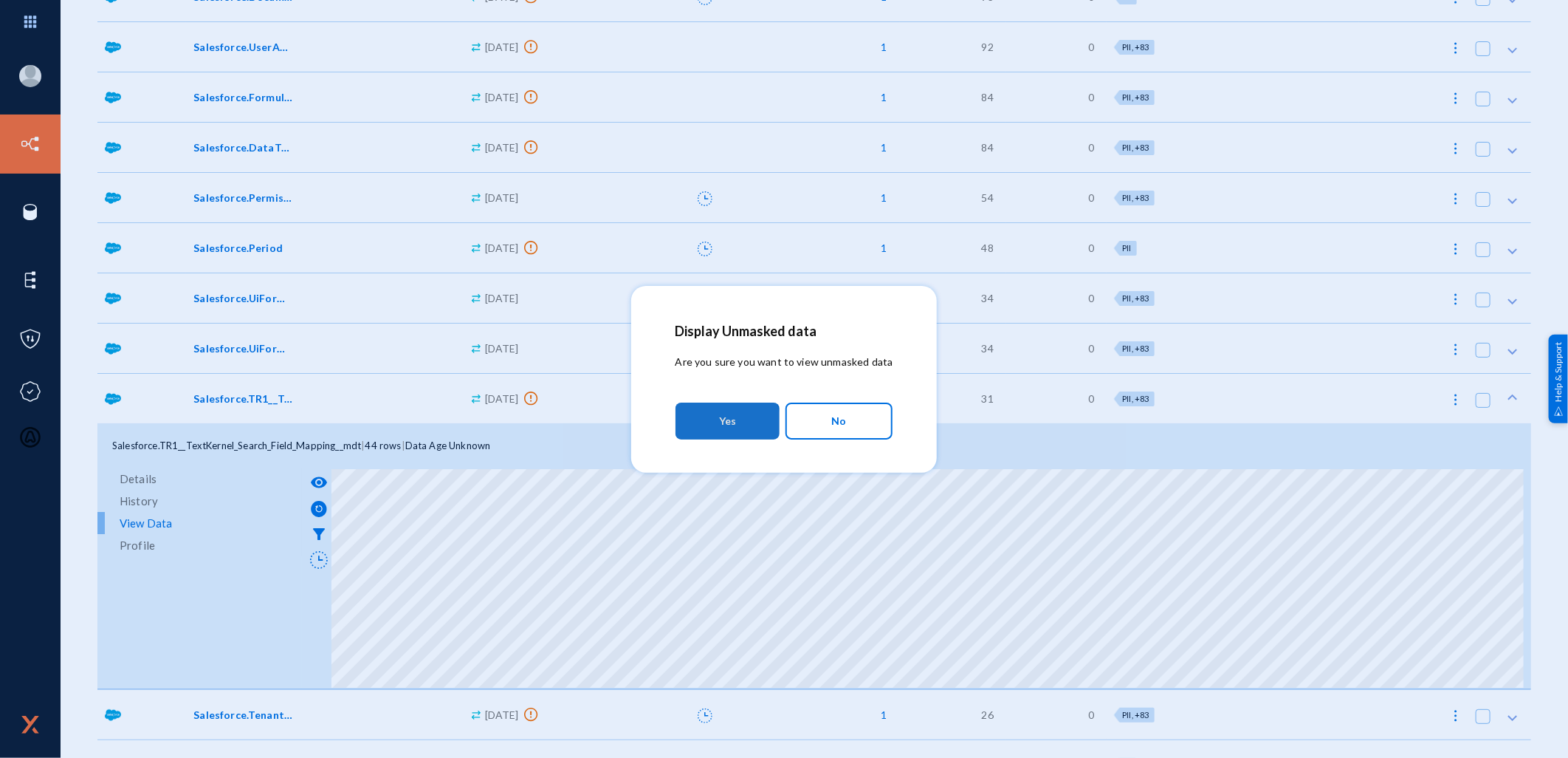
click at [727, 424] on span "Yes" at bounding box center [728, 421] width 17 height 27
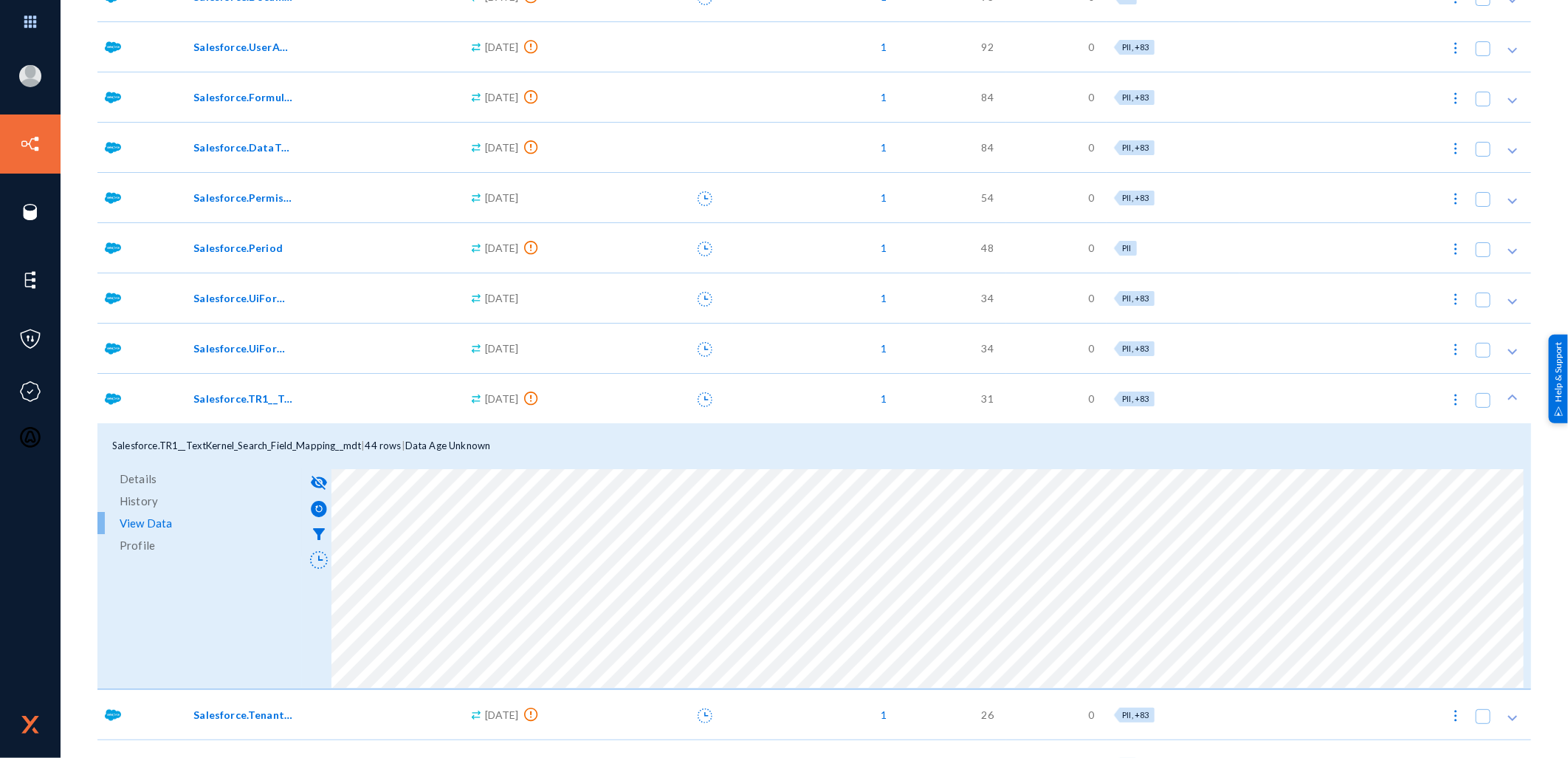
scroll to position [3070, 0]
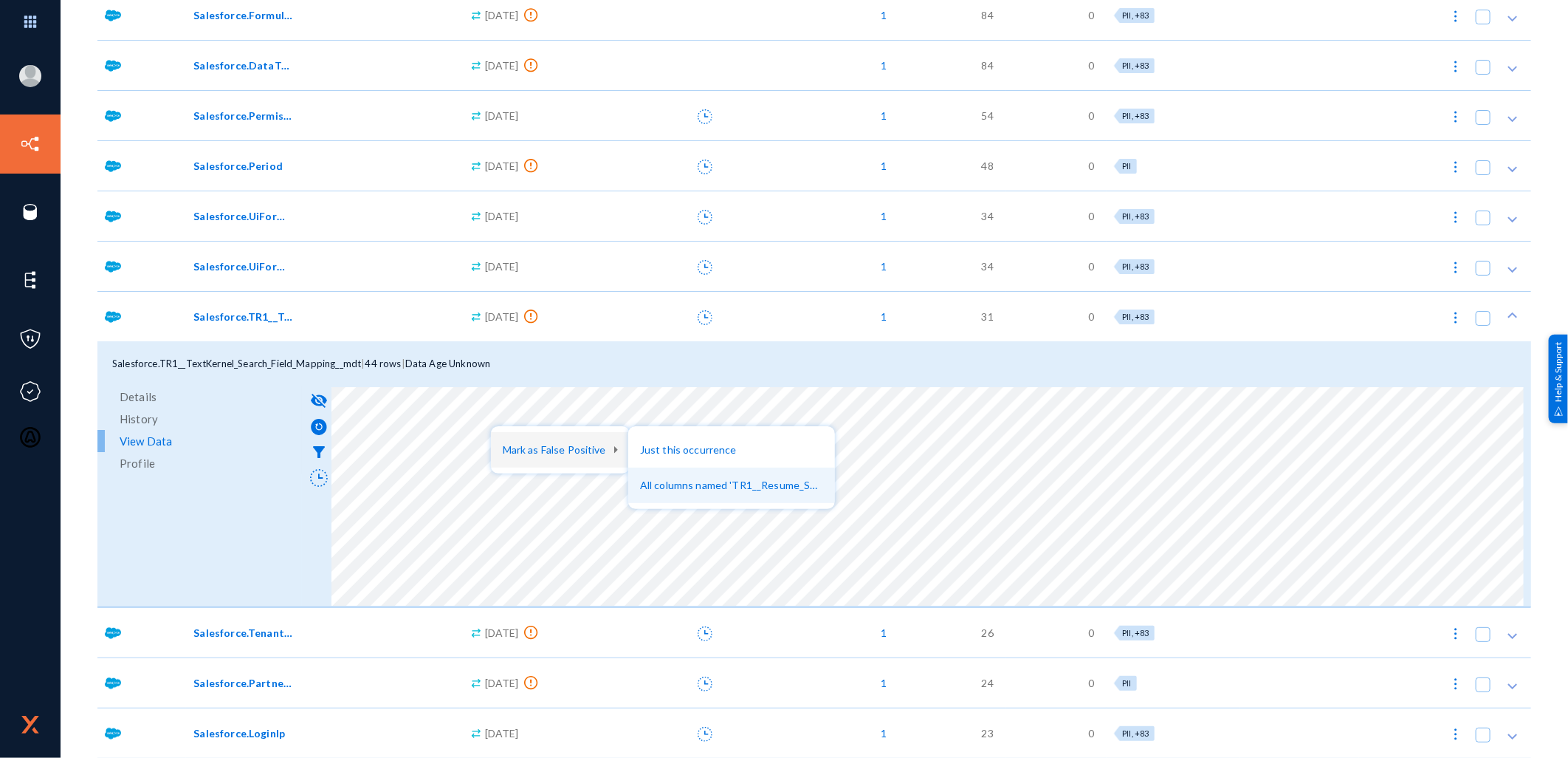
click at [673, 485] on button "All columns named 'TR1__Resume_Search_Field_Name__c'" at bounding box center [731, 485] width 207 height 35
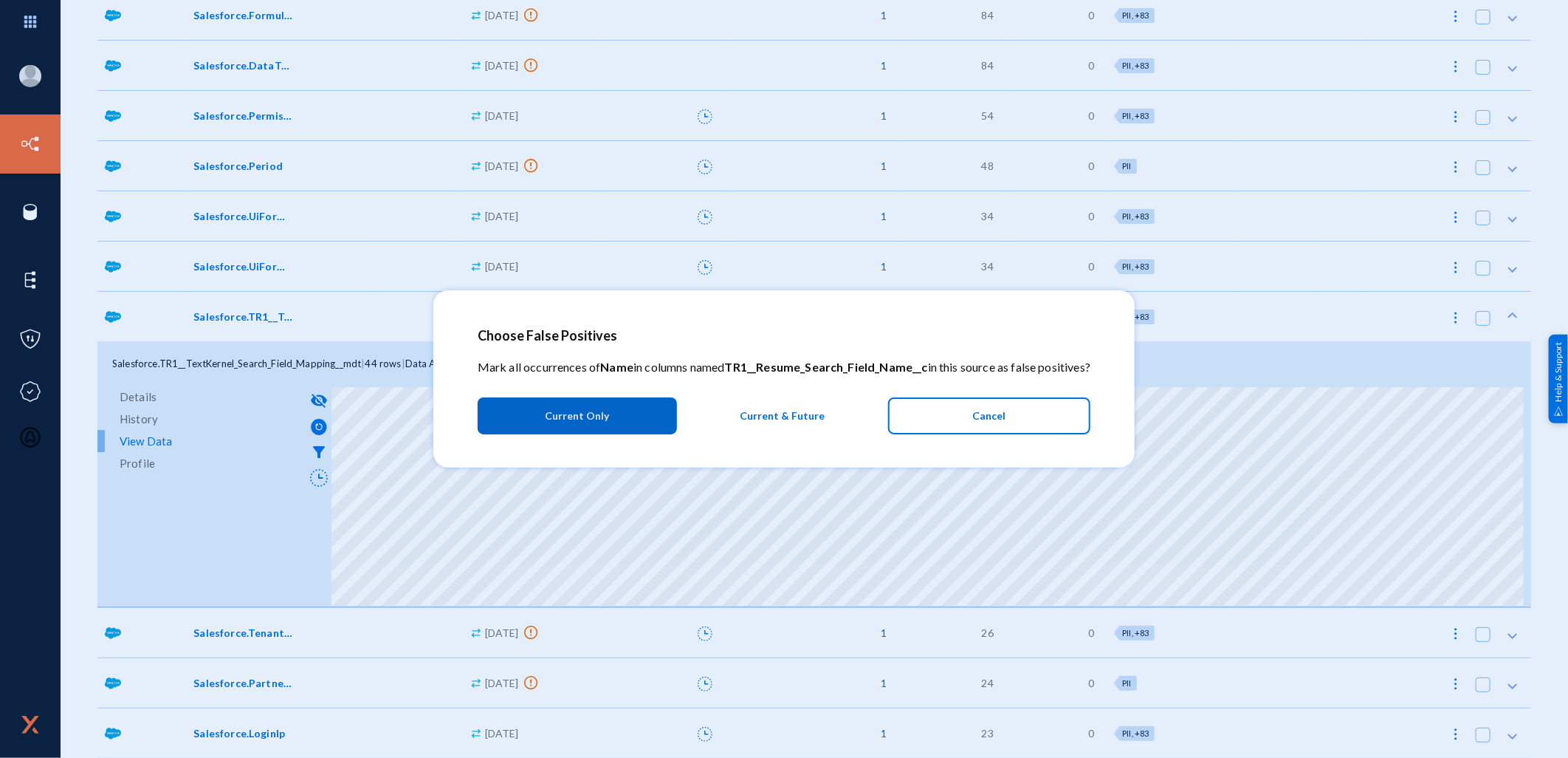
click at [769, 419] on span "Current & Future" at bounding box center [783, 416] width 85 height 27
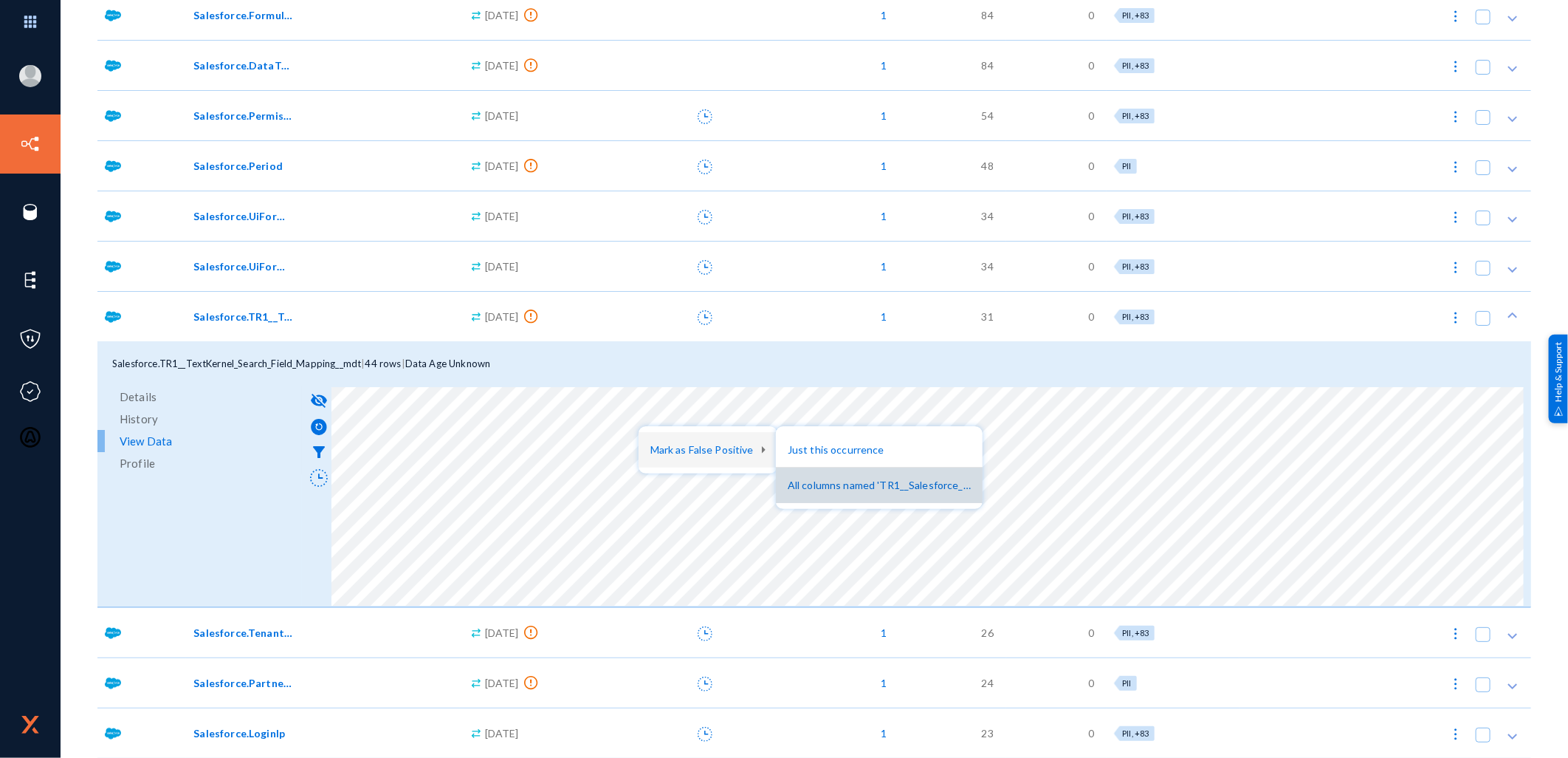
click at [821, 478] on button "All columns named 'TR1__Salesforce_Object_Name__c'" at bounding box center [879, 485] width 207 height 35
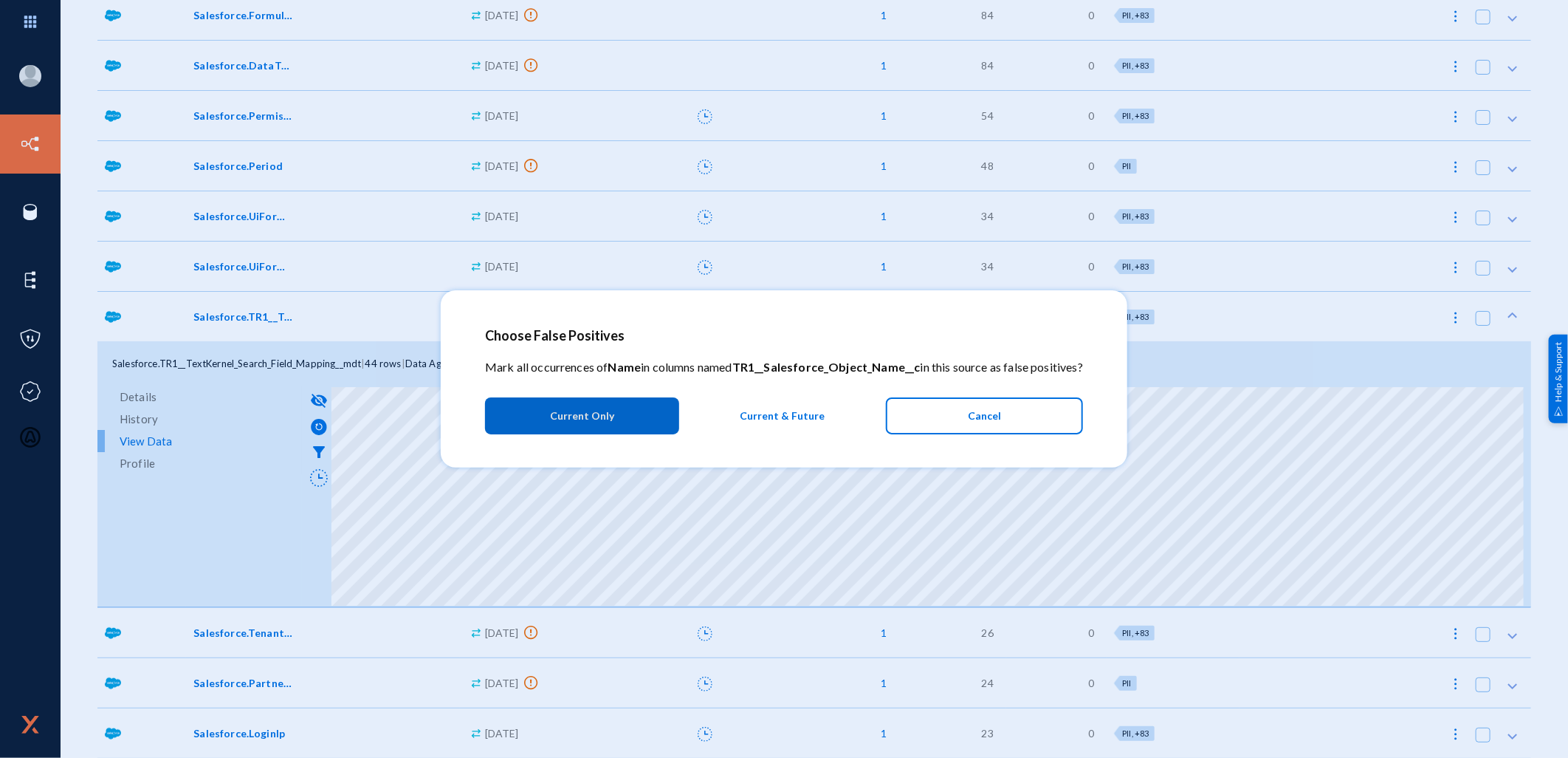
click at [786, 411] on span "Current & Future" at bounding box center [783, 416] width 85 height 27
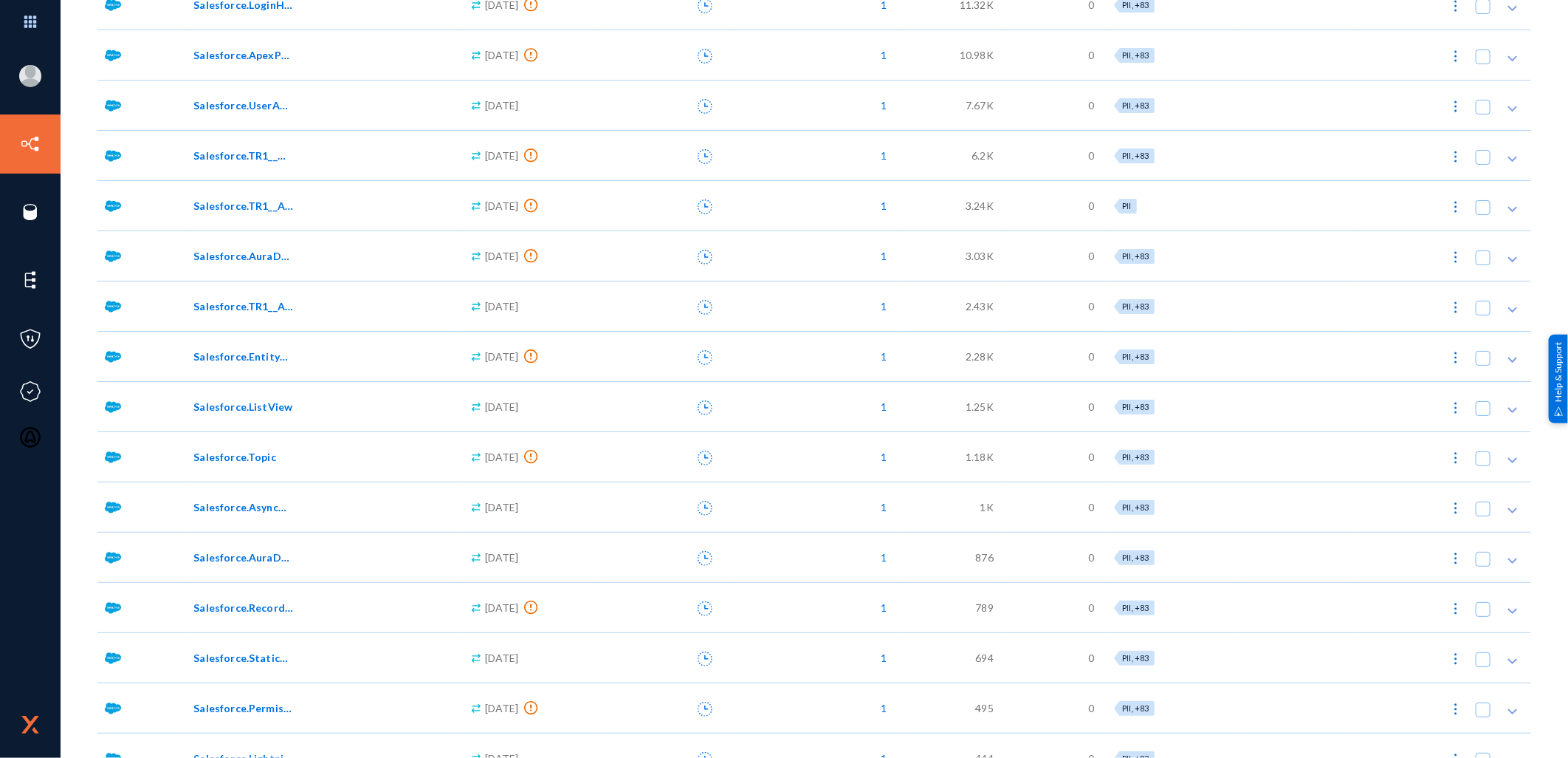
scroll to position [3221, 0]
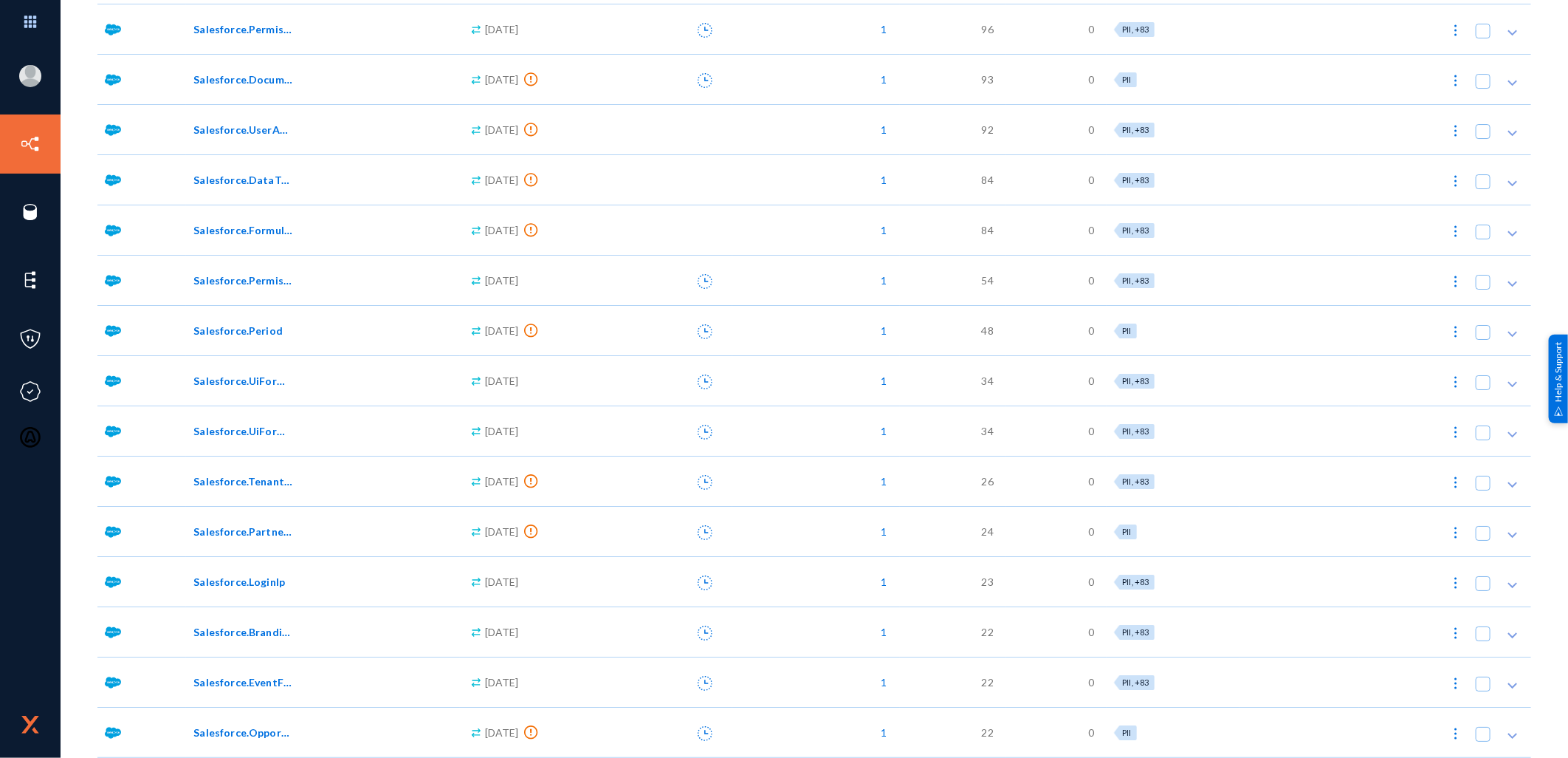
click at [286, 394] on div "Salesforce.UiFormulaCriterion" at bounding box center [323, 380] width 273 height 50
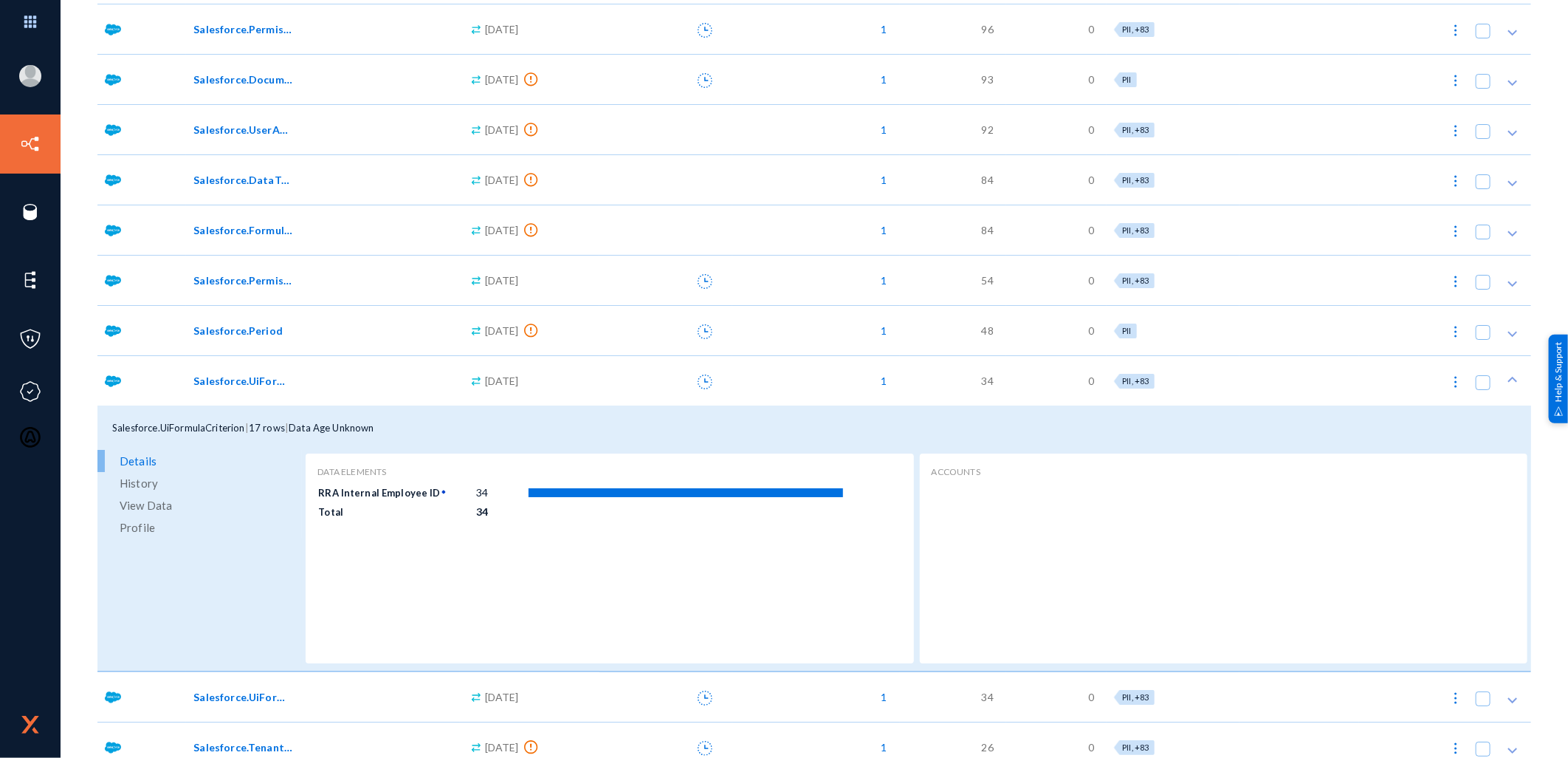
click at [149, 504] on span "View Data" at bounding box center [145, 505] width 53 height 22
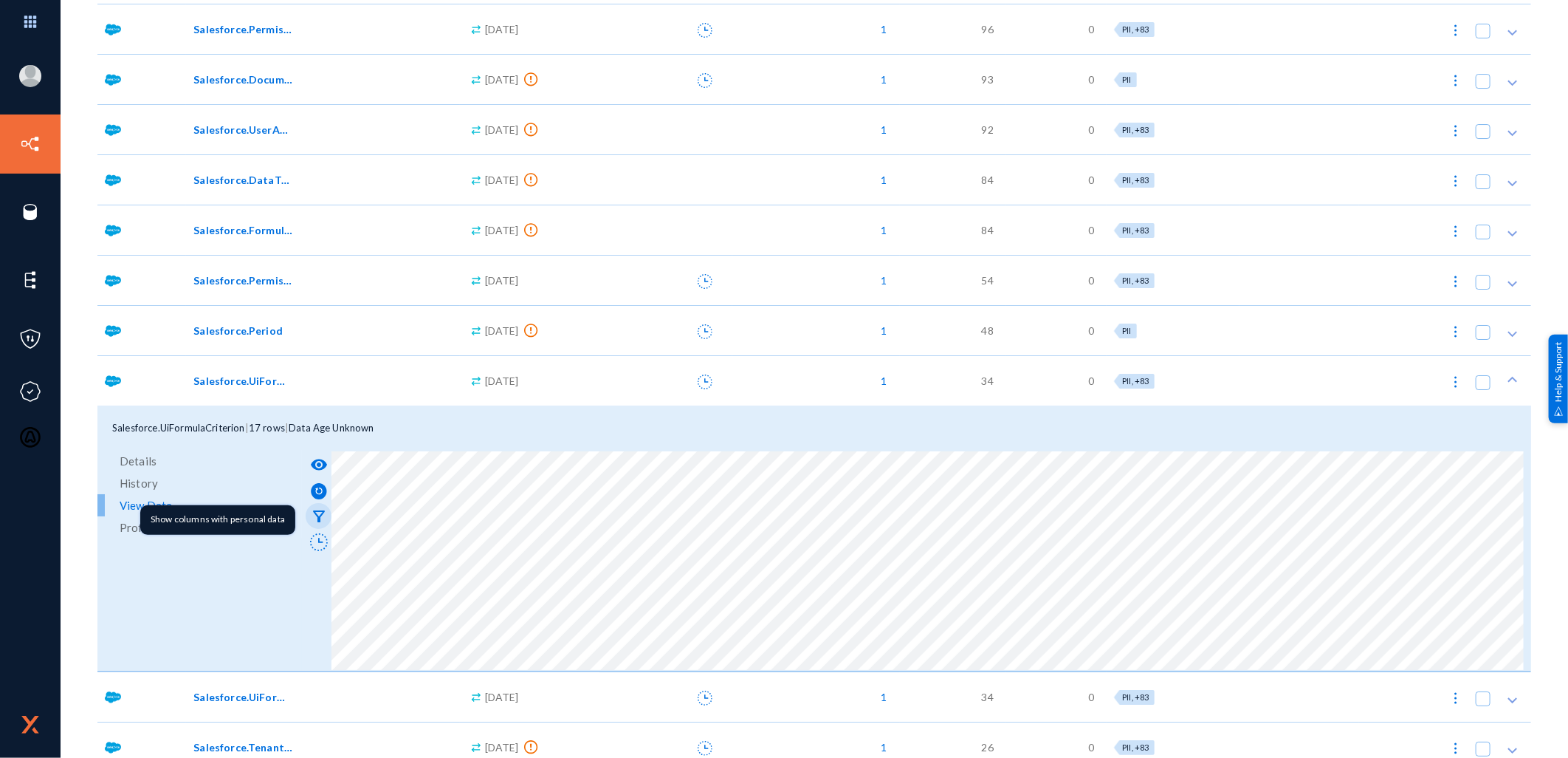
click at [316, 514] on mat-icon "filter_alt" at bounding box center [319, 516] width 18 height 18
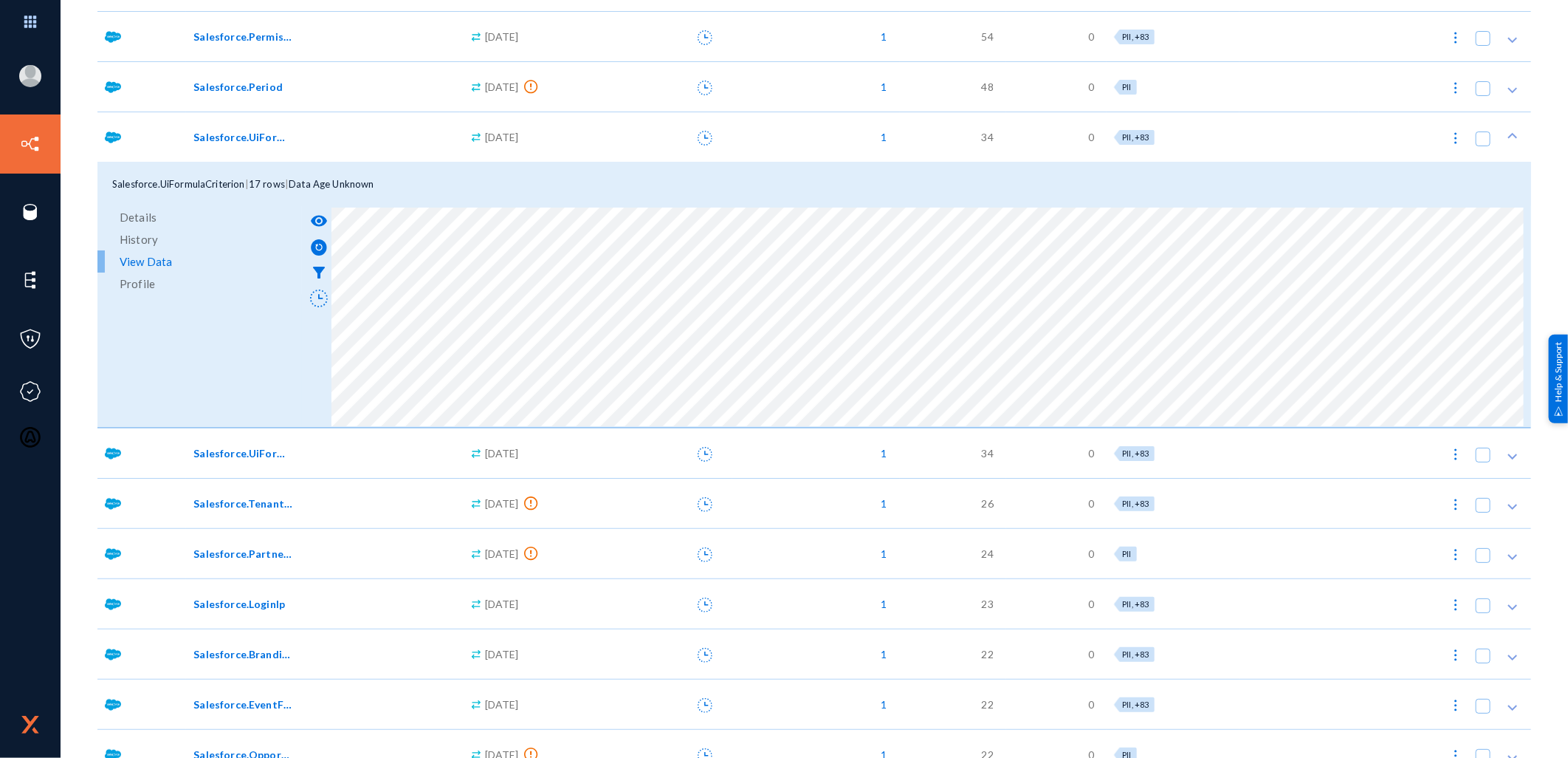
scroll to position [3467, 0]
click at [298, 452] on div "Salesforce.UiFormulaRule" at bounding box center [320, 451] width 254 height 16
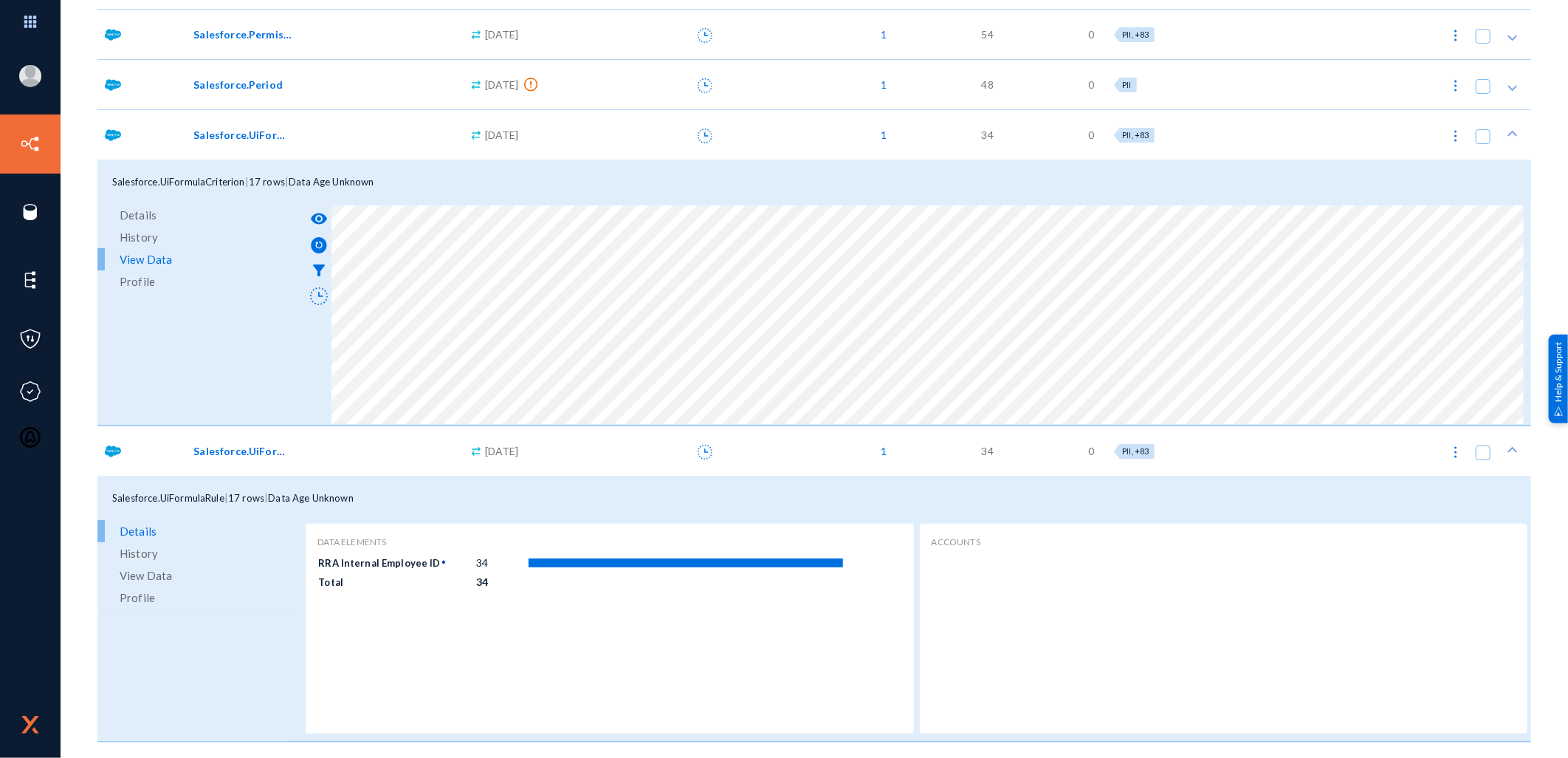
click at [158, 571] on span "View Data" at bounding box center [145, 575] width 53 height 22
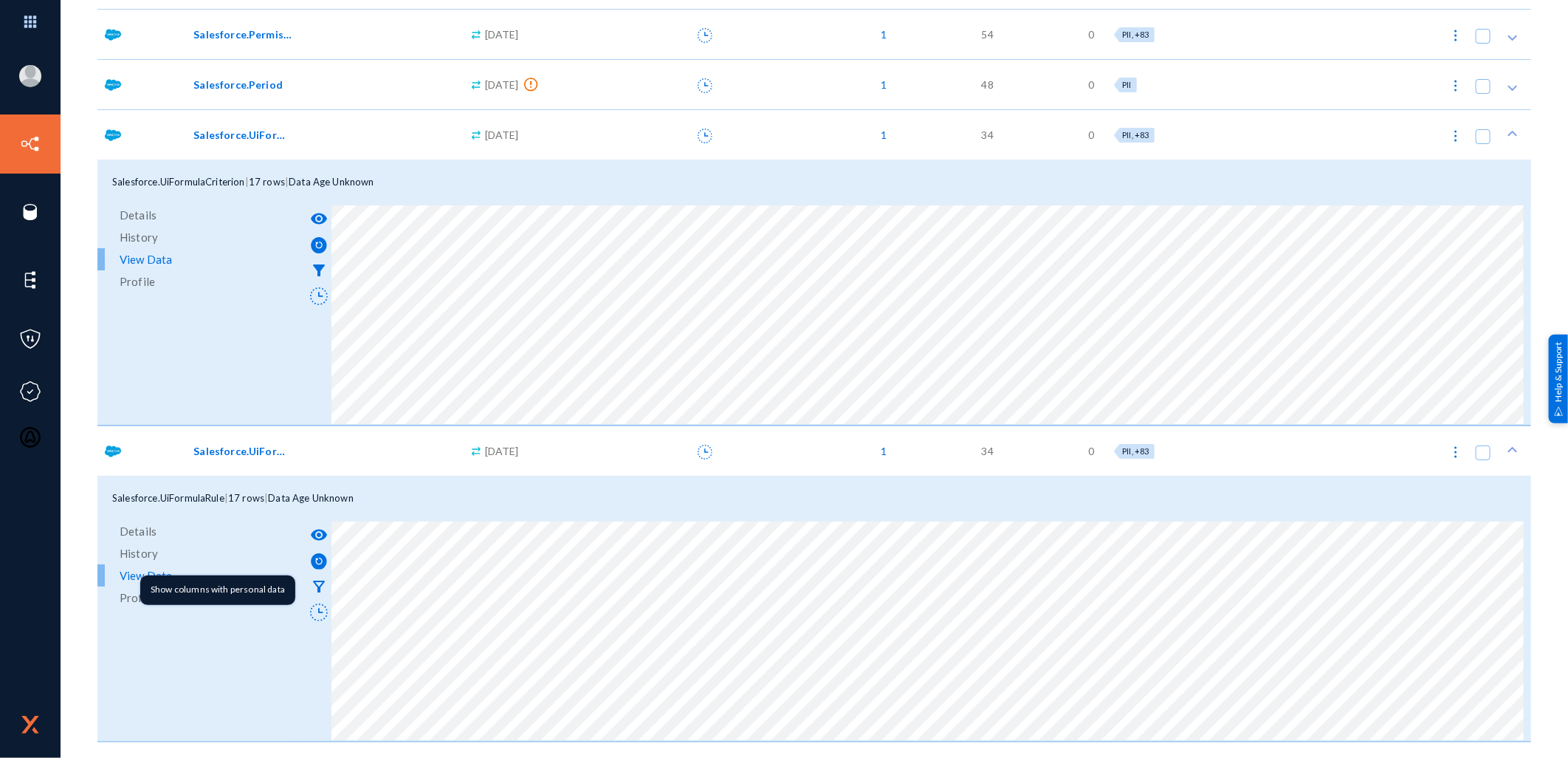
click at [316, 587] on mat-icon "filter_alt" at bounding box center [319, 586] width 18 height 18
click at [1505, 443] on icon at bounding box center [1512, 449] width 15 height 15
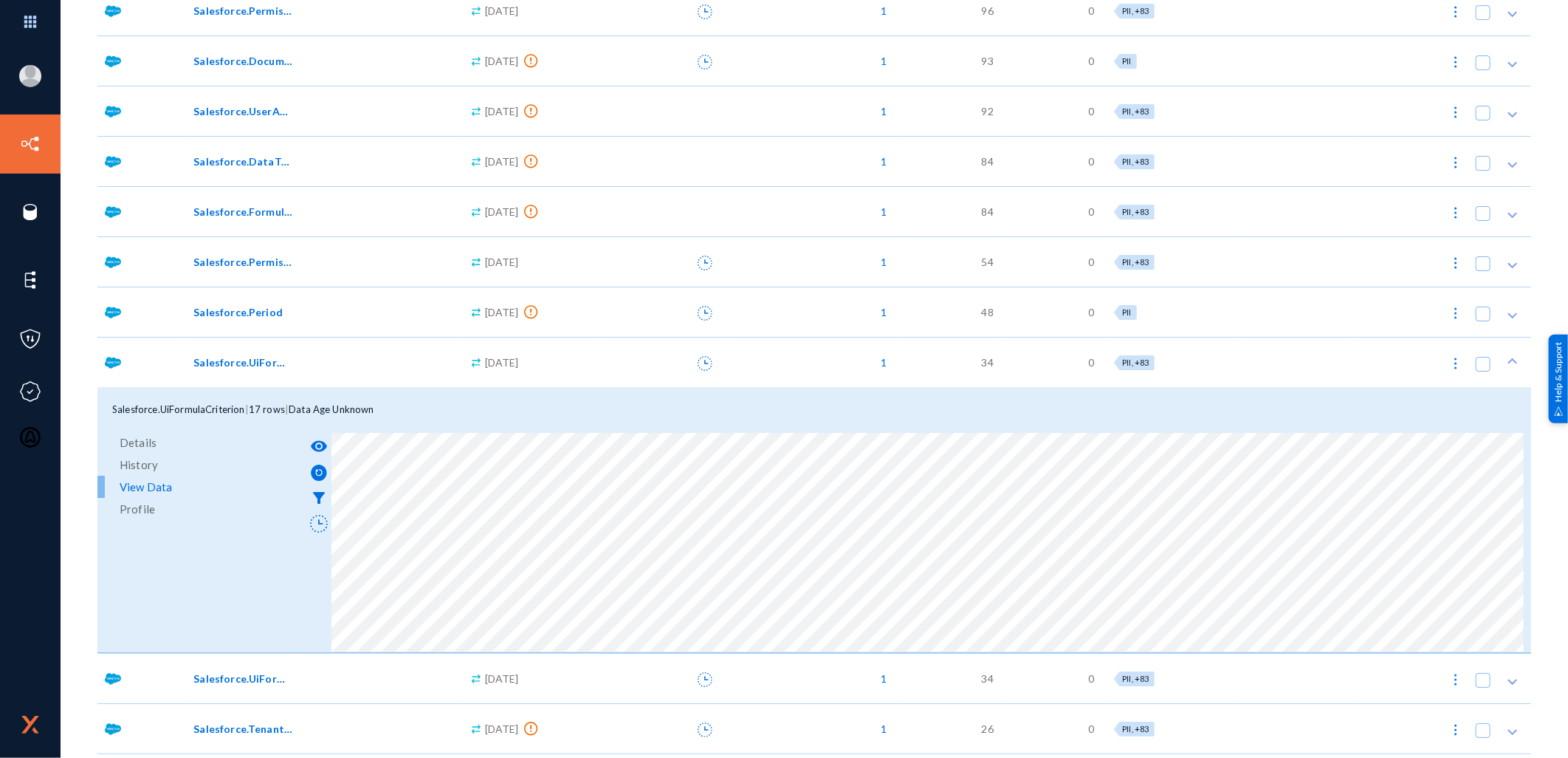
scroll to position [3221, 0]
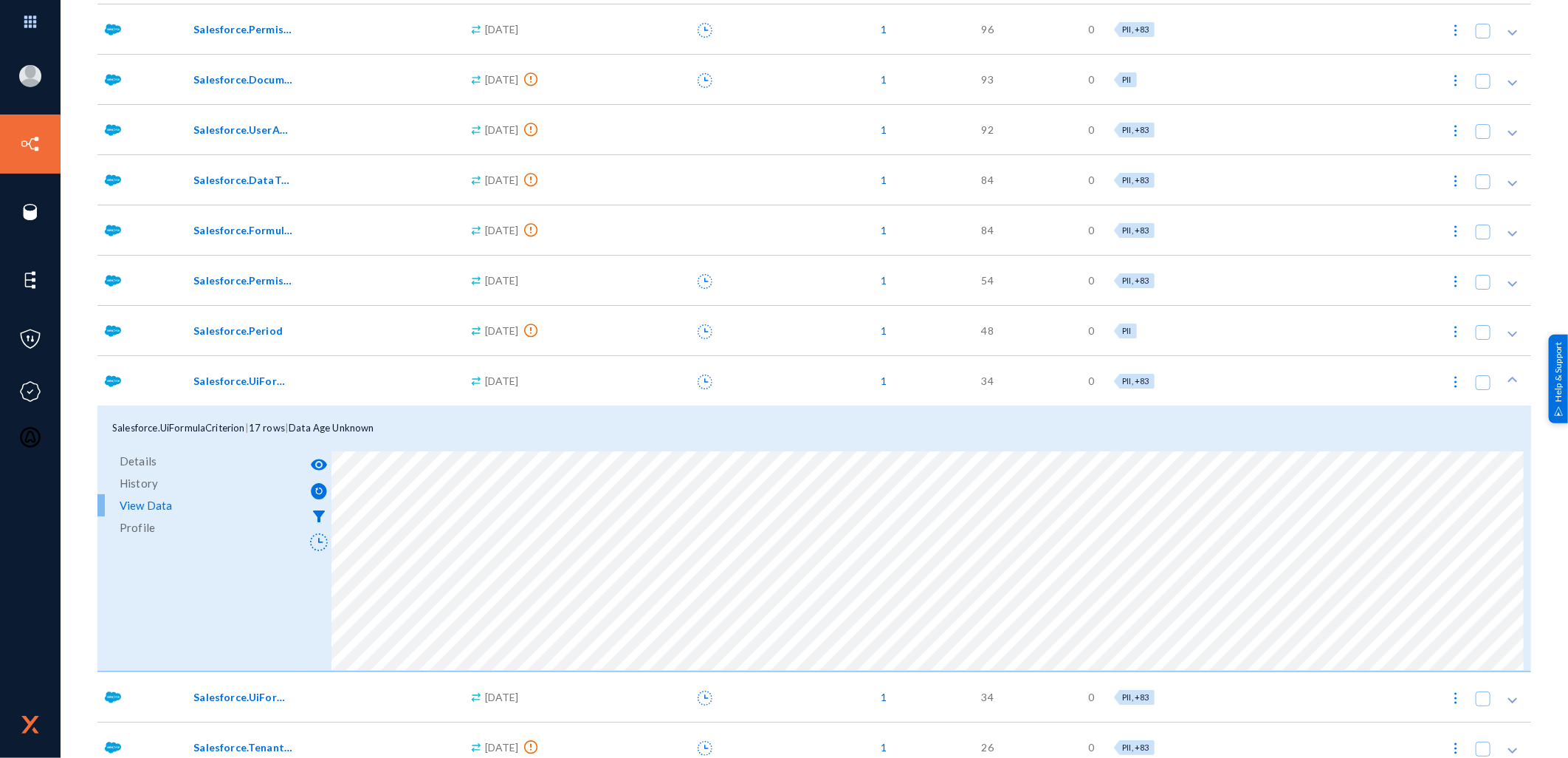
click at [1512, 377] on icon at bounding box center [1512, 379] width 15 height 15
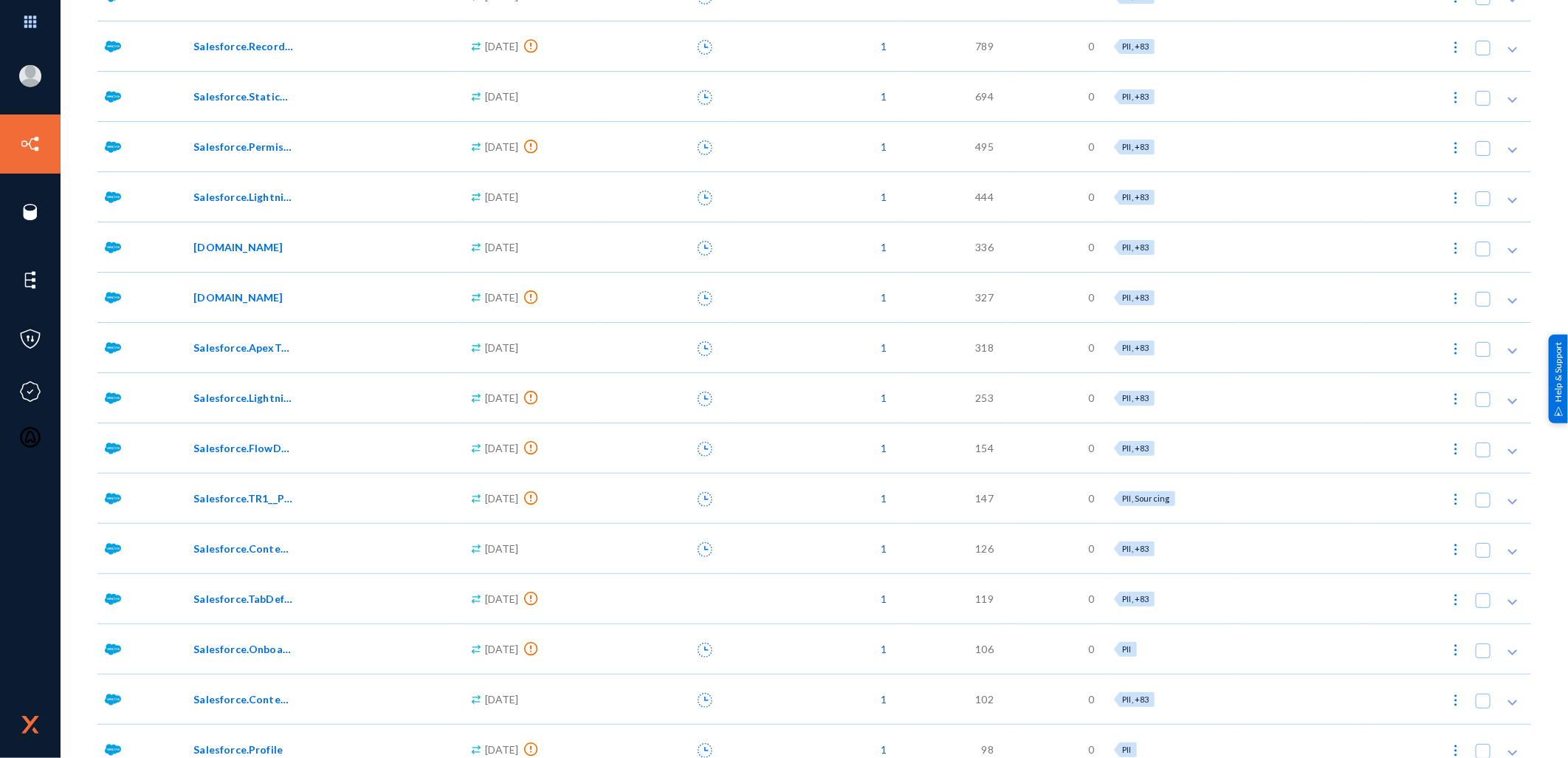
scroll to position [3272, 0]
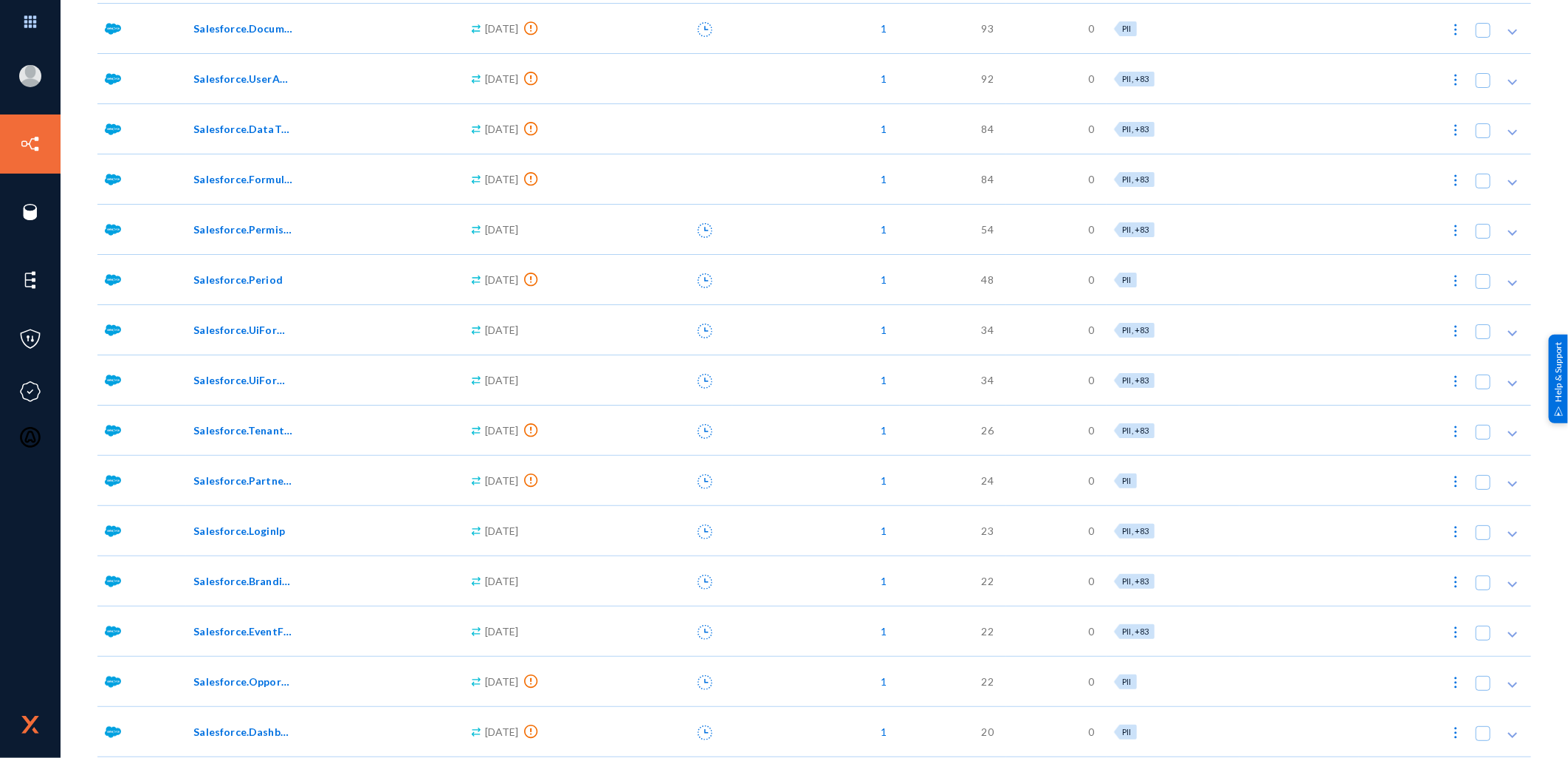
click at [298, 283] on div "Salesforce.Period" at bounding box center [320, 280] width 254 height 16
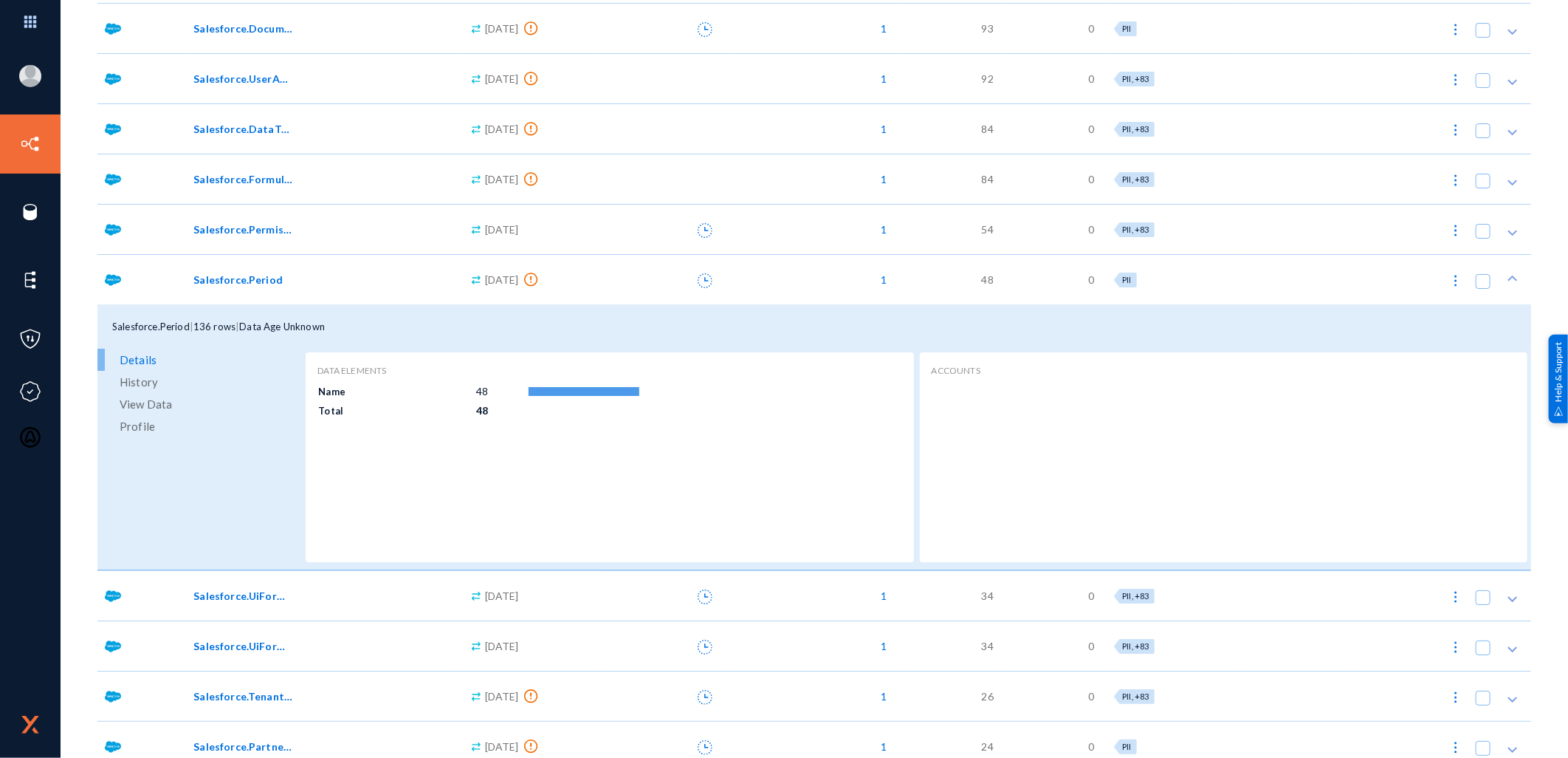
click at [174, 395] on link "View Data" at bounding box center [199, 404] width 204 height 22
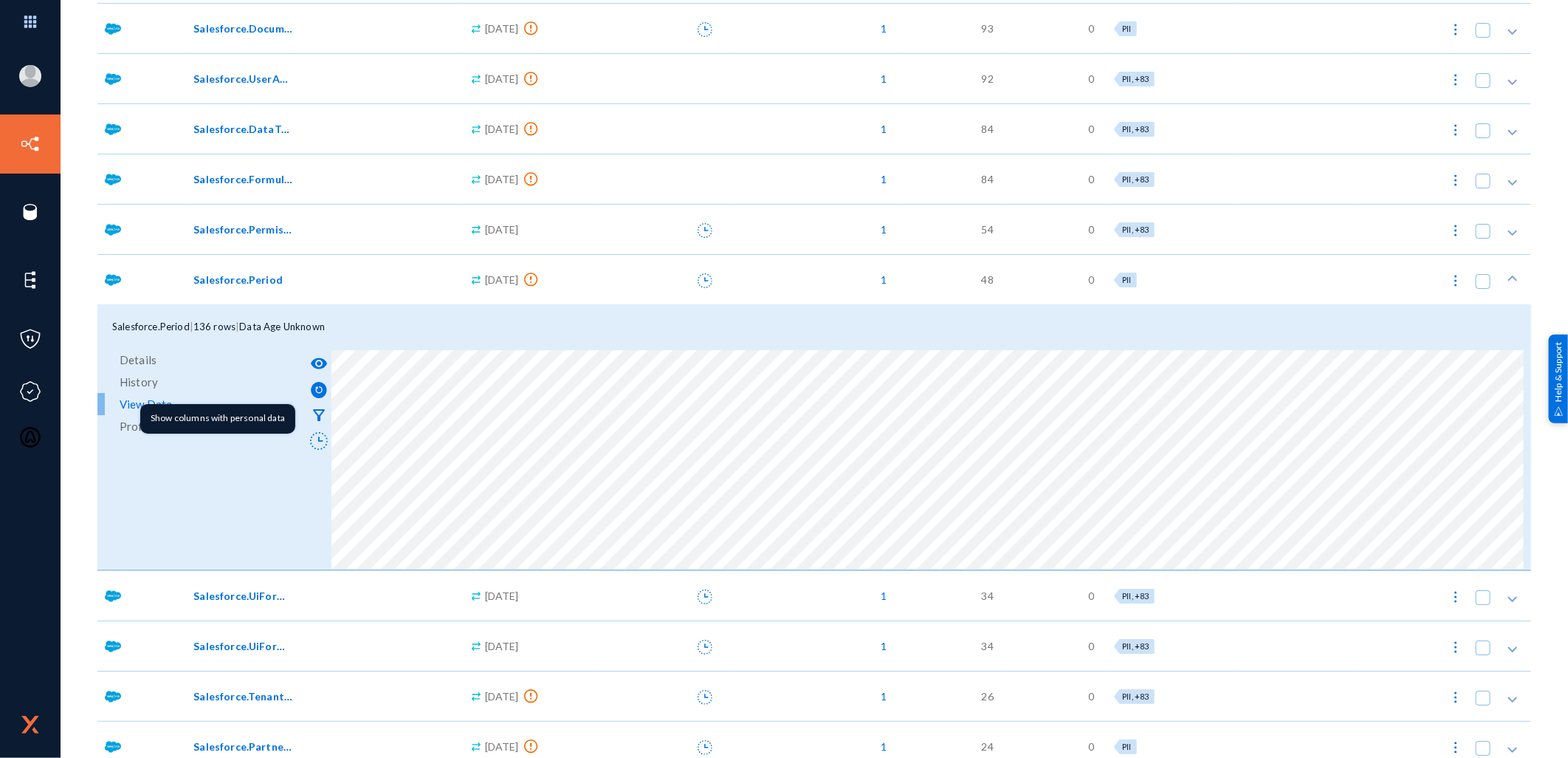
click at [316, 406] on mat-icon "filter_alt" at bounding box center [319, 415] width 18 height 18
click at [317, 360] on mat-icon "visibility" at bounding box center [319, 363] width 18 height 18
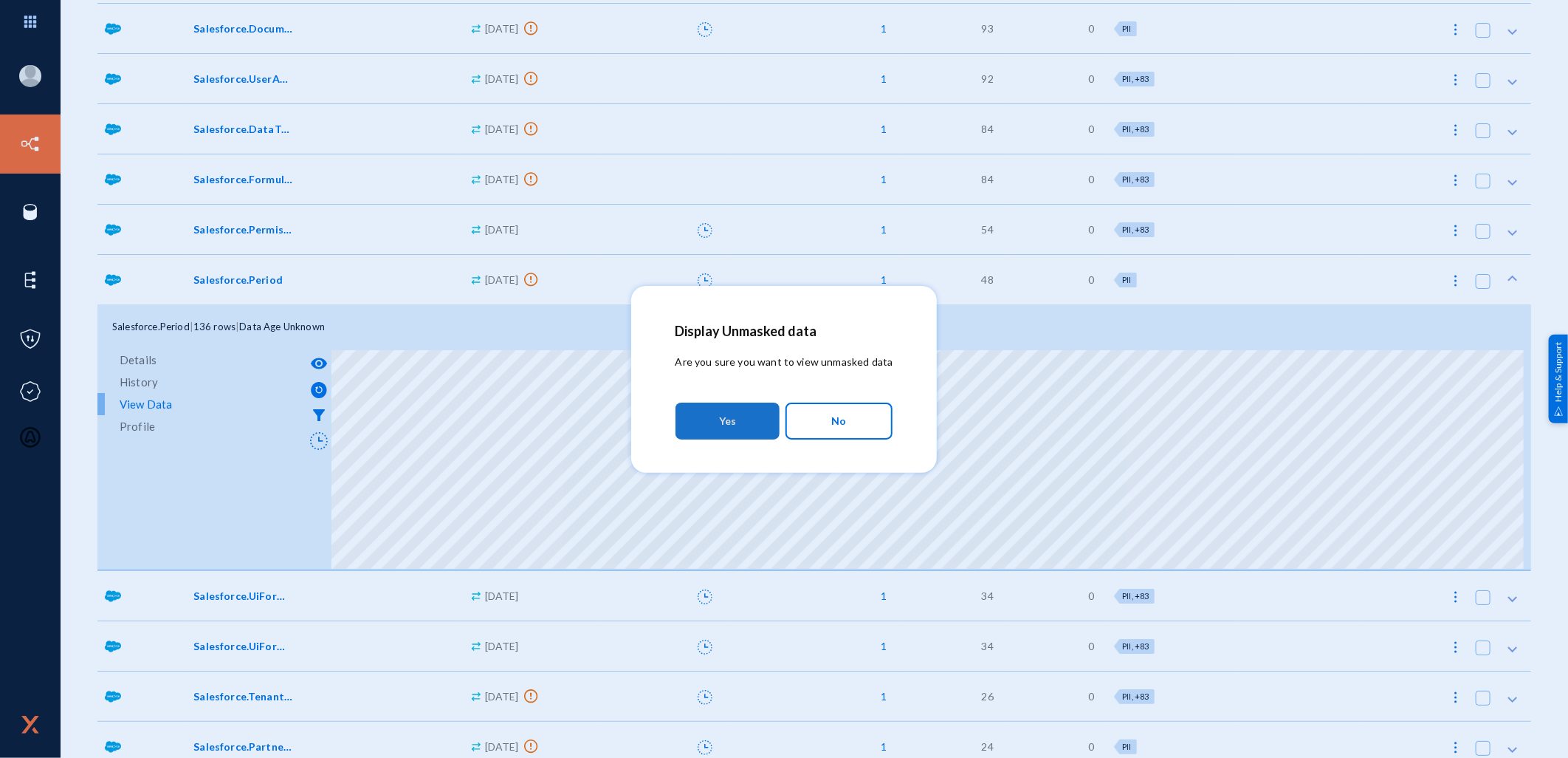
click at [751, 427] on button "Yes" at bounding box center [727, 421] width 104 height 37
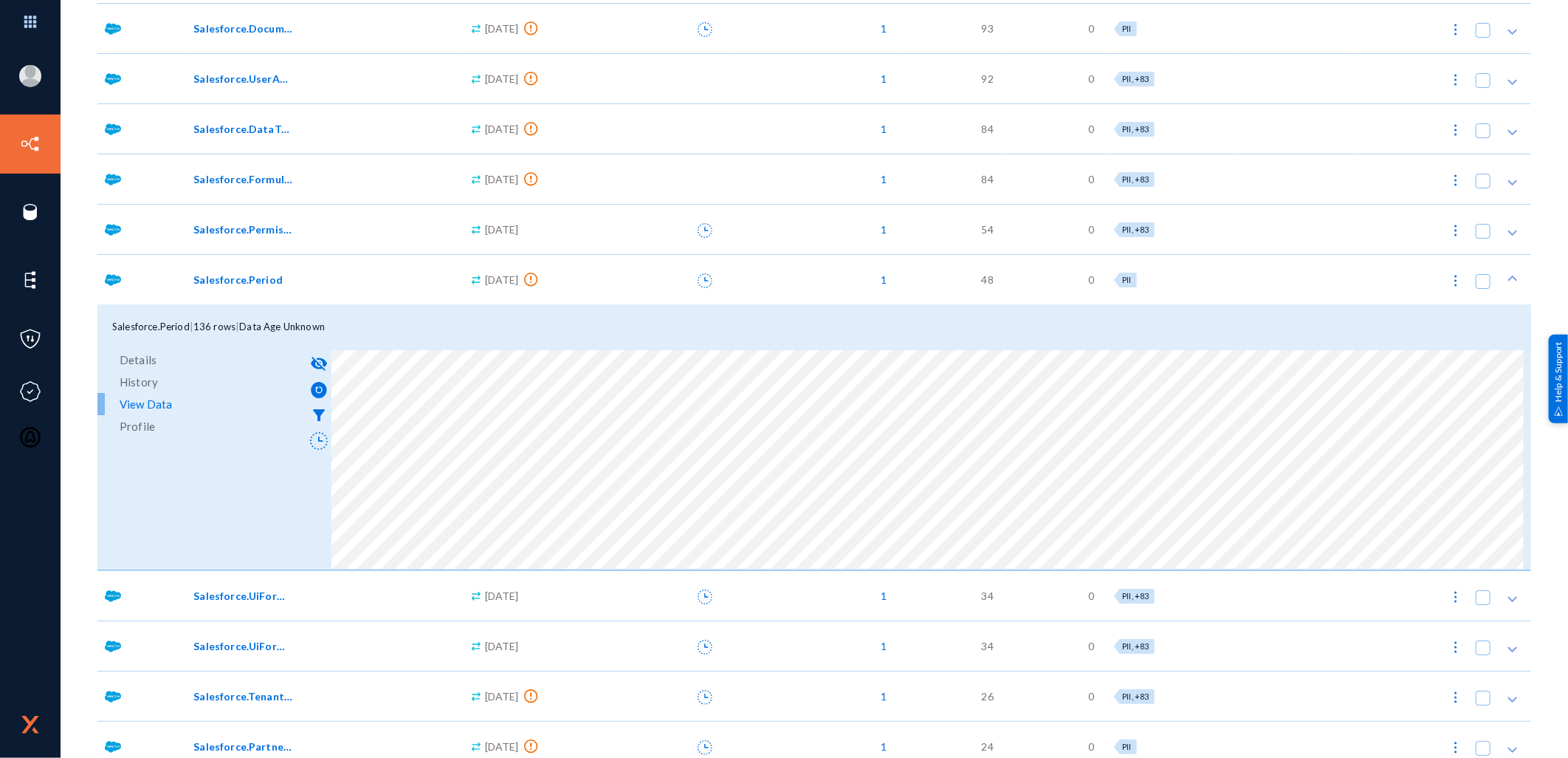
click at [298, 128] on div "Salesforce.DataType" at bounding box center [320, 129] width 254 height 16
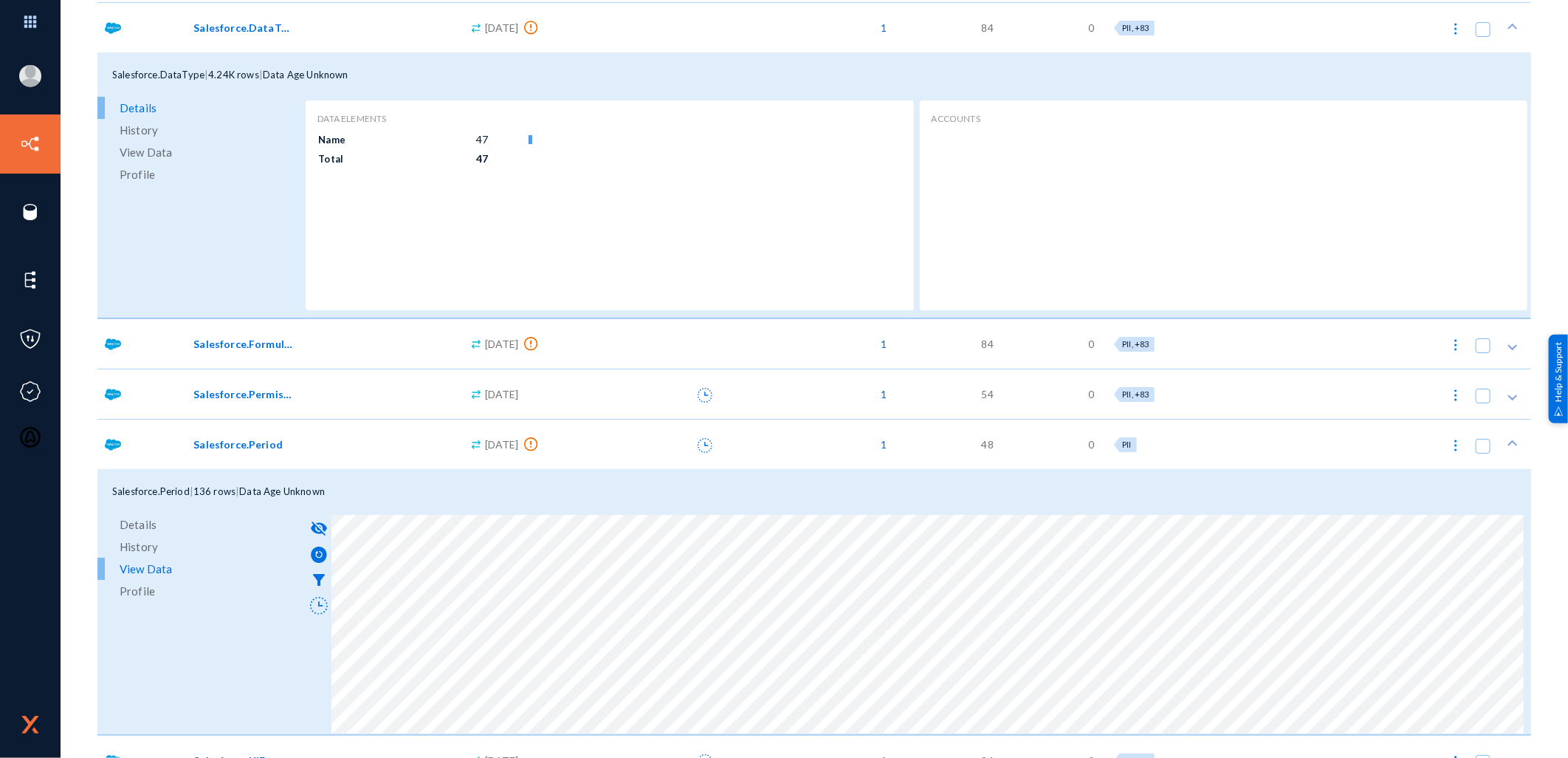
scroll to position [3128, 0]
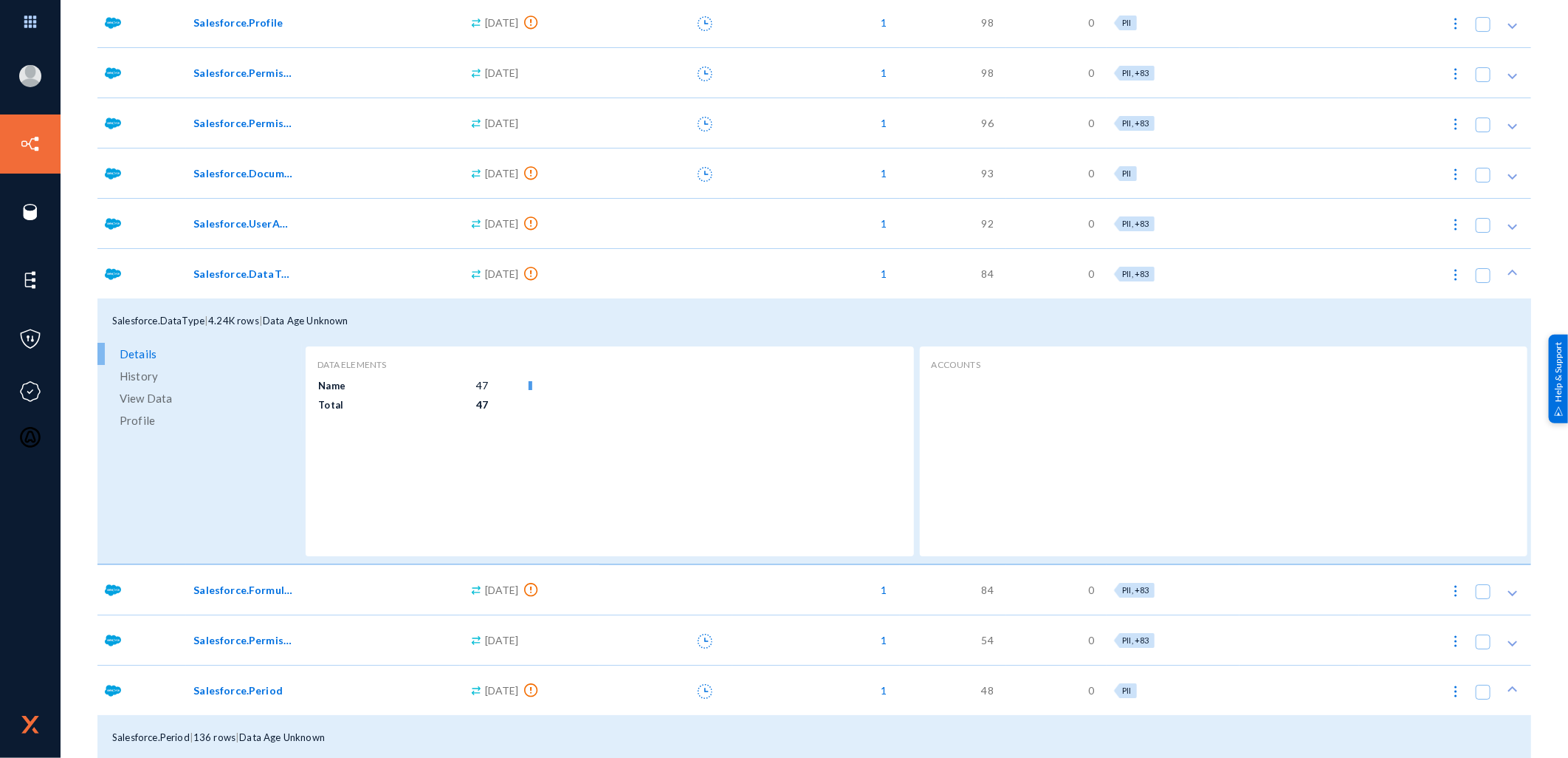
click at [155, 394] on span "View Data" at bounding box center [145, 398] width 53 height 22
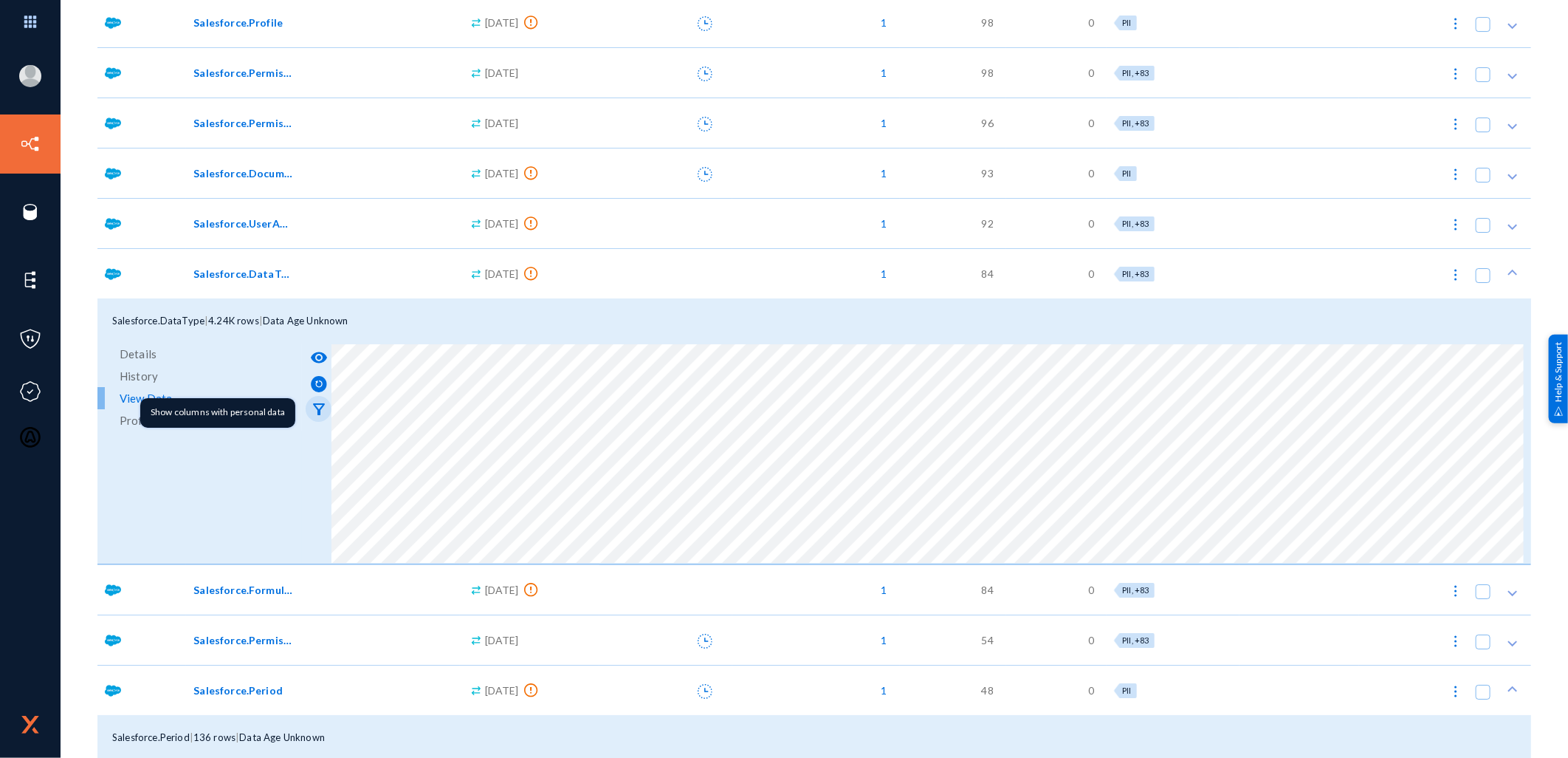
click at [317, 409] on mat-icon "filter_alt" at bounding box center [319, 409] width 18 height 18
click at [317, 357] on mat-icon "visibility" at bounding box center [319, 357] width 18 height 18
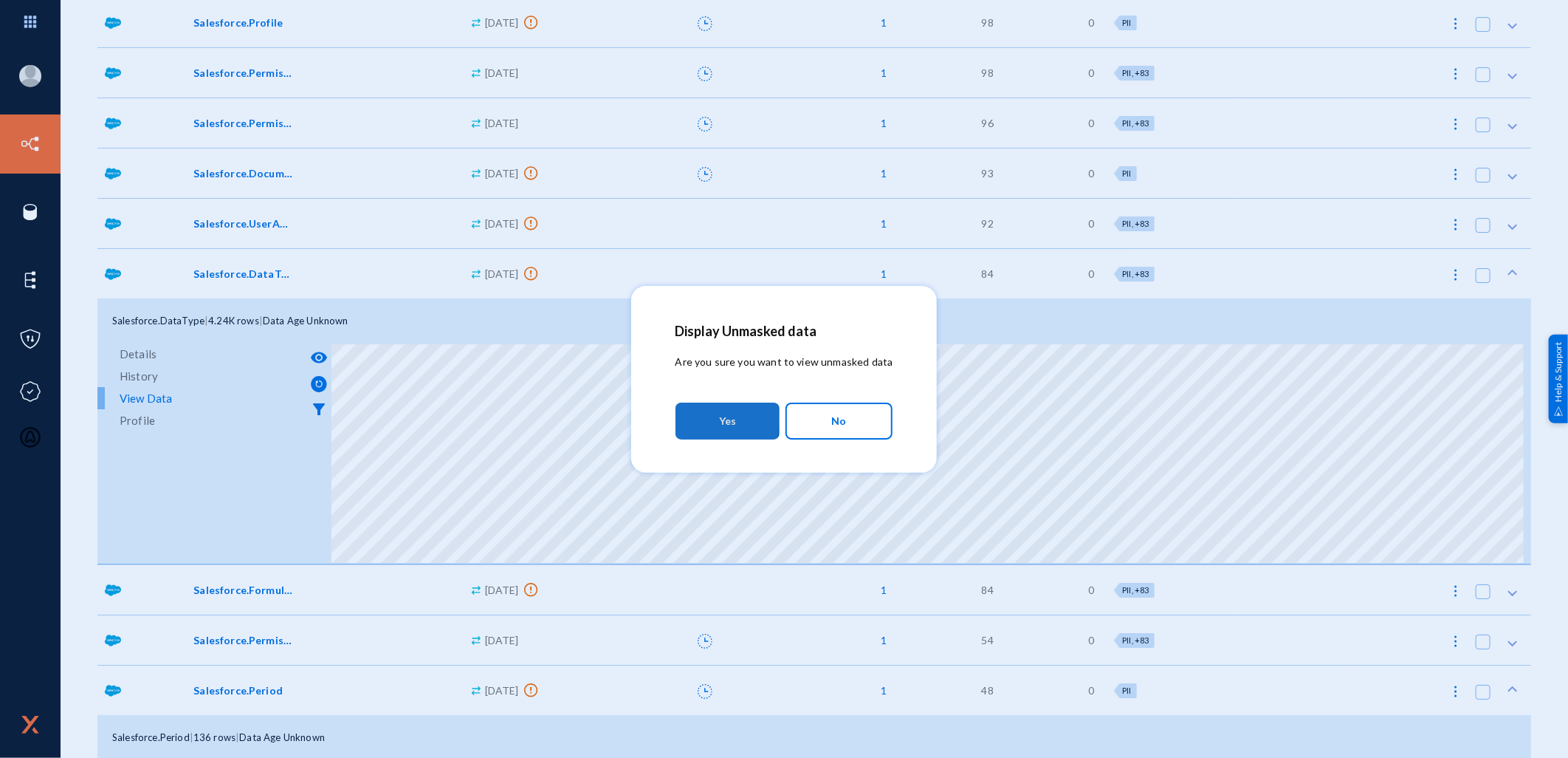
click at [710, 419] on button "Yes" at bounding box center [727, 421] width 104 height 37
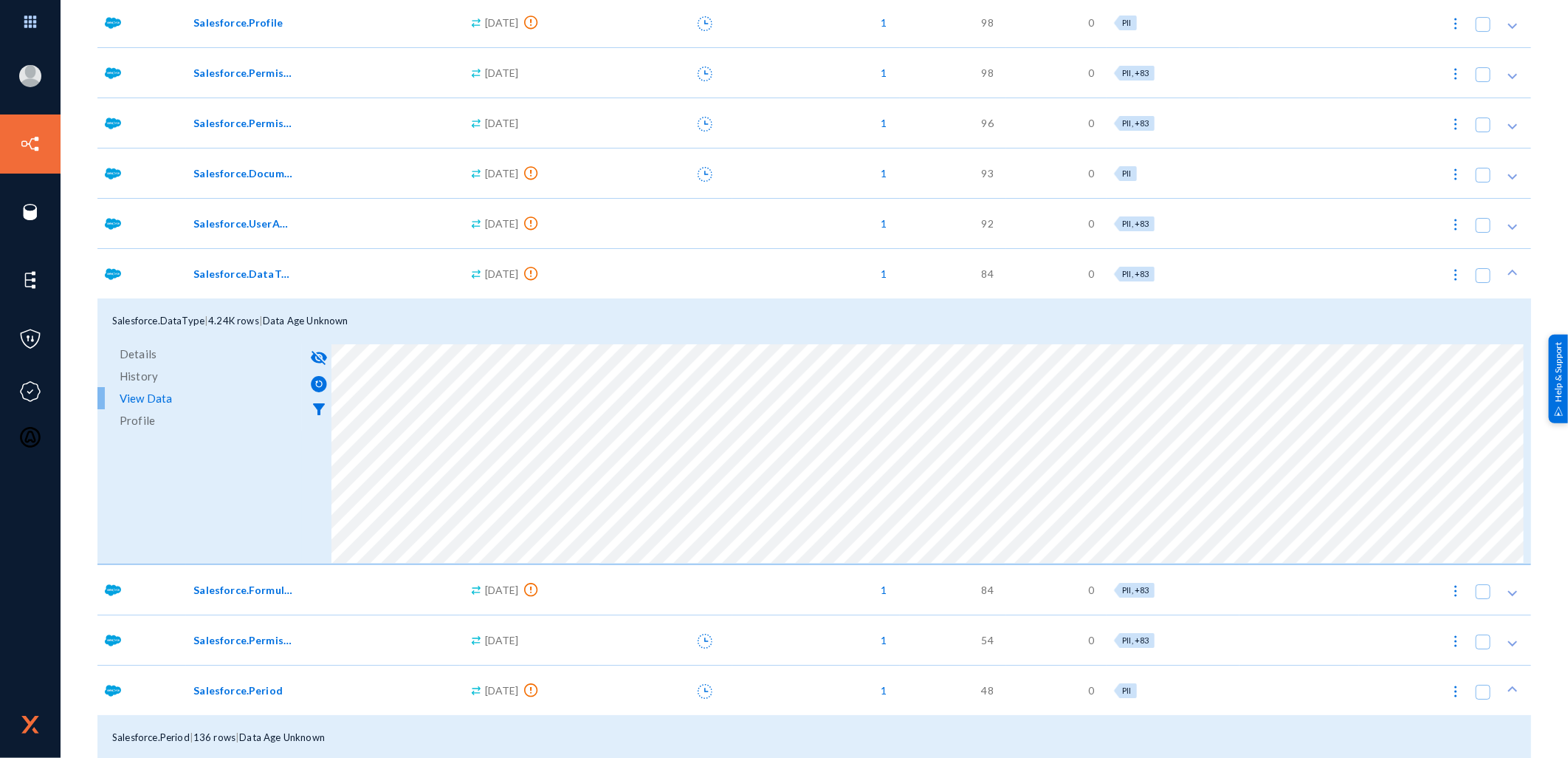
scroll to position [2964, 0]
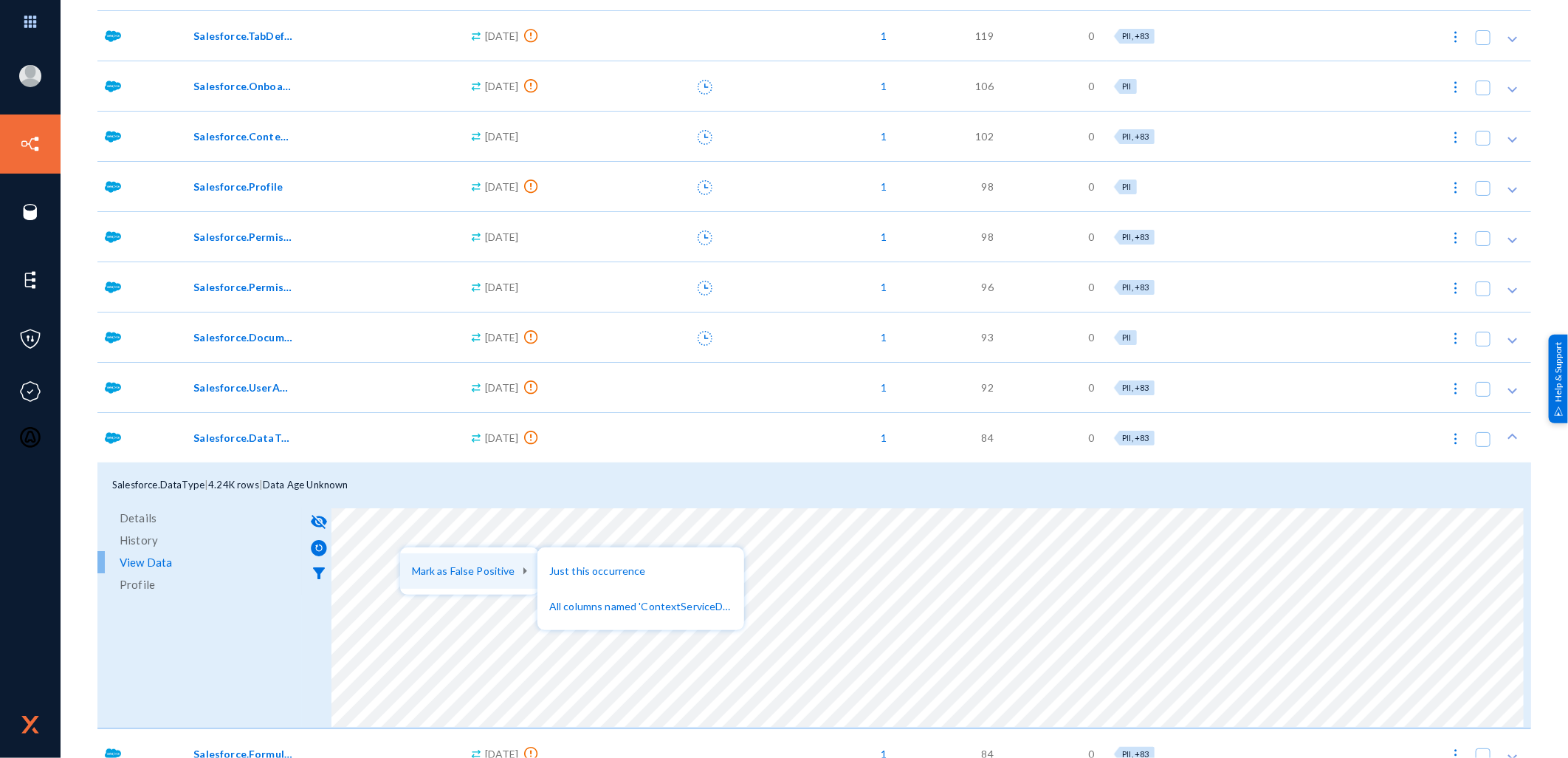
click at [452, 566] on button "Mark as False Positive" at bounding box center [470, 570] width 139 height 35
click at [639, 608] on button "All columns named 'ContextServiceDataTypeId'" at bounding box center [641, 606] width 207 height 35
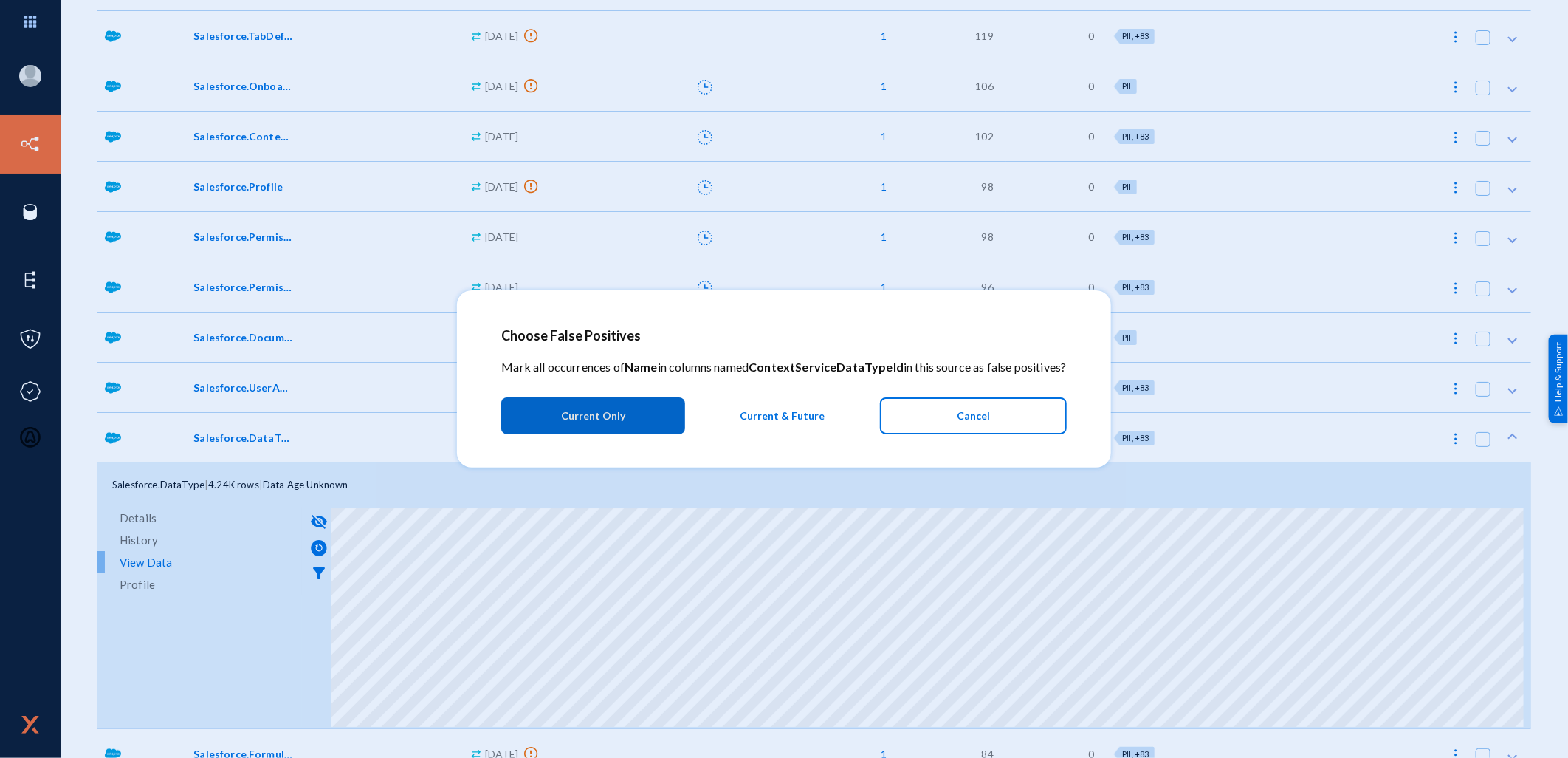
click at [773, 415] on span "Current & Future" at bounding box center [782, 416] width 85 height 27
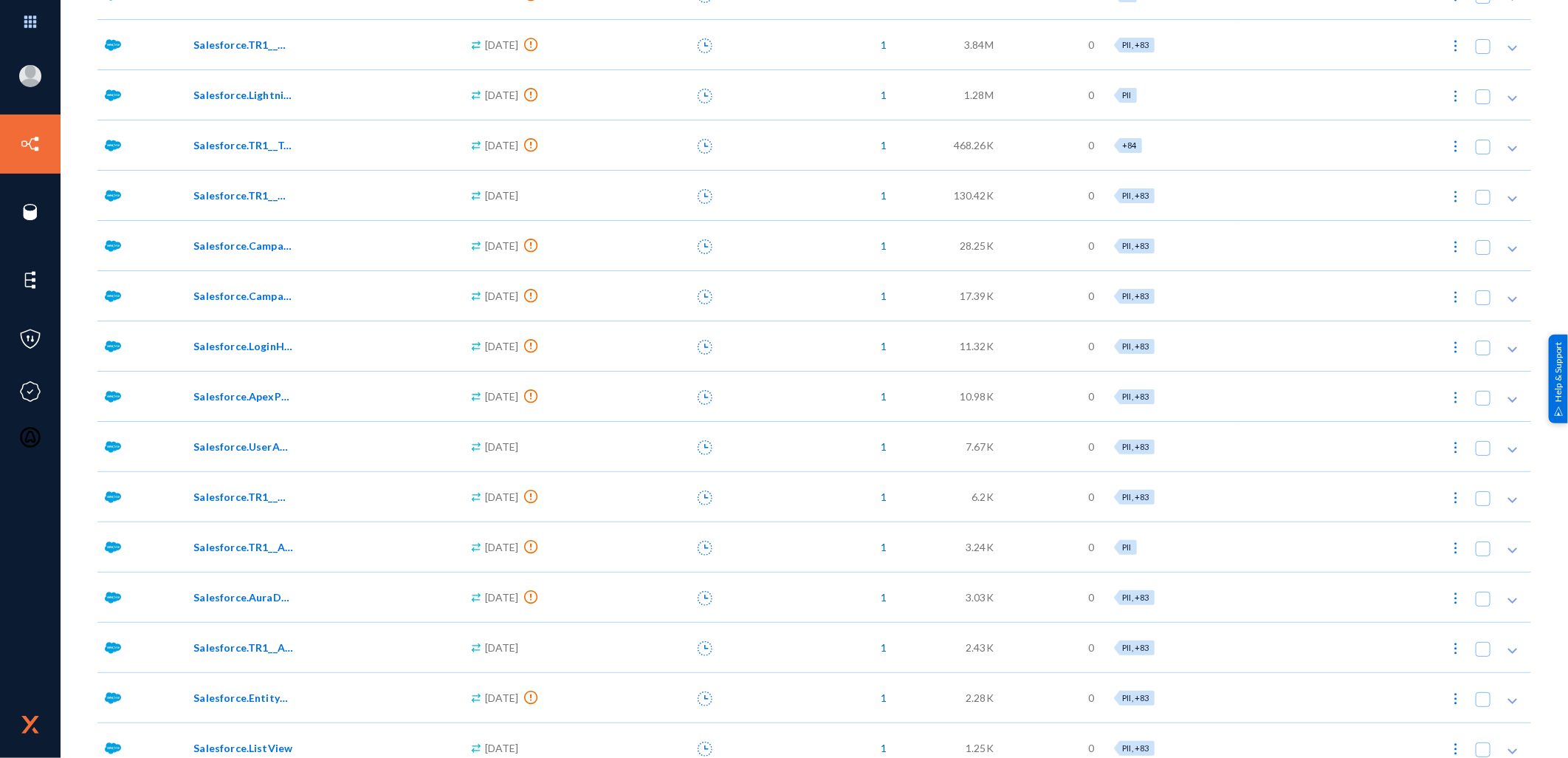
scroll to position [3036, 0]
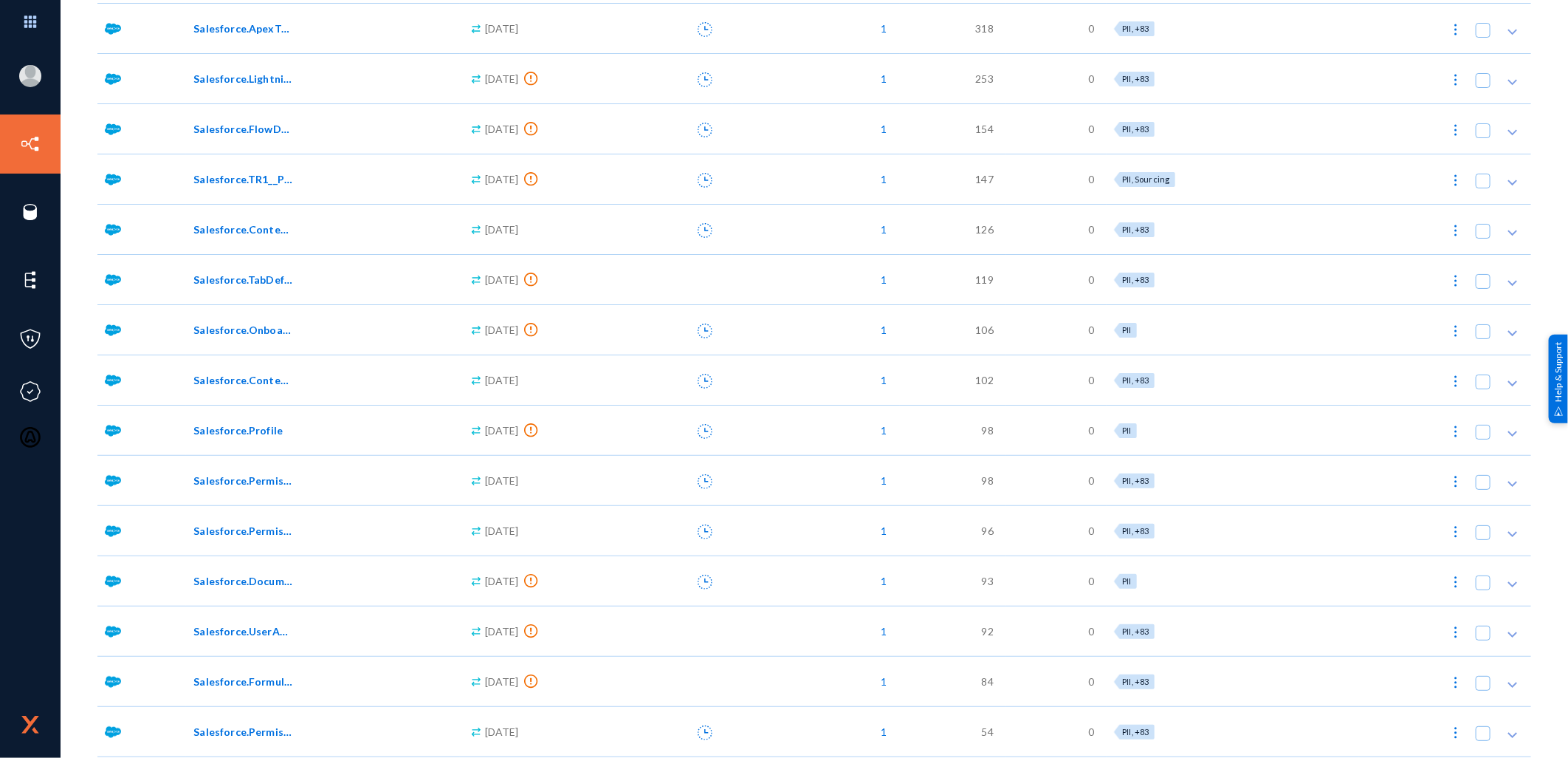
click at [308, 690] on div "Salesforce.FormulaFunction" at bounding box center [323, 681] width 273 height 50
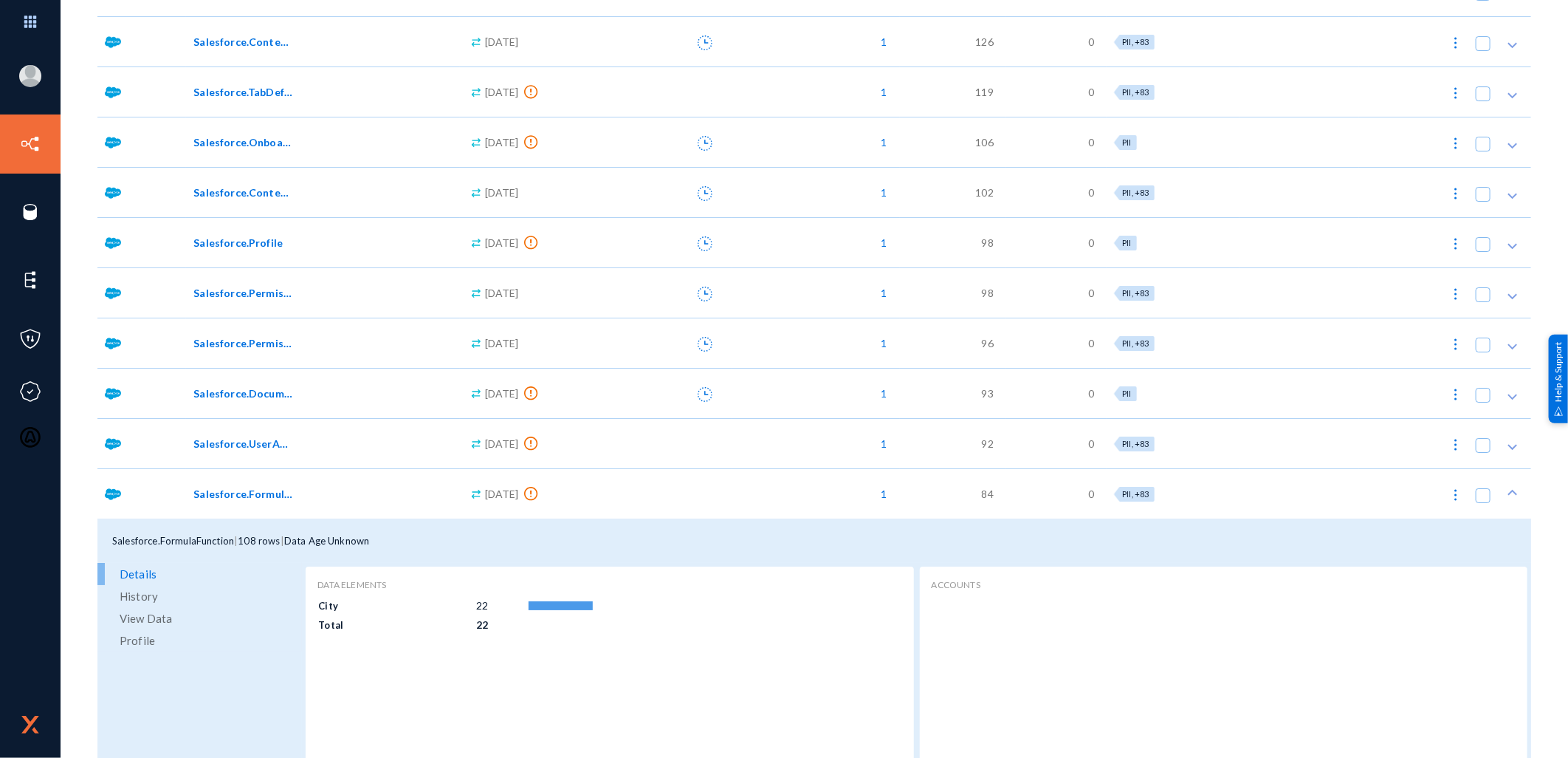
scroll to position [3363, 0]
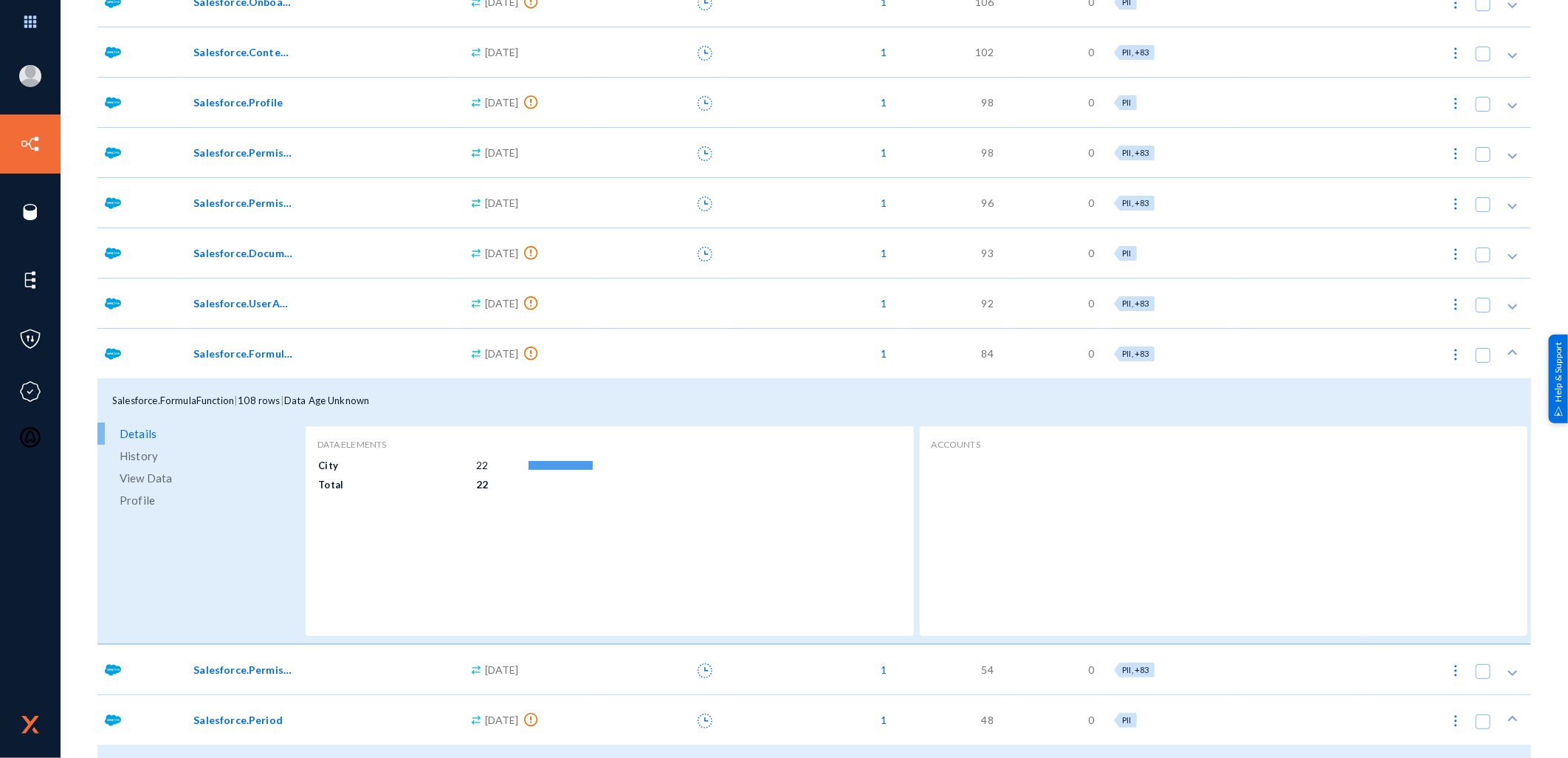
click at [155, 476] on span "View Data" at bounding box center [145, 478] width 53 height 22
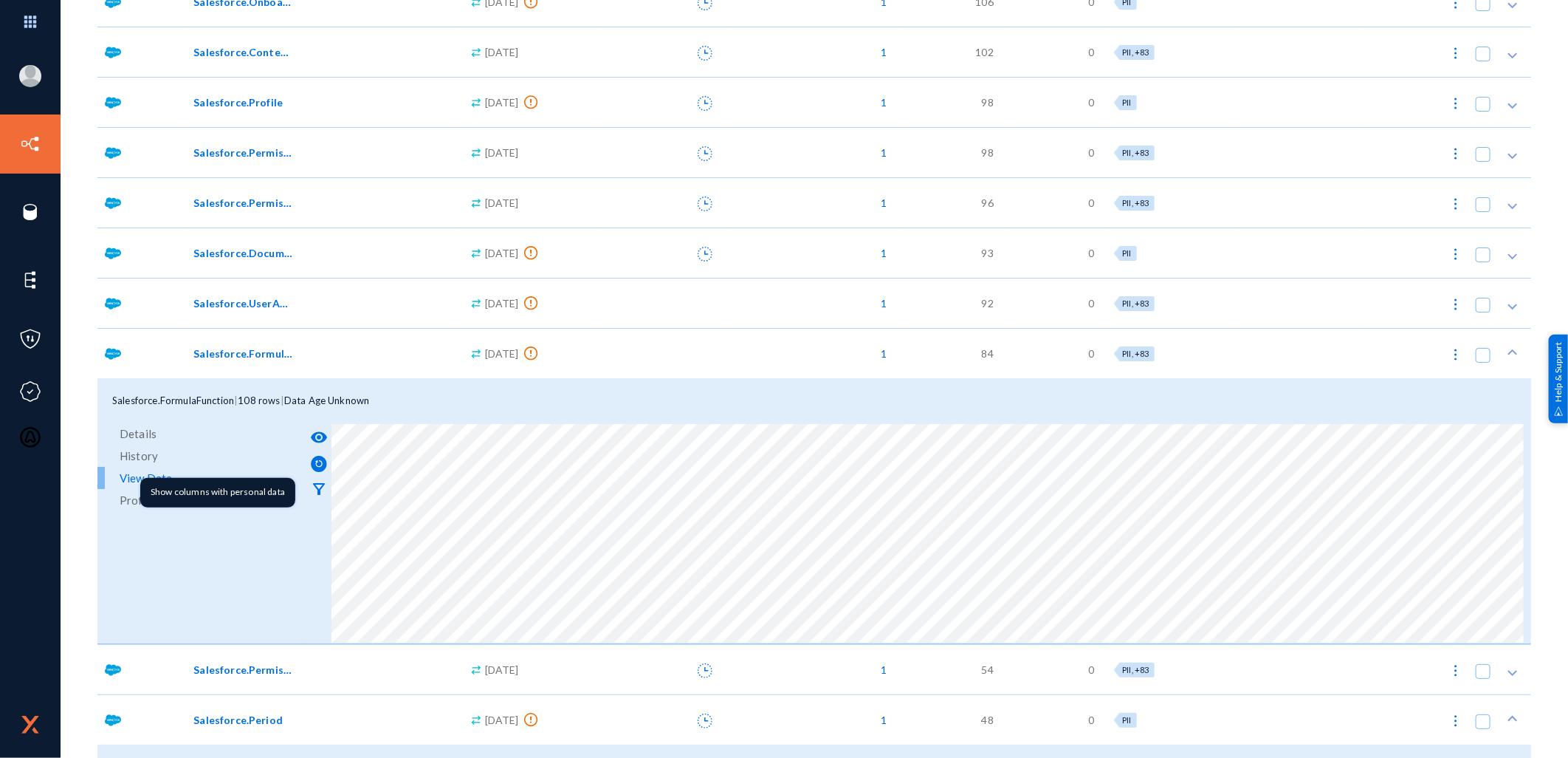
click at [318, 486] on mat-icon "filter_alt" at bounding box center [319, 489] width 18 height 18
click at [319, 434] on mat-icon "visibility" at bounding box center [319, 437] width 18 height 18
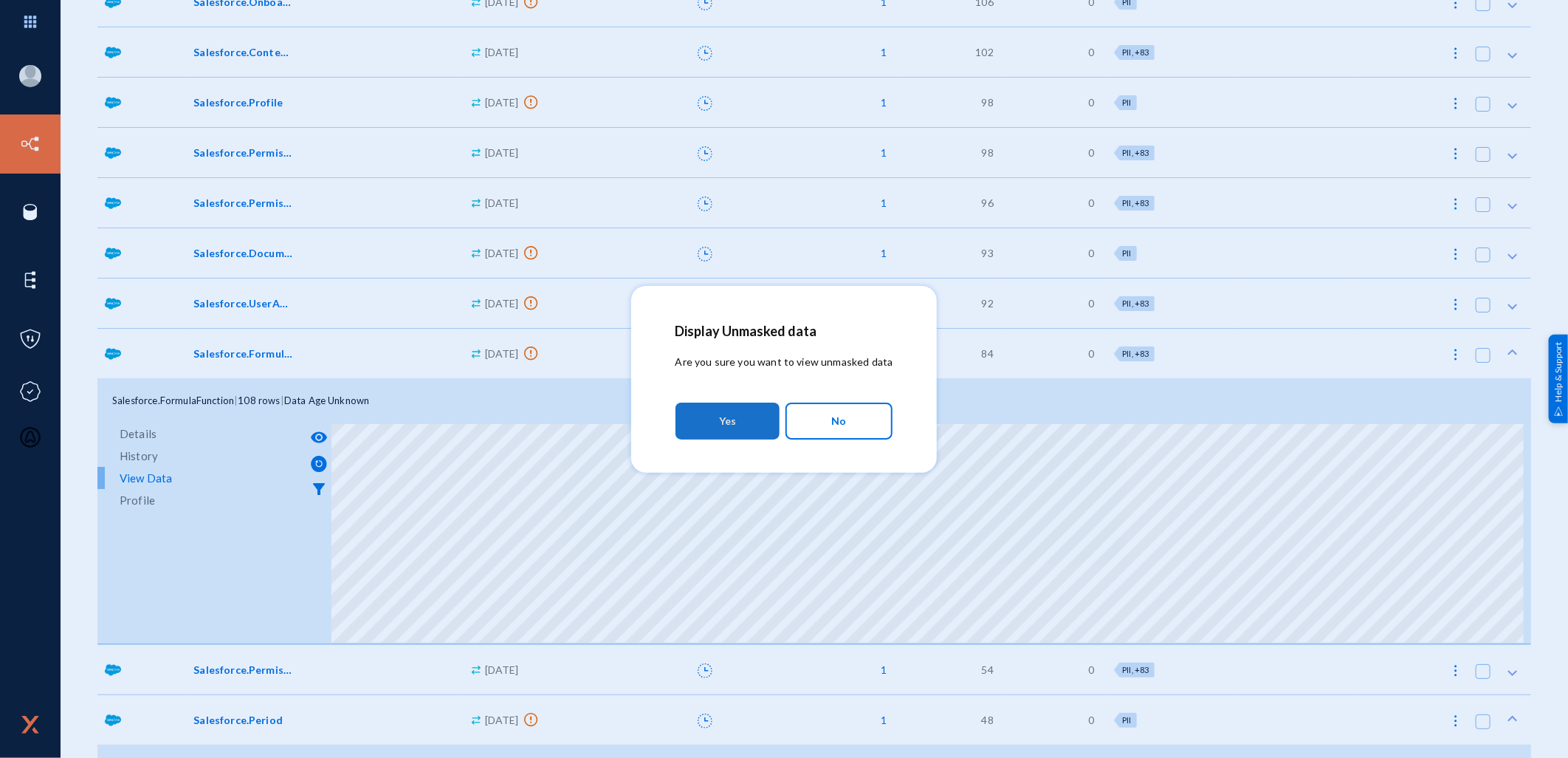
drag, startPoint x: 725, startPoint y: 430, endPoint x: 712, endPoint y: 430, distance: 13.0
click at [724, 430] on span "Yes" at bounding box center [728, 421] width 17 height 27
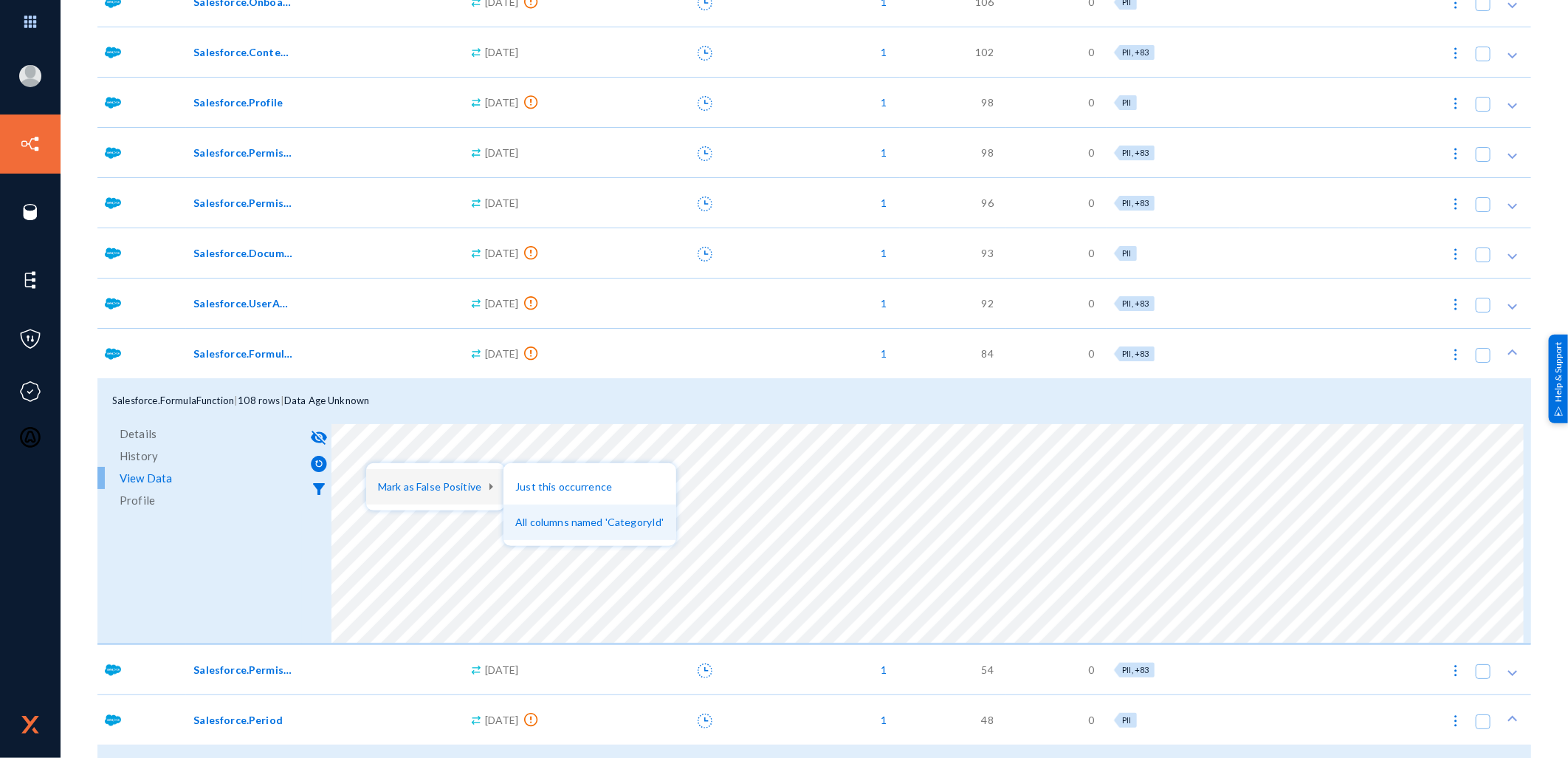
click at [562, 514] on button "All columns named 'CategoryId'" at bounding box center [589, 522] width 172 height 35
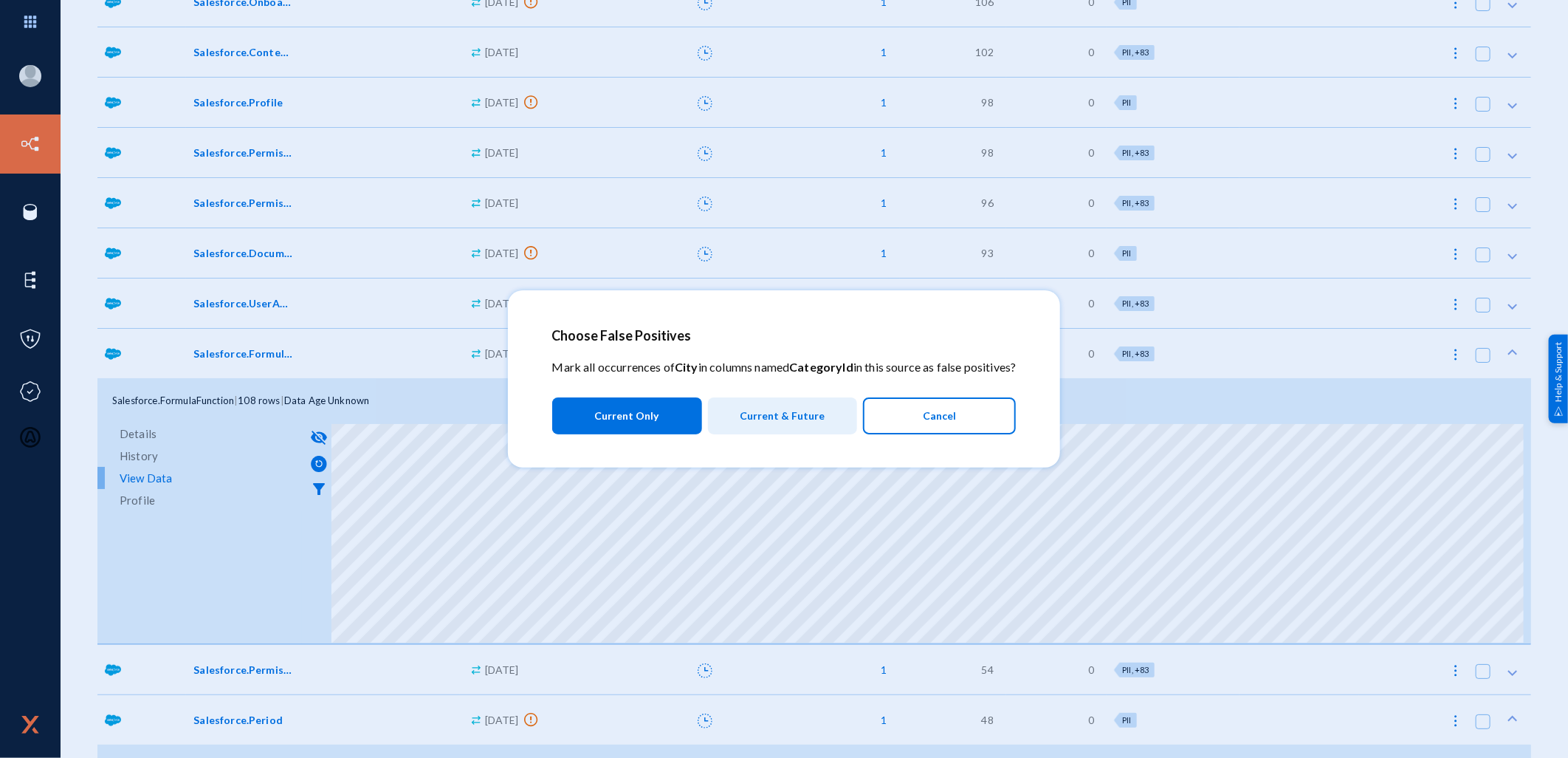
click at [762, 415] on span "Current & Future" at bounding box center [782, 416] width 85 height 27
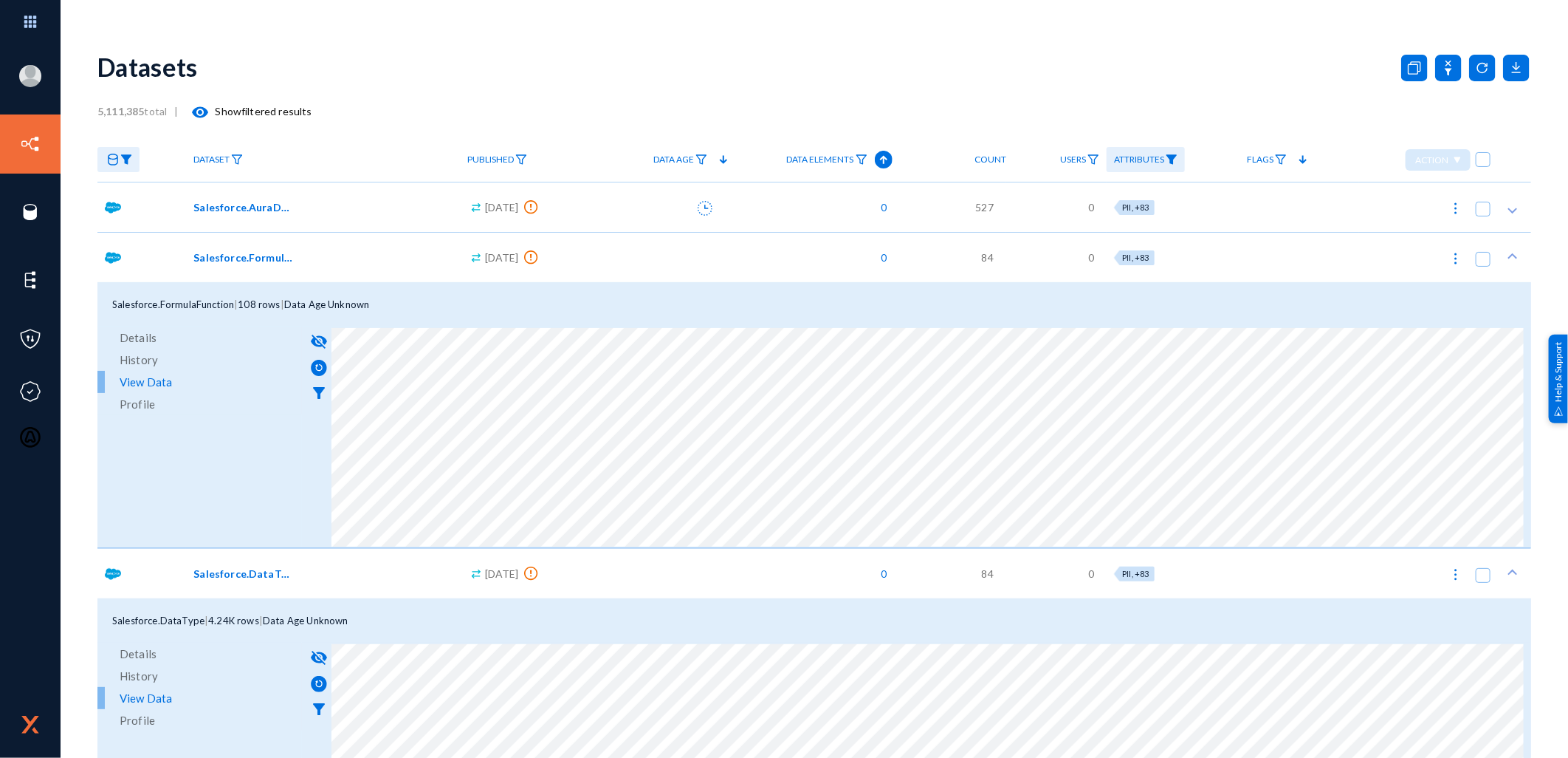
drag, startPoint x: 1511, startPoint y: 255, endPoint x: 1514, endPoint y: 272, distance: 17.3
click at [1511, 256] on icon at bounding box center [1512, 256] width 15 height 15
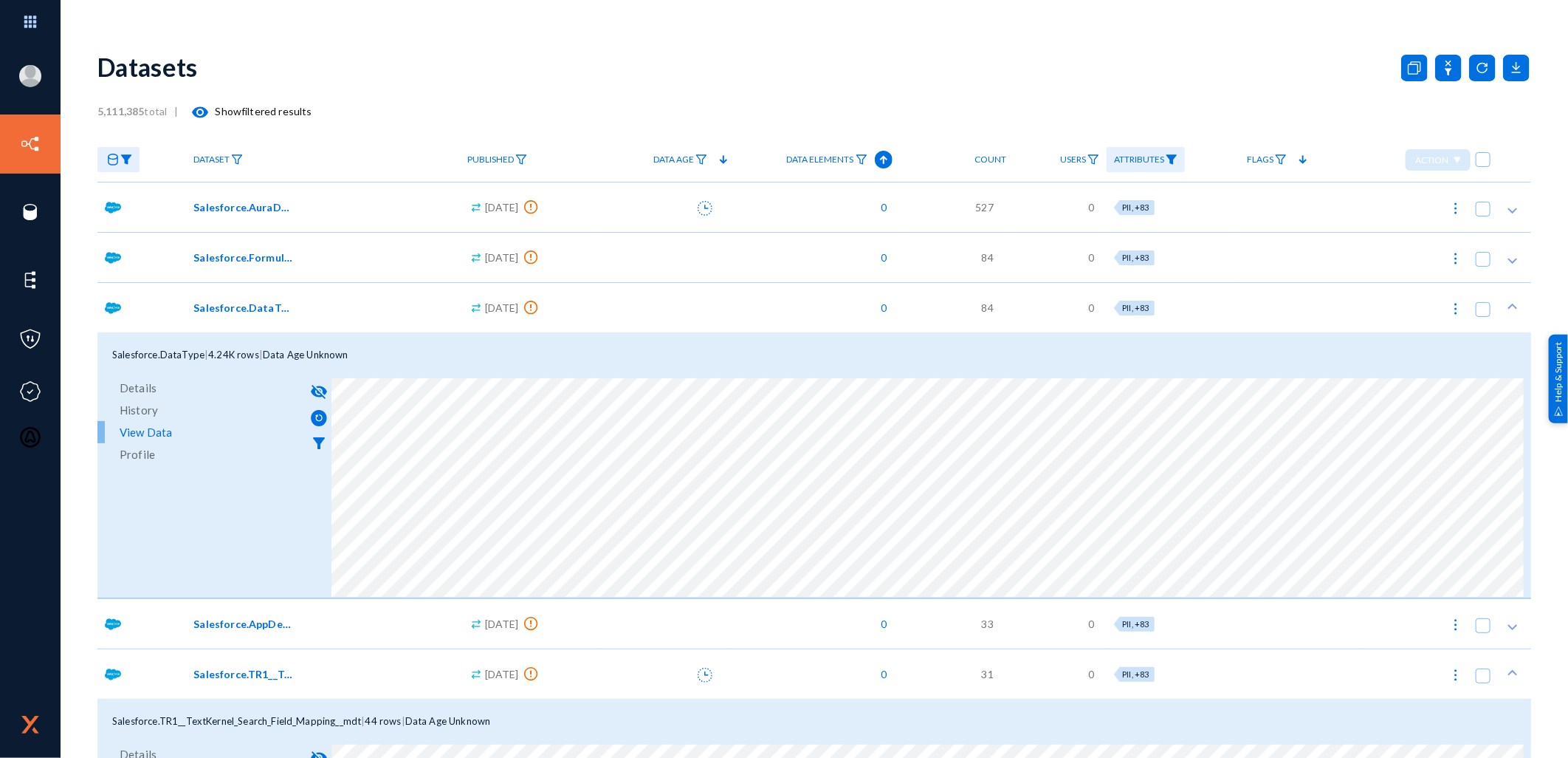
click at [1508, 312] on icon at bounding box center [1512, 306] width 15 height 15
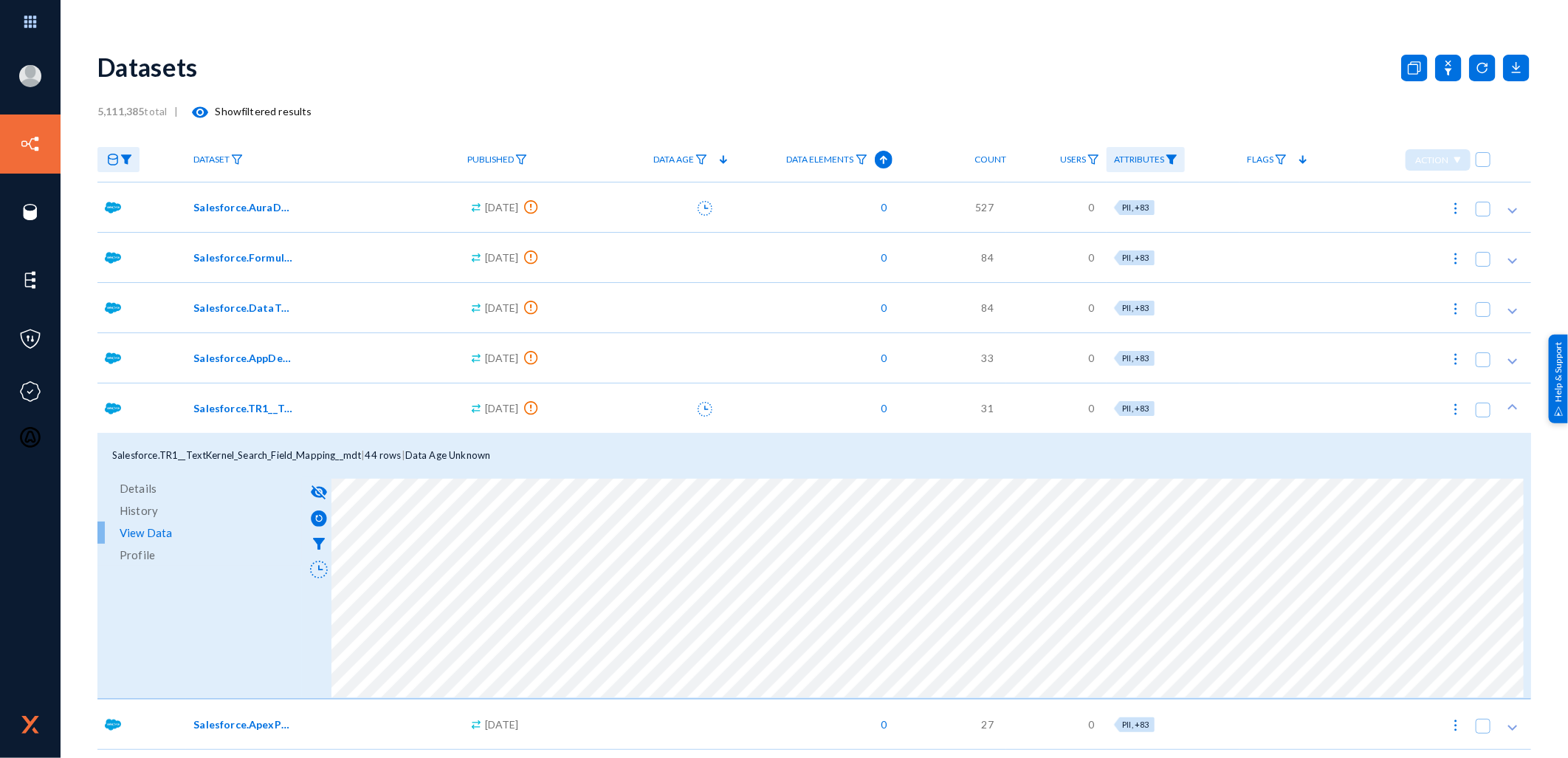
scroll to position [861, 0]
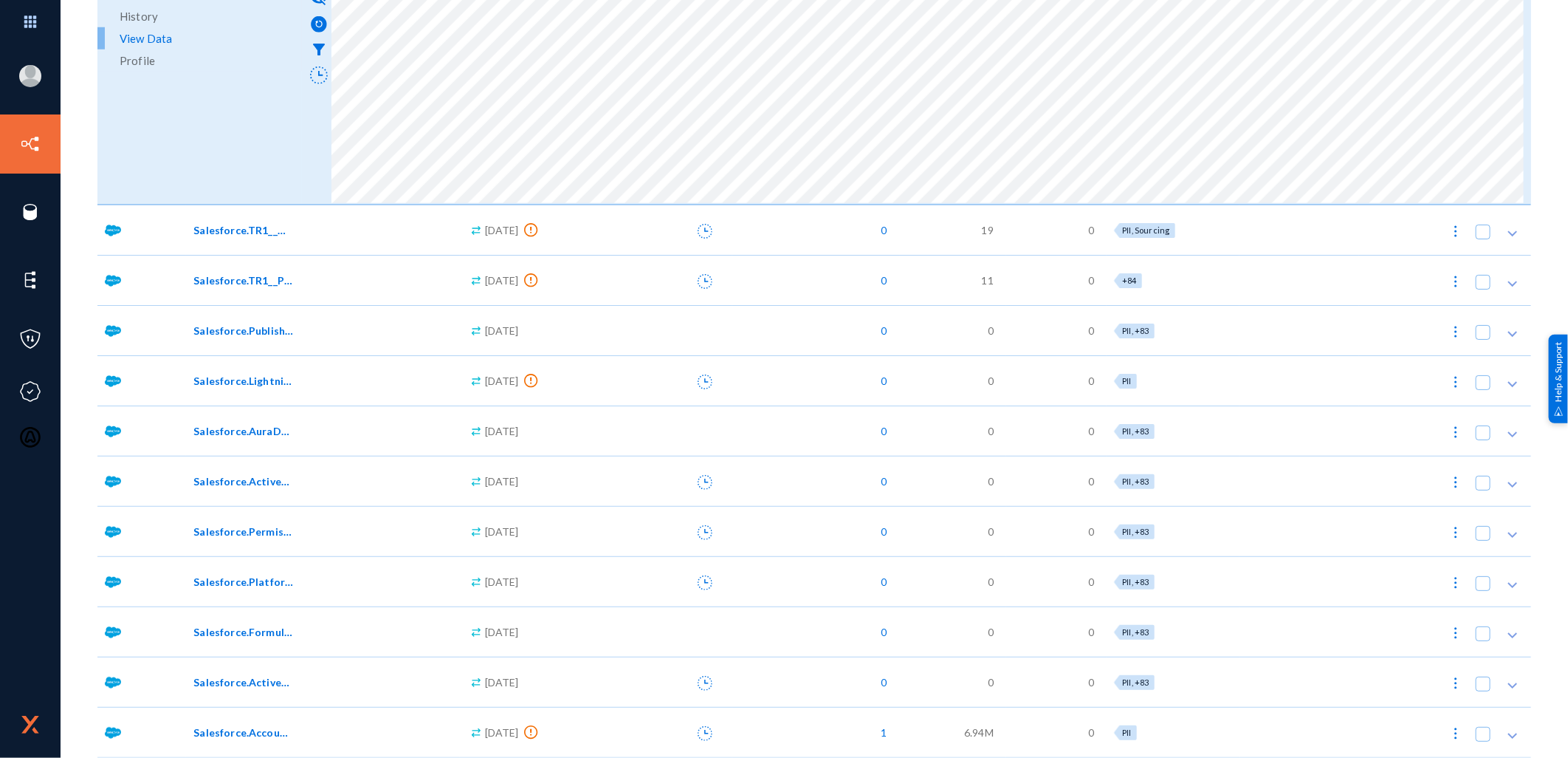
click at [320, 382] on div "Salesforce.LightningUsageByBrowserMetrics" at bounding box center [320, 381] width 254 height 16
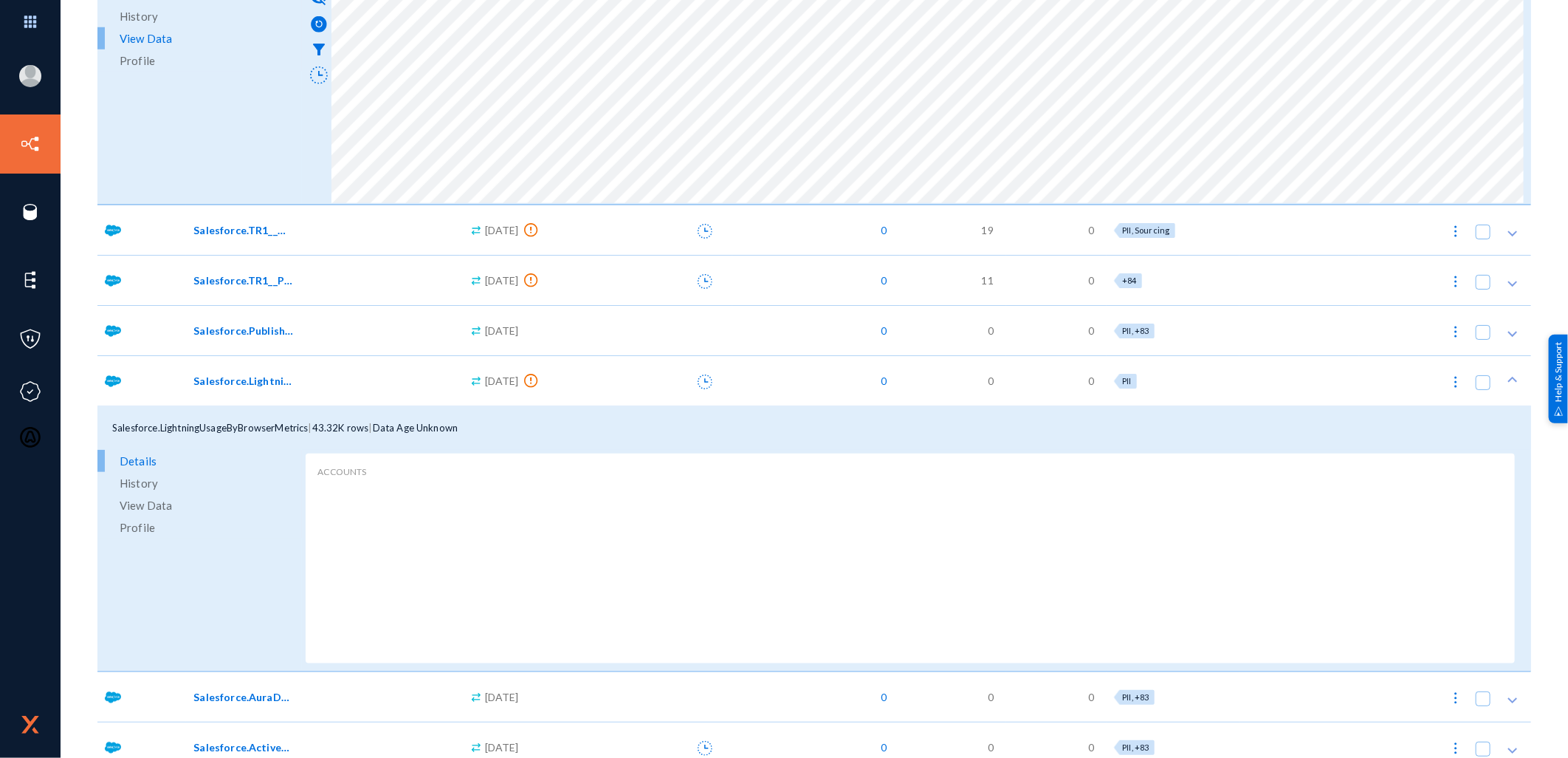
click at [163, 499] on span "View Data" at bounding box center [145, 505] width 53 height 22
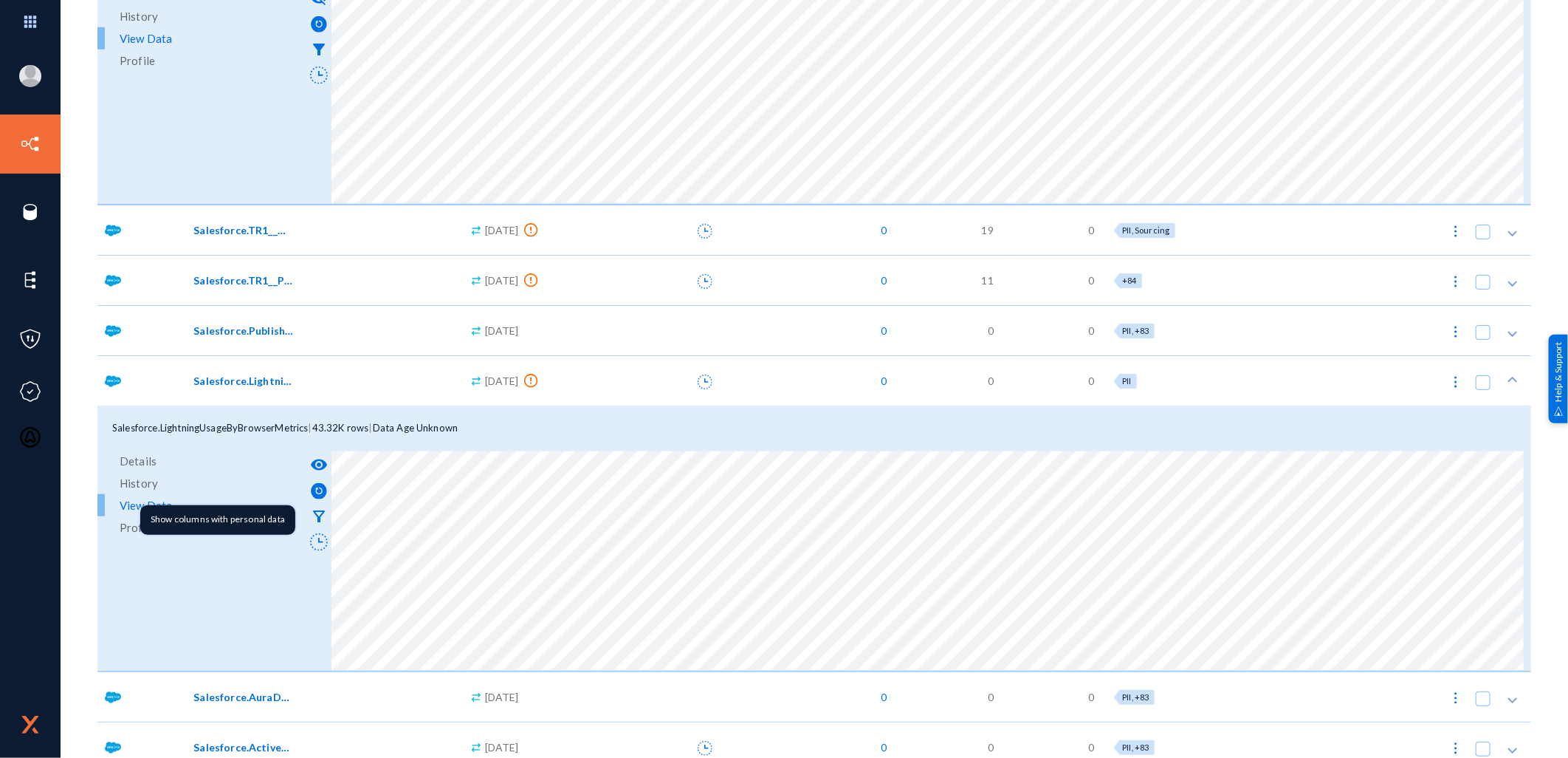
click at [319, 511] on mat-icon "filter_alt" at bounding box center [319, 516] width 18 height 18
click at [320, 513] on mat-icon "filter_alt" at bounding box center [319, 516] width 18 height 18
click at [318, 456] on mat-icon "visibility" at bounding box center [319, 464] width 18 height 18
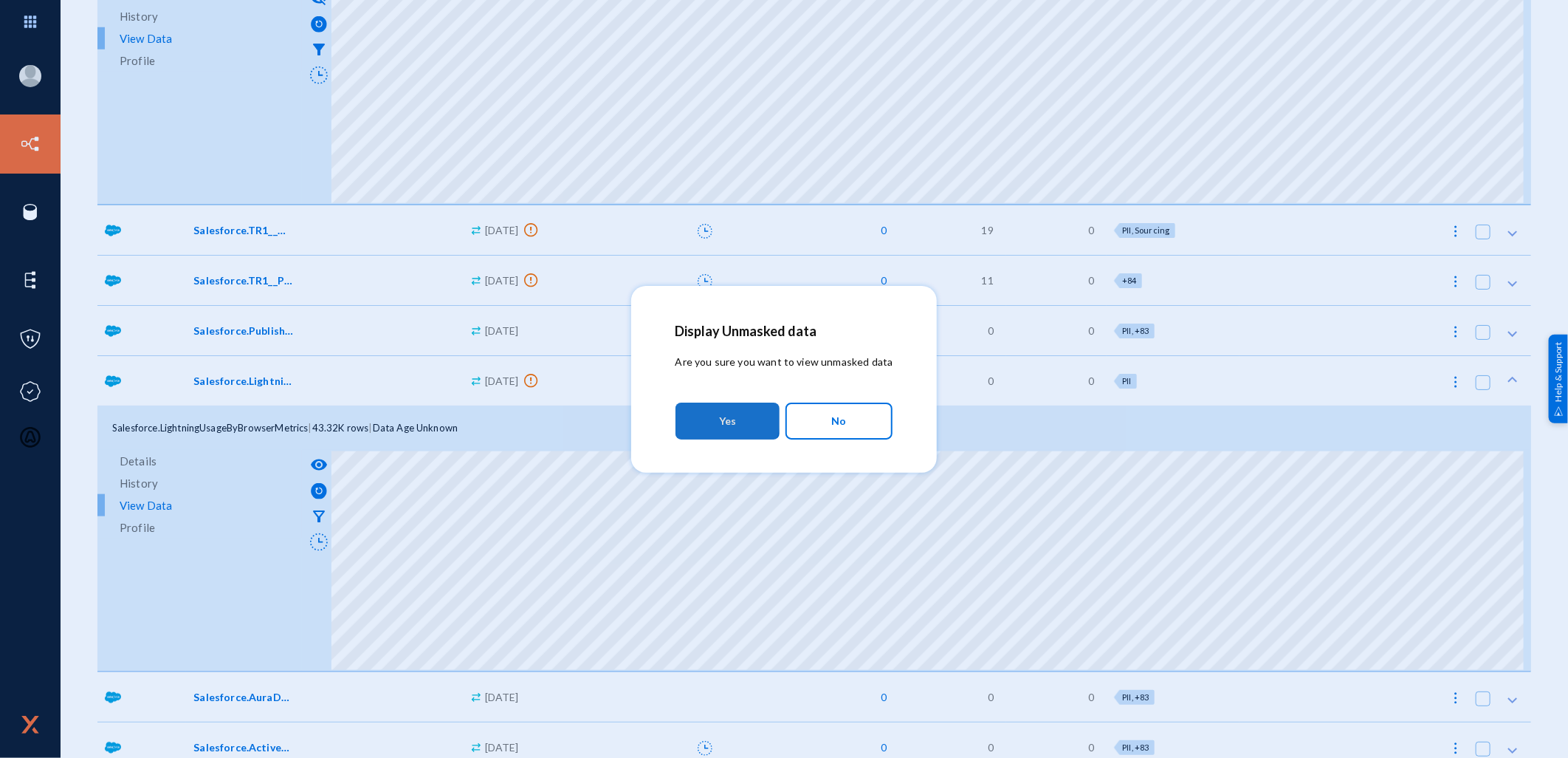
click at [711, 416] on button "Yes" at bounding box center [727, 421] width 104 height 37
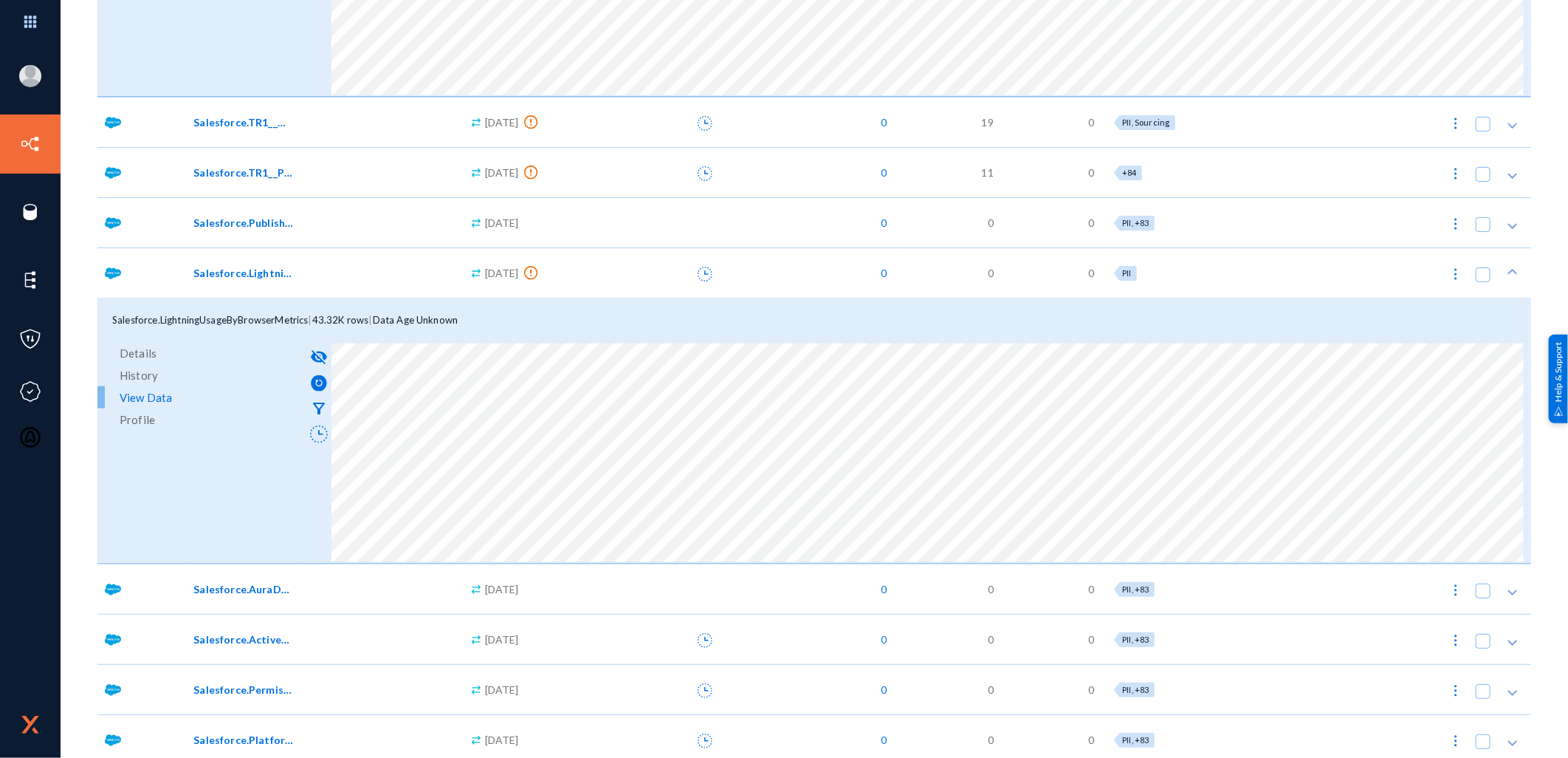
scroll to position [1024, 0]
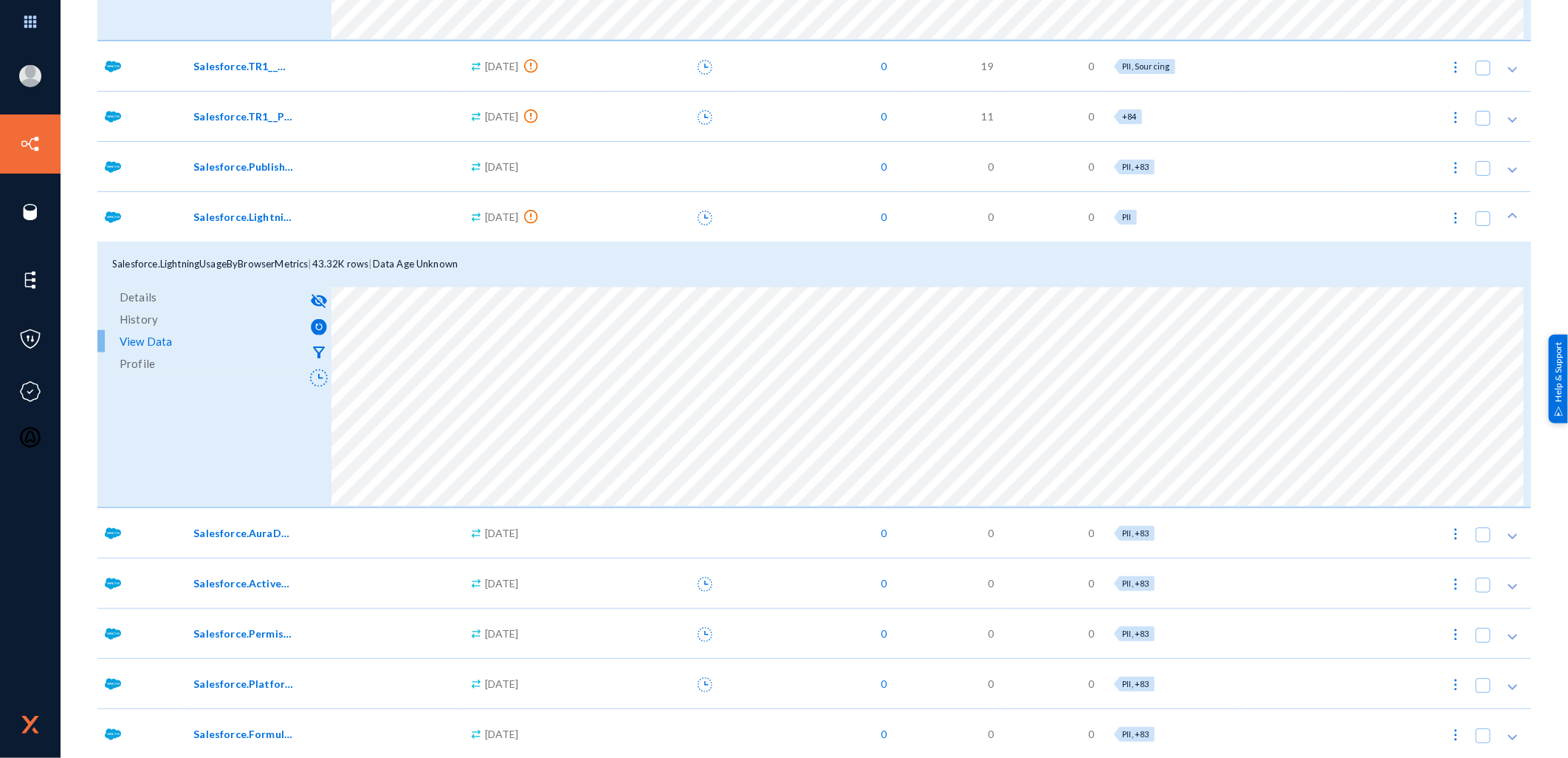
click at [1507, 216] on icon at bounding box center [1512, 215] width 15 height 15
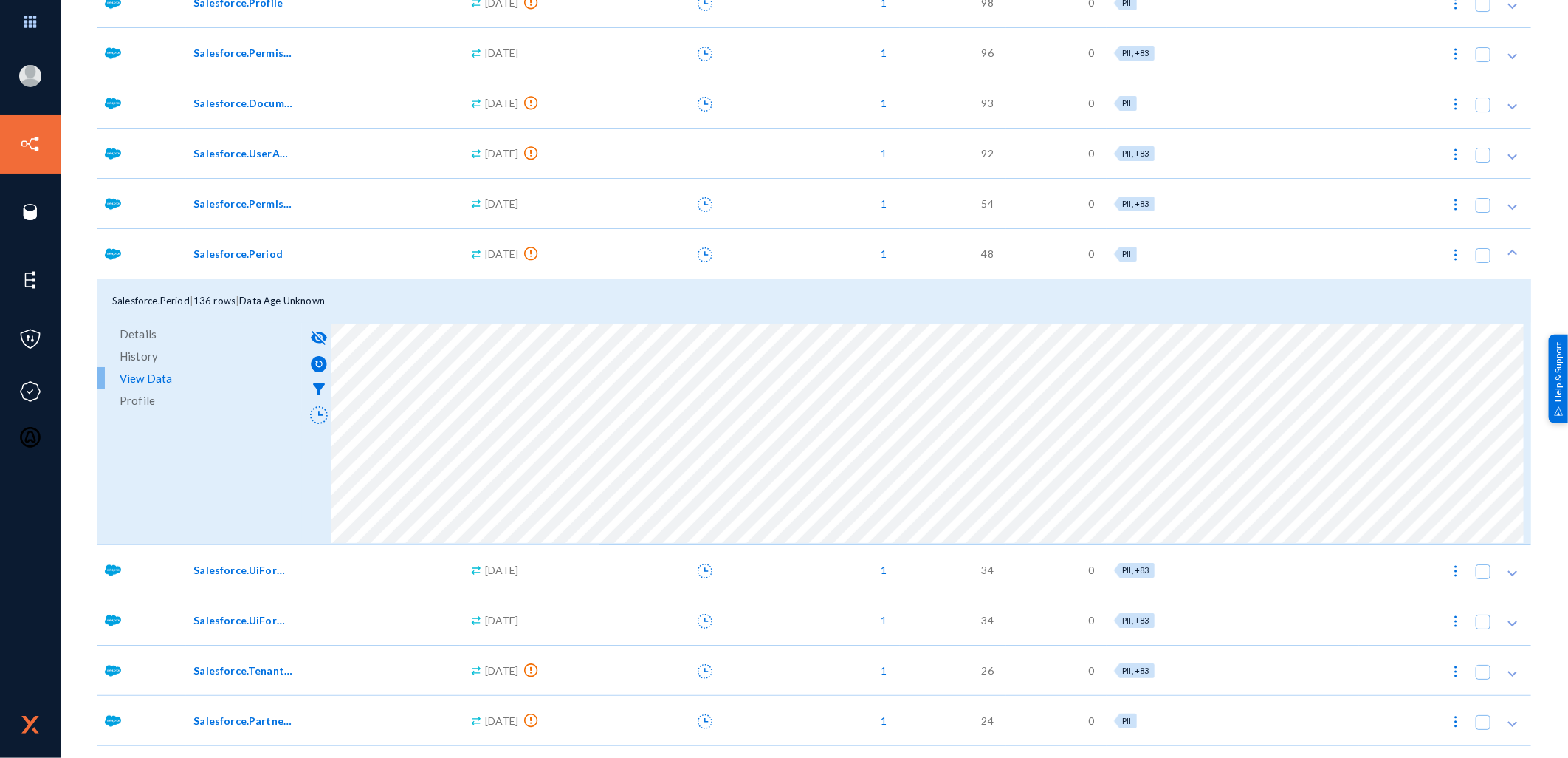
scroll to position [3216, 0]
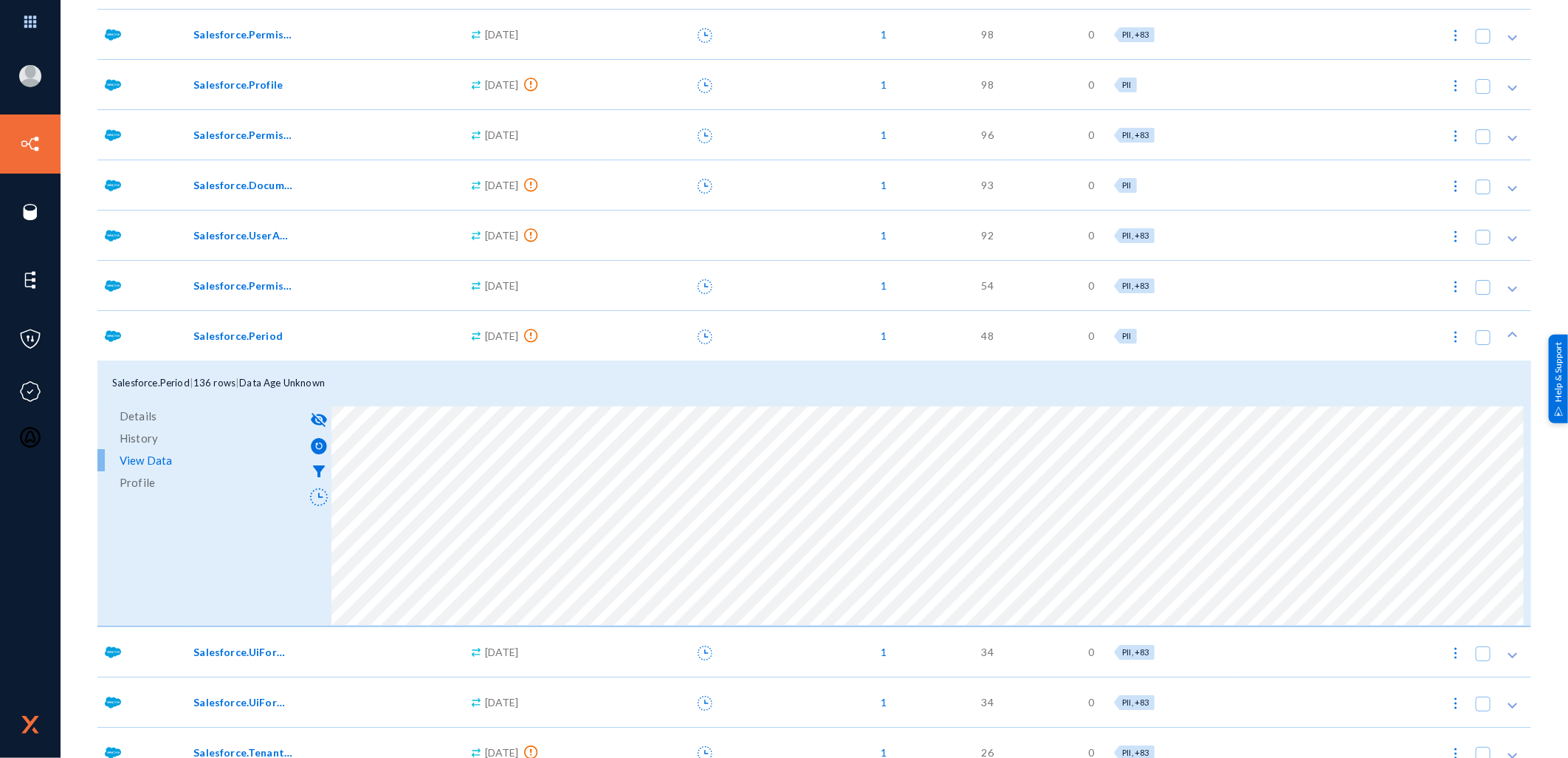
click at [1515, 334] on icon at bounding box center [1512, 335] width 15 height 15
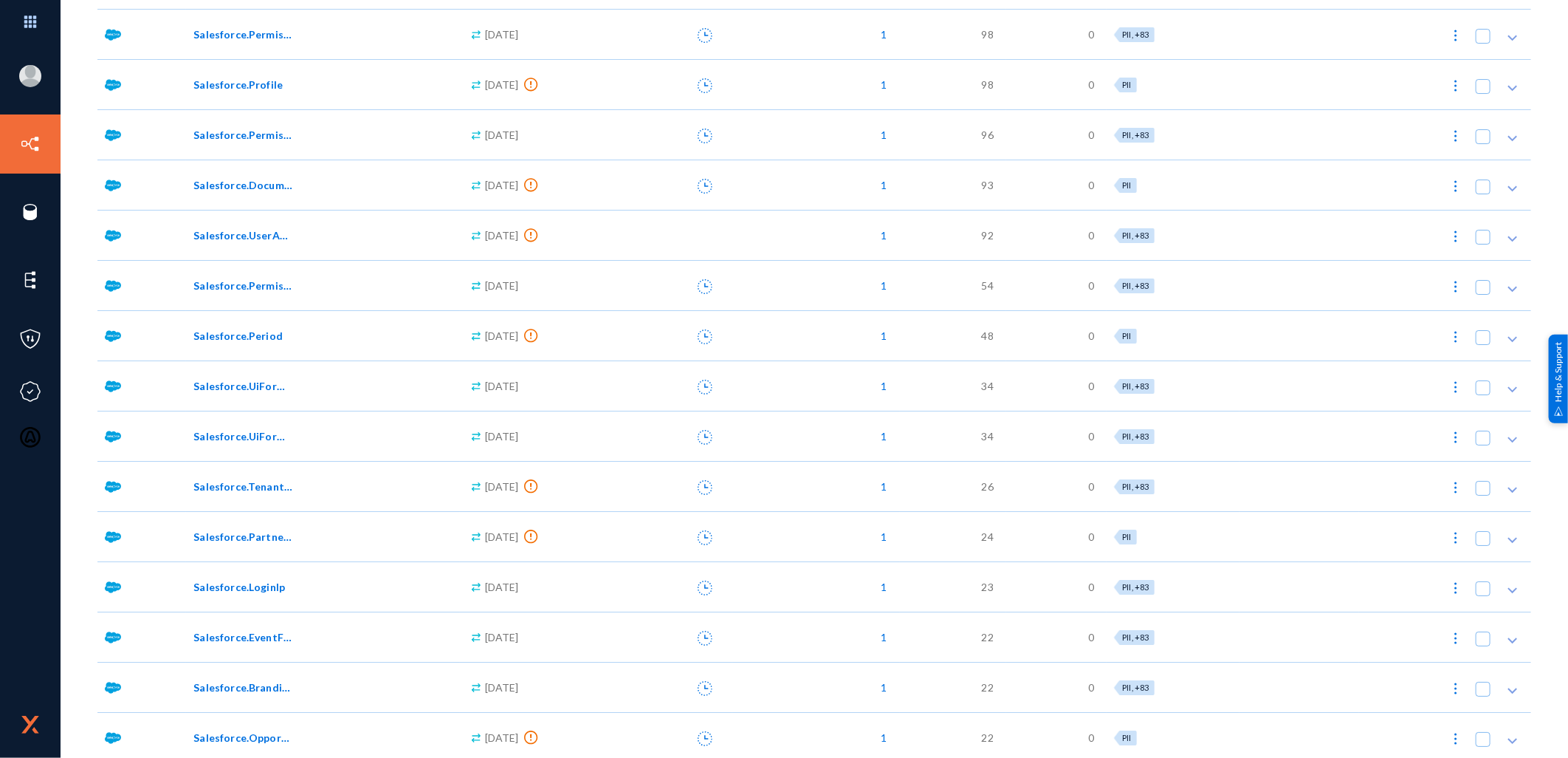
scroll to position [2367, 0]
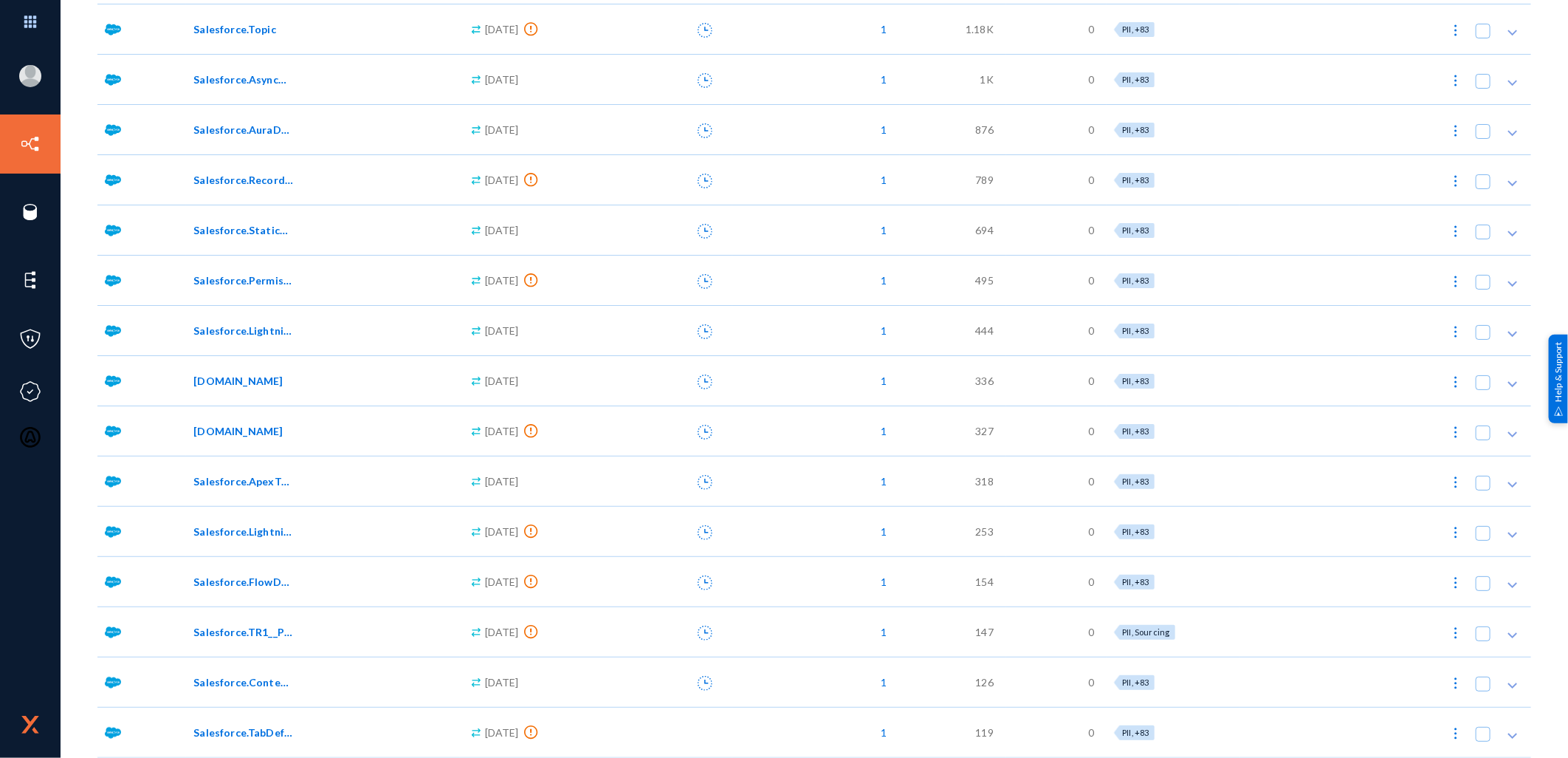
click at [245, 390] on div "Salesforce.Group" at bounding box center [323, 380] width 273 height 50
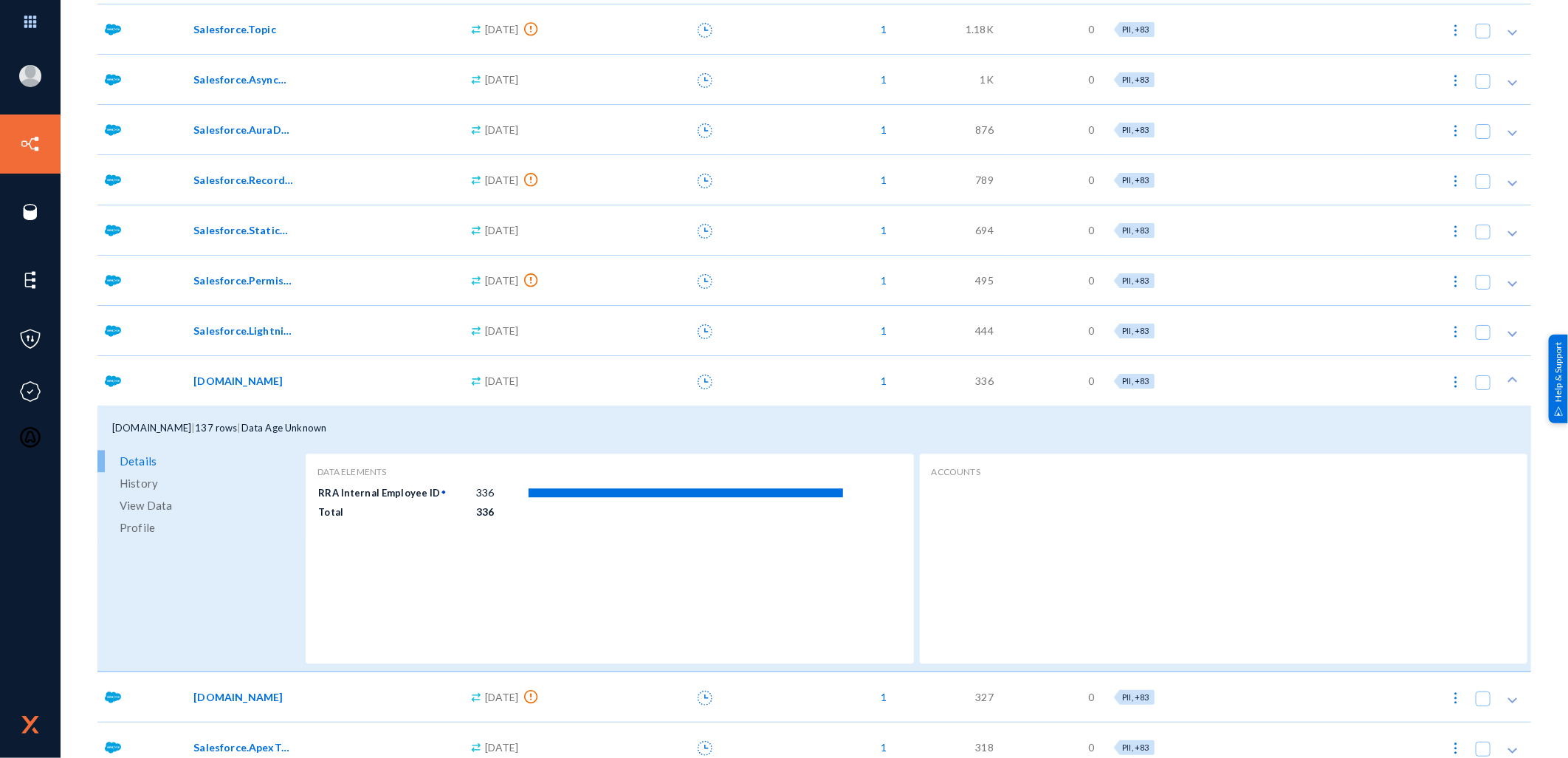
click at [149, 498] on span "View Data" at bounding box center [145, 505] width 53 height 22
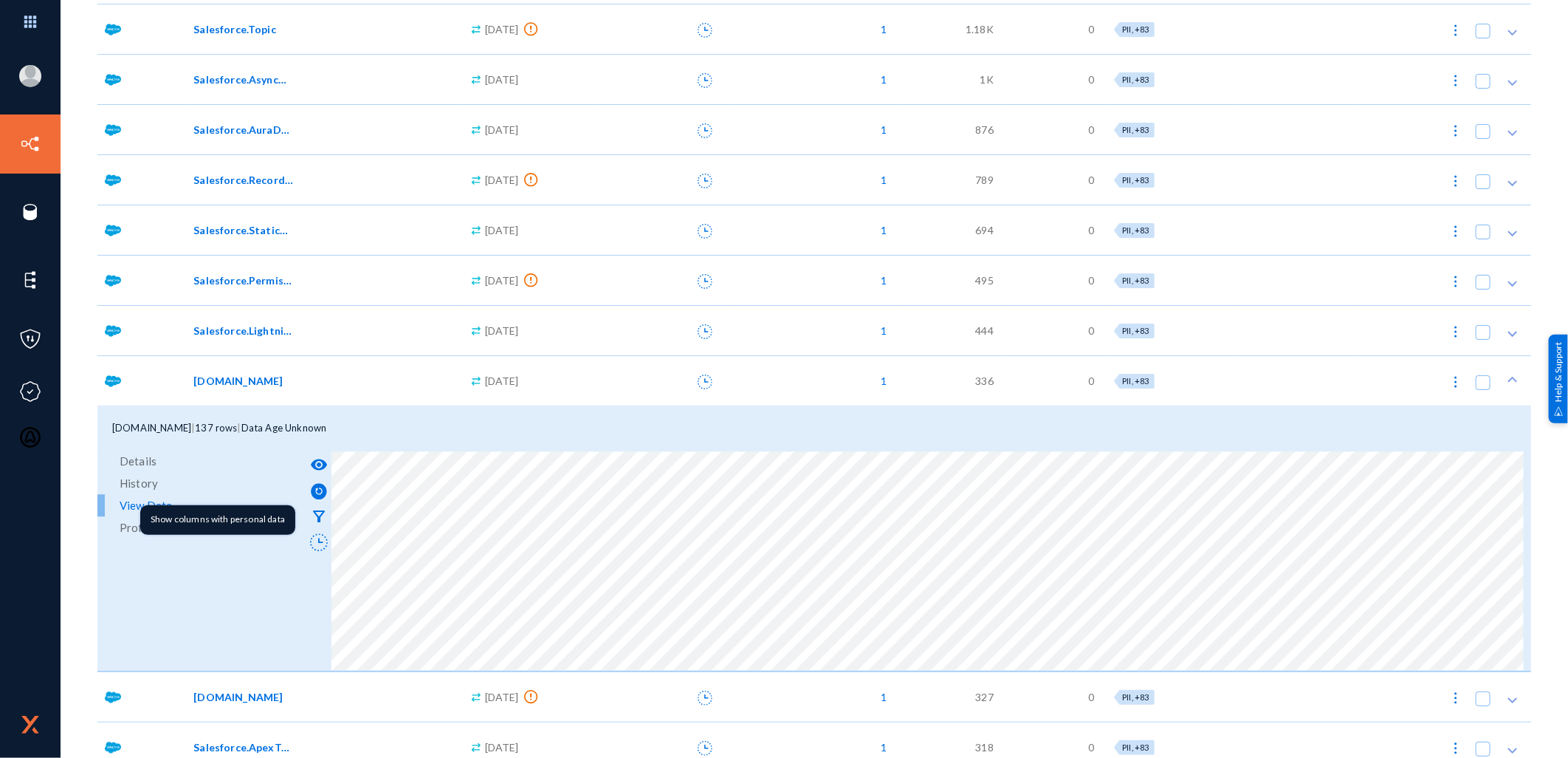
click at [320, 511] on mat-icon "filter_alt" at bounding box center [319, 516] width 18 height 18
click at [292, 692] on div "Salesforce.Report" at bounding box center [320, 697] width 254 height 16
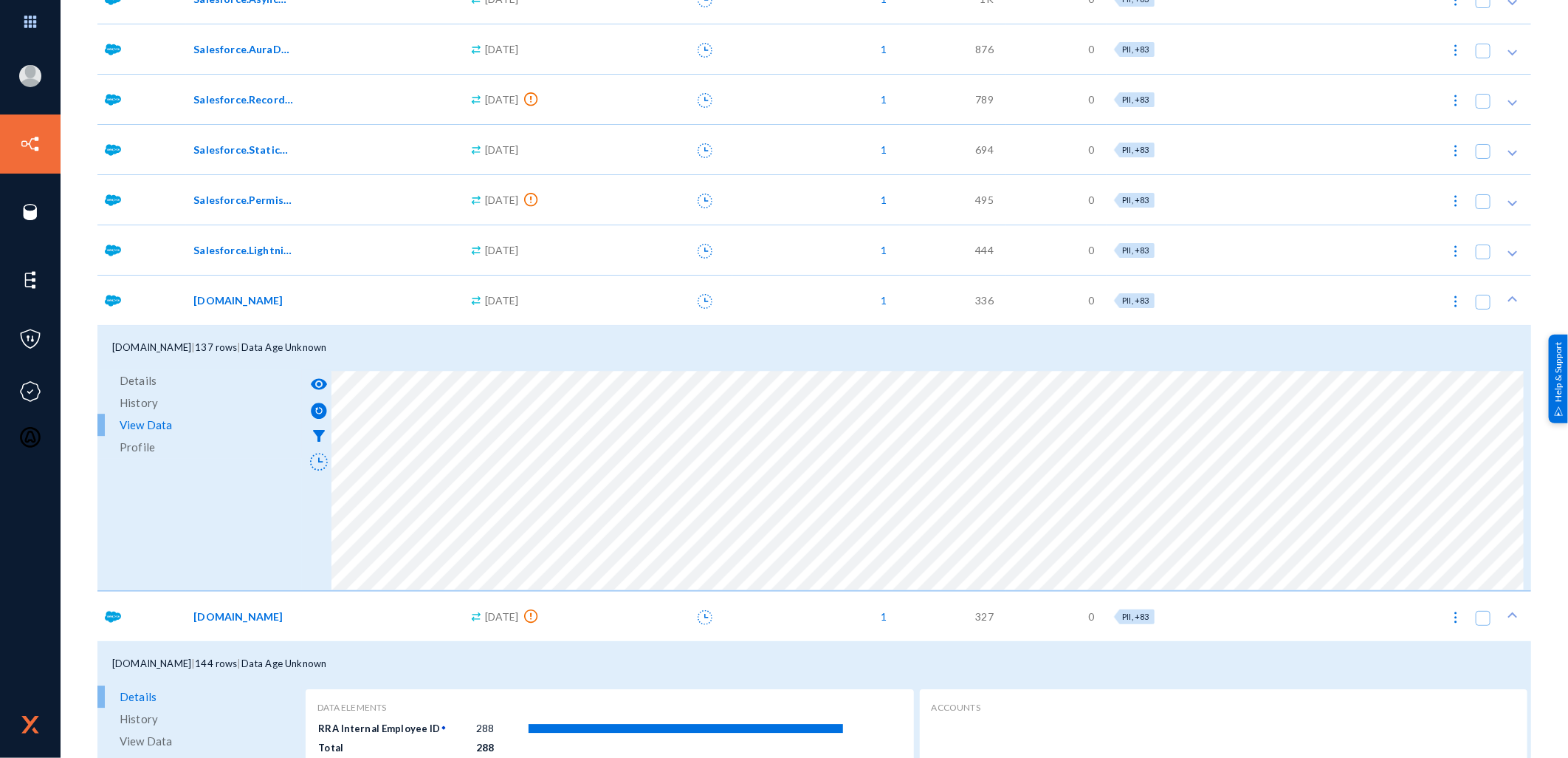
scroll to position [2696, 0]
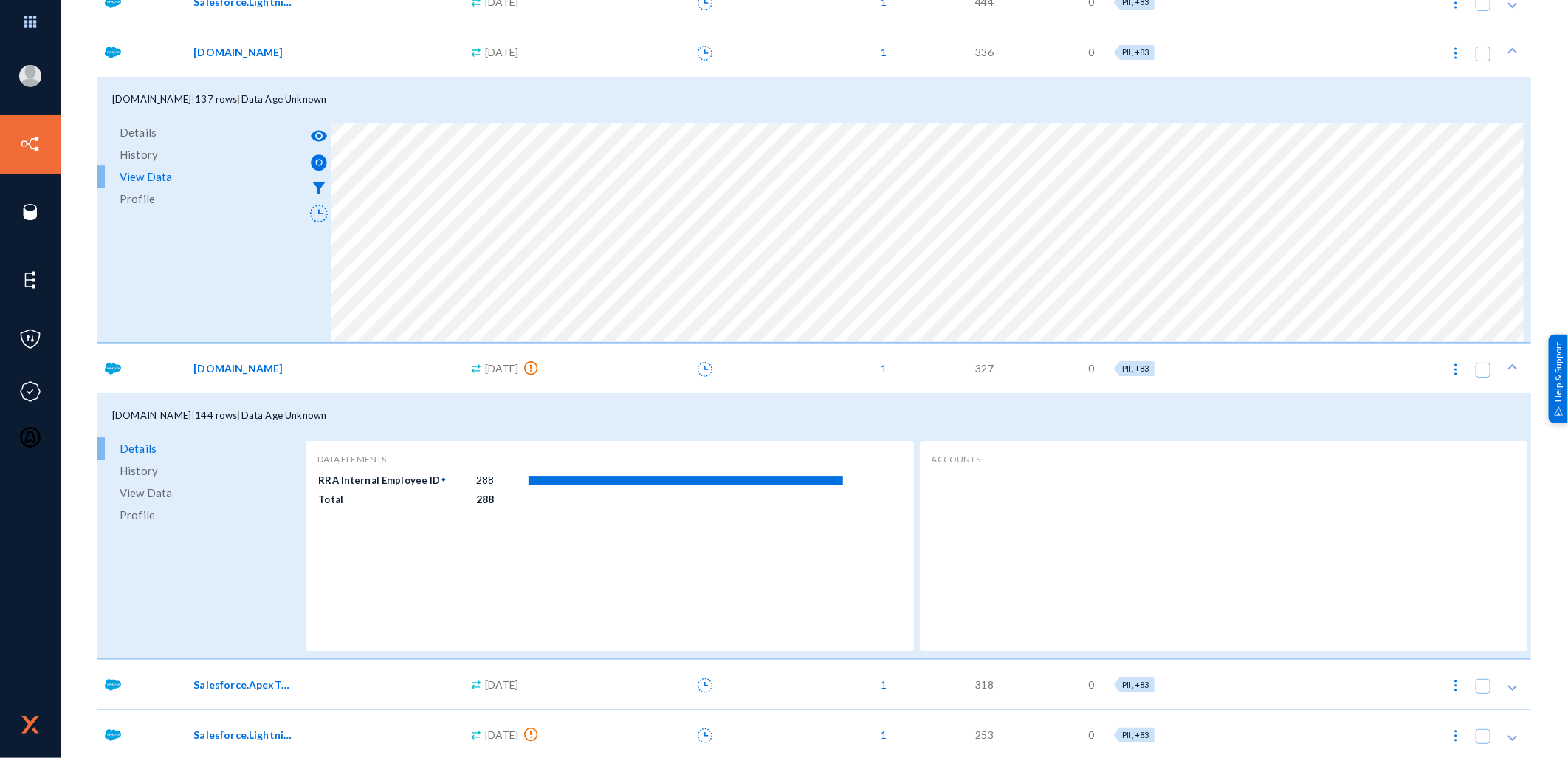
click at [155, 492] on span "View Data" at bounding box center [145, 493] width 53 height 22
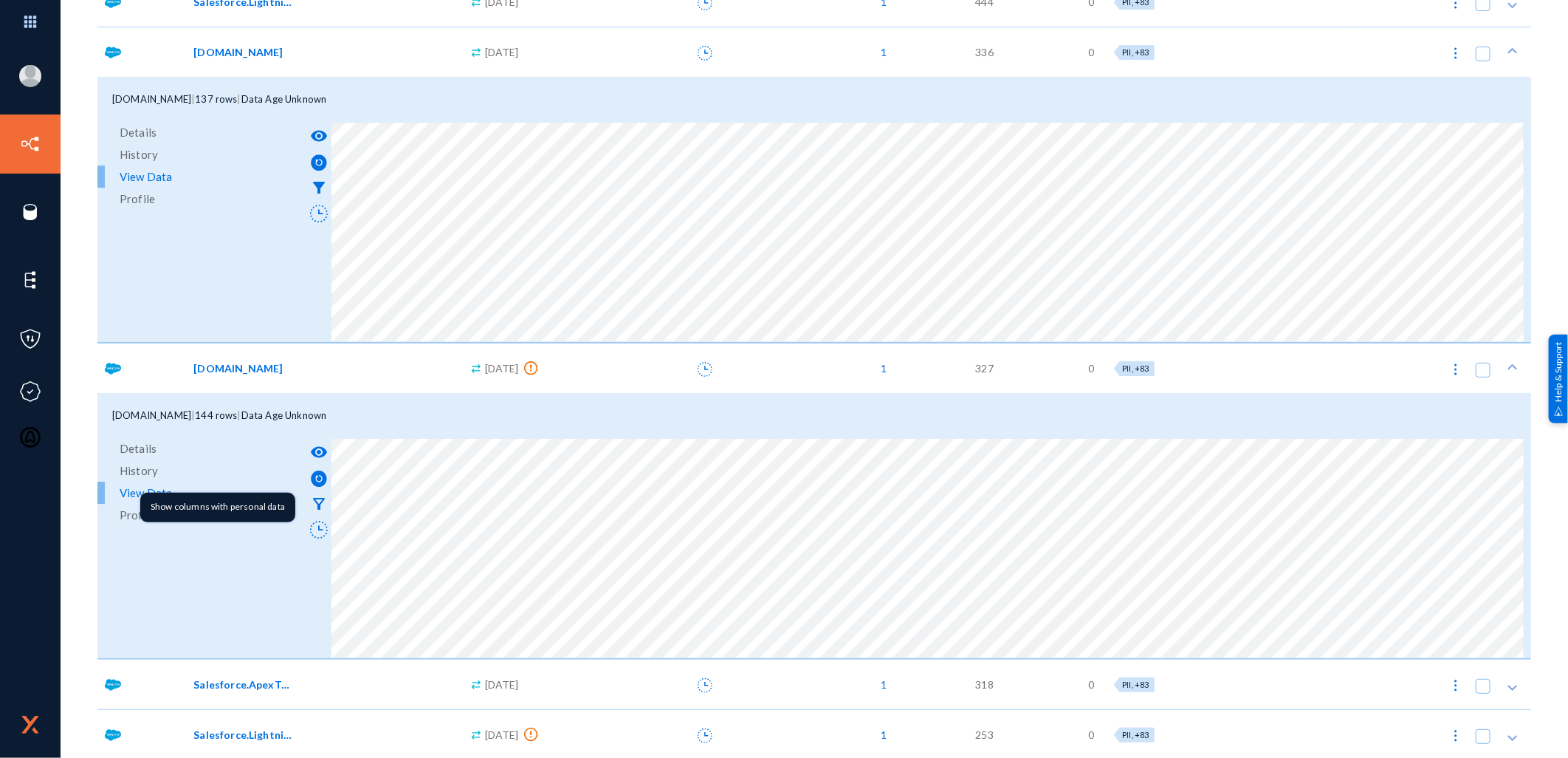
click at [319, 500] on mat-icon "filter_alt" at bounding box center [319, 504] width 18 height 18
click at [320, 449] on mat-icon "visibility" at bounding box center [319, 452] width 18 height 18
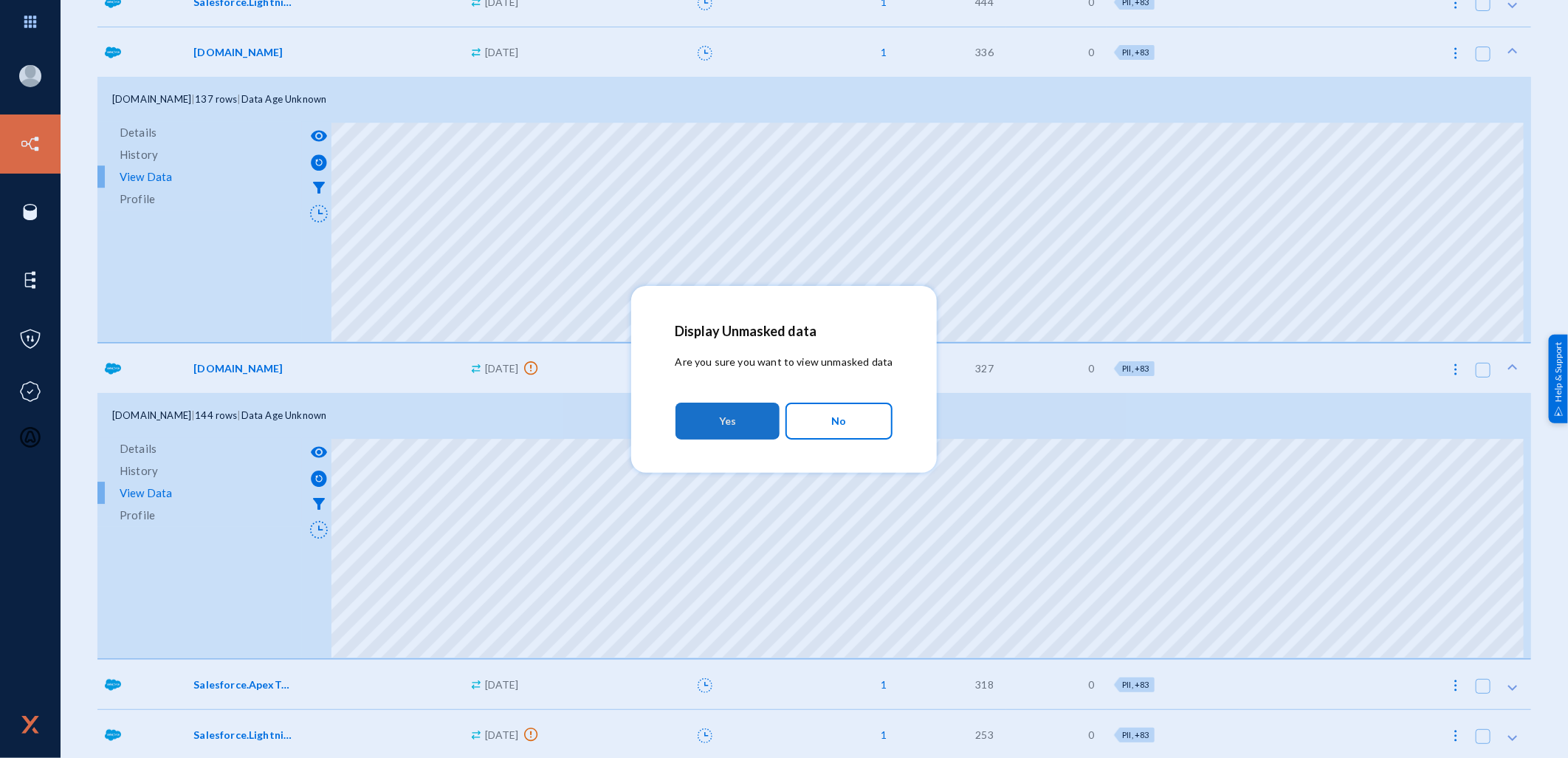
click at [718, 416] on button "Yes" at bounding box center [727, 421] width 104 height 37
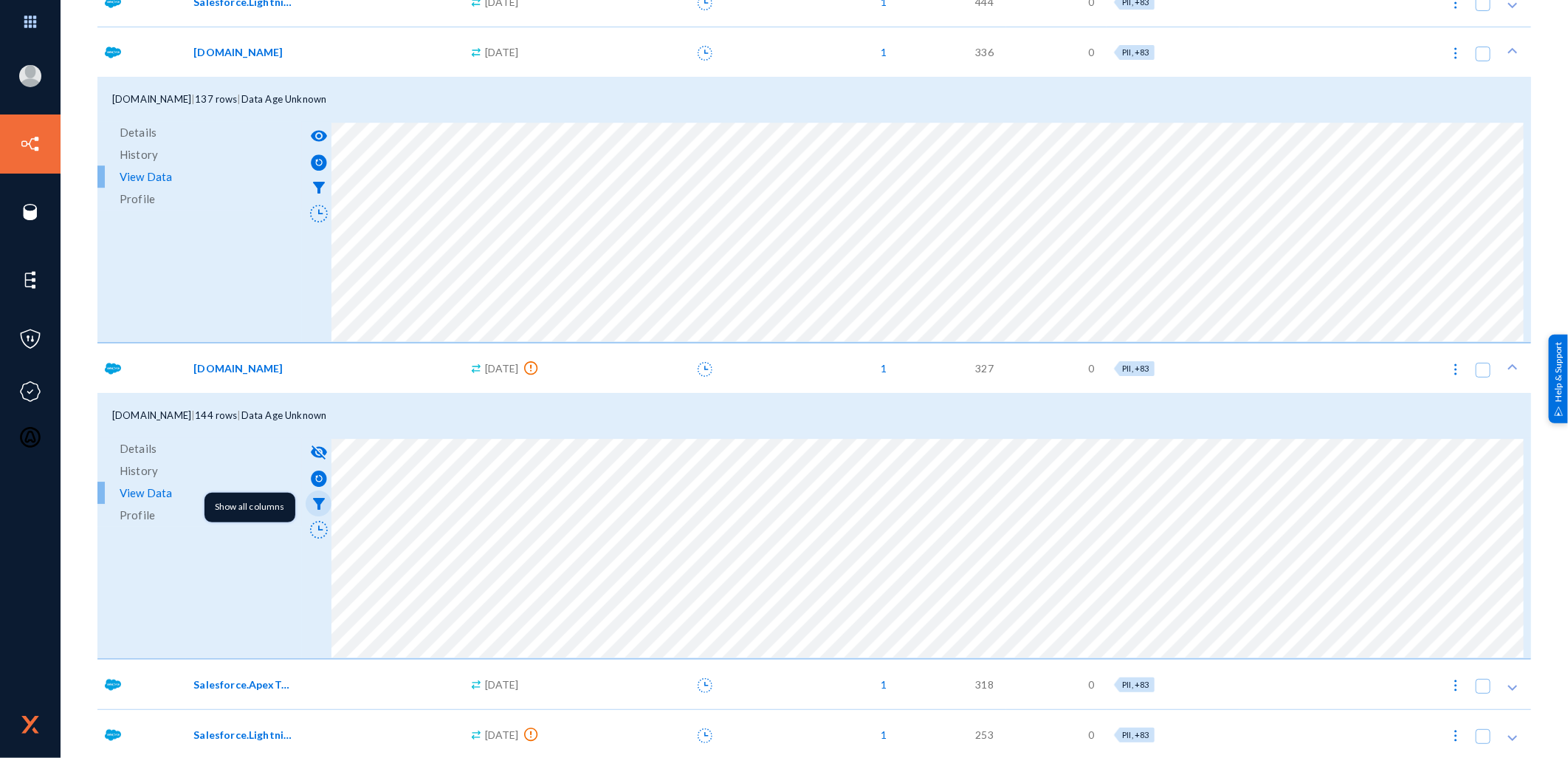
click at [320, 500] on mat-icon "filter_alt" at bounding box center [319, 504] width 18 height 18
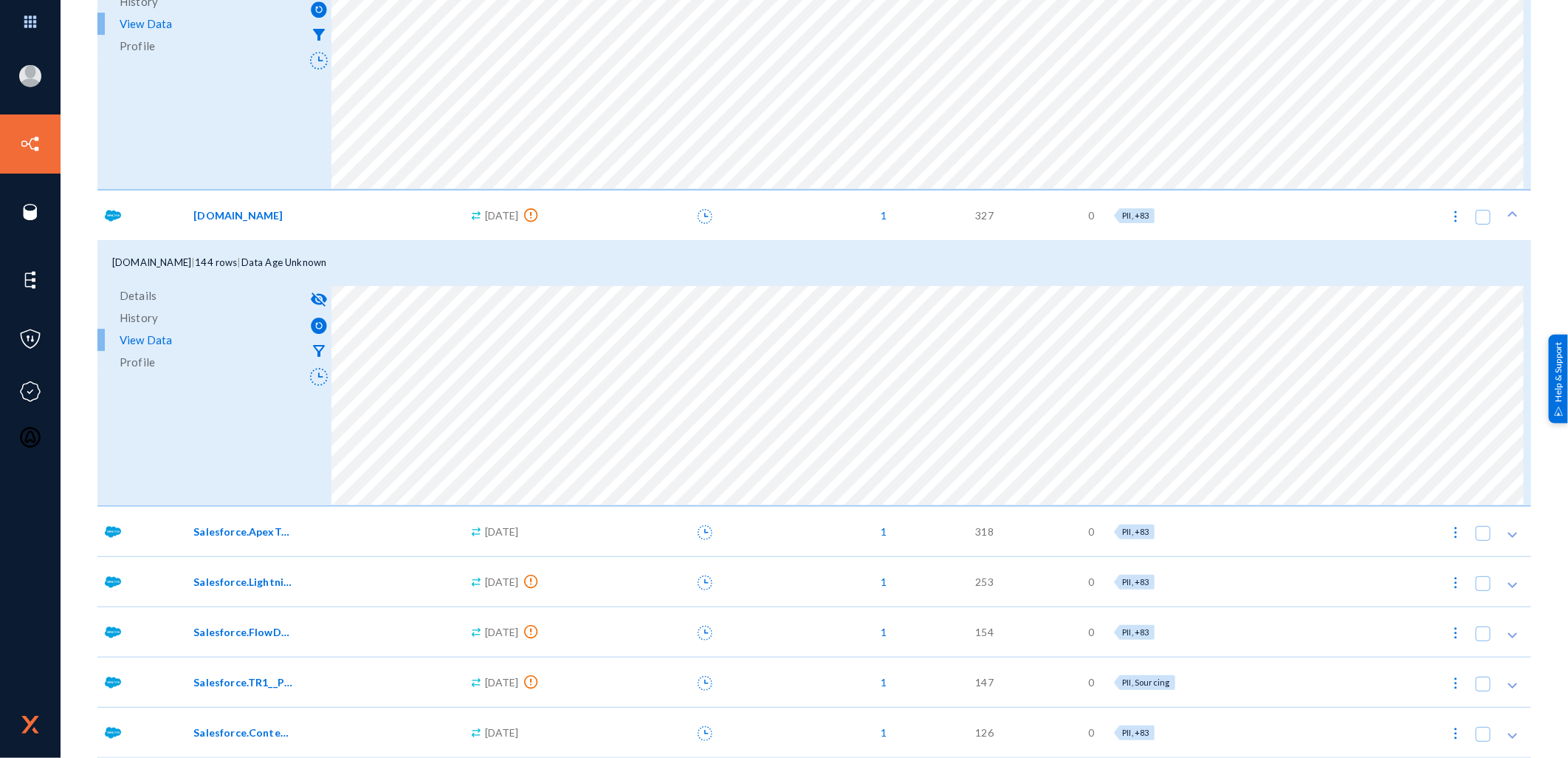
scroll to position [3024, 0]
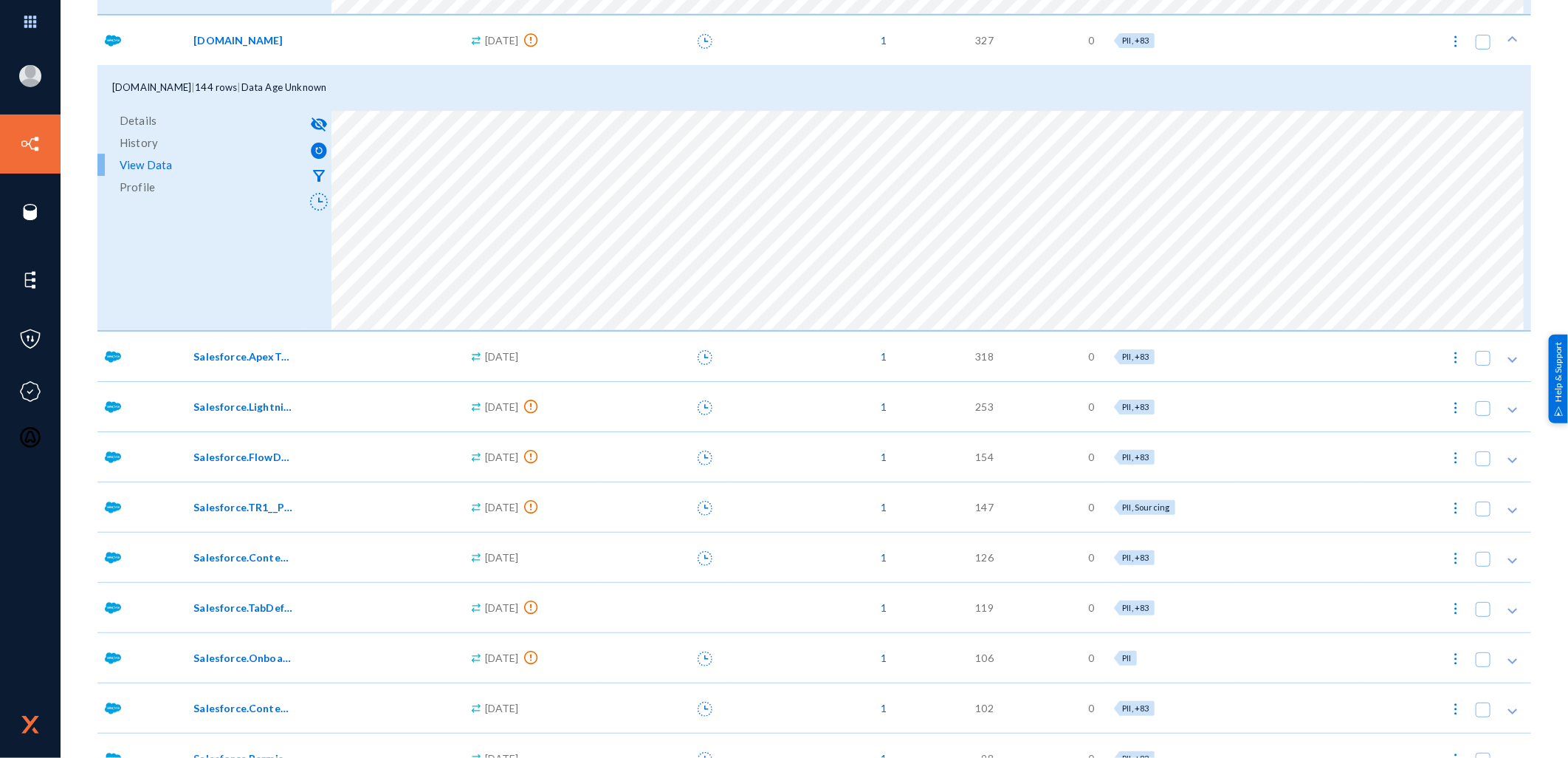
click at [286, 412] on span "Salesforce.LightningExitByPageMetrics" at bounding box center [243, 407] width 100 height 16
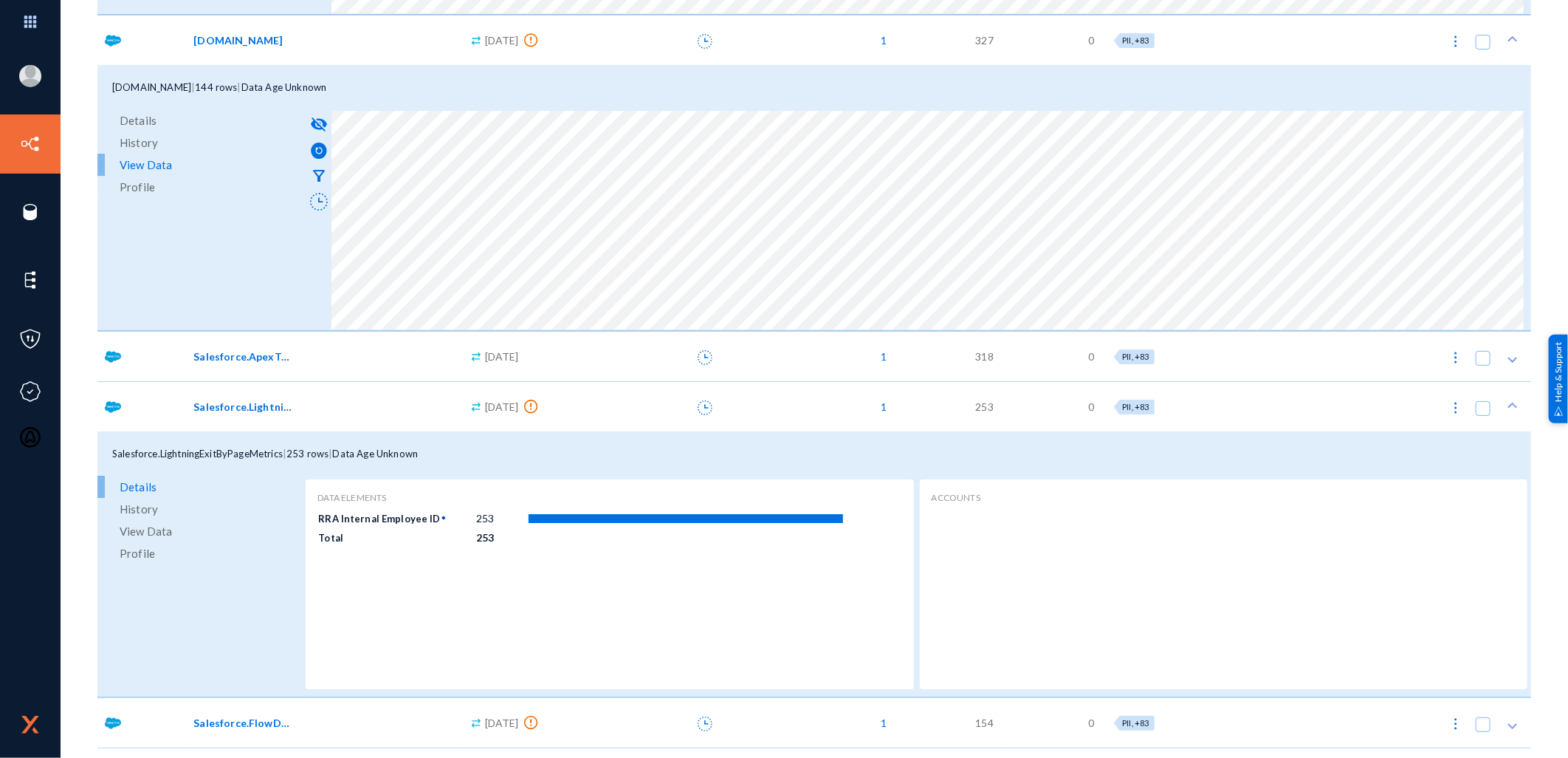
click at [158, 529] on span "View Data" at bounding box center [145, 531] width 53 height 22
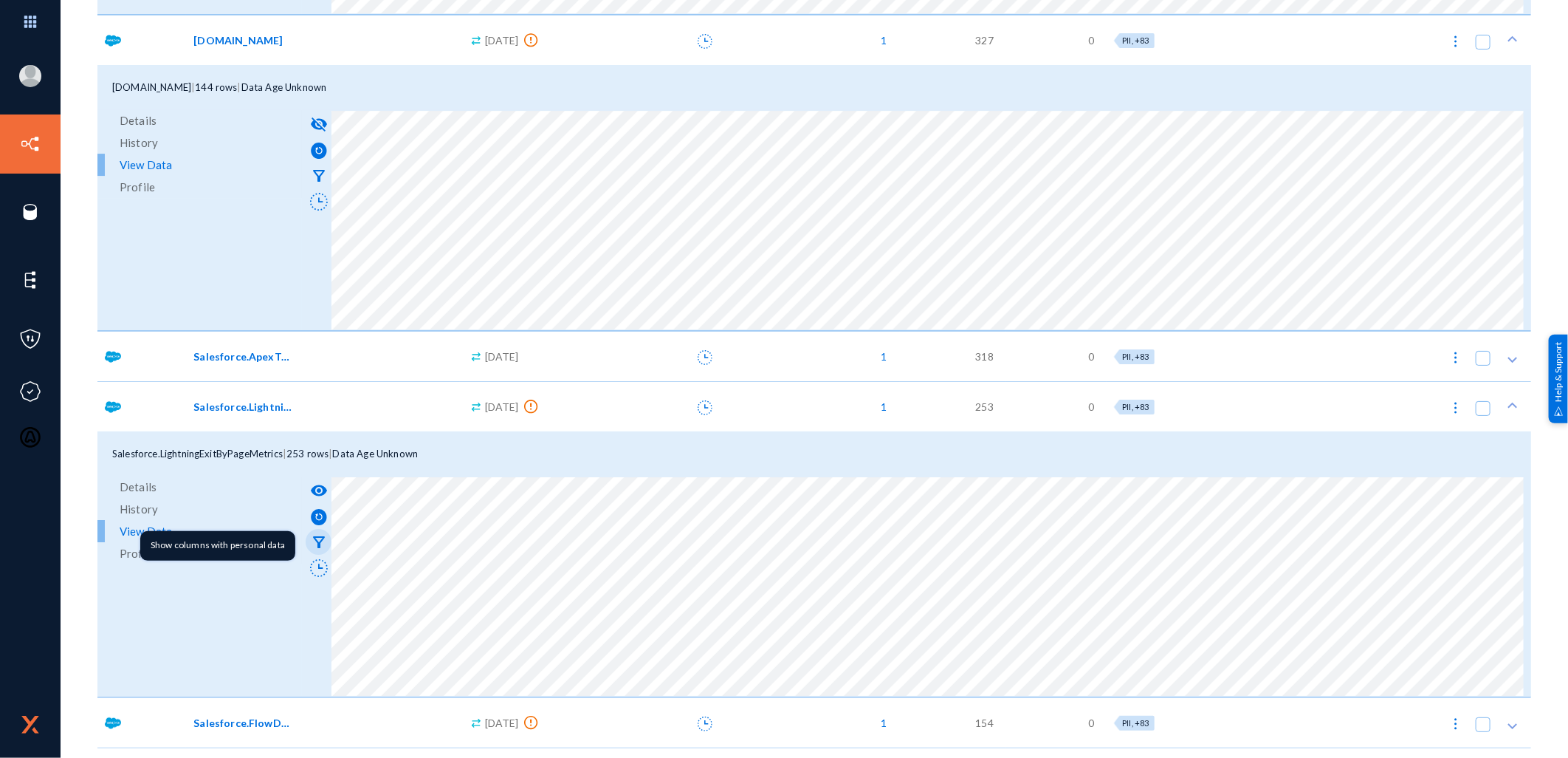
click at [320, 540] on mat-icon "filter_alt" at bounding box center [319, 542] width 18 height 18
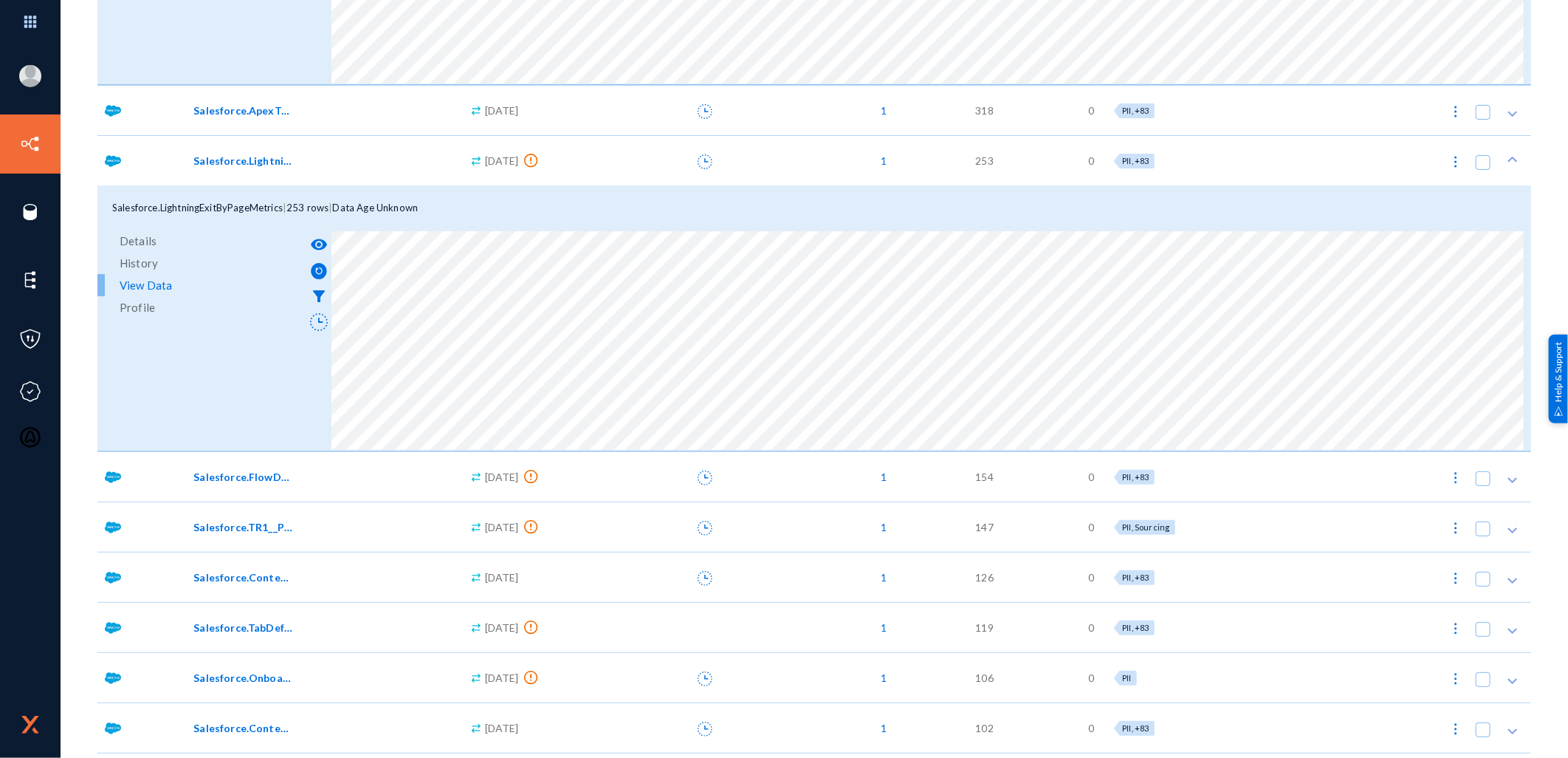
scroll to position [3106, 0]
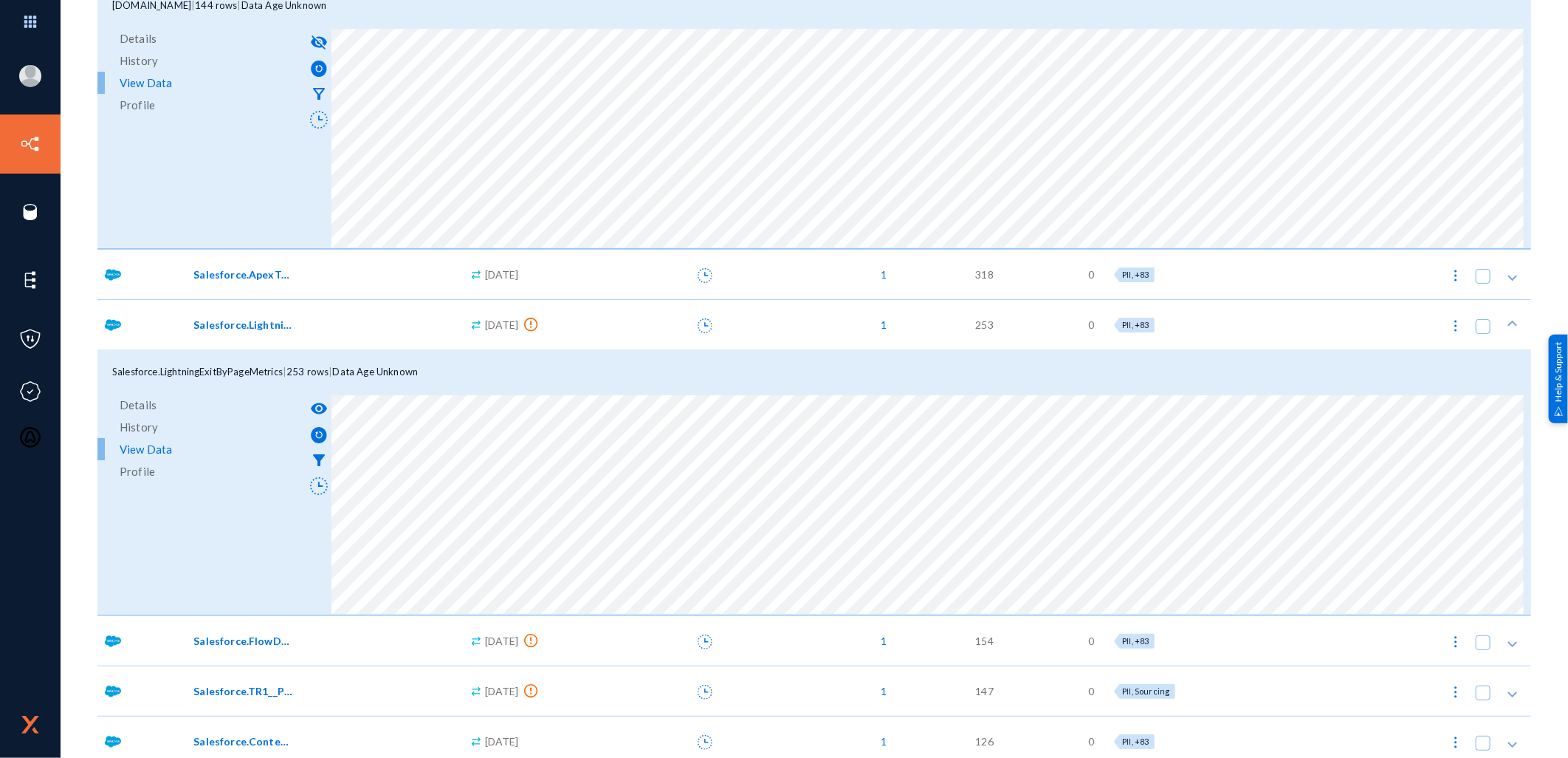
click at [297, 638] on div "Salesforce.FlowDefinitionView" at bounding box center [320, 641] width 254 height 16
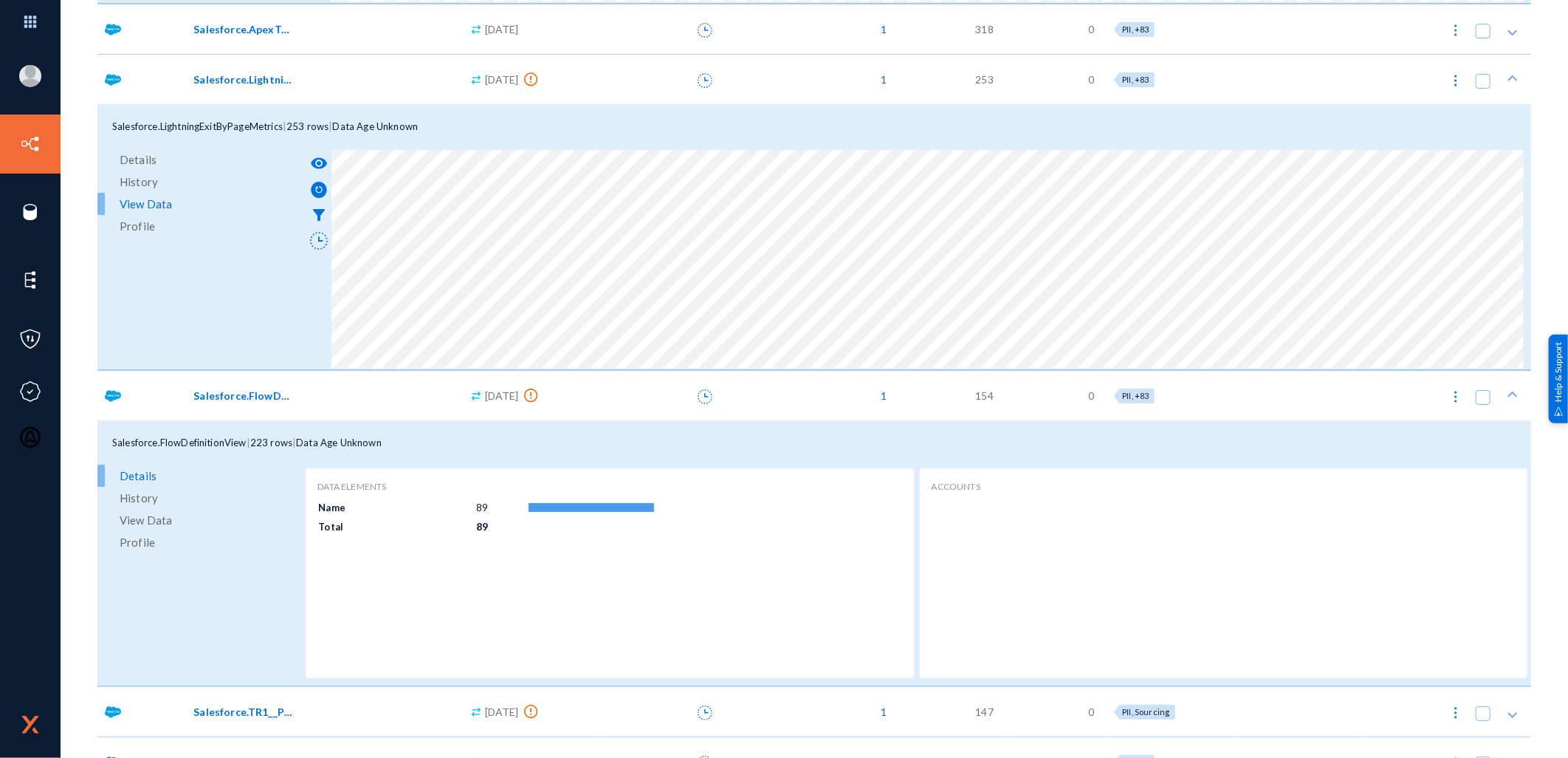
scroll to position [3352, 0]
click at [159, 514] on span "View Data" at bounding box center [145, 519] width 53 height 22
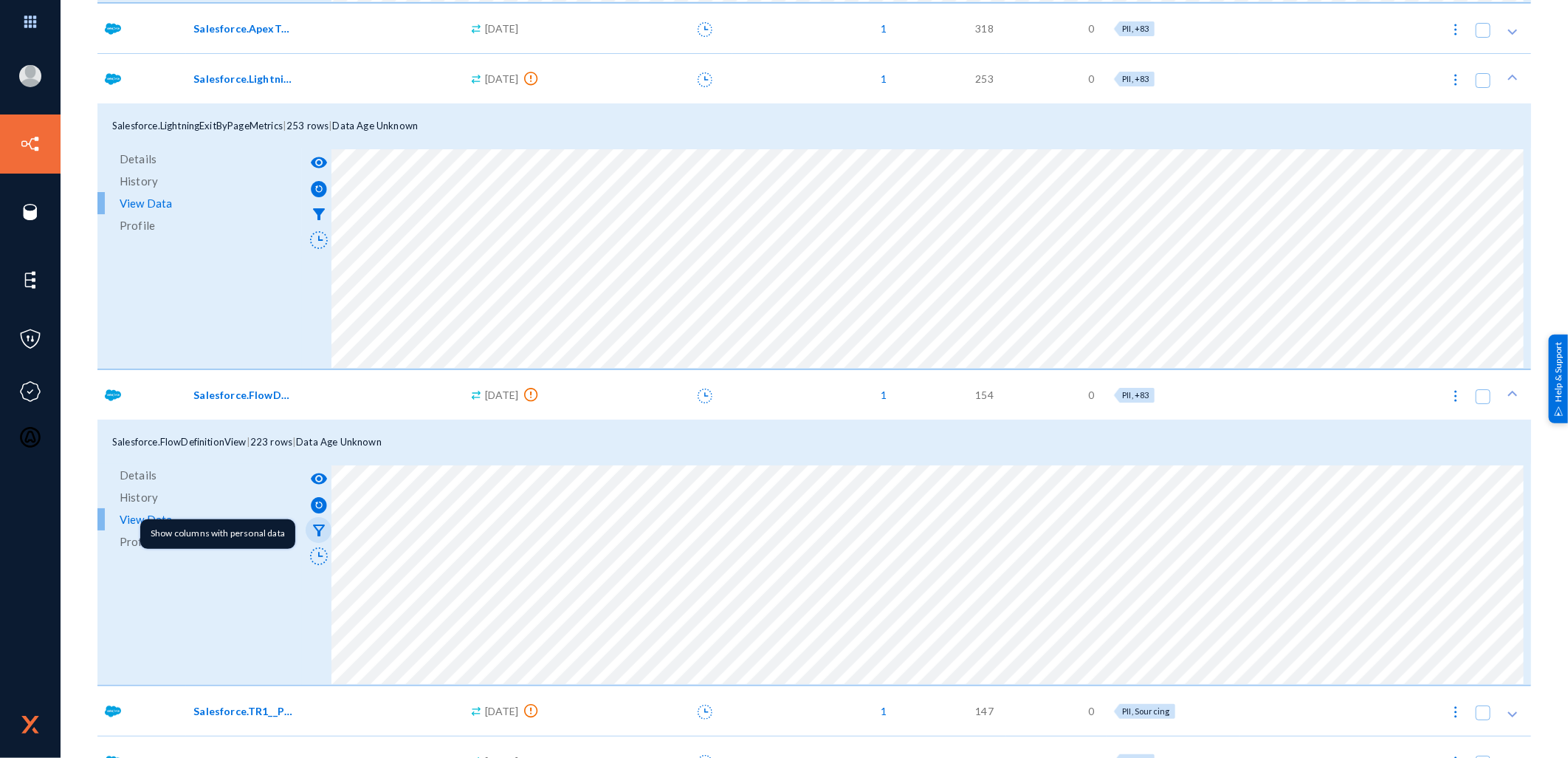
click at [321, 526] on mat-icon "filter_alt" at bounding box center [319, 530] width 18 height 18
click at [316, 473] on mat-icon "visibility" at bounding box center [319, 478] width 18 height 18
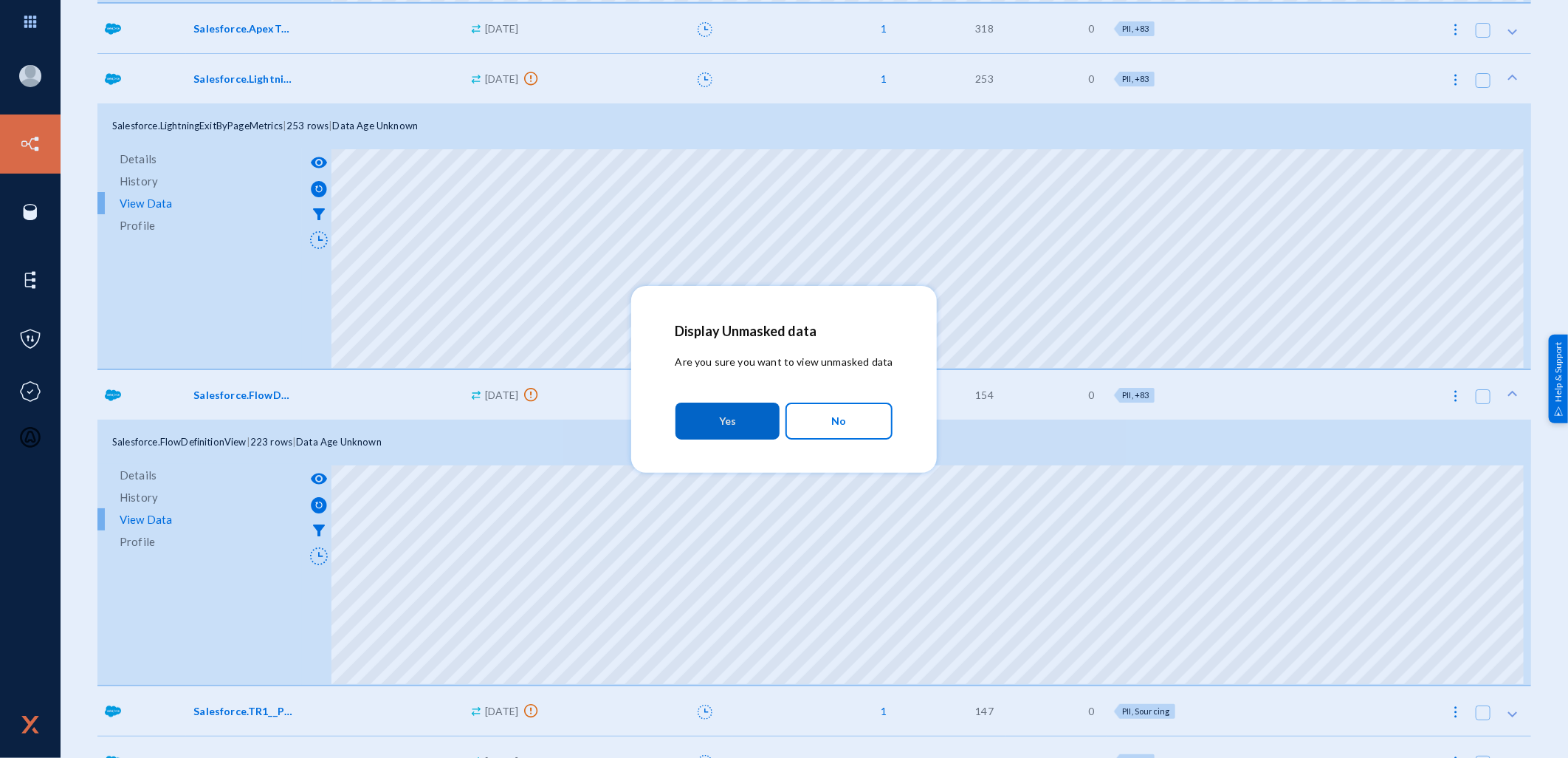
click at [729, 404] on button "Yes" at bounding box center [727, 421] width 104 height 37
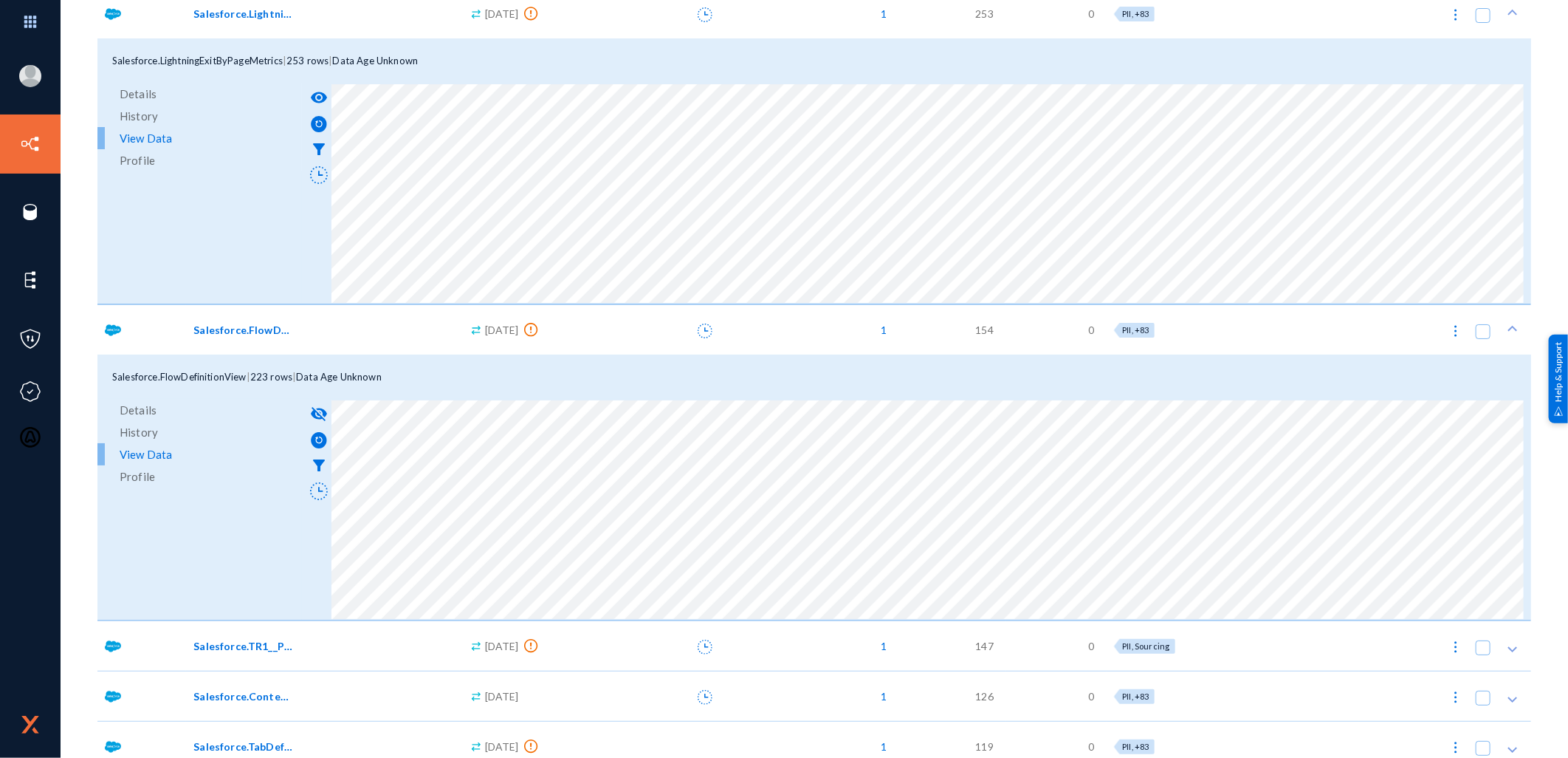
scroll to position [3517, 0]
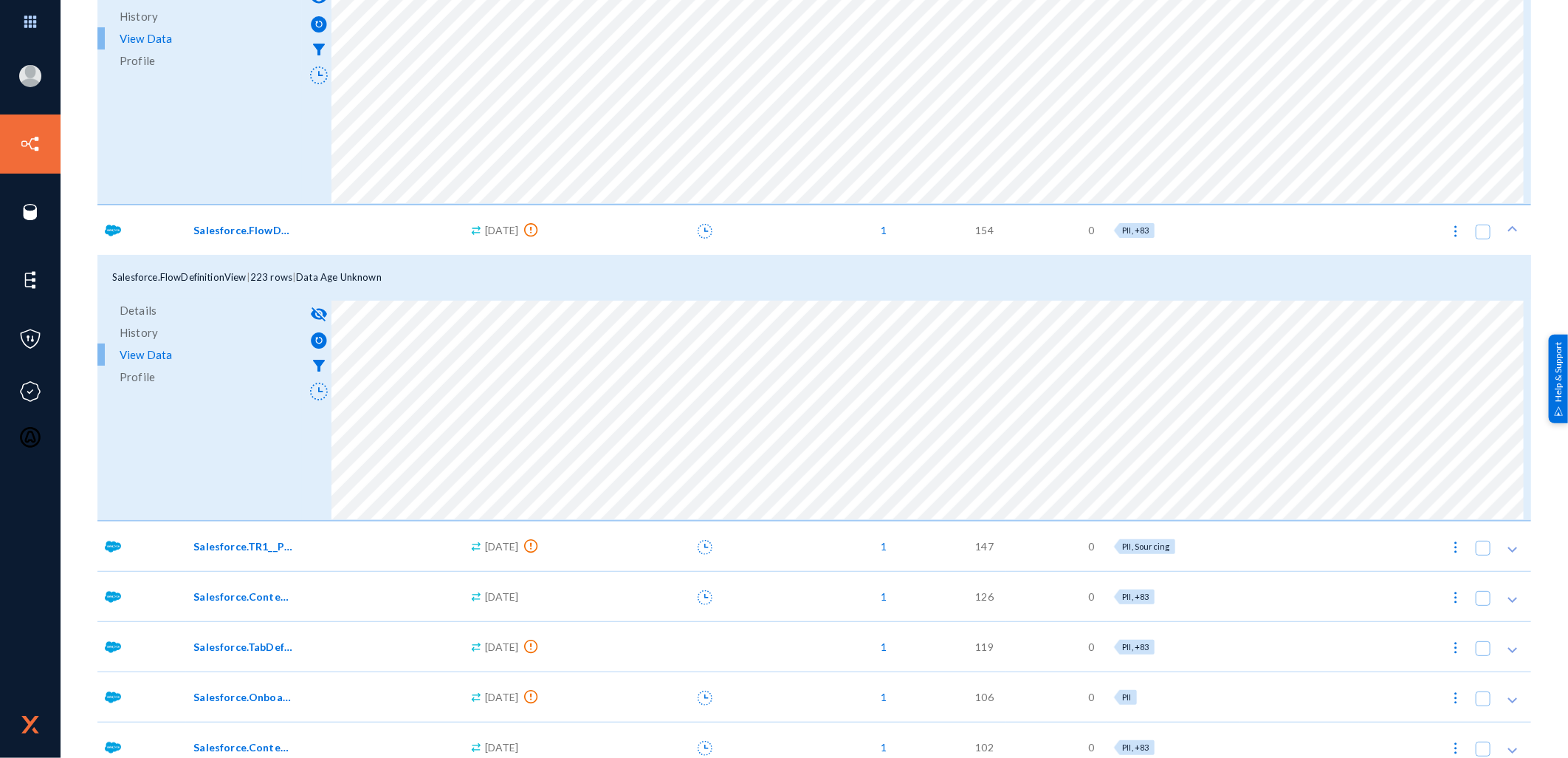
click at [294, 545] on div "Salesforce.TR1__Power_Notes_Subject__c" at bounding box center [320, 547] width 254 height 16
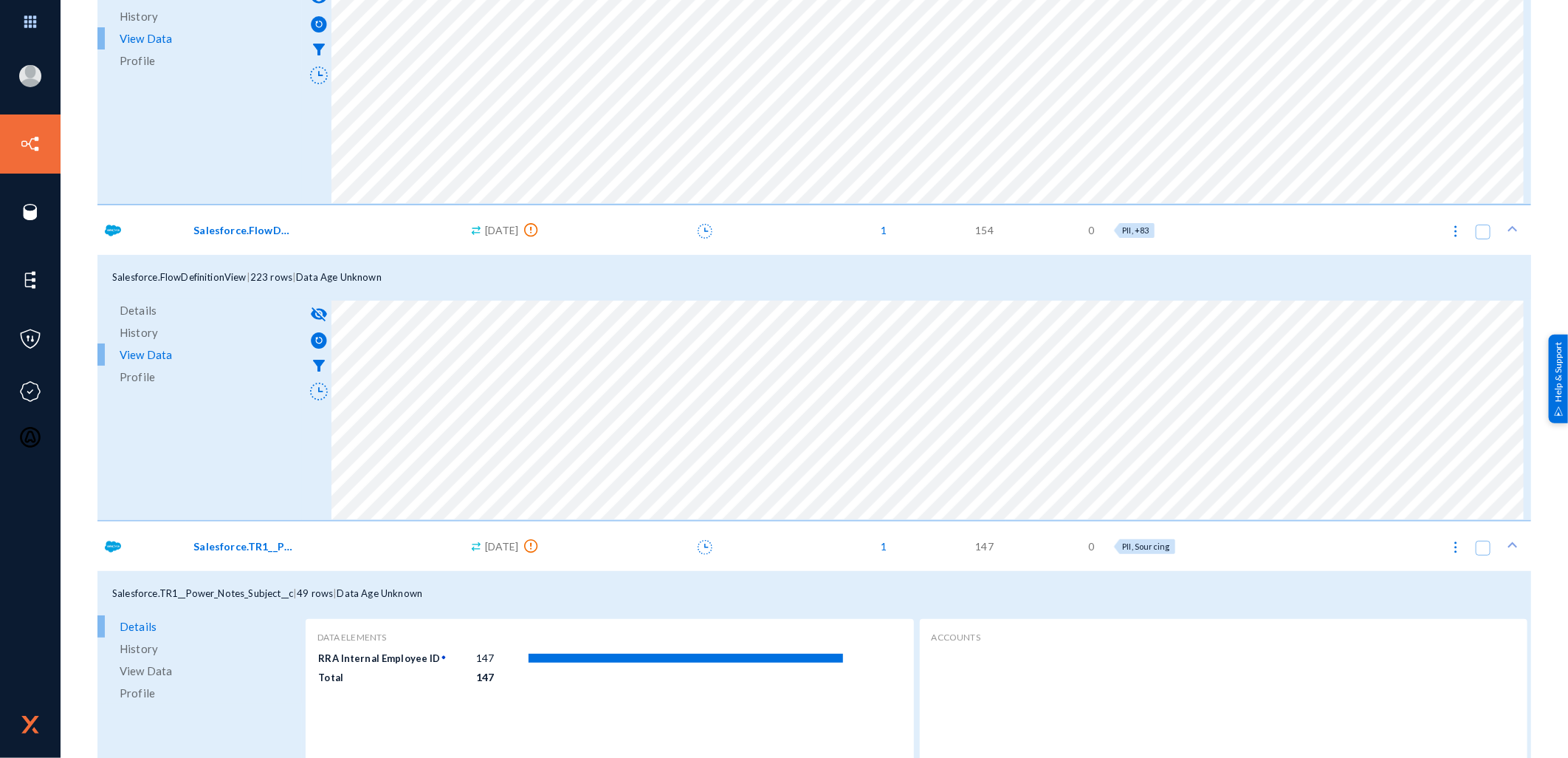
click at [157, 669] on span "View Data" at bounding box center [145, 671] width 53 height 22
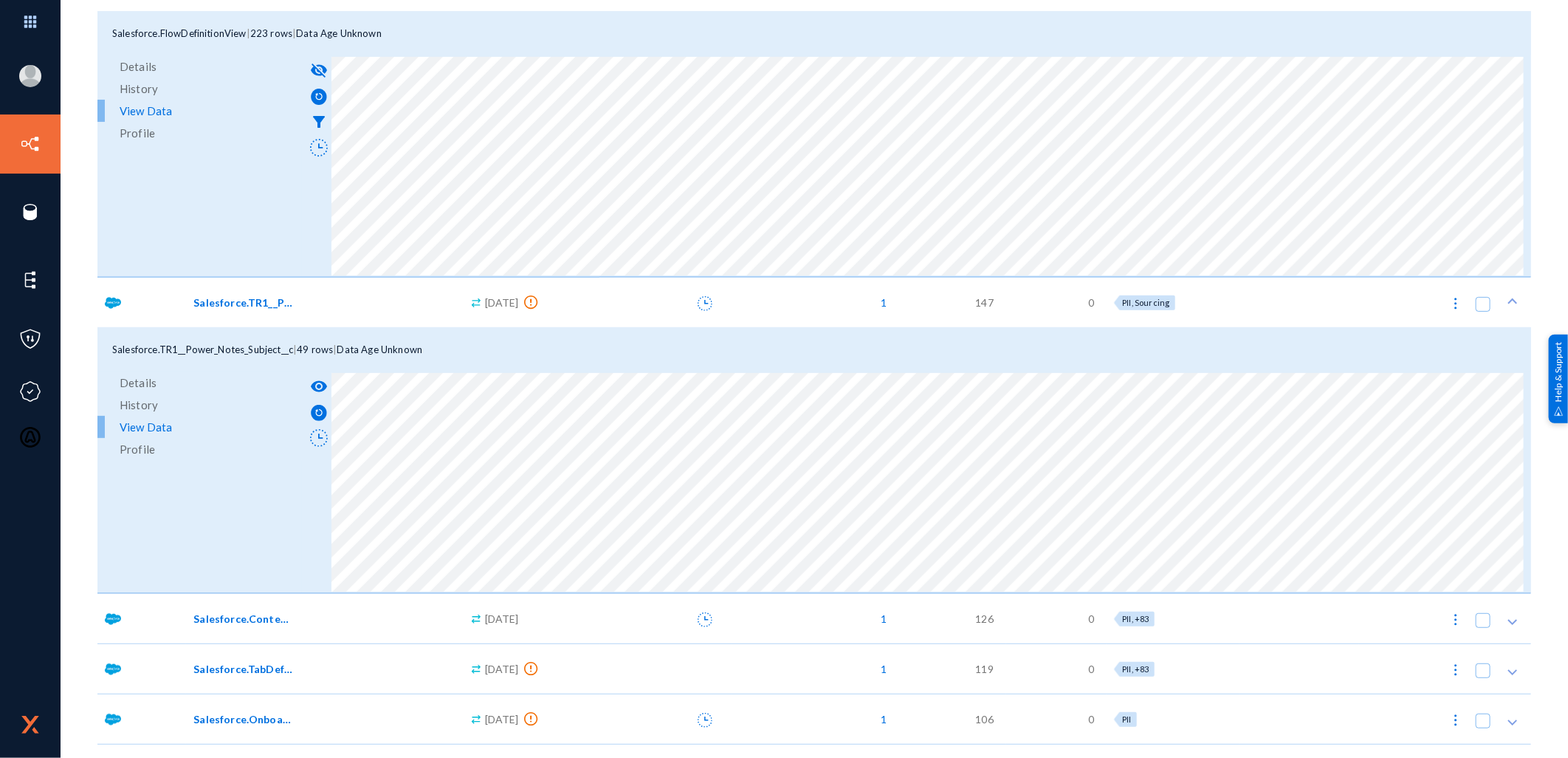
scroll to position [3763, 0]
click at [316, 431] on mat-icon "filter_alt" at bounding box center [319, 436] width 18 height 18
click at [320, 437] on mat-icon "filter_alt" at bounding box center [319, 436] width 18 height 18
click at [315, 379] on mat-icon "visibility" at bounding box center [319, 384] width 18 height 18
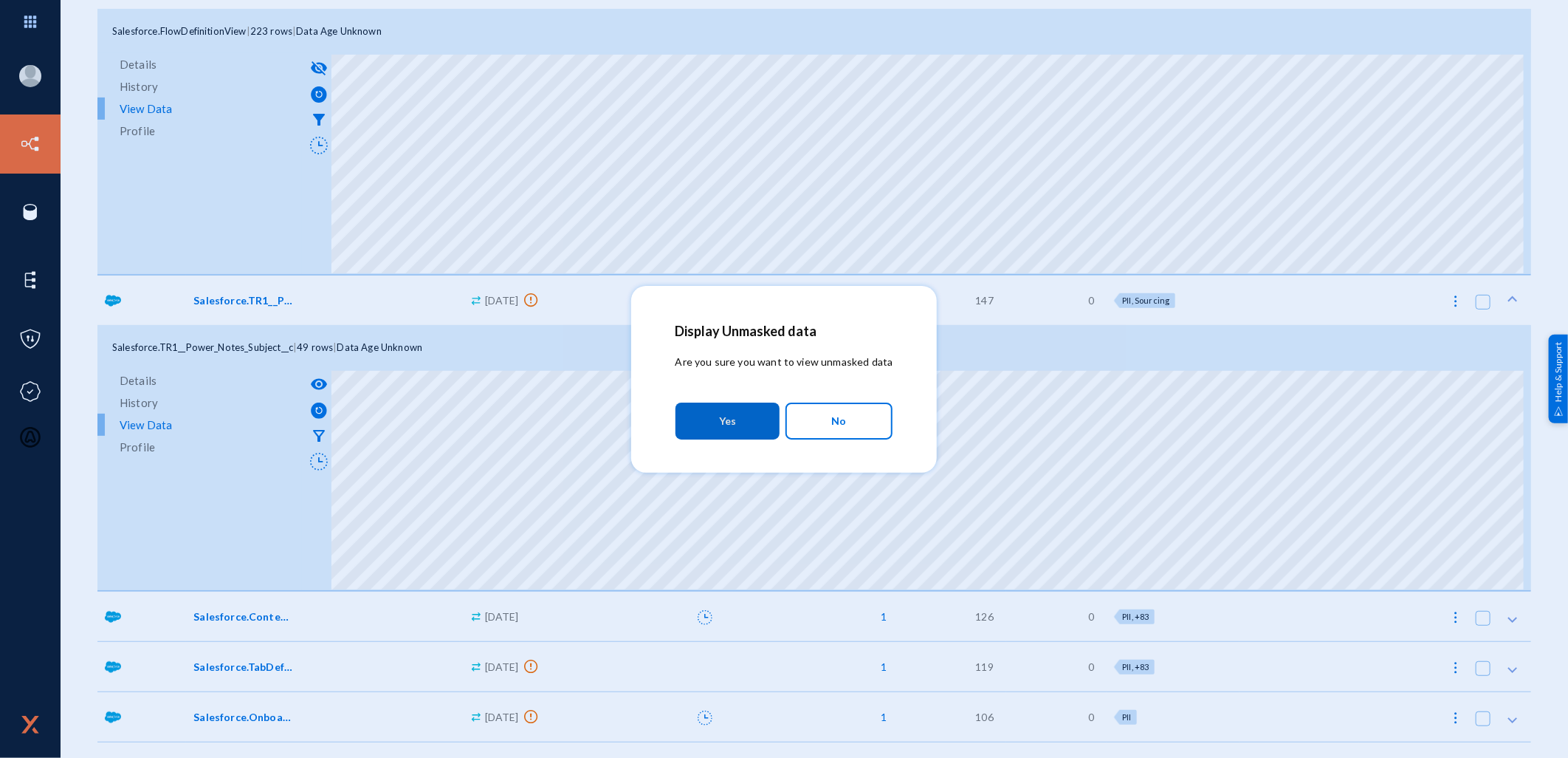
click at [704, 416] on button "Yes" at bounding box center [727, 421] width 104 height 37
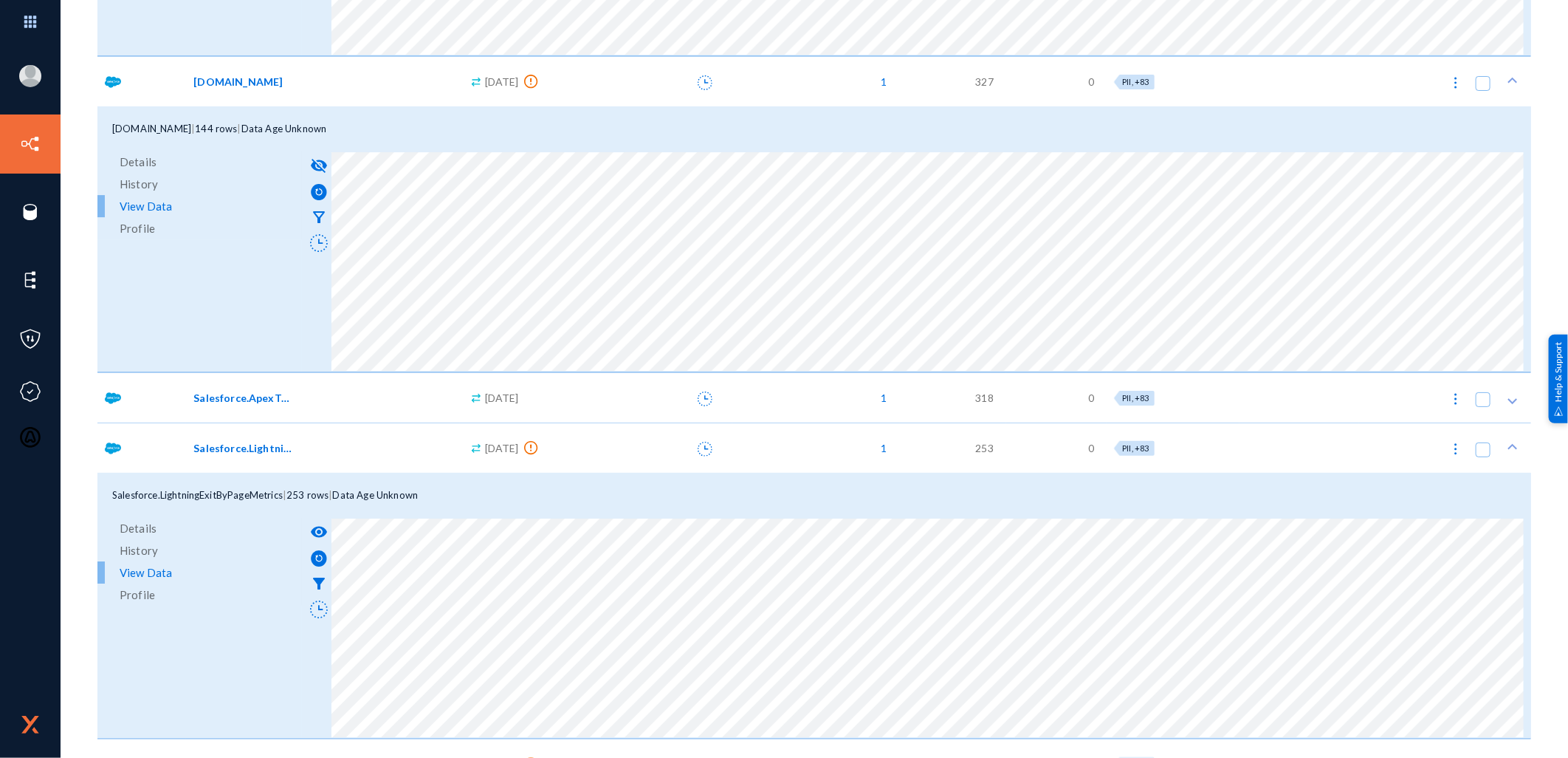
scroll to position [3024, 0]
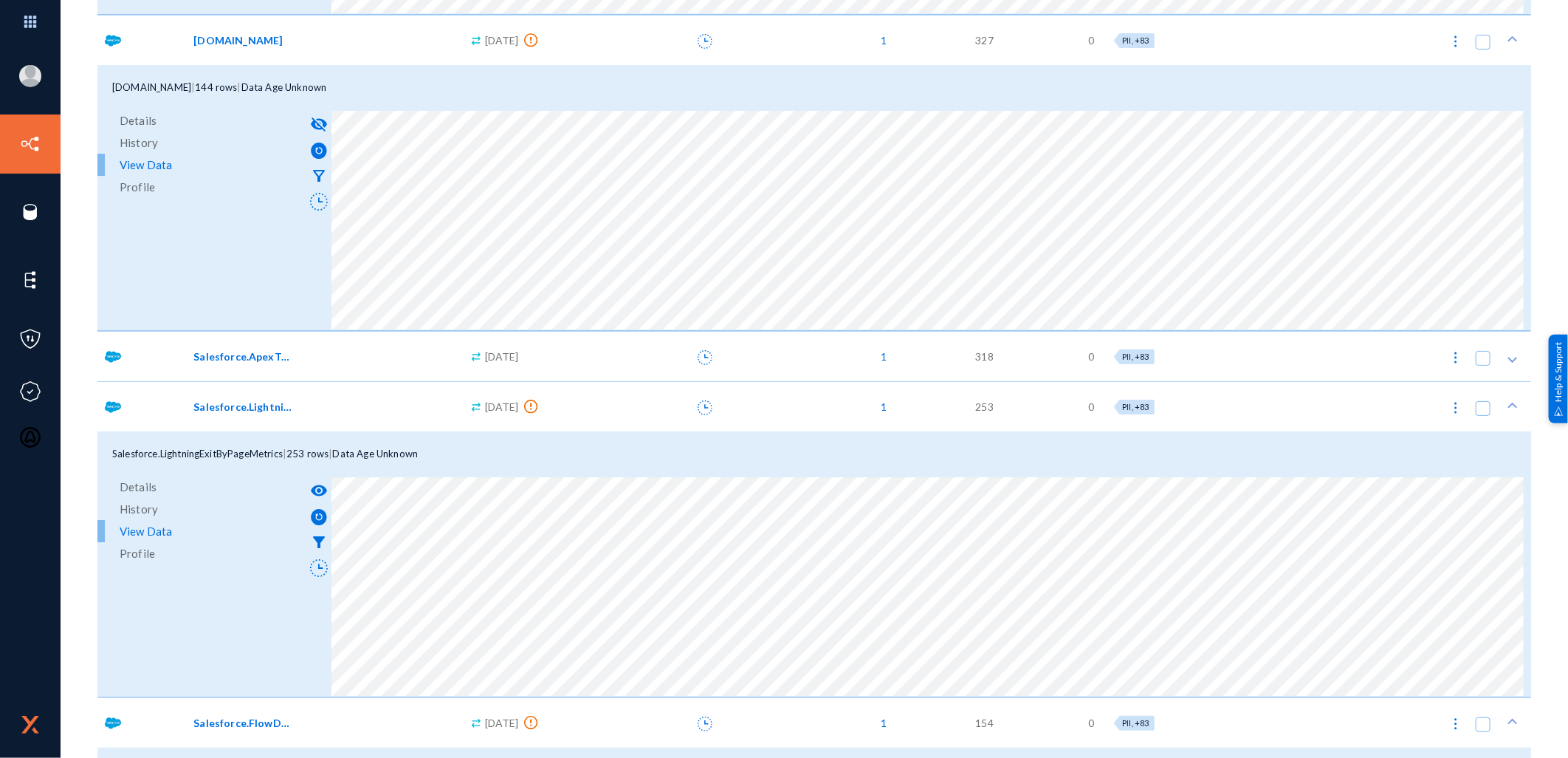
click at [1511, 404] on polygon at bounding box center [1513, 405] width 9 height 6
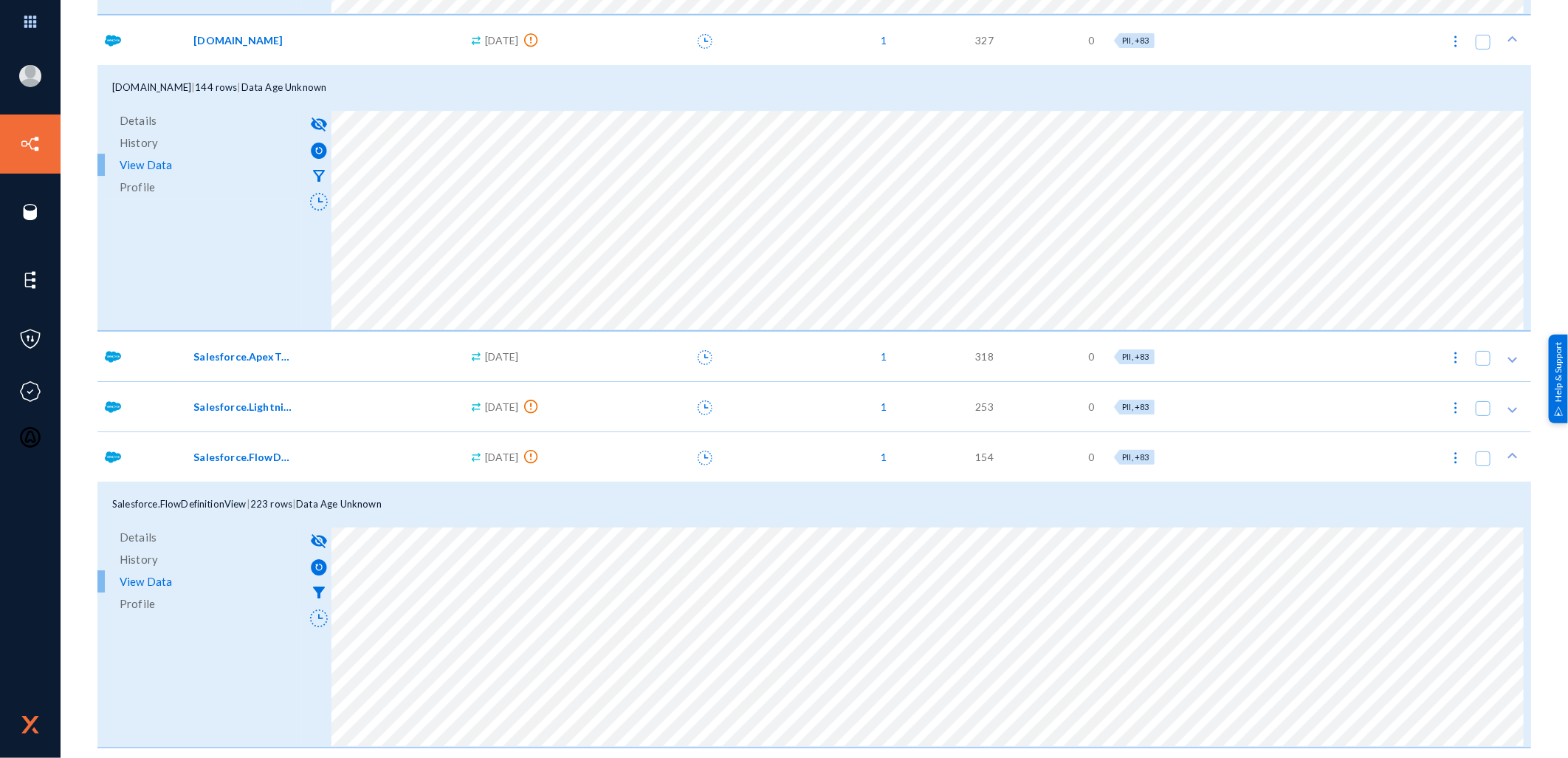
click at [1508, 453] on icon at bounding box center [1512, 456] width 15 height 15
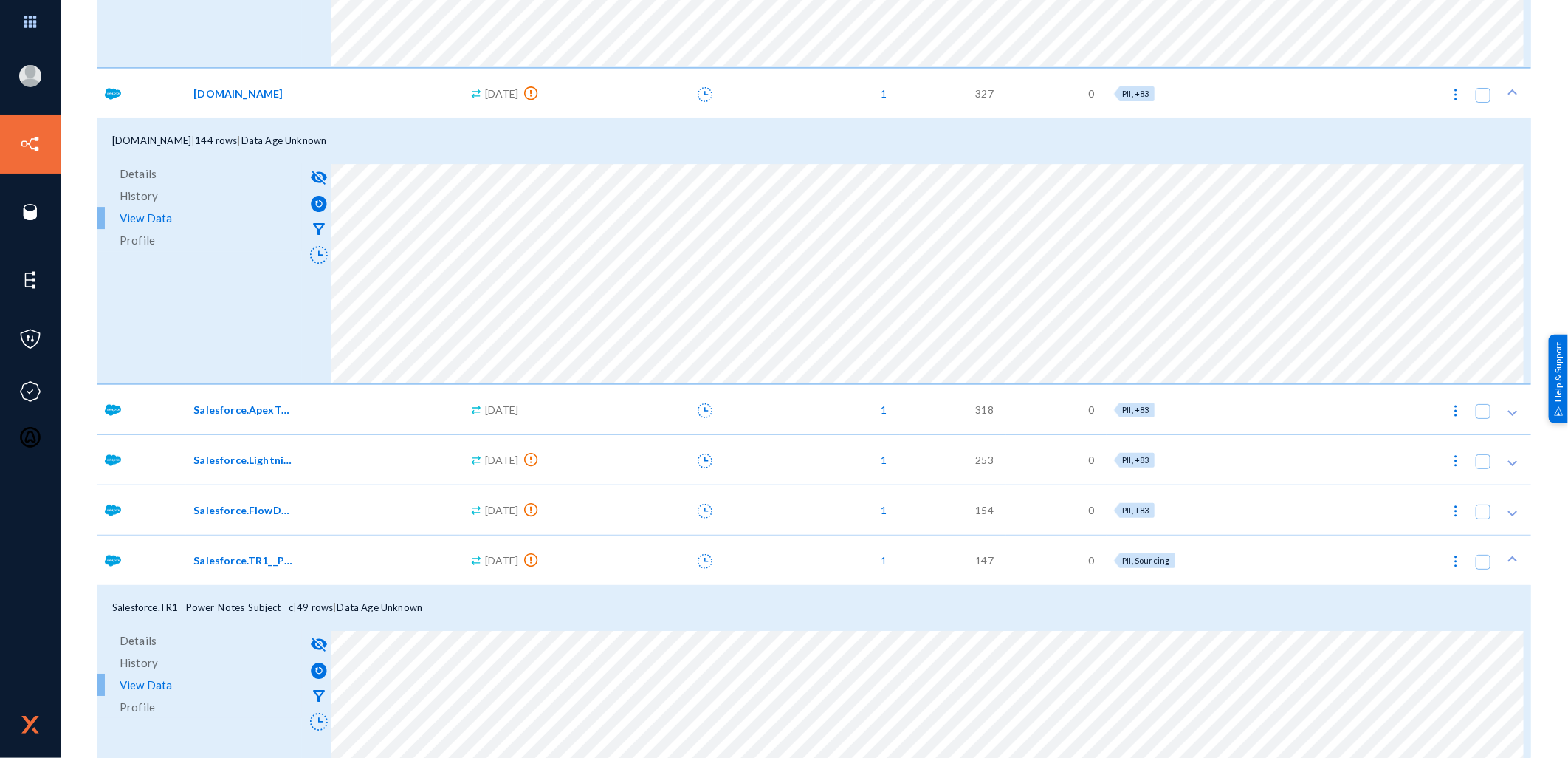
scroll to position [2942, 0]
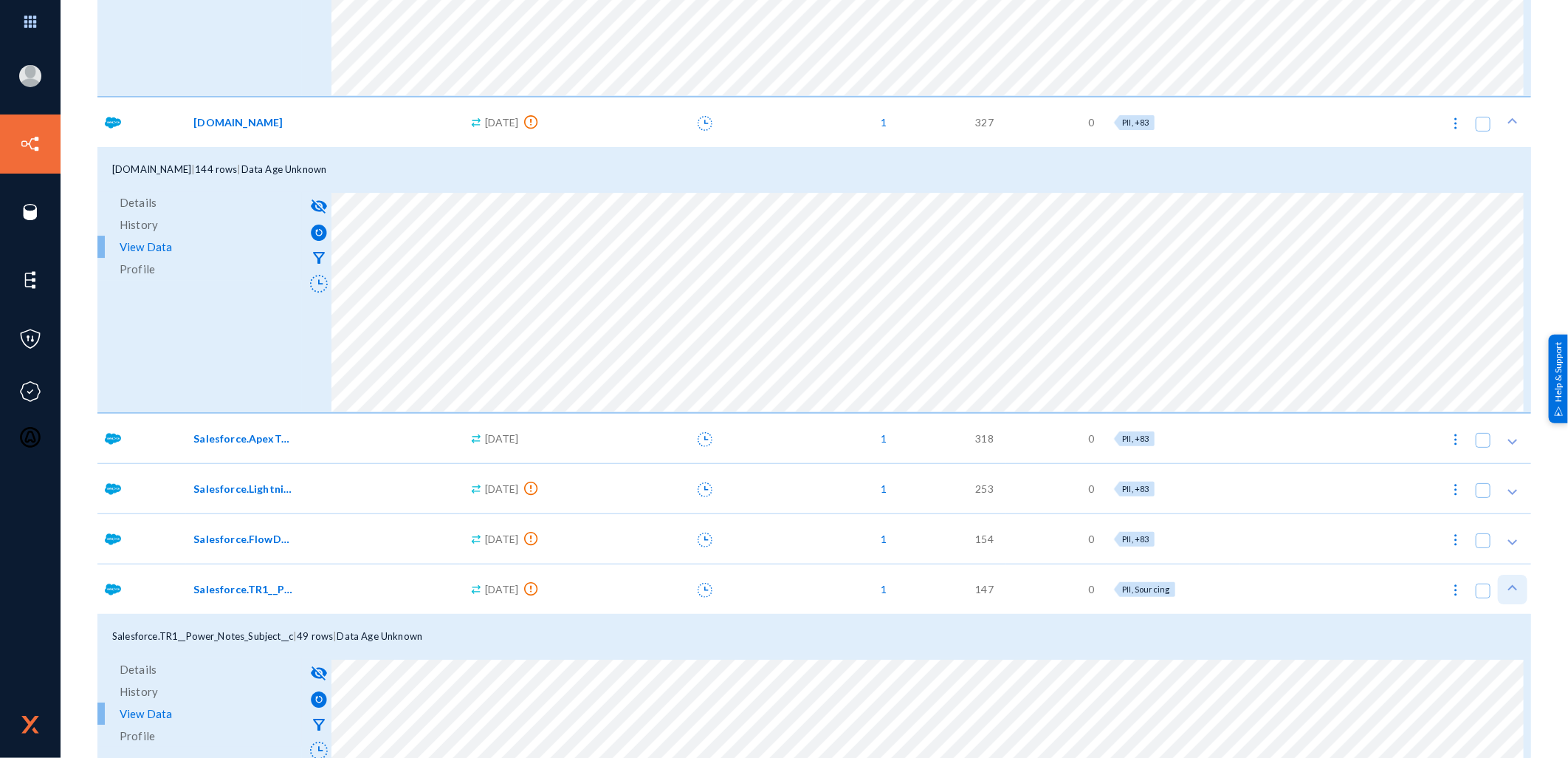
click at [1510, 587] on polygon at bounding box center [1513, 588] width 9 height 6
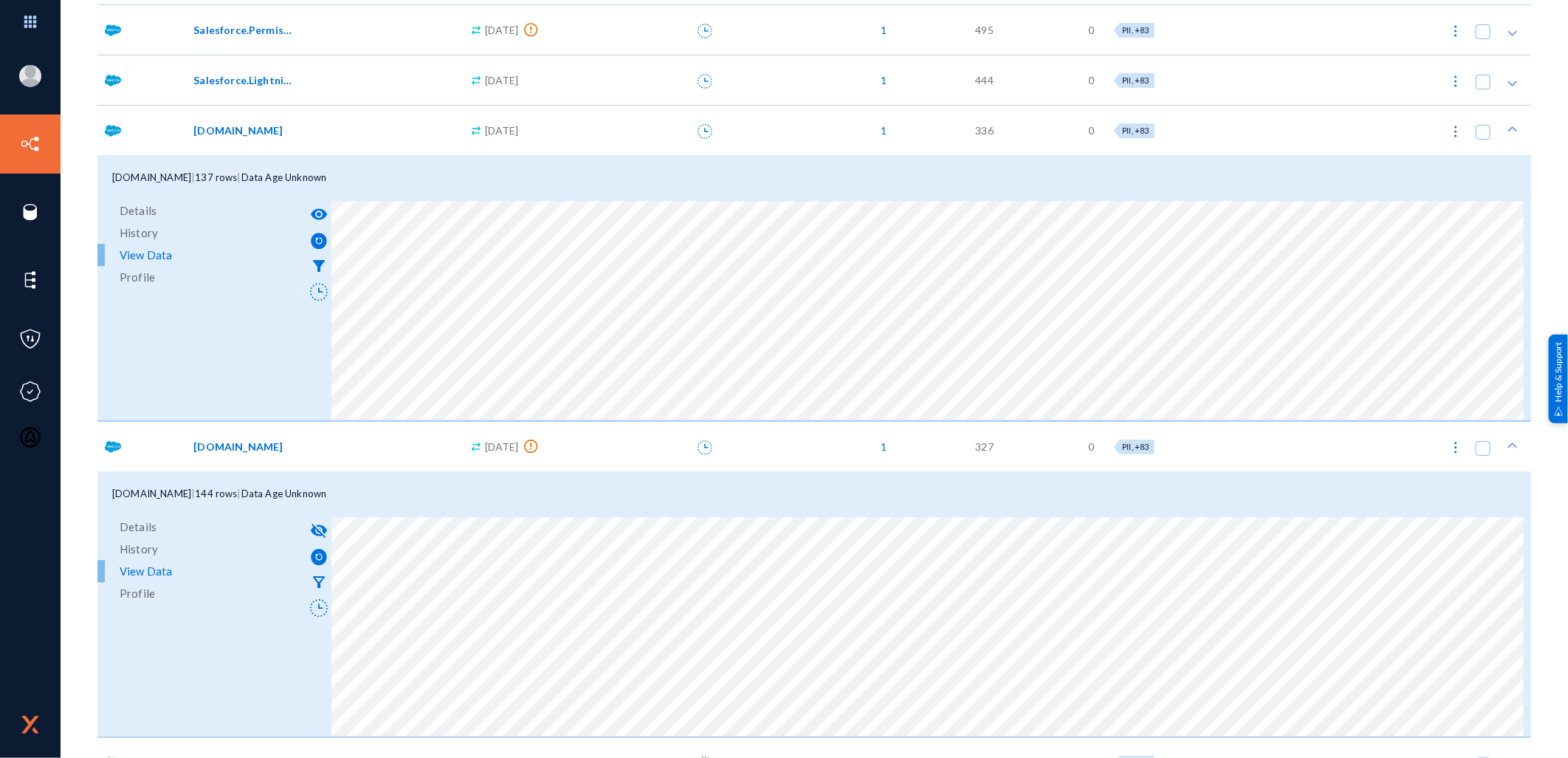
scroll to position [2613, 0]
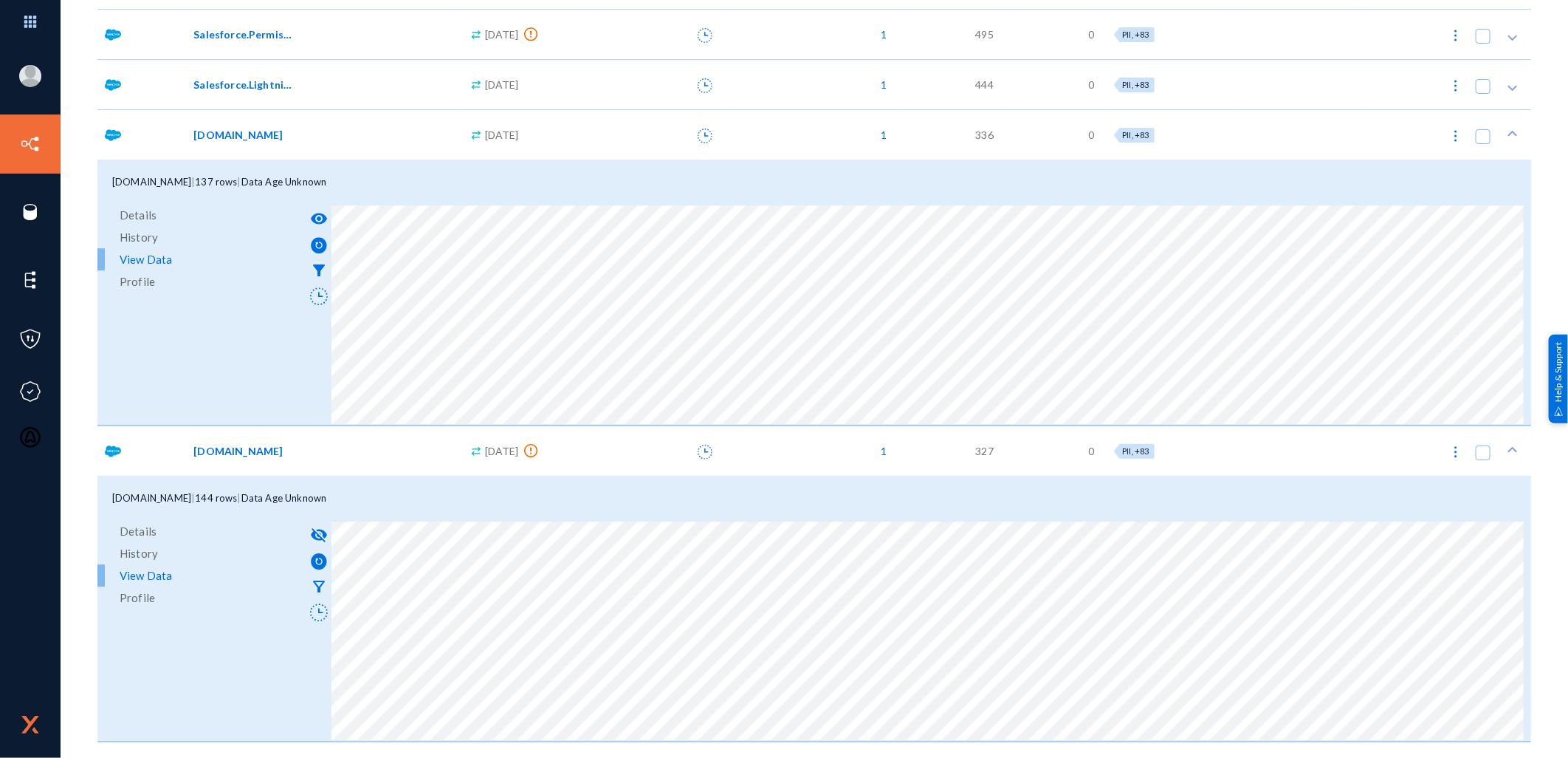
click at [1508, 447] on icon at bounding box center [1512, 449] width 15 height 15
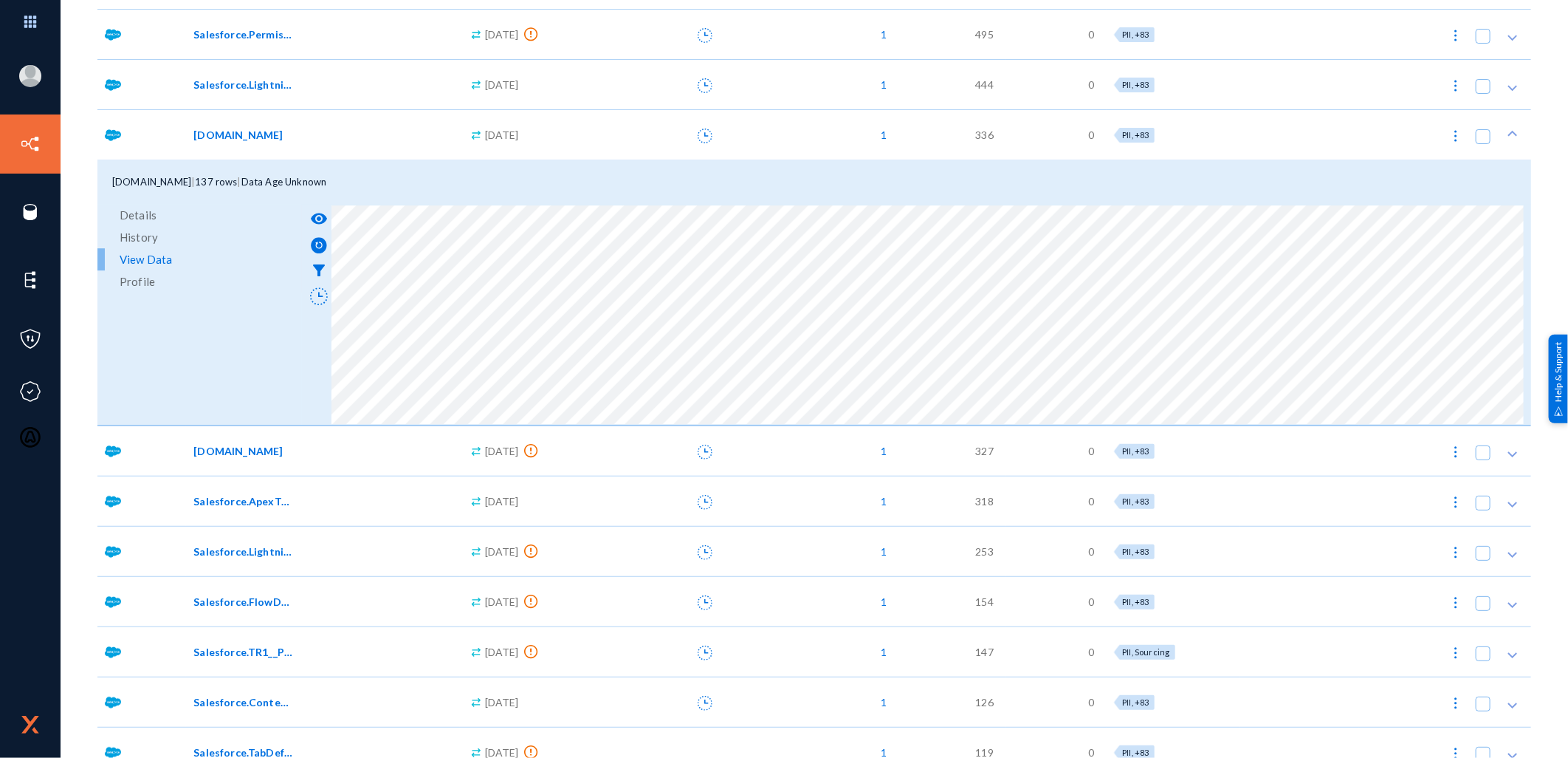
click at [1511, 137] on icon at bounding box center [1512, 134] width 15 height 15
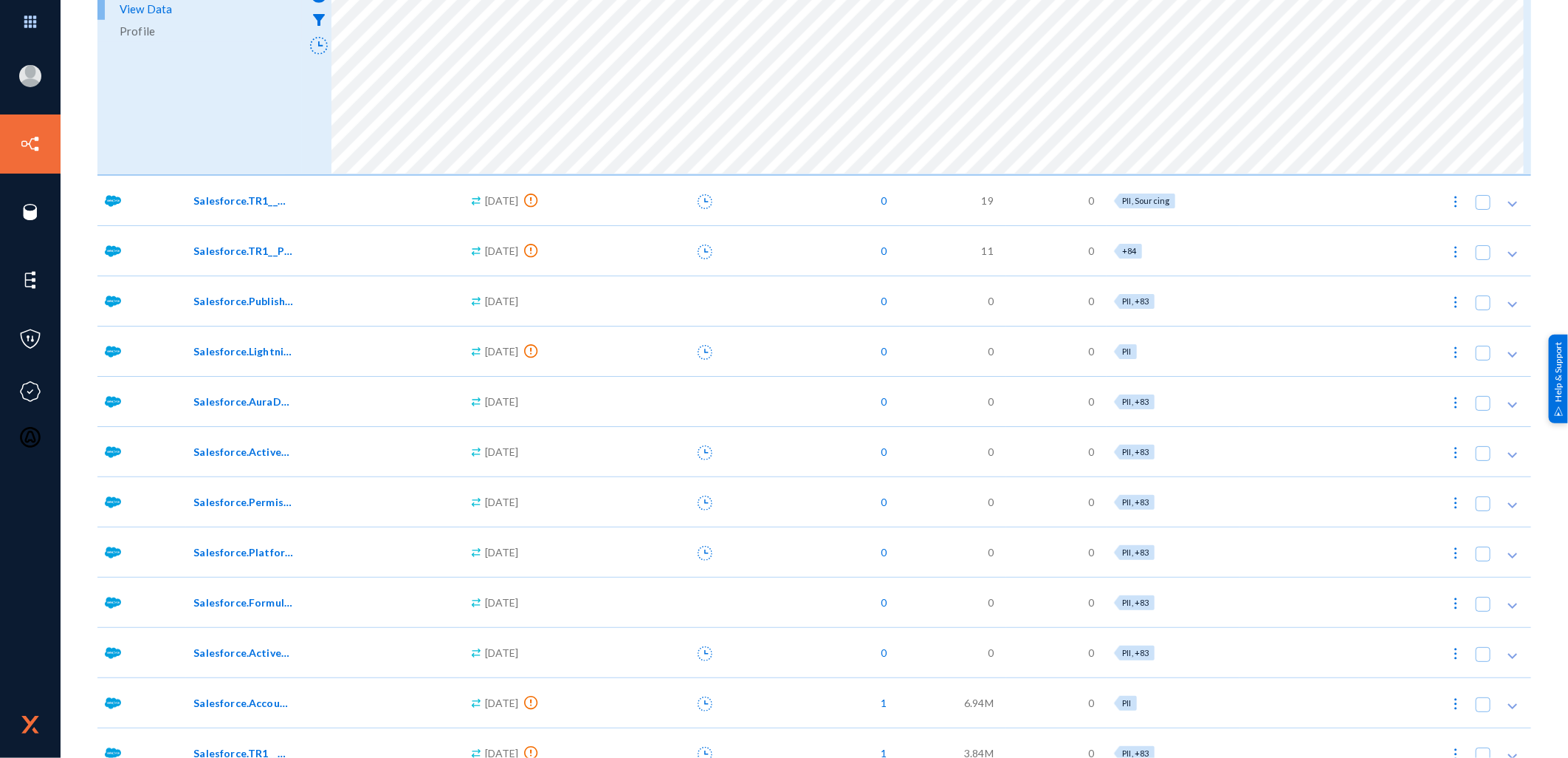
scroll to position [397, 0]
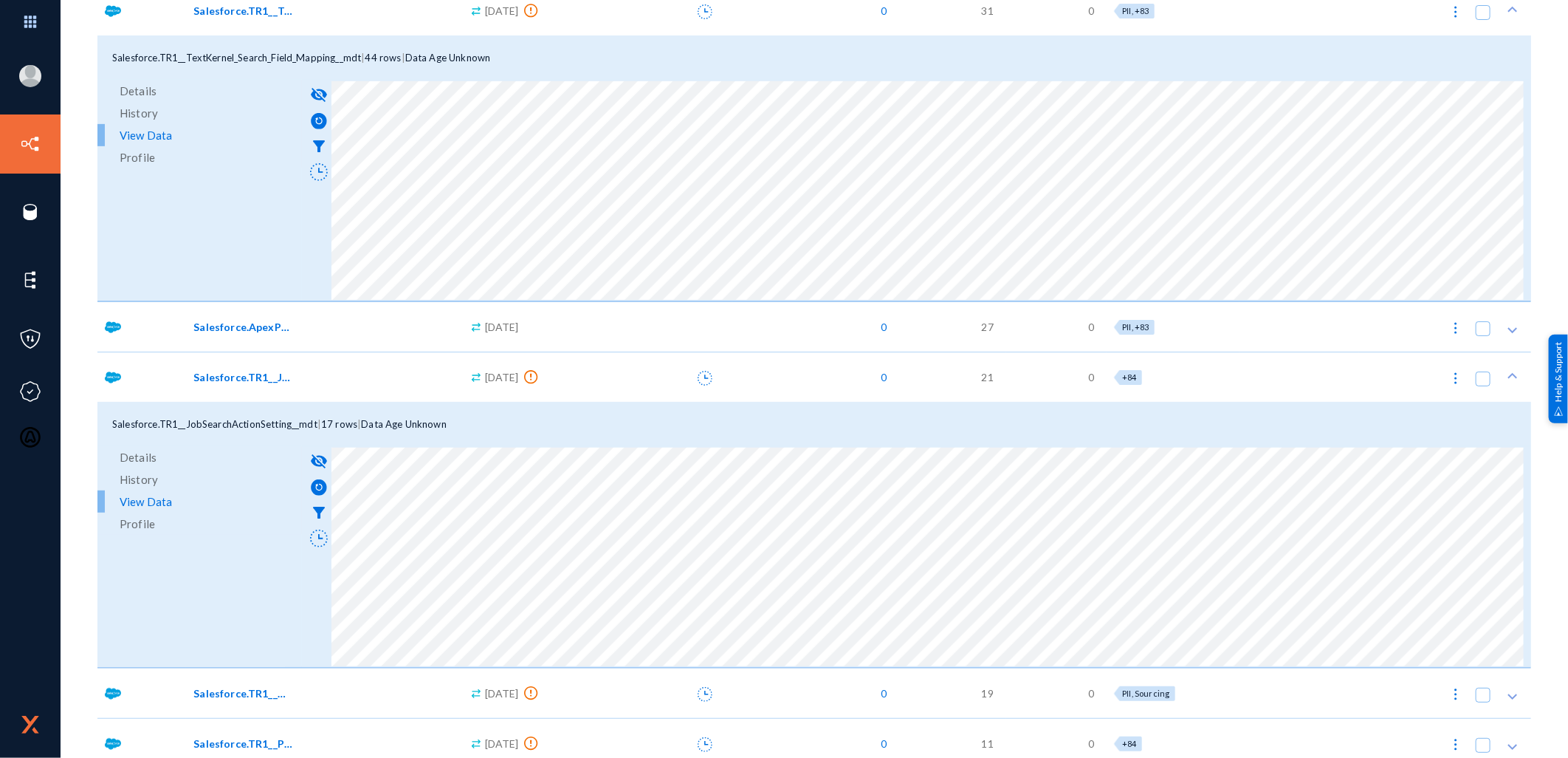
click at [1505, 370] on icon at bounding box center [1512, 375] width 15 height 15
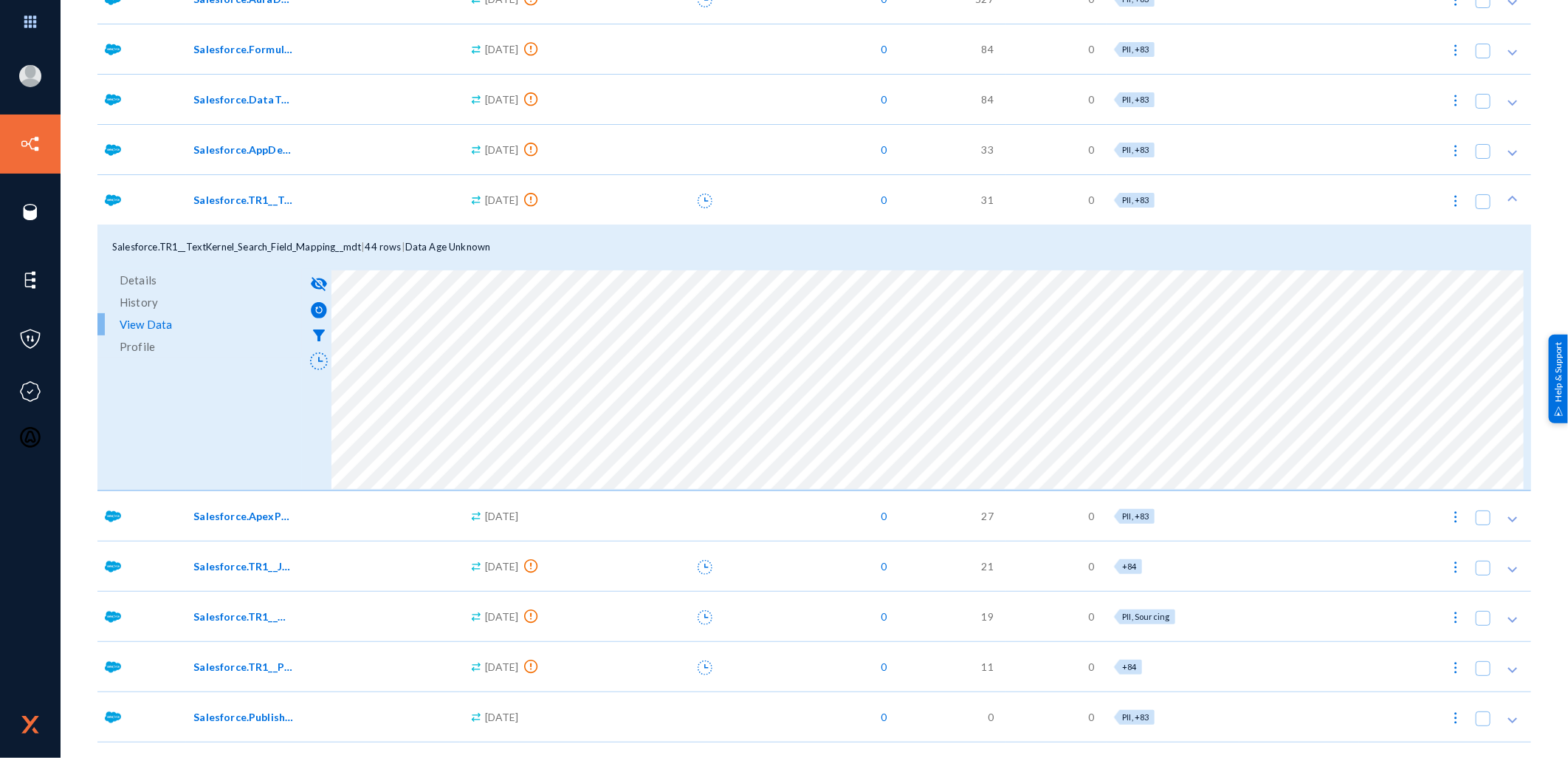
scroll to position [0, 0]
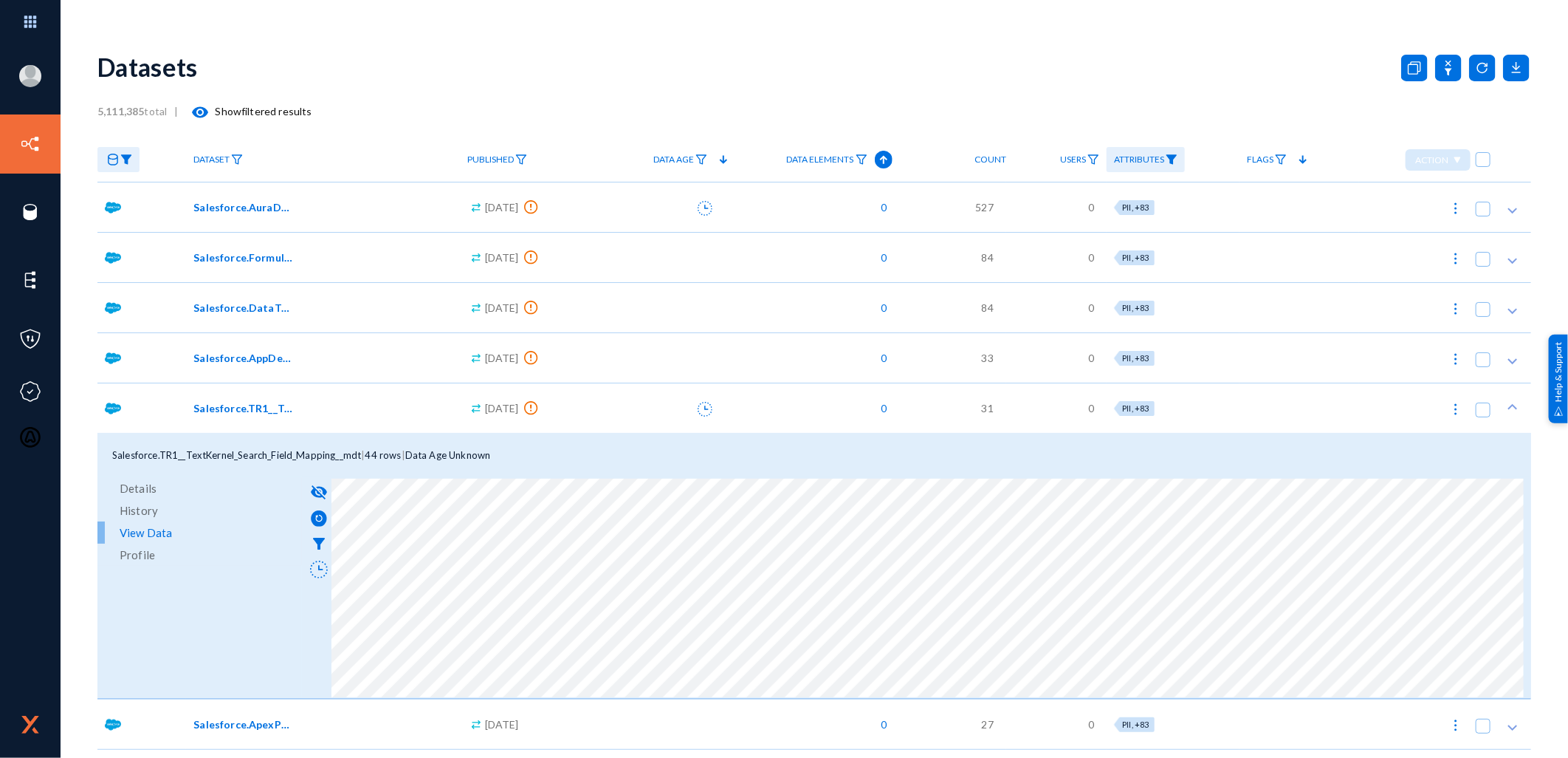
click at [1515, 408] on icon at bounding box center [1512, 407] width 15 height 15
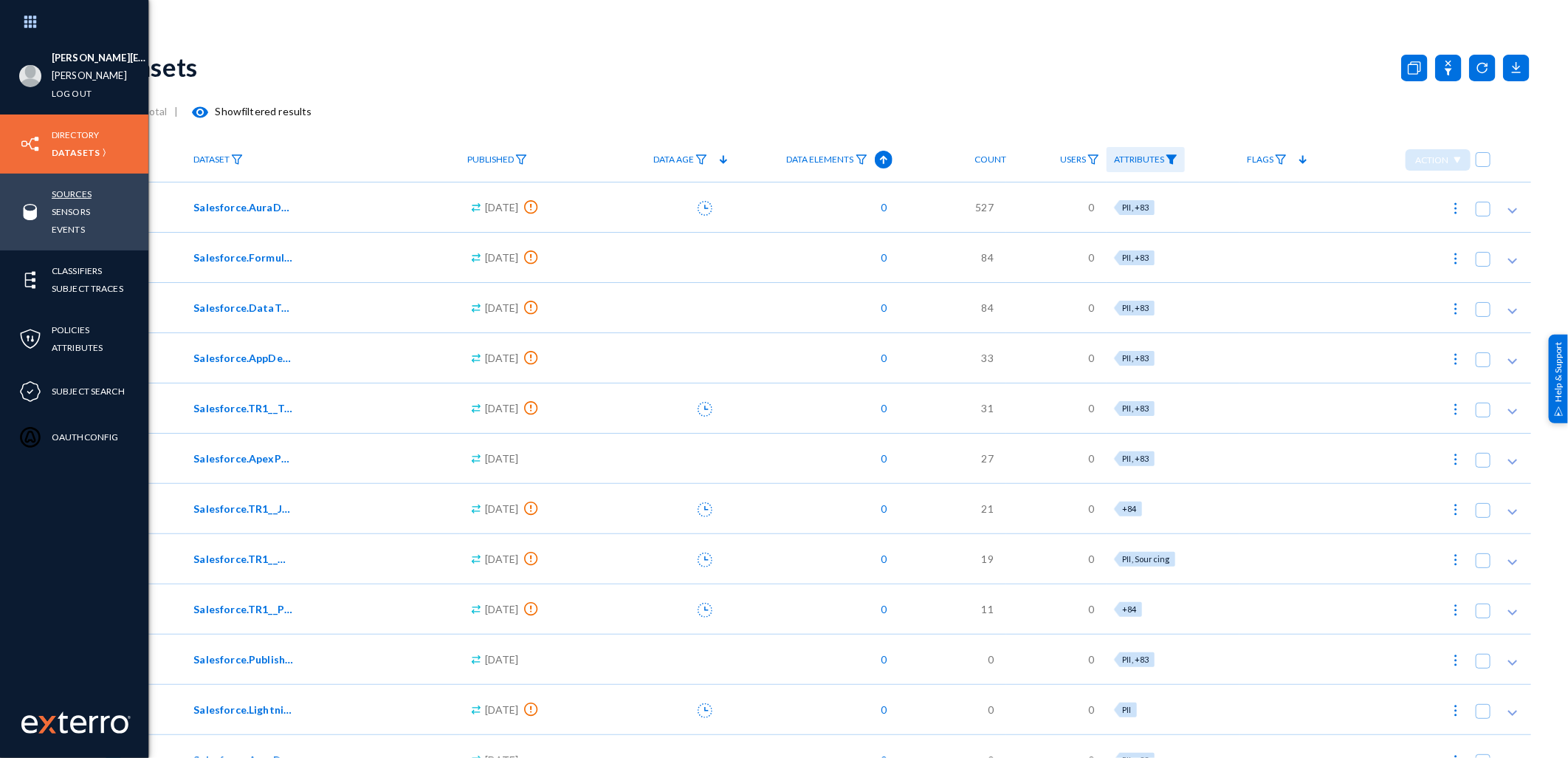
click at [86, 189] on link "Sources" at bounding box center [71, 194] width 40 height 17
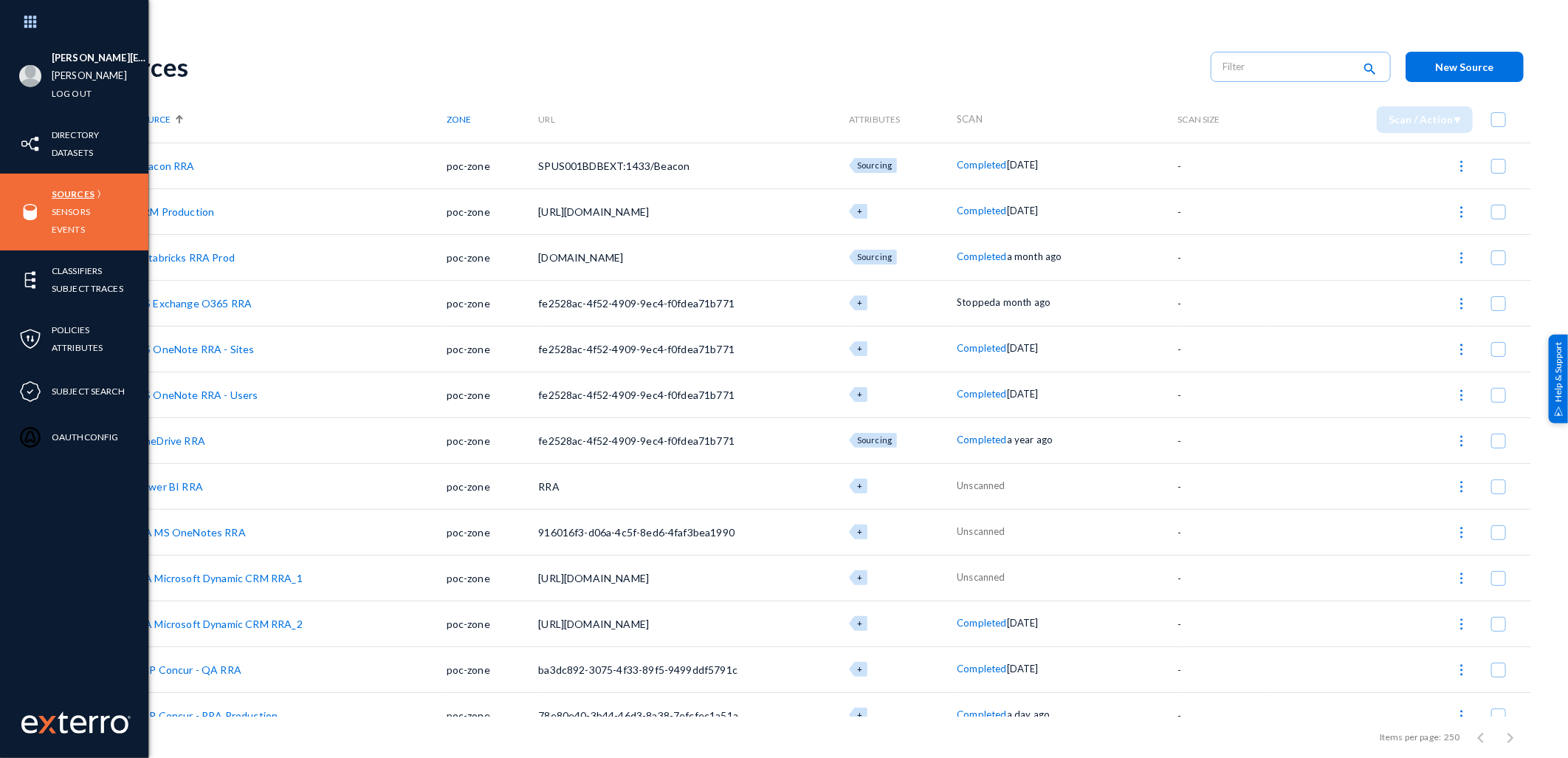
click at [87, 191] on link "Sources" at bounding box center [73, 194] width 43 height 17
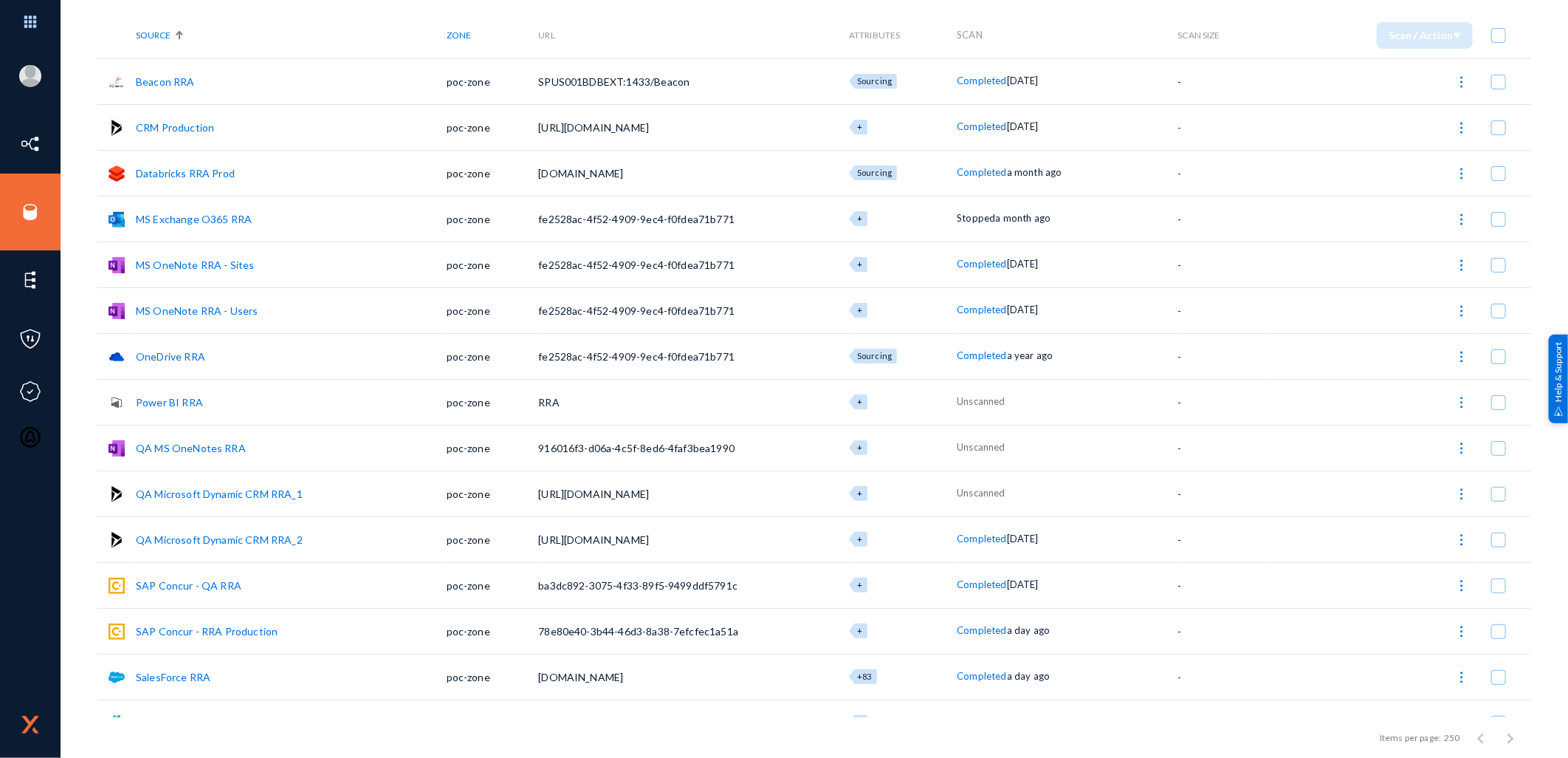
scroll to position [158, 0]
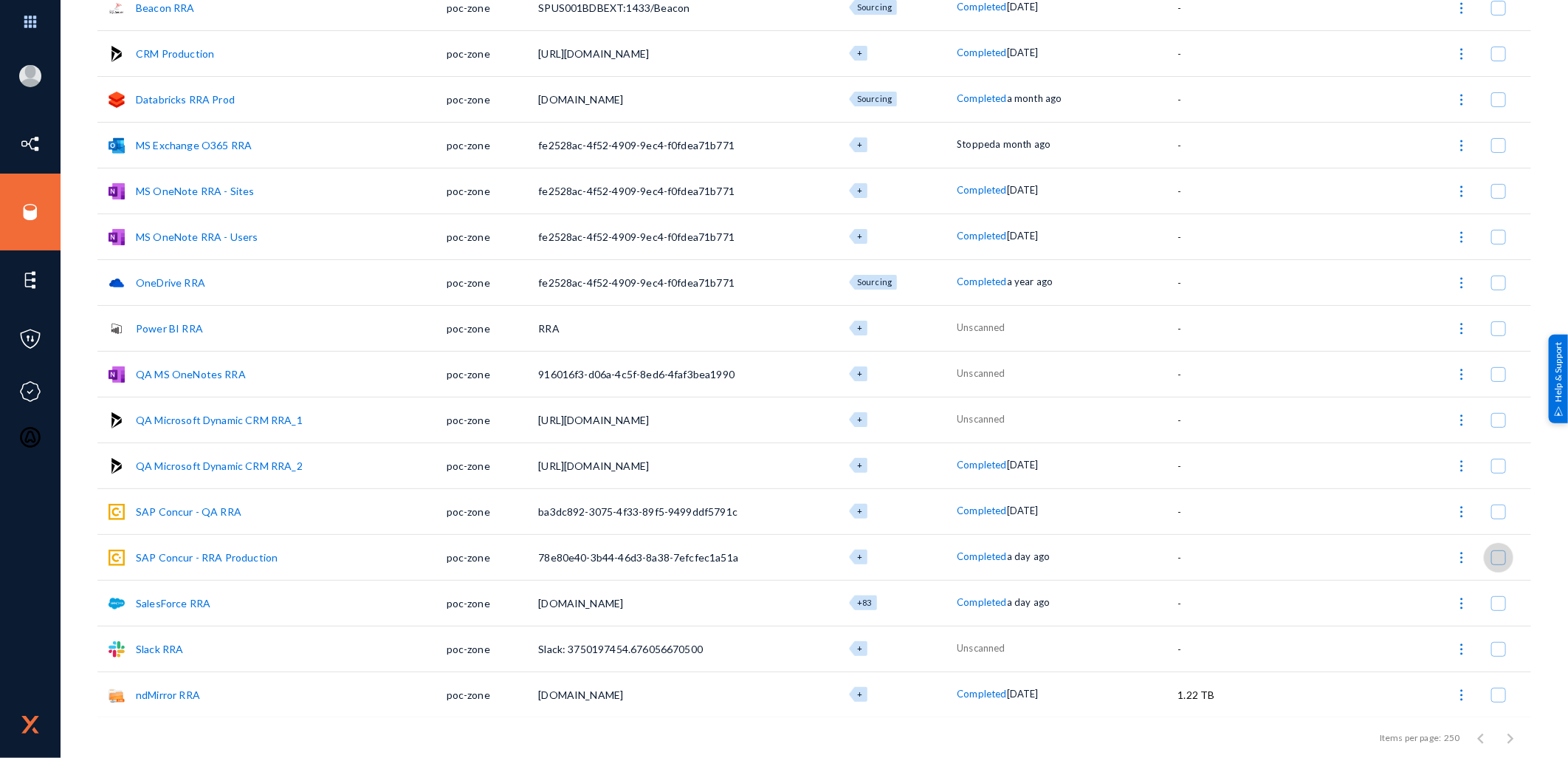
click at [1495, 555] on span at bounding box center [1499, 558] width 15 height 15
click at [1498, 564] on input "checkbox" at bounding box center [1499, 565] width 2 height 2
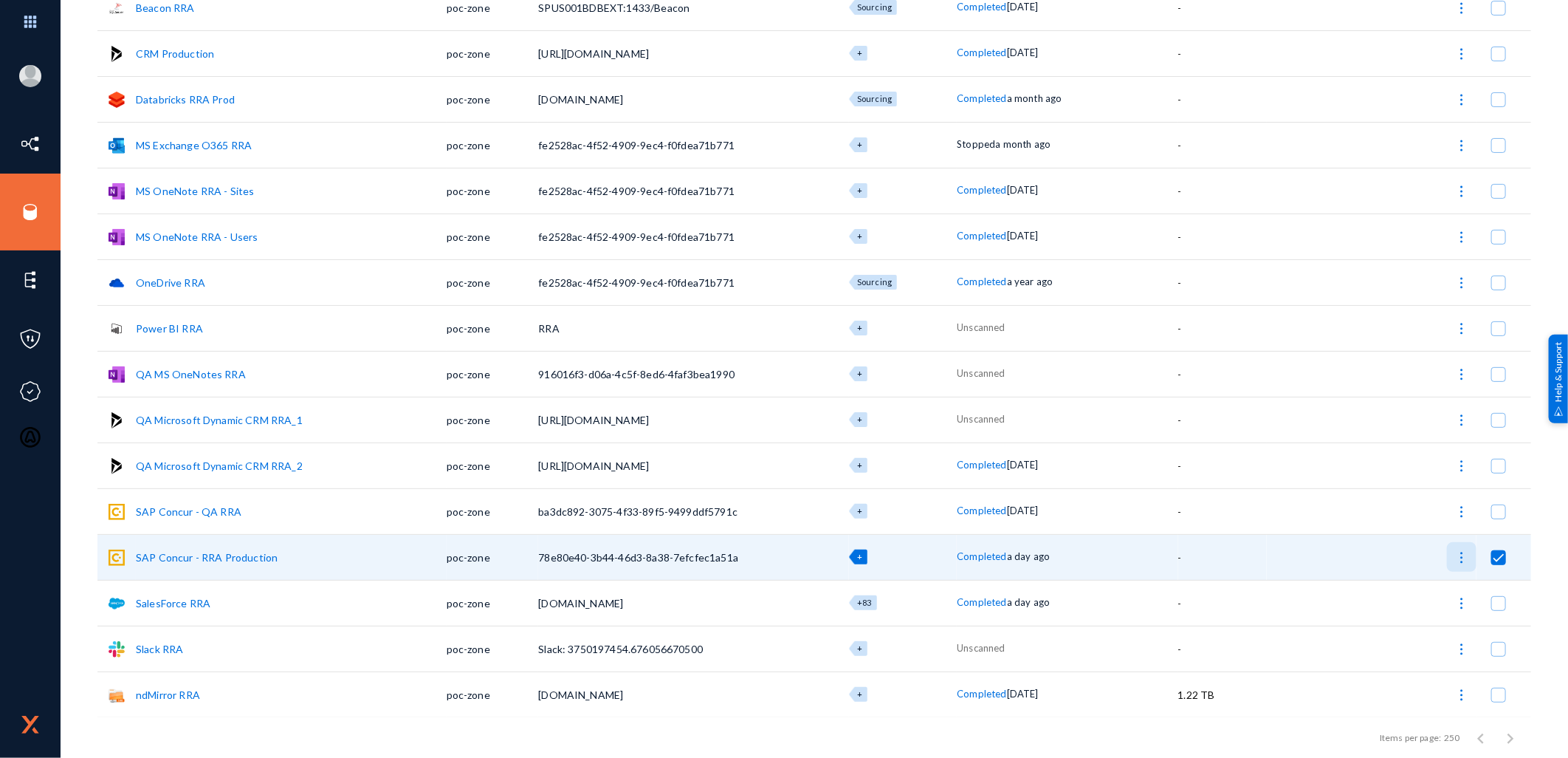
click at [1456, 559] on img at bounding box center [1462, 558] width 15 height 15
click at [1456, 560] on div at bounding box center [784, 379] width 1568 height 758
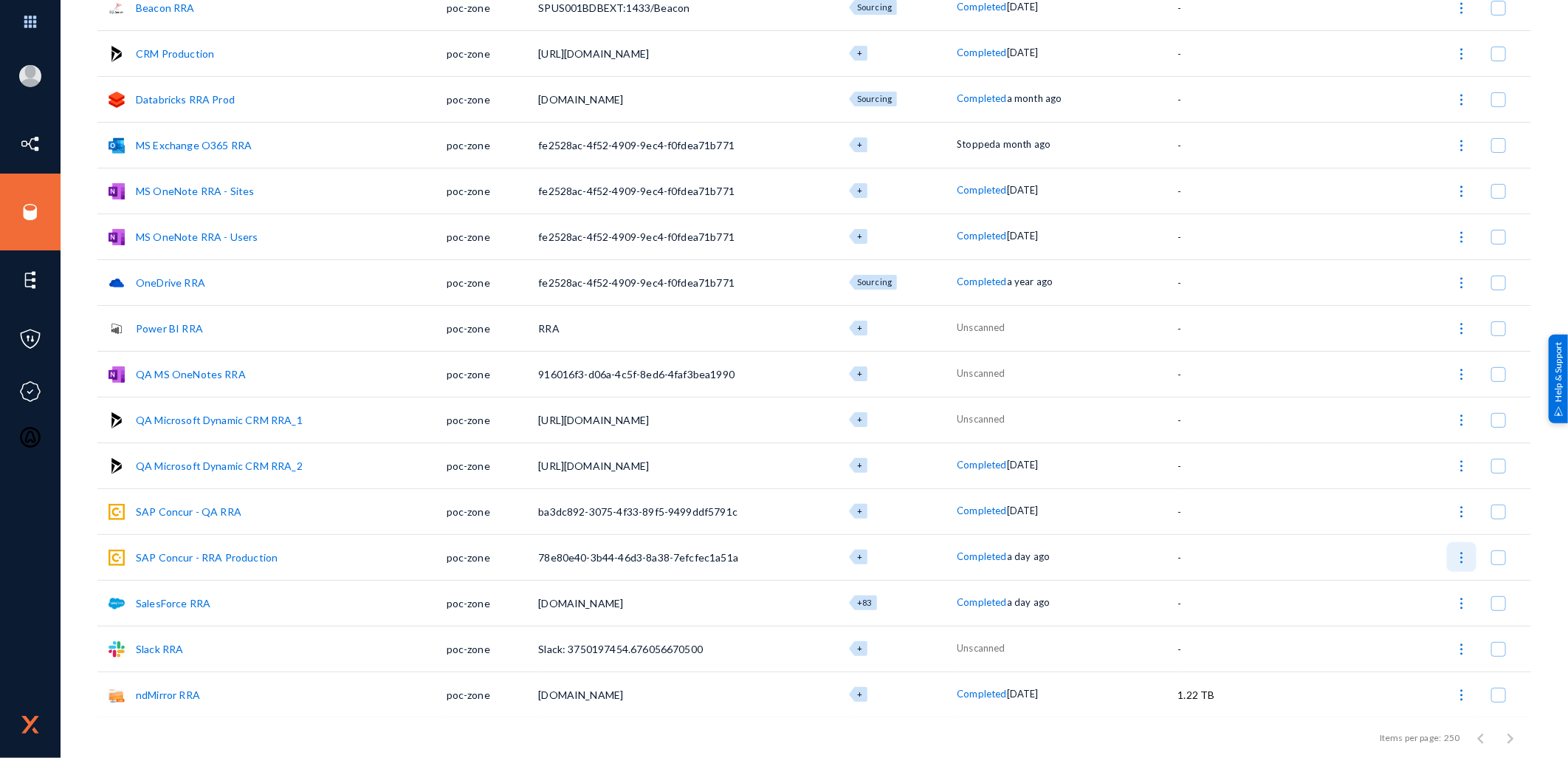
click at [1456, 560] on img at bounding box center [1462, 558] width 15 height 15
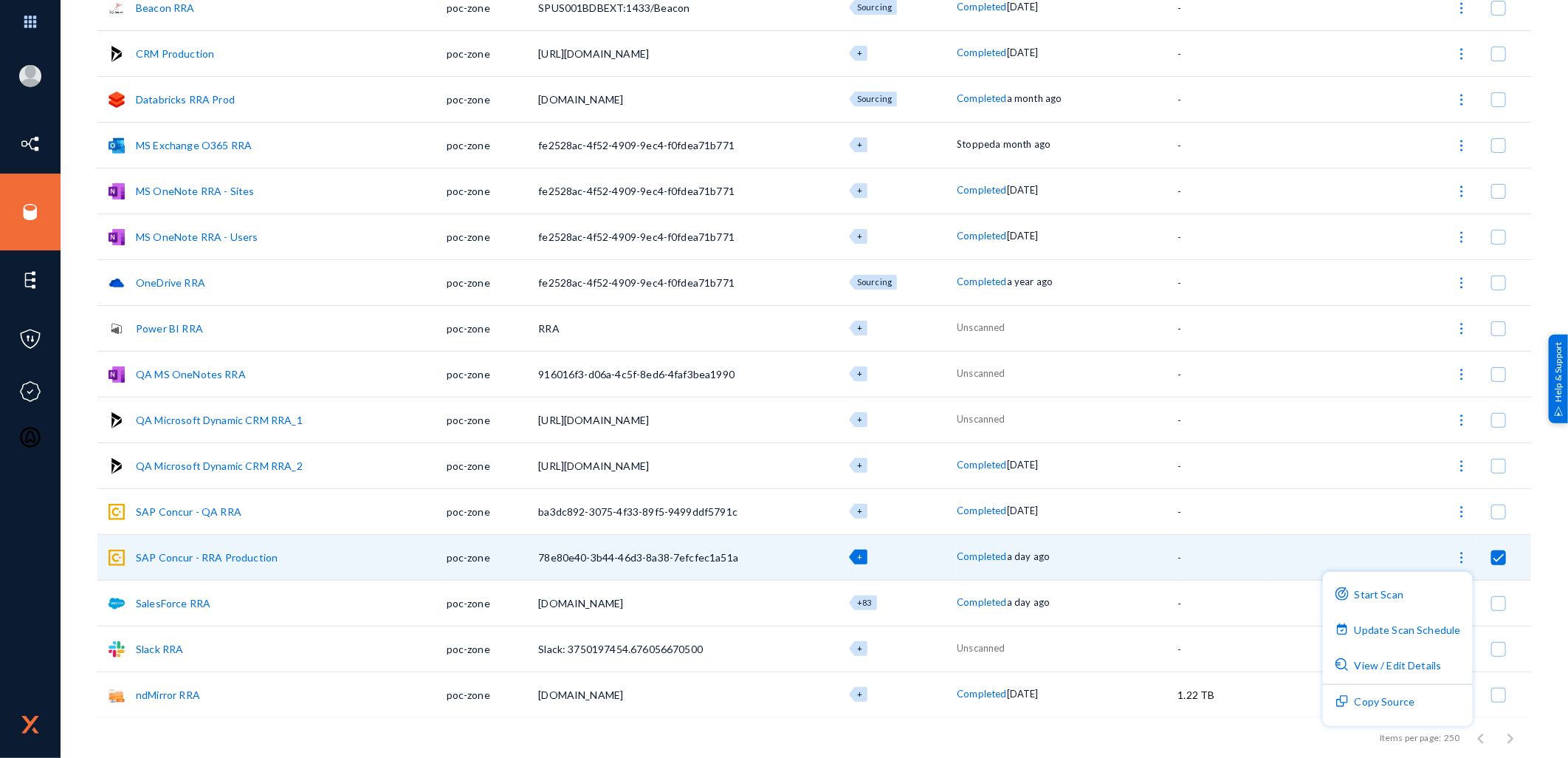
click at [1458, 558] on div at bounding box center [784, 379] width 1568 height 758
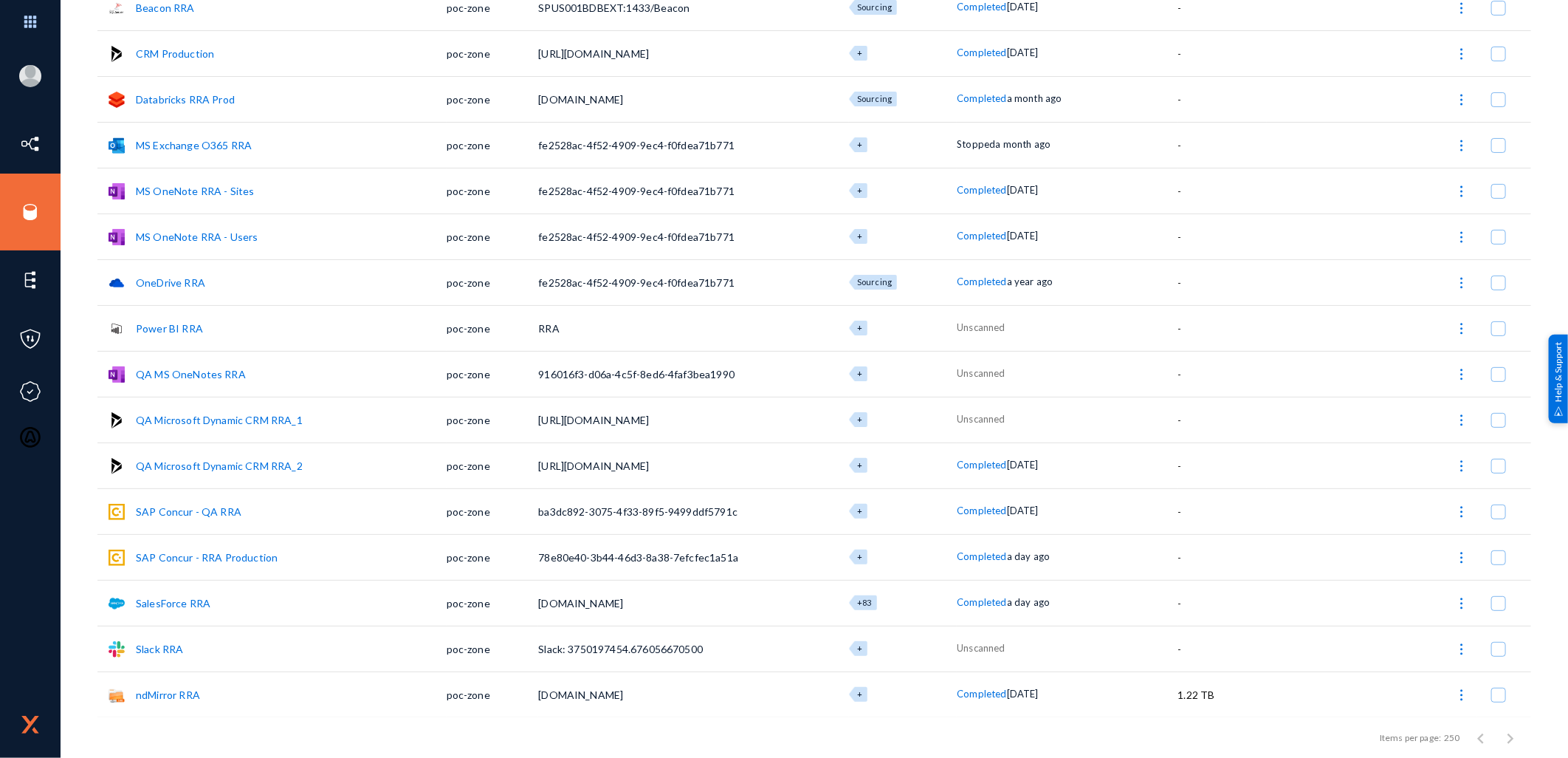
click at [1458, 558] on img at bounding box center [1462, 558] width 15 height 15
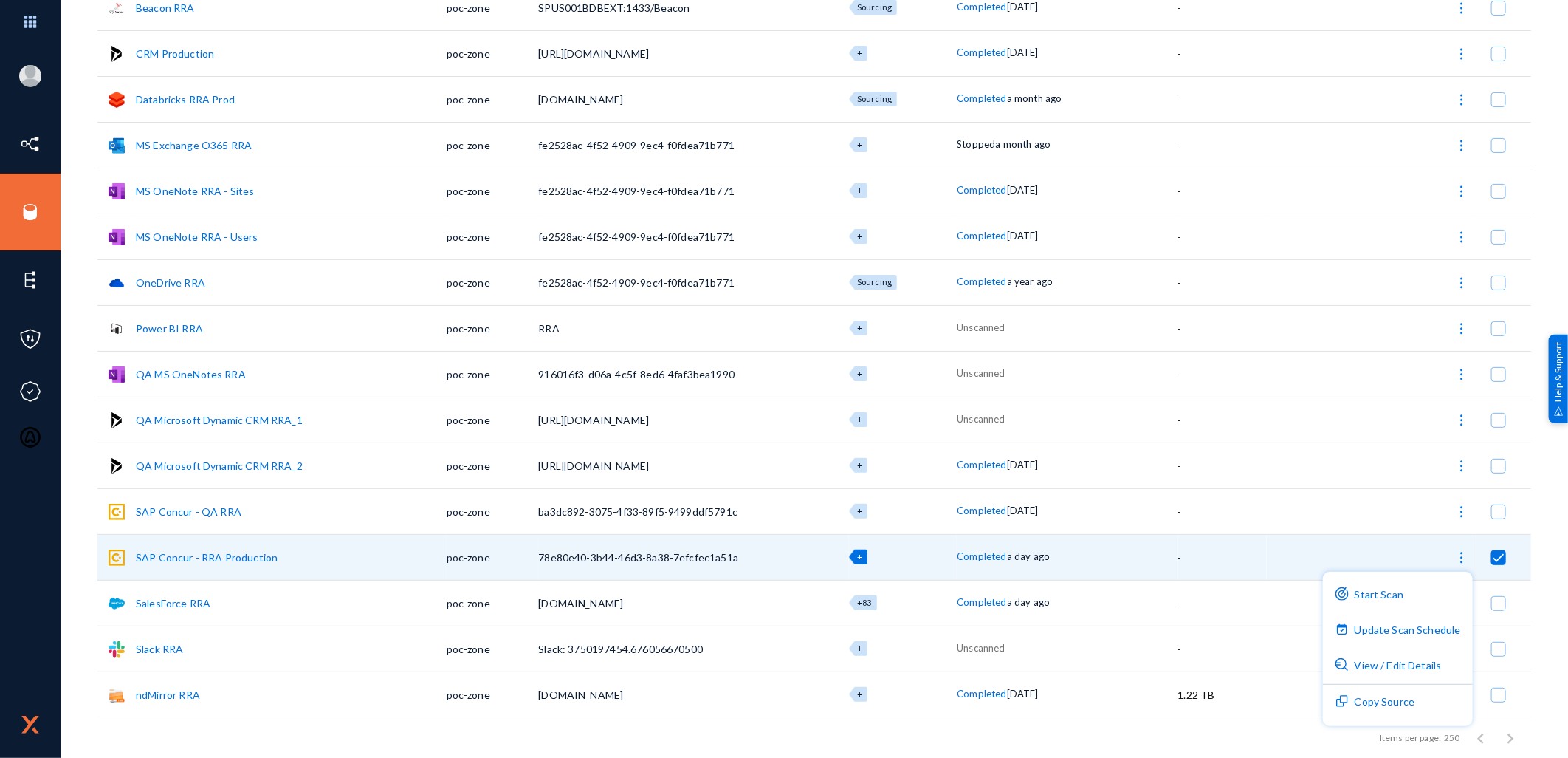
click at [858, 556] on div at bounding box center [784, 379] width 1568 height 758
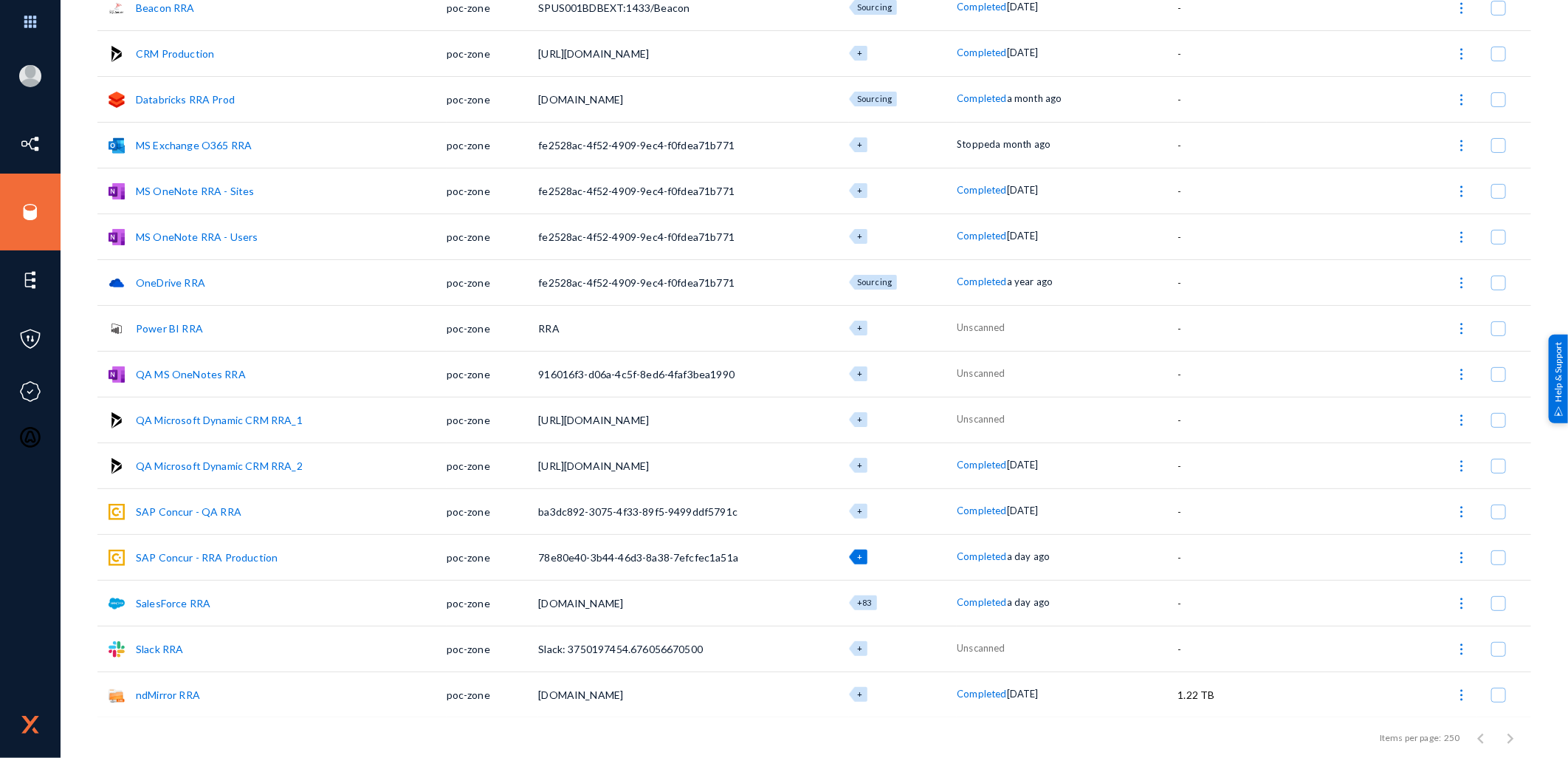
click at [854, 558] on div "+" at bounding box center [858, 557] width 19 height 15
checkbox input "true"
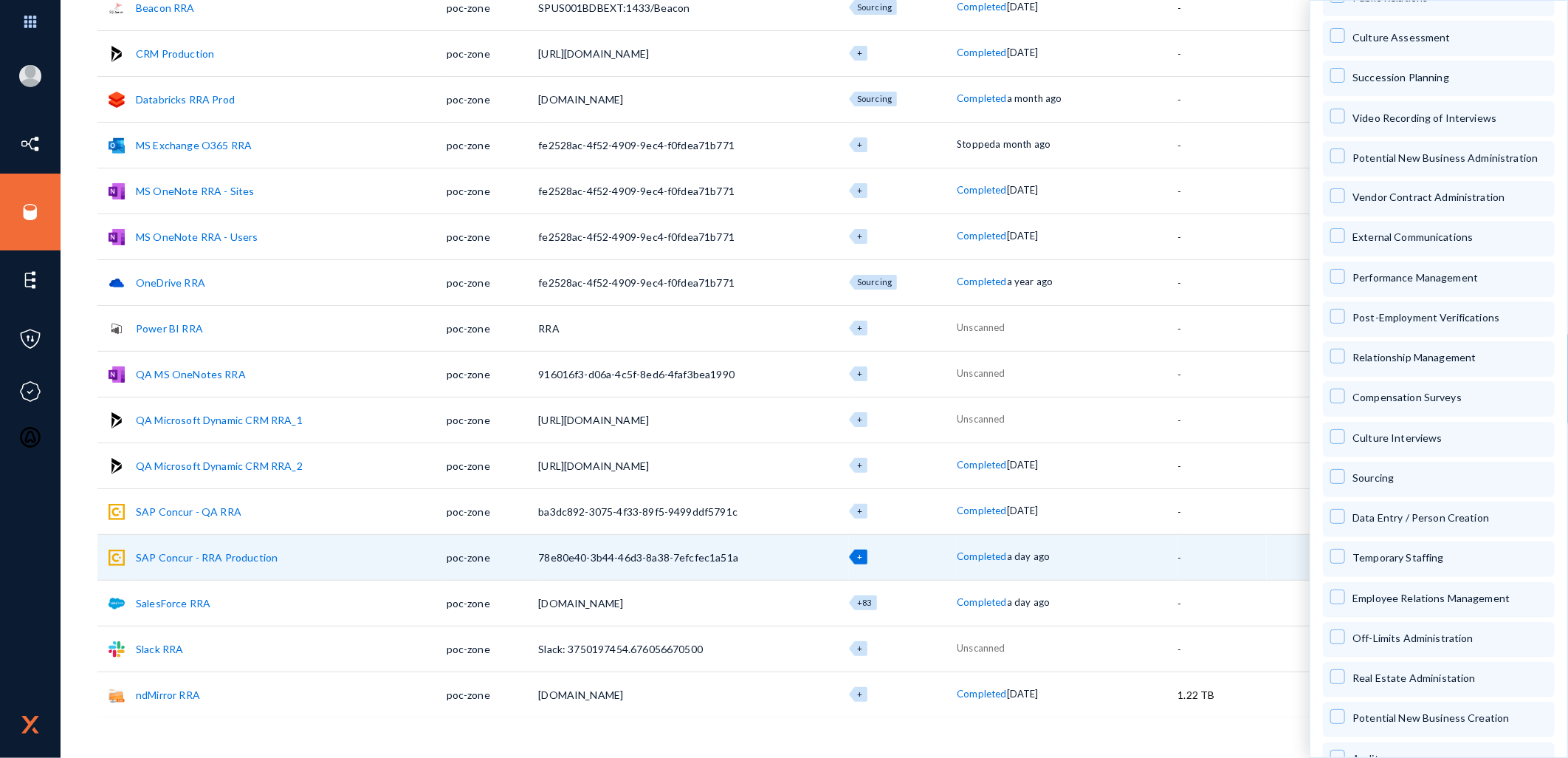
scroll to position [3550, 0]
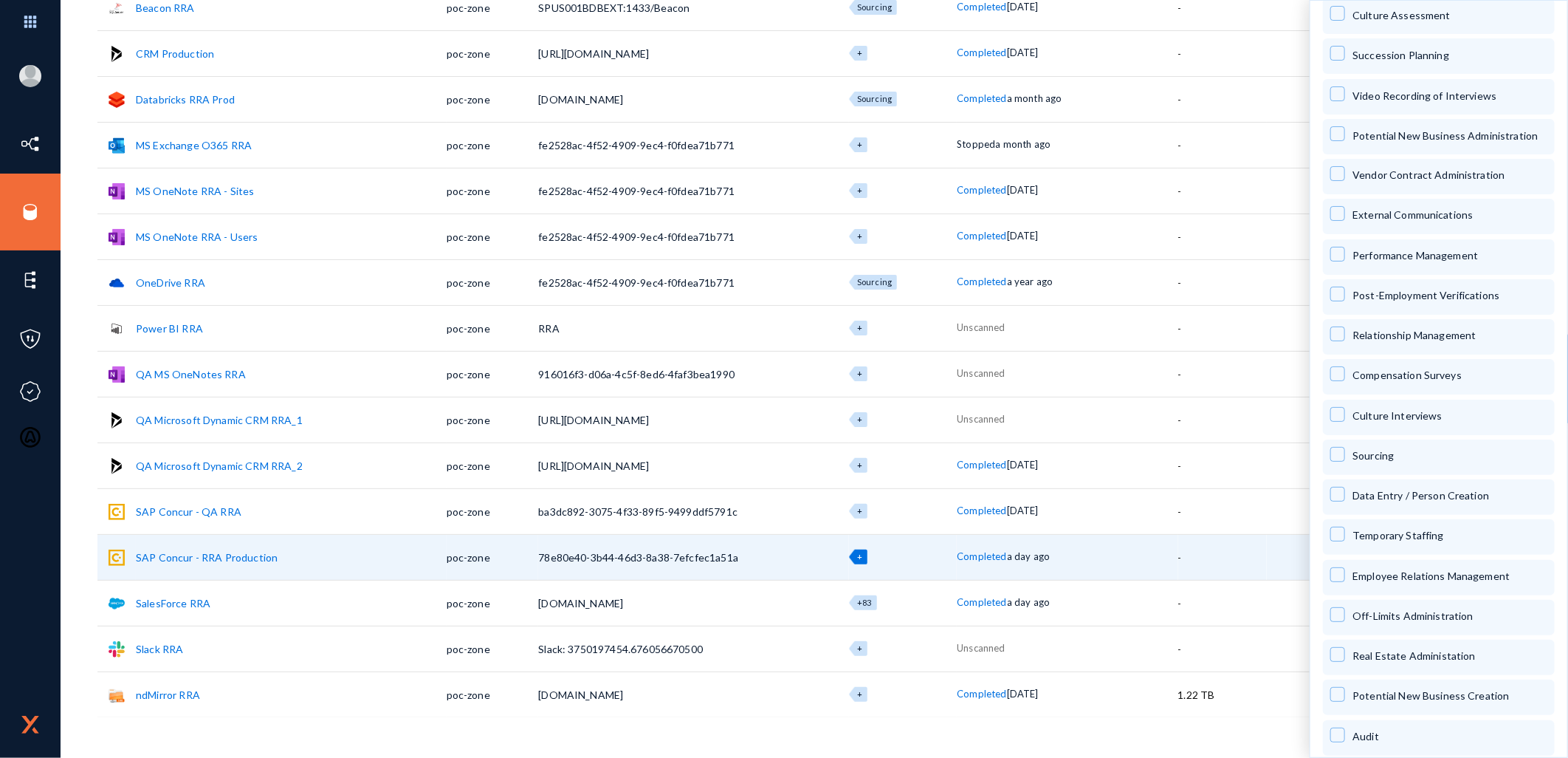
click at [1340, 447] on span at bounding box center [1338, 454] width 15 height 15
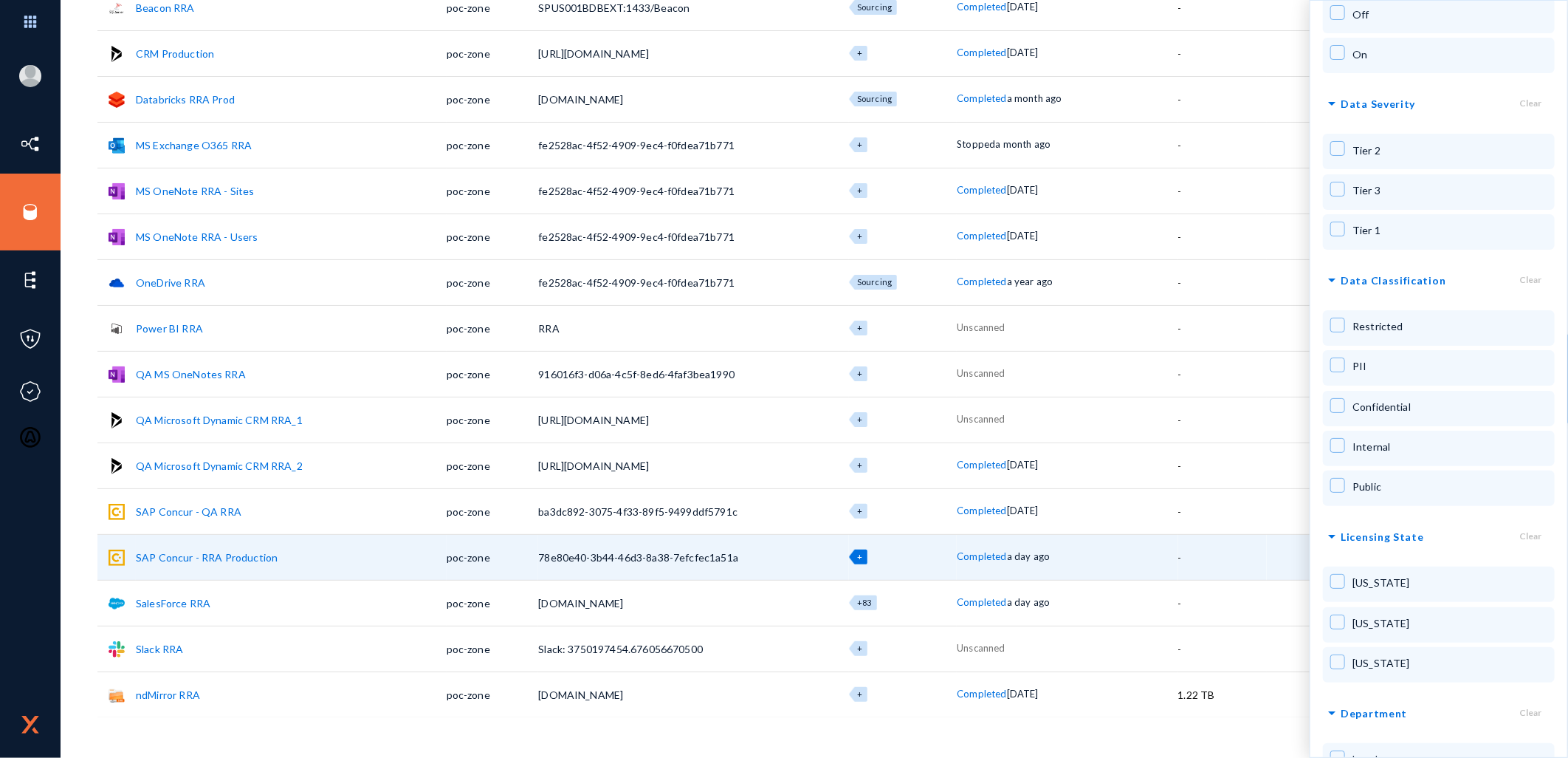
scroll to position [0, 0]
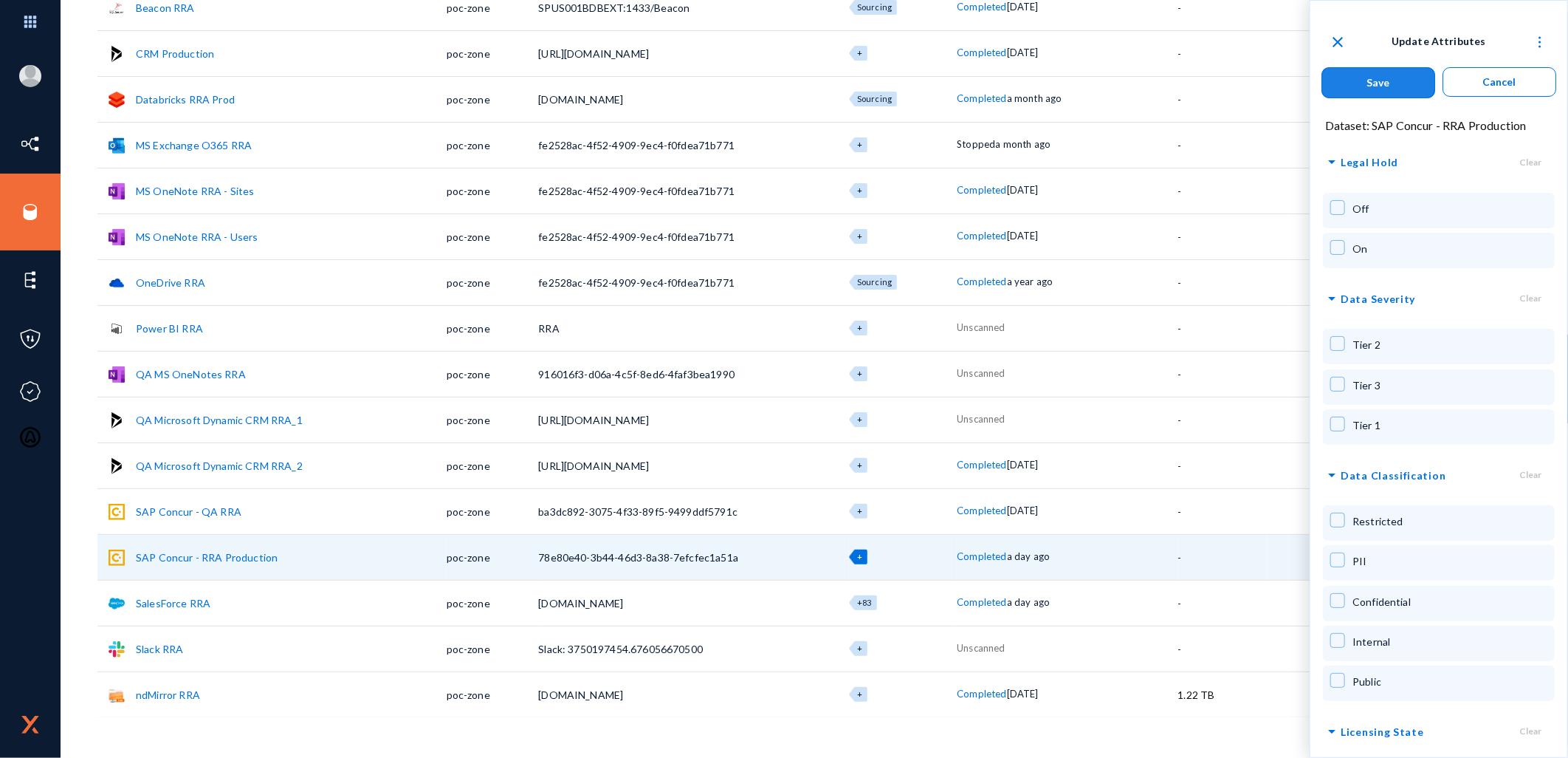
click at [1374, 71] on button "Save" at bounding box center [1378, 82] width 114 height 31
checkbox input "false"
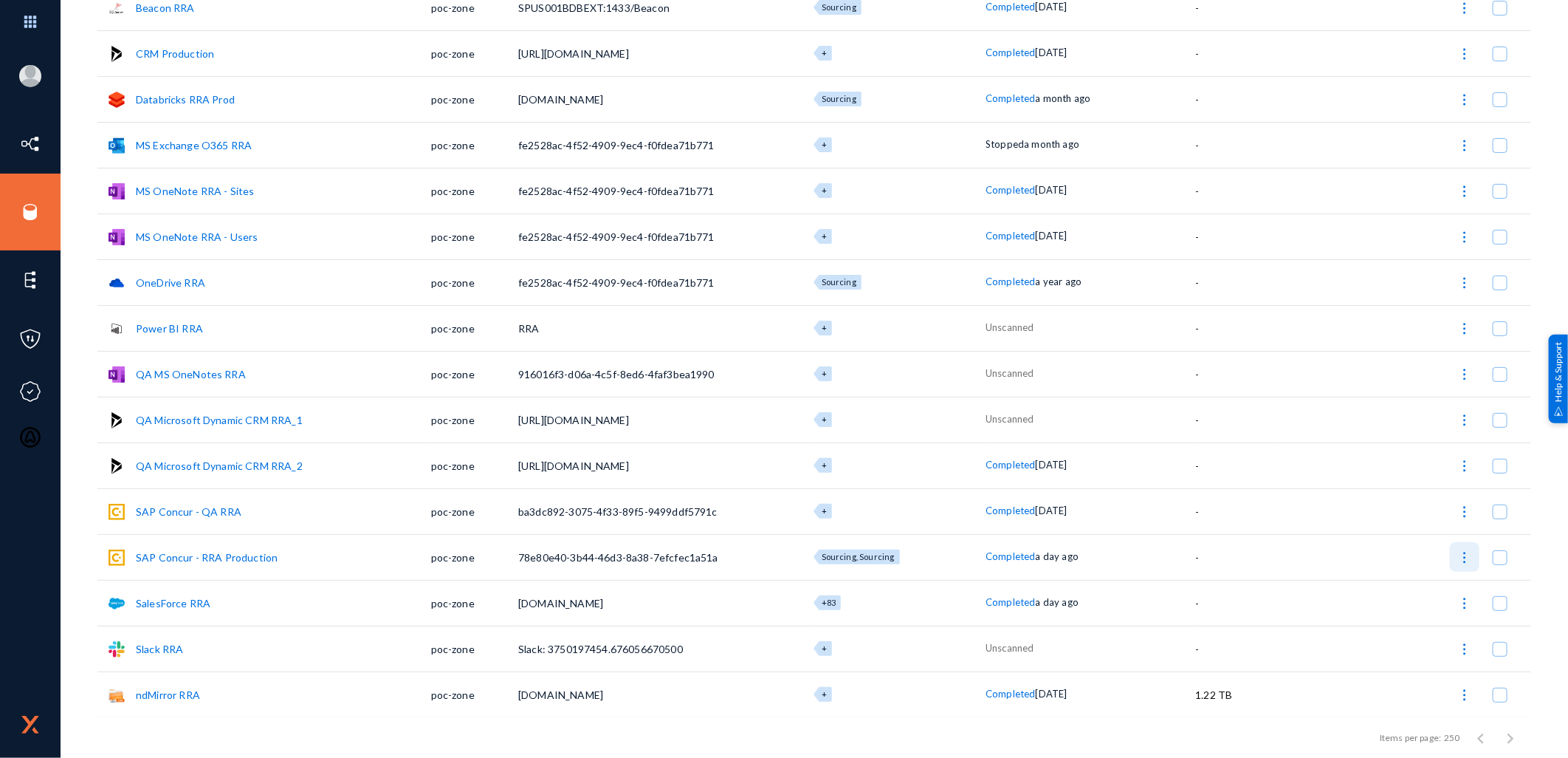
click at [1459, 551] on img at bounding box center [1464, 558] width 15 height 15
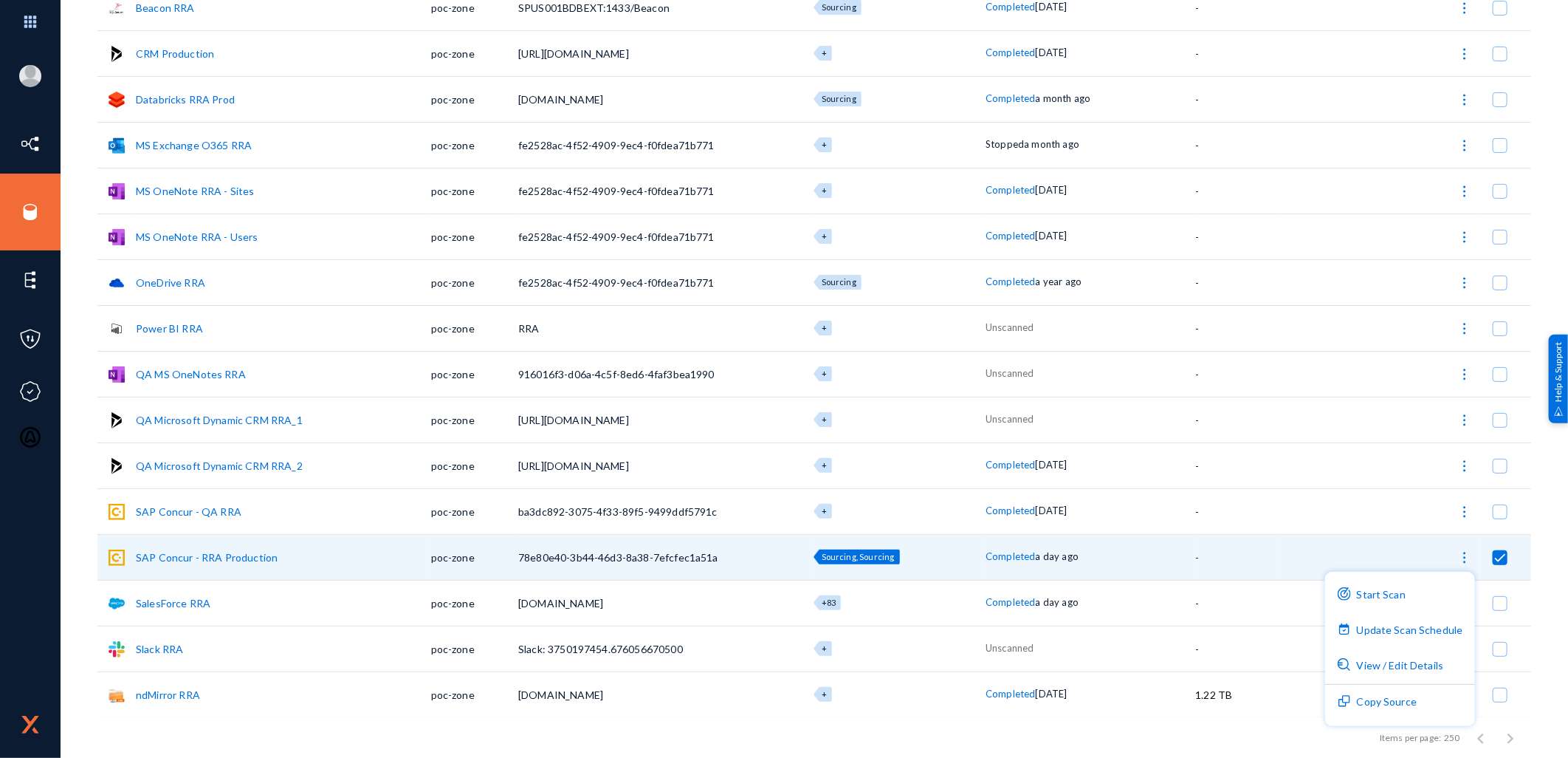
click at [1458, 557] on div at bounding box center [784, 379] width 1568 height 758
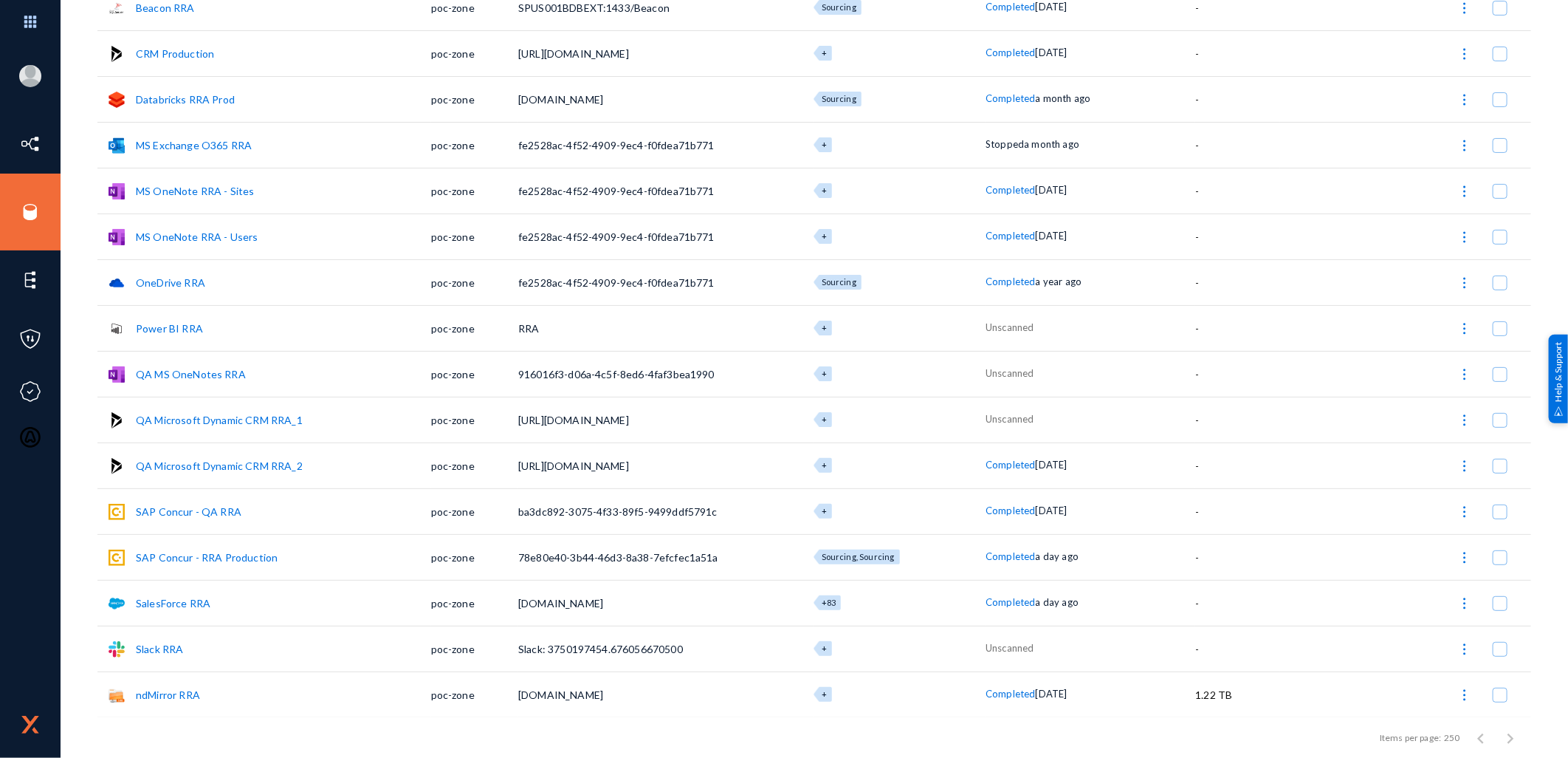
click at [1458, 557] on img at bounding box center [1464, 558] width 15 height 15
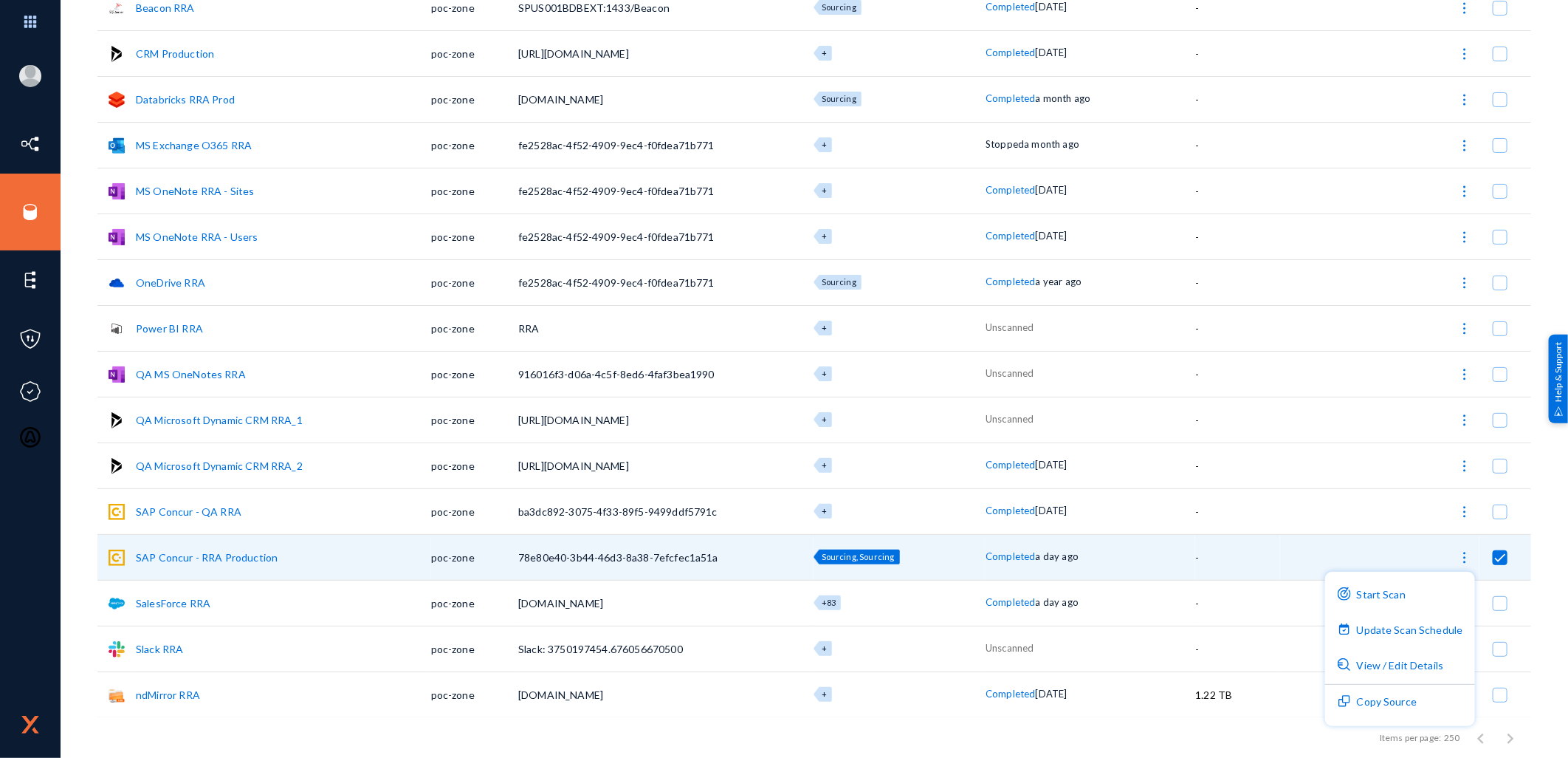
click at [1462, 556] on div at bounding box center [784, 379] width 1568 height 758
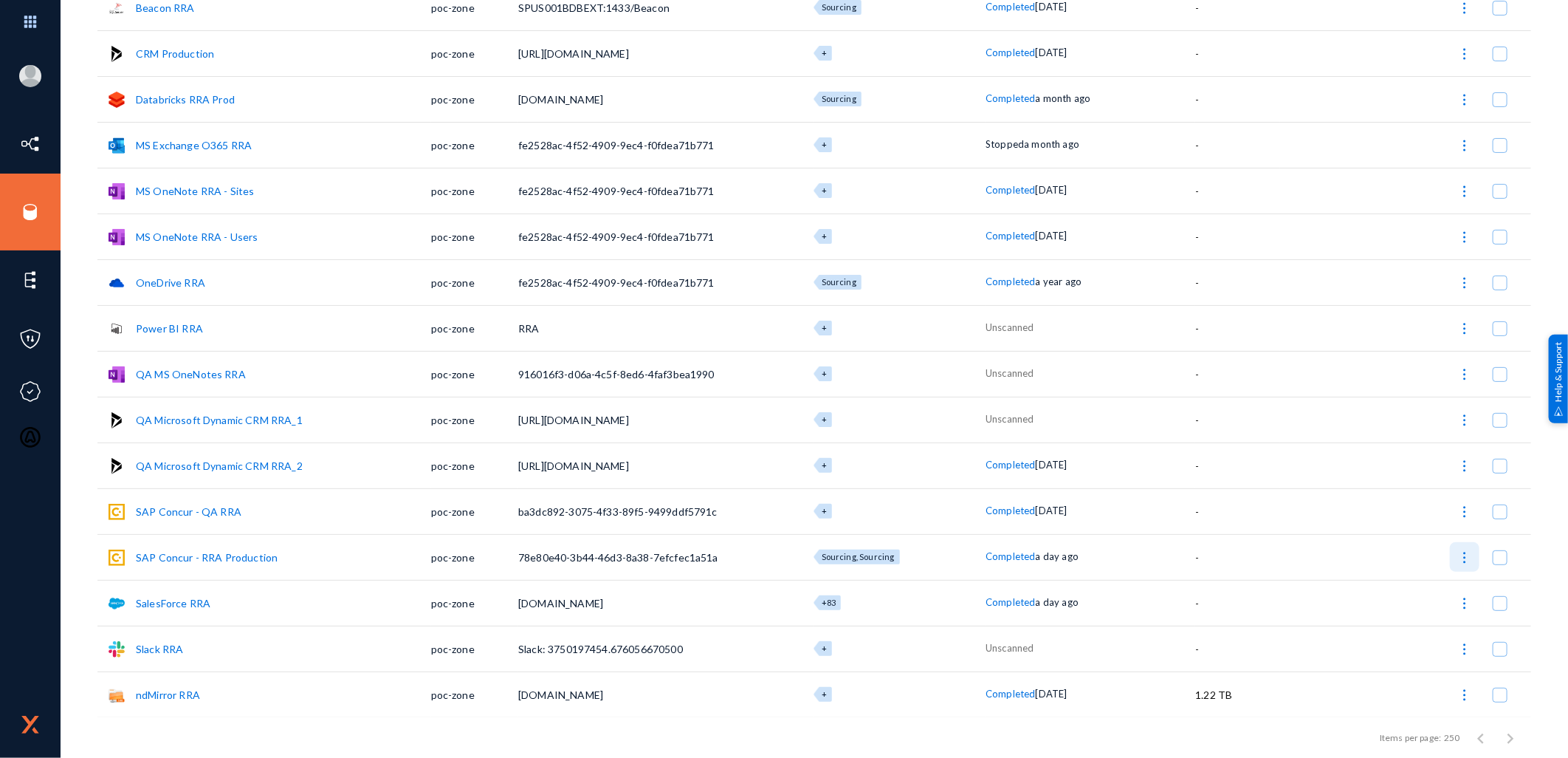
click at [1462, 556] on img at bounding box center [1464, 558] width 15 height 15
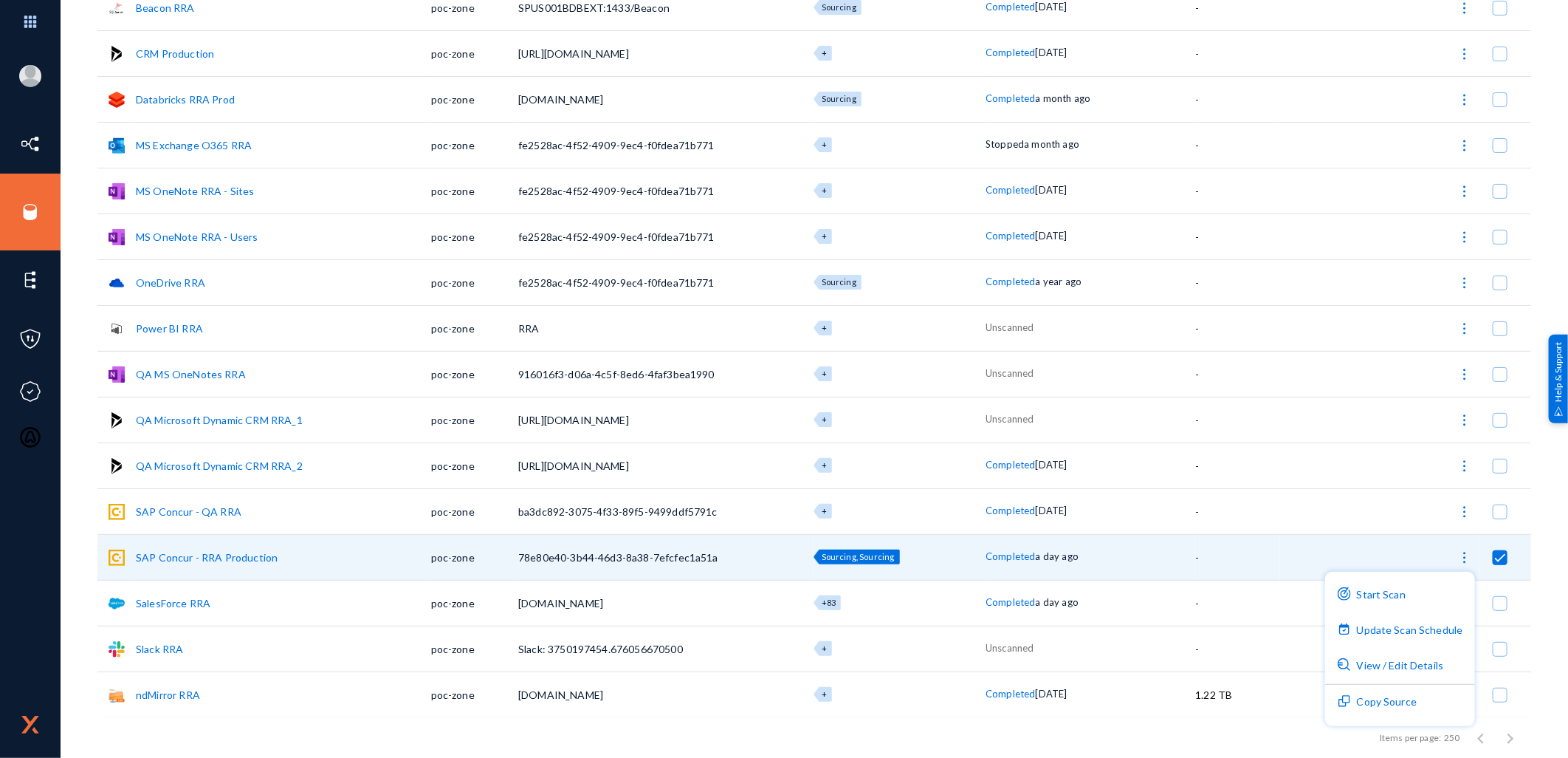
click at [1539, 200] on div at bounding box center [784, 379] width 1568 height 758
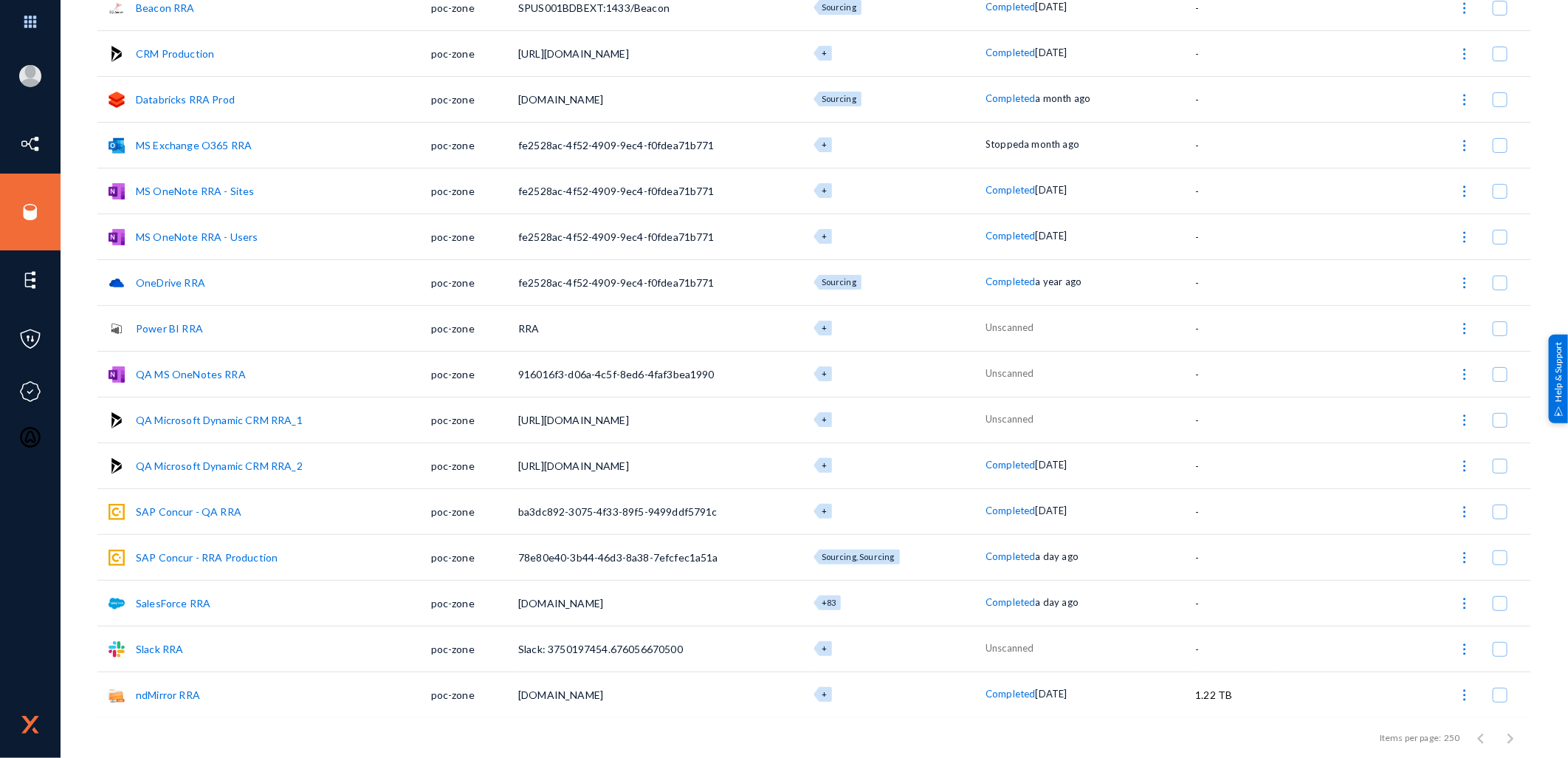
click at [1497, 554] on span at bounding box center [1500, 558] width 15 height 15
click at [1500, 564] on input "checkbox" at bounding box center [1500, 565] width 2 height 2
checkbox input "true"
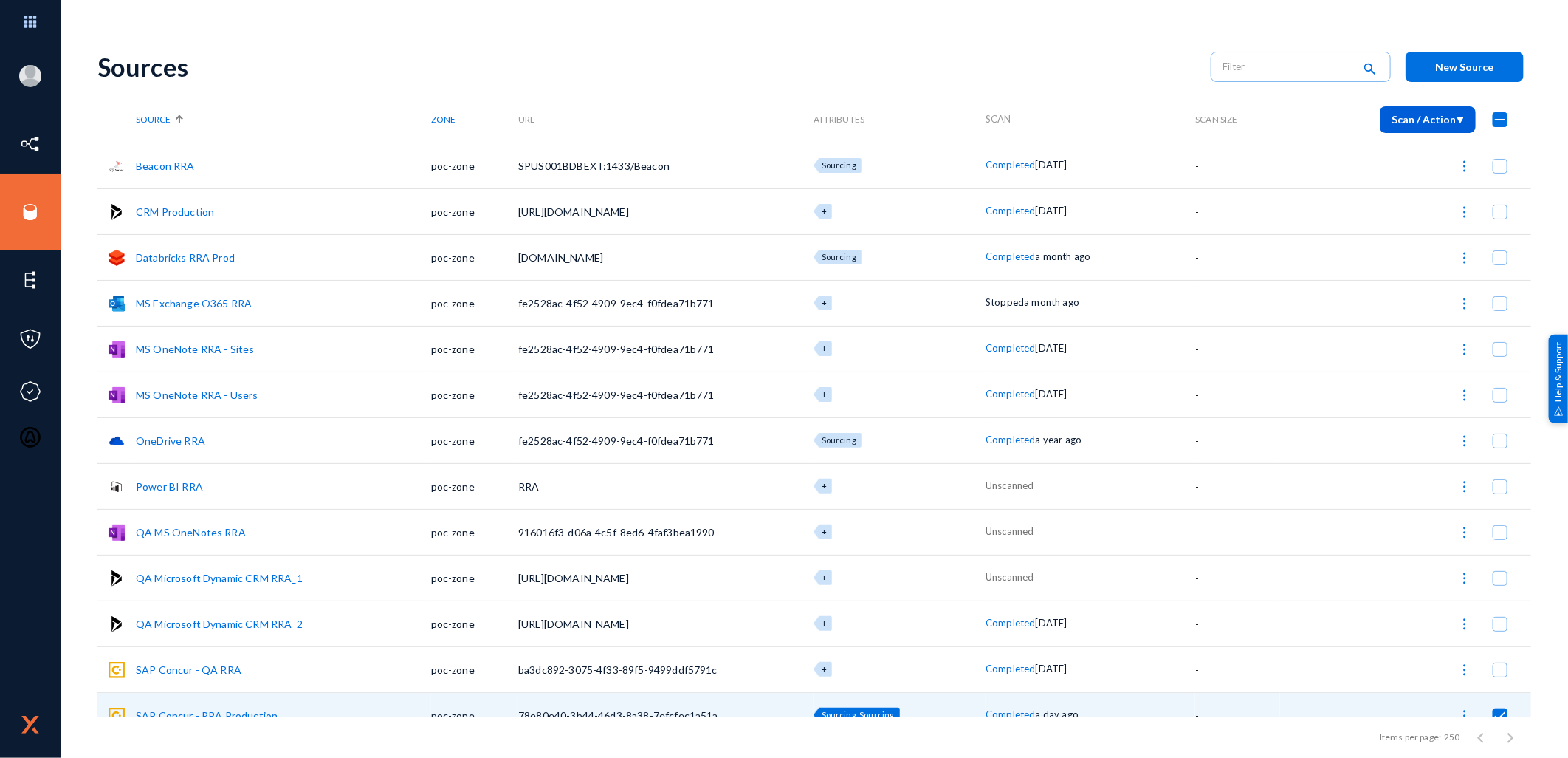
click at [1458, 119] on img at bounding box center [1460, 120] width 8 height 7
click at [1120, 41] on div at bounding box center [784, 379] width 1568 height 758
click at [1463, 122] on button "Scan / Action" at bounding box center [1428, 119] width 96 height 27
click at [1022, 90] on div at bounding box center [784, 379] width 1568 height 758
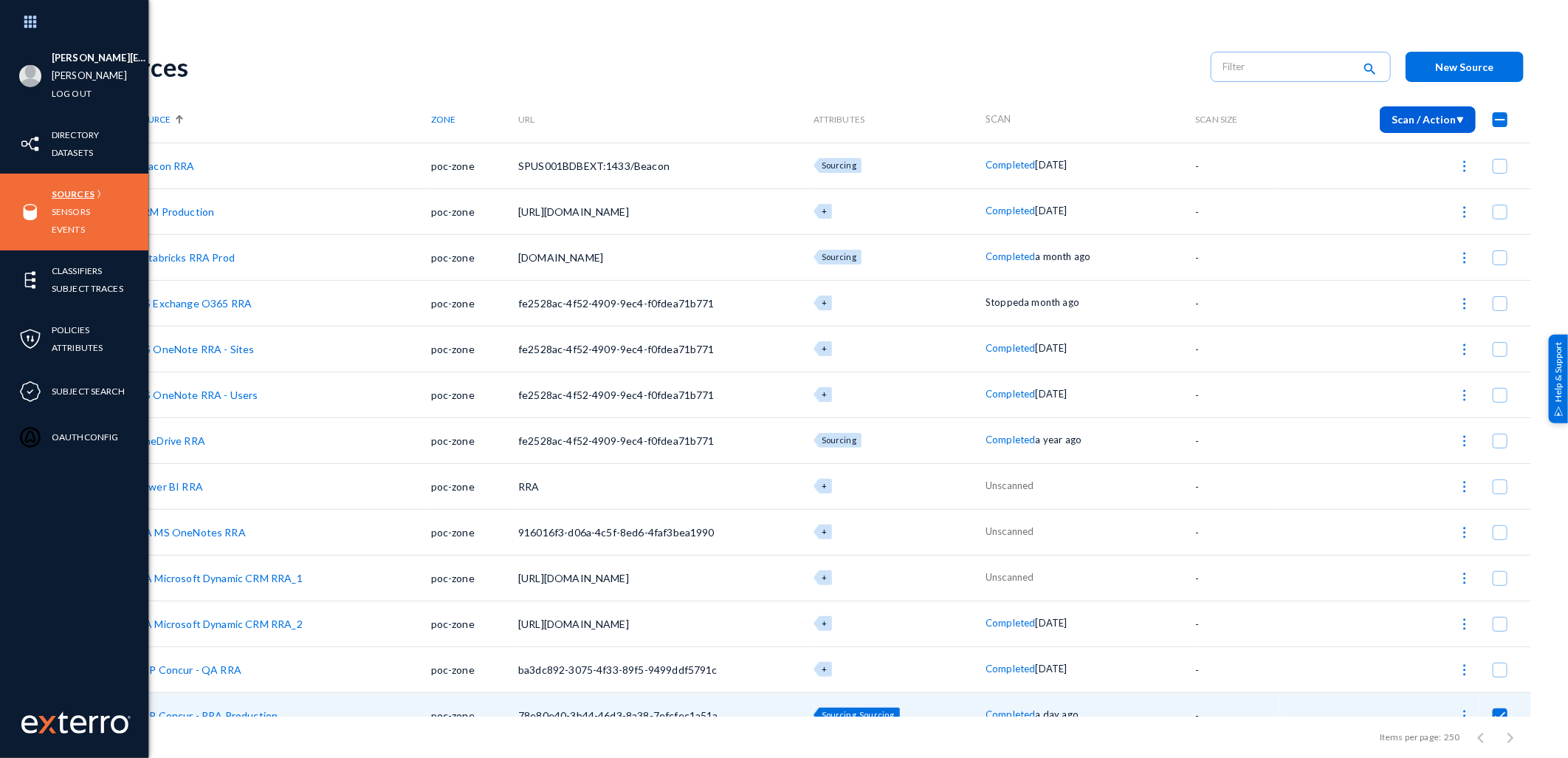
click at [82, 185] on link "Sources" at bounding box center [73, 194] width 43 height 17
click at [82, 151] on link "Datasets" at bounding box center [72, 152] width 42 height 17
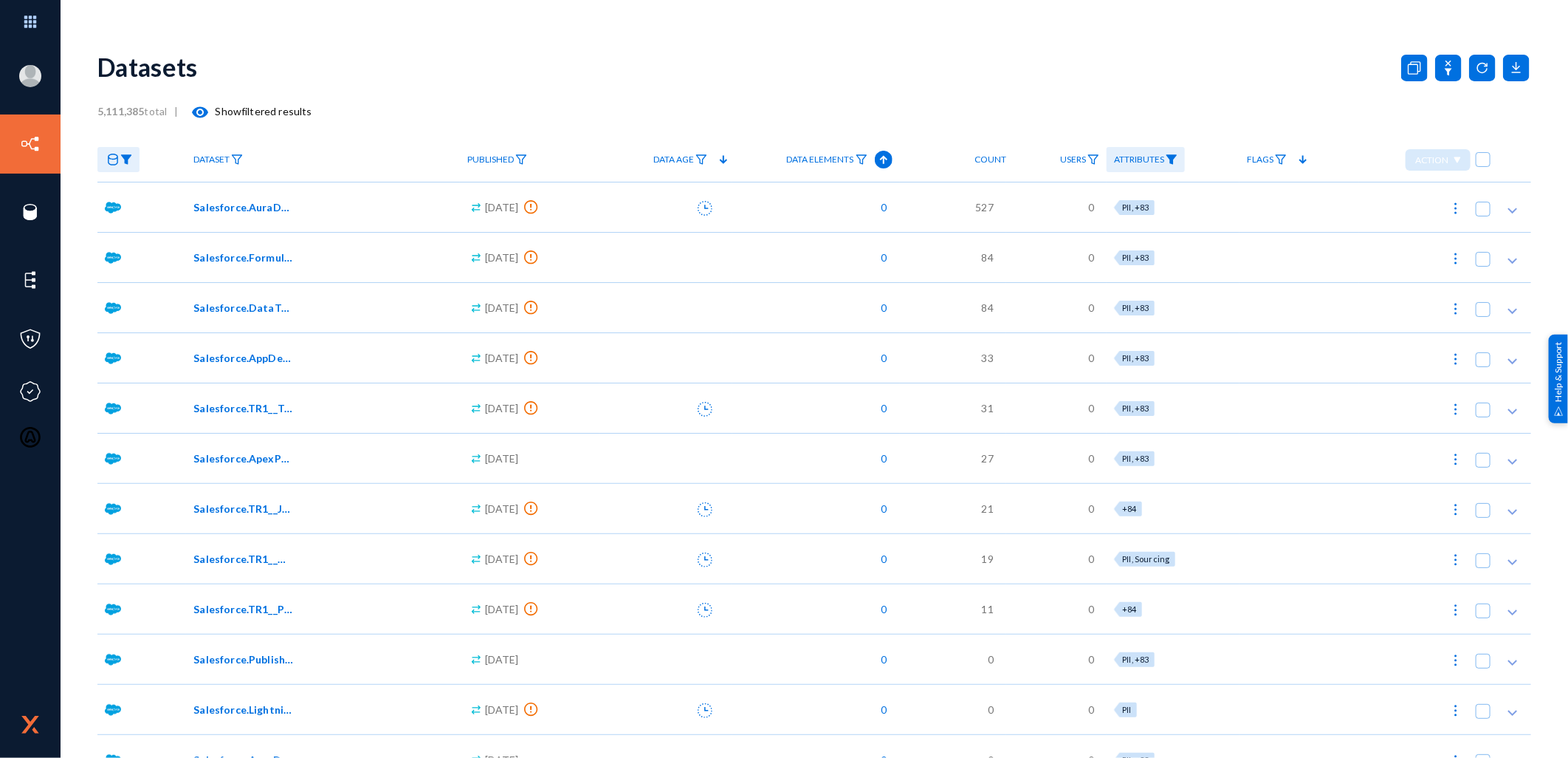
click at [120, 159] on img at bounding box center [126, 159] width 12 height 10
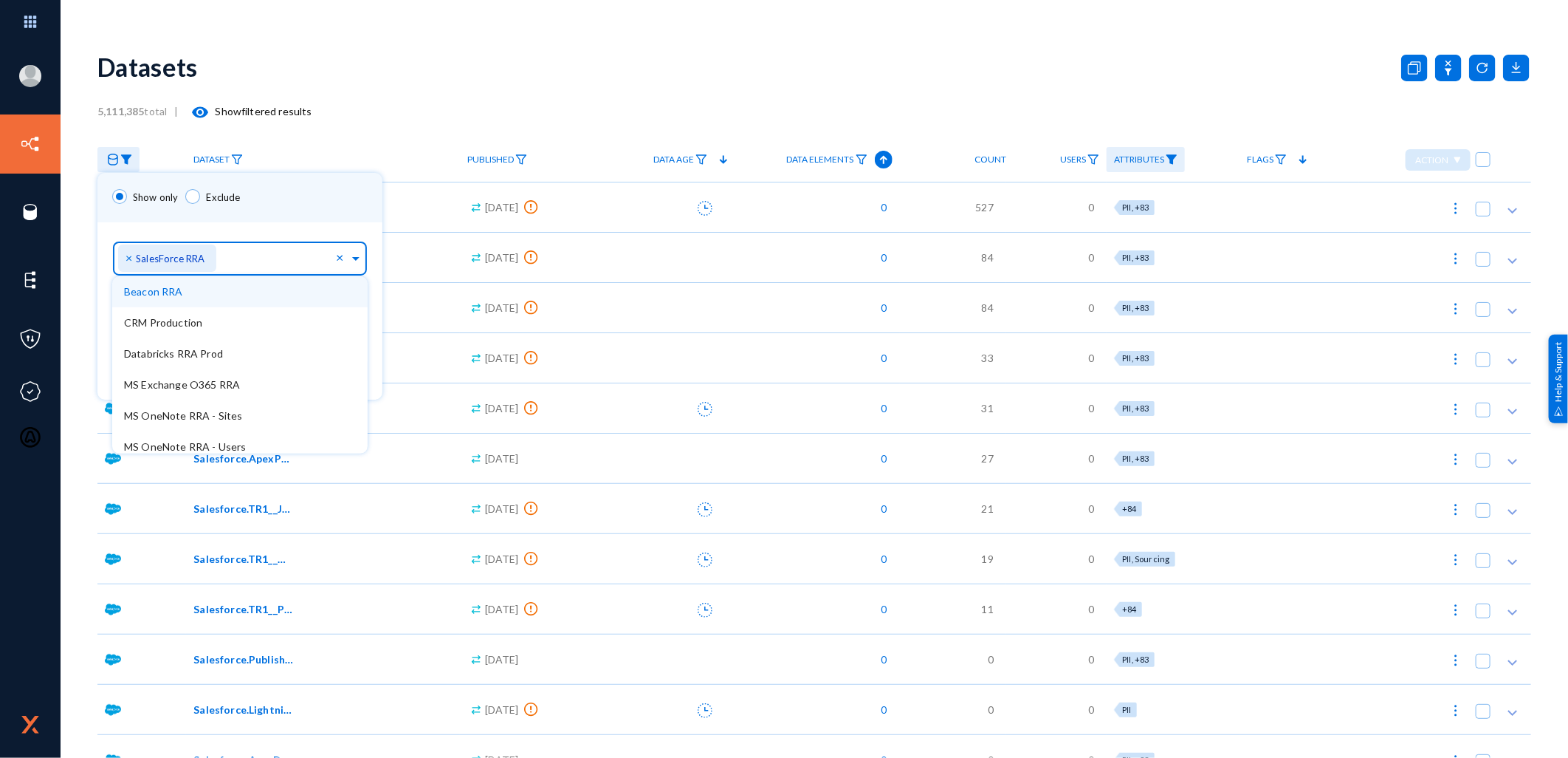
drag, startPoint x: 234, startPoint y: 269, endPoint x: 148, endPoint y: 256, distance: 87.0
click at [148, 256] on div "Sources... × SalesForce RRA" at bounding box center [227, 256] width 218 height 42
click at [124, 256] on div "× SalesForce RRA" at bounding box center [166, 258] width 98 height 27
click at [133, 256] on span "×" at bounding box center [130, 258] width 10 height 14
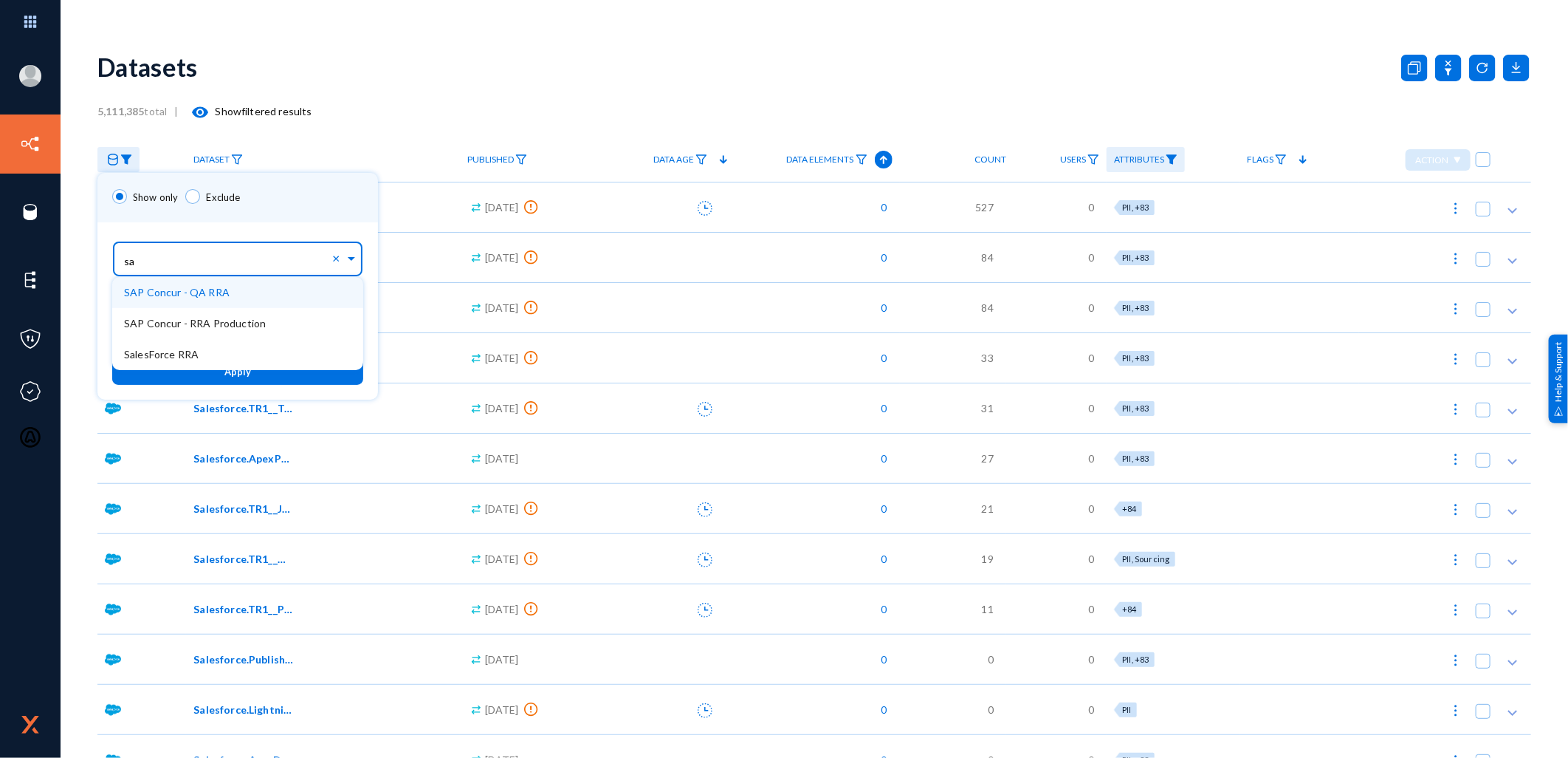
type input "sap"
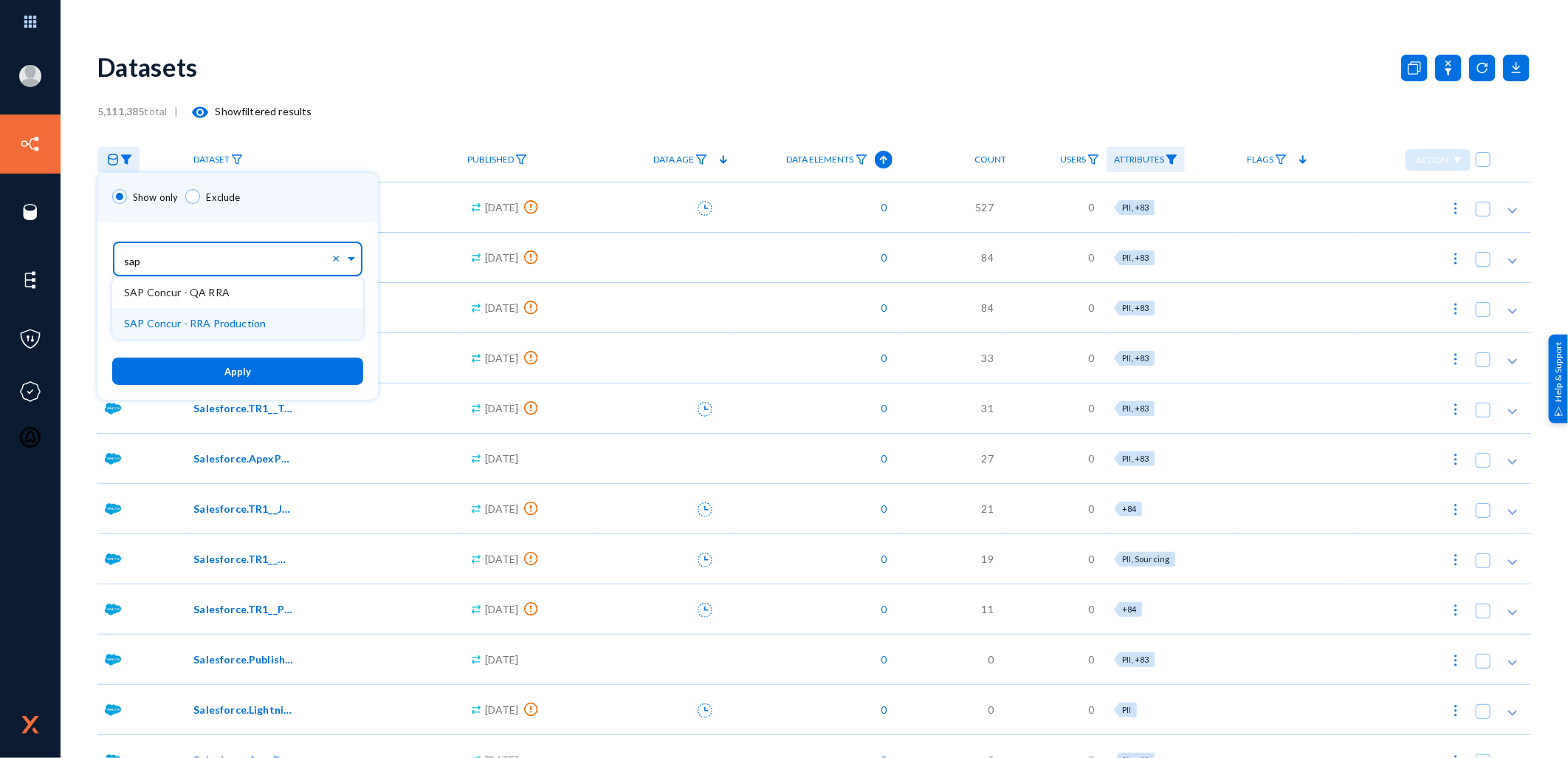
click at [221, 325] on span "SAP Concur - RRA Production" at bounding box center [195, 323] width 142 height 13
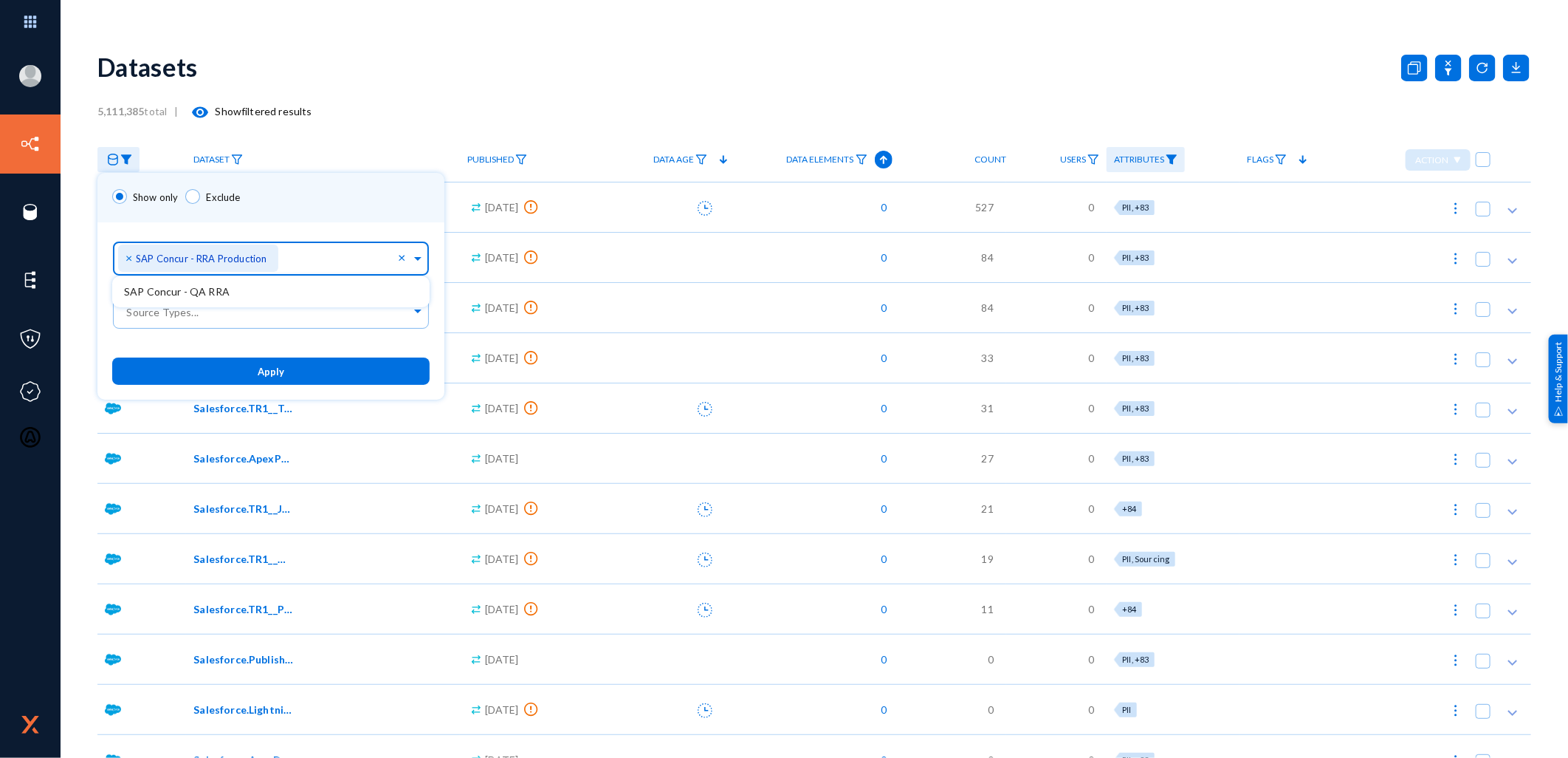
click at [242, 369] on button "Apply" at bounding box center [271, 371] width 317 height 27
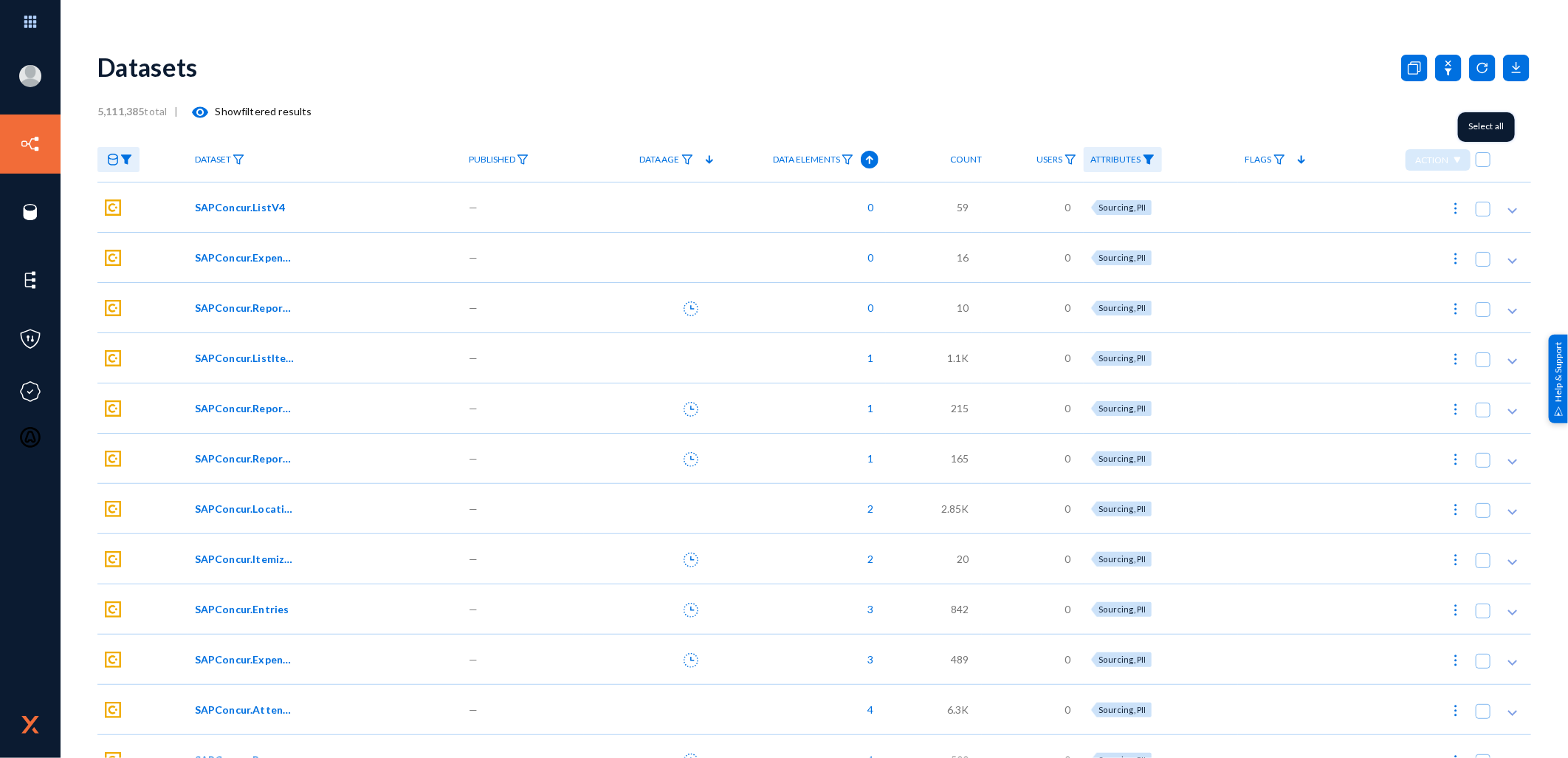
click at [1480, 164] on span at bounding box center [1483, 159] width 15 height 15
click at [1482, 167] on input "checkbox" at bounding box center [1483, 167] width 2 height 2
checkbox input "true"
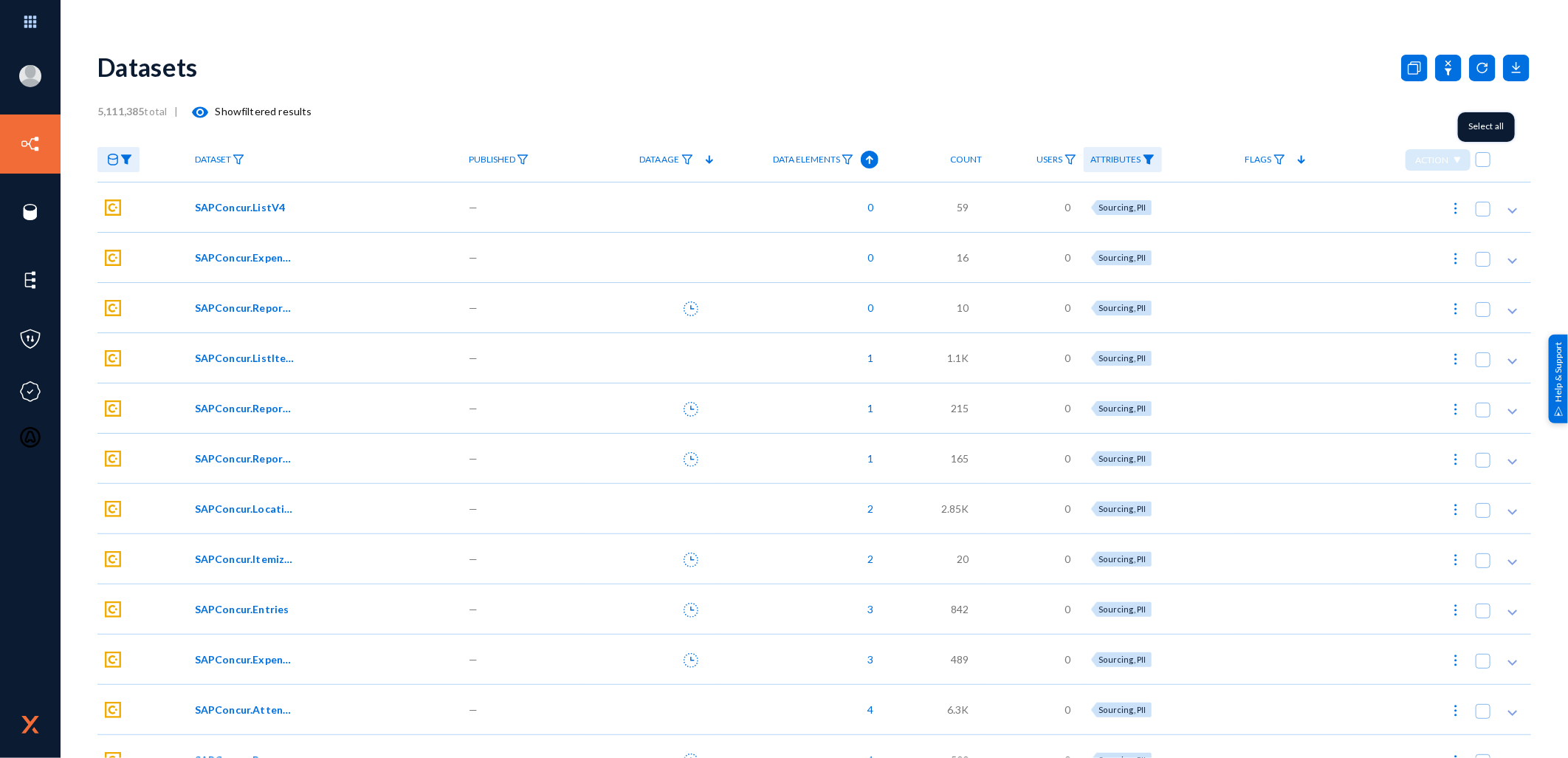
checkbox input "true"
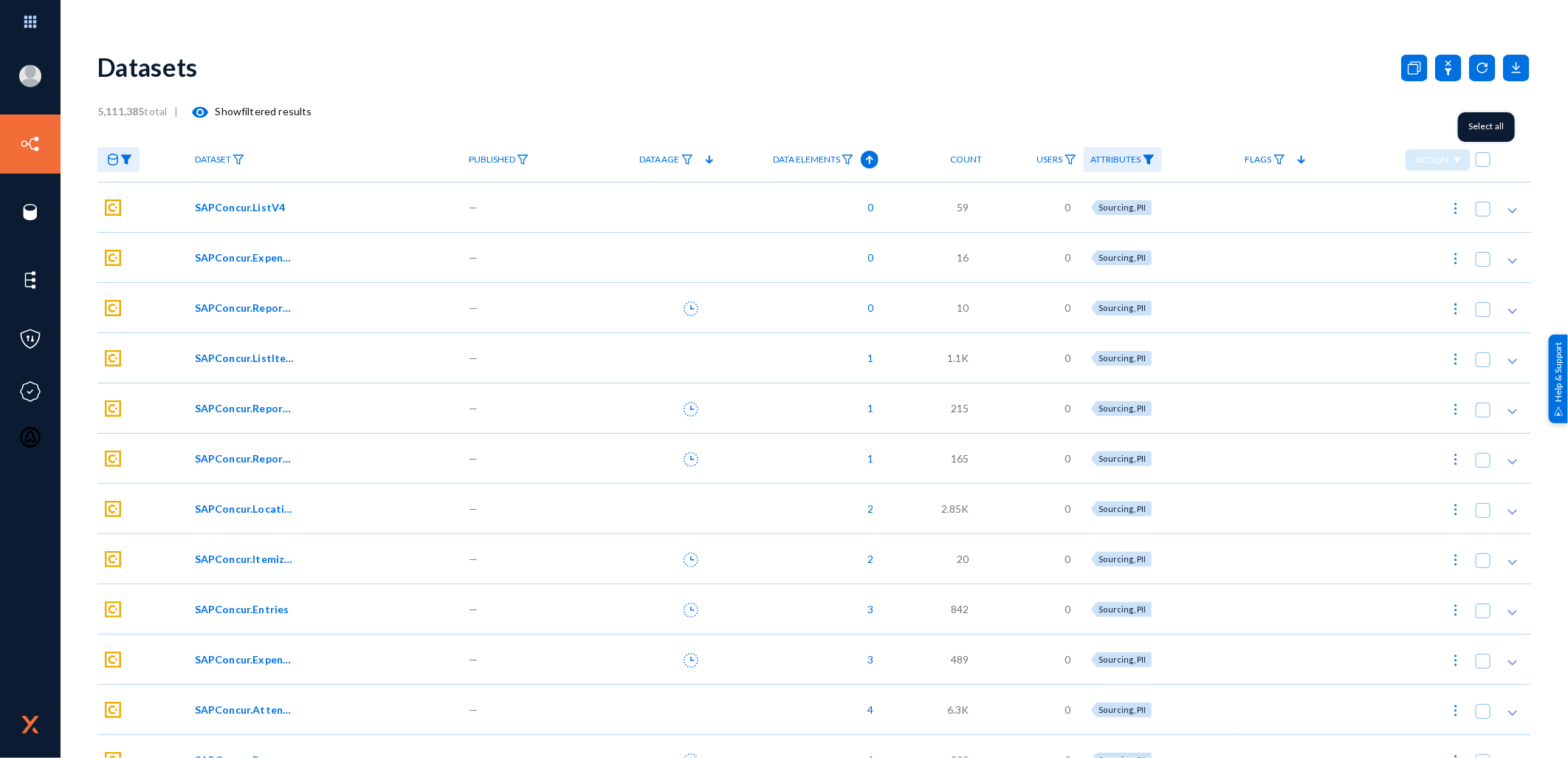
checkbox input "true"
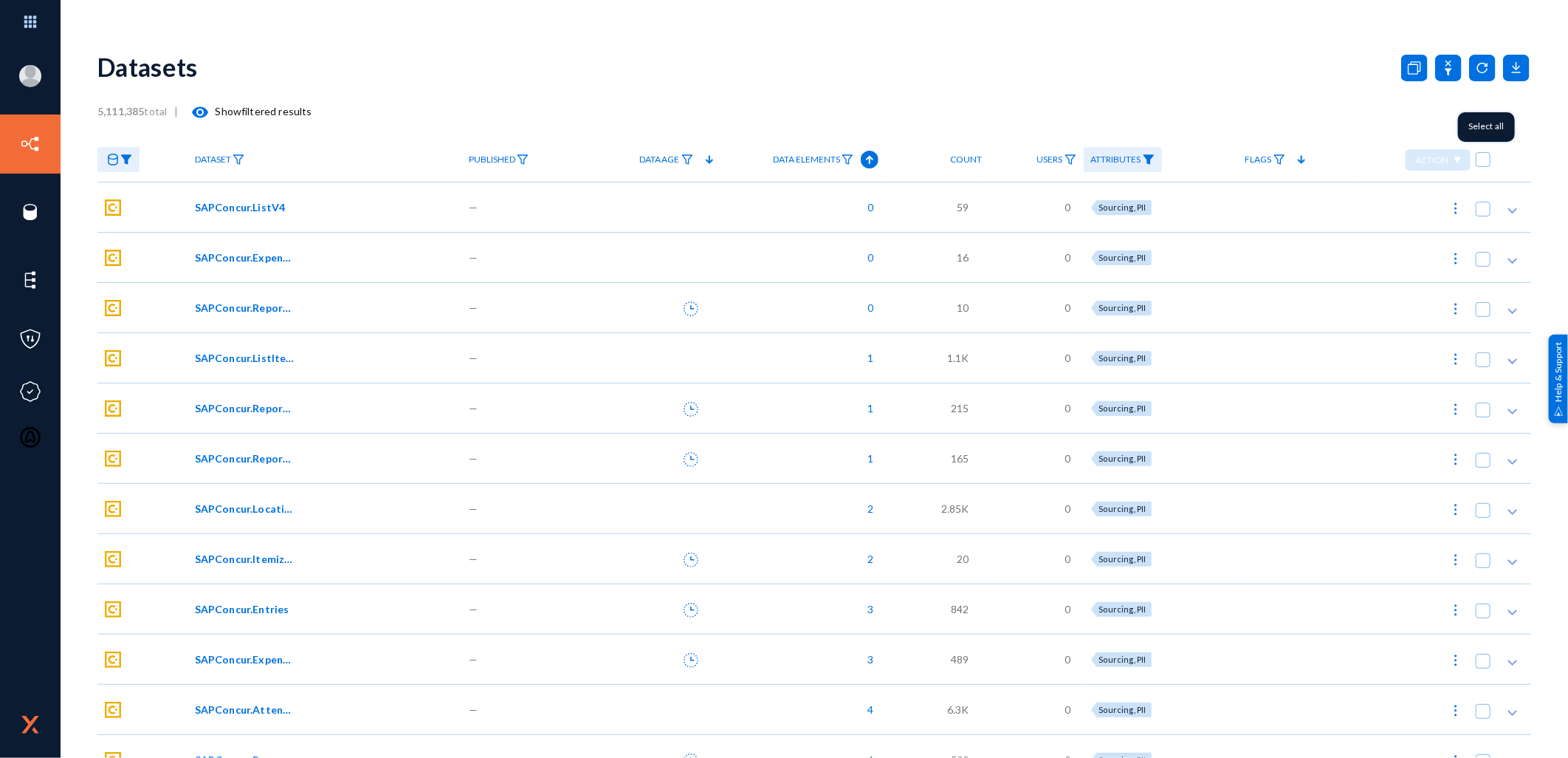
checkbox input "true"
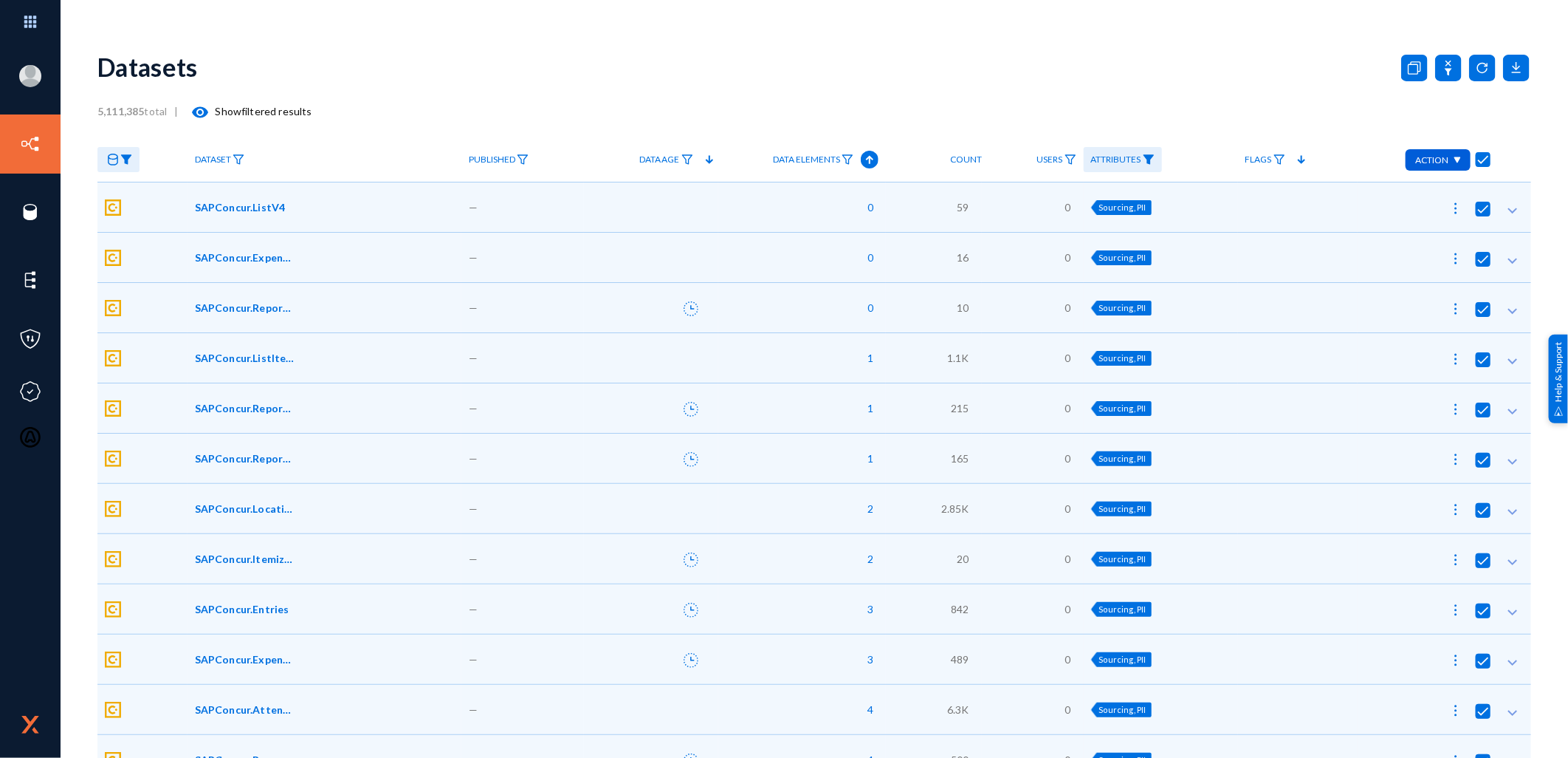
click at [1453, 161] on img at bounding box center [1457, 159] width 8 height 7
click at [1381, 263] on button "Publish 0" at bounding box center [1395, 265] width 141 height 35
click at [128, 163] on img at bounding box center [126, 159] width 12 height 10
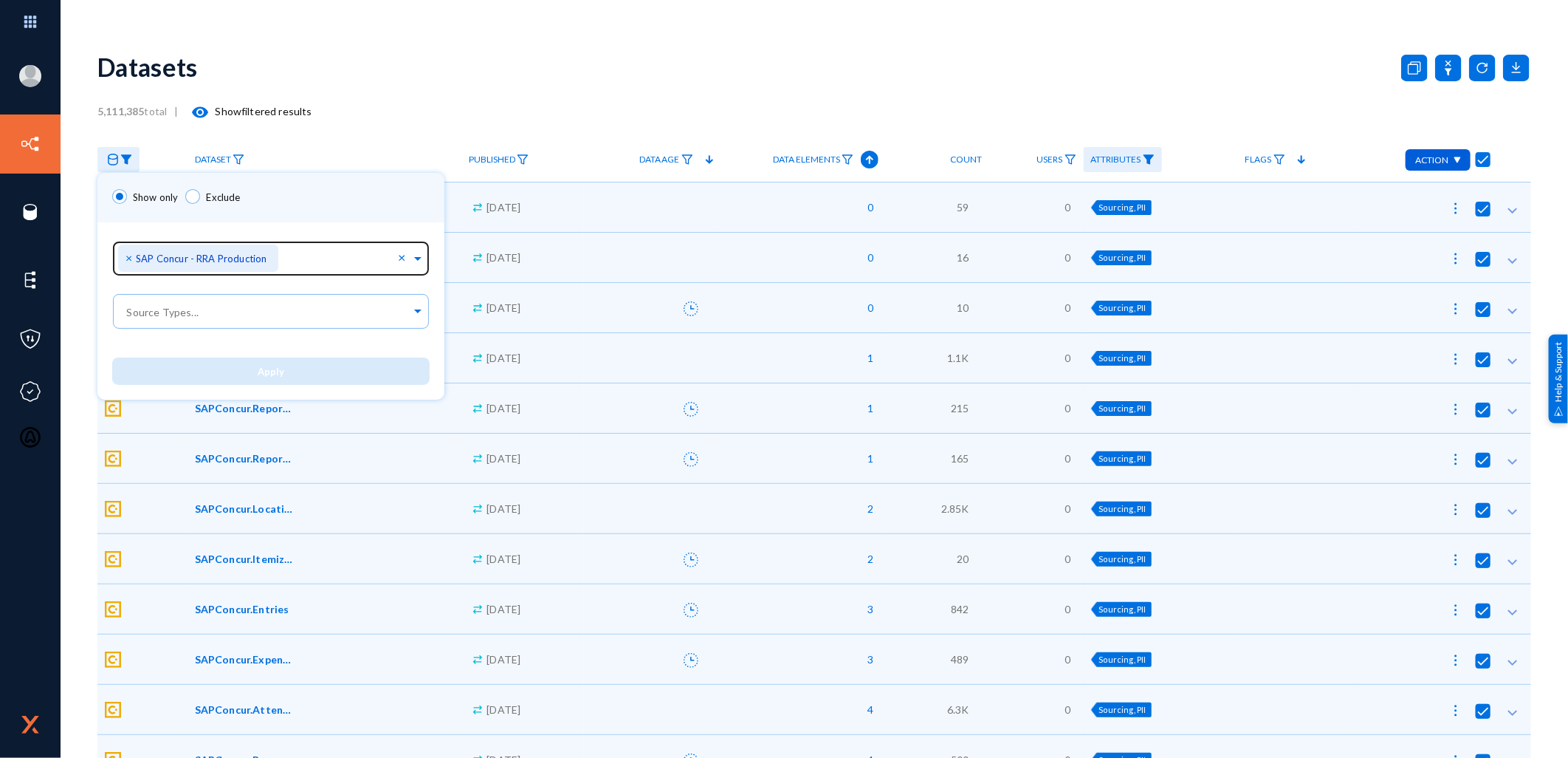
click at [133, 258] on span "×" at bounding box center [130, 258] width 10 height 14
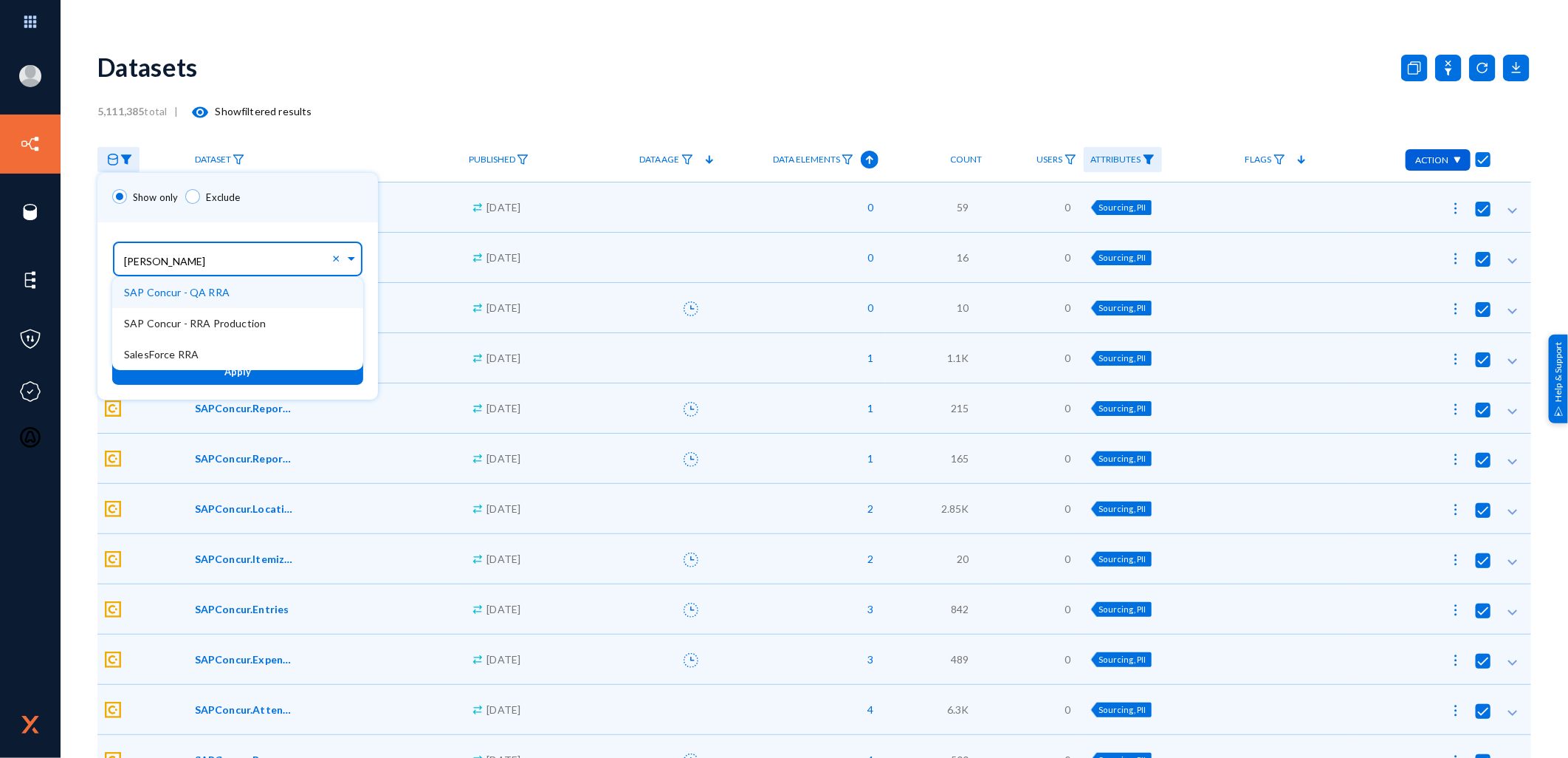
type input "sale"
click at [197, 290] on div "SalesForce RRA" at bounding box center [238, 292] width 251 height 31
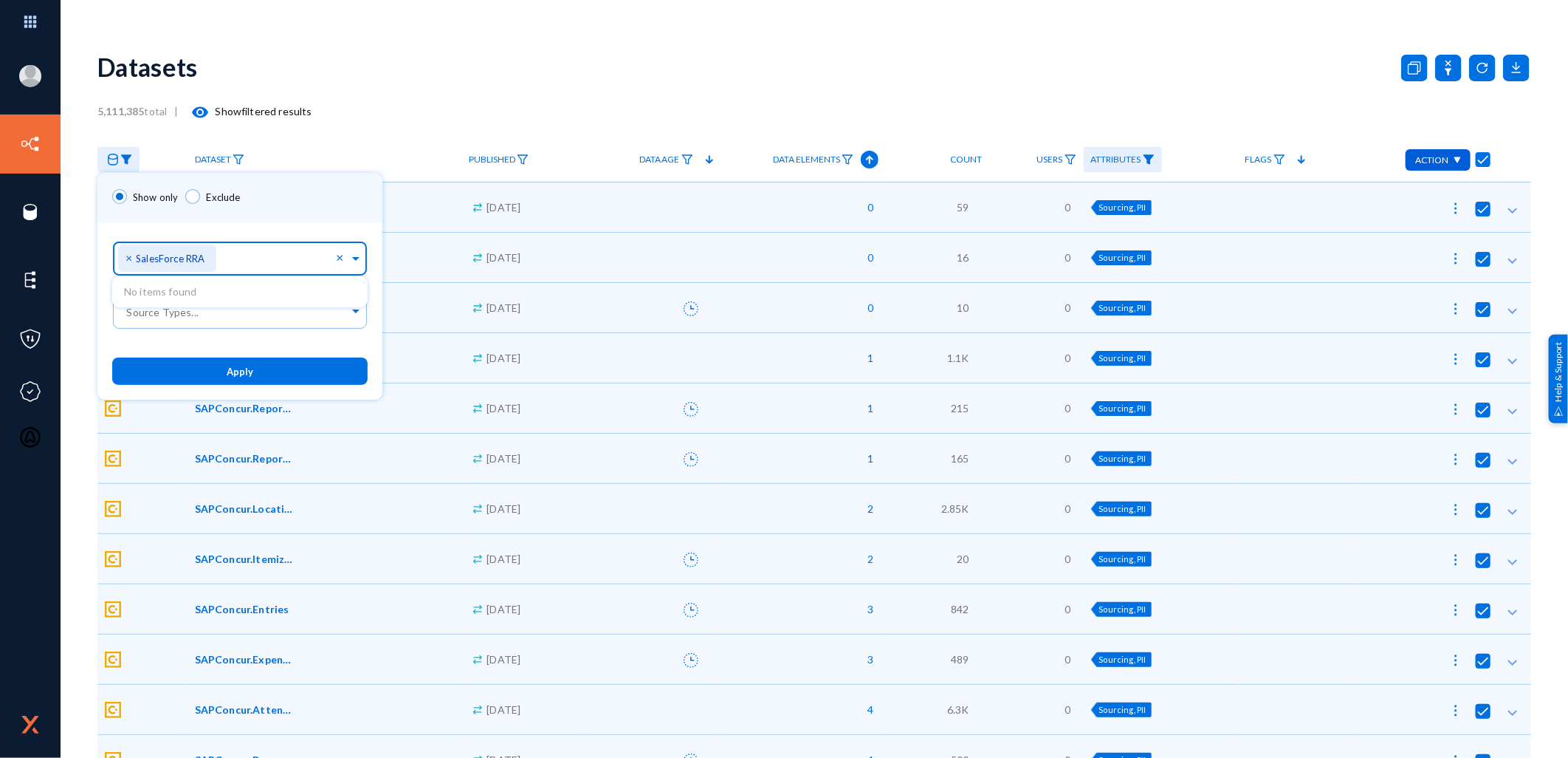
click at [245, 380] on button "Apply" at bounding box center [239, 371] width 255 height 27
checkbox input "false"
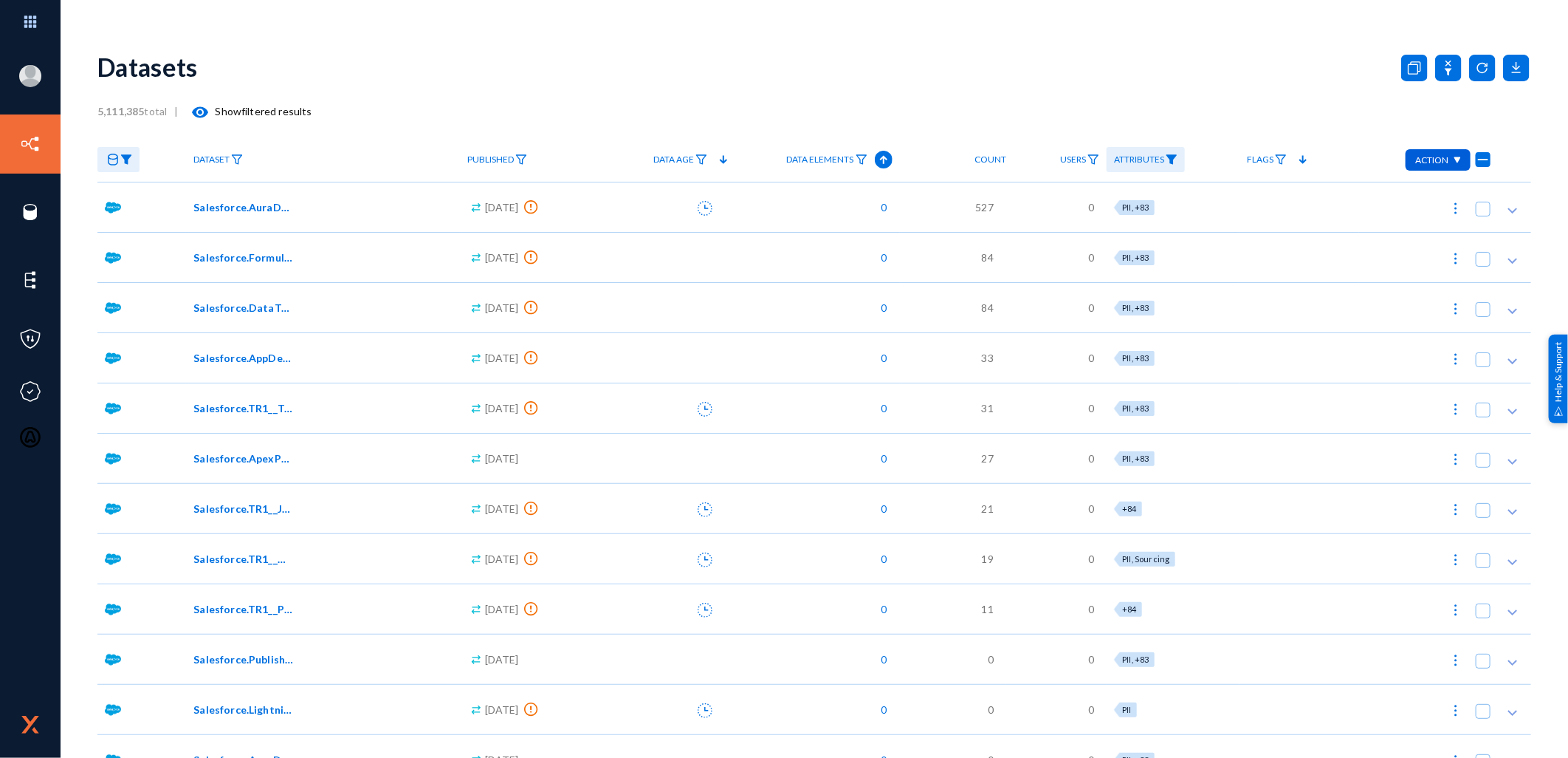
click at [1171, 158] on img at bounding box center [1171, 159] width 12 height 10
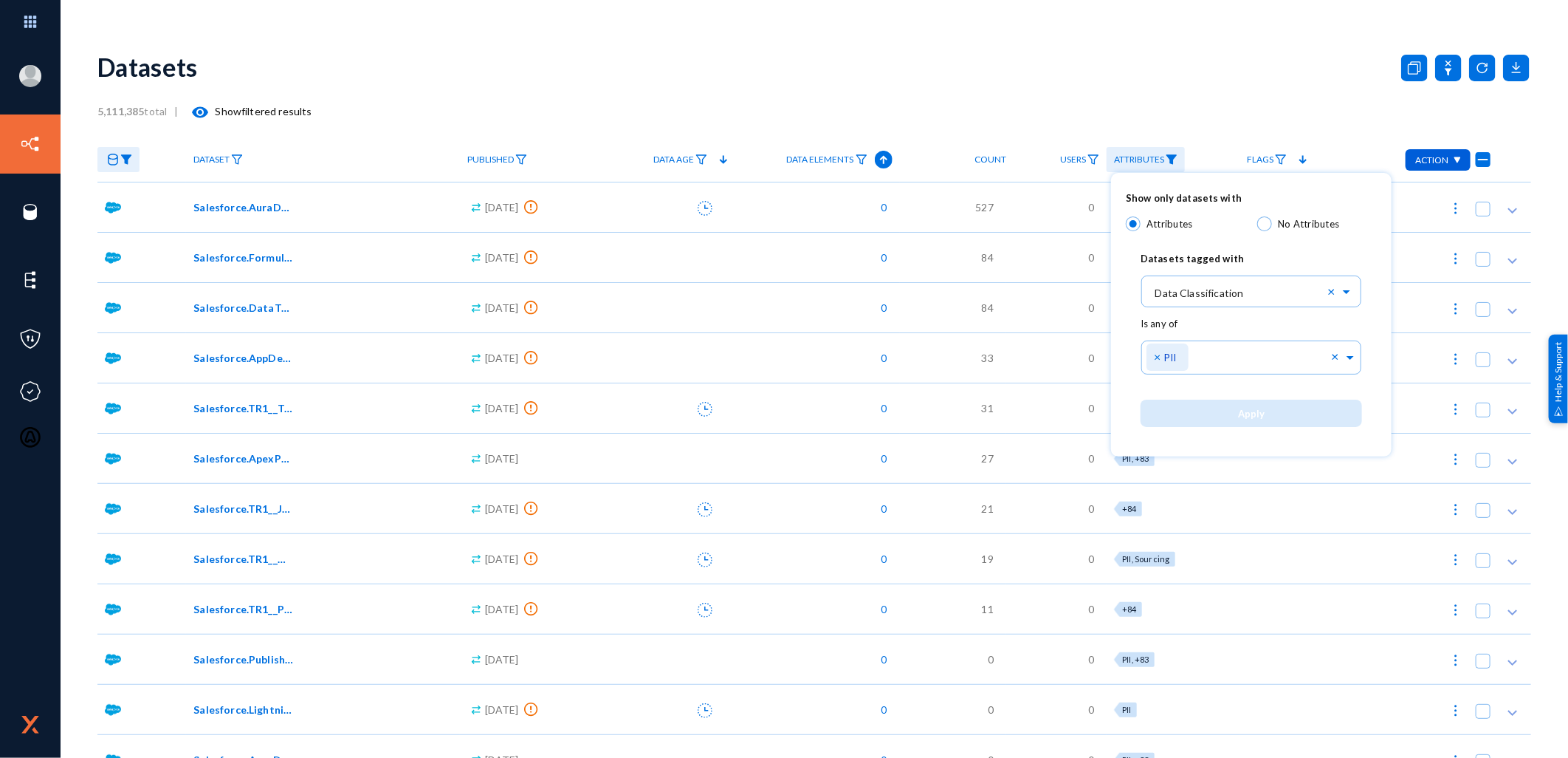
click at [888, 75] on div at bounding box center [784, 379] width 1568 height 758
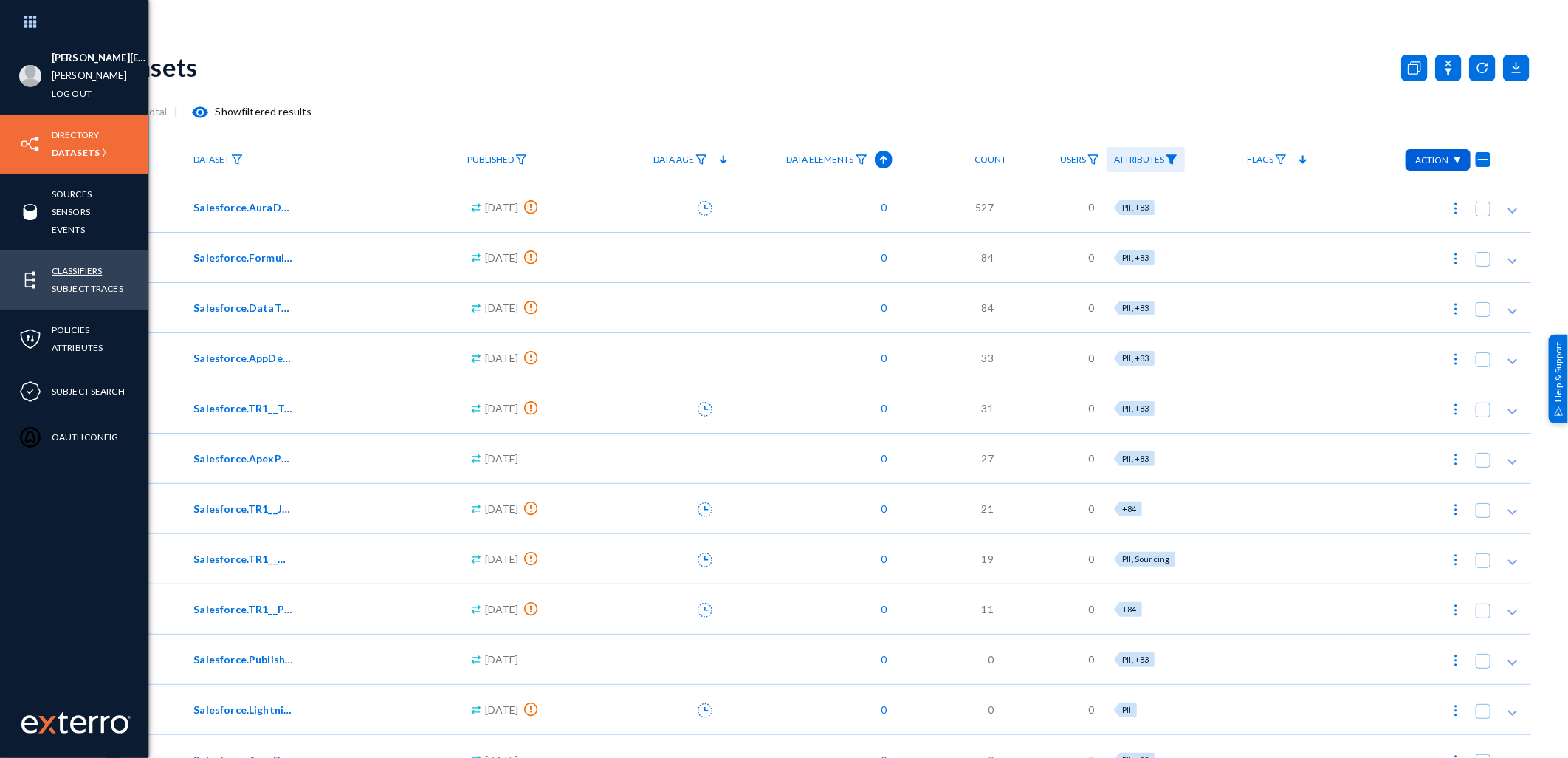
click at [86, 272] on link "Classifiers" at bounding box center [77, 271] width 50 height 17
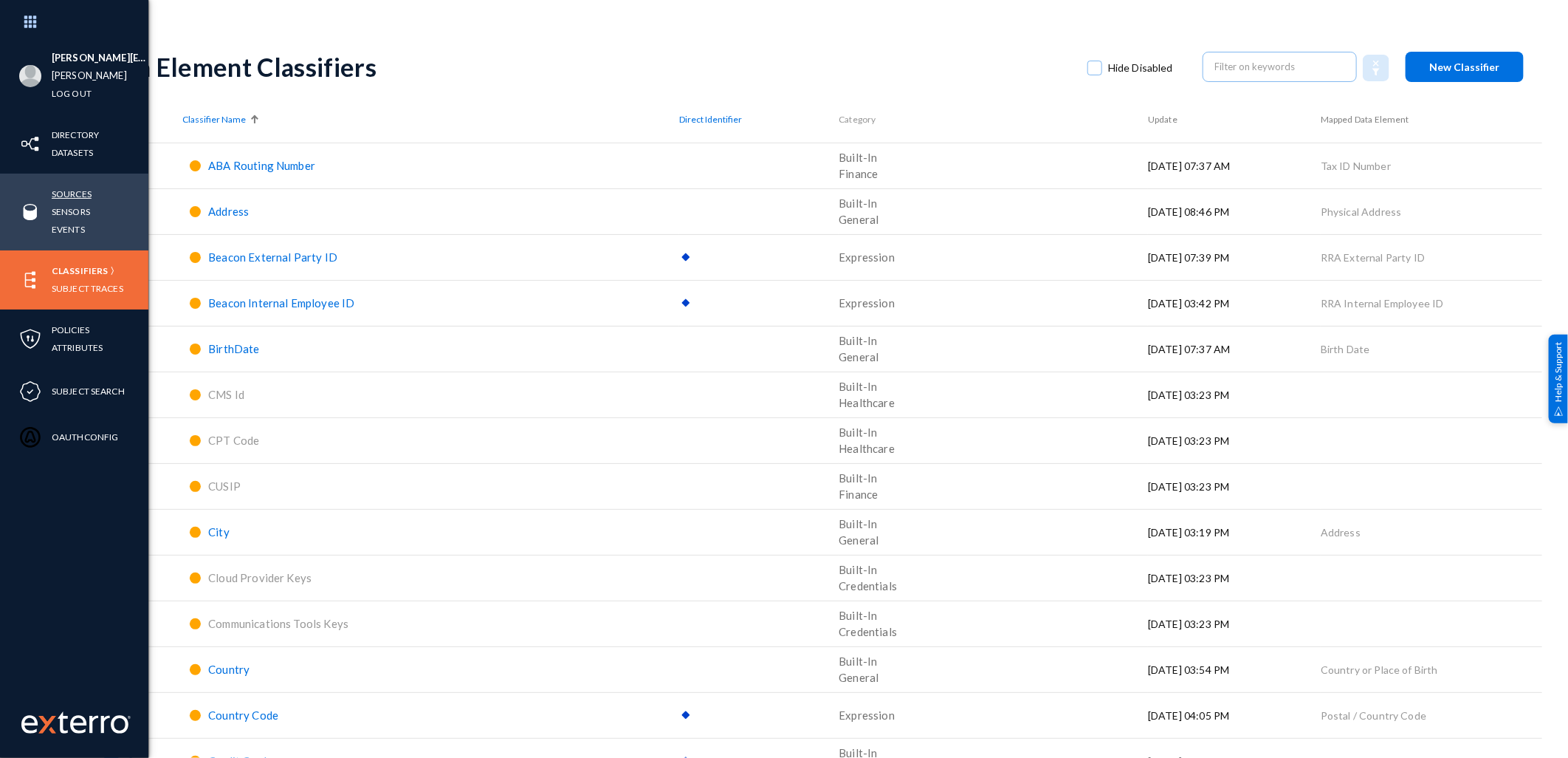
click at [80, 192] on link "Sources" at bounding box center [71, 194] width 40 height 17
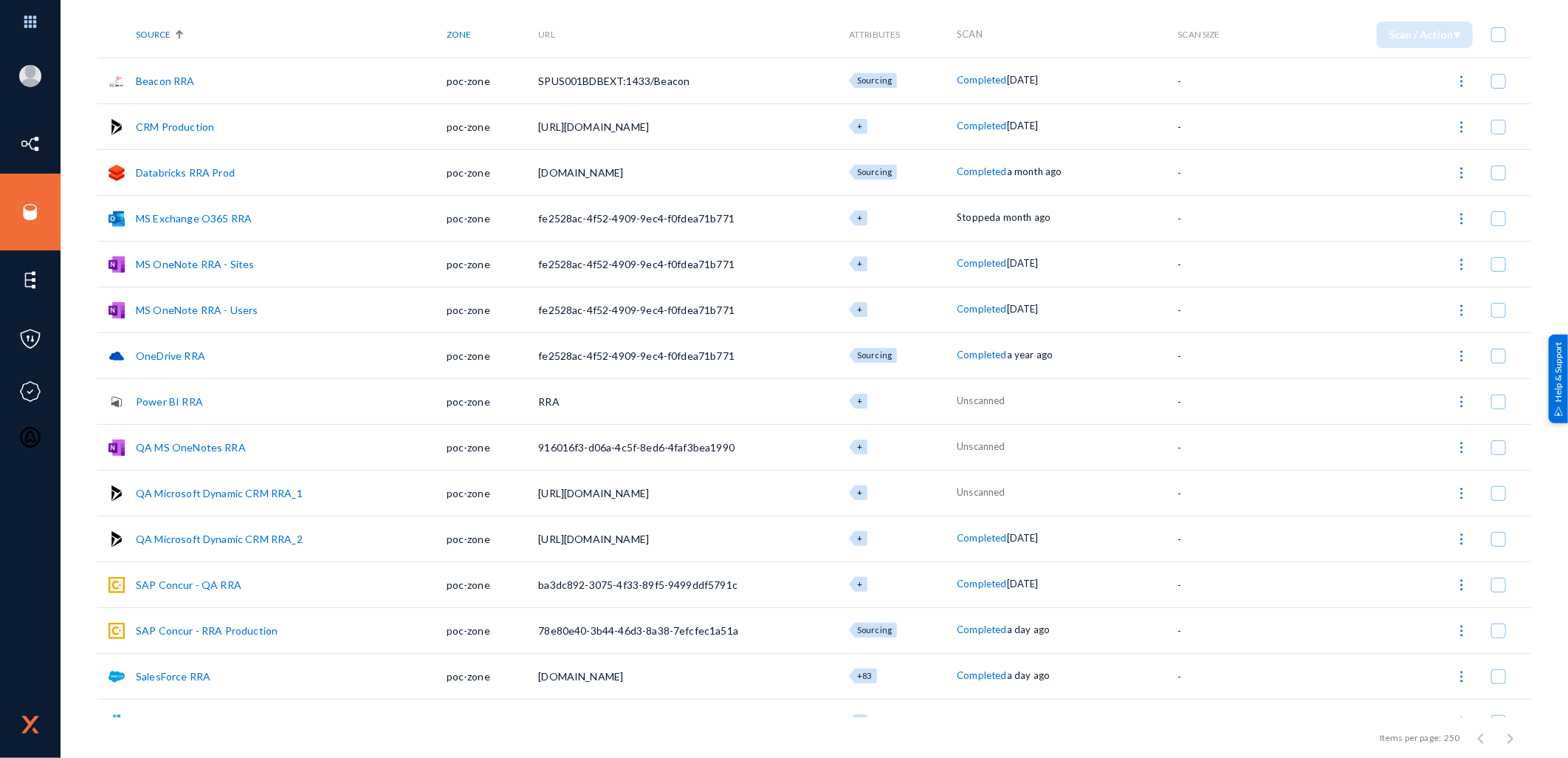
scroll to position [158, 0]
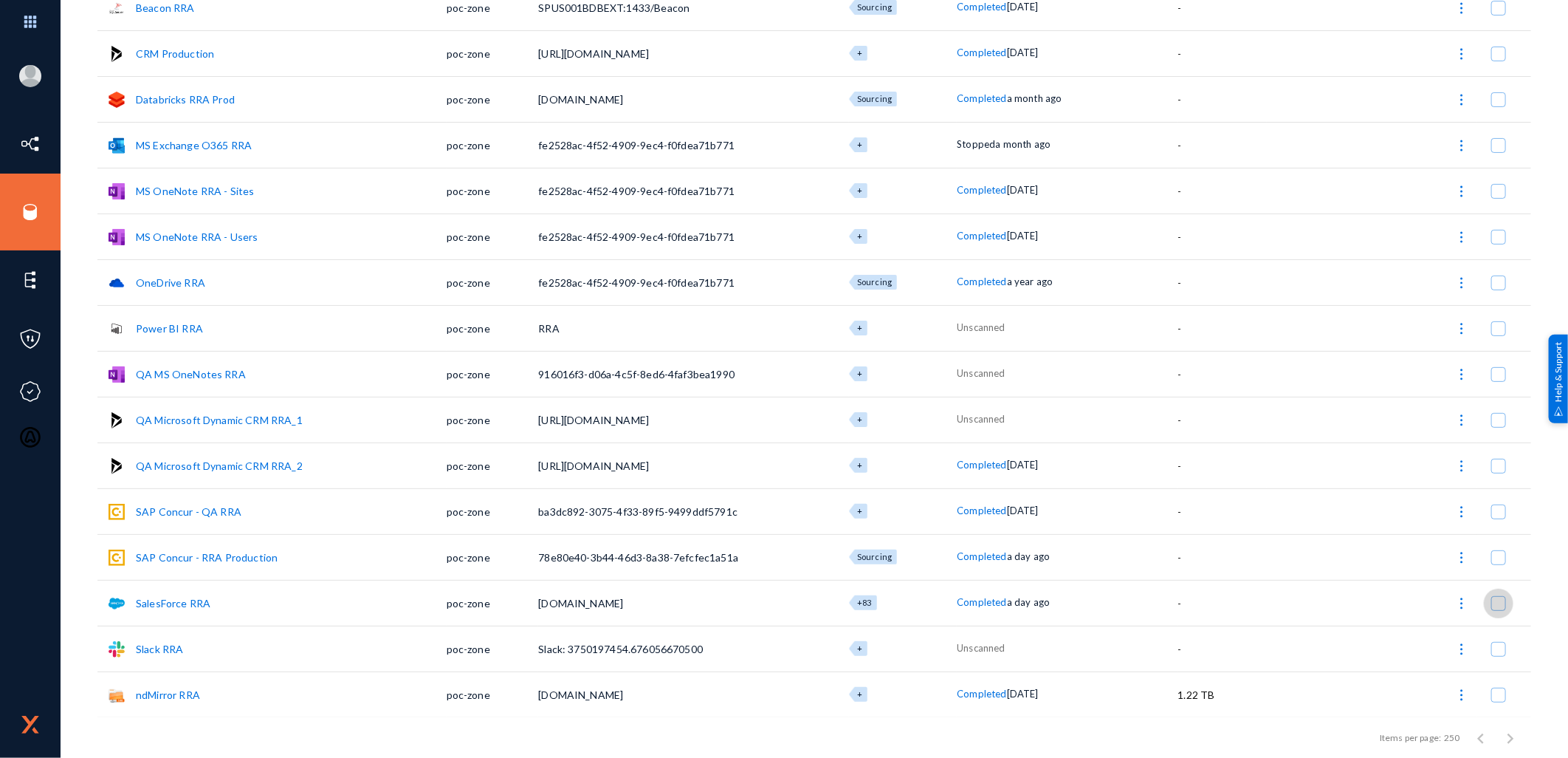
click at [1492, 600] on span at bounding box center [1499, 603] width 15 height 15
click at [1498, 610] on input "checkbox" at bounding box center [1499, 611] width 2 height 2
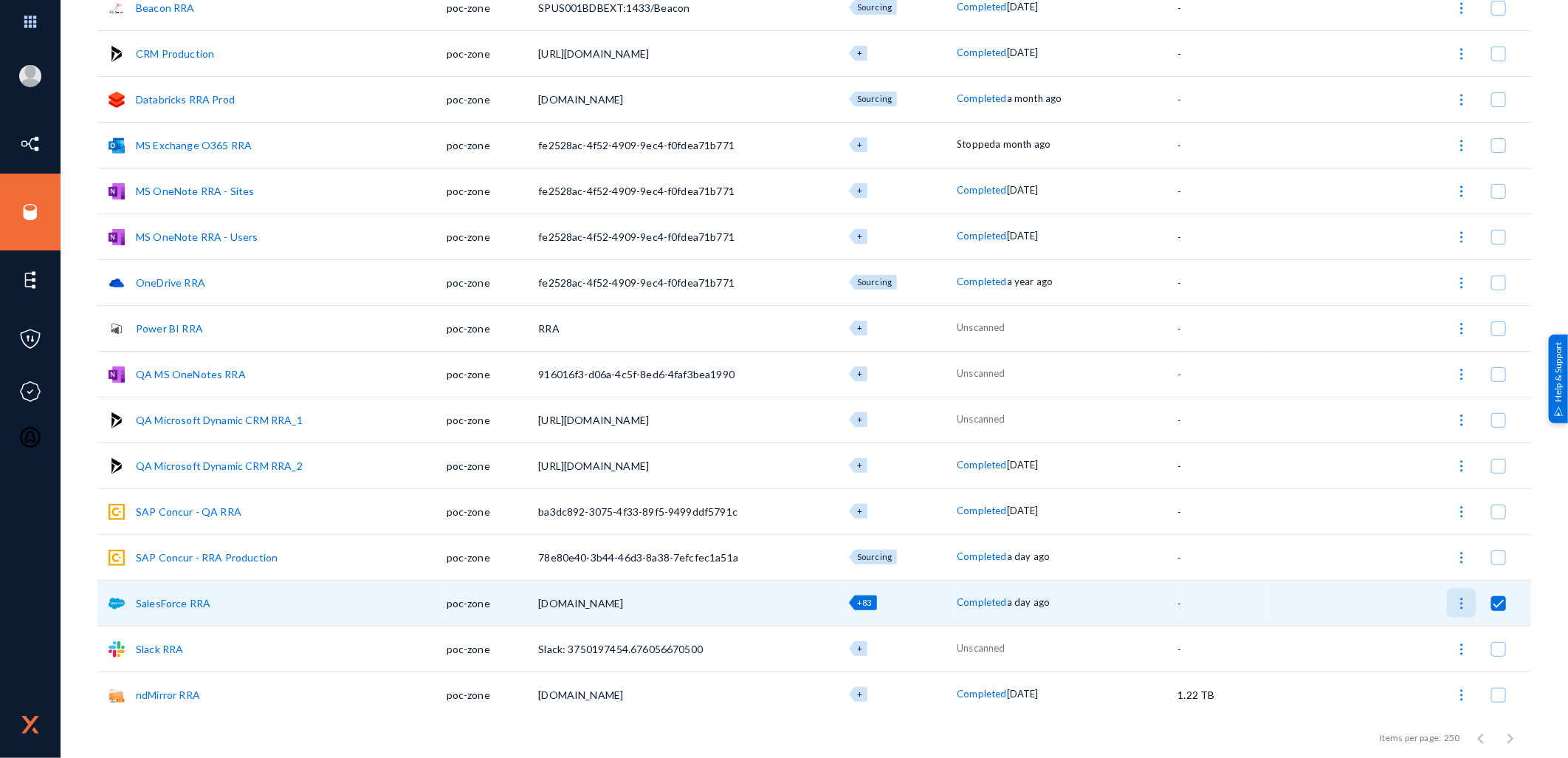
click at [1458, 602] on img at bounding box center [1462, 603] width 15 height 15
click at [1460, 603] on div at bounding box center [784, 379] width 1568 height 758
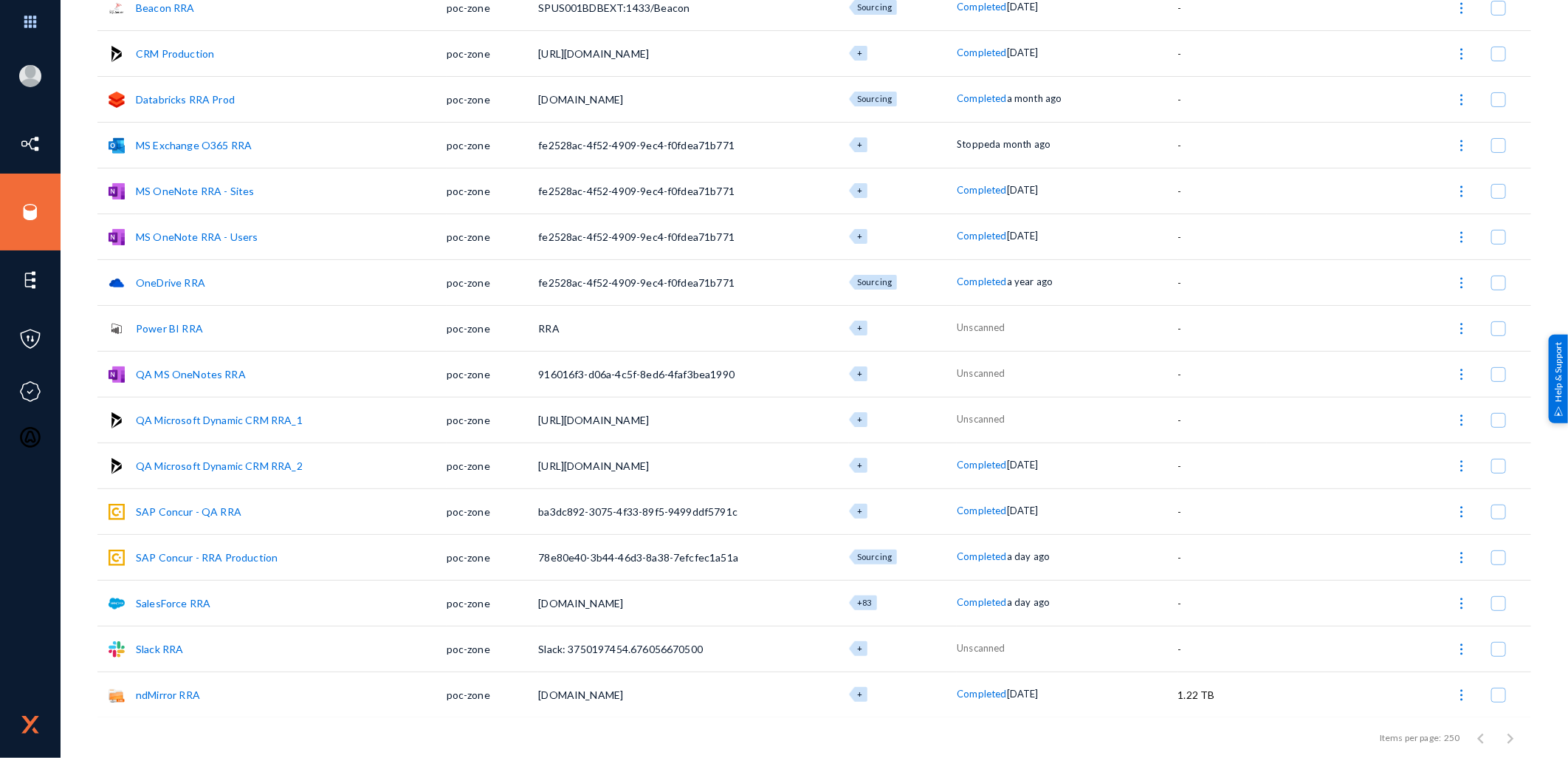
click at [1493, 602] on span at bounding box center [1499, 603] width 15 height 15
click at [1498, 610] on input "checkbox" at bounding box center [1499, 611] width 2 height 2
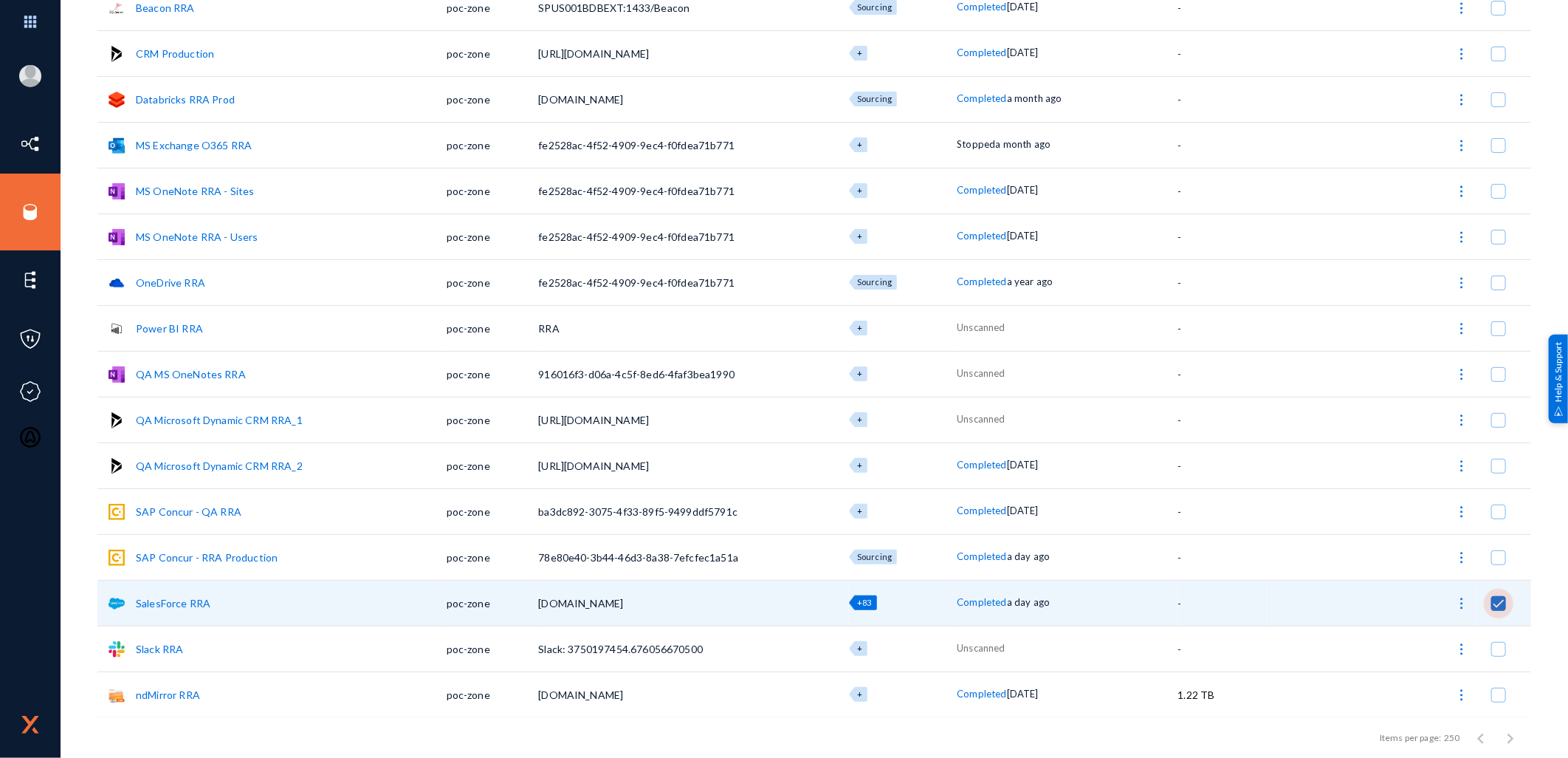
click at [1492, 600] on span at bounding box center [1499, 603] width 15 height 15
click at [1498, 610] on input "checkbox" at bounding box center [1499, 611] width 2 height 2
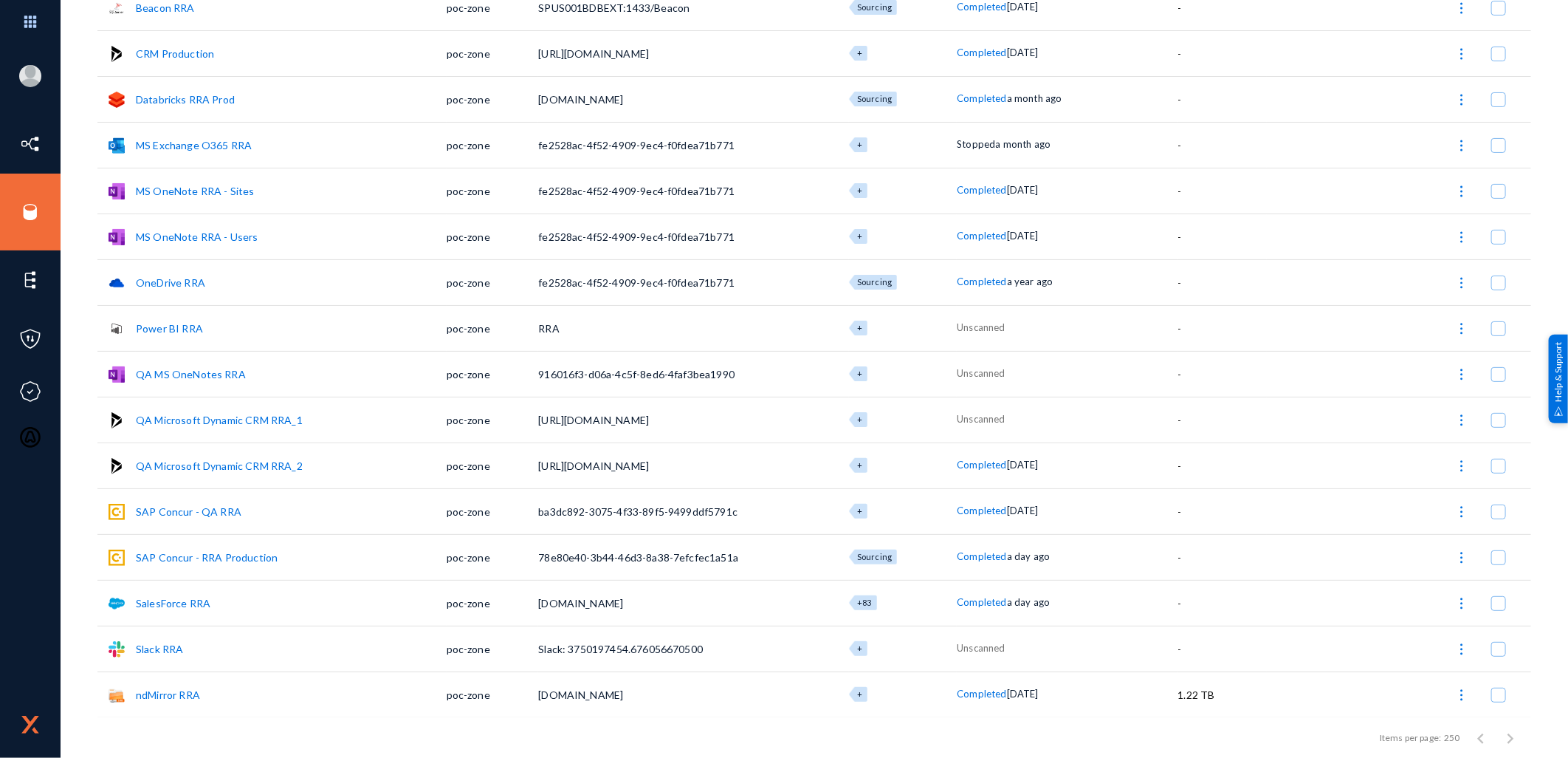
click at [1460, 603] on img at bounding box center [1462, 603] width 15 height 15
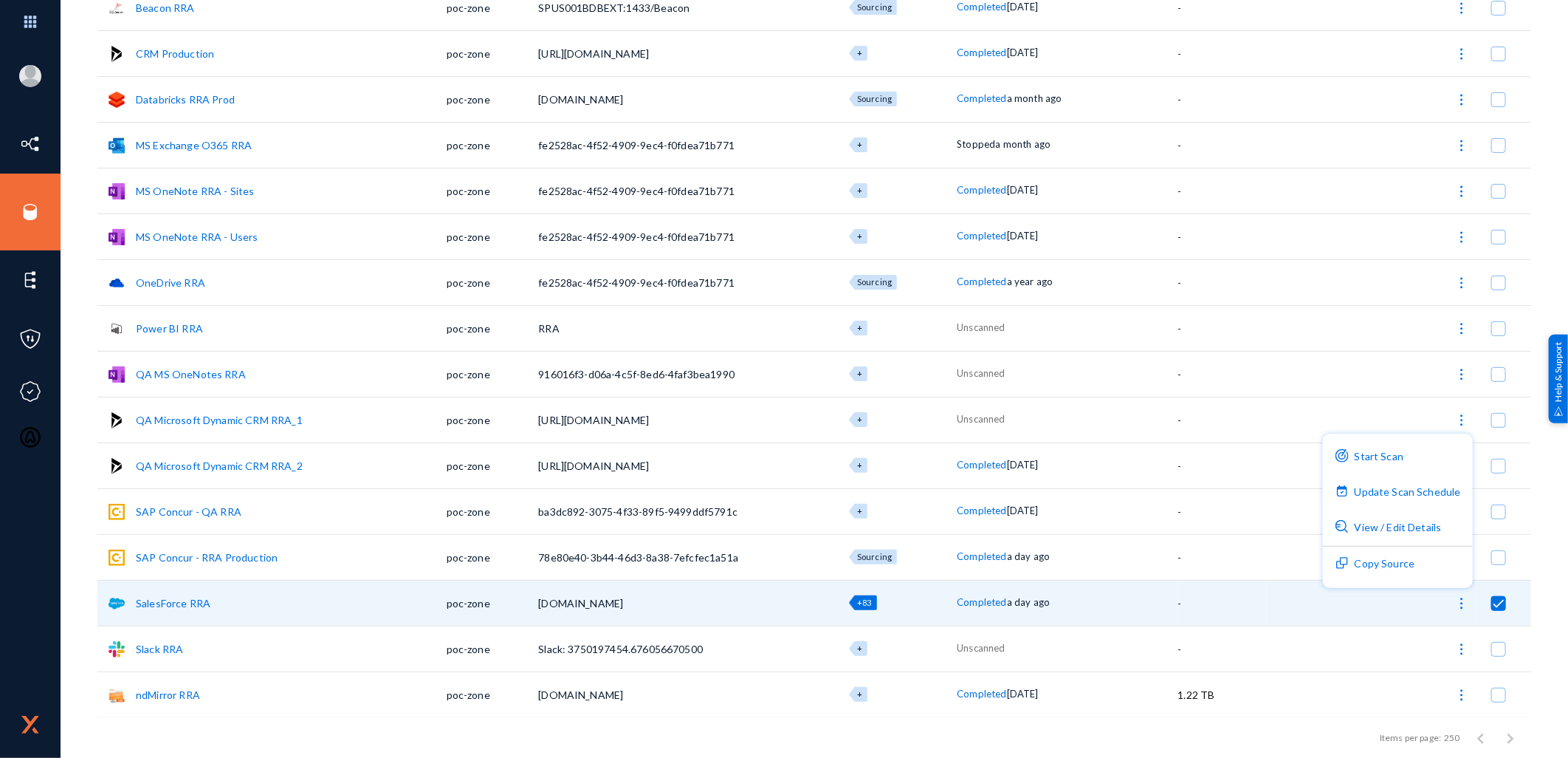
click at [1462, 603] on div at bounding box center [784, 379] width 1568 height 758
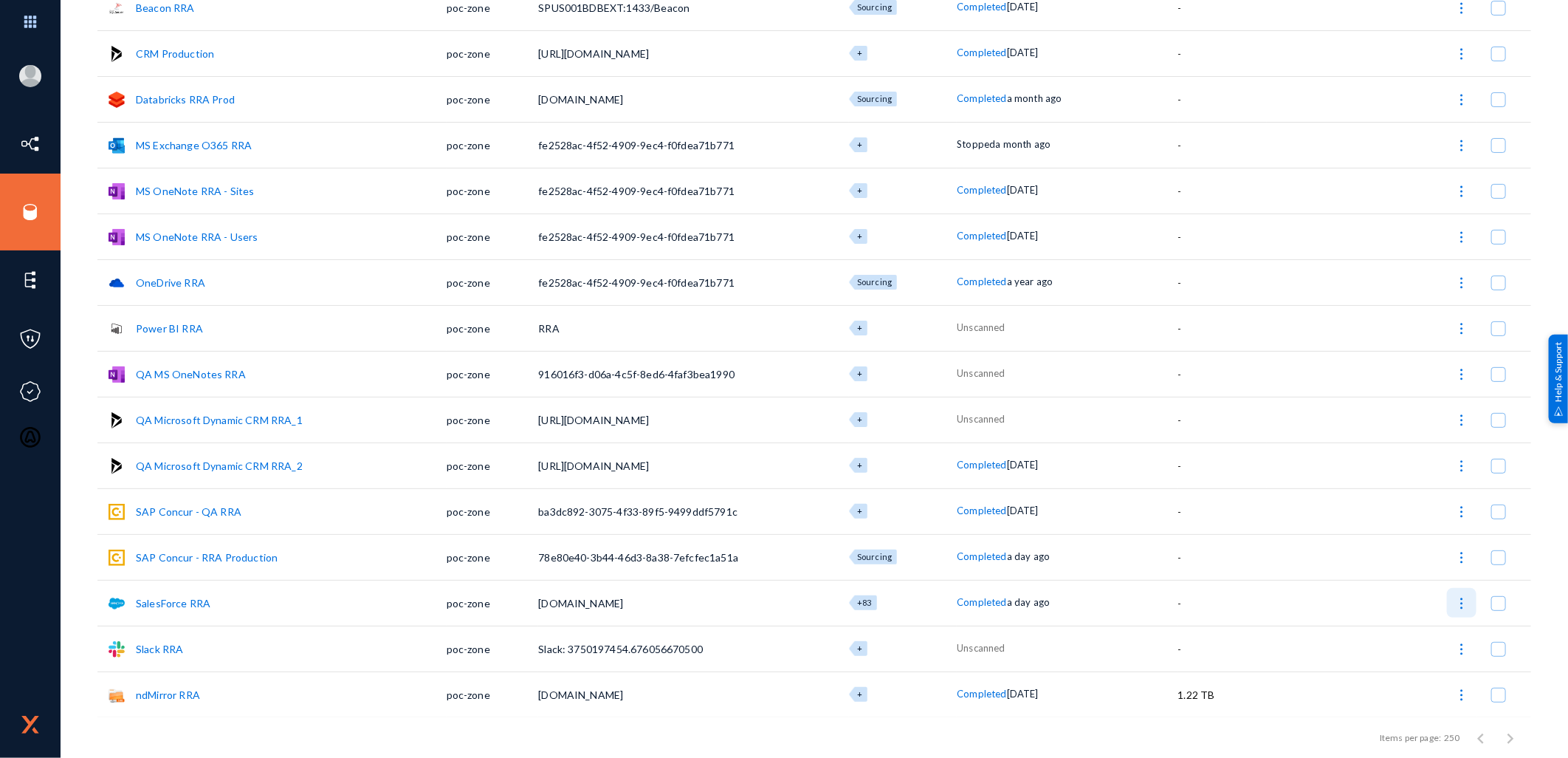
click at [1462, 604] on img at bounding box center [1462, 603] width 15 height 15
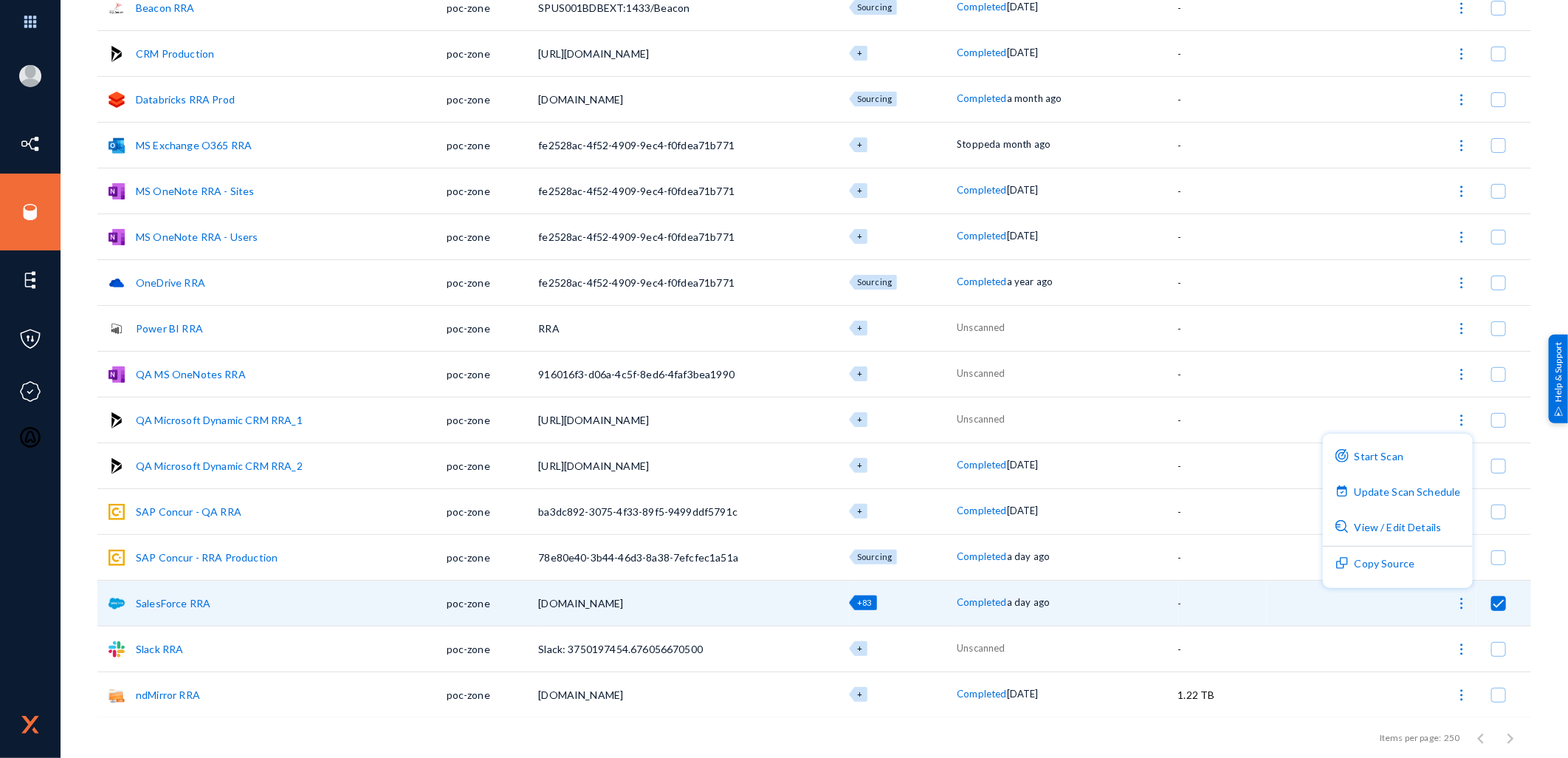
click at [861, 604] on div at bounding box center [784, 379] width 1568 height 758
checkbox input "false"
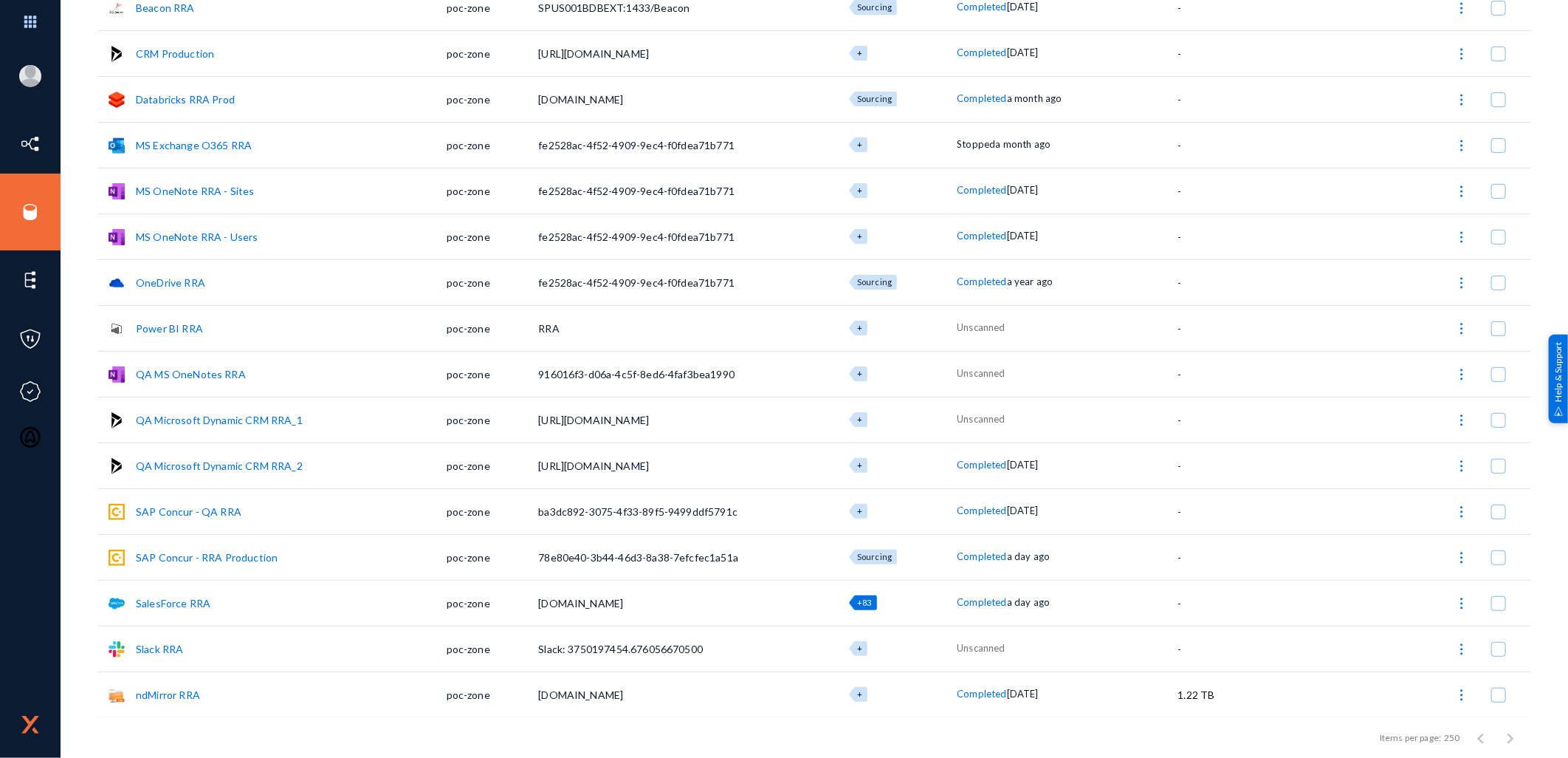
click at [857, 599] on span "+83" at bounding box center [864, 602] width 14 height 9
checkbox input "true"
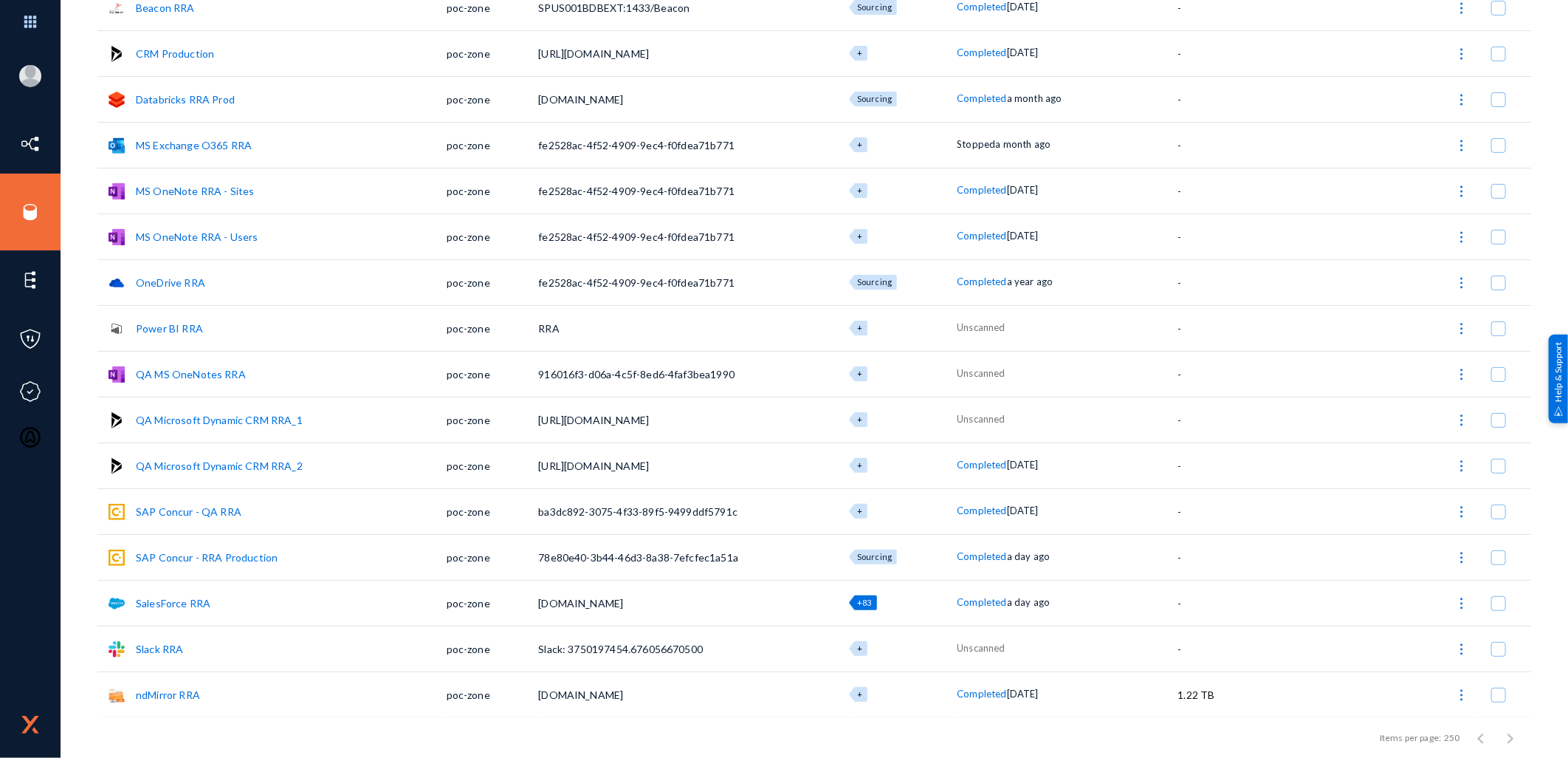
checkbox input "true"
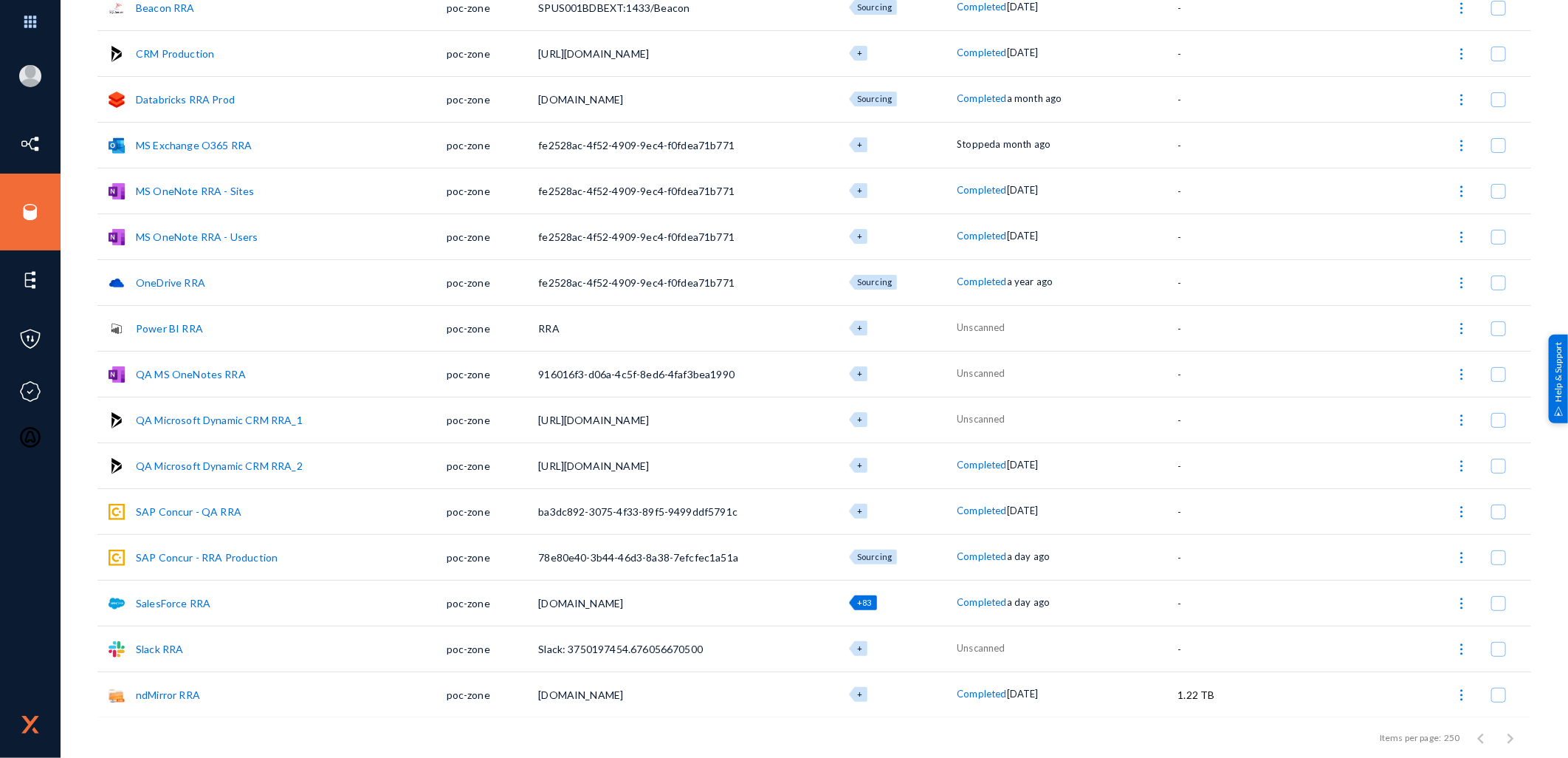
checkbox input "true"
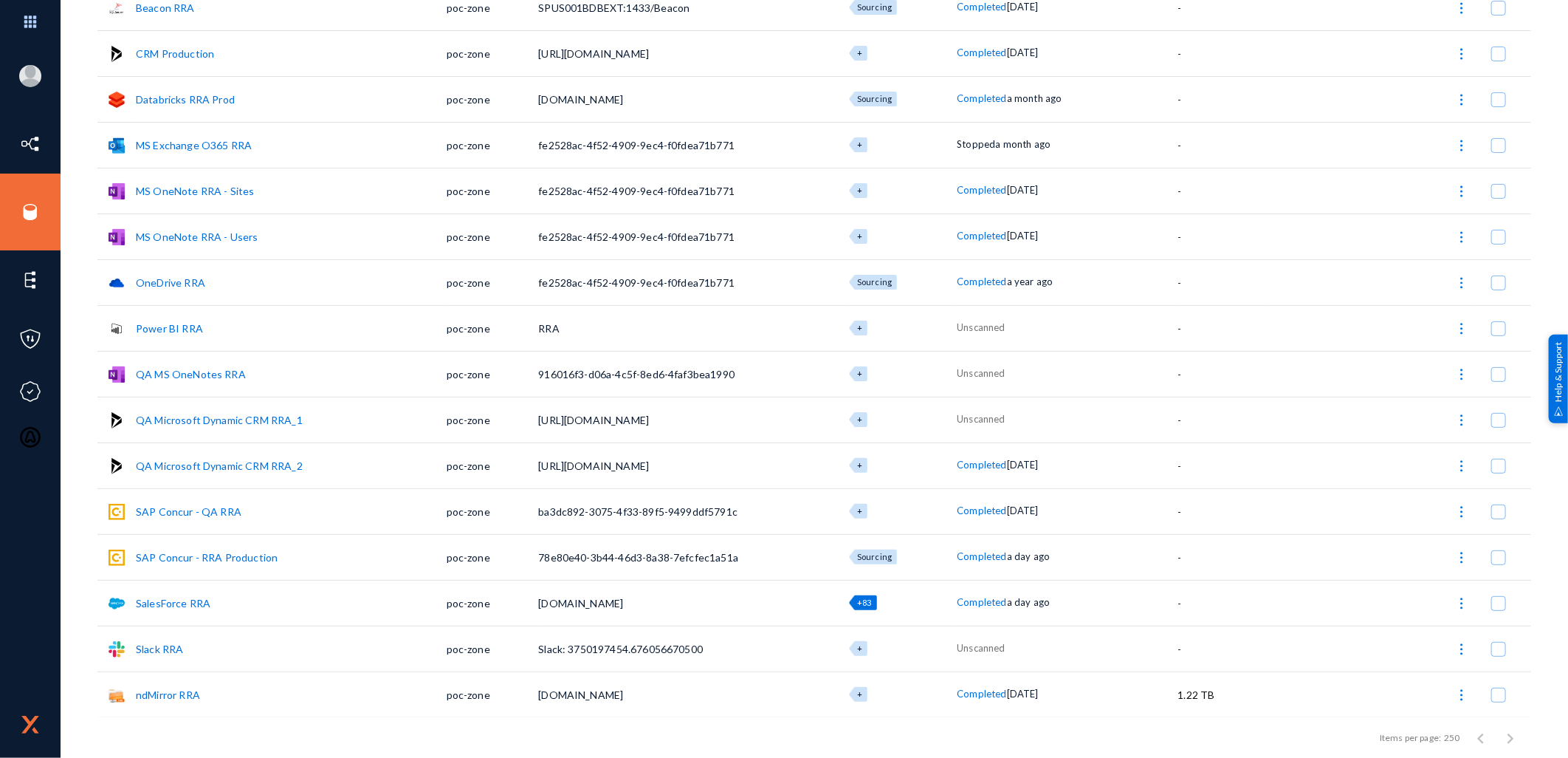
checkbox input "true"
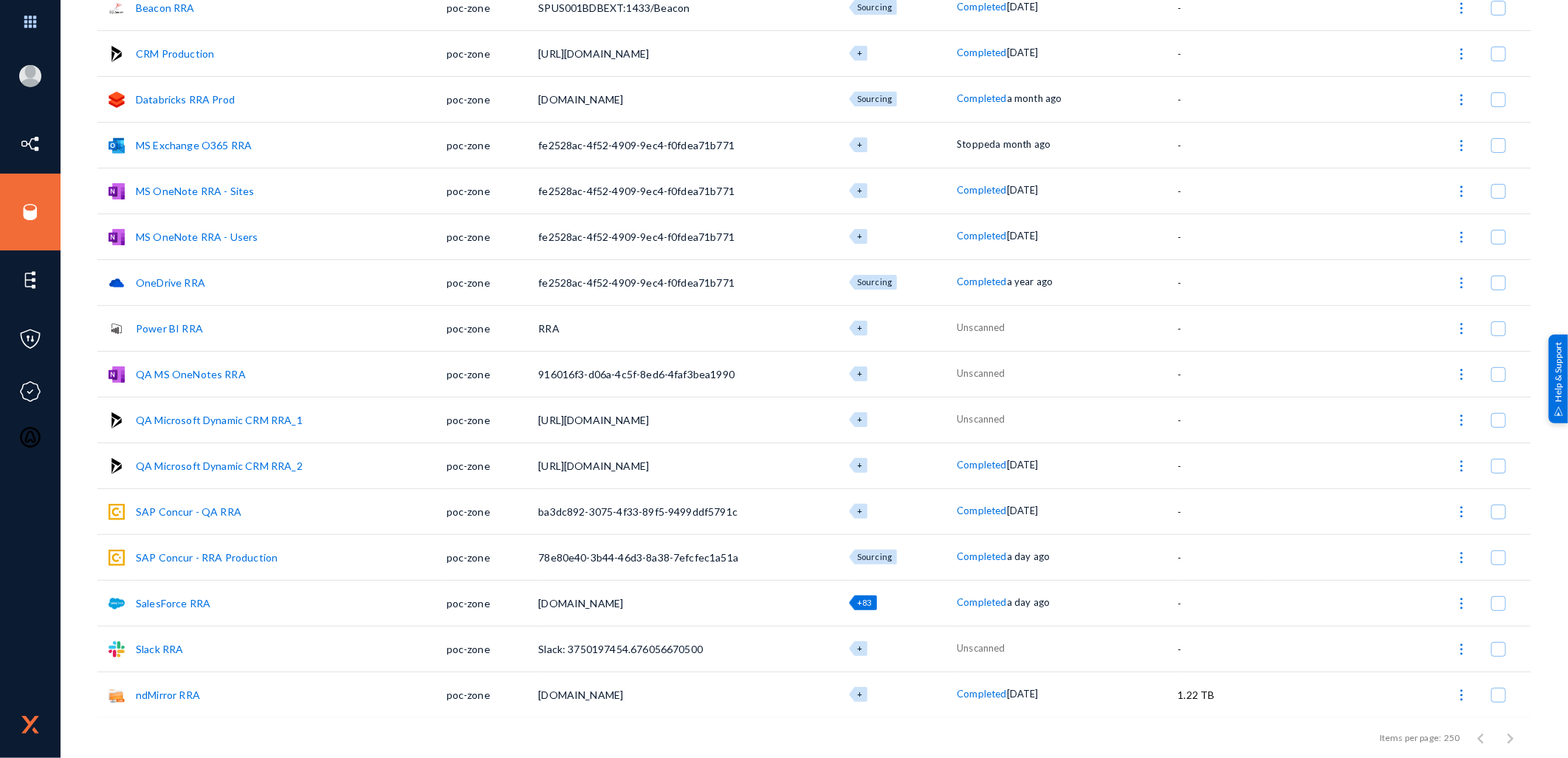
checkbox input "true"
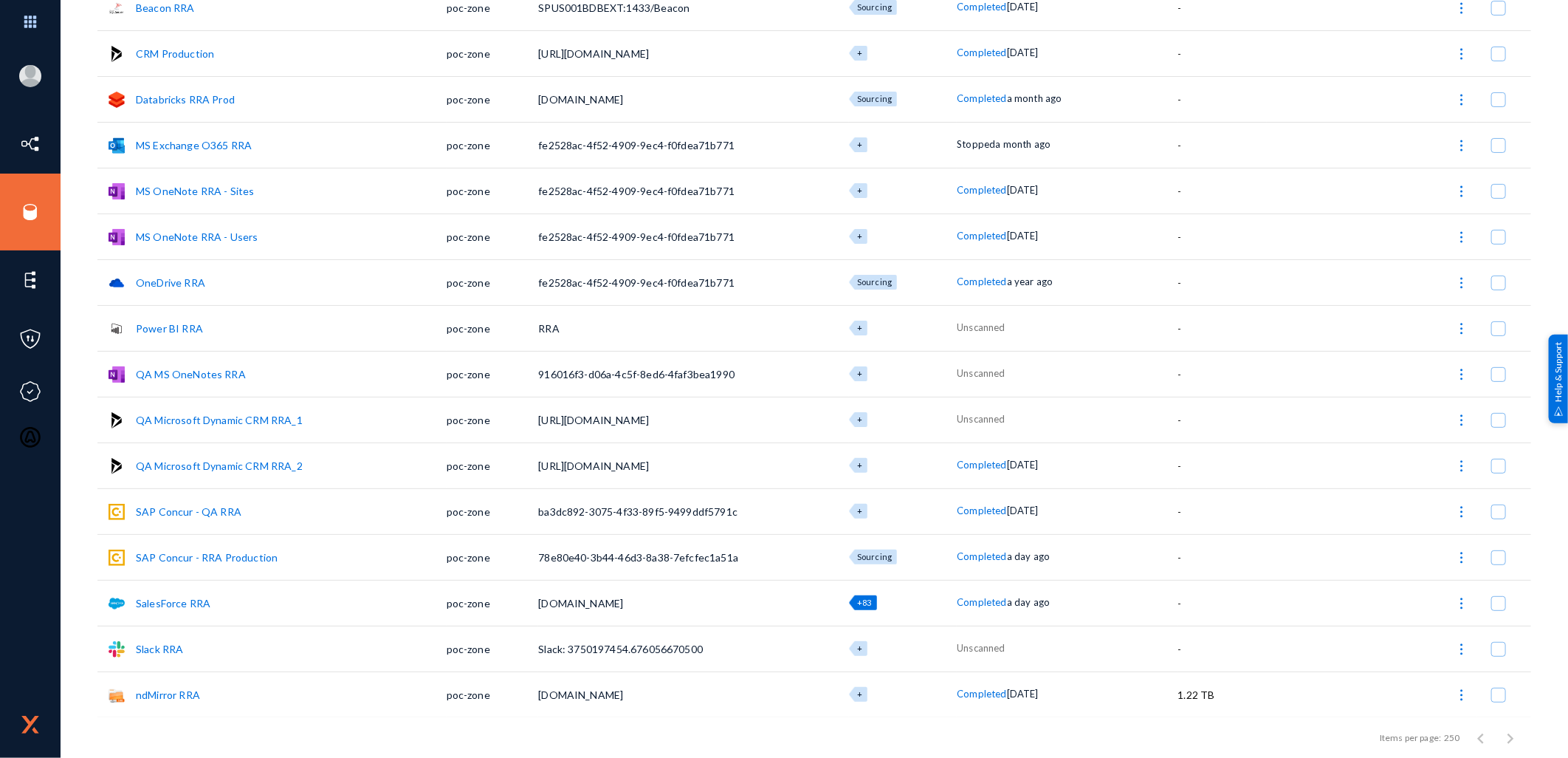
checkbox input "true"
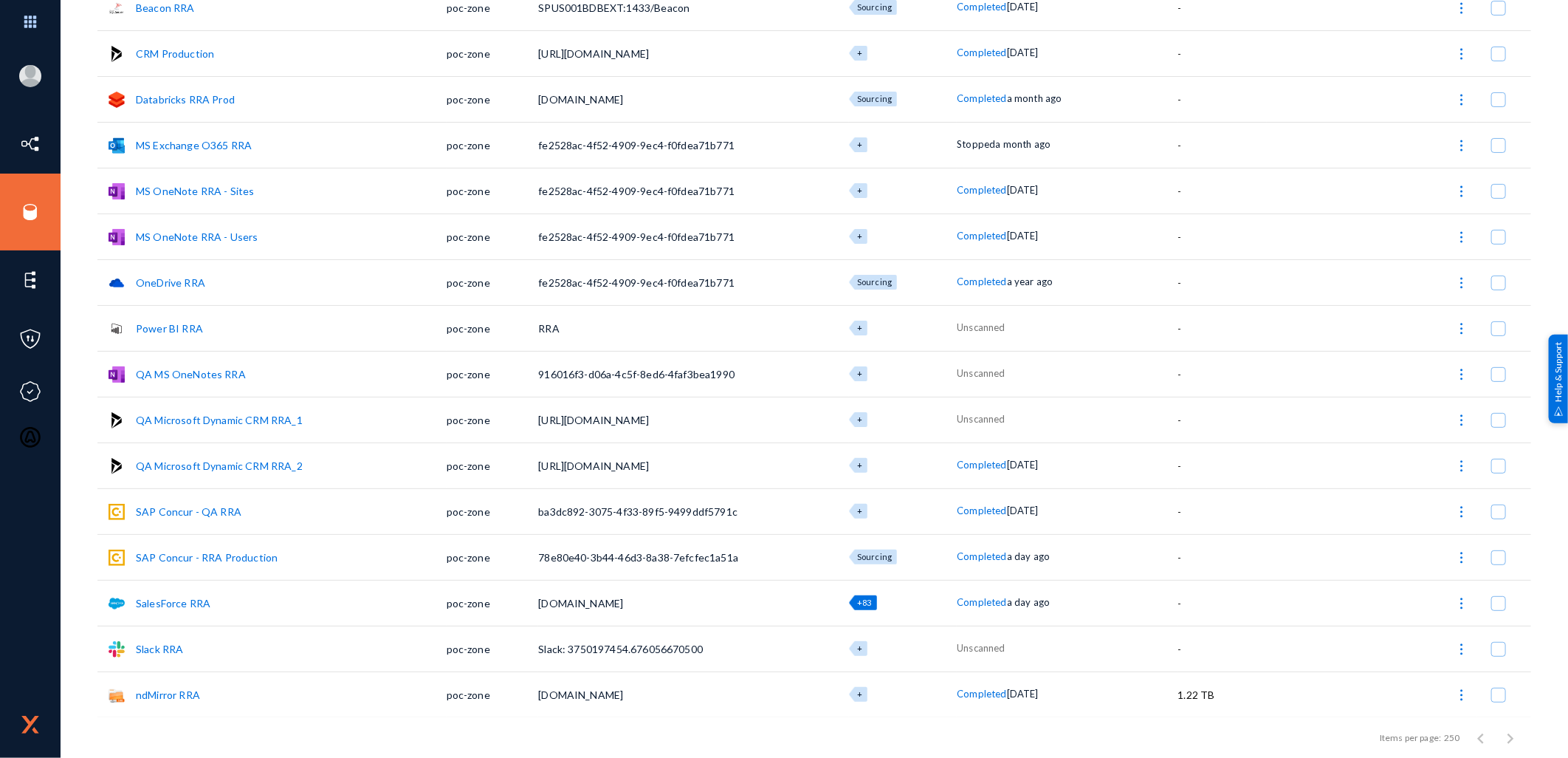
checkbox input "true"
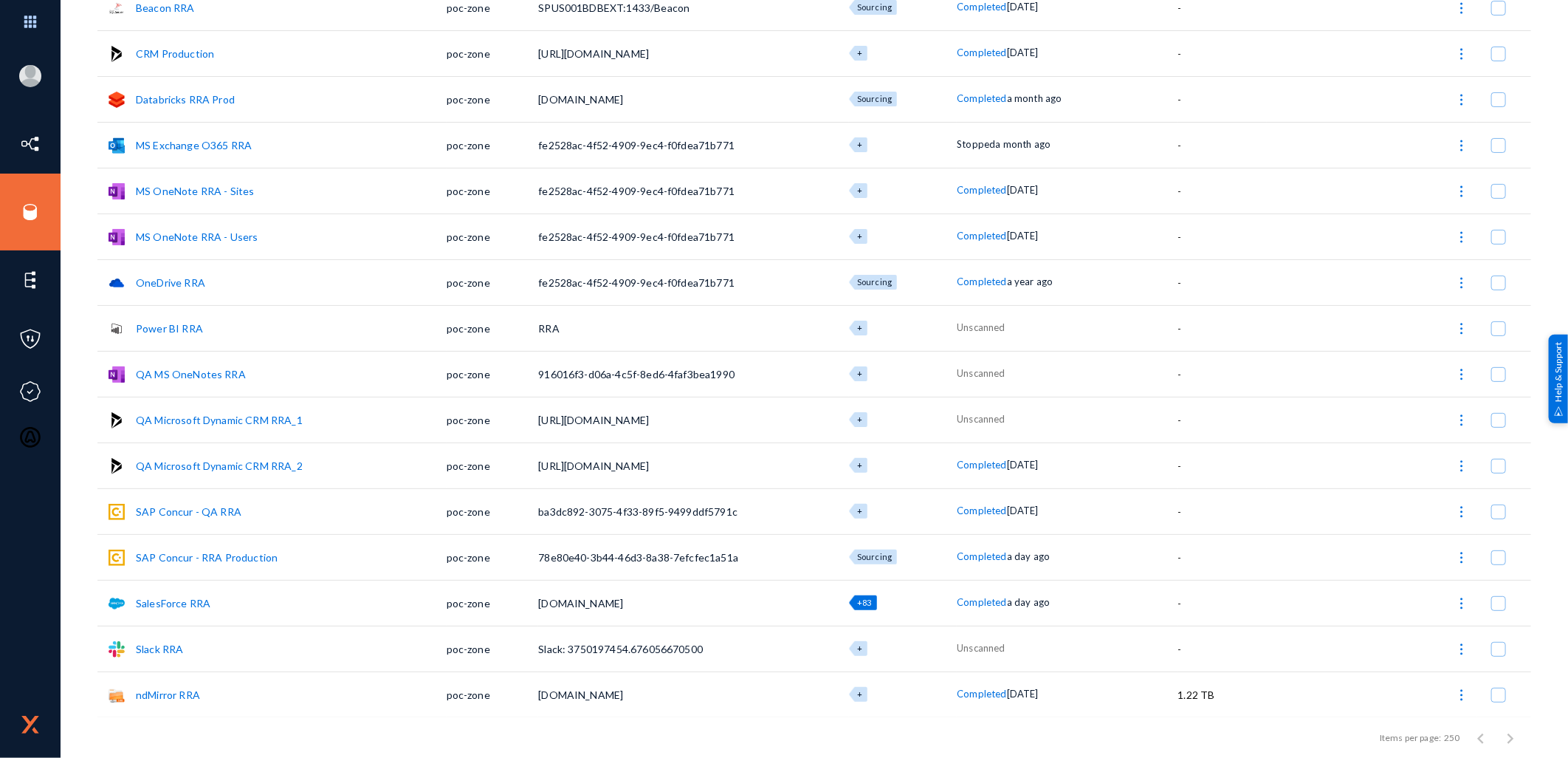
checkbox input "true"
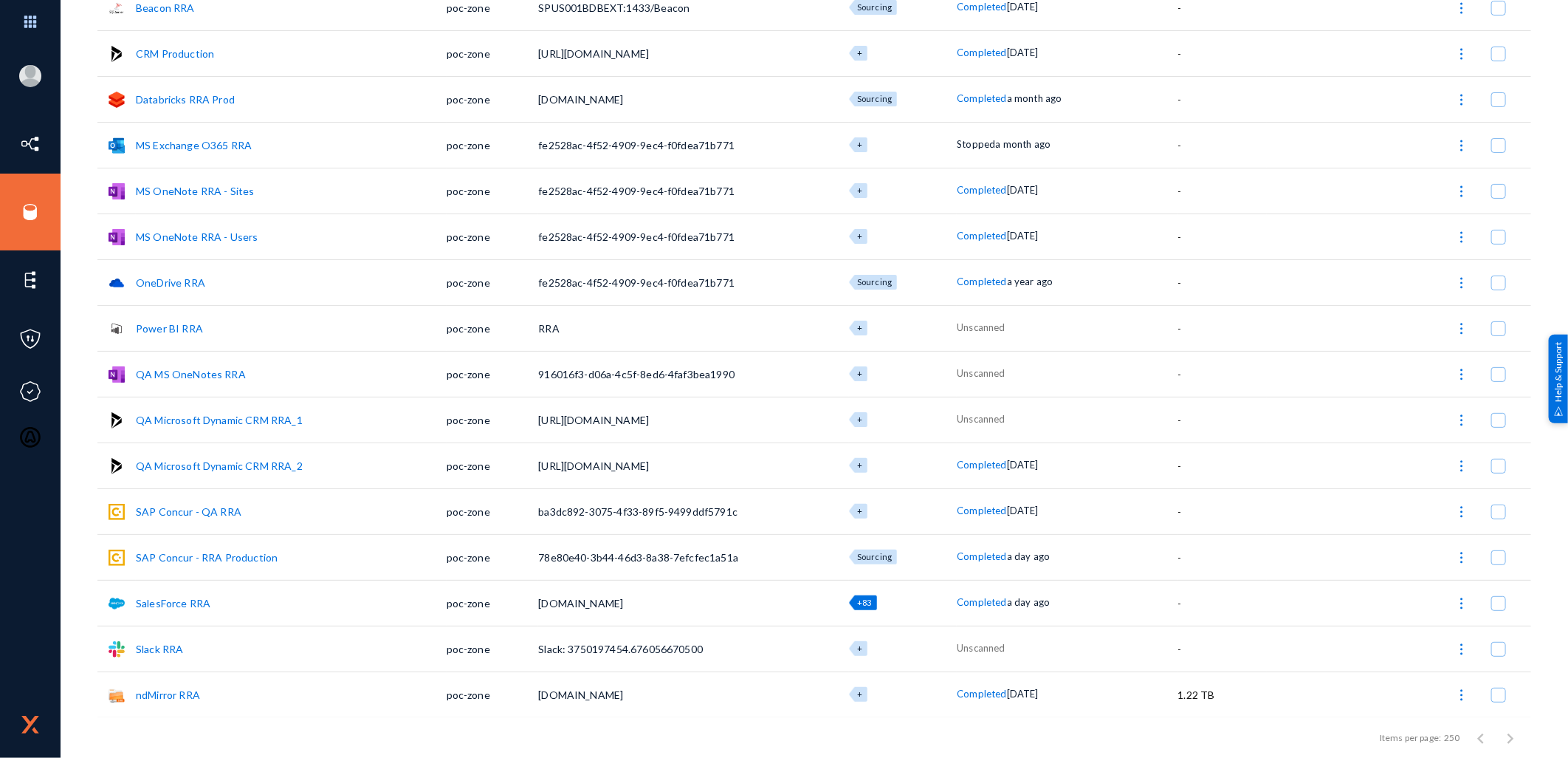
checkbox input "true"
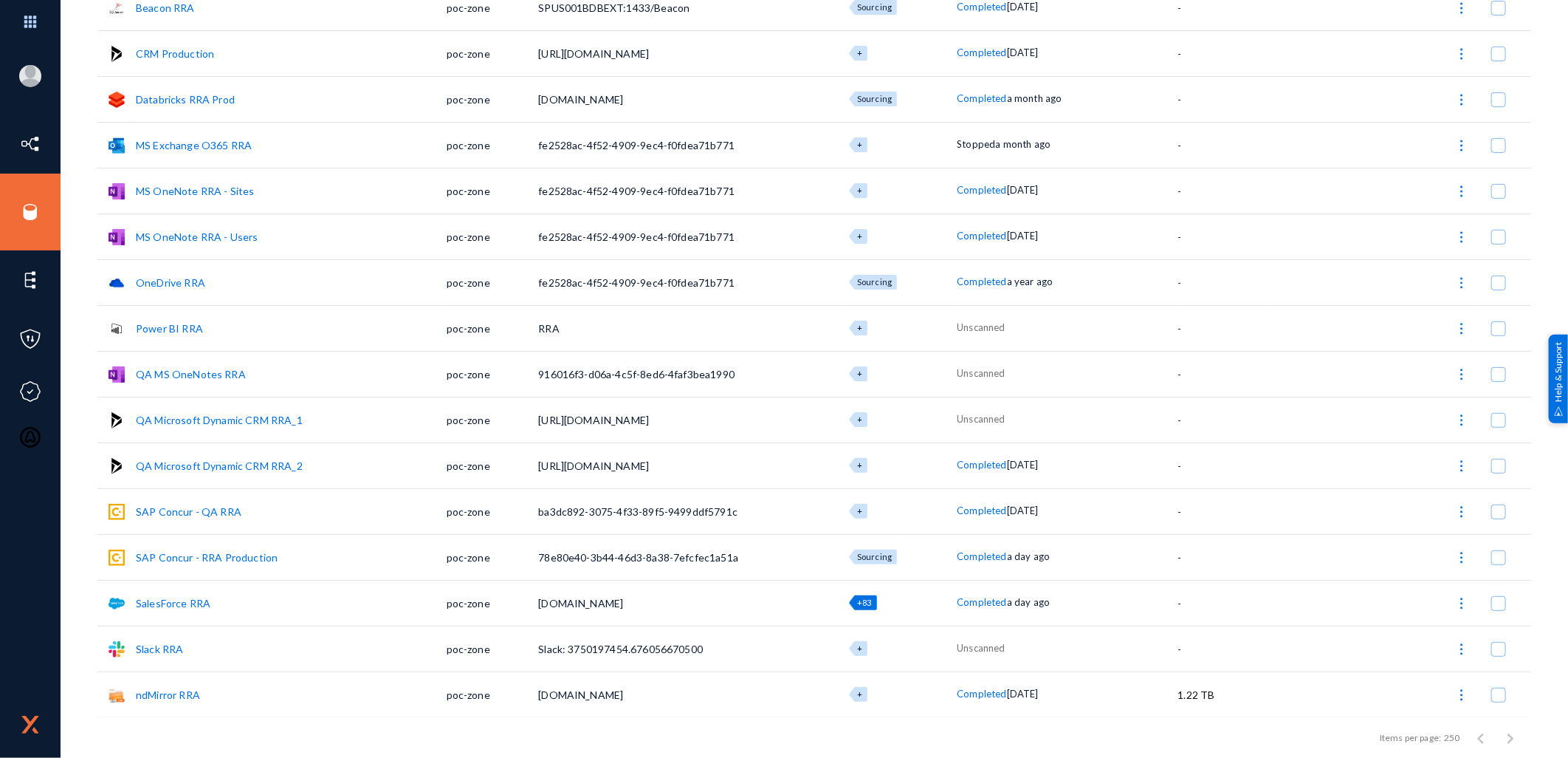
checkbox input "true"
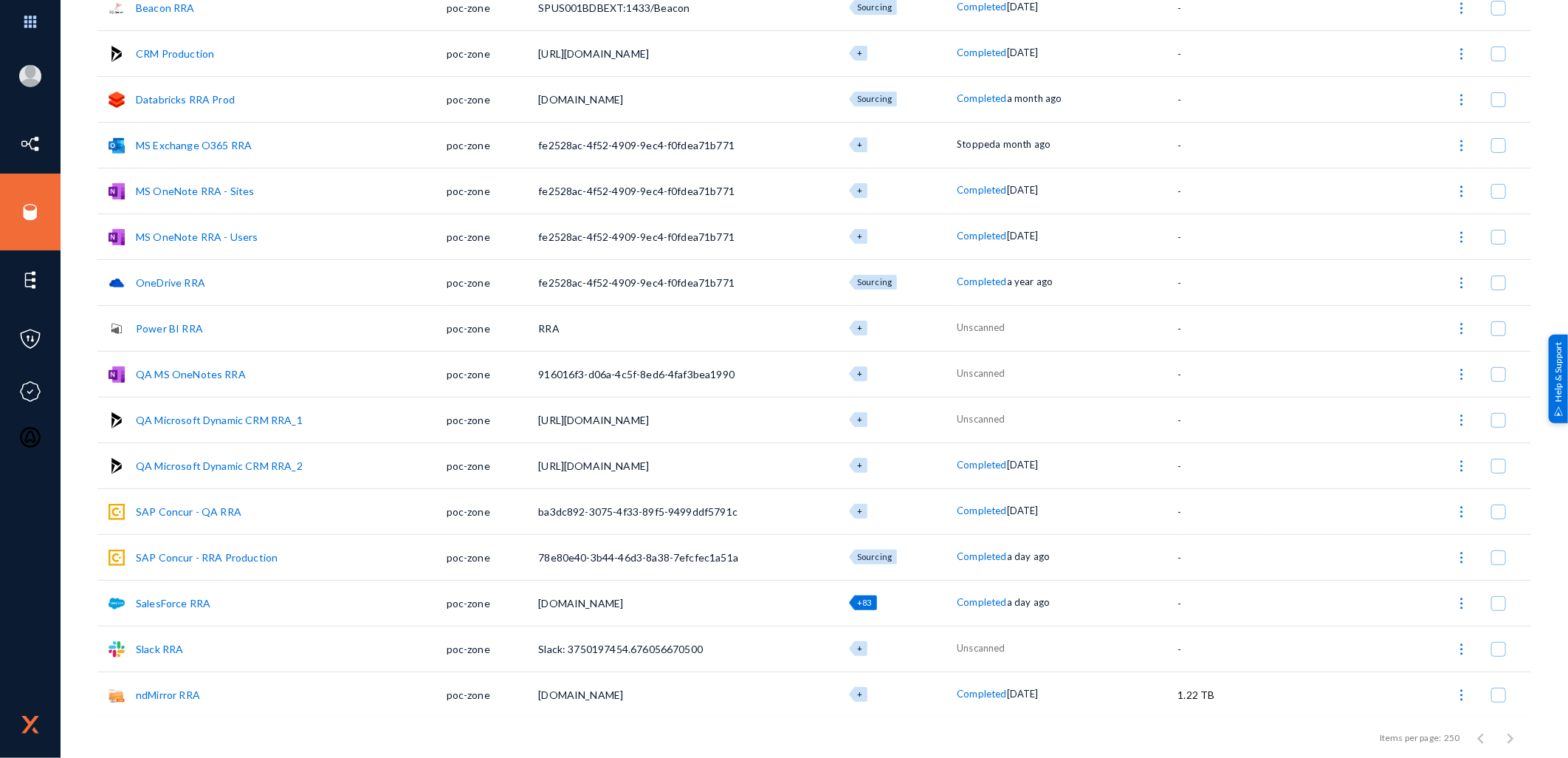
checkbox input "true"
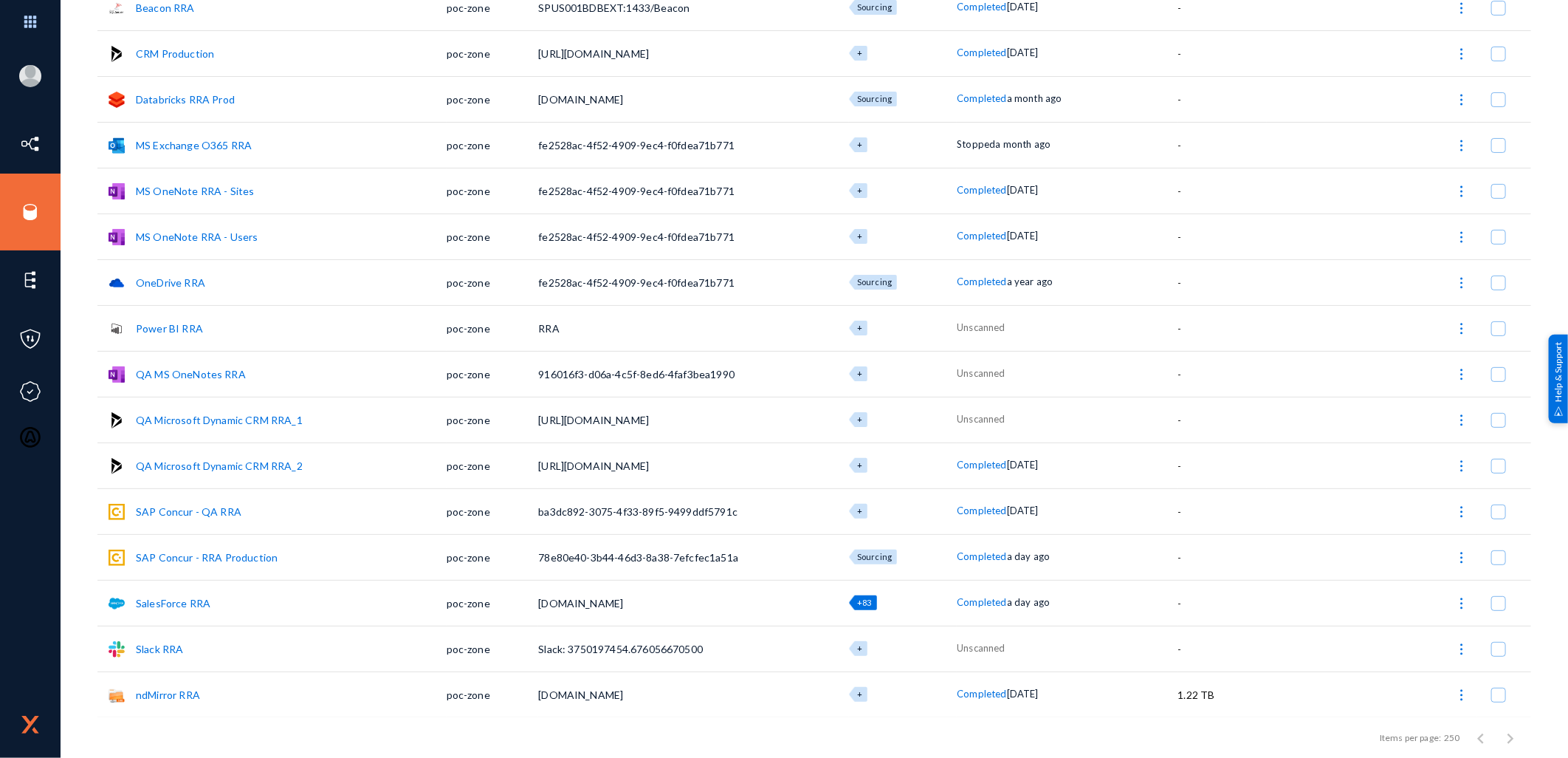
checkbox input "true"
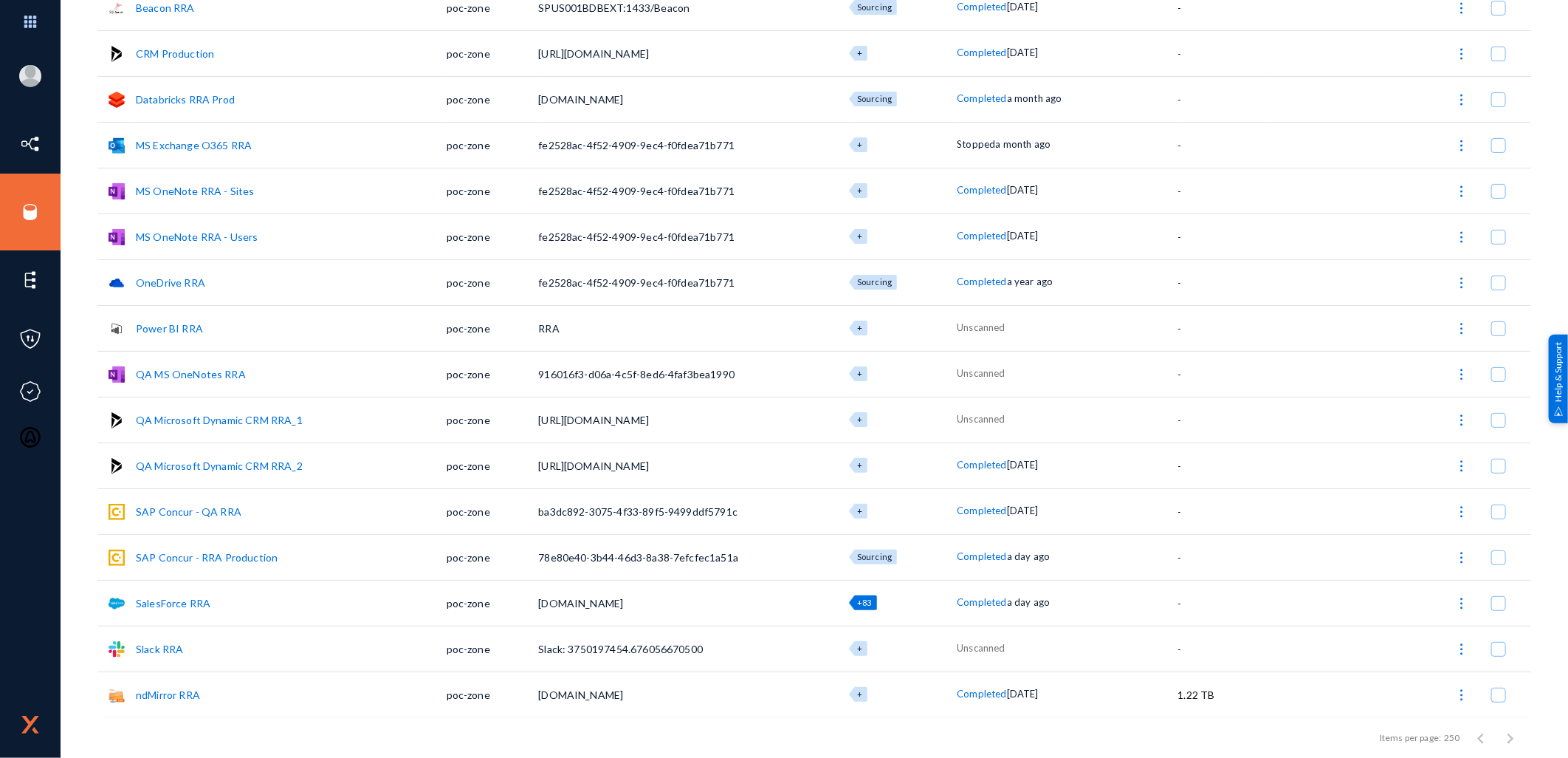
checkbox input "true"
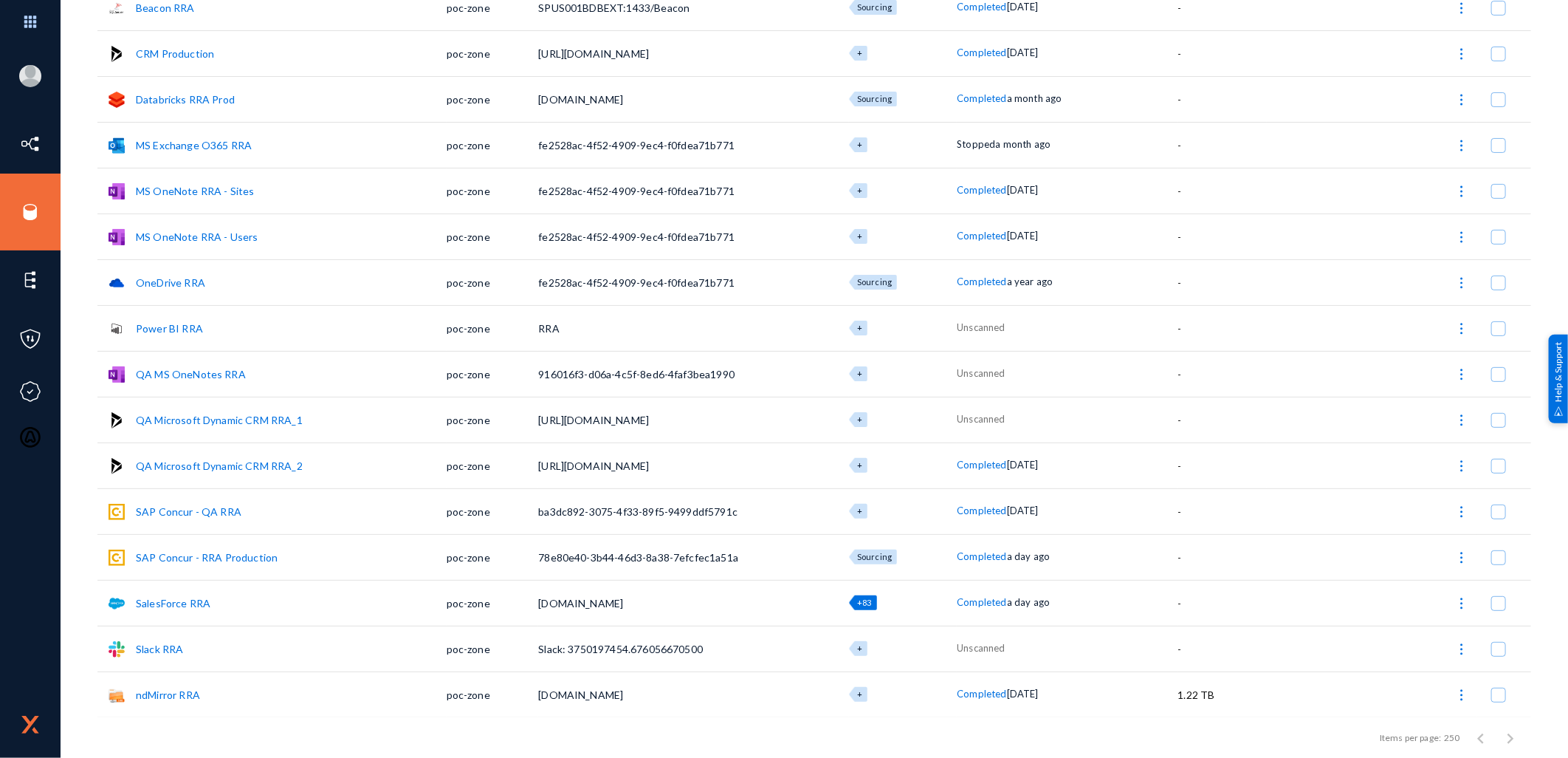
checkbox input "true"
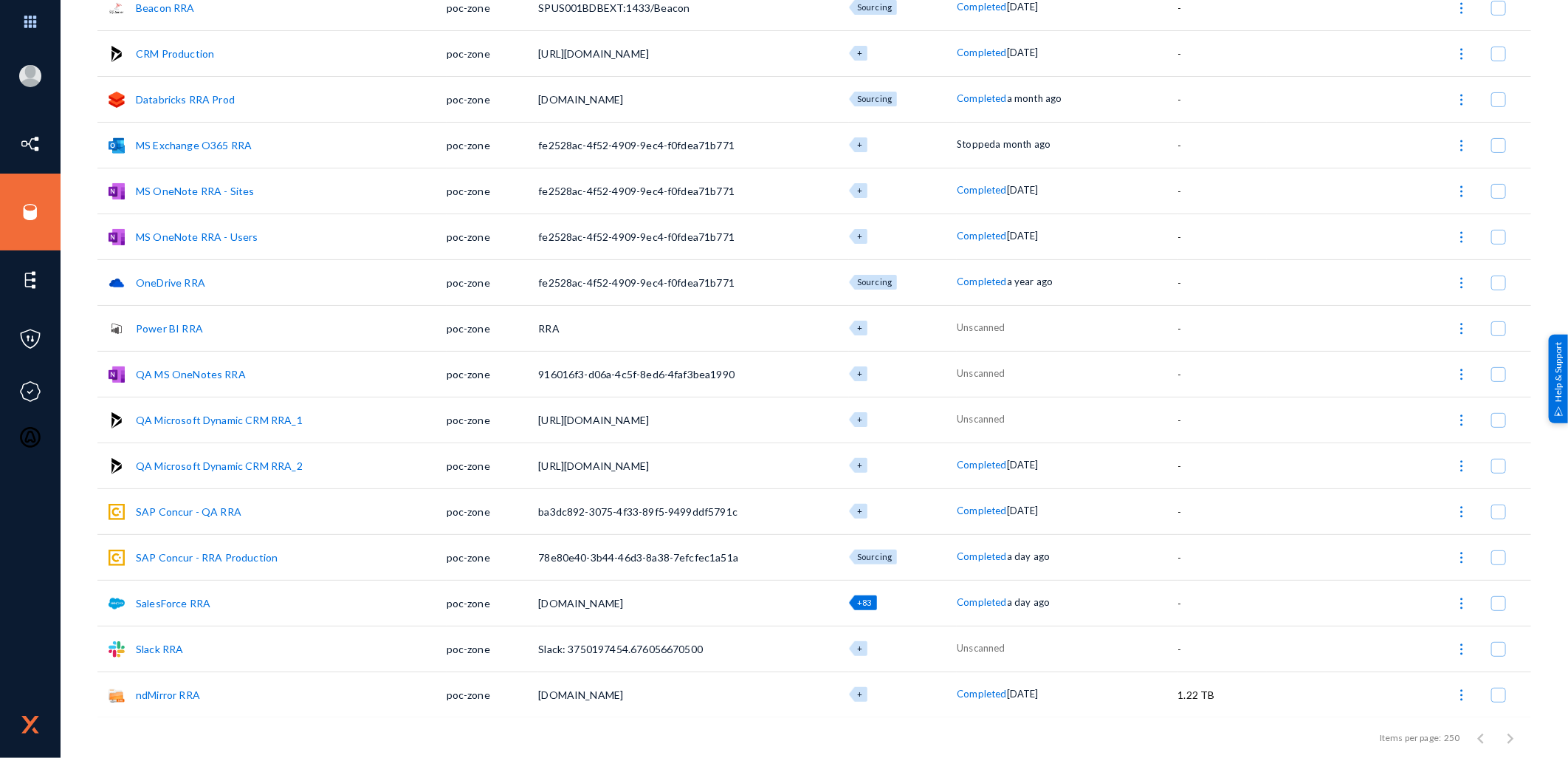
checkbox input "true"
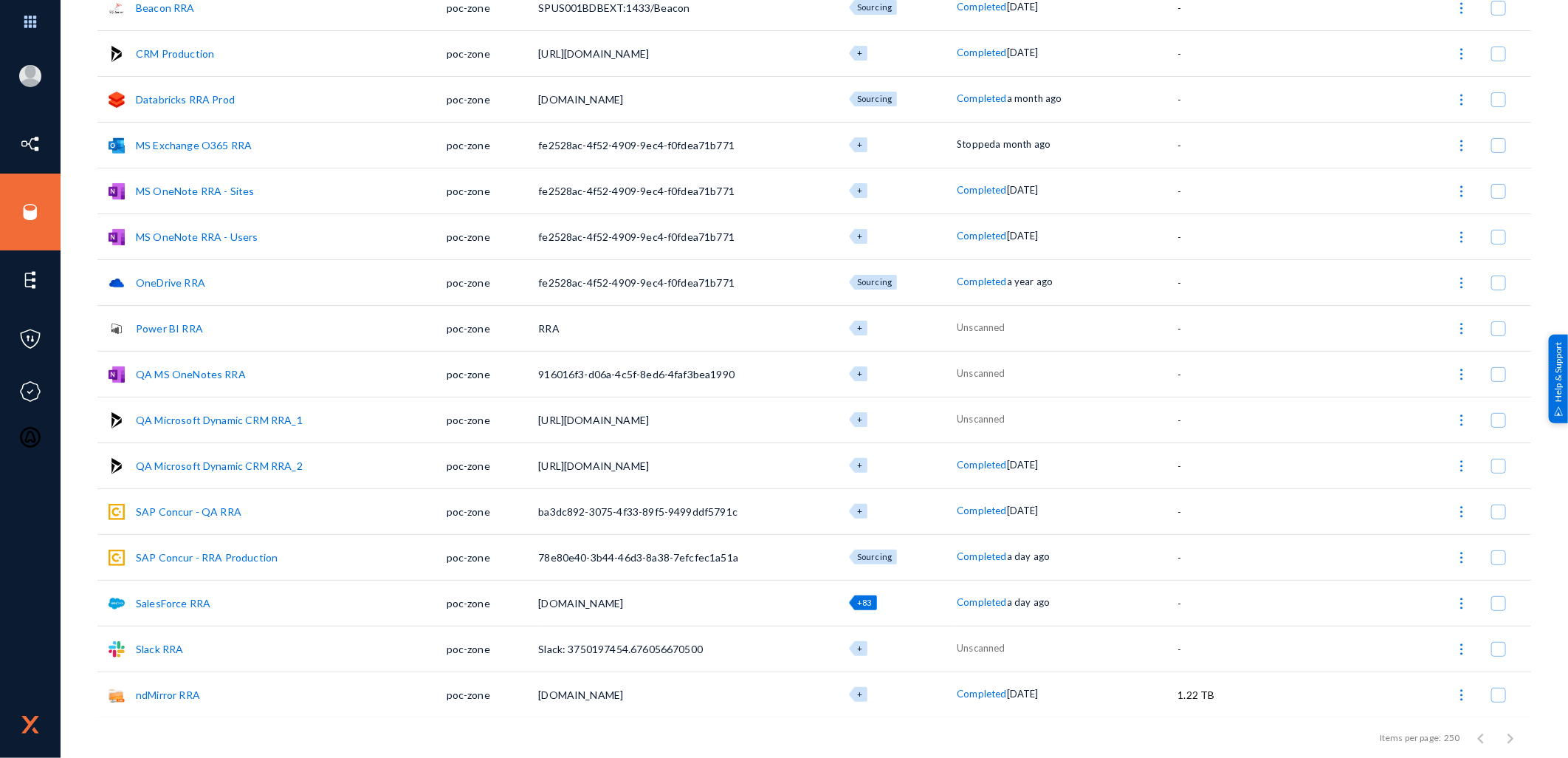
checkbox input "true"
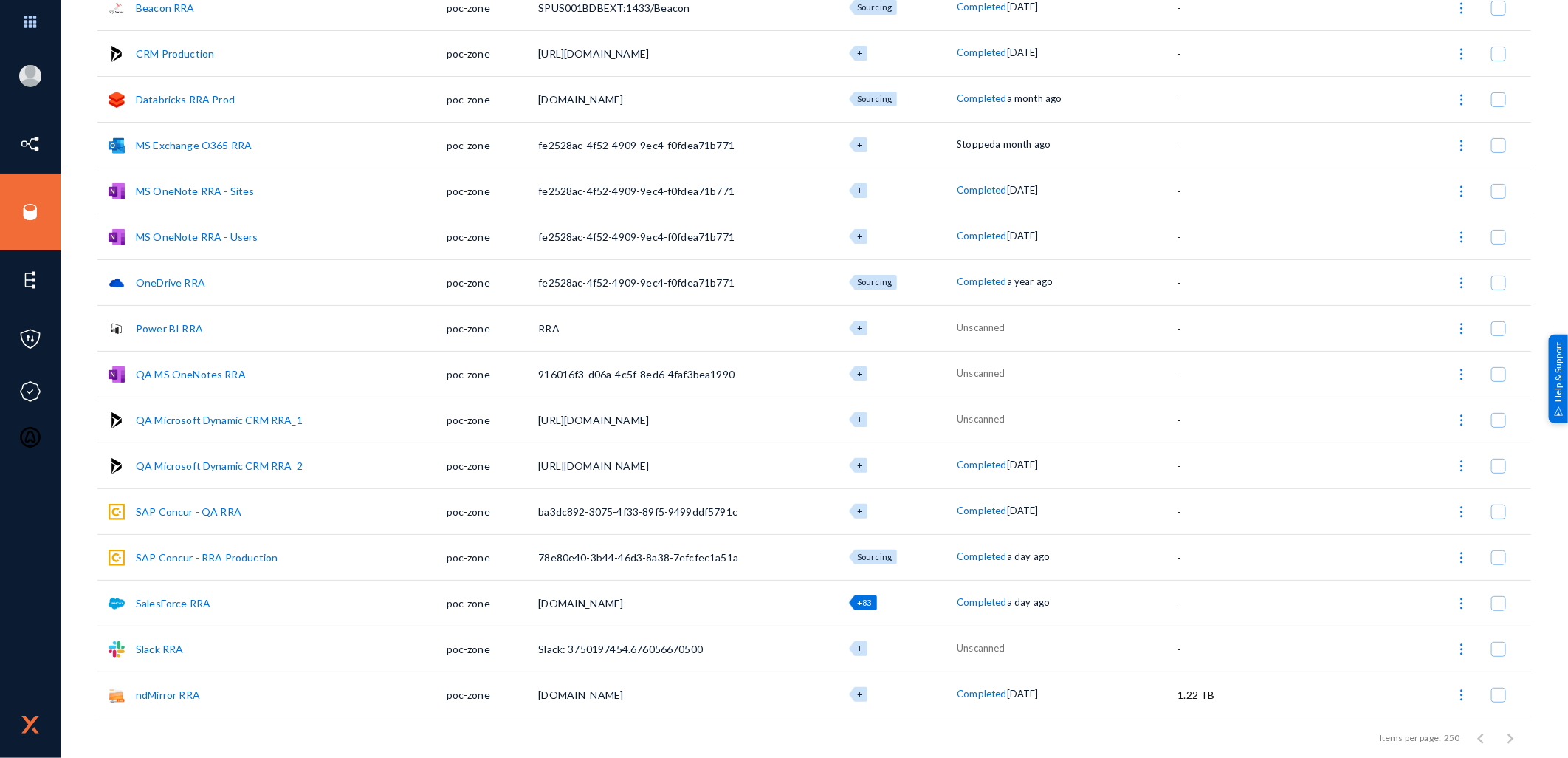
checkbox input "true"
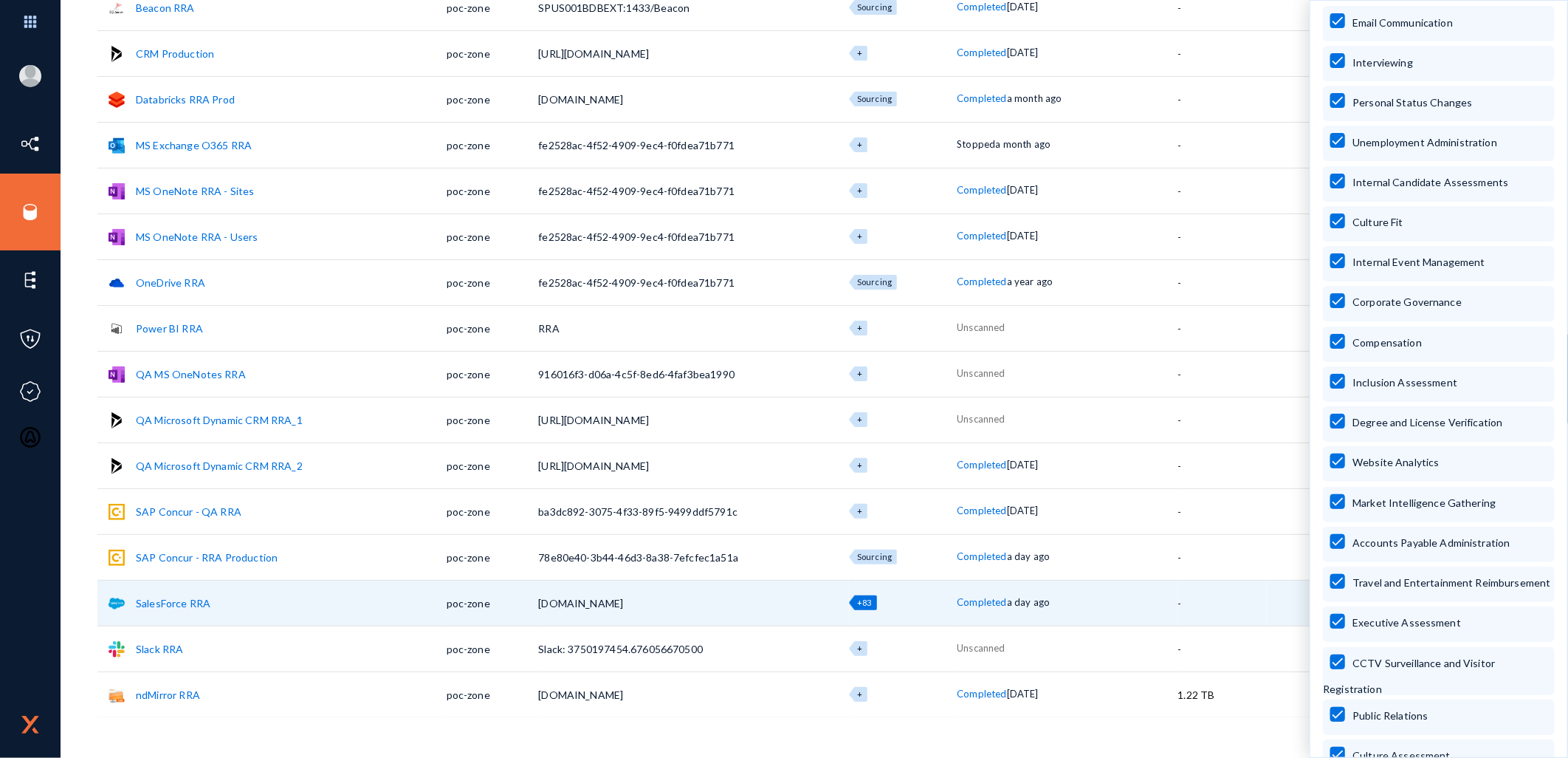
scroll to position [3058, 0]
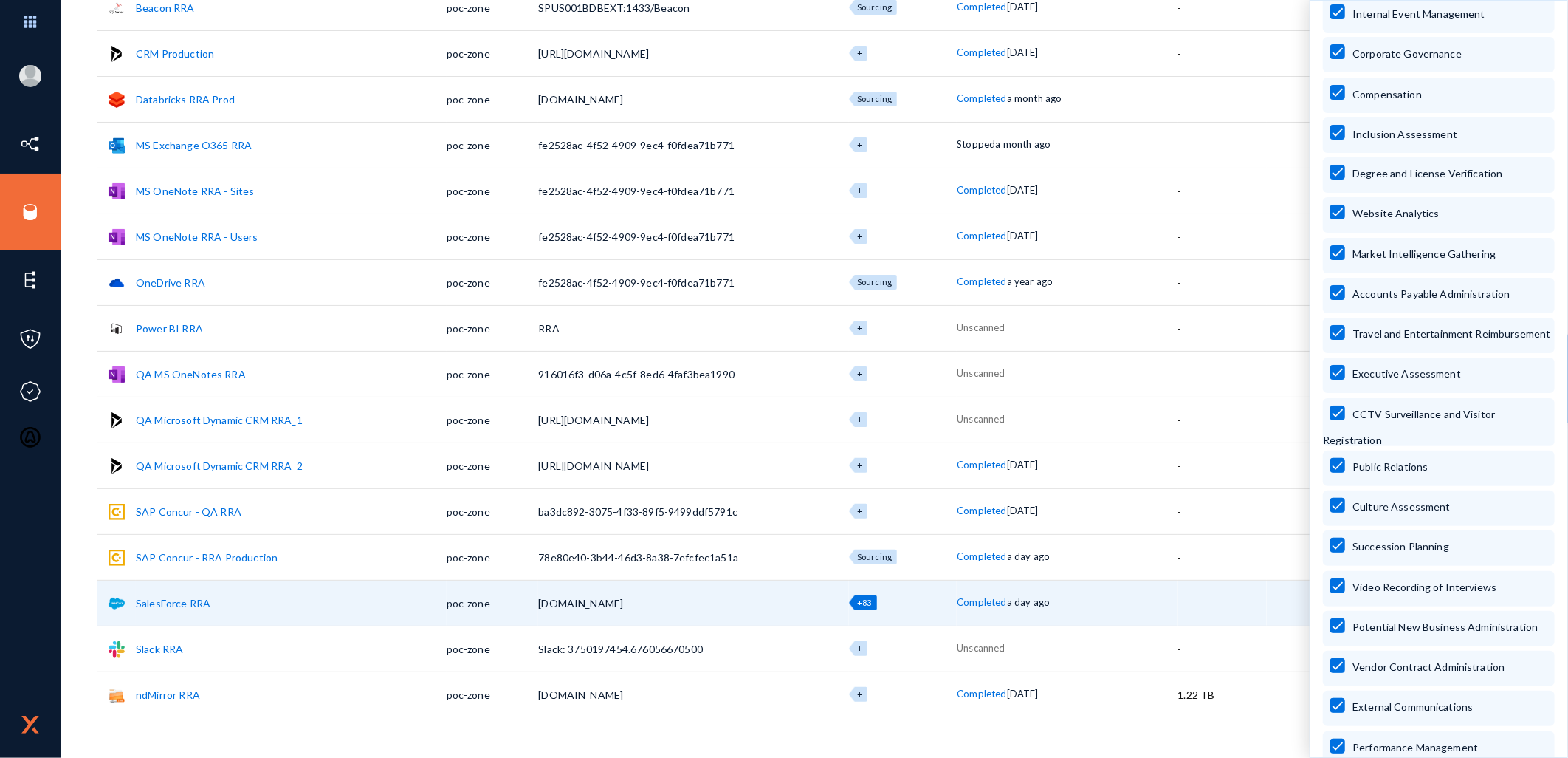
checkbox input "false"
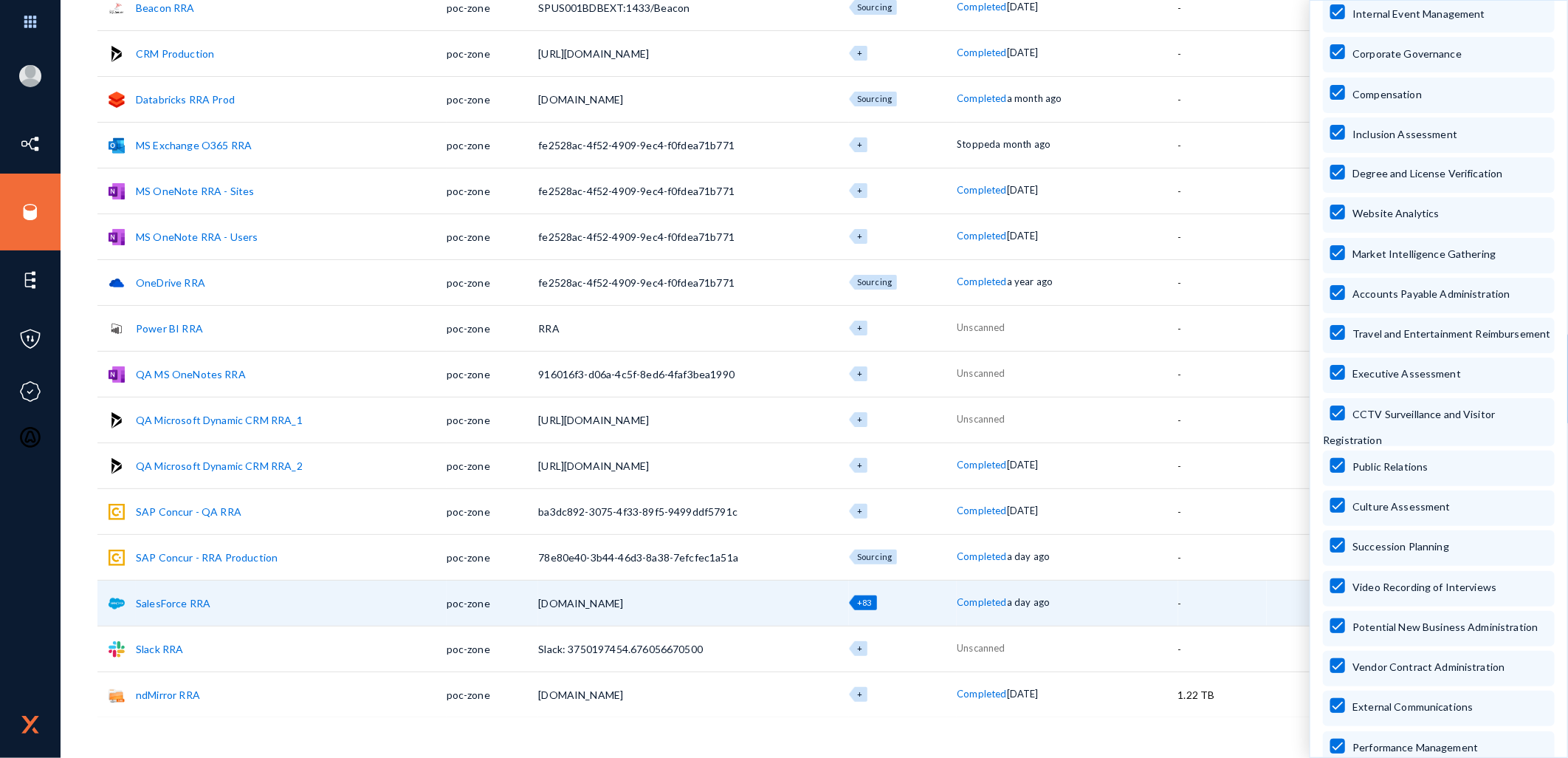
checkbox input "false"
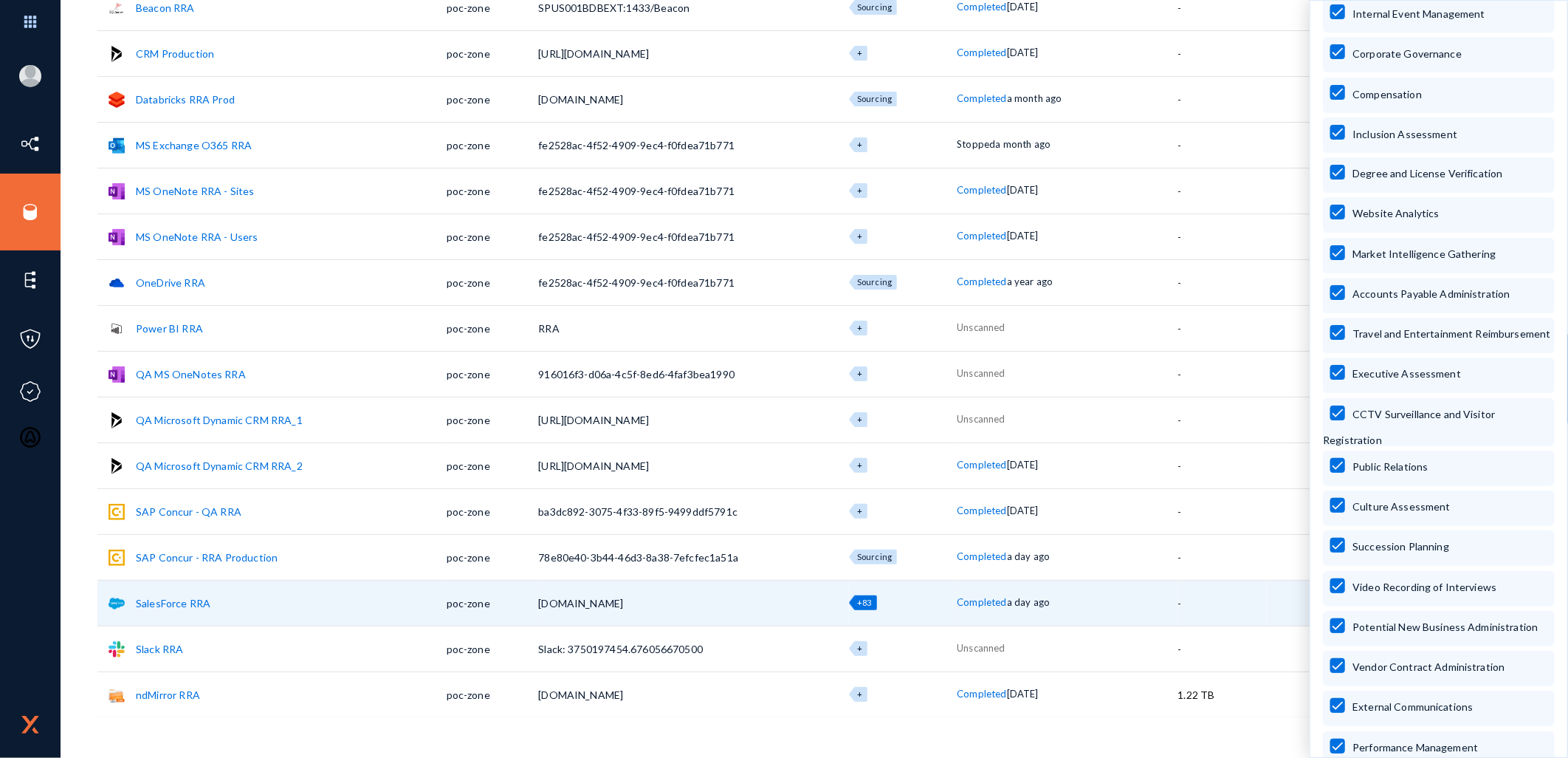
checkbox input "false"
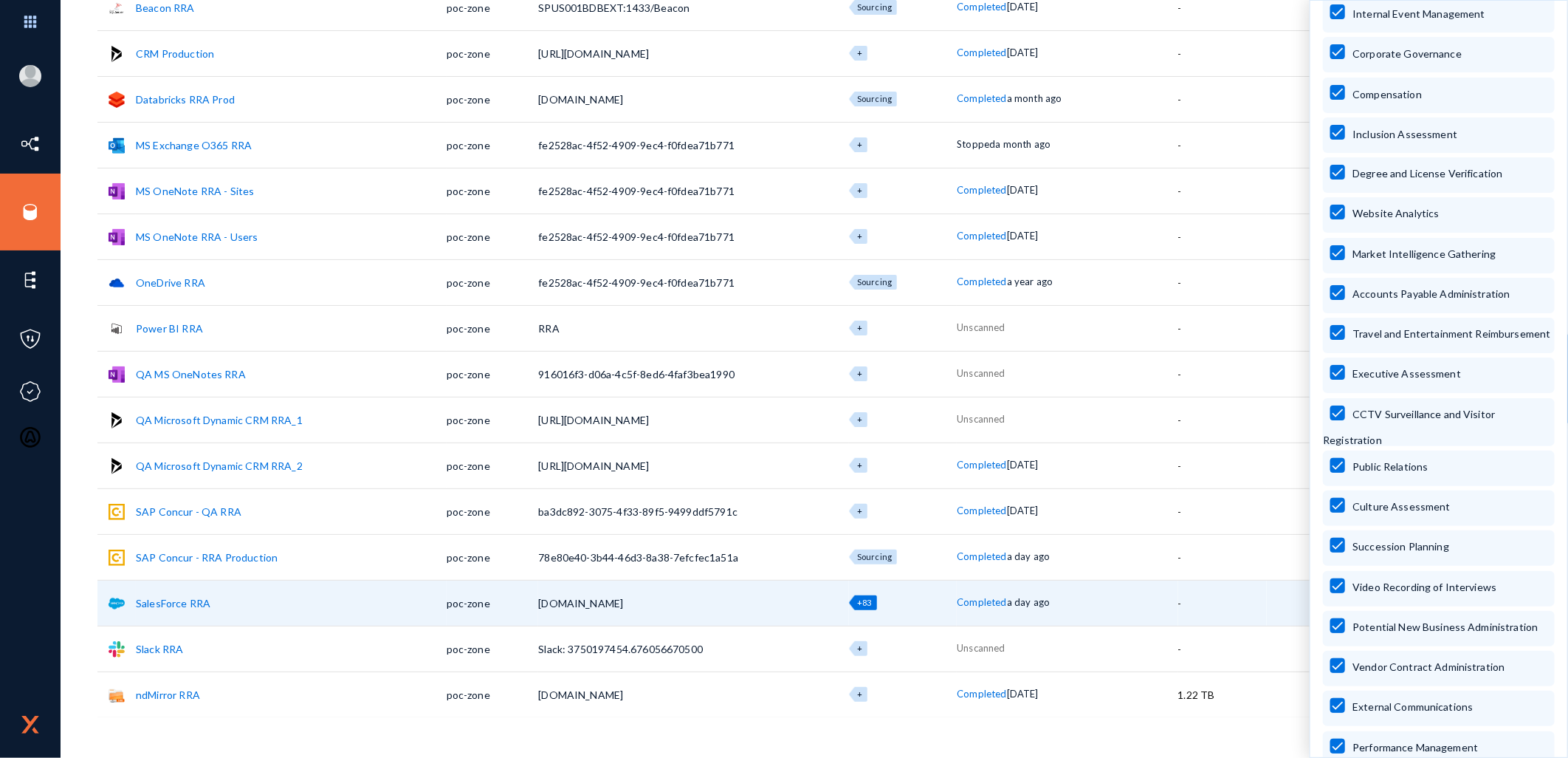
checkbox input "false"
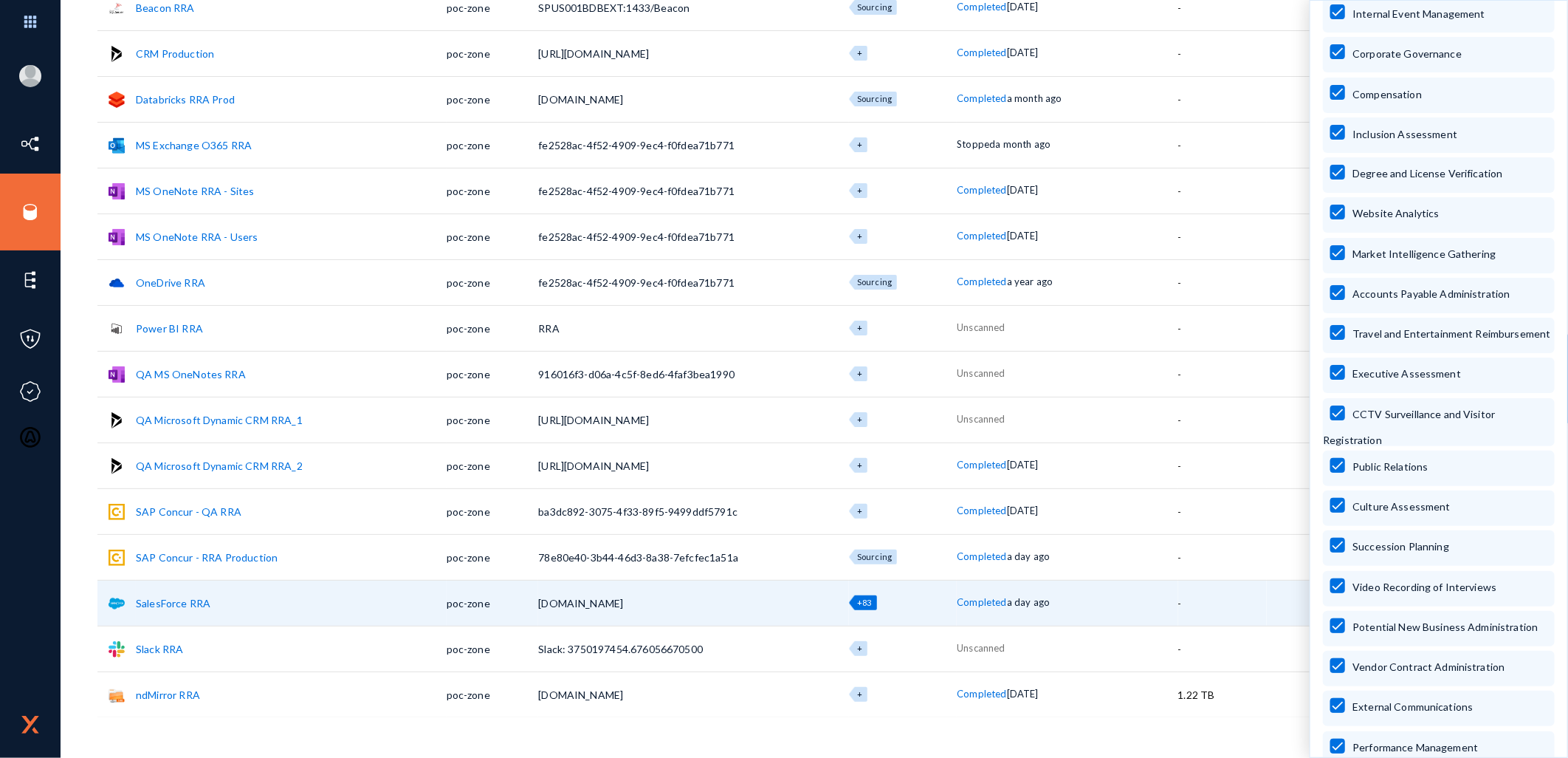
checkbox input "false"
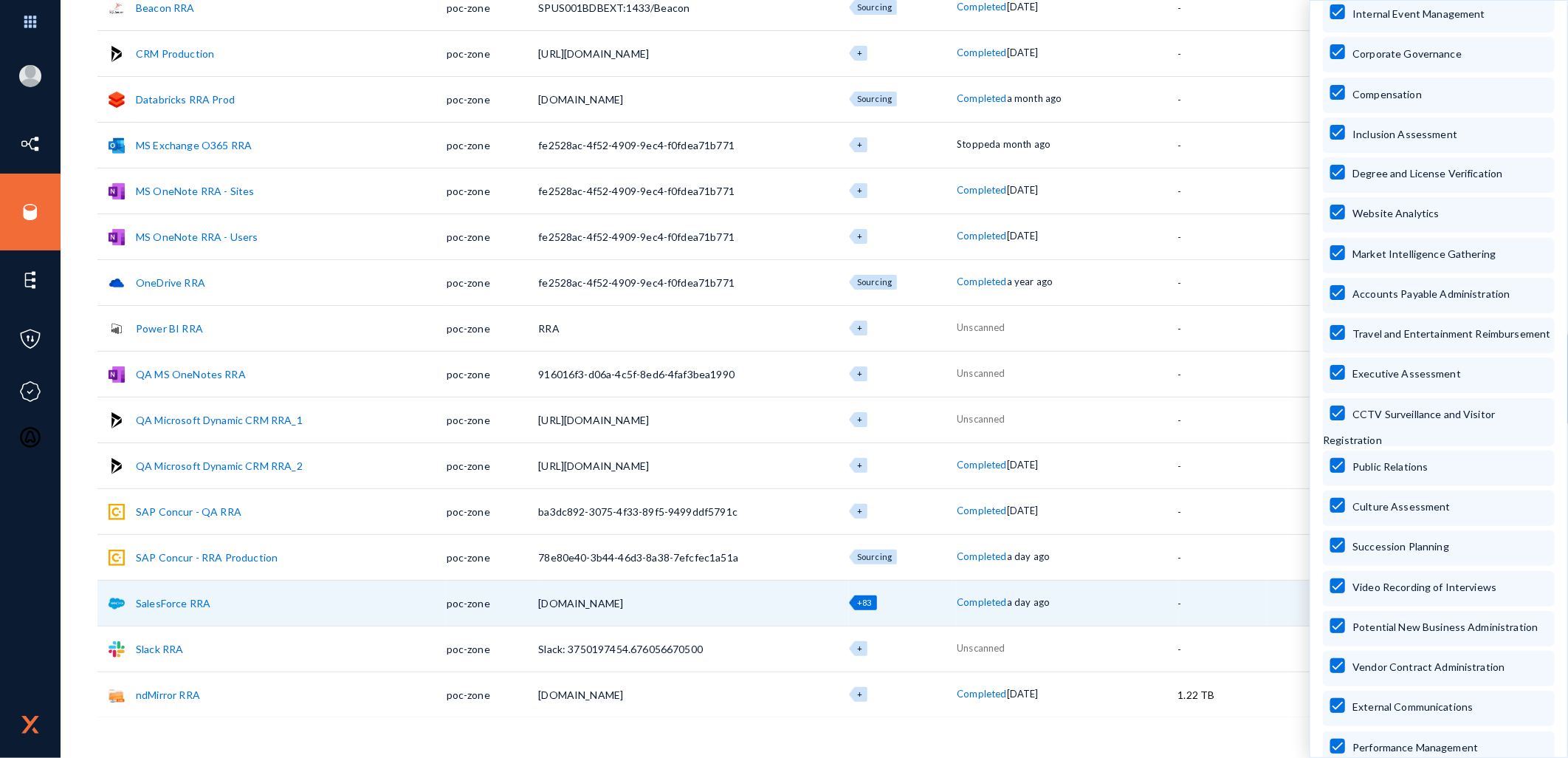
checkbox input "false"
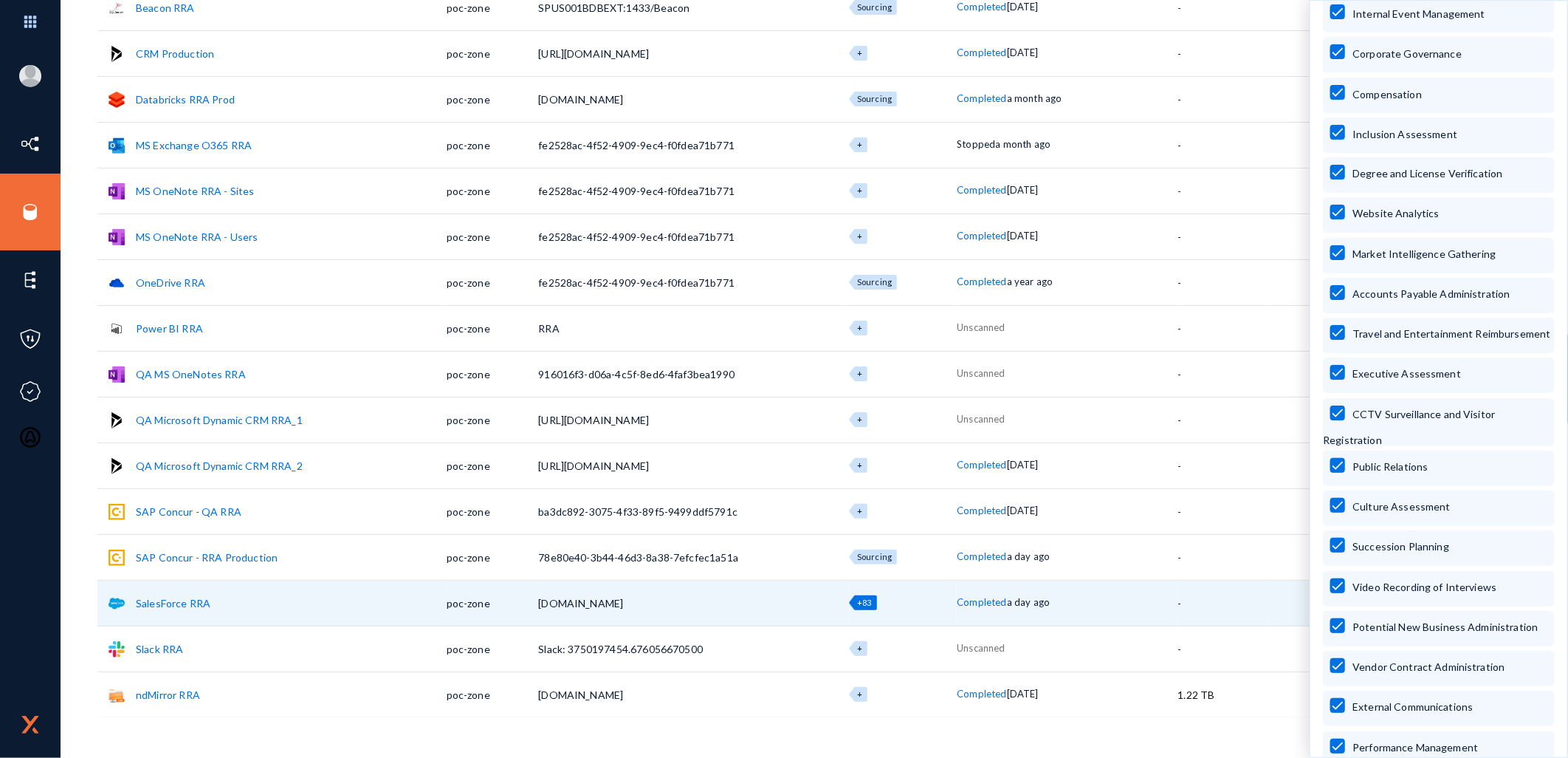
checkbox input "false"
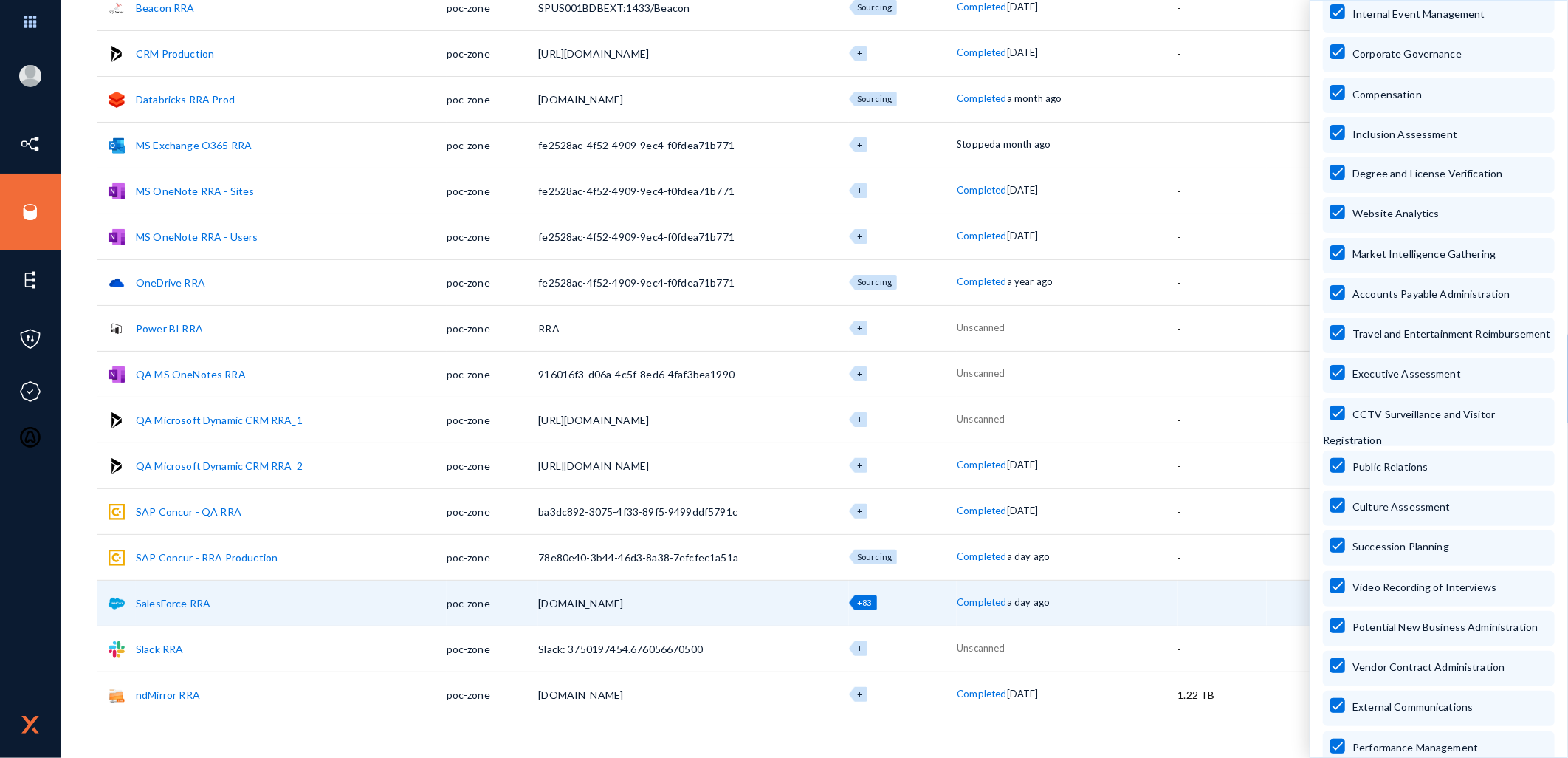
checkbox input "false"
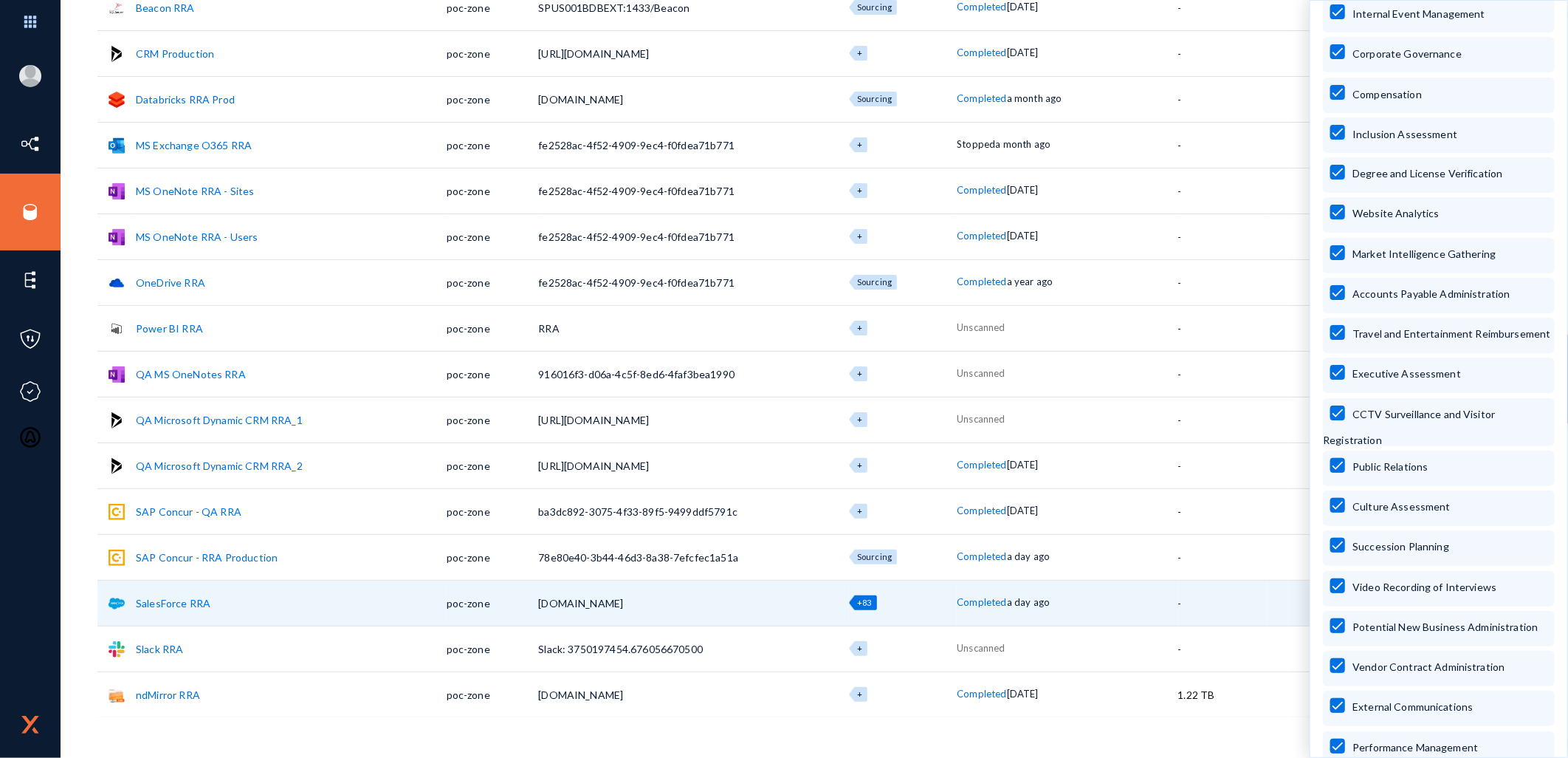
checkbox input "false"
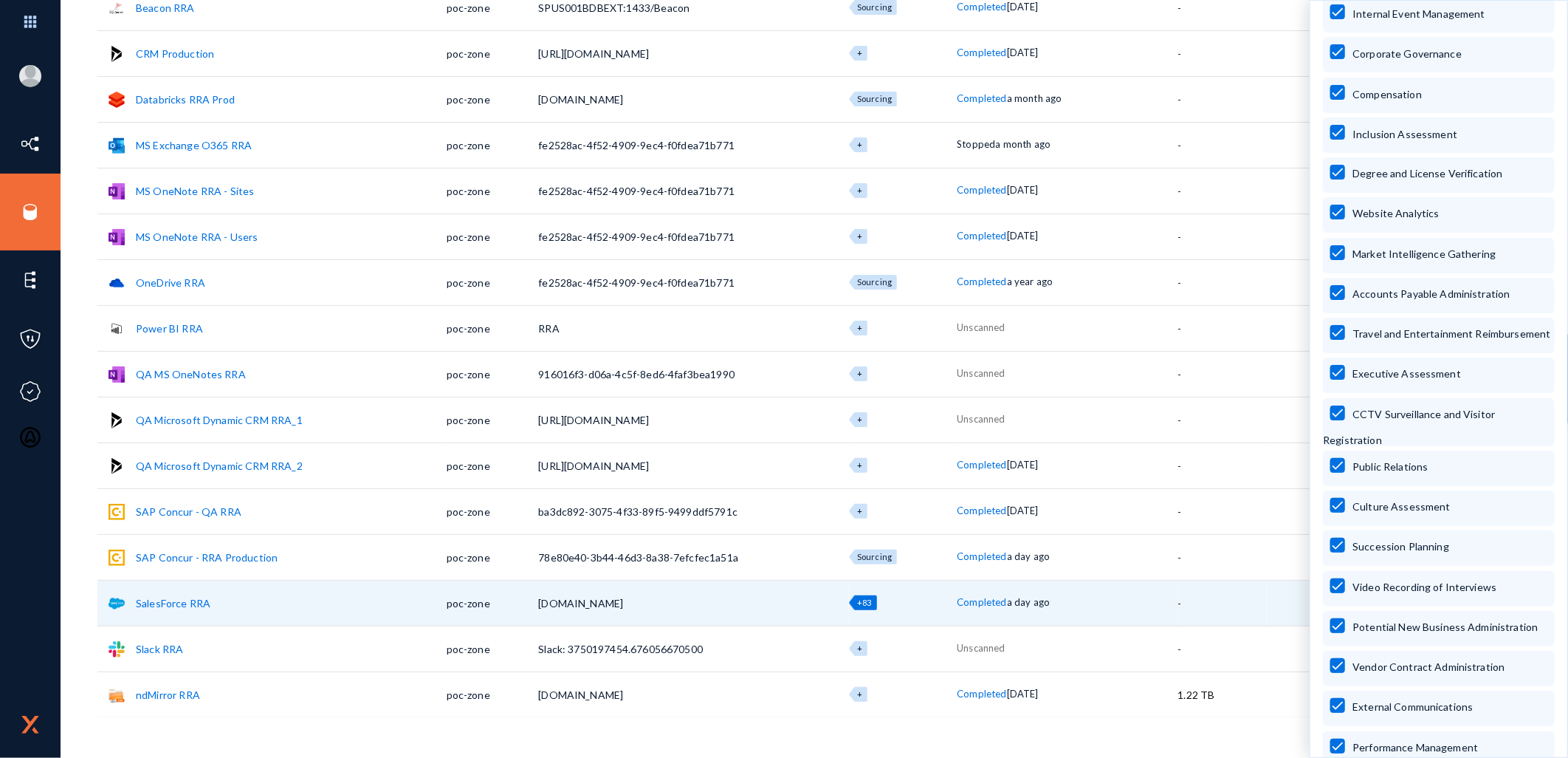
checkbox input "false"
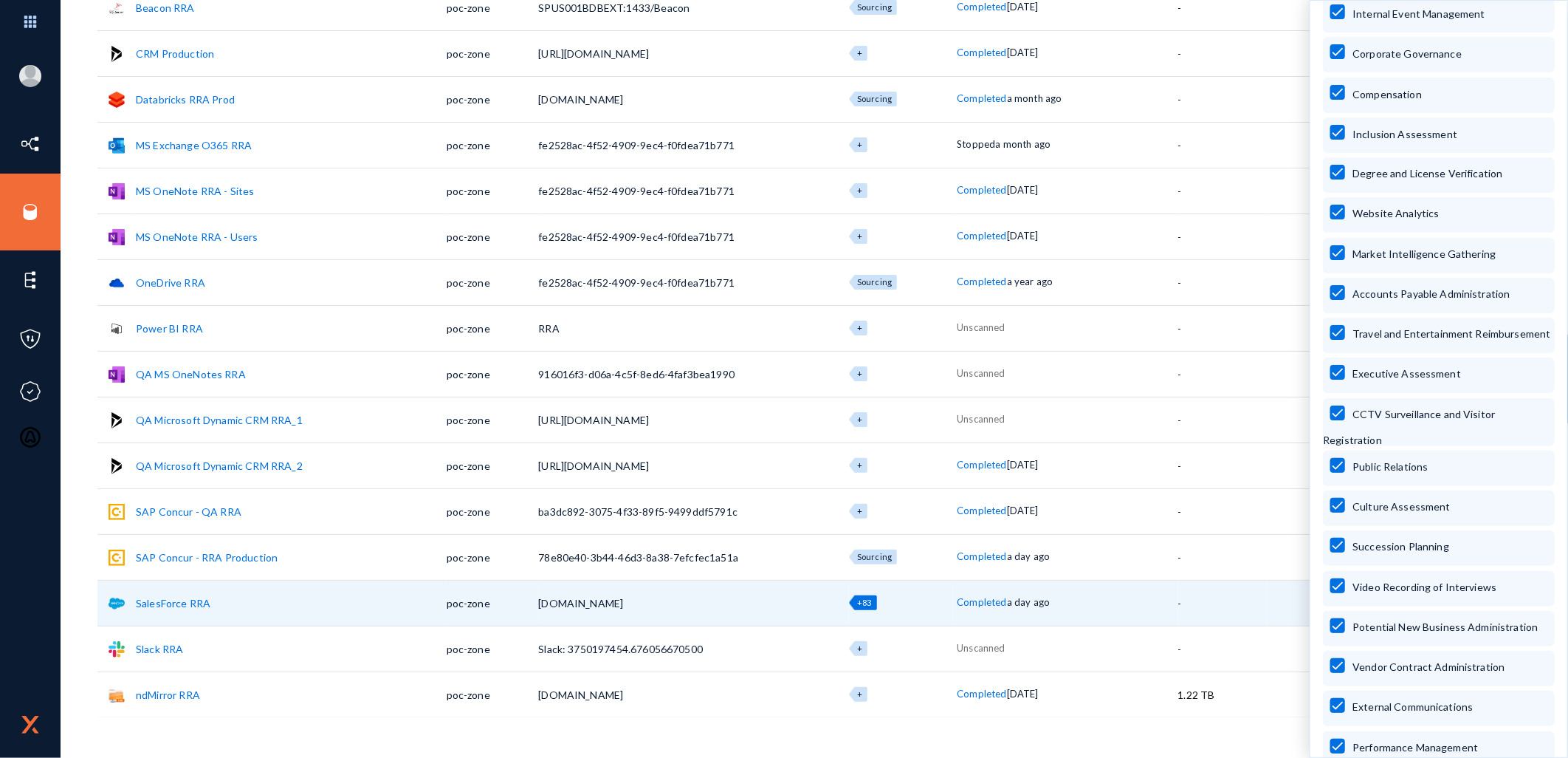
checkbox input "false"
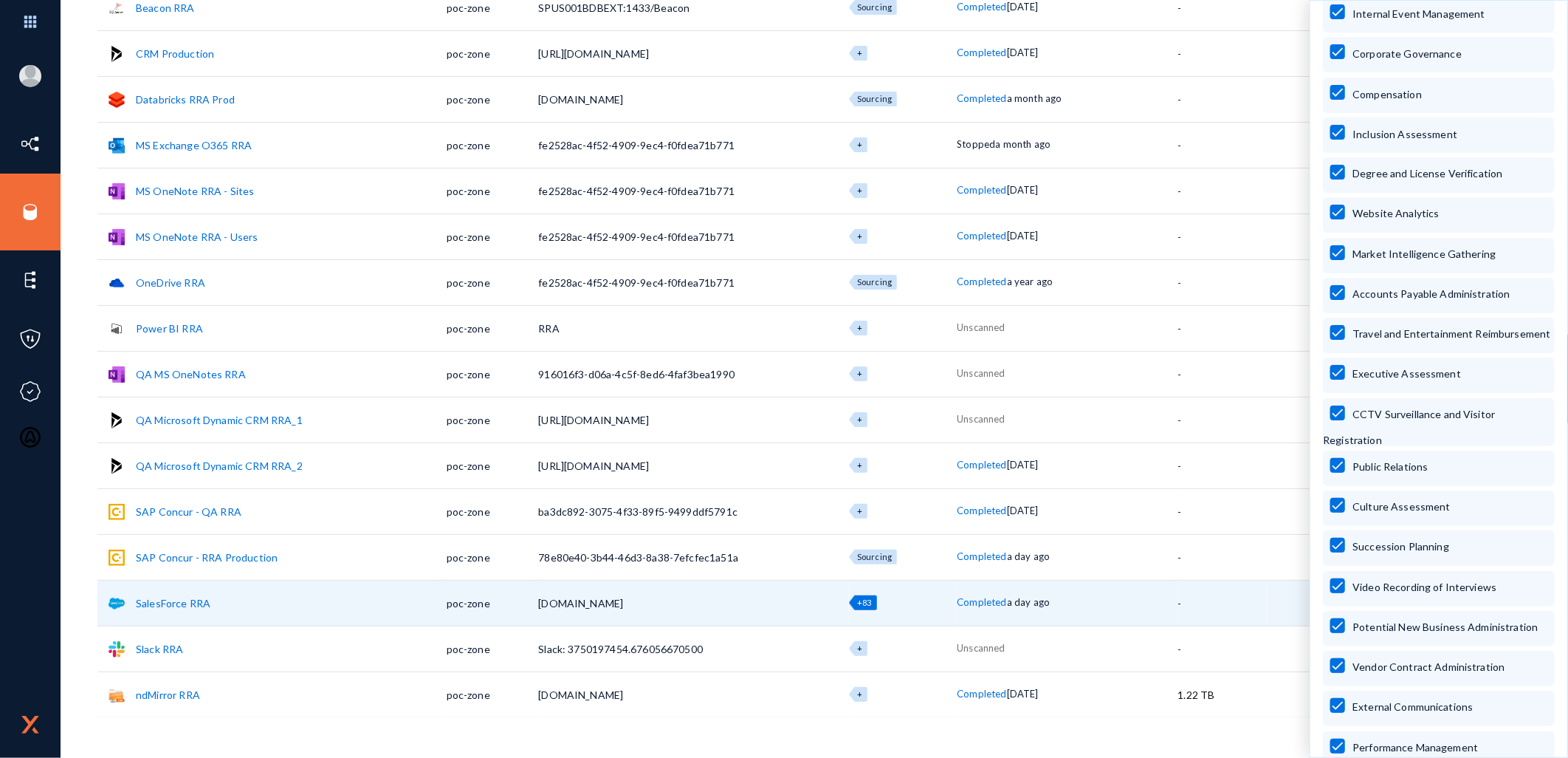
checkbox input "false"
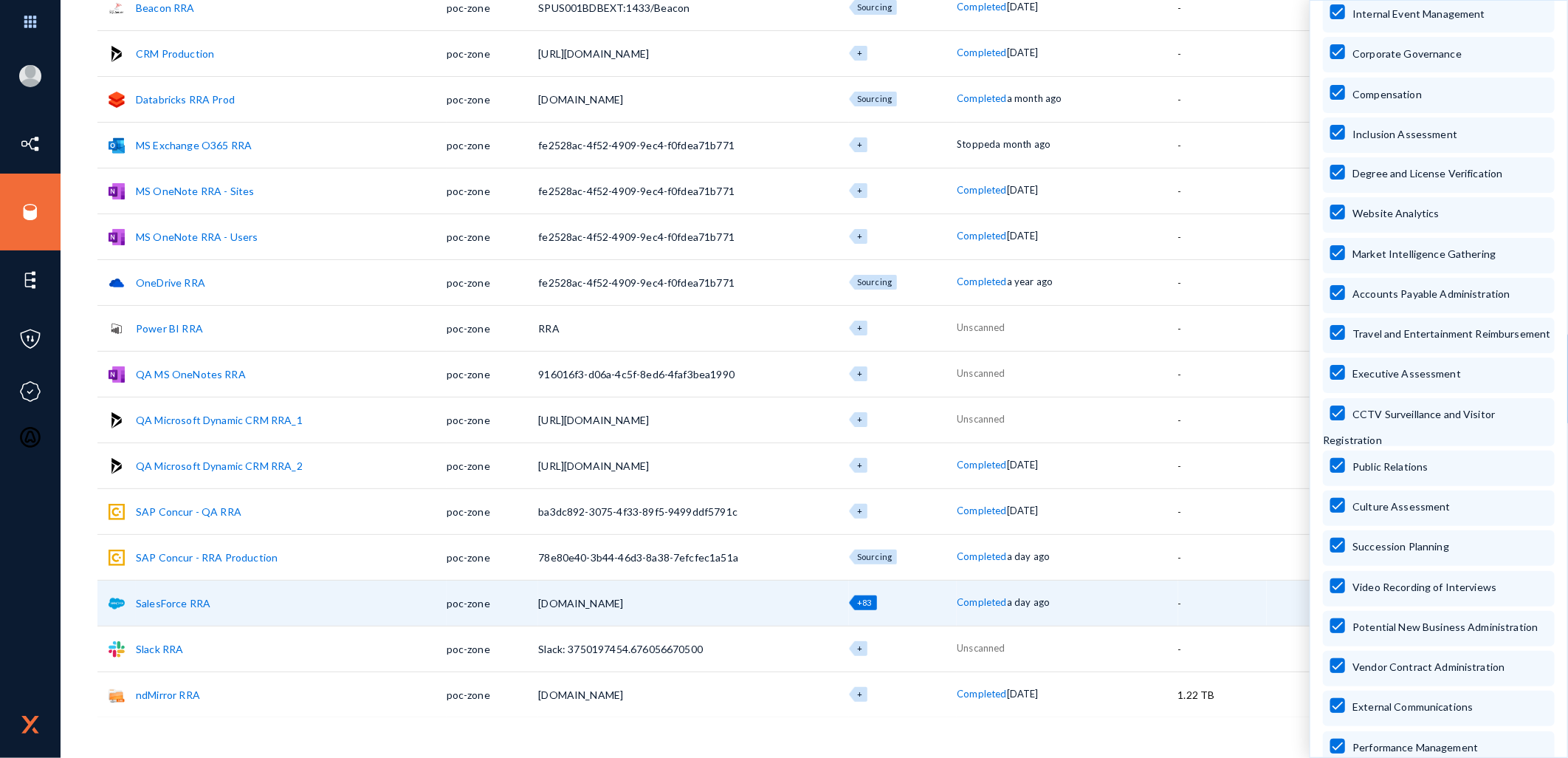
checkbox input "false"
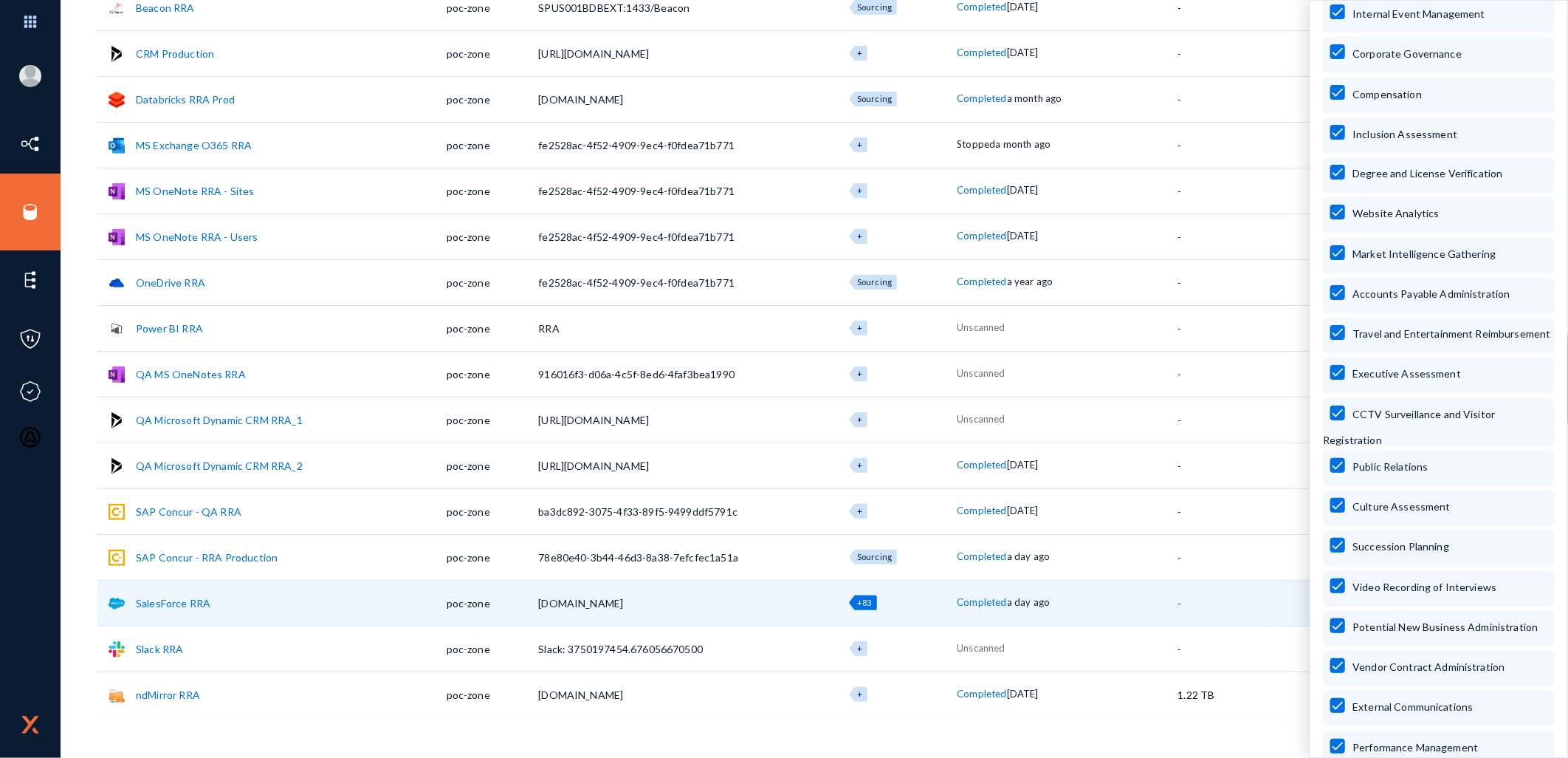
checkbox input "false"
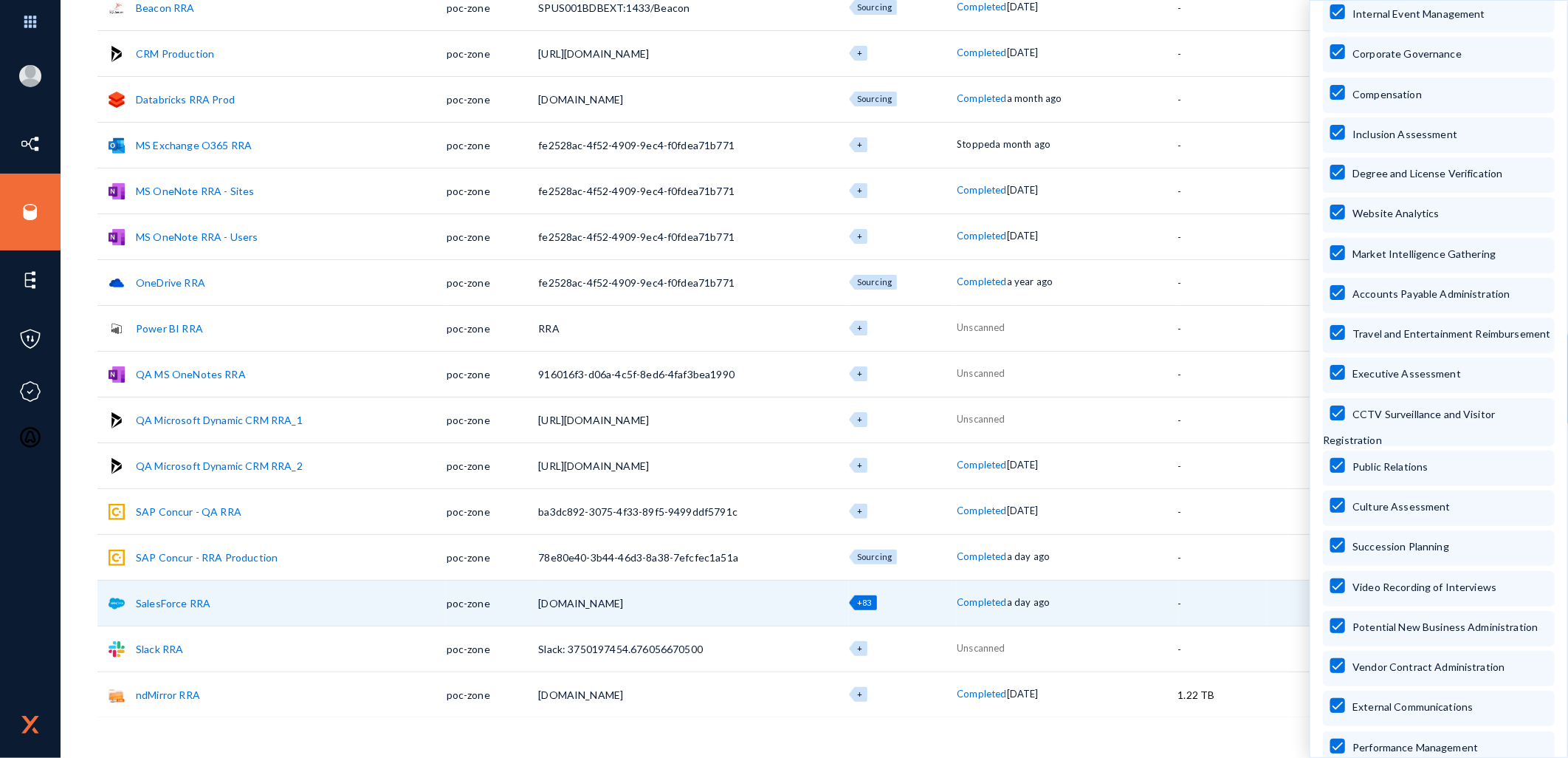
checkbox input "false"
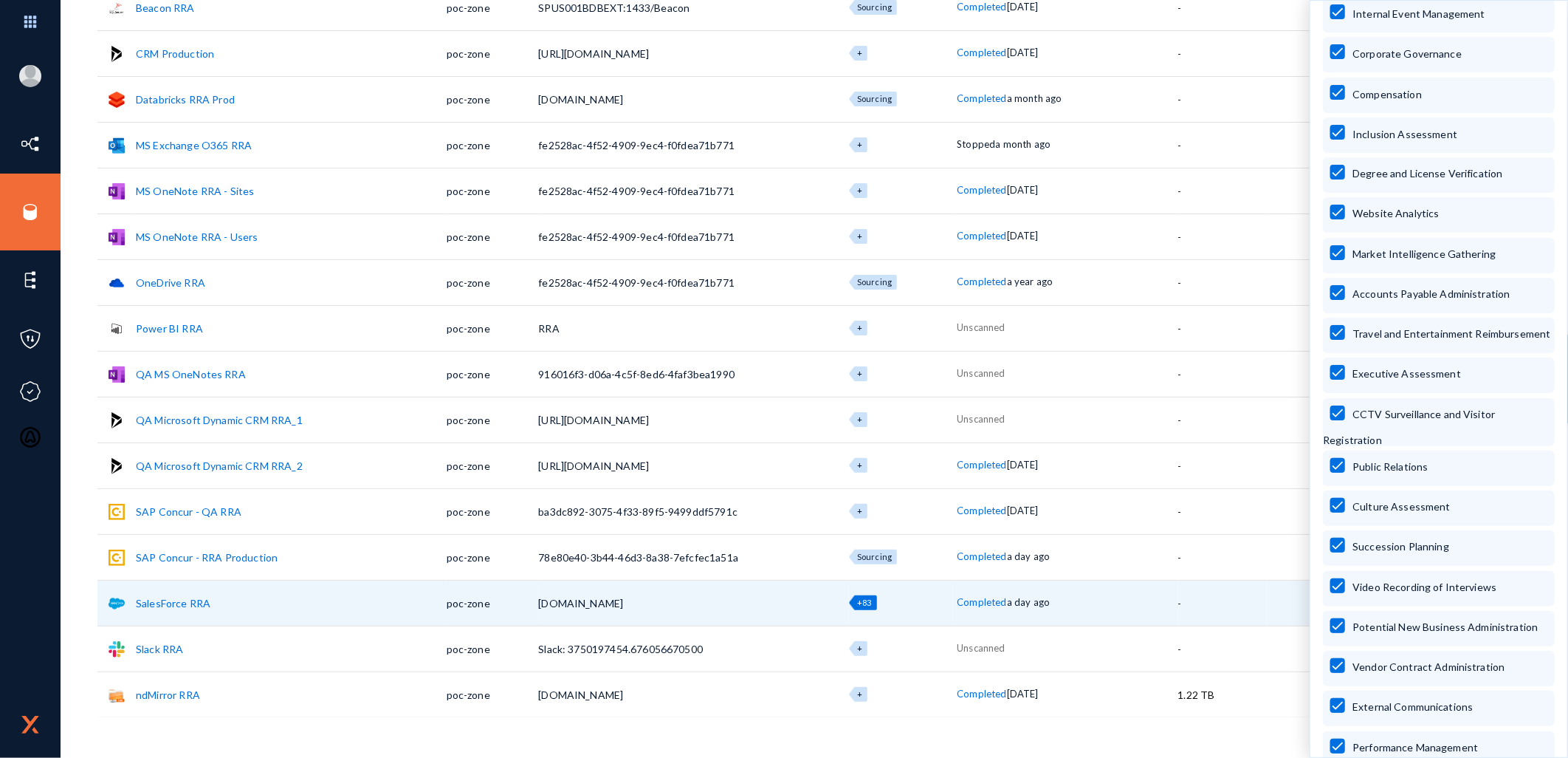
checkbox input "false"
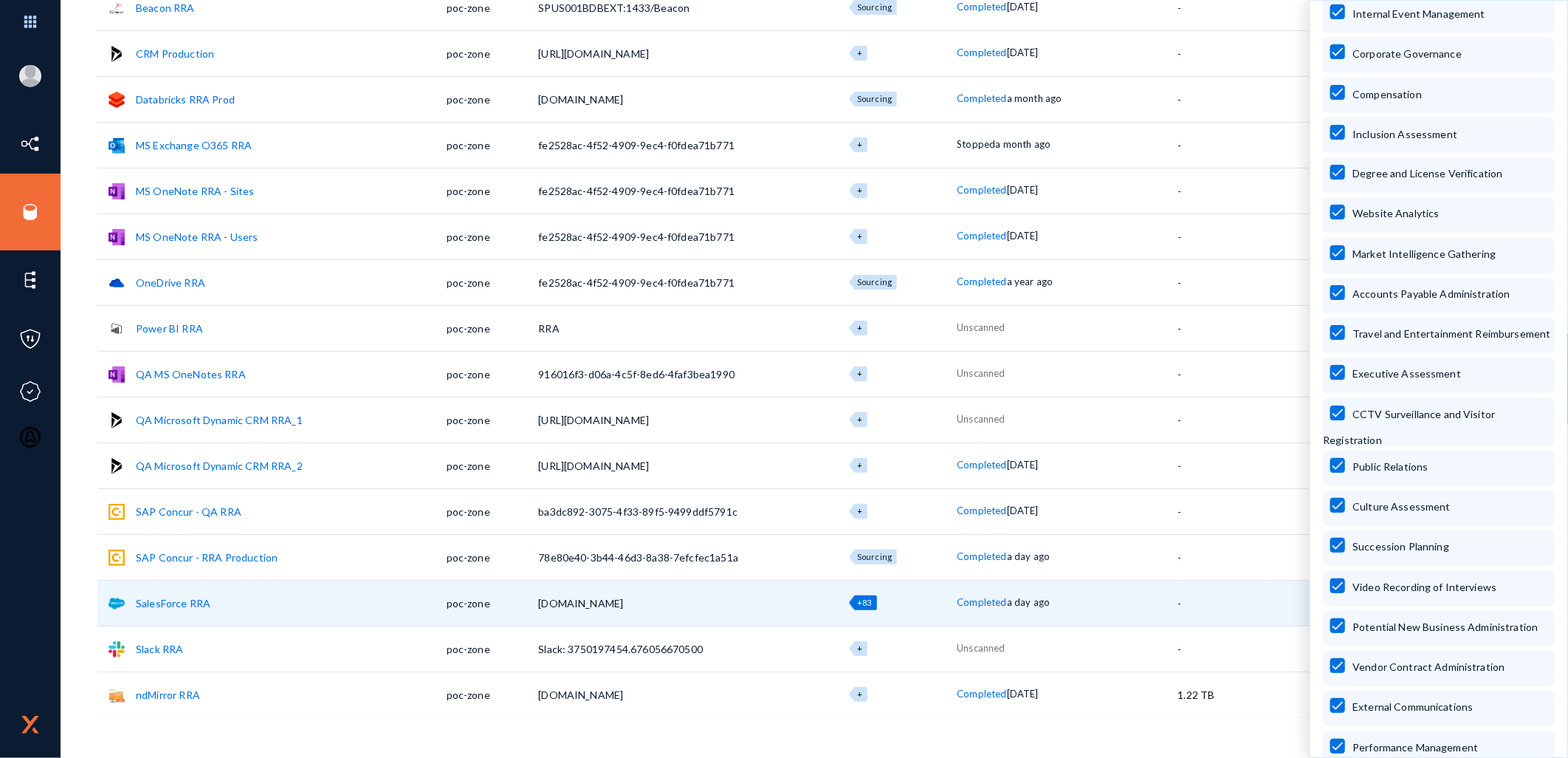
checkbox input "false"
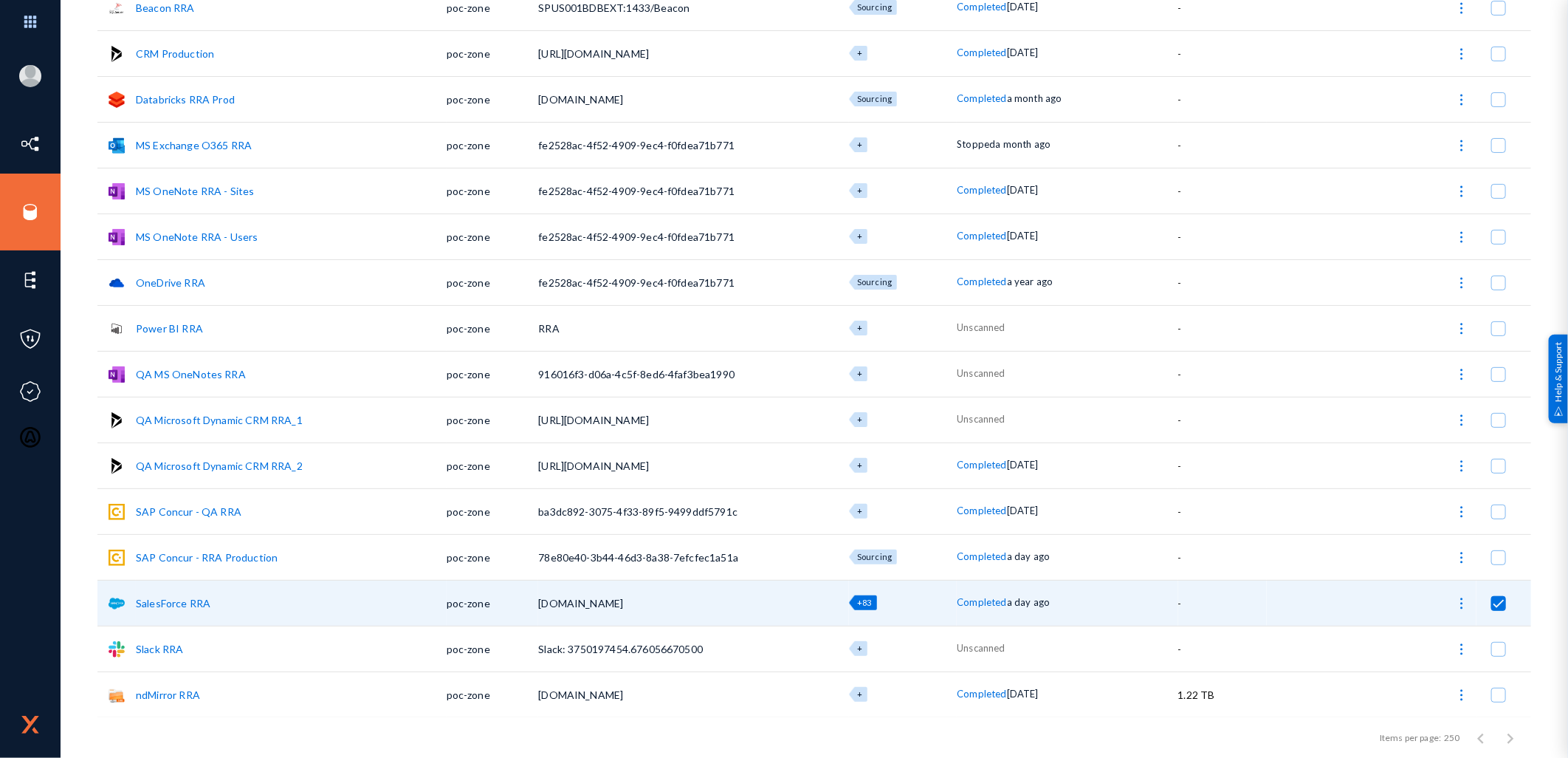
click at [367, 381] on td "QA MS OneNotes RRA" at bounding box center [291, 374] width 311 height 46
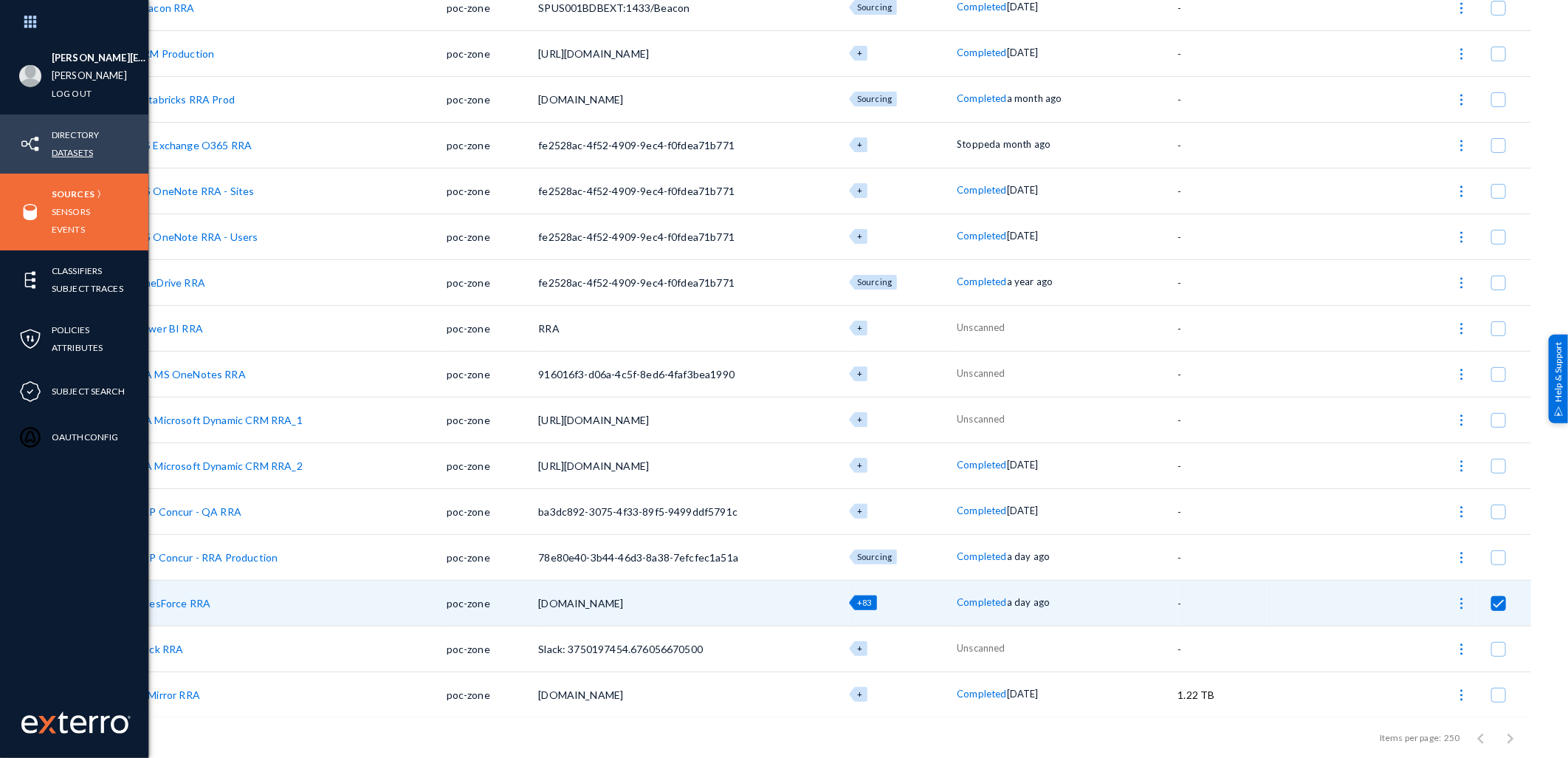
click at [82, 150] on link "Datasets" at bounding box center [72, 152] width 42 height 17
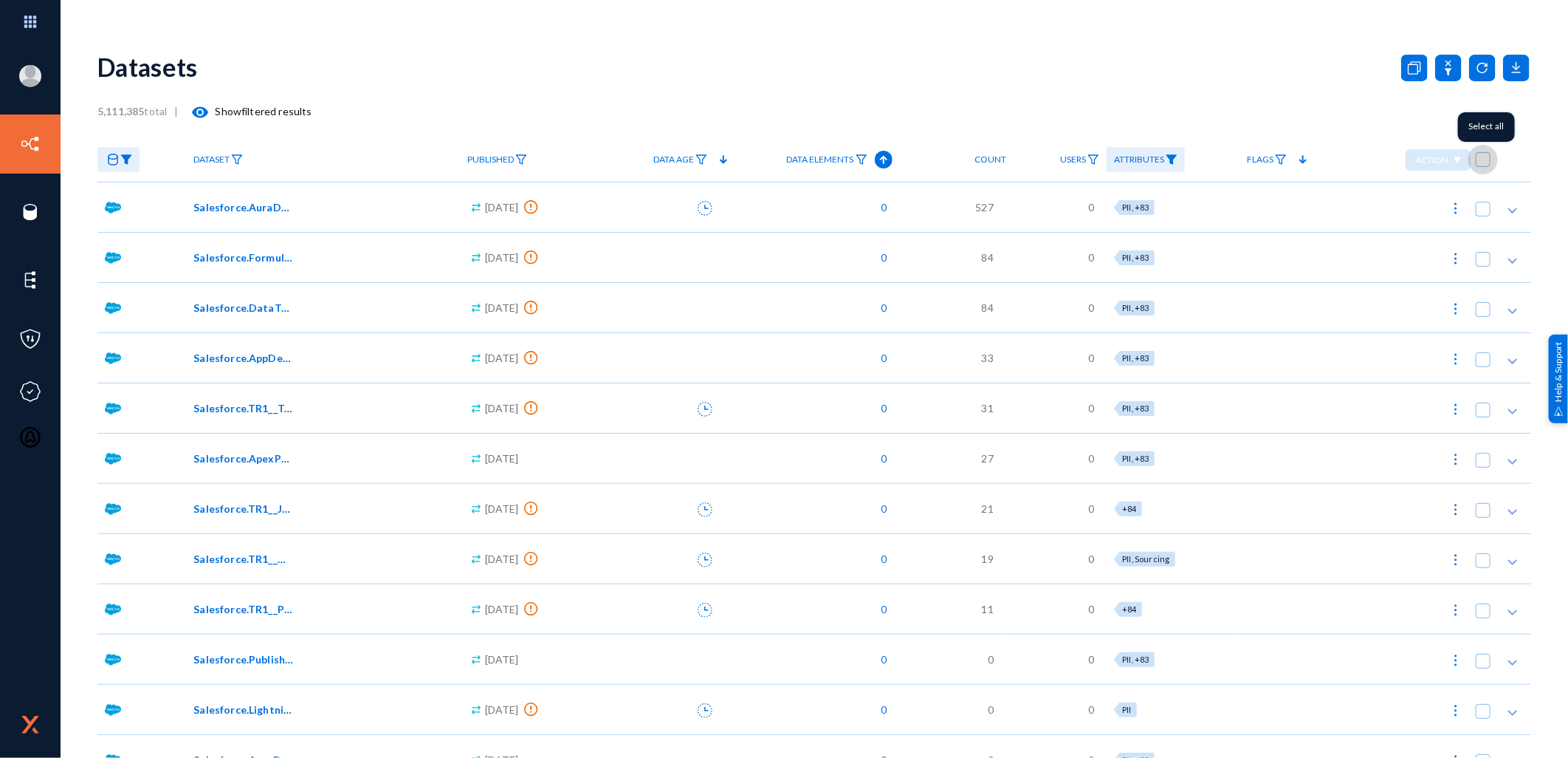
click at [1479, 161] on span at bounding box center [1483, 159] width 15 height 15
click at [1482, 167] on input "checkbox" at bounding box center [1483, 167] width 2 height 2
checkbox input "true"
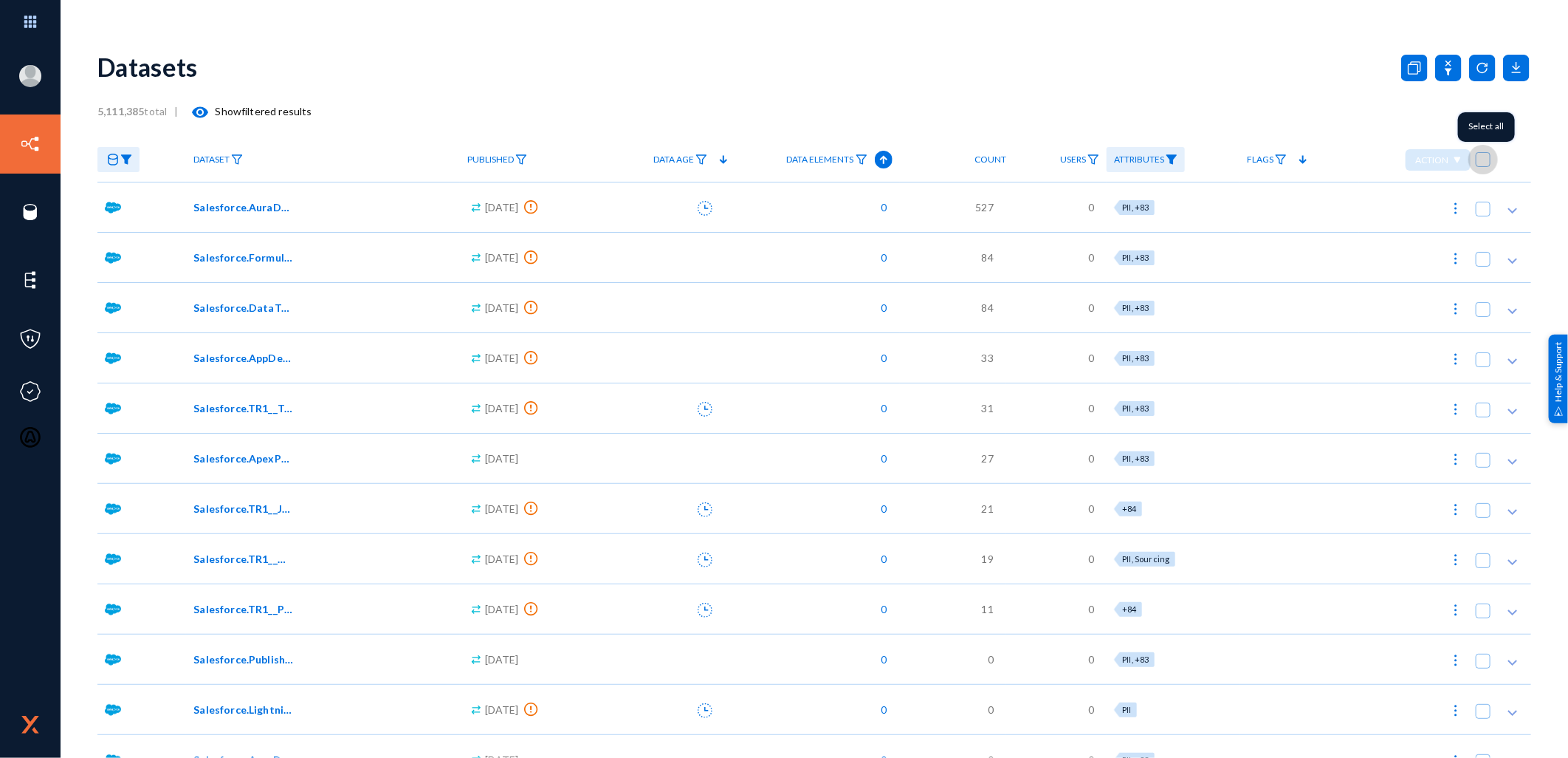
checkbox input "true"
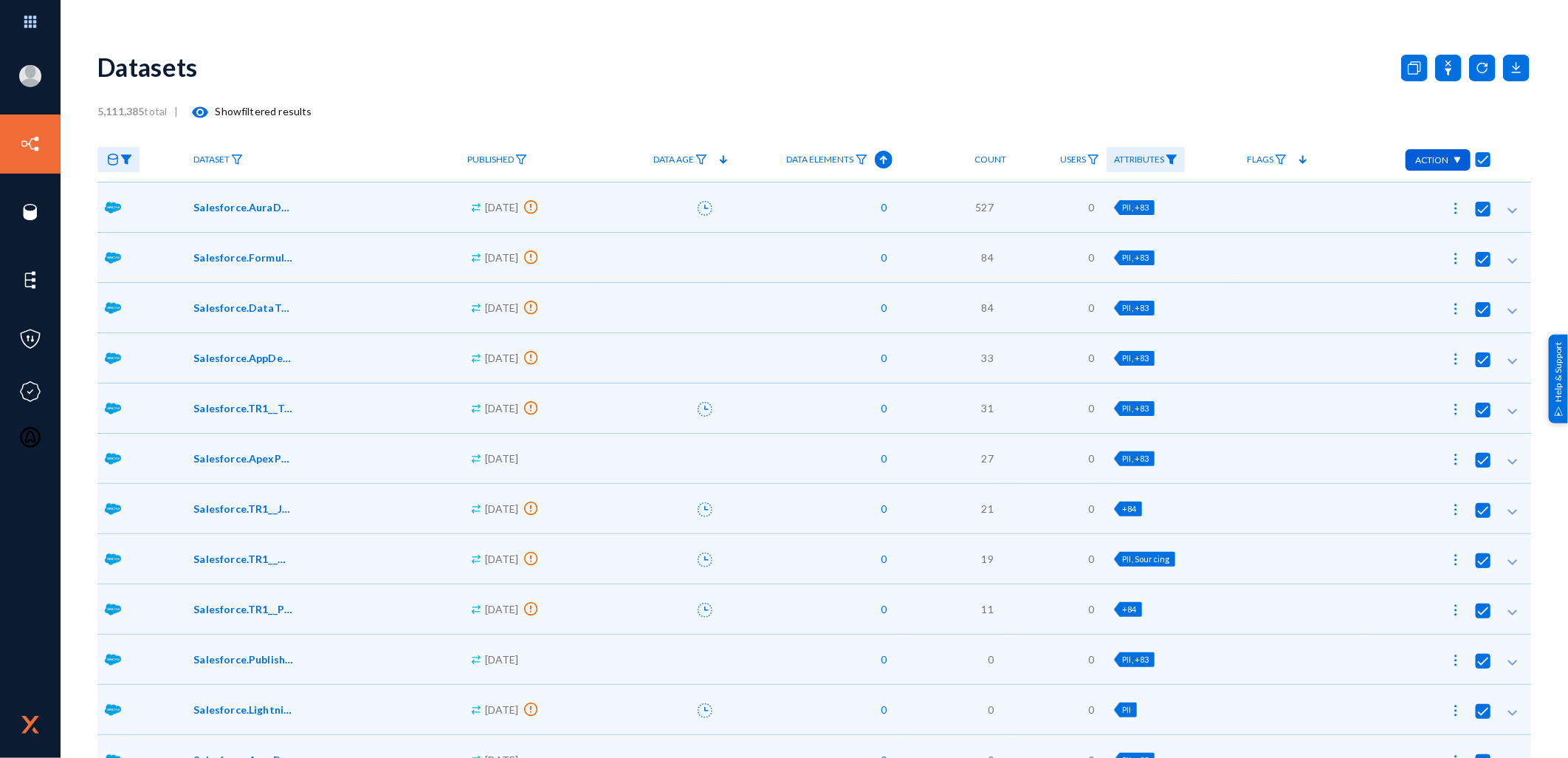
click at [203, 111] on mat-icon "visibility" at bounding box center [200, 112] width 18 height 18
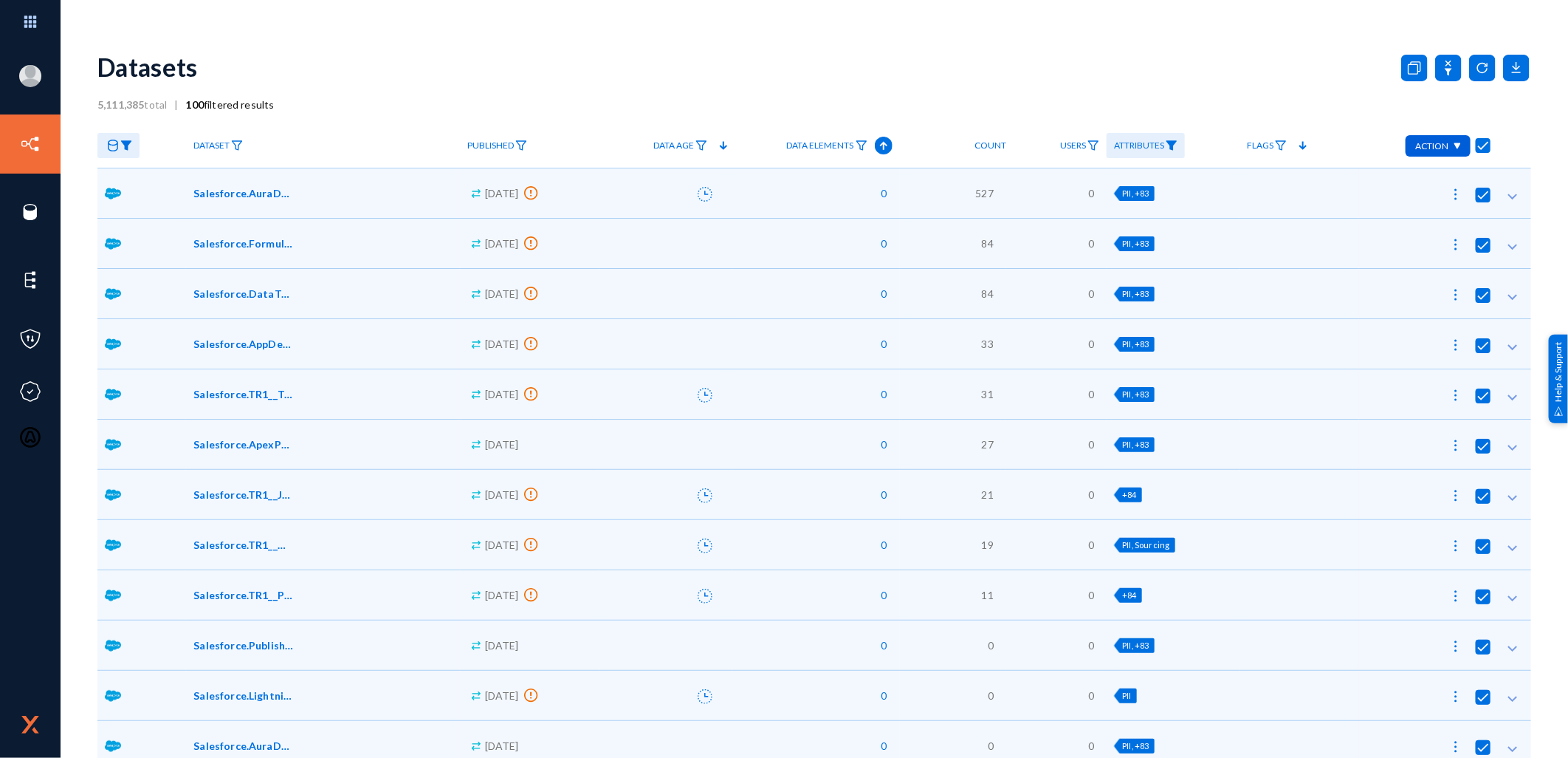
click at [1453, 142] on img at bounding box center [1457, 145] width 8 height 7
click at [1381, 250] on button "Publish 100" at bounding box center [1393, 250] width 146 height 35
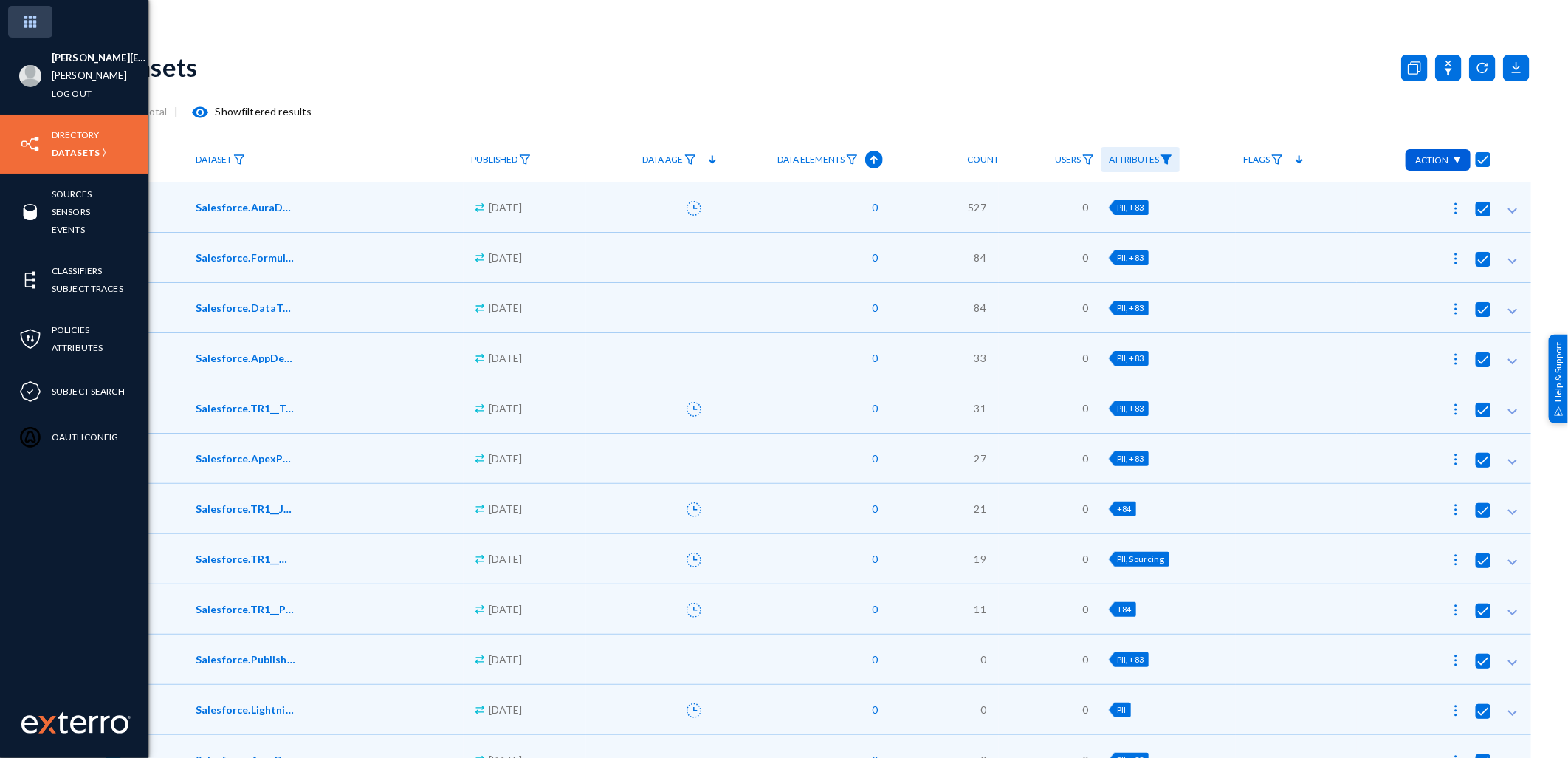
click at [27, 24] on img at bounding box center [30, 22] width 44 height 31
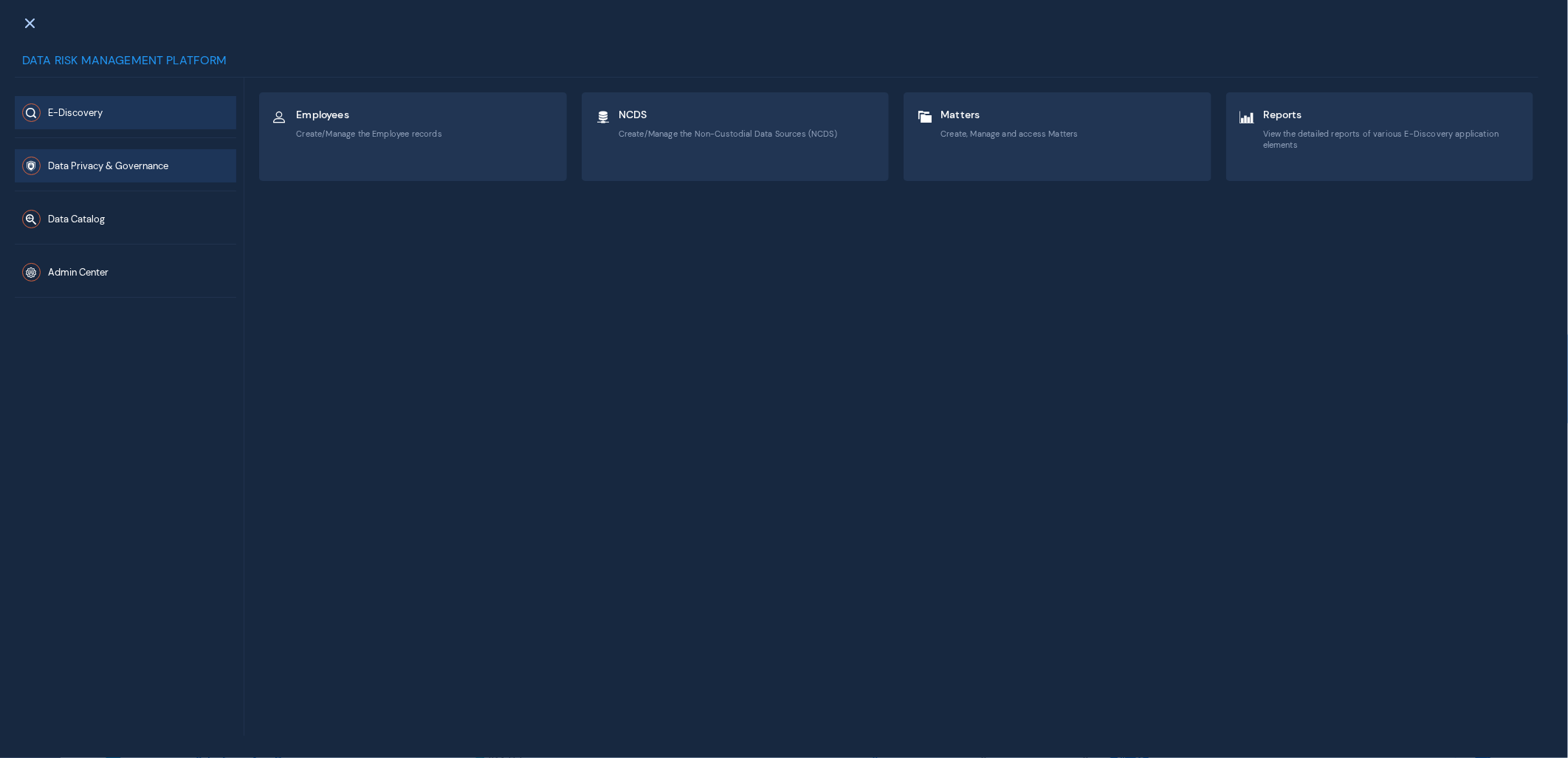
click at [130, 167] on span "Data Privacy & Governance" at bounding box center [108, 167] width 120 height 13
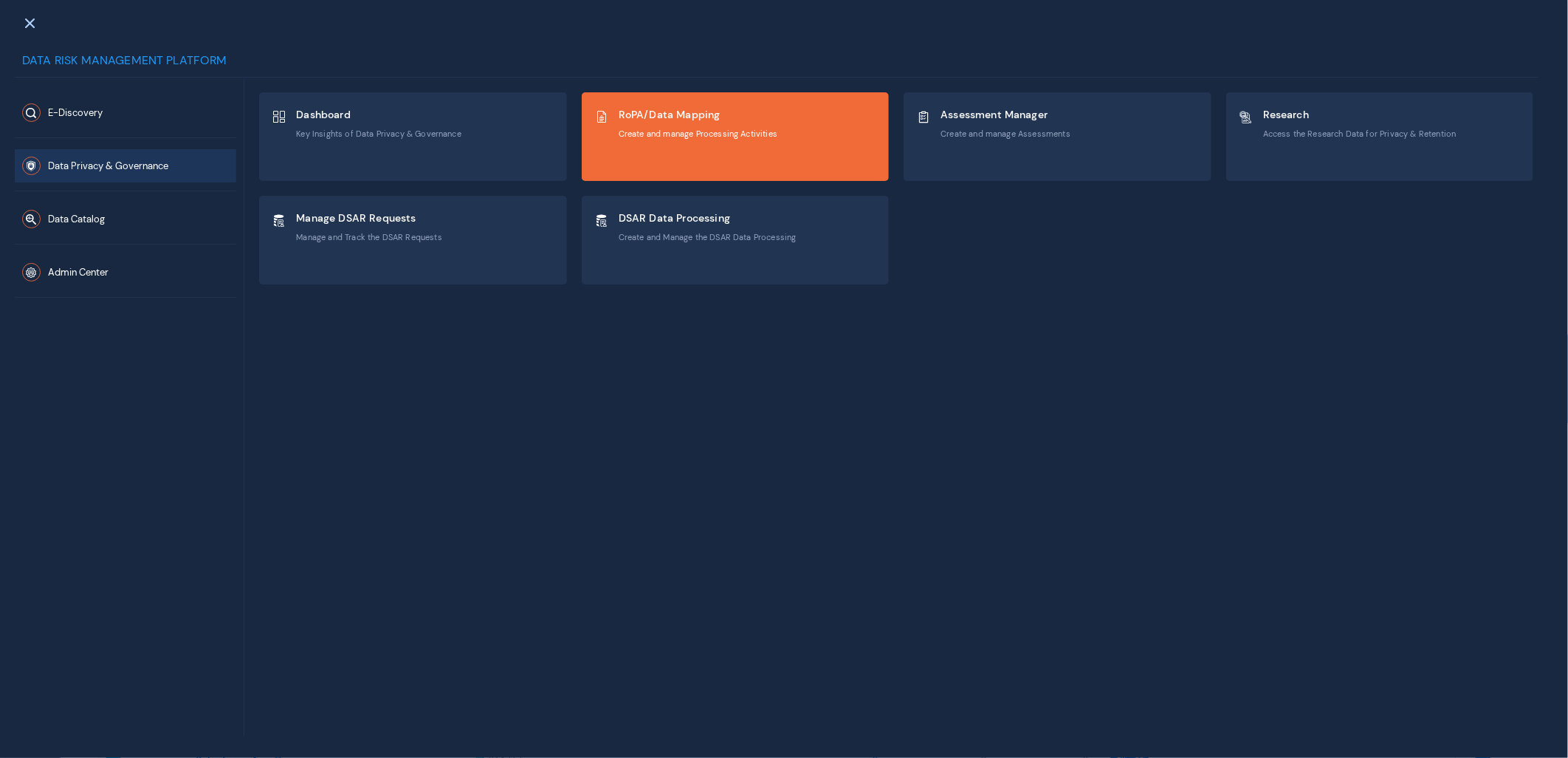
click at [682, 123] on div "RoPA/Data Mapping Create and manage Processing Activities" at bounding box center [698, 124] width 159 height 39
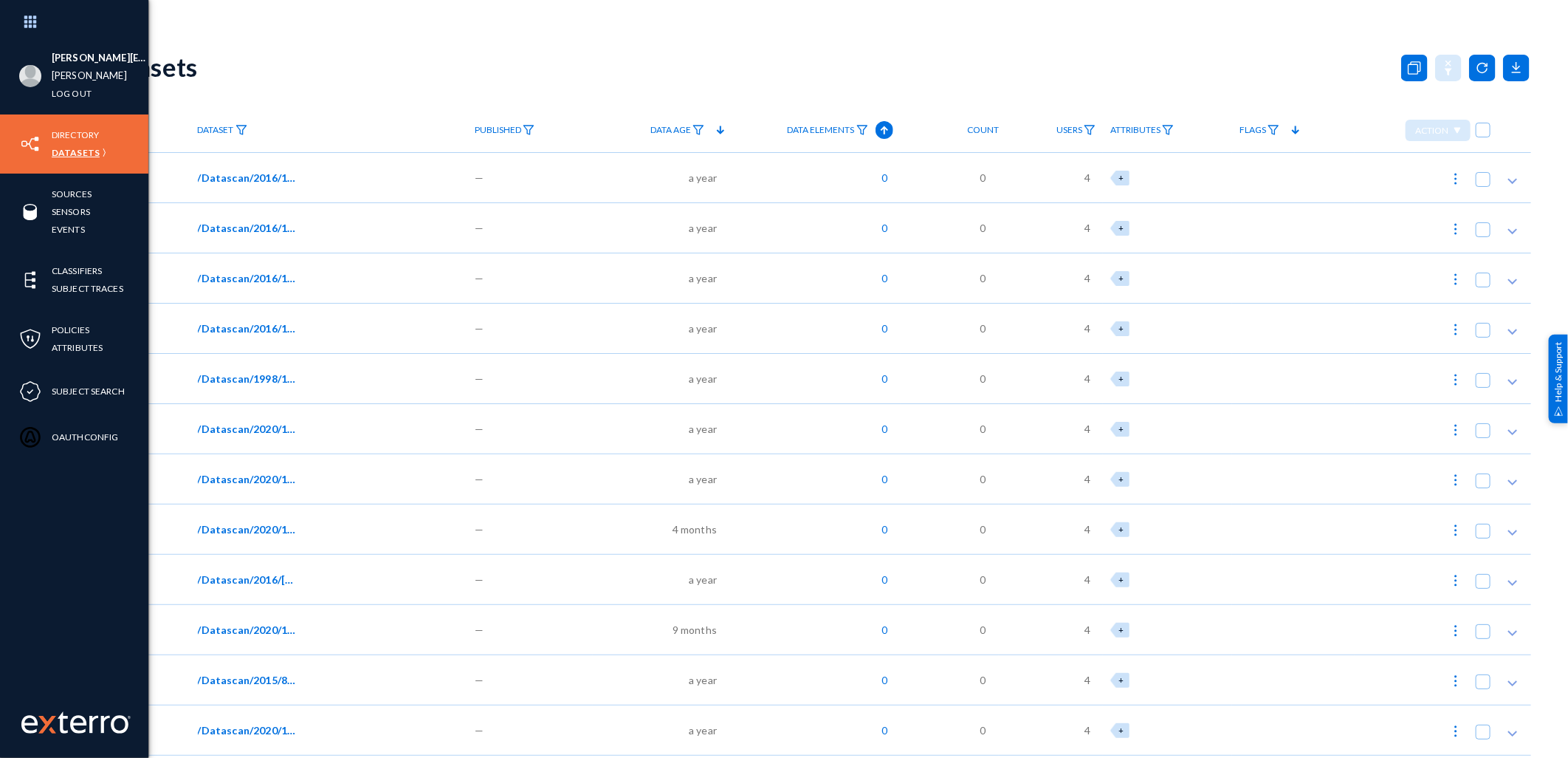
click at [85, 150] on link "Datasets" at bounding box center [75, 152] width 48 height 17
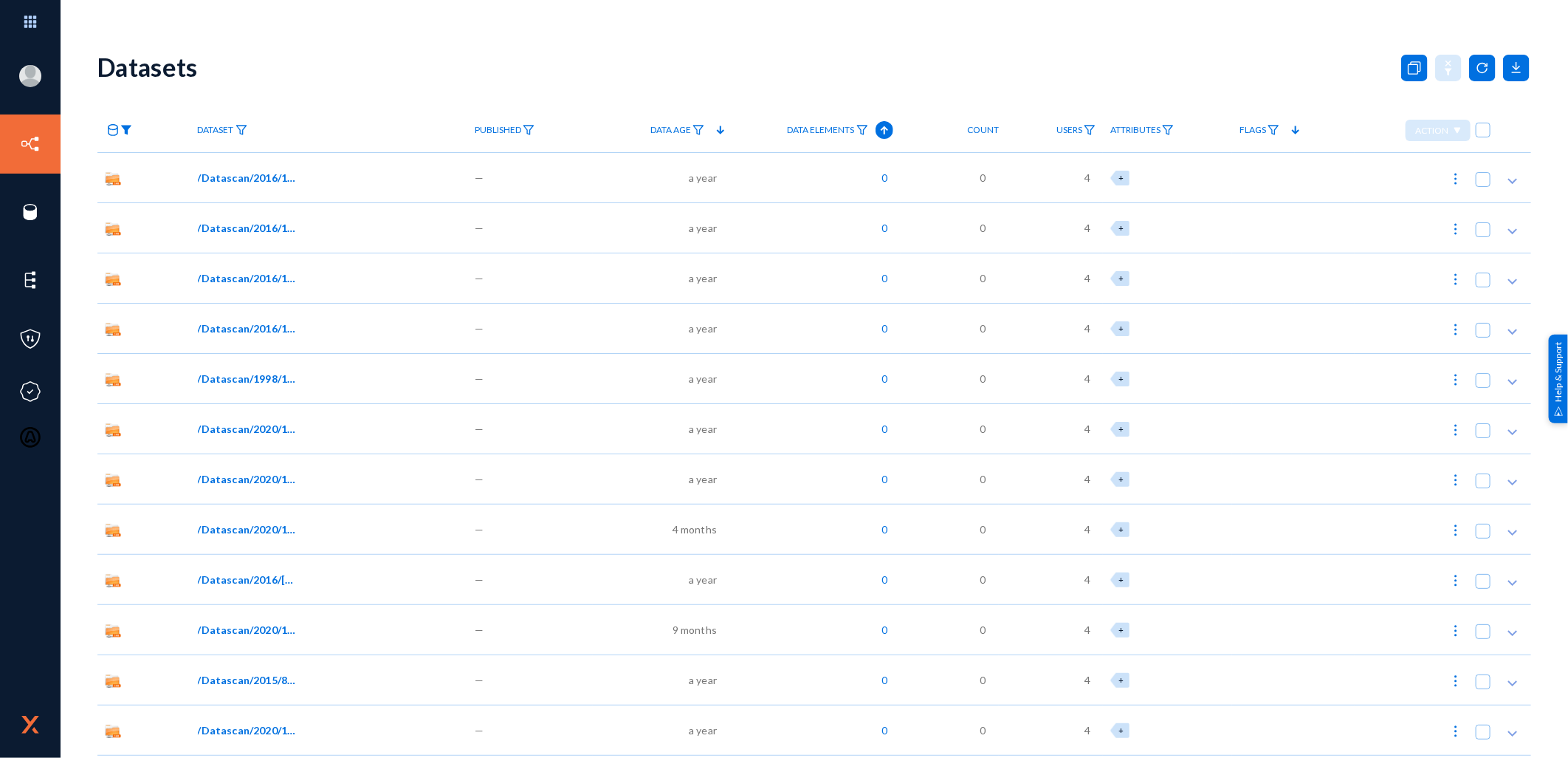
click at [130, 131] on img at bounding box center [126, 130] width 12 height 10
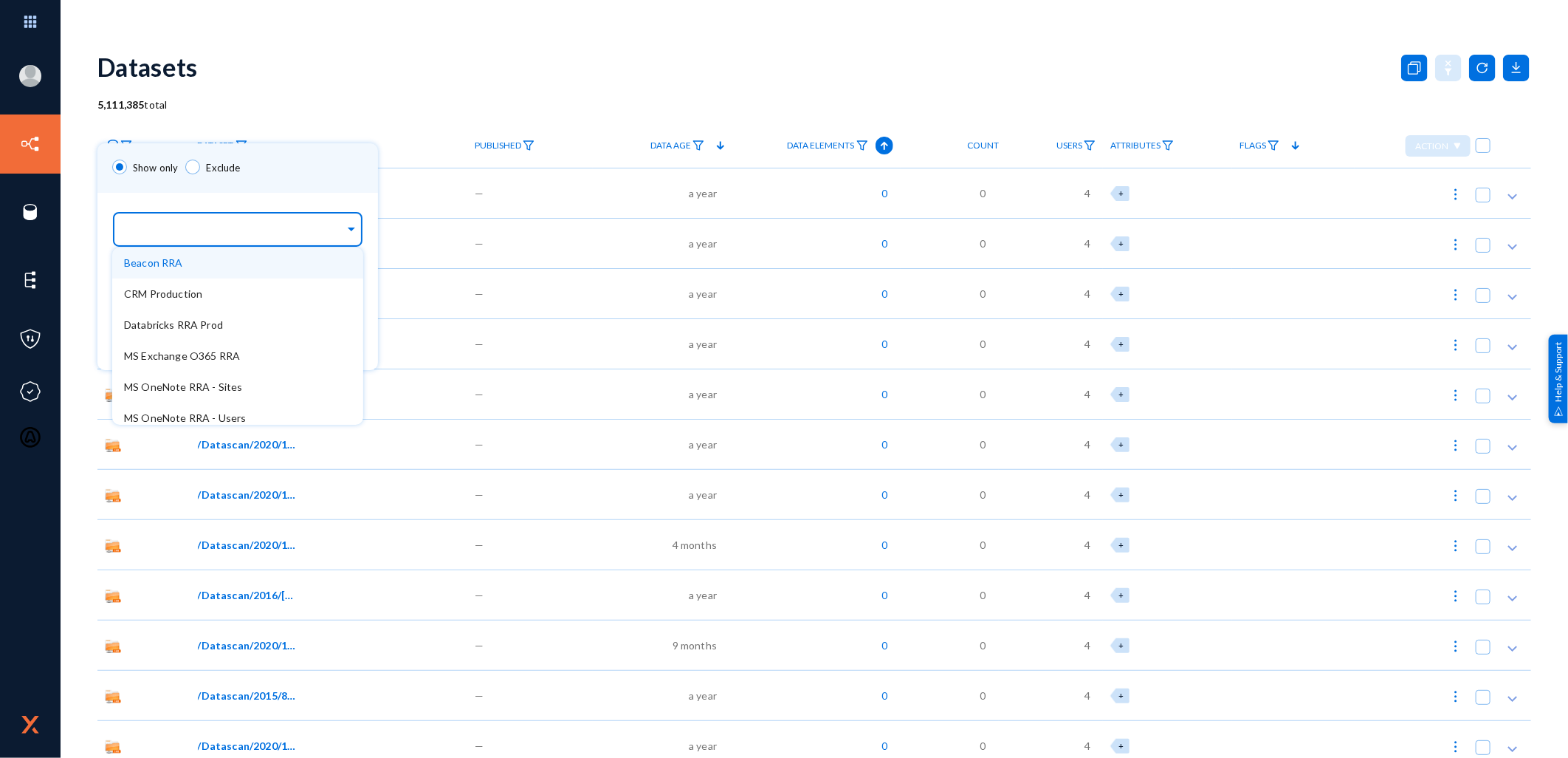
click at [165, 219] on div at bounding box center [234, 230] width 221 height 25
type input "sa"
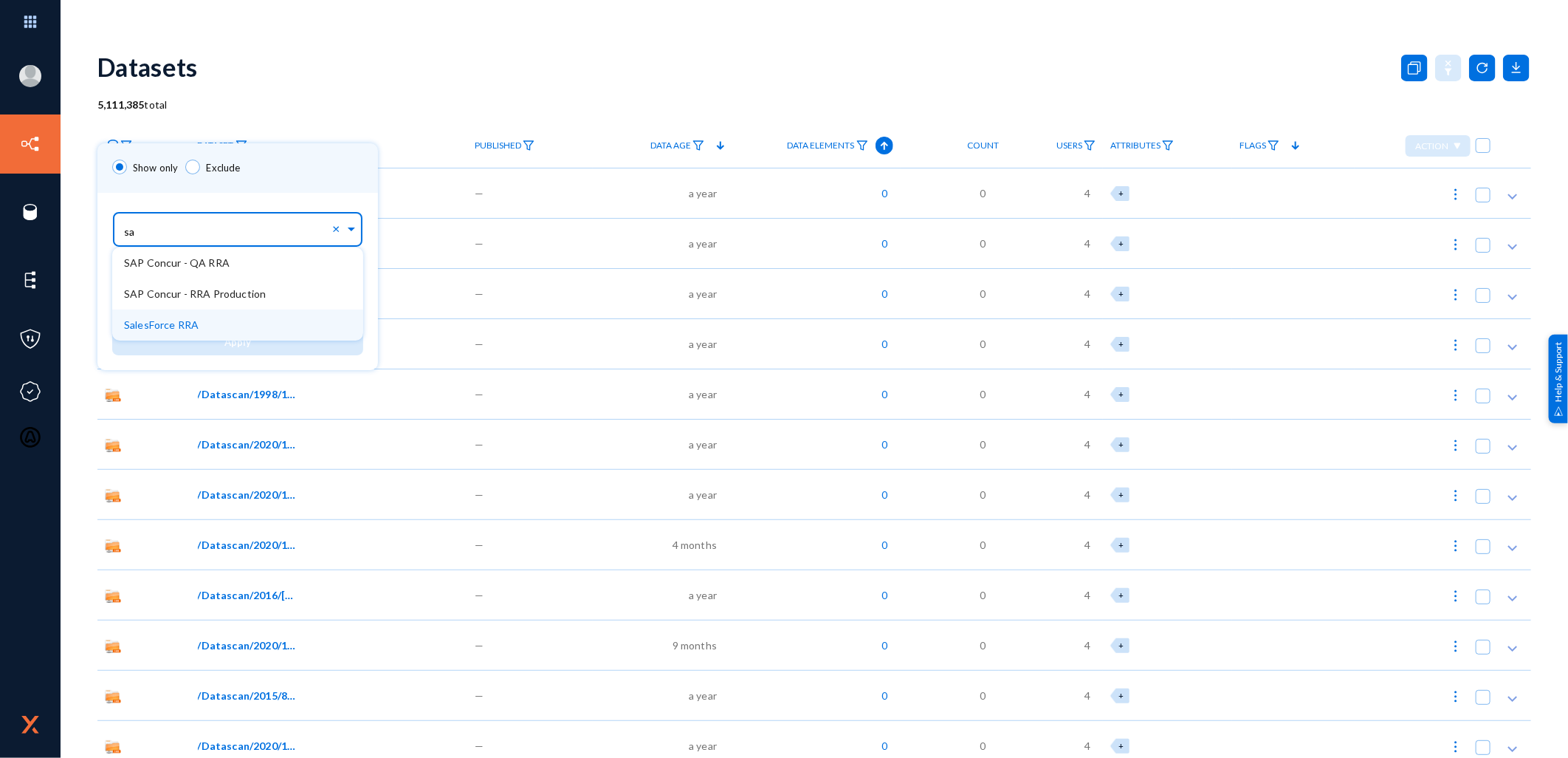
click at [176, 322] on span "SalesForce RRA" at bounding box center [161, 324] width 75 height 13
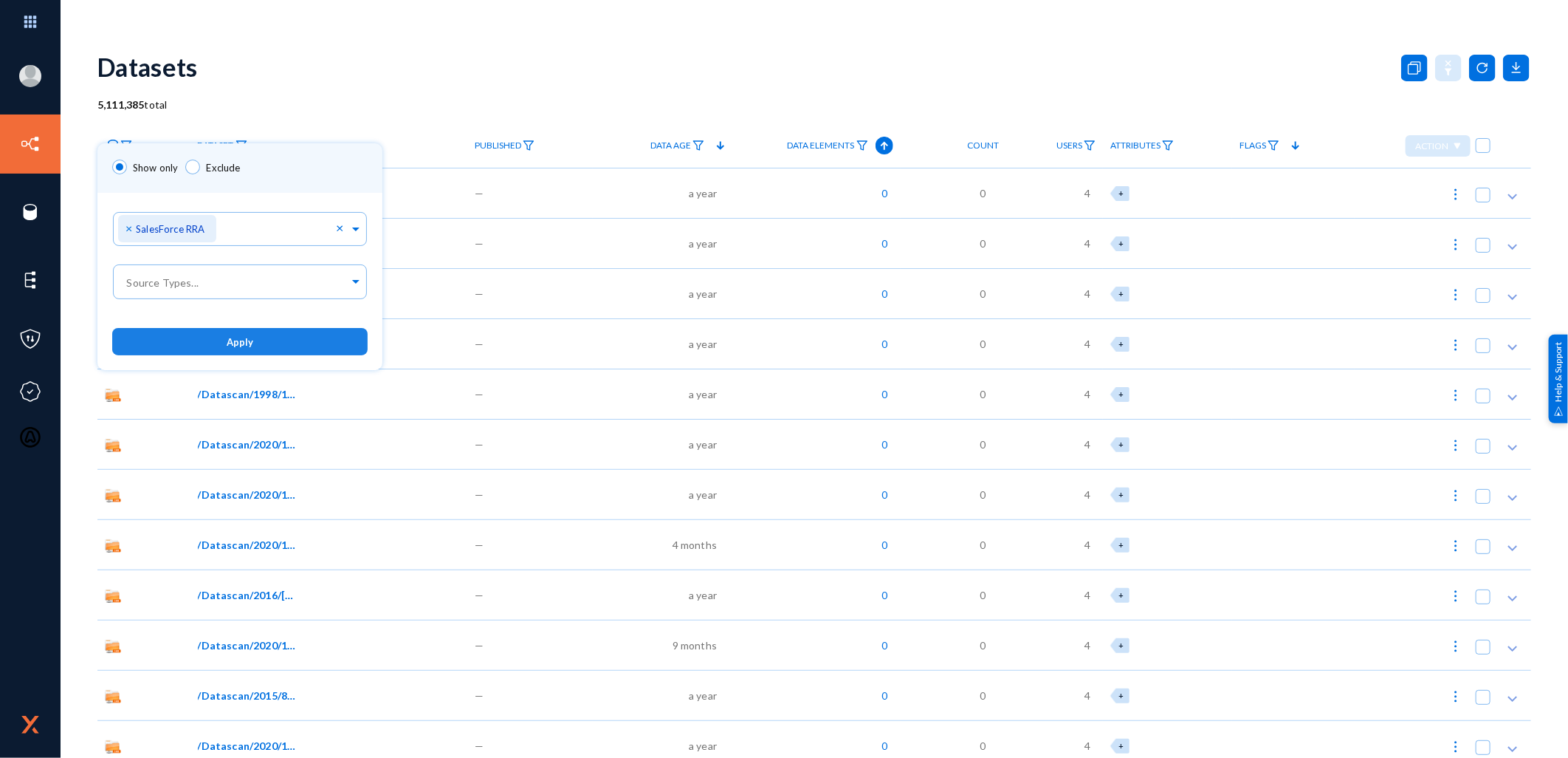
click at [261, 346] on button "Apply" at bounding box center [239, 342] width 255 height 27
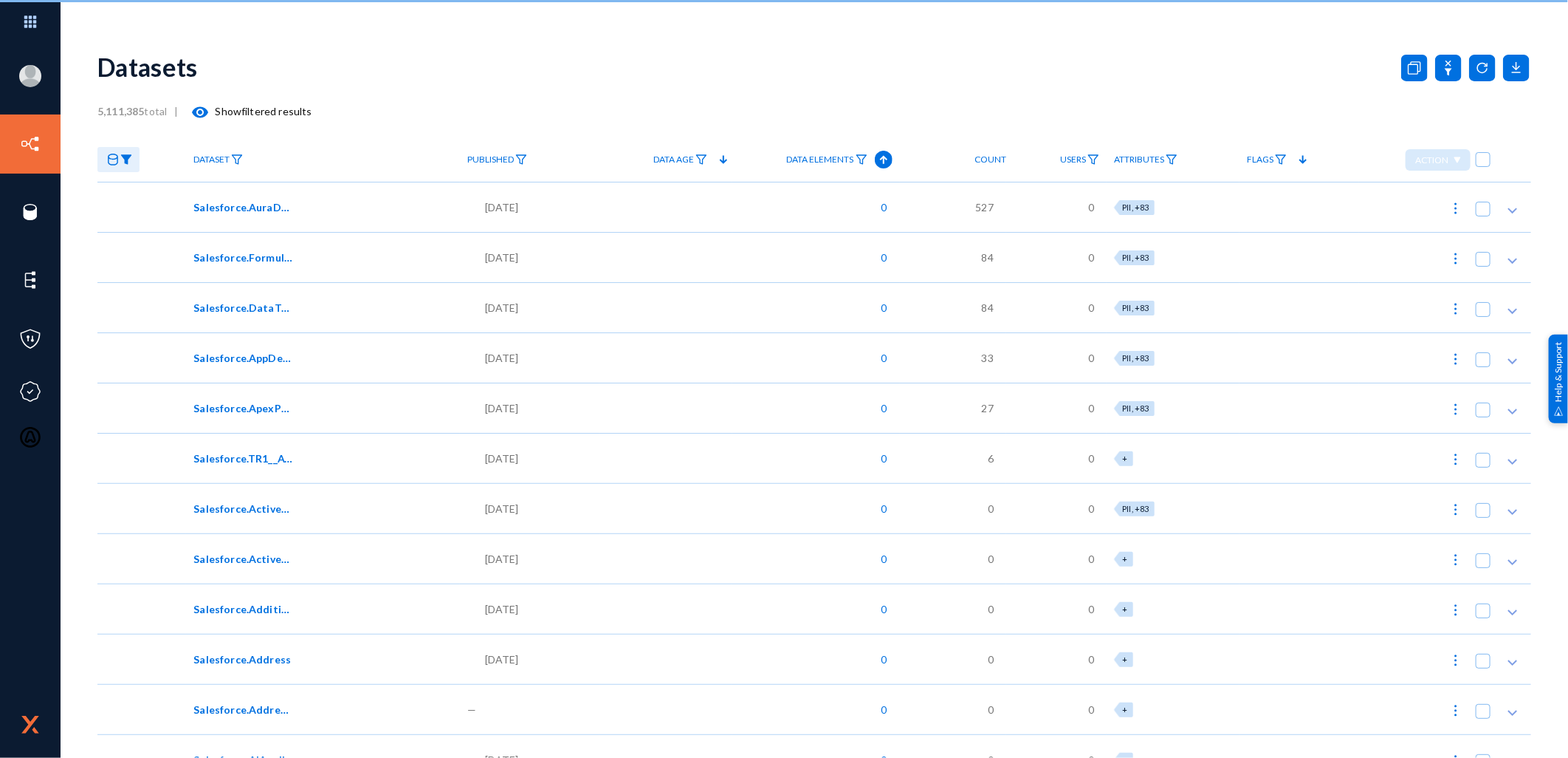
click at [1162, 160] on span "Attributes" at bounding box center [1139, 159] width 50 height 10
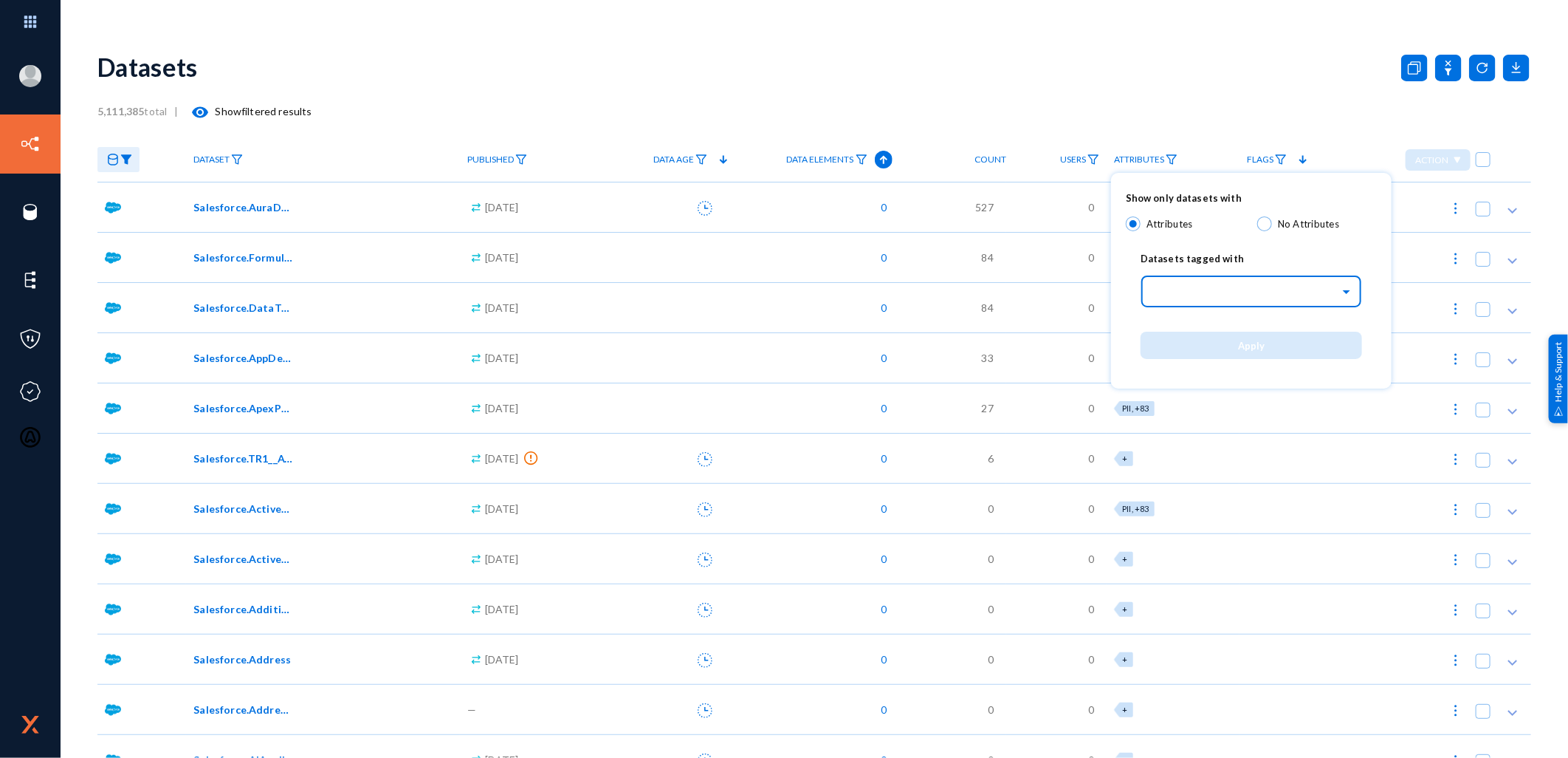
click at [1175, 293] on div "Select..." at bounding box center [1246, 289] width 188 height 17
click at [1190, 388] on span "Data Classification" at bounding box center [1197, 385] width 89 height 13
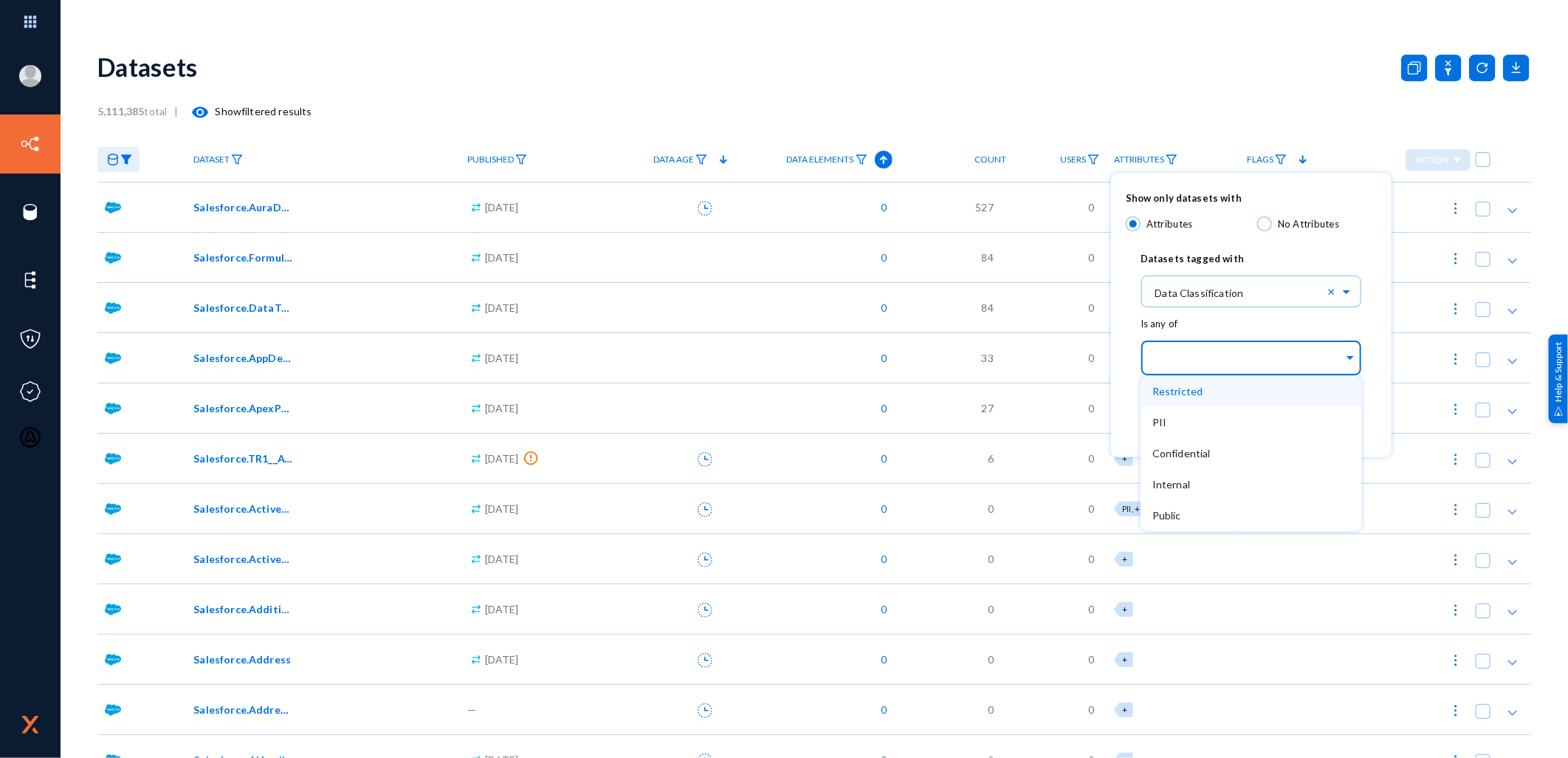
click at [1186, 362] on input "text" at bounding box center [1248, 361] width 192 height 14
click at [1178, 424] on div "PII" at bounding box center [1252, 422] width 221 height 31
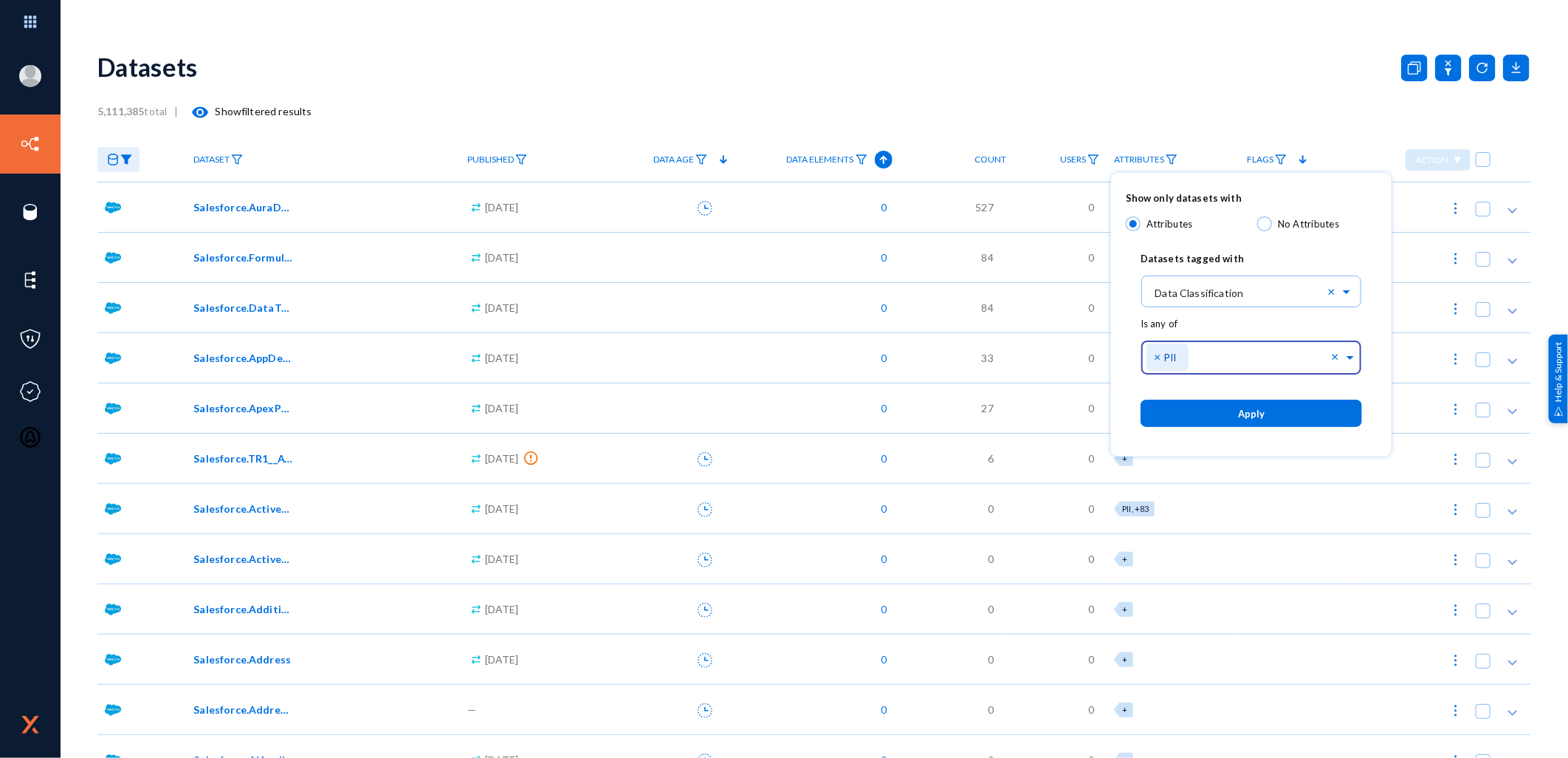
click at [1199, 405] on button "Apply" at bounding box center [1252, 413] width 221 height 27
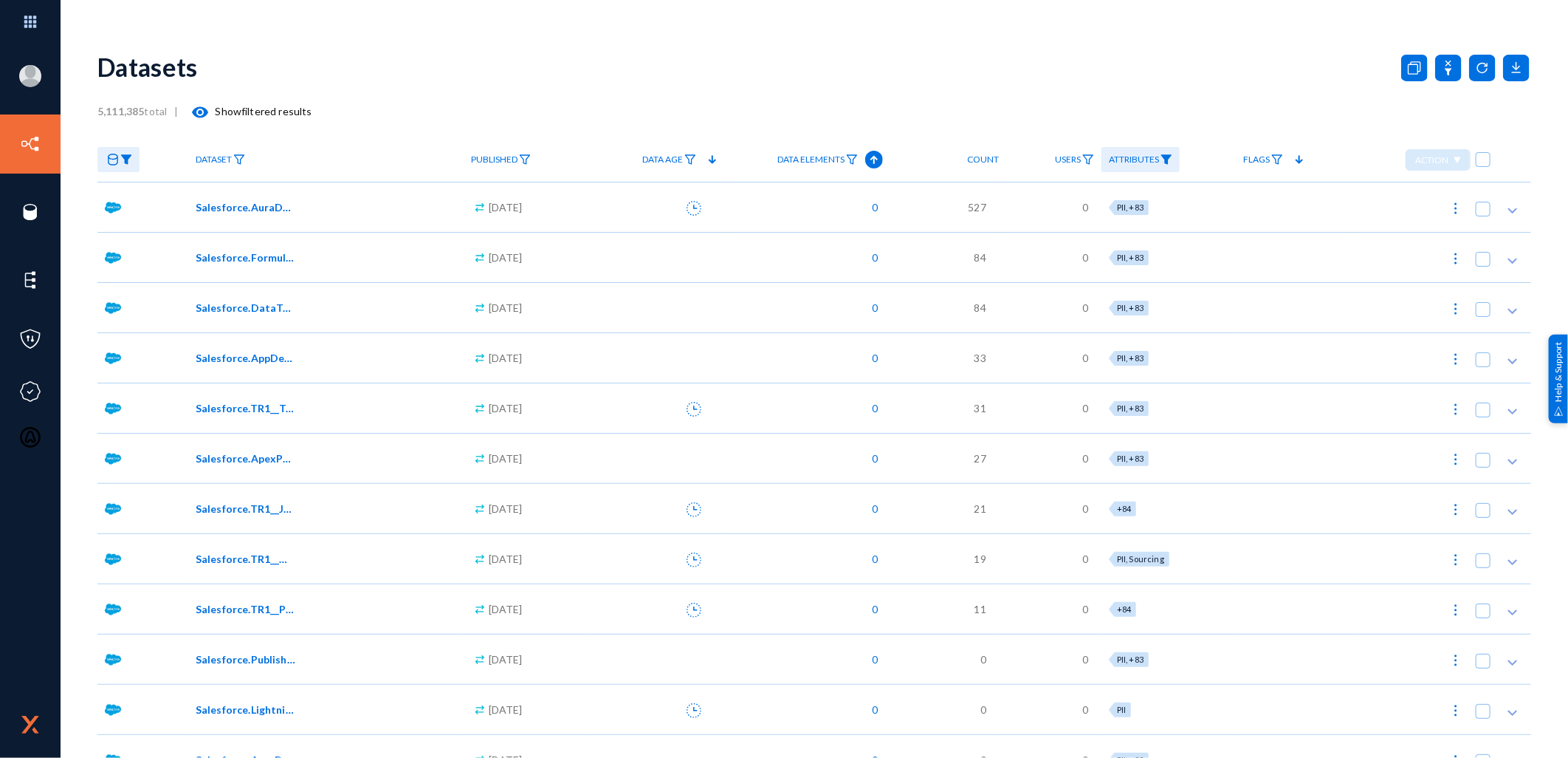
click at [201, 111] on mat-icon "visibility" at bounding box center [200, 112] width 18 height 18
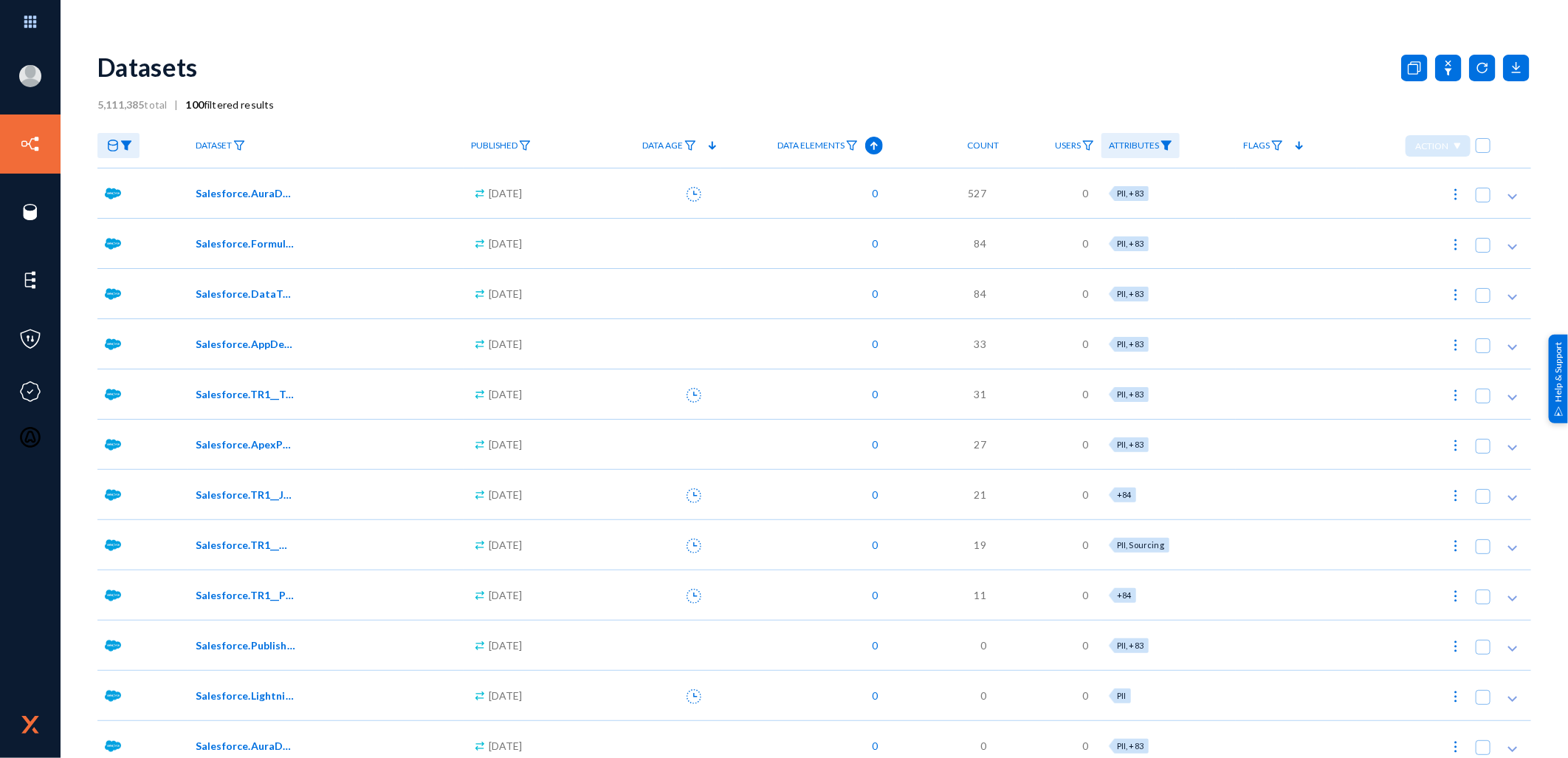
click at [192, 109] on div "5,111,385 total | 100 filtered results" at bounding box center [814, 104] width 1434 height 16
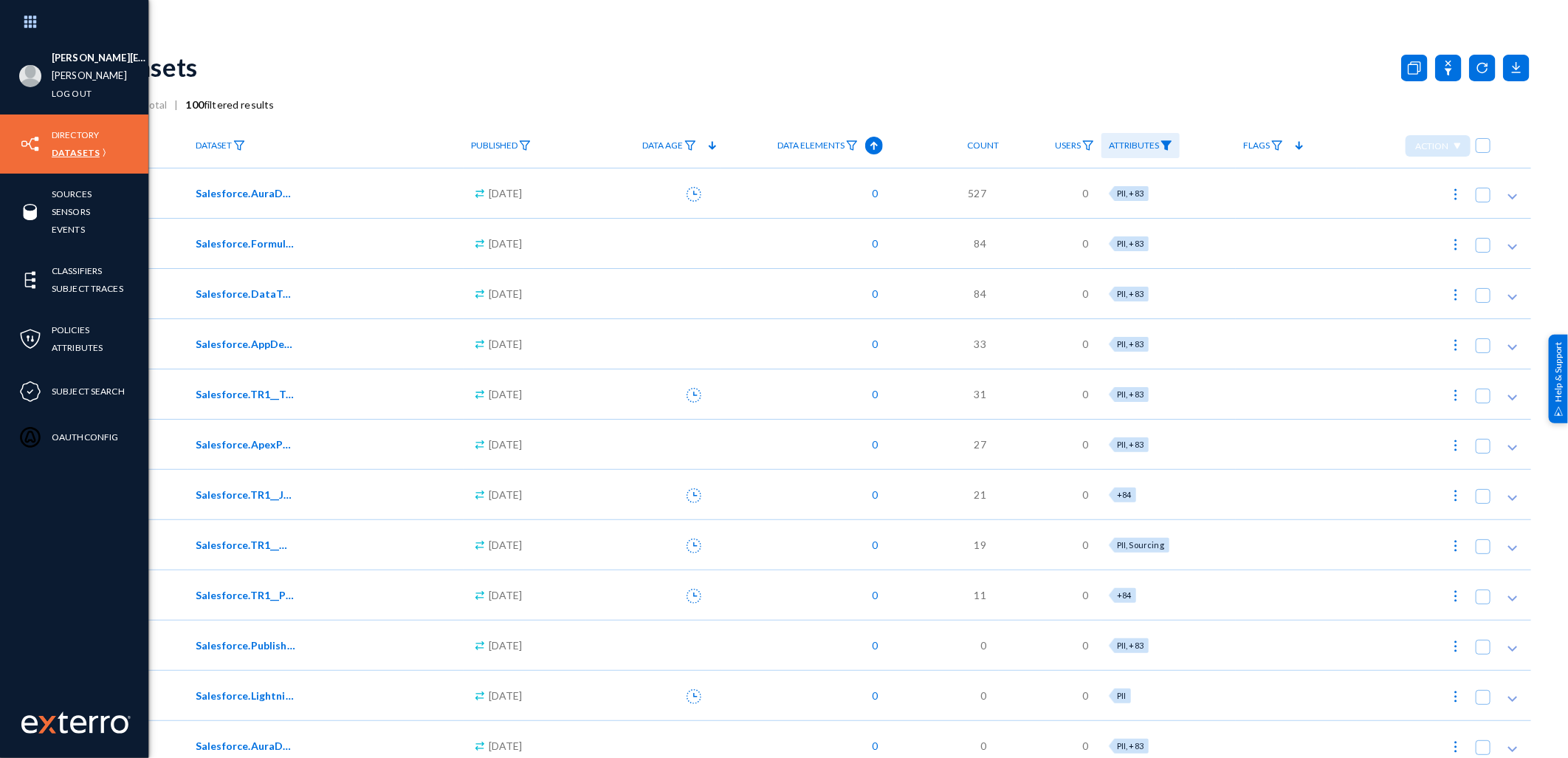
click at [82, 150] on link "Datasets" at bounding box center [75, 152] width 48 height 17
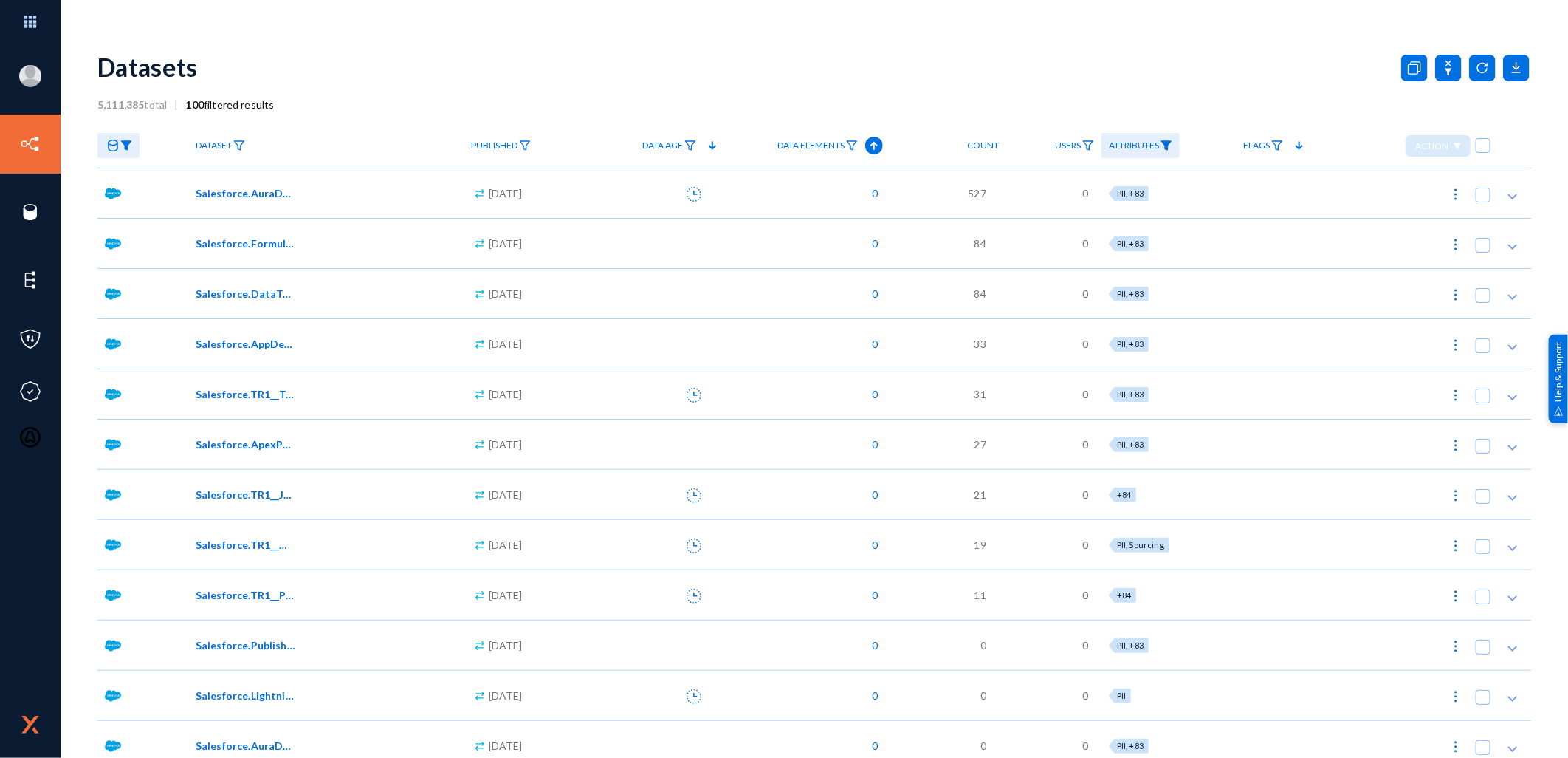
click at [123, 143] on img at bounding box center [126, 145] width 12 height 10
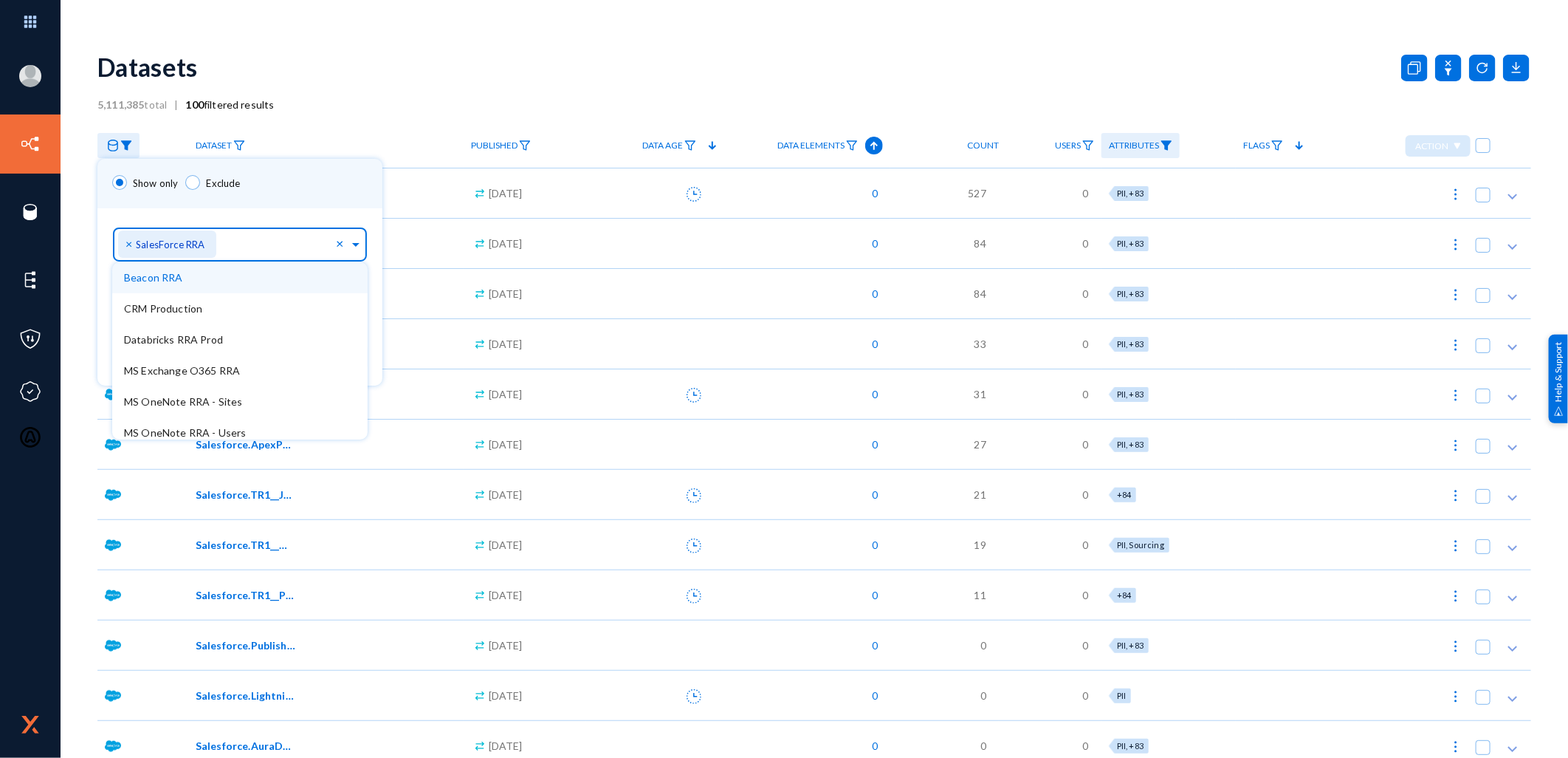
drag, startPoint x: 241, startPoint y: 235, endPoint x: 34, endPoint y: 204, distance: 209.3
click at [34, 204] on div "Show only Exclude Sources... × SalesForce RRA × Beacon RRA CRM Production Datab…" at bounding box center [784, 379] width 1568 height 758
click at [119, 241] on div "× SalesForce RRA" at bounding box center [166, 244] width 98 height 27
click at [126, 245] on span "×" at bounding box center [130, 244] width 10 height 14
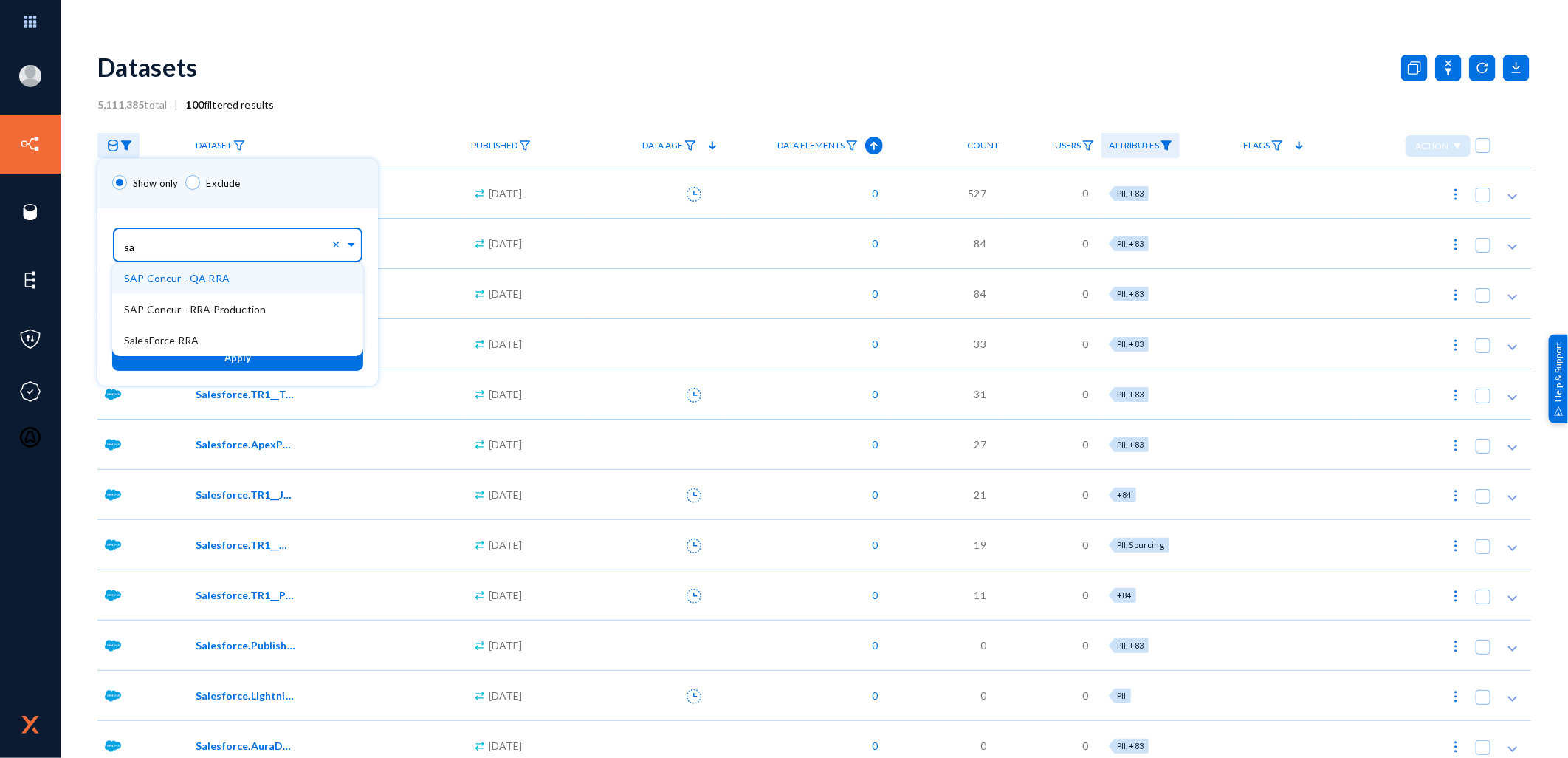
type input "sap"
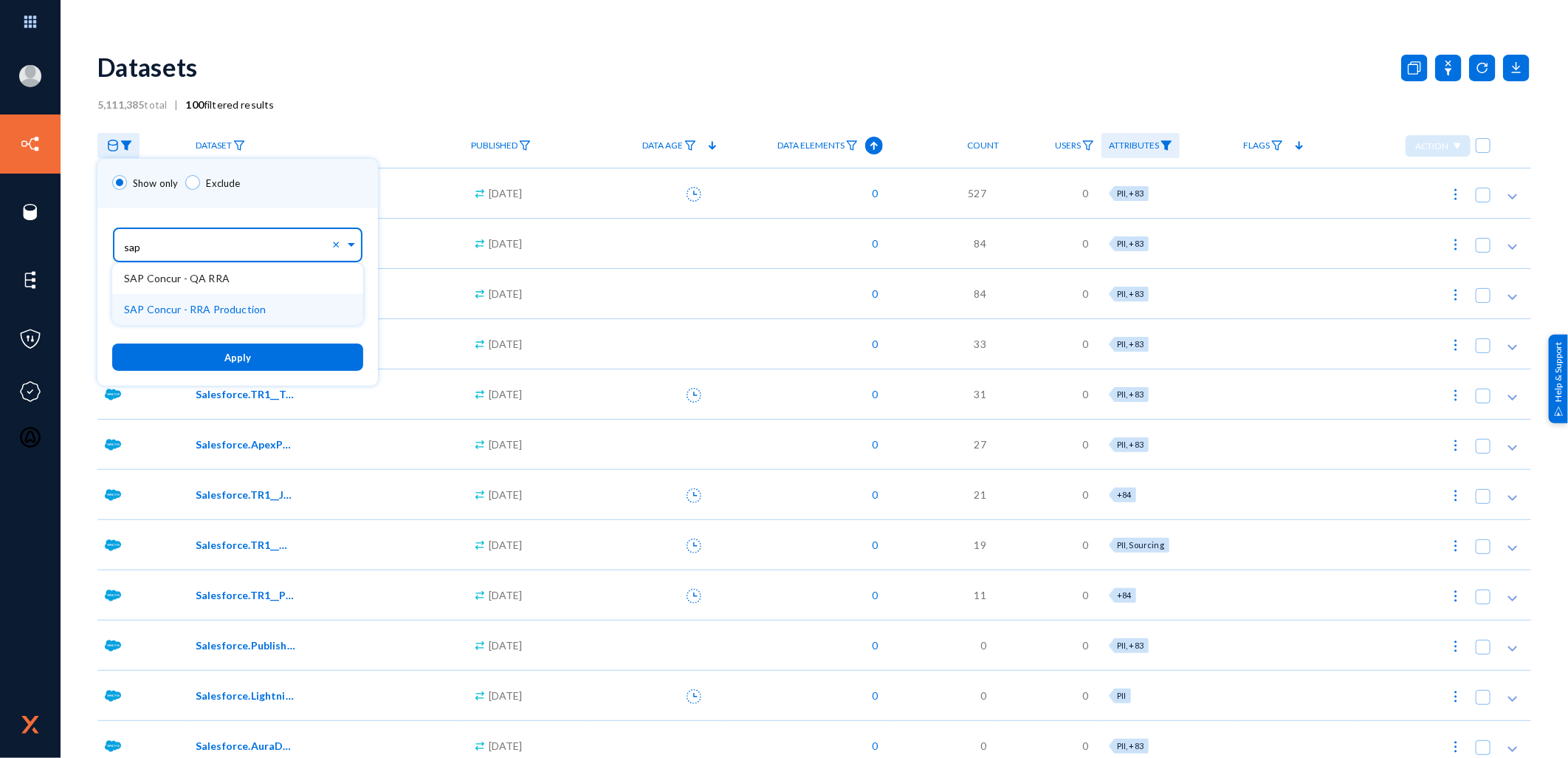
click at [225, 315] on span "SAP Concur - RRA Production" at bounding box center [195, 309] width 142 height 13
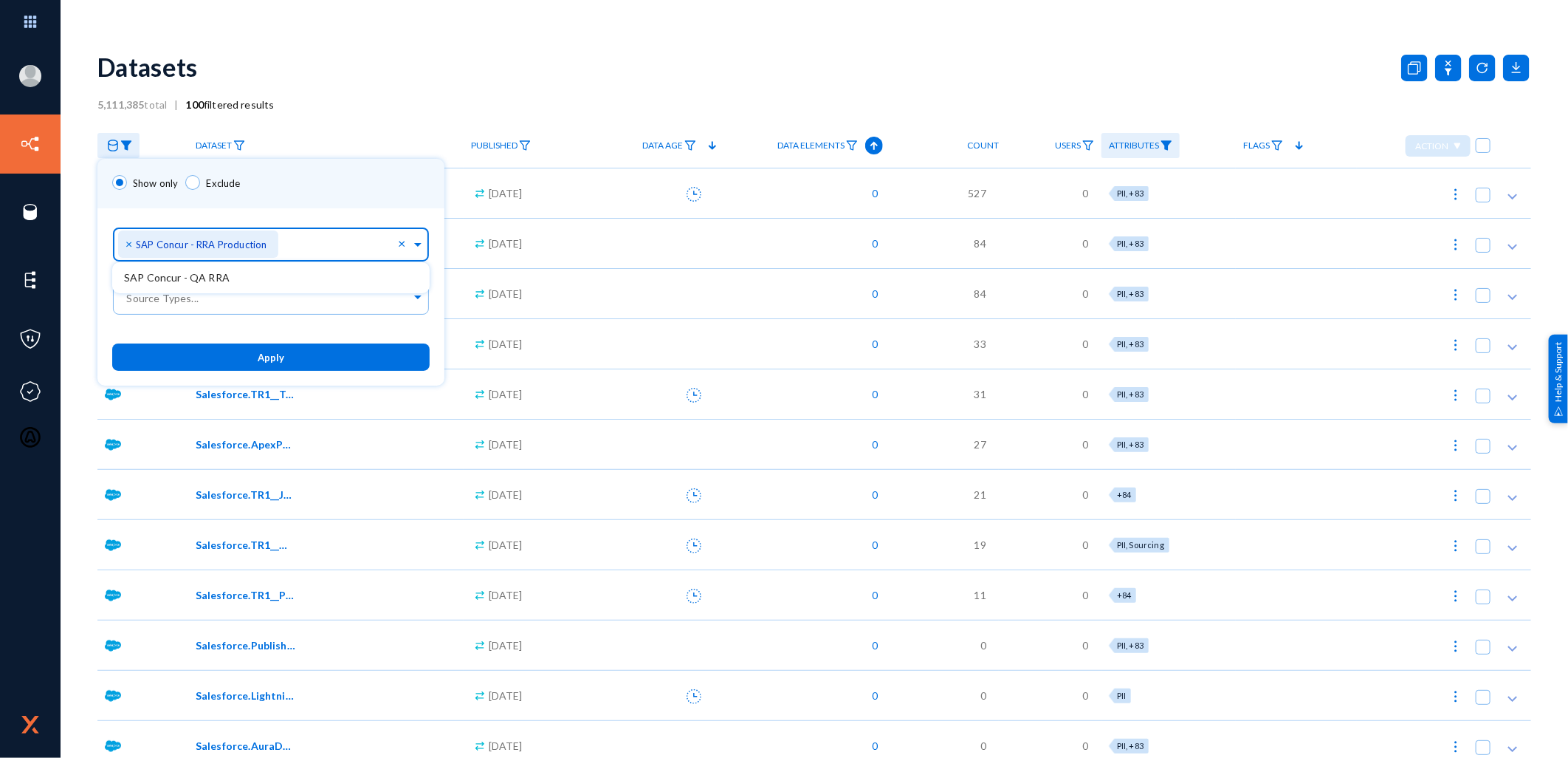
click at [271, 359] on span "Apply" at bounding box center [271, 357] width 27 height 12
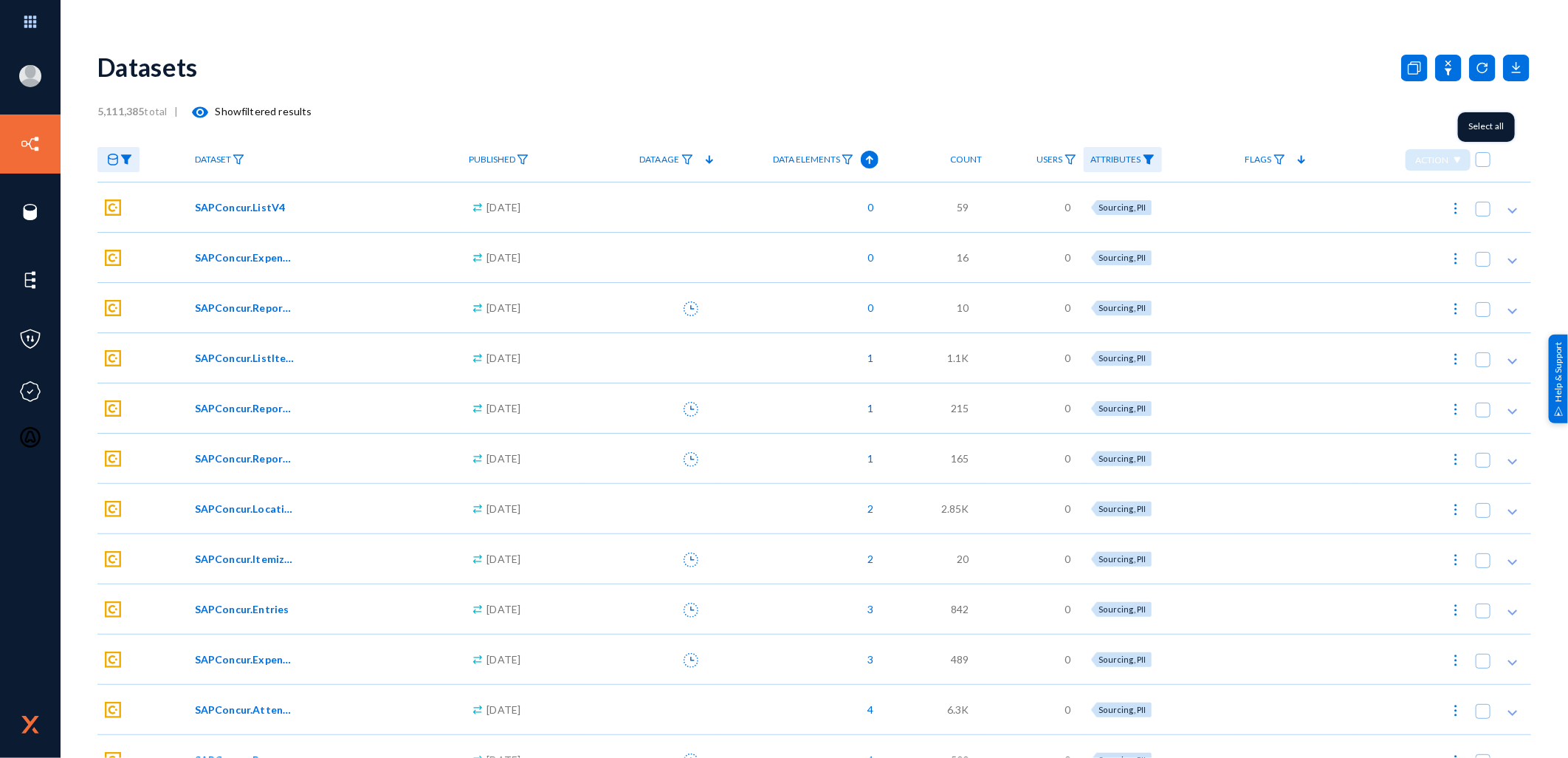
click at [1478, 160] on span at bounding box center [1483, 159] width 15 height 15
click at [1482, 167] on input "checkbox" at bounding box center [1483, 167] width 2 height 2
checkbox input "true"
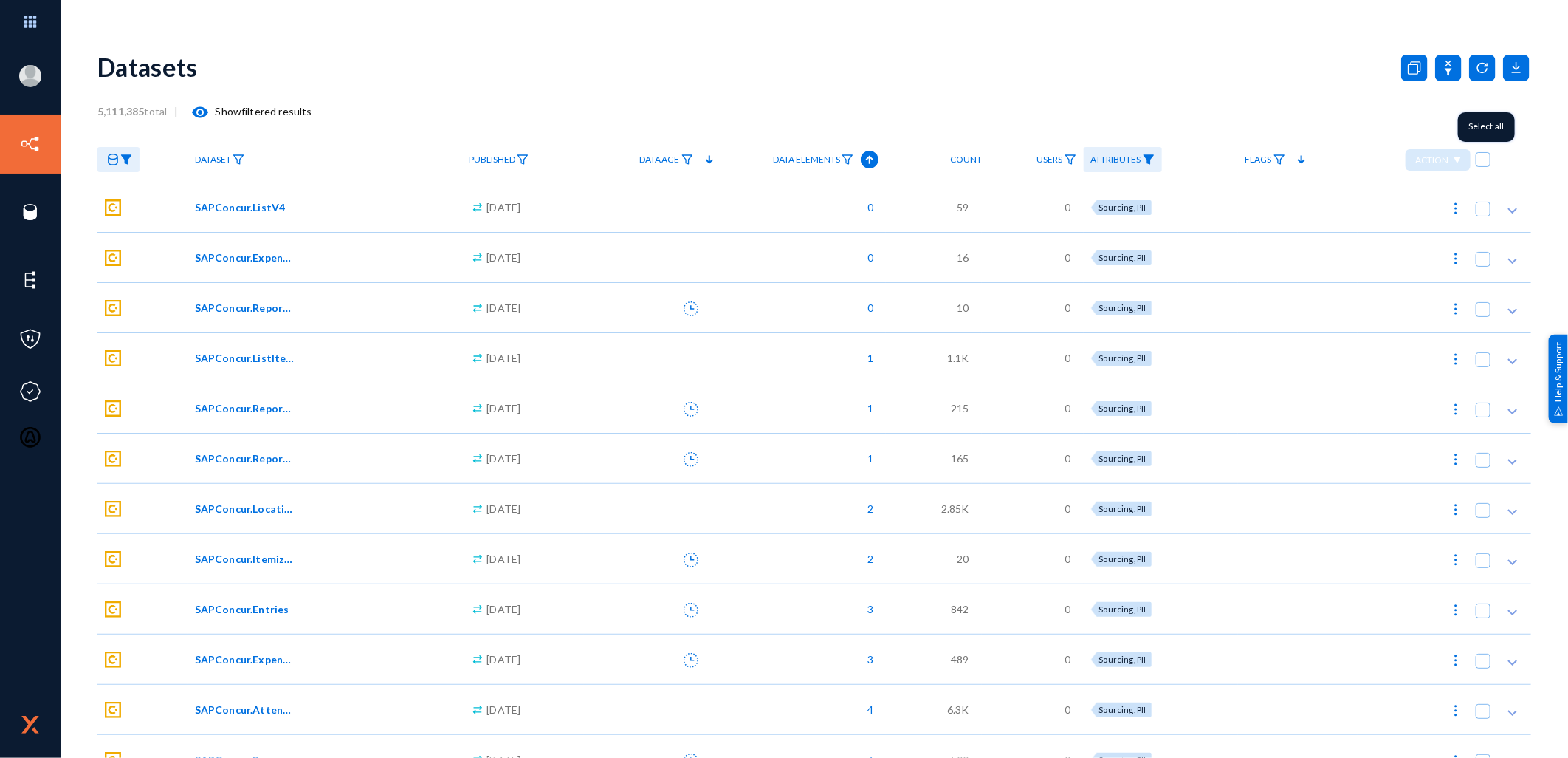
checkbox input "true"
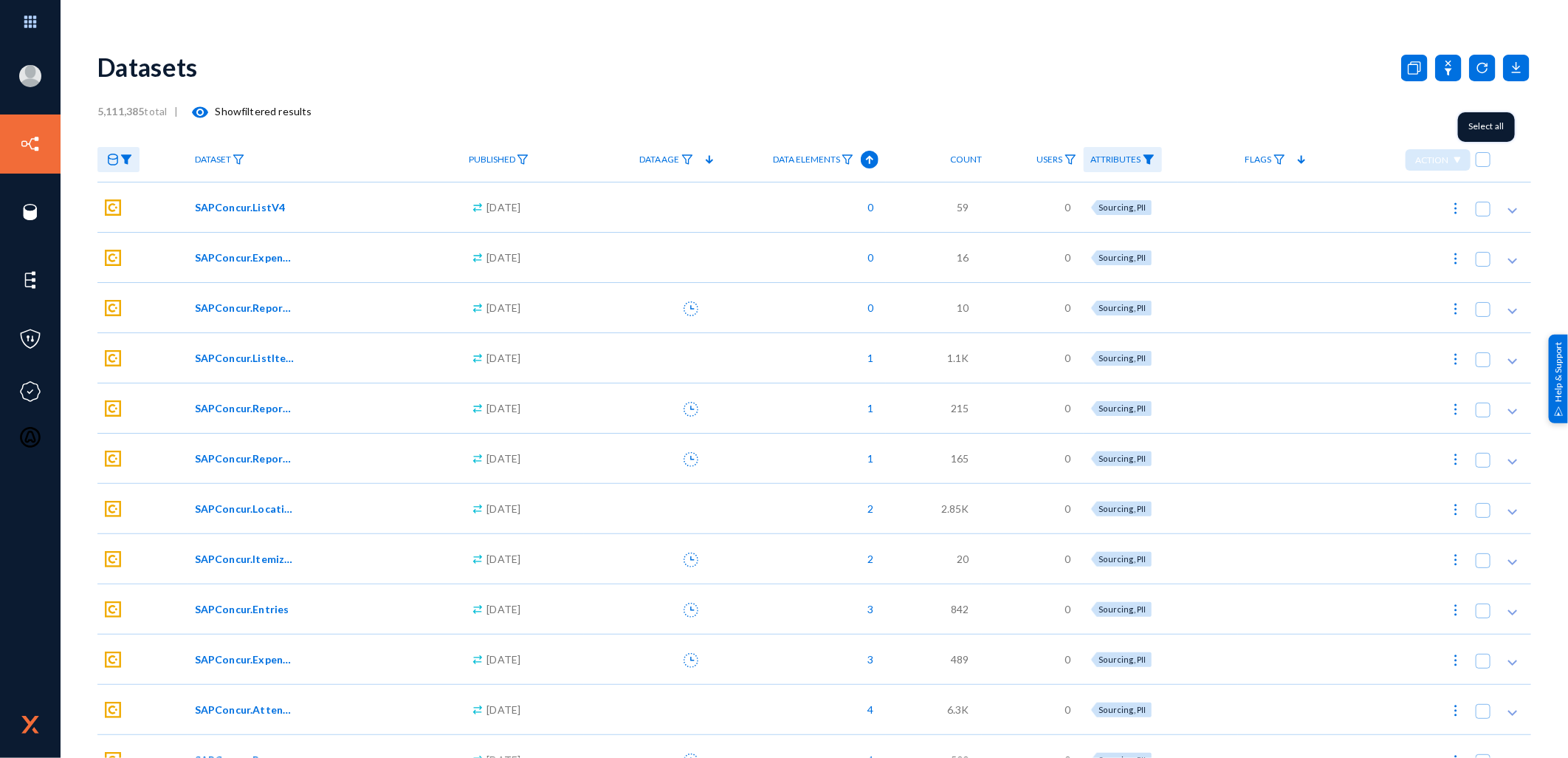
checkbox input "true"
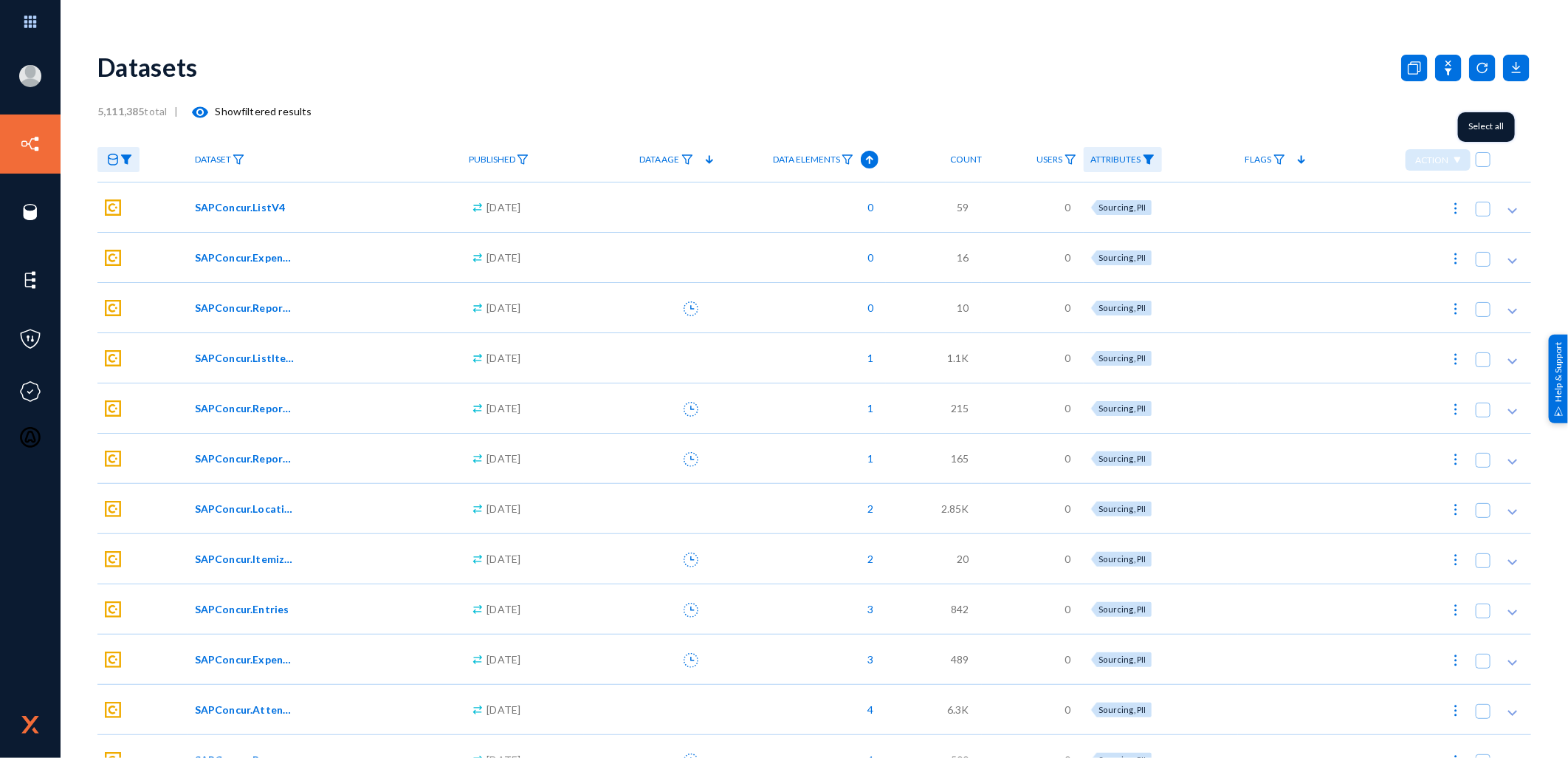
checkbox input "true"
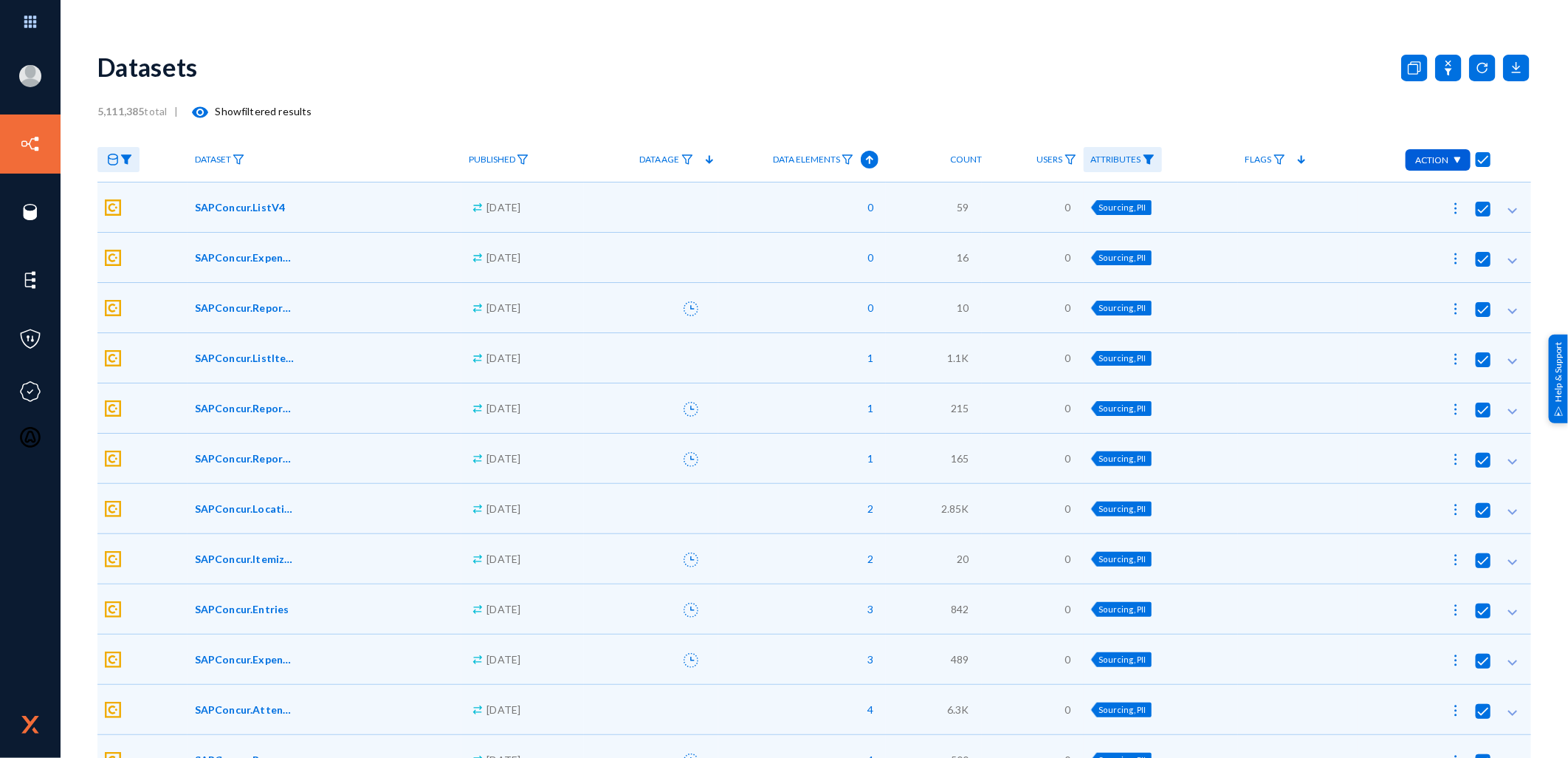
click at [1453, 156] on div "Action" at bounding box center [1438, 159] width 65 height 21
click at [397, 112] on div at bounding box center [784, 379] width 1568 height 758
click at [127, 163] on img at bounding box center [126, 159] width 12 height 10
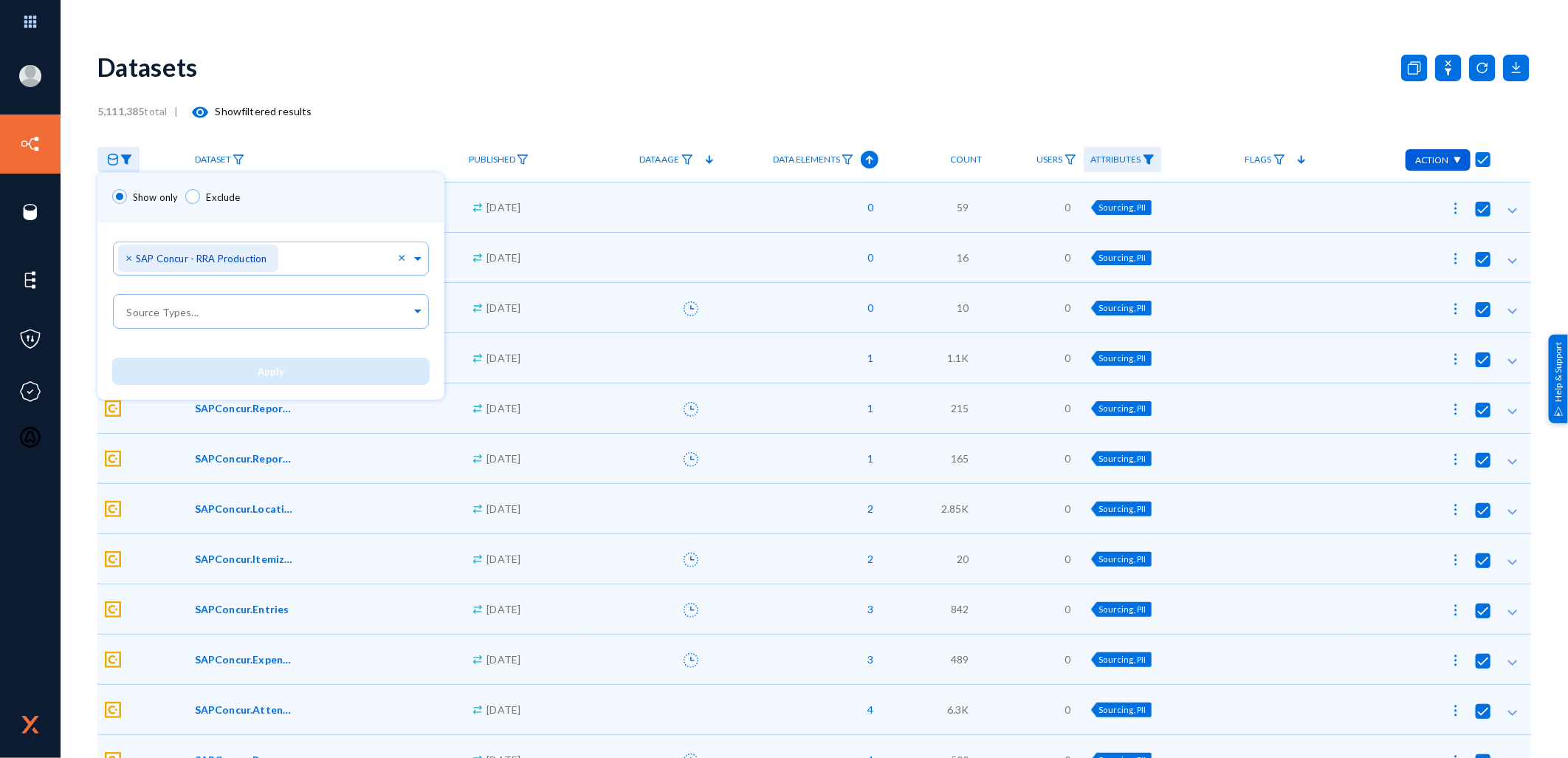
click at [1146, 157] on div at bounding box center [784, 379] width 1568 height 758
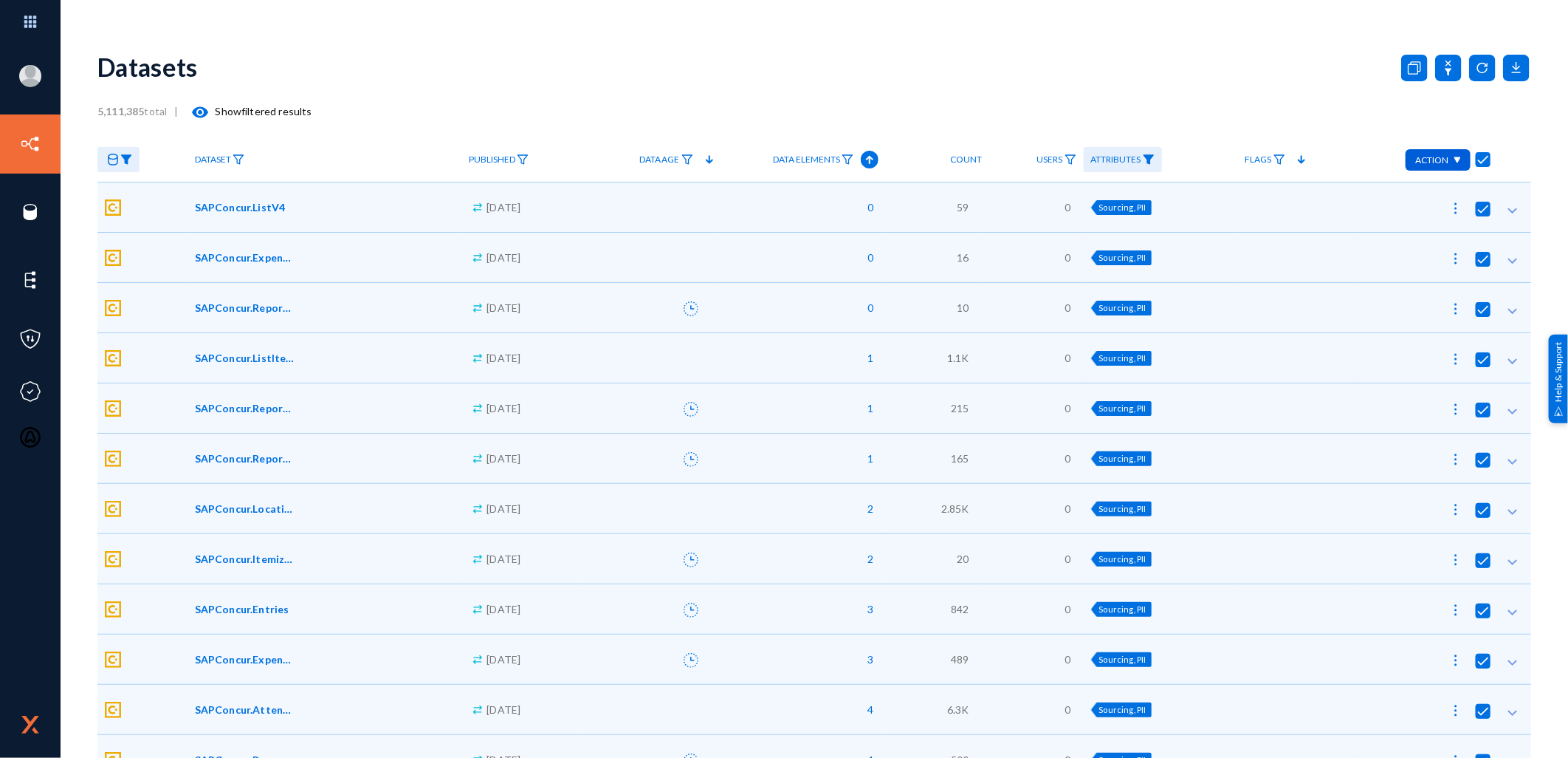
click at [1153, 165] on img at bounding box center [1149, 159] width 12 height 10
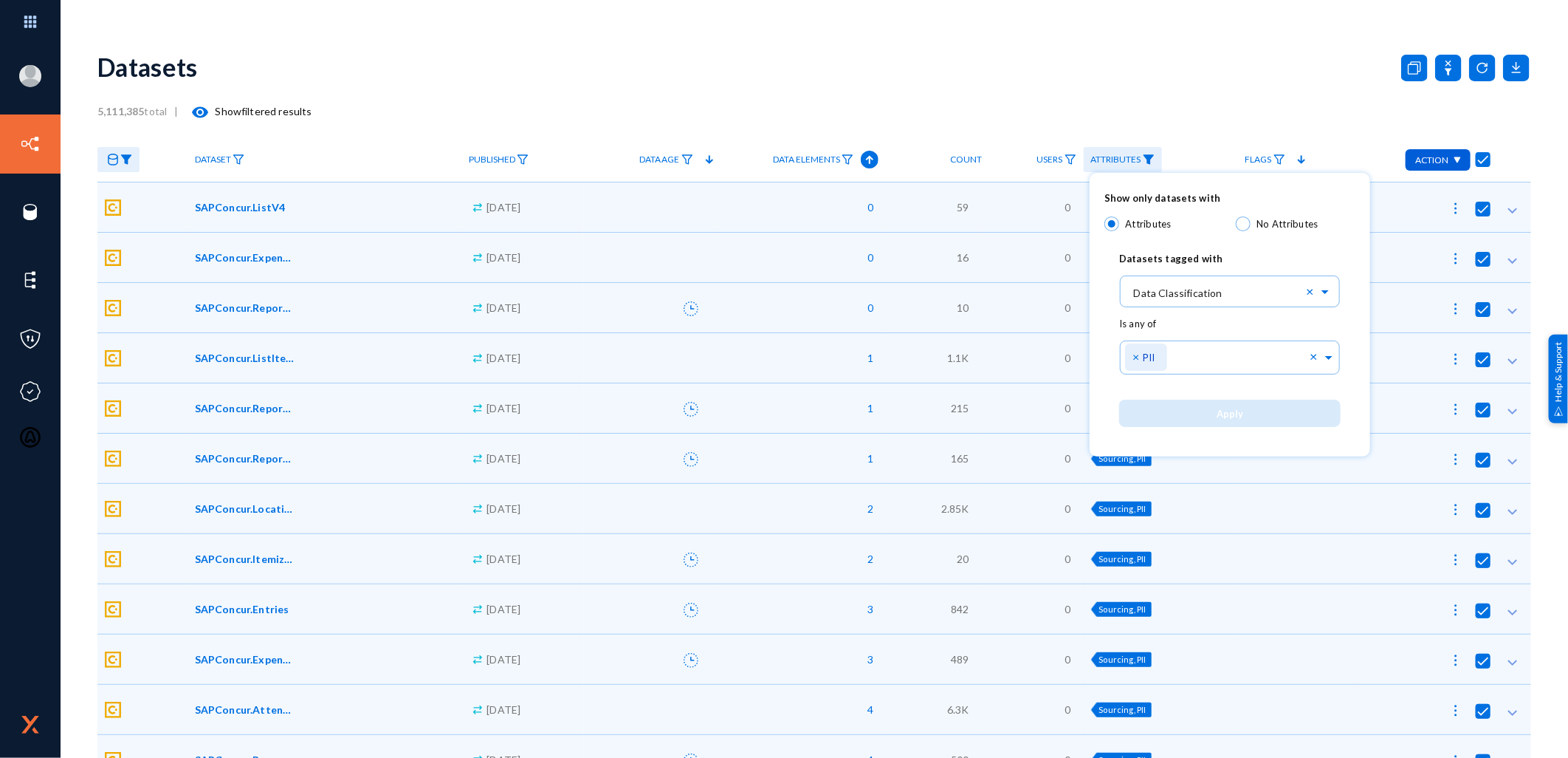
click at [1196, 83] on div at bounding box center [784, 379] width 1568 height 758
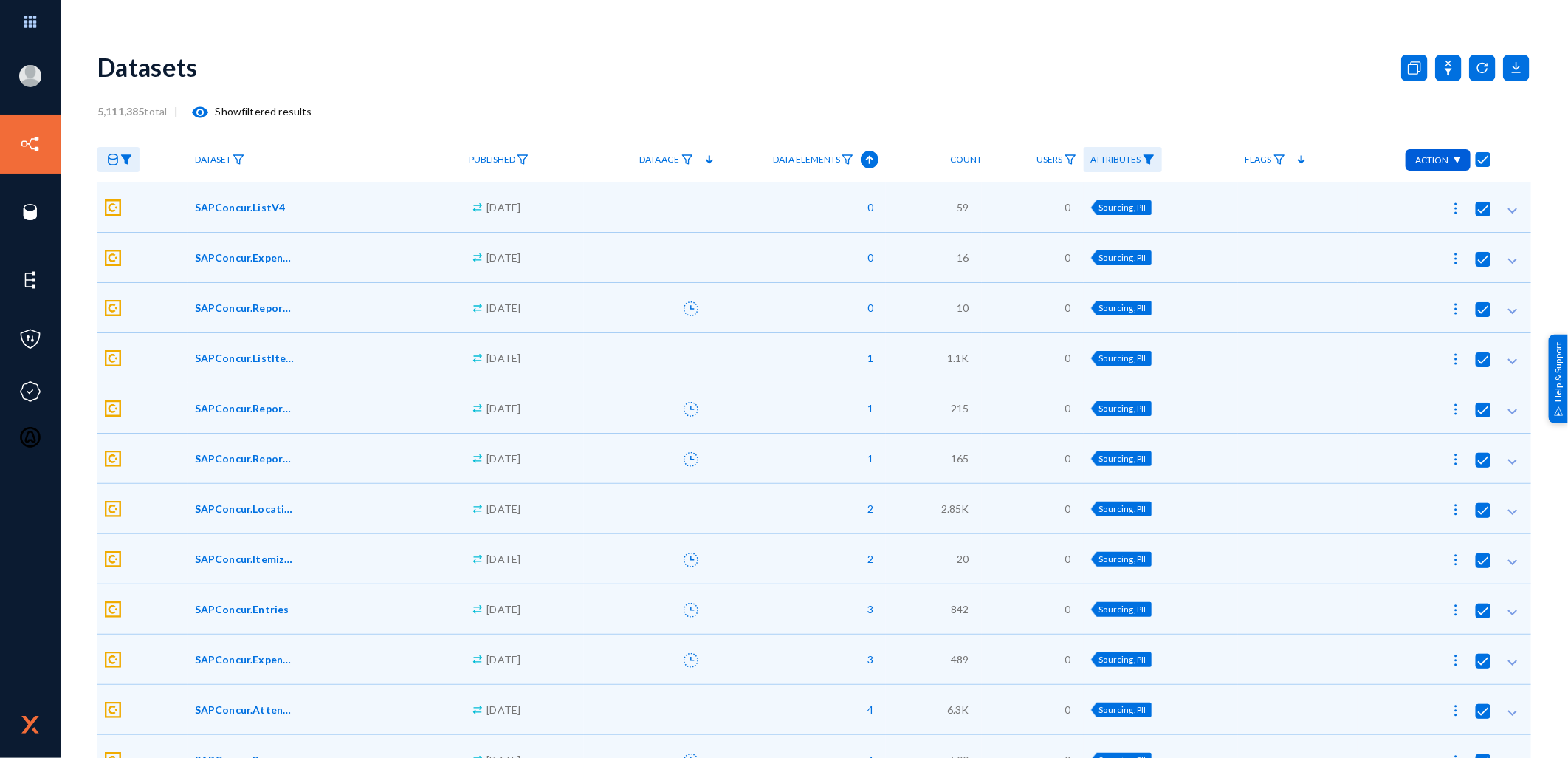
click at [1453, 157] on img at bounding box center [1457, 159] width 8 height 7
click at [1375, 262] on button "Publish 100" at bounding box center [1395, 265] width 141 height 35
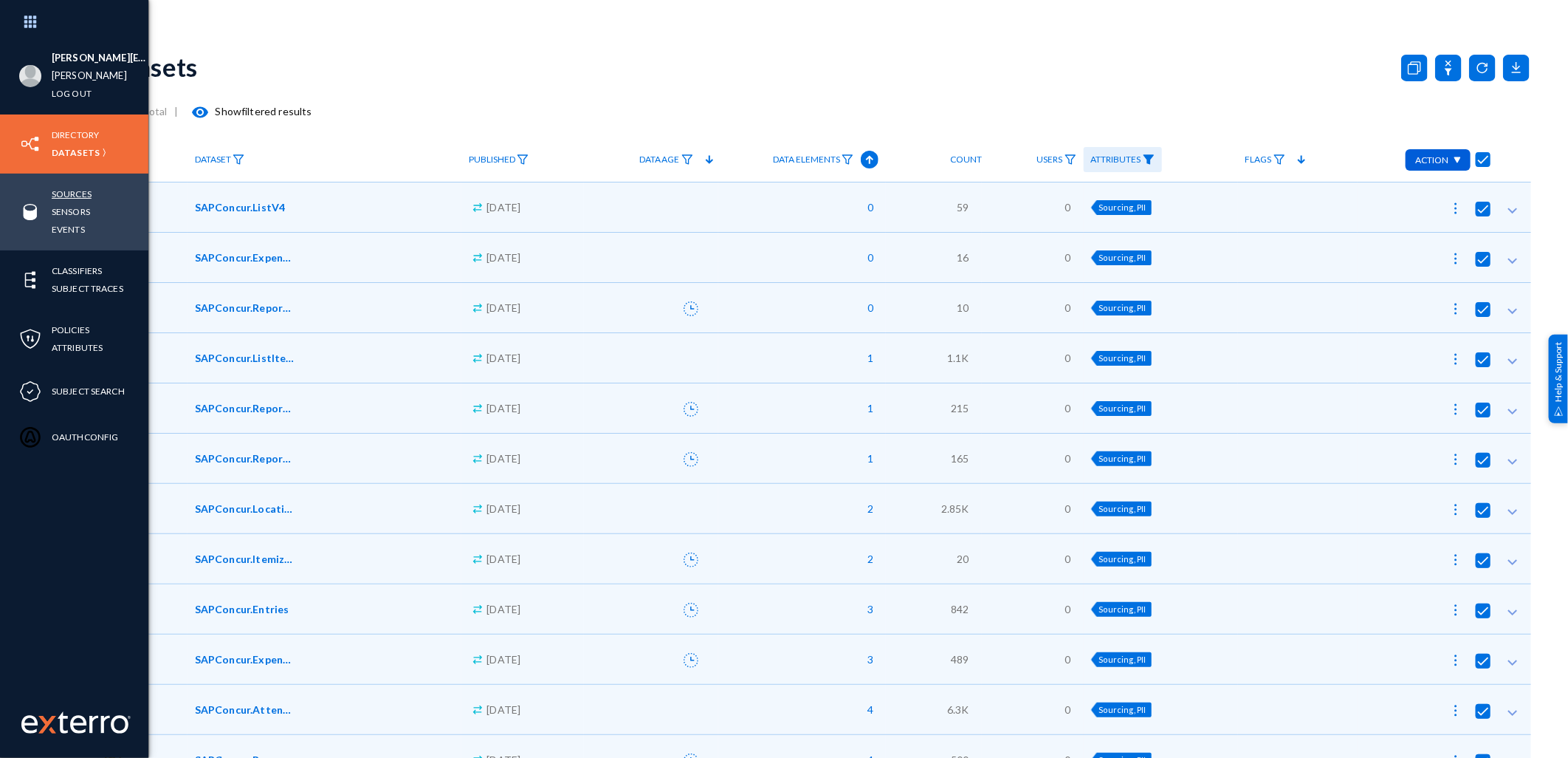
click at [75, 190] on link "Sources" at bounding box center [71, 194] width 40 height 17
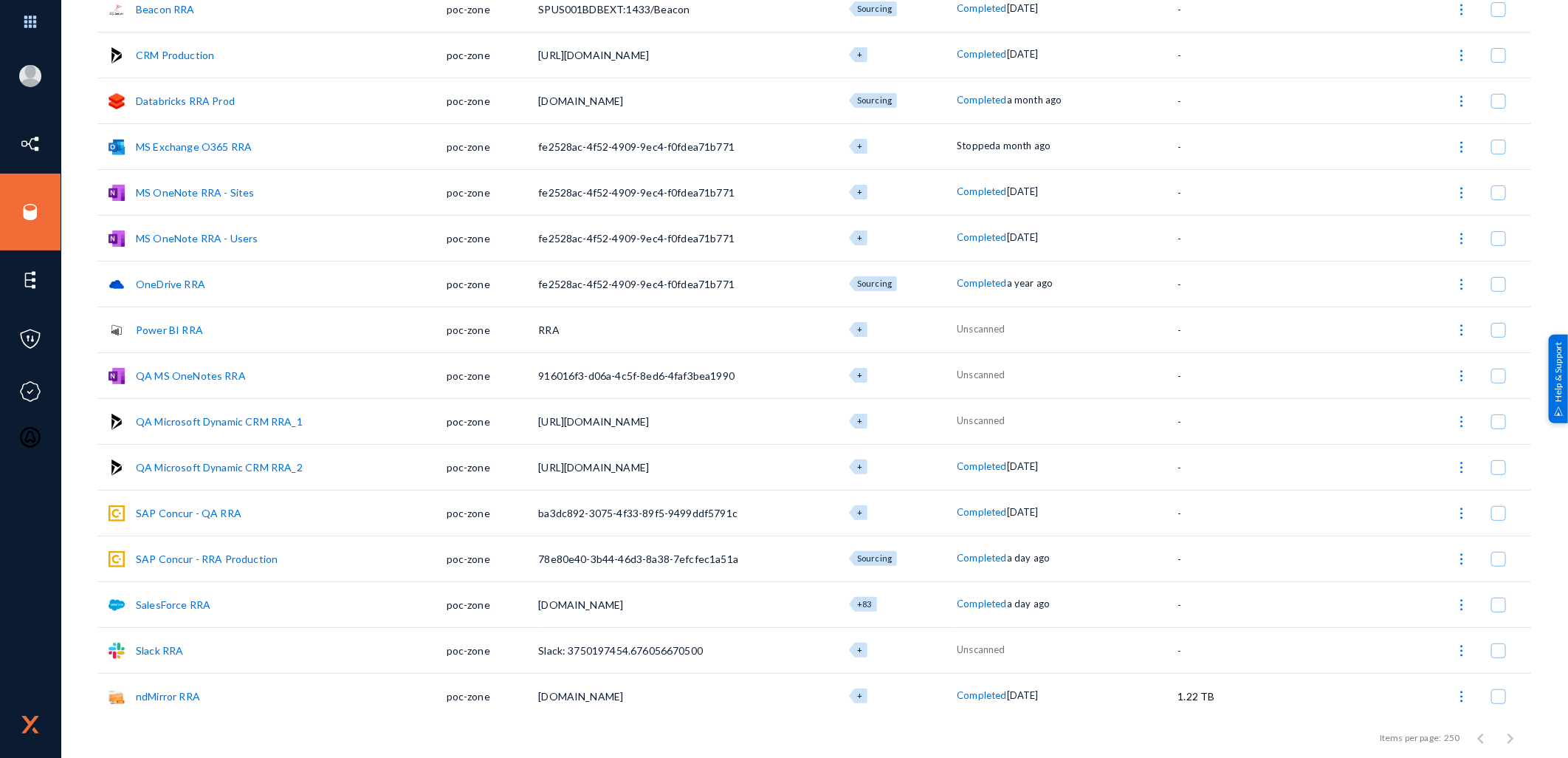
scroll to position [158, 0]
click at [1494, 558] on span at bounding box center [1499, 558] width 15 height 15
click at [1498, 564] on input "checkbox" at bounding box center [1499, 565] width 2 height 2
checkbox input "true"
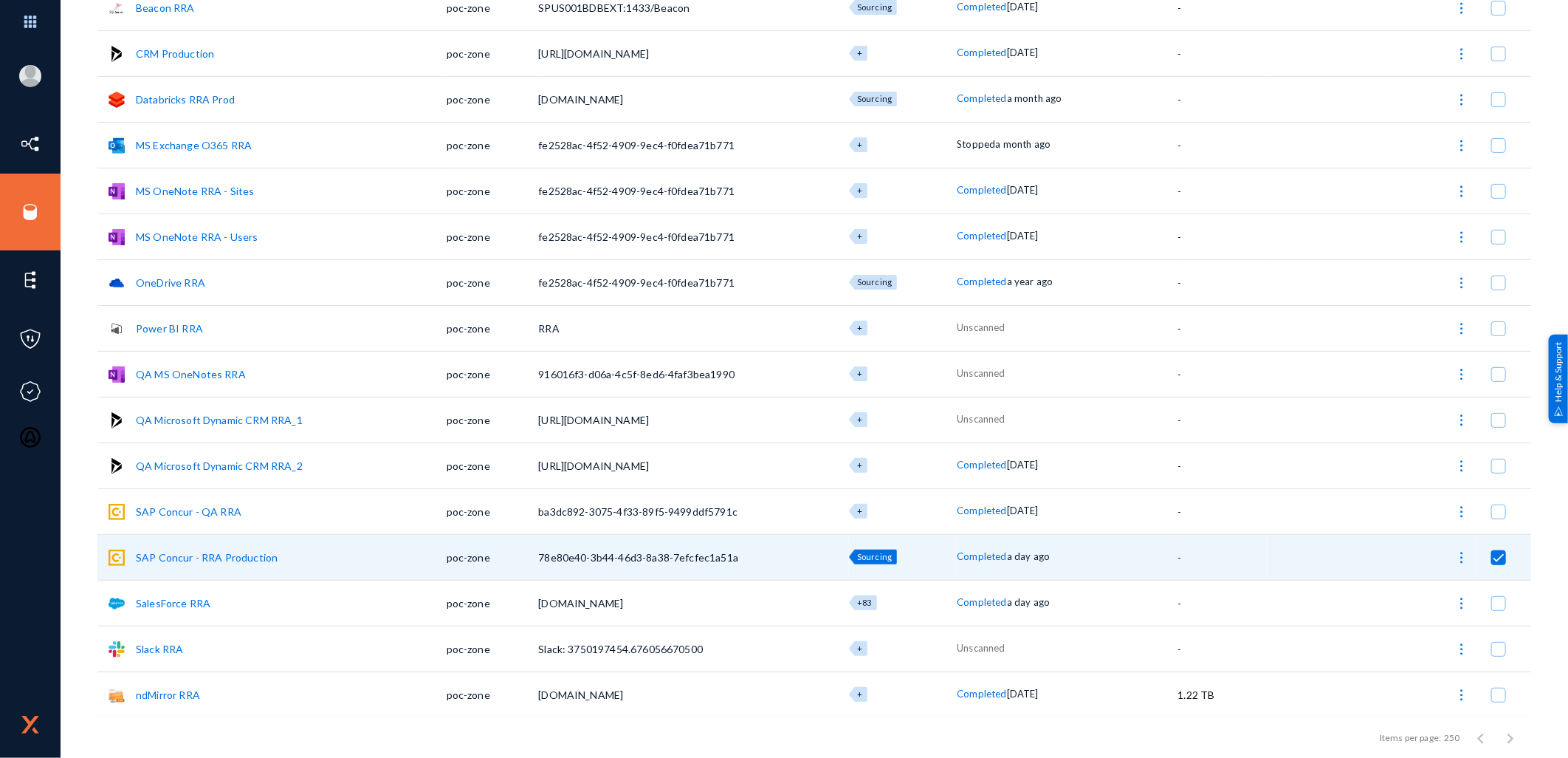
click at [868, 555] on span "Sourcing" at bounding box center [875, 556] width 35 height 9
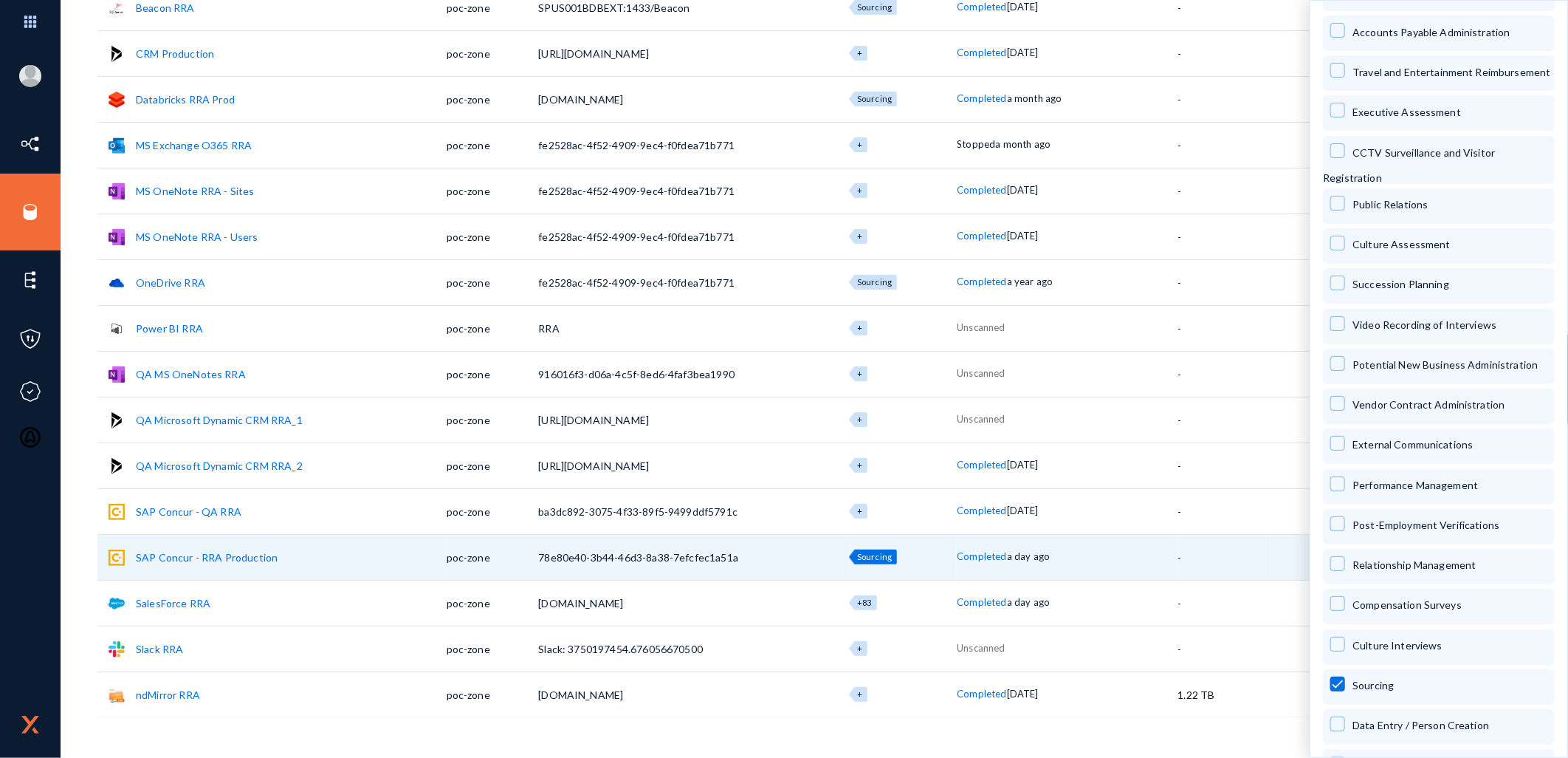
scroll to position [3283, 0]
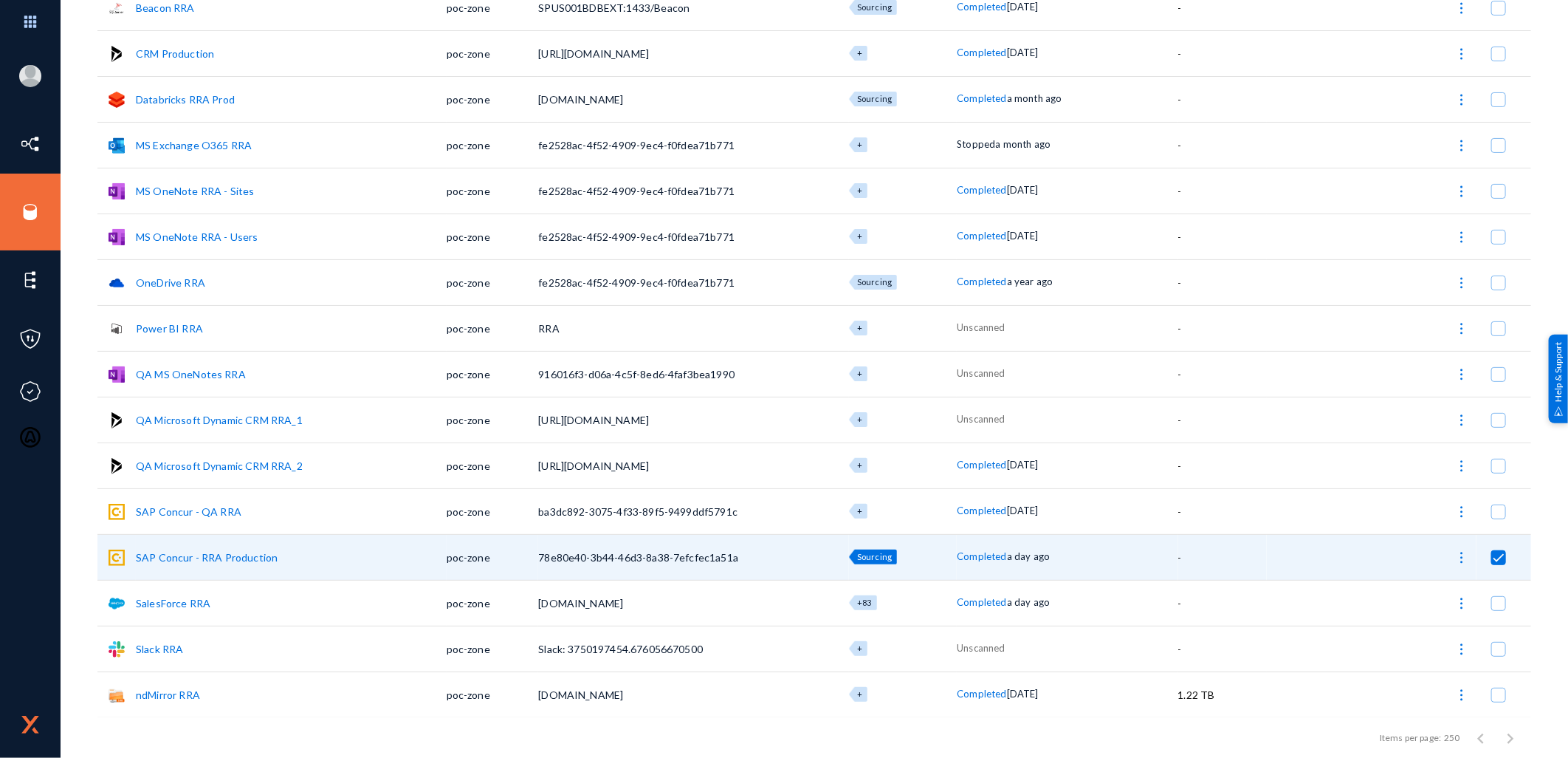
checkbox input "false"
click at [1194, 569] on td "-" at bounding box center [1223, 557] width 90 height 46
click at [1455, 554] on img at bounding box center [1462, 558] width 15 height 15
click at [1182, 551] on div at bounding box center [784, 379] width 1568 height 758
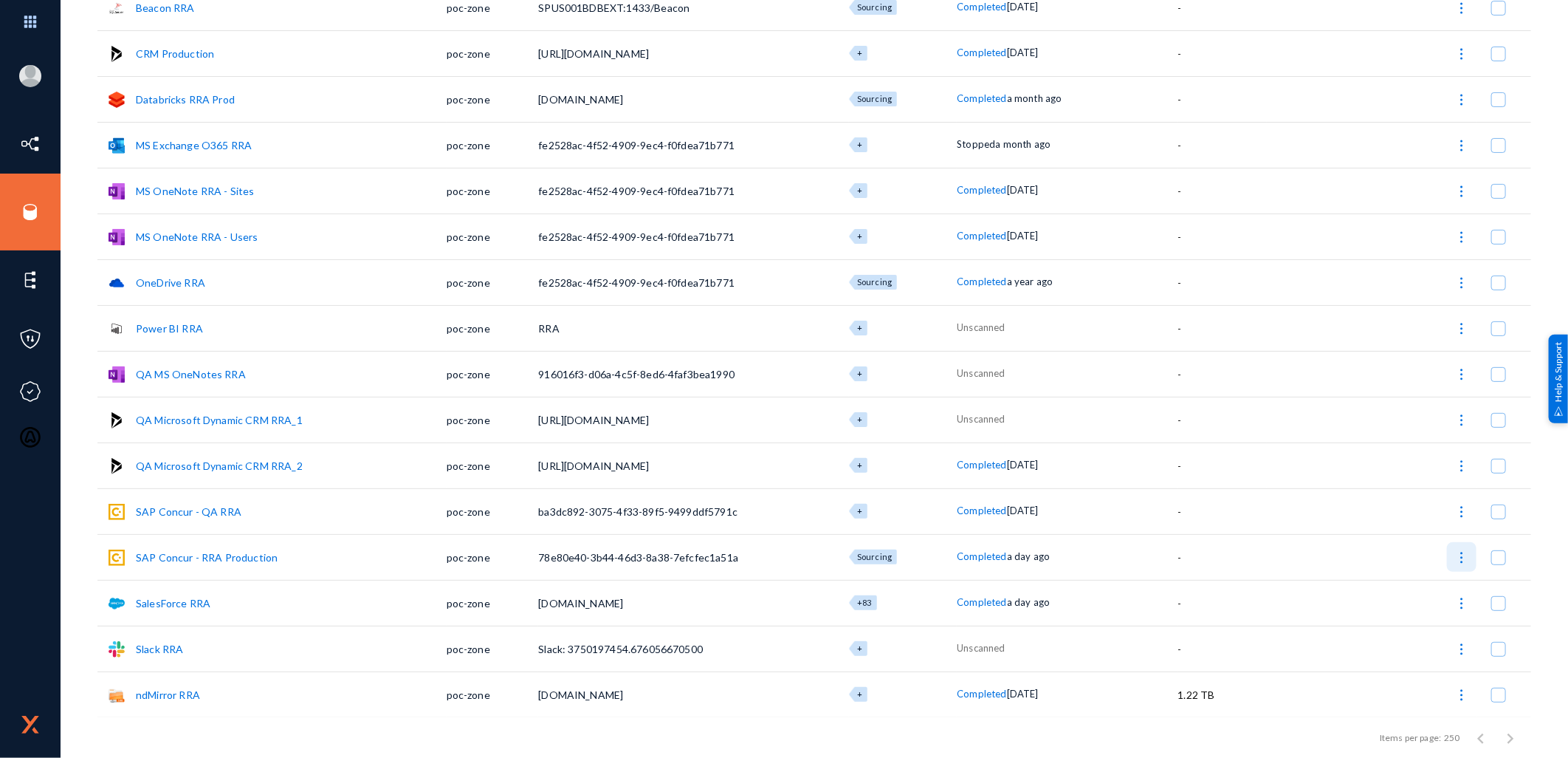
drag, startPoint x: 868, startPoint y: 555, endPoint x: 1455, endPoint y: 558, distance: 587.0
click at [1455, 558] on img at bounding box center [1462, 558] width 15 height 15
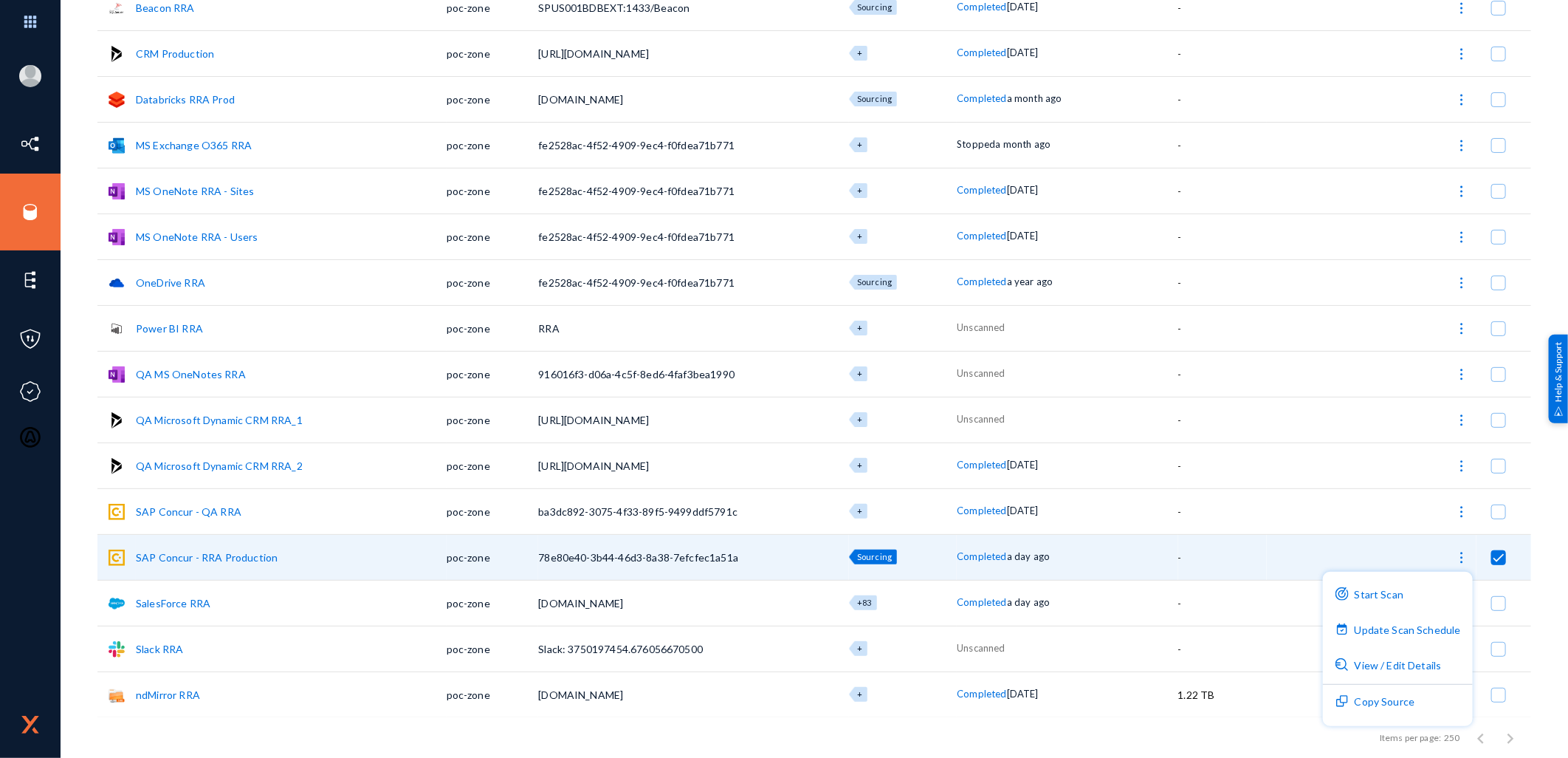
click at [1319, 411] on div at bounding box center [784, 379] width 1568 height 758
checkbox input "false"
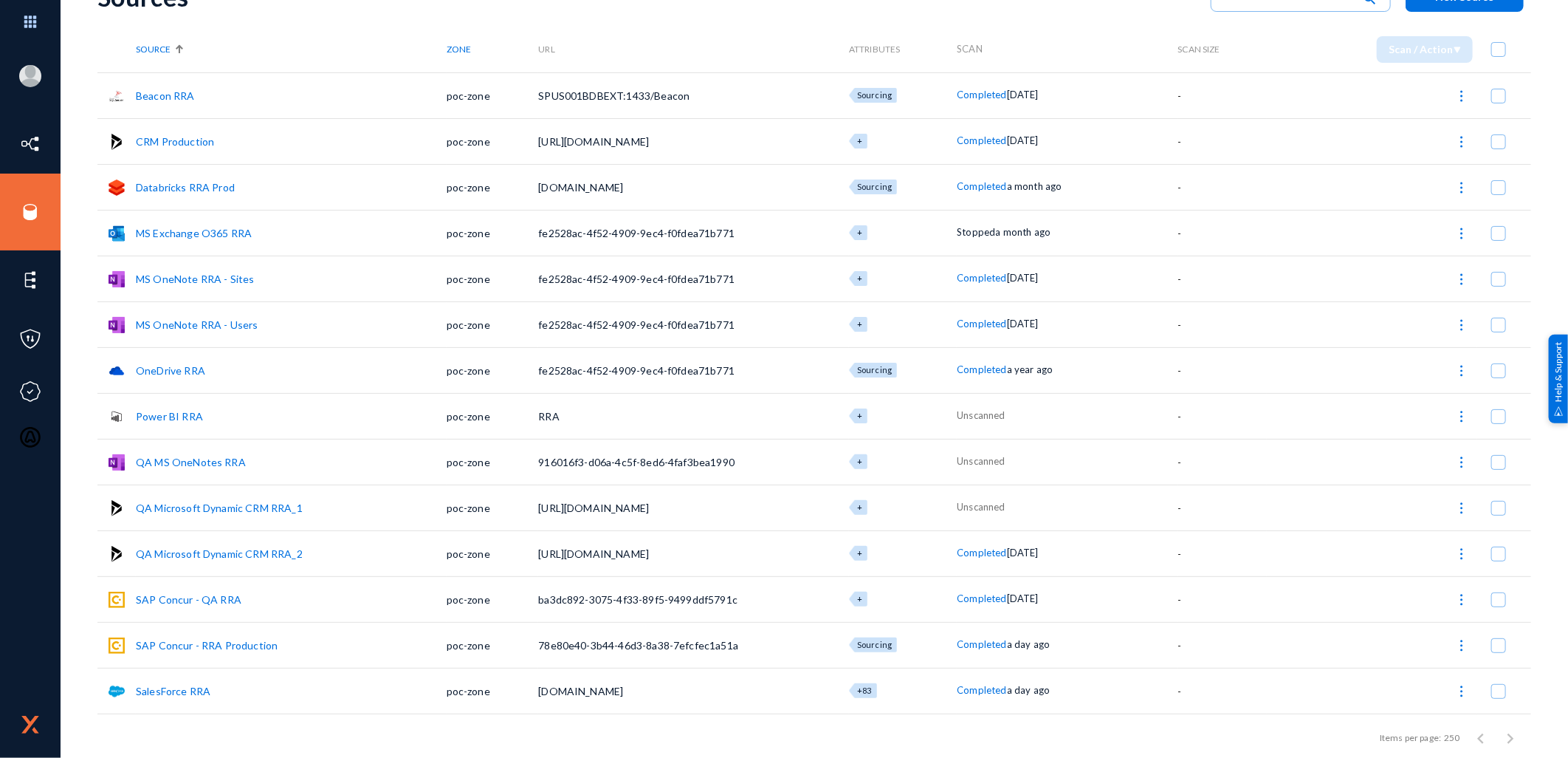
scroll to position [0, 0]
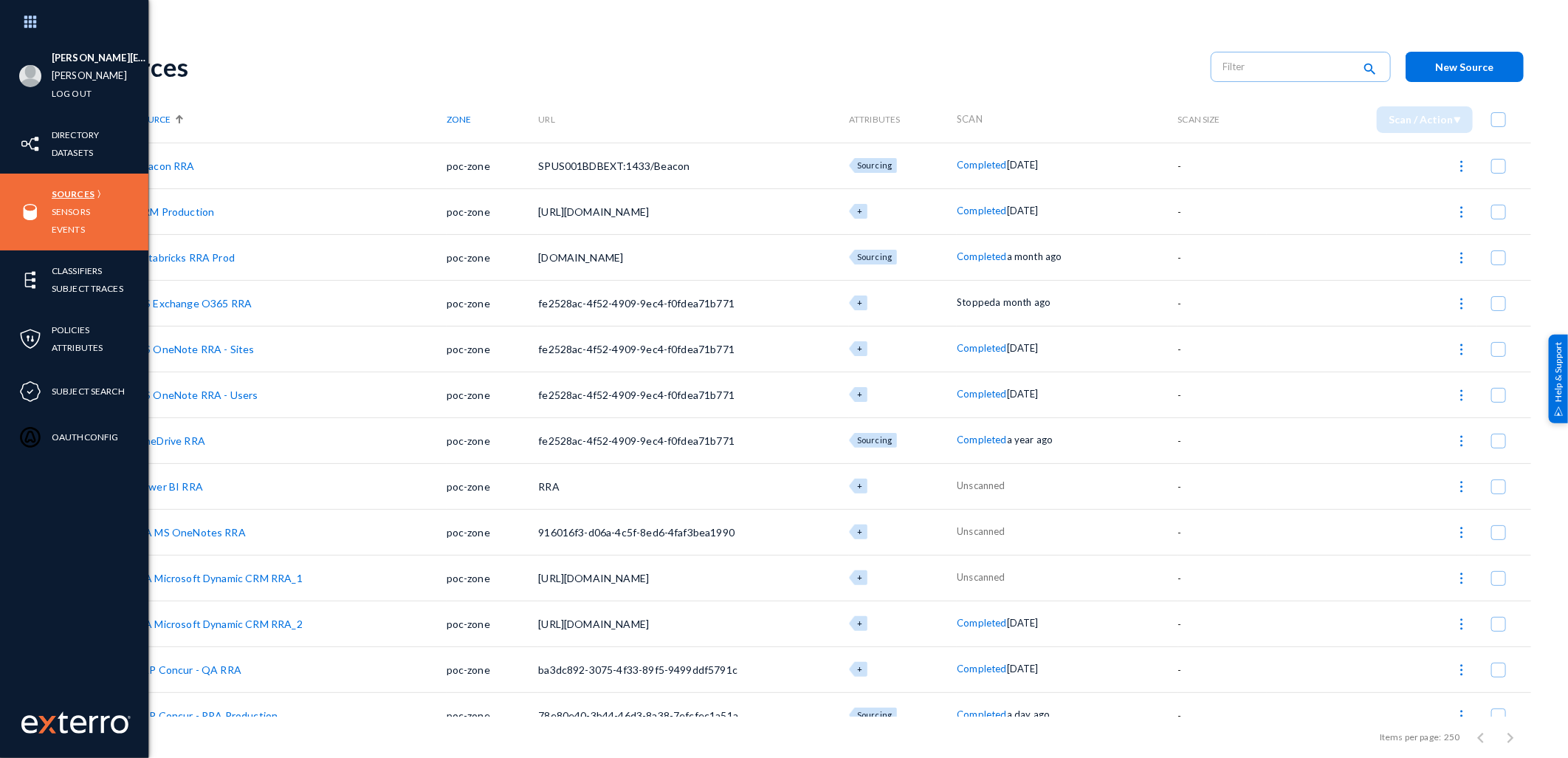
click at [78, 192] on link "Sources" at bounding box center [73, 194] width 43 height 17
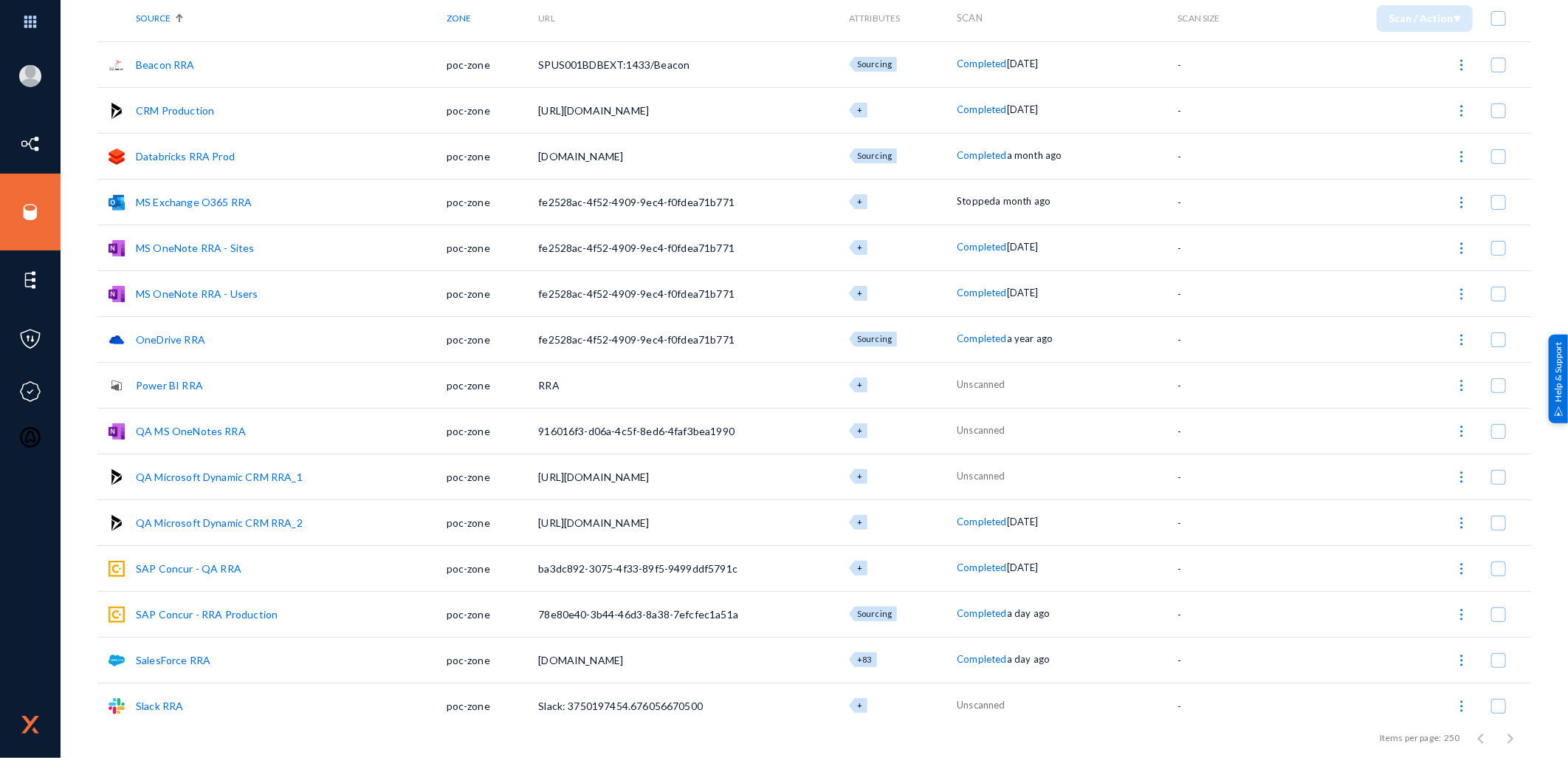
scroll to position [158, 0]
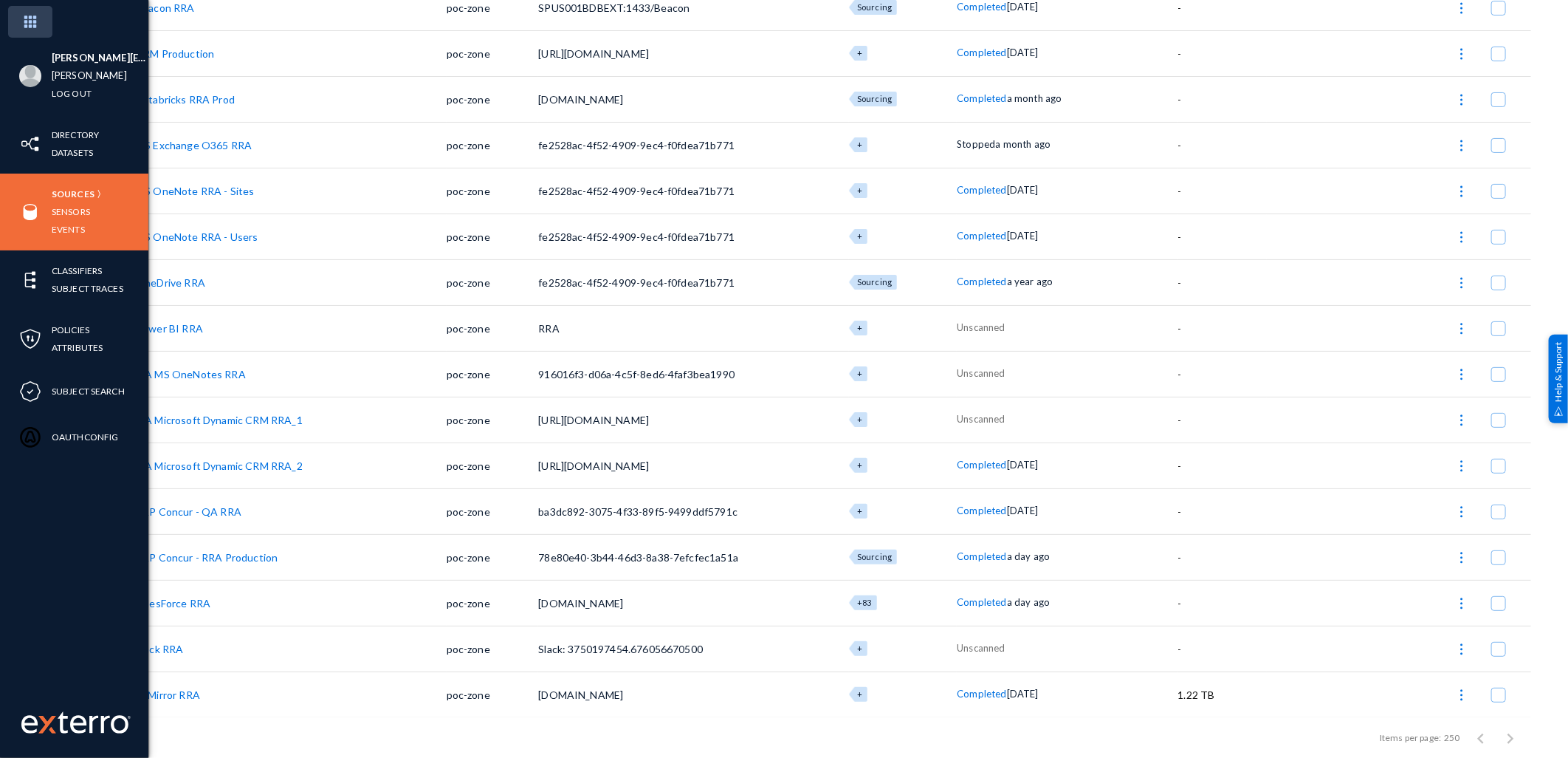
click at [31, 25] on img at bounding box center [30, 22] width 44 height 31
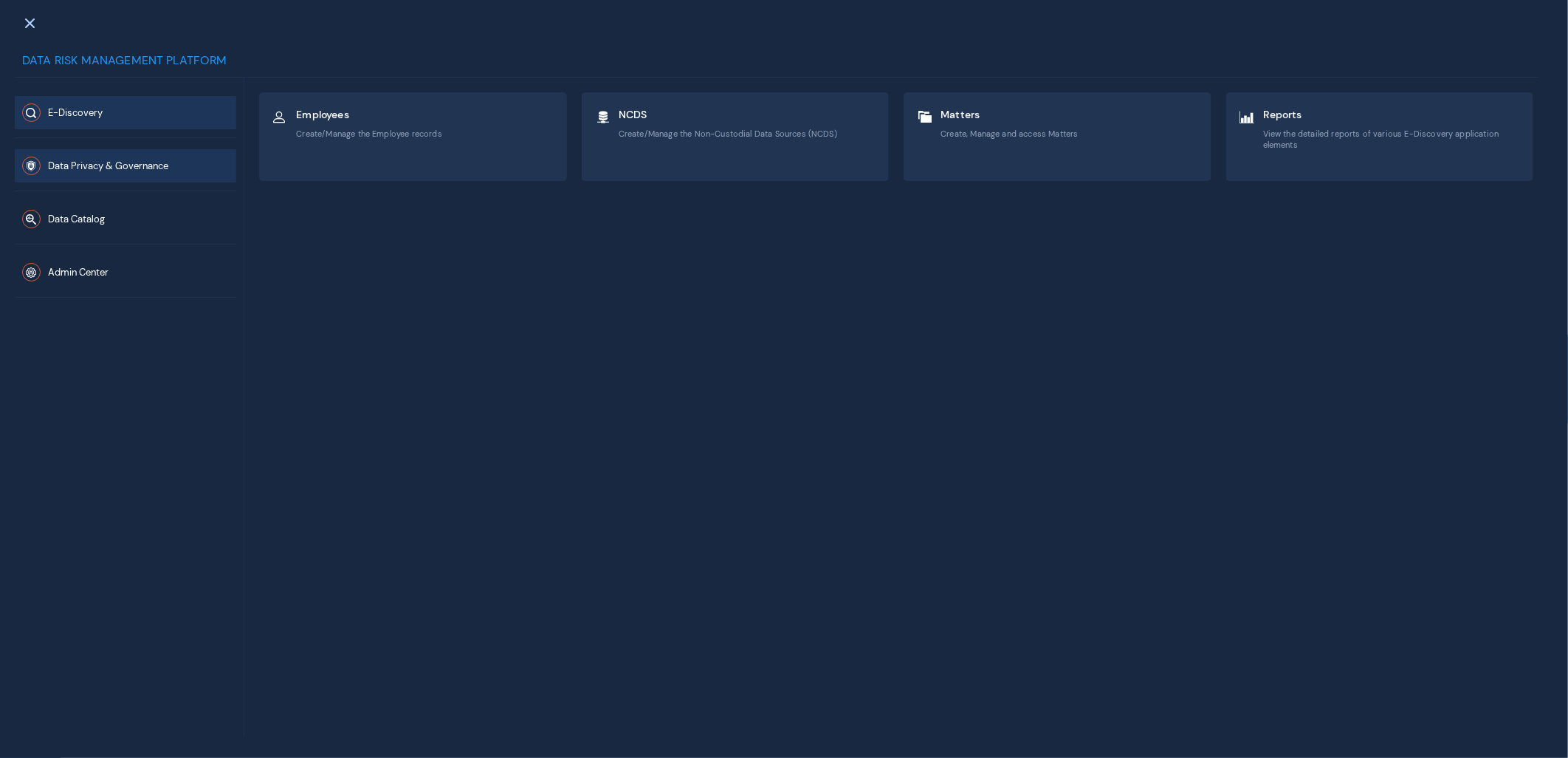
click at [164, 166] on span "Data Privacy & Governance" at bounding box center [108, 167] width 120 height 13
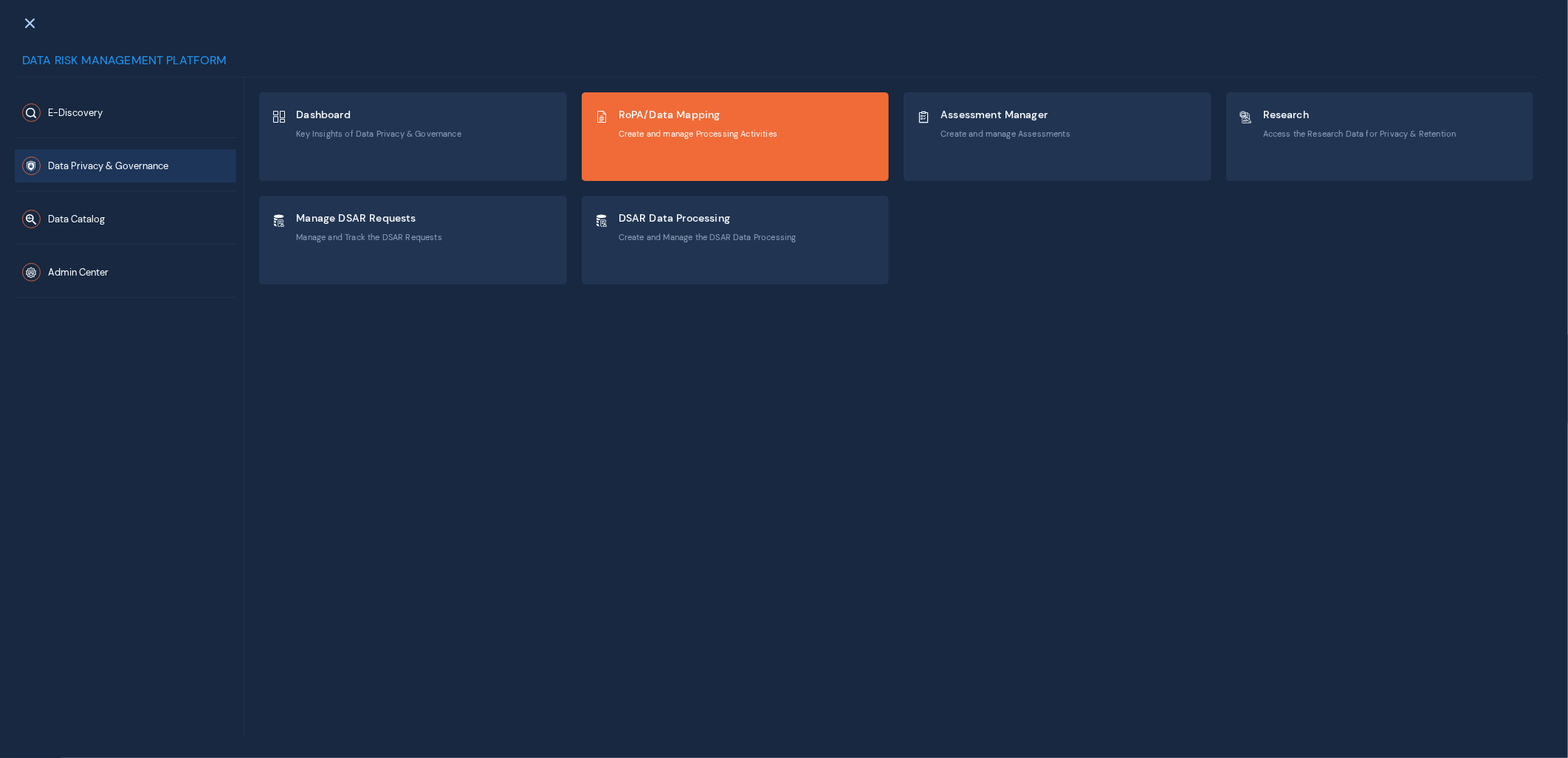
click at [697, 138] on span "Create and manage Processing Activities" at bounding box center [698, 134] width 159 height 10
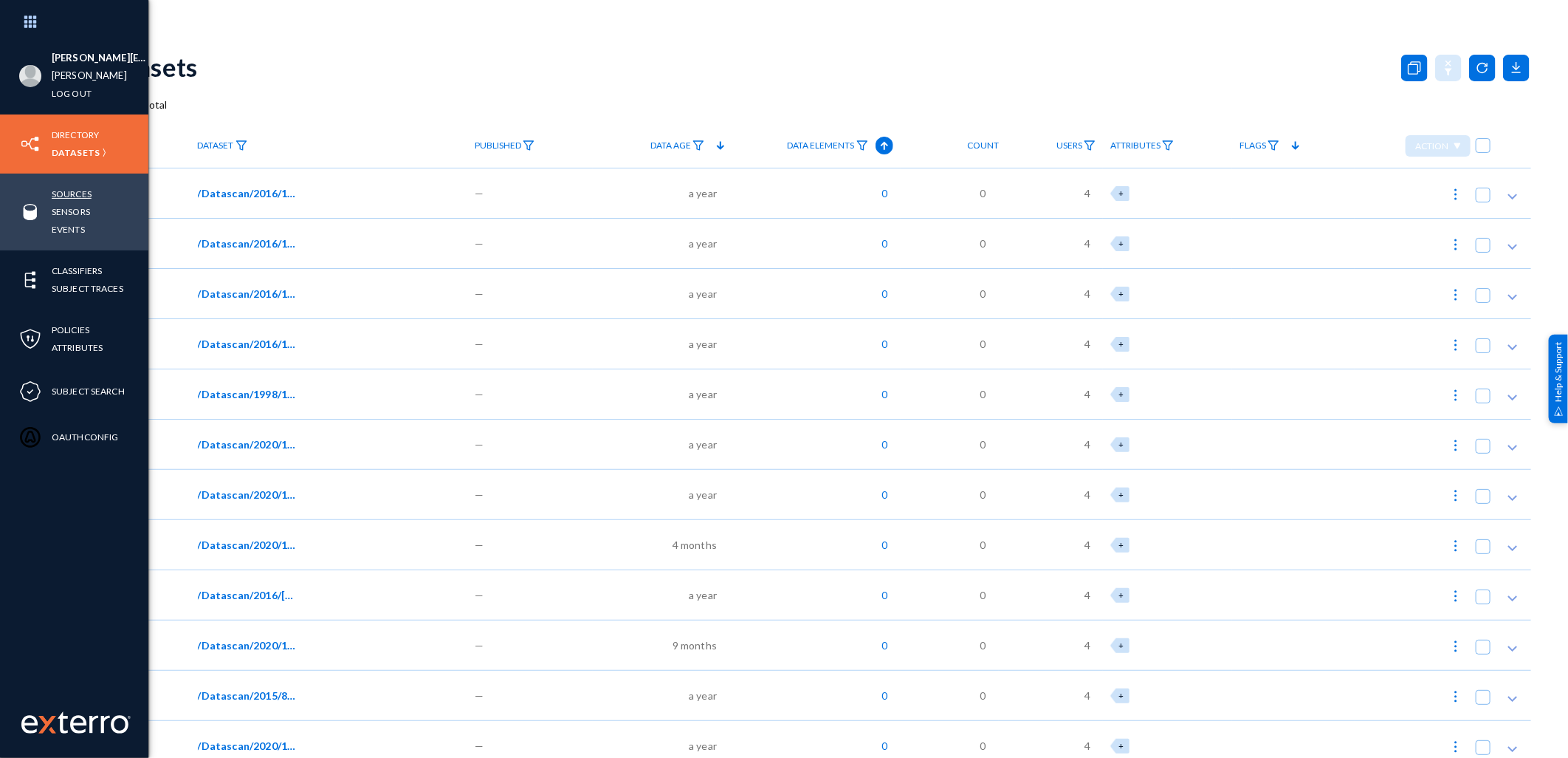
click at [80, 191] on link "Sources" at bounding box center [71, 194] width 40 height 17
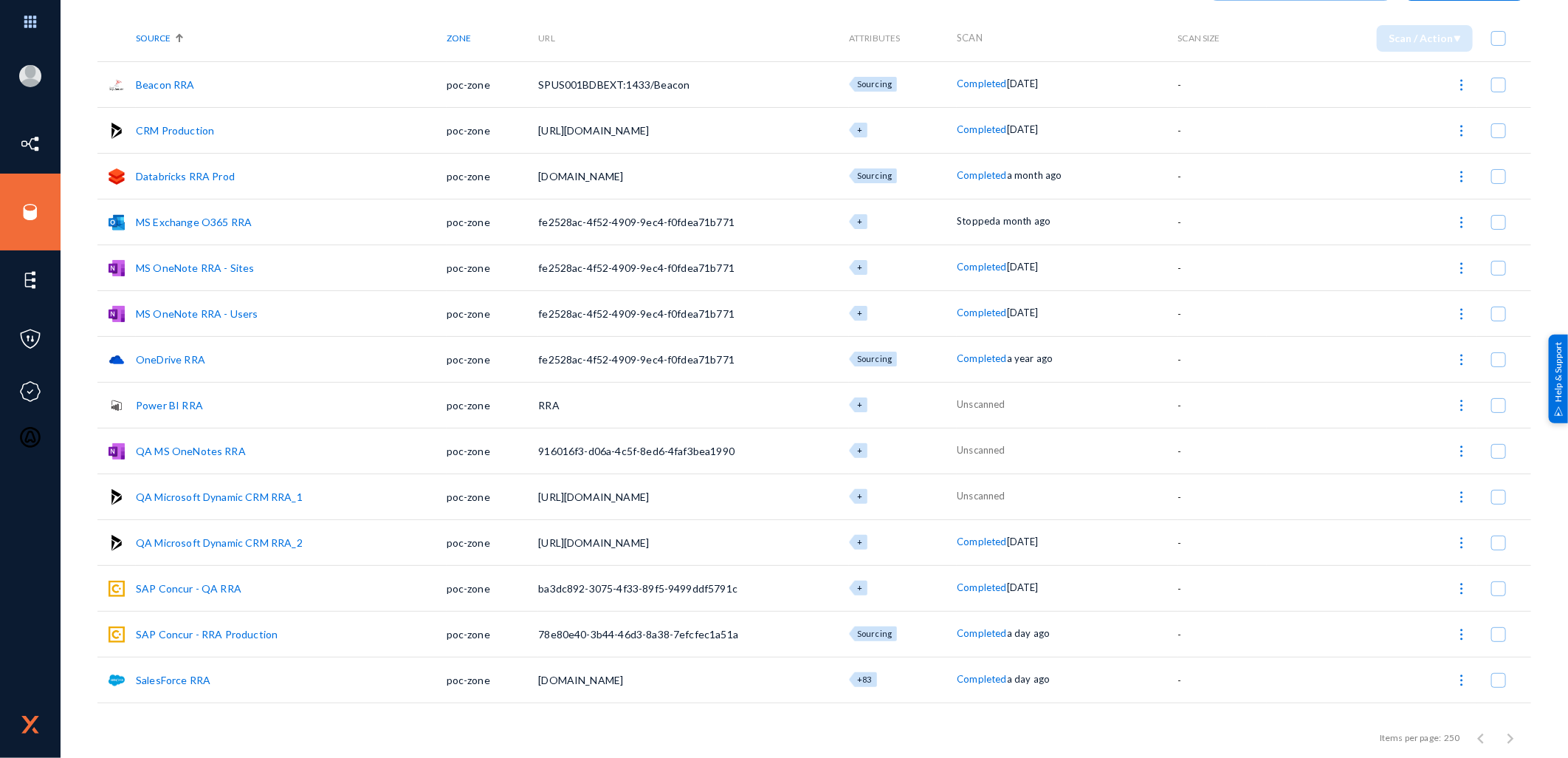
scroll to position [158, 0]
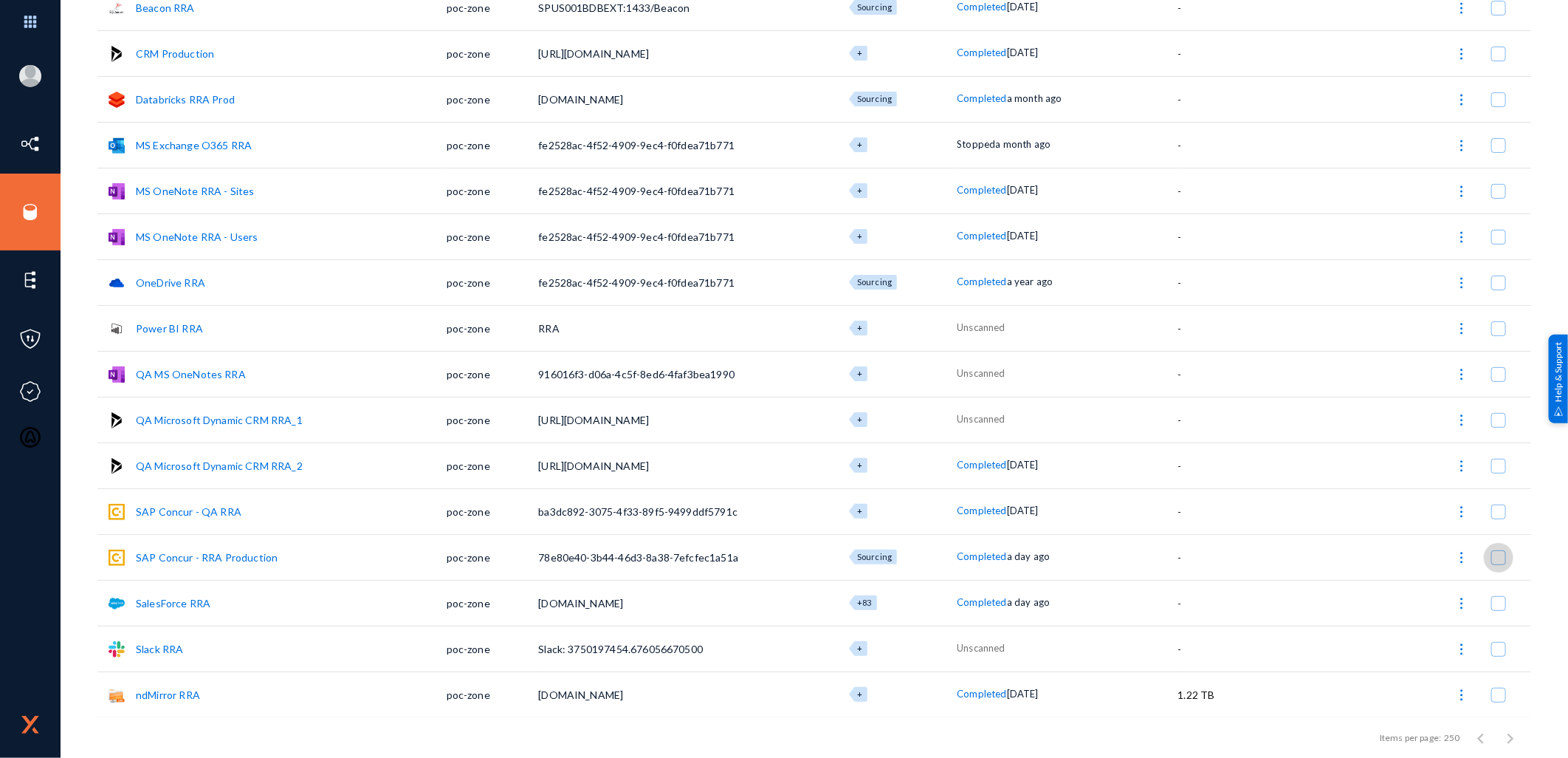
click at [1494, 559] on span at bounding box center [1499, 558] width 15 height 15
click at [1498, 564] on input "checkbox" at bounding box center [1499, 565] width 2 height 2
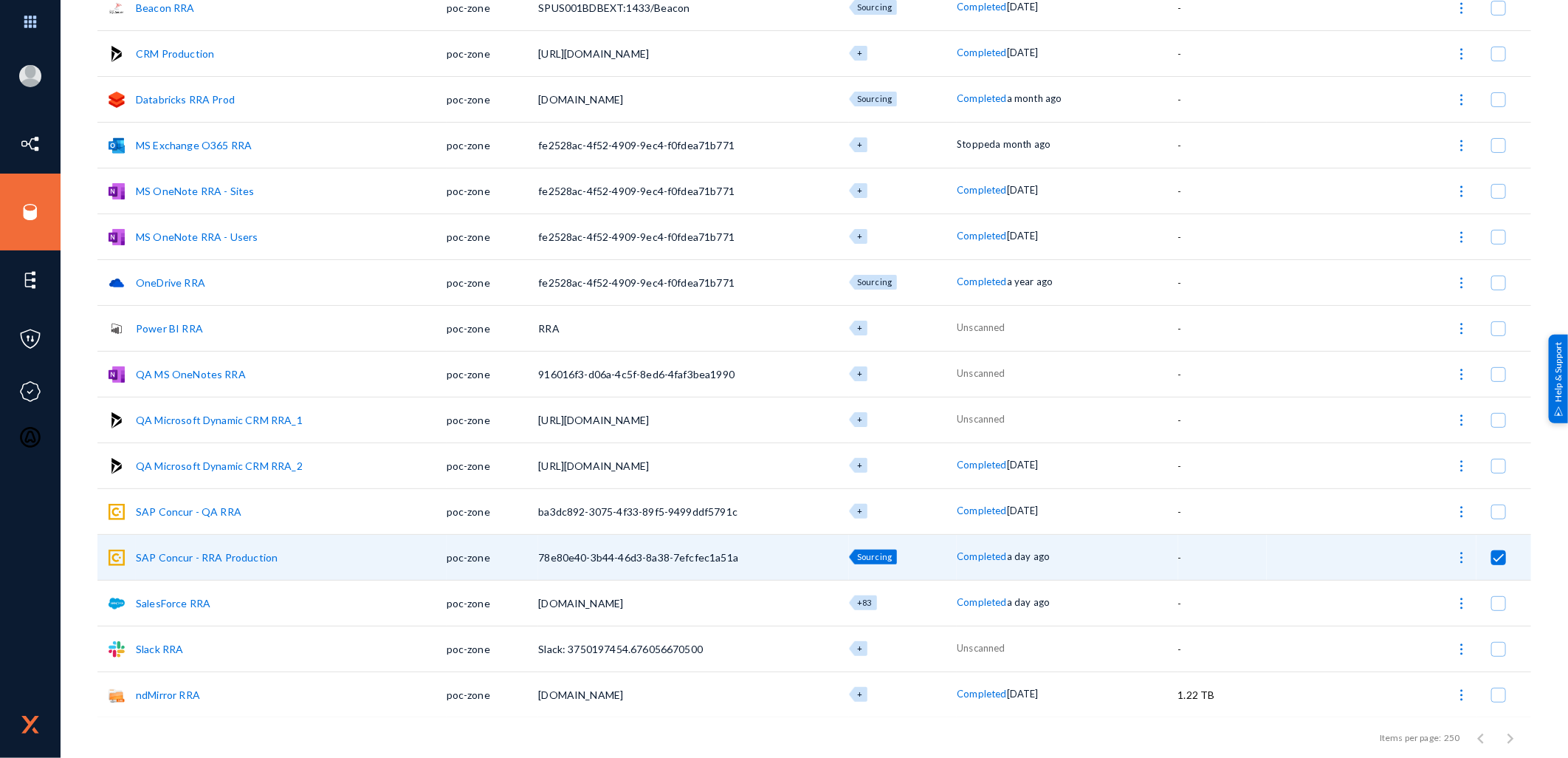
click at [1463, 551] on img at bounding box center [1462, 558] width 15 height 15
click at [1460, 559] on div at bounding box center [784, 379] width 1568 height 758
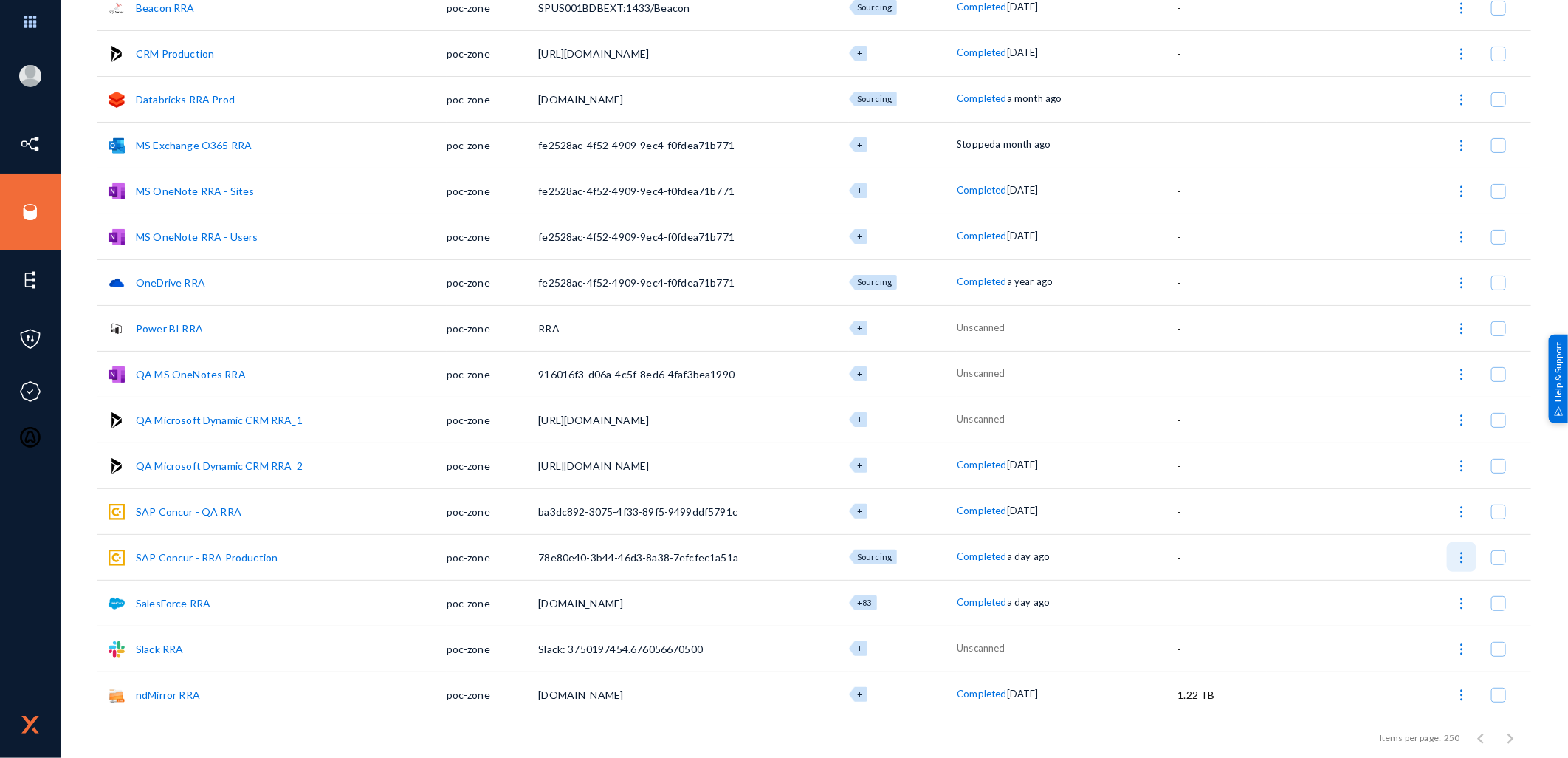
click at [1460, 562] on img at bounding box center [1462, 558] width 15 height 15
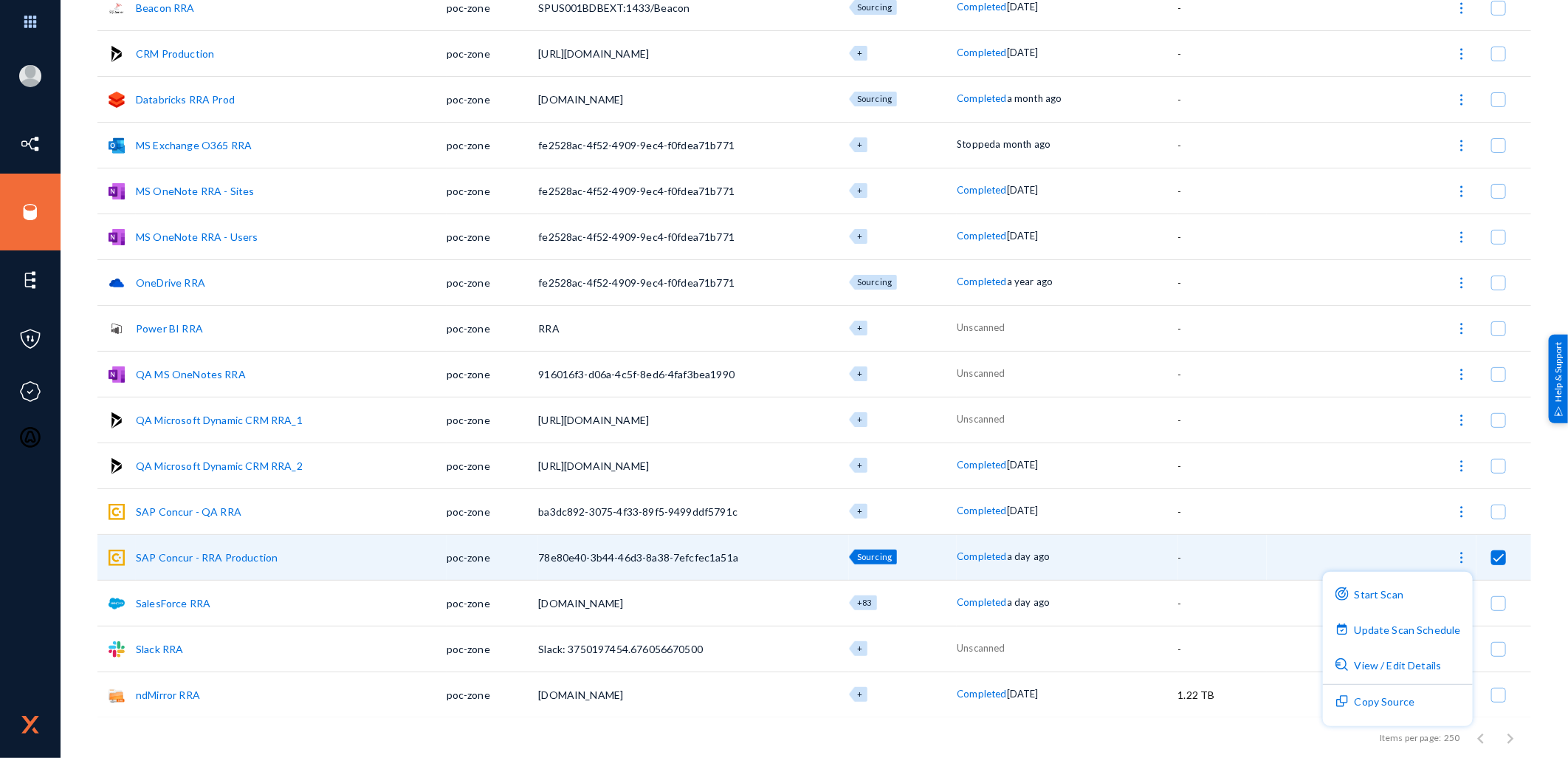
click at [174, 556] on div at bounding box center [784, 379] width 1568 height 758
checkbox input "false"
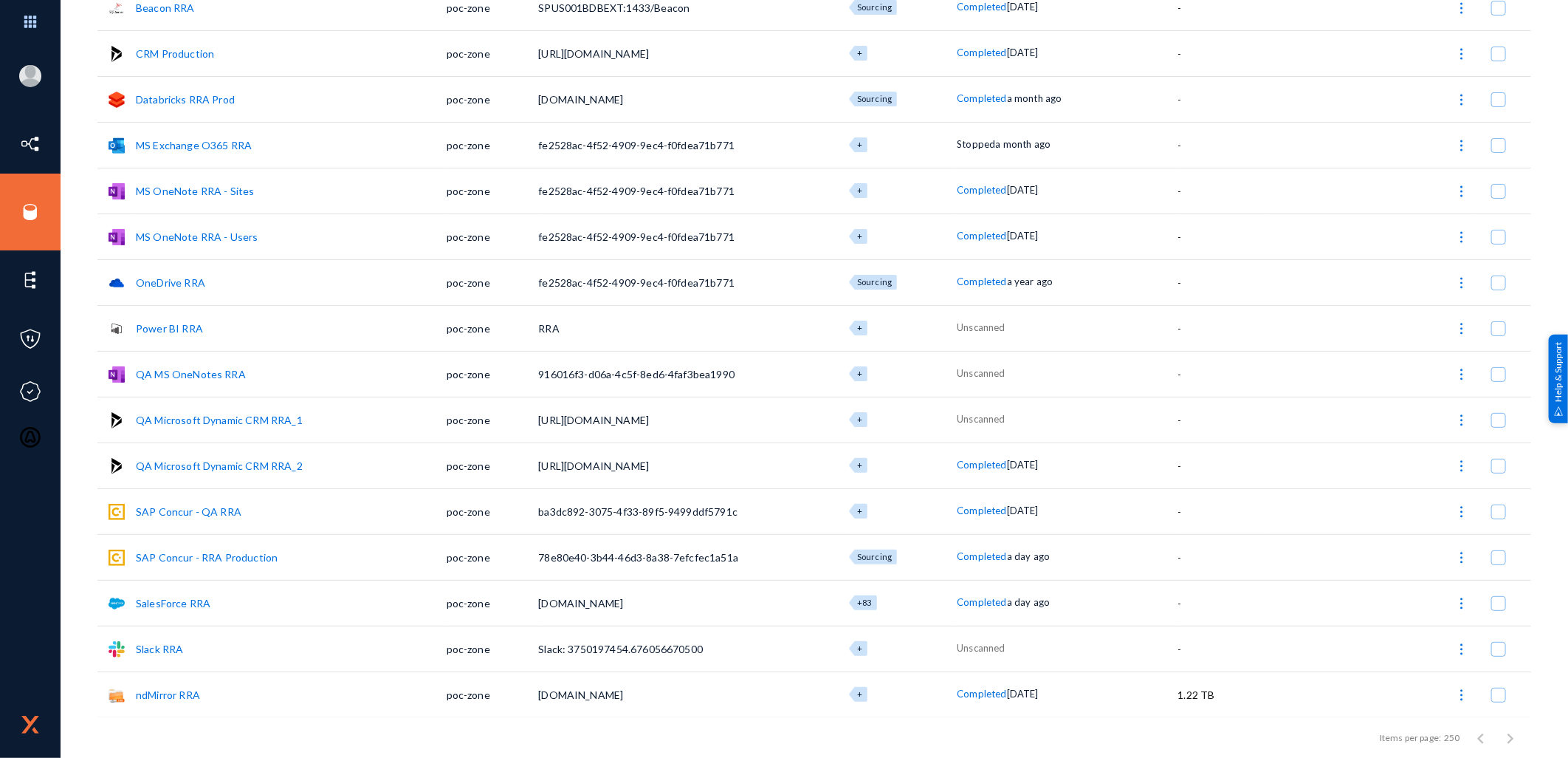
click at [198, 555] on link "SAP Concur - RRA Production" at bounding box center [207, 558] width 142 height 13
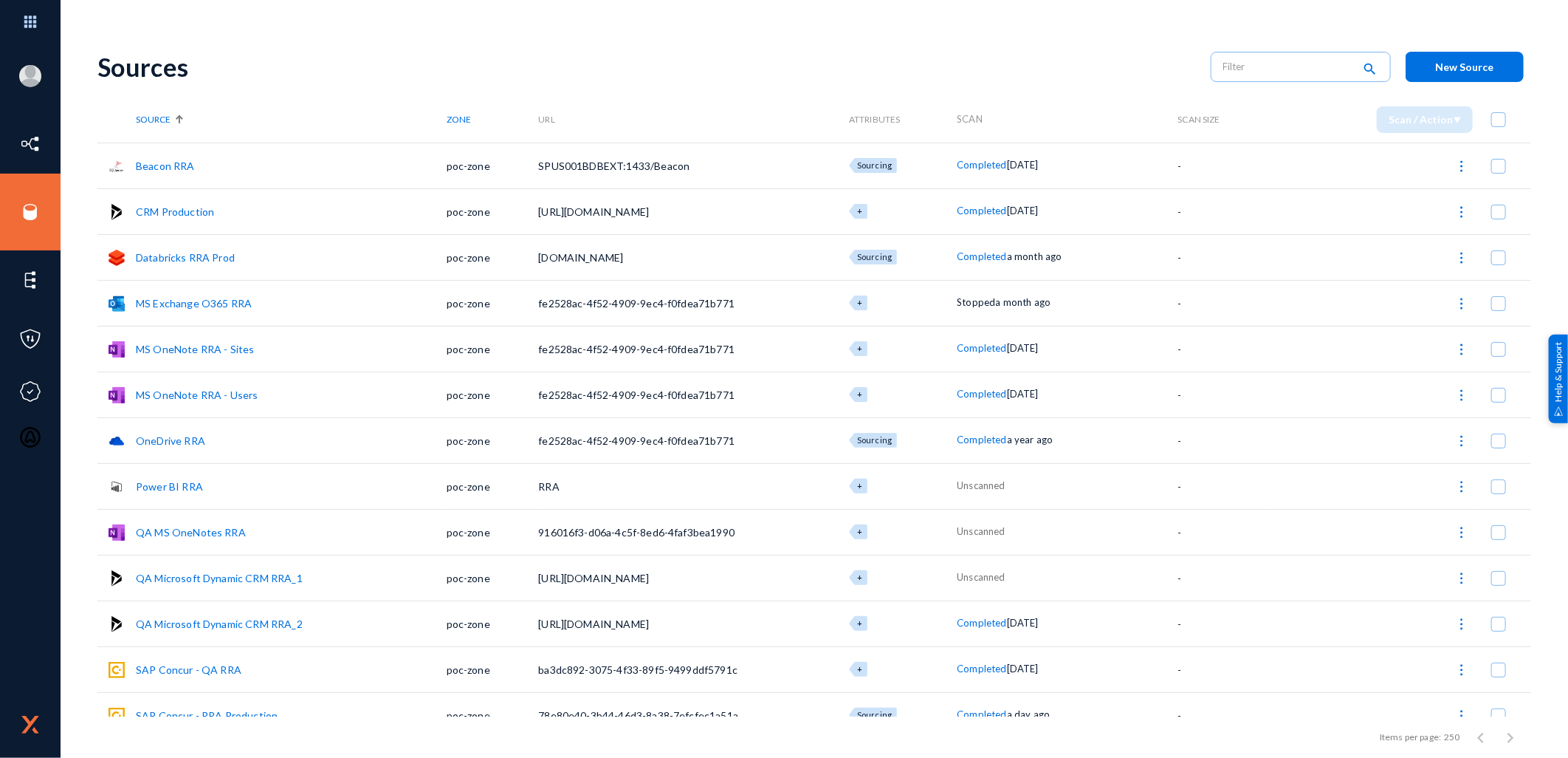
click at [1459, 626] on img at bounding box center [1462, 624] width 15 height 15
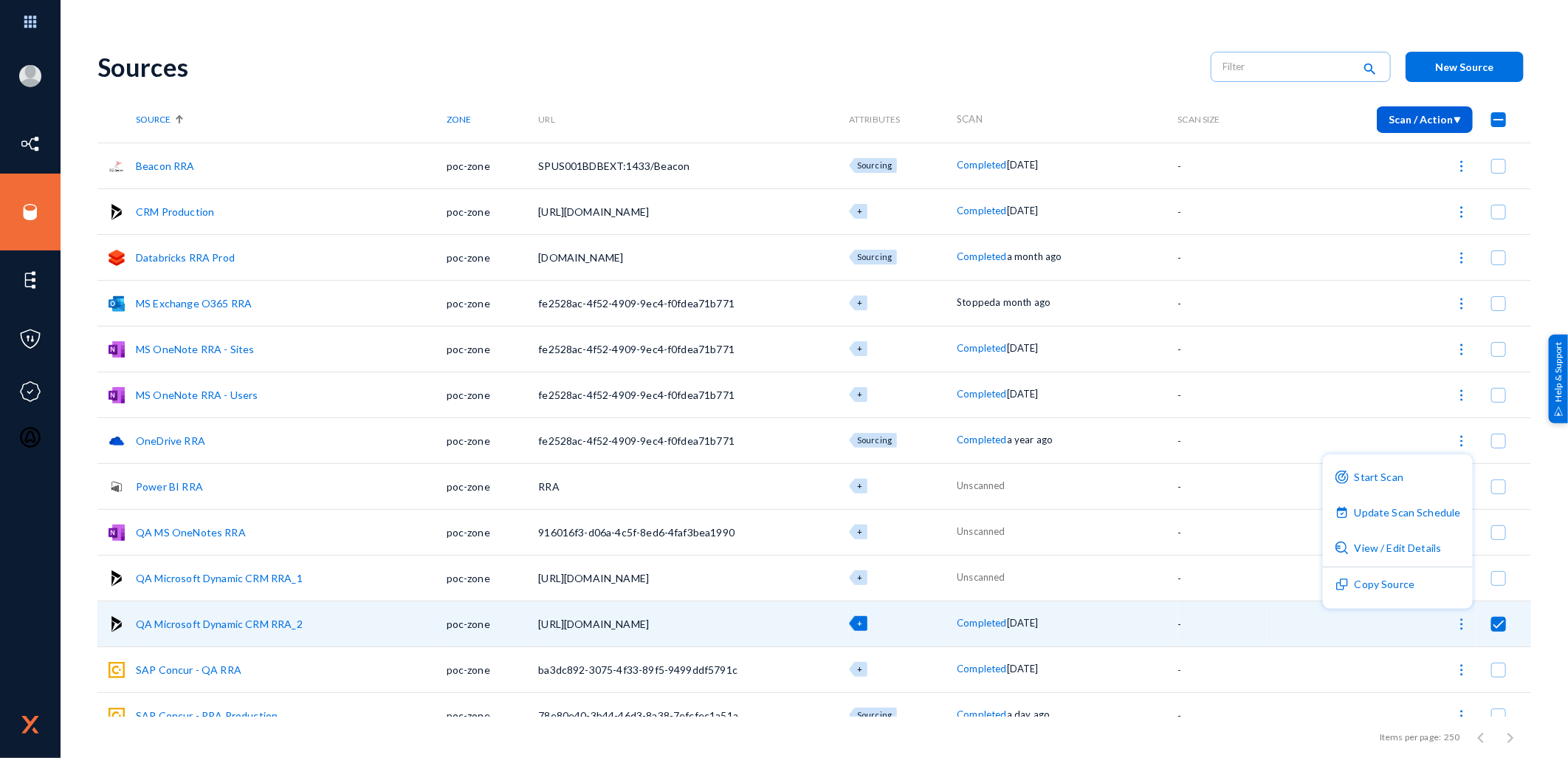
click at [23, 181] on div at bounding box center [784, 379] width 1568 height 758
checkbox input "false"
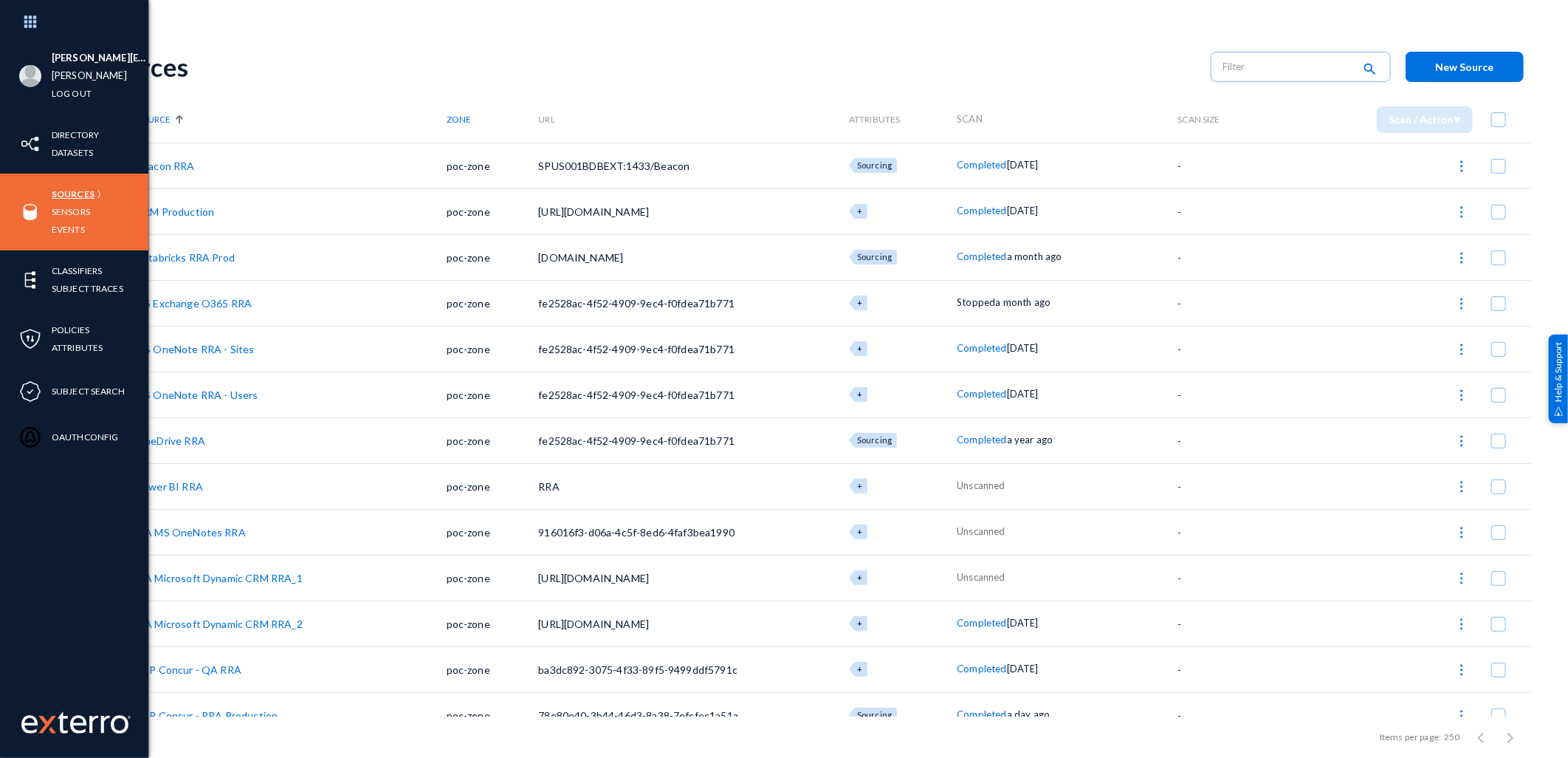
click at [79, 189] on link "Sources" at bounding box center [73, 194] width 43 height 17
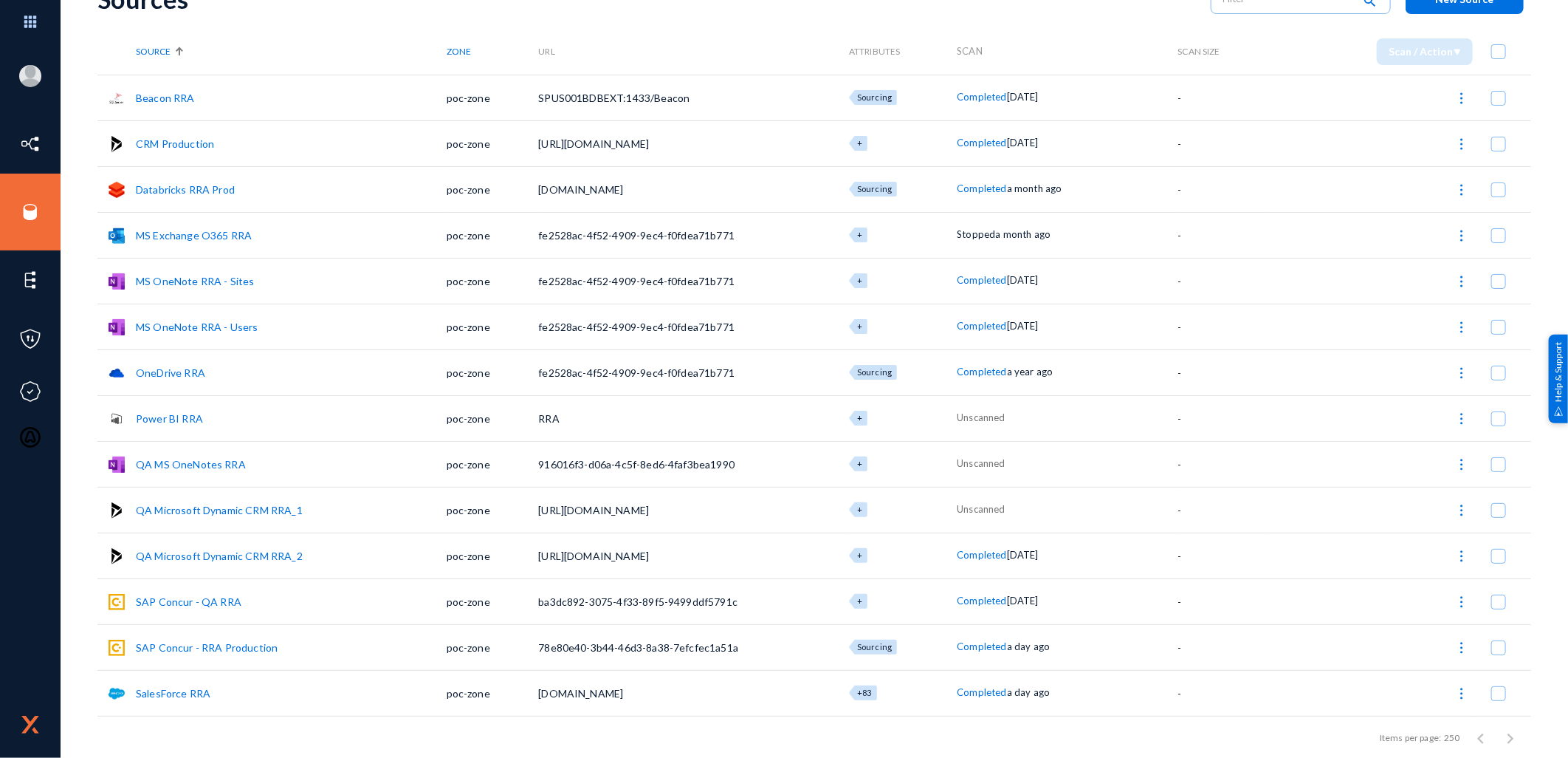
scroll to position [158, 0]
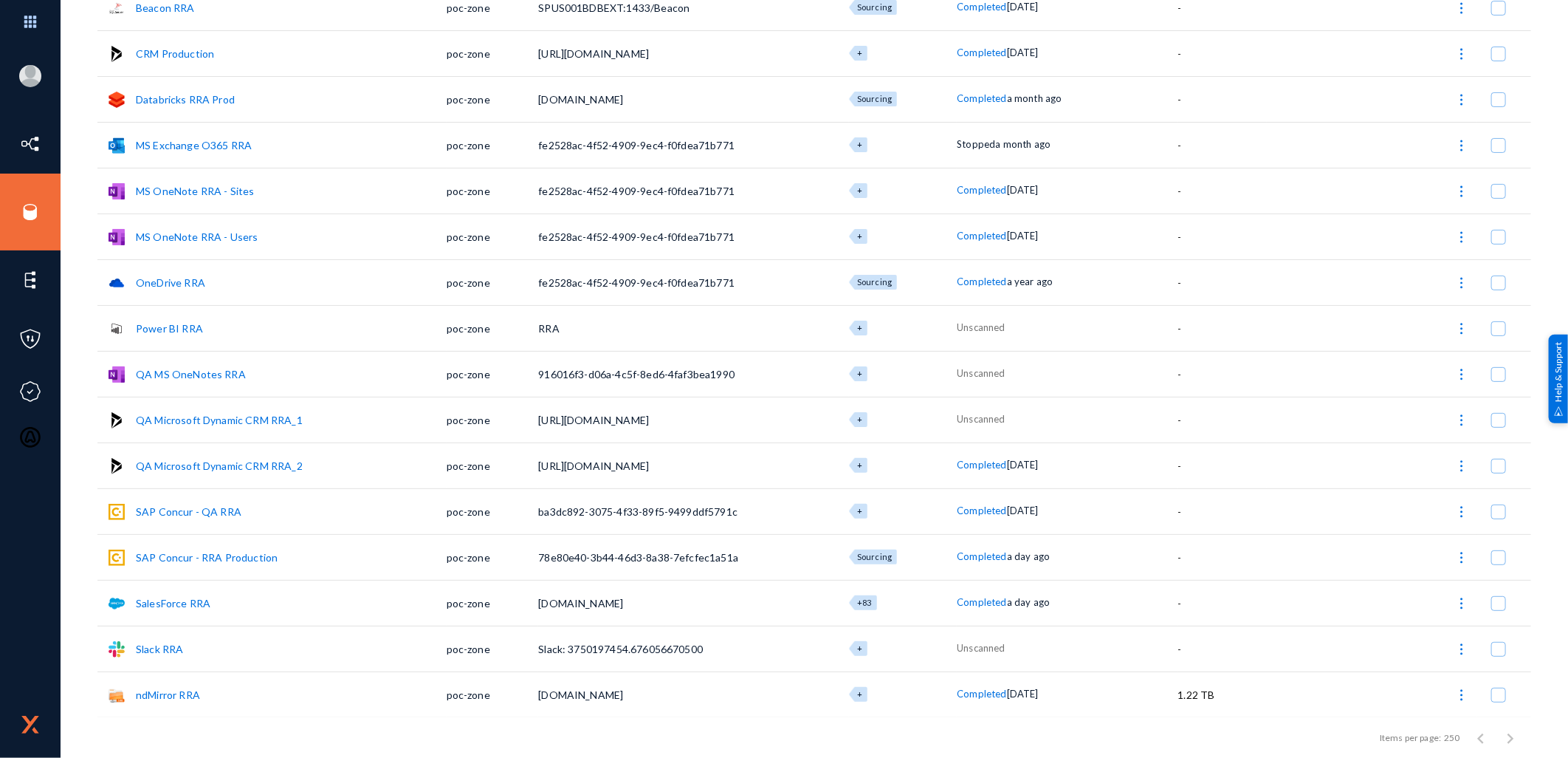
click at [241, 555] on link "SAP Concur - RRA Production" at bounding box center [207, 558] width 142 height 13
click at [1494, 556] on span at bounding box center [1499, 558] width 15 height 15
click at [1498, 564] on input "checkbox" at bounding box center [1499, 565] width 2 height 2
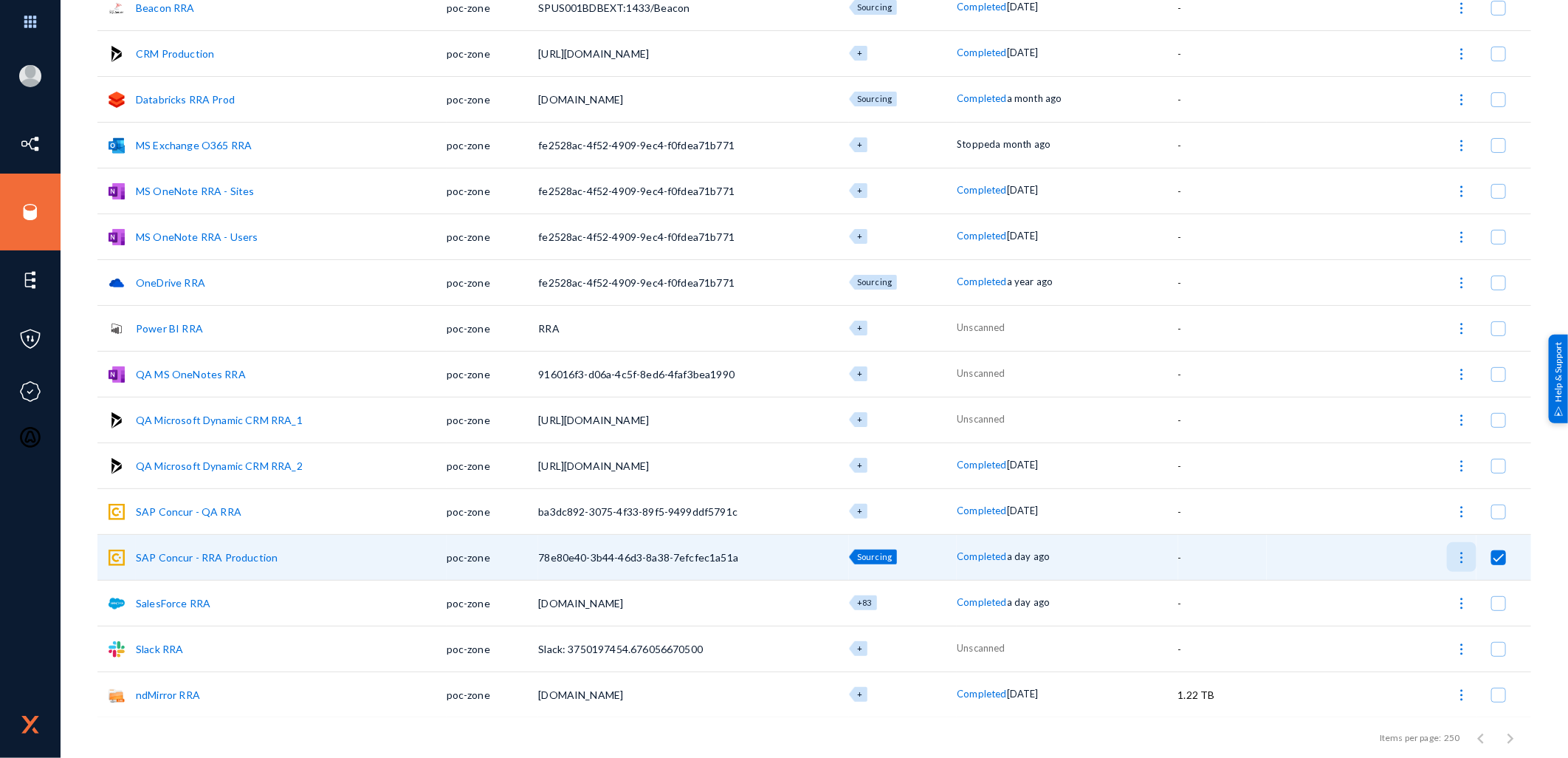
click at [1458, 558] on img at bounding box center [1462, 558] width 15 height 15
click at [862, 558] on div at bounding box center [784, 379] width 1568 height 758
checkbox input "false"
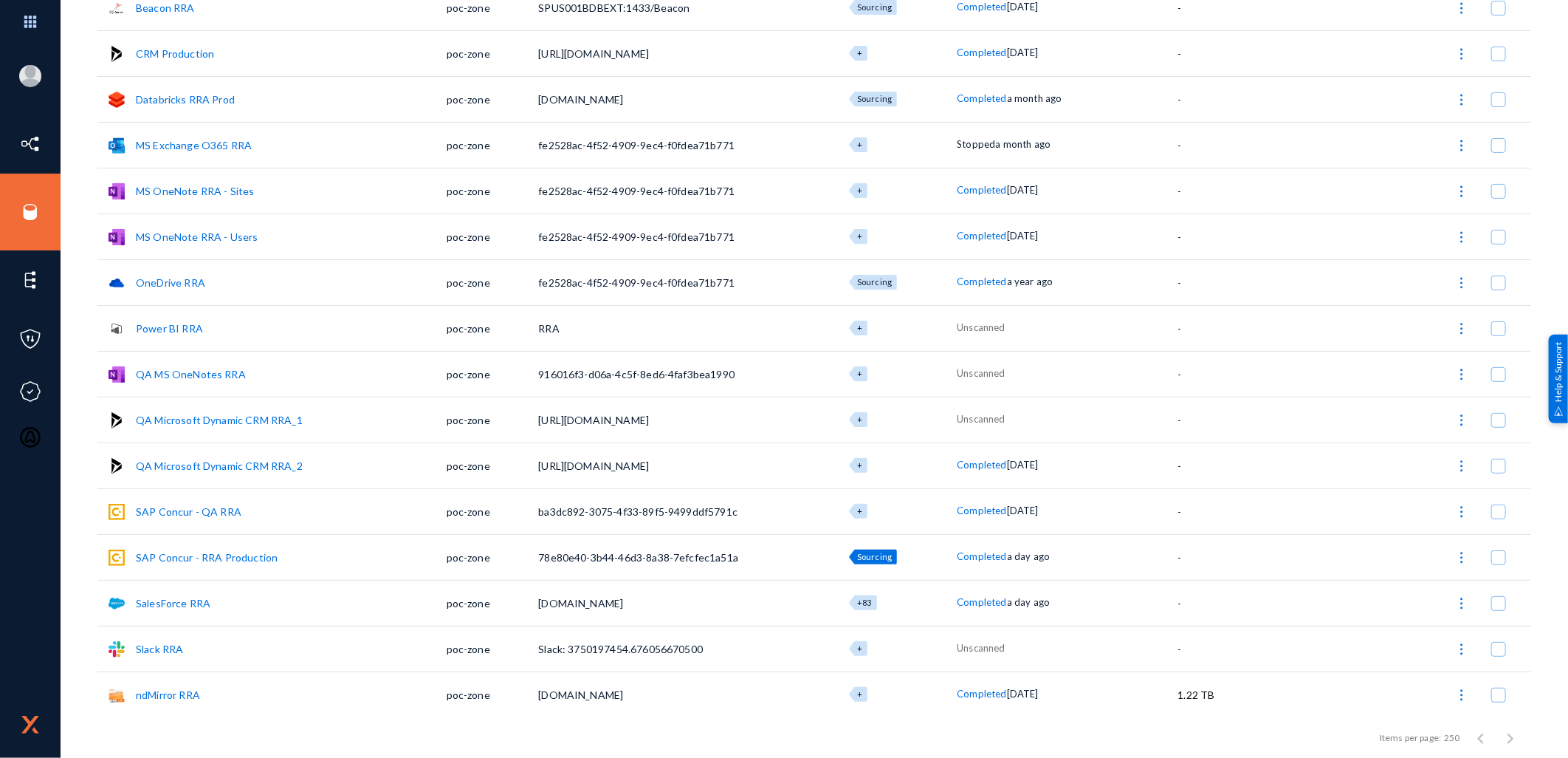
click at [862, 558] on span "Sourcing" at bounding box center [875, 556] width 35 height 9
checkbox input "true"
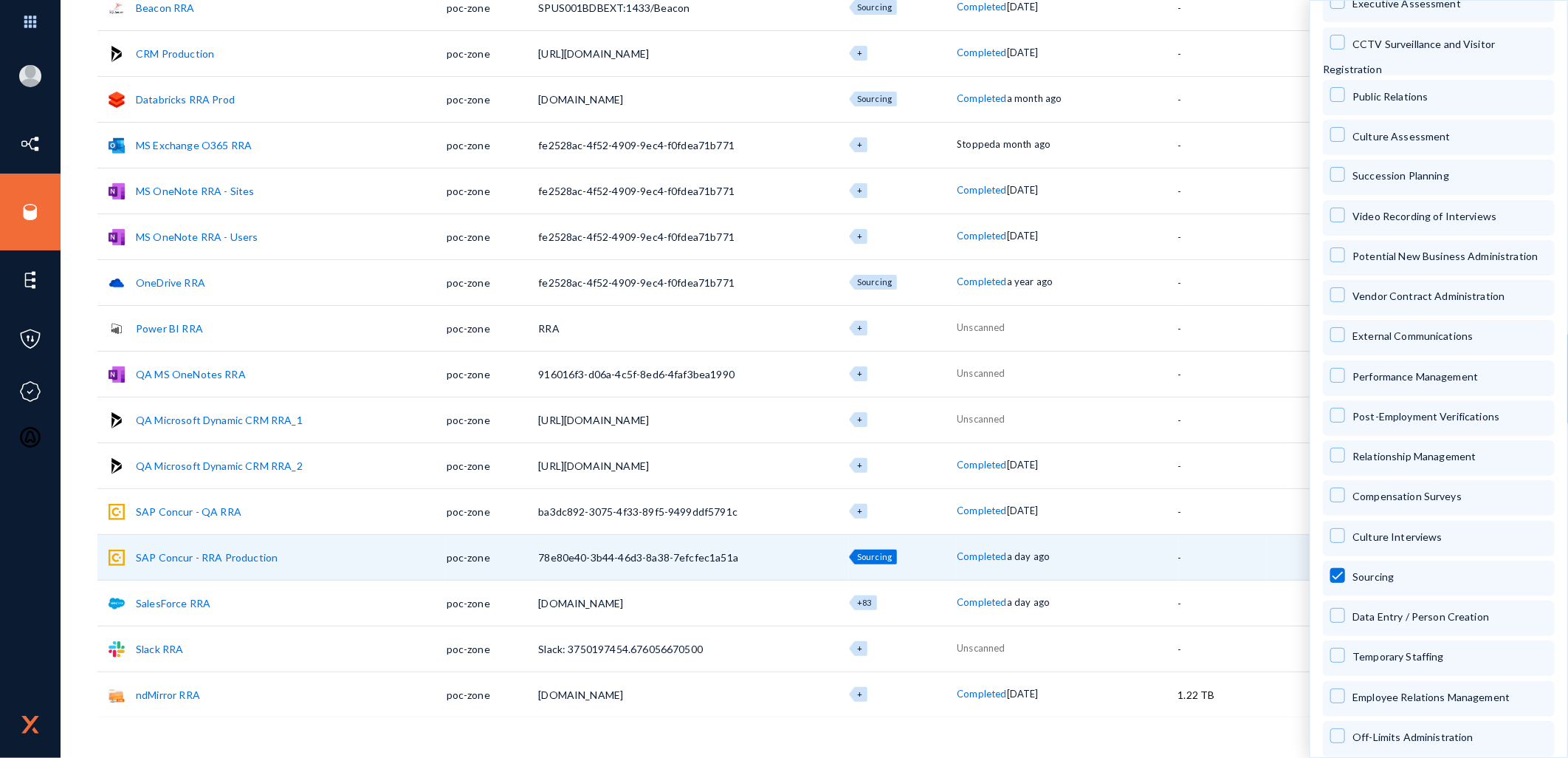
scroll to position [3611, 0]
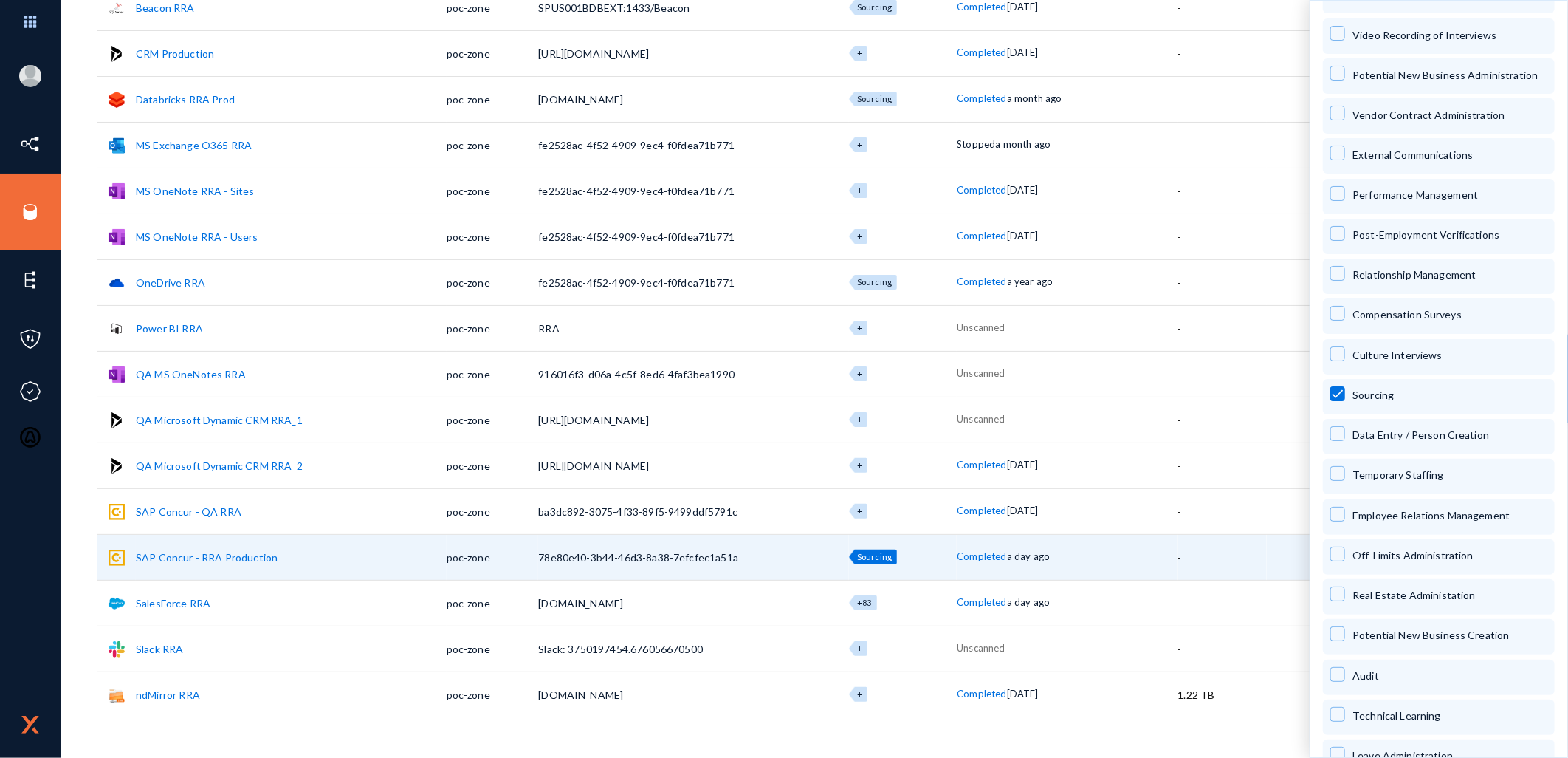
click at [1337, 427] on span at bounding box center [1338, 434] width 15 height 15
checkbox input "true"
click at [1336, 346] on span at bounding box center [1338, 353] width 15 height 15
checkbox input "true"
click at [1336, 306] on span at bounding box center [1338, 313] width 15 height 15
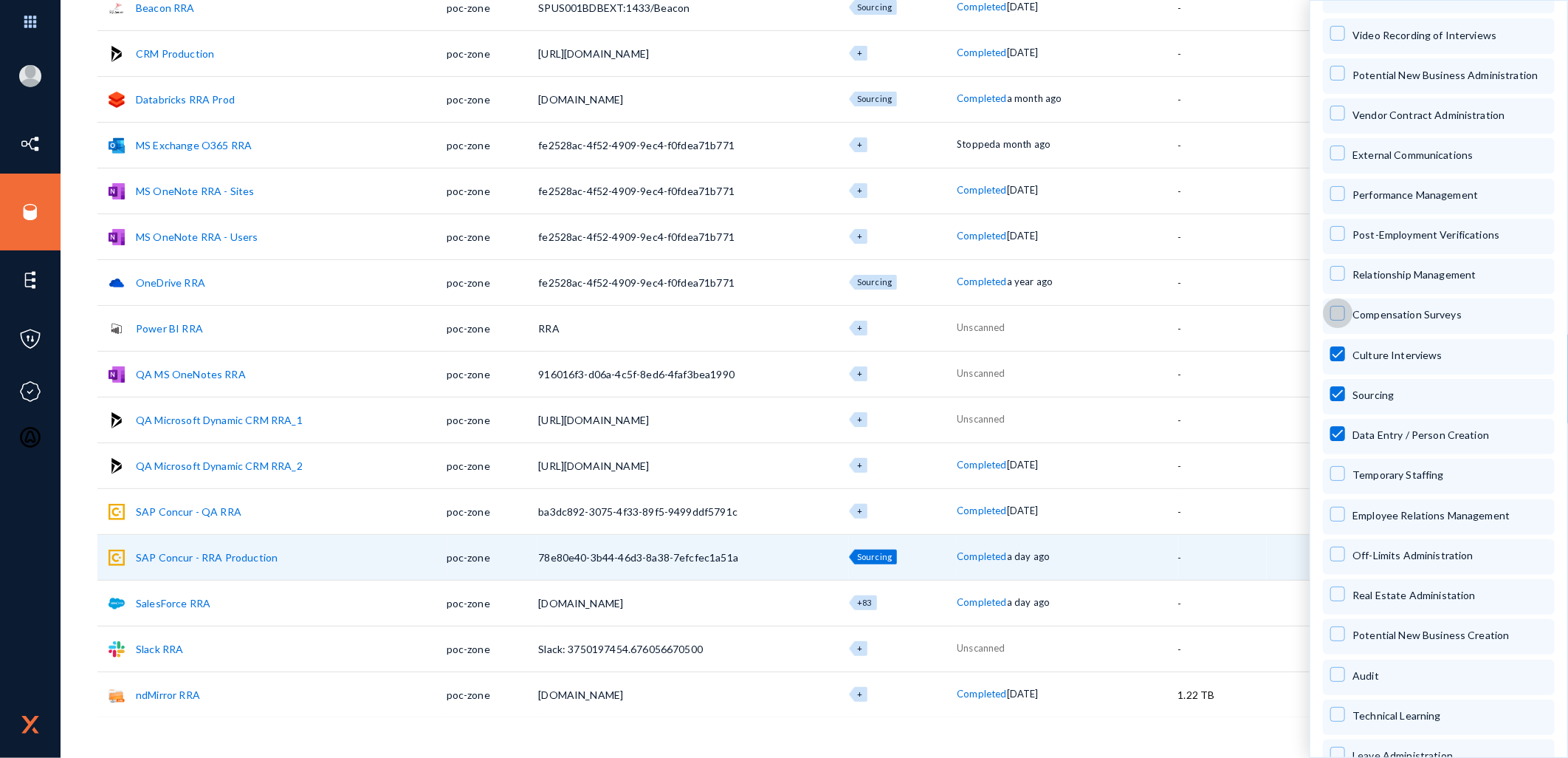
checkbox input "true"
click at [1340, 258] on div "Relationship Management" at bounding box center [1438, 276] width 231 height 35
checkbox input "true"
click at [1340, 226] on span at bounding box center [1338, 233] width 15 height 15
checkbox input "true"
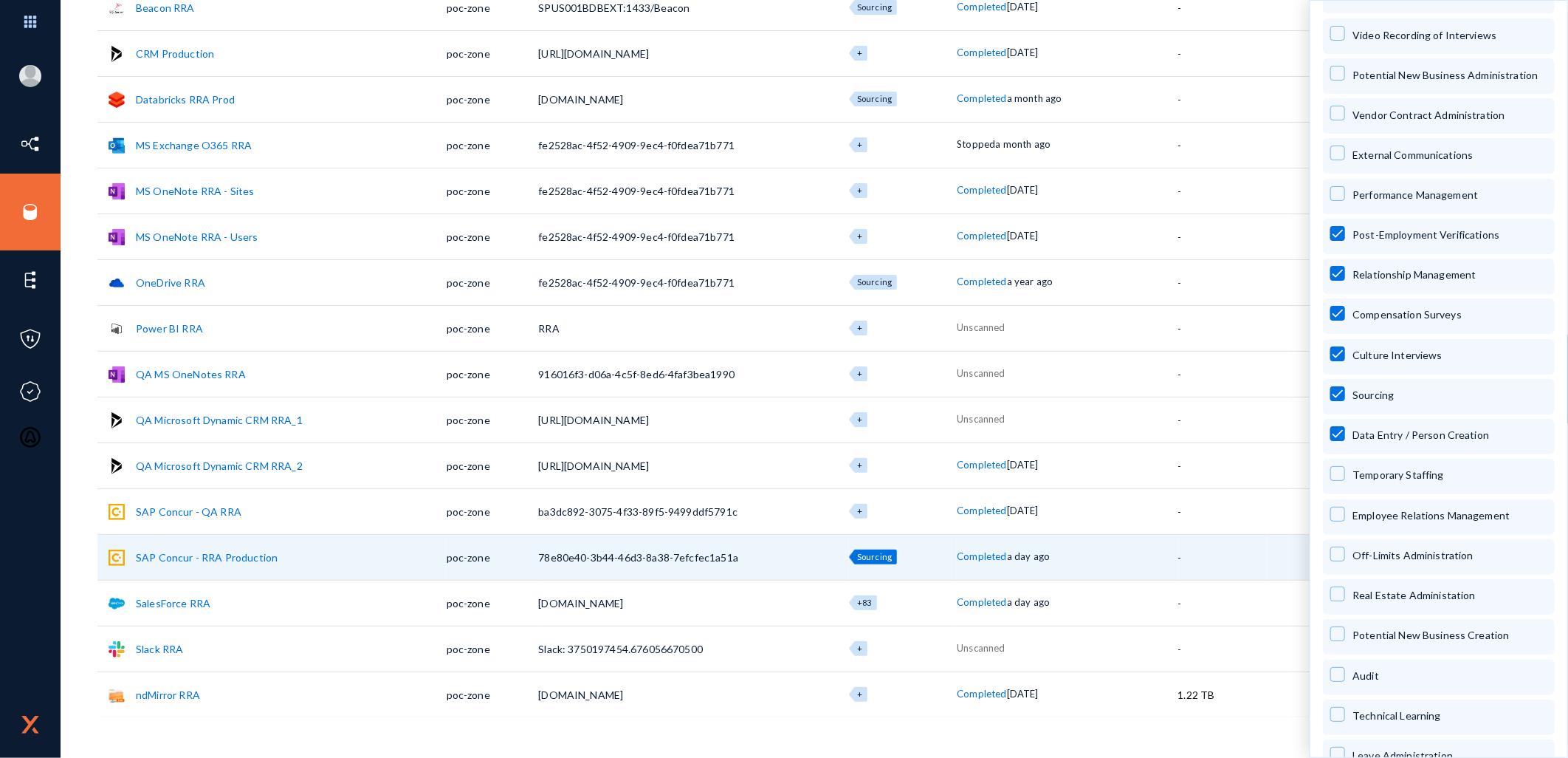
click at [1334, 186] on span at bounding box center [1338, 193] width 15 height 15
checkbox input "true"
click at [1344, 145] on span at bounding box center [1338, 152] width 15 height 15
checkbox input "true"
click at [1344, 105] on span at bounding box center [1338, 112] width 15 height 15
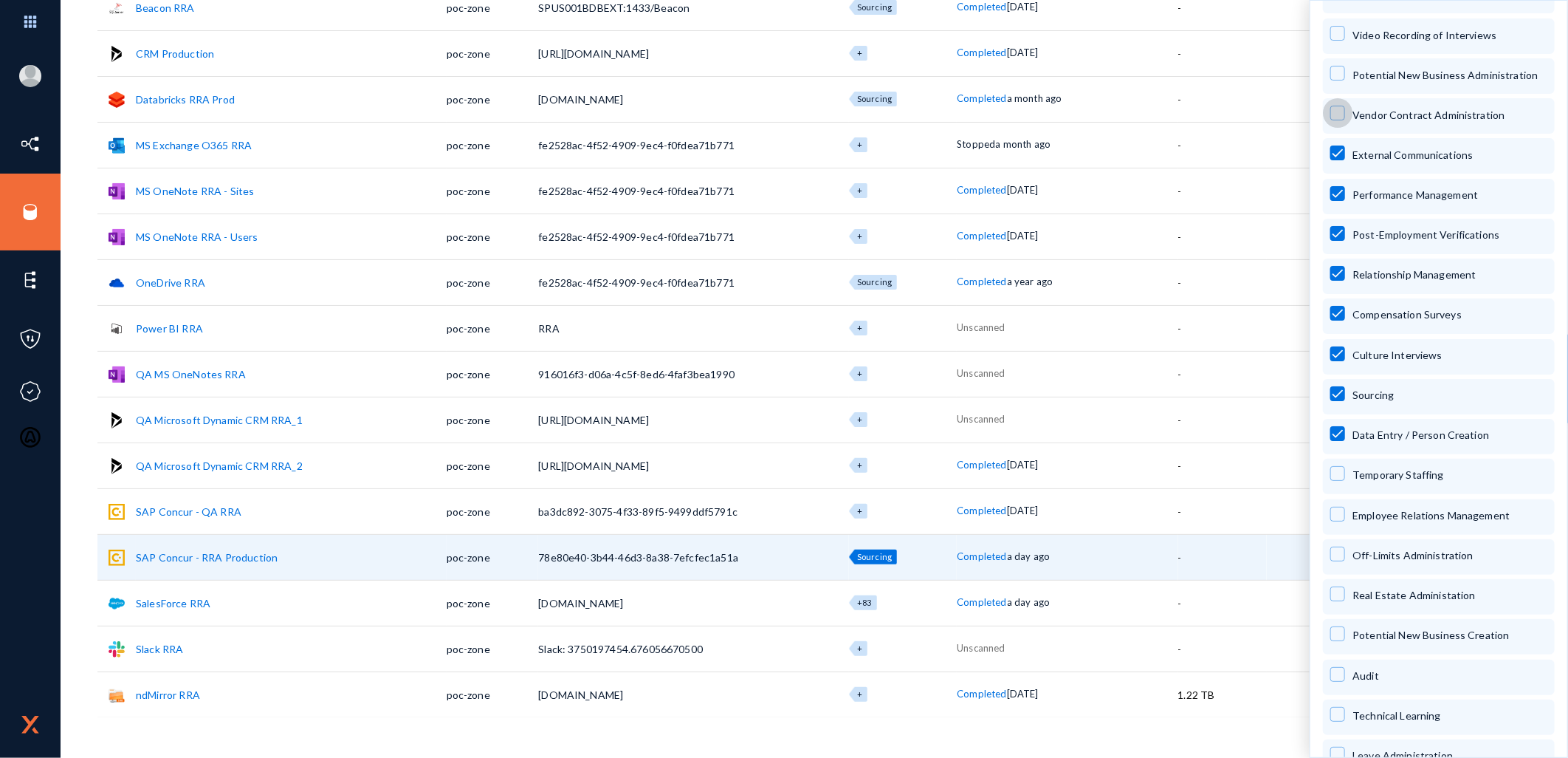
checkbox input "true"
click at [1339, 466] on span at bounding box center [1338, 473] width 15 height 15
checkbox input "true"
click at [1334, 507] on span at bounding box center [1338, 514] width 15 height 15
checkbox input "true"
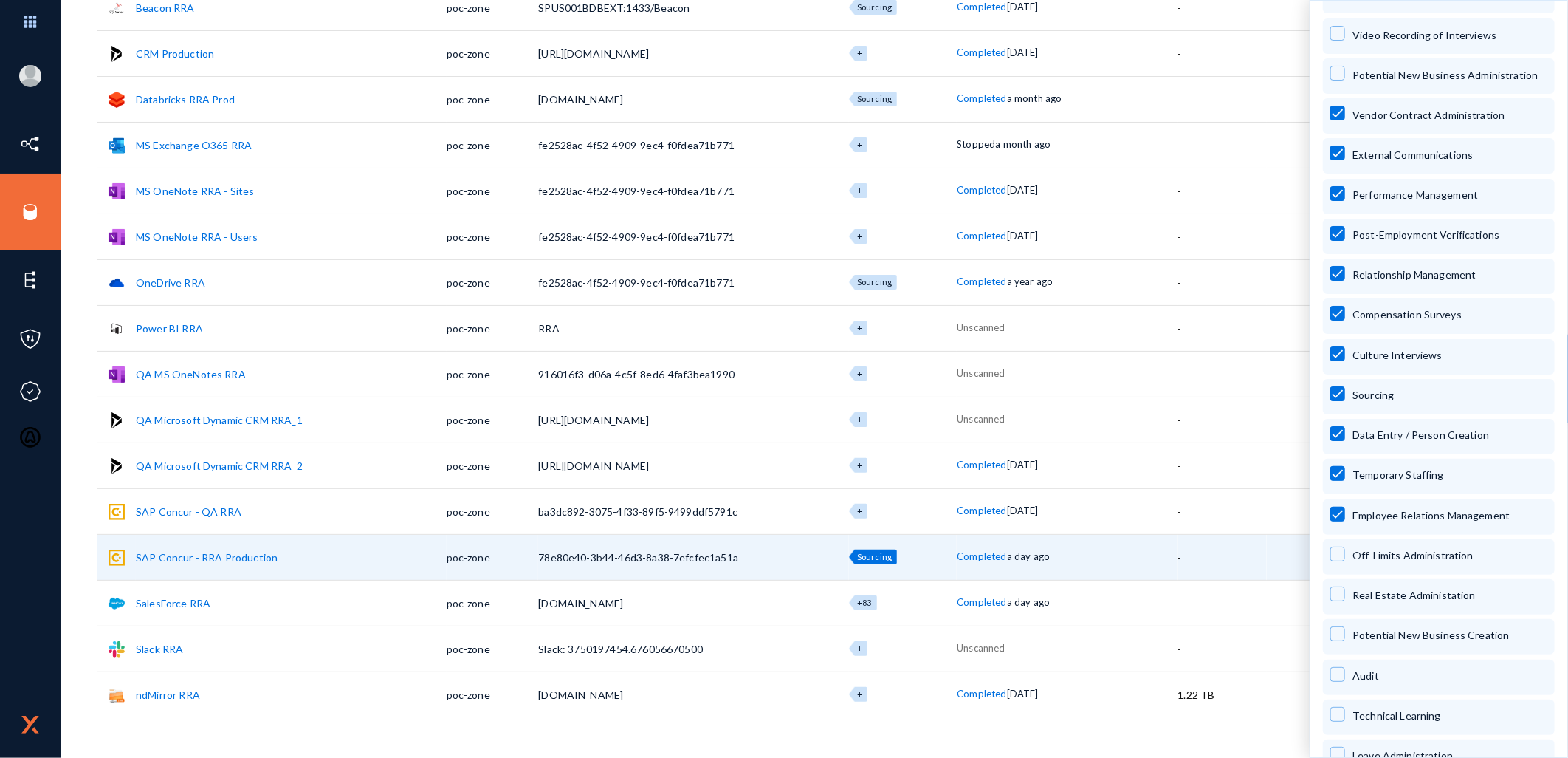
drag, startPoint x: 1335, startPoint y: 529, endPoint x: 1336, endPoint y: 578, distance: 49.0
click at [1335, 547] on span at bounding box center [1338, 554] width 15 height 15
checkbox input "true"
click at [1335, 587] on mat-checkbox at bounding box center [1338, 597] width 15 height 20
checkbox input "true"
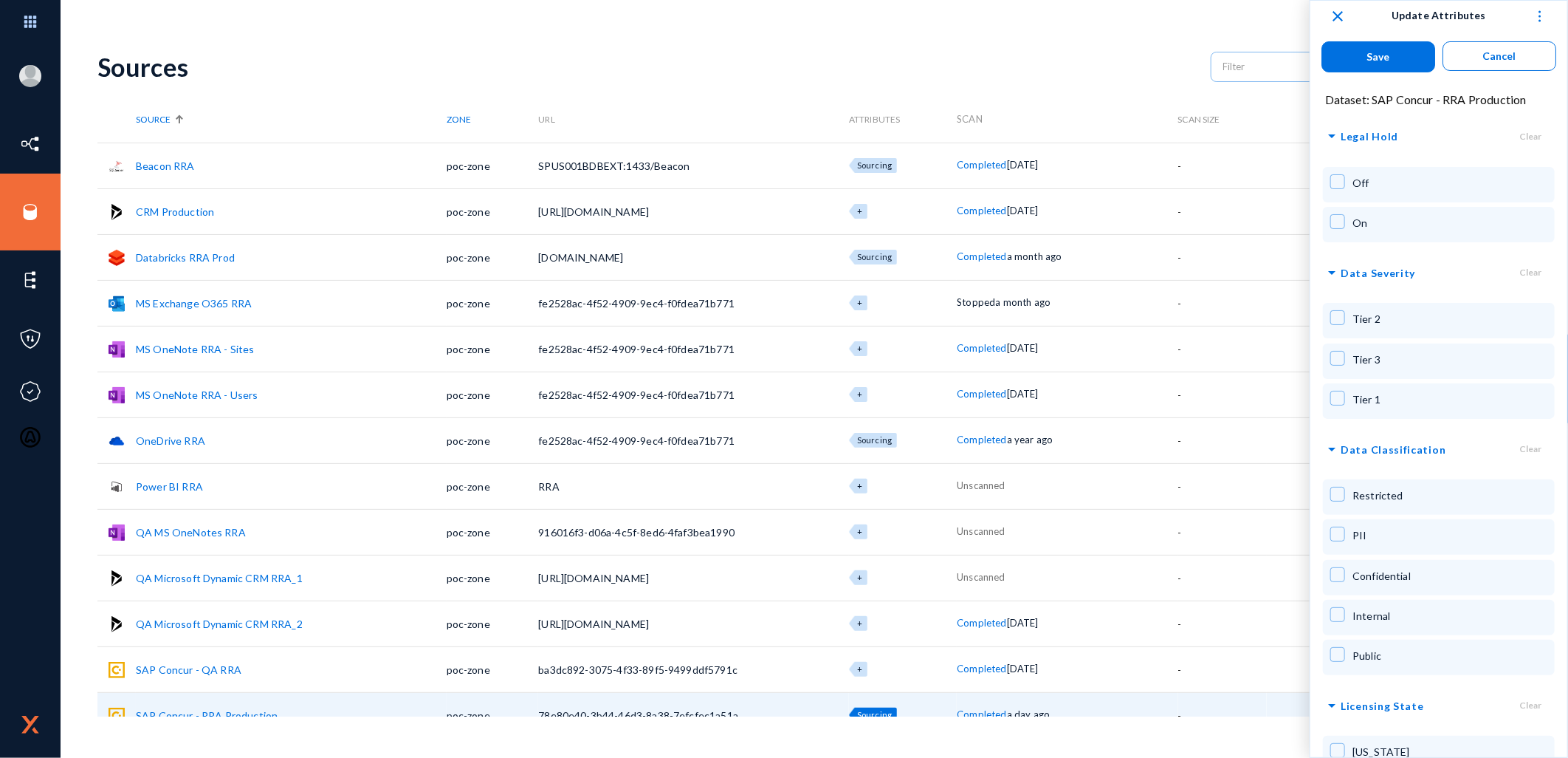
scroll to position [0, 0]
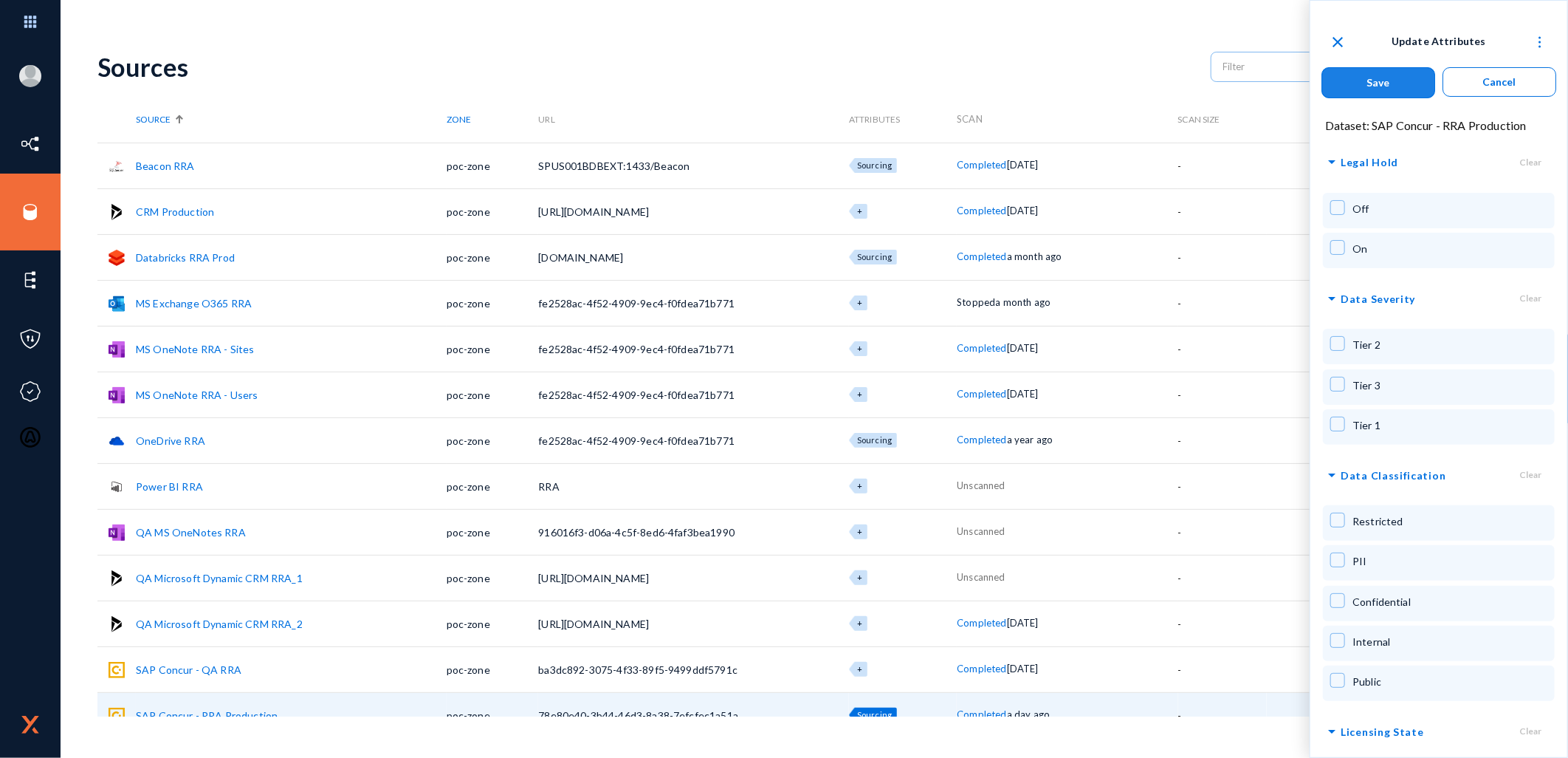
click at [1396, 78] on button "Save" at bounding box center [1378, 82] width 114 height 31
checkbox input "false"
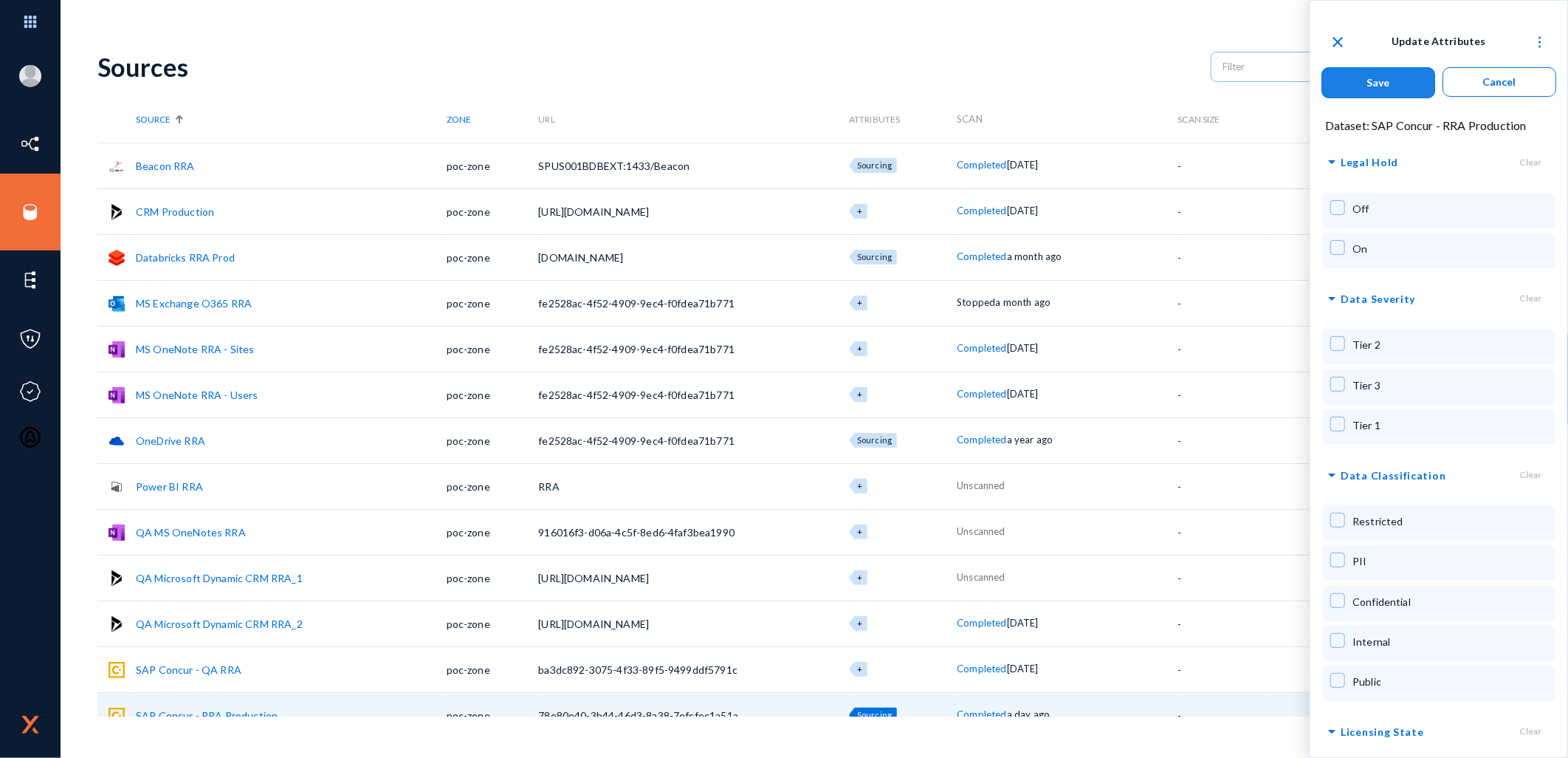
checkbox input "false"
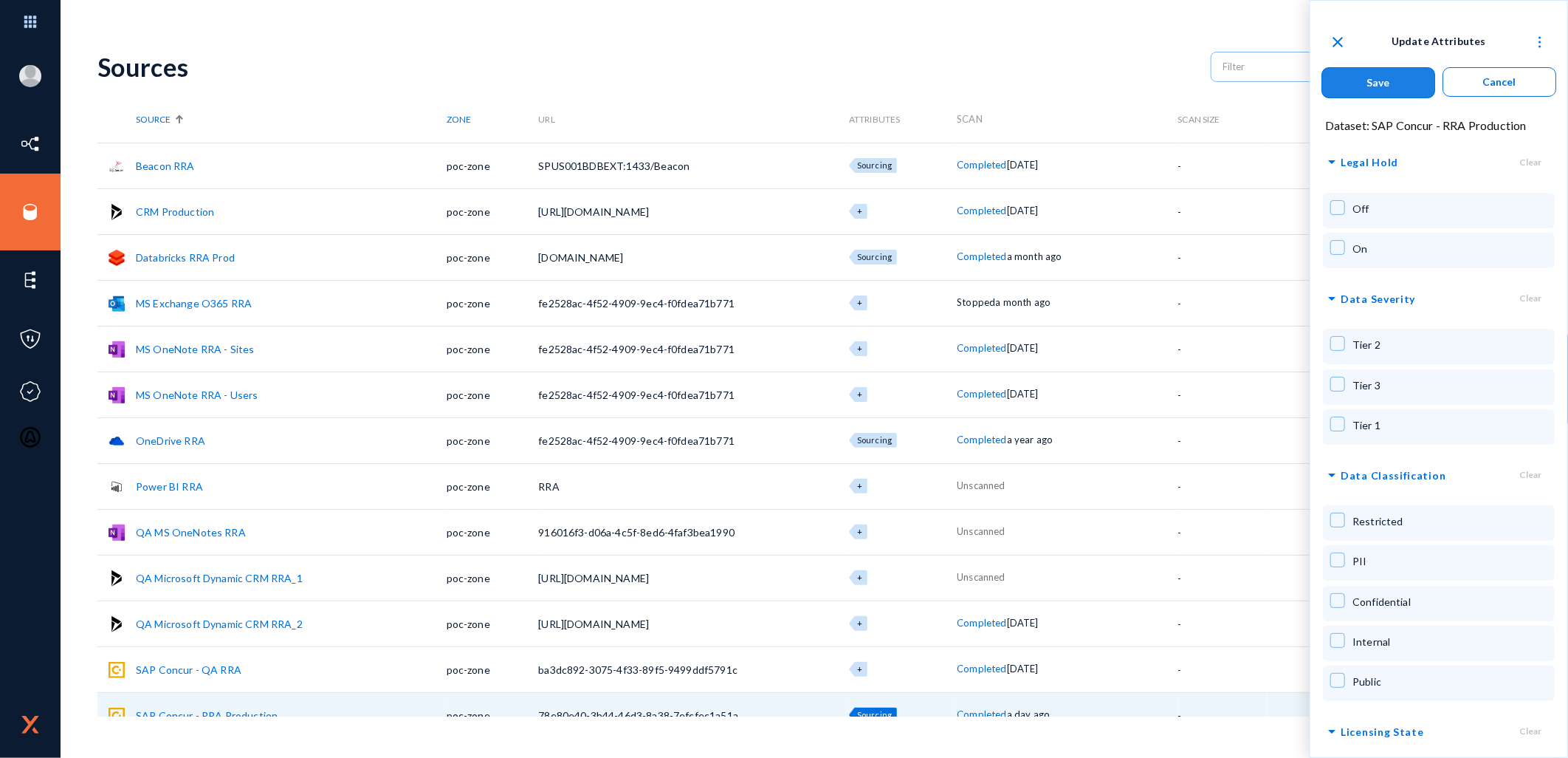
checkbox input "false"
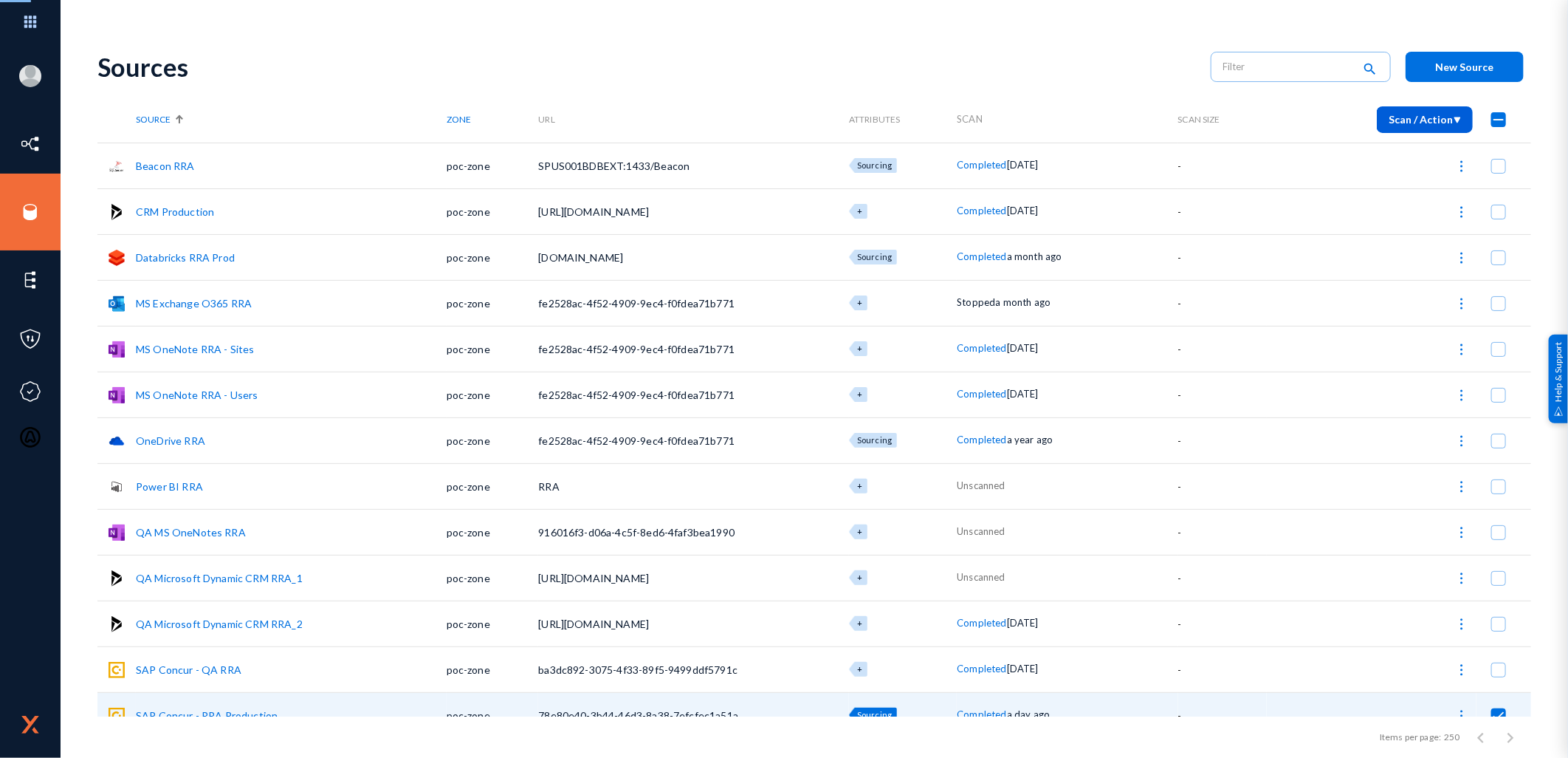
checkbox input "false"
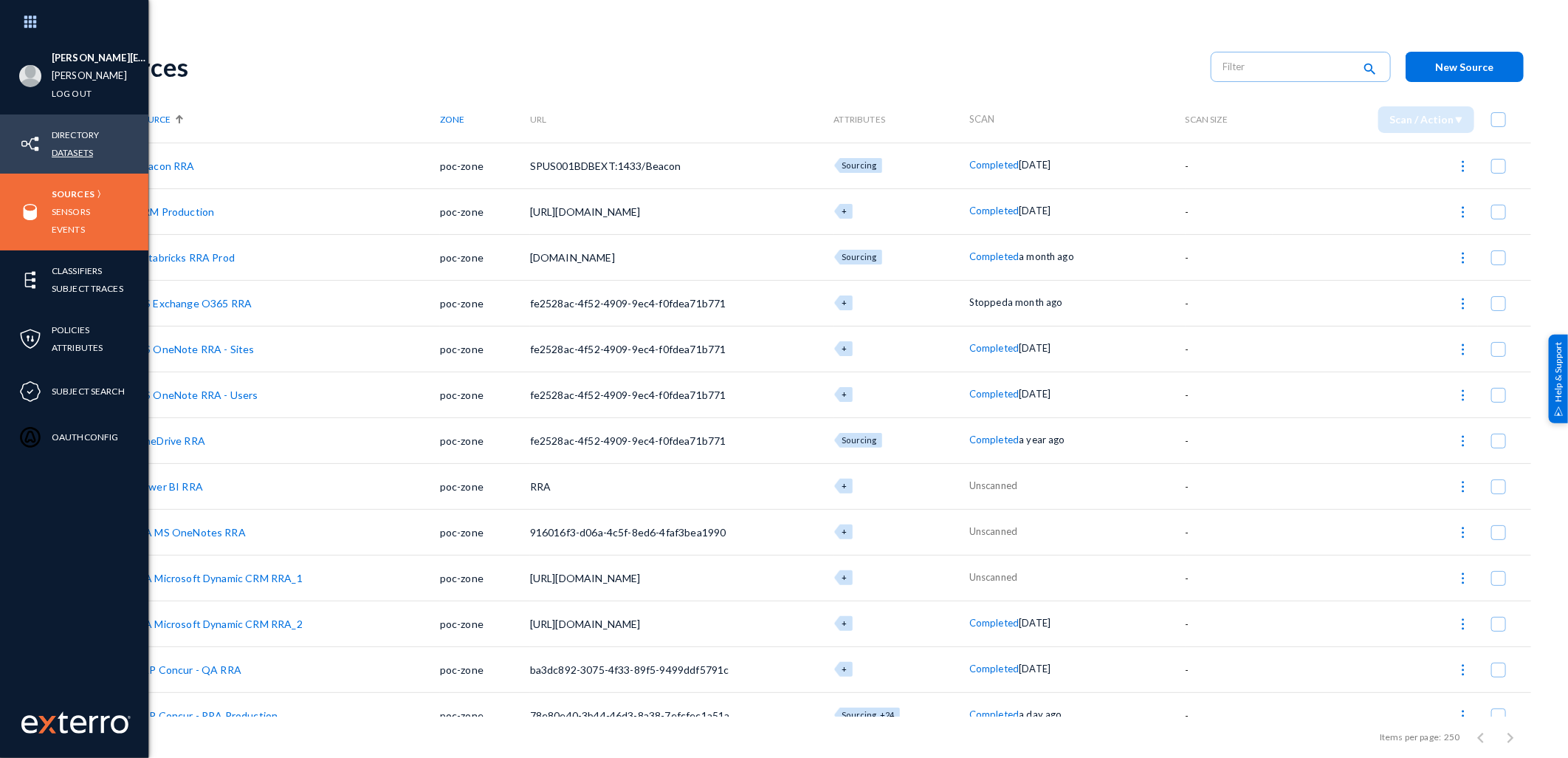
click at [75, 149] on link "Datasets" at bounding box center [72, 152] width 42 height 17
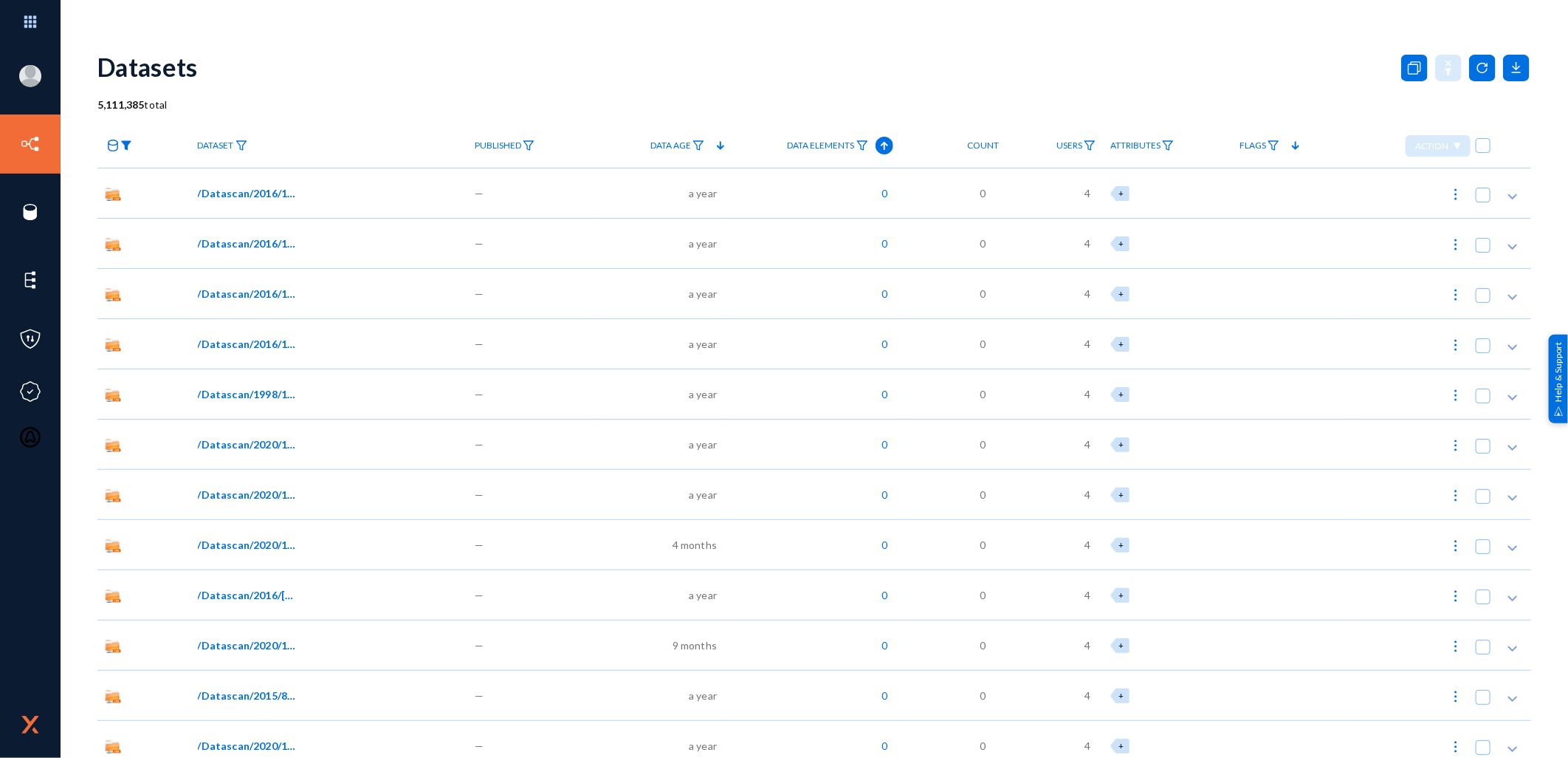
click at [122, 146] on img at bounding box center [126, 145] width 12 height 10
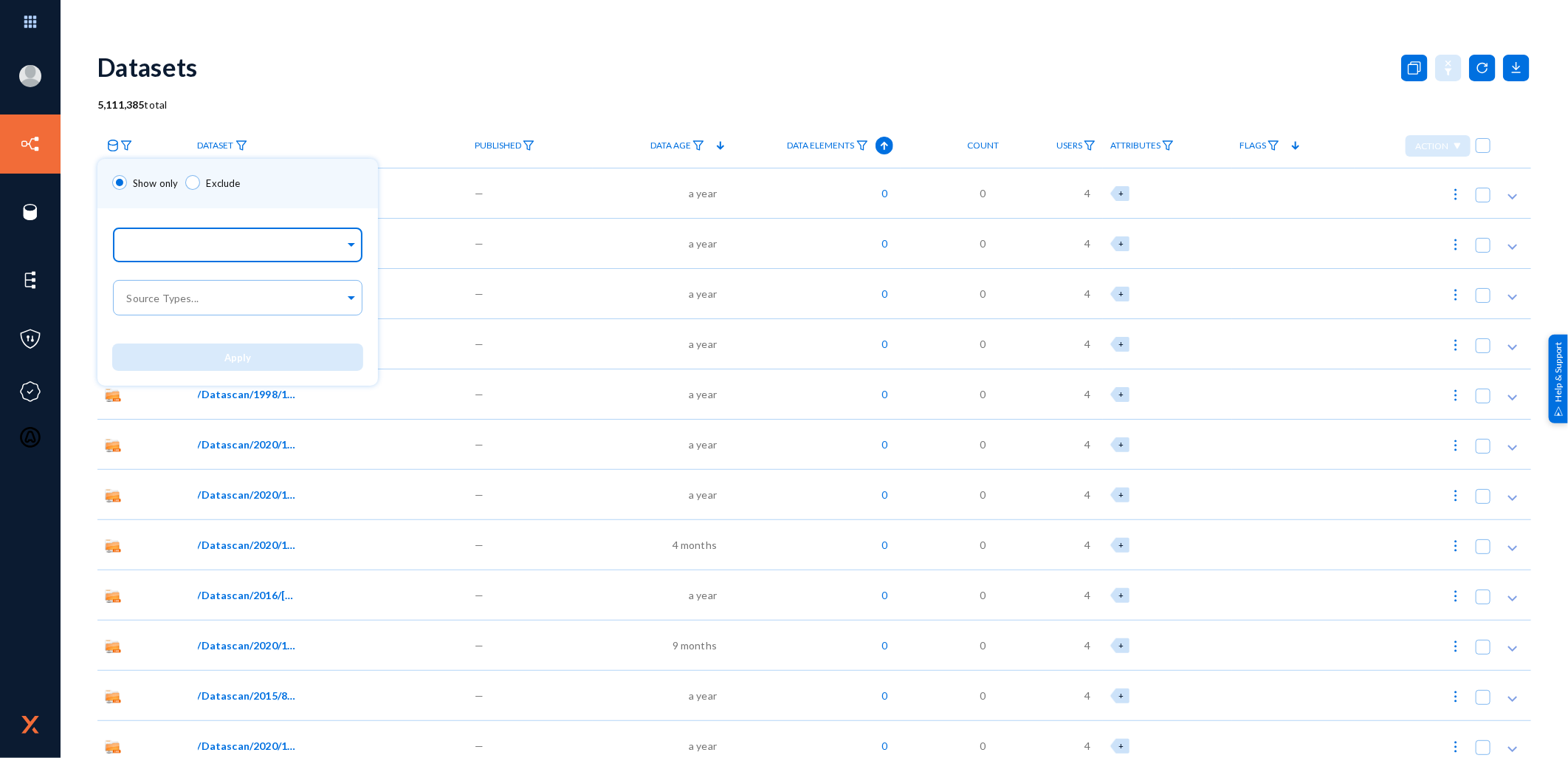
click at [136, 231] on div "Sources..." at bounding box center [234, 242] width 221 height 42
type input "sap"
click at [245, 306] on span "SAP Concur - RRA Production" at bounding box center [195, 309] width 142 height 13
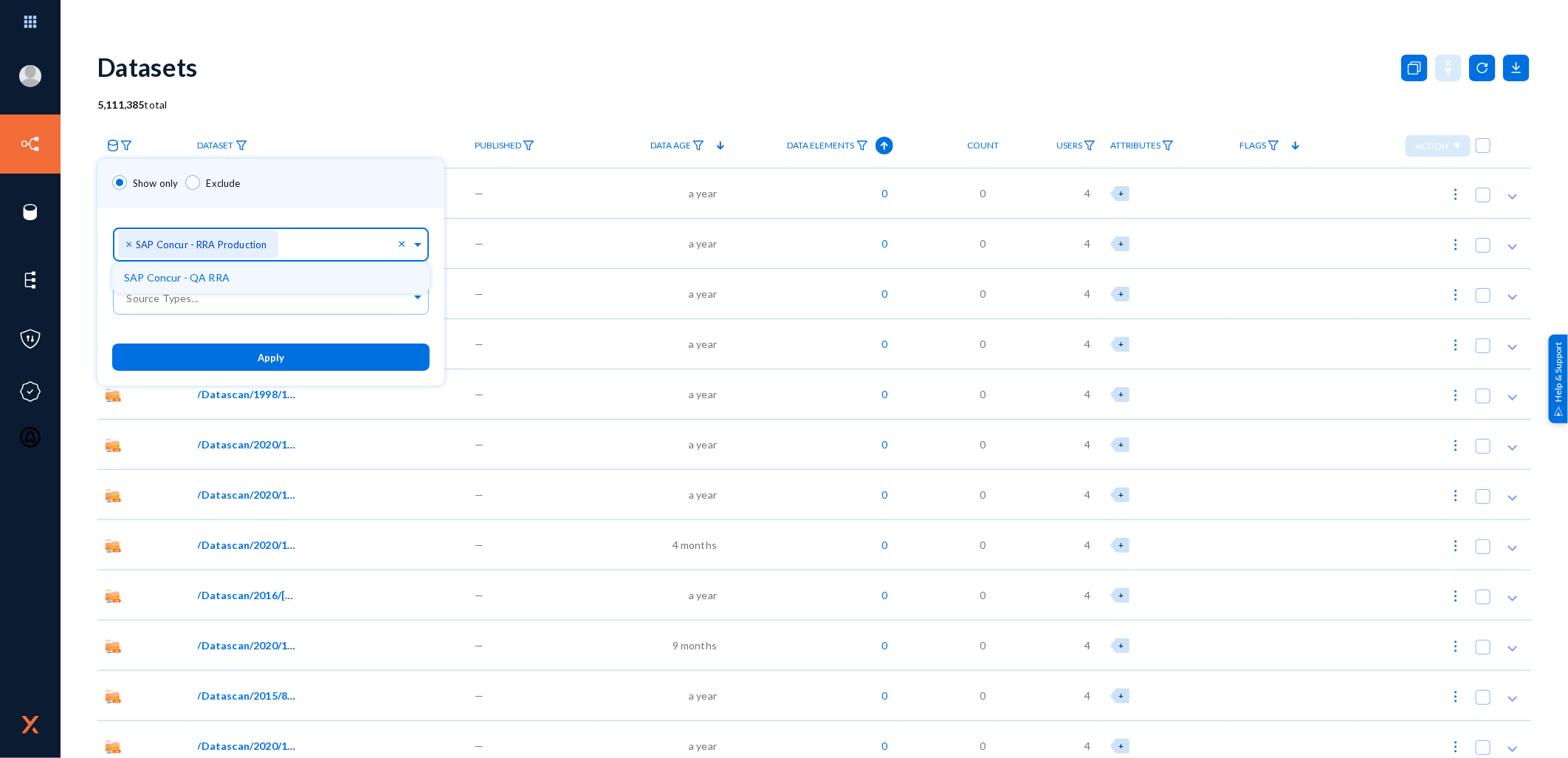
click at [362, 203] on div "Show only Exclude" at bounding box center [271, 183] width 347 height 49
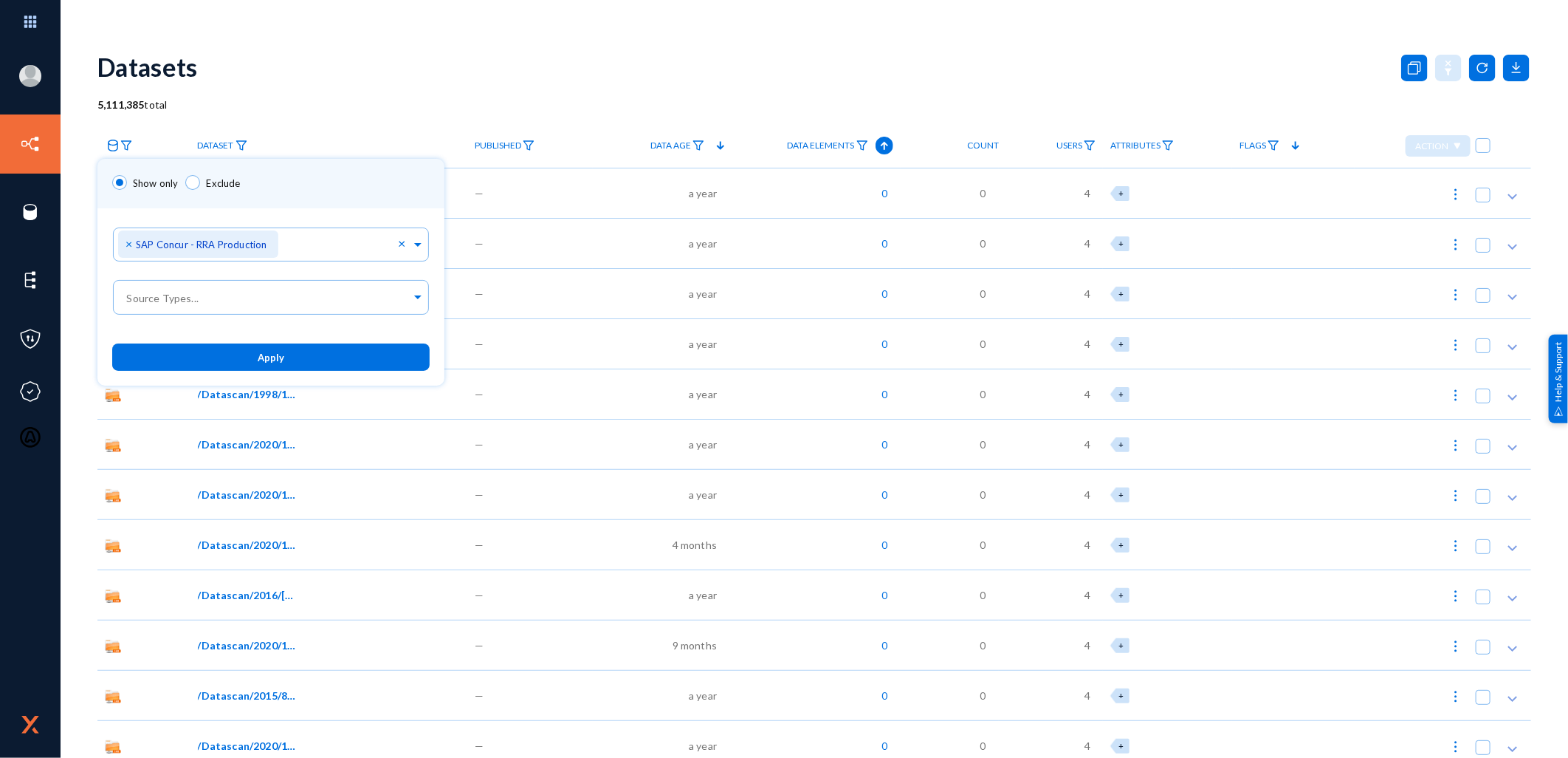
click at [303, 351] on button "Apply" at bounding box center [271, 357] width 317 height 27
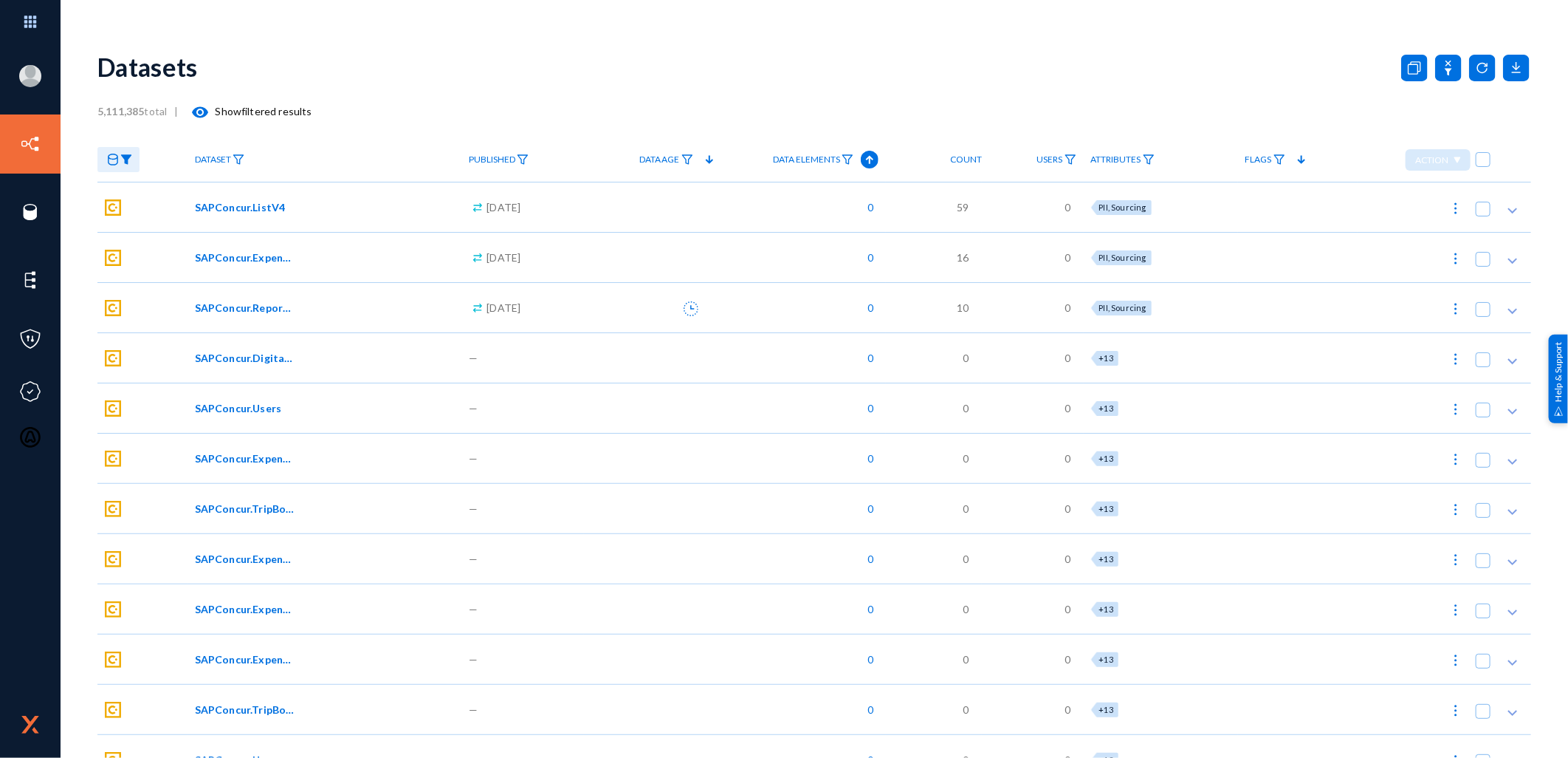
click at [1159, 152] on link "Attributes" at bounding box center [1123, 159] width 79 height 26
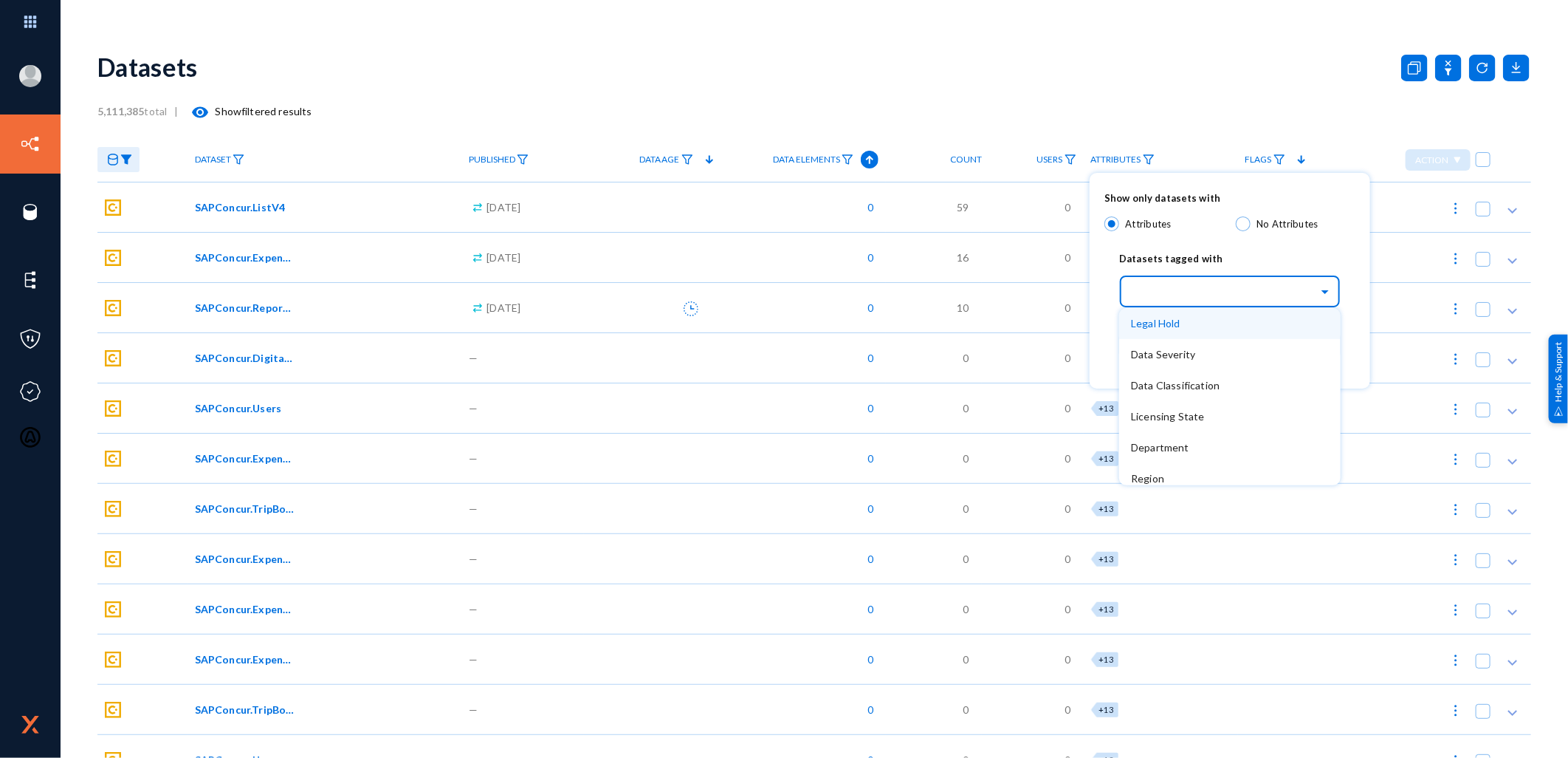
click at [1171, 300] on div "Select..." at bounding box center [1230, 289] width 221 height 37
click at [1172, 386] on span "Data Classification" at bounding box center [1175, 385] width 89 height 13
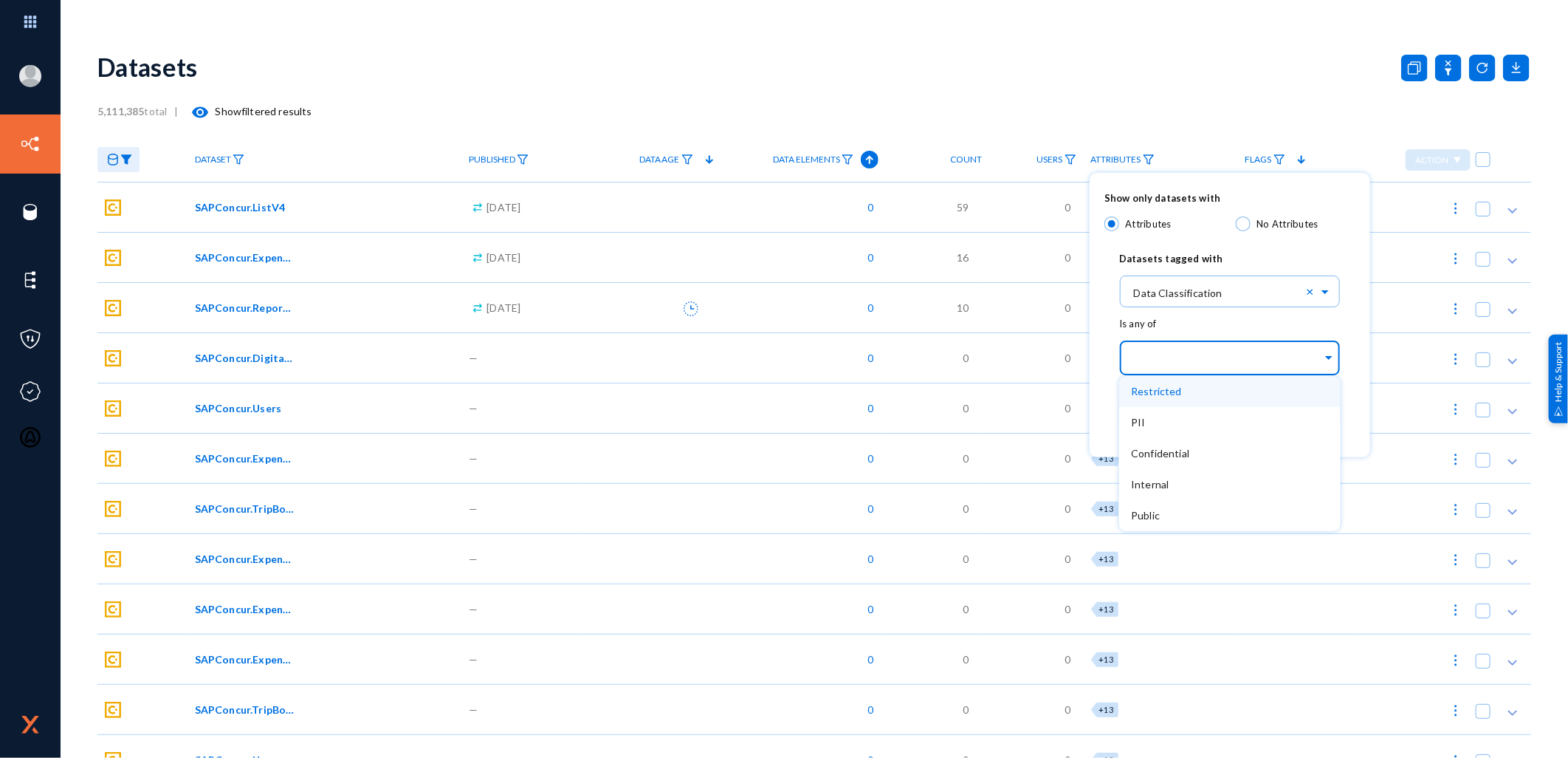
click at [1168, 353] on input "text" at bounding box center [1227, 361] width 192 height 14
click at [1153, 419] on div "PII" at bounding box center [1230, 422] width 221 height 31
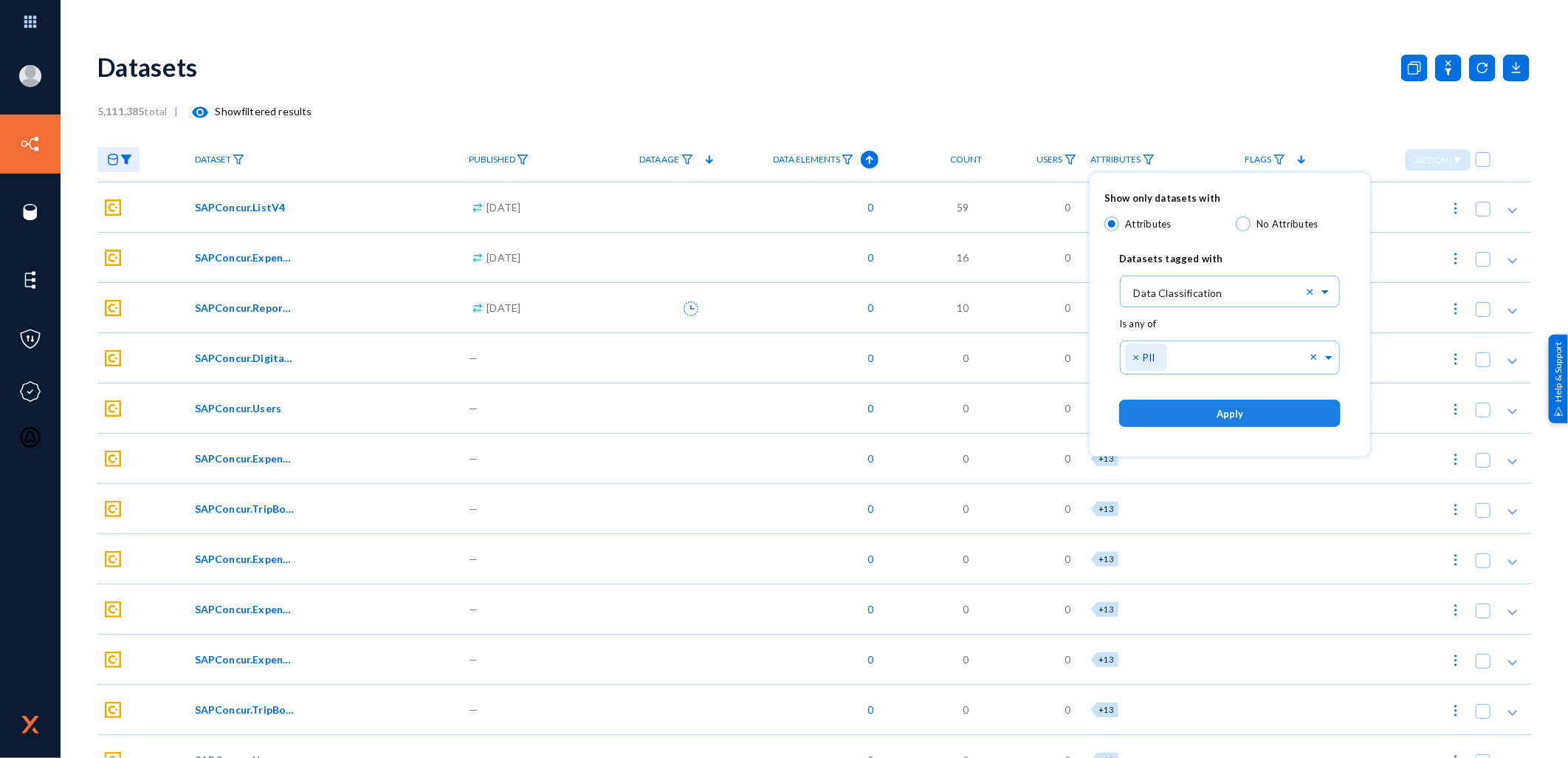
click at [1220, 409] on span "Apply" at bounding box center [1230, 413] width 27 height 12
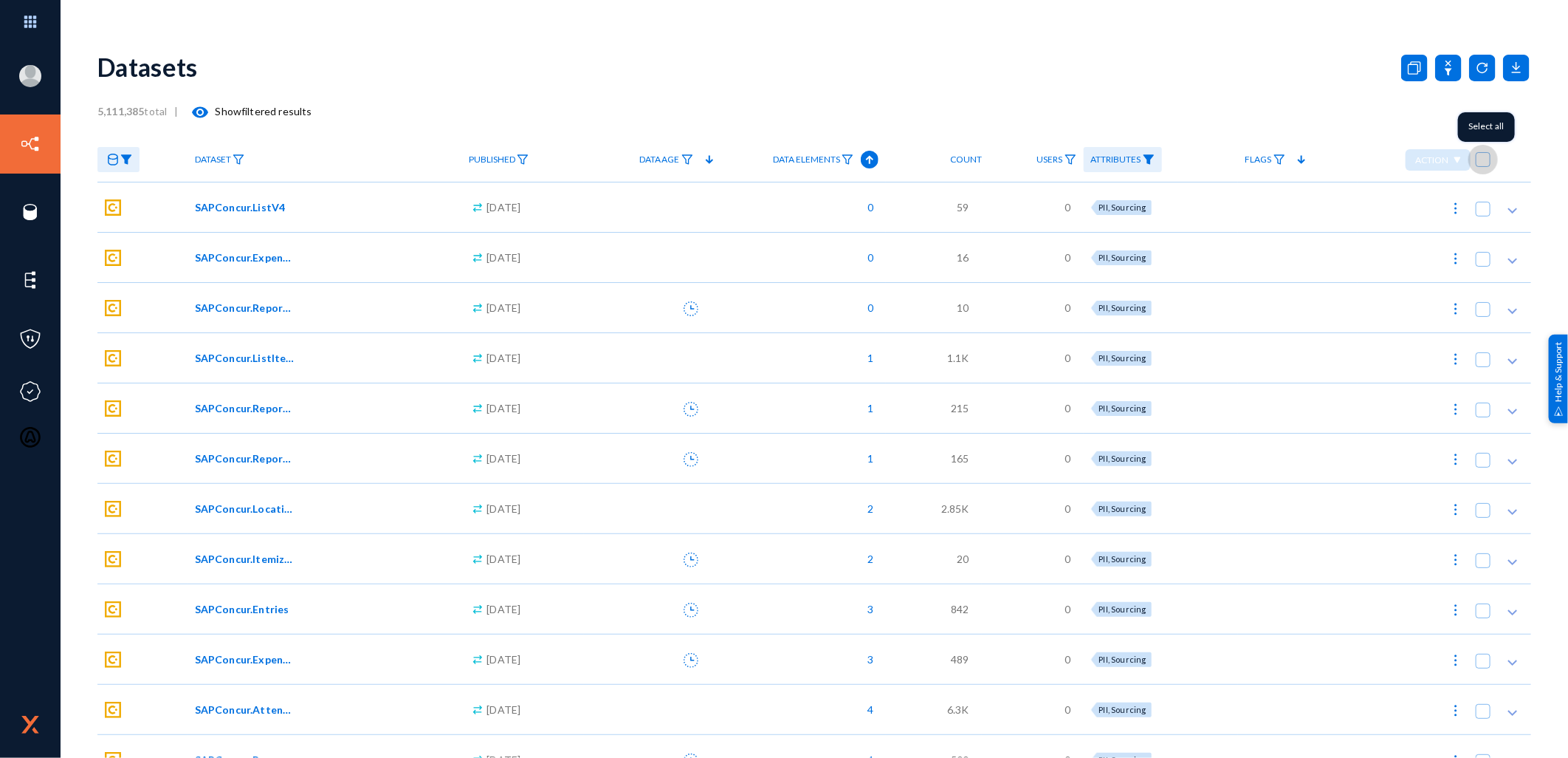
click at [1476, 159] on span at bounding box center [1483, 159] width 15 height 15
click at [1482, 167] on input "checkbox" at bounding box center [1483, 167] width 2 height 2
checkbox input "true"
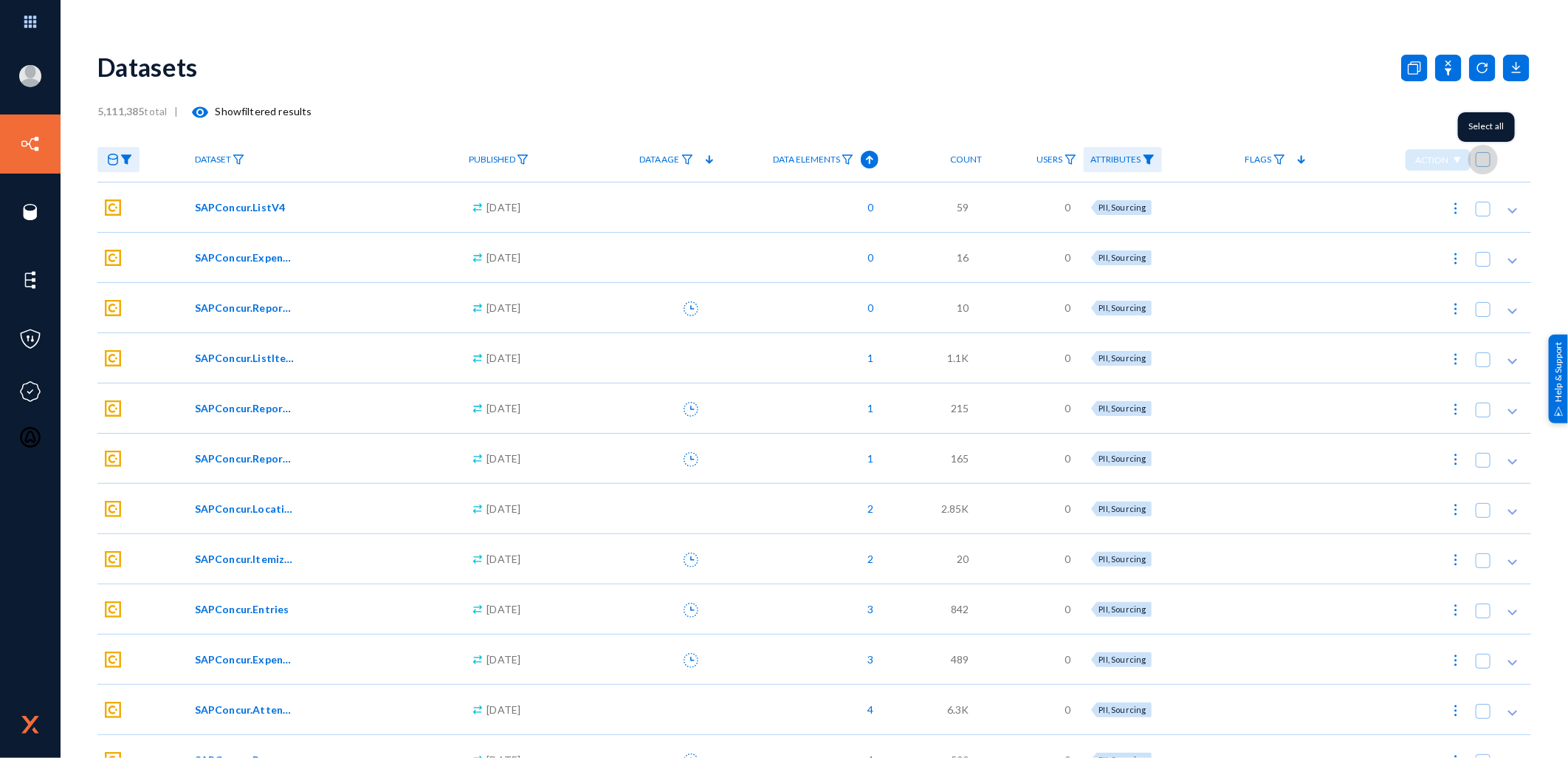
checkbox input "true"
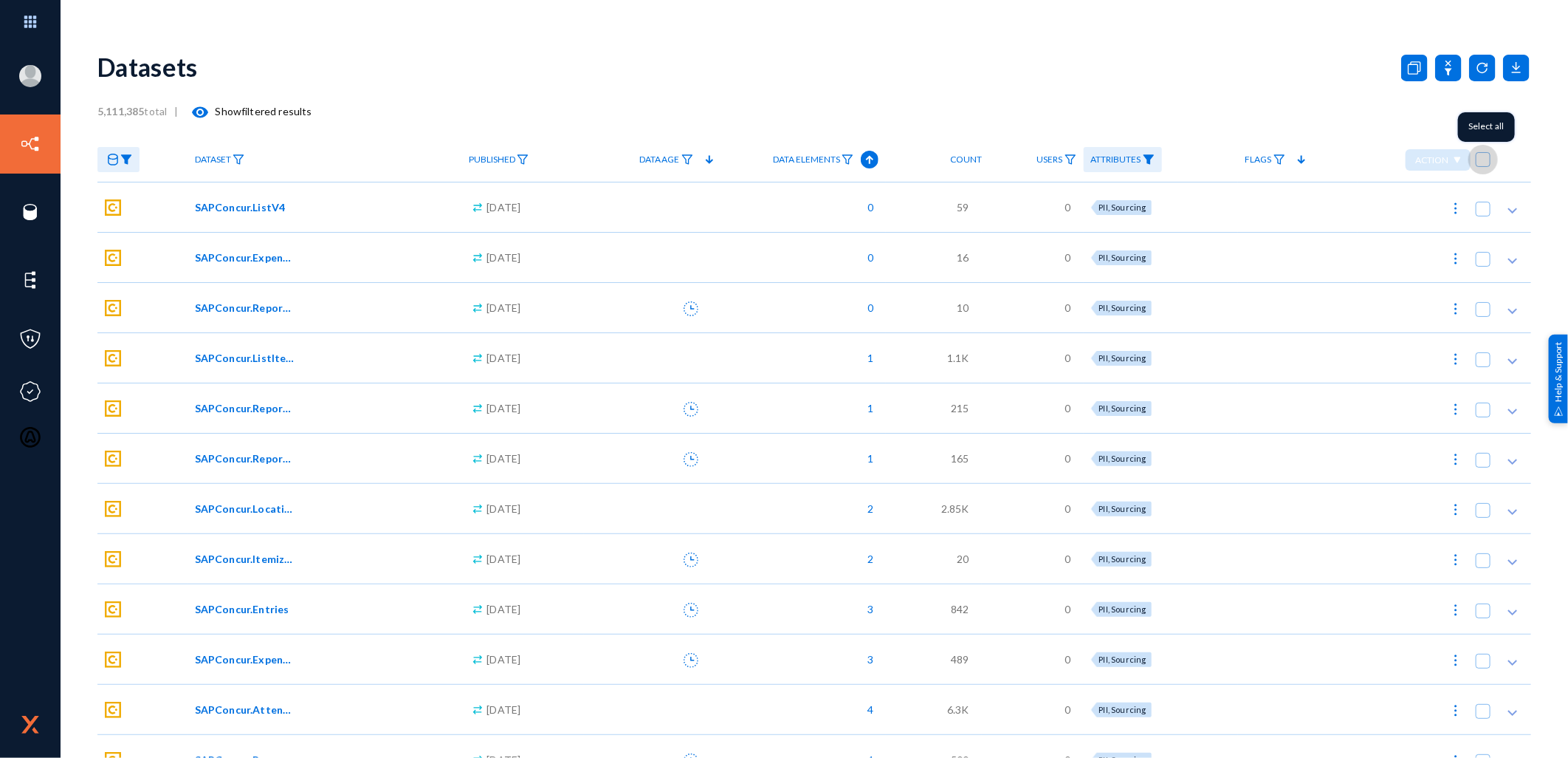
checkbox input "true"
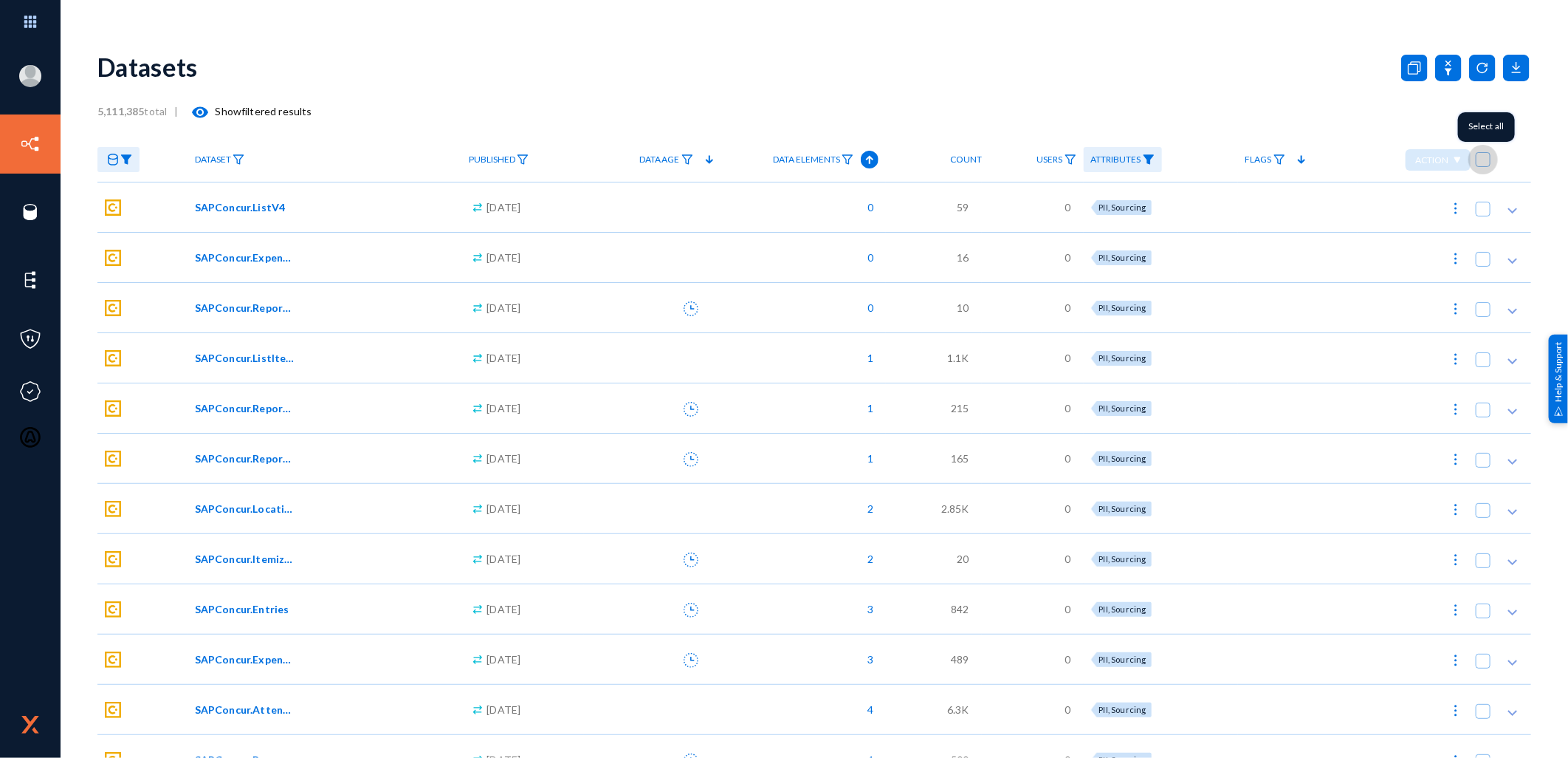
checkbox input "true"
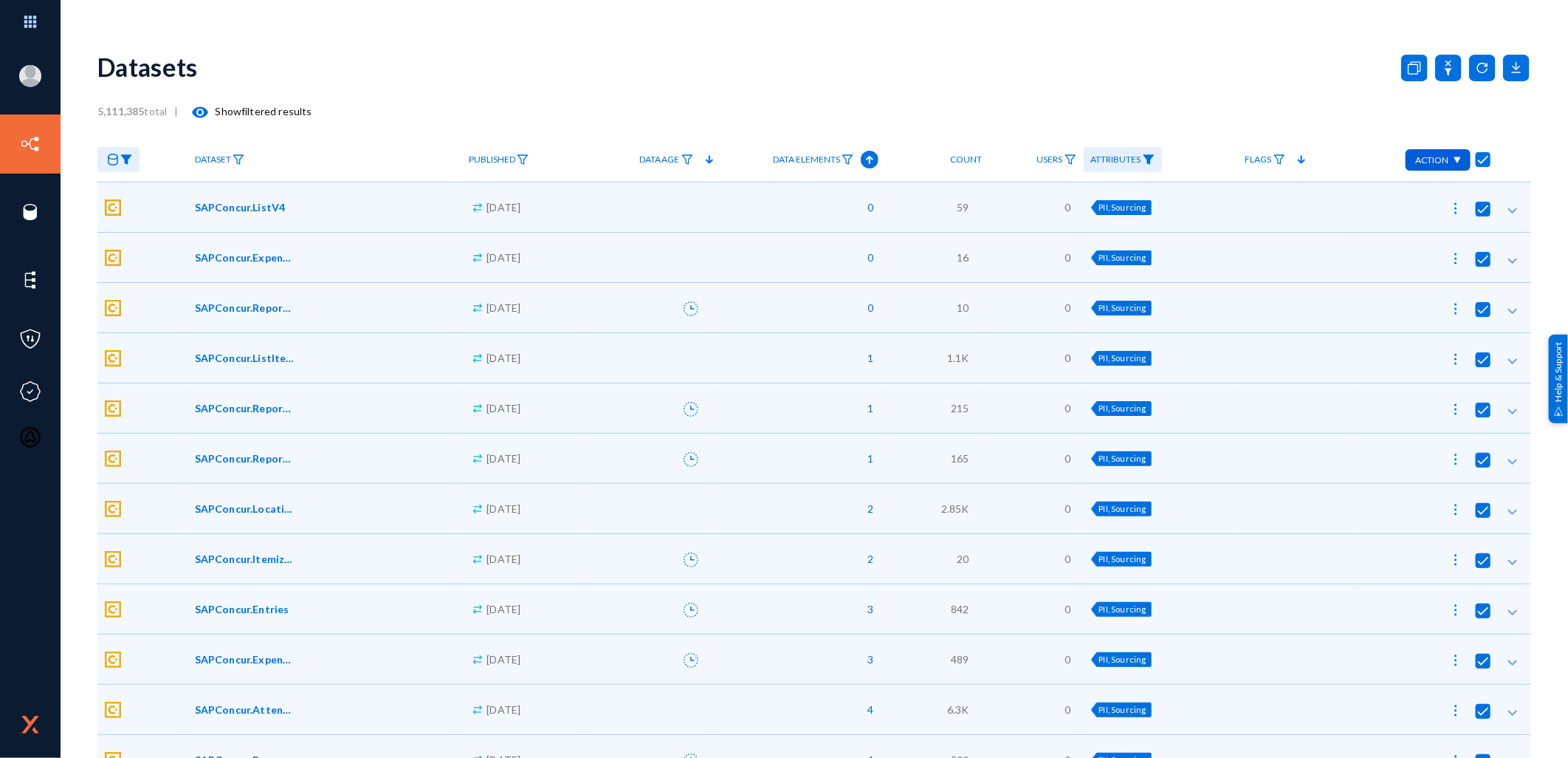
click at [1458, 159] on div "Action" at bounding box center [1438, 159] width 65 height 21
click at [1386, 269] on button "Publish 0" at bounding box center [1395, 265] width 141 height 35
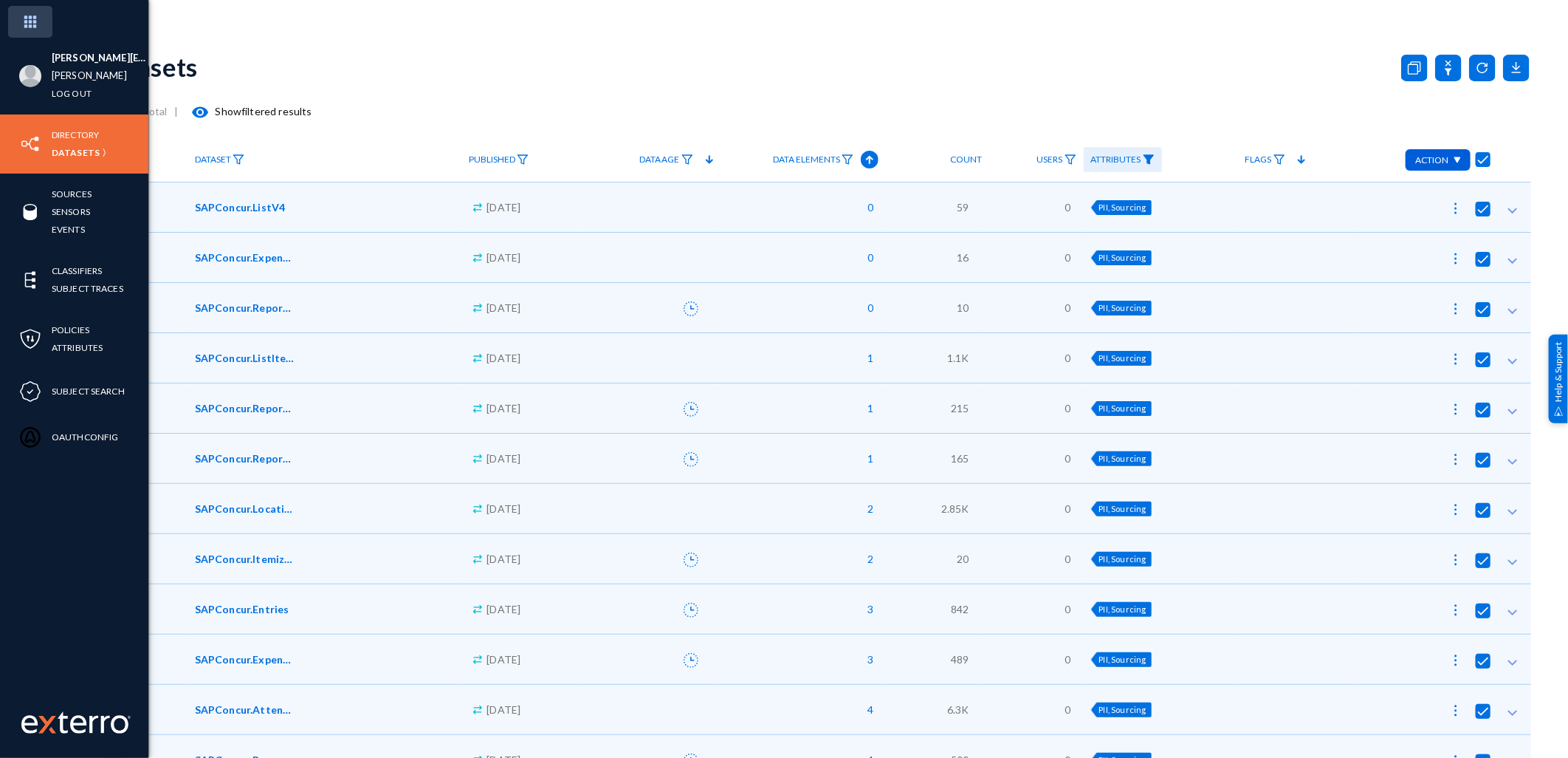
click at [28, 18] on img at bounding box center [30, 22] width 44 height 31
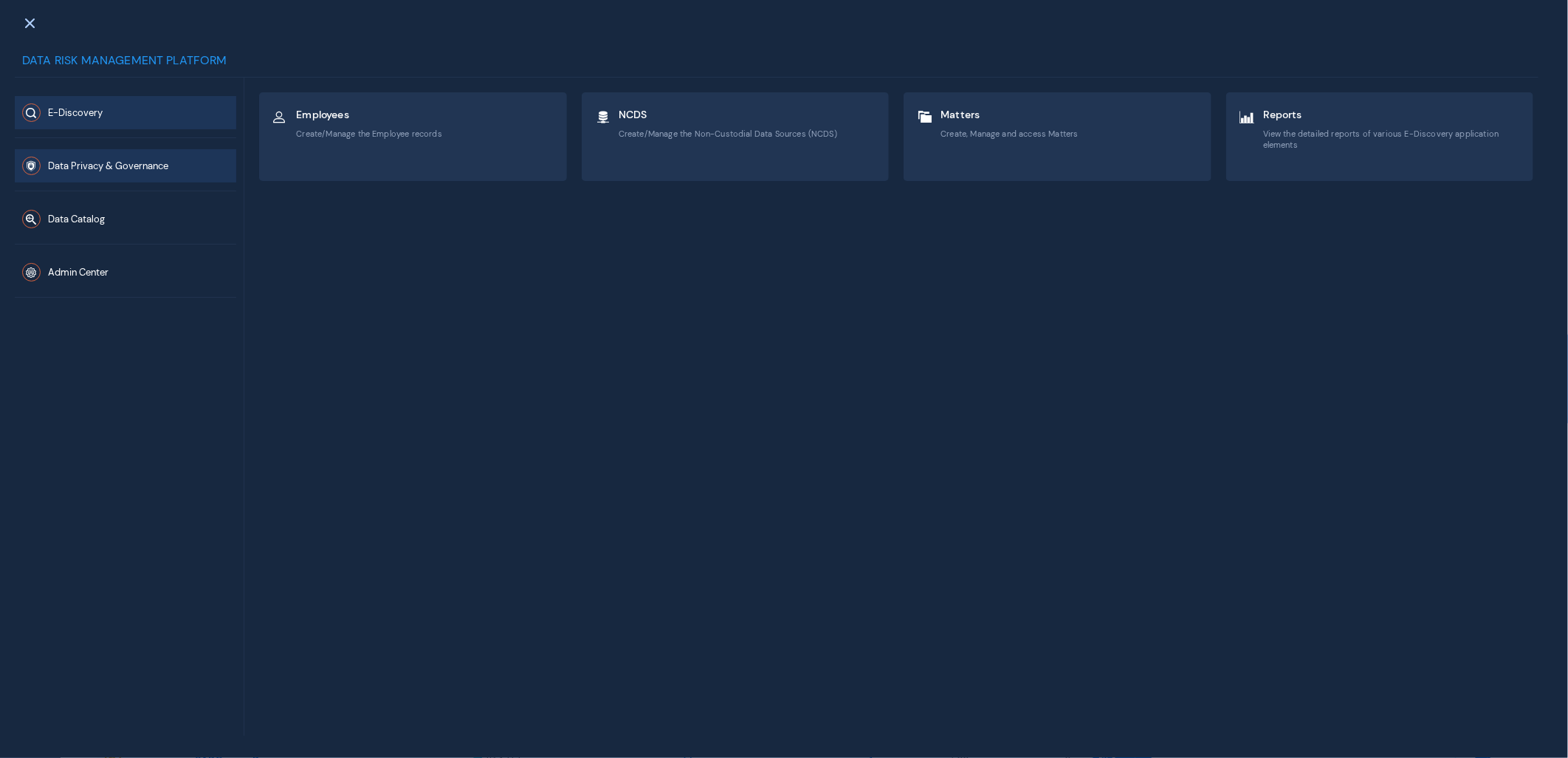
click at [93, 170] on span "Data Privacy & Governance" at bounding box center [108, 167] width 120 height 13
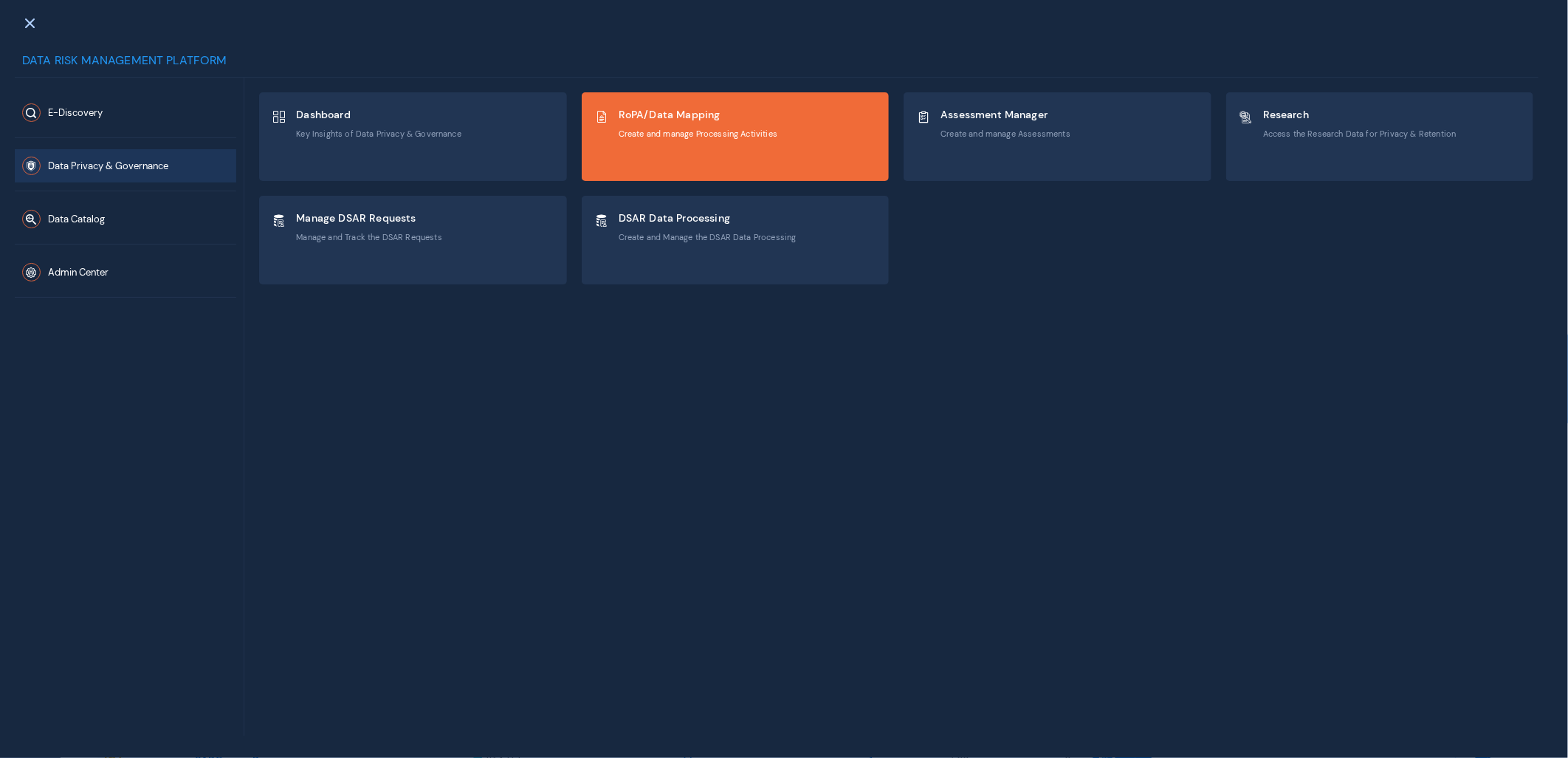
click at [650, 120] on span "RoPA/Data Mapping" at bounding box center [698, 114] width 159 height 13
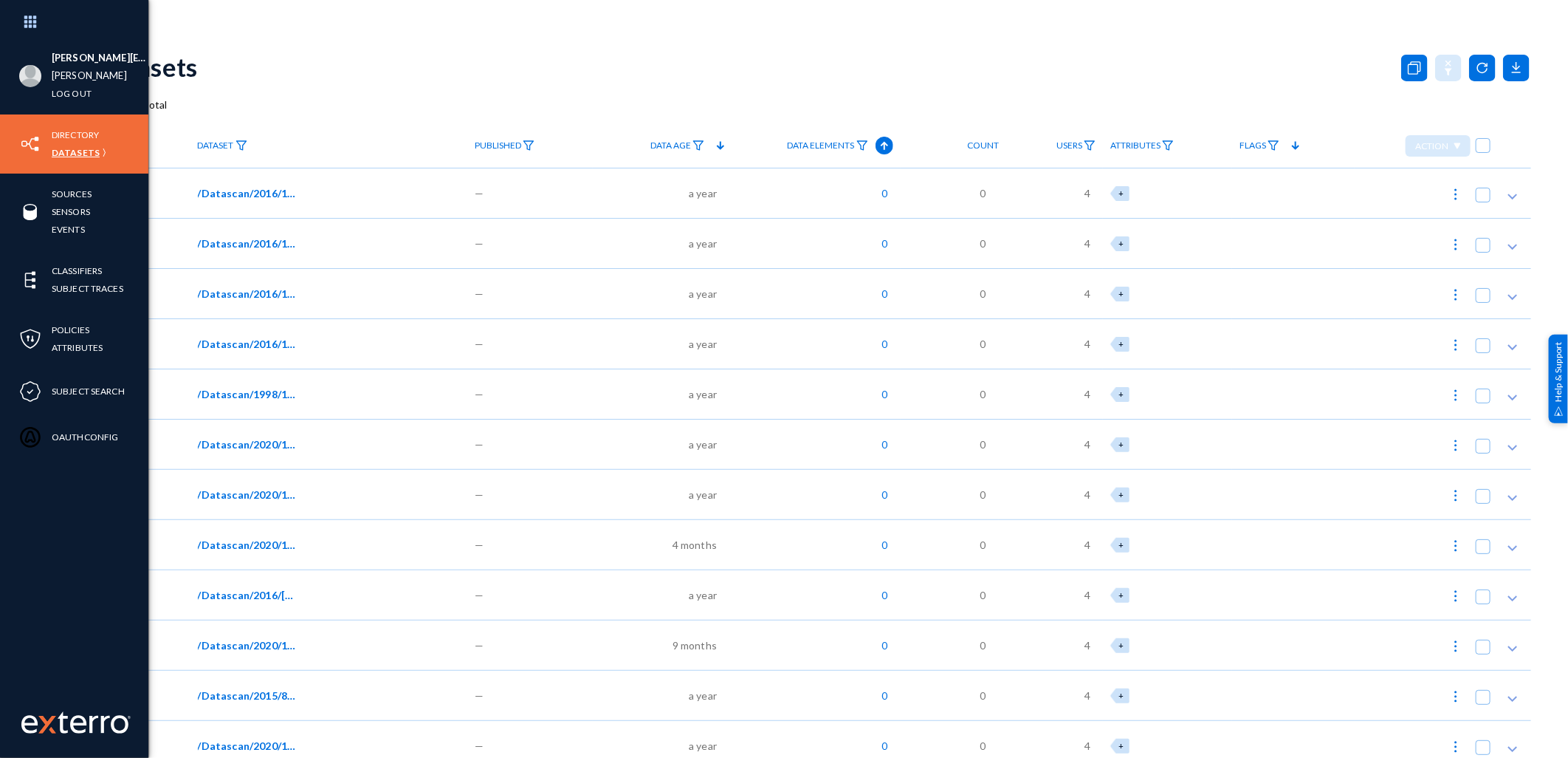
click at [80, 148] on link "Datasets" at bounding box center [75, 152] width 48 height 17
click at [81, 149] on link "Datasets" at bounding box center [75, 152] width 48 height 17
click at [68, 189] on link "Sources" at bounding box center [71, 194] width 40 height 17
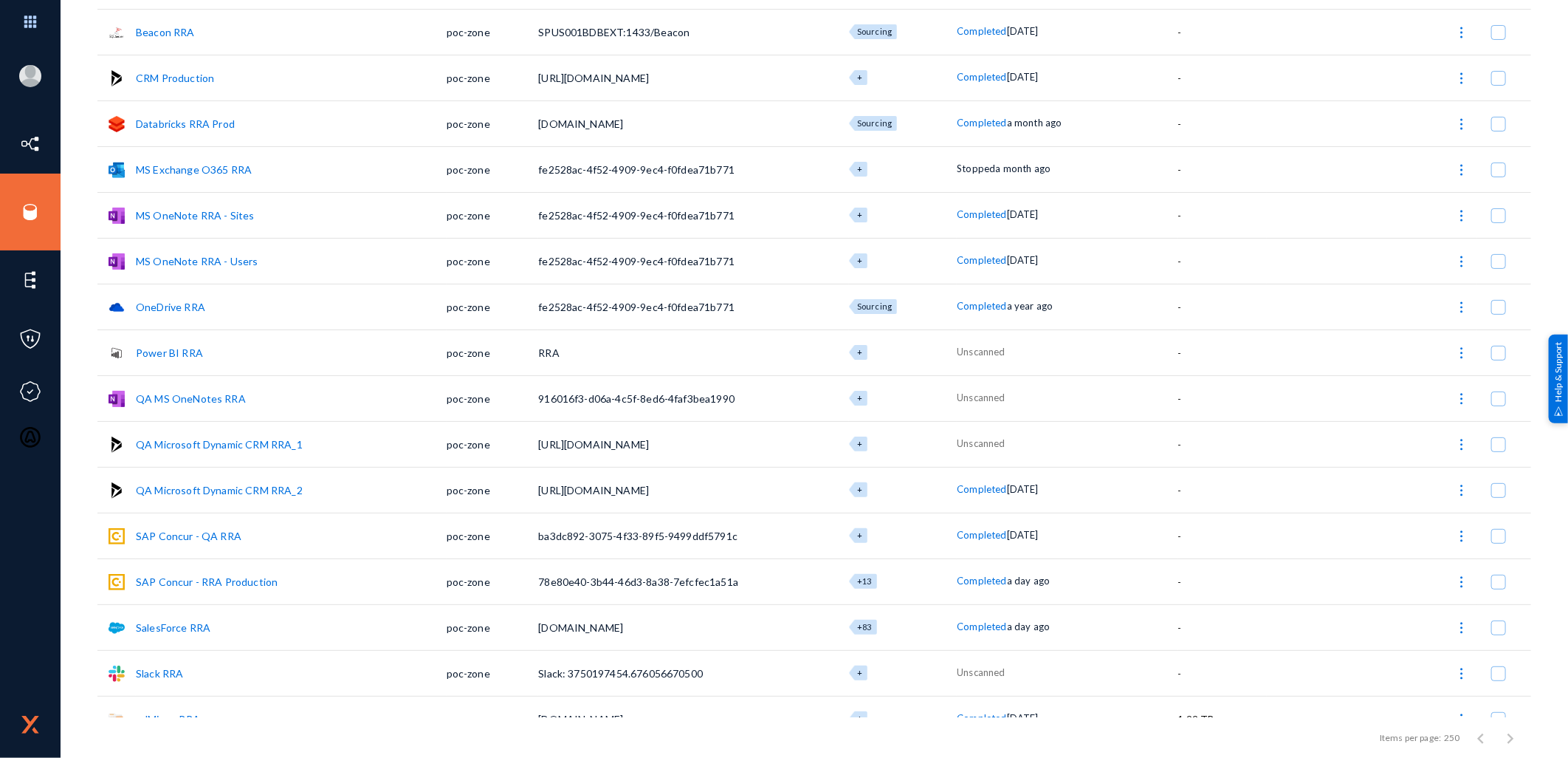
scroll to position [158, 0]
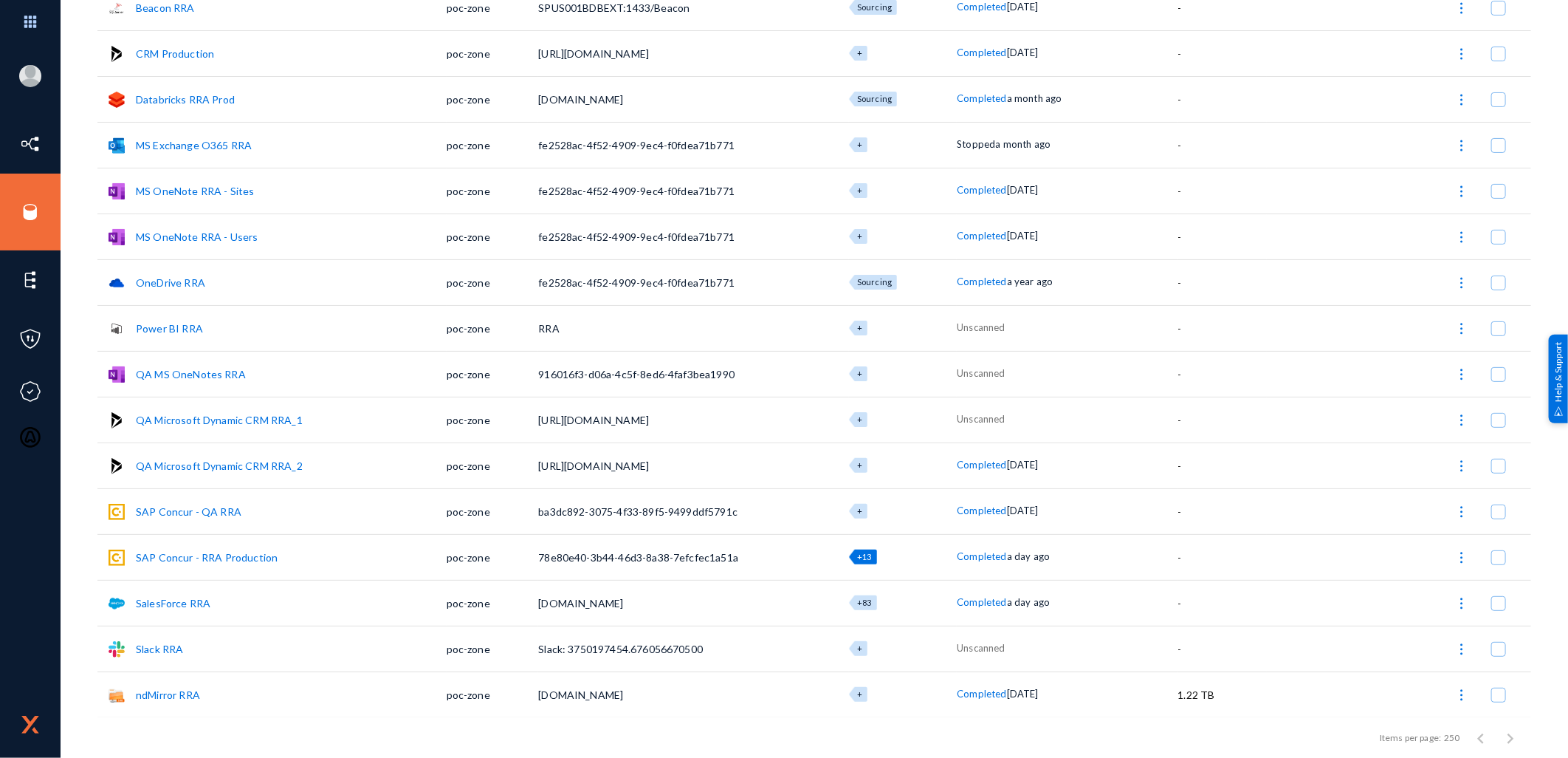
click at [858, 555] on span "+13" at bounding box center [864, 556] width 14 height 9
checkbox input "true"
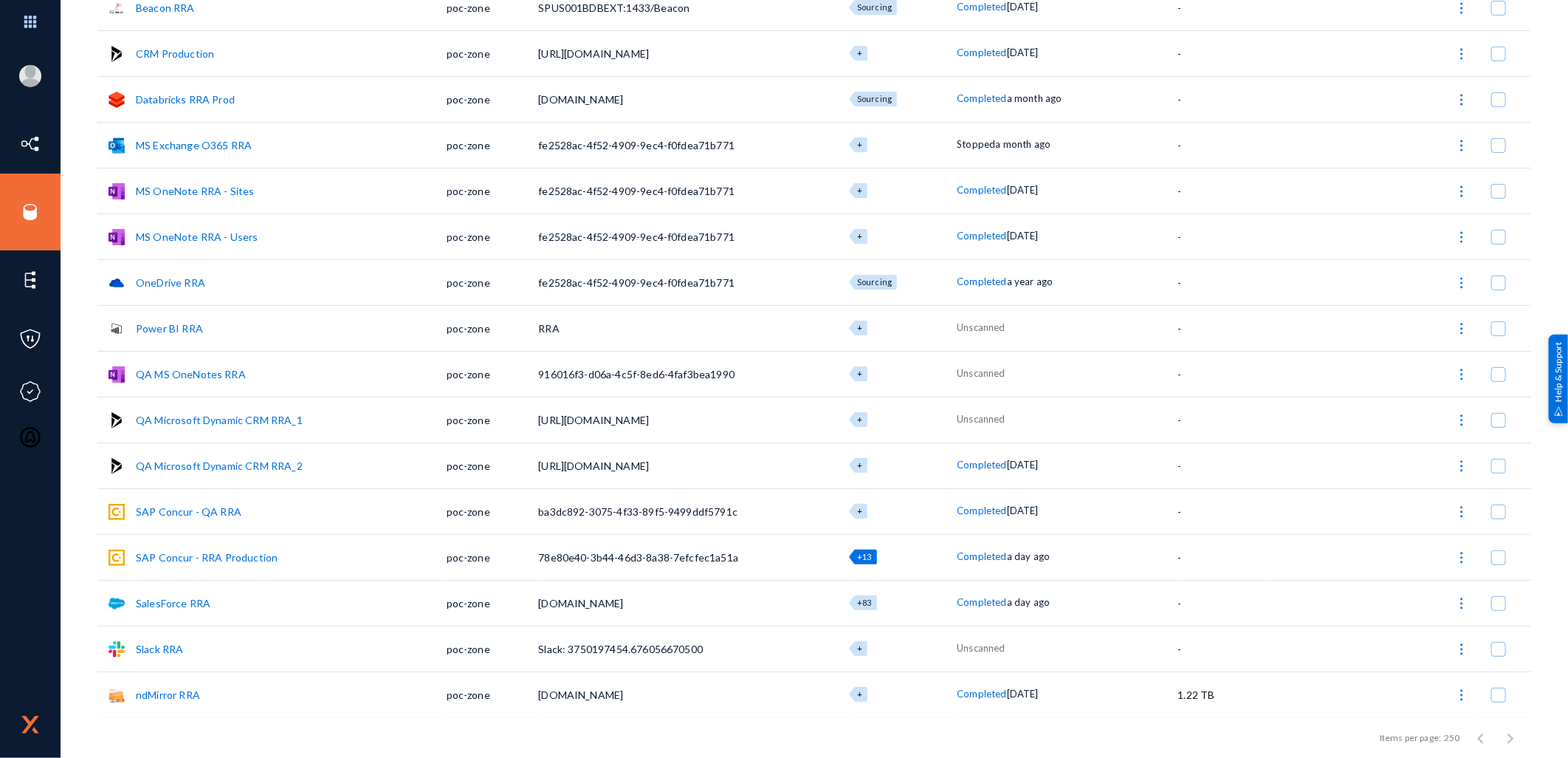
checkbox input "true"
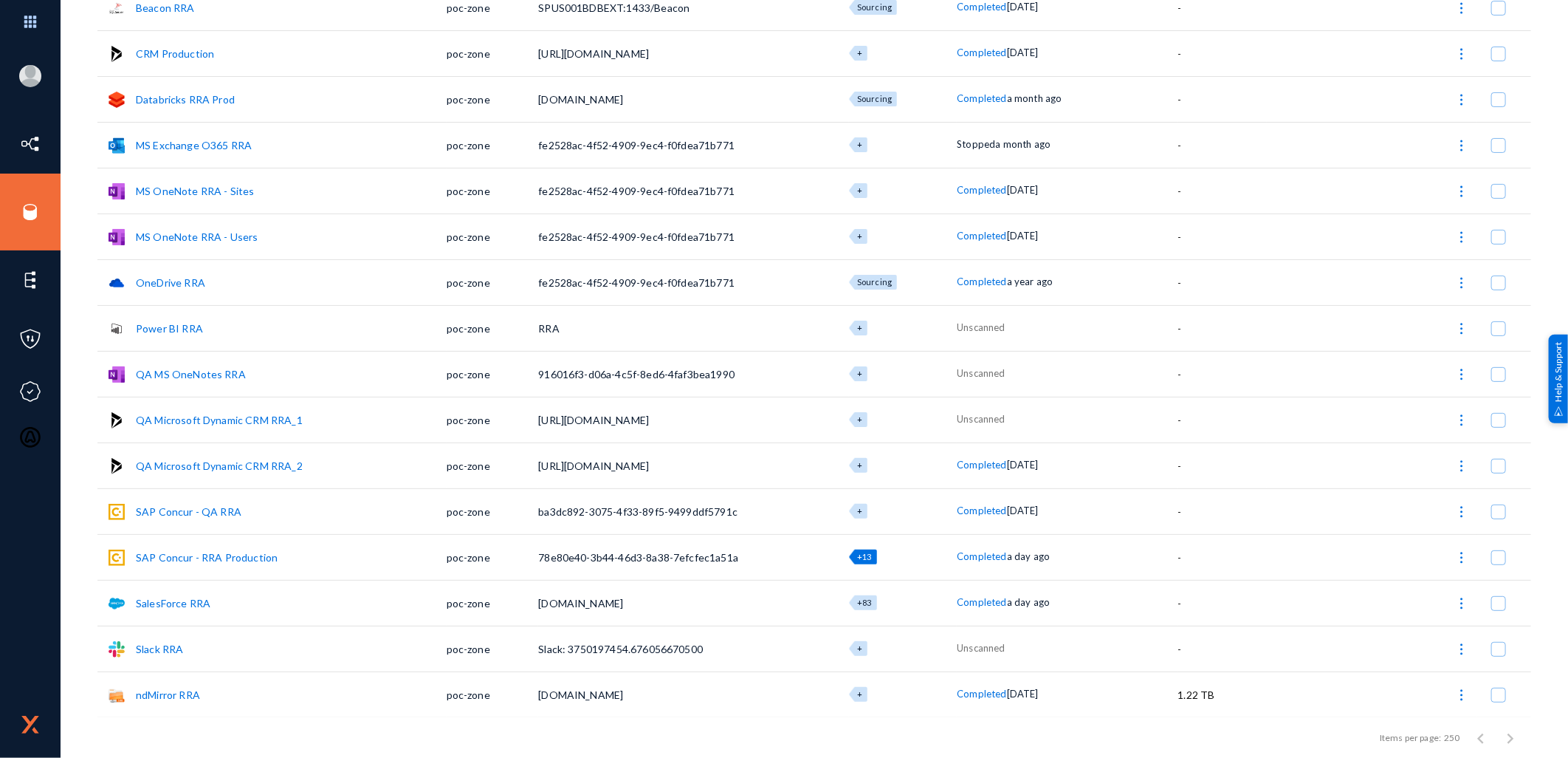
checkbox input "true"
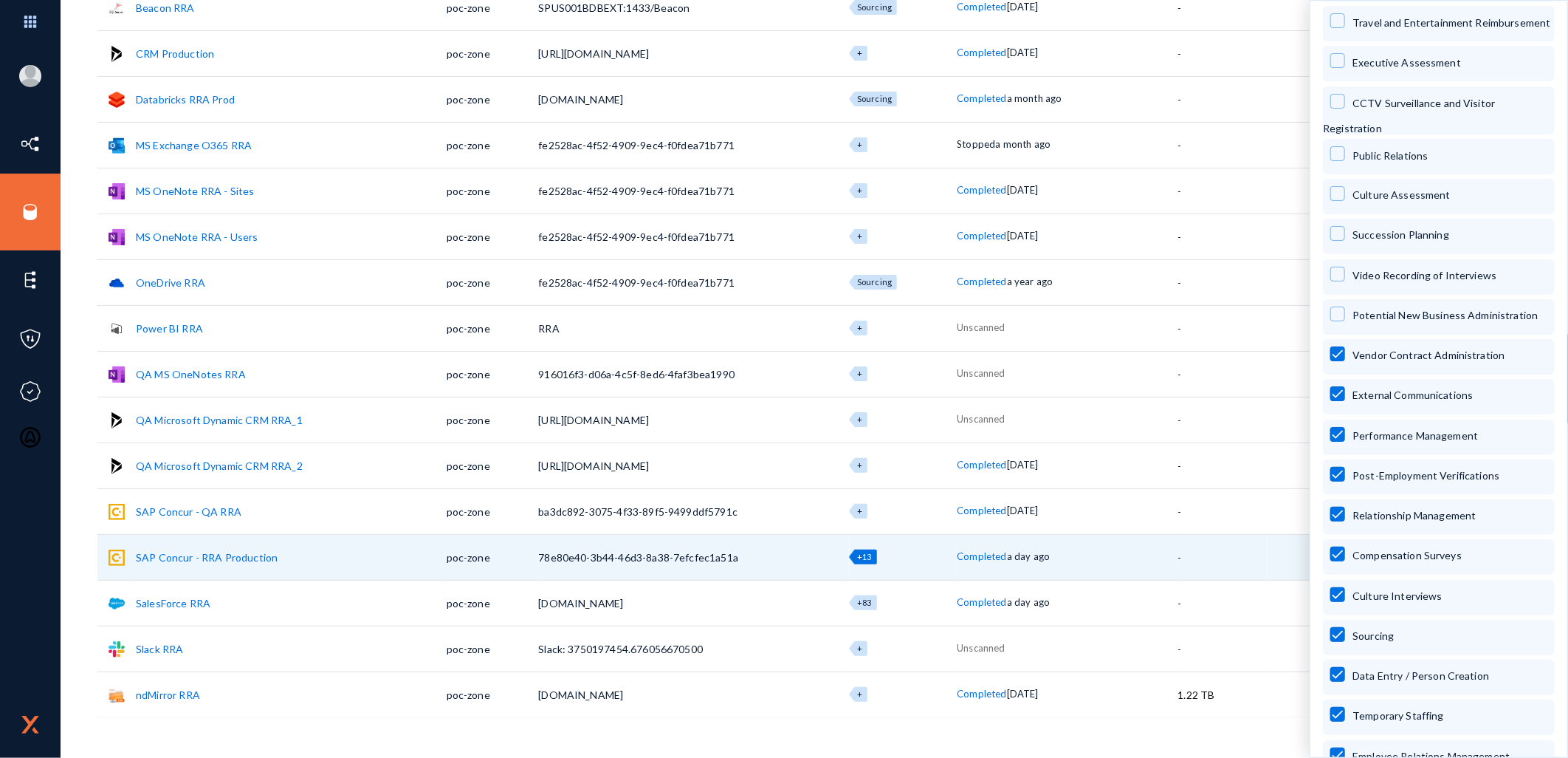
scroll to position [3364, 0]
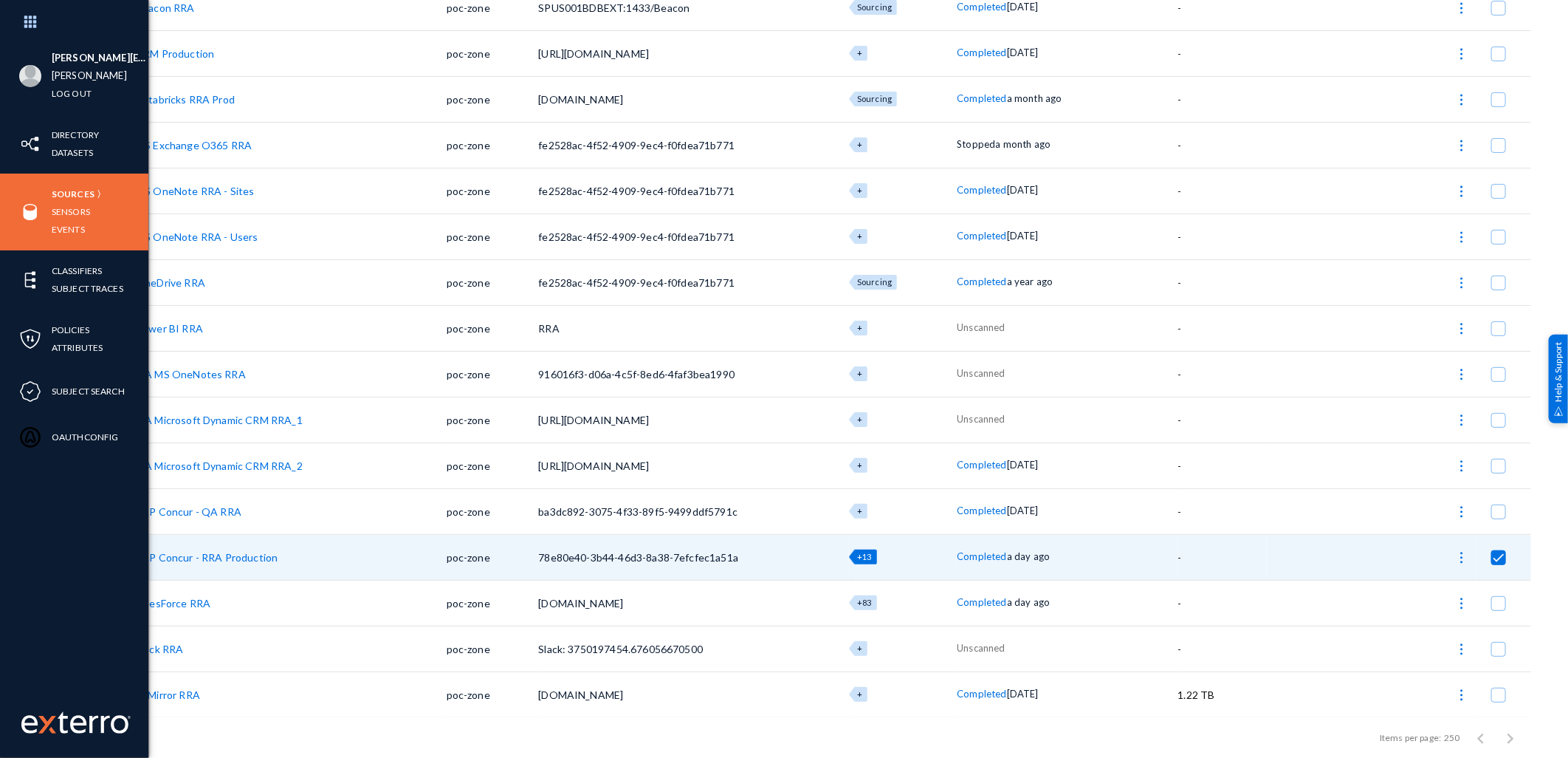
checkbox input "false"
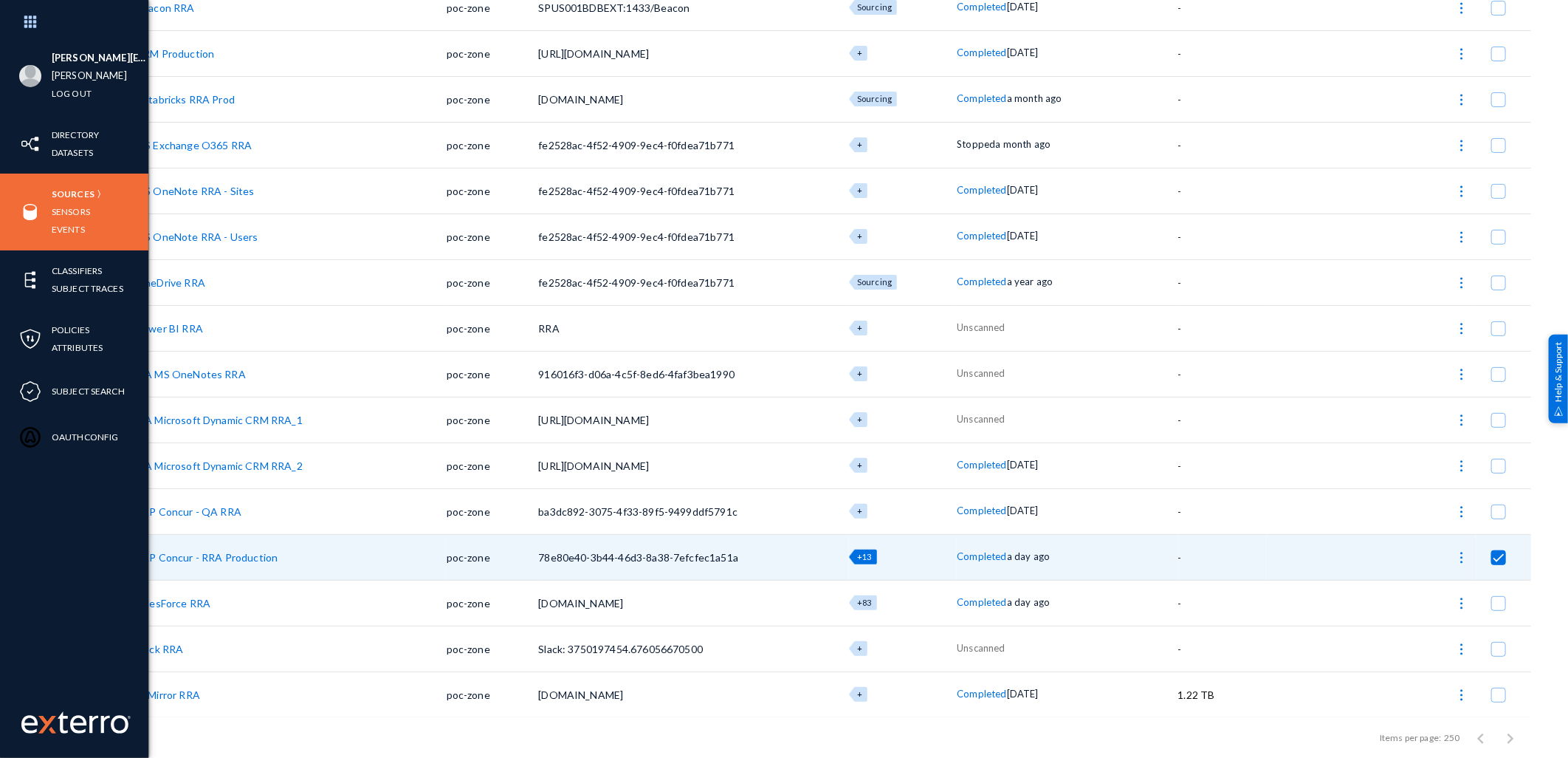
checkbox input "false"
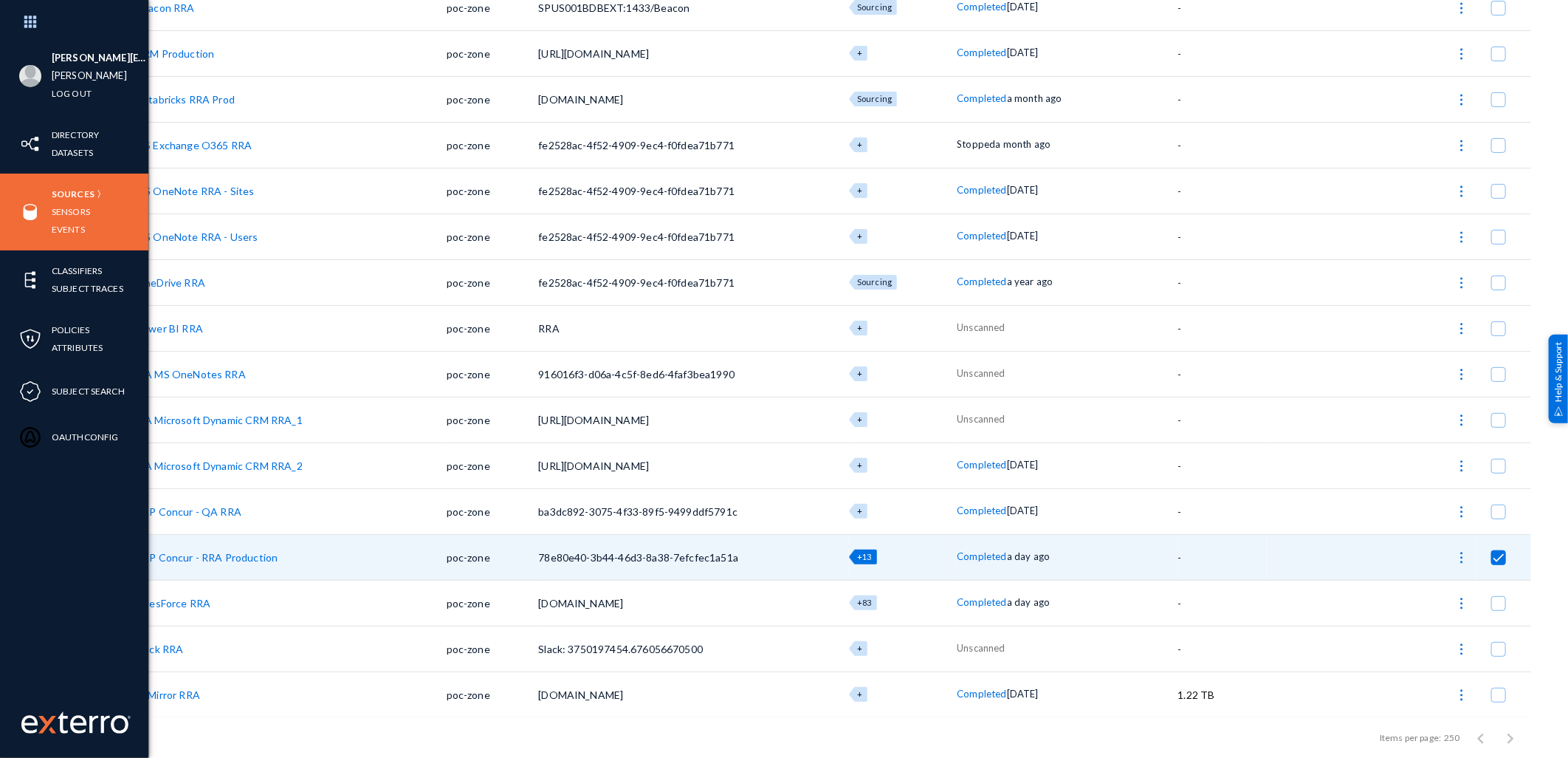
checkbox input "false"
click at [86, 28] on div at bounding box center [78, 22] width 141 height 31
click at [31, 20] on img at bounding box center [30, 22] width 44 height 31
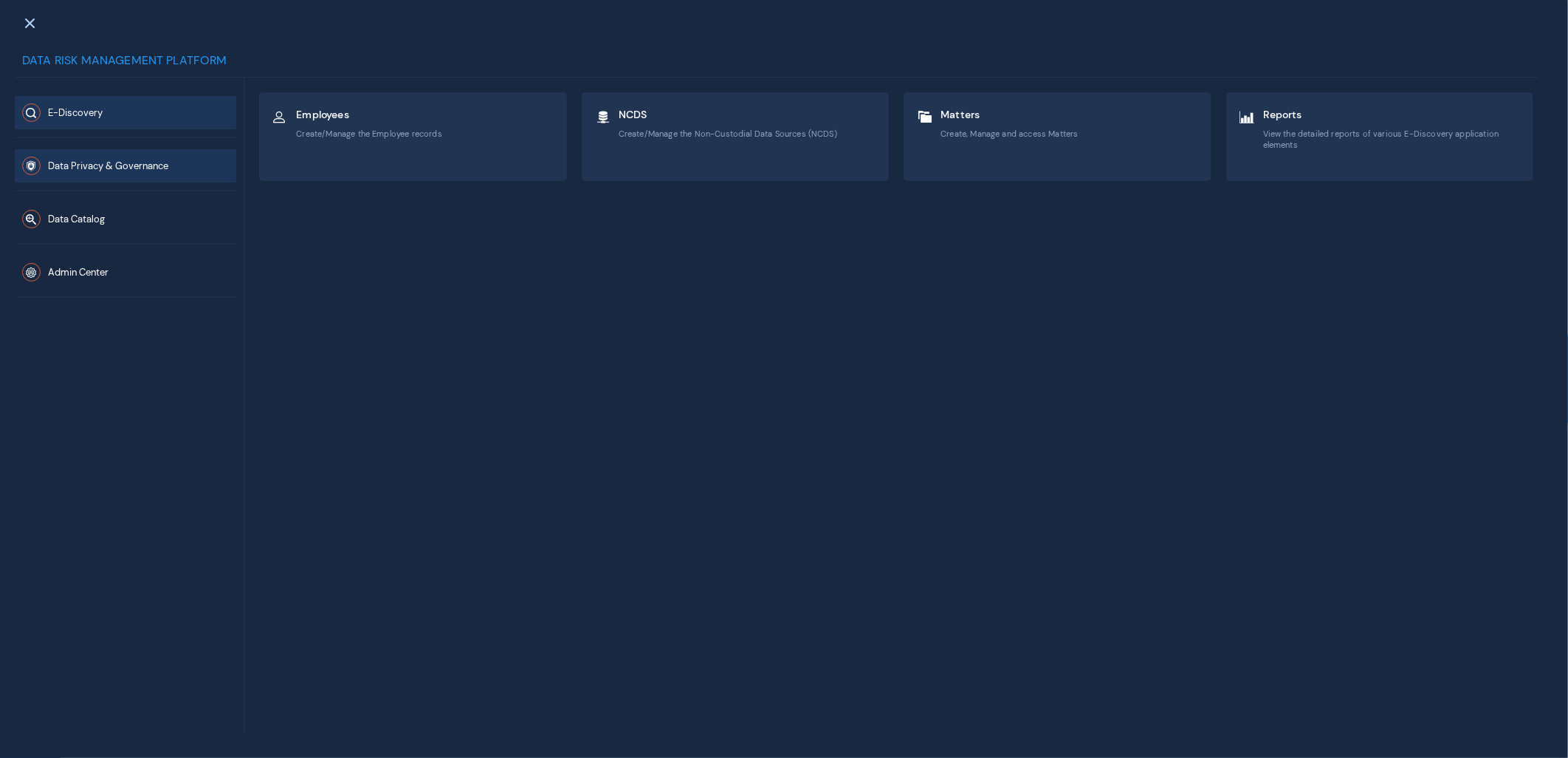
click at [83, 163] on span "Data Privacy & Governance" at bounding box center [108, 167] width 120 height 13
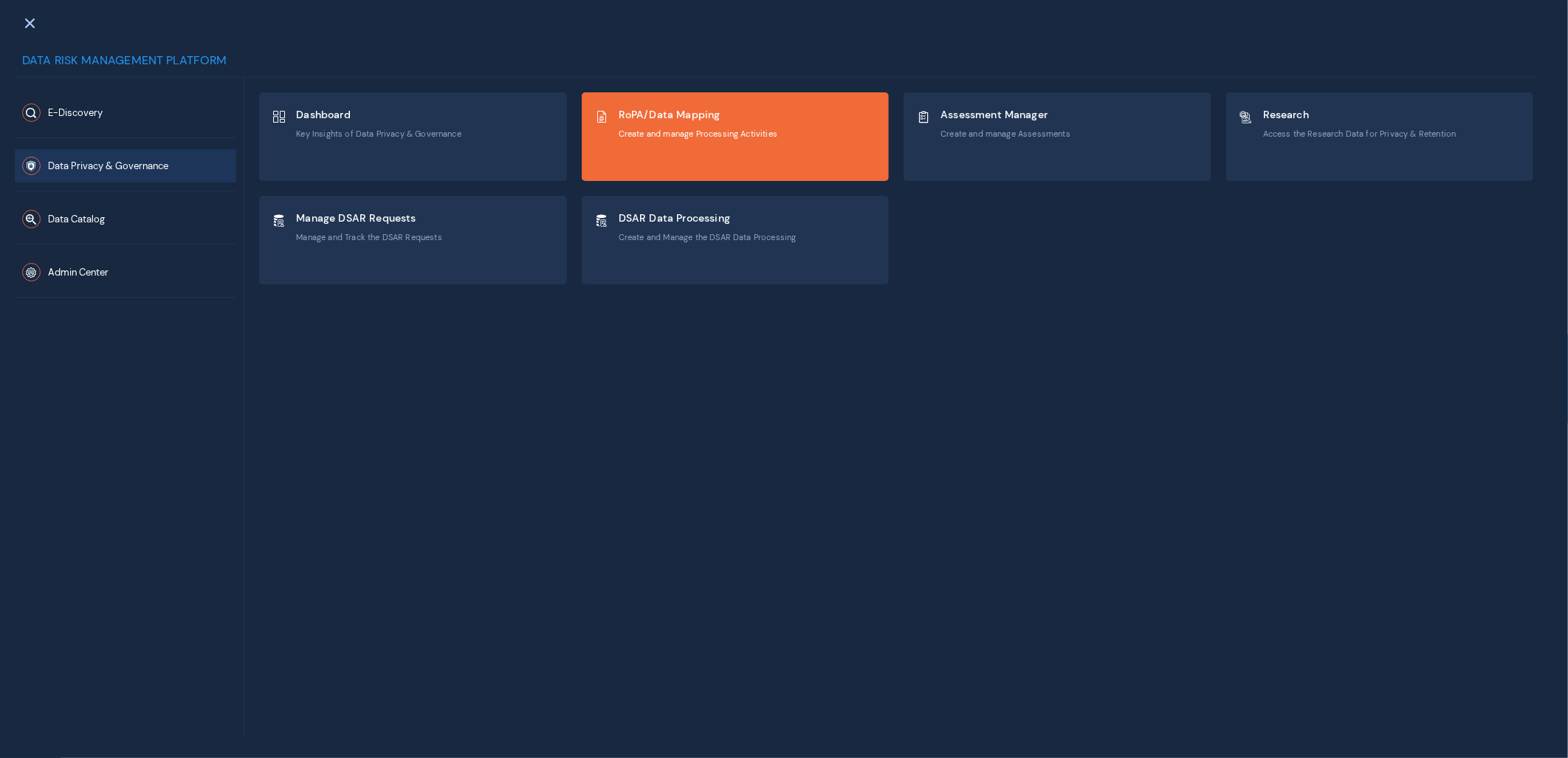
click at [650, 126] on div "RoPA/Data Mapping Create and manage Processing Activities" at bounding box center [698, 124] width 159 height 39
